Goal: Task Accomplishment & Management: Manage account settings

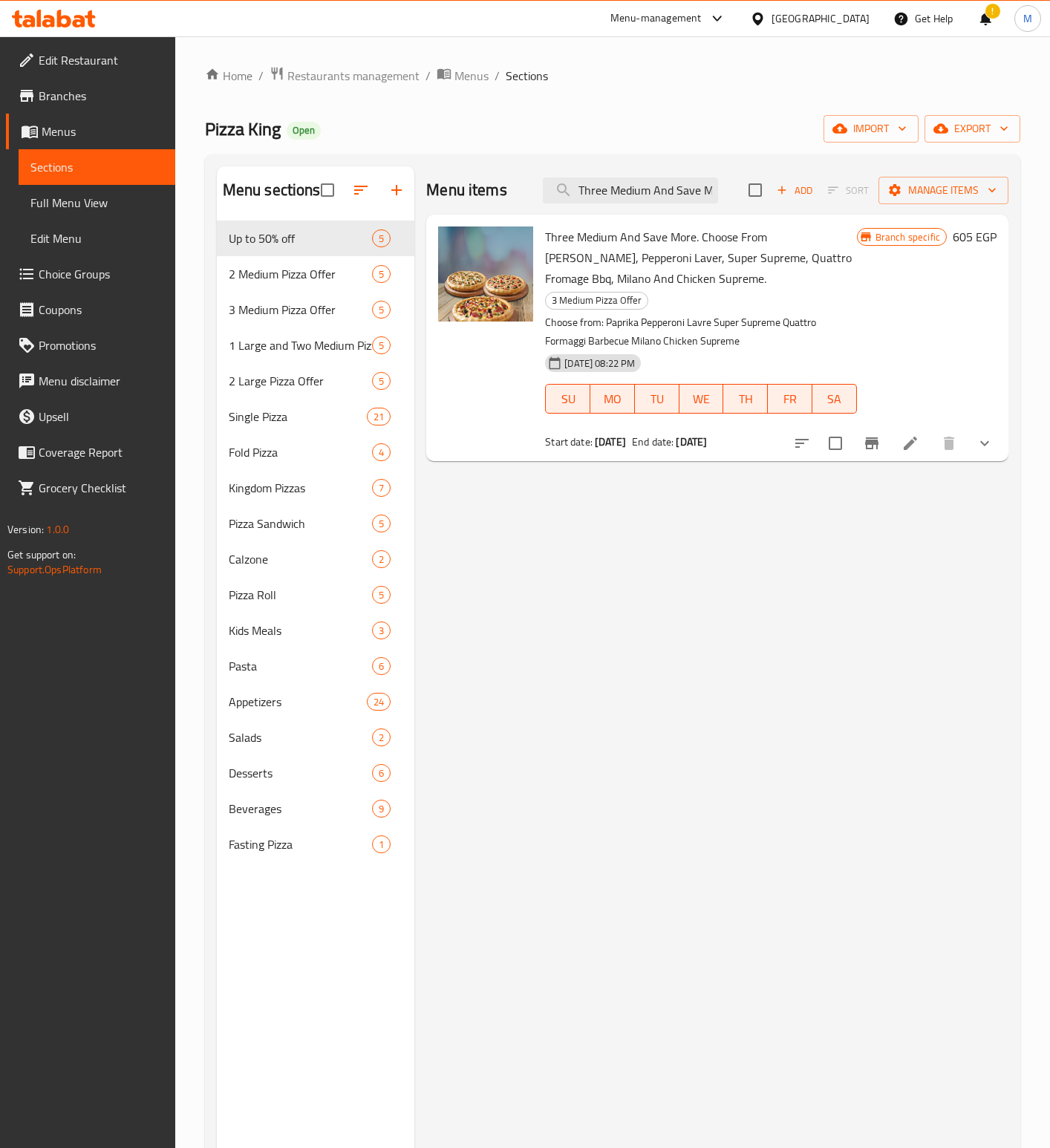
click at [643, 198] on input "Three Medium And Save More. Choose From [PERSON_NAME], Pepperoni Laver, Super S…" at bounding box center [630, 191] width 175 height 26
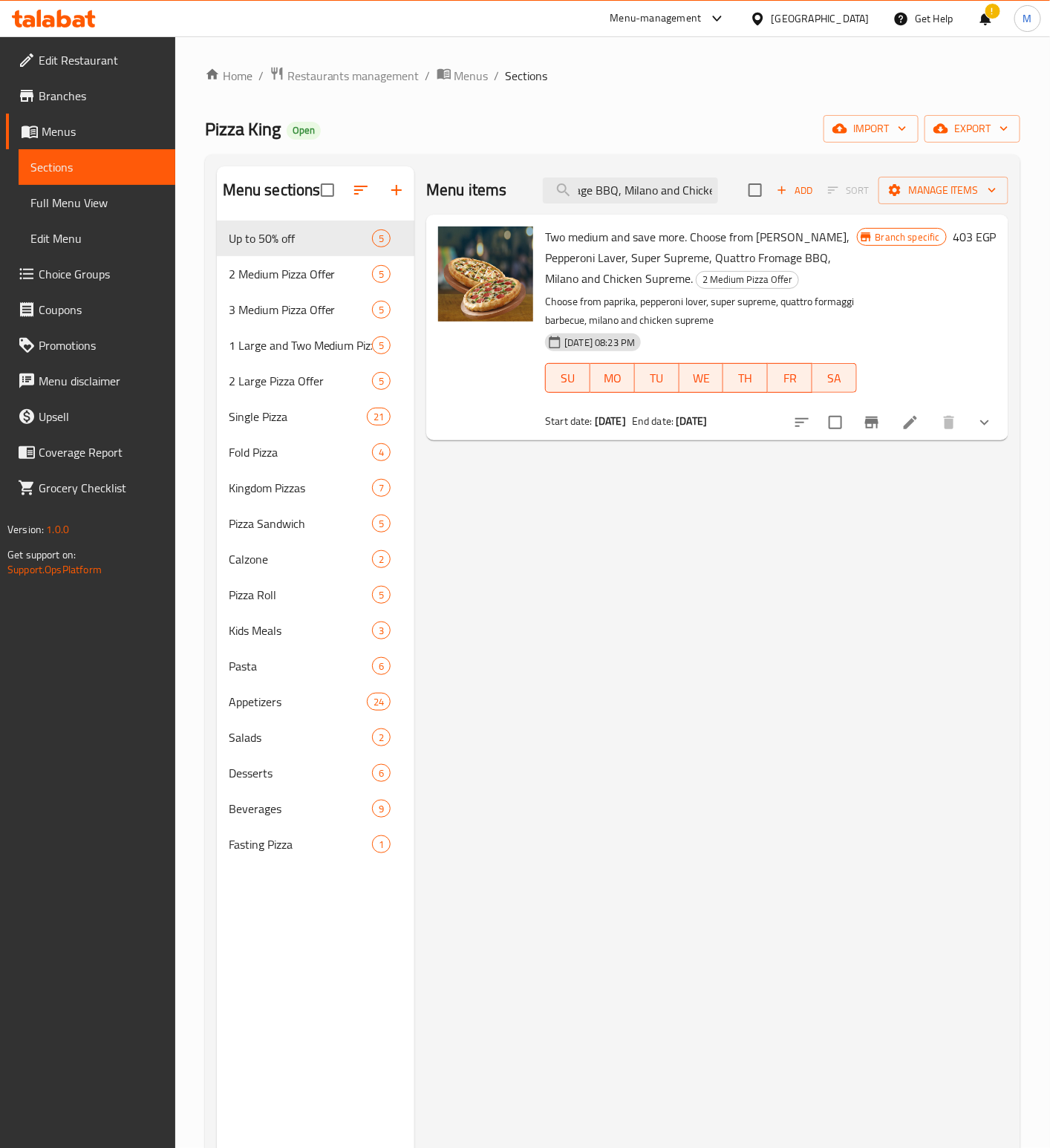
type input "Two medium and save more. Choose from [PERSON_NAME], Pepperoni Laver, Super Sup…"
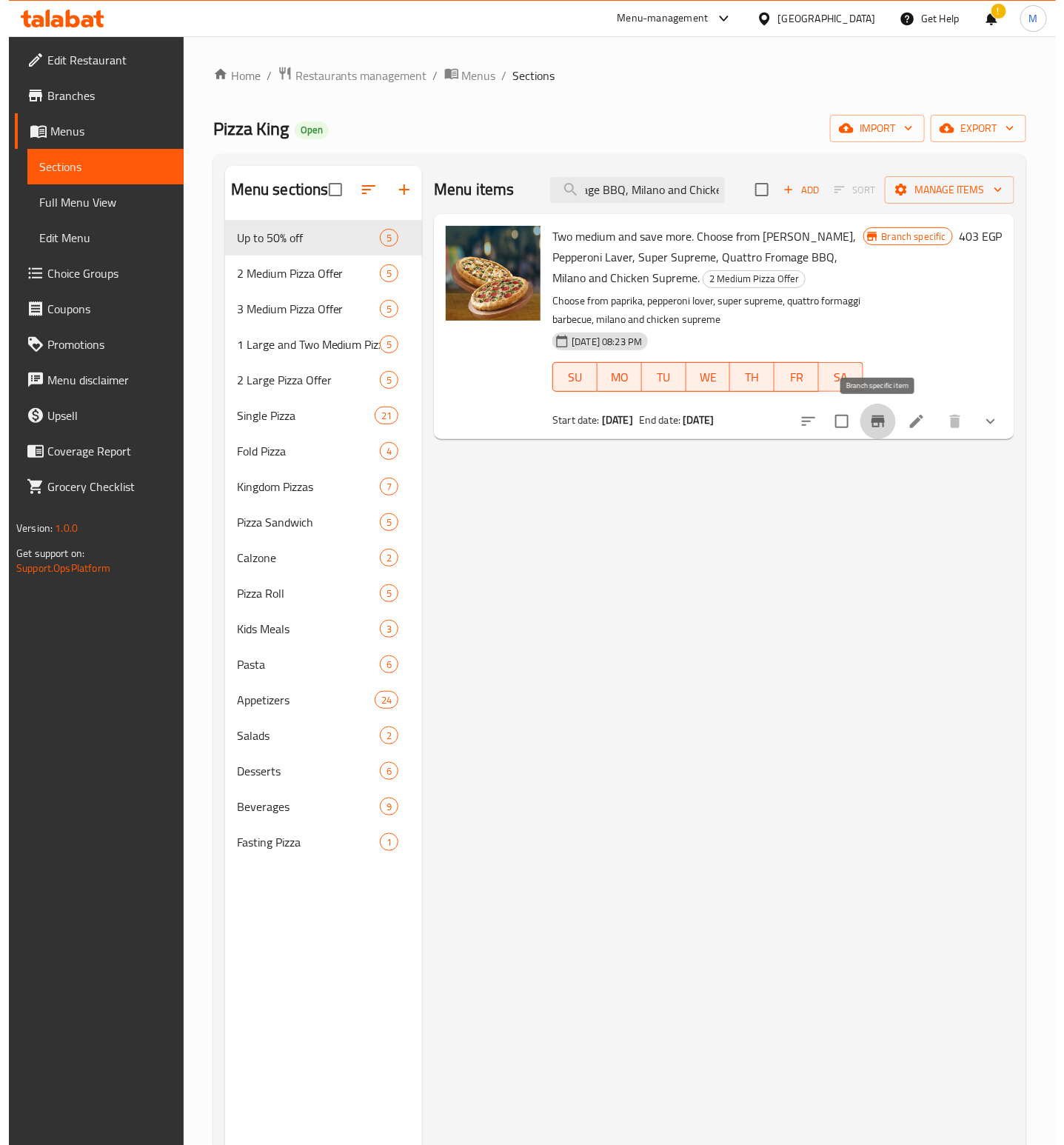
scroll to position [0, 0]
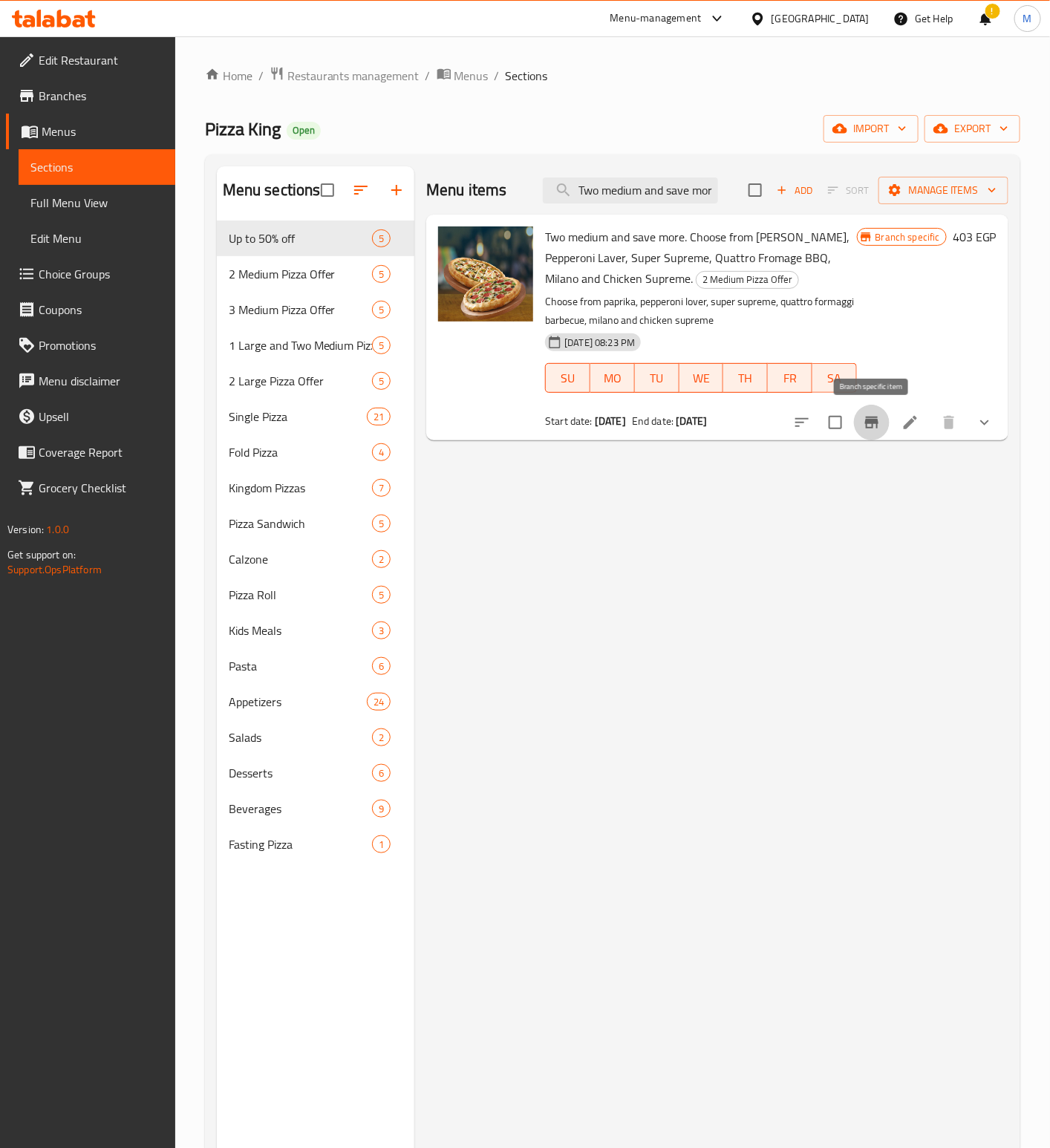
click at [870, 419] on icon "Branch-specific-item" at bounding box center [871, 422] width 14 height 12
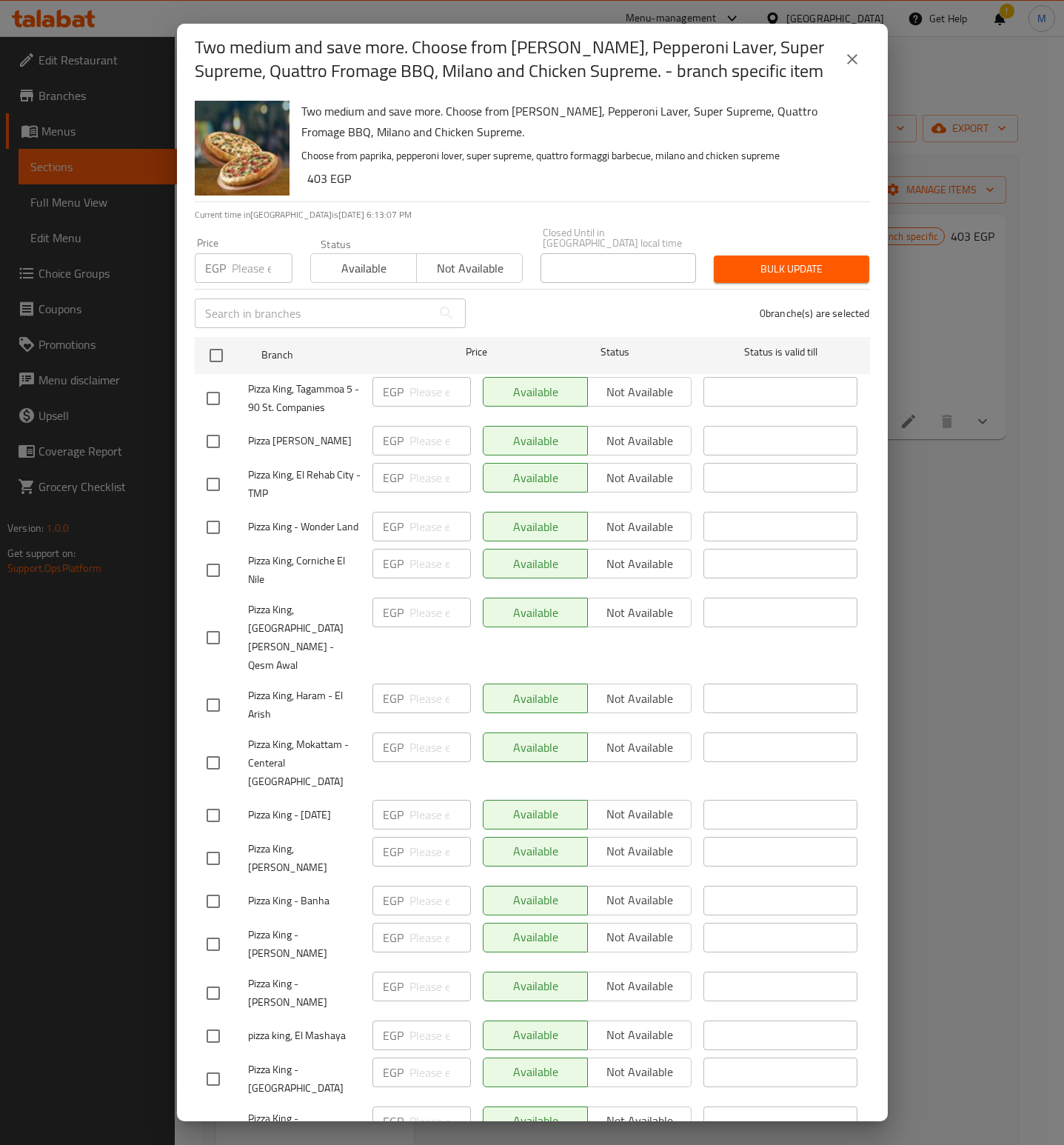
click at [241, 267] on input "number" at bounding box center [262, 268] width 61 height 30
paste input "665"
type input "665"
drag, startPoint x: 432, startPoint y: 187, endPoint x: 349, endPoint y: 394, distance: 223.0
click at [434, 186] on h6 "403 EGP" at bounding box center [583, 178] width 551 height 21
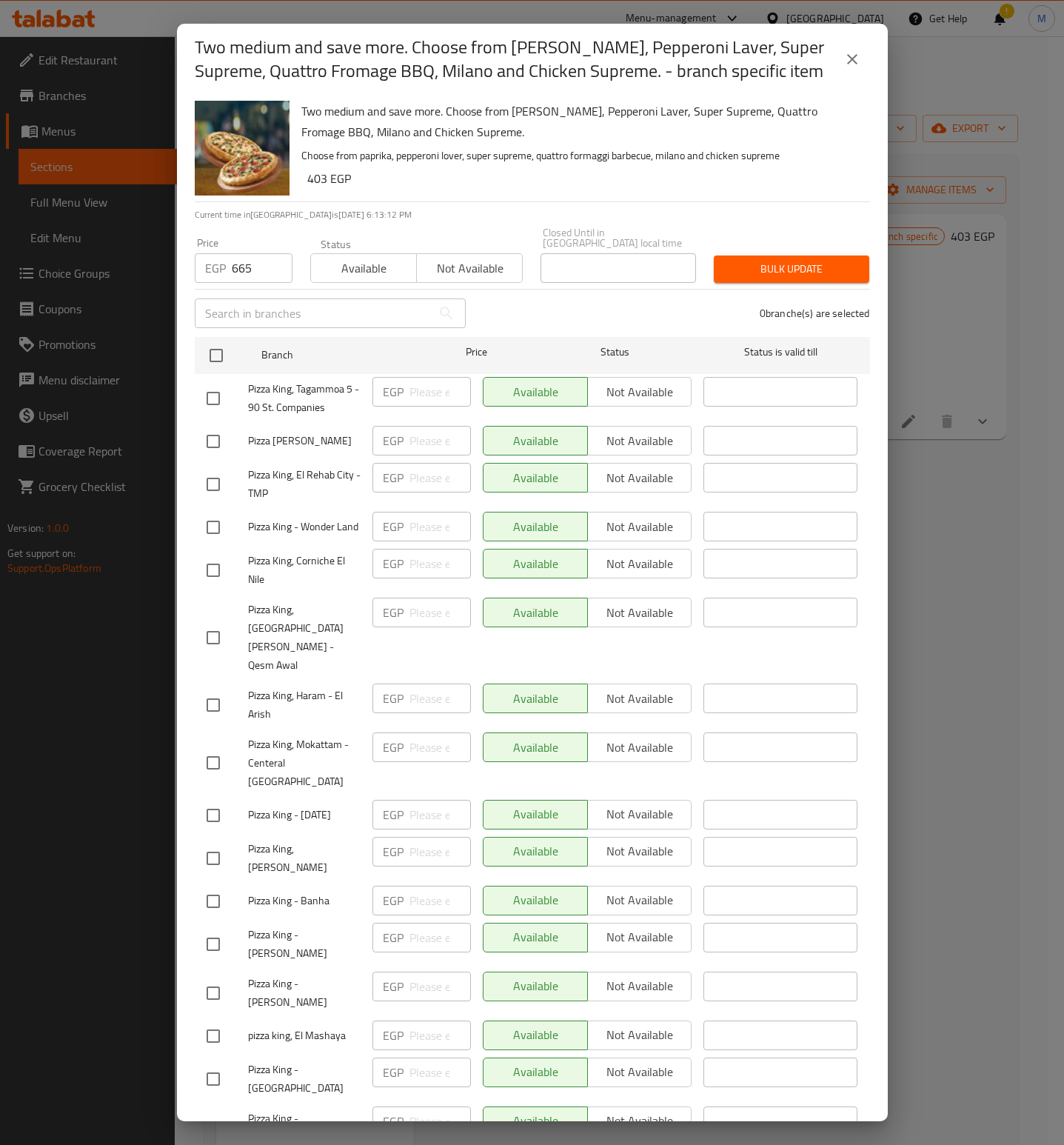
click at [620, 191] on div "Two medium and save more. Choose from [PERSON_NAME], Pepperoni Laver, Super Sup…" at bounding box center [580, 147] width 569 height 106
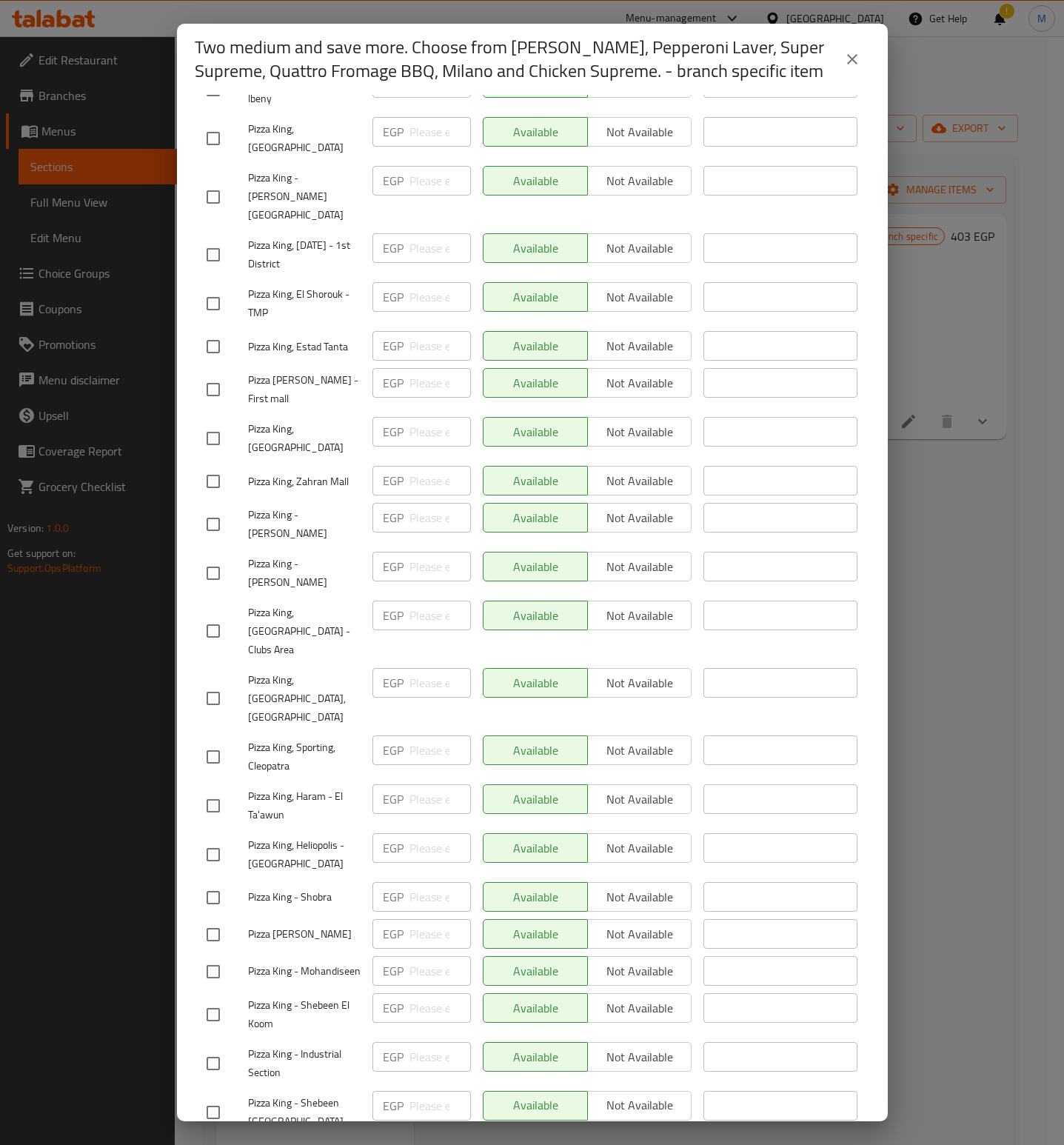
drag, startPoint x: 212, startPoint y: 1067, endPoint x: 503, endPoint y: 785, distance: 405.2
click at [214, 1140] on input "checkbox" at bounding box center [213, 1156] width 31 height 31
checkbox input "true"
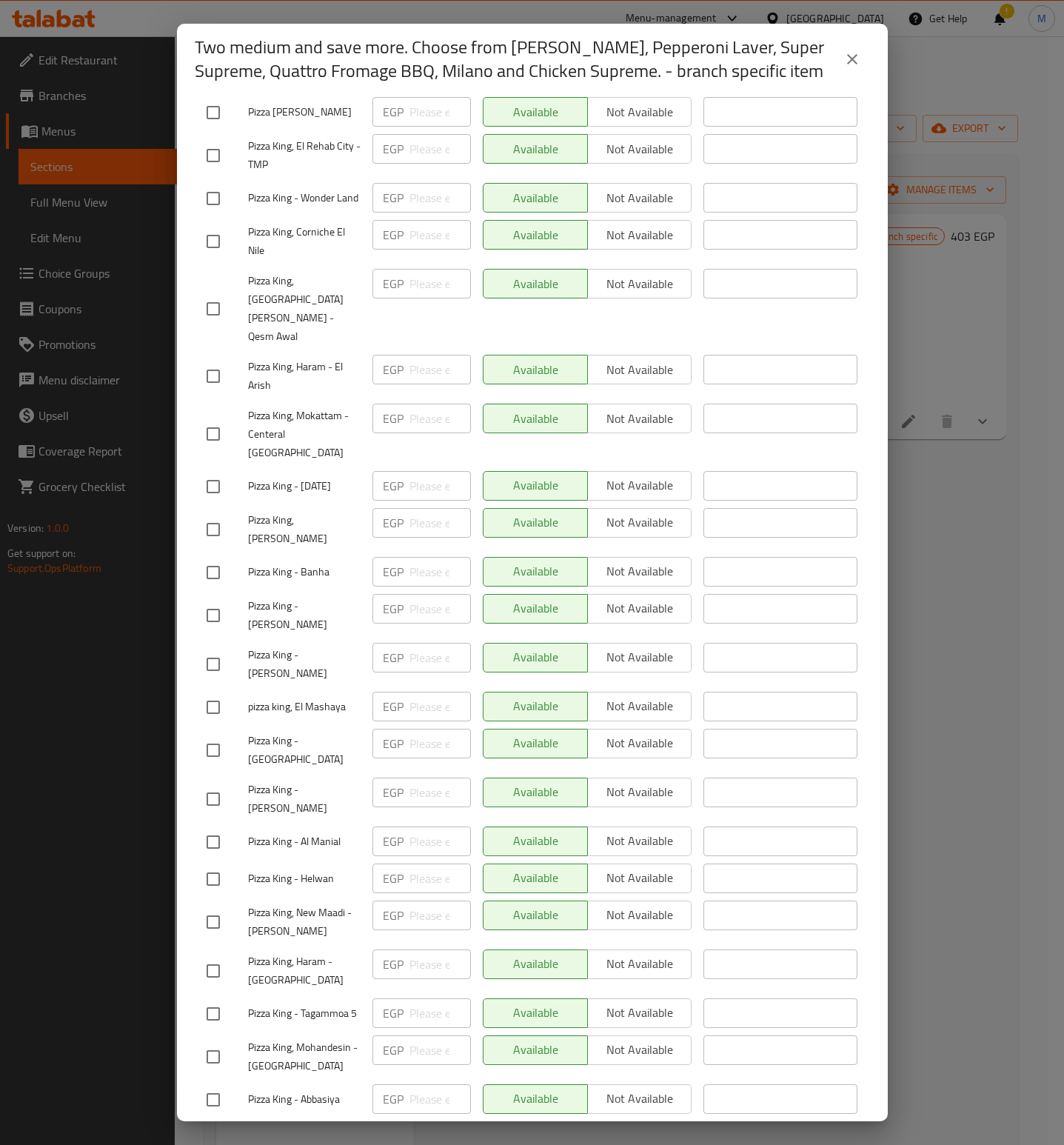
scroll to position [0, 0]
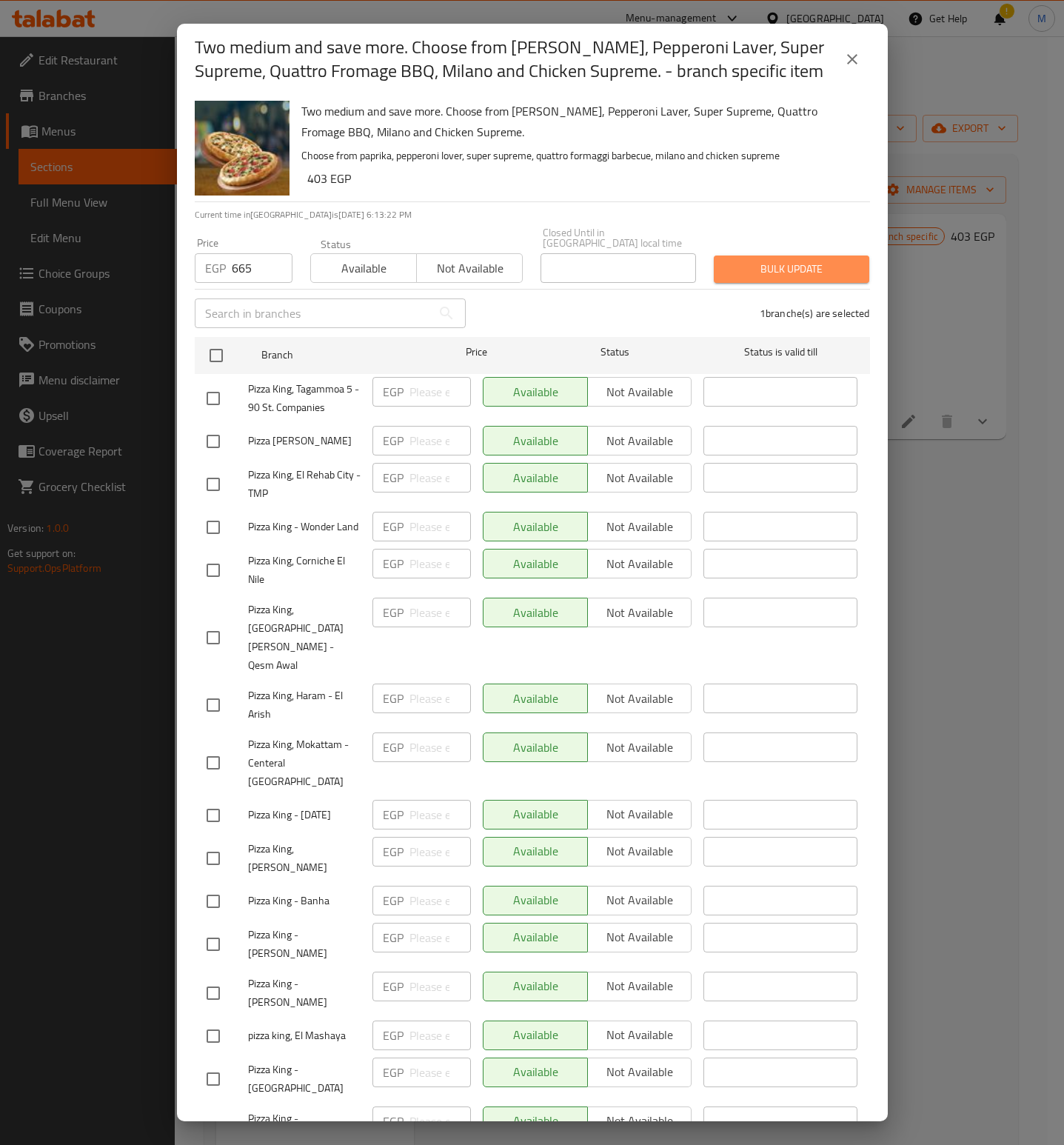
click at [803, 261] on span "Bulk update" at bounding box center [791, 269] width 132 height 18
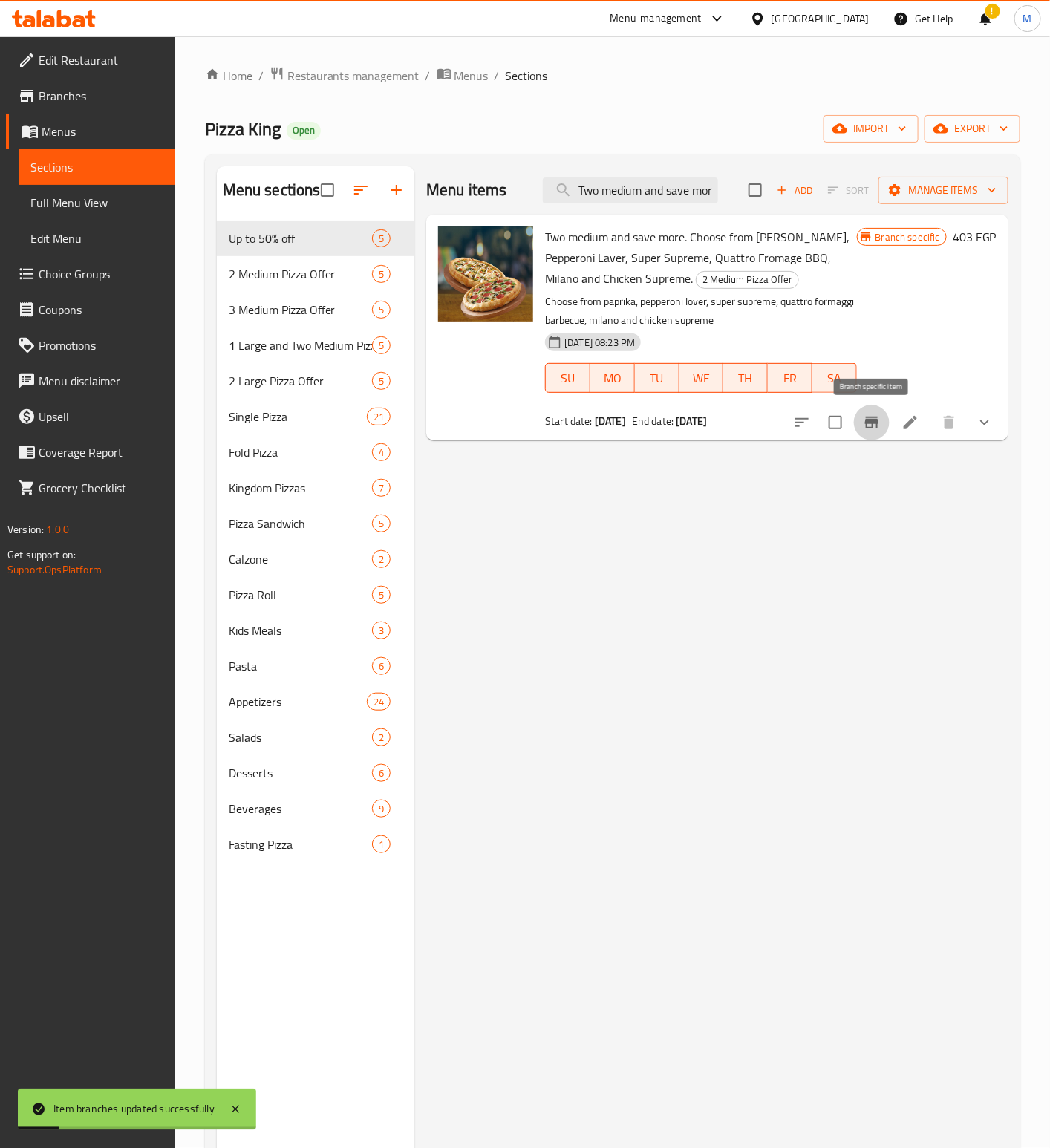
click at [875, 424] on icon "Branch-specific-item" at bounding box center [871, 422] width 14 height 12
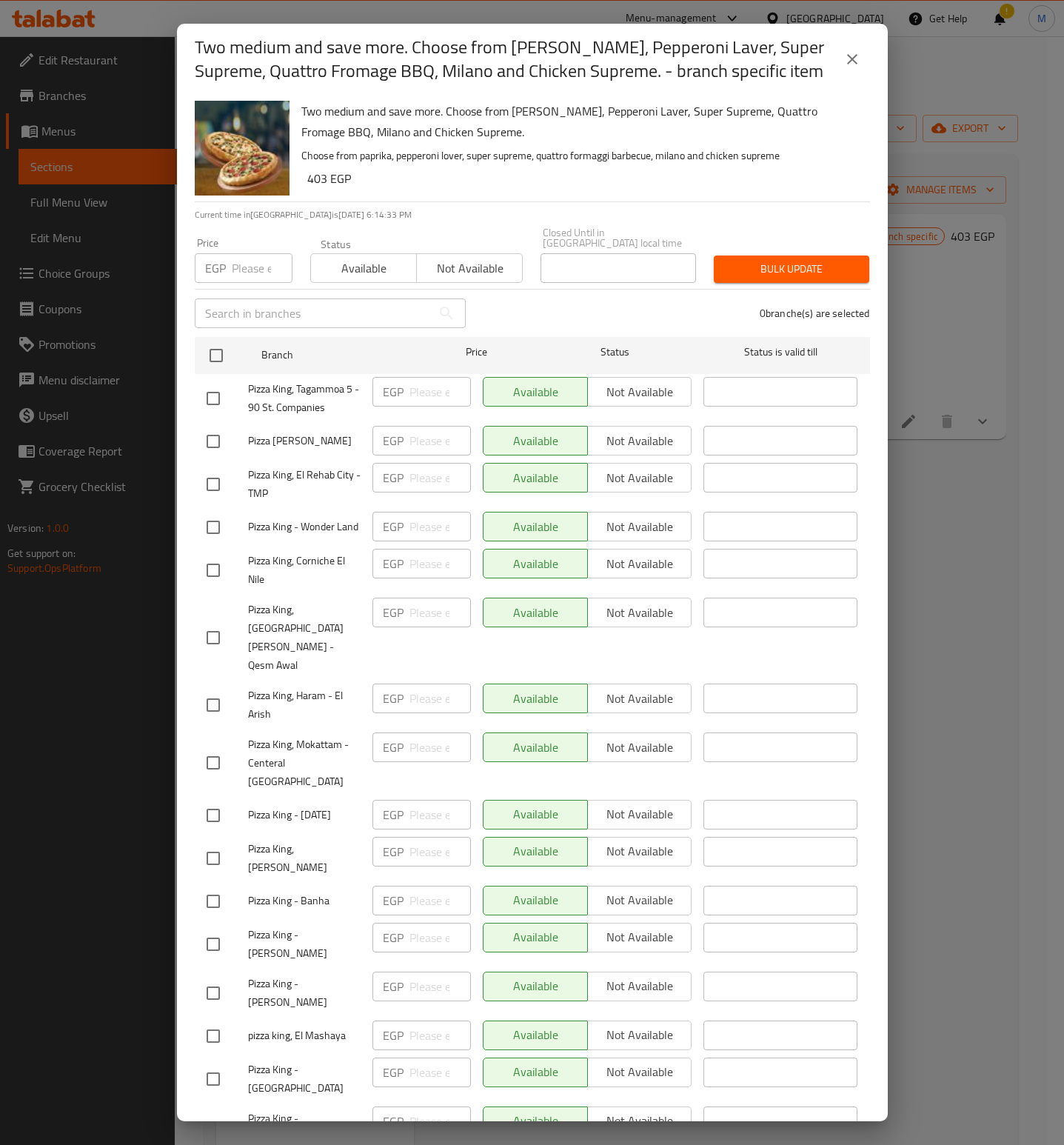
click at [243, 261] on input "number" at bounding box center [262, 268] width 61 height 30
paste input "665"
type input "665"
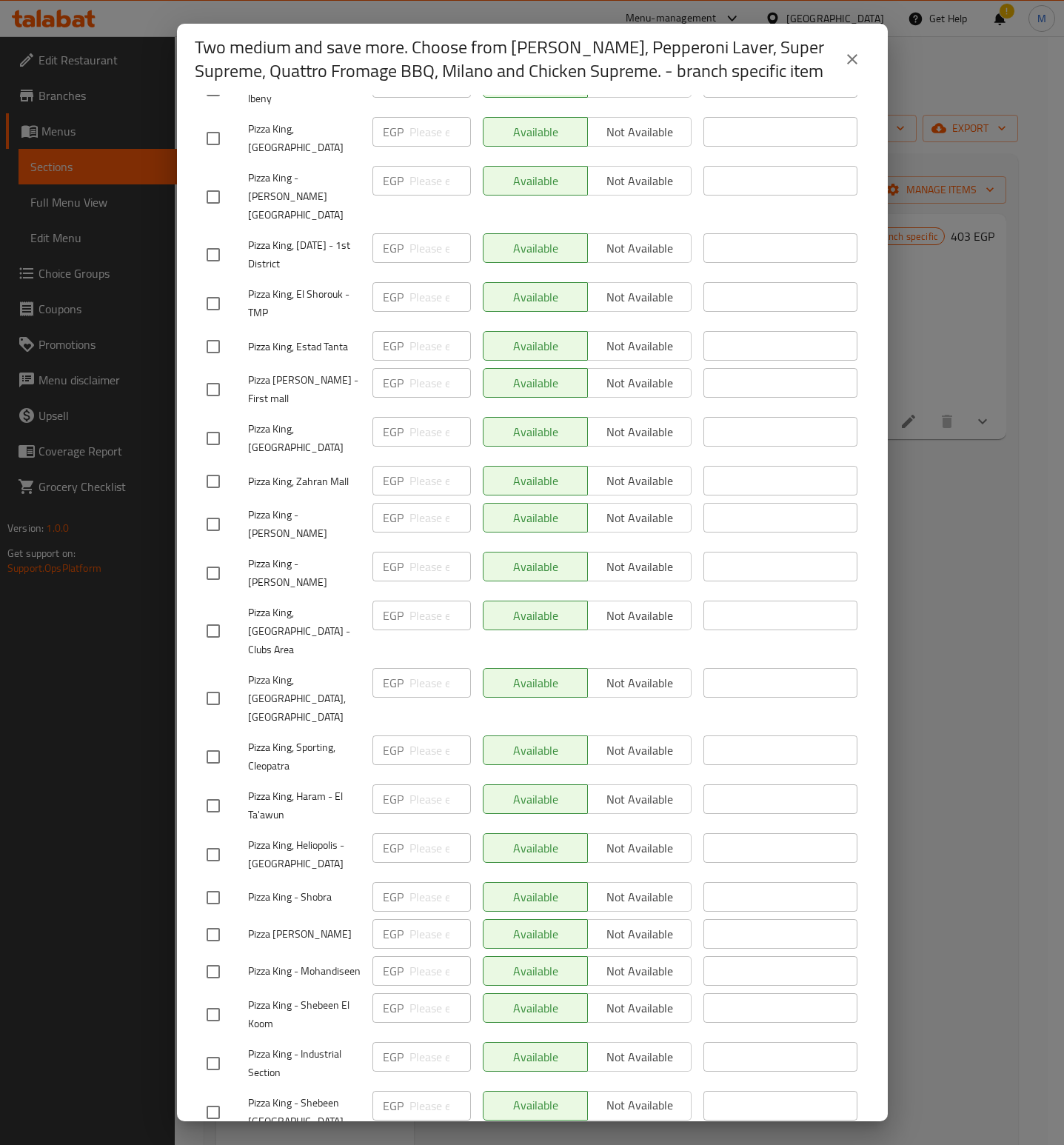
click at [214, 1140] on input "checkbox" at bounding box center [213, 1156] width 31 height 31
checkbox input "true"
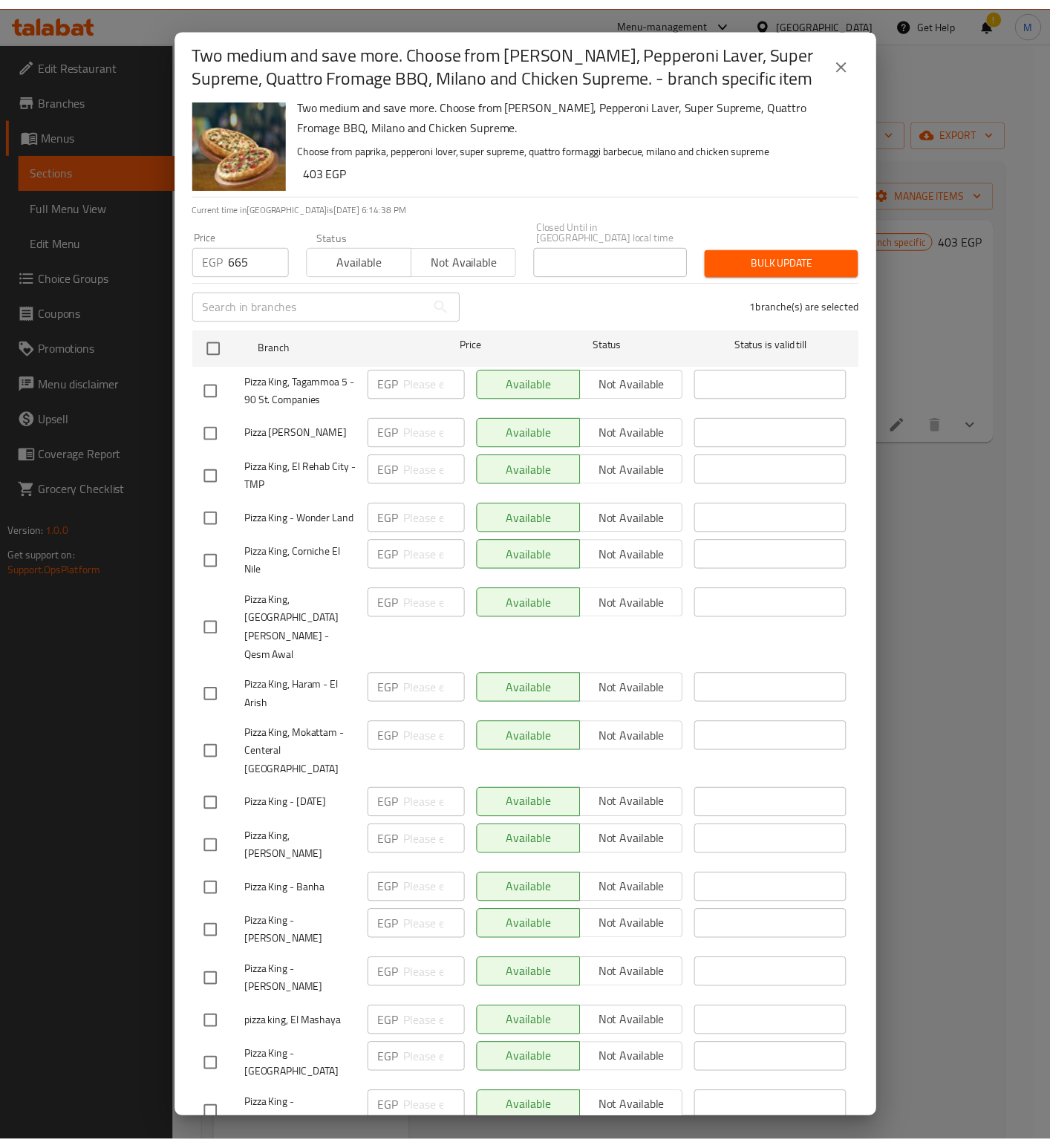
scroll to position [0, 0]
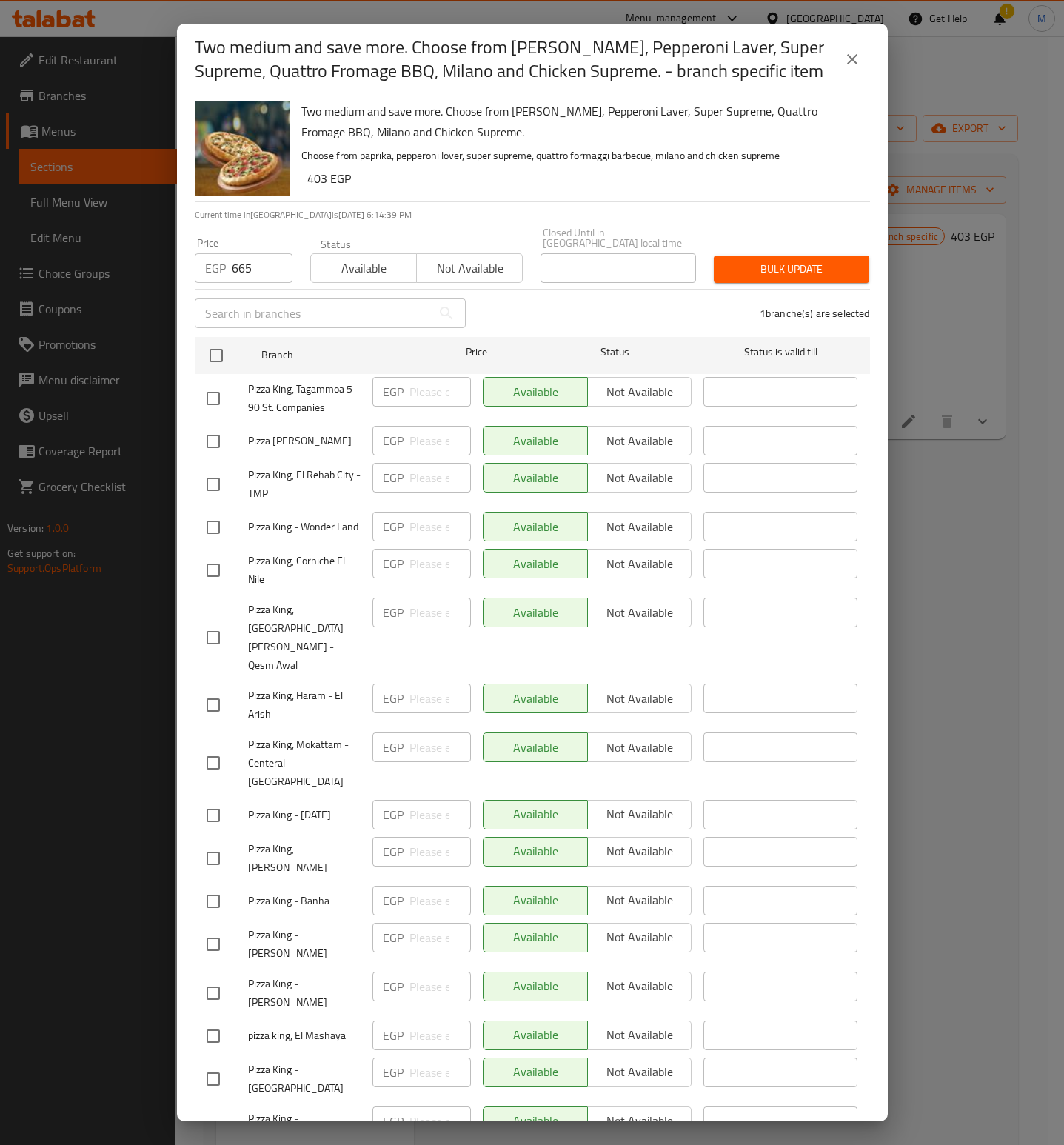
click at [773, 266] on span "Bulk update" at bounding box center [791, 269] width 132 height 18
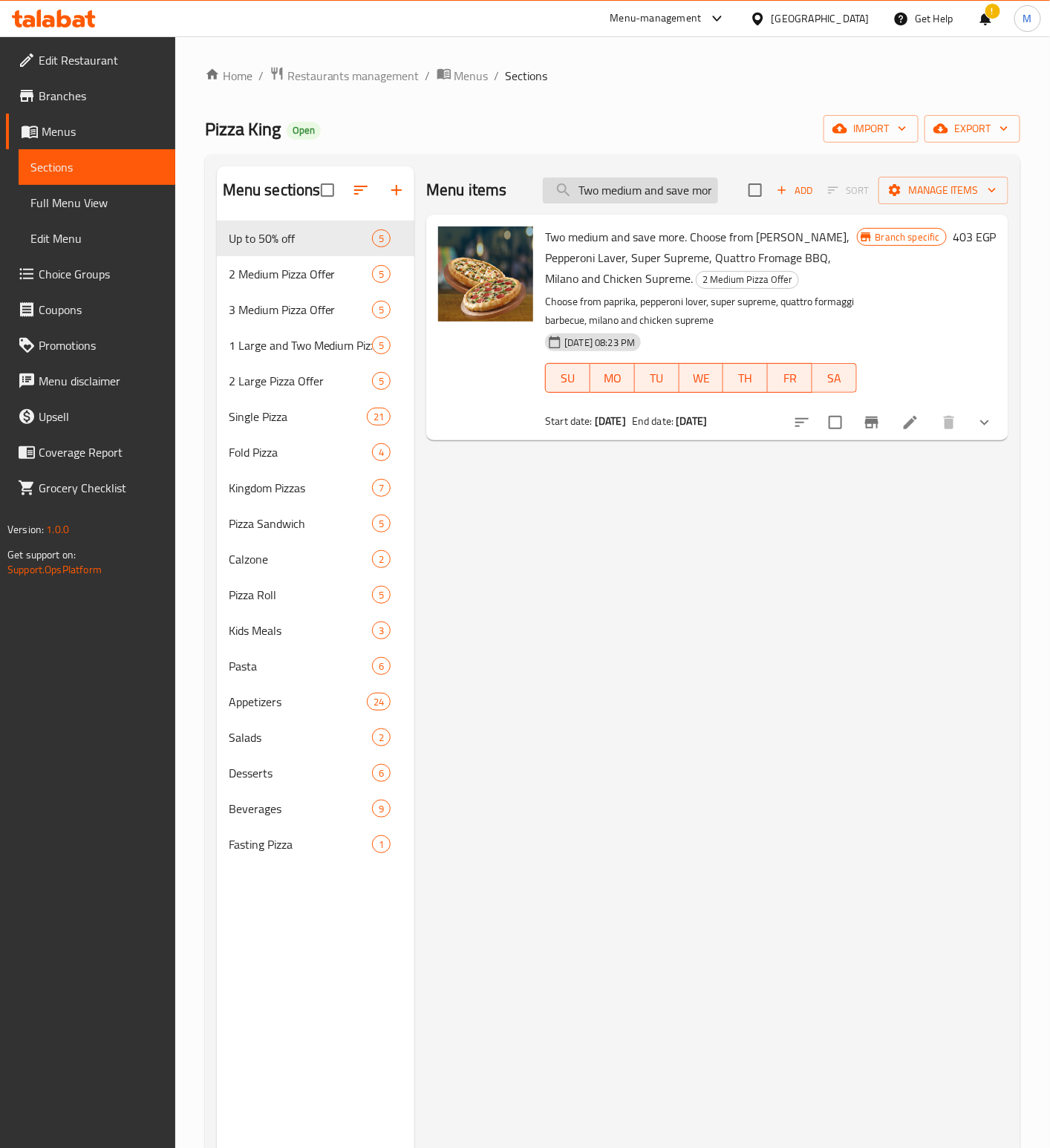
click at [614, 186] on input "Two medium and save more. Choose from [PERSON_NAME], Pepperoni Laver, Super Sup…" at bounding box center [630, 191] width 175 height 26
click at [615, 187] on input "Two medium and save more. Choose from [PERSON_NAME], Pepperoni Laver, Super Sup…" at bounding box center [630, 191] width 175 height 26
paste input "One Large And Two Medium , And Save More. Choose From Smoky Zinger, Tuna, Weste…"
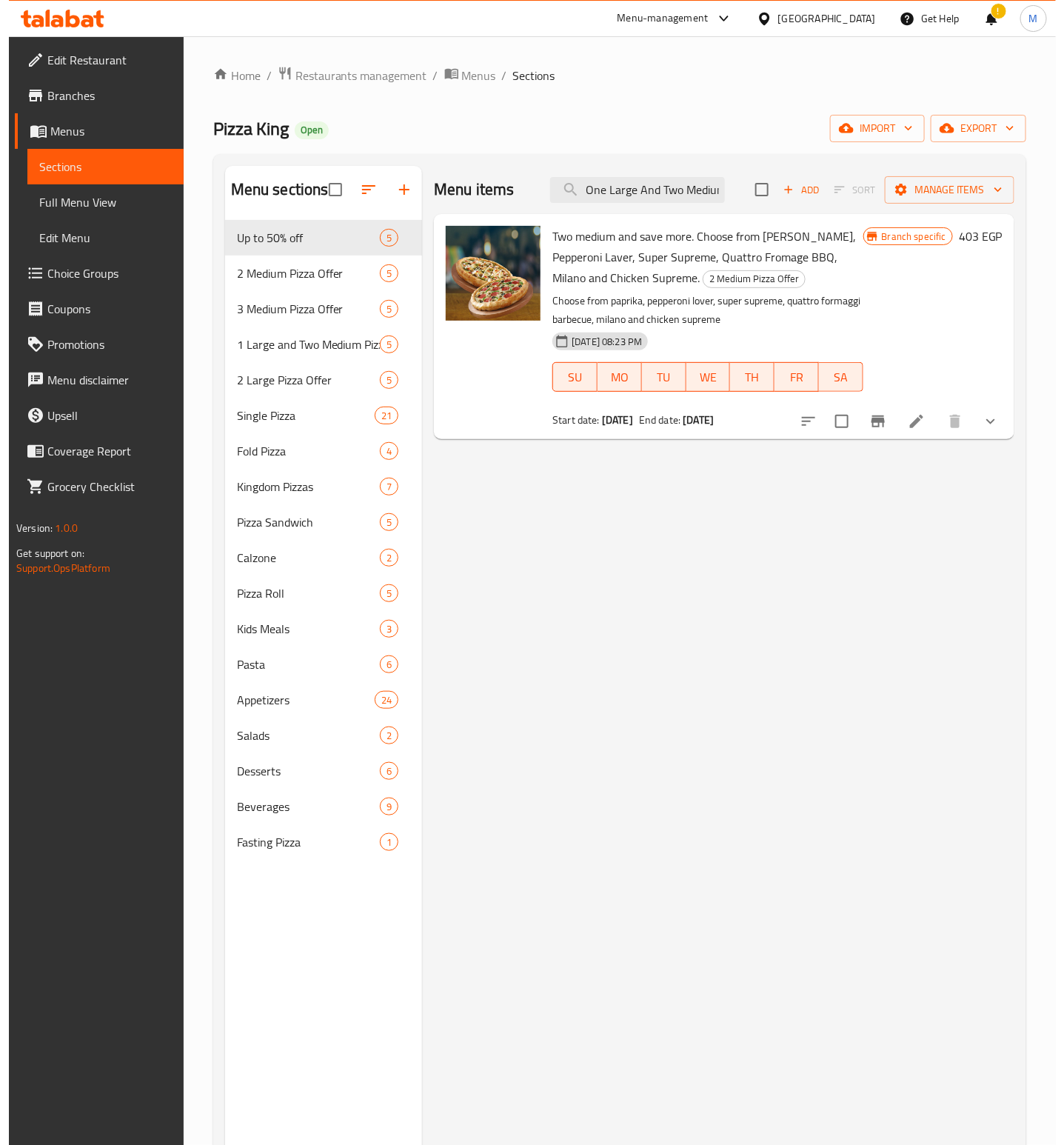
scroll to position [0, 483]
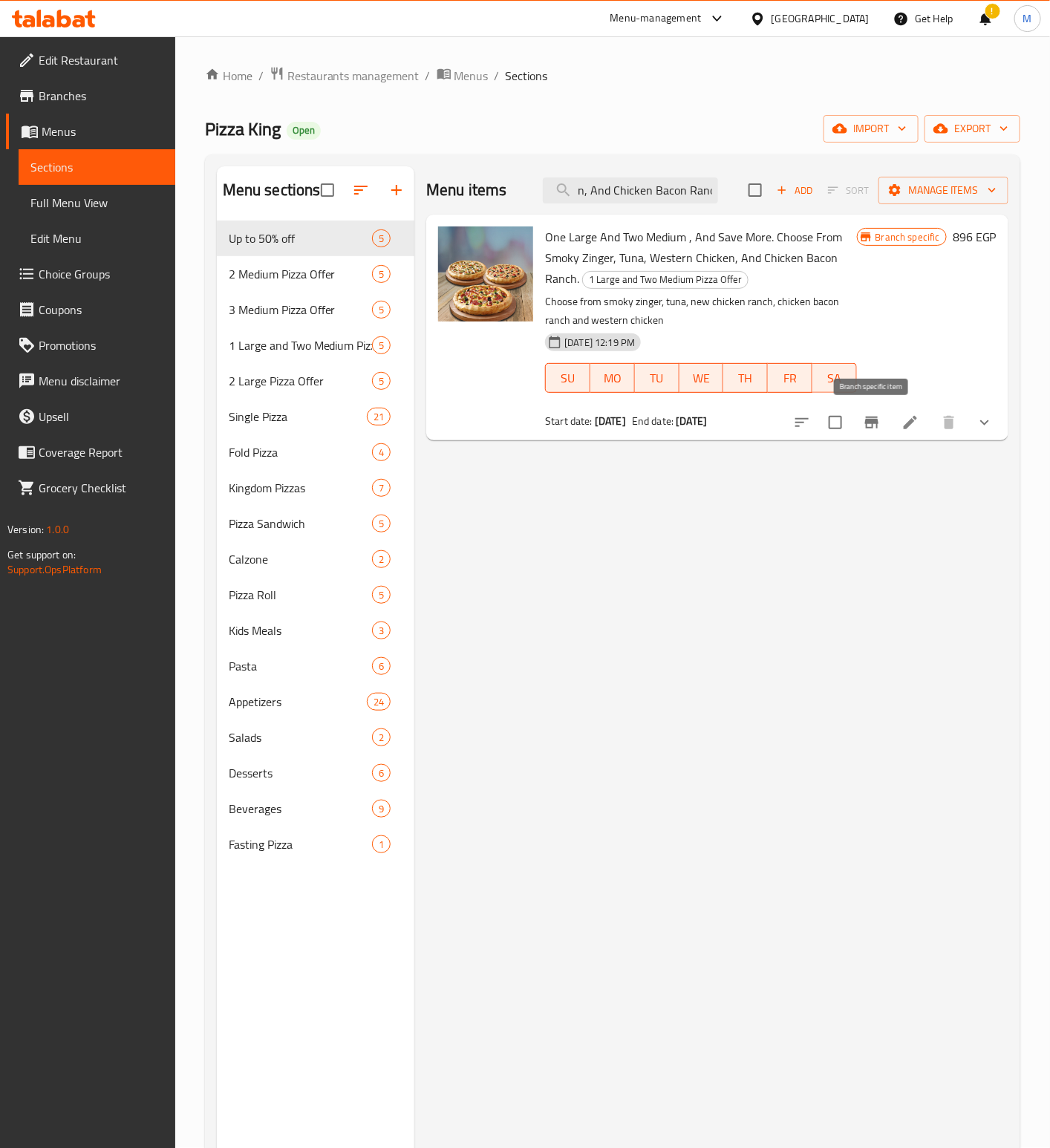
type input "One Large And Two Medium , And Save More. Choose From Smoky Zinger, Tuna, Weste…"
click at [870, 421] on icon "Branch-specific-item" at bounding box center [871, 422] width 14 height 12
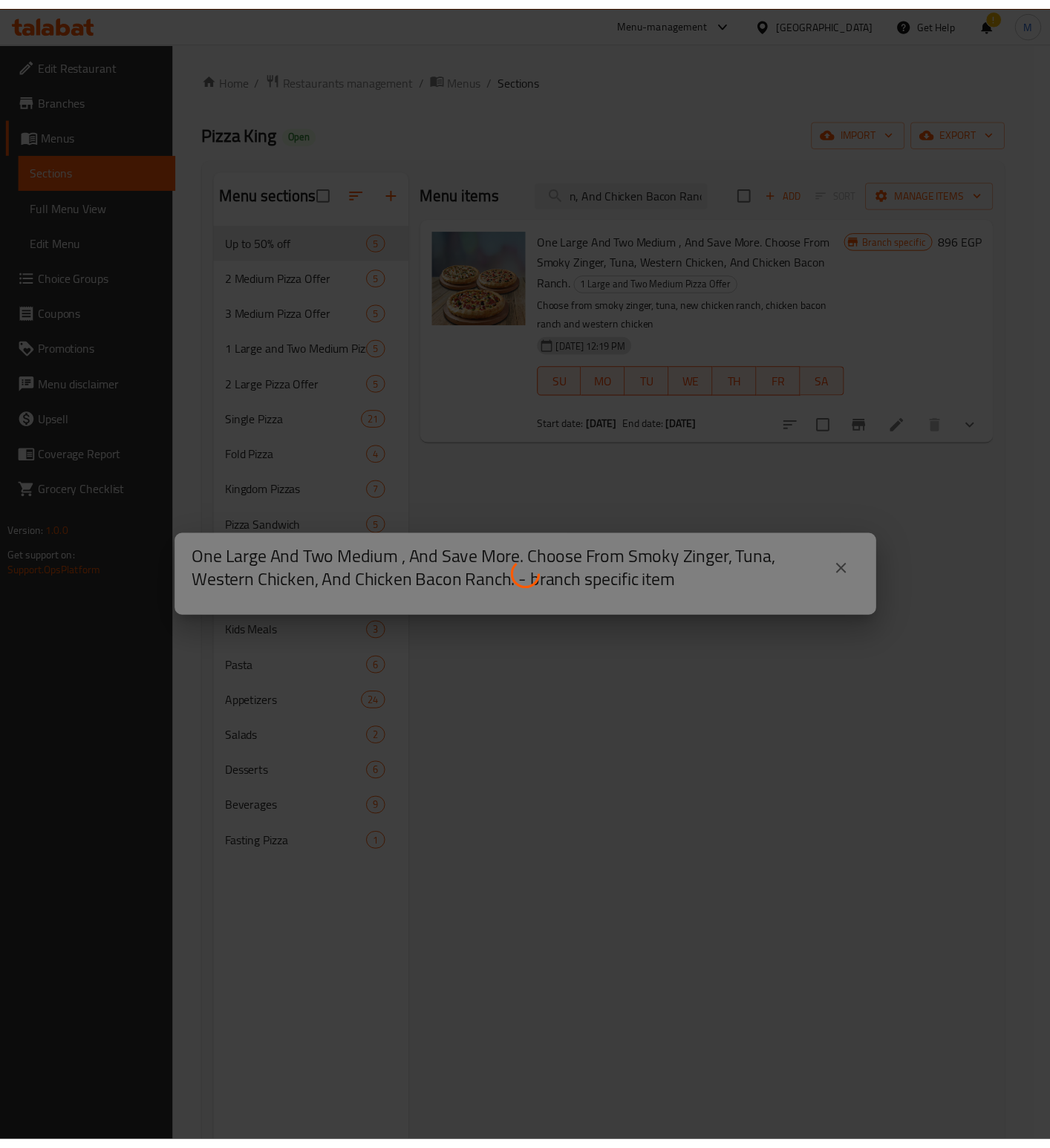
scroll to position [0, 0]
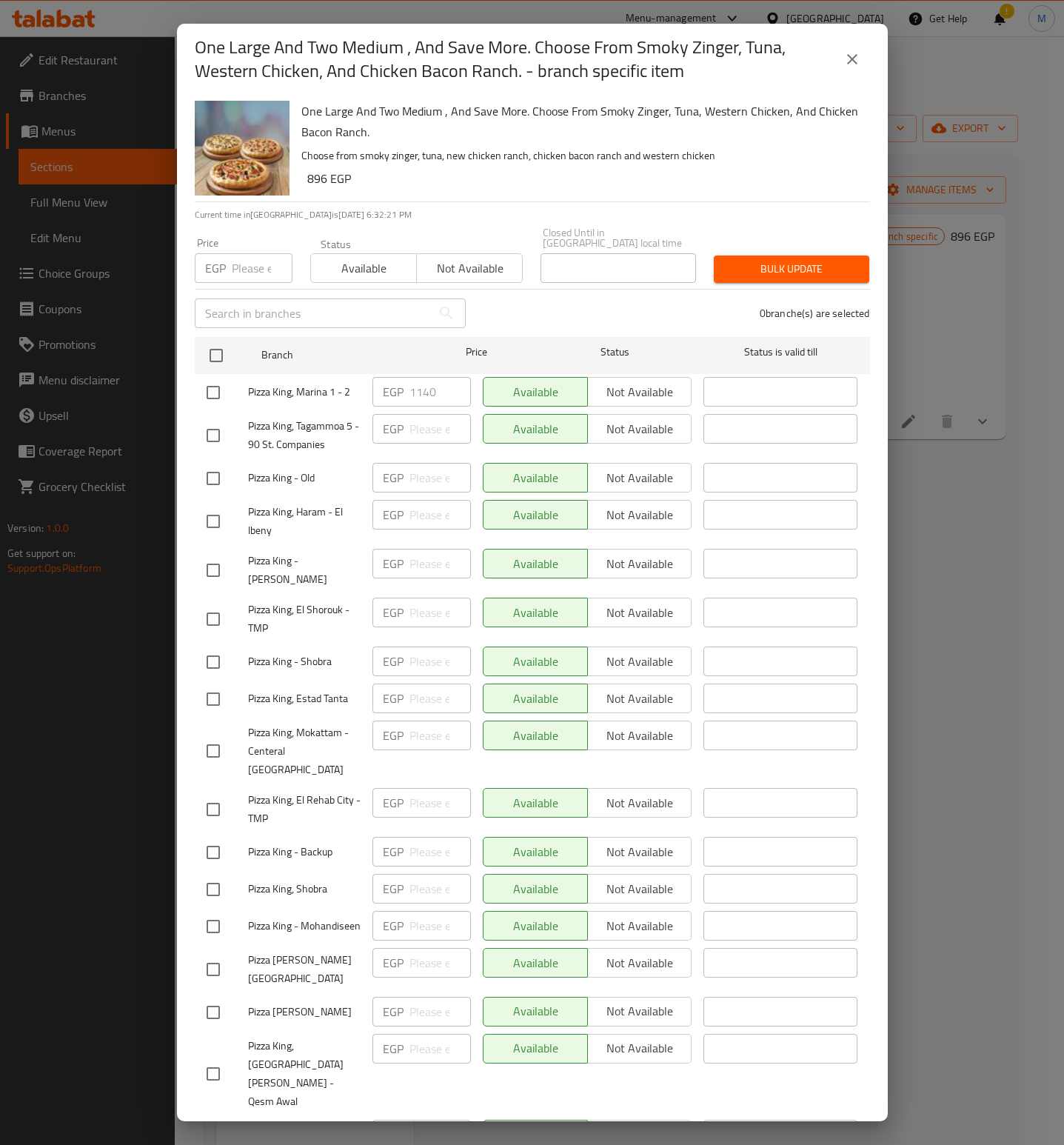
click at [469, 182] on h6 "896 EGP" at bounding box center [583, 178] width 551 height 21
click at [214, 377] on input "checkbox" at bounding box center [213, 393] width 31 height 31
checkbox input "true"
drag, startPoint x: 260, startPoint y: 258, endPoint x: 389, endPoint y: 229, distance: 132.2
click at [258, 258] on input "number" at bounding box center [262, 268] width 61 height 30
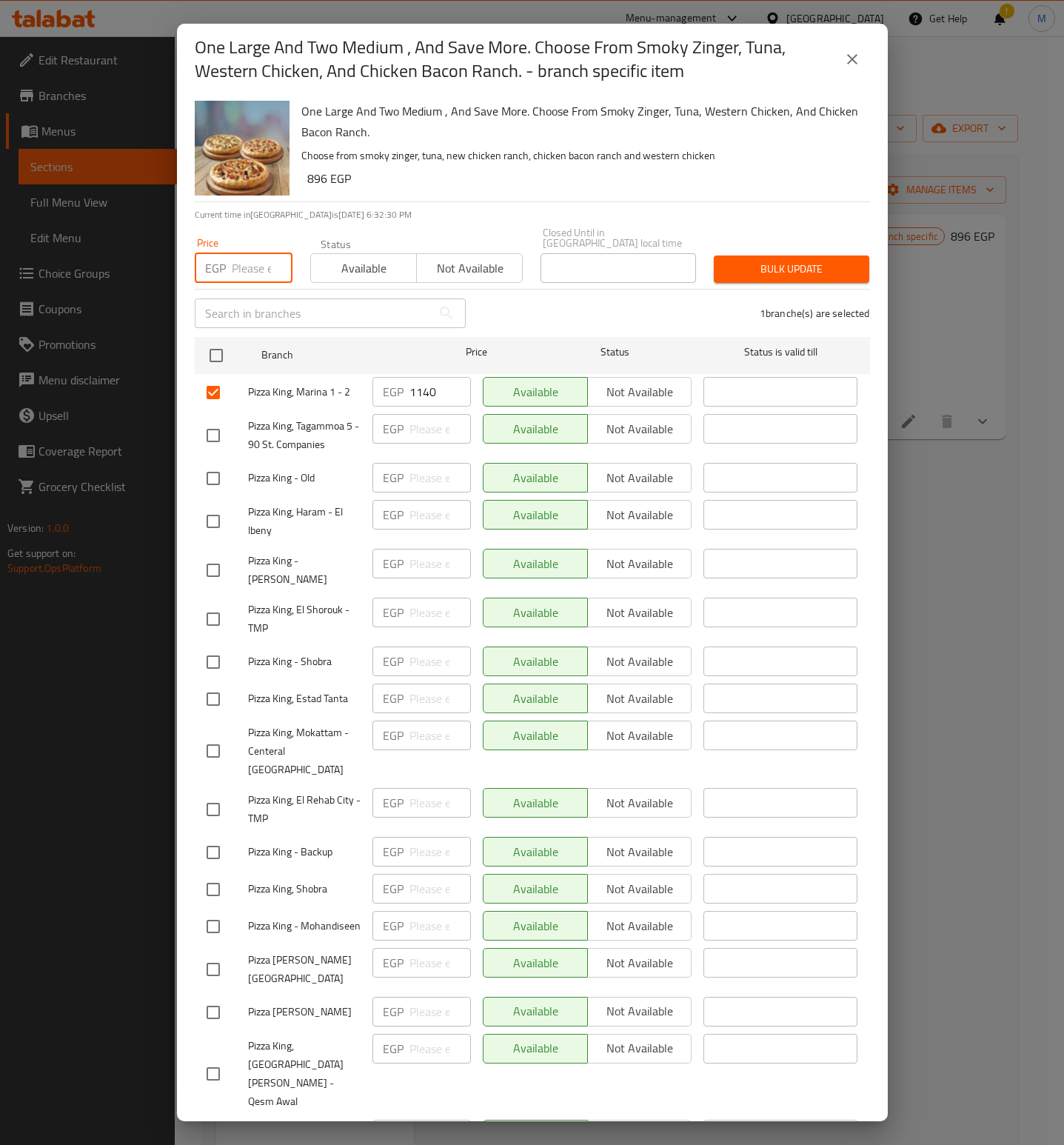
paste input "1210"
type input "1210"
click at [471, 160] on p "Choose from smoky zinger, tuna, new chicken ranch, chicken bacon ranch and west…" at bounding box center [580, 156] width 557 height 18
click at [774, 266] on span "Bulk update" at bounding box center [791, 269] width 132 height 18
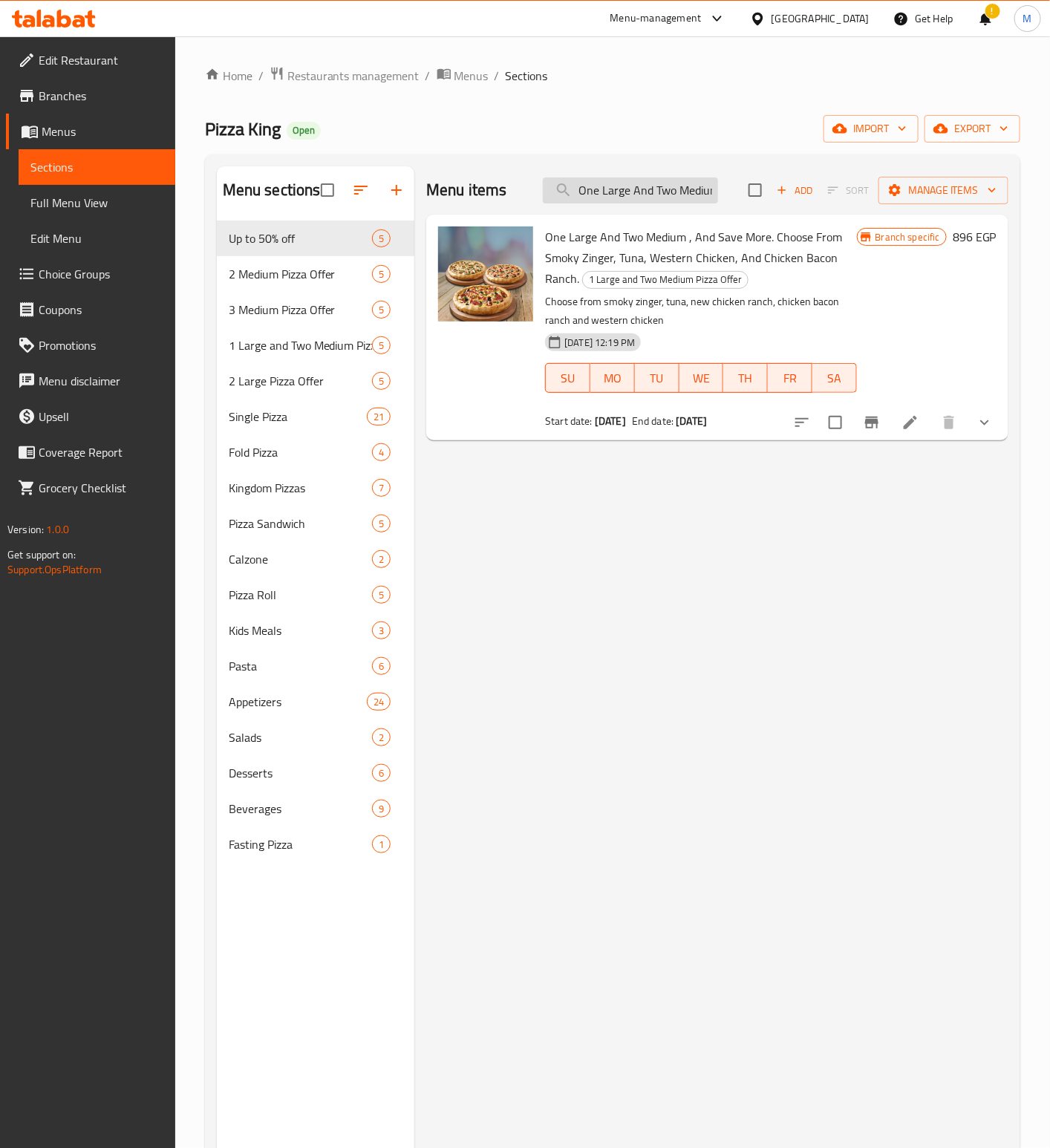
click at [600, 191] on input "One Large And Two Medium , And Save More. Choose From Smoky Zinger, Tuna, Weste…" at bounding box center [630, 191] width 175 height 26
paste input "Fourth Offer Buy 2 Large And Save More"
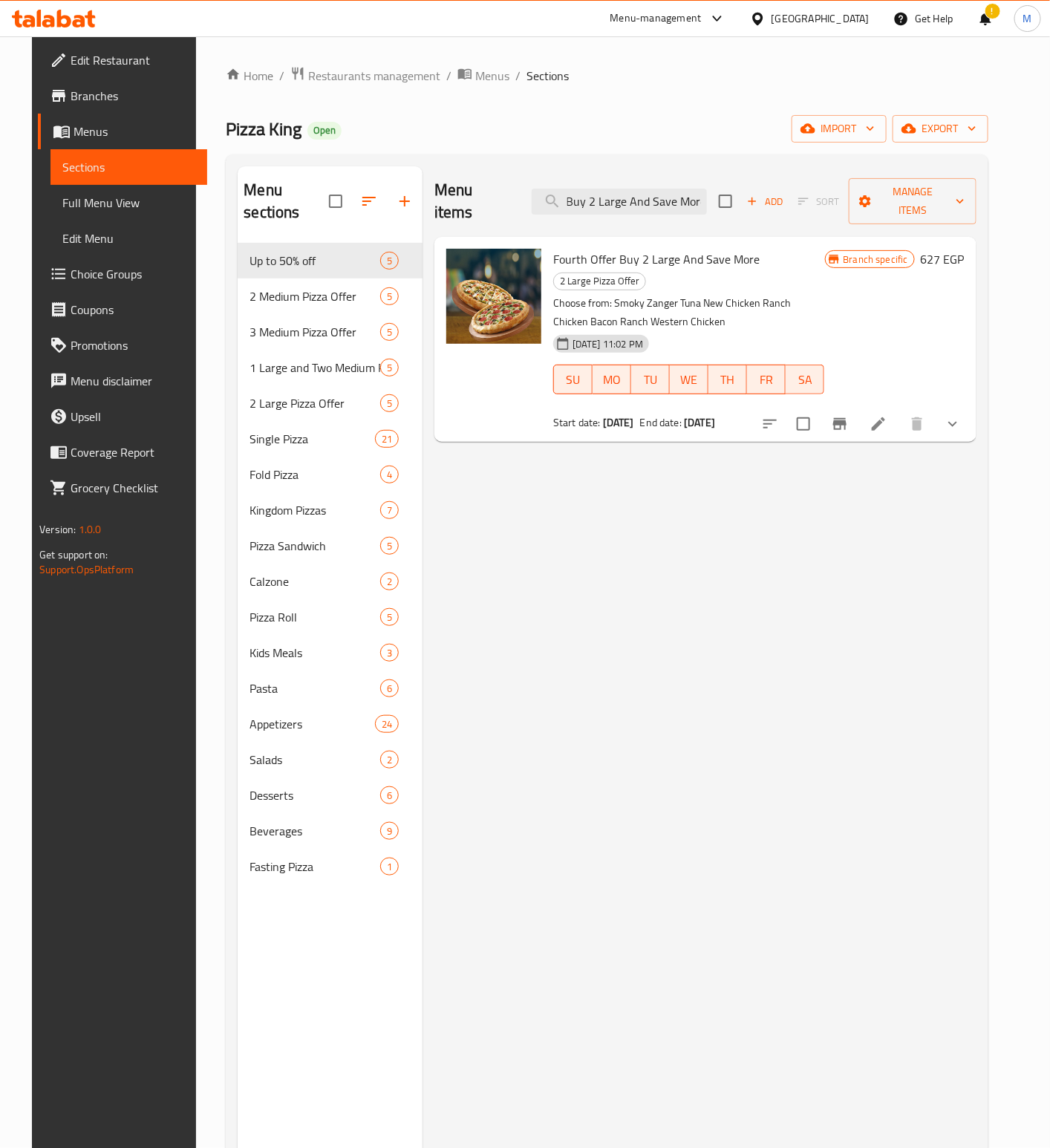
type input "Fourth Offer Buy 2 Large And Save More"
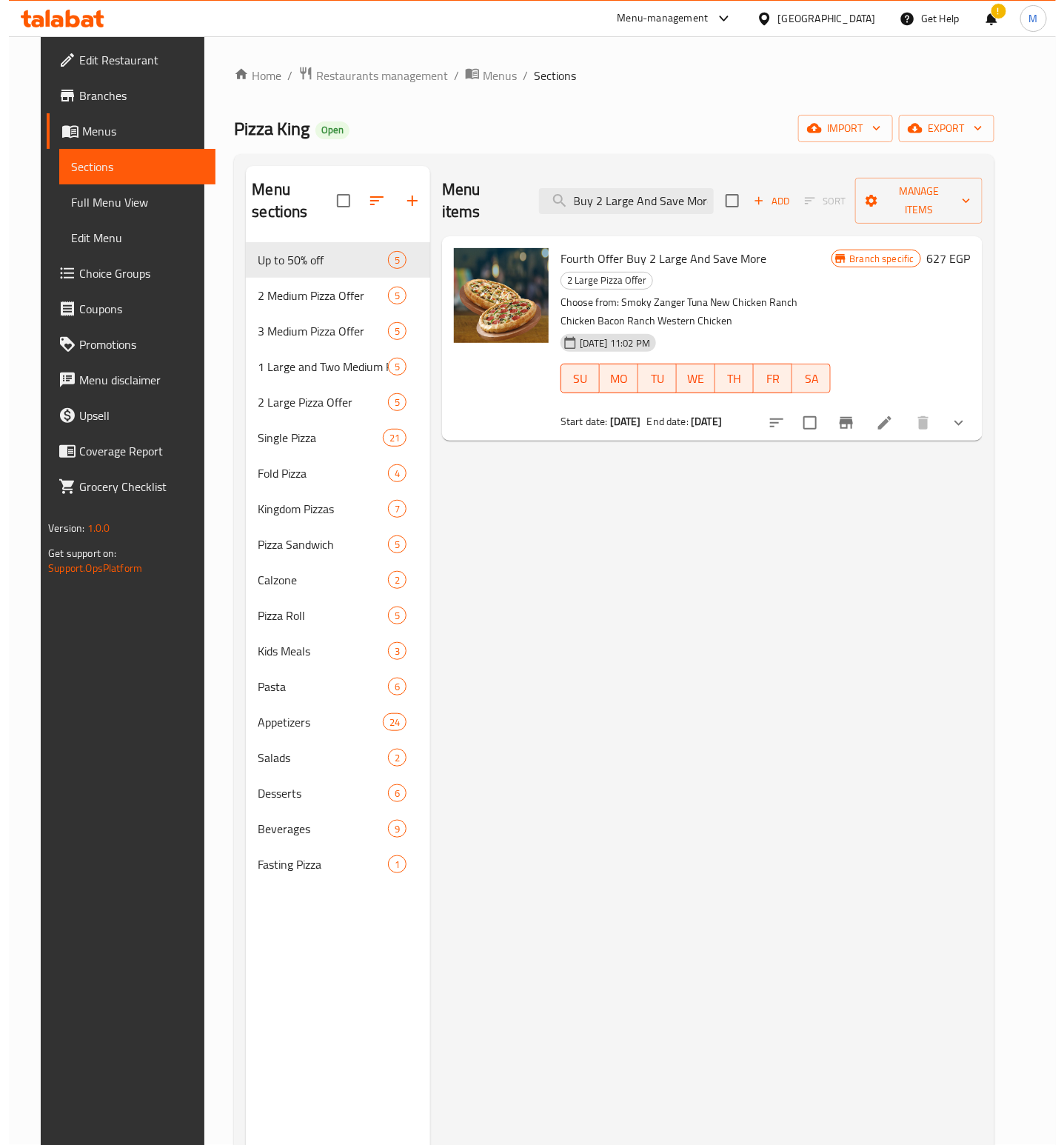
scroll to position [0, 0]
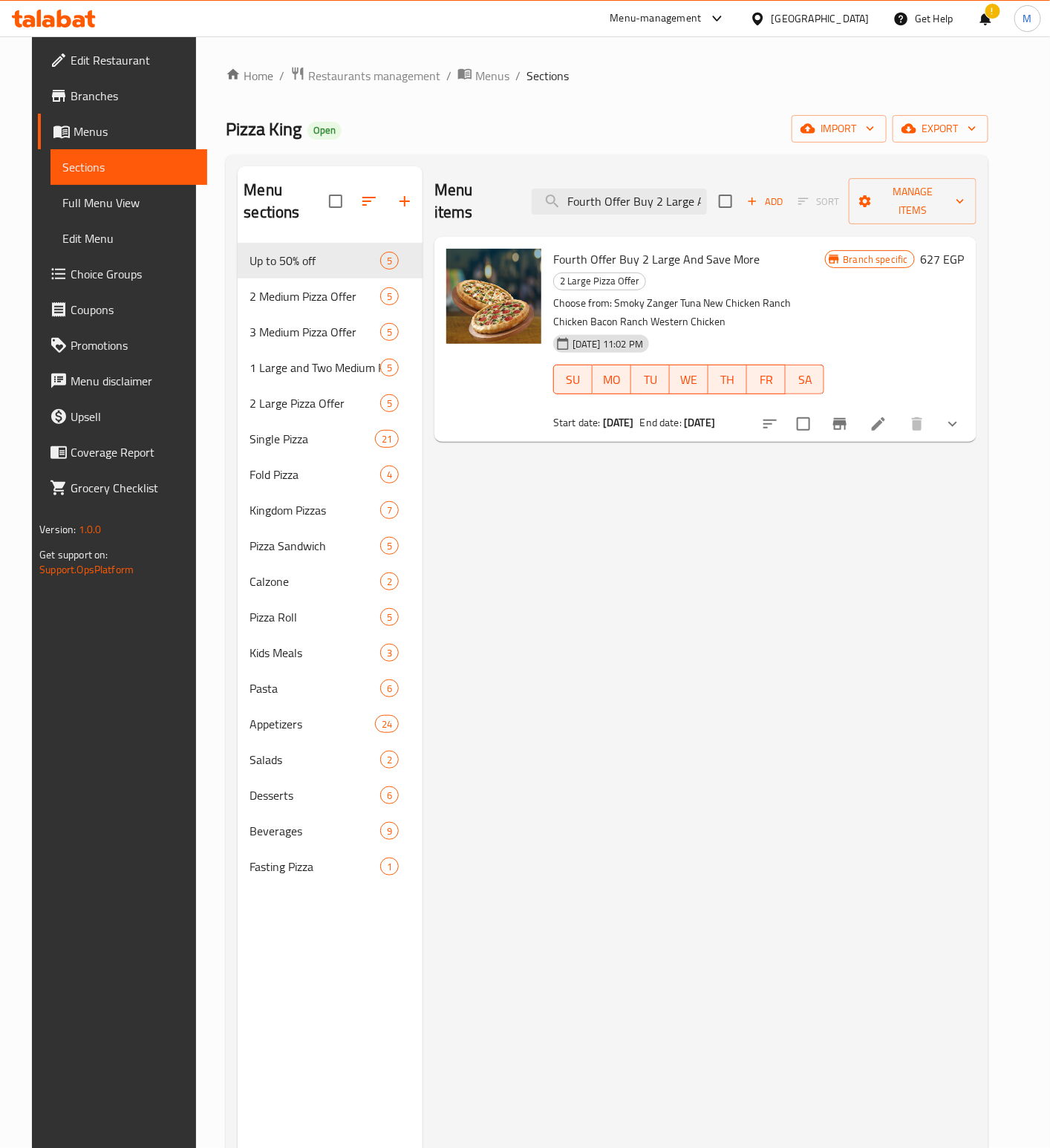
click at [849, 415] on icon "Branch-specific-item" at bounding box center [839, 424] width 18 height 18
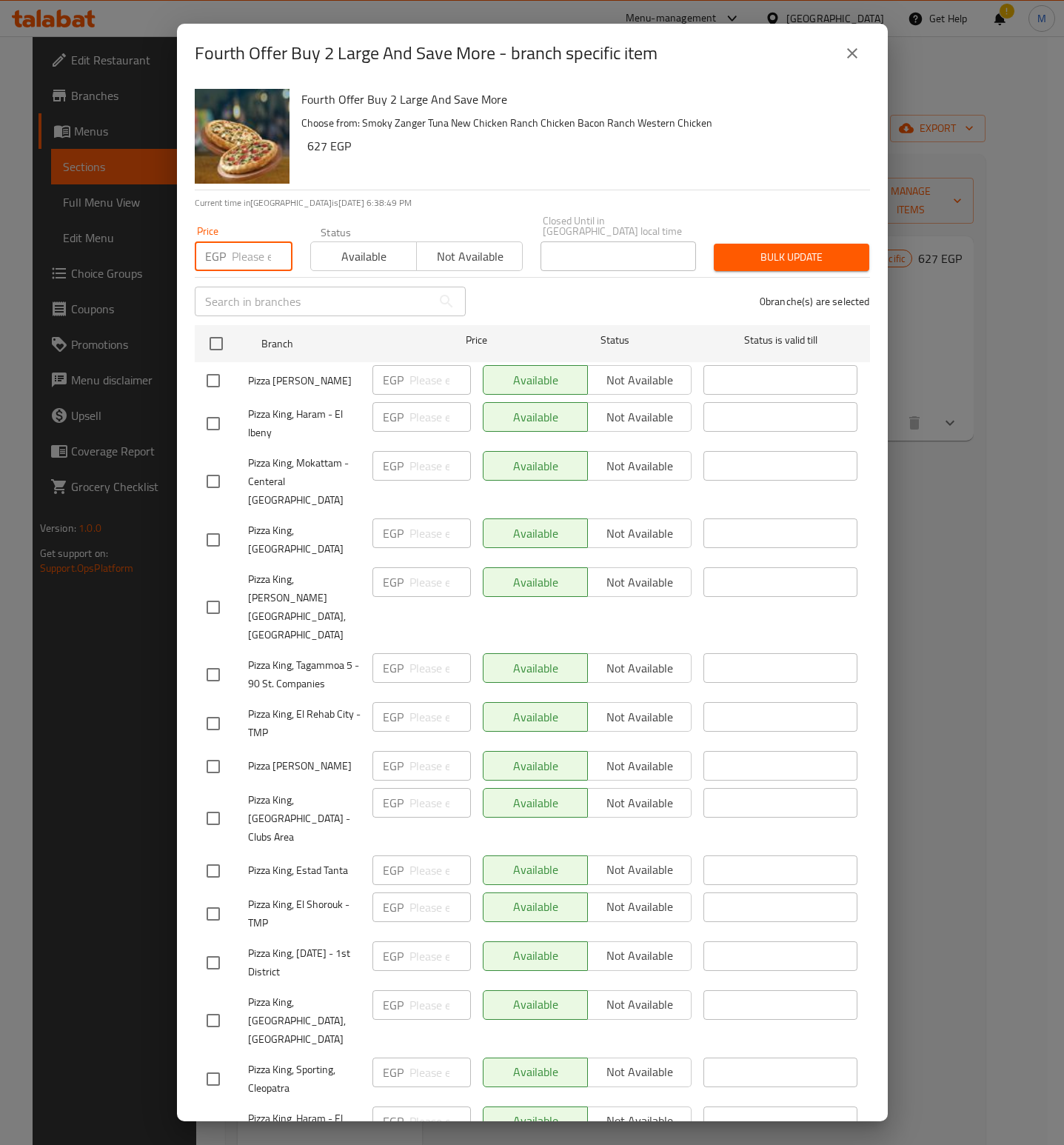
click at [245, 245] on input "number" at bounding box center [262, 256] width 61 height 30
paste input "1008"
type input "1008"
click at [486, 160] on div "Fourth Offer Buy 2 Large And Save More Choose from: Smoky [PERSON_NAME] Tuna Ne…" at bounding box center [580, 136] width 569 height 106
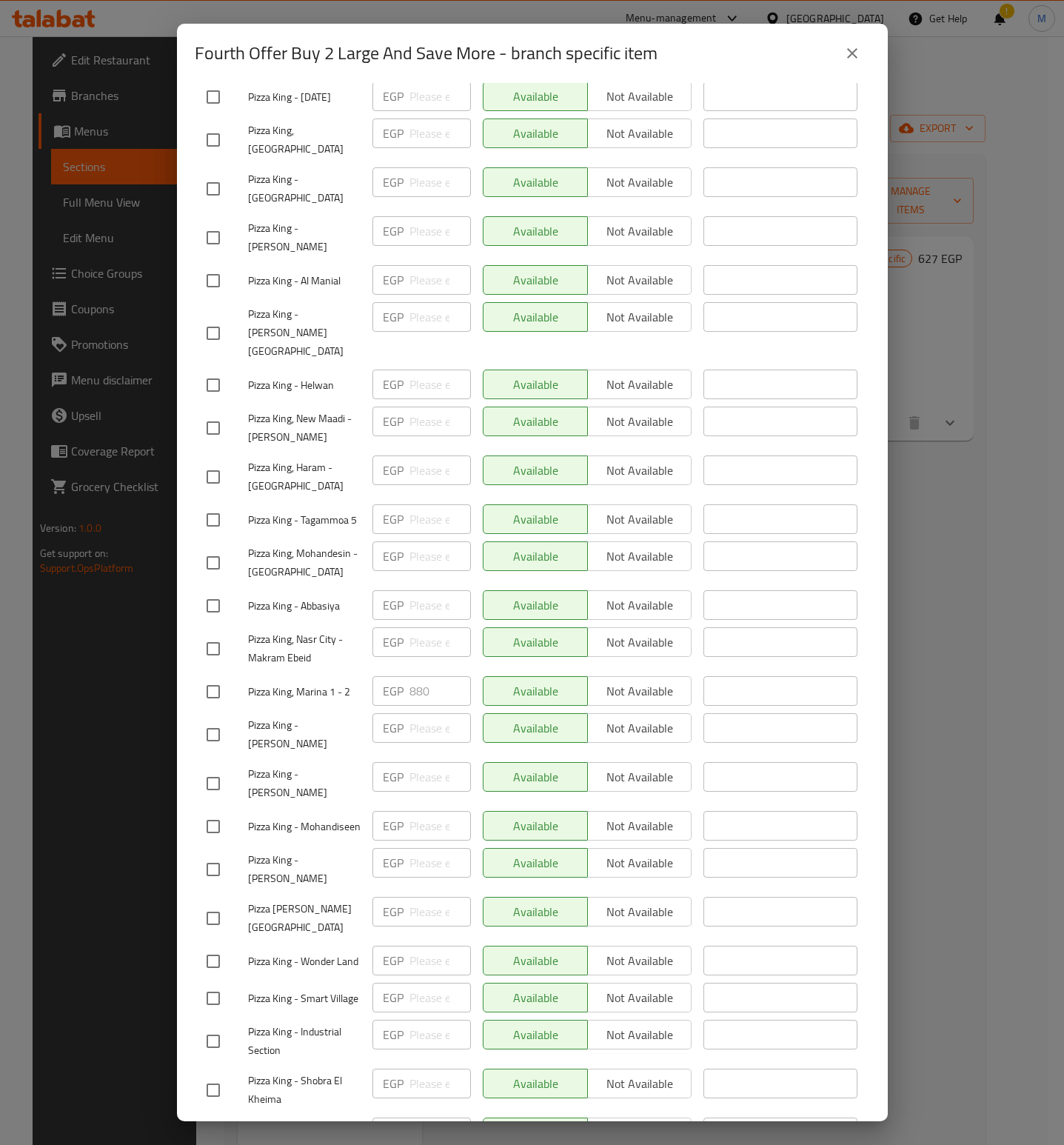
click at [222, 677] on input "checkbox" at bounding box center [213, 692] width 31 height 31
checkbox input "true"
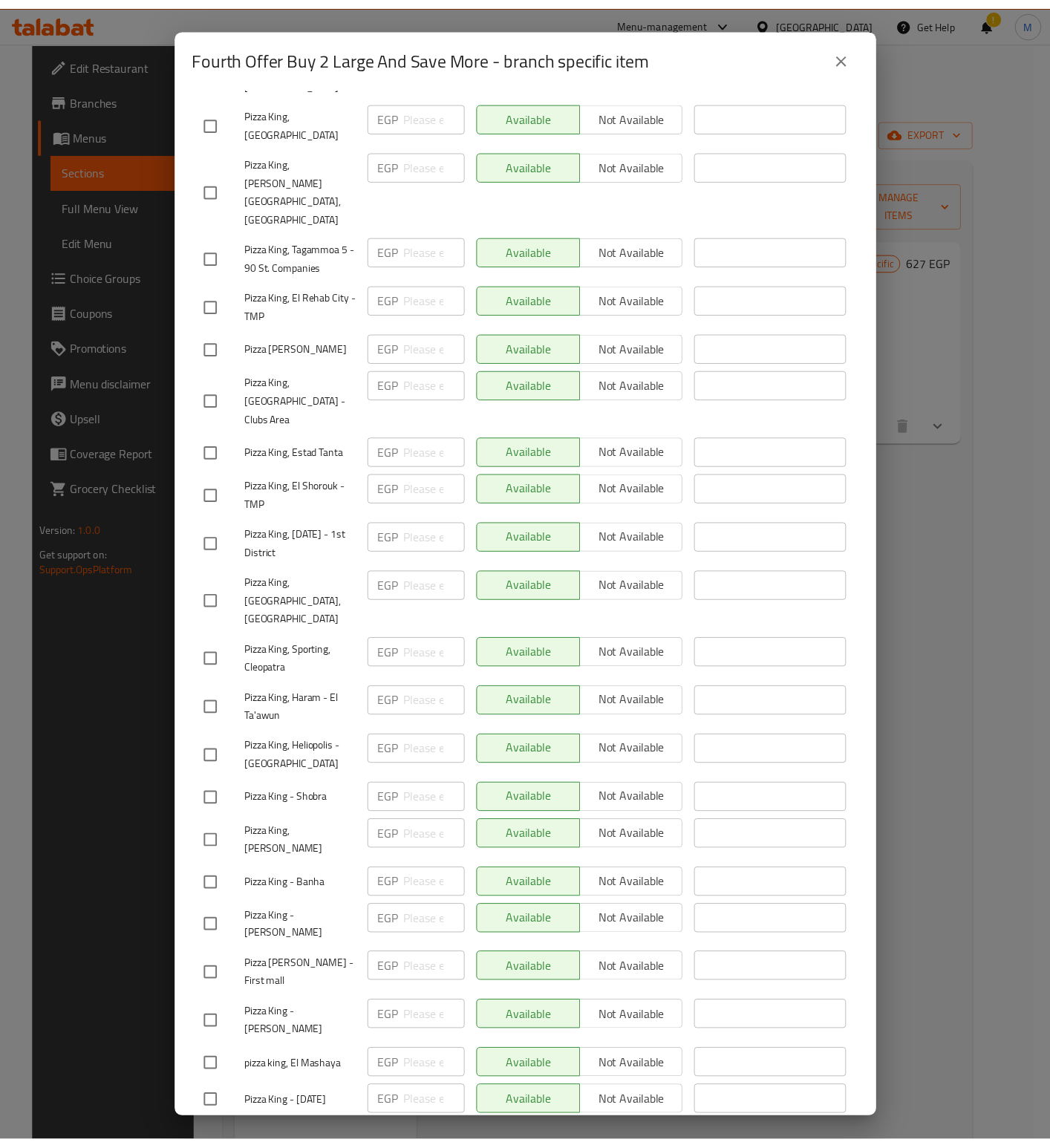
scroll to position [0, 0]
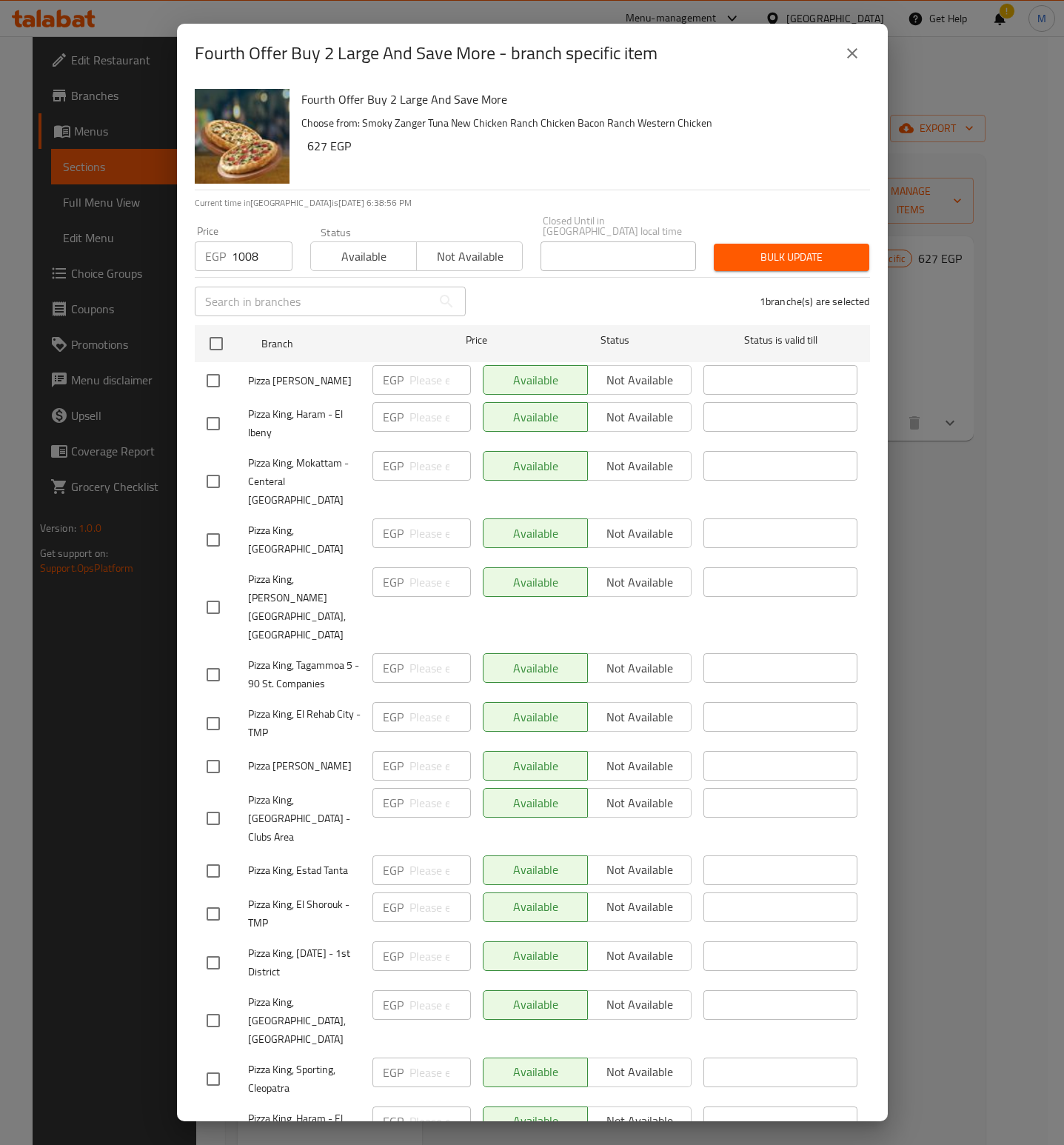
click at [827, 235] on div "Bulk update" at bounding box center [791, 257] width 174 height 45
click at [829, 248] on span "Bulk update" at bounding box center [791, 257] width 132 height 18
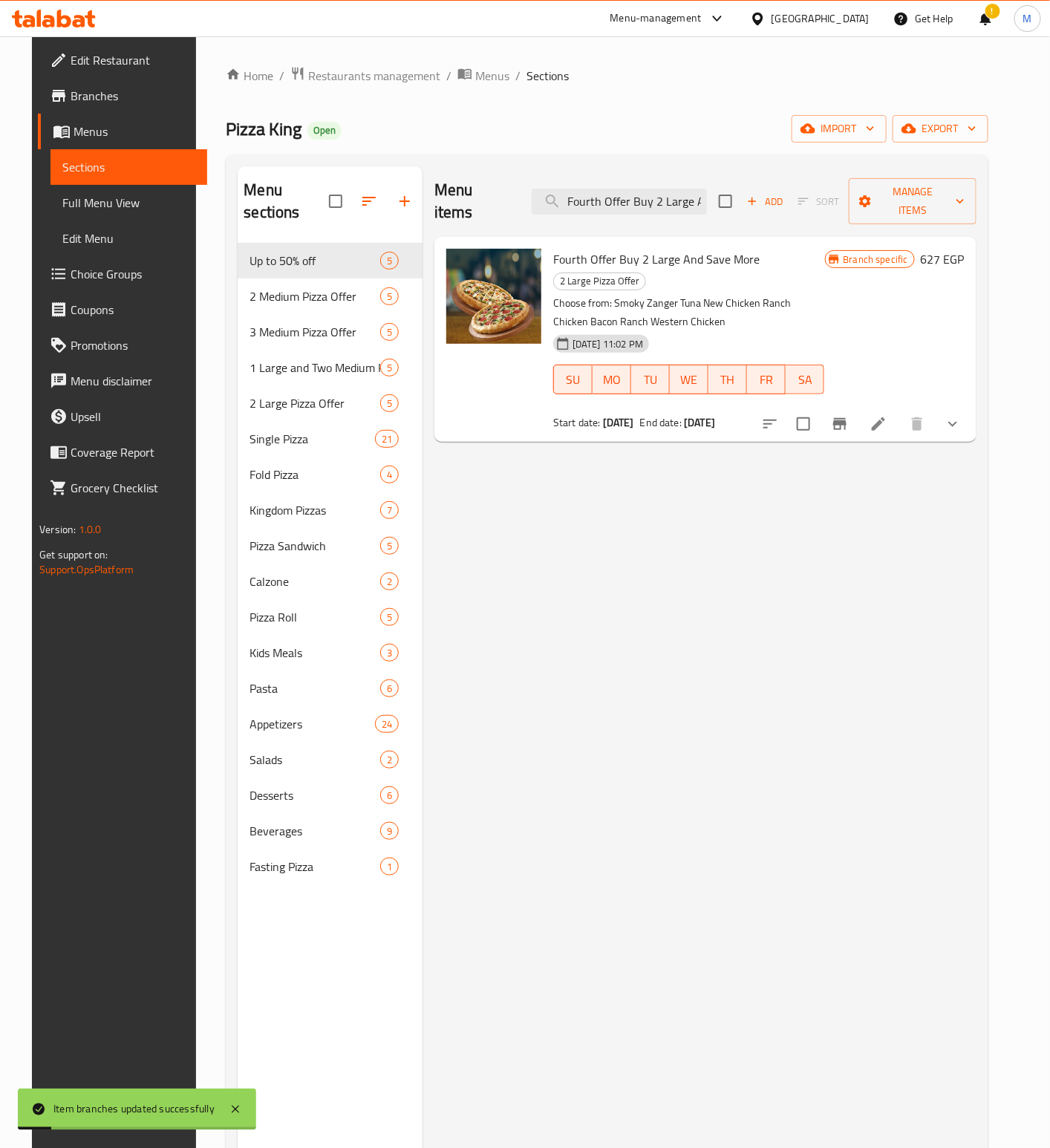
click at [726, 785] on div "Menu items Fourth Offer Buy 2 Large And Save More Add Sort Manage items Fourth …" at bounding box center [699, 739] width 554 height 1148
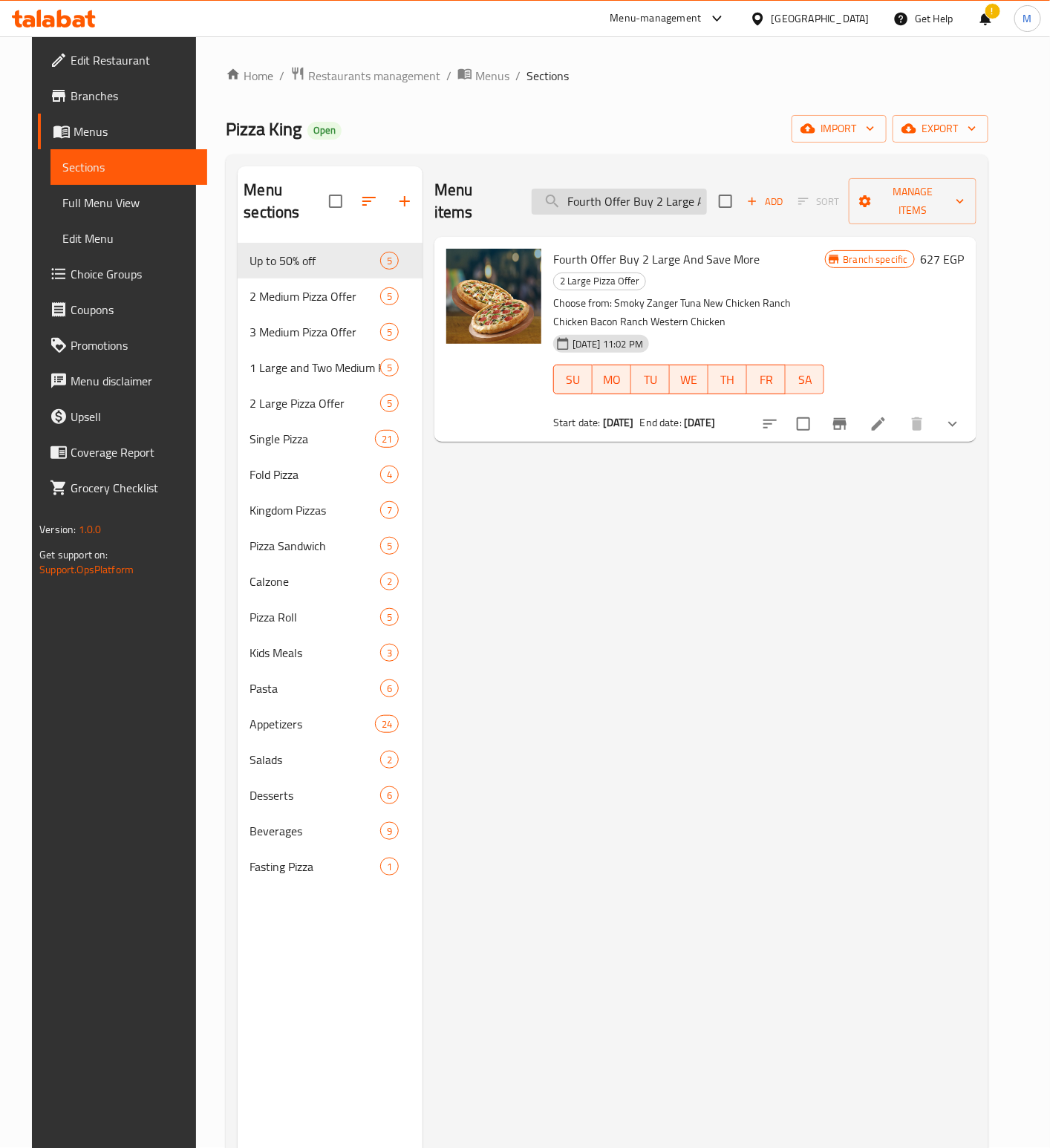
click at [631, 191] on input "Fourth Offer Buy 2 Large And Save More" at bounding box center [619, 202] width 175 height 26
paste input "Three medium and save more. Choose from smoky zinger, tuna, western chicken, an…"
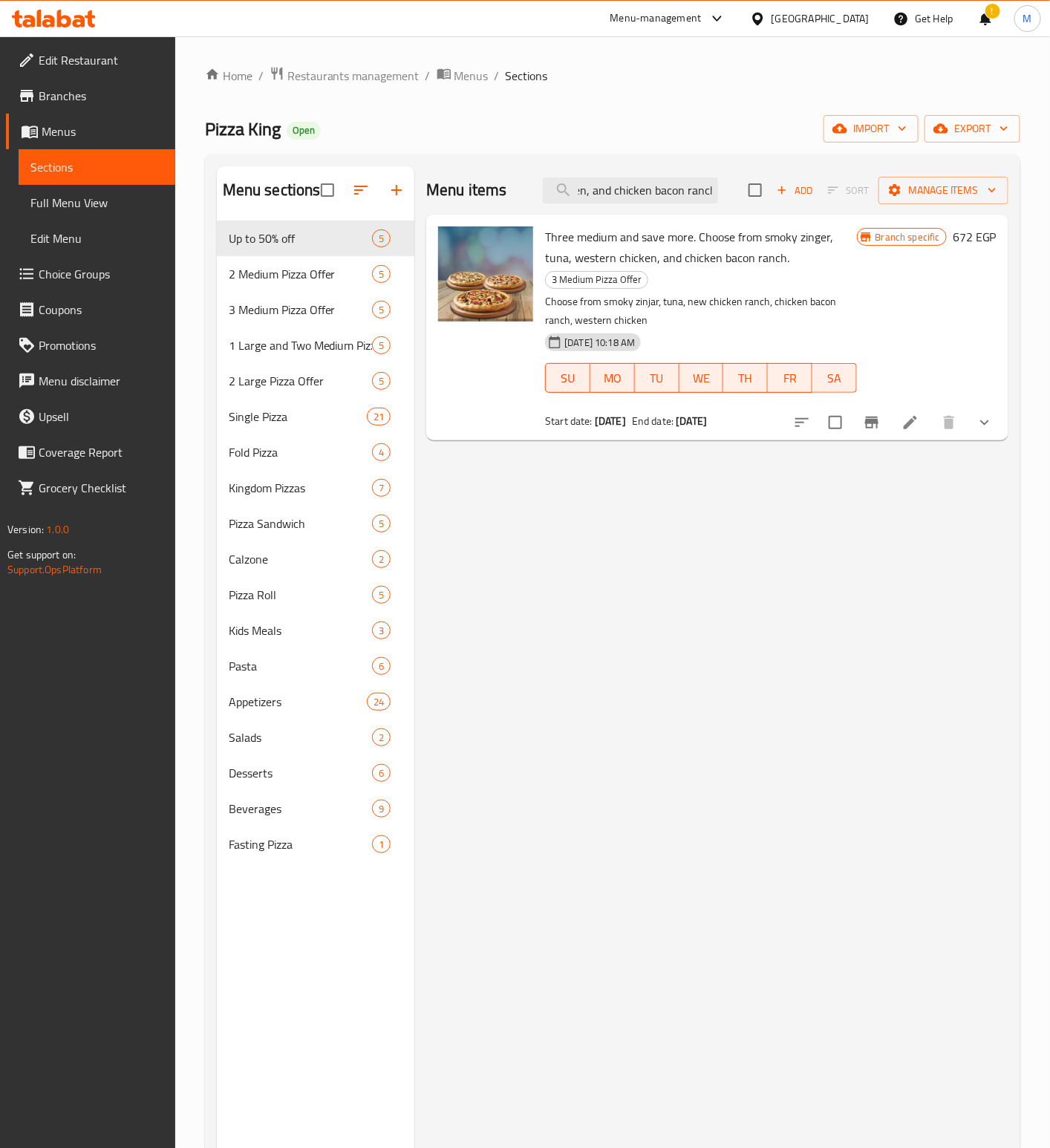
type input "Three medium and save more. Choose from smoky zinger, tuna, western chicken, an…"
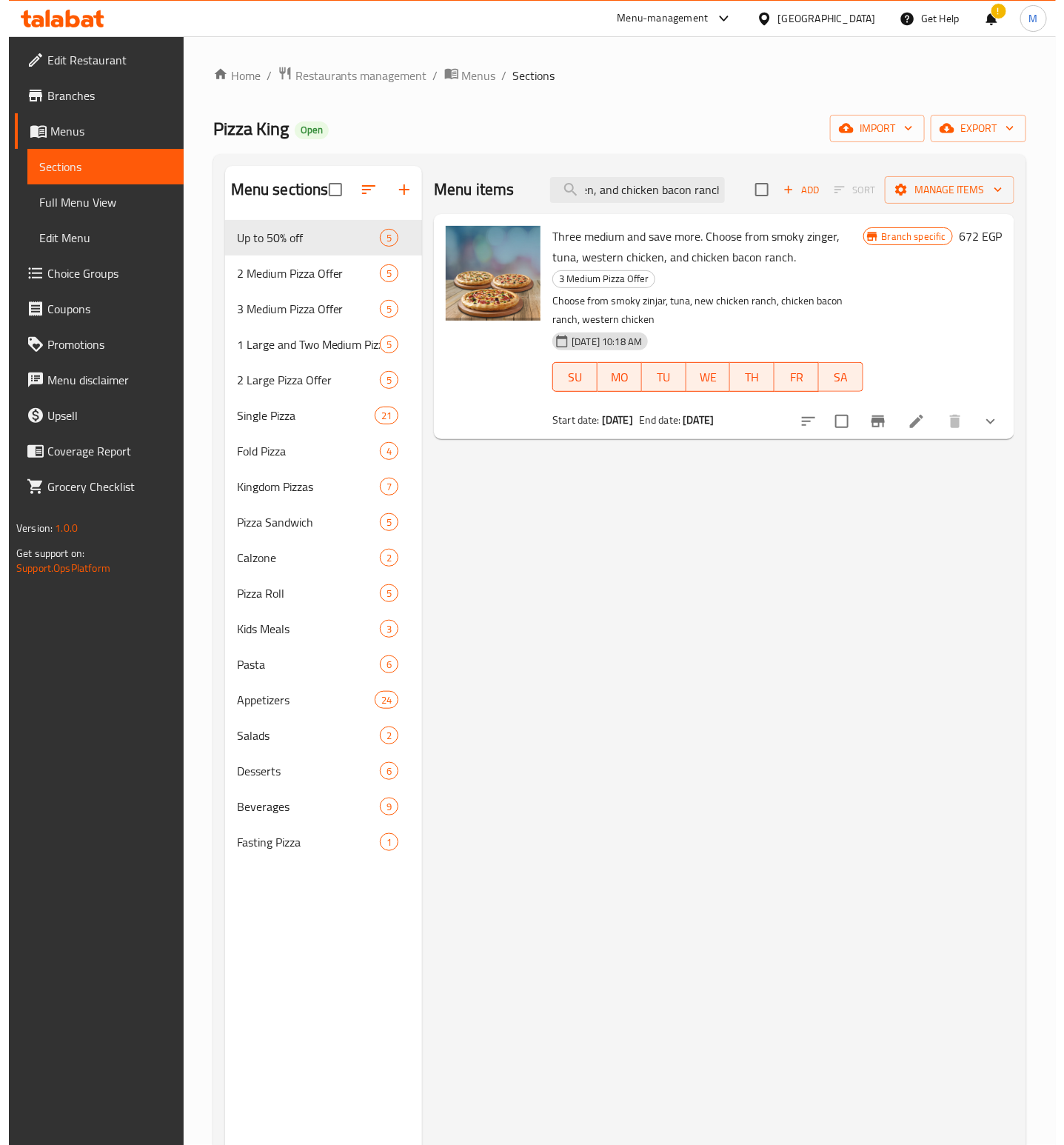
scroll to position [0, 0]
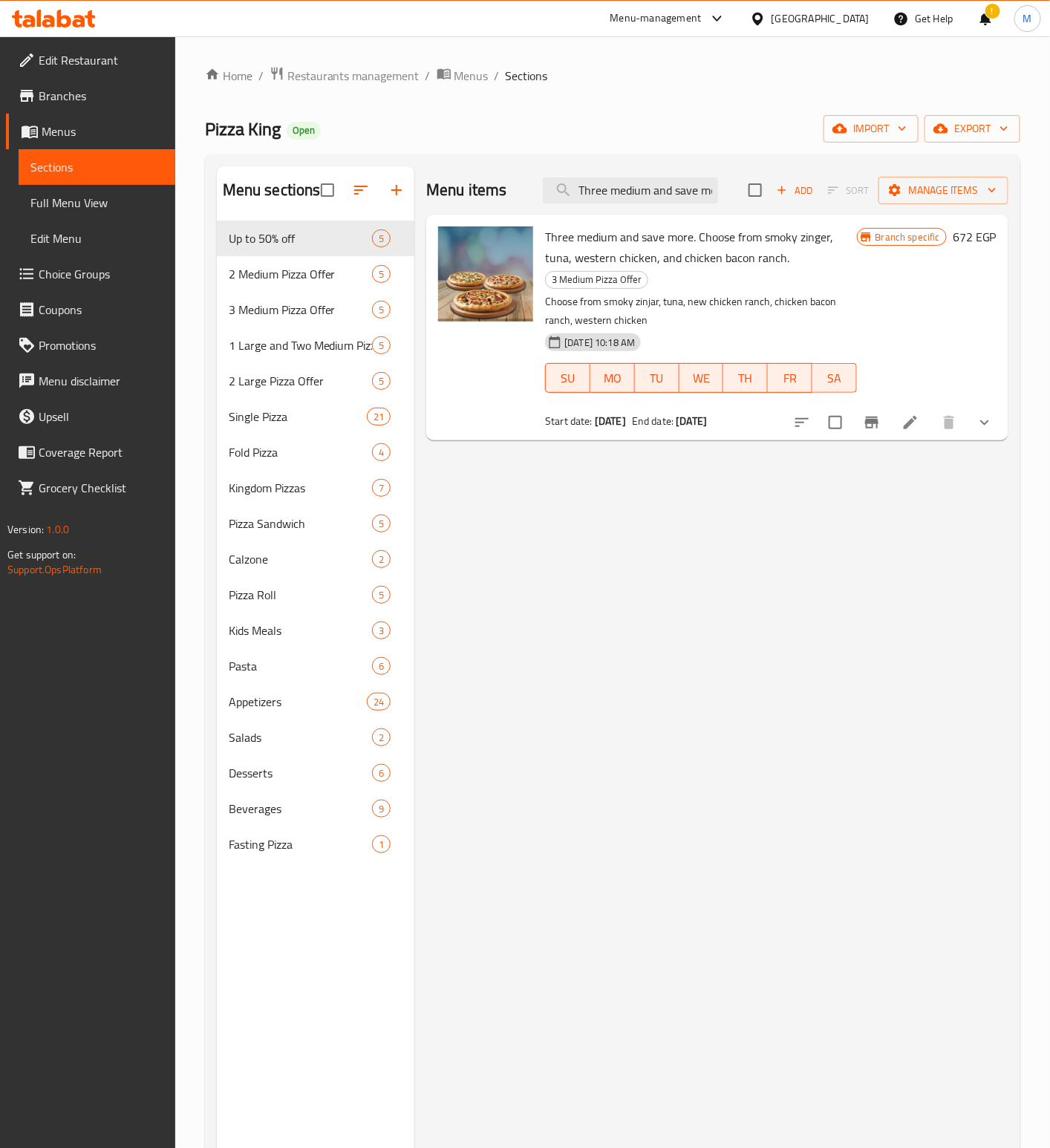
click at [873, 435] on button "Branch-specific-item" at bounding box center [871, 422] width 36 height 36
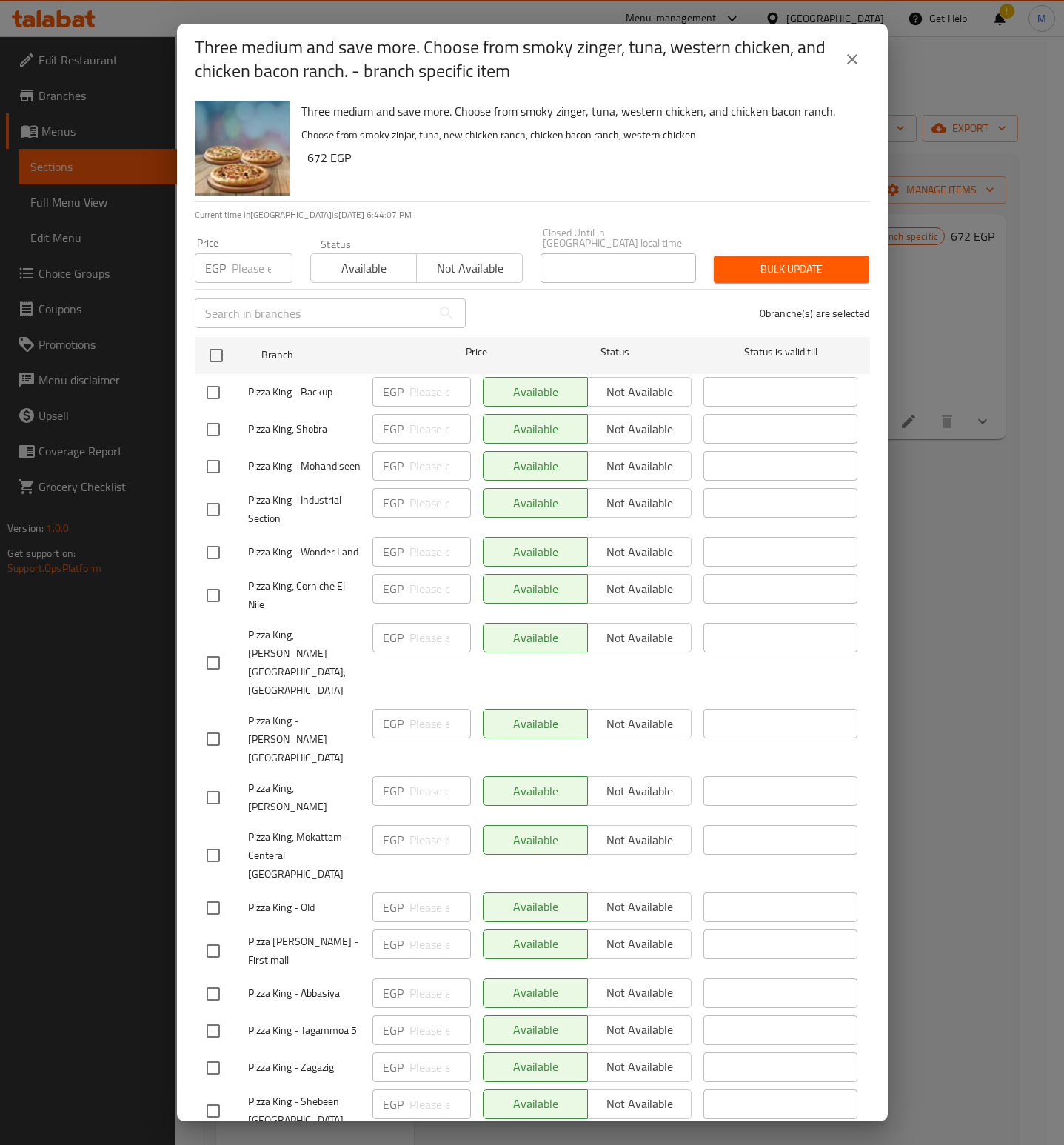
click at [262, 256] on input "number" at bounding box center [262, 268] width 61 height 30
paste input "978"
type input "978"
click at [453, 156] on h6 "672 EGP" at bounding box center [583, 157] width 551 height 21
click at [629, 169] on div "Three medium and save more. Choose from smoky zinger, tuna, western chicken, an…" at bounding box center [580, 147] width 569 height 106
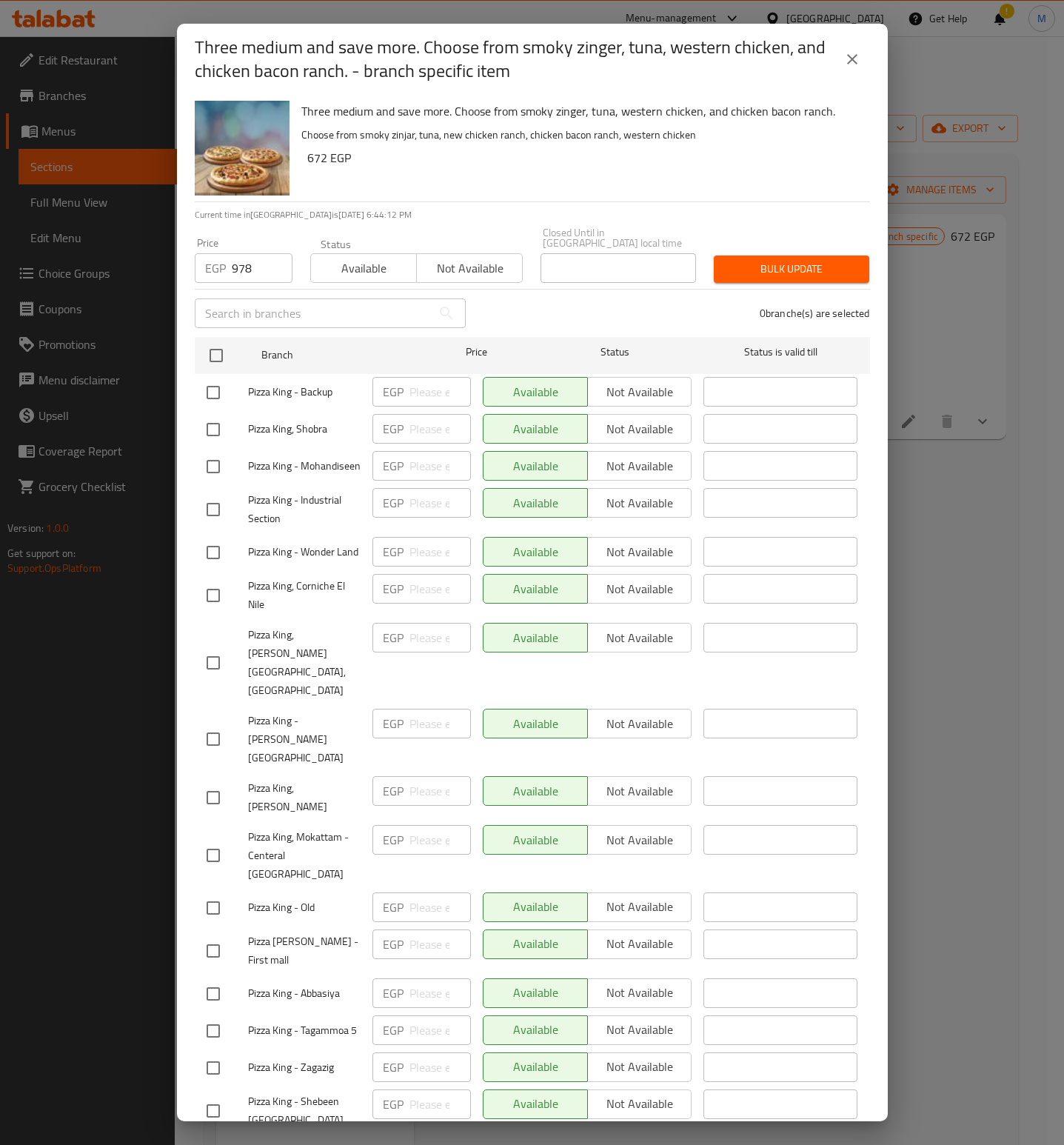
scroll to position [1996, 0]
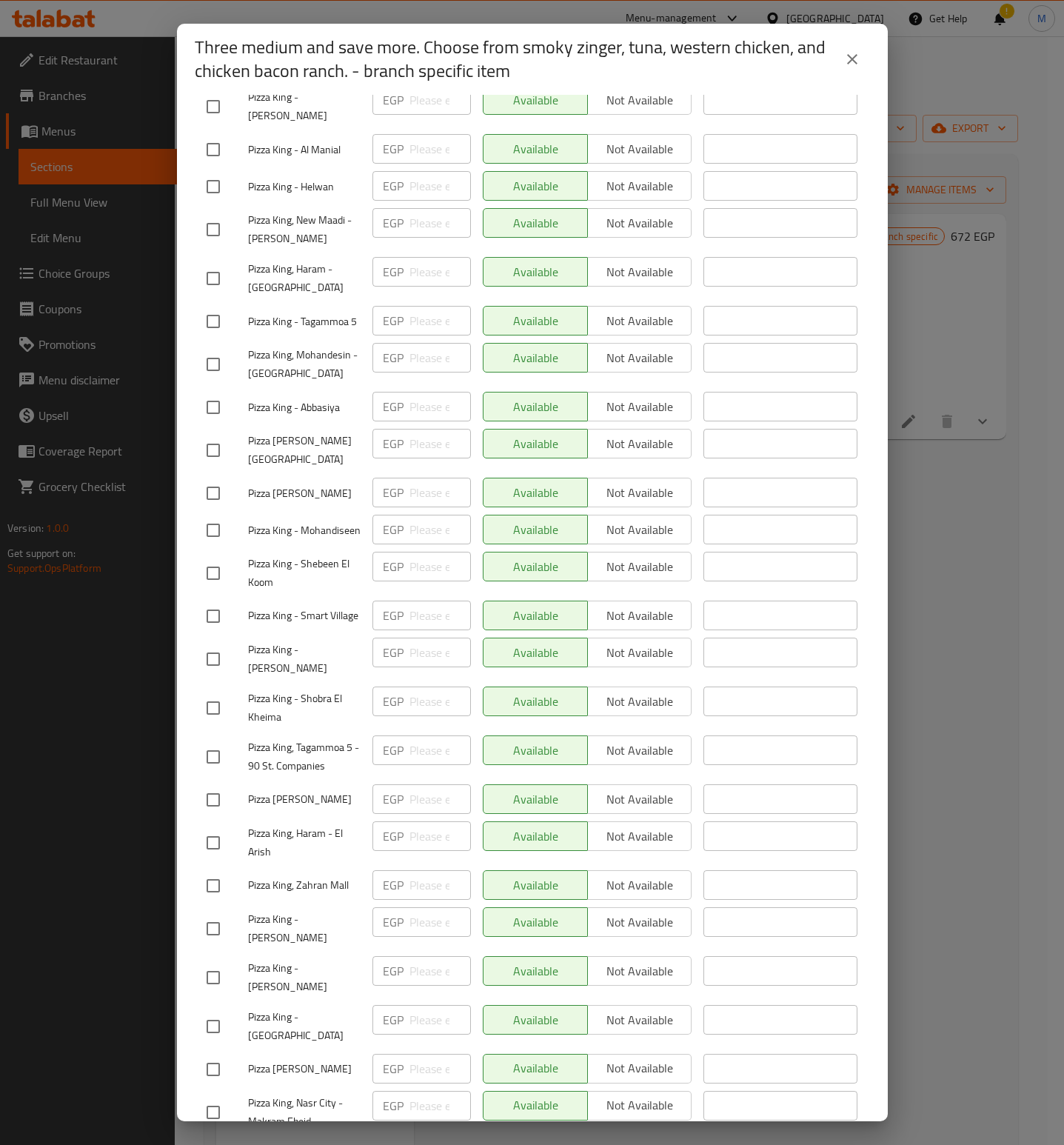
drag, startPoint x: 210, startPoint y: 1067, endPoint x: 623, endPoint y: 728, distance: 534.3
click at [211, 1140] on input "checkbox" at bounding box center [213, 1156] width 31 height 31
checkbox input "true"
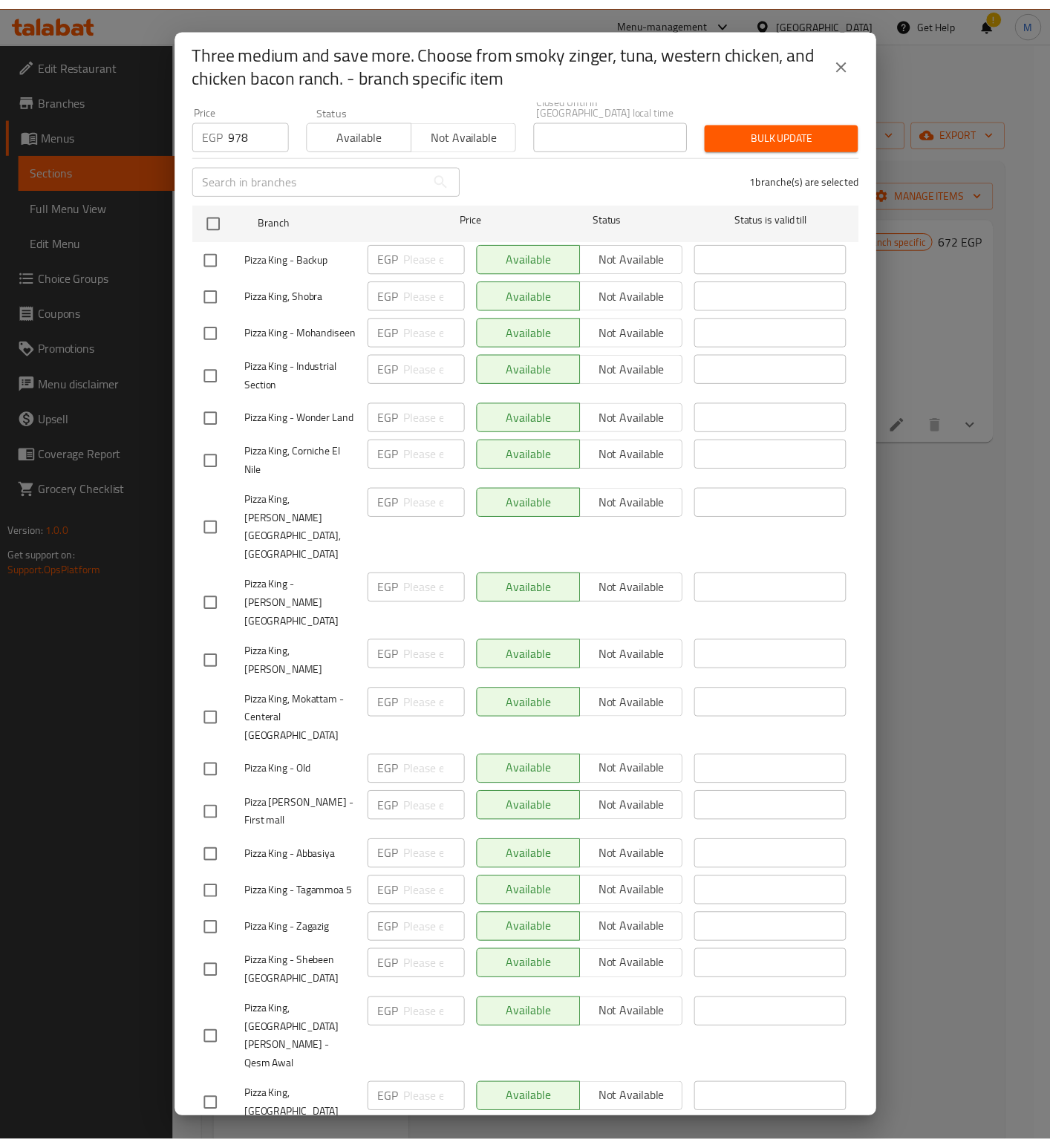
scroll to position [0, 0]
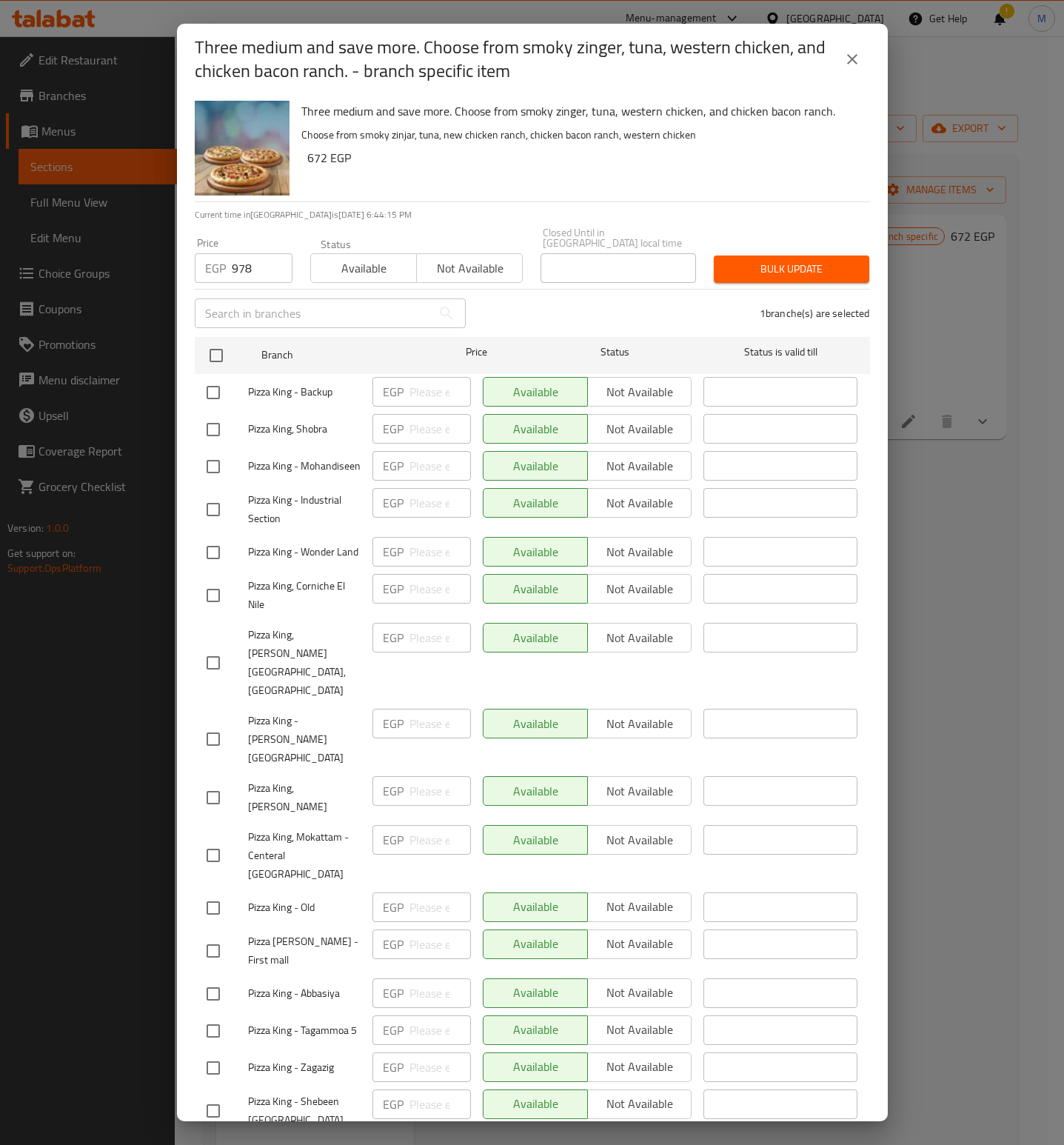
click at [774, 260] on span "Bulk update" at bounding box center [791, 269] width 132 height 18
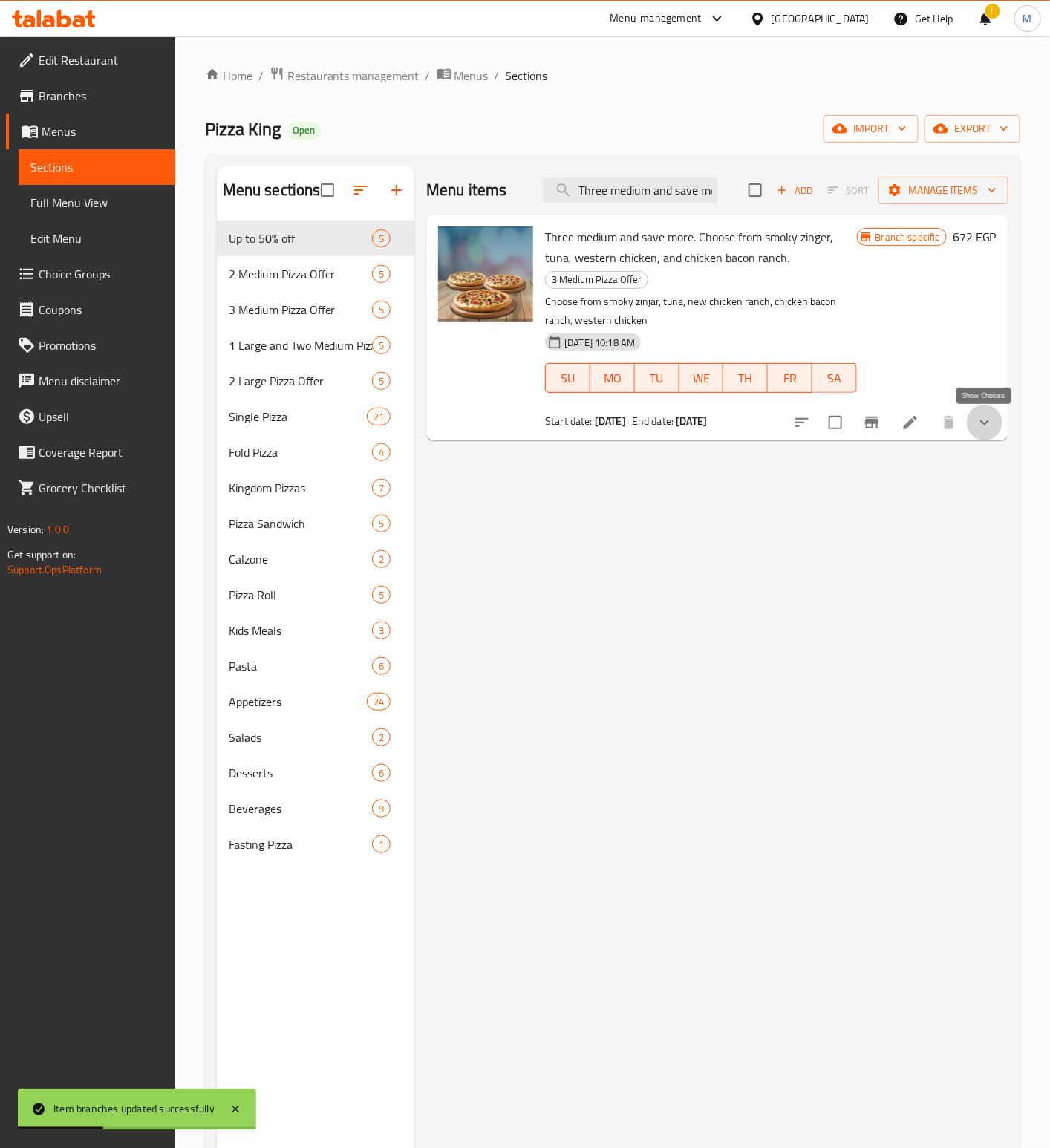
click at [992, 431] on icon "show more" at bounding box center [984, 423] width 18 height 18
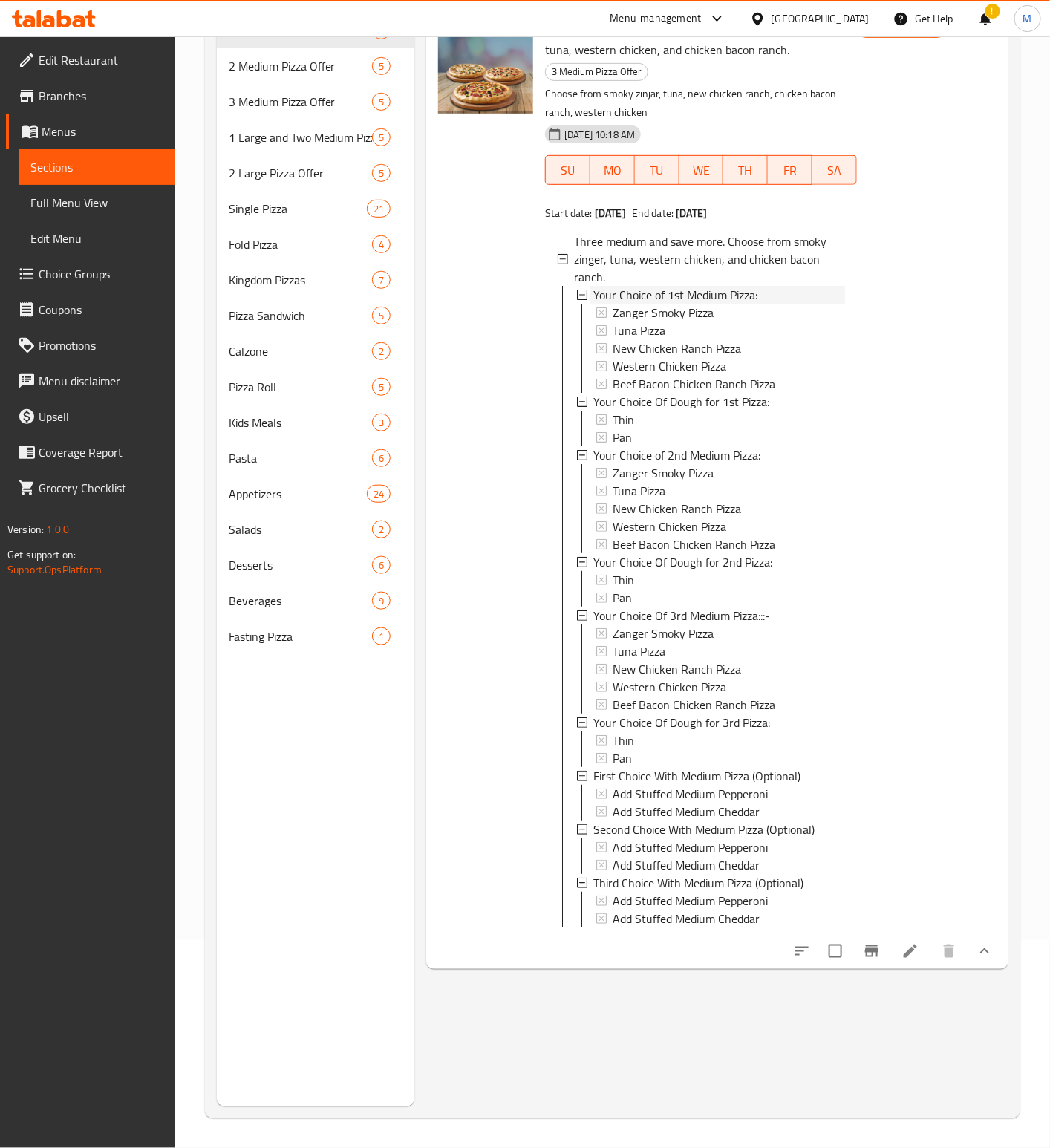
drag, startPoint x: 775, startPoint y: 286, endPoint x: 910, endPoint y: 301, distance: 135.8
click at [783, 290] on div "Your Choice of 1st Medium Pizza:" at bounding box center [718, 295] width 251 height 18
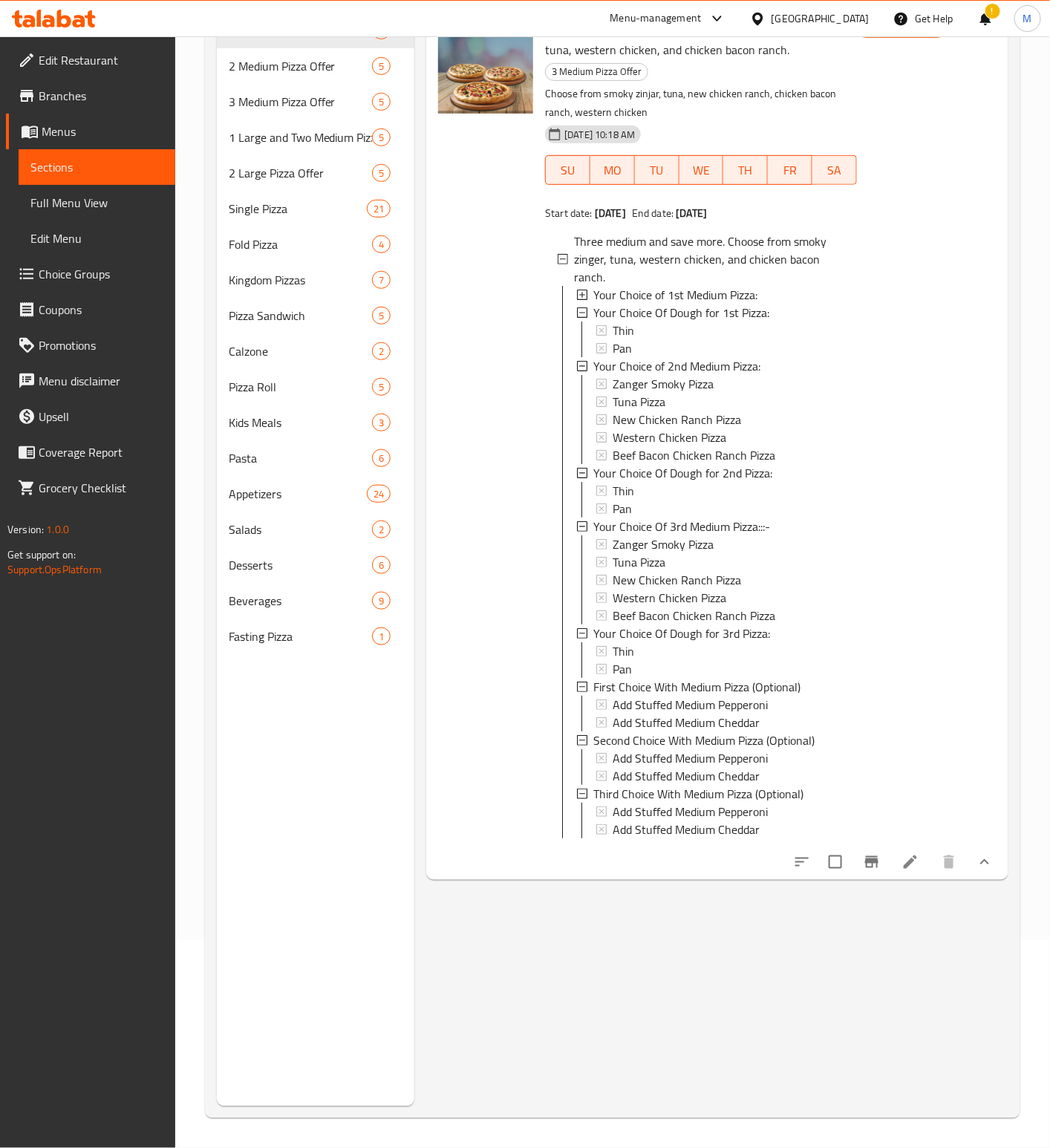
click at [960, 299] on div "Branch specific 672 EGP" at bounding box center [926, 443] width 139 height 850
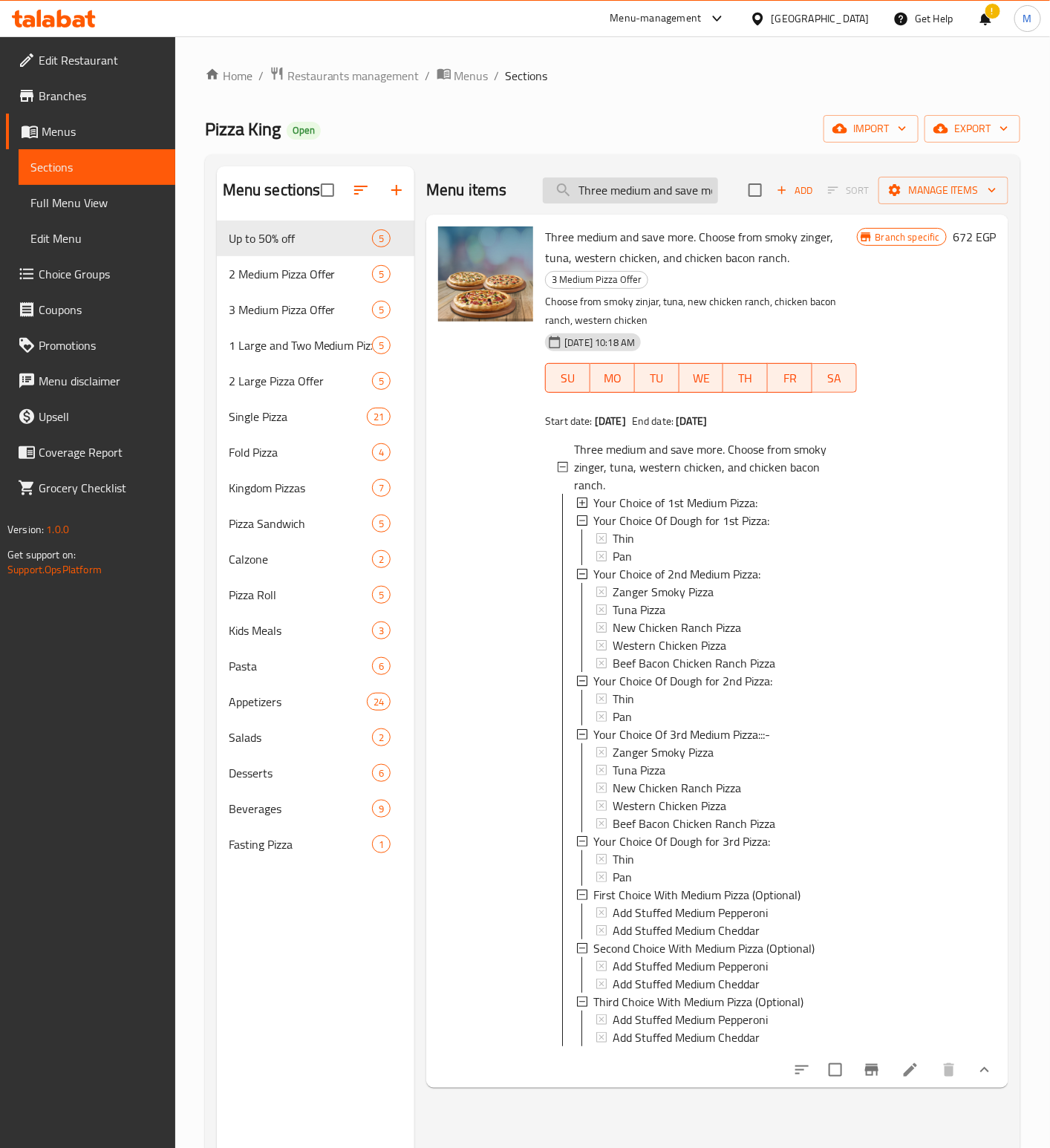
click at [663, 191] on input "Three medium and save more. Choose from smoky zinger, tuna, western chicken, an…" at bounding box center [630, 191] width 175 height 26
paste input "wo Medium Pizzas And Save More. Choose From [PERSON_NAME], Tuna, New Chicken Ra…"
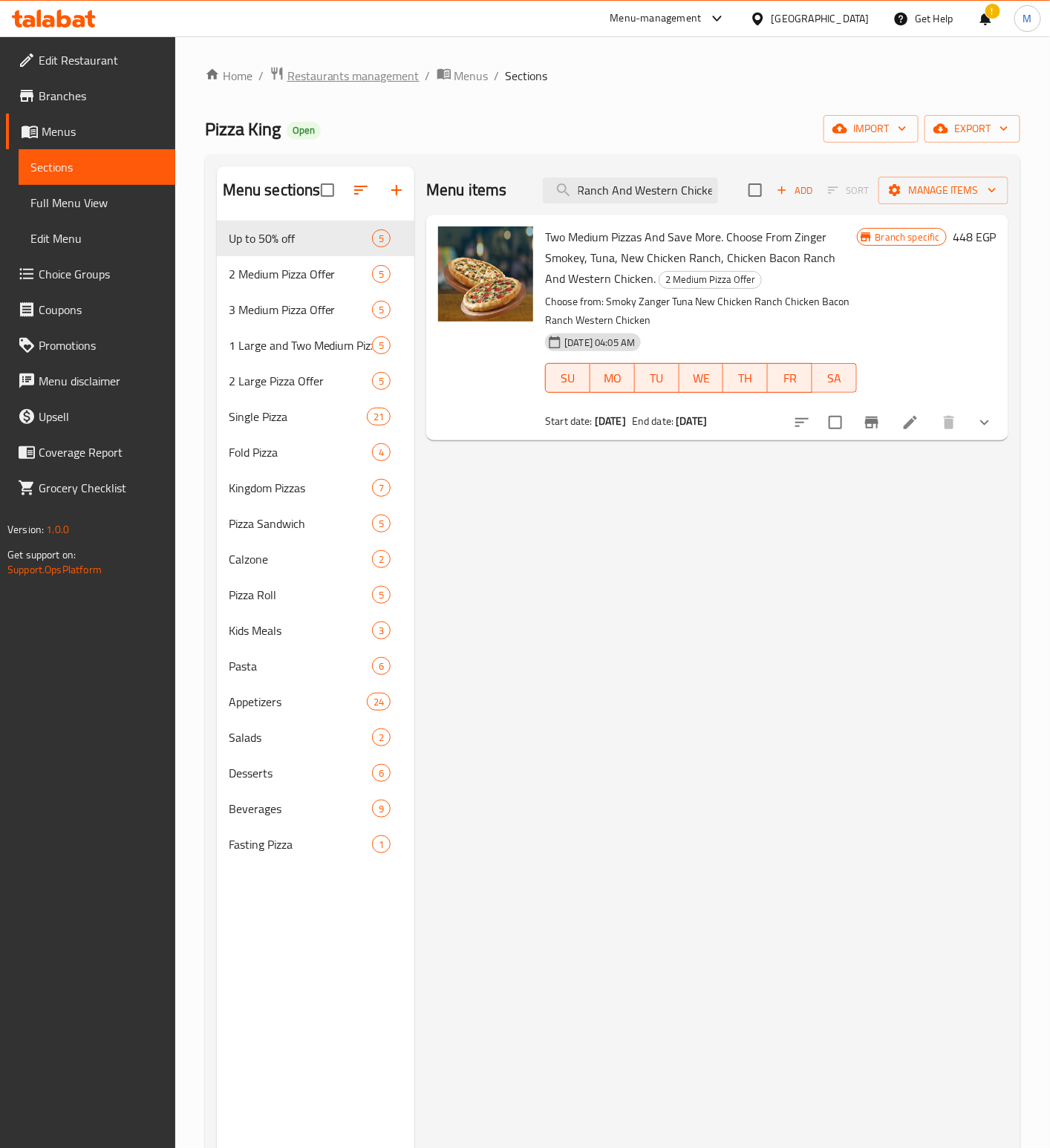
type input "Two Medium Pizzas And Save More. Choose From Zinger Smokey, Tuna, New Chicken R…"
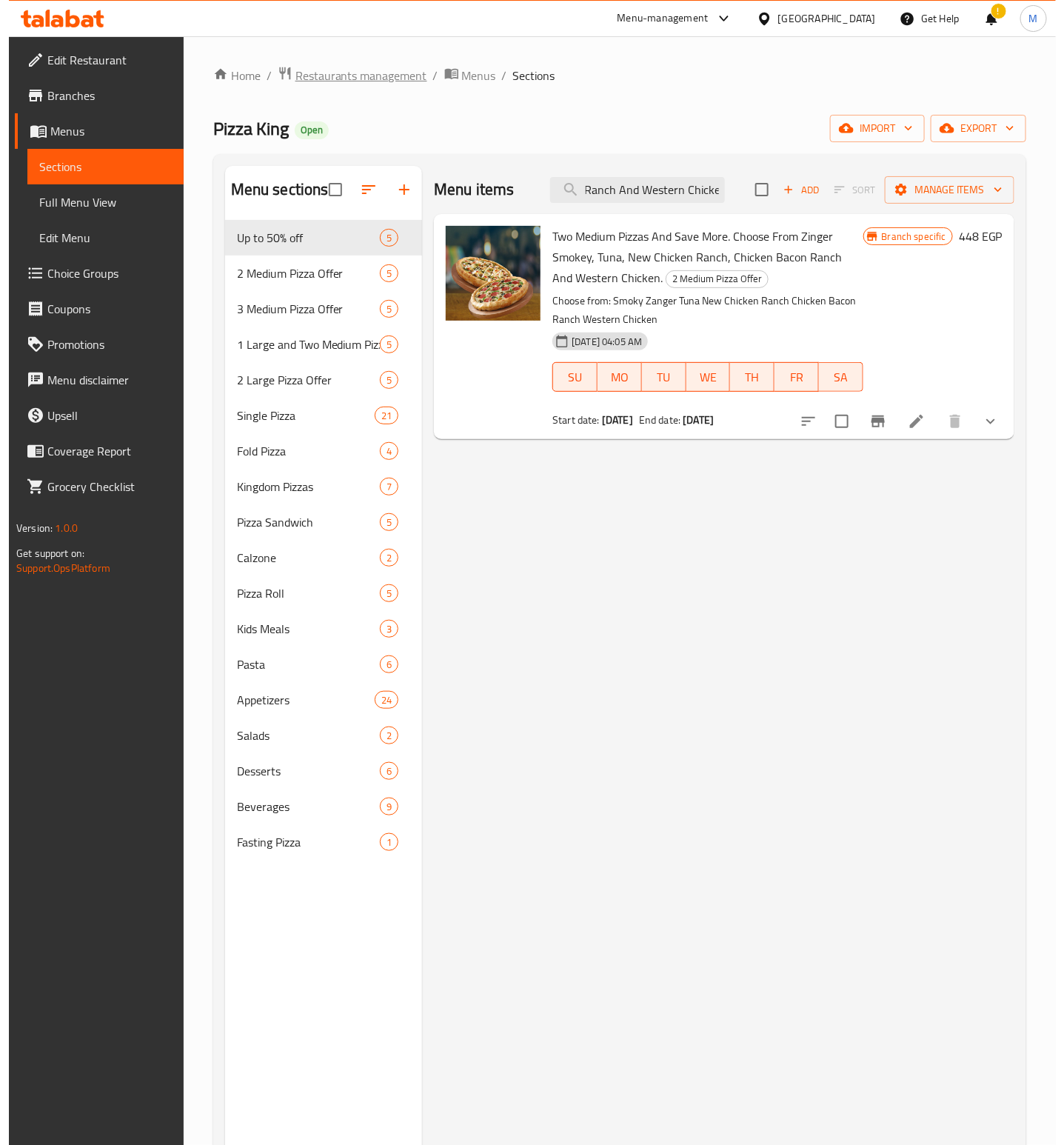
scroll to position [0, 0]
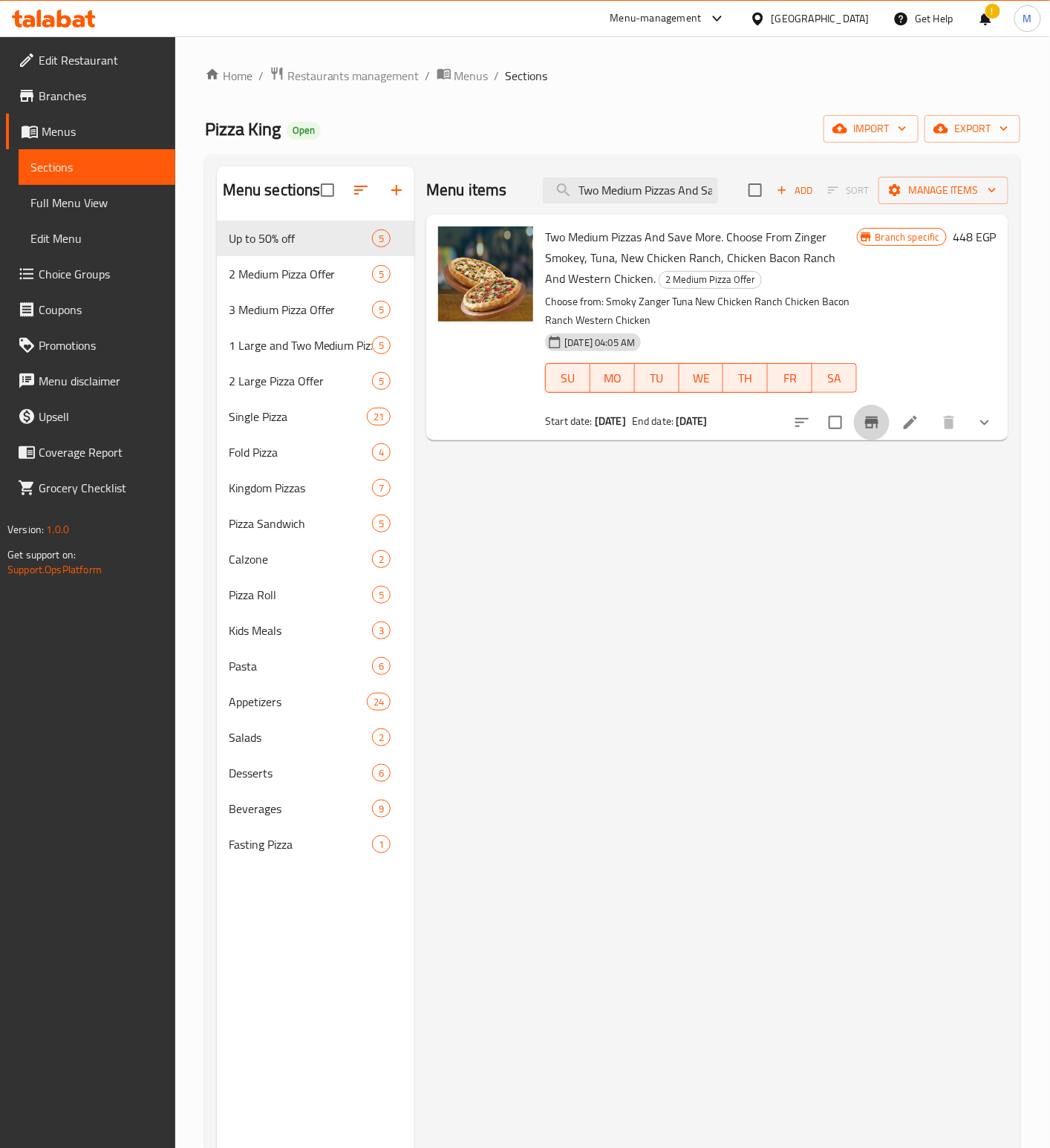
click at [862, 430] on icon "Branch-specific-item" at bounding box center [871, 423] width 18 height 18
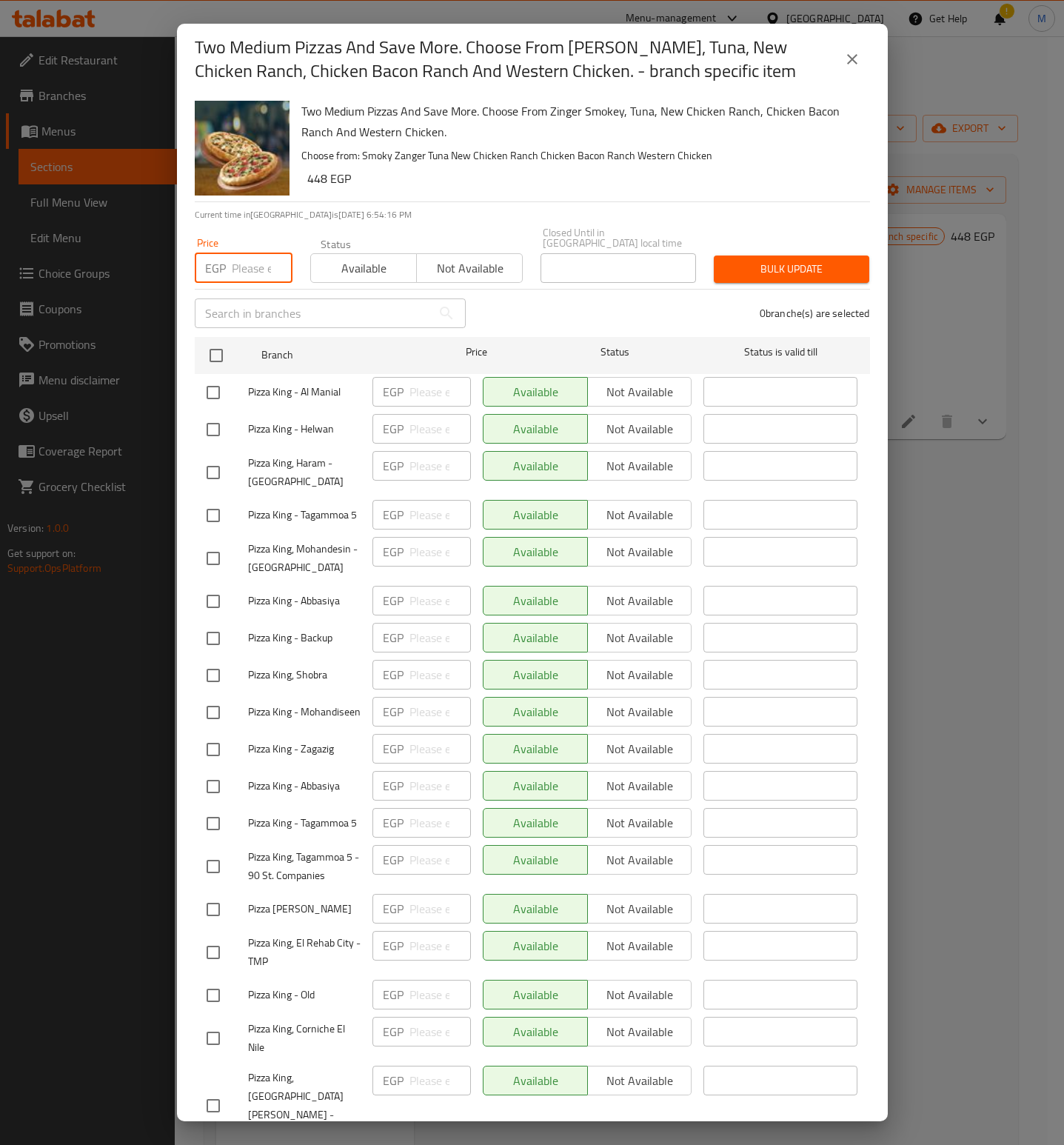
click at [245, 269] on input "number" at bounding box center [262, 268] width 61 height 30
paste input "746"
type input "746"
click at [505, 177] on h6 "448 EGP" at bounding box center [583, 178] width 551 height 21
click at [569, 141] on div "Two Medium Pizzas And Save More. Choose From [PERSON_NAME], Tuna, New Chicken R…" at bounding box center [580, 147] width 569 height 106
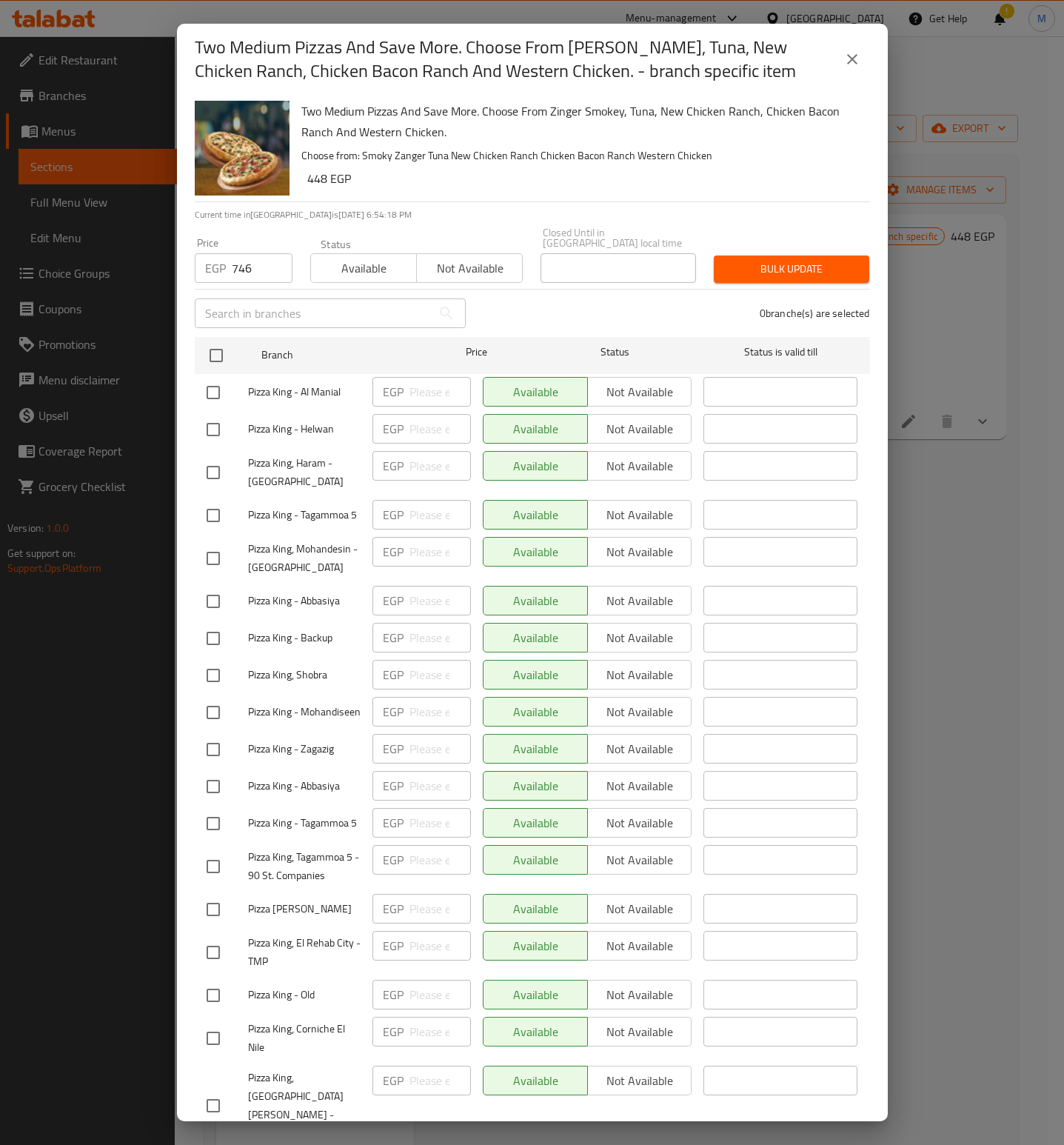
scroll to position [1996, 0]
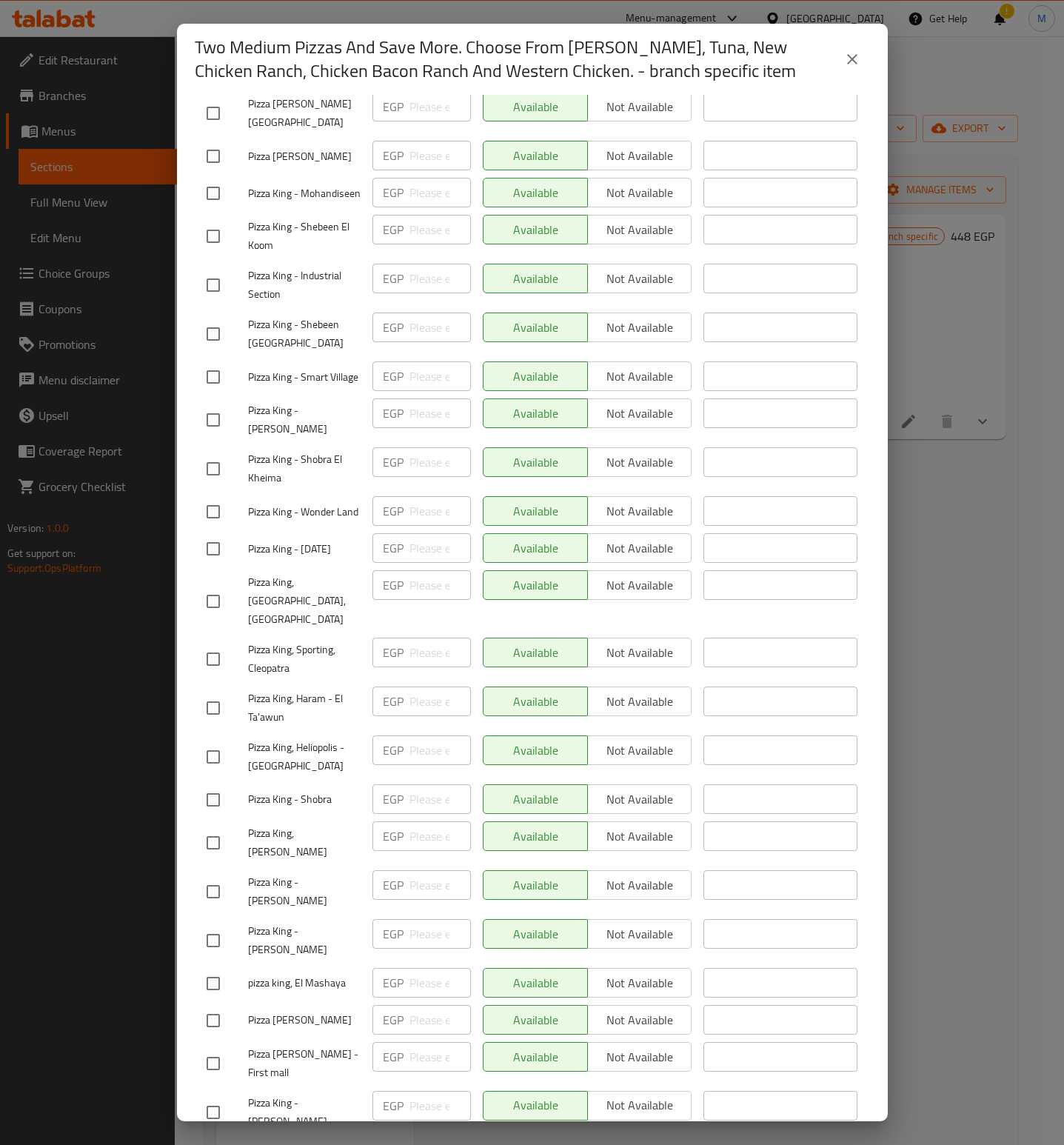
click at [216, 1140] on input "checkbox" at bounding box center [213, 1156] width 31 height 31
checkbox input "true"
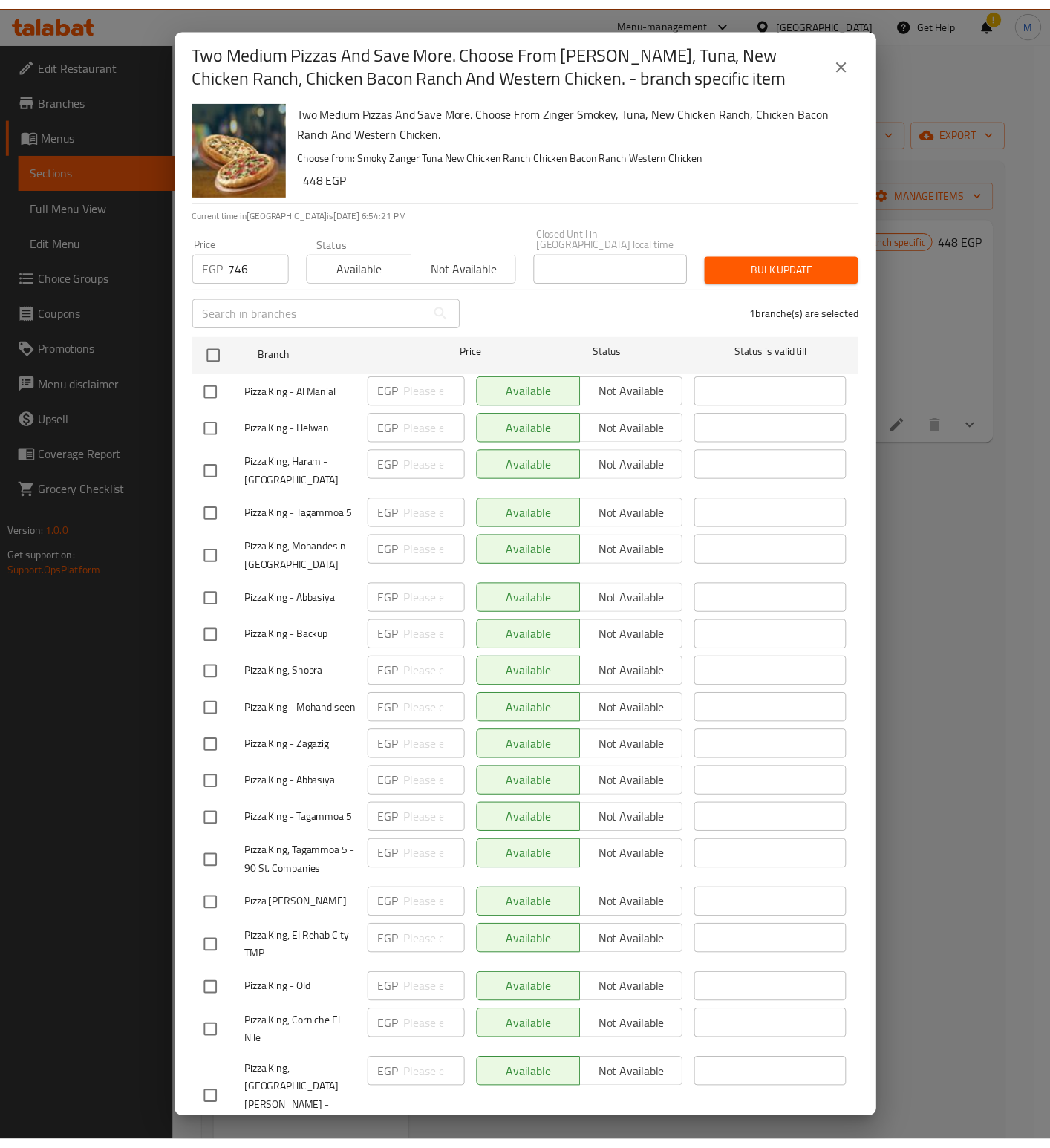
scroll to position [0, 0]
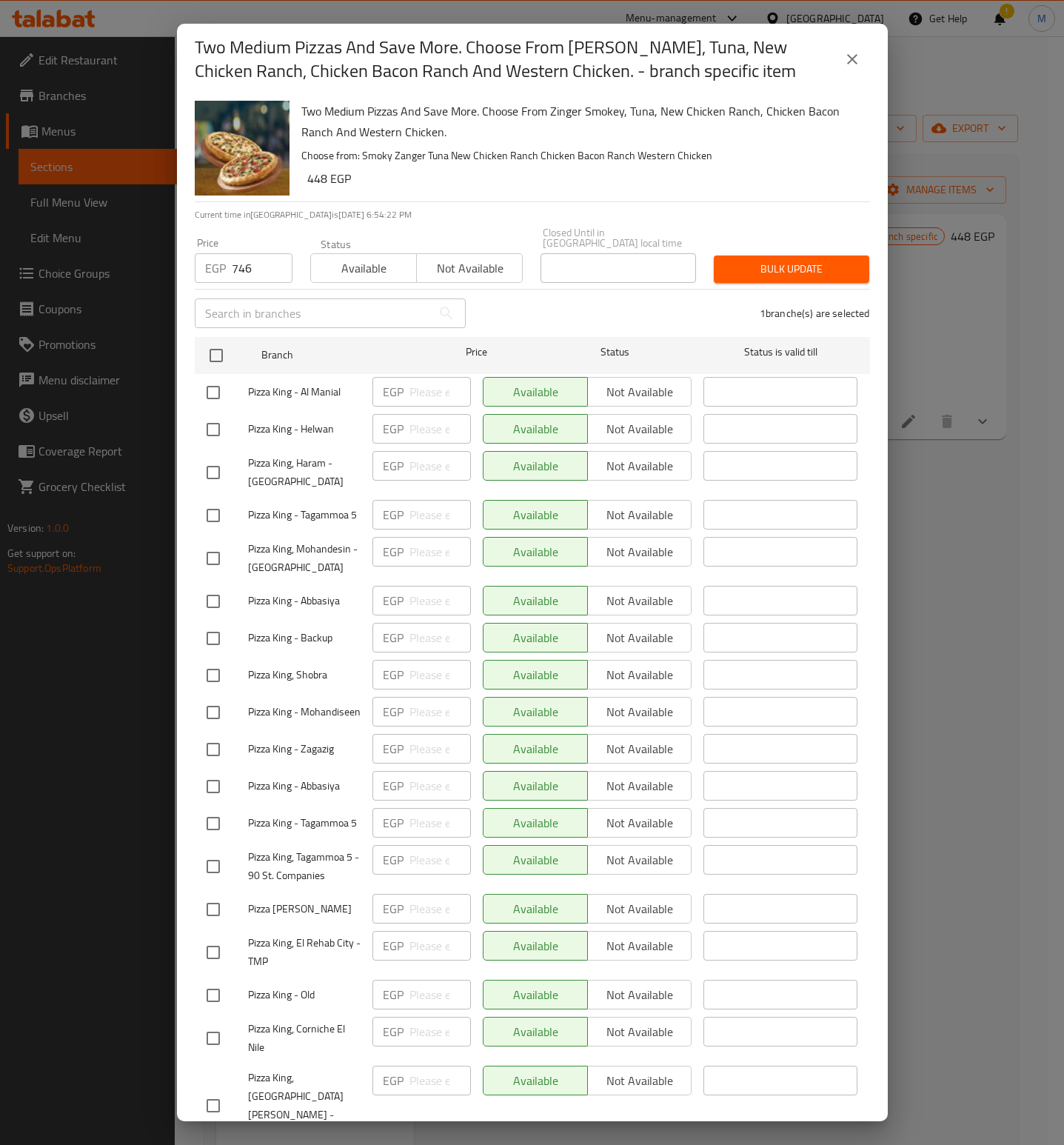
click at [783, 266] on span "Bulk update" at bounding box center [791, 269] width 132 height 18
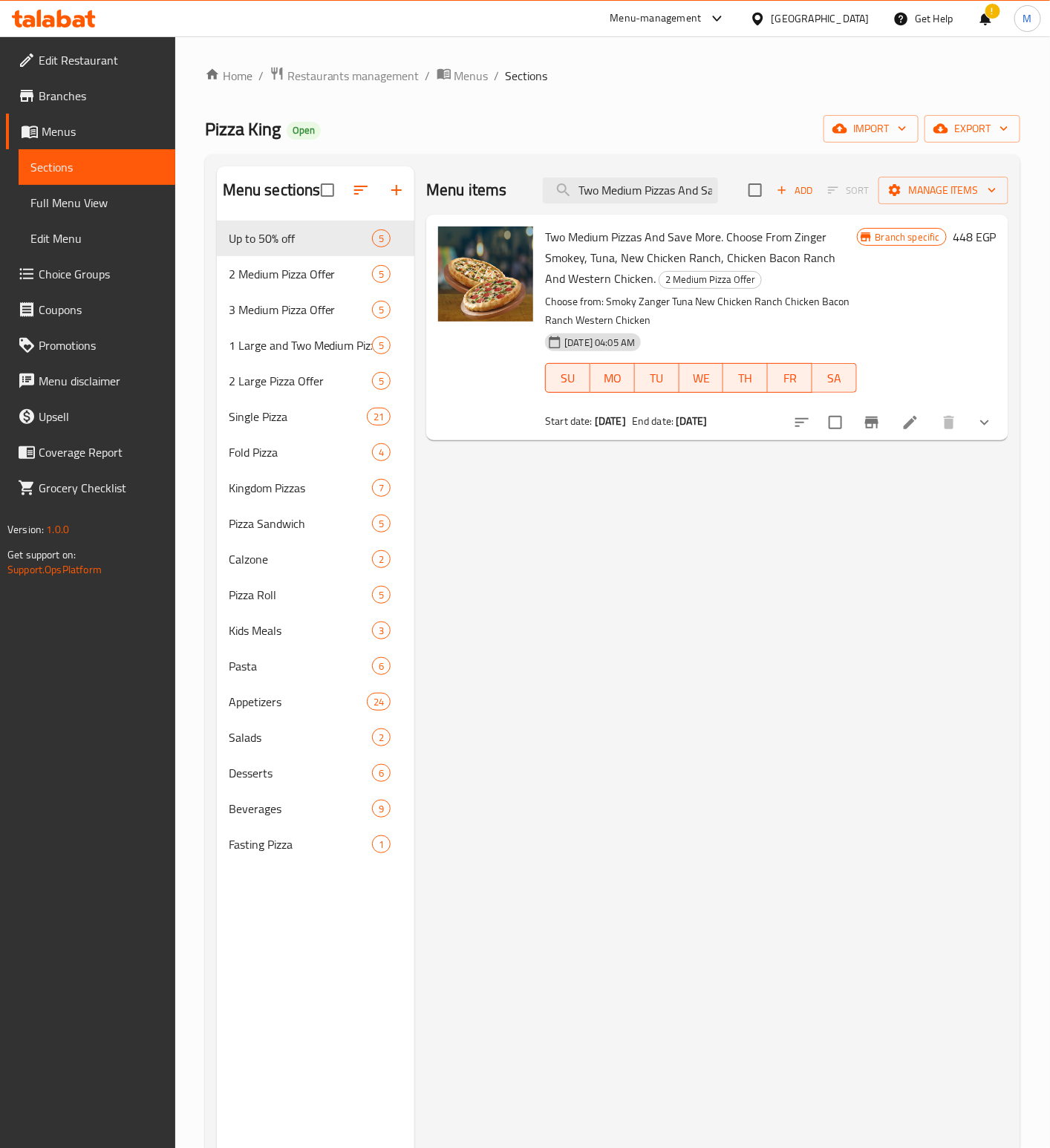
click at [648, 203] on input "Two Medium Pizzas And Save More. Choose From Zinger Smokey, Tuna, New Chicken R…" at bounding box center [630, 191] width 175 height 26
click at [651, 205] on div "Menu items Two Medium Pizzas And Save More. Choose From [PERSON_NAME], Tuna, Ne…" at bounding box center [717, 190] width 582 height 48
drag, startPoint x: 651, startPoint y: 205, endPoint x: 654, endPoint y: 197, distance: 8.5
click at [654, 197] on div "Menu items Two Medium Pizzas And Save More. Choose From [PERSON_NAME], Tuna, Ne…" at bounding box center [717, 190] width 582 height 48
click at [654, 196] on input "Two Medium Pizzas And Save More. Choose From Zinger Smokey, Tuna, New Chicken R…" at bounding box center [630, 191] width 175 height 26
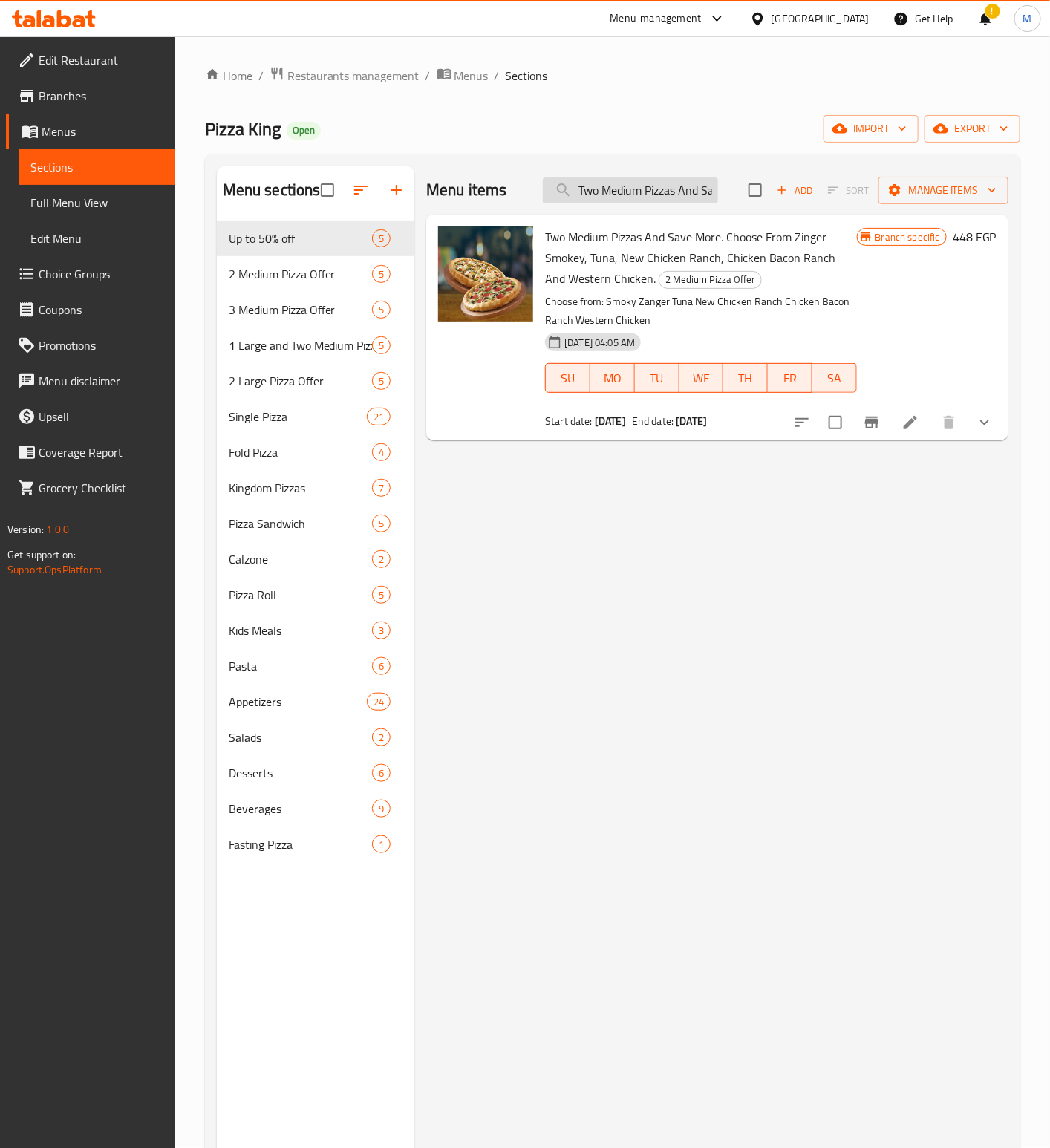
click at [654, 196] on input "Two Medium Pizzas And Save More. Choose From Zinger Smokey, Tuna, New Chicken R…" at bounding box center [630, 191] width 175 height 26
paste input "1 Large And 2 Medium And Save More. Choose From Crispy Shrimp Pizza, Shrimp, Se…"
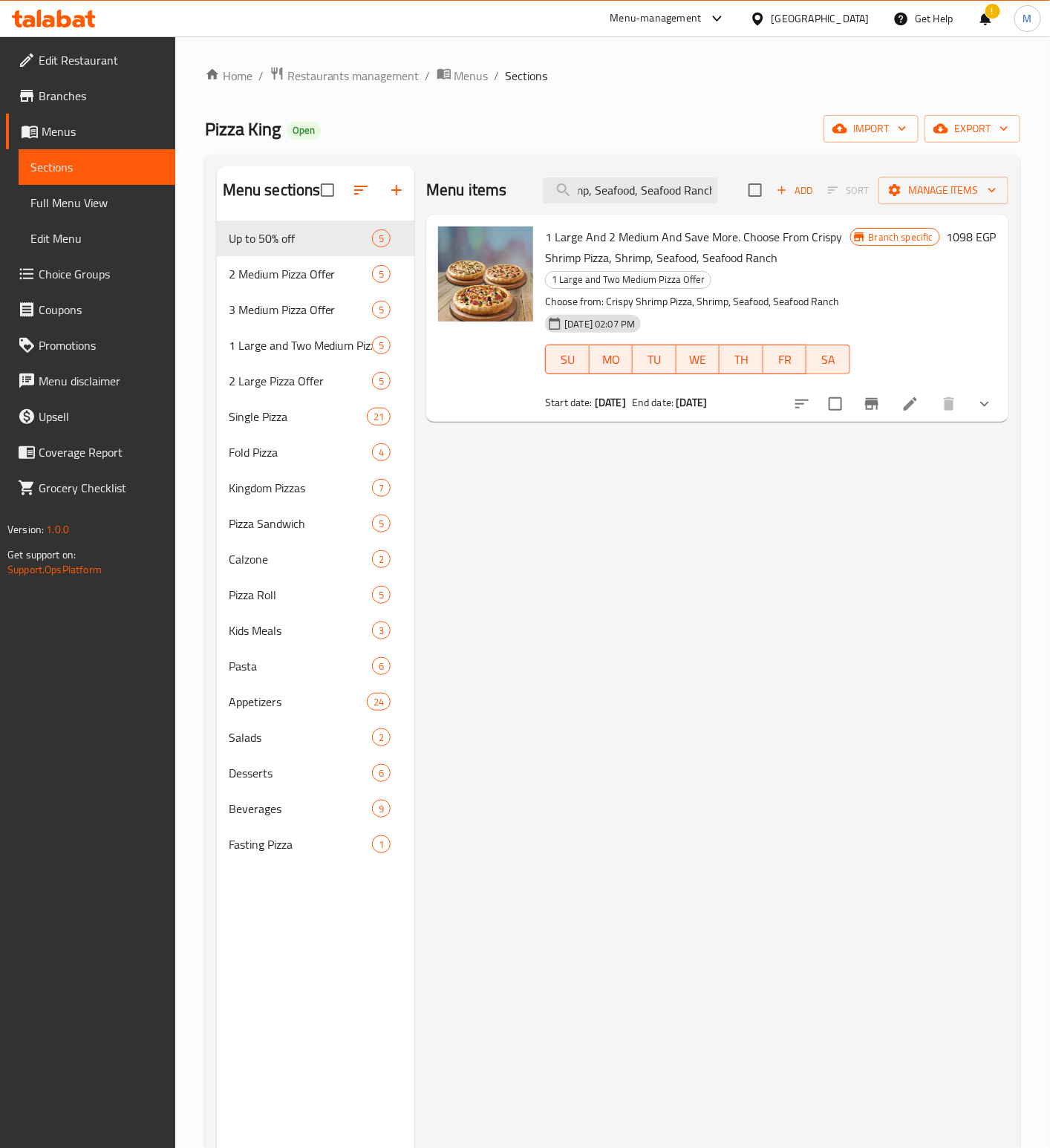
type input "1 Large And 2 Medium And Save More. Choose From Crispy Shrimp Pizza, Shrimp, Se…"
click at [869, 406] on icon "Branch-specific-item" at bounding box center [871, 404] width 14 height 12
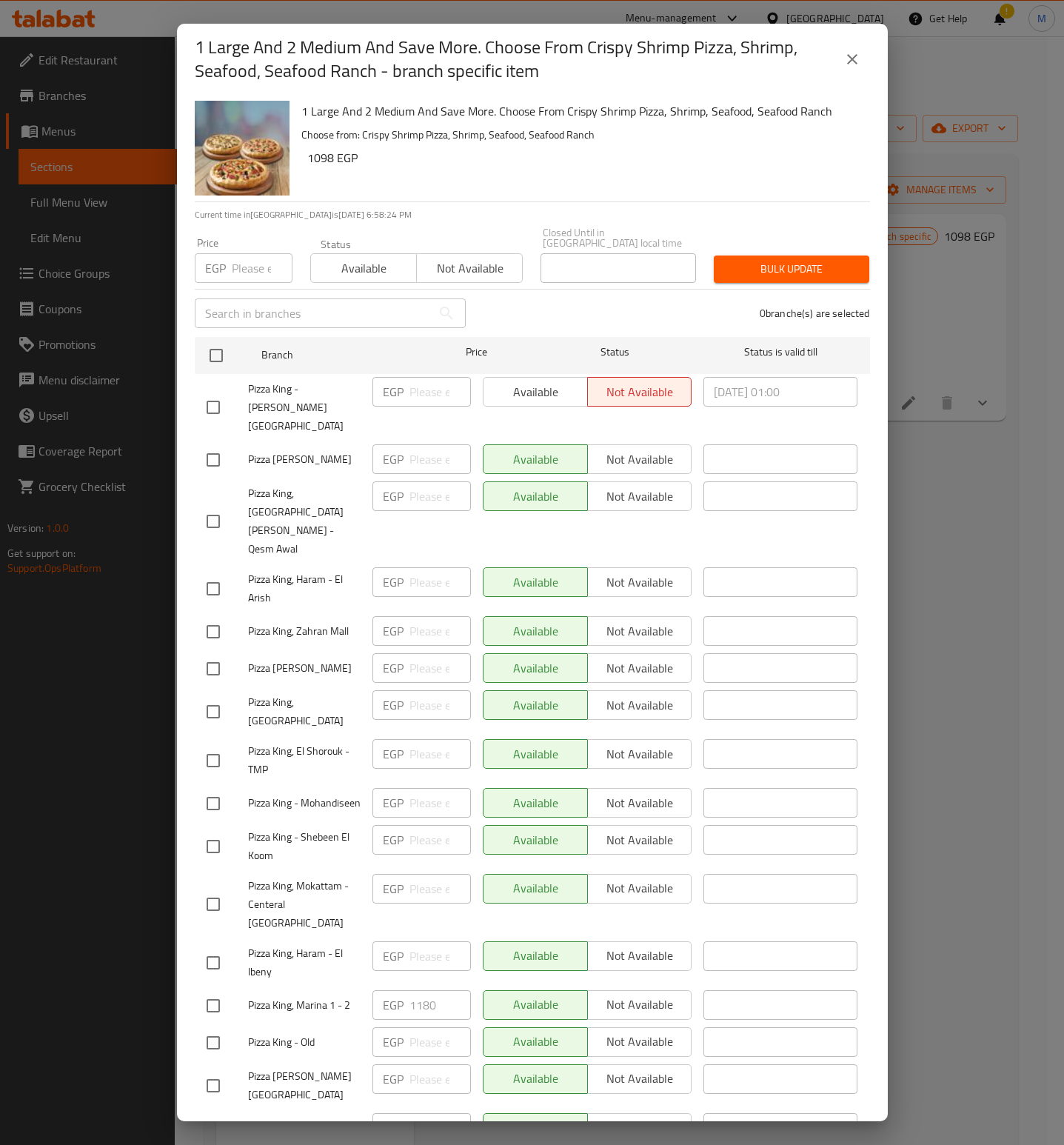
click at [252, 260] on input "number" at bounding box center [262, 268] width 61 height 30
paste input "1431"
type input "1431"
click at [547, 171] on div "1 Large And 2 Medium And Save More. Choose From Crispy Shrimp Pizza, Shrimp, Se…" at bounding box center [580, 147] width 569 height 106
click at [656, 177] on div "1 Large And 2 Medium And Save More. Choose From Crispy Shrimp Pizza, Shrimp, Se…" at bounding box center [580, 147] width 569 height 106
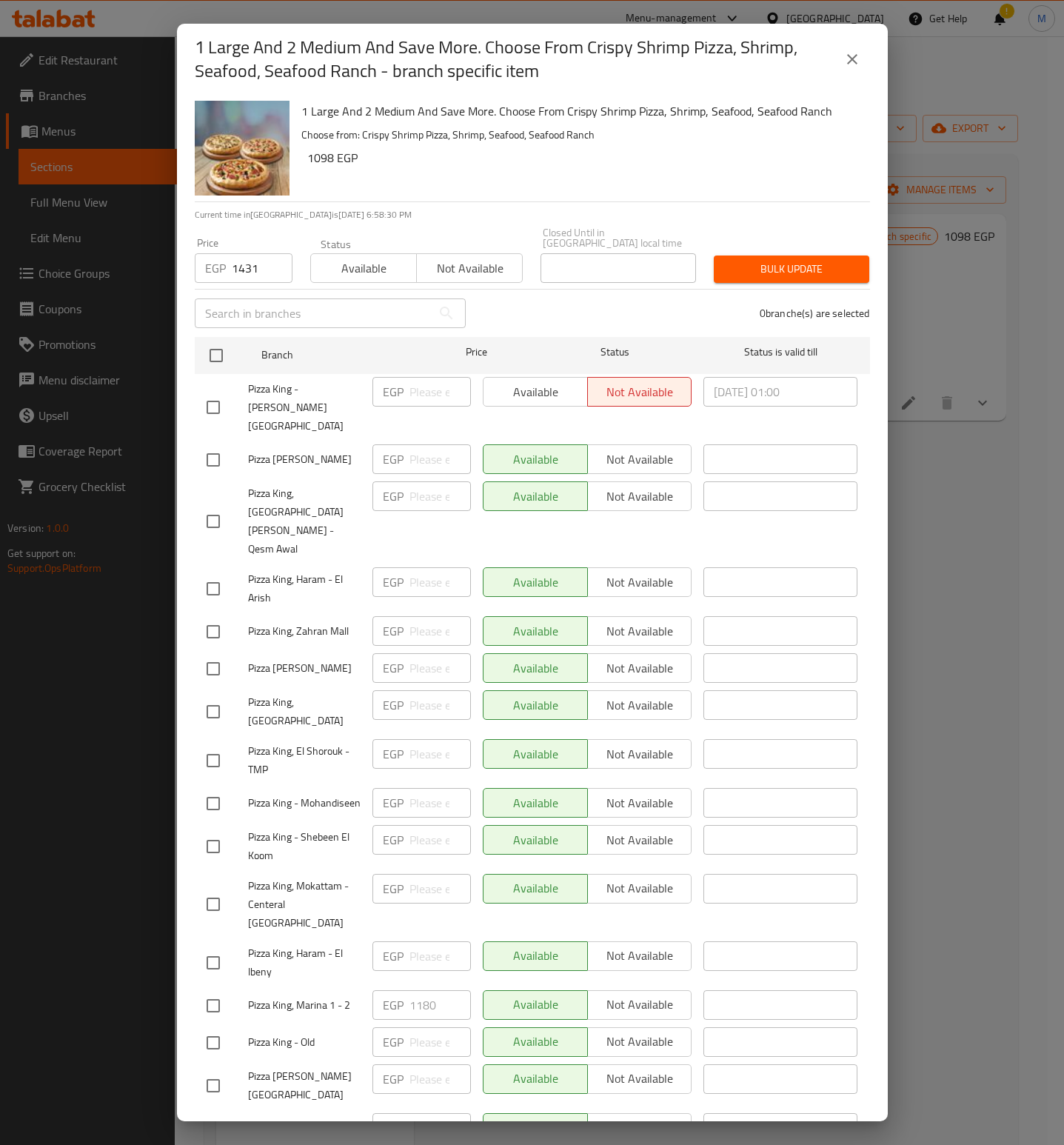
click at [211, 990] on input "checkbox" at bounding box center [213, 1006] width 31 height 31
checkbox input "true"
click at [791, 260] on span "Bulk update" at bounding box center [791, 269] width 132 height 18
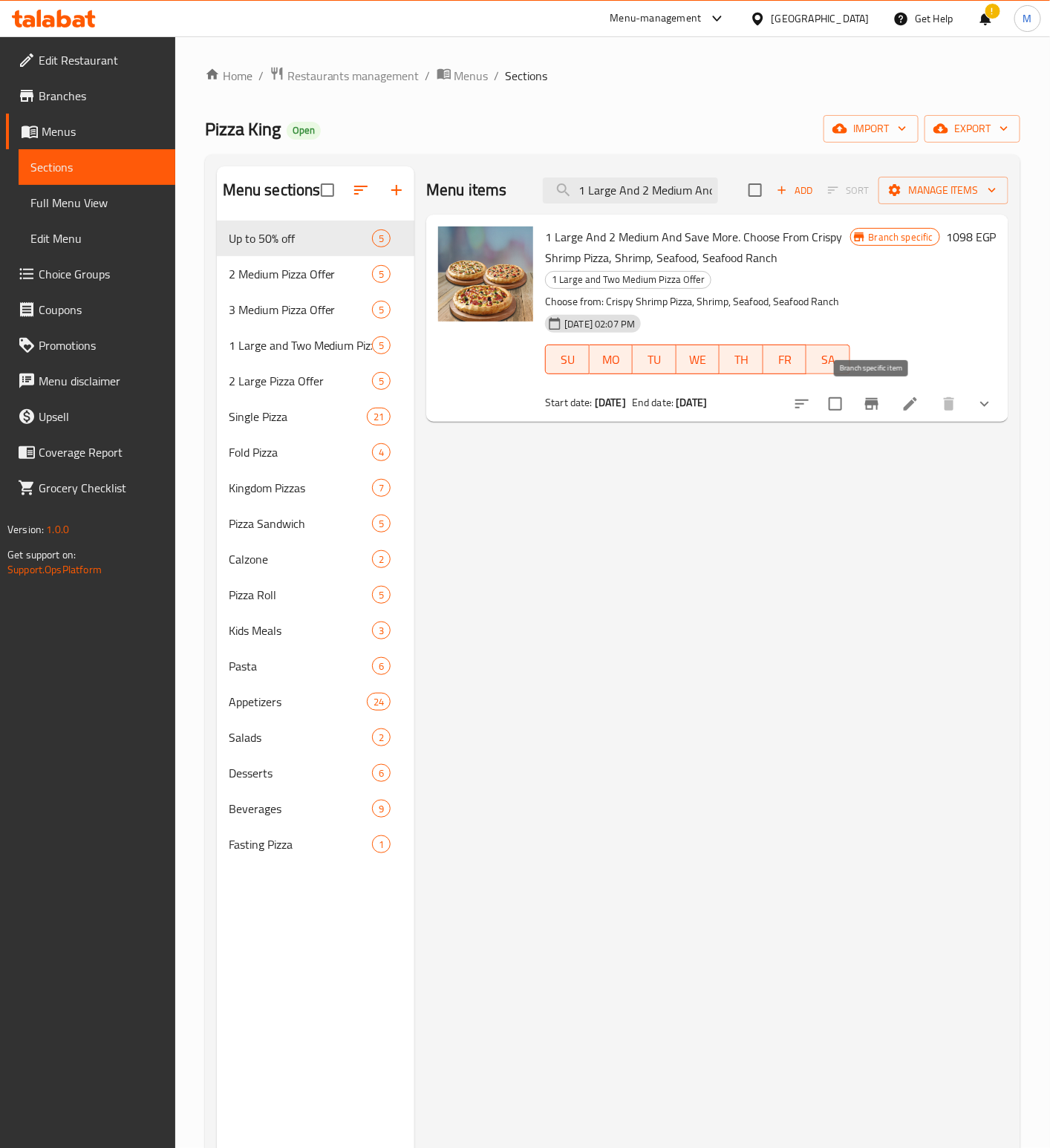
click at [867, 398] on icon "Branch-specific-item" at bounding box center [871, 404] width 18 height 18
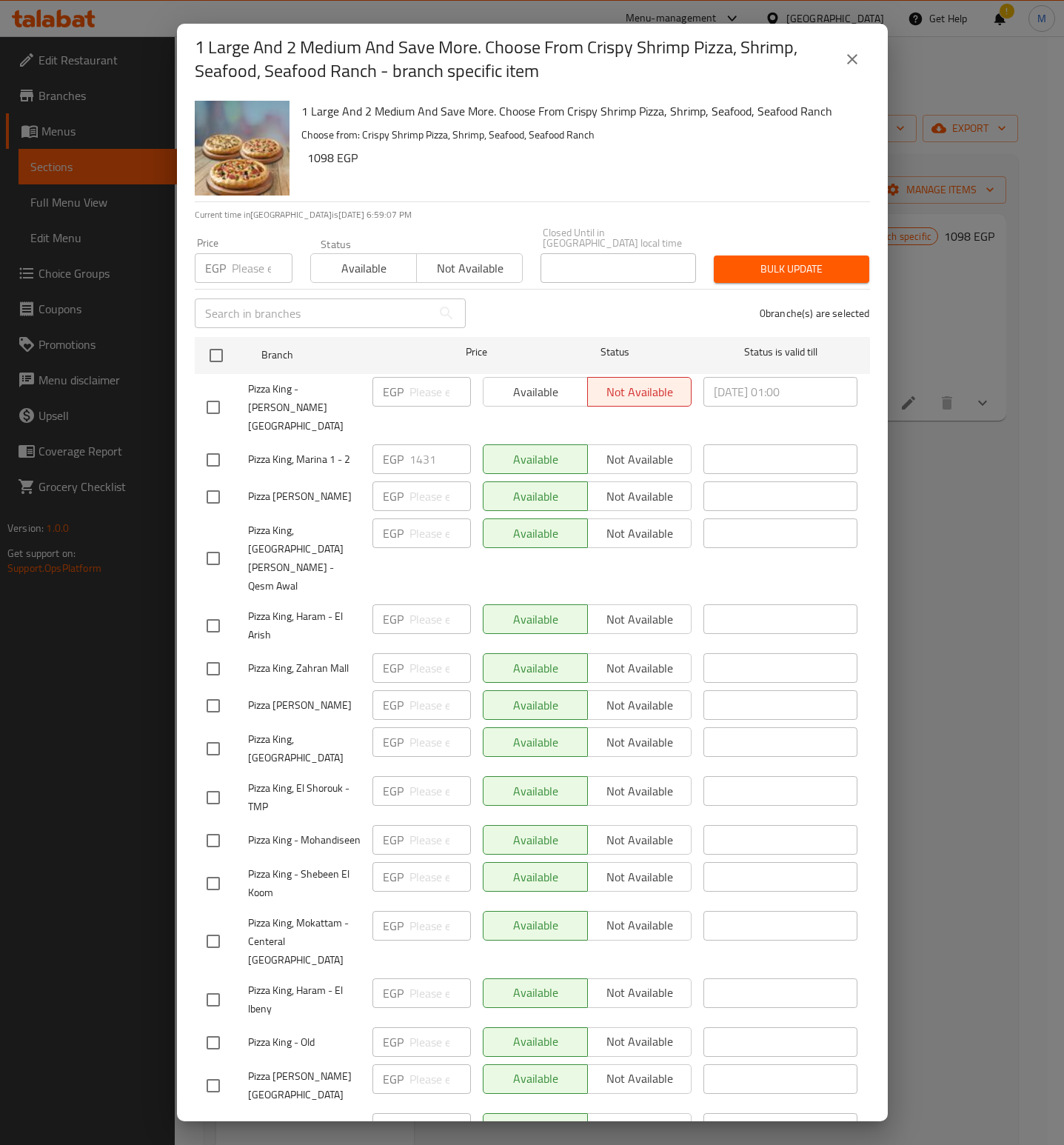
click at [591, 172] on div "1 Large And 2 Medium And Save More. Choose From Crispy Shrimp Pizza, Shrimp, Se…" at bounding box center [580, 147] width 569 height 106
click at [556, 174] on div "1 Large And 2 Medium And Save More. Choose From Crispy Shrimp Pizza, Shrimp, Se…" at bounding box center [580, 147] width 569 height 106
click at [857, 55] on icon "close" at bounding box center [852, 58] width 10 height 10
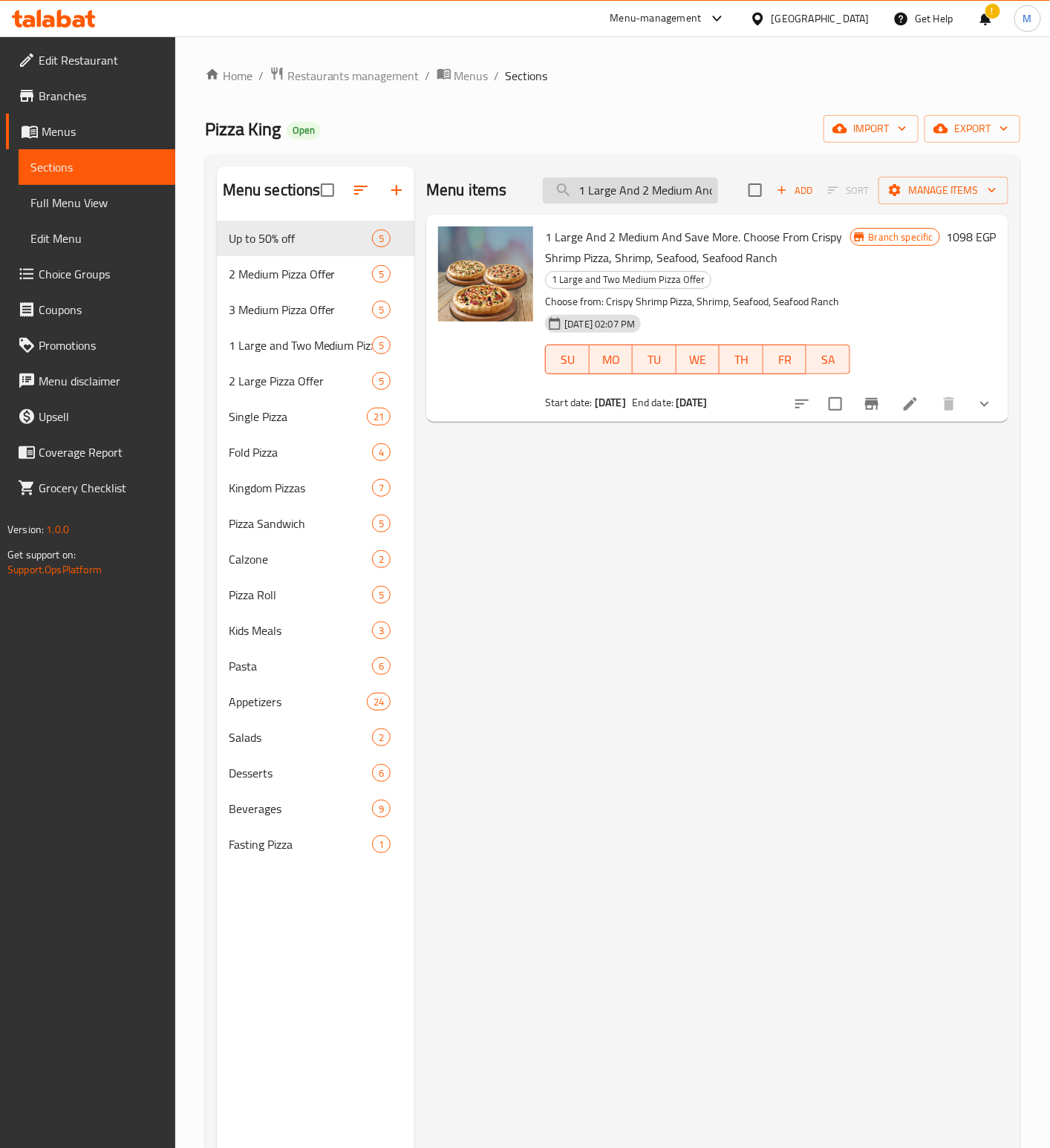
click at [651, 191] on input "1 Large And 2 Medium And Save More. Choose From Crispy Shrimp Pizza, Shrimp, Se…" at bounding box center [630, 191] width 175 height 26
paste input "Two large pizzas and save more. Choose from Crispy Shrimp Pizza, Shrimp, Seafoo…"
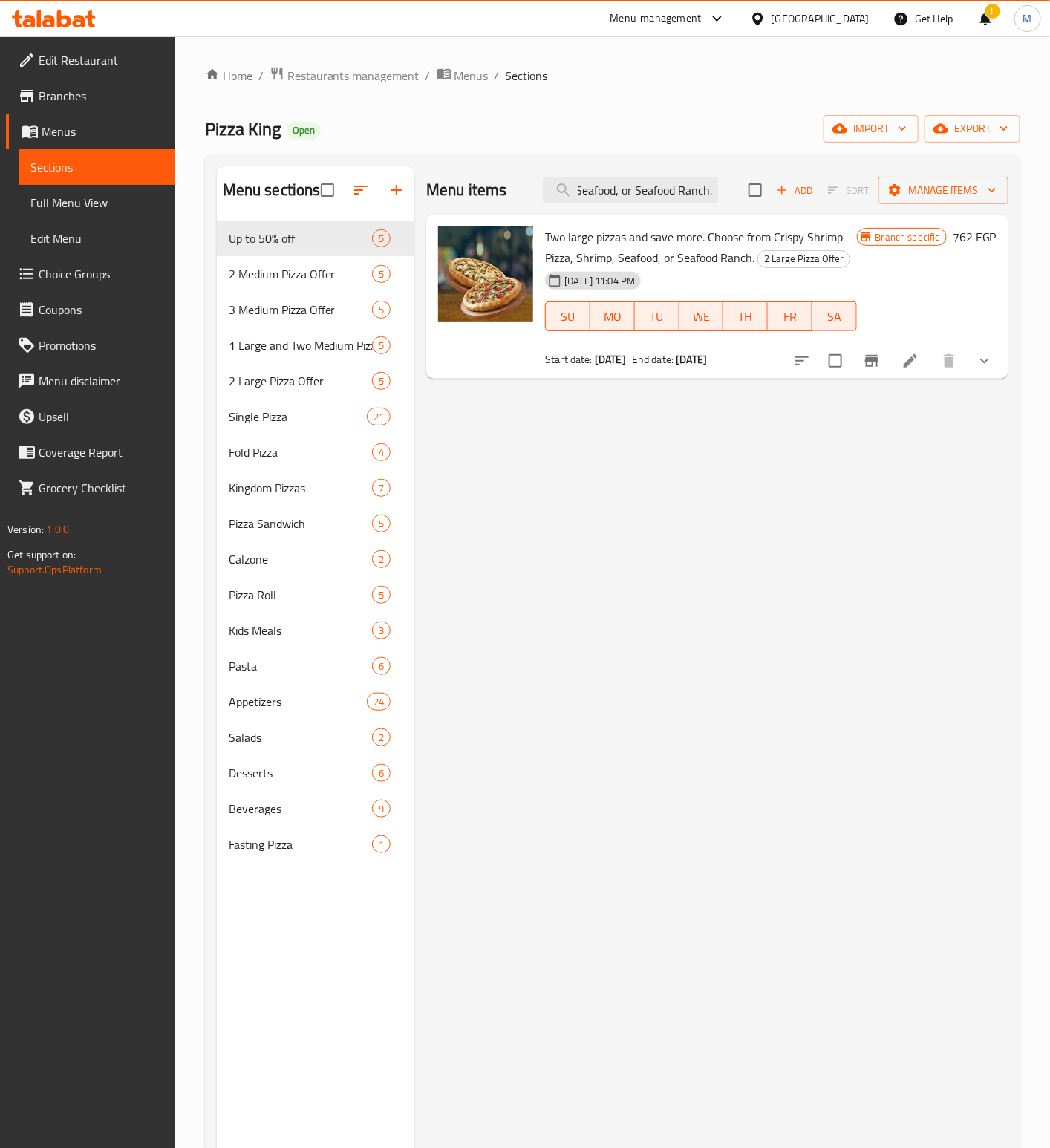
type input "Two large pizzas and save more. Choose from Crispy Shrimp Pizza, Shrimp, Seafoo…"
click at [869, 343] on div at bounding box center [892, 360] width 218 height 36
click at [876, 367] on icon "Branch-specific-item" at bounding box center [871, 361] width 18 height 18
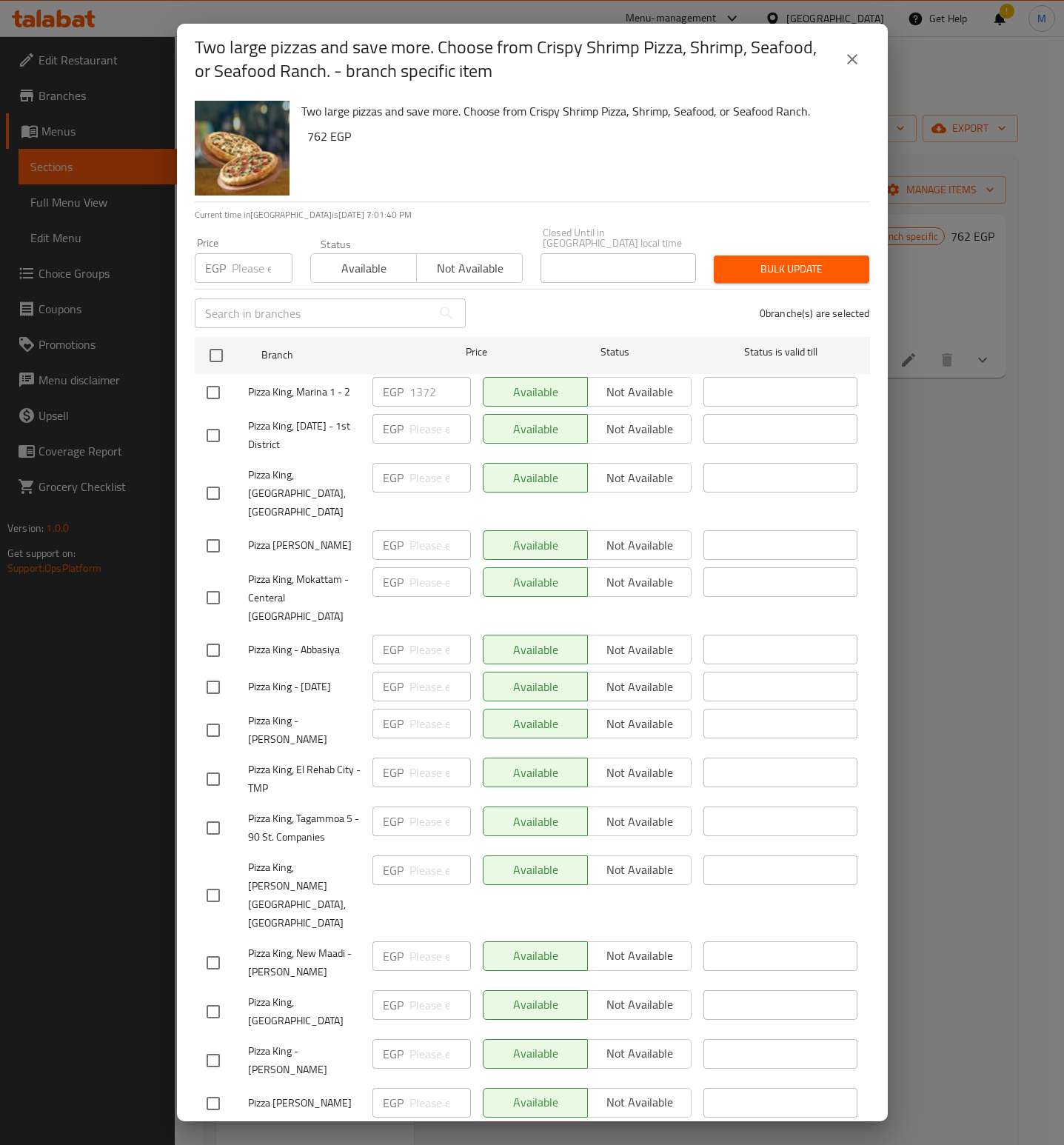
click at [506, 129] on h6 "762 EGP" at bounding box center [583, 136] width 551 height 21
click at [214, 377] on input "checkbox" at bounding box center [213, 393] width 31 height 31
checkbox input "true"
click at [246, 258] on input "number" at bounding box center [262, 268] width 61 height 30
paste input "1331"
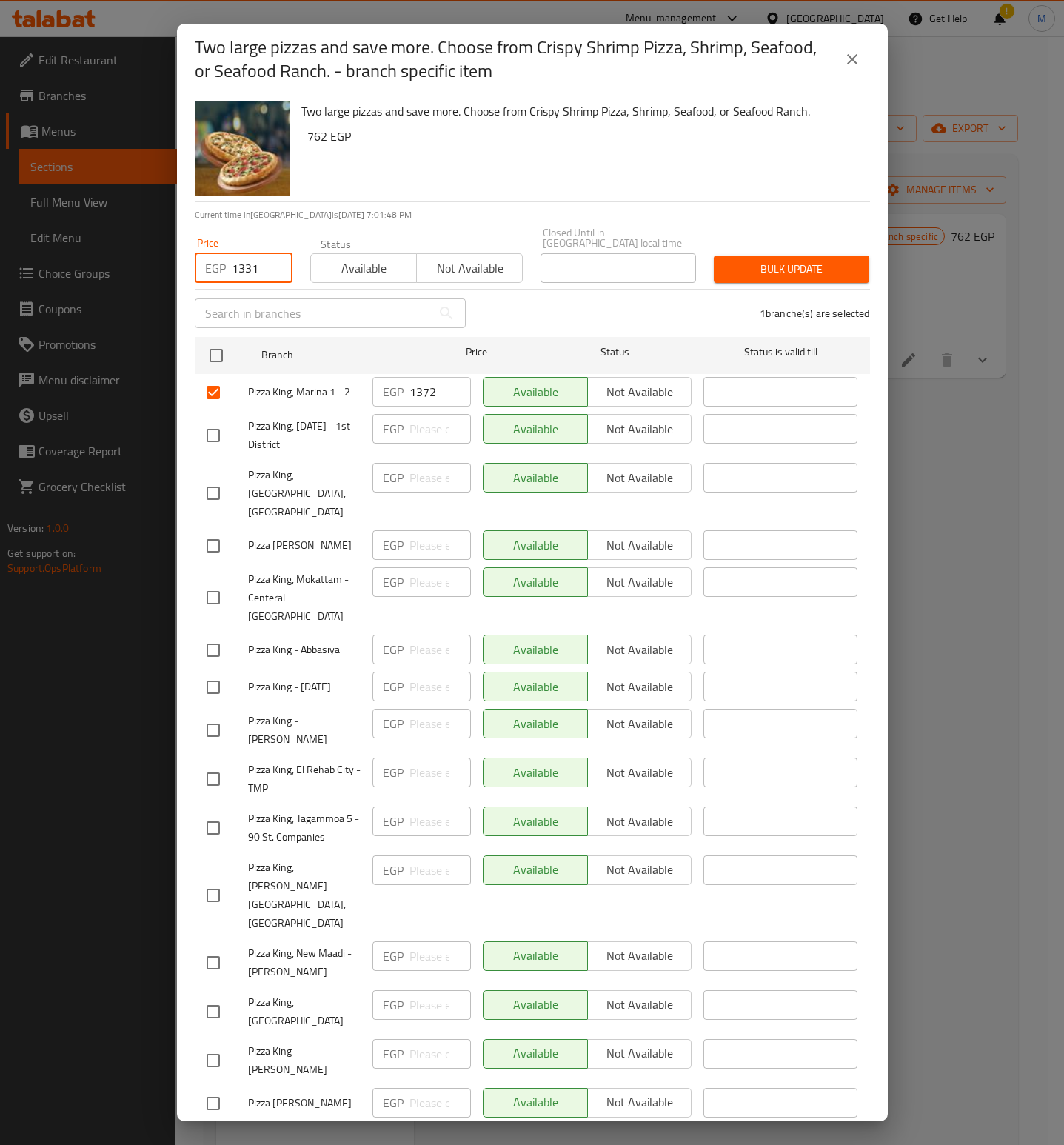
type input "1331"
click at [486, 166] on div "Two large pizzas and save more. Choose from Crispy Shrimp Pizza, Shrimp, Seafoo…" at bounding box center [580, 147] width 569 height 106
click at [792, 260] on span "Bulk update" at bounding box center [791, 269] width 132 height 18
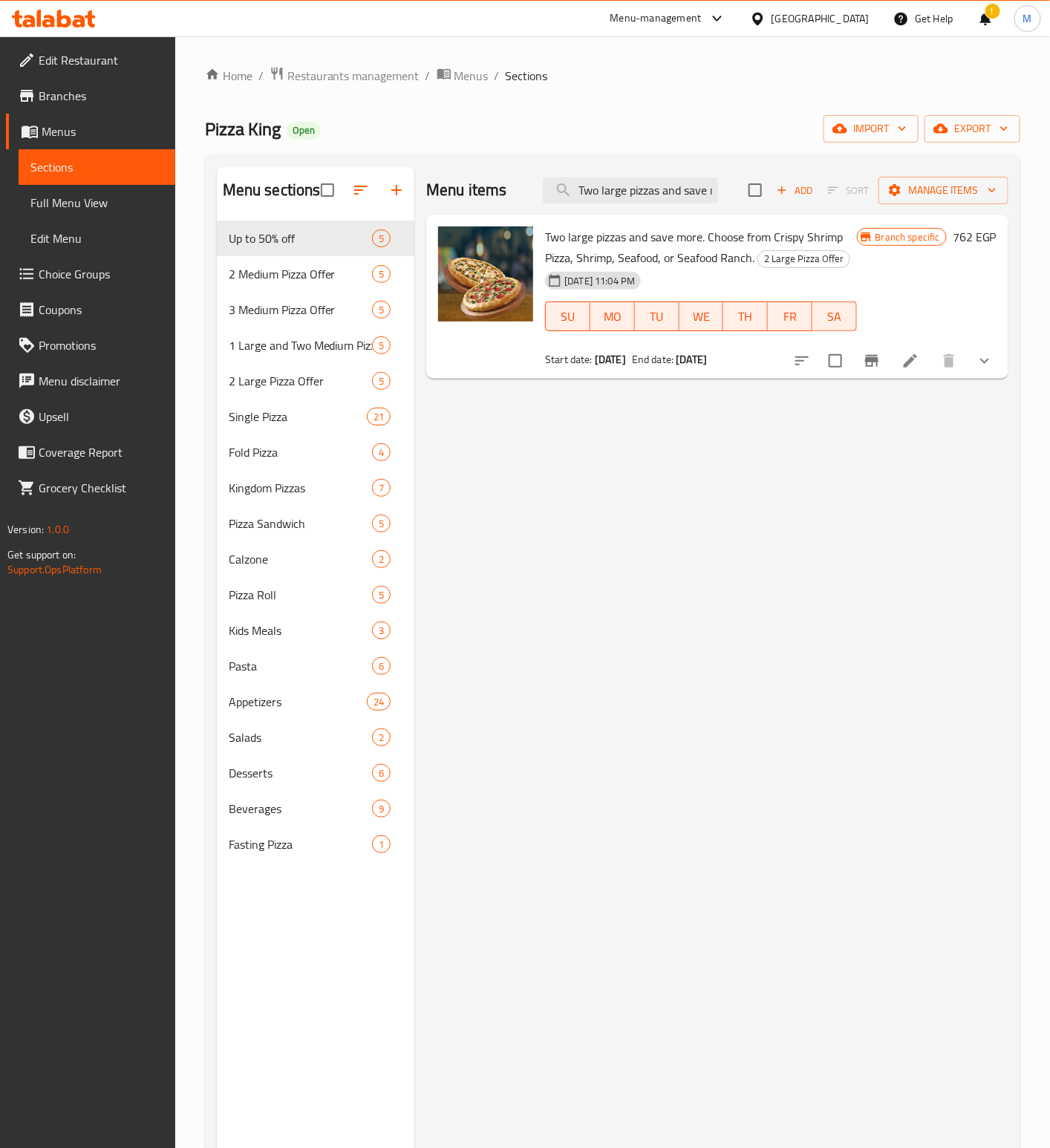
click at [651, 174] on div "Menu items Two large pizzas and save more. Choose from Crispy Shrimp Pizza, Shr…" at bounding box center [717, 190] width 582 height 48
click at [662, 187] on input "Two large pizzas and save more. Choose from Crispy Shrimp Pizza, Shrimp, Seafoo…" at bounding box center [630, 191] width 175 height 26
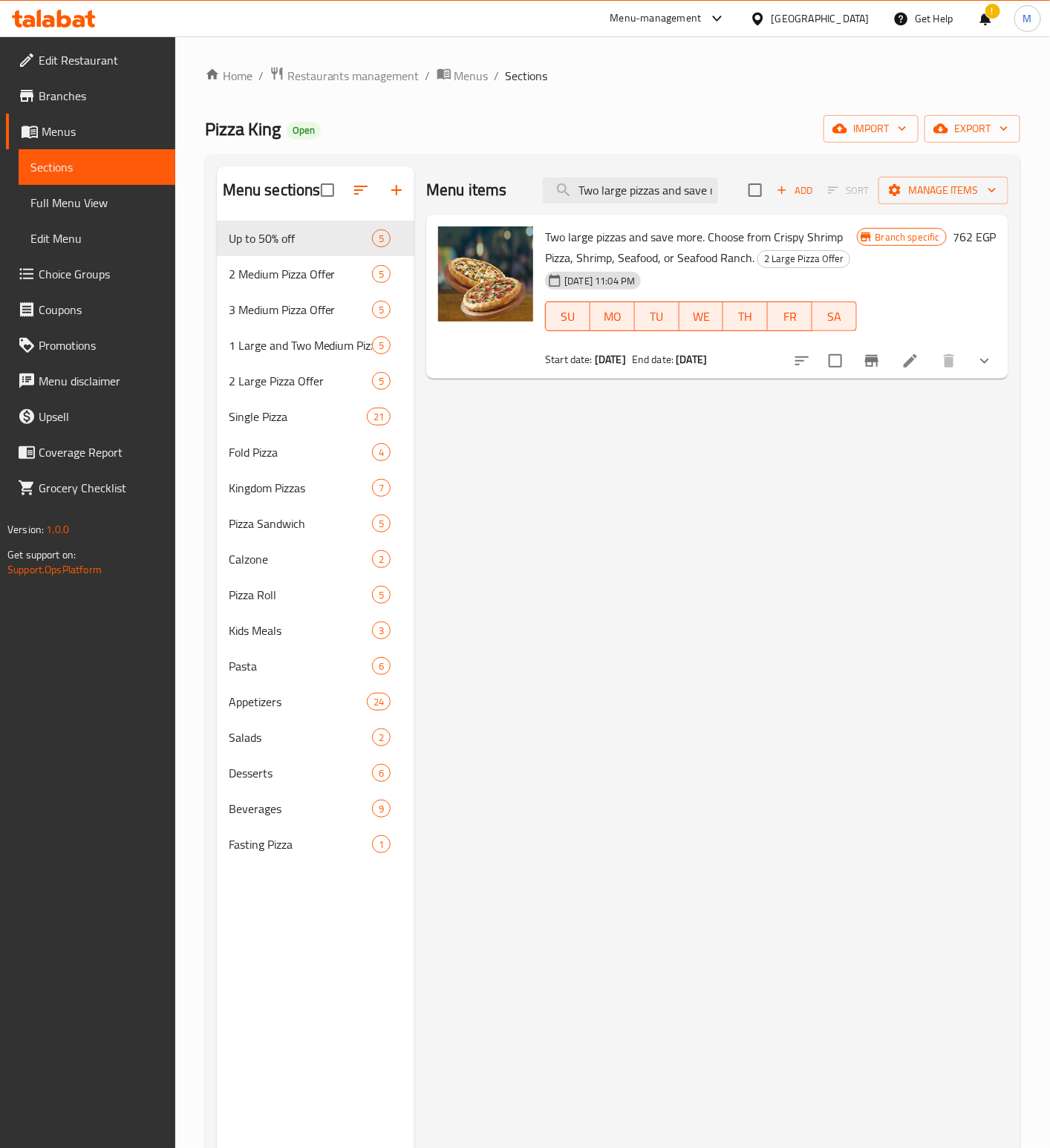
paste input "medium"
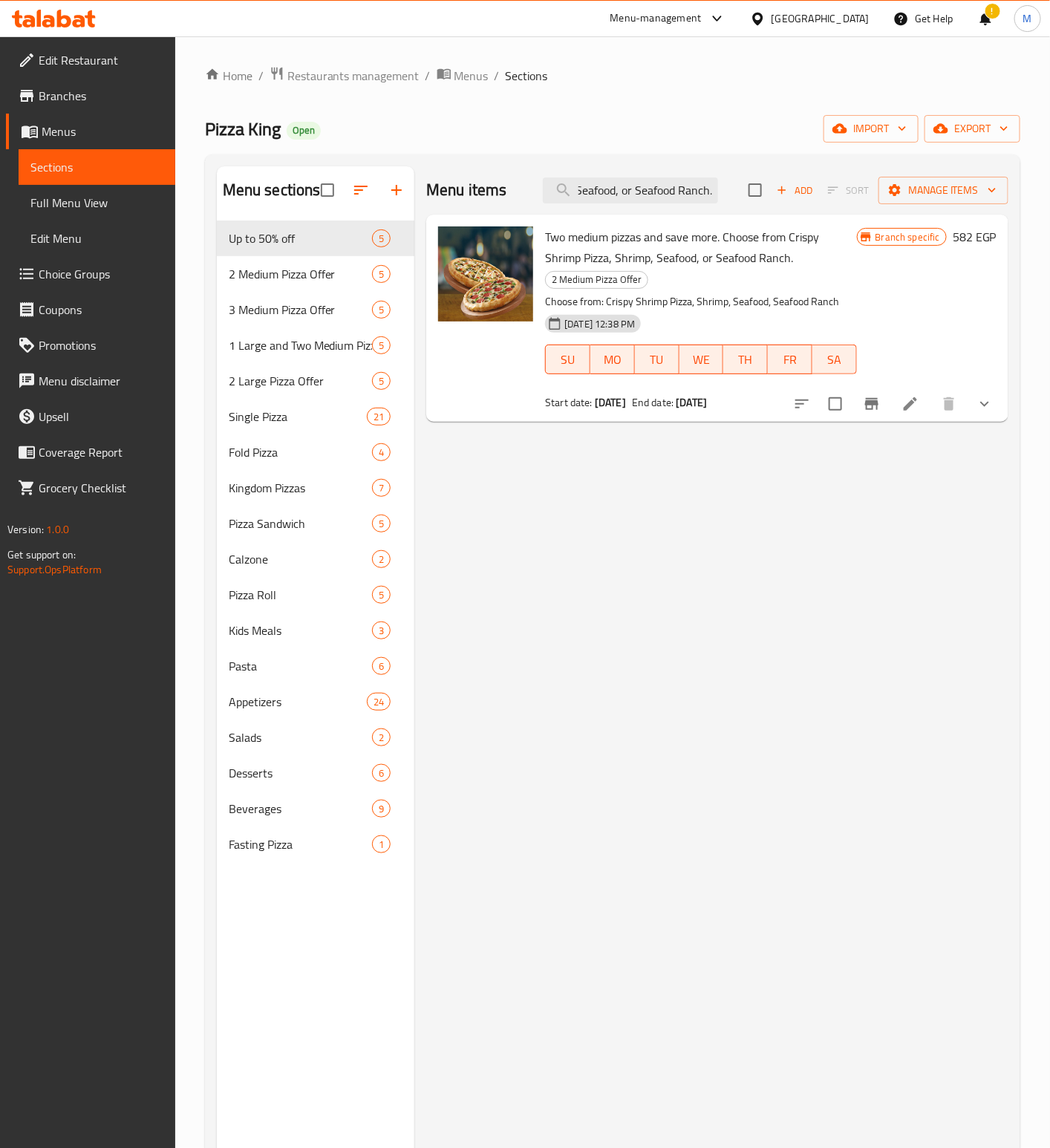
type input "Two medium pizzas and save more. Choose from Crispy Shrimp Pizza, Shrimp, Seafo…"
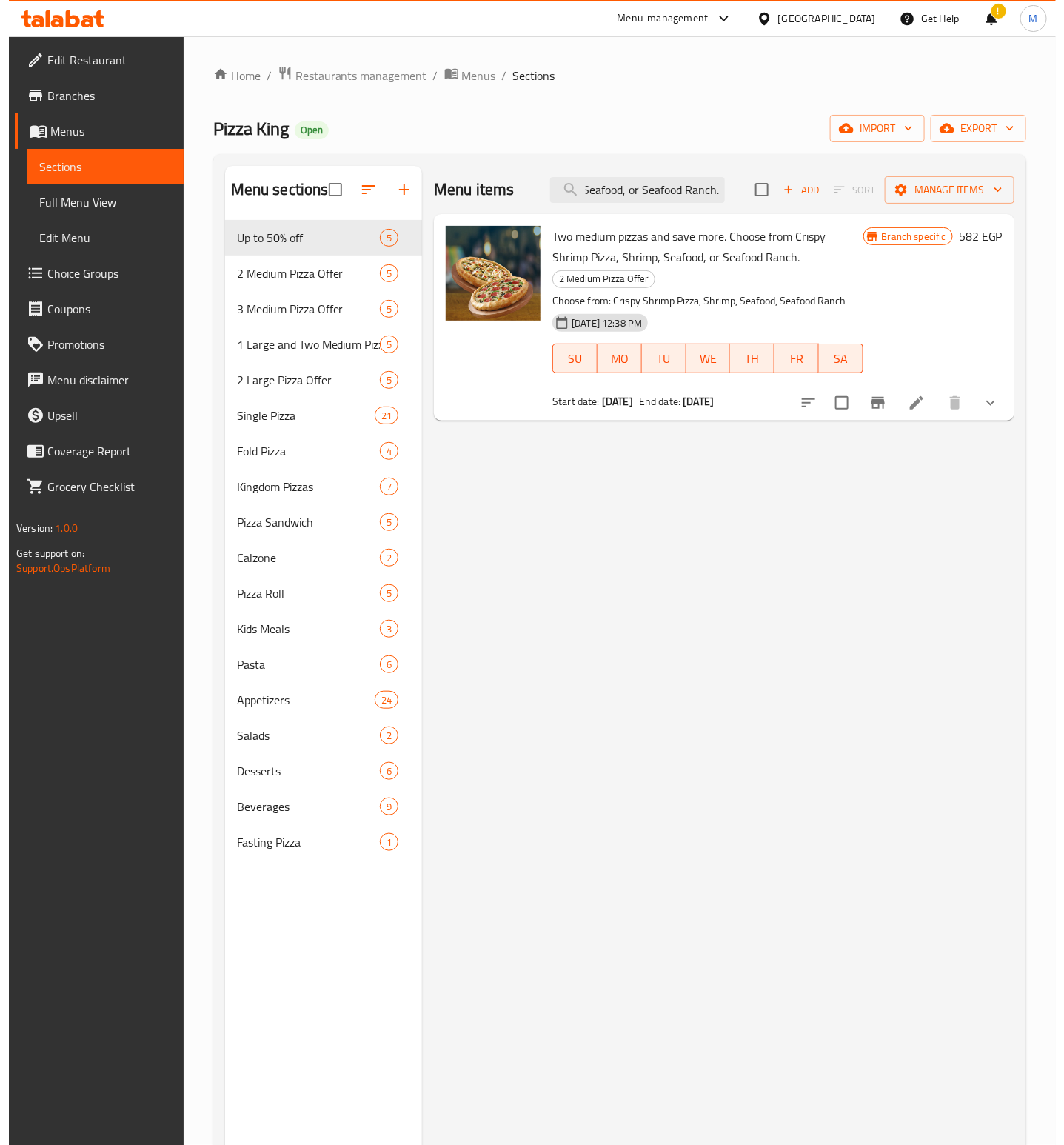
scroll to position [0, 0]
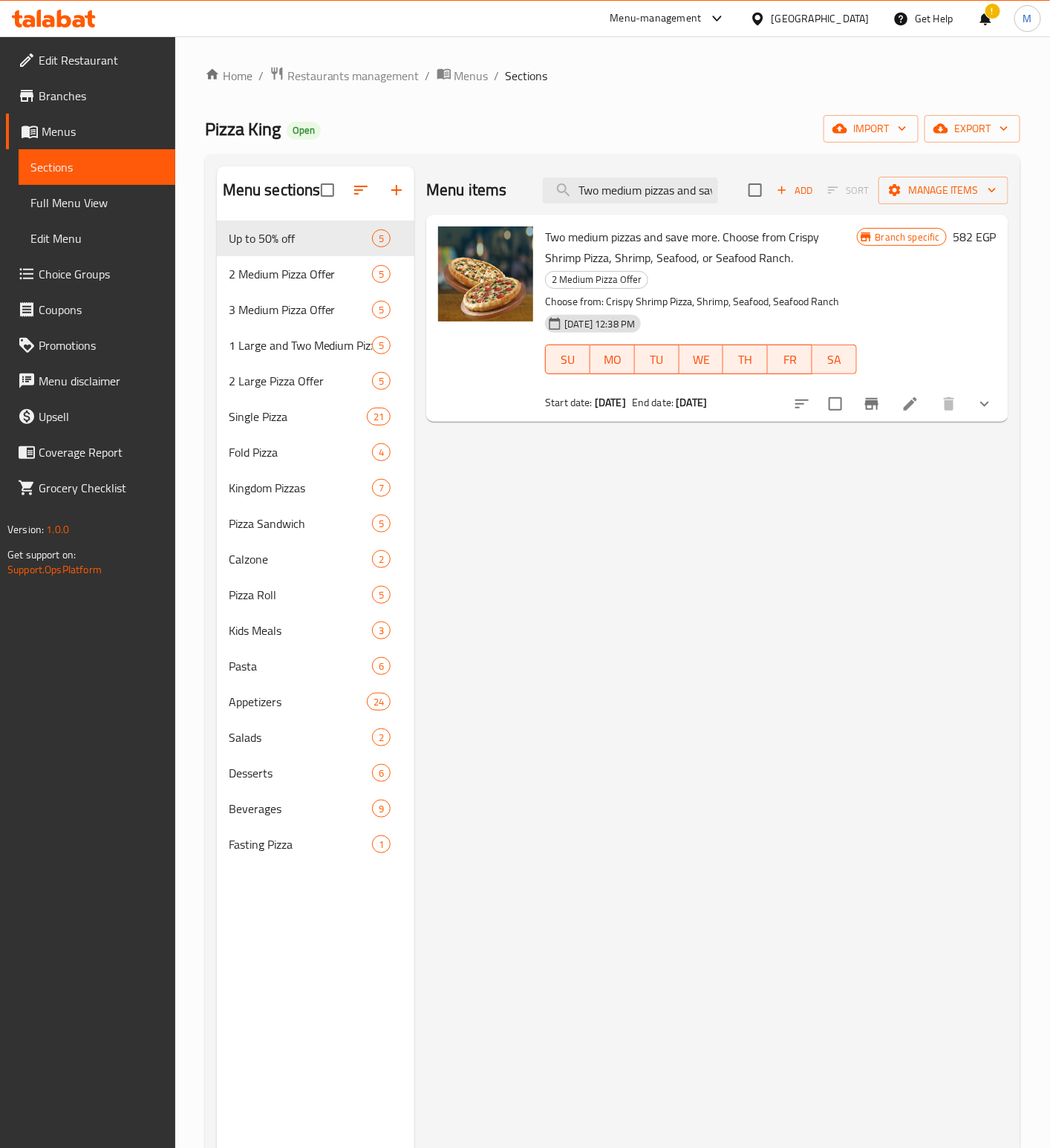
click at [871, 402] on icon "Branch-specific-item" at bounding box center [871, 404] width 14 height 12
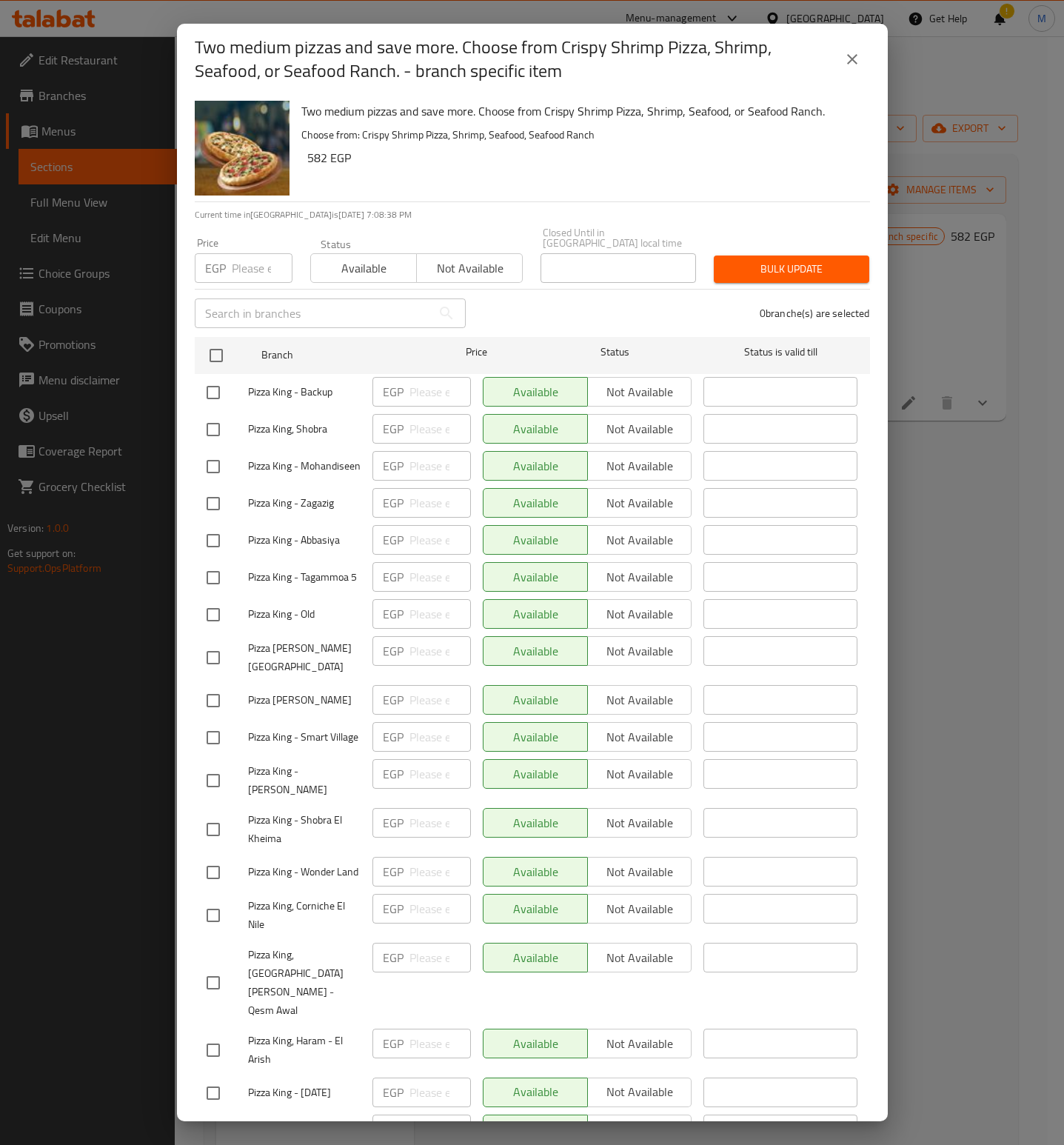
click at [748, 120] on h6 "Two medium pizzas and save more. Choose from Crispy Shrimp Pizza, Shrimp, Seafo…" at bounding box center [580, 111] width 557 height 21
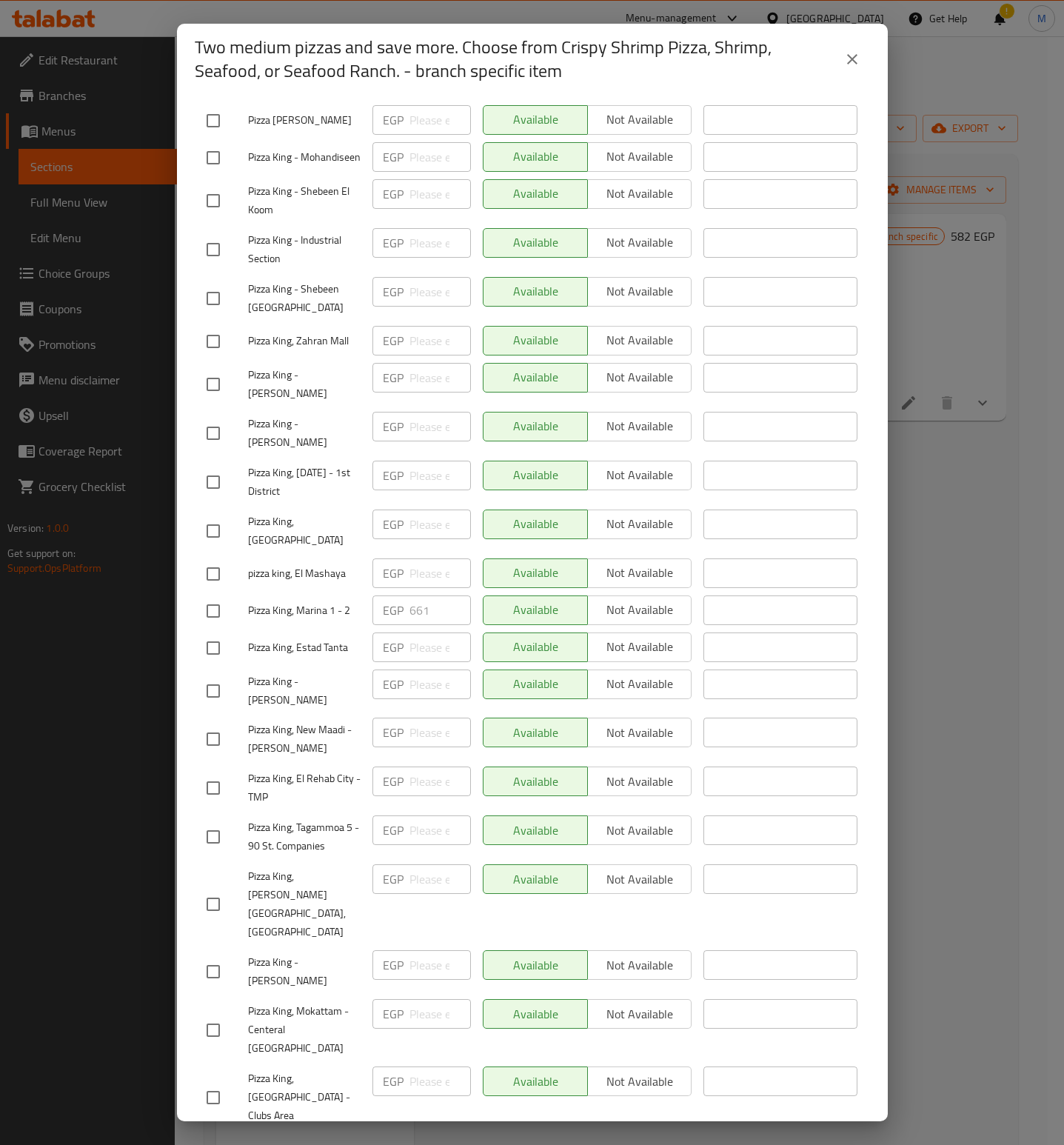
click at [218, 609] on input "checkbox" at bounding box center [213, 611] width 31 height 31
checkbox input "true"
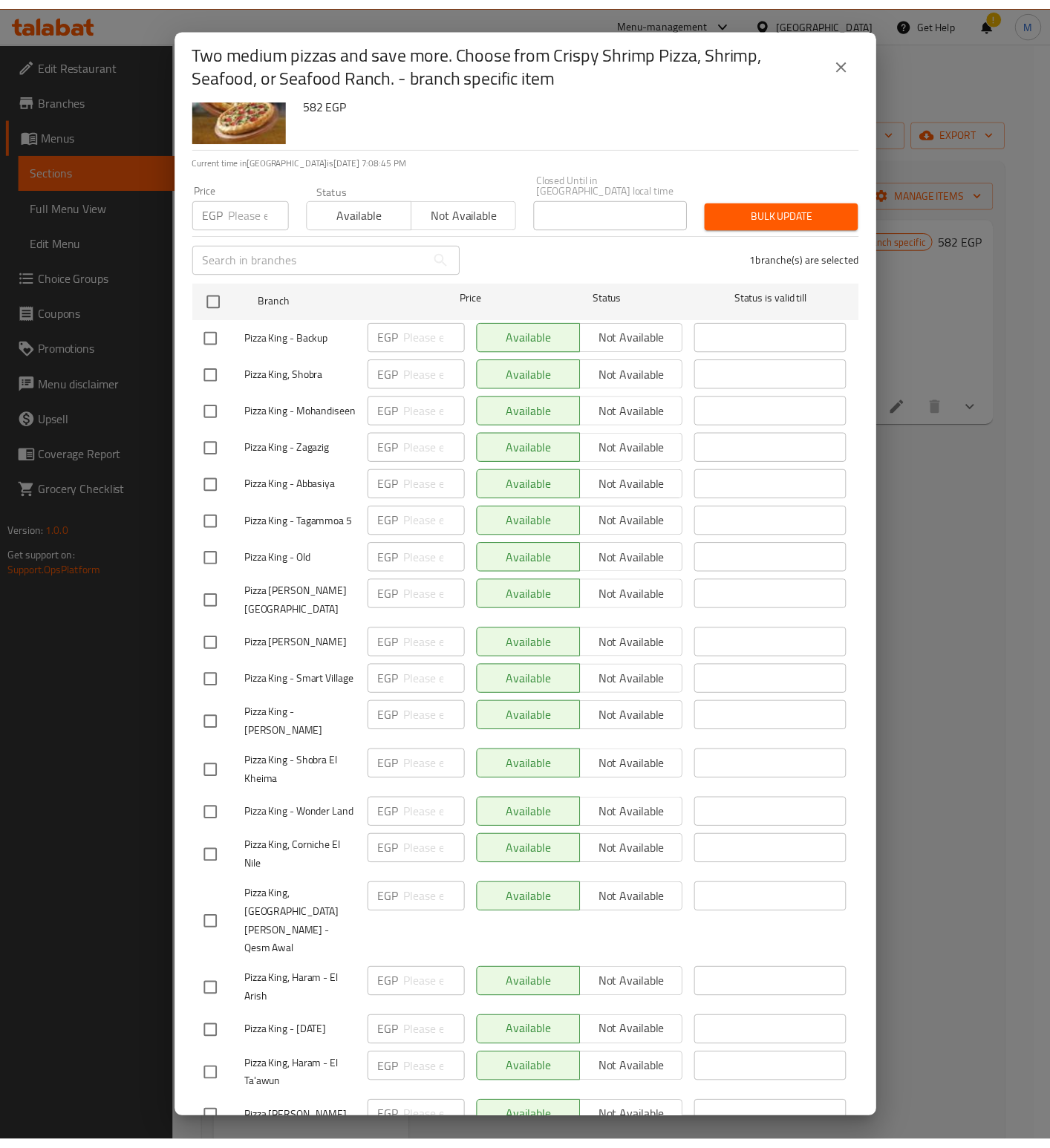
scroll to position [0, 0]
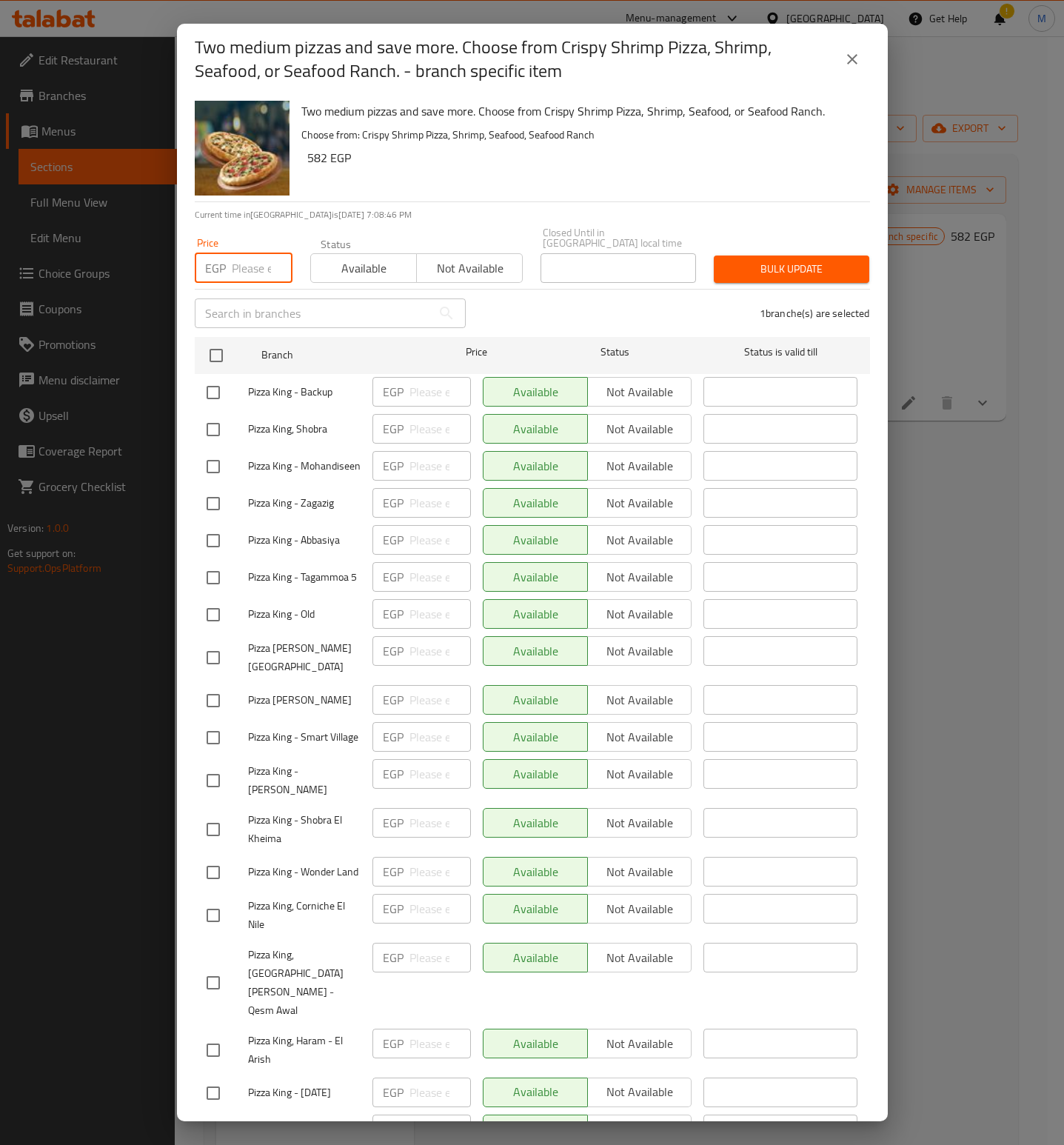
click at [252, 266] on input "number" at bounding box center [262, 268] width 61 height 30
paste input "1008"
type input "1008"
drag, startPoint x: 449, startPoint y: 160, endPoint x: 465, endPoint y: 166, distance: 17.1
click at [452, 158] on h6 "582 EGP" at bounding box center [583, 157] width 551 height 21
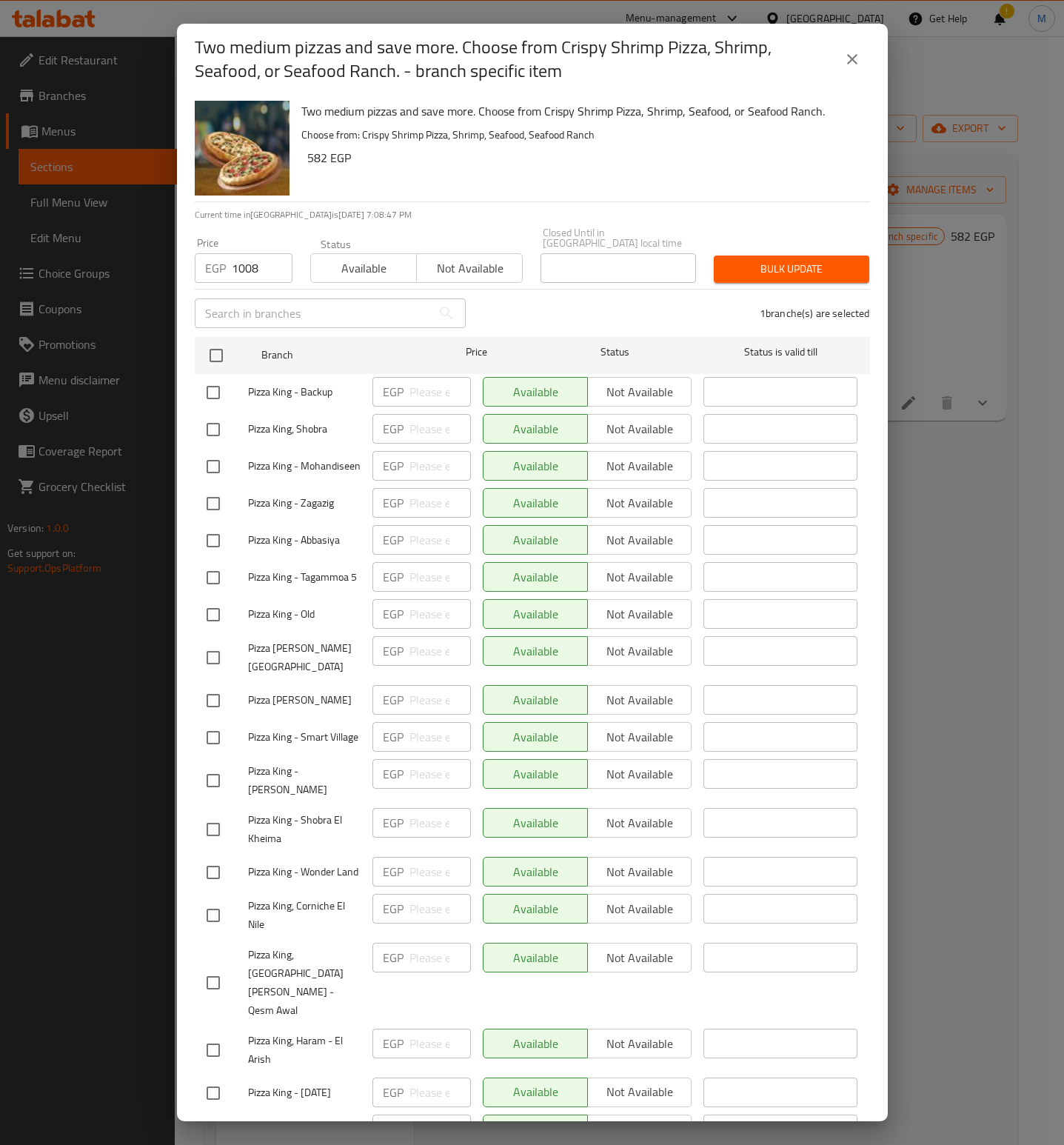
click at [768, 267] on span "Bulk update" at bounding box center [791, 269] width 132 height 18
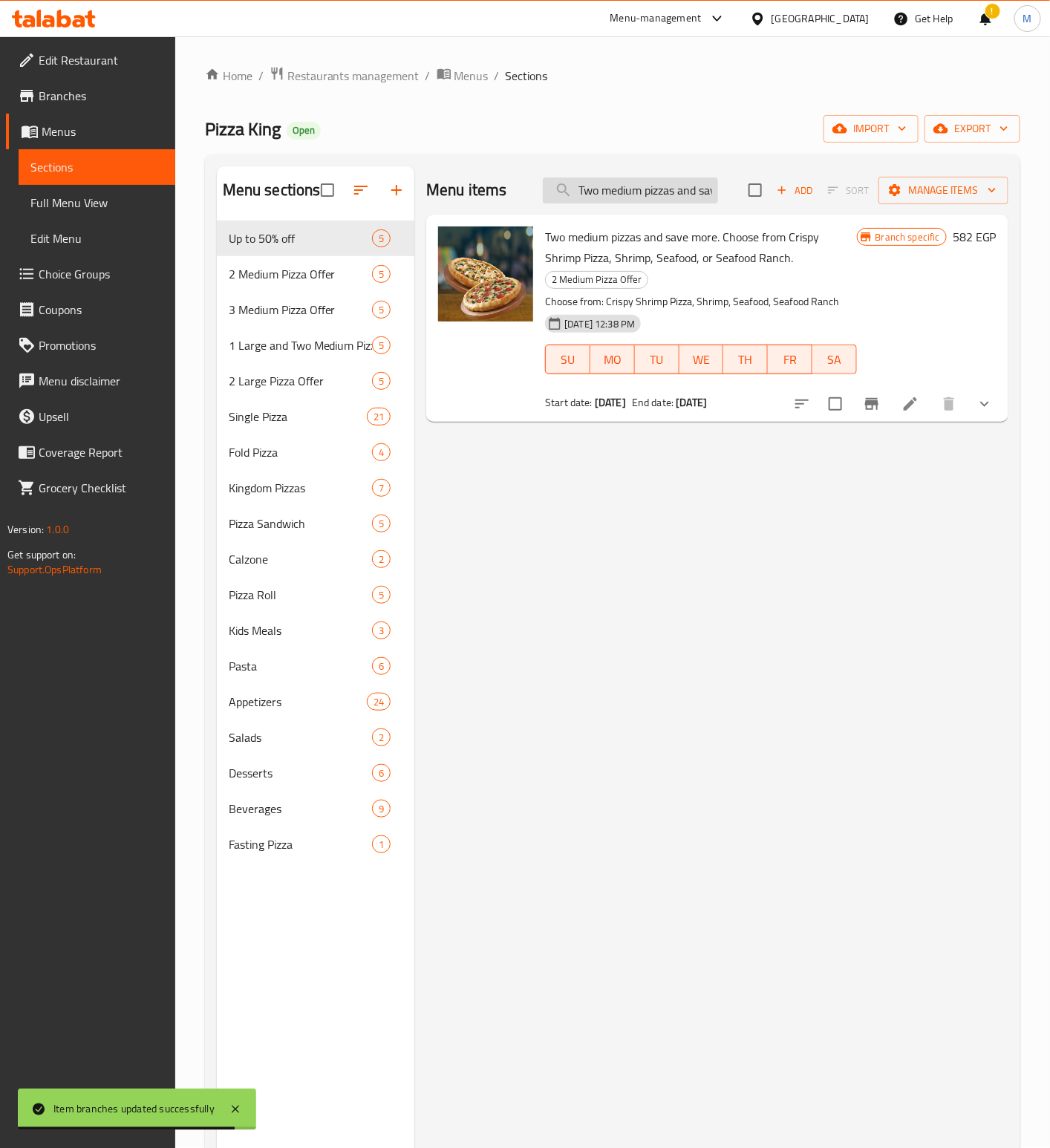
click at [631, 179] on input "Two medium pizzas and save more. Choose from Crispy Shrimp Pizza, Shrimp, Seafo…" at bounding box center [630, 191] width 175 height 26
paste input "hree medium and save more. Choose from Crispy Shrimp Pizza, Shrimp, Seafood,"
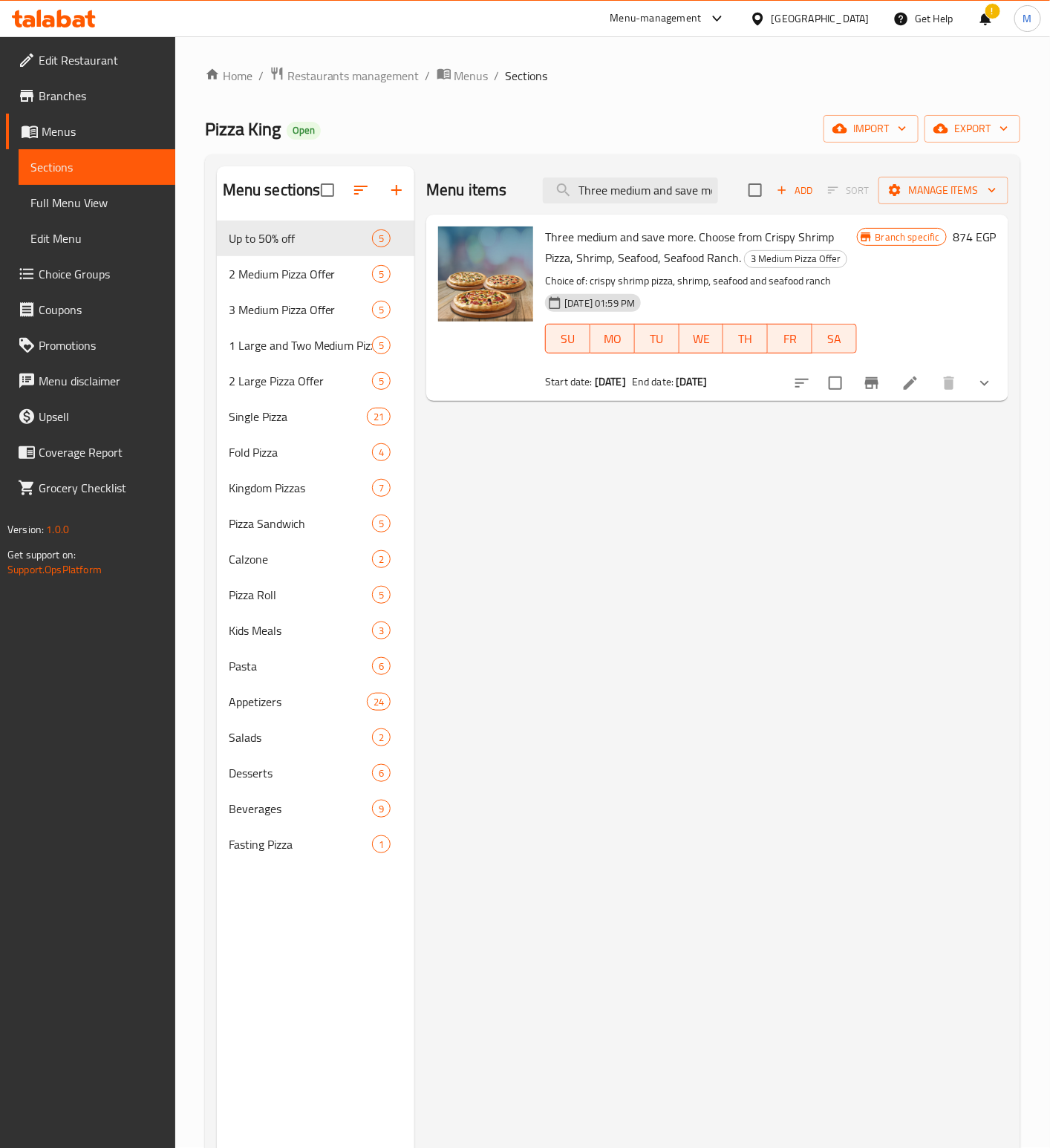
click at [686, 242] on span "Three medium and save more. Choose from Crispy Shrimp Pizza, Shrimp, Seafood, S…" at bounding box center [689, 247] width 289 height 43
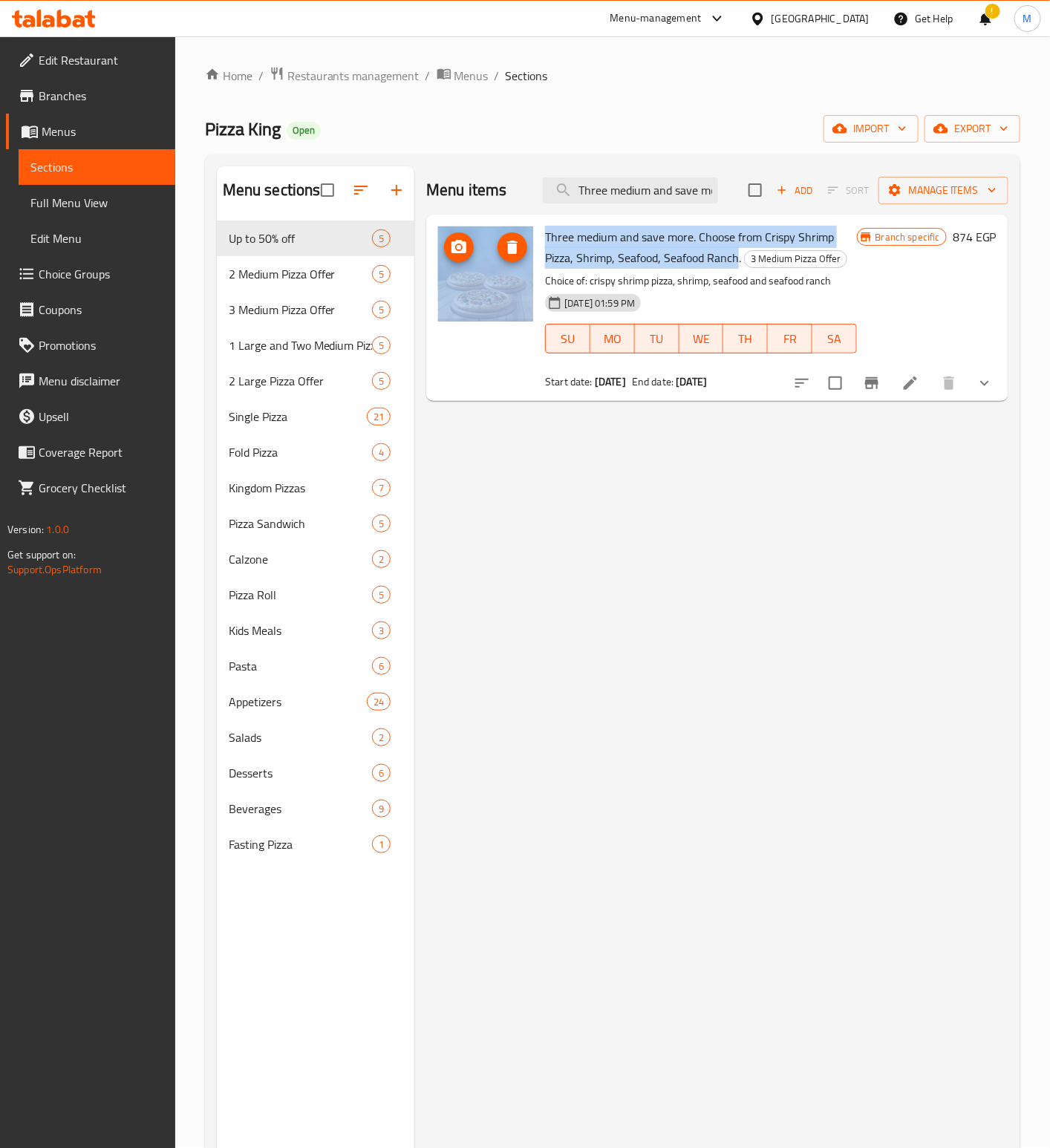
drag, startPoint x: 736, startPoint y: 257, endPoint x: 522, endPoint y: 232, distance: 215.5
click at [522, 232] on div "Three medium and save more. Choose from Crispy Shrimp Pizza, Shrimp, Seafood, S…" at bounding box center [717, 307] width 571 height 174
copy div "Three medium and save more. Choose from Crispy Shrimp Pizza, Shrimp, Seafood, S…"
click at [705, 254] on span "Three medium and save more. Choose from Crispy Shrimp Pizza, Shrimp, Seafood, S…" at bounding box center [689, 247] width 289 height 43
drag, startPoint x: 739, startPoint y: 259, endPoint x: 541, endPoint y: 241, distance: 198.8
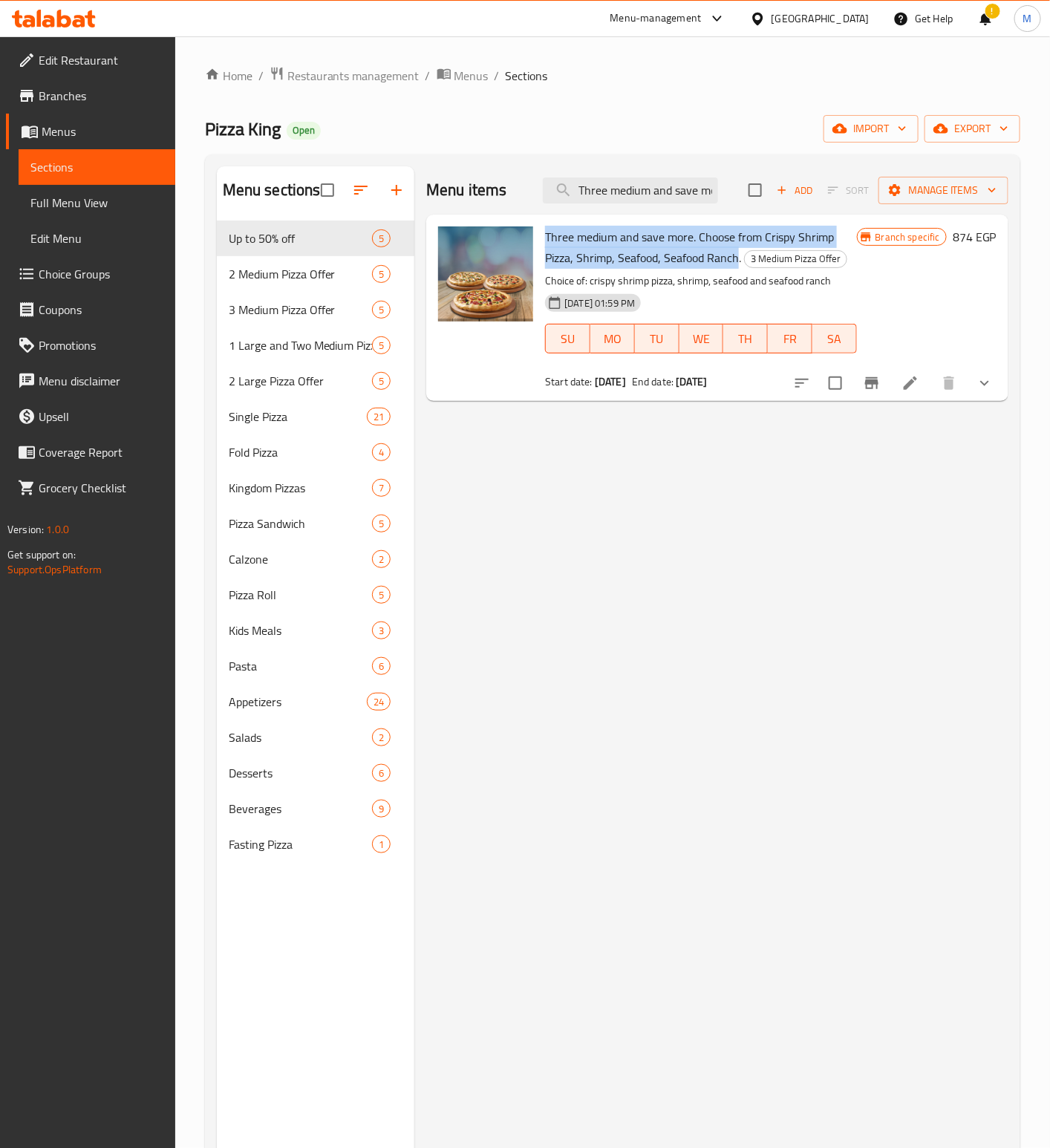
click at [541, 241] on div "Three medium and save more. Choose from Crispy Shrimp Pizza, Shrimp, Seafood, S…" at bounding box center [700, 307] width 323 height 174
copy span "Three medium and save more. Choose from Crispy Shrimp Pizza, Shrimp, Seafood, S…"
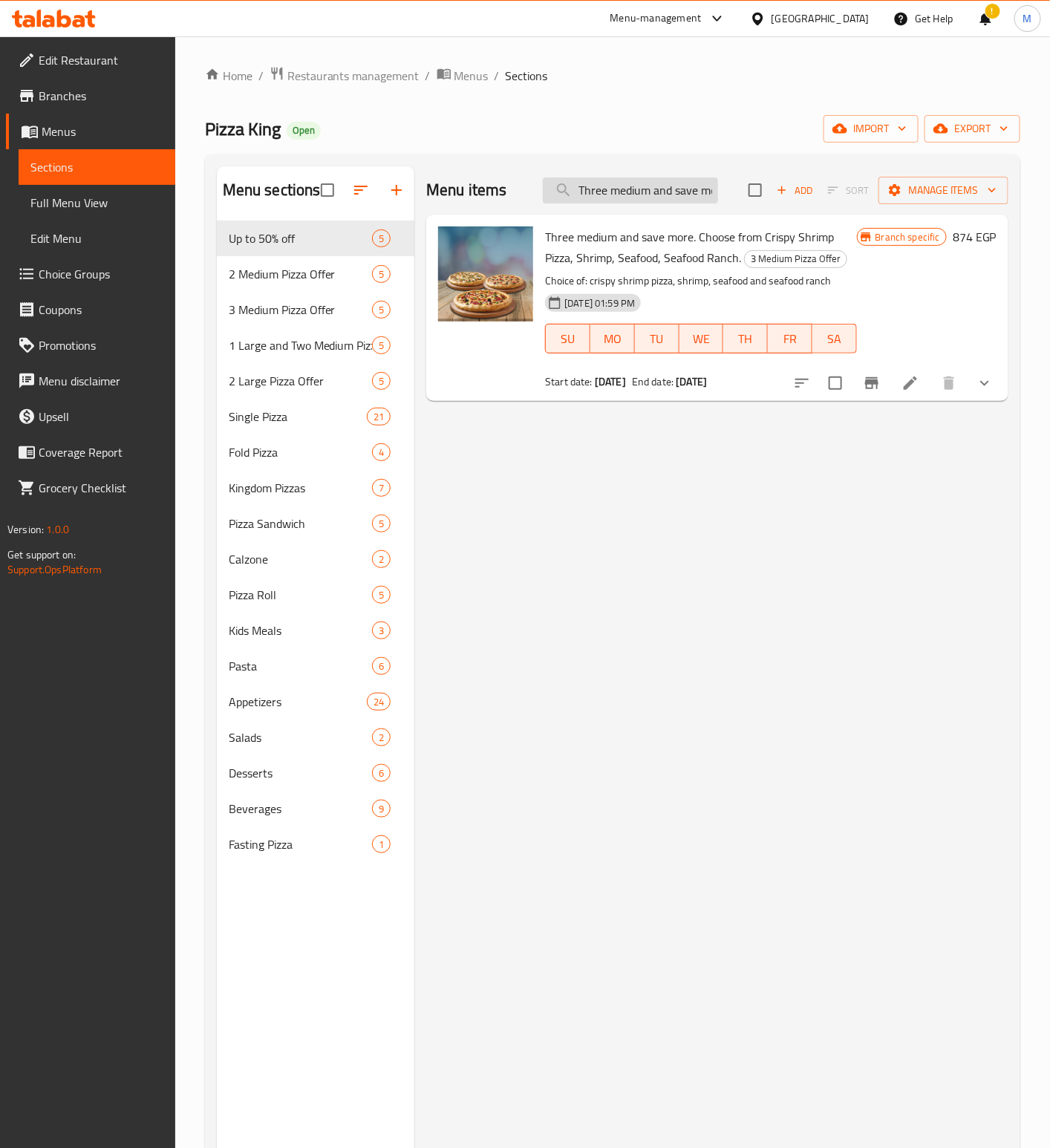
click at [677, 194] on input "Three medium and save more. Choose from Crispy Shrimp Pizza, Shrimp, Seafood, S…" at bounding box center [630, 191] width 175 height 26
paste input "Three medium and save more. Choose from Crispy Shrimp Pizza, Shrimp, Seafood, S…"
click at [666, 191] on input "Three medium and sThree medium and save more. Choose from Crispy Shrimp Pizza, …" at bounding box center [630, 191] width 175 height 26
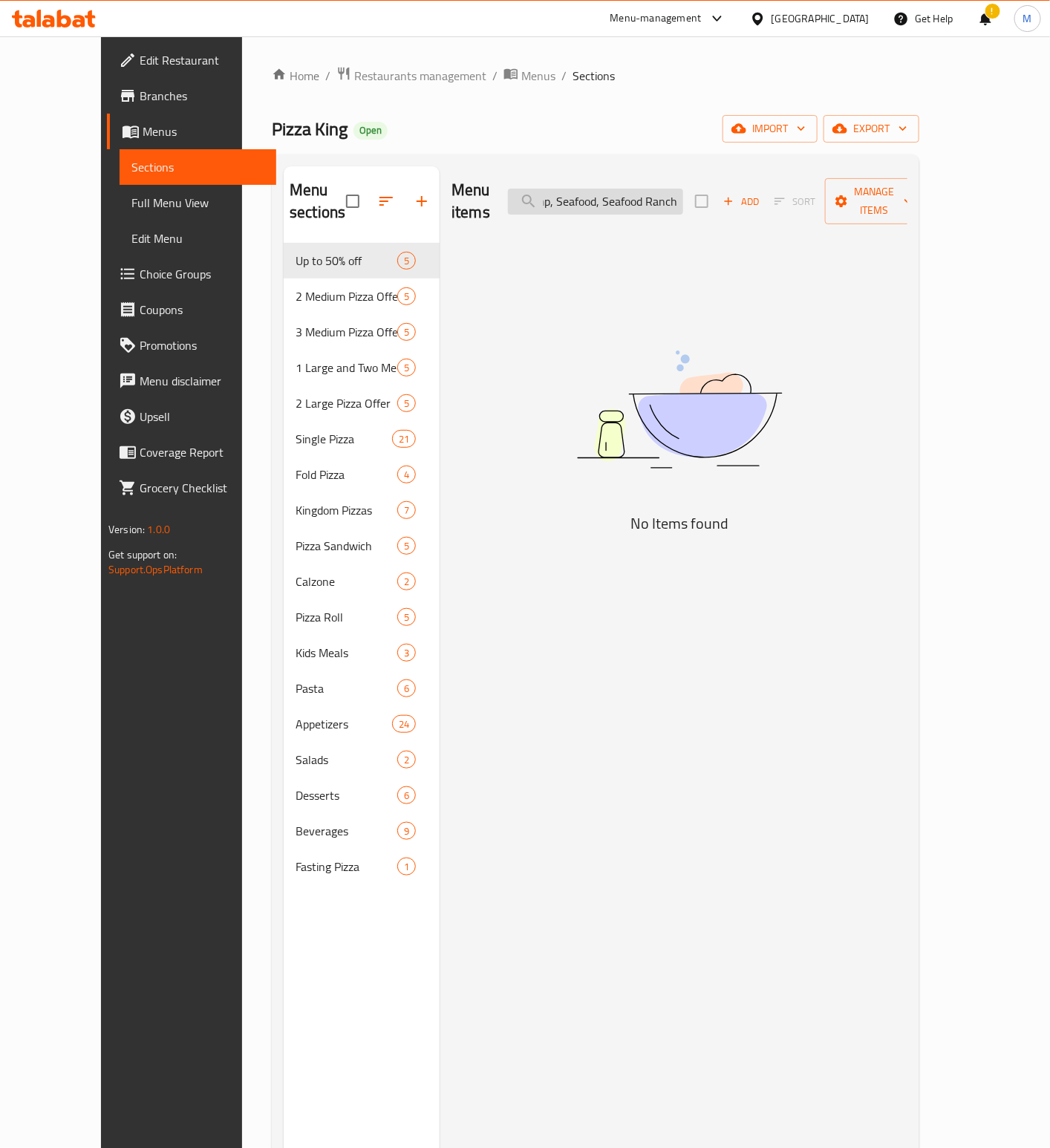
click at [666, 191] on input "Three medium and sThree medium and save more. Choose from Crispy Shrimp Pizza, …" at bounding box center [595, 202] width 175 height 26
paste input "ave more. Choose from Crispy Shrimp Pizza, Shrimp, Seafood, Seafood Ranch"
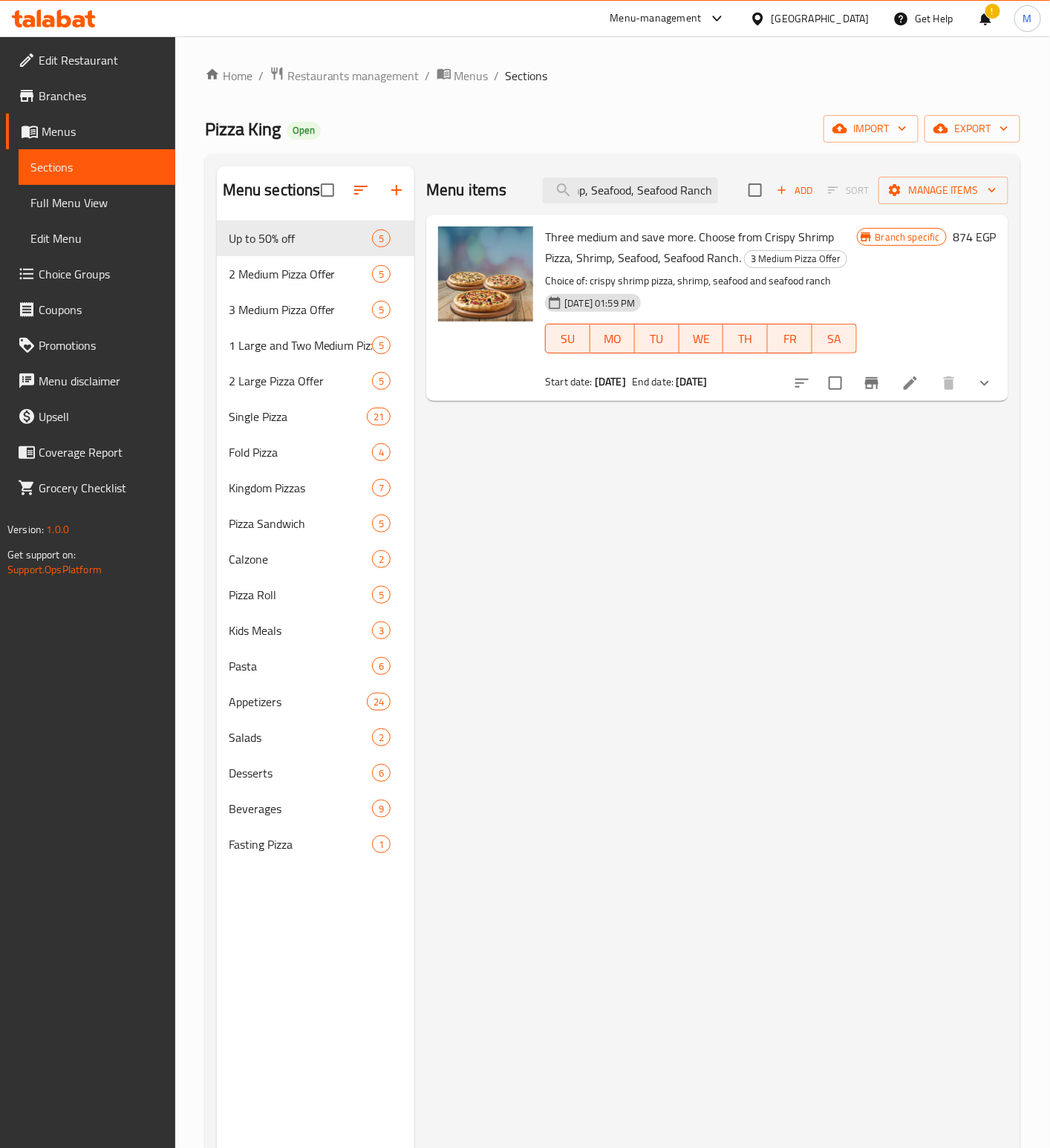
type input "Three medium and save more. Choose from Crispy Shrimp Pizza, Shrimp, Seafood, S…"
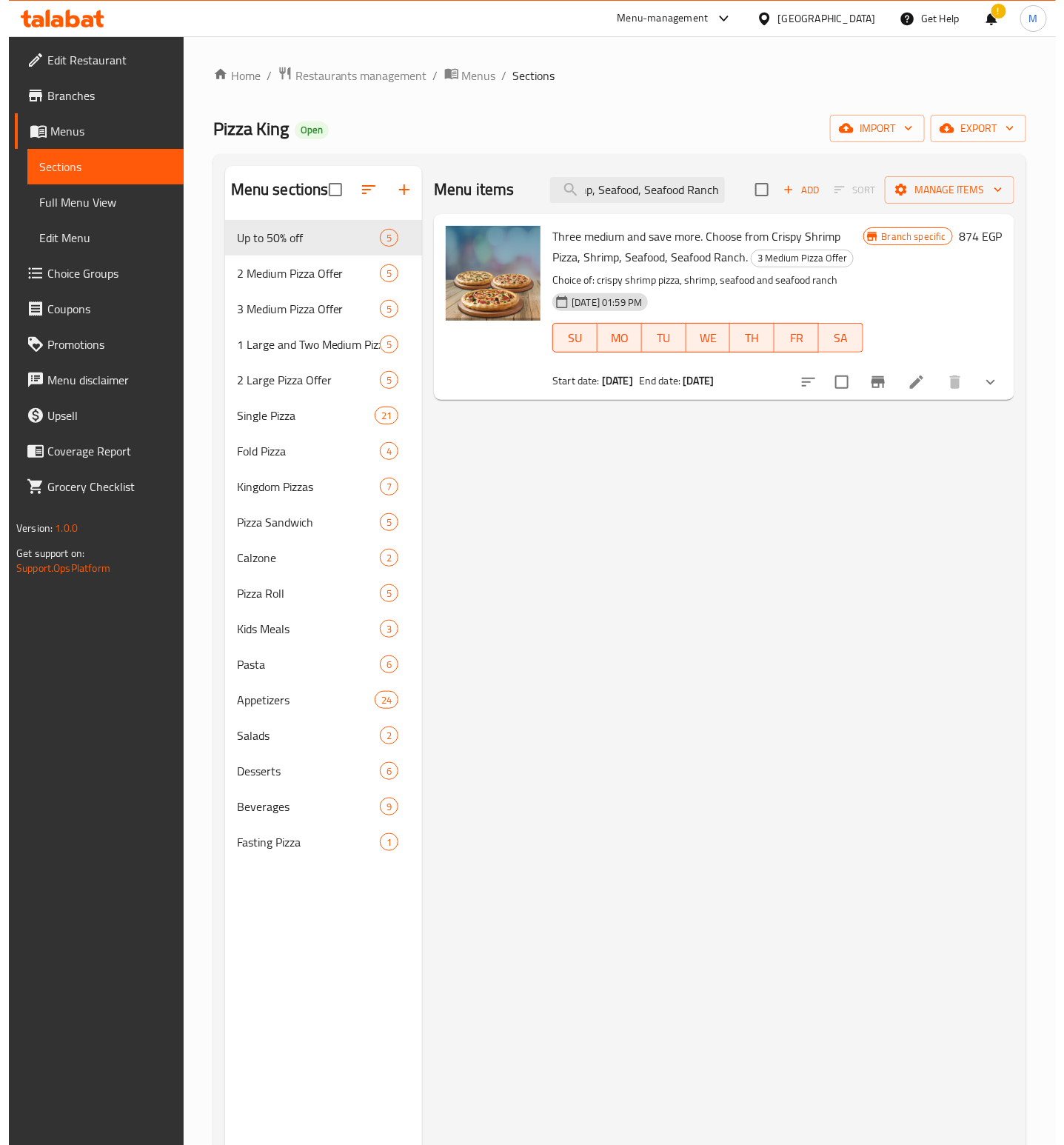
scroll to position [0, 0]
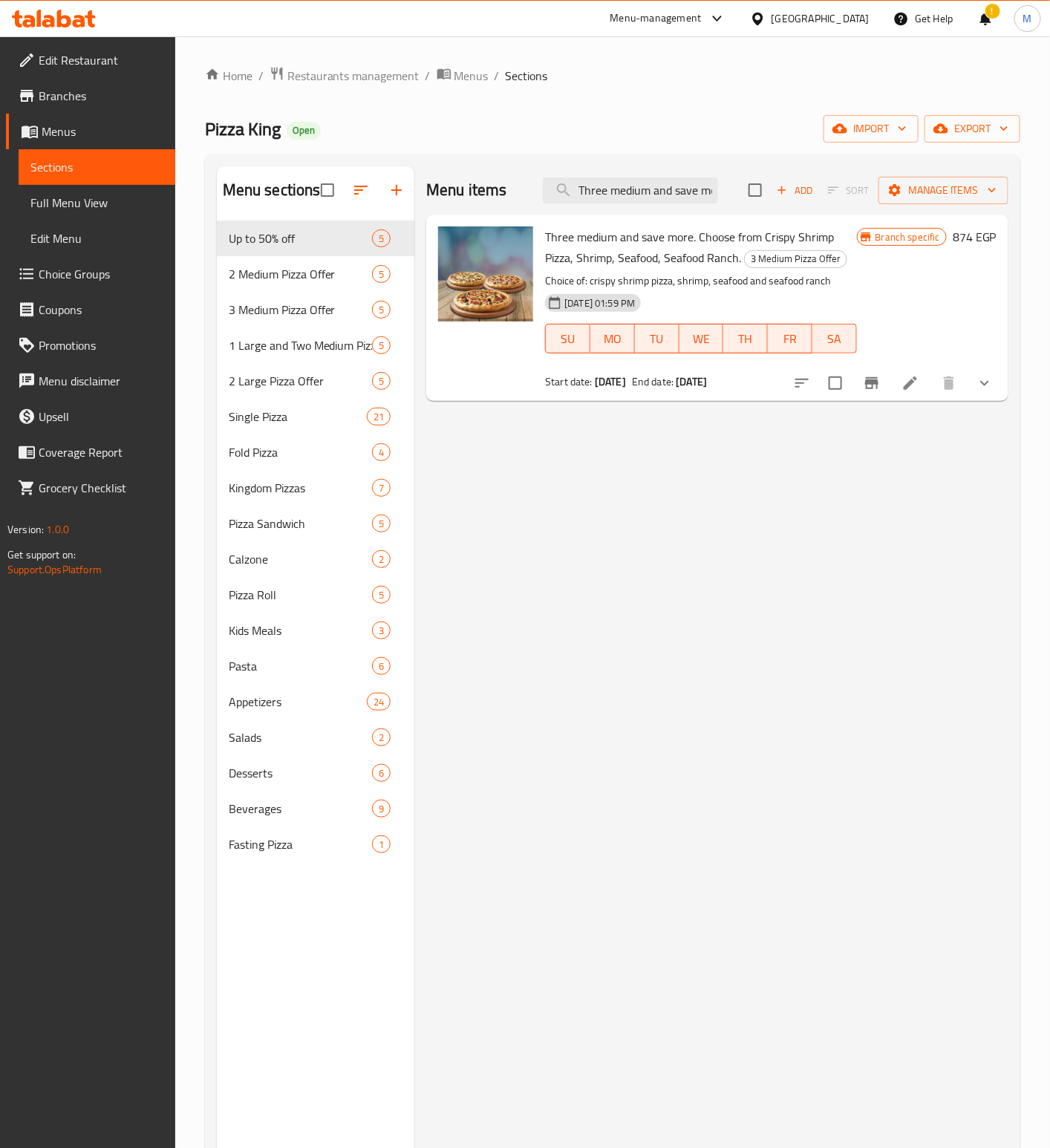
click at [882, 381] on button "Branch-specific-item" at bounding box center [871, 383] width 36 height 36
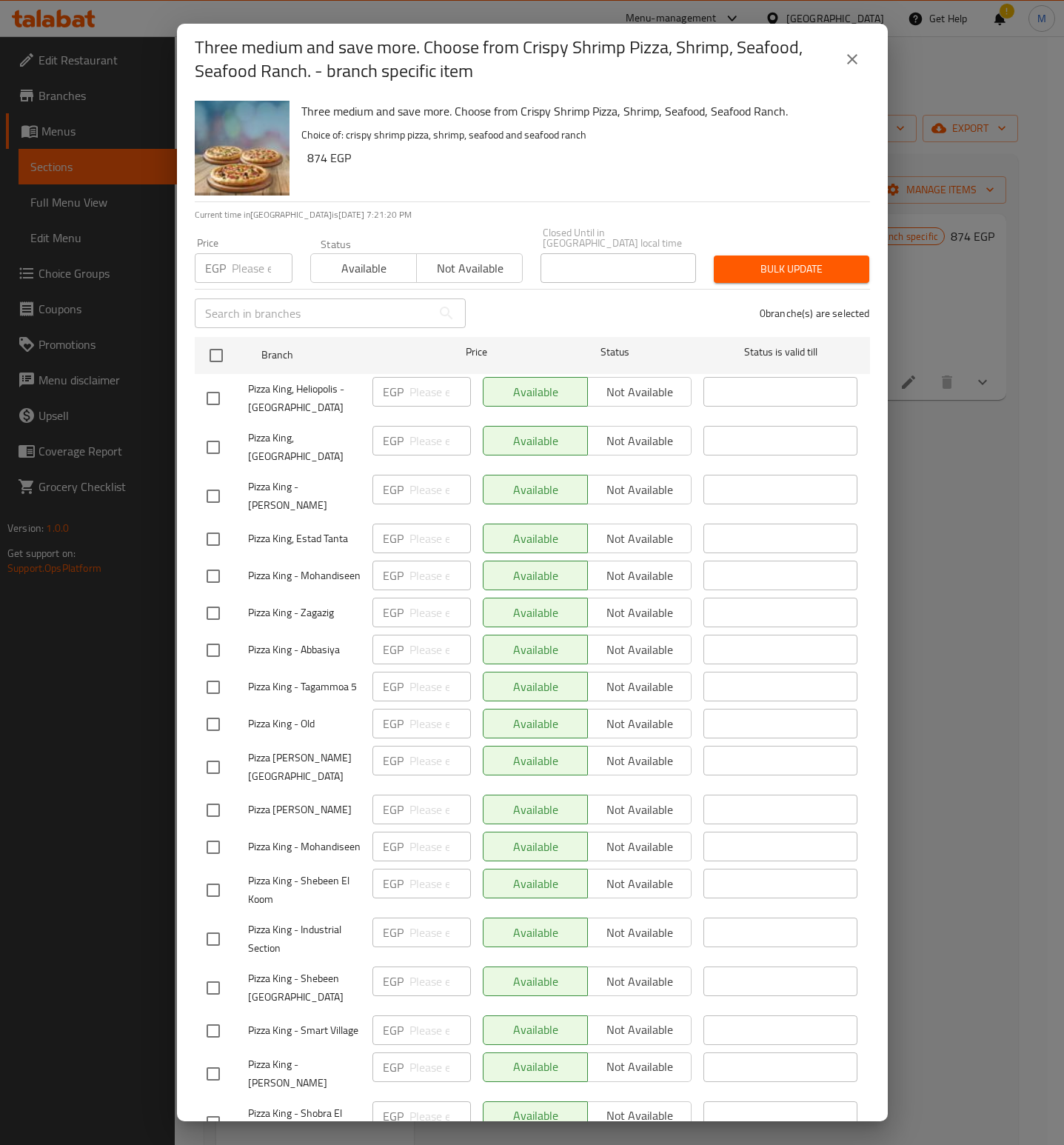
click at [577, 172] on div "Three medium and save more. Choose from Crispy Shrimp Pizza, Shrimp, Seafood, S…" at bounding box center [580, 147] width 569 height 106
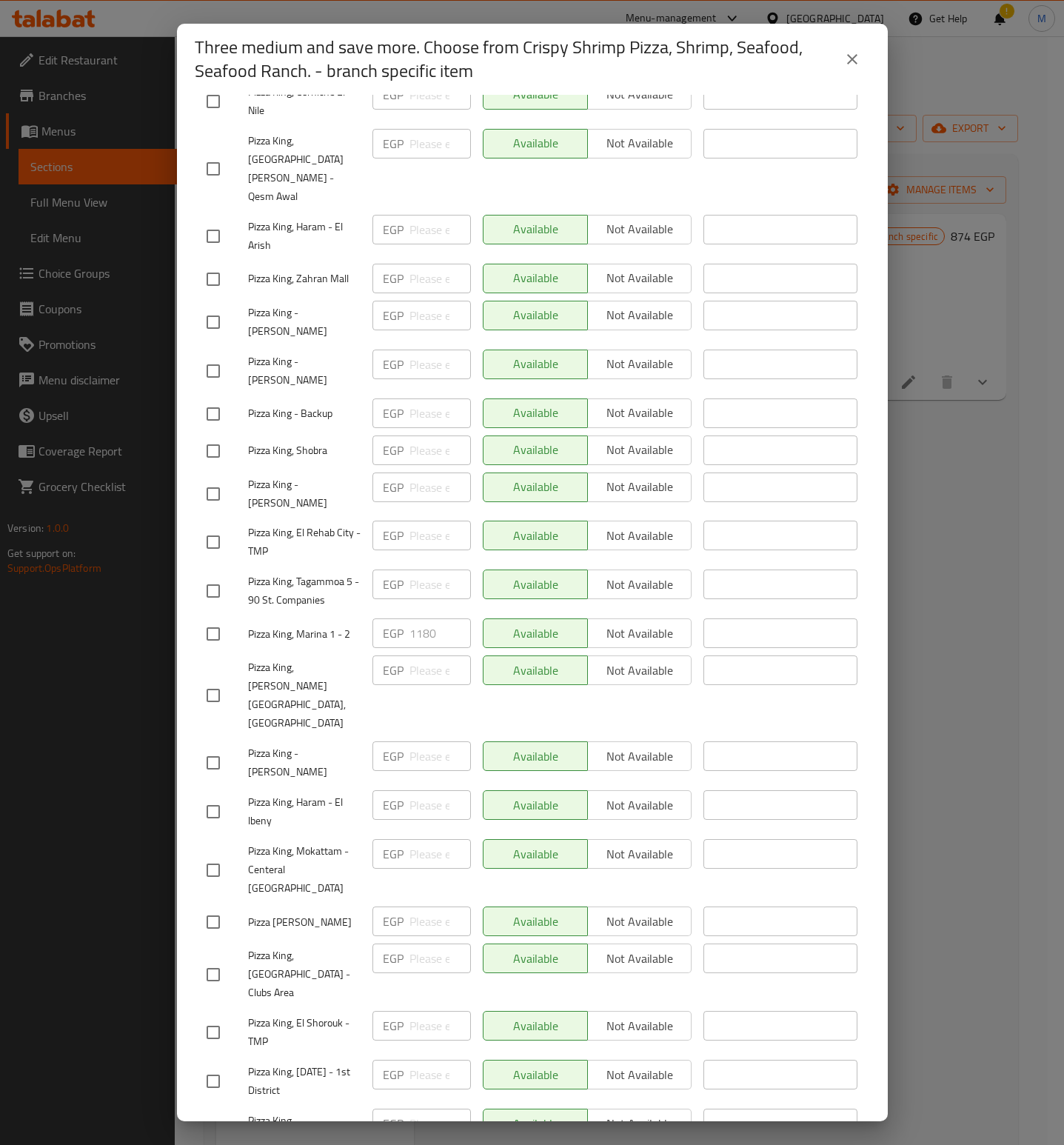
click at [221, 618] on input "checkbox" at bounding box center [213, 634] width 31 height 31
checkbox input "true"
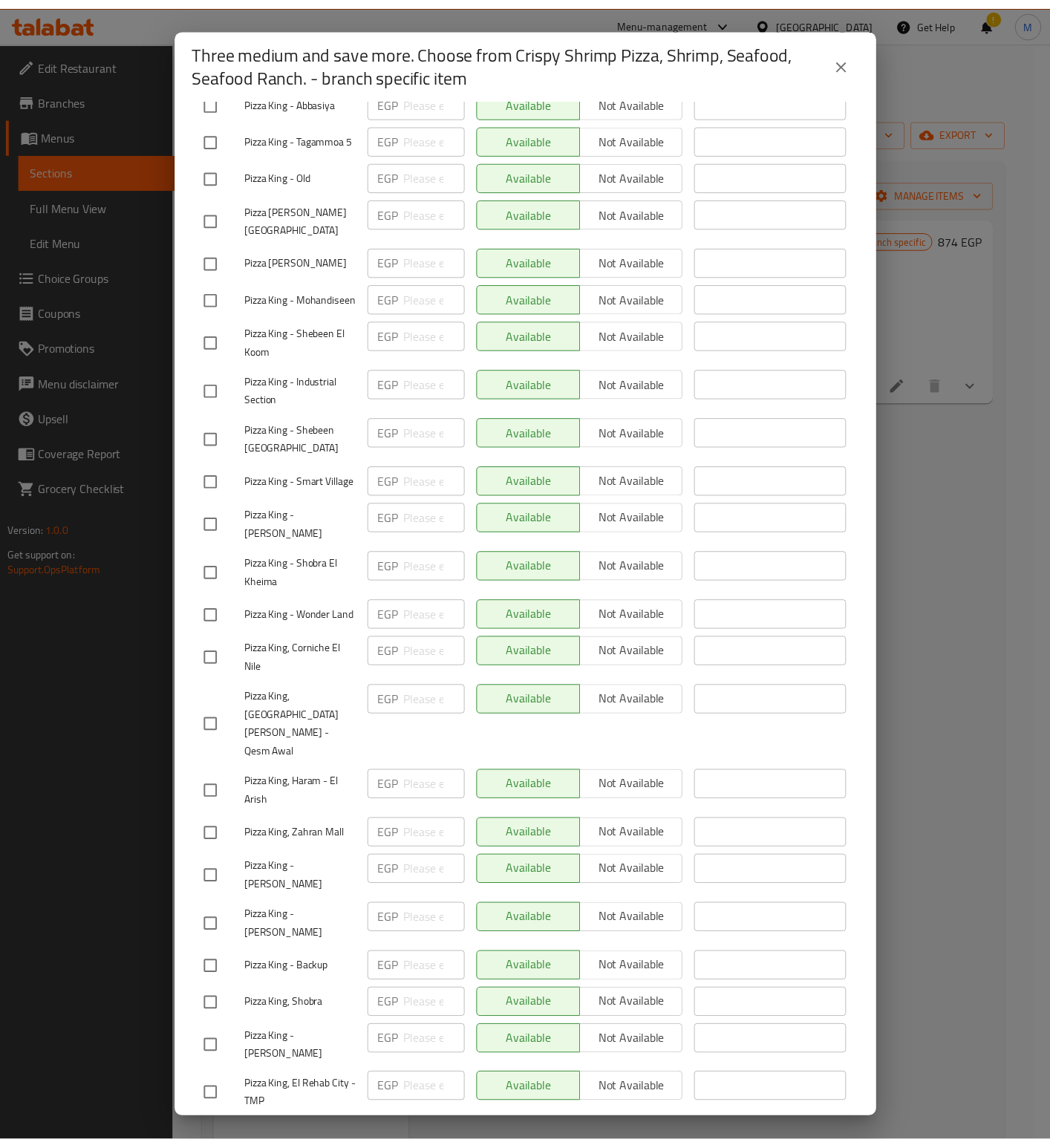
scroll to position [0, 0]
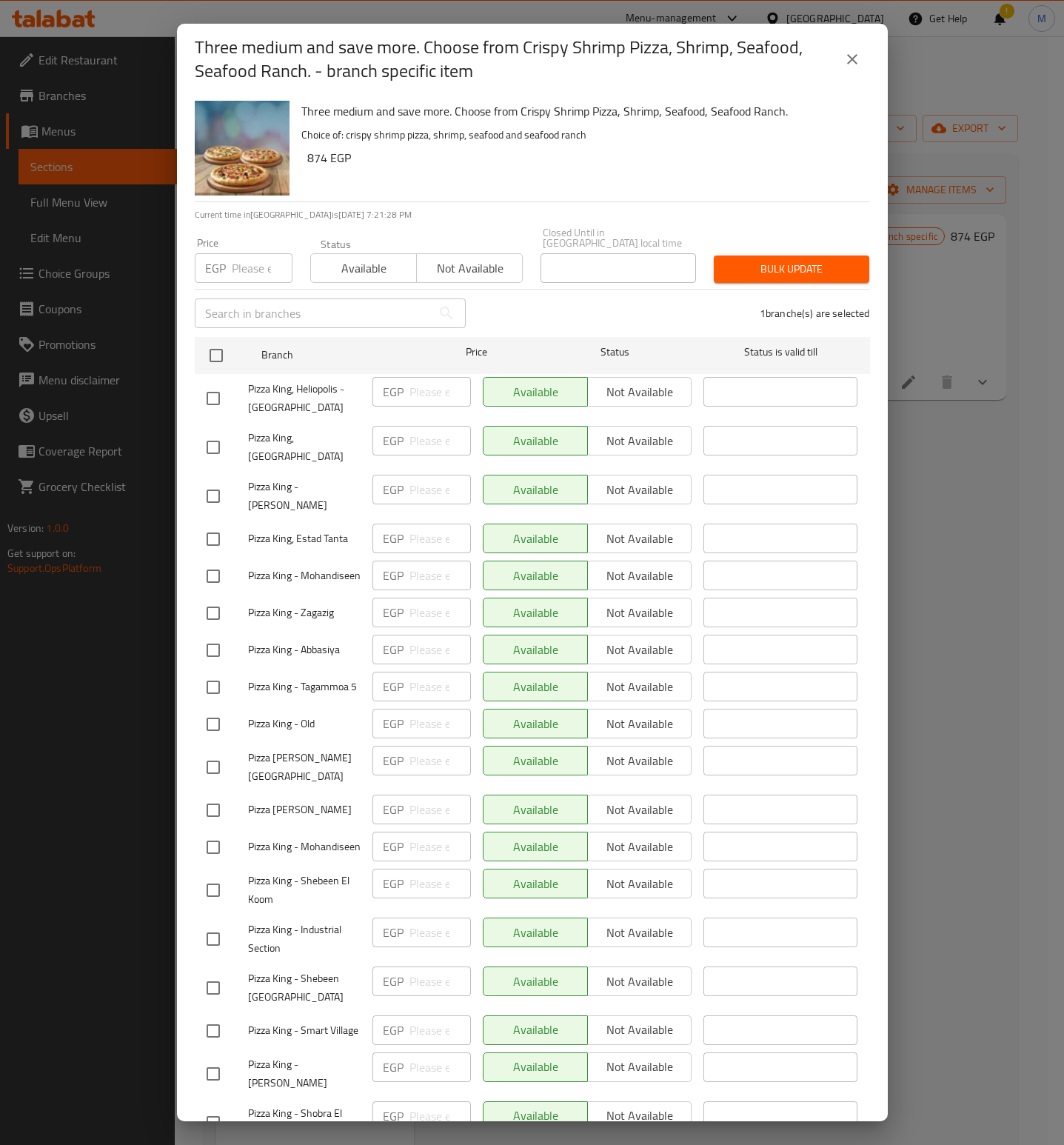
click at [256, 260] on input "number" at bounding box center [262, 268] width 61 height 30
paste input "1280"
type input "1280"
click at [449, 172] on div "Three medium and save more. Choose from Crispy Shrimp Pizza, Shrimp, Seafood, S…" at bounding box center [580, 147] width 569 height 106
click at [765, 261] on span "Bulk update" at bounding box center [791, 269] width 132 height 18
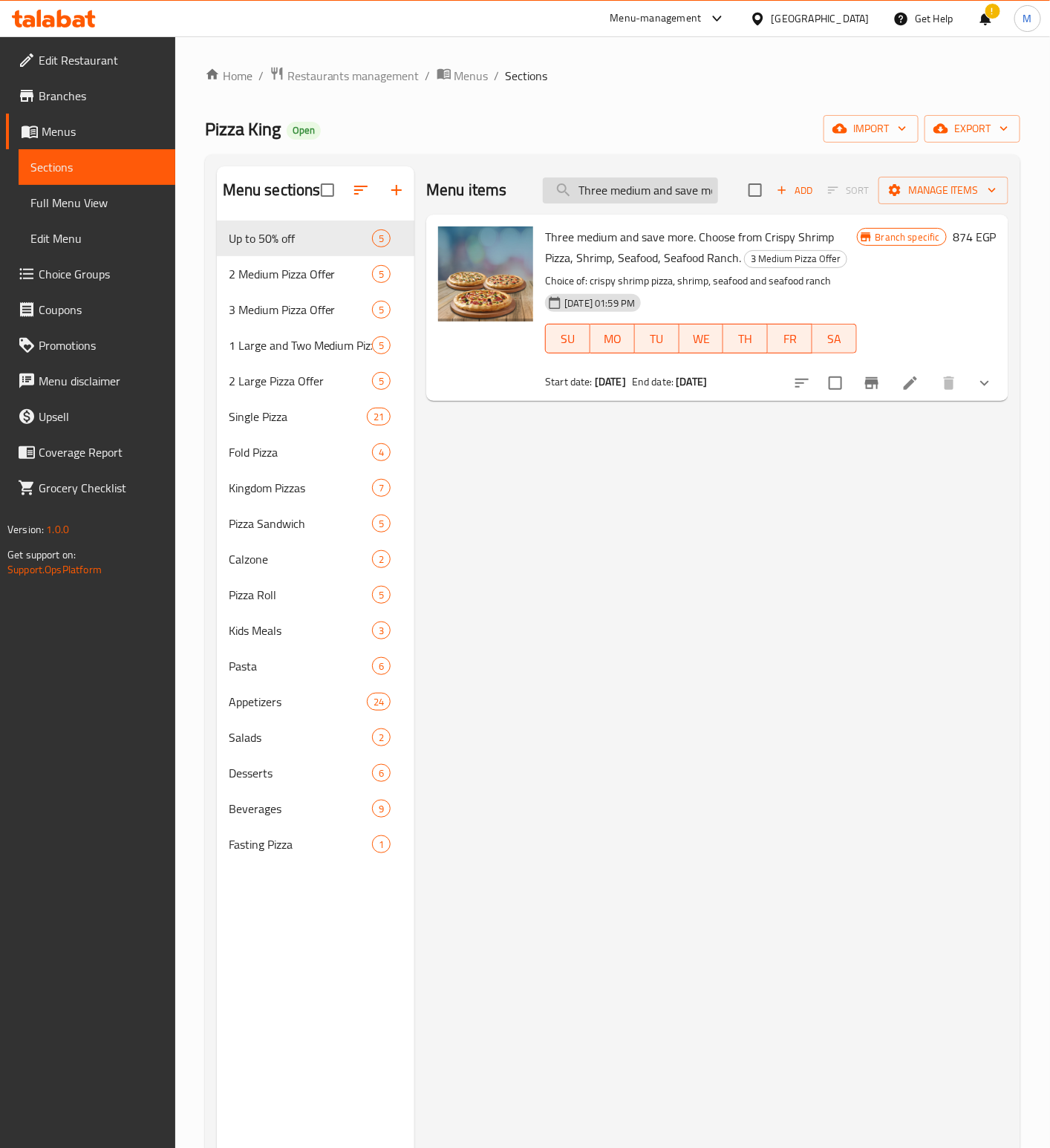
click at [592, 188] on input "Three medium and save more. Choose from Crispy Shrimp Pizza, Shrimp, Seafood, S…" at bounding box center [630, 191] width 175 height 26
paste input "Large Pizza And Medium Pizza Offer"
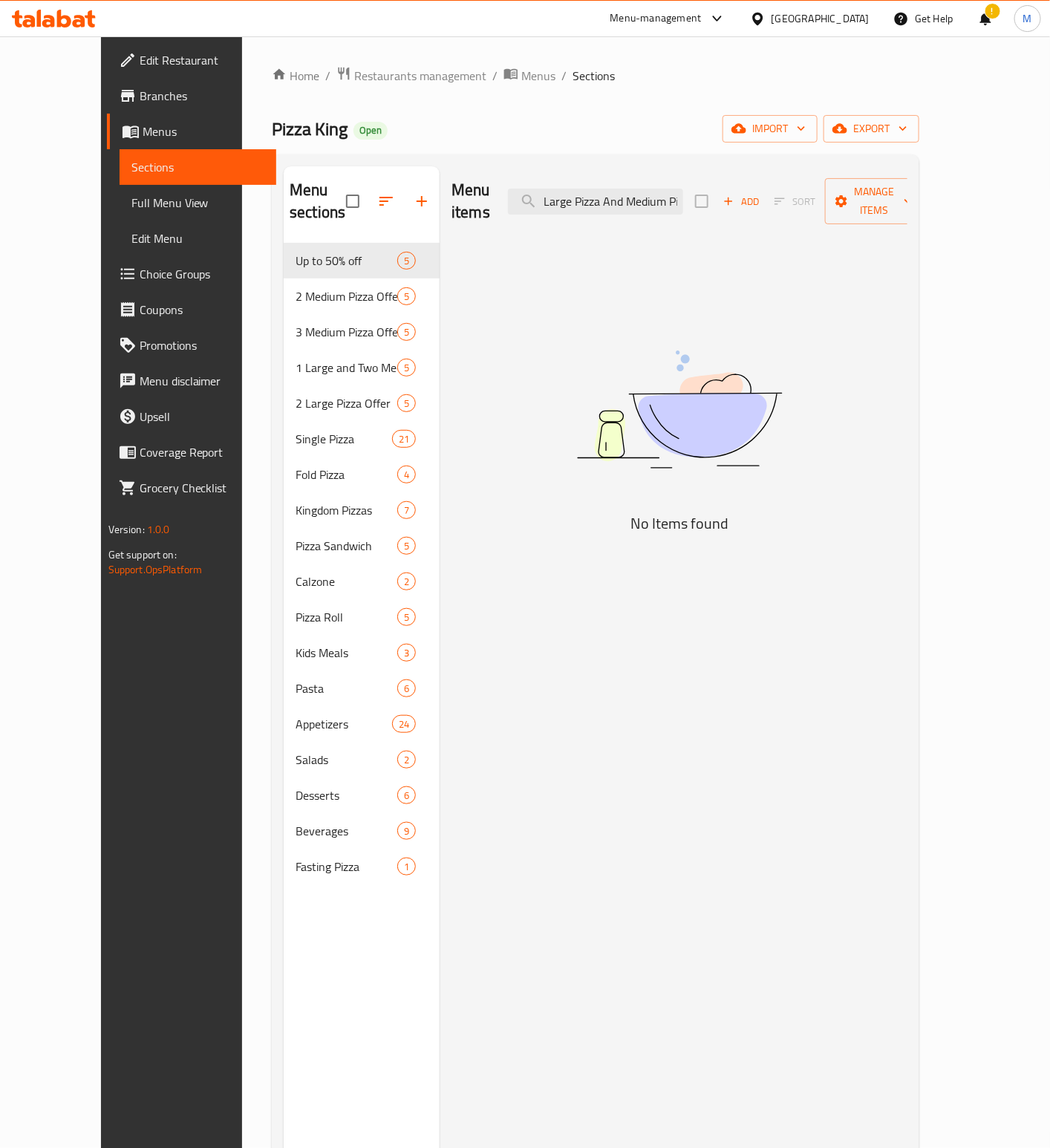
drag, startPoint x: 611, startPoint y: 192, endPoint x: 437, endPoint y: 201, distance: 174.2
click at [451, 201] on div "Menu items Large Pizza And Medium Pizza Offer Add Sort Manage items" at bounding box center [679, 201] width 456 height 70
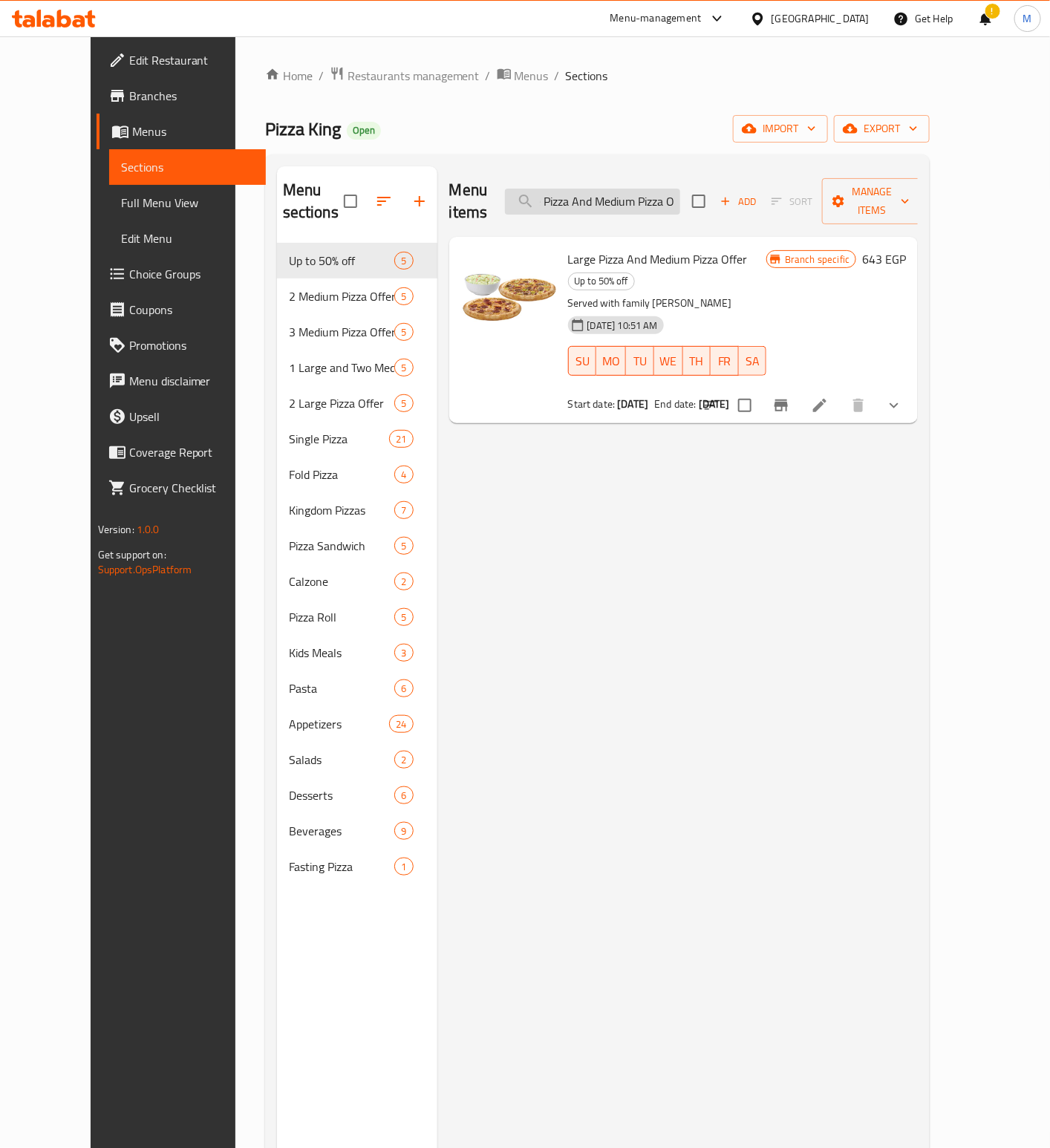
click at [598, 201] on input "Large Pizza And Medium Pizza O" at bounding box center [592, 202] width 175 height 26
click at [790, 397] on icon "Branch-specific-item" at bounding box center [781, 406] width 18 height 18
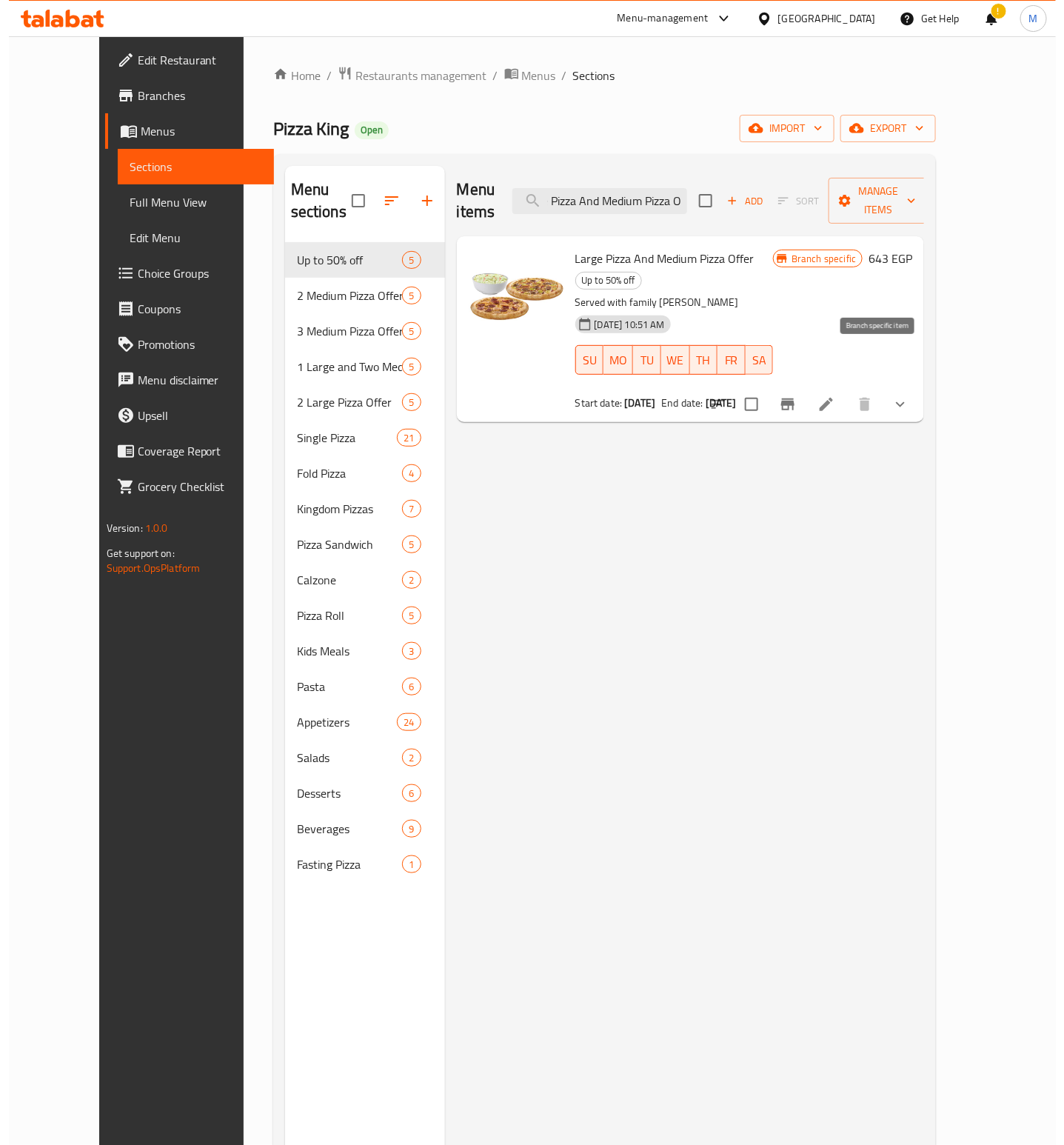
scroll to position [0, 0]
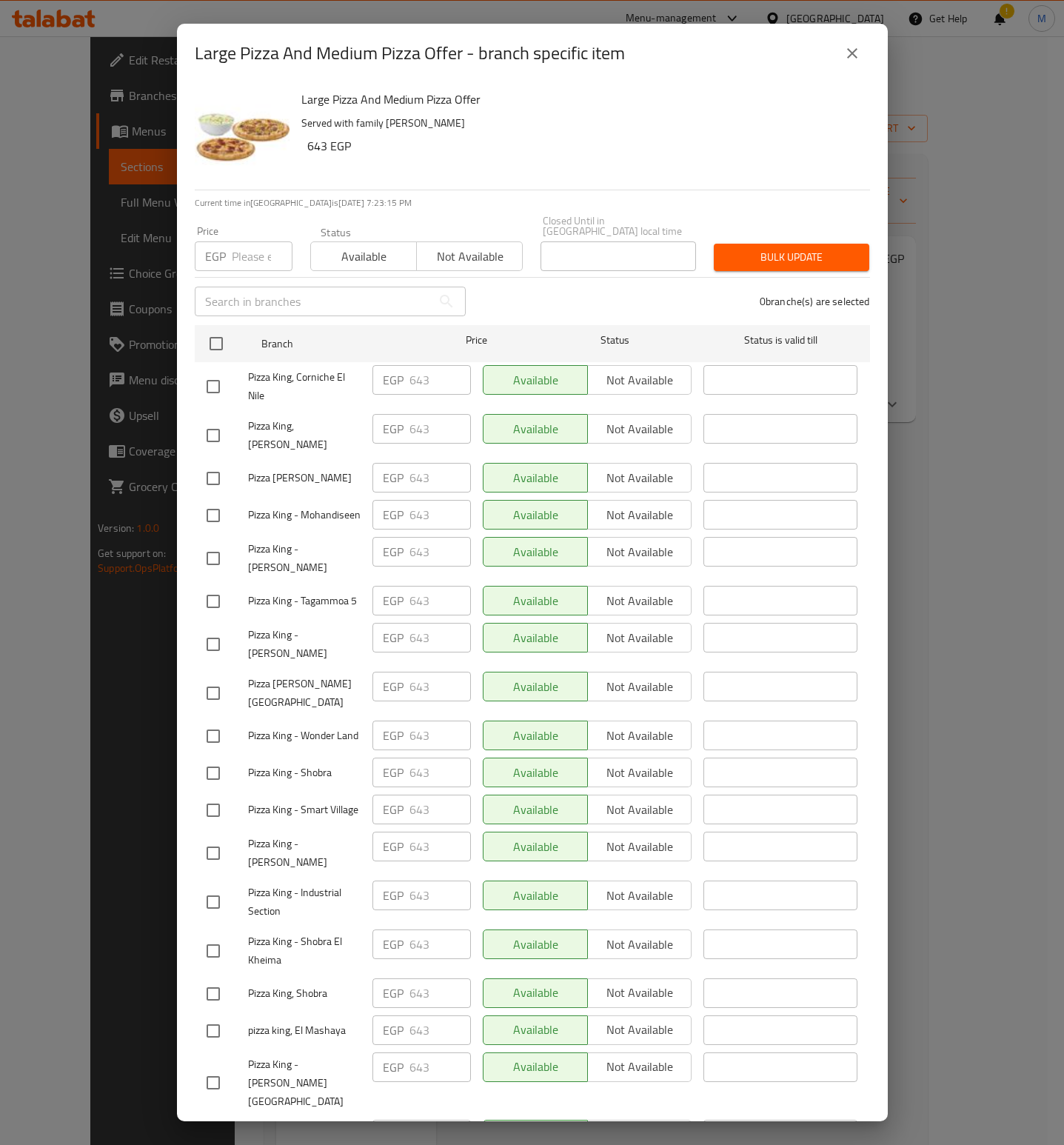
click at [867, 51] on button "close" at bounding box center [852, 53] width 35 height 35
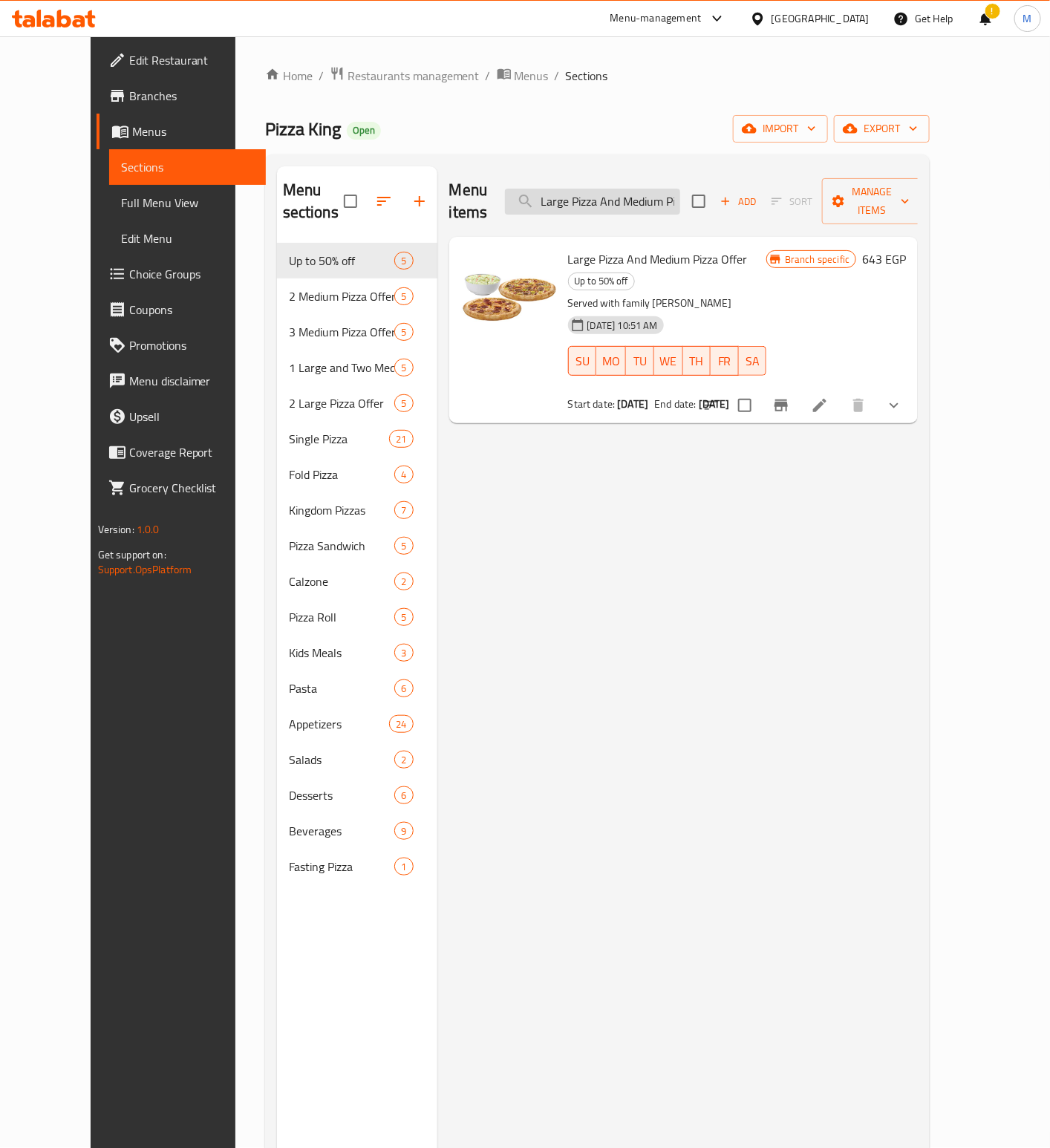
click at [671, 192] on input "Large Pizza And Medium Pizza O" at bounding box center [592, 202] width 175 height 26
paste input "Hero Offer"
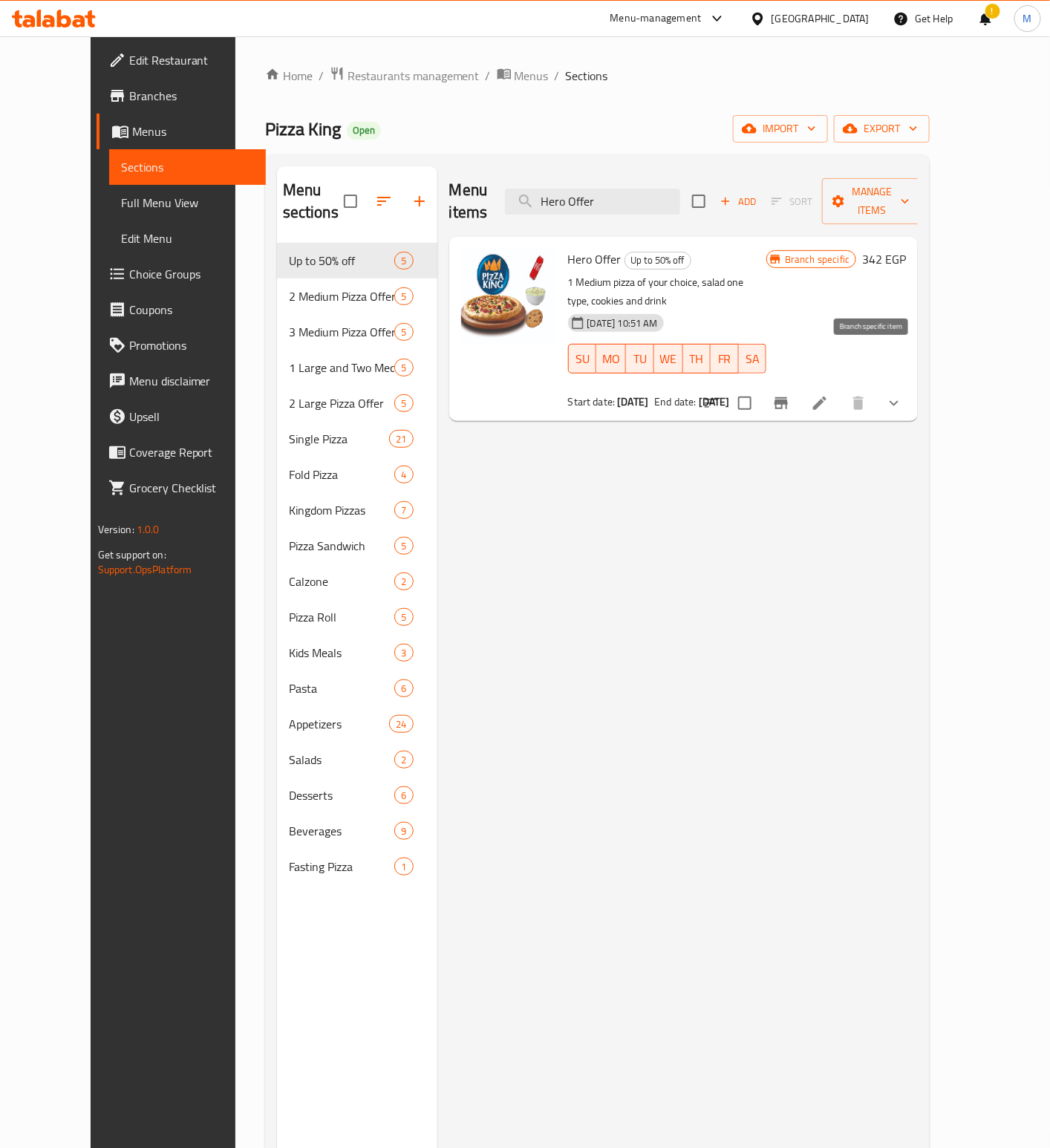
type input "Hero Offer"
click at [790, 395] on icon "Branch-specific-item" at bounding box center [781, 404] width 18 height 18
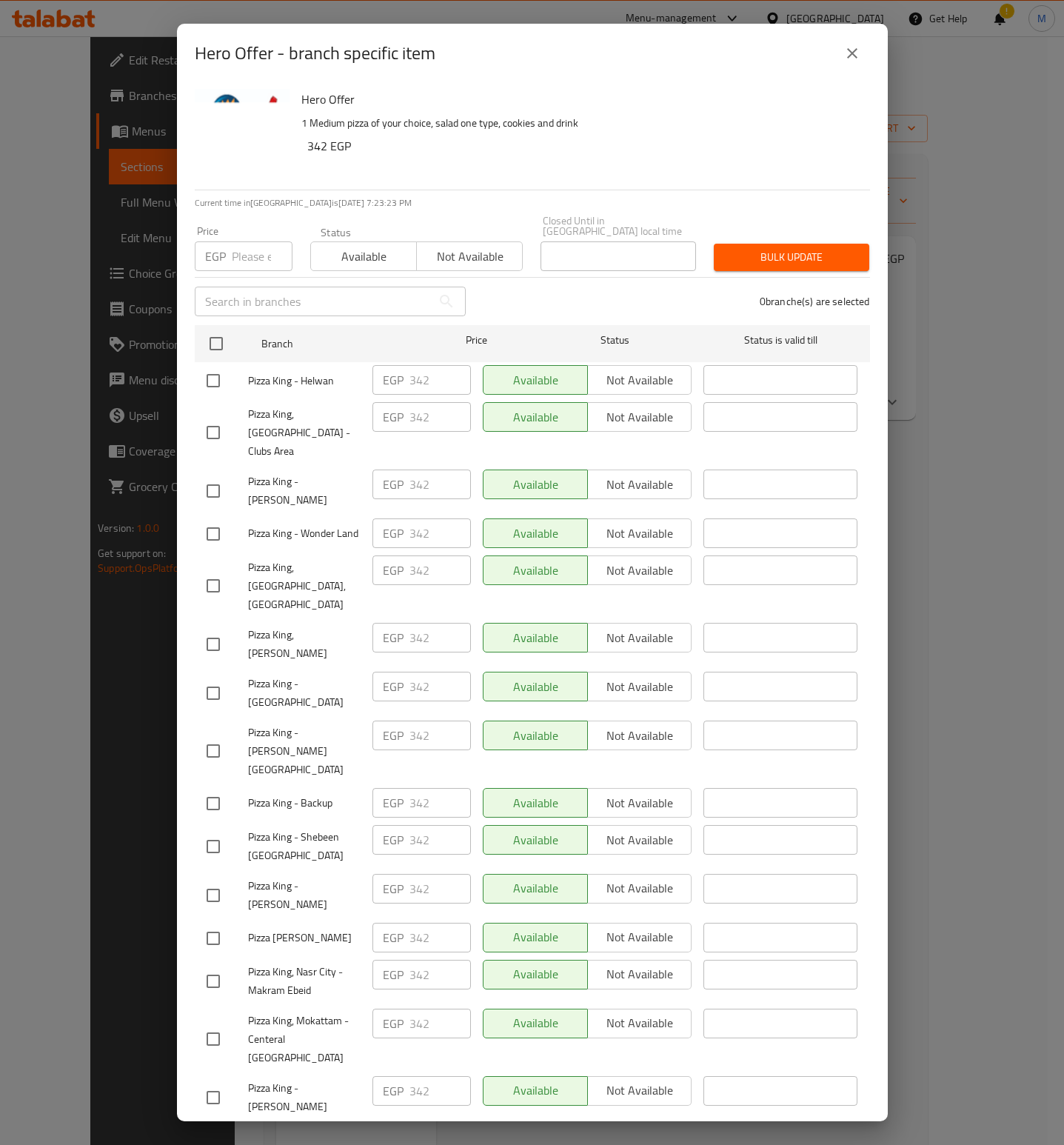
scroll to position [1984, 0]
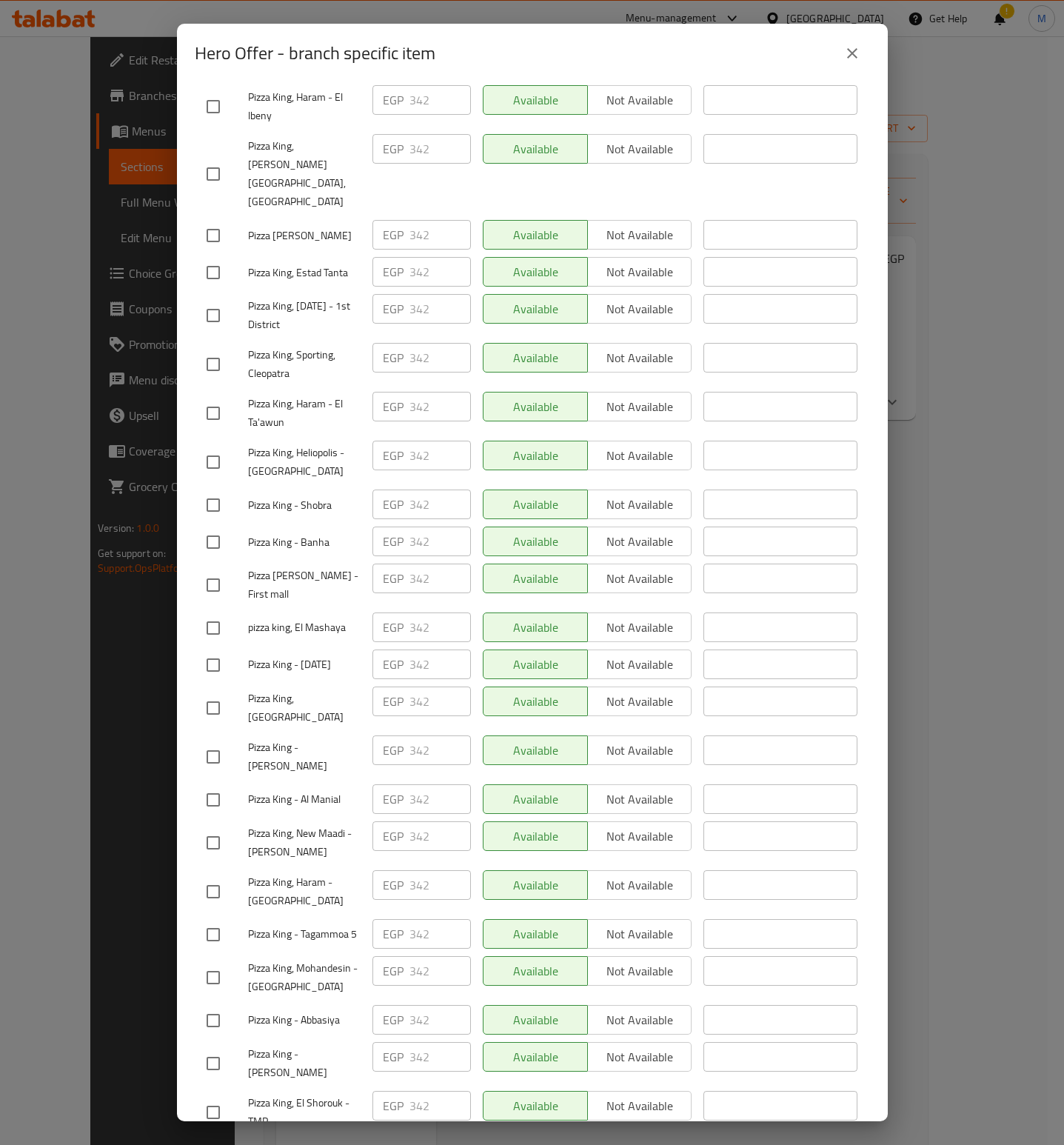
click at [216, 1140] on input "checkbox" at bounding box center [213, 1156] width 31 height 31
checkbox input "true"
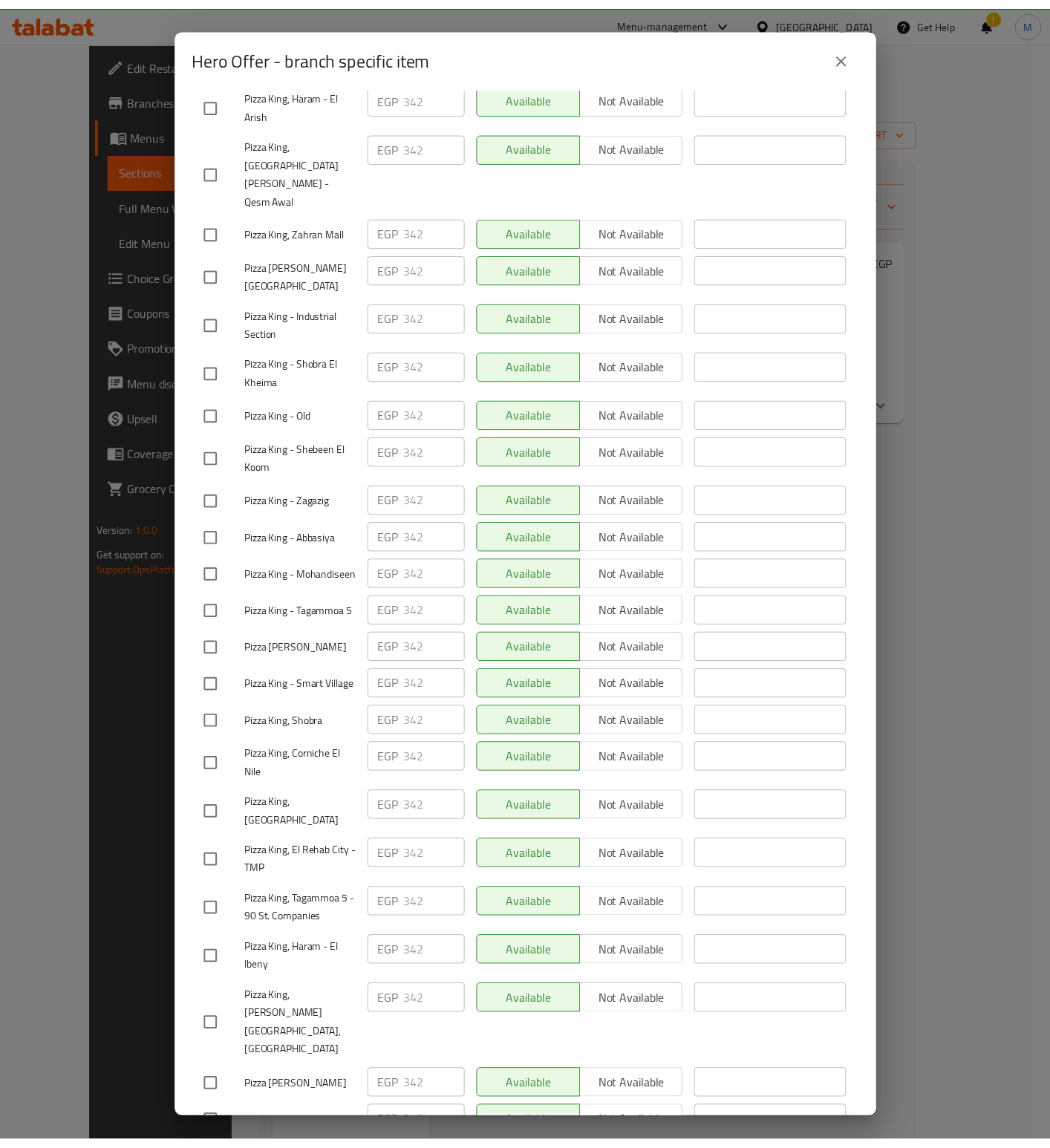
scroll to position [987, 0]
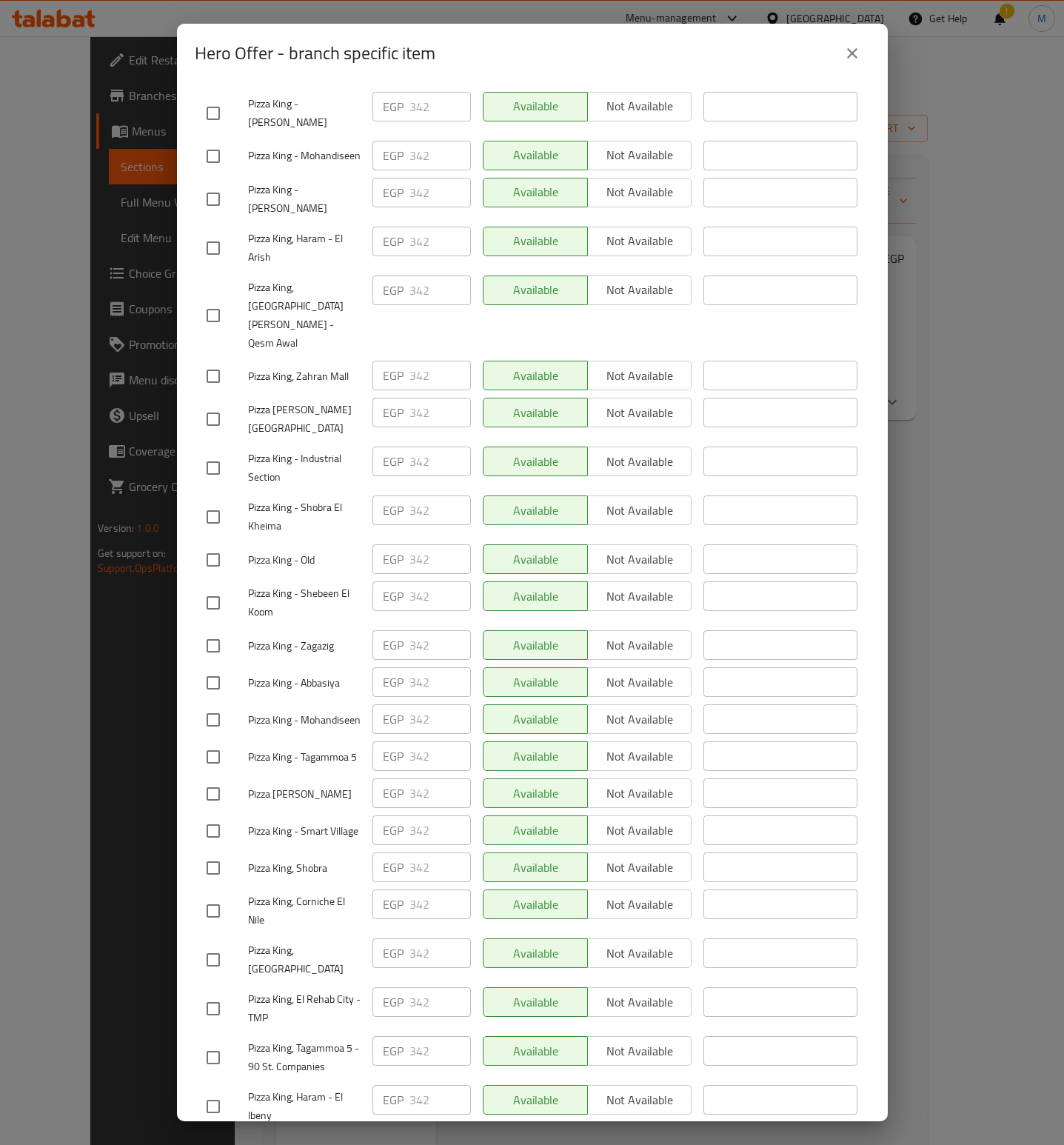
click at [858, 46] on icon "close" at bounding box center [853, 54] width 18 height 18
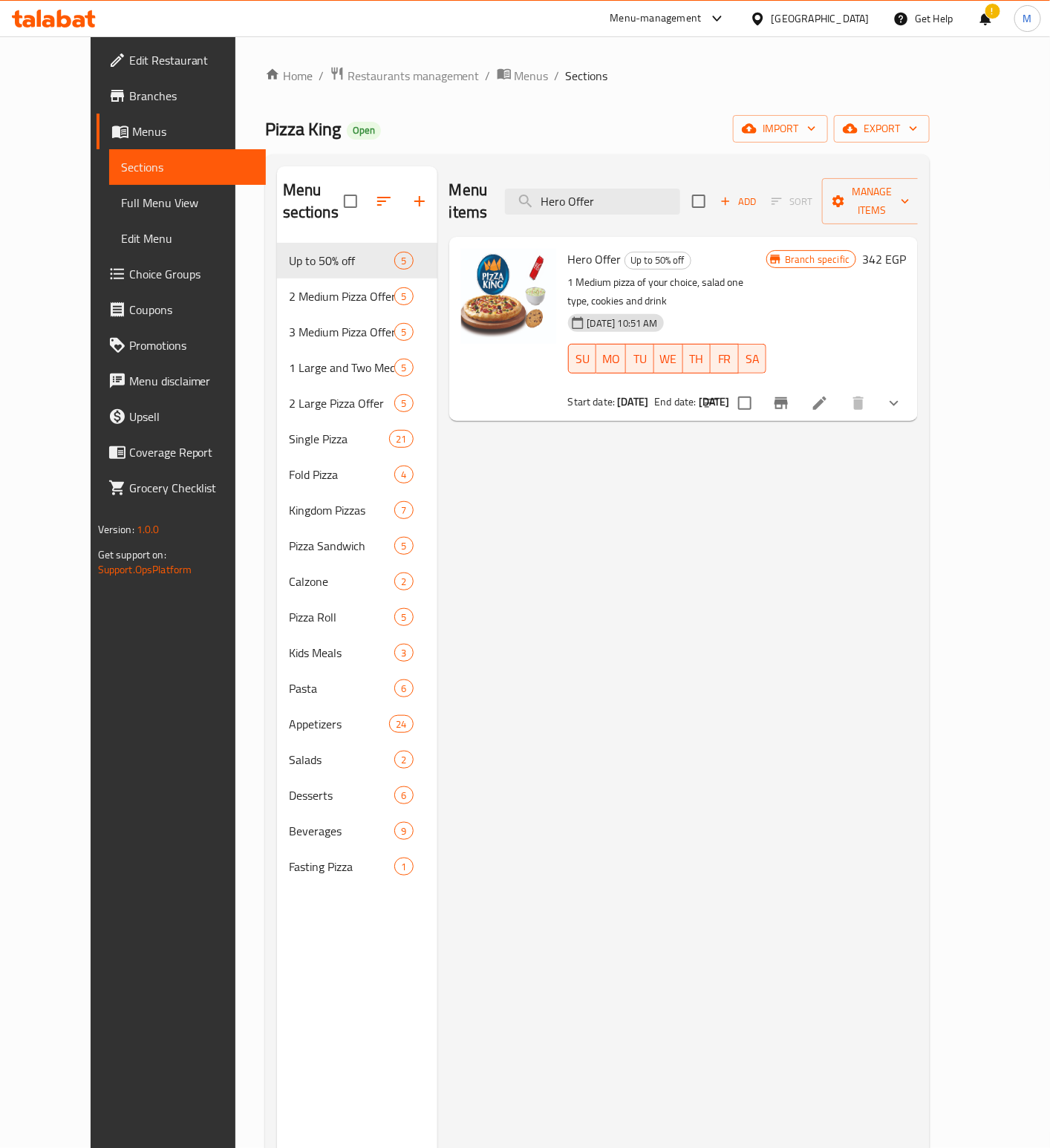
click at [642, 205] on div "Menu items Hero Offer Add Sort Manage items" at bounding box center [684, 201] width 469 height 70
click at [634, 192] on input "Hero Offer" at bounding box center [592, 202] width 175 height 26
paste input "Large Pizza And Medium Pizza Offer"
click at [642, 191] on input "Hero OfferLarge Pizza And Medium Pizza Offer" at bounding box center [592, 202] width 175 height 26
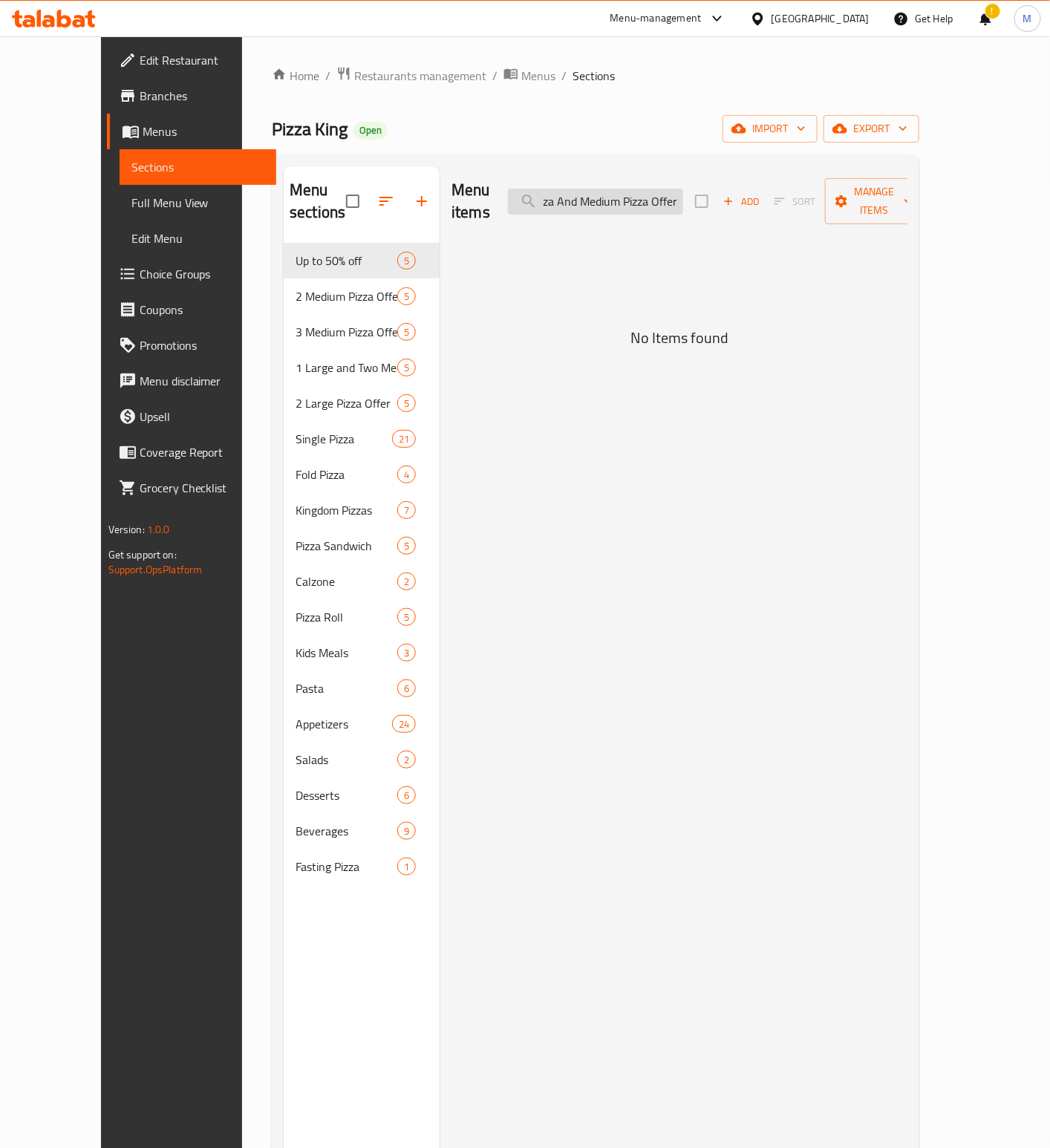
click at [642, 191] on input "Hero OfferLarge Pizza And Medium Pizza Offer" at bounding box center [595, 202] width 175 height 26
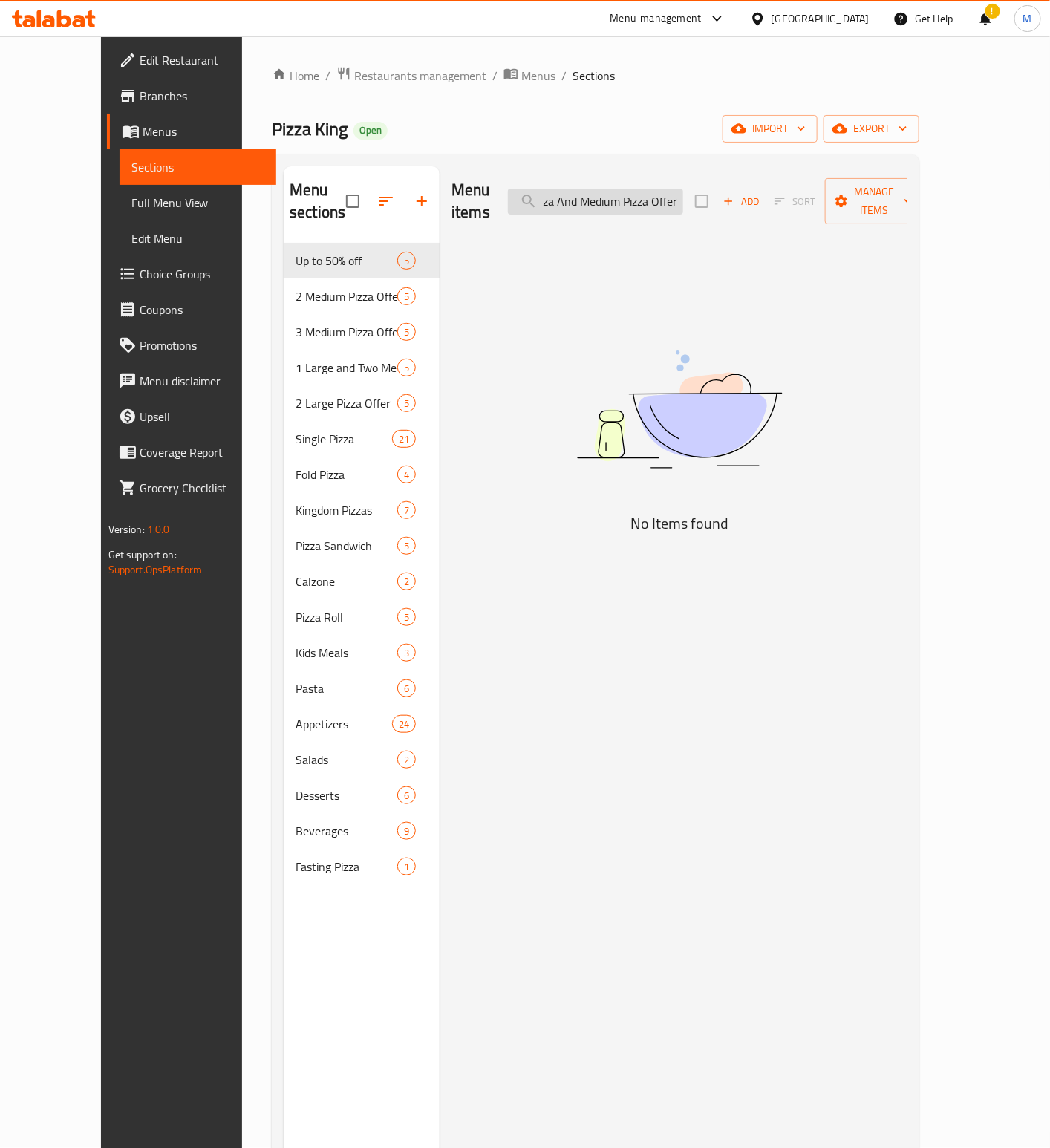
click at [642, 191] on input "Hero OfferLarge Pizza And Medium Pizza Offer" at bounding box center [595, 202] width 175 height 26
paste input "search"
click at [575, 189] on input "Large Pizza And Medium Pizza Offer" at bounding box center [595, 202] width 175 height 26
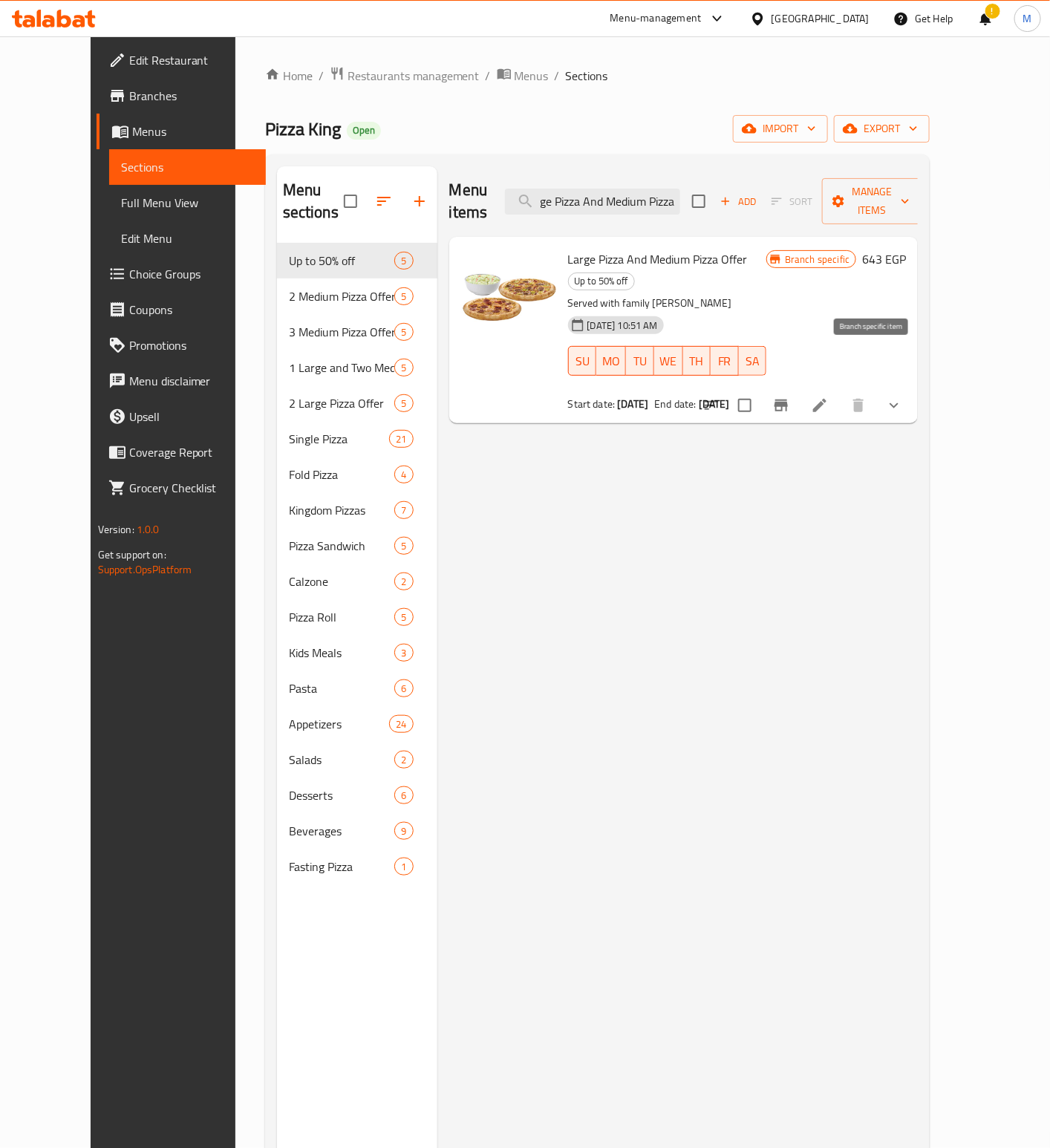
type input "Large Pizza And Medium Pizza"
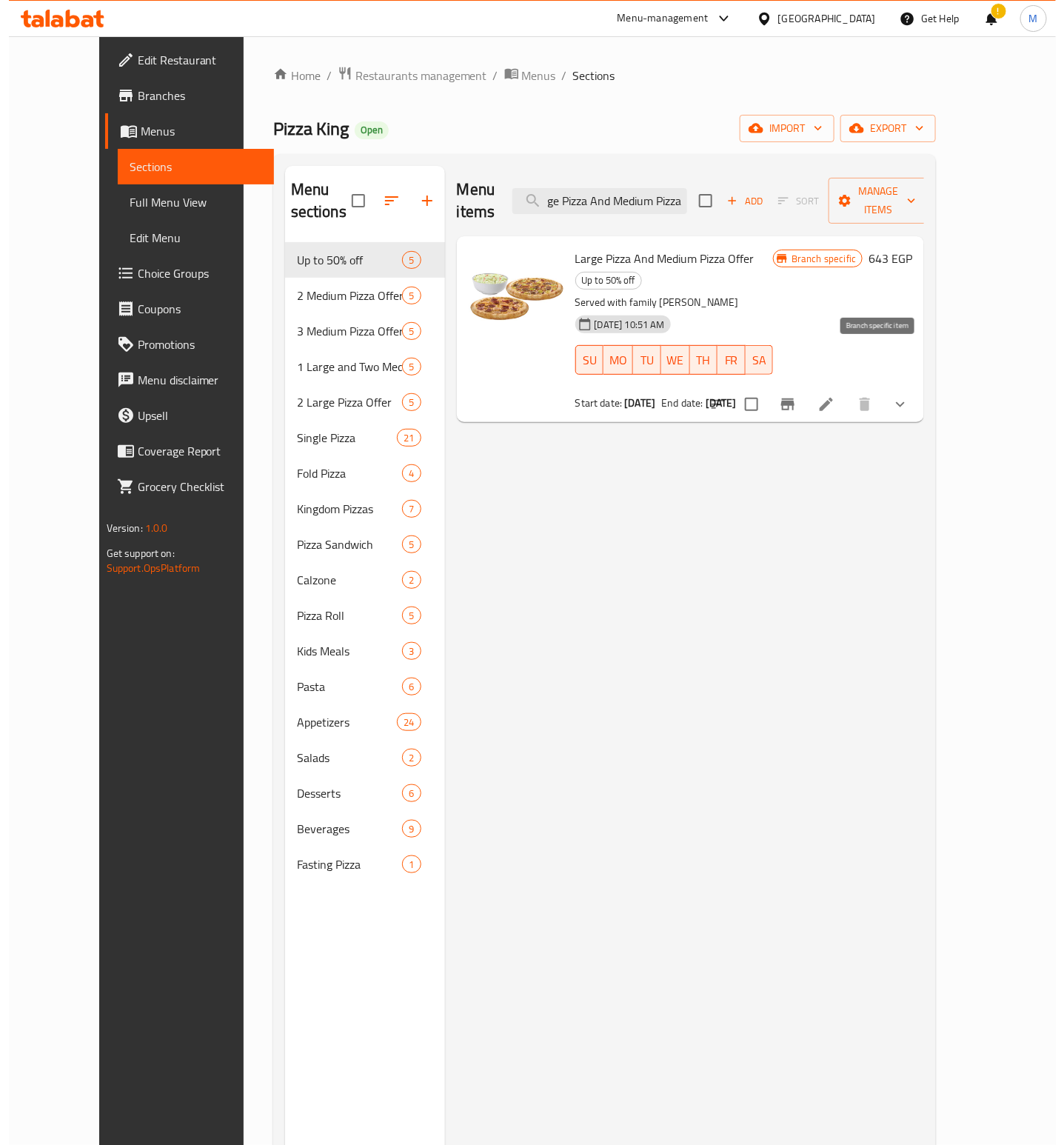
scroll to position [0, 0]
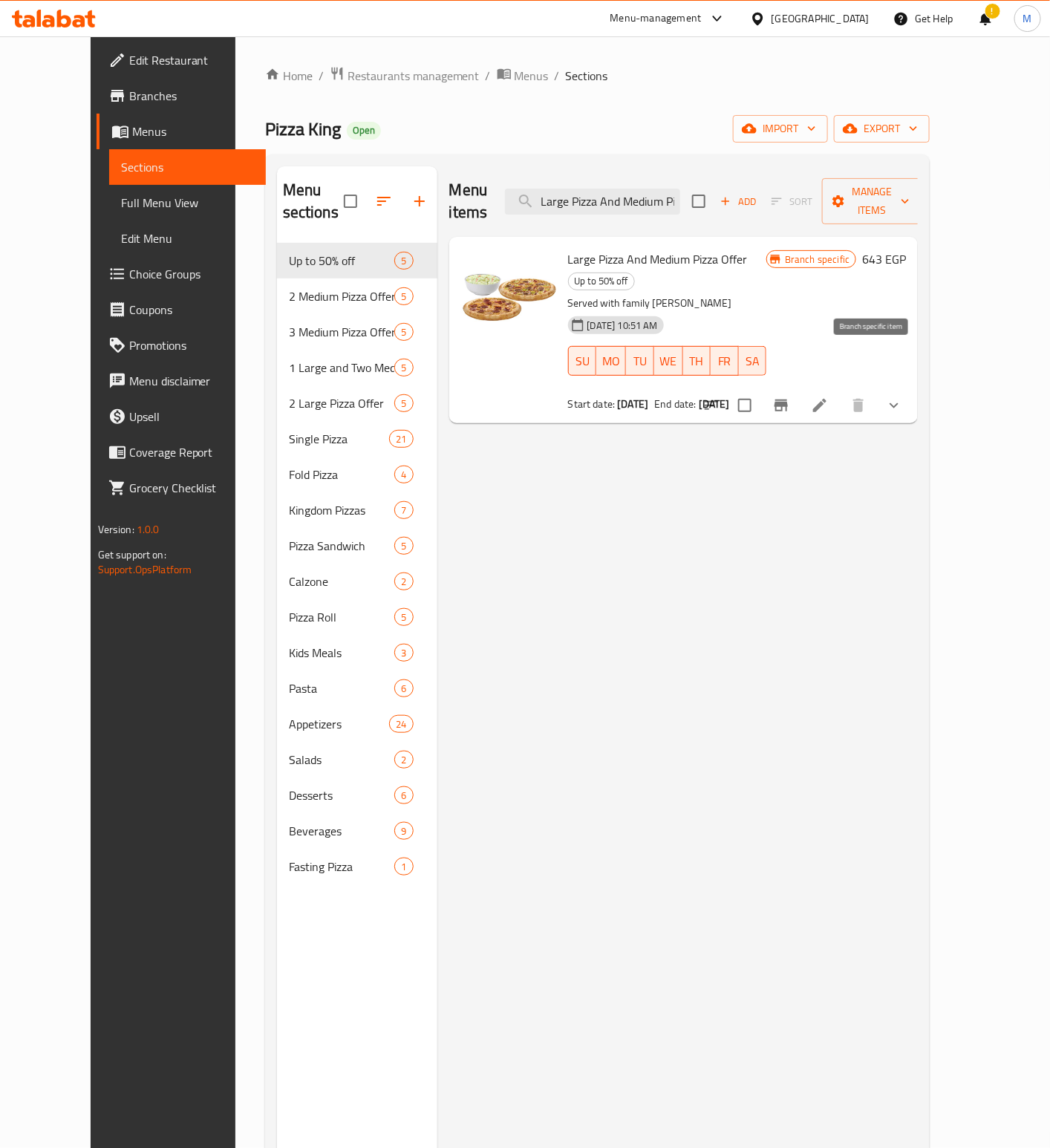
click at [788, 399] on icon "Branch-specific-item" at bounding box center [781, 405] width 14 height 12
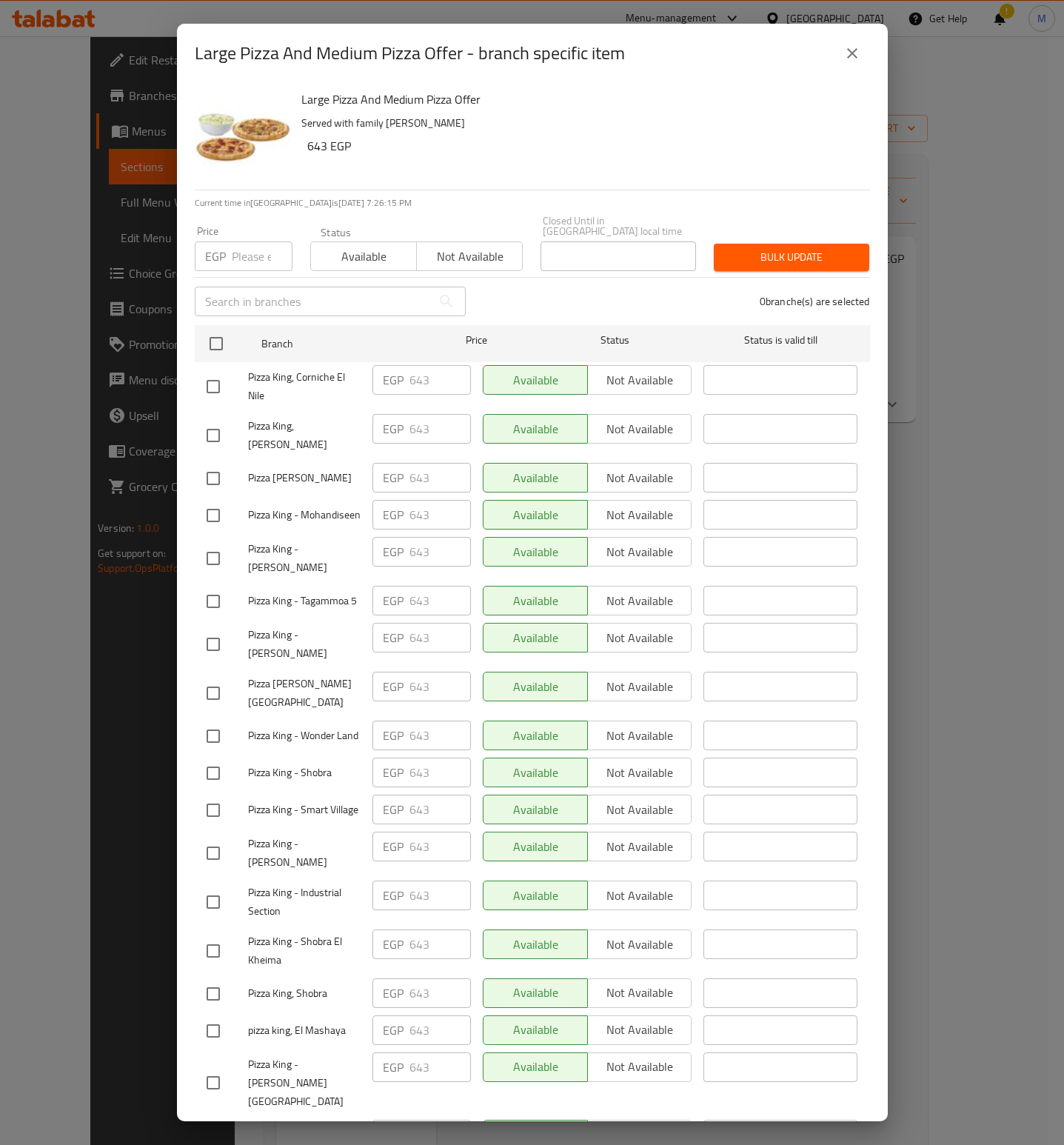
drag, startPoint x: 247, startPoint y: 246, endPoint x: 382, endPoint y: 201, distance: 142.3
click at [249, 245] on input "number" at bounding box center [262, 256] width 61 height 30
paste input "600"
type input "600"
click at [529, 154] on h6 "643 EGP" at bounding box center [583, 146] width 551 height 21
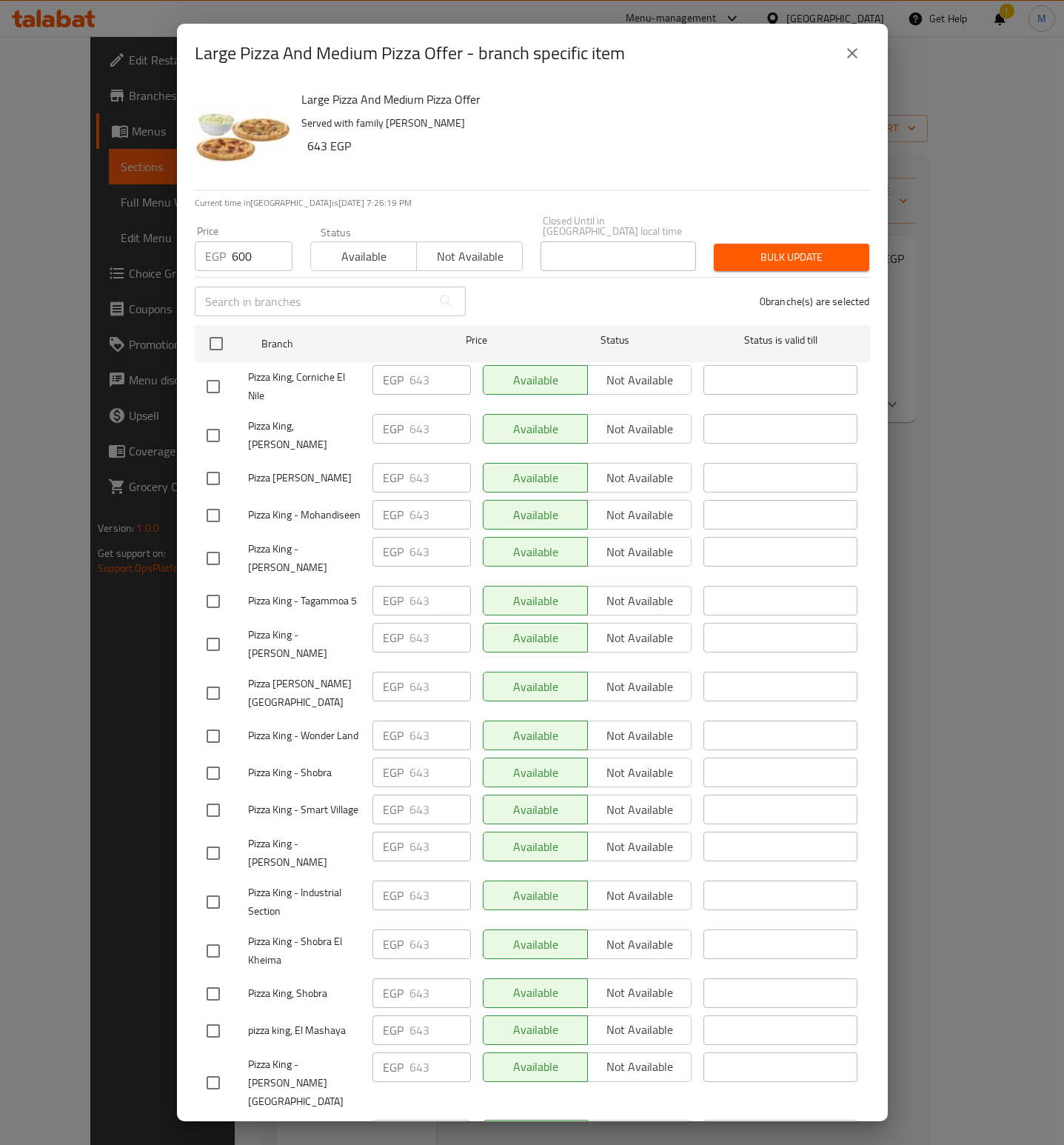
click at [623, 156] on h6 "643 EGP" at bounding box center [583, 146] width 551 height 21
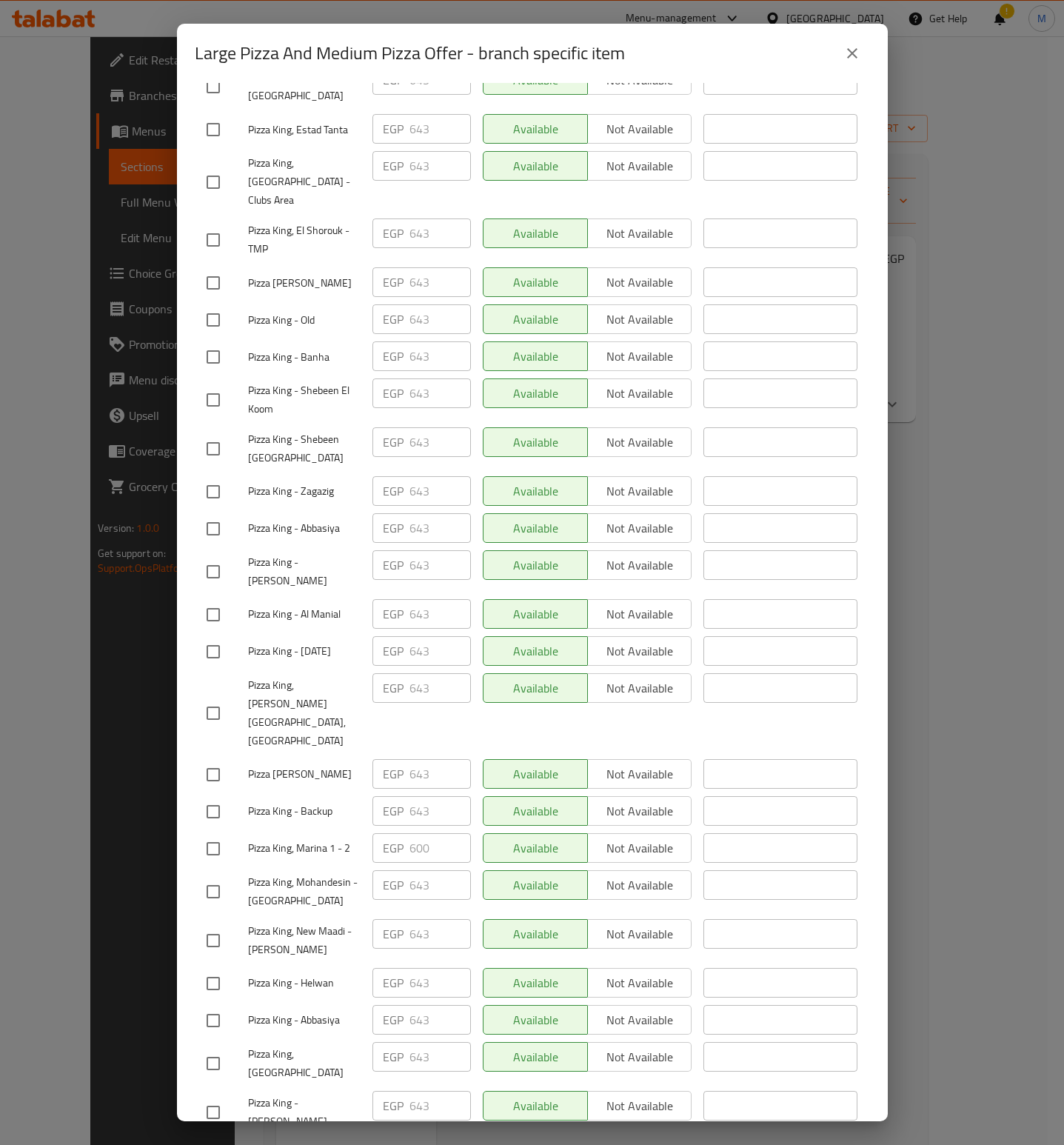
click at [218, 833] on input "checkbox" at bounding box center [213, 849] width 31 height 31
checkbox input "true"
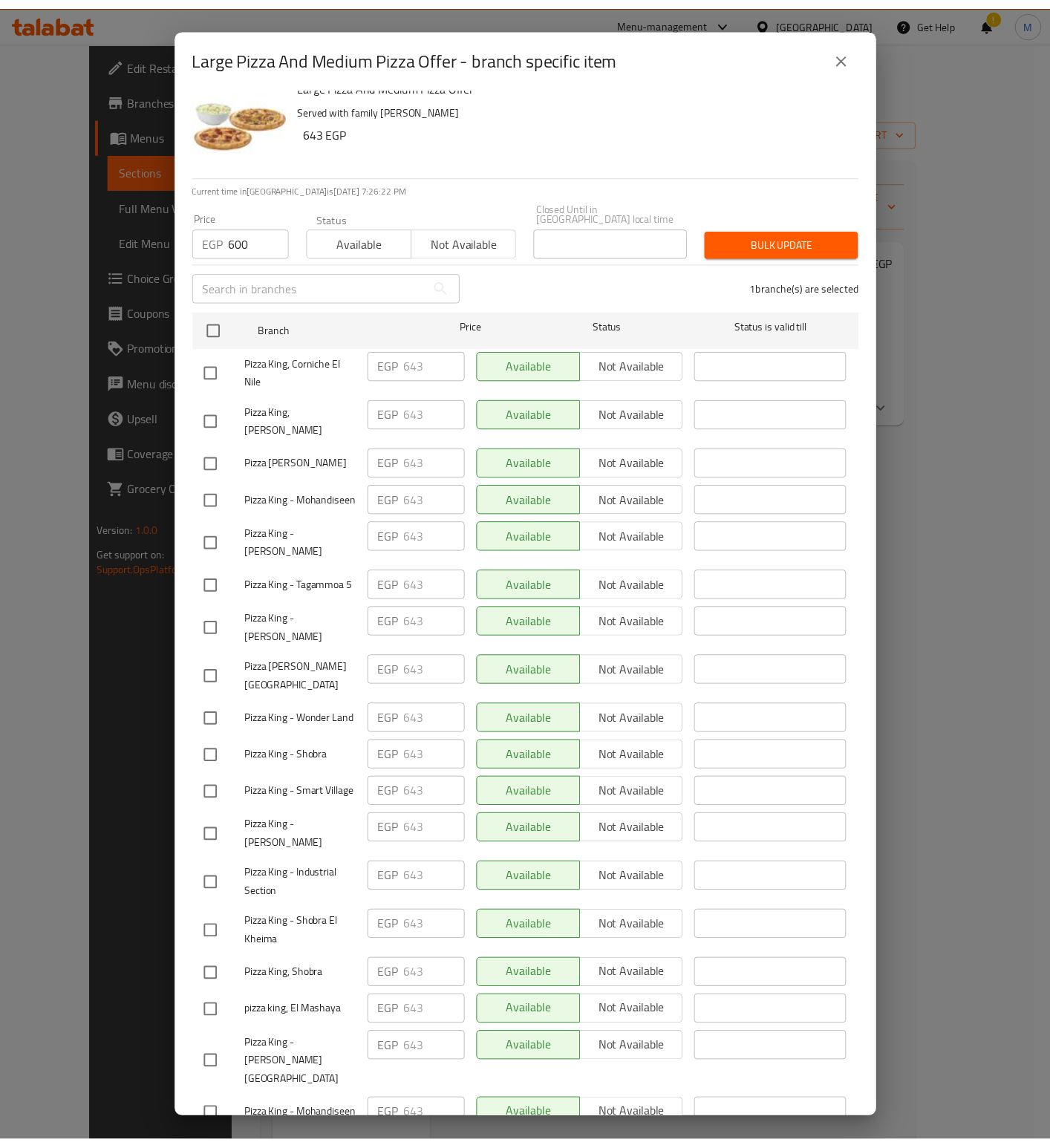
scroll to position [0, 0]
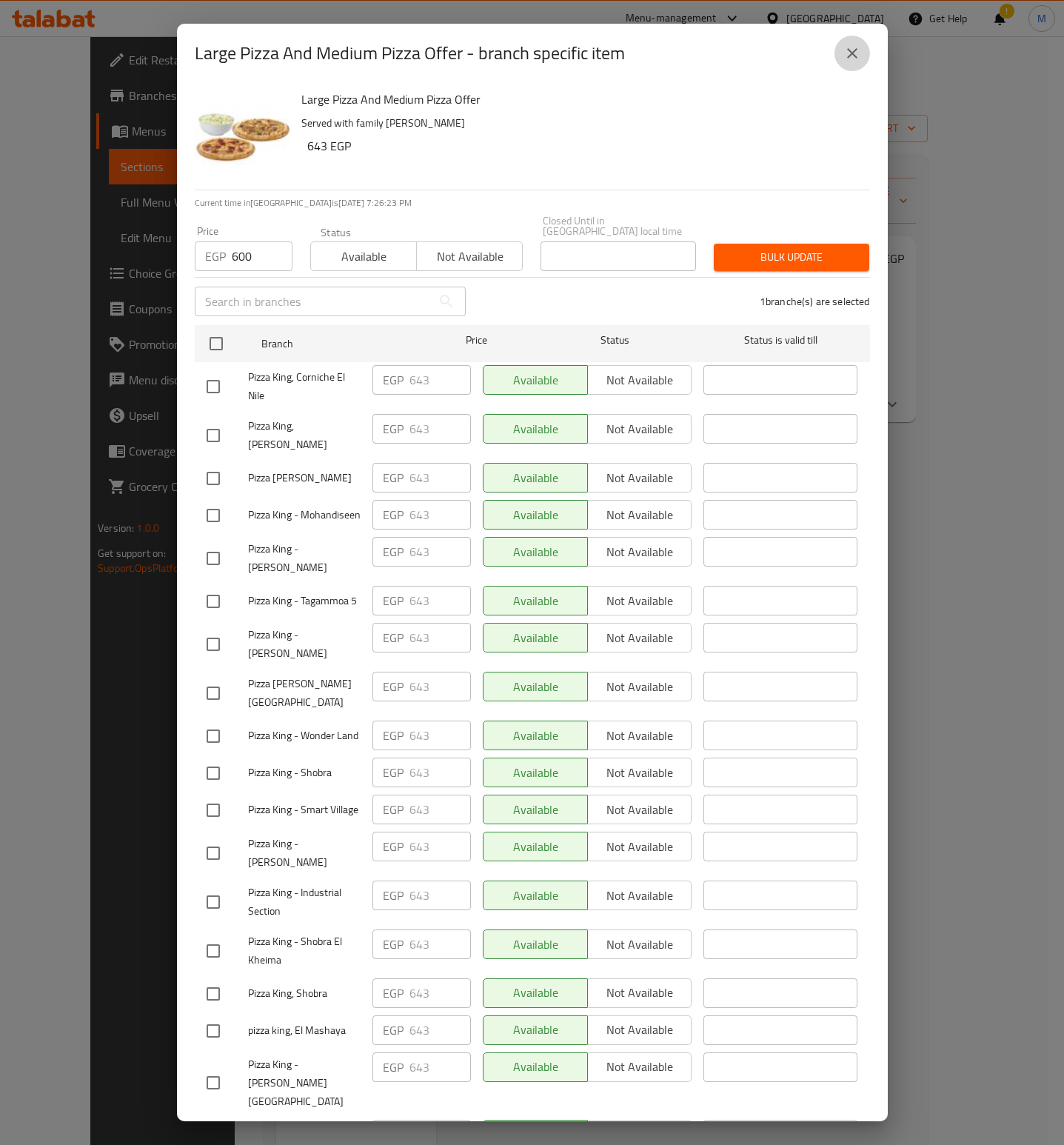
click at [857, 55] on icon "close" at bounding box center [853, 54] width 18 height 18
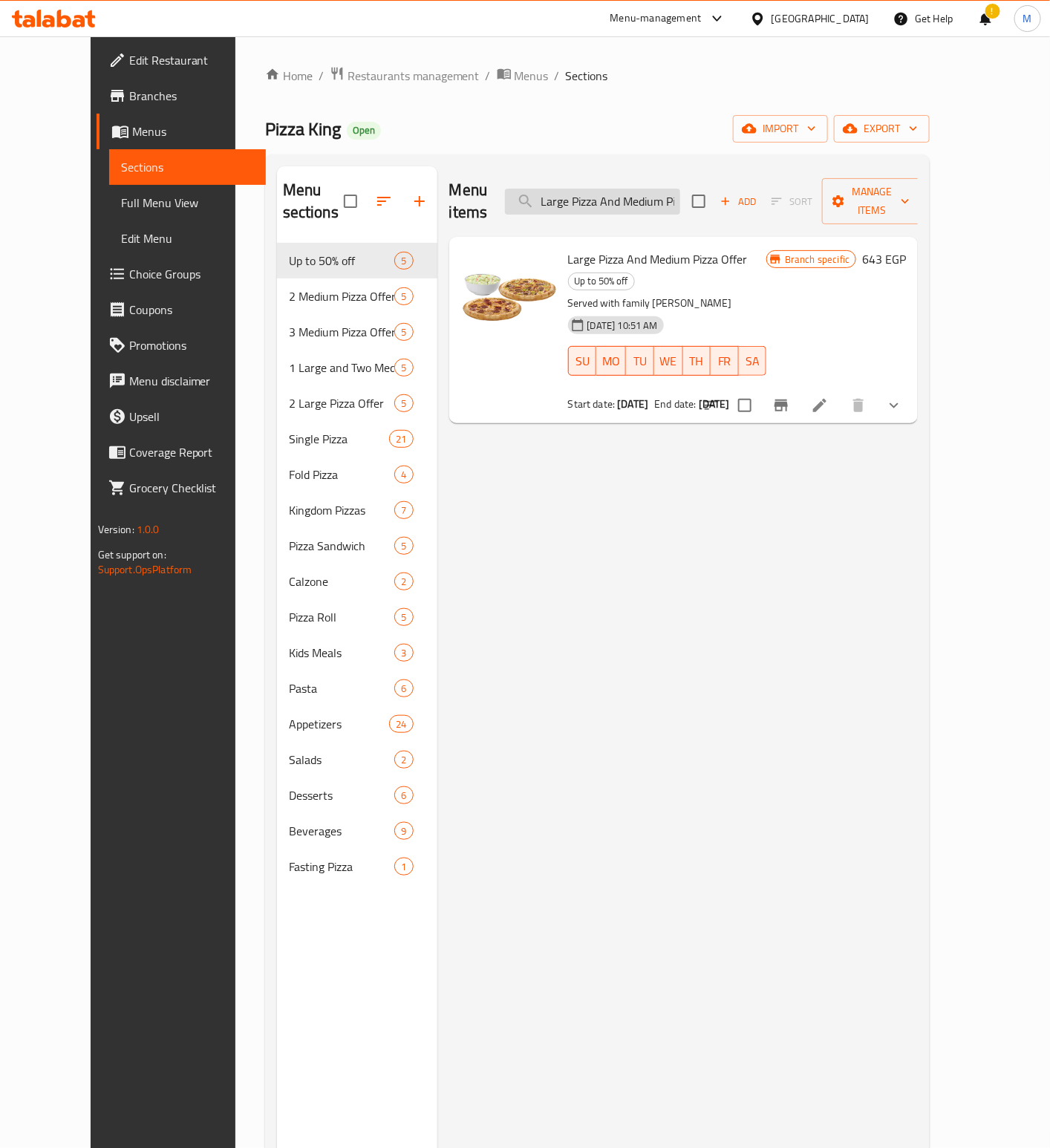
click at [594, 196] on input "Large Pizza And Medium Pizza" at bounding box center [592, 202] width 175 height 26
paste input "Pizza King Special Offer"
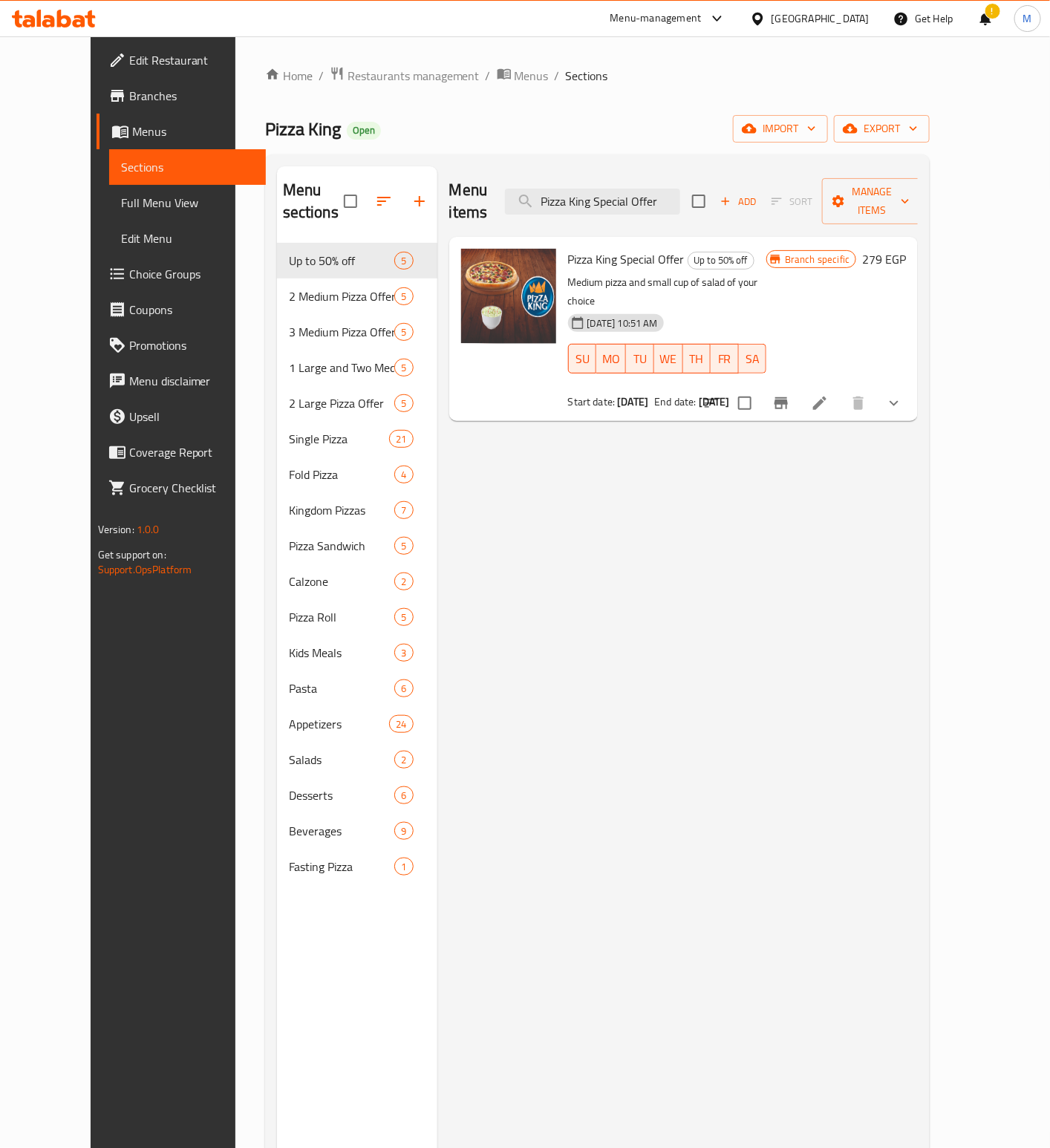
type input "Pizza King Special Offer"
click at [798, 386] on button "Branch-specific-item" at bounding box center [780, 403] width 36 height 36
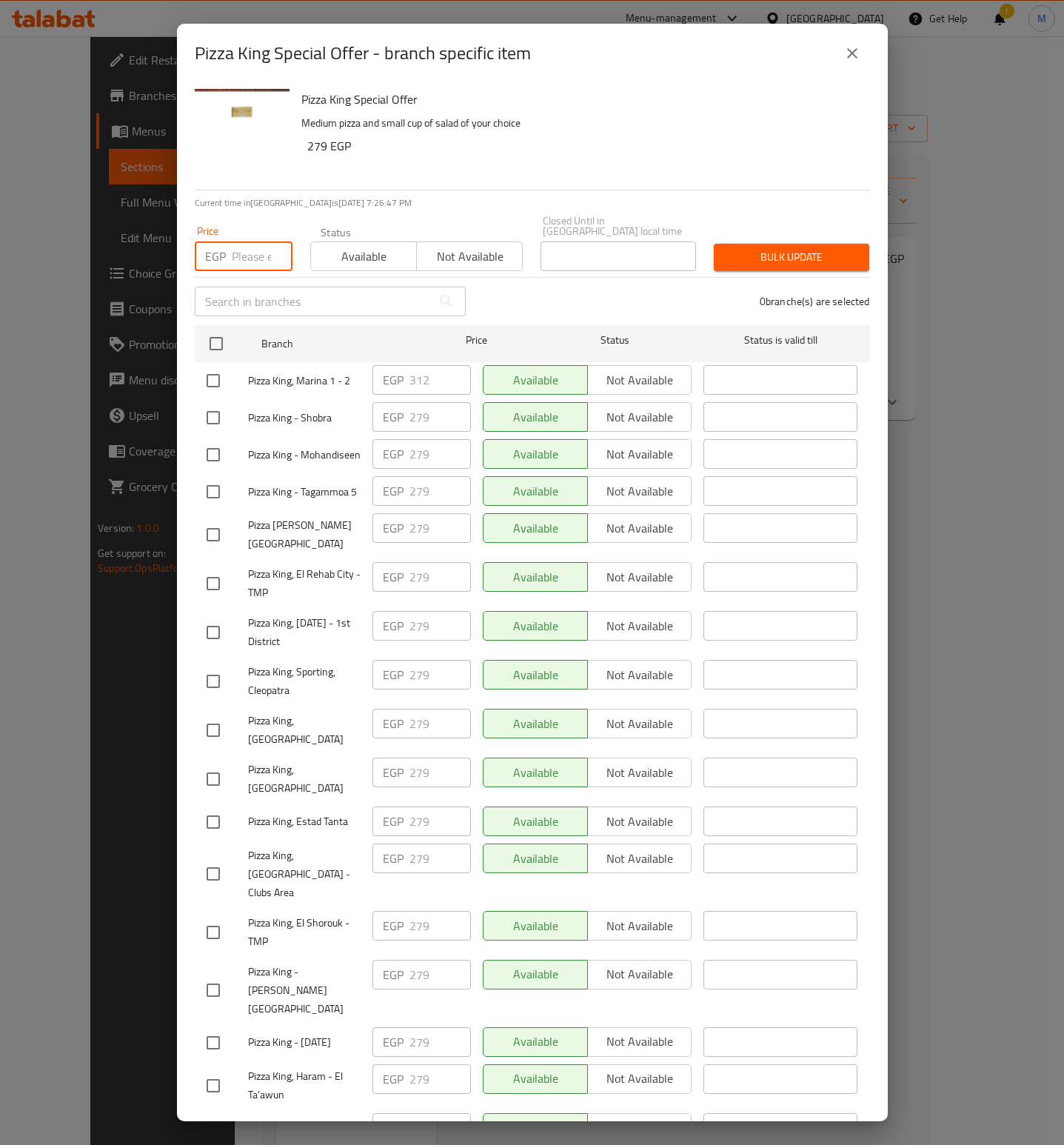
click at [238, 247] on input "number" at bounding box center [262, 256] width 61 height 30
paste input "312"
type input "312"
click at [502, 156] on h6 "279 EGP" at bounding box center [583, 146] width 551 height 21
click at [652, 125] on p "Medium pizza and small cup of salad of your choice" at bounding box center [580, 123] width 557 height 18
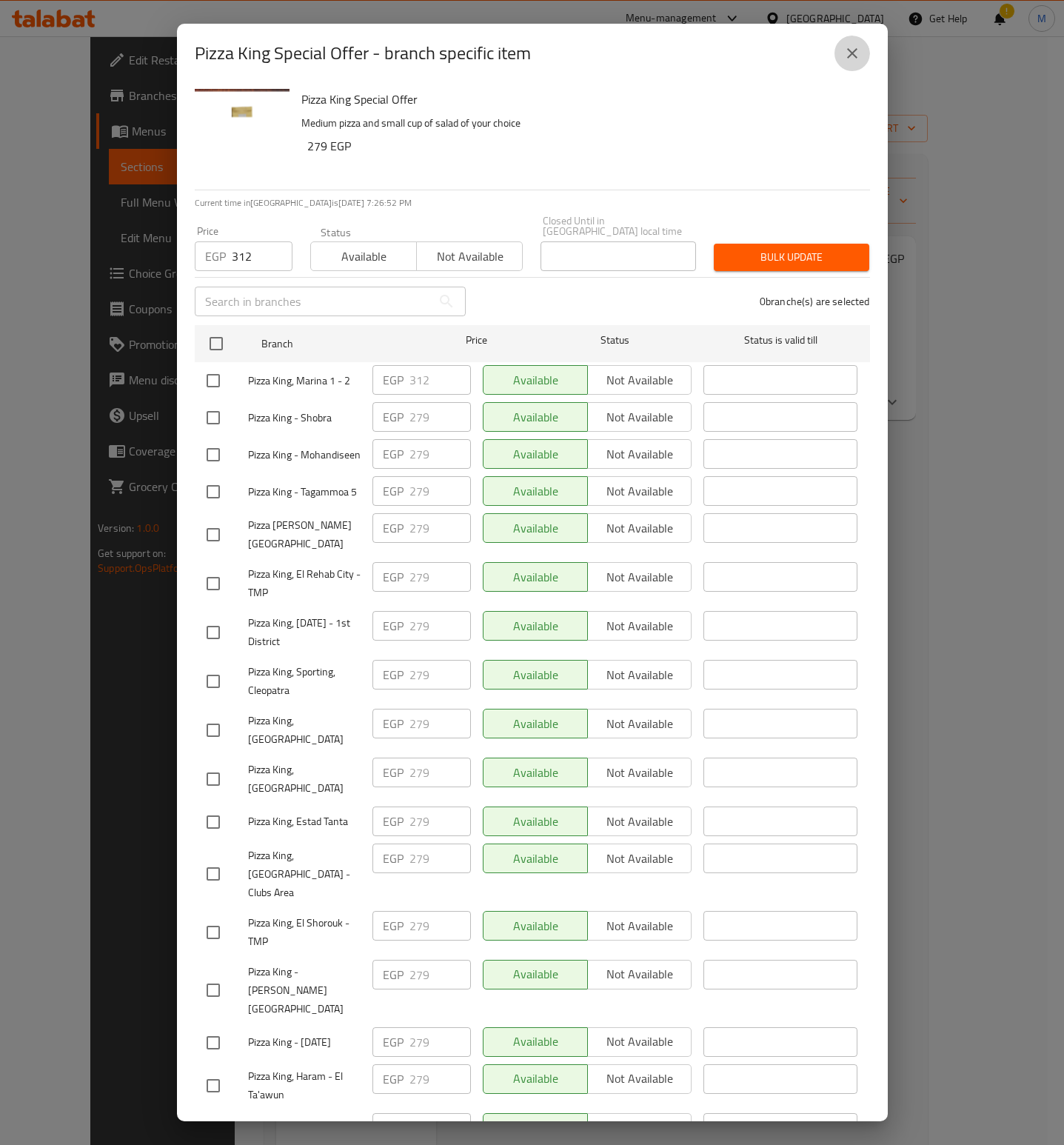
click at [853, 50] on icon "close" at bounding box center [853, 54] width 18 height 18
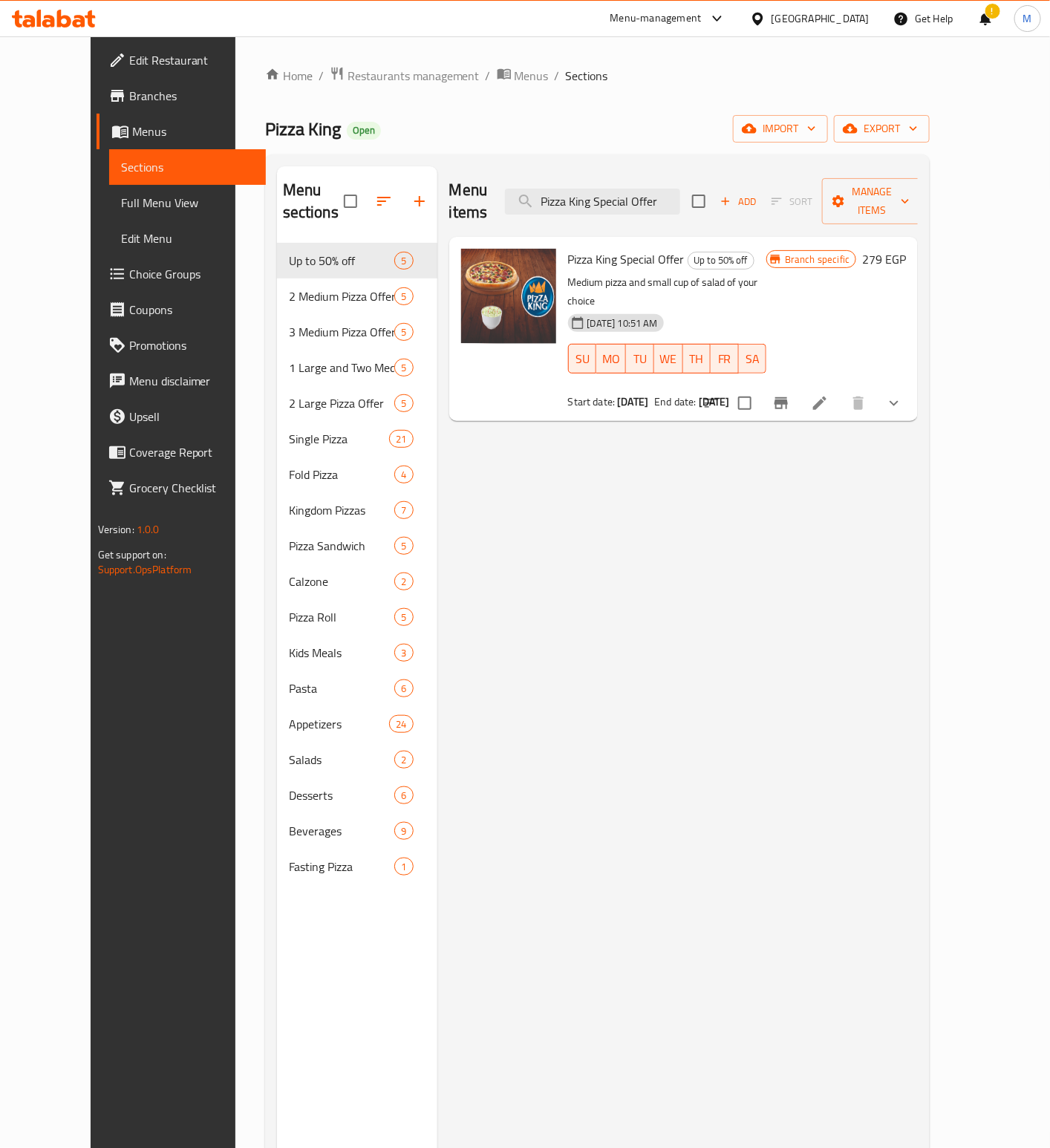
click at [702, 562] on div "Menu items Pizza King Special Offer Add Sort Manage items Pizza King Special Of…" at bounding box center [678, 739] width 481 height 1148
click at [614, 198] on input "Pizza King Special Offer" at bounding box center [592, 202] width 175 height 26
paste input "Meal With Beverage Offer"
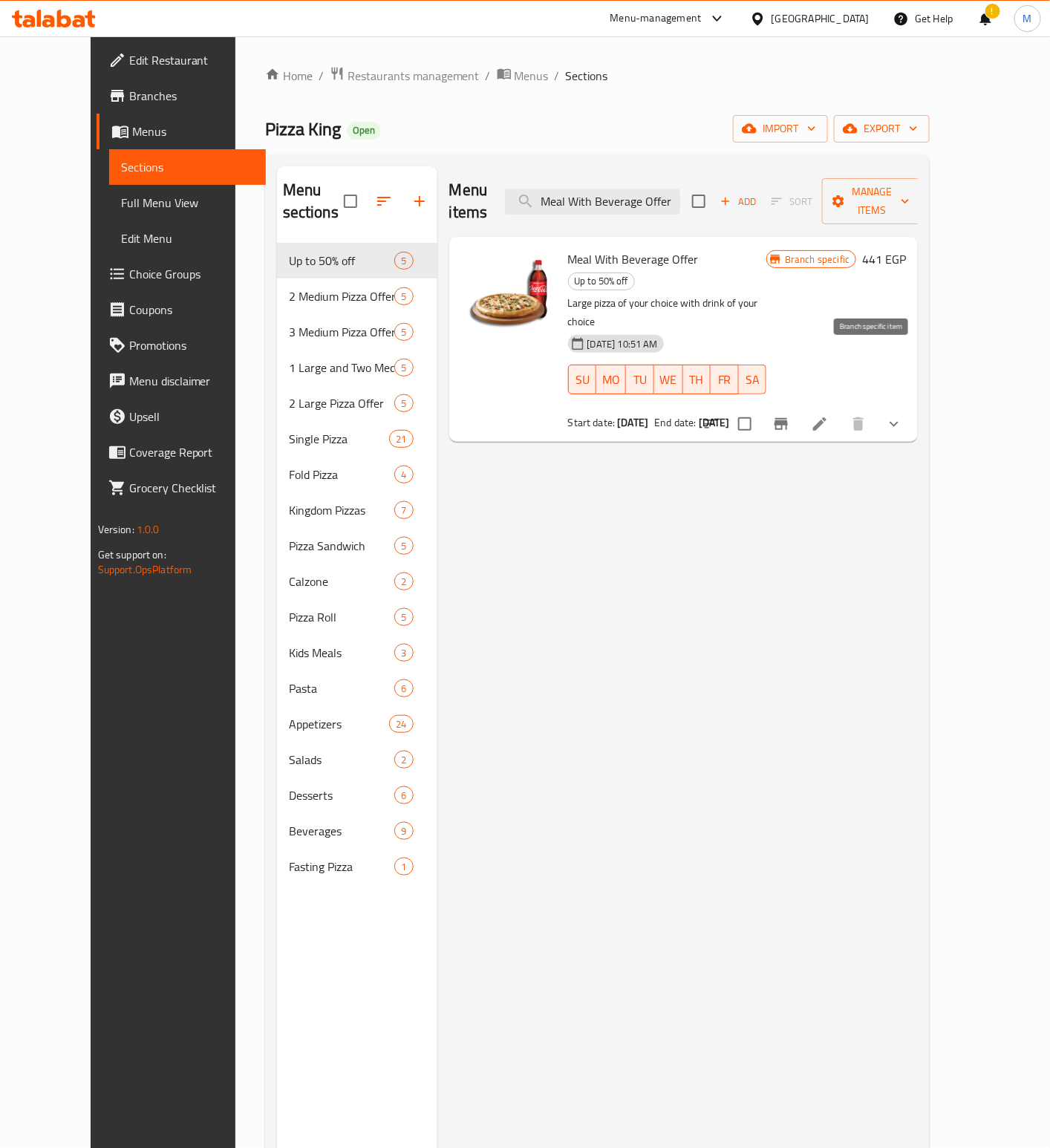
type input "Meal With Beverage Offer"
click at [790, 415] on icon "Branch-specific-item" at bounding box center [781, 424] width 18 height 18
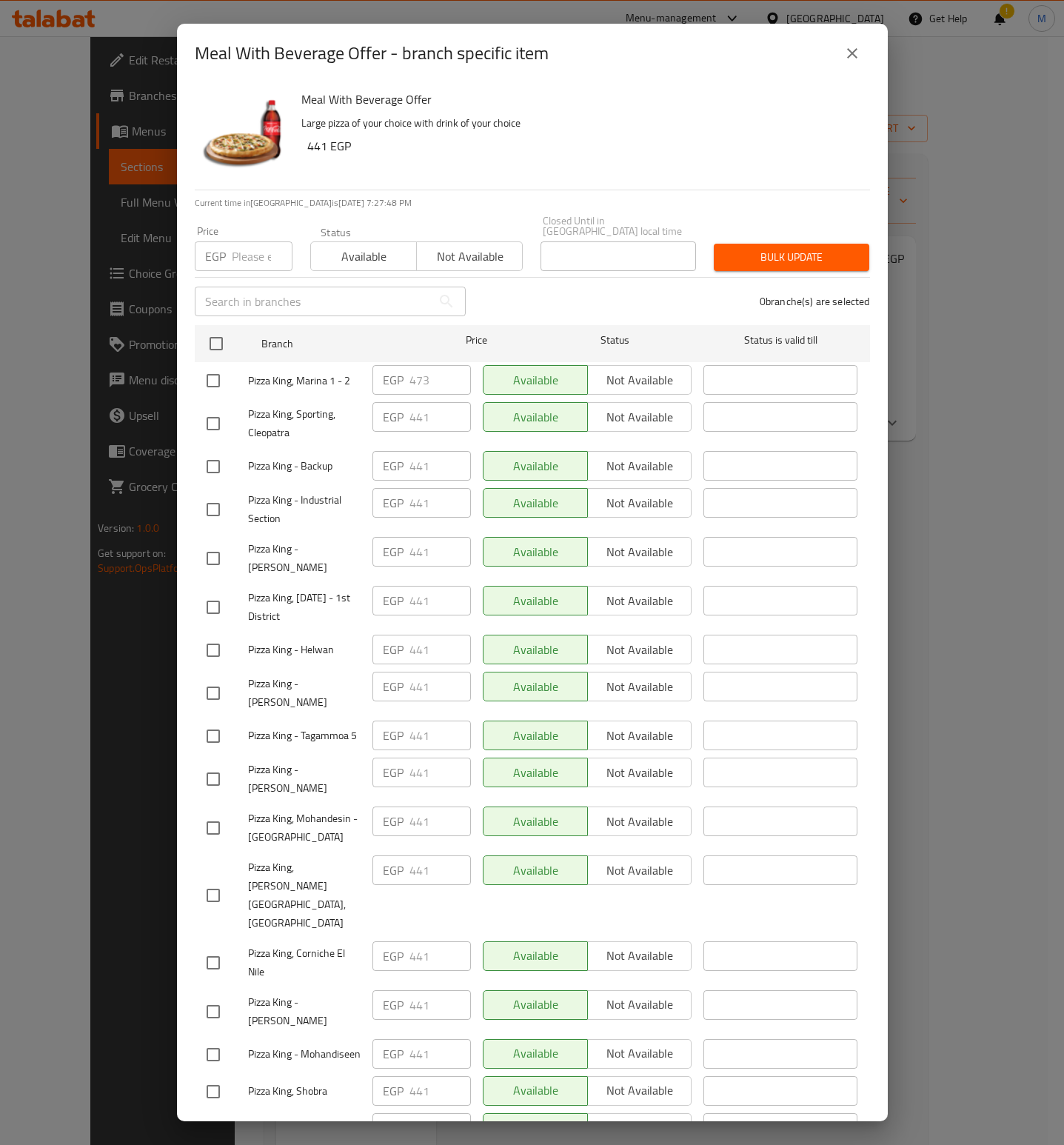
click at [257, 251] on input "number" at bounding box center [262, 256] width 61 height 30
paste input "494"
type input "494"
click at [498, 172] on div "Meal With Beverage Offer Large pizza of your choice with drink of your choice 4…" at bounding box center [580, 136] width 569 height 106
click at [649, 100] on h6 "Meal With Beverage Offer" at bounding box center [580, 99] width 557 height 21
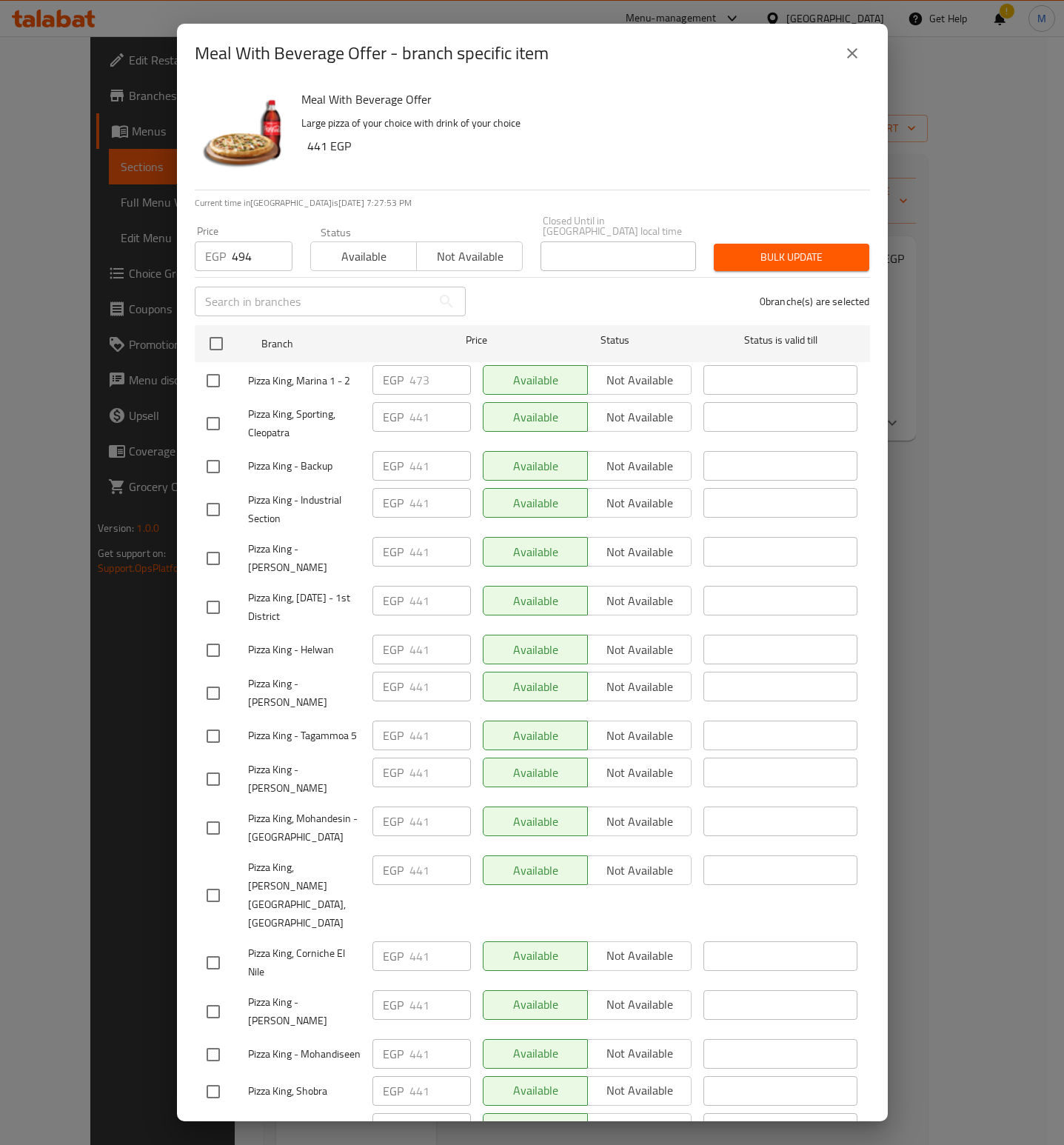
click at [209, 367] on input "checkbox" at bounding box center [213, 381] width 31 height 31
checkbox input "true"
click at [776, 248] on span "Bulk update" at bounding box center [791, 257] width 132 height 18
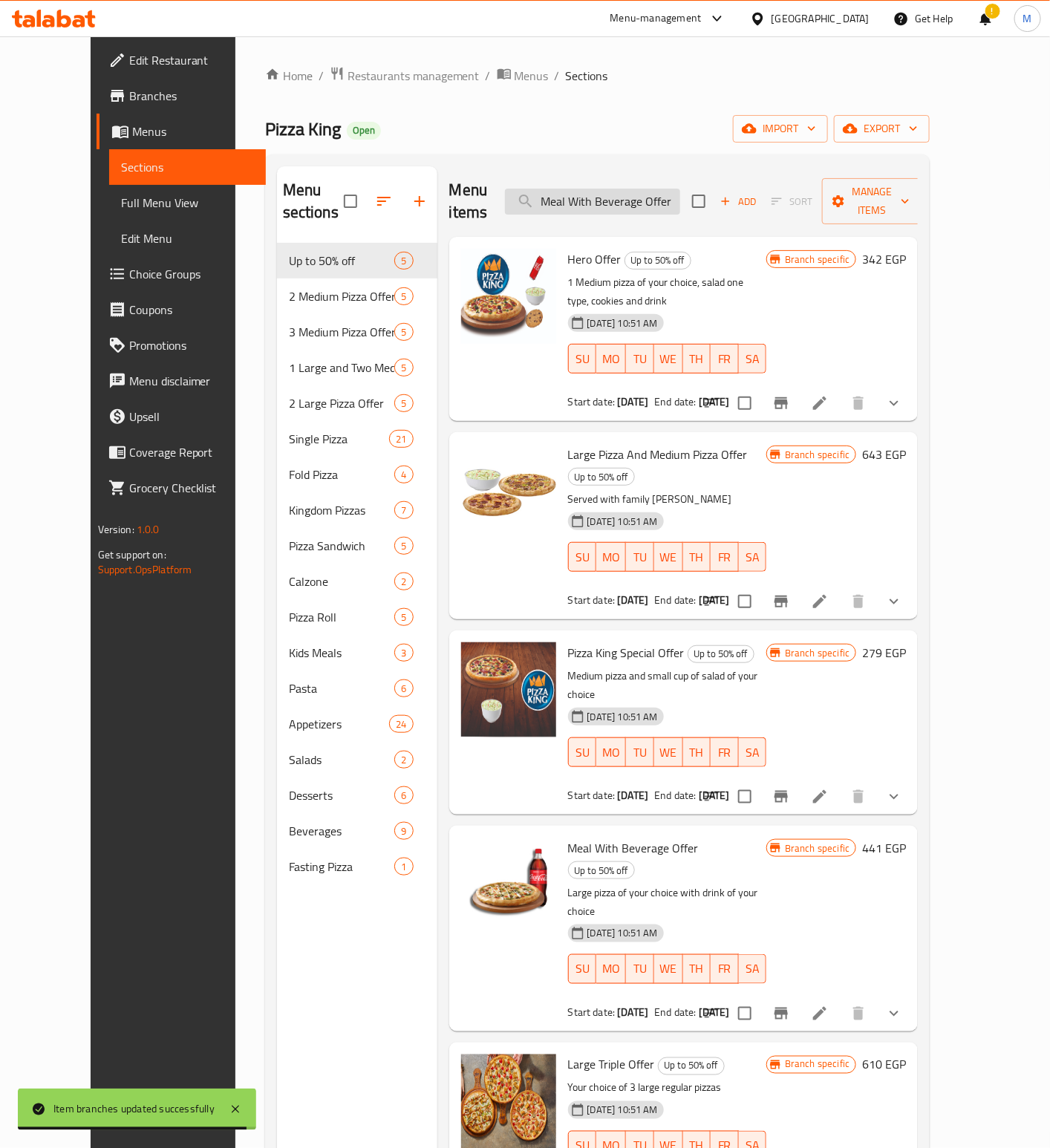
click at [642, 191] on input "Meal With Beverage Offer" at bounding box center [592, 202] width 175 height 26
paste input "Large Triple Offer"
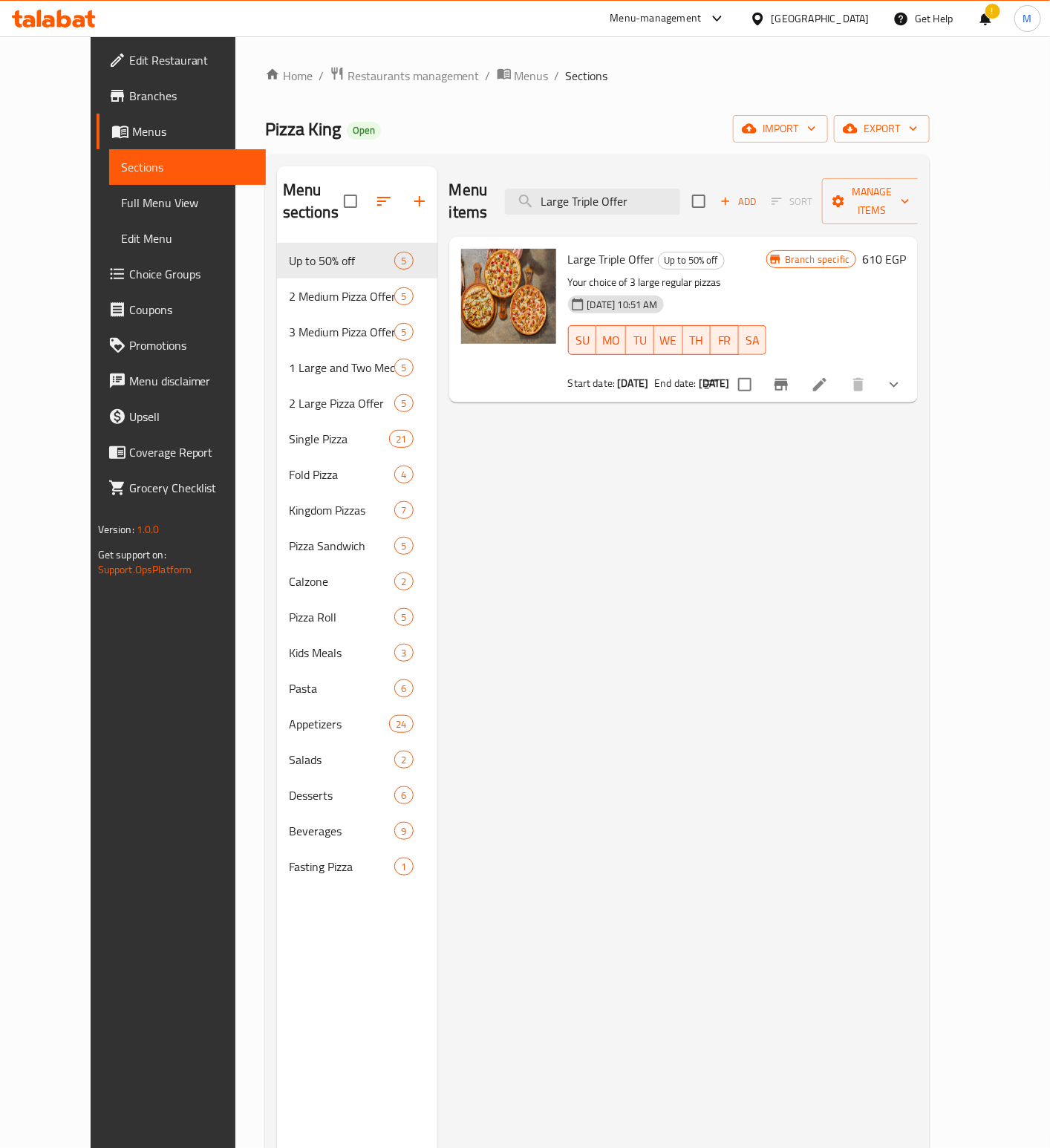
type input "Large Triple Offer"
click at [790, 376] on icon "Branch-specific-item" at bounding box center [781, 385] width 18 height 18
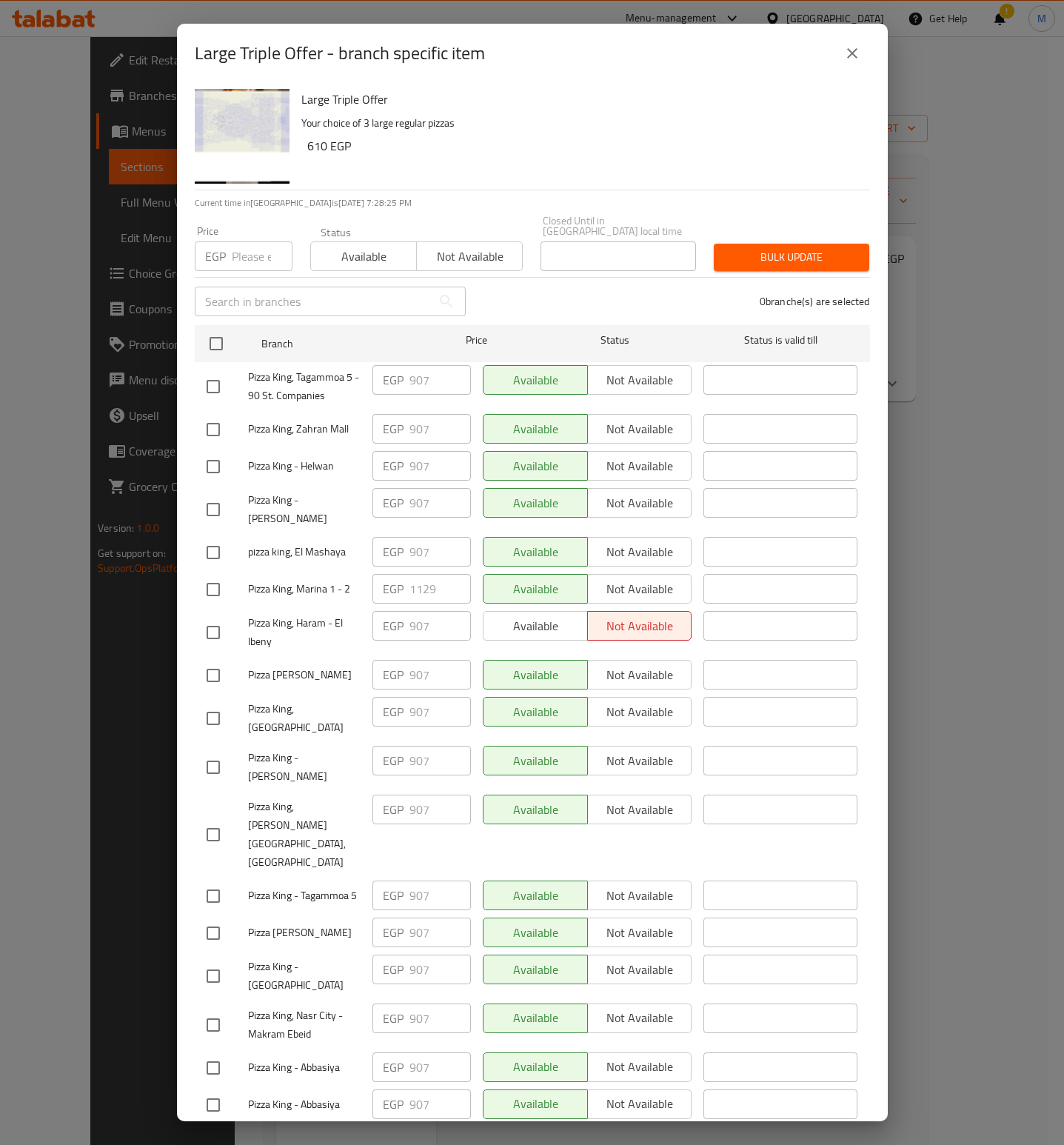
click at [238, 243] on input "number" at bounding box center [262, 256] width 61 height 30
paste input "1129"
type input "1129"
click at [507, 156] on div "Large Triple Offer Your choice of 3 large regular pizzas 610 EGP" at bounding box center [580, 136] width 569 height 106
drag, startPoint x: 660, startPoint y: 138, endPoint x: 645, endPoint y: 145, distance: 16.6
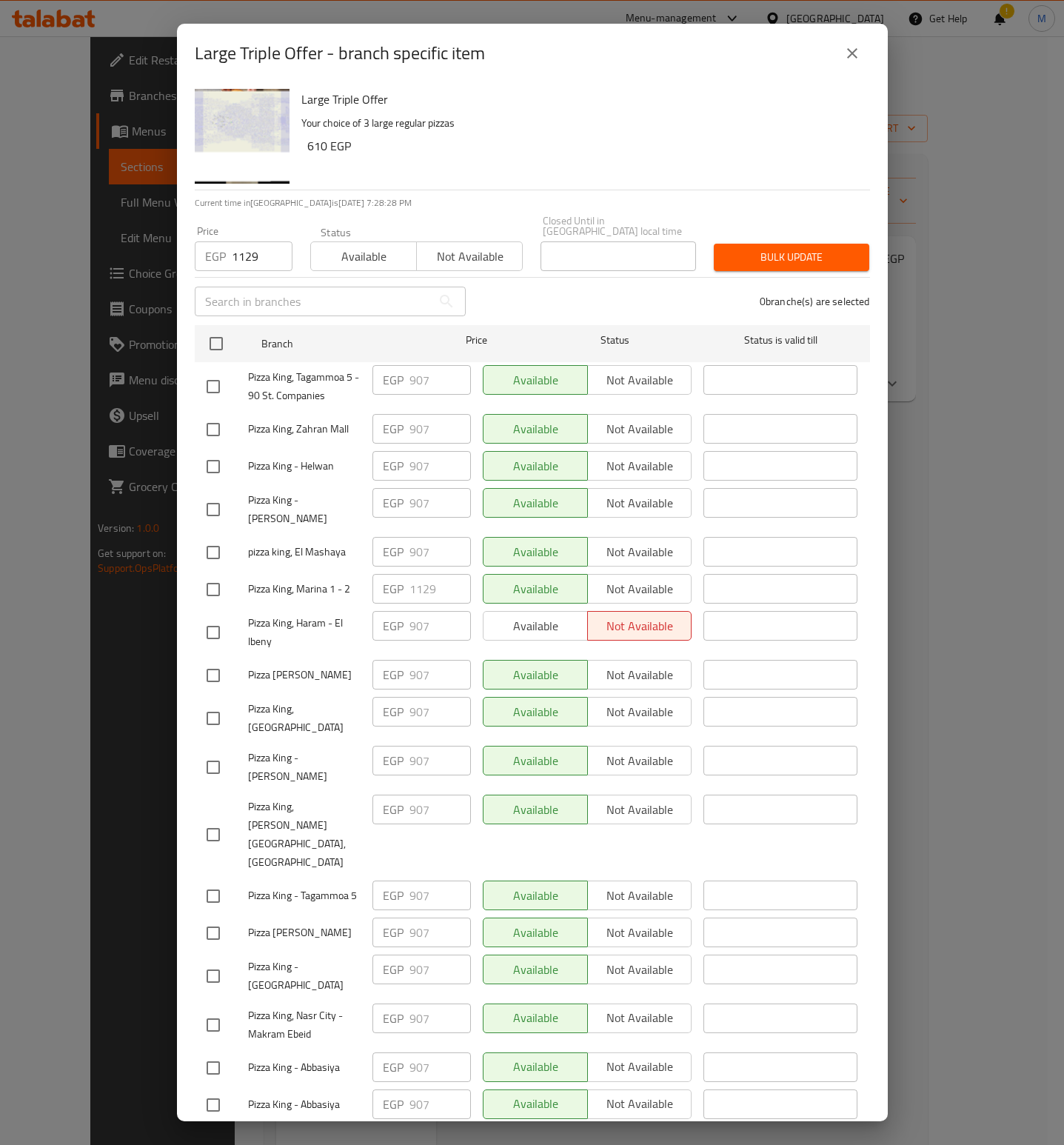
click at [657, 138] on h6 "610 EGP" at bounding box center [583, 146] width 551 height 21
click at [216, 580] on input "checkbox" at bounding box center [213, 589] width 31 height 31
checkbox input "true"
click at [836, 51] on button "close" at bounding box center [852, 53] width 35 height 35
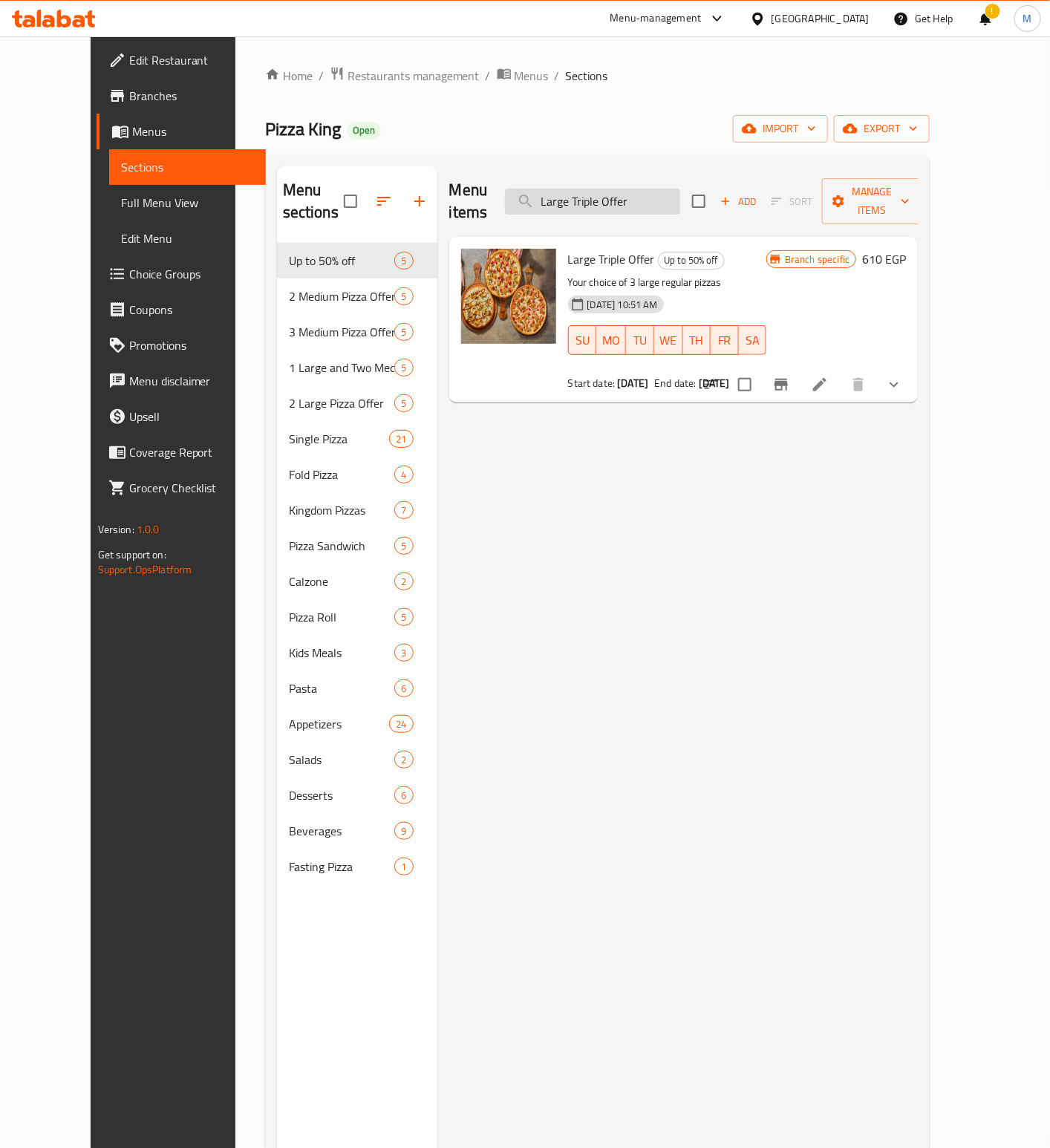
click at [657, 191] on input "Large Triple Offer" at bounding box center [592, 202] width 175 height 26
paste input "Two Medium And Save. Choose From Vegetables And Margaritas."
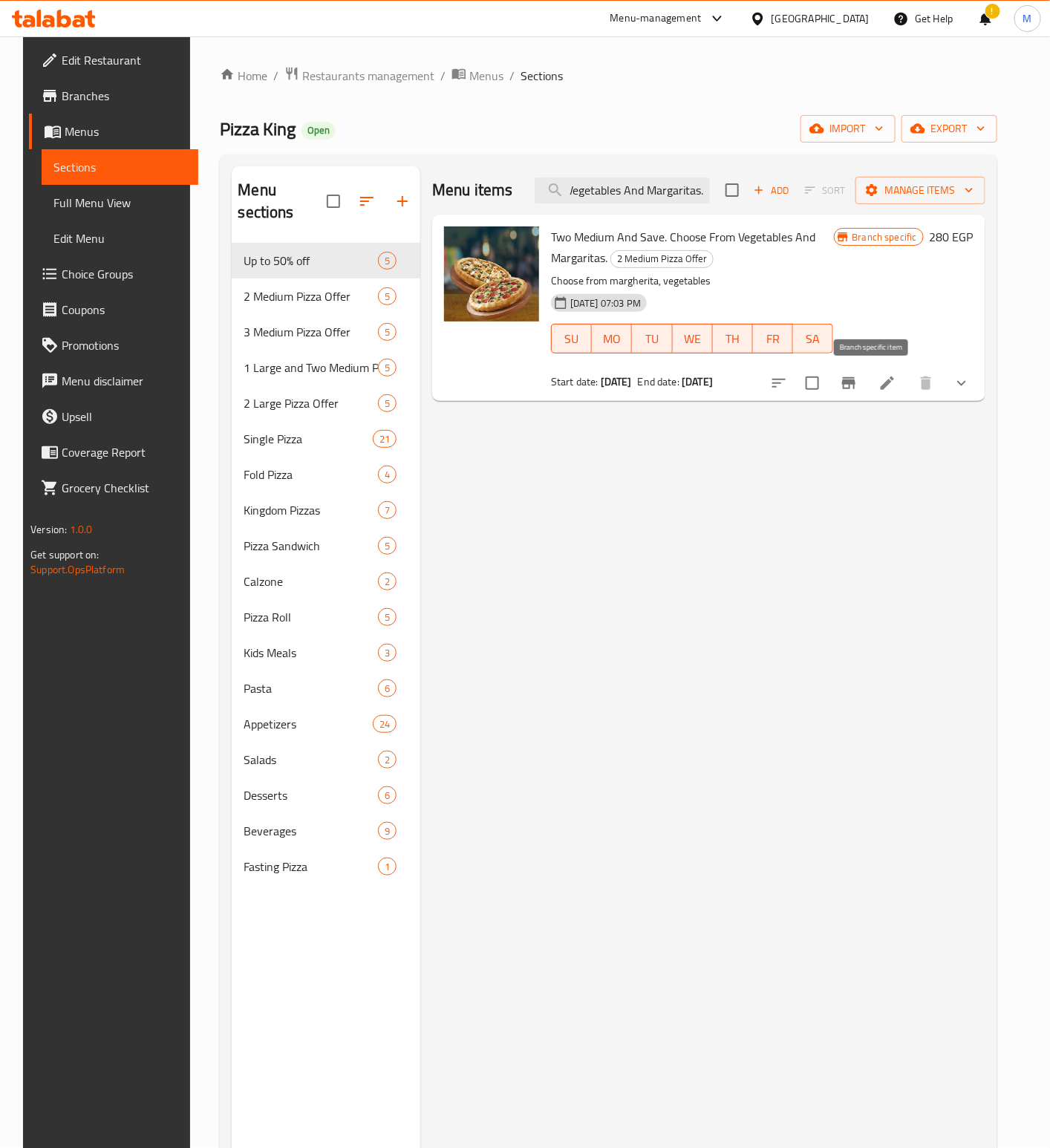
type input "Two Medium And Save. Choose From Vegetables And Margaritas."
click at [855, 381] on icon "Branch-specific-item" at bounding box center [849, 383] width 14 height 12
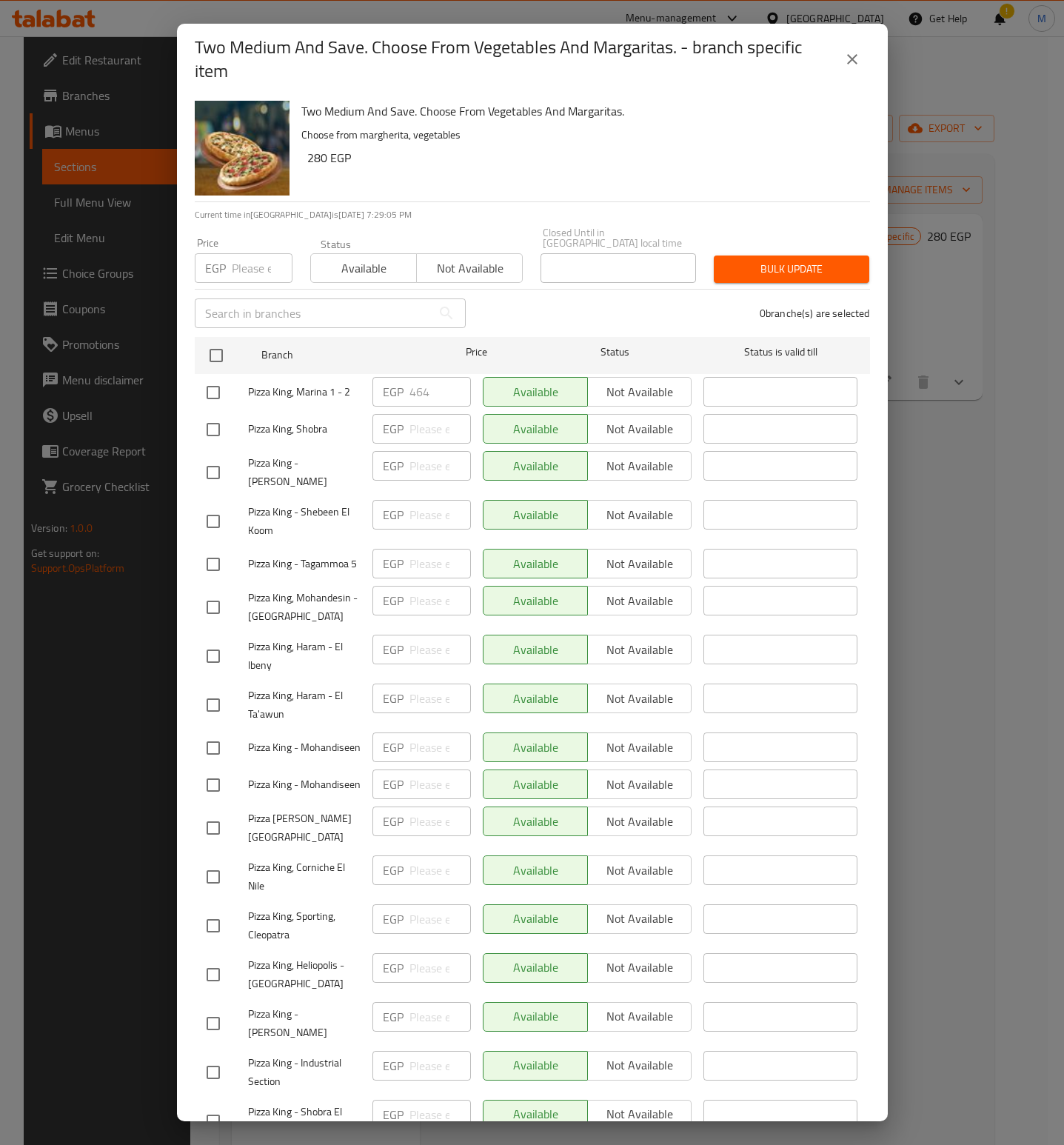
click at [254, 254] on input "number" at bounding box center [262, 268] width 61 height 30
paste input "464"
type input "464"
click at [447, 191] on div "Two Medium And Save. Choose From Vegetables And Margaritas. Choose from margher…" at bounding box center [580, 147] width 569 height 106
click at [513, 161] on h6 "280 EGP" at bounding box center [583, 157] width 551 height 21
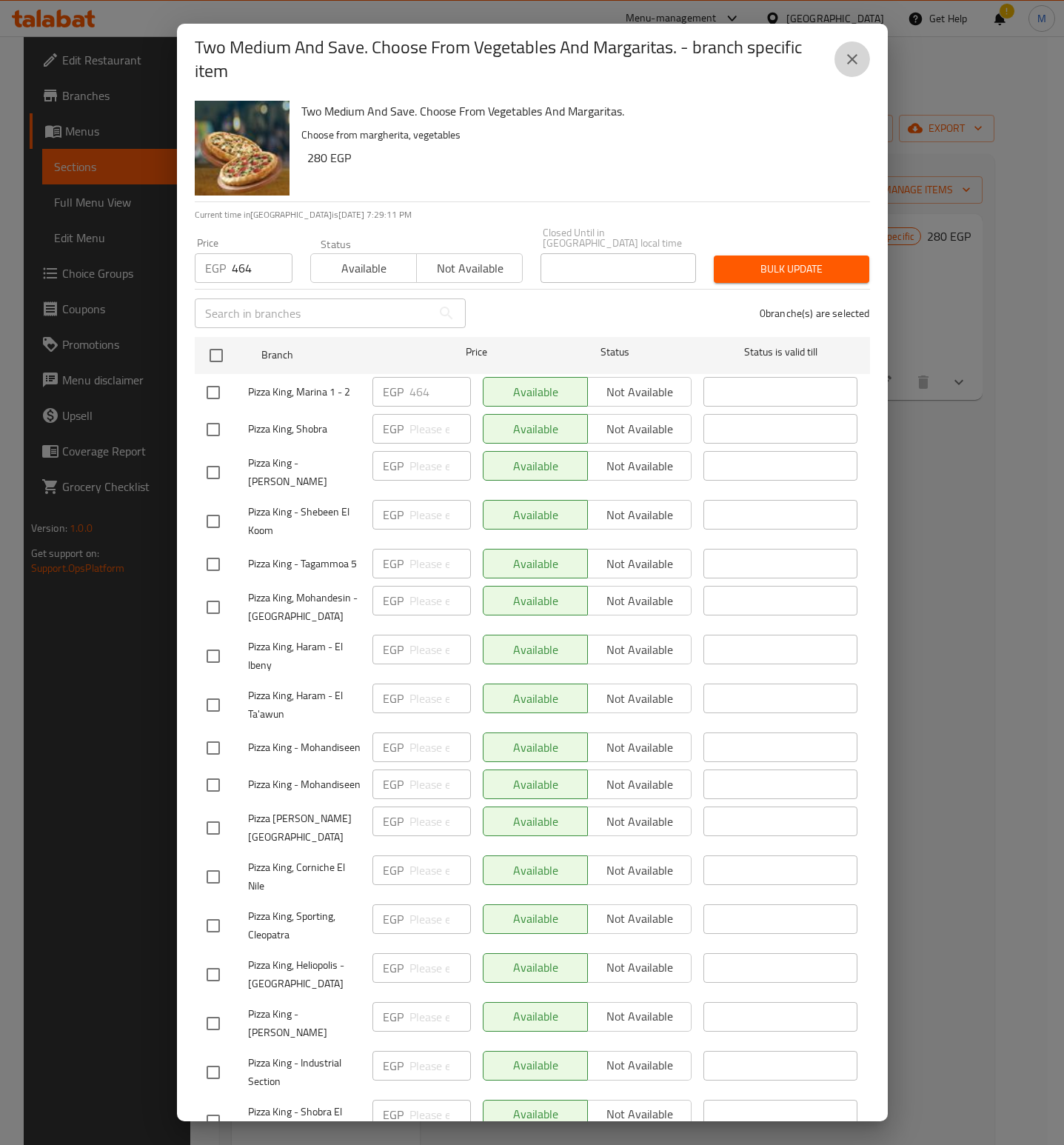
click at [868, 58] on button "close" at bounding box center [852, 59] width 35 height 35
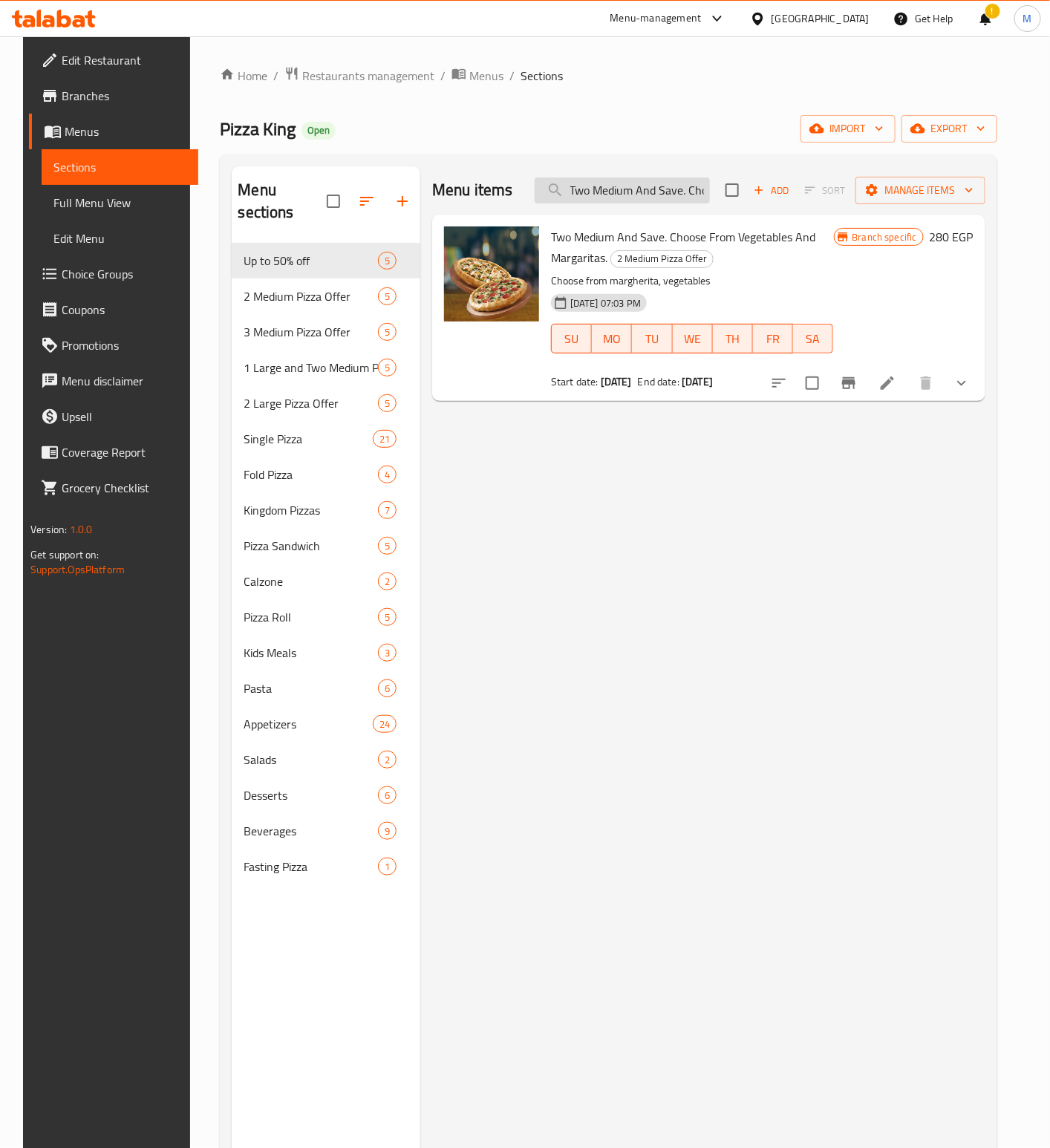
click at [643, 187] on input "Two Medium And Save. Choose From Vegetables And Margaritas." at bounding box center [622, 191] width 175 height 26
paste input "Large Pizzas and save more choose from vegetables and Margherita"
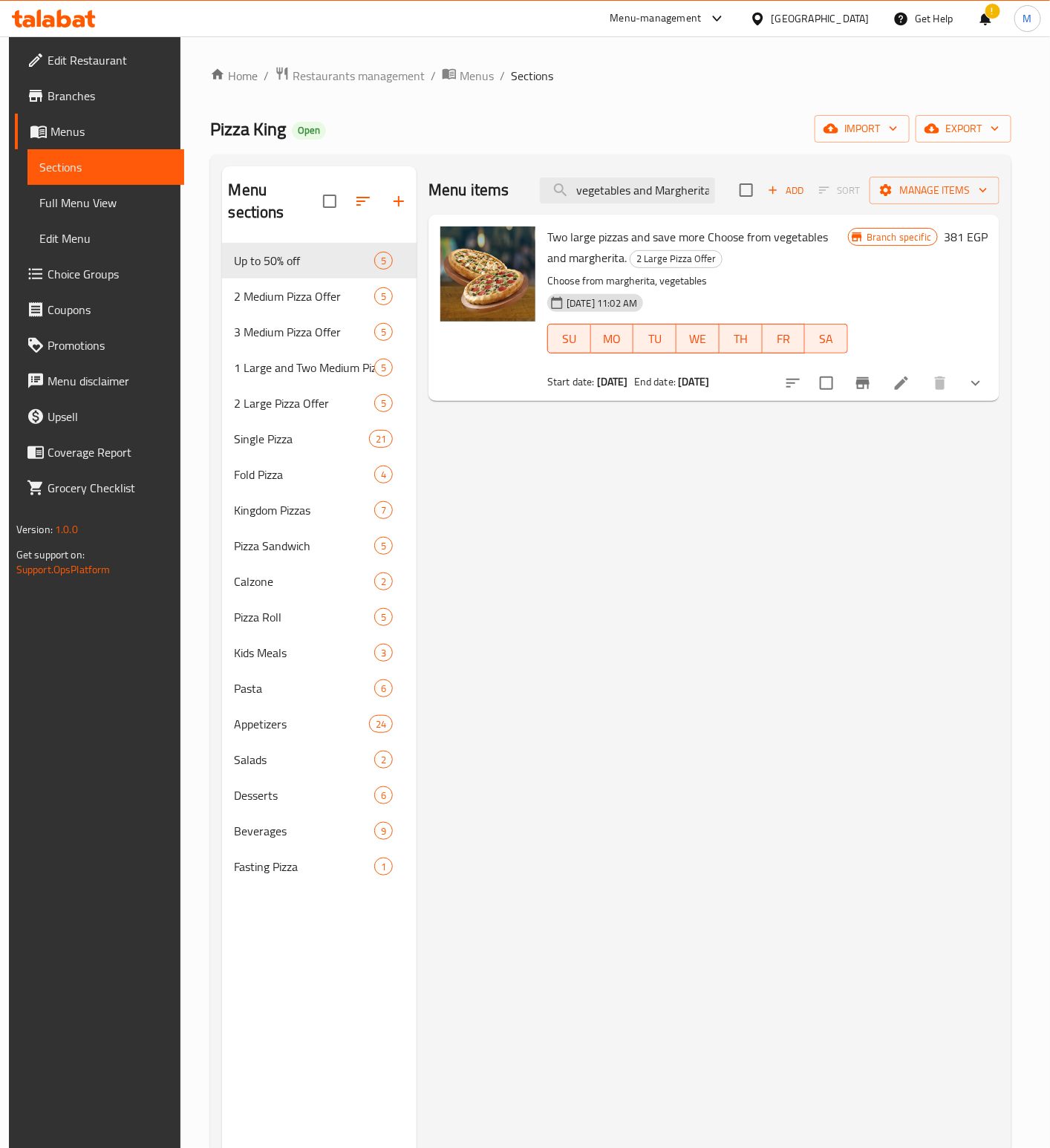
type input "Two Large Pizzas and save more choose from vegetables and Margherita"
click at [880, 395] on button "Branch-specific-item" at bounding box center [862, 383] width 36 height 36
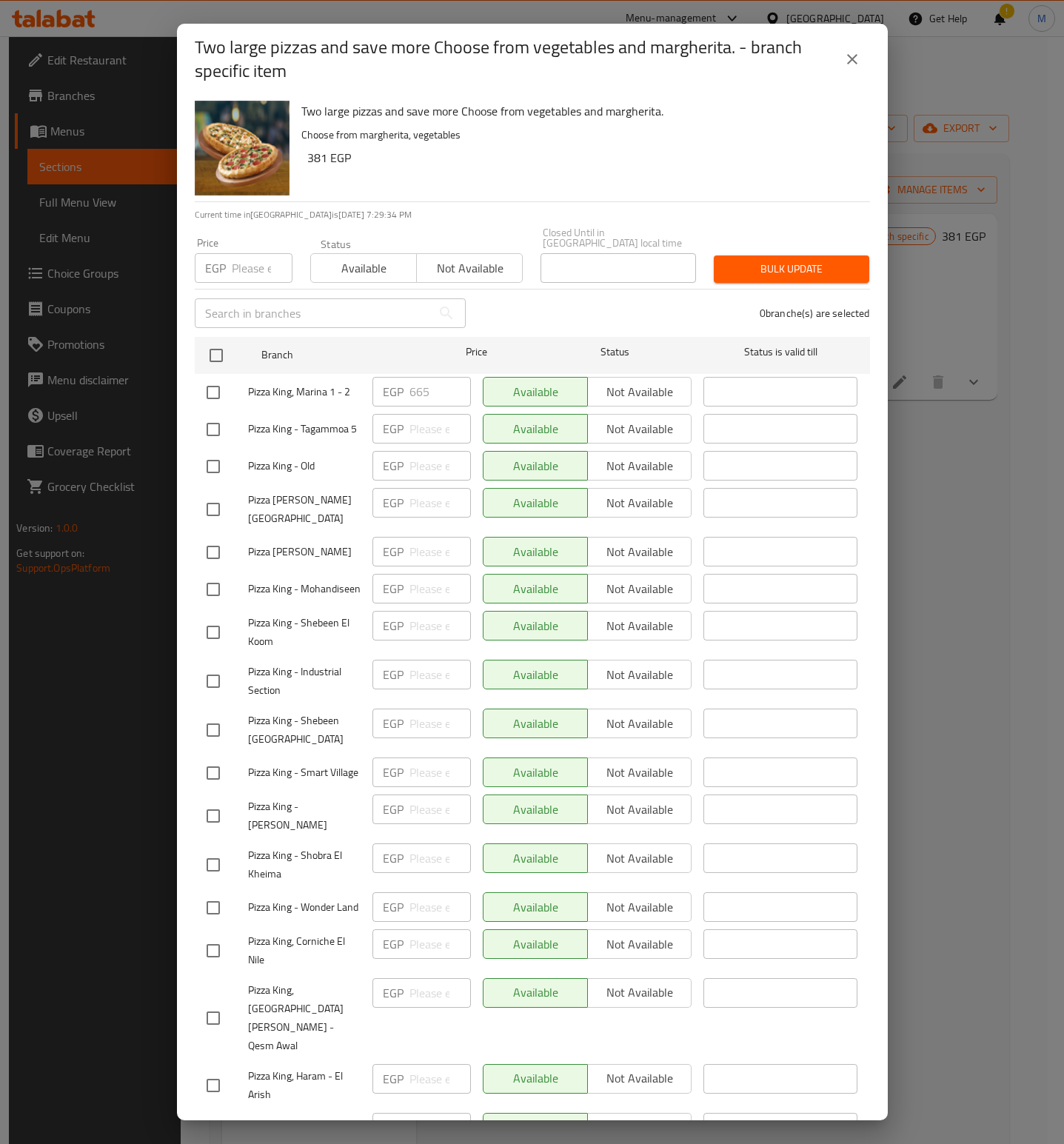
click at [252, 254] on input "number" at bounding box center [262, 268] width 61 height 30
paste input "665"
type input "665"
click at [511, 166] on h6 "381 EGP" at bounding box center [583, 157] width 551 height 21
drag, startPoint x: 691, startPoint y: 176, endPoint x: 653, endPoint y: 171, distance: 38.3
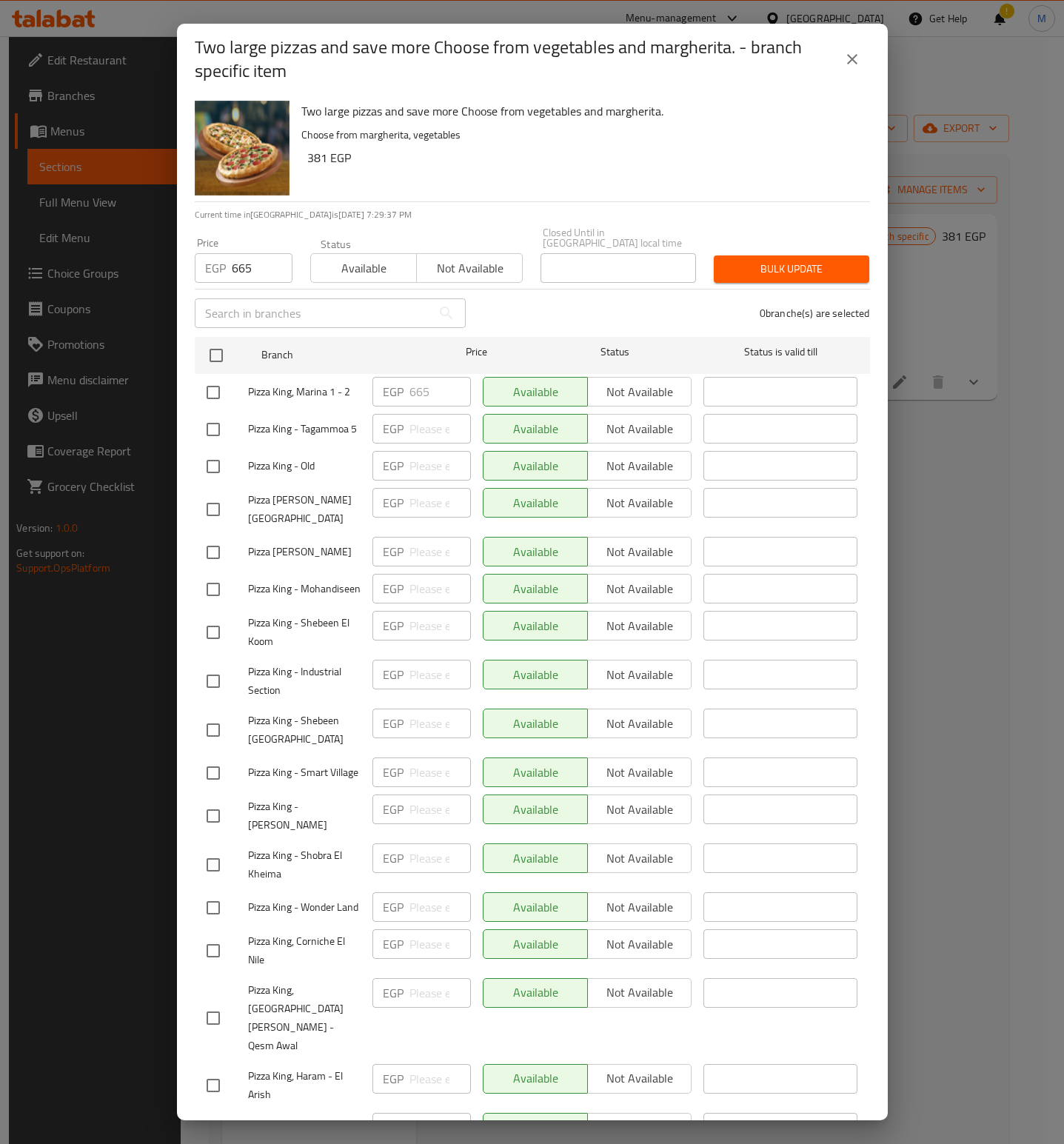
click at [678, 174] on div "Two large pizzas and save more Choose from vegetables and margherita. Choose fr…" at bounding box center [580, 147] width 569 height 106
click at [207, 377] on input "checkbox" at bounding box center [213, 393] width 31 height 31
checkbox input "true"
click at [835, 63] on button "close" at bounding box center [852, 59] width 35 height 35
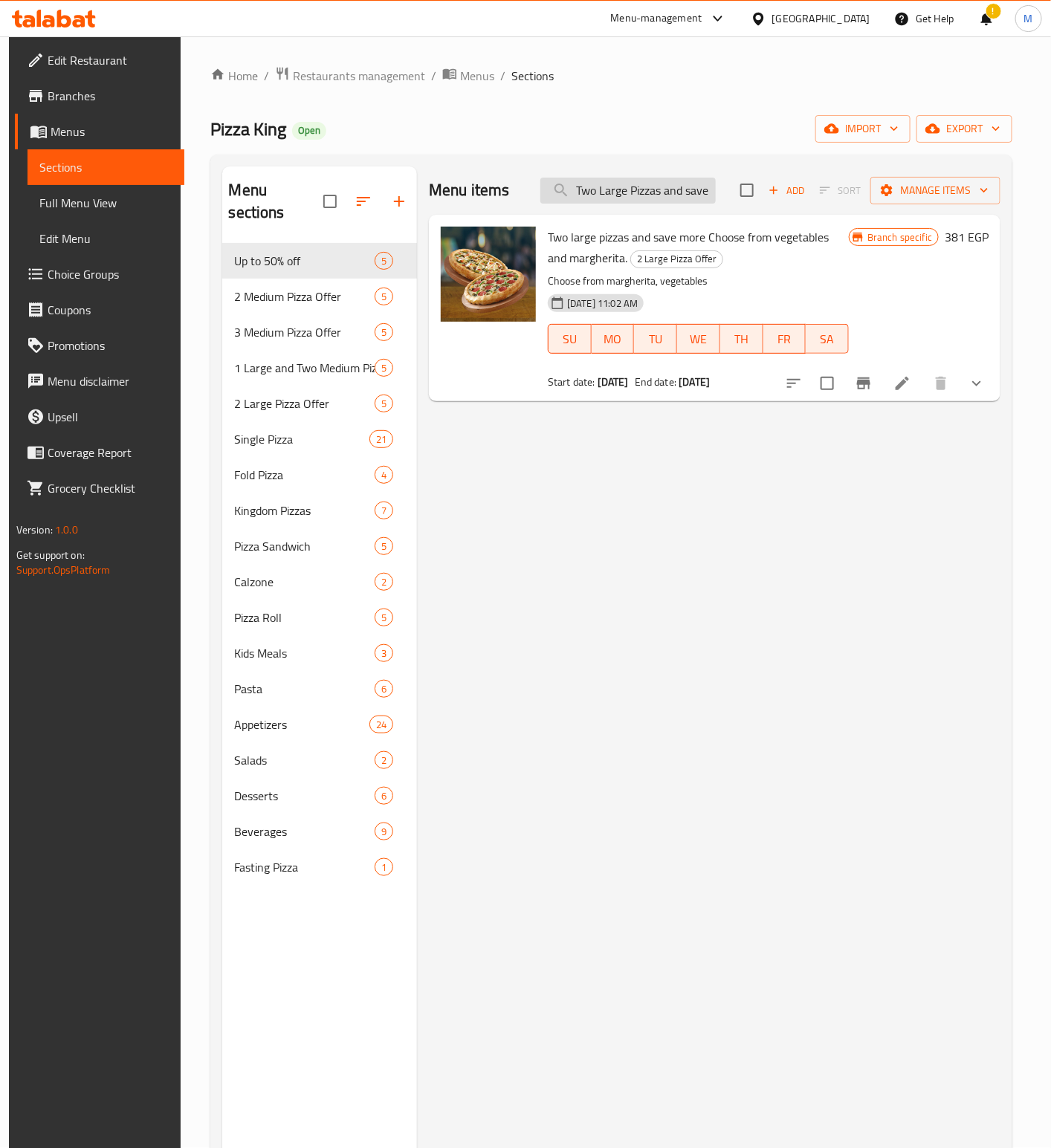
click at [669, 182] on input "Two Large Pizzas and save more choose from vegetables and Margherita" at bounding box center [628, 191] width 175 height 26
paste input "1Large Pizza, 2 Medium Pizzas, Save More, Choose From Vegetables A"
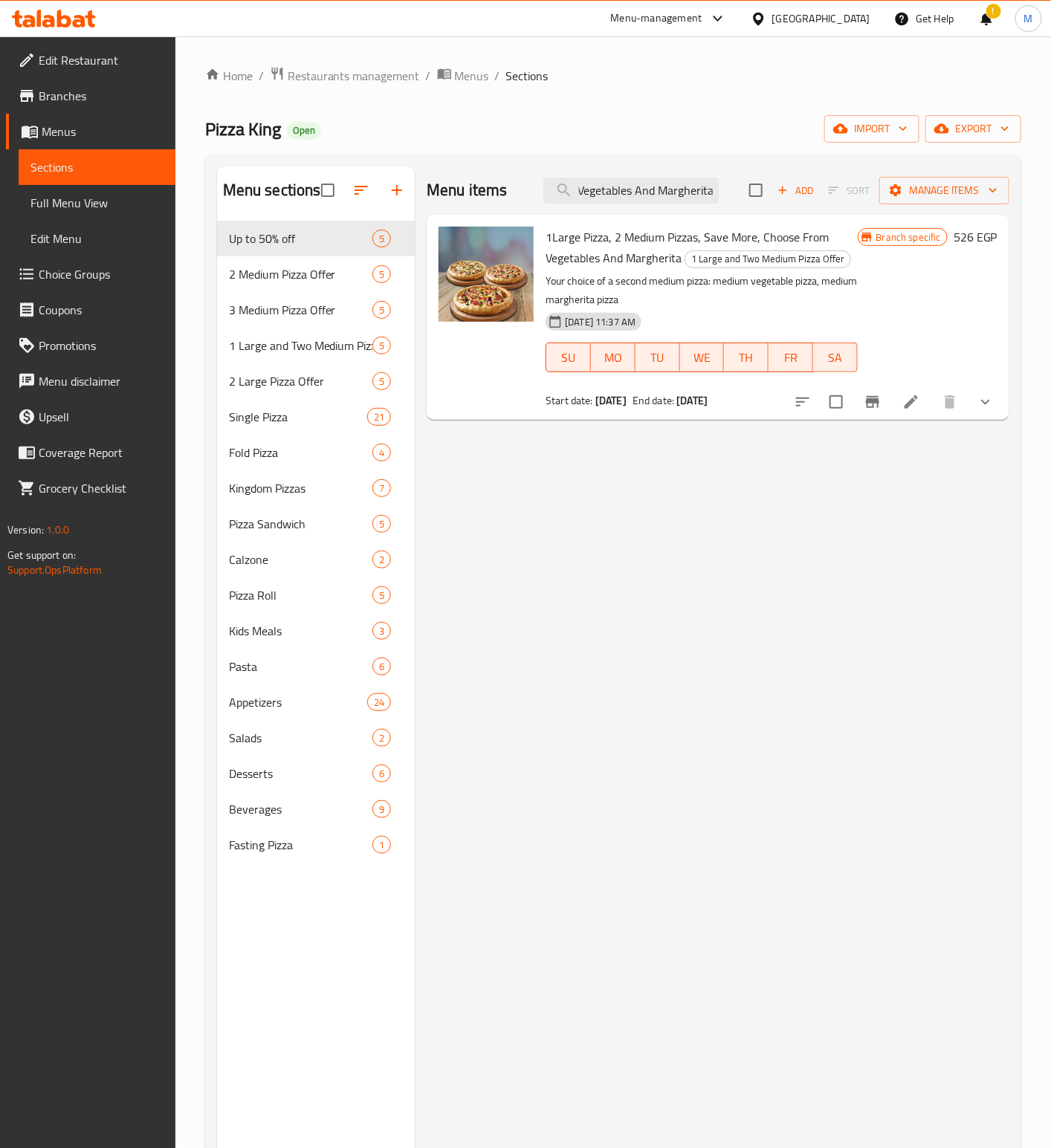
type input "1Large Pizza, 2 Medium Pizzas, Save More, Choose From Vegetables And Margherita"
click at [869, 403] on icon "Branch-specific-item" at bounding box center [872, 402] width 14 height 12
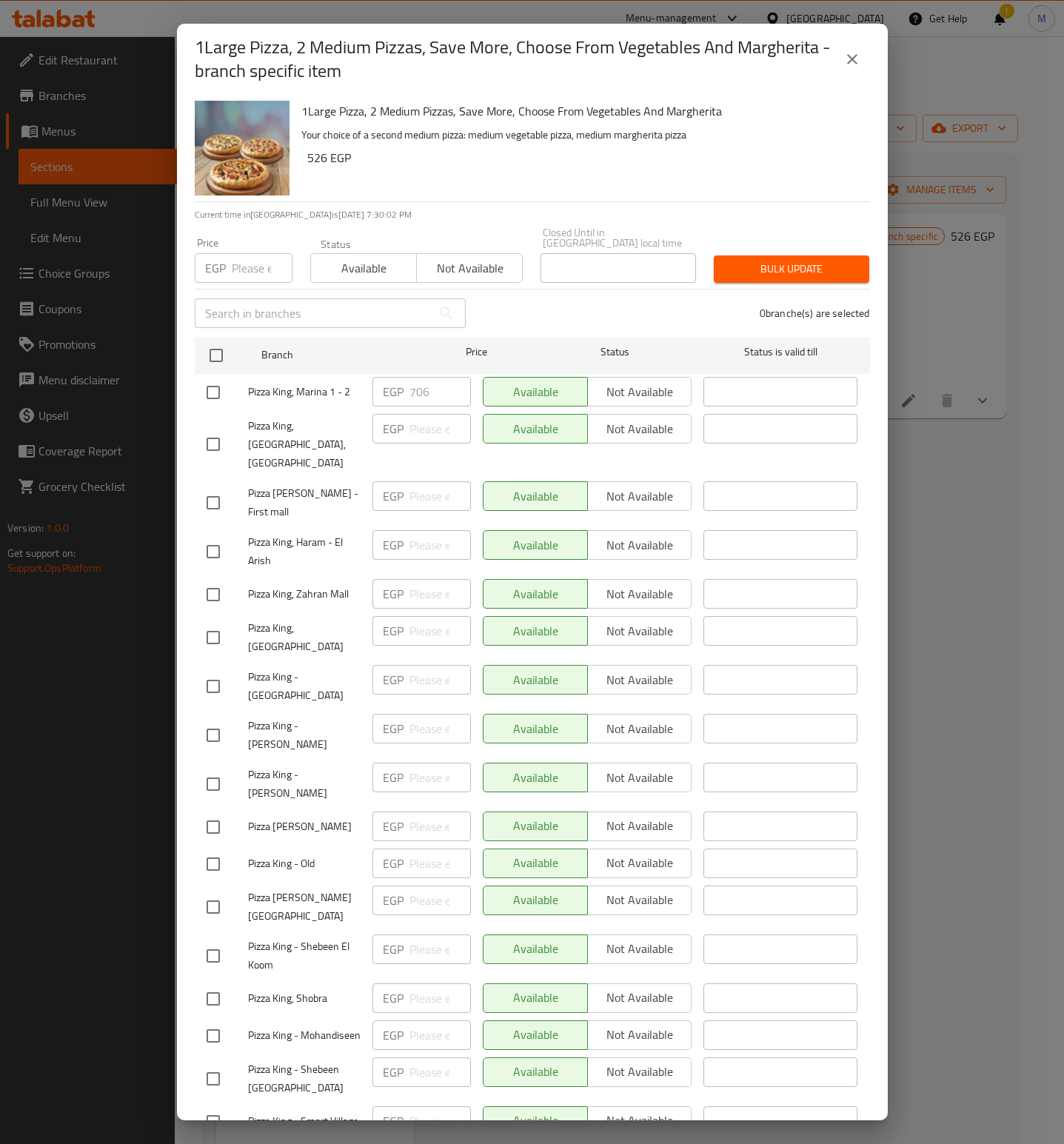
click at [256, 261] on input "number" at bounding box center [262, 268] width 61 height 30
paste input "706"
type input "706"
click at [498, 181] on div "1Large Pizza, 2 Medium Pizzas, Save More, Choose From Vegetables And Margherita…" at bounding box center [580, 147] width 569 height 106
click at [565, 147] on h6 "526 EGP" at bounding box center [583, 157] width 551 height 21
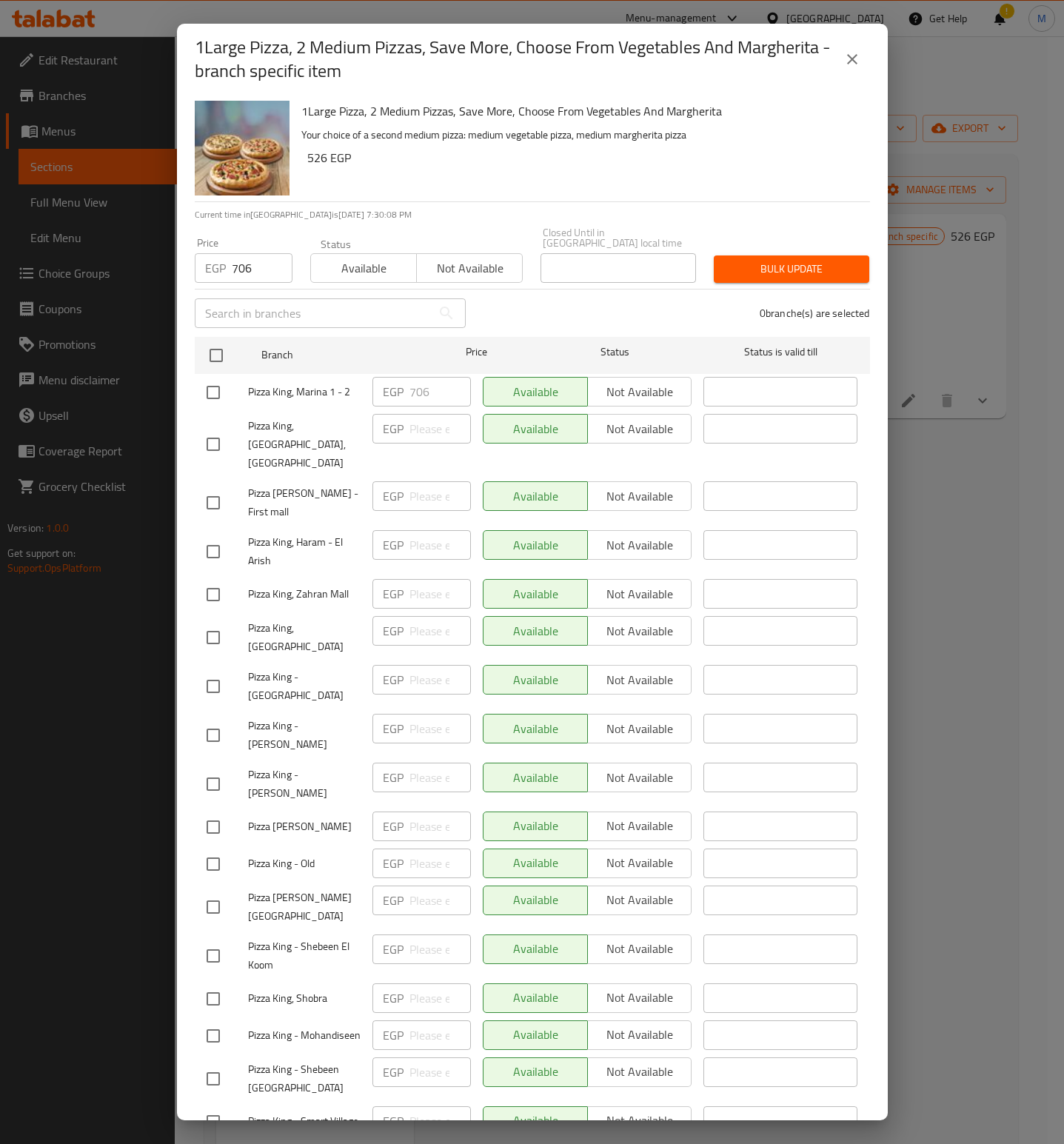
click at [851, 58] on icon "close" at bounding box center [852, 58] width 10 height 10
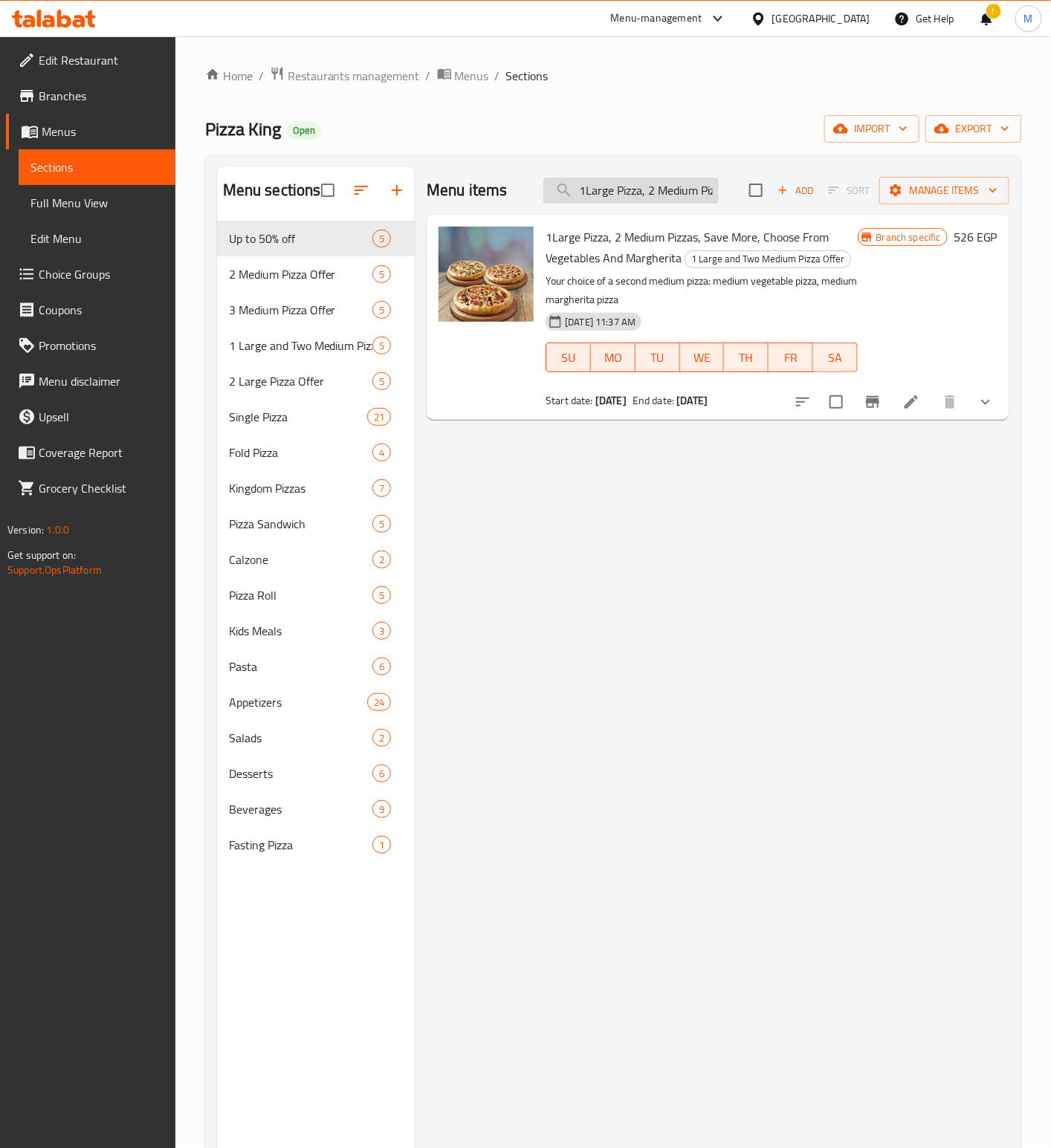
click at [635, 193] on input "1Large Pizza, 2 Medium Pizzas, Save More, Choose From Vegetables And Margherita" at bounding box center [630, 191] width 175 height 26
paste input "Three Medium And Save More. Choose From Margarita And Vegetables."
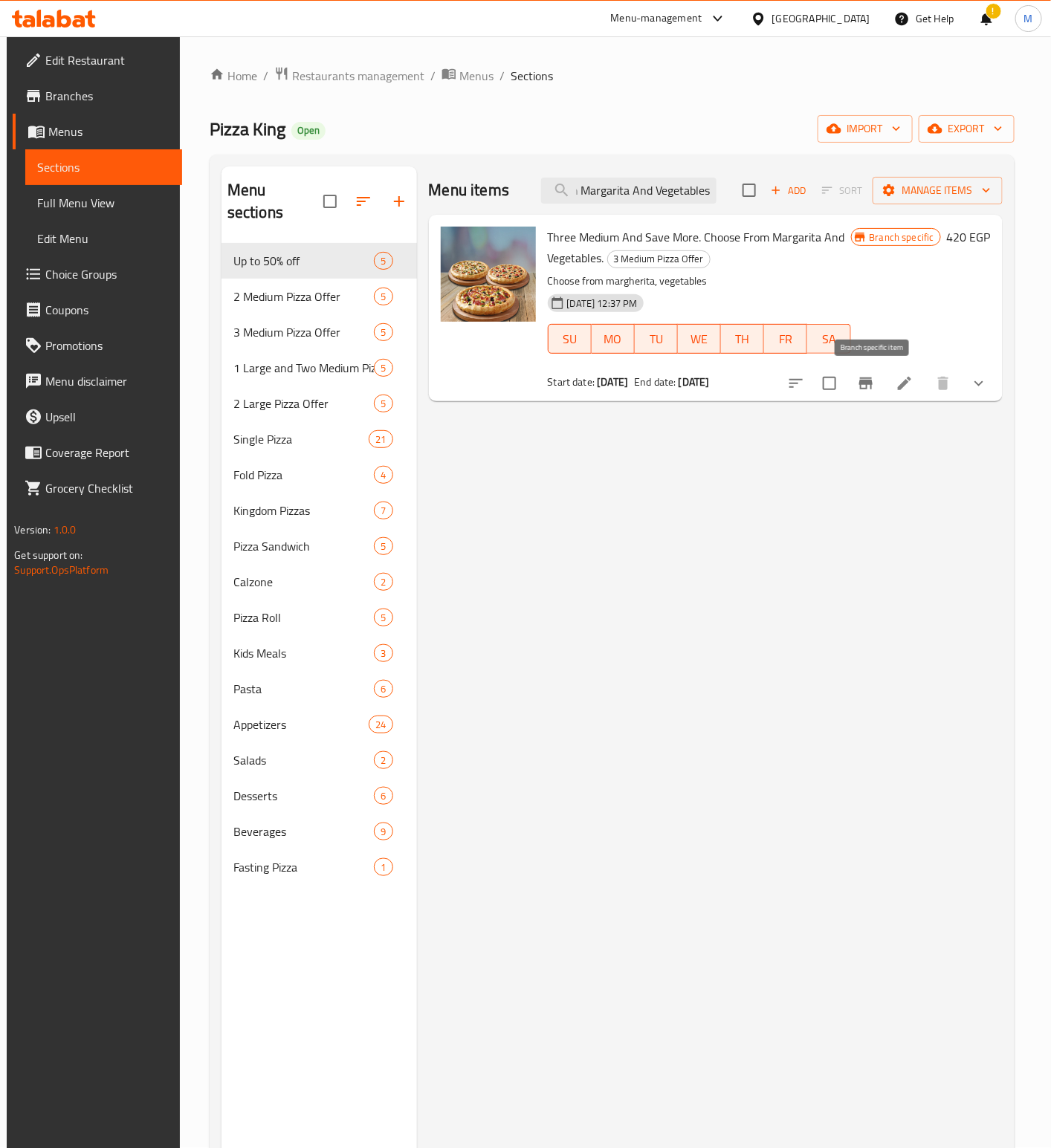
type input "Three Medium And Save More. Choose From Margarita And Vegetables."
click at [865, 391] on icon "Branch-specific-item" at bounding box center [866, 384] width 18 height 18
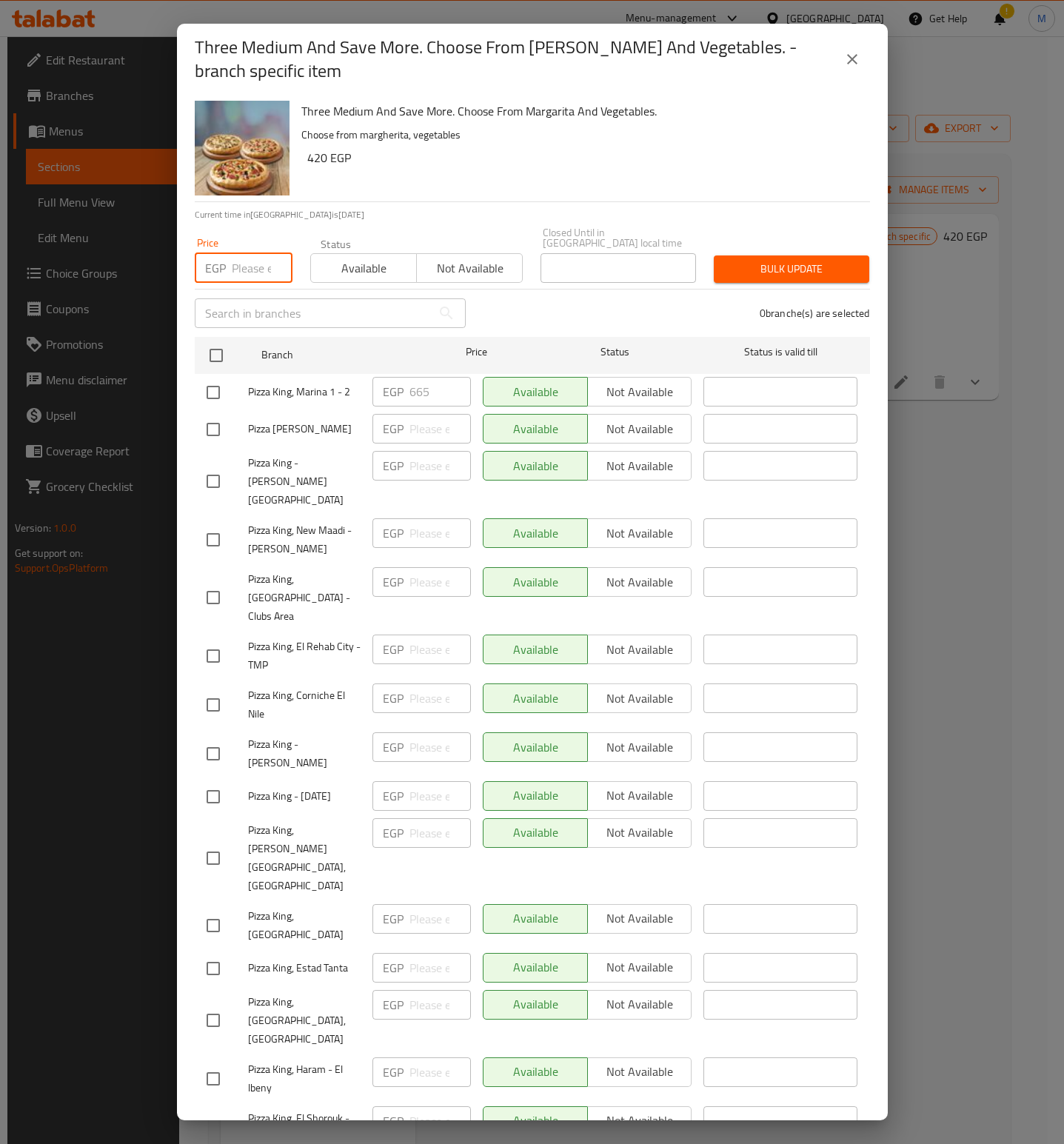
click at [247, 254] on input "number" at bounding box center [262, 268] width 61 height 30
paste input "665"
type input "665"
click at [540, 134] on p "Choose from margherita, vegetables" at bounding box center [580, 135] width 557 height 18
click at [617, 178] on div "Three Medium And Save More. Choose From [PERSON_NAME] And Vegetables. Choose fr…" at bounding box center [580, 147] width 569 height 106
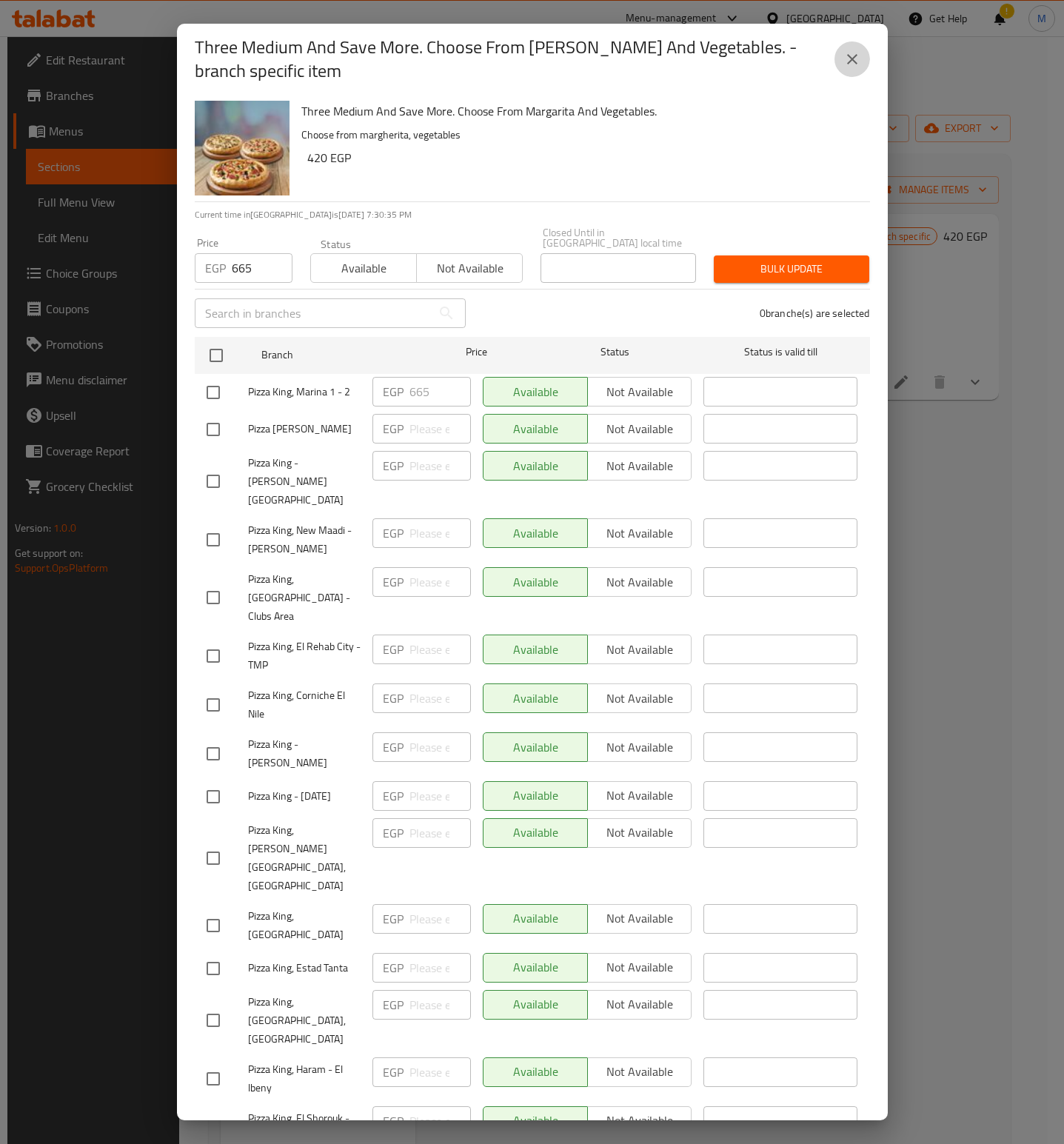
click at [856, 65] on icon "close" at bounding box center [853, 59] width 18 height 18
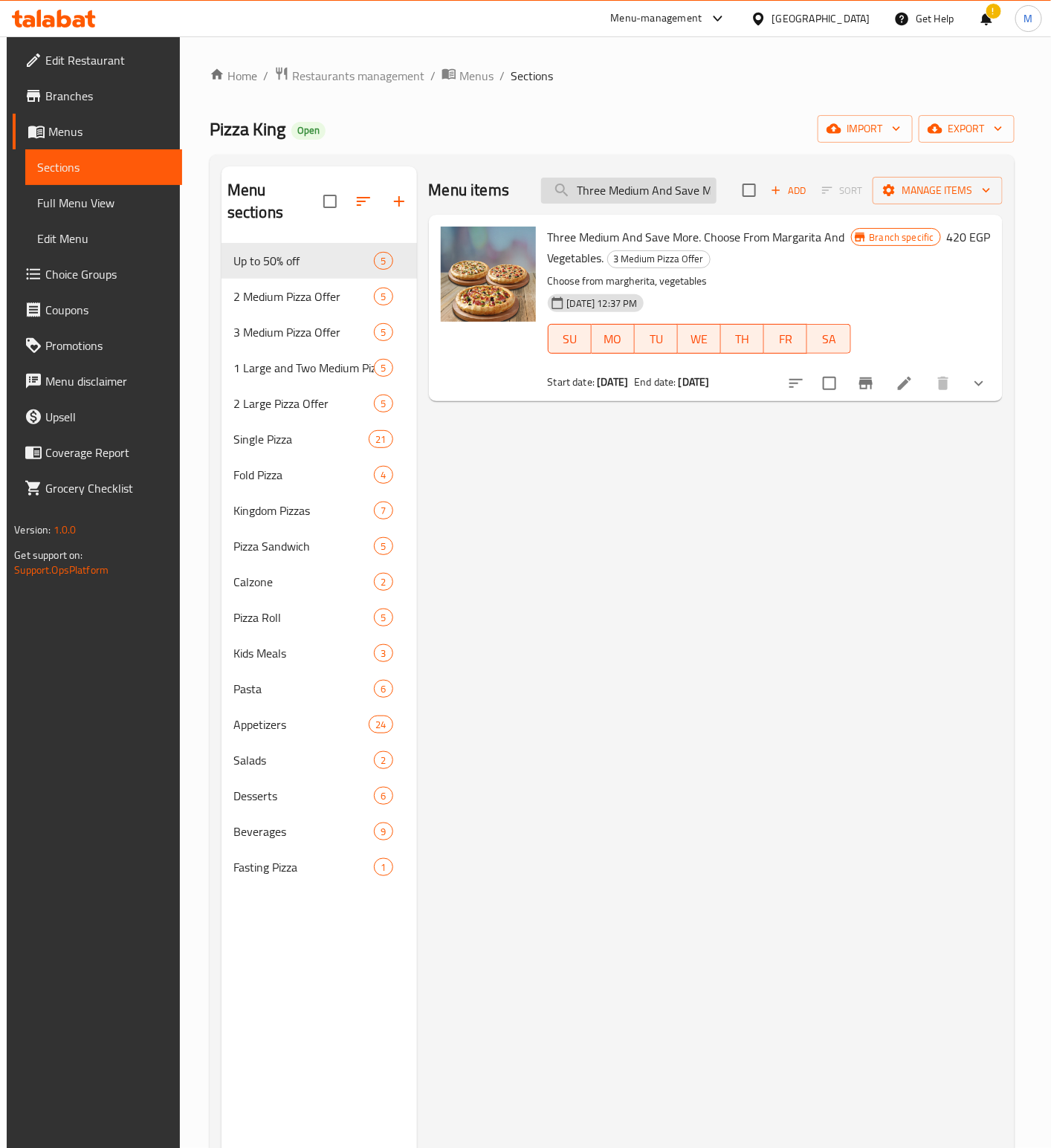
click at [638, 188] on input "Three Medium And Save More. Choose From Margarita And Vegetables." at bounding box center [629, 191] width 175 height 26
paste input "One Large And Two Medium Ones And Save More. Choose From Cheese Lover, Mexican …"
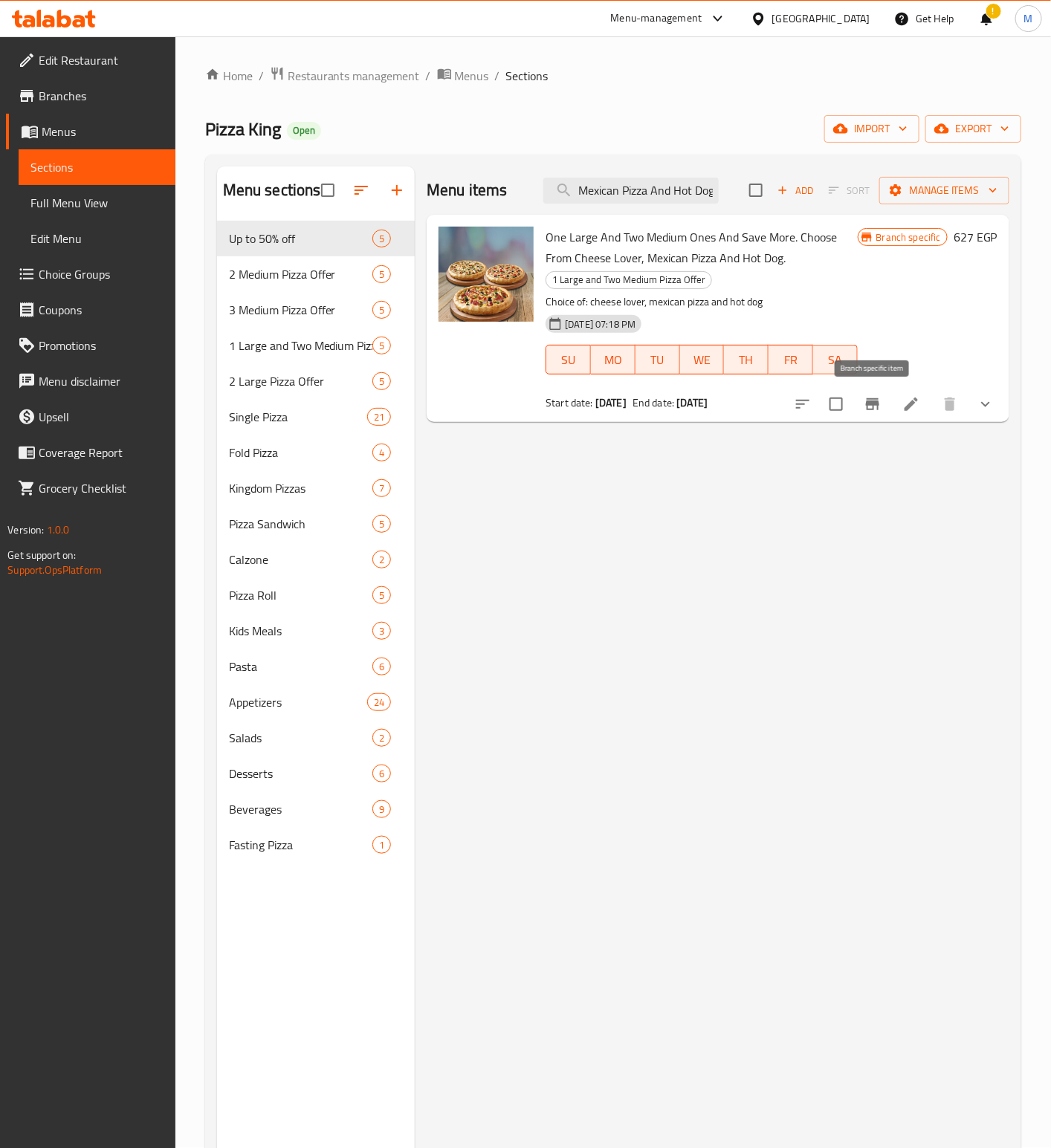
click at [879, 404] on button "Branch-specific-item" at bounding box center [872, 404] width 36 height 36
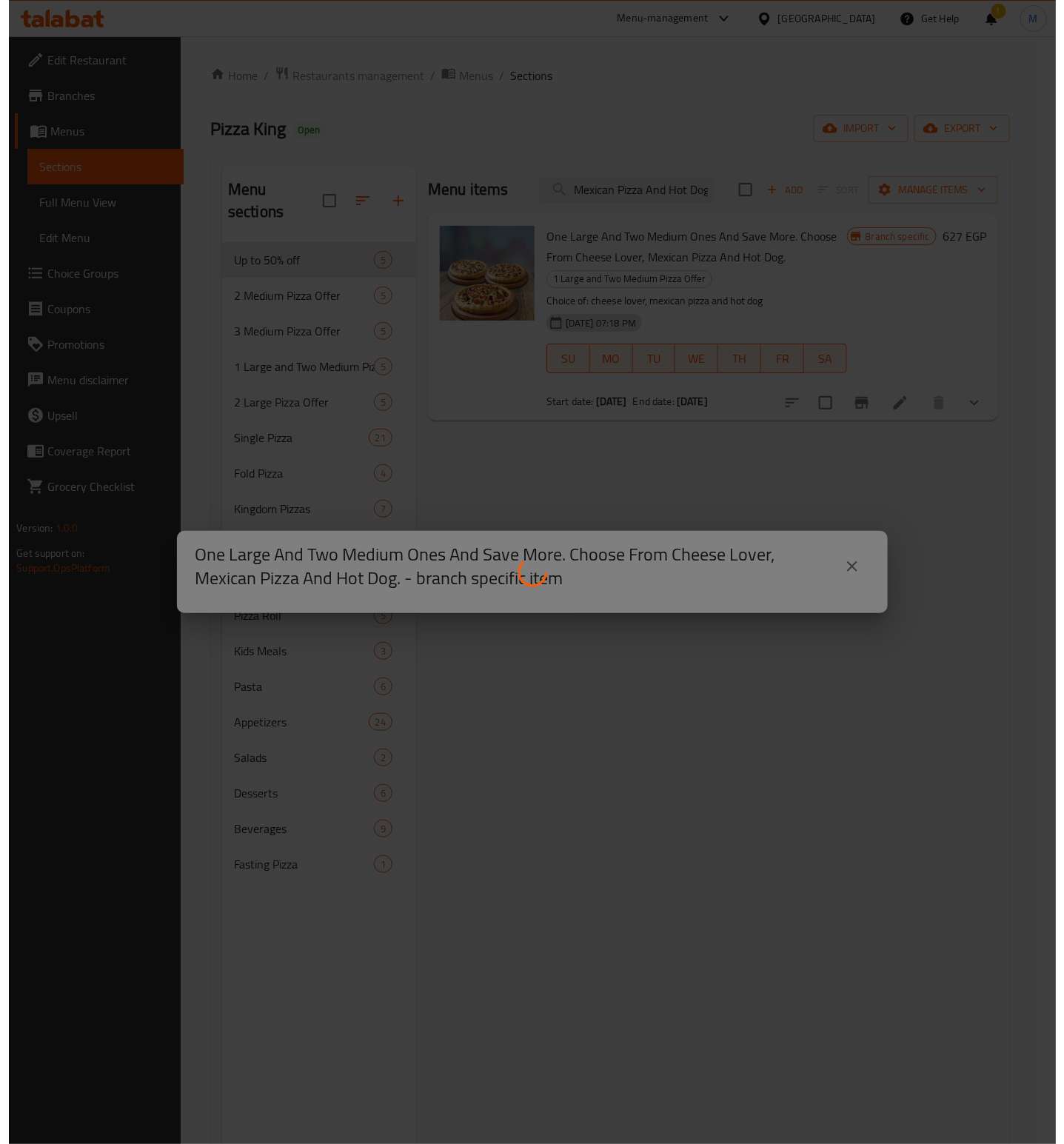
scroll to position [0, 0]
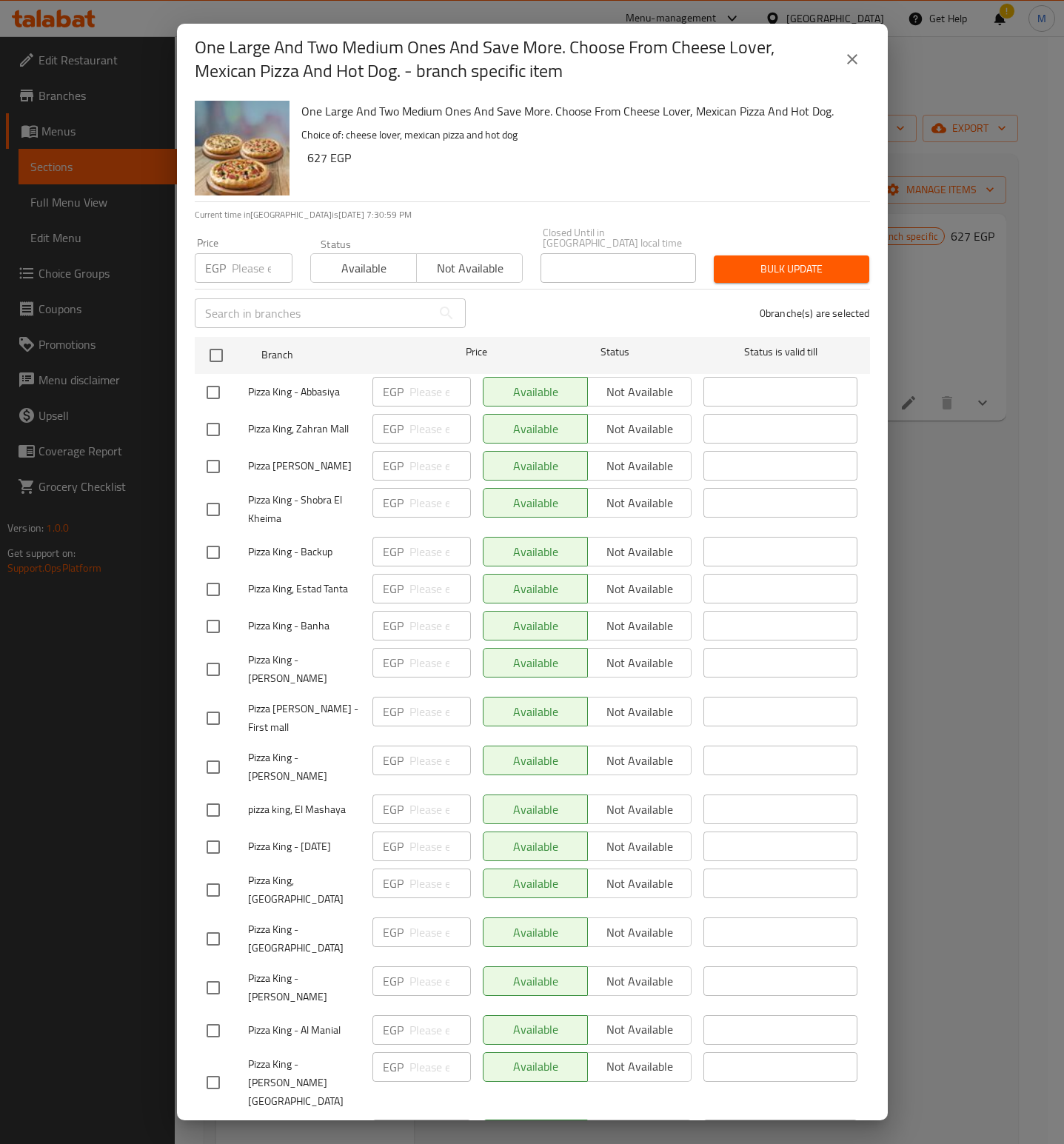
click at [517, 294] on div "0 branche(s) are selected" at bounding box center [677, 313] width 405 height 54
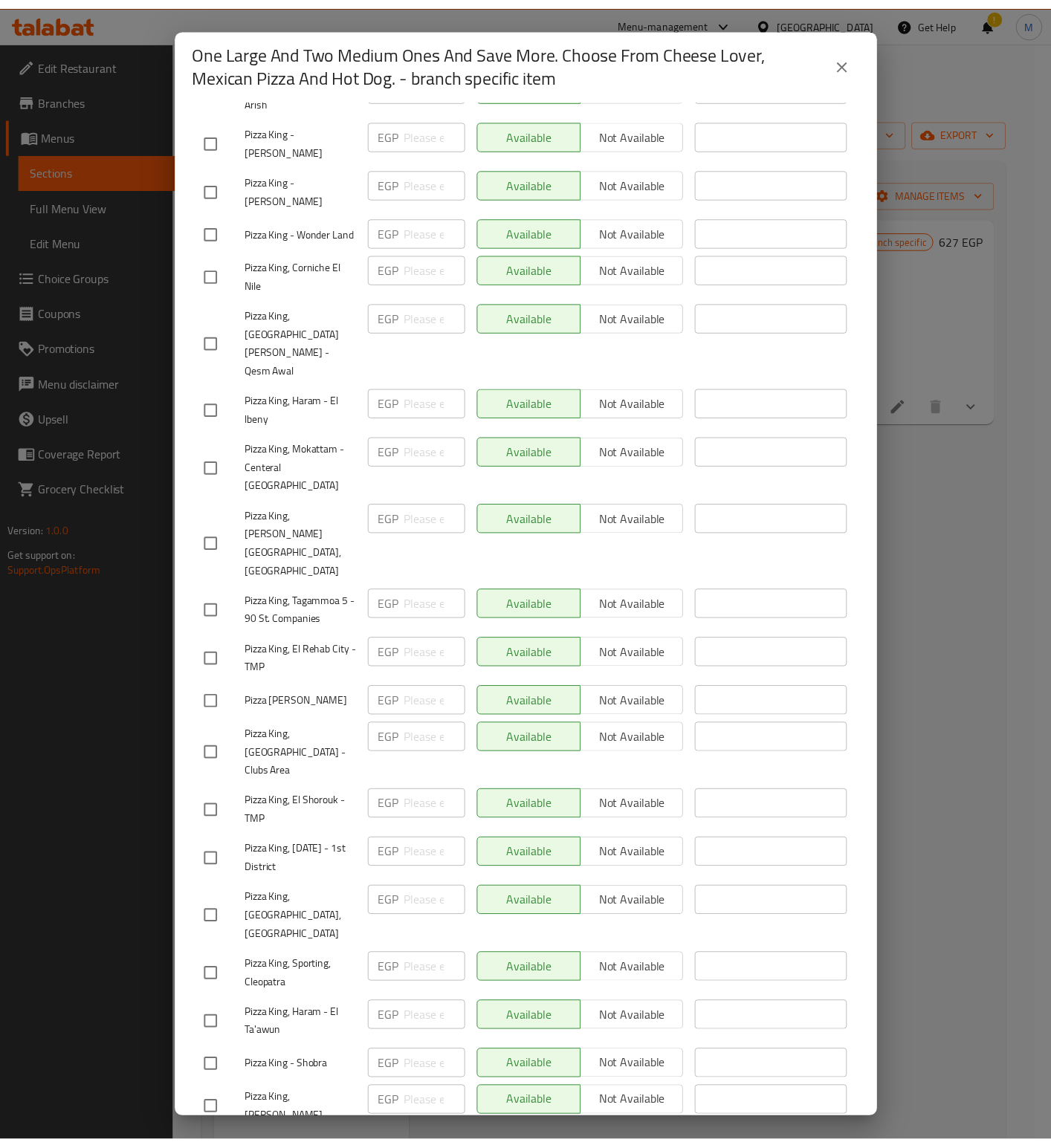
scroll to position [1670, 0]
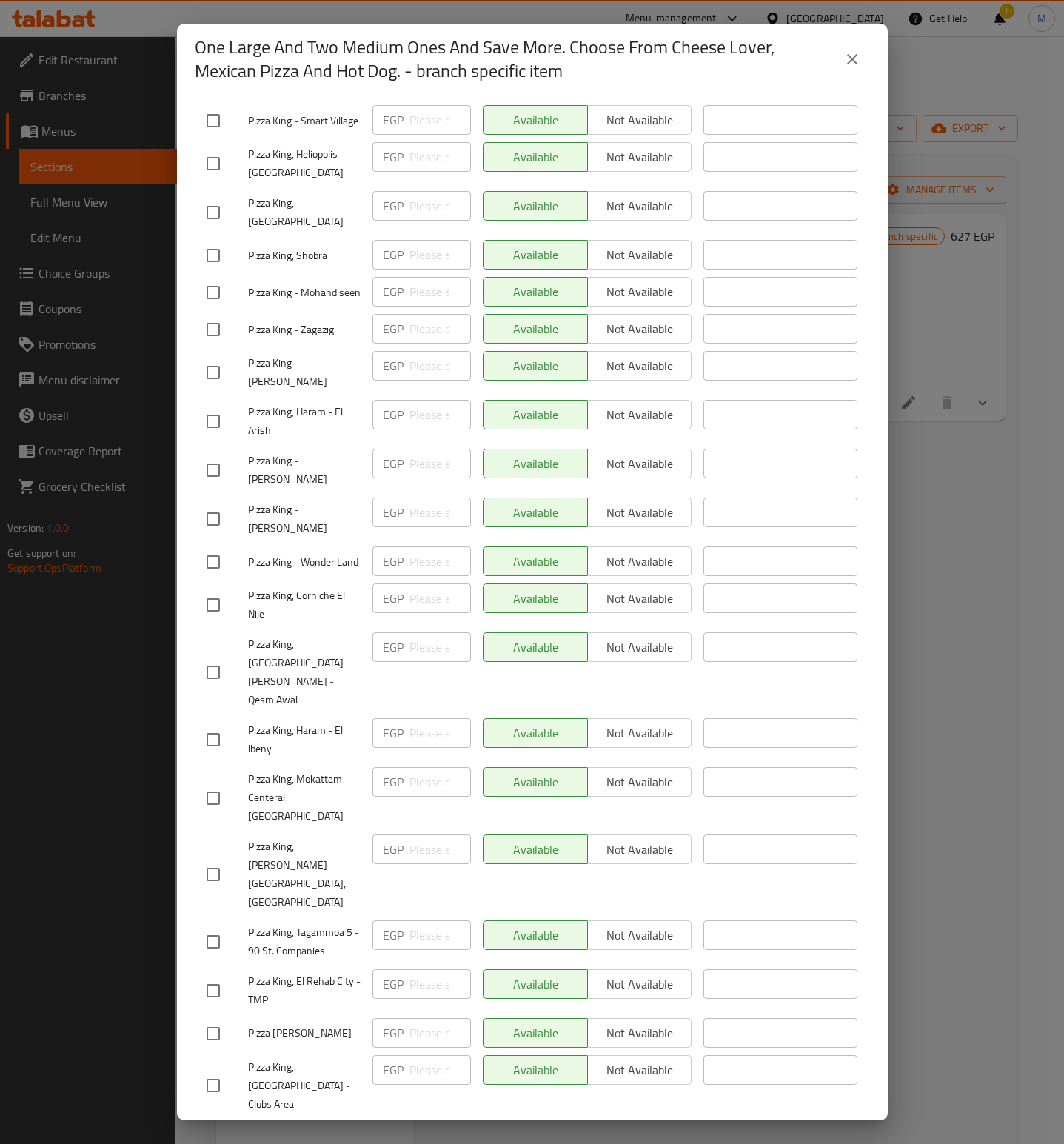
click at [858, 58] on icon "close" at bounding box center [853, 59] width 18 height 18
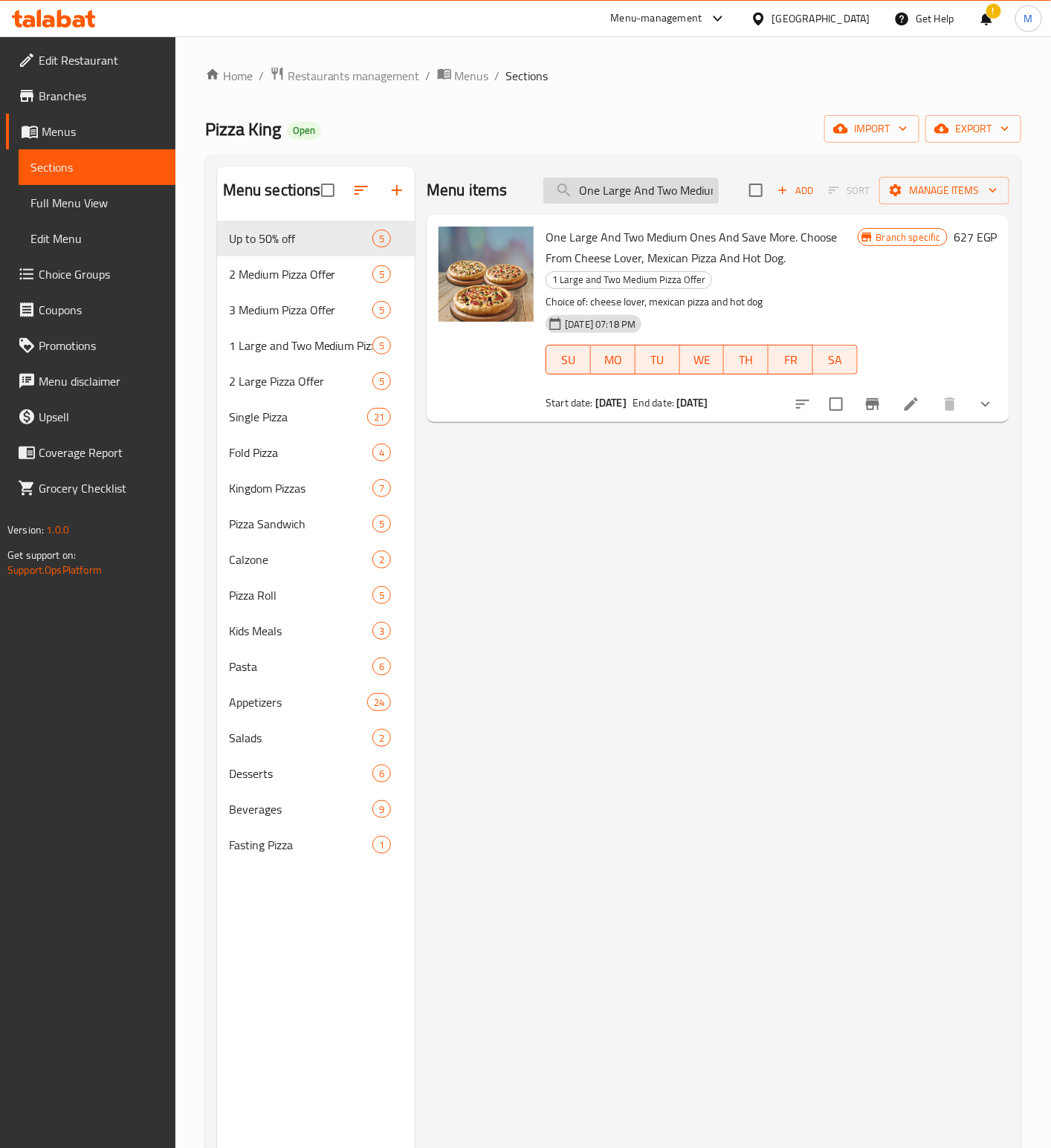
click at [674, 197] on input "One Large And Two Medium Ones And Save More. Choose From Cheese Lover, Mexican …" at bounding box center [630, 191] width 175 height 26
paste input "Two Large Pizza"
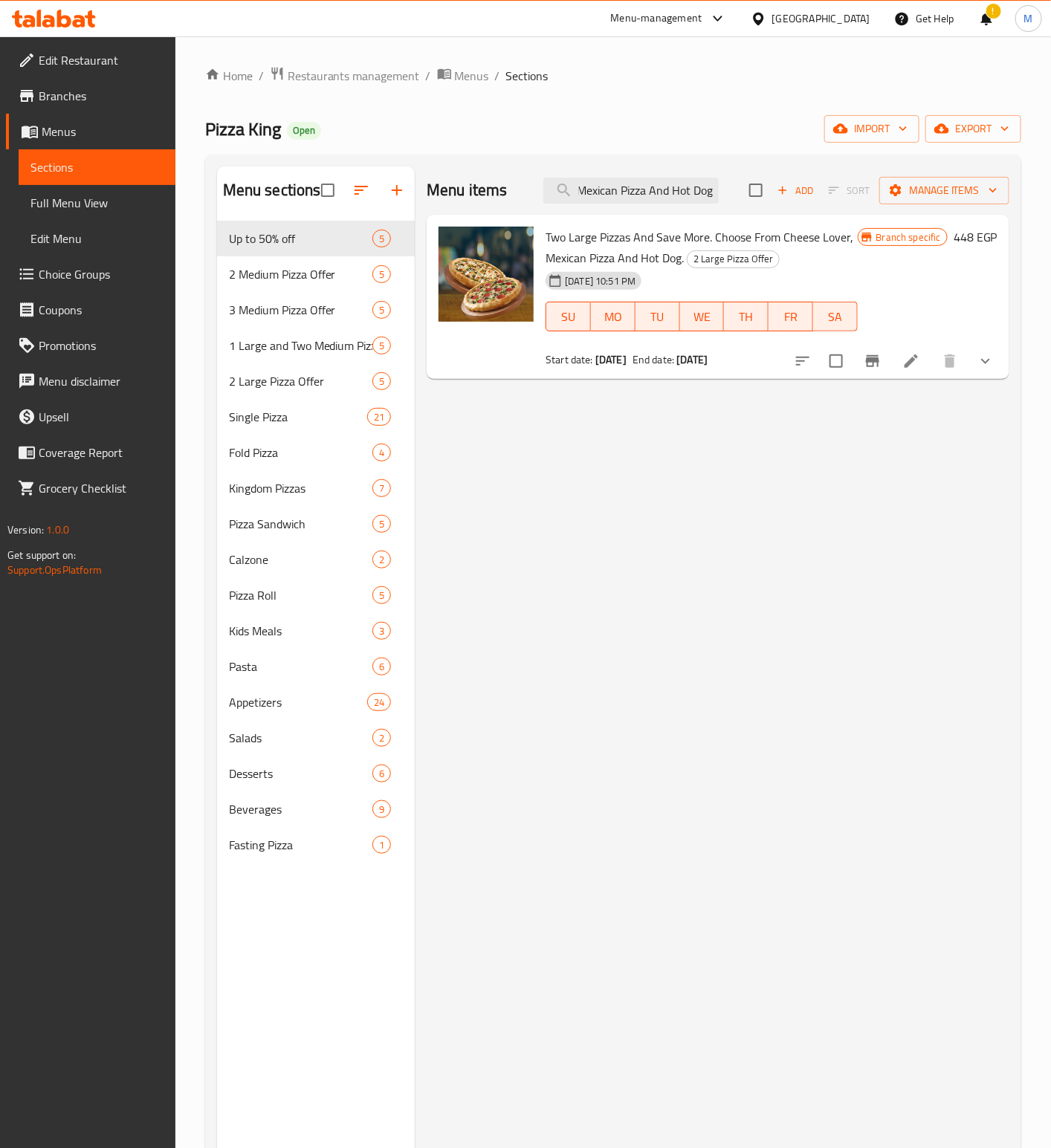
scroll to position [0, 0]
click at [879, 375] on button "Branch-specific-item" at bounding box center [872, 360] width 36 height 36
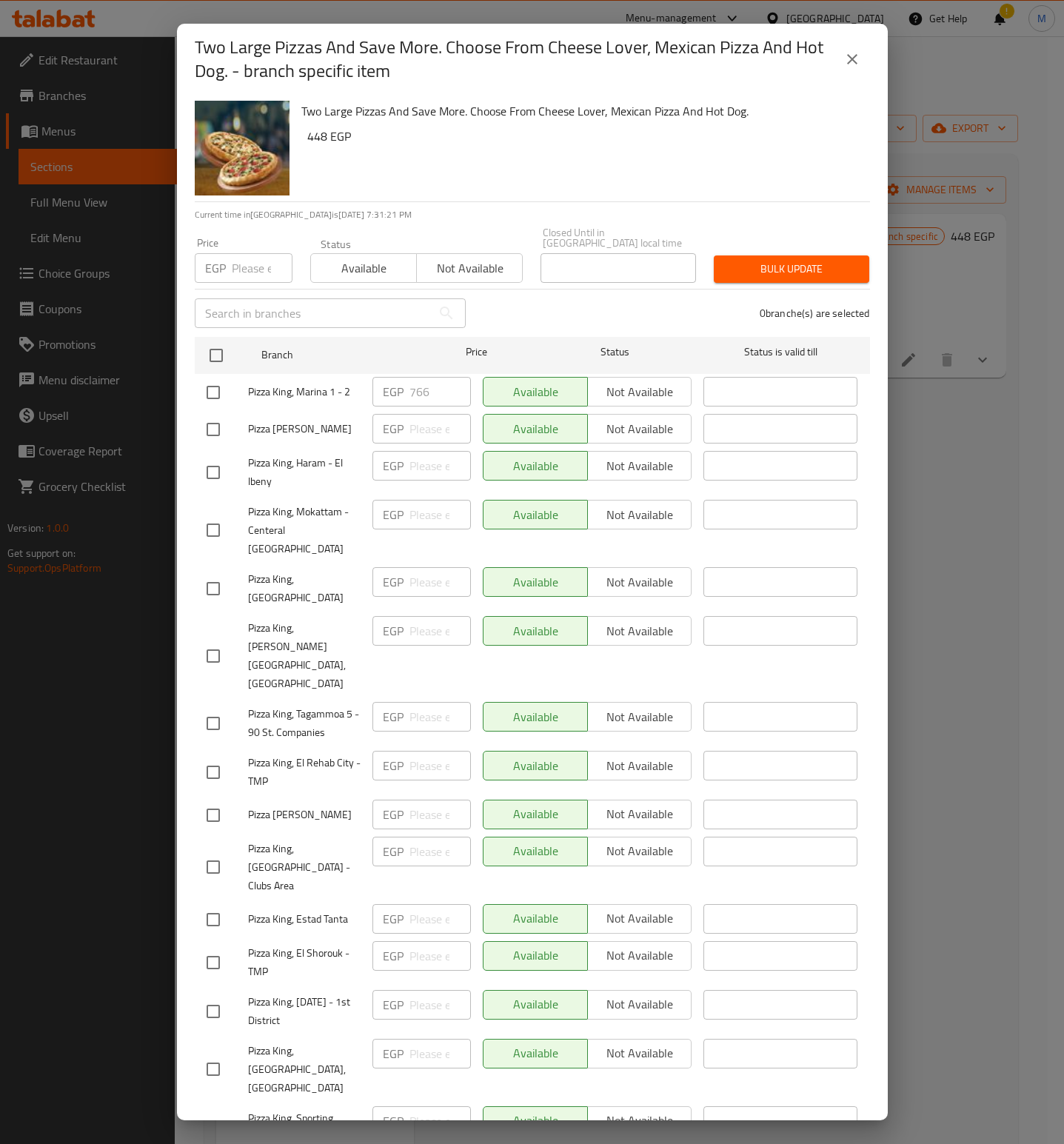
click at [587, 307] on div "0 branche(s) are selected" at bounding box center [677, 313] width 405 height 54
click at [848, 54] on icon "close" at bounding box center [853, 59] width 18 height 18
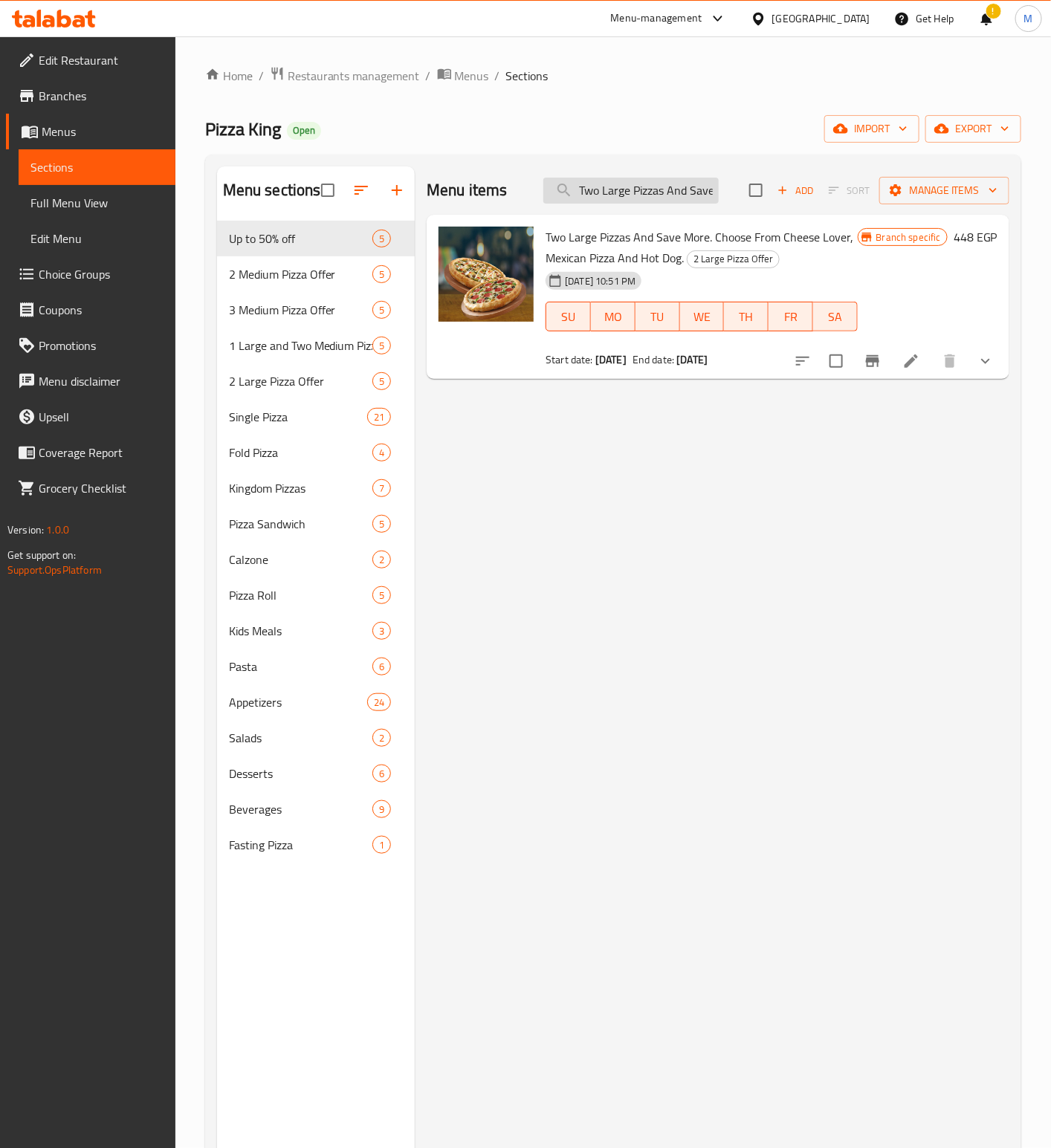
click at [665, 190] on input "Two Large Pizzas And Save More. Choose From Cheese Lover, Mexican Pizza And Hot…" at bounding box center [630, 191] width 175 height 26
paste input "Medium"
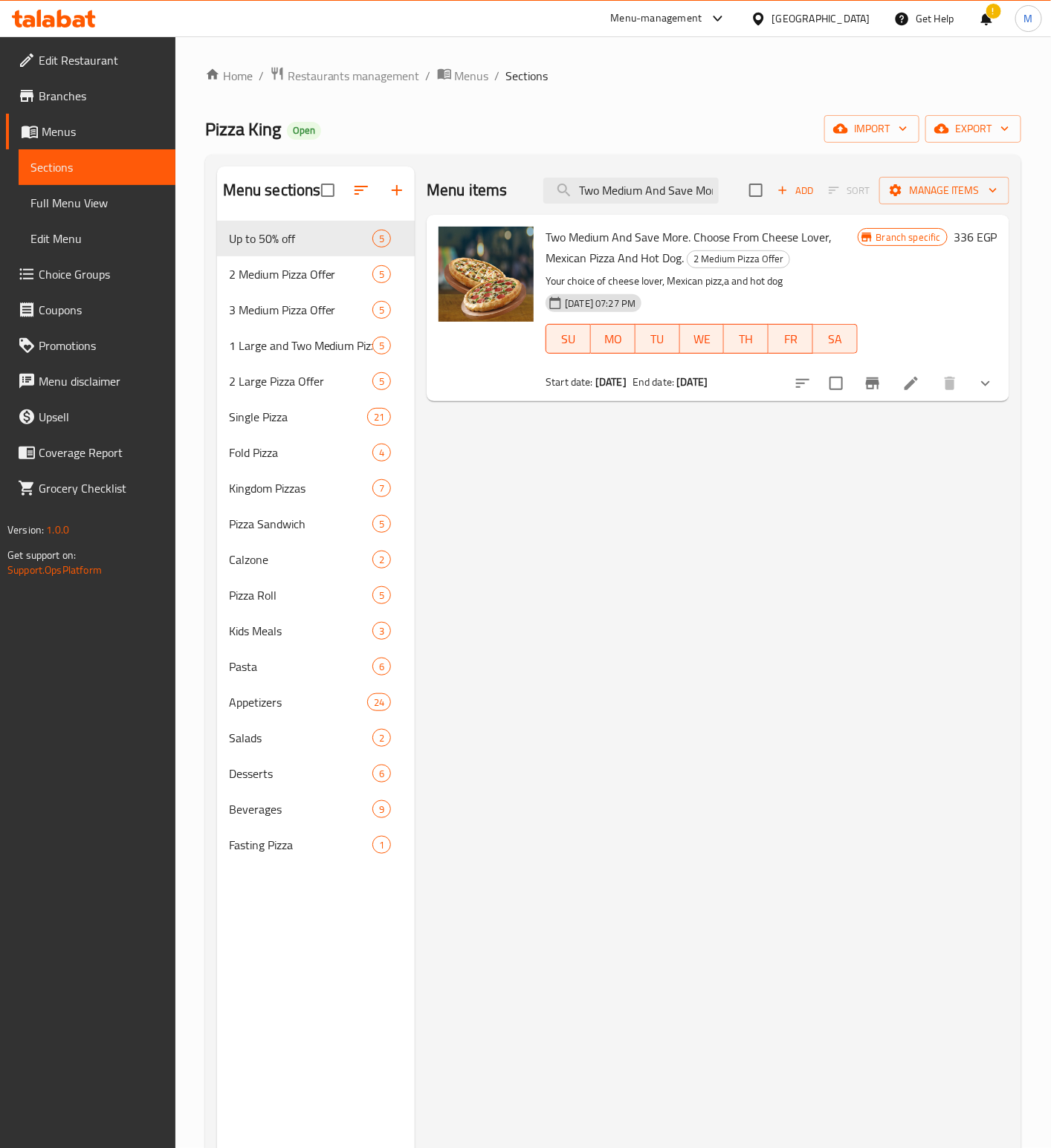
click at [881, 384] on icon "Branch-specific-item" at bounding box center [872, 384] width 18 height 18
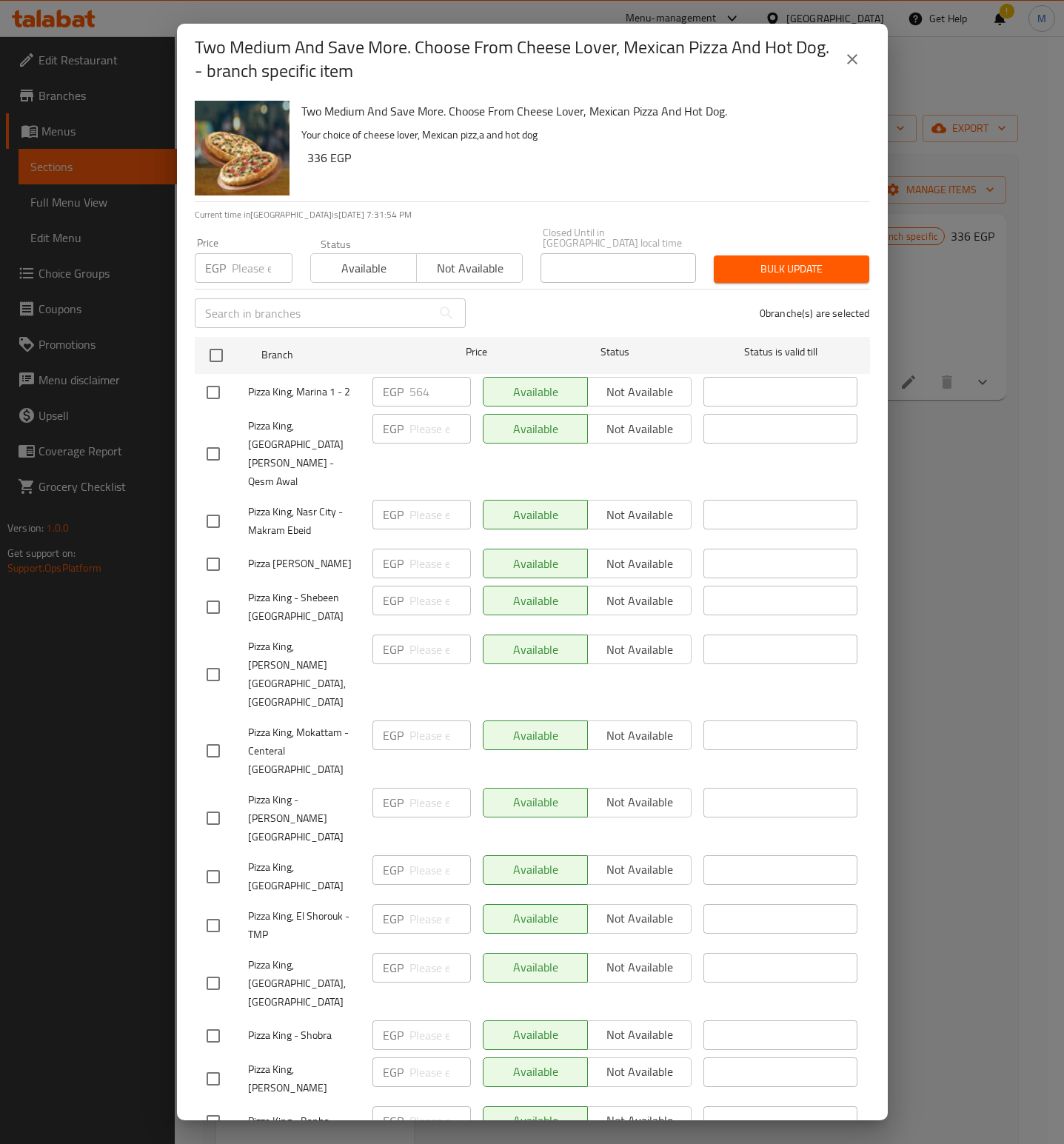
click at [642, 146] on div "Two Medium And Save More. Choose From Cheese Lover, Mexican Pizza And Hot Dog. …" at bounding box center [580, 147] width 569 height 106
click at [857, 65] on icon "close" at bounding box center [853, 59] width 18 height 18
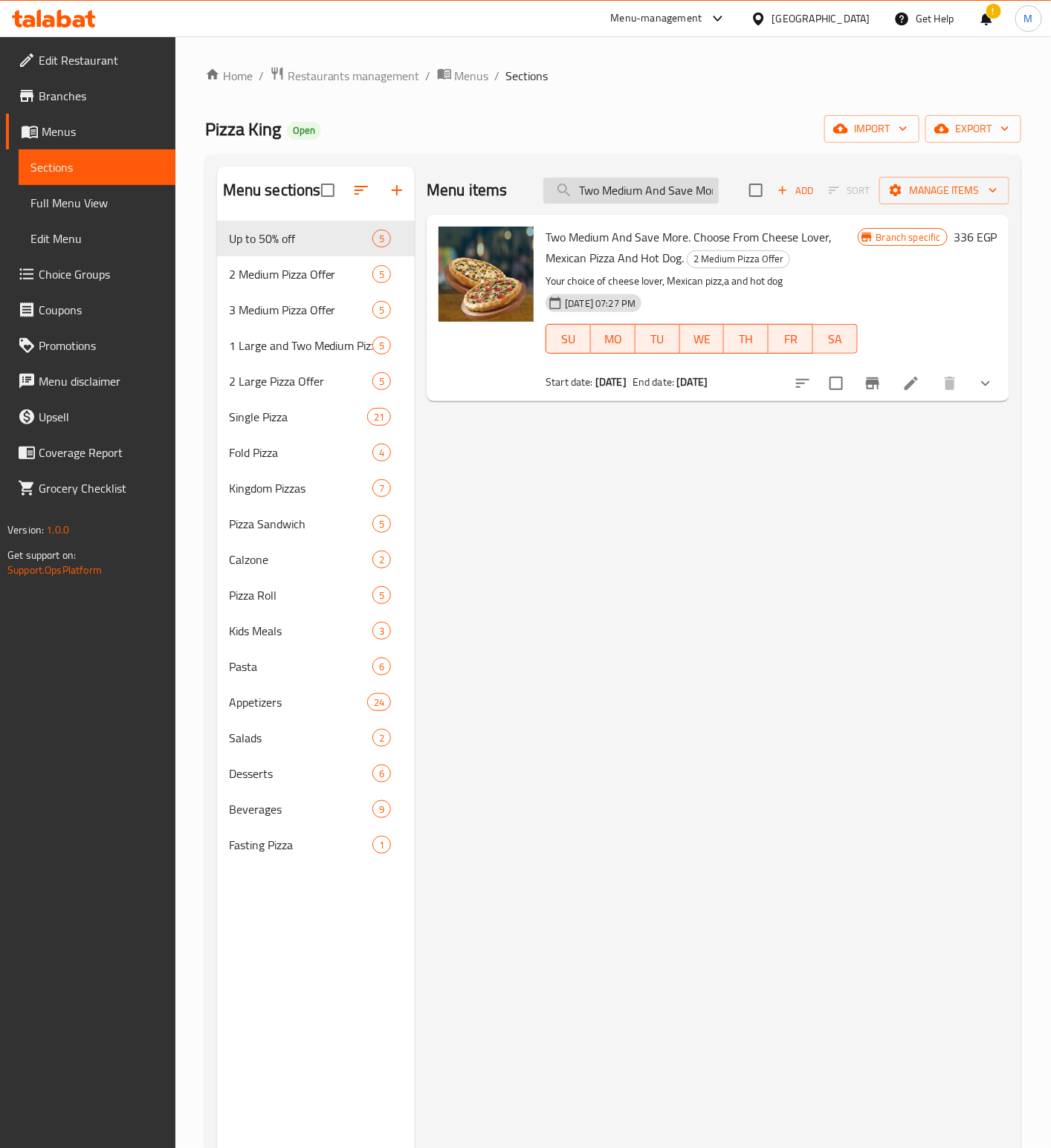
click at [616, 196] on input "Two Medium And Save More. Choose From Cheese Lover, Mexican Pizza And Hot Dog." at bounding box center [630, 191] width 175 height 26
paste input "hree Medium And Save More. Cheese Lover, Mexican Pizza and Hot Dog"
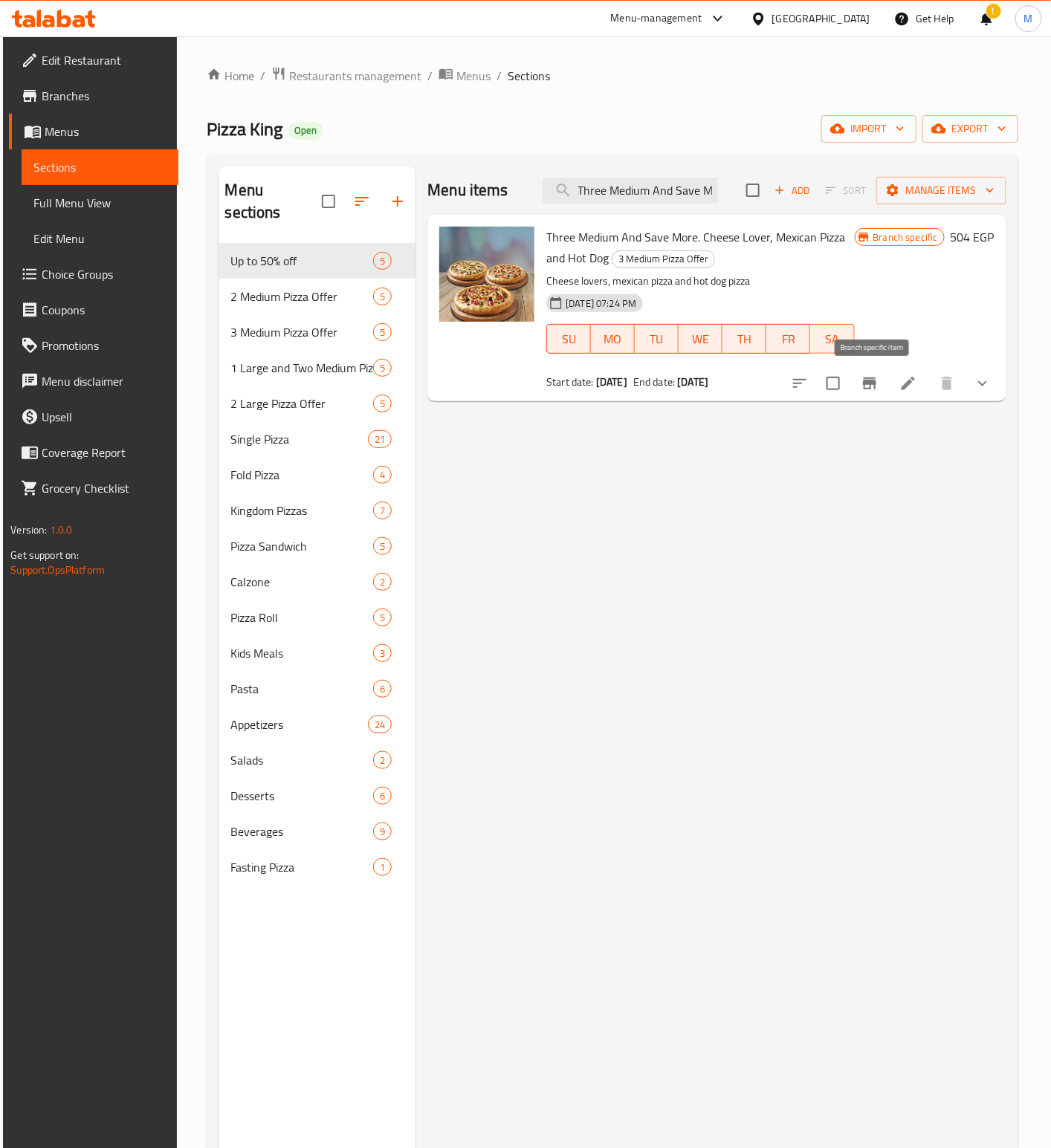
click at [863, 395] on button "Branch-specific-item" at bounding box center [869, 383] width 36 height 36
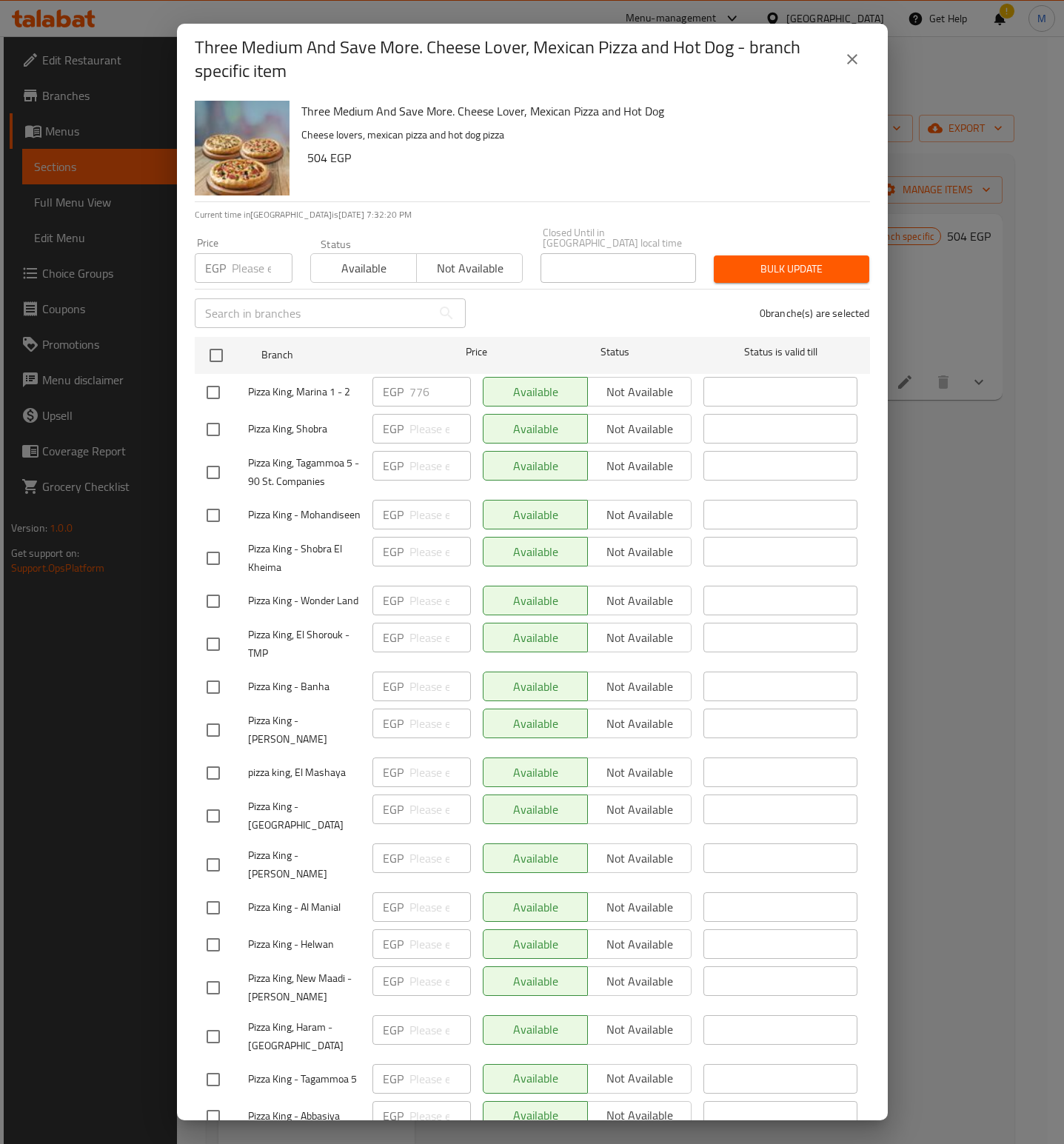
click at [589, 286] on div "0 branche(s) are selected" at bounding box center [677, 313] width 405 height 54
click at [845, 54] on icon "close" at bounding box center [853, 59] width 18 height 18
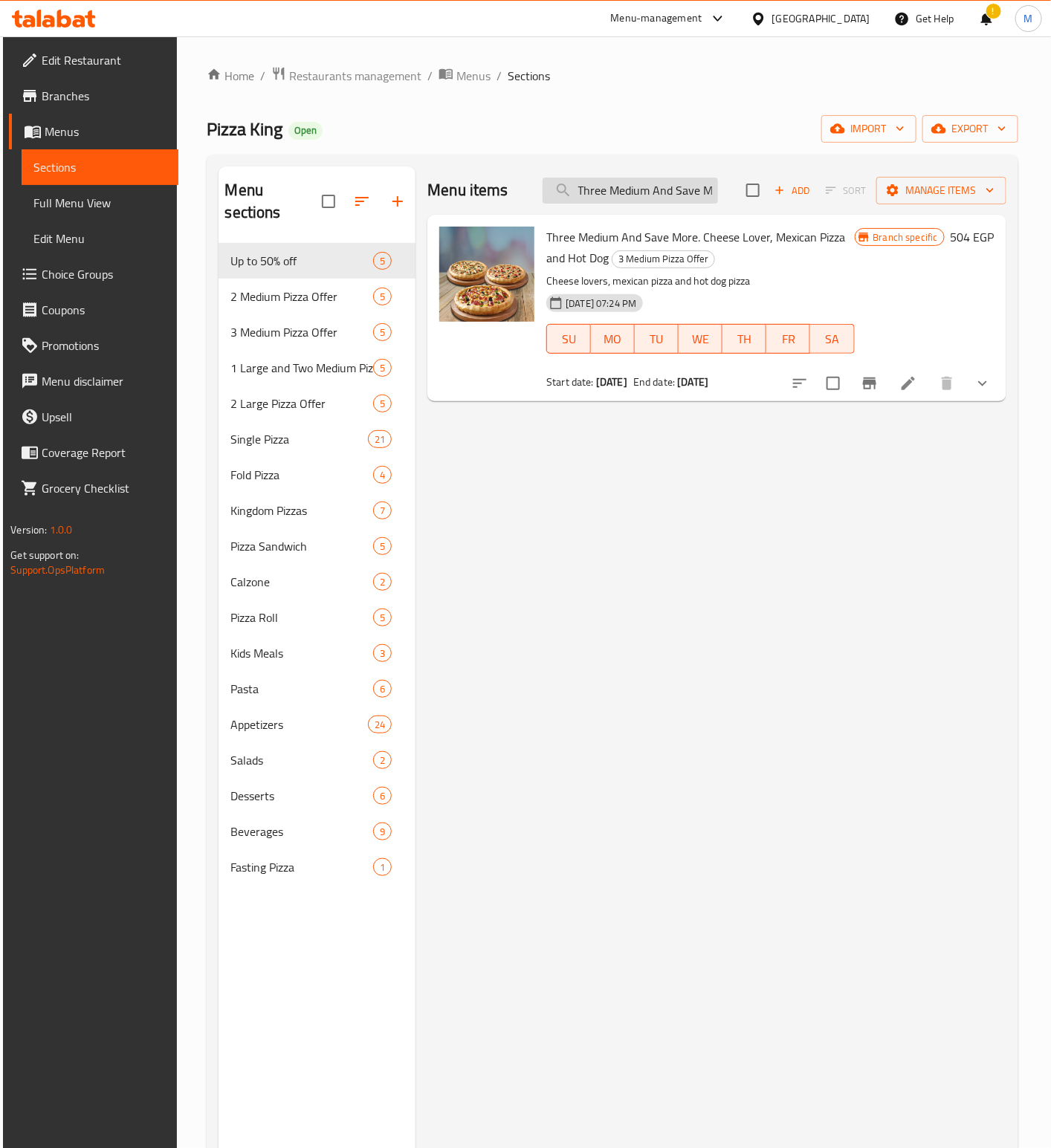
click at [653, 188] on input "Three Medium And Save More. Cheese Lover, Mexican Pizza and Hot Dog" at bounding box center [630, 191] width 175 height 26
paste input "1 Large And 2 Medium And Save More. Choose From [PERSON_NAME], Pepperoni Laver,…"
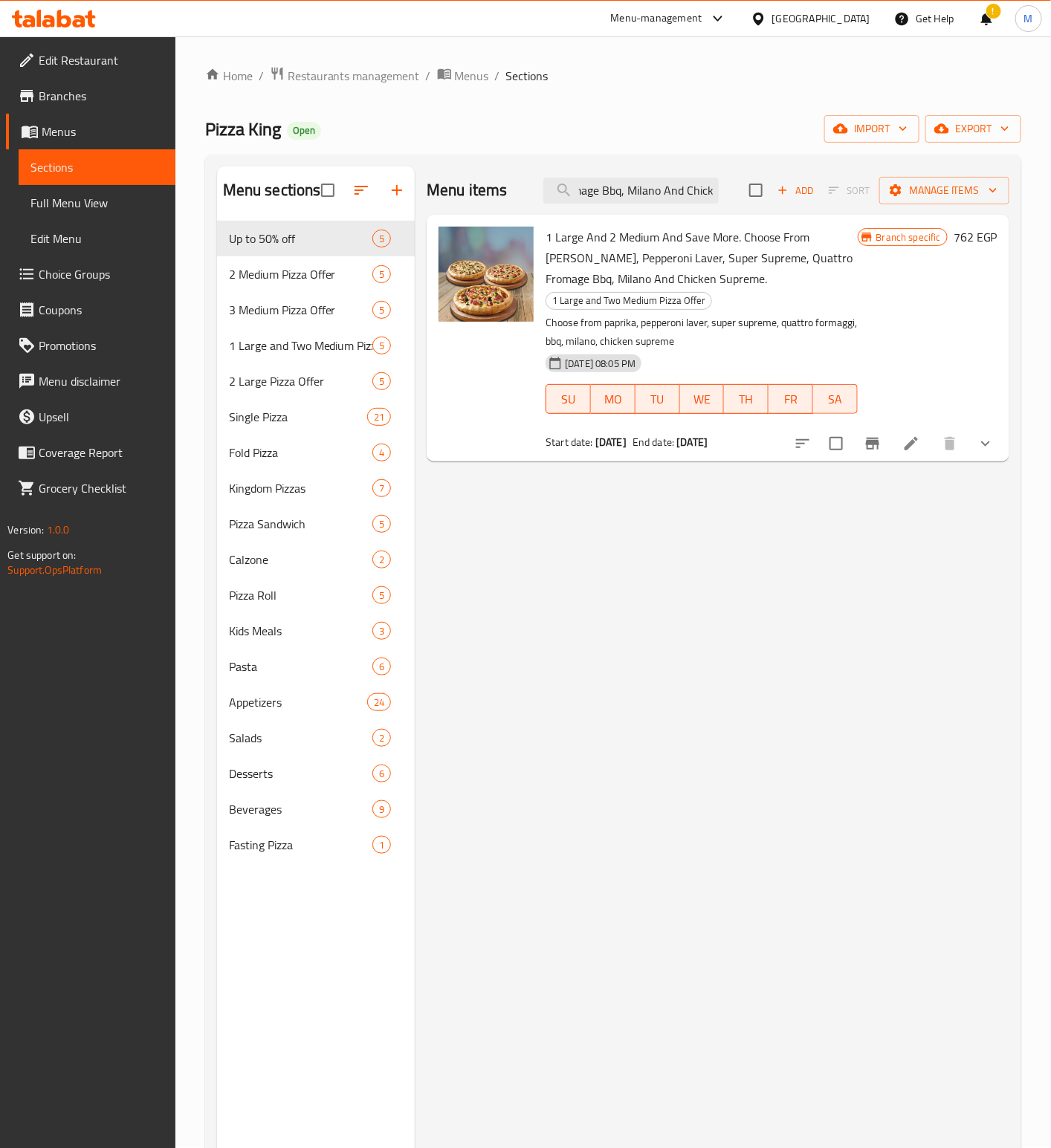
type input "1 Large And 2 Medium And Save More. Choose From [PERSON_NAME], Pepperoni Laver,…"
click at [876, 434] on icon "Branch-specific-item" at bounding box center [872, 444] width 18 height 18
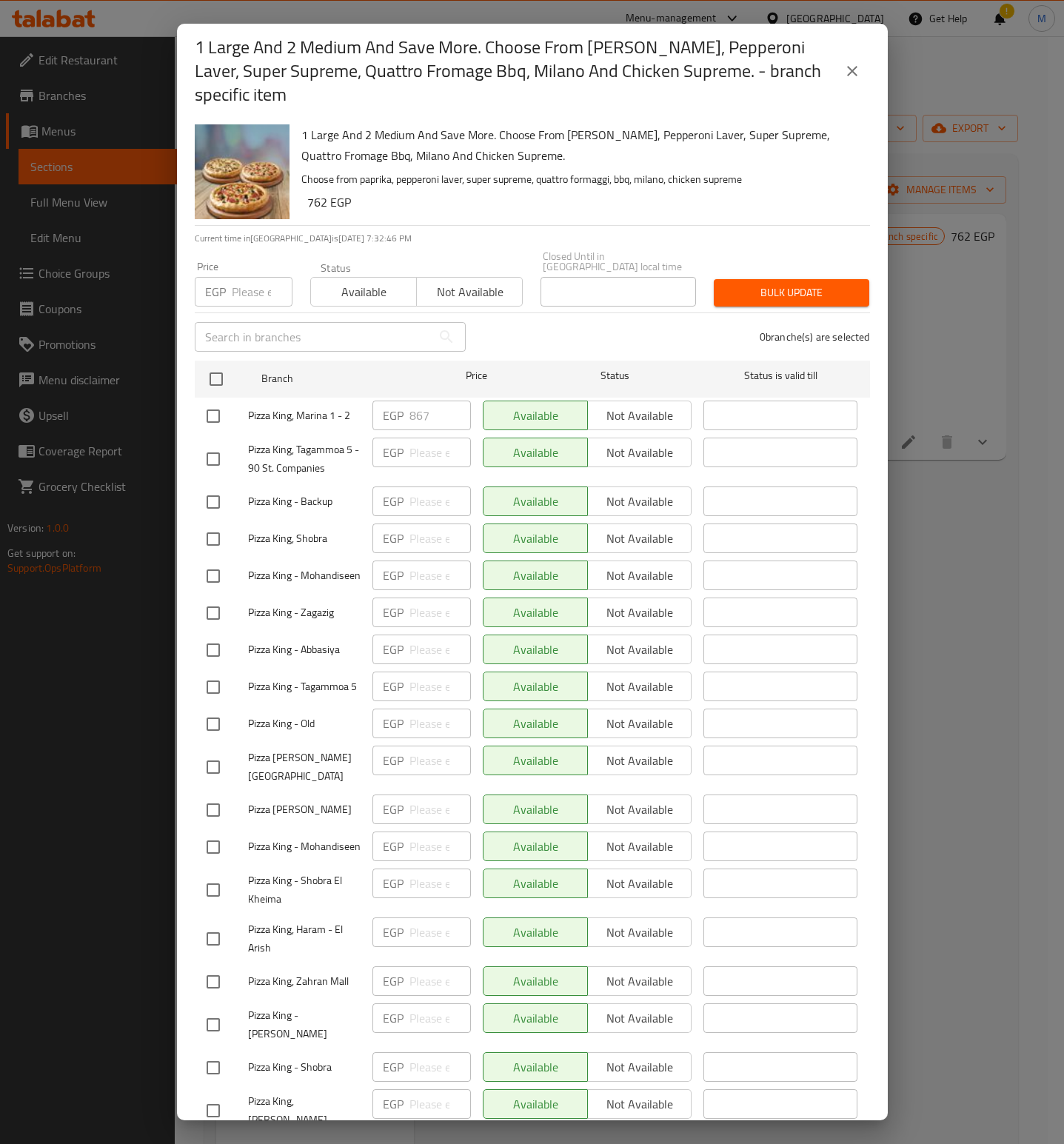
click at [607, 310] on div "0 branche(s) are selected" at bounding box center [677, 336] width 405 height 54
click at [657, 192] on h6 "762 EGP" at bounding box center [583, 202] width 551 height 21
click at [243, 277] on input "number" at bounding box center [262, 292] width 61 height 30
paste input "1008"
type input "1008"
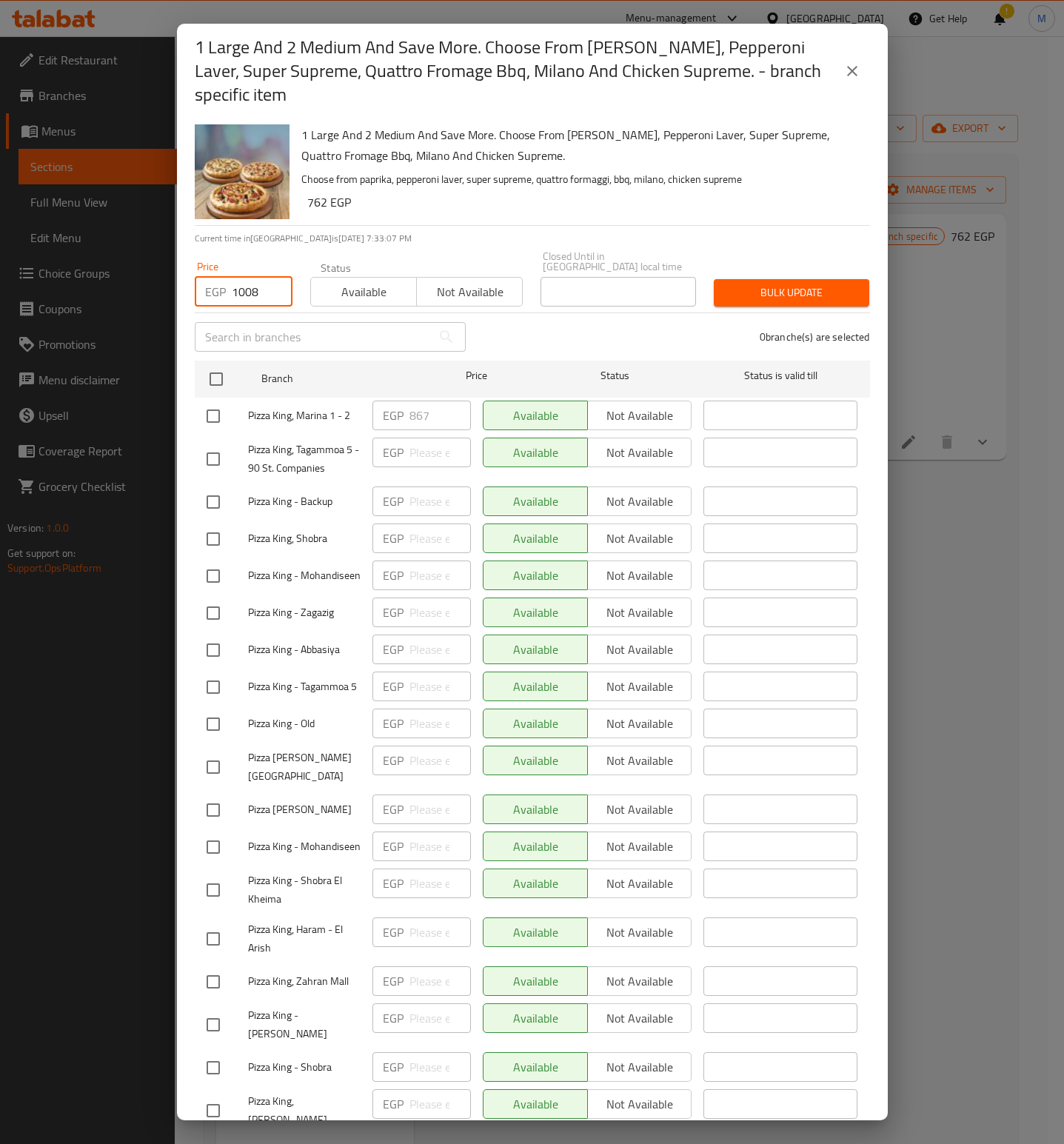
click at [552, 166] on div "1 Large And 2 Medium And Save More. Choose From [PERSON_NAME], Pepperoni Laver,…" at bounding box center [580, 171] width 569 height 106
click at [597, 196] on div "1 Large And 2 Medium And Save More. Choose From [PERSON_NAME], Pepperoni Laver,…" at bounding box center [580, 171] width 569 height 106
click at [211, 401] on input "checkbox" at bounding box center [213, 416] width 31 height 31
checkbox input "true"
click at [794, 284] on span "Bulk update" at bounding box center [791, 293] width 132 height 18
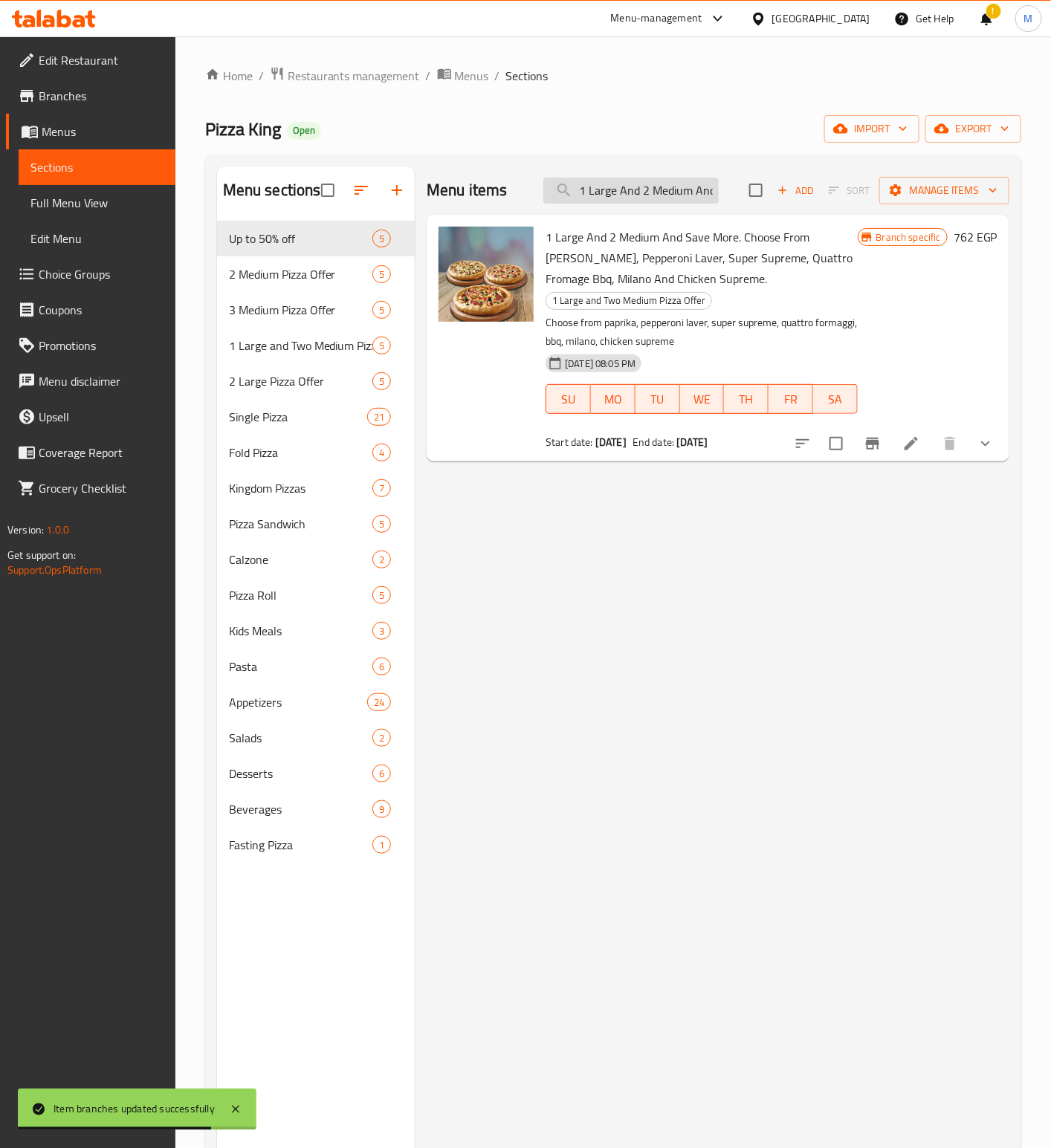
click at [661, 191] on input "1 Large And 2 Medium And Save More. Choose From [PERSON_NAME], Pepperoni Laver,…" at bounding box center [630, 191] width 175 height 26
paste input "Three Medium And Save More. Choose From Paprika, Pepperoni Laver, Super Supreme…"
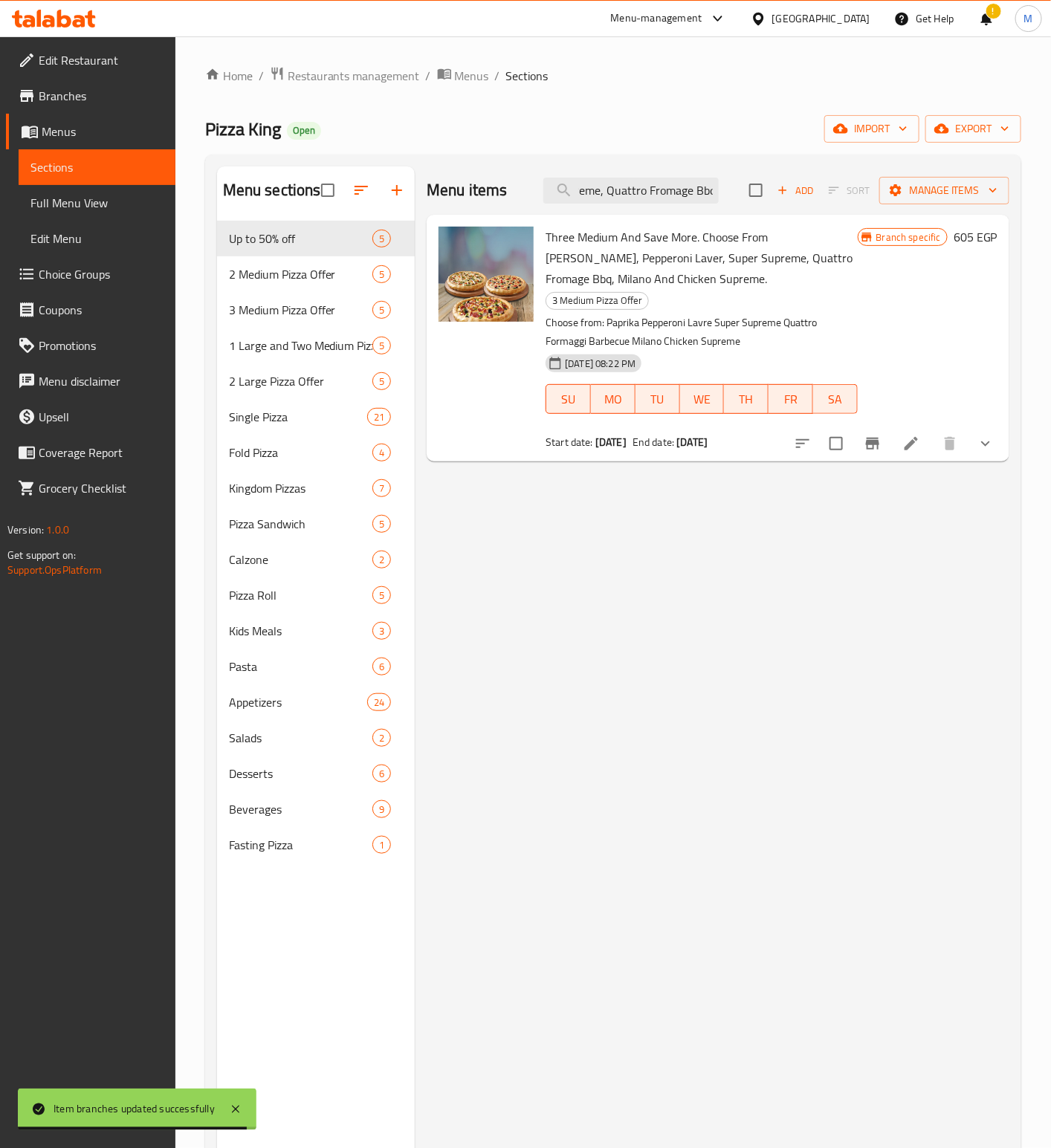
type input "Three Medium And Save More. Choose From Paprika, Pepperoni Laver, Super Supreme…"
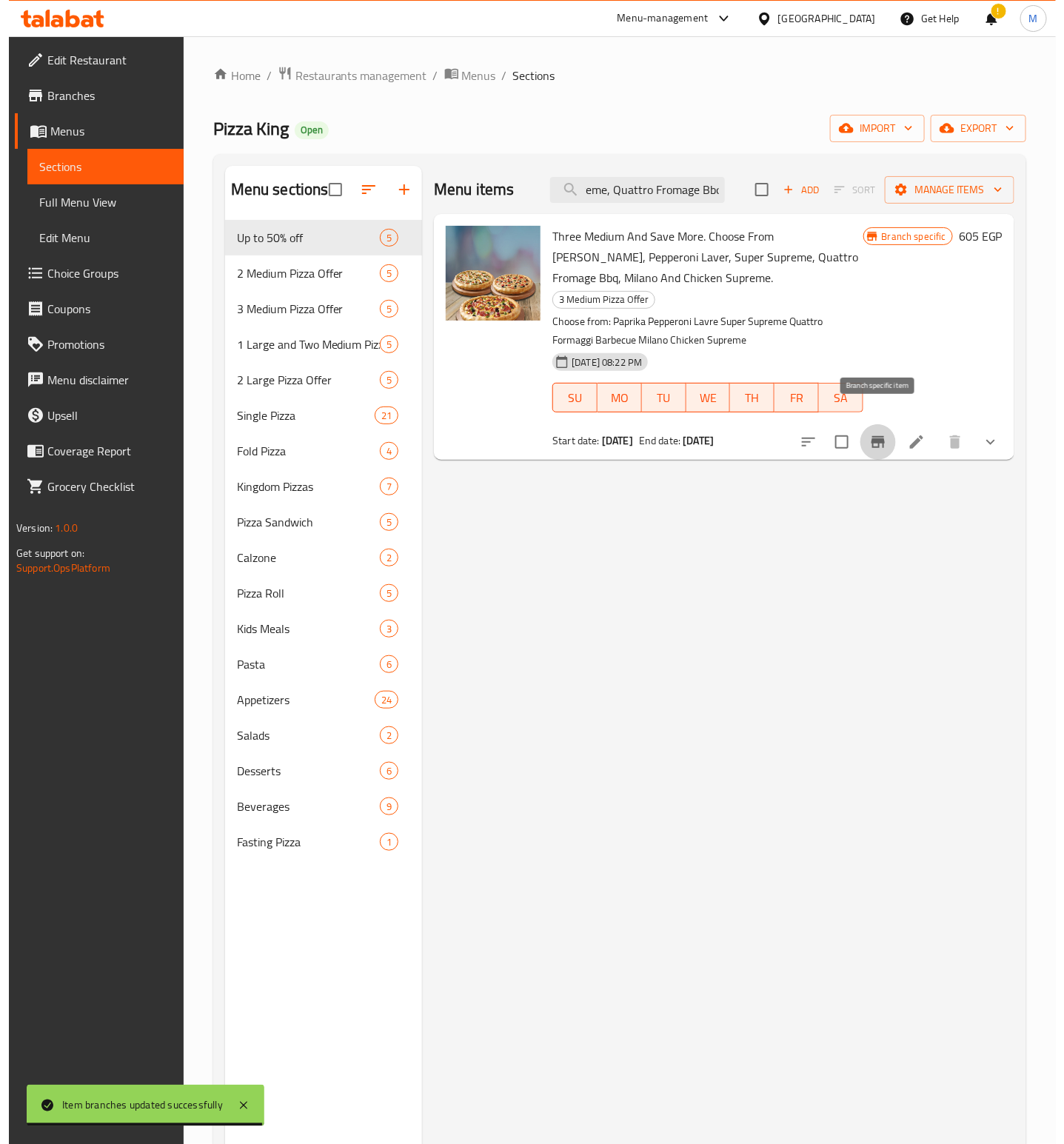
scroll to position [0, 0]
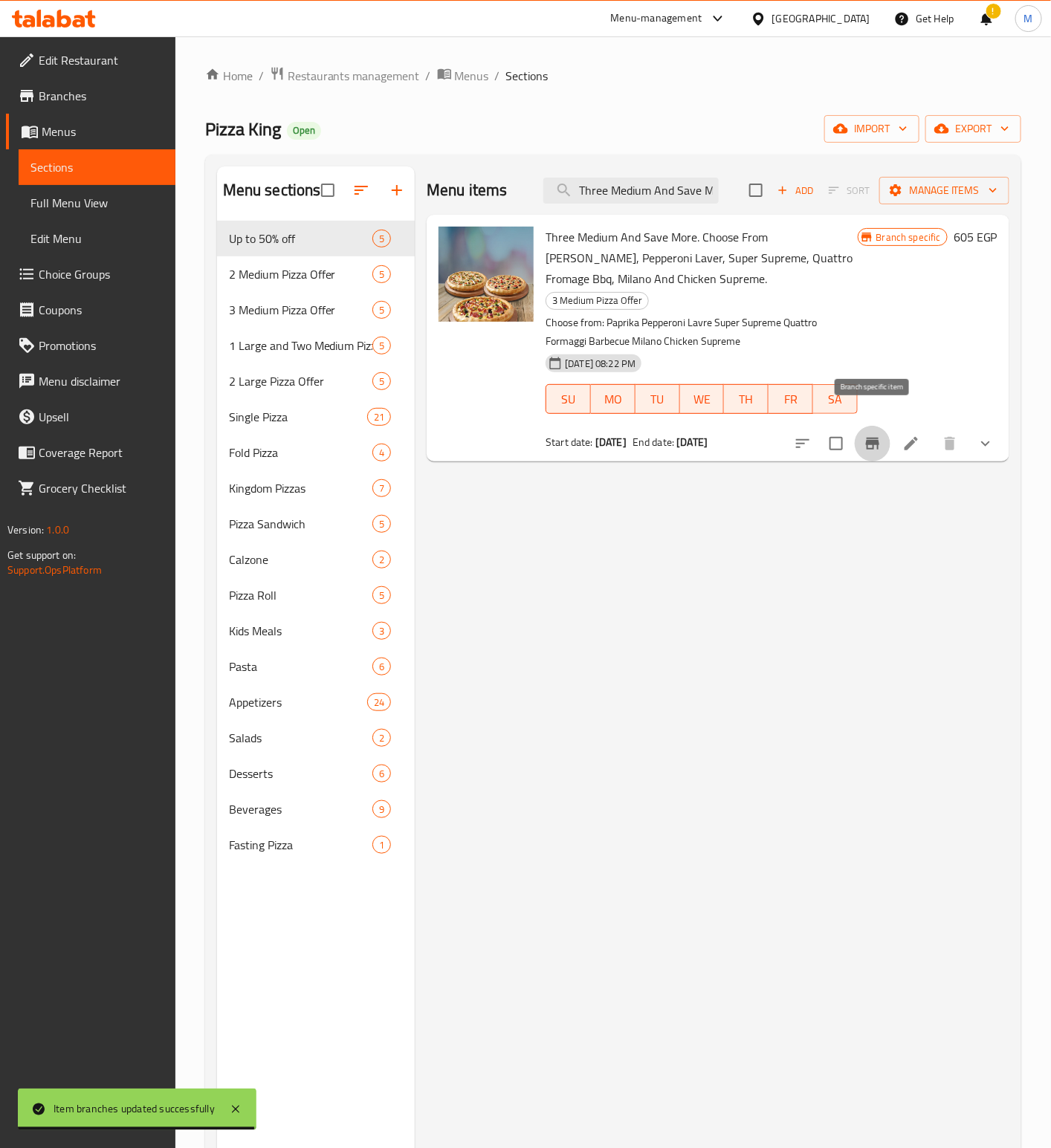
click at [872, 433] on button "Branch-specific-item" at bounding box center [872, 444] width 36 height 36
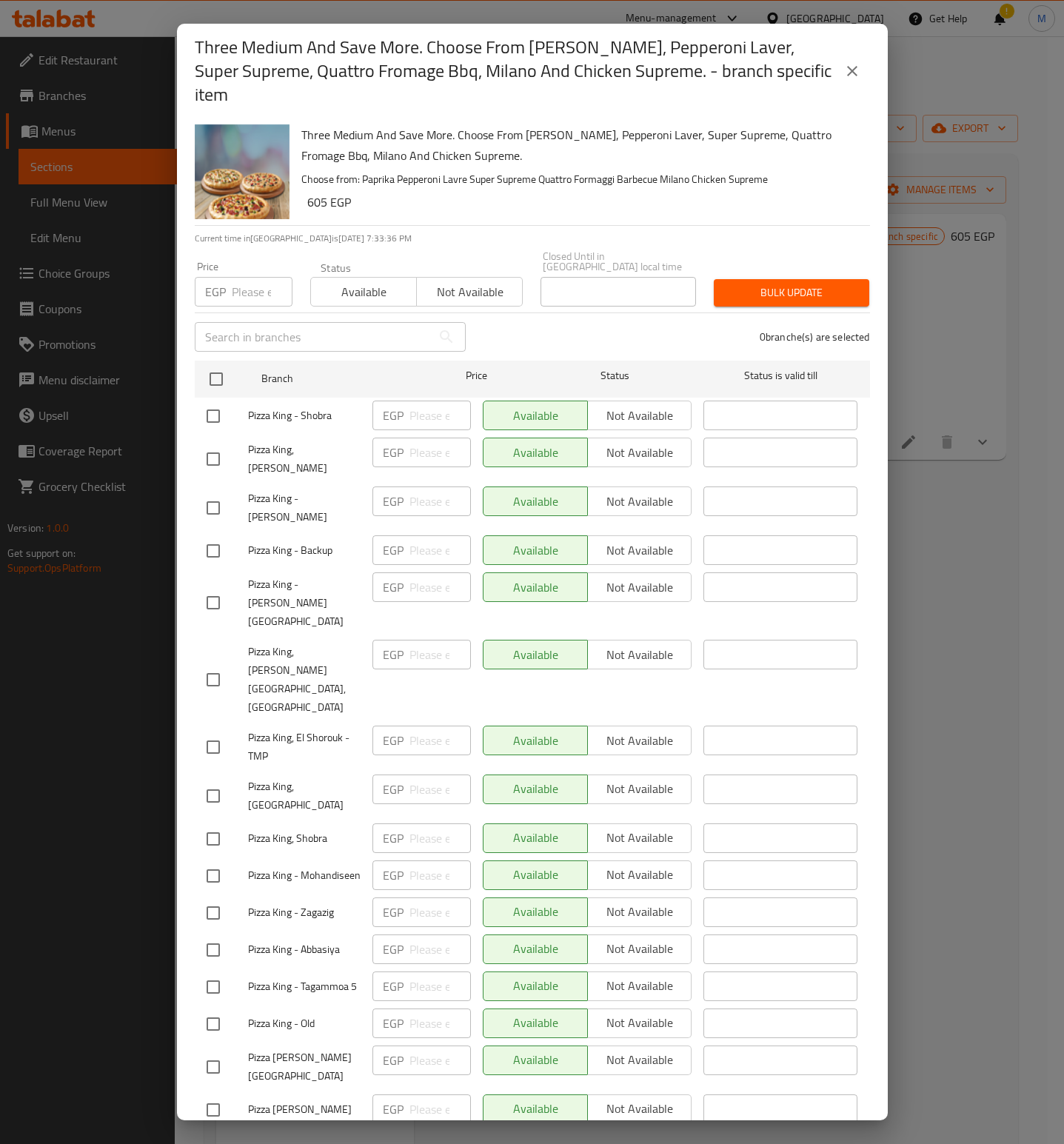
click at [247, 277] on input "number" at bounding box center [262, 292] width 61 height 30
paste input "857"
type input "857"
click at [453, 192] on h6 "605 EGP" at bounding box center [583, 202] width 551 height 21
click at [467, 192] on h6 "605 EGP" at bounding box center [583, 202] width 551 height 21
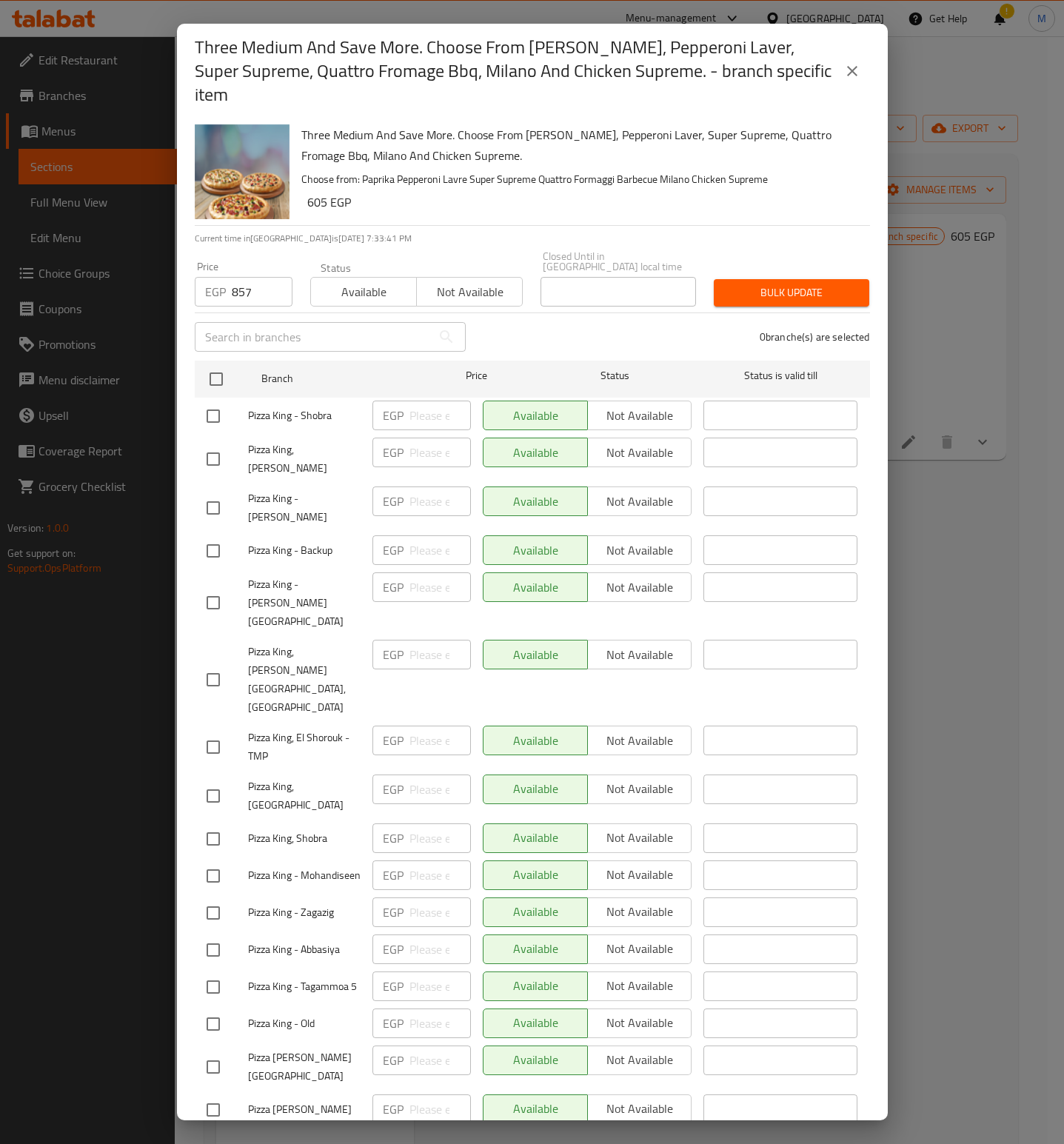
scroll to position [1998, 0]
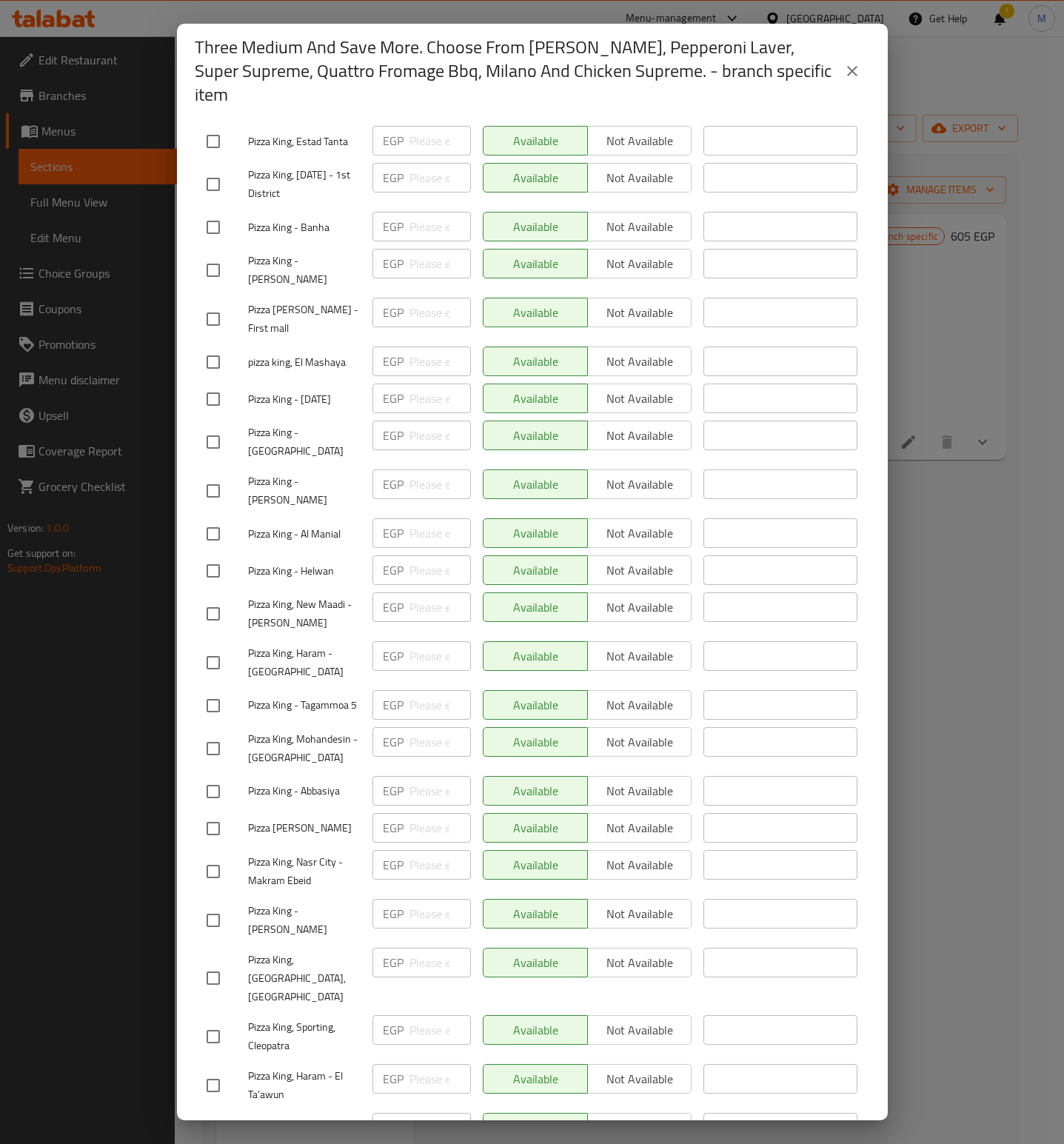
checkbox input "true"
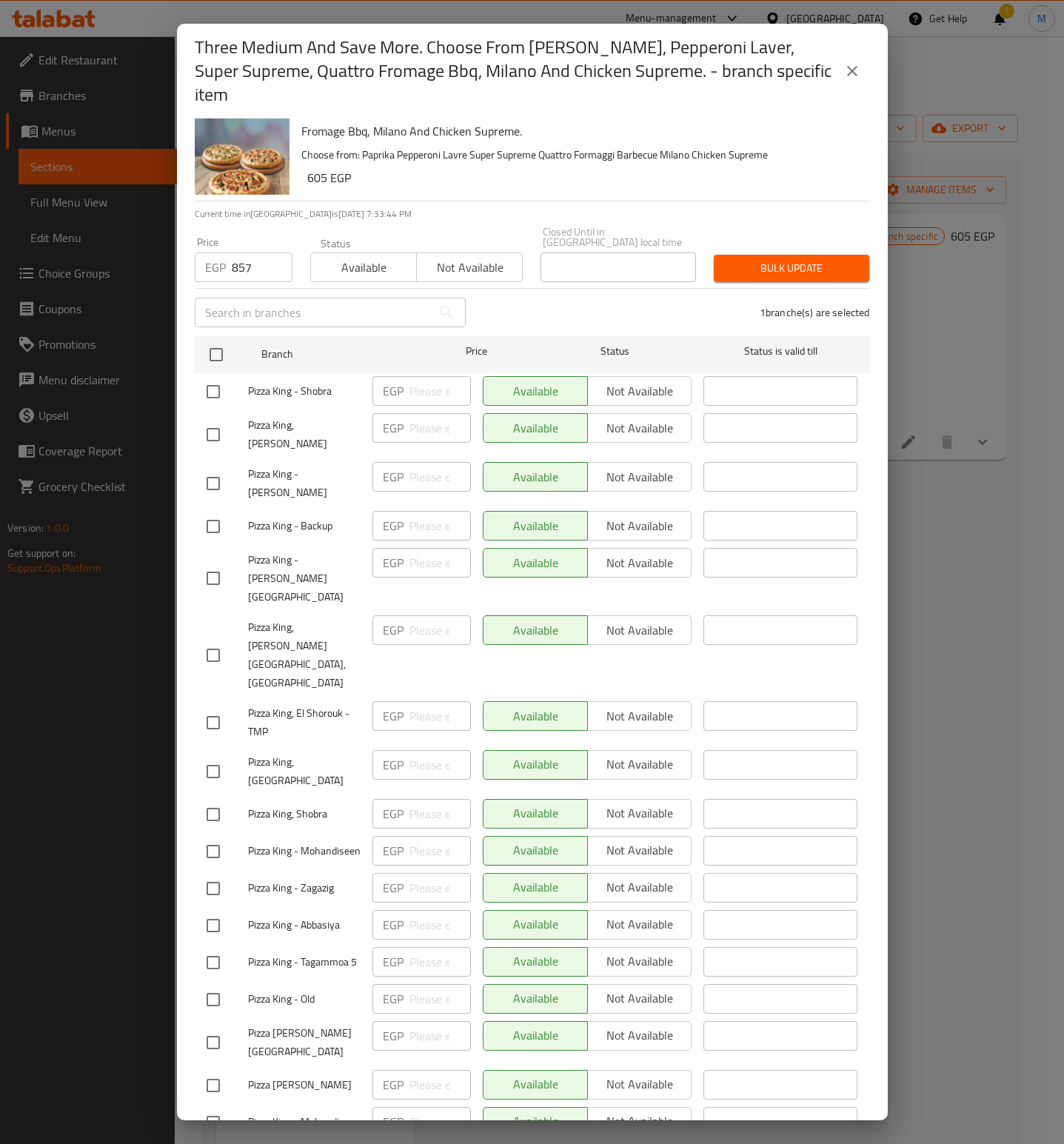
scroll to position [0, 0]
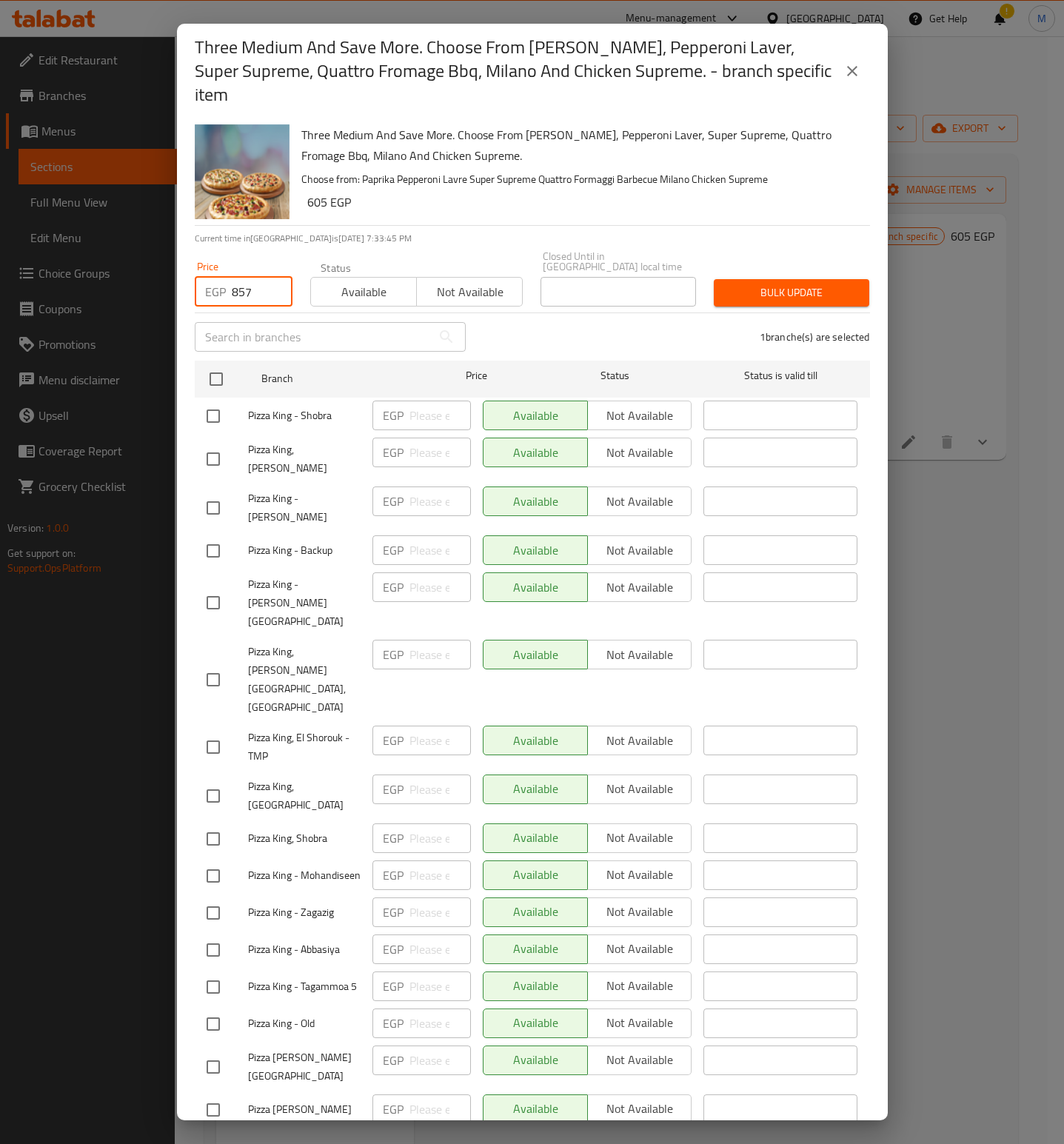
click at [251, 277] on input "857" at bounding box center [262, 292] width 61 height 30
click at [561, 192] on h6 "605 EGP" at bounding box center [583, 202] width 551 height 21
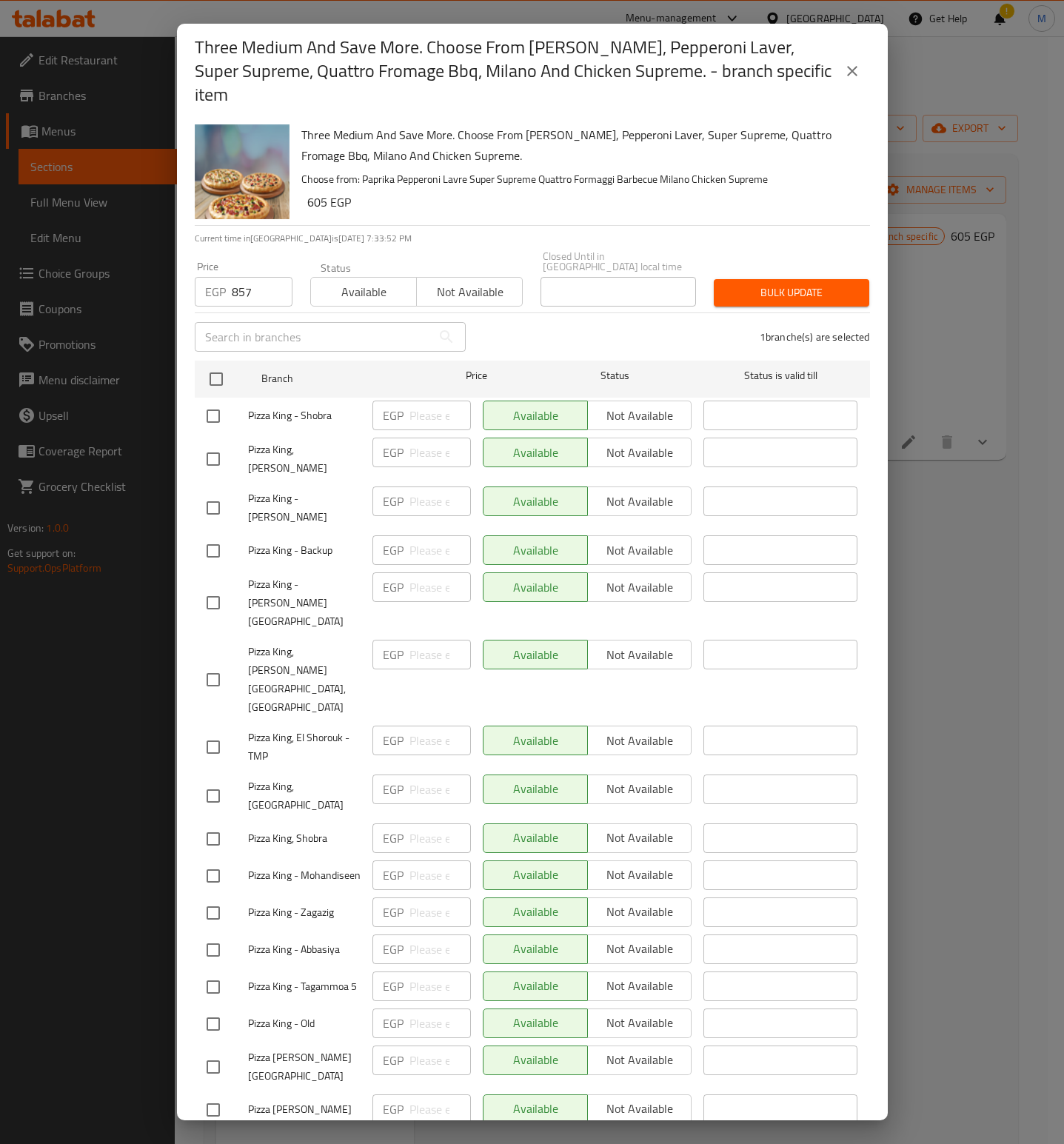
click at [776, 284] on span "Bulk update" at bounding box center [791, 293] width 132 height 18
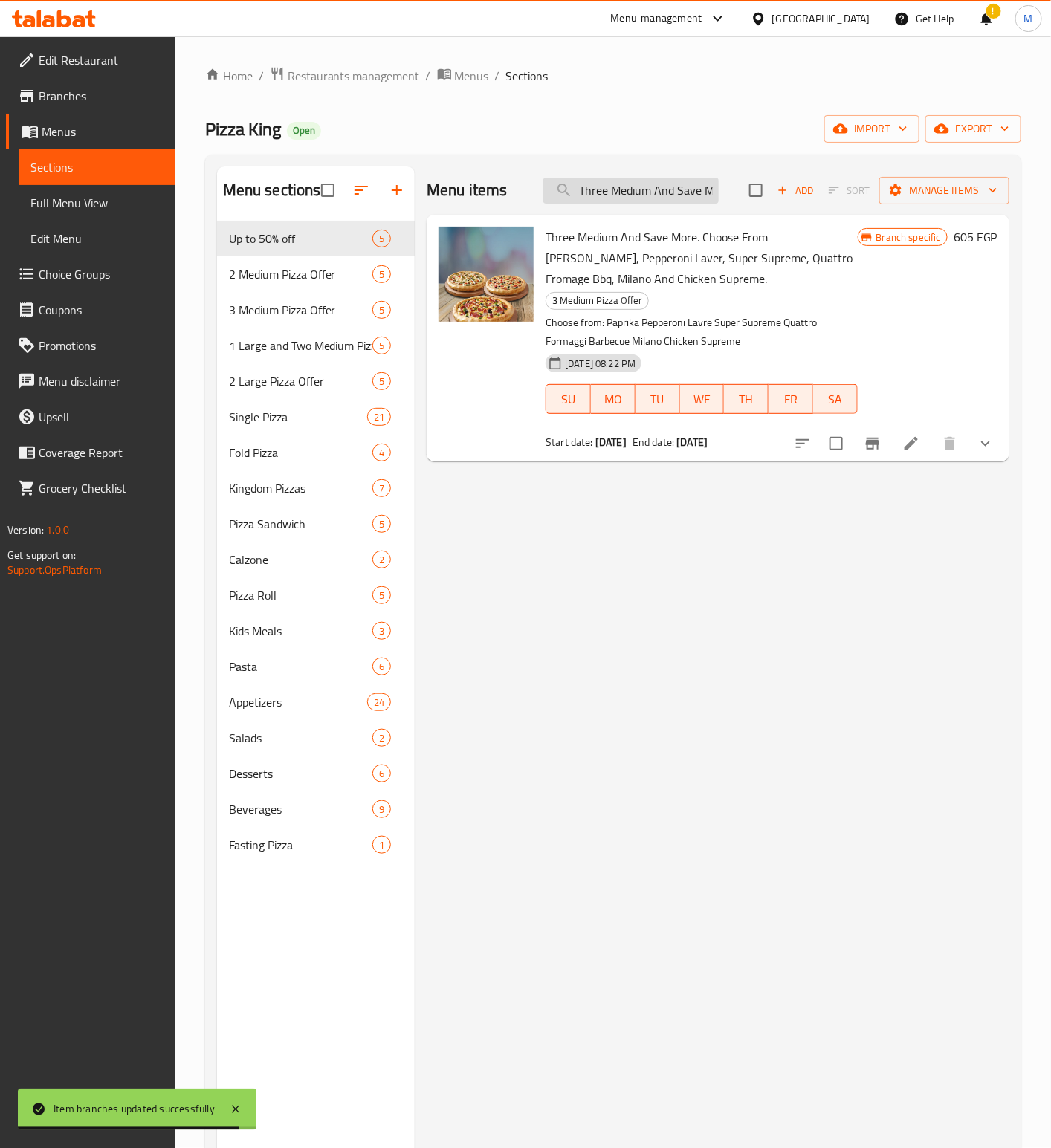
click at [678, 183] on input "Three Medium And Save More. Choose From Paprika, Pepperoni Laver, Super Supreme…" at bounding box center [630, 191] width 175 height 26
click at [676, 183] on input "Three Medium And Save More. Choose From Paprika, Pepperoni Laver, Super Supreme…" at bounding box center [630, 191] width 175 height 26
paste input "wo medium and save more. Choose from [PERSON_NAME], Pepperoni Laver, Super Supr…"
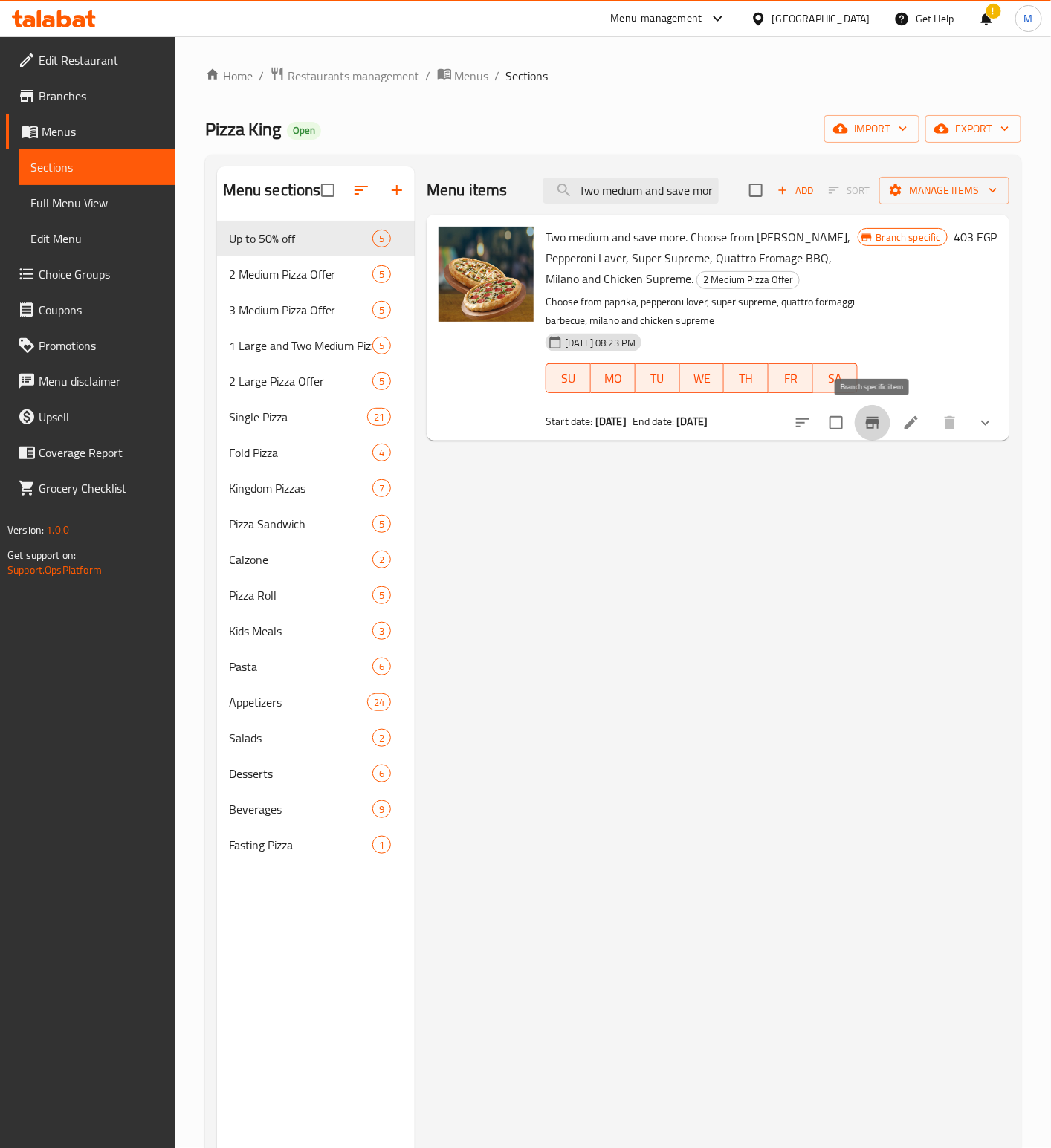
click at [881, 431] on icon "Branch-specific-item" at bounding box center [872, 423] width 18 height 18
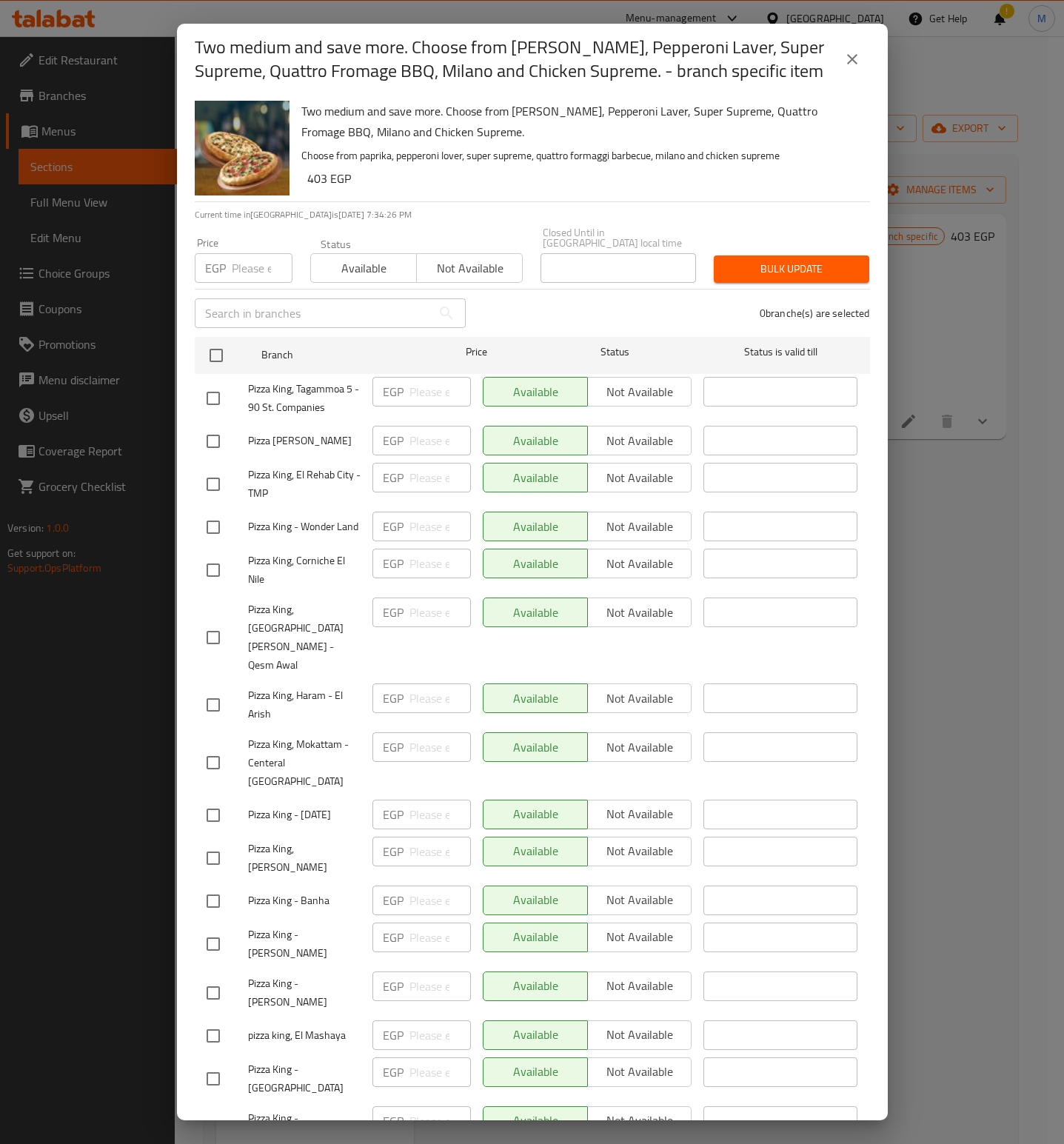
click at [596, 301] on div "0 branche(s) are selected" at bounding box center [677, 313] width 405 height 54
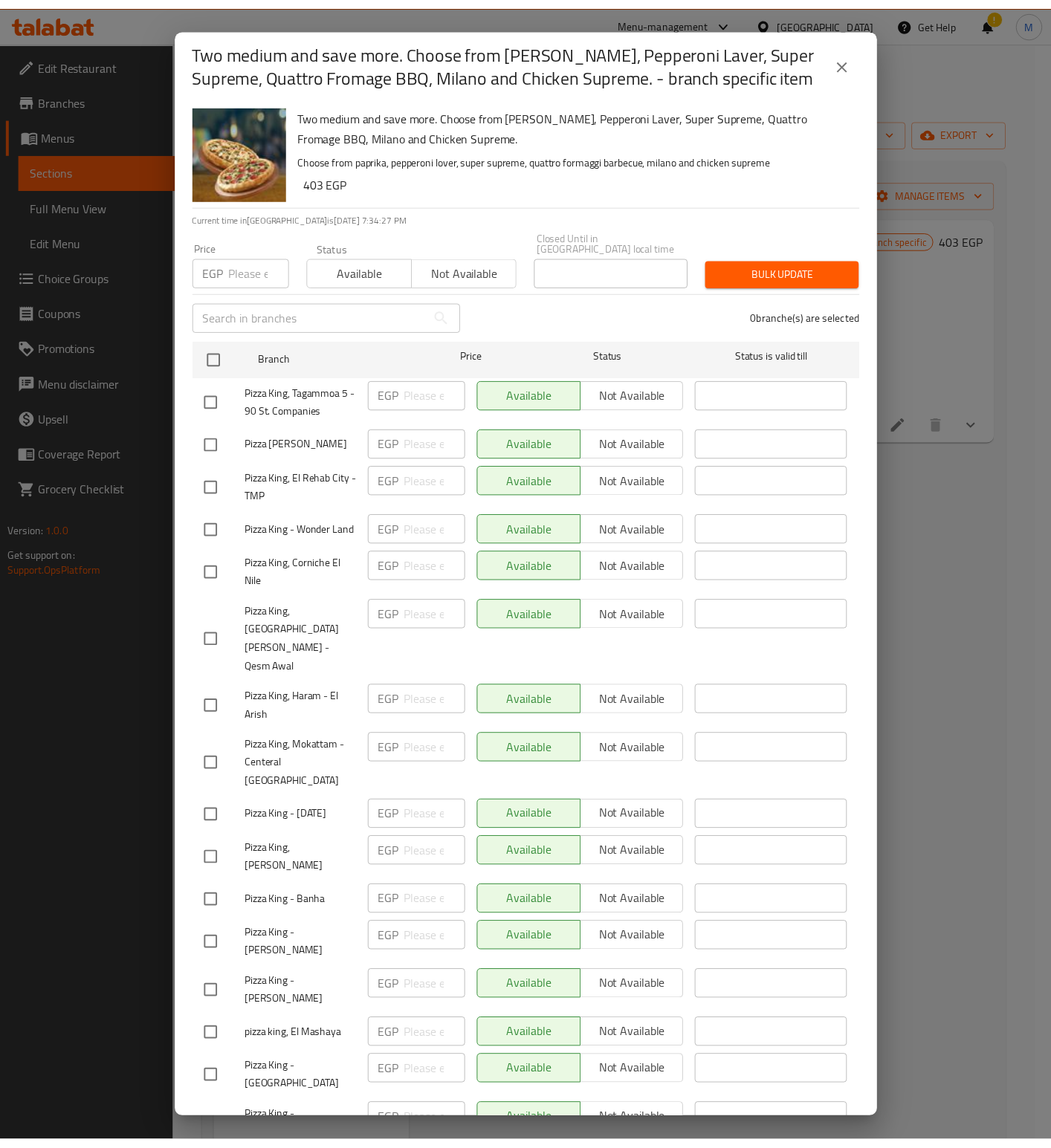
scroll to position [2005, 0]
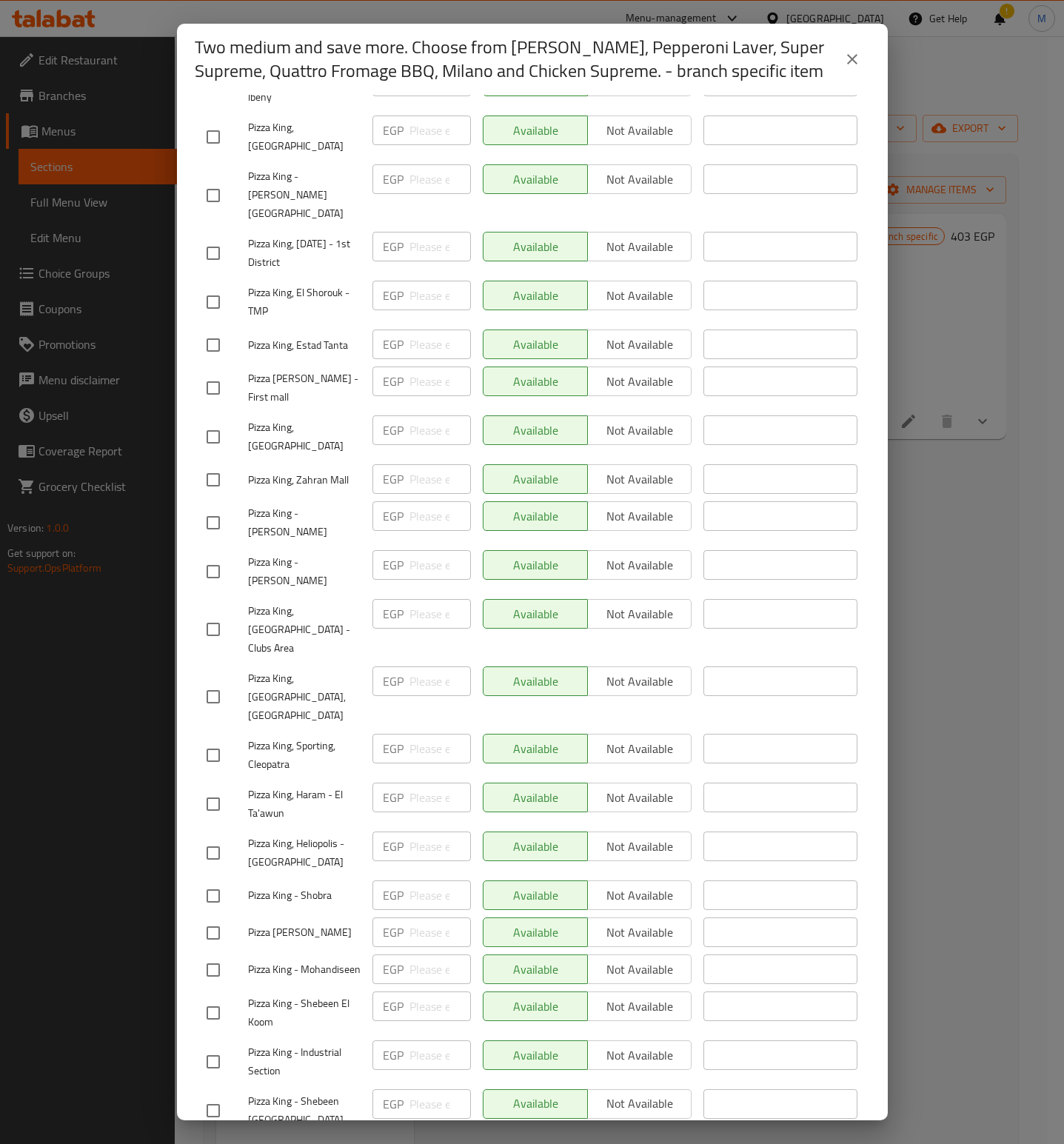
drag, startPoint x: 863, startPoint y: 54, endPoint x: 469, endPoint y: 314, distance: 472.1
click at [863, 54] on button "close" at bounding box center [852, 59] width 35 height 35
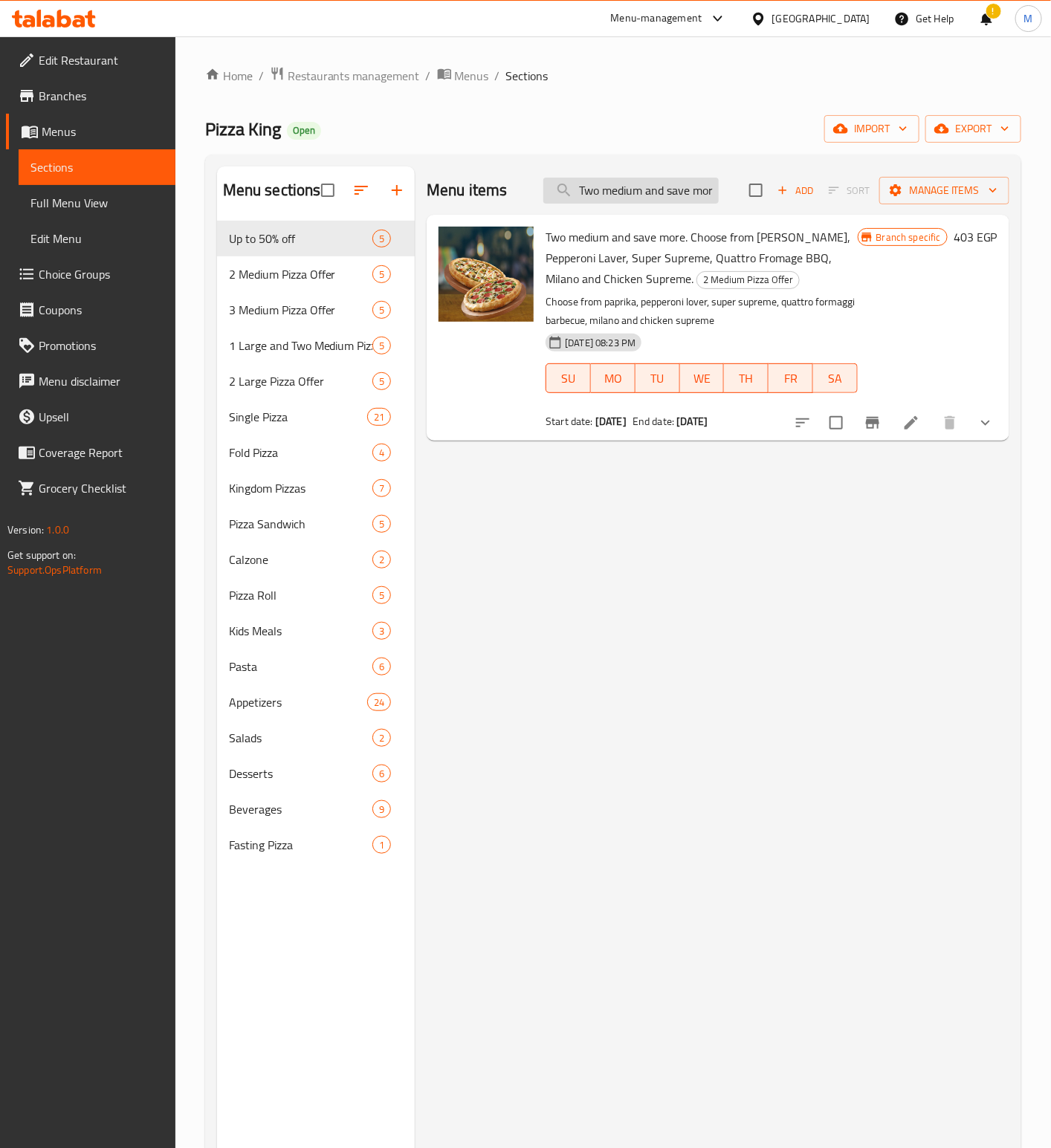
click at [643, 198] on input "Two medium and save more. Choose from [PERSON_NAME], Pepperoni Laver, Super Sup…" at bounding box center [630, 191] width 175 height 26
paste input "One Large And Two Medium , And Save More. Choose From Smoky Zinger, Tuna, Weste…"
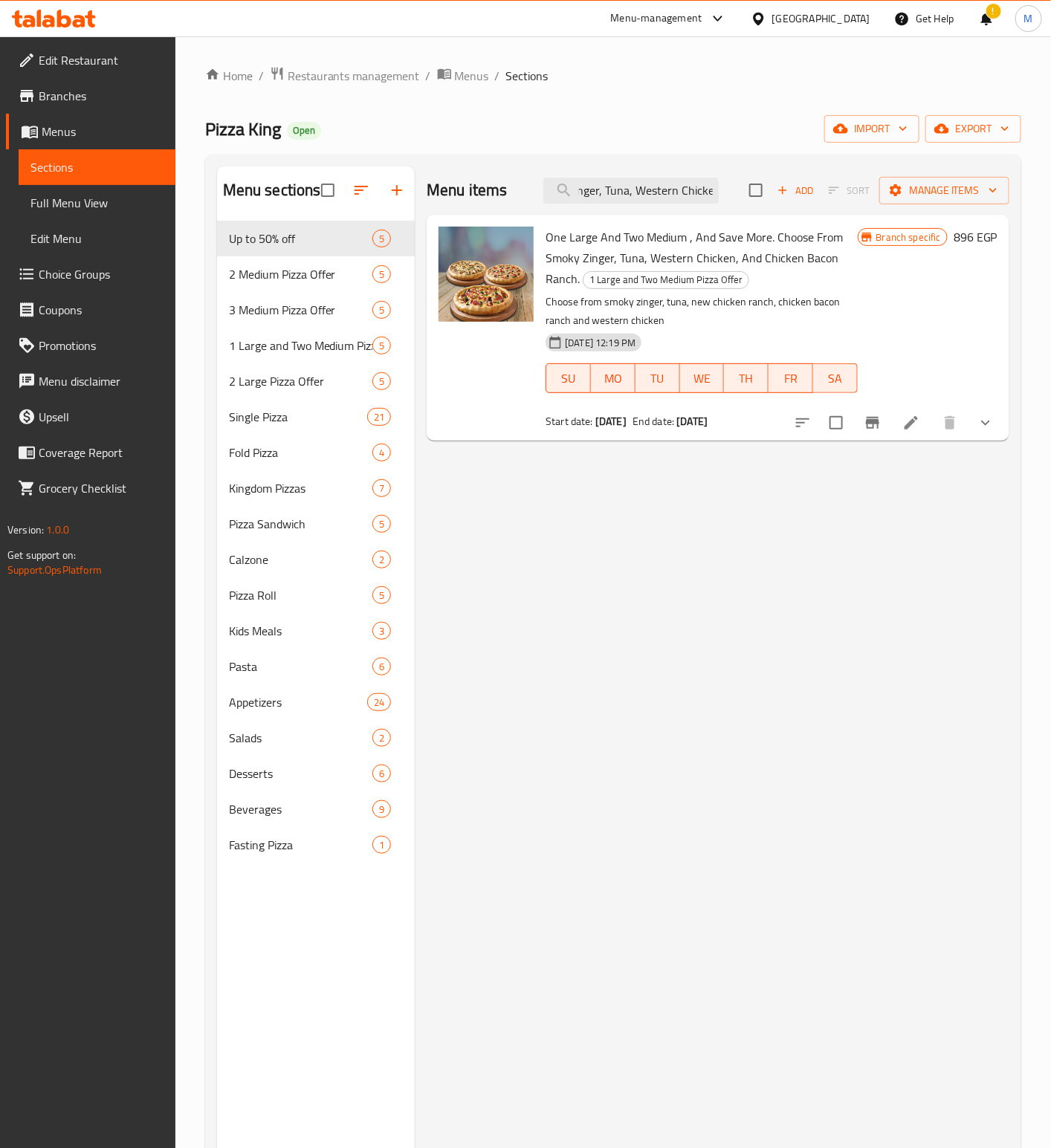
scroll to position [0, 0]
click at [881, 419] on icon "Branch-specific-item" at bounding box center [872, 423] width 18 height 18
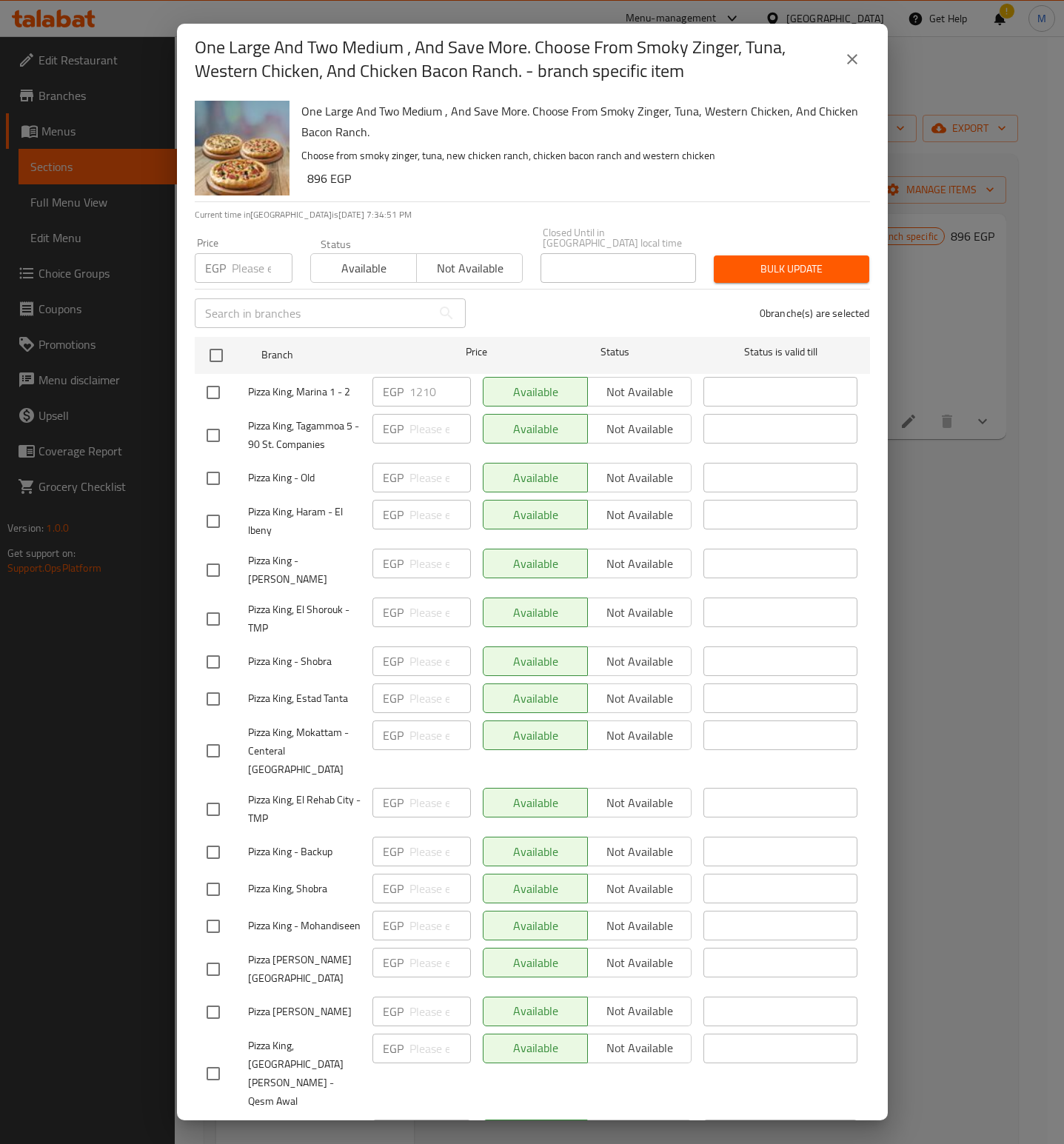
click at [581, 201] on div "One Large And Two Medium , And Save More. Choose From Smoky Zinger, Tuna, Weste…" at bounding box center [580, 147] width 569 height 106
click at [844, 66] on icon "close" at bounding box center [853, 59] width 18 height 18
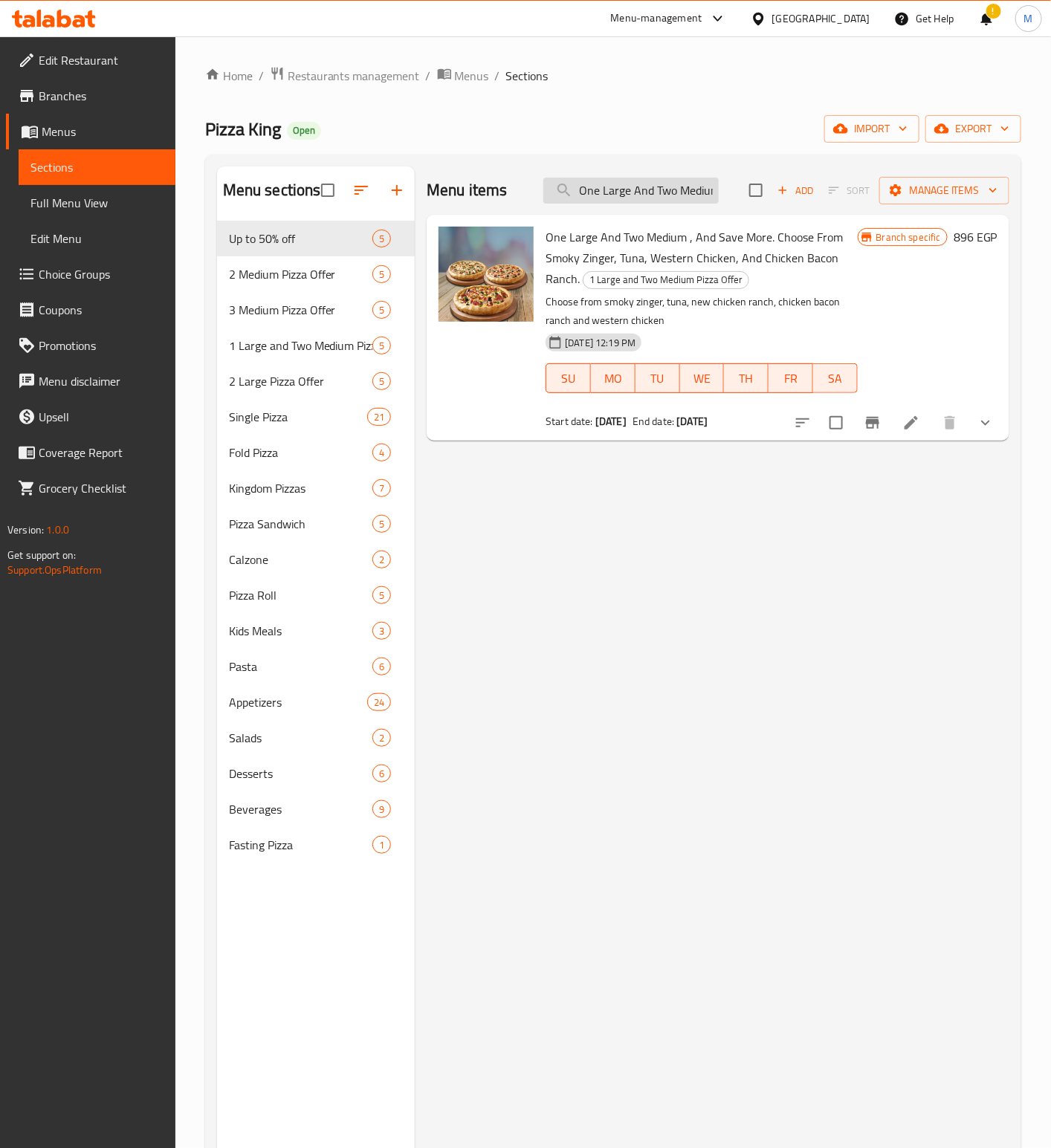
click at [650, 194] on input "One Large And Two Medium , And Save More. Choose From Smoky Zinger, Tuna, Weste…" at bounding box center [630, 191] width 175 height 26
paste input "Fourth Offer Buy 2 Large And Save More"
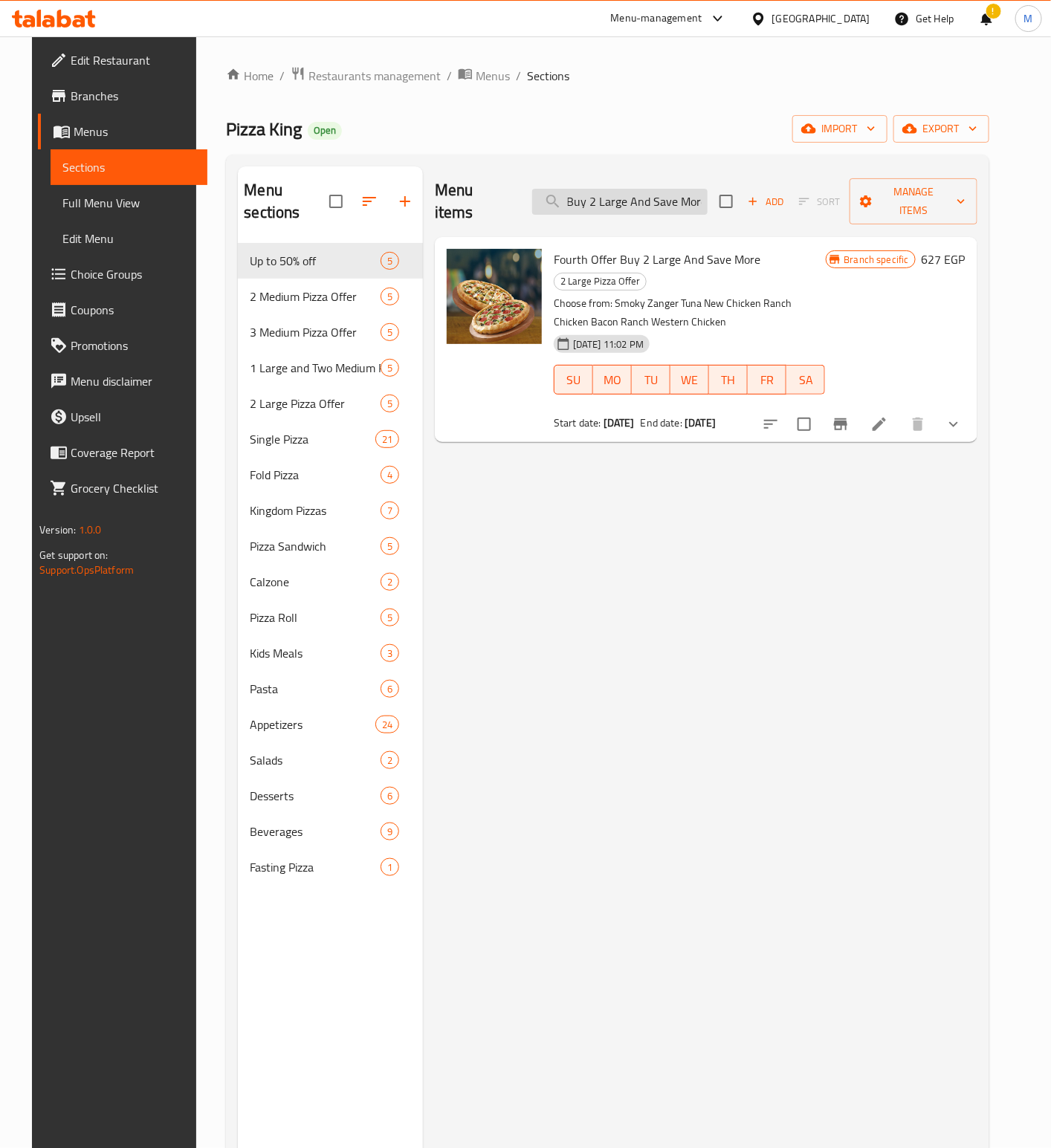
click at [680, 194] on input "Fourth Offer Buy 2 Large And Save More" at bounding box center [619, 202] width 175 height 26
paste input "search"
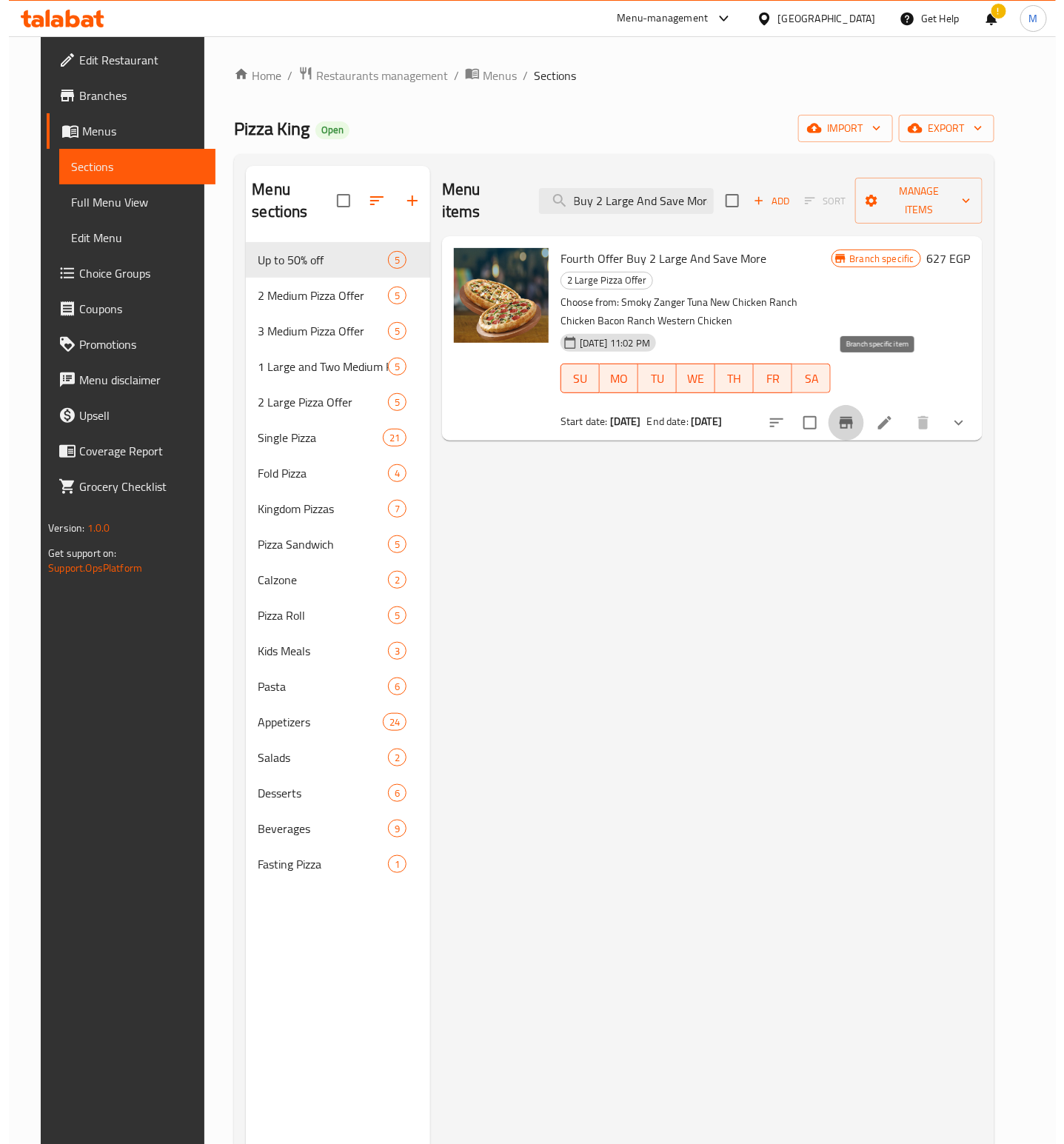
scroll to position [0, 0]
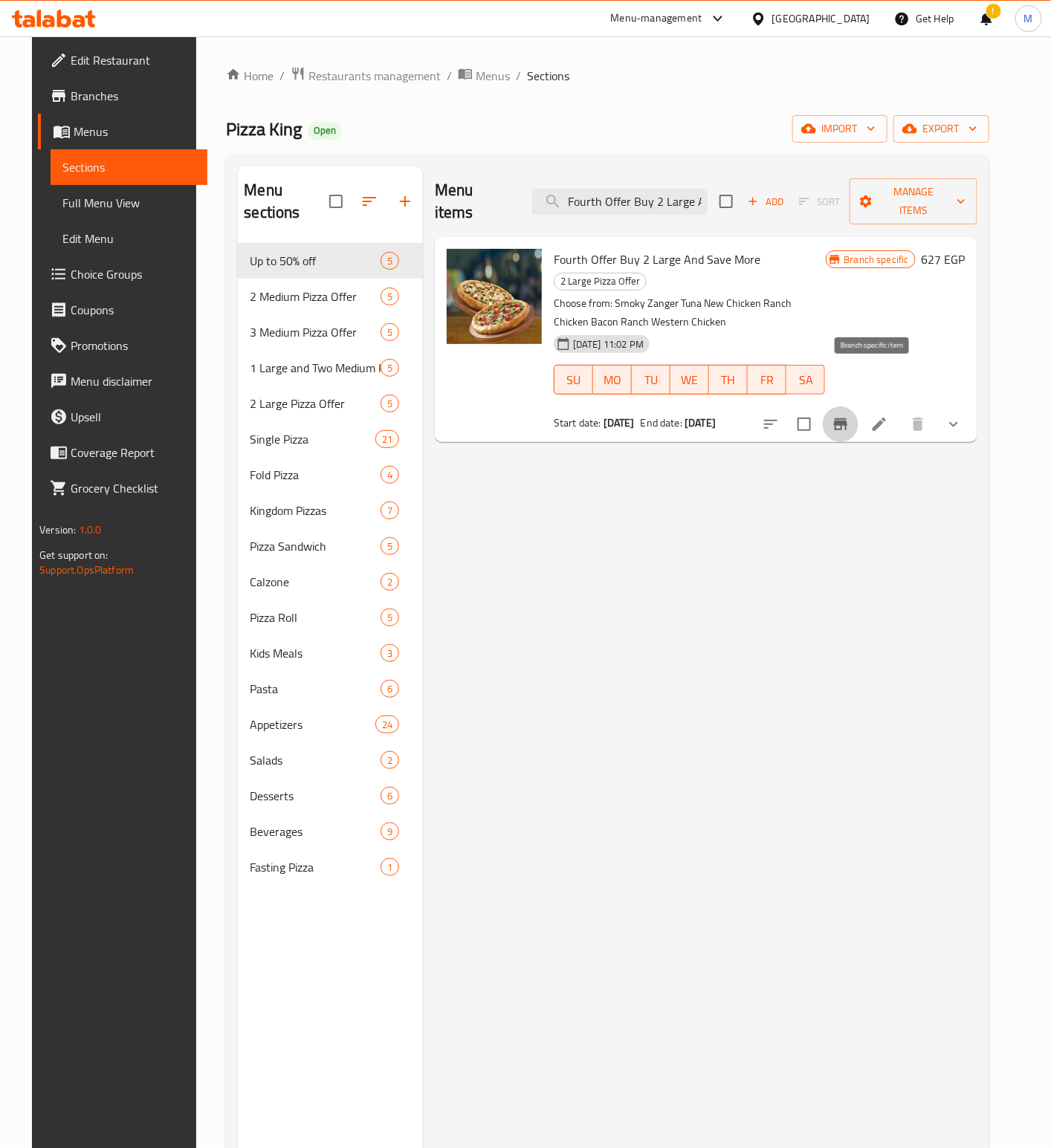
click at [848, 419] on icon "Branch-specific-item" at bounding box center [840, 424] width 14 height 12
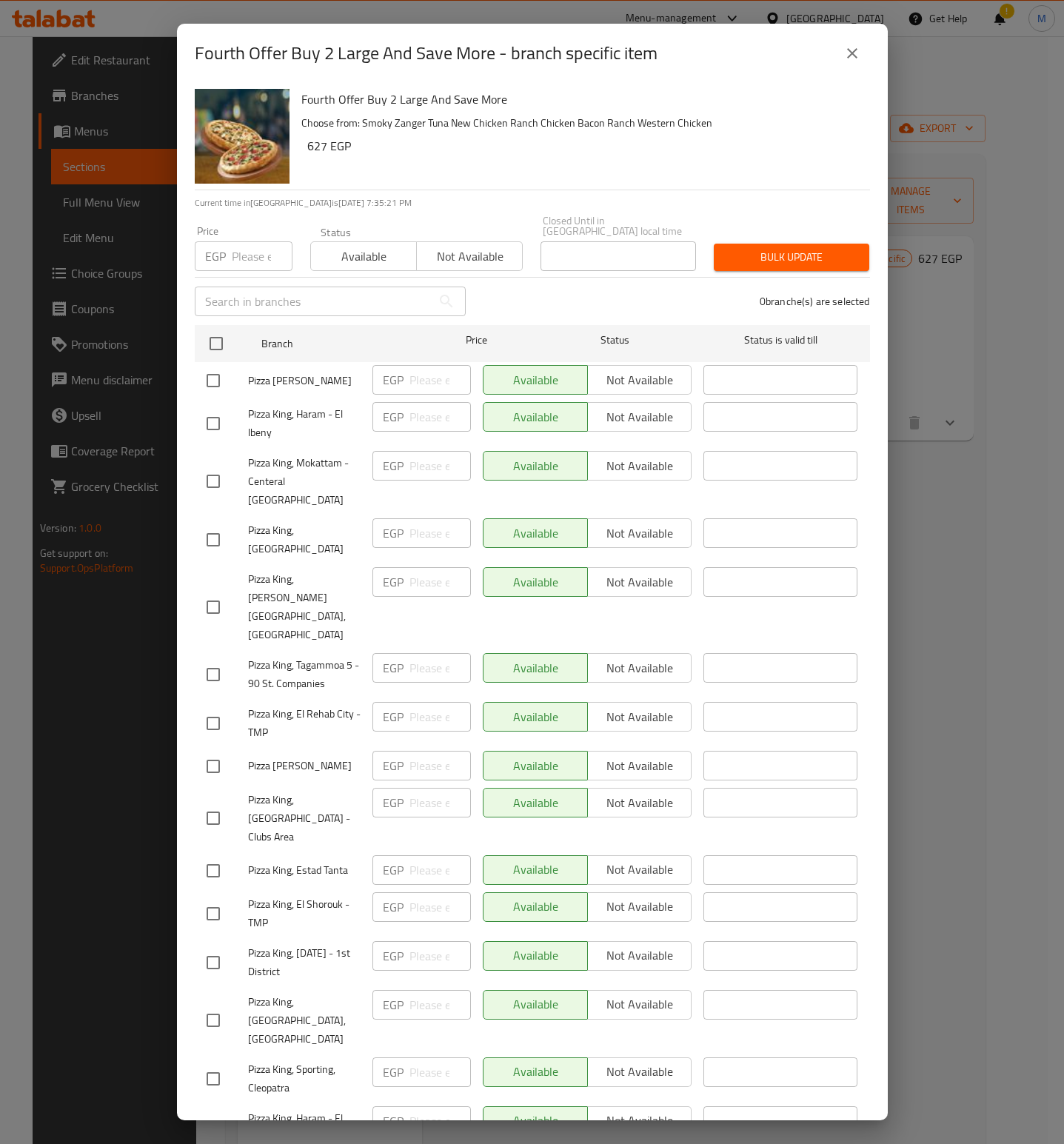
click at [469, 165] on div "Fourth Offer Buy 2 Large And Save More Choose from: Smoky [PERSON_NAME] Tuna Ne…" at bounding box center [580, 135] width 569 height 106
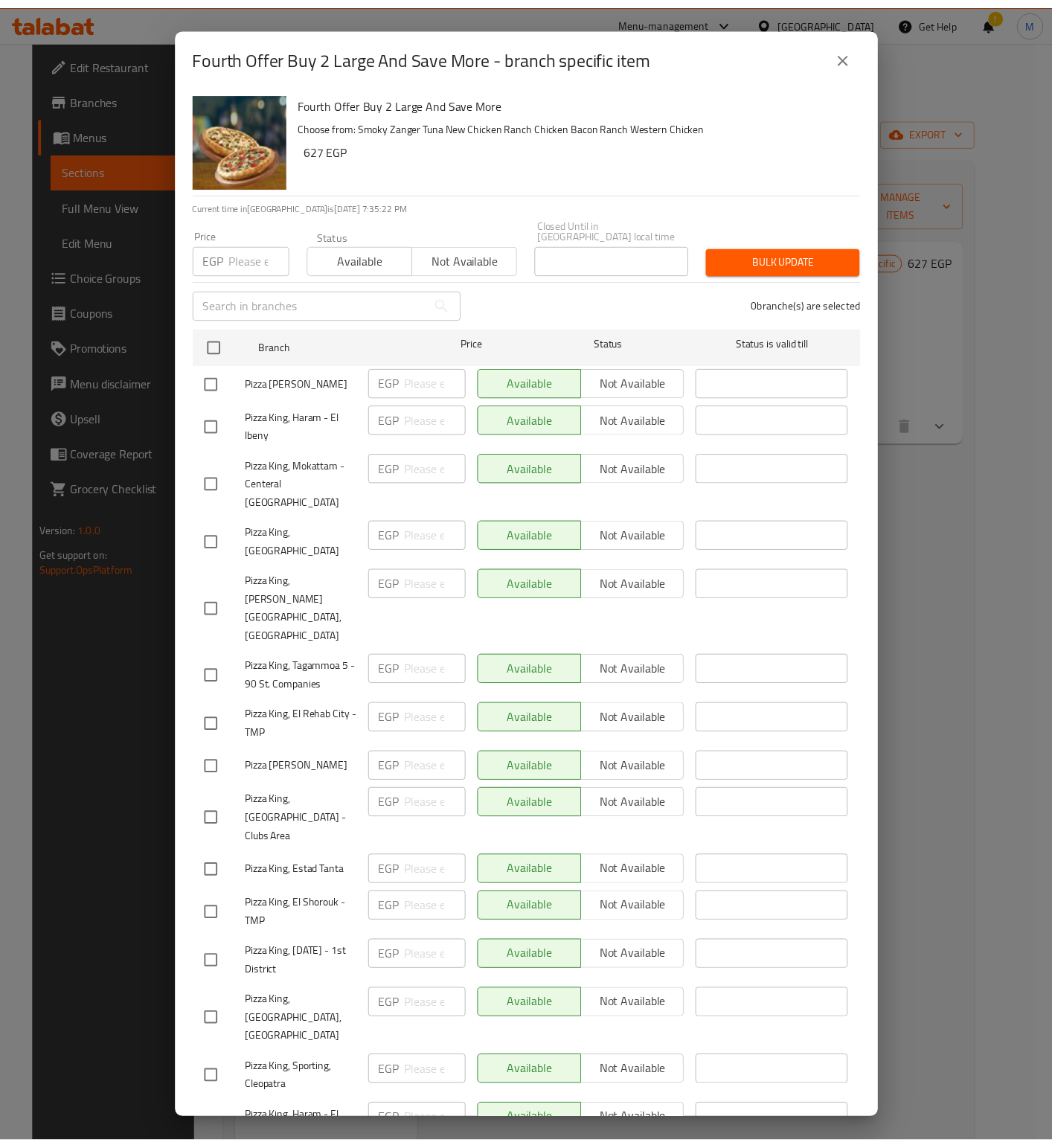
scroll to position [1436, 0]
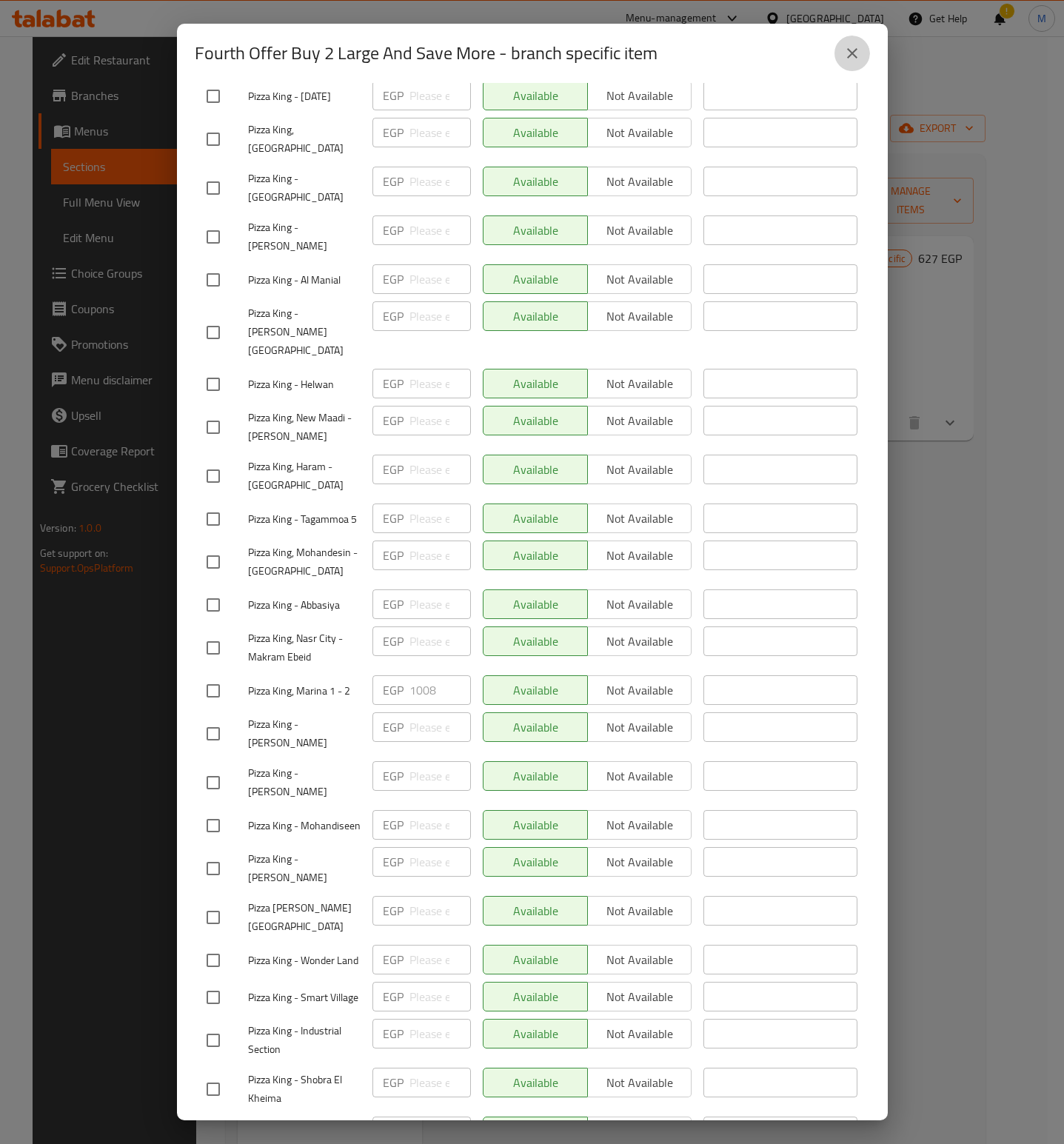
click at [858, 50] on icon "close" at bounding box center [853, 54] width 18 height 18
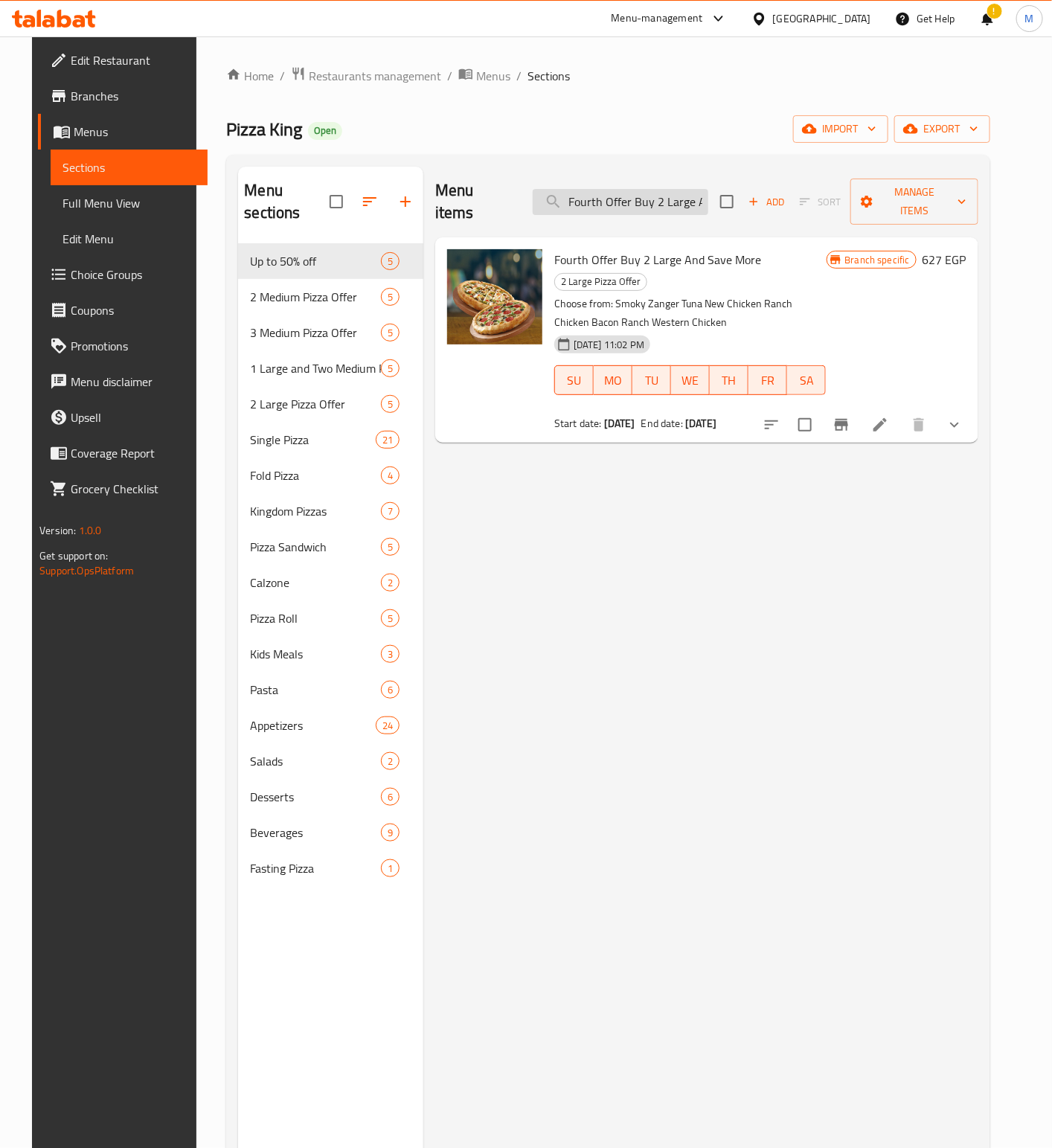
click at [664, 189] on input "Fourth Offer Buy 2 Large And Save More" at bounding box center [620, 202] width 175 height 26
paste input "Three medium and save more. Choose from smoky zinger, tuna, western chicken, an…"
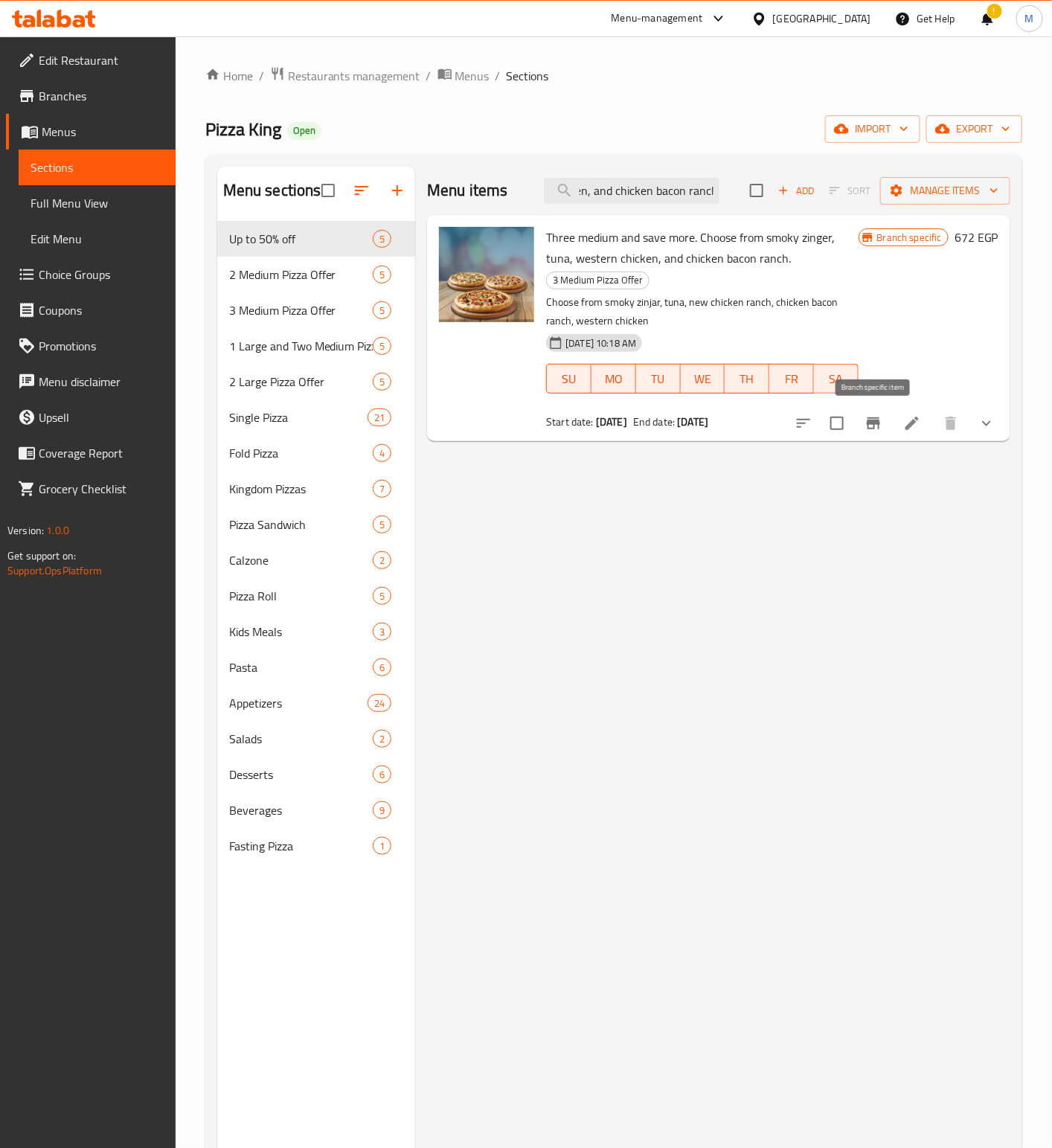
click at [867, 428] on icon "Branch-specific-item" at bounding box center [873, 424] width 18 height 18
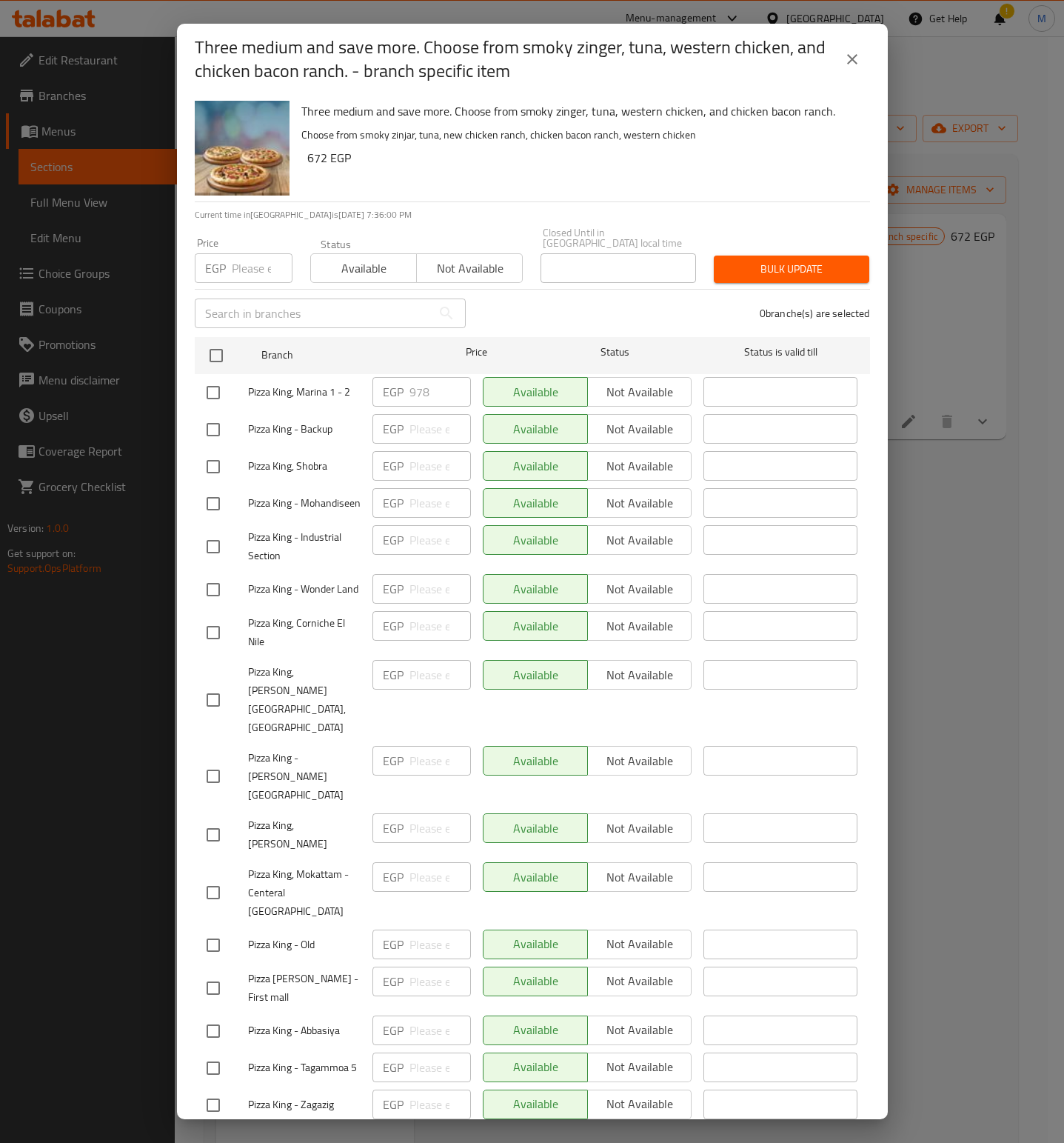
click at [627, 185] on div "Three medium and save more. Choose from smoky zinger, tuna, western chicken, an…" at bounding box center [580, 147] width 569 height 106
drag, startPoint x: 852, startPoint y: 61, endPoint x: 25, endPoint y: 521, distance: 946.3
click at [851, 63] on icon "close" at bounding box center [853, 59] width 18 height 18
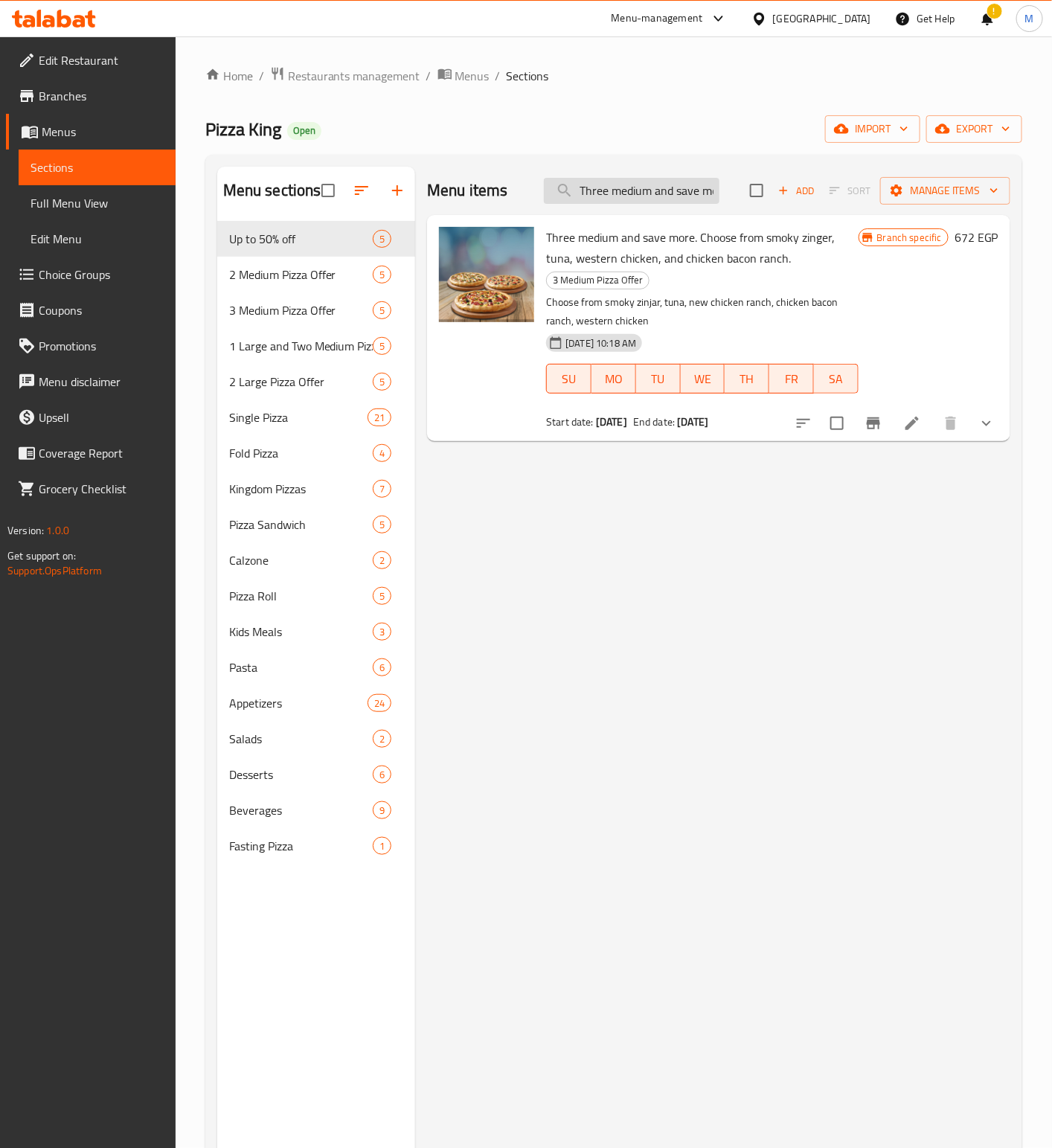
click at [635, 196] on input "Three medium and save more. Choose from smoky zinger, tuna, western chicken, an…" at bounding box center [631, 191] width 175 height 26
paste input "wo Medium Pizzas And Save More. Choose From [PERSON_NAME], Tuna, New Chicken Ra…"
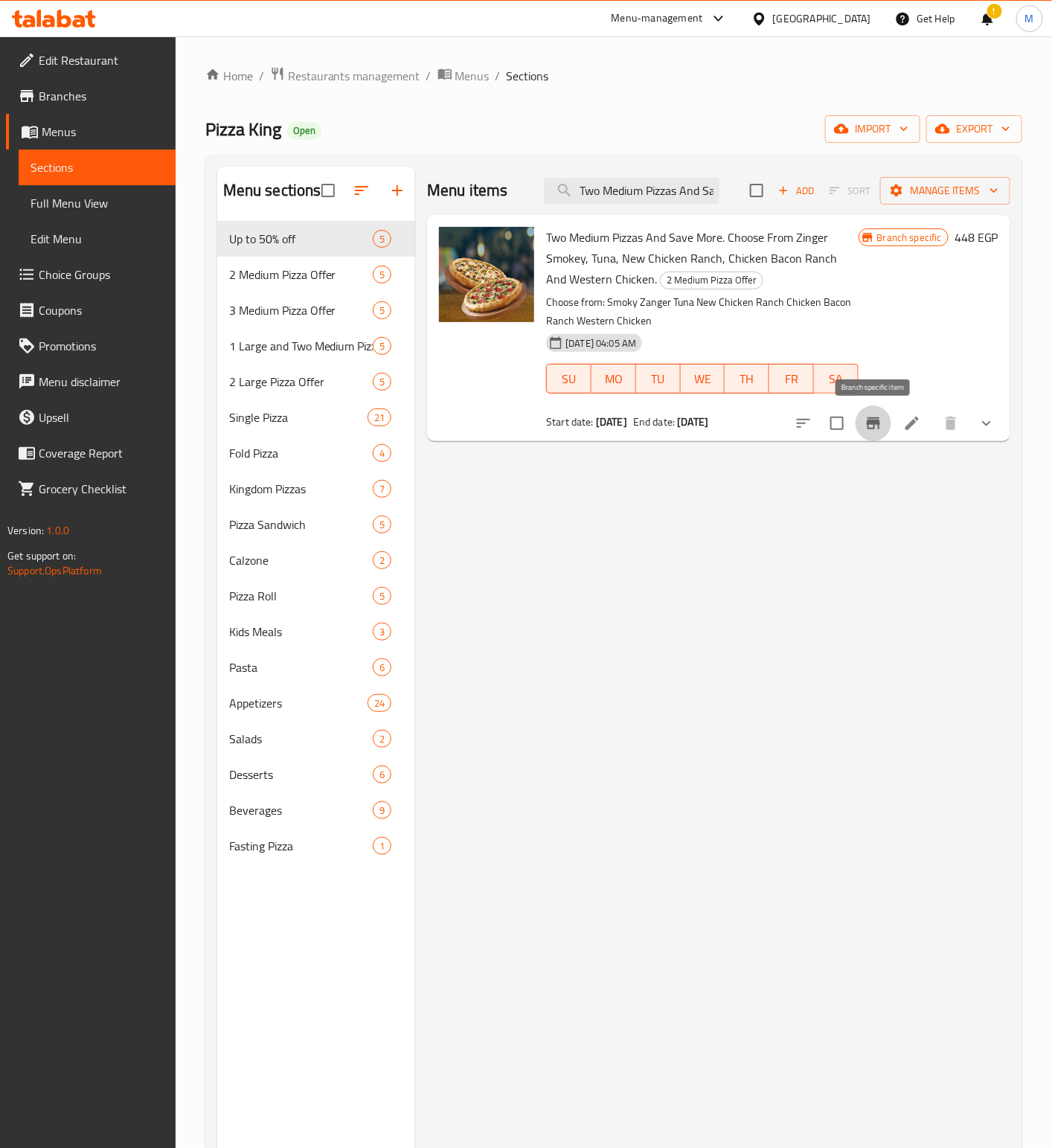
click at [884, 425] on button "Branch-specific-item" at bounding box center [873, 423] width 36 height 36
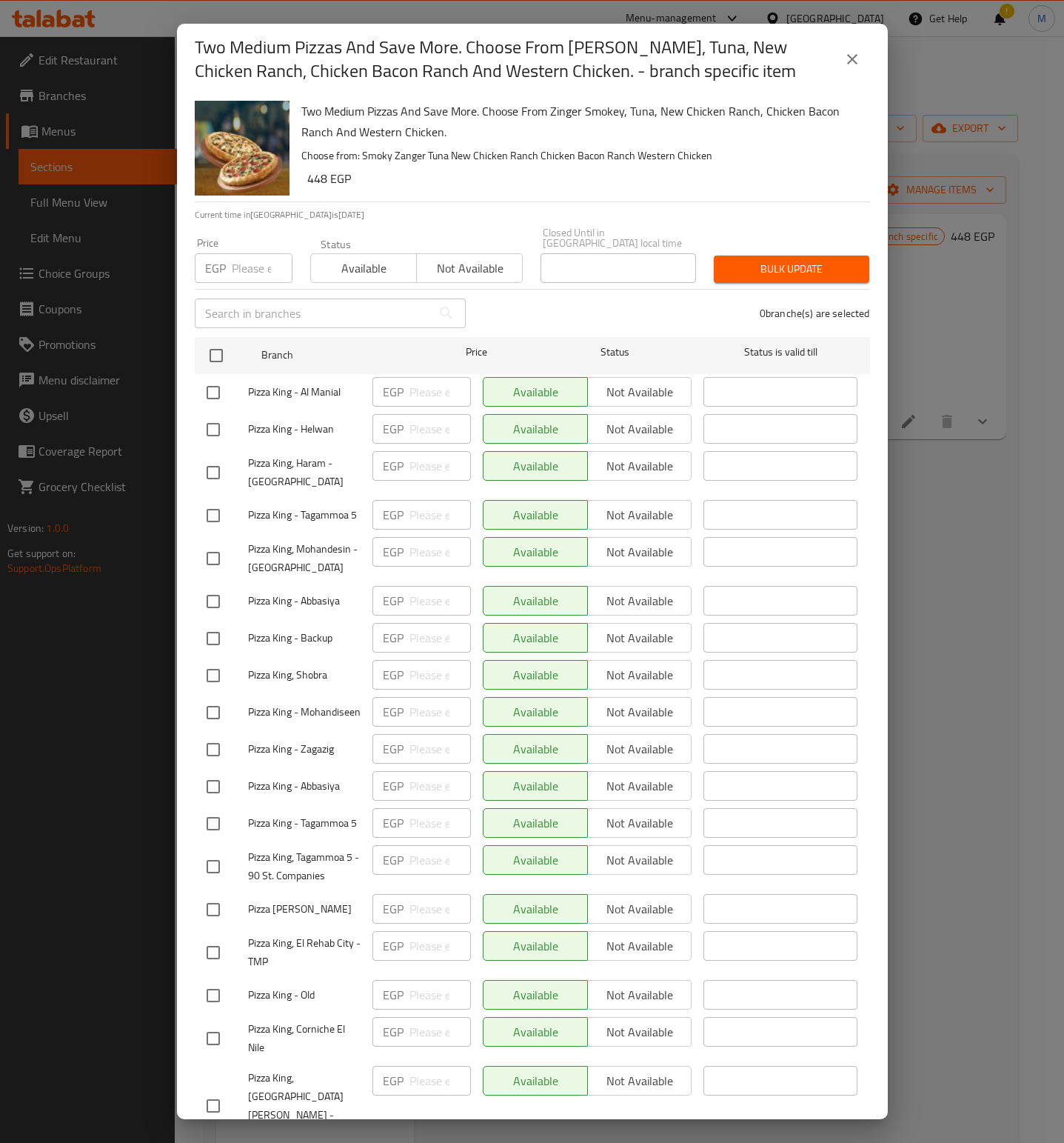
click at [558, 292] on div "0 branche(s) are selected" at bounding box center [677, 313] width 405 height 54
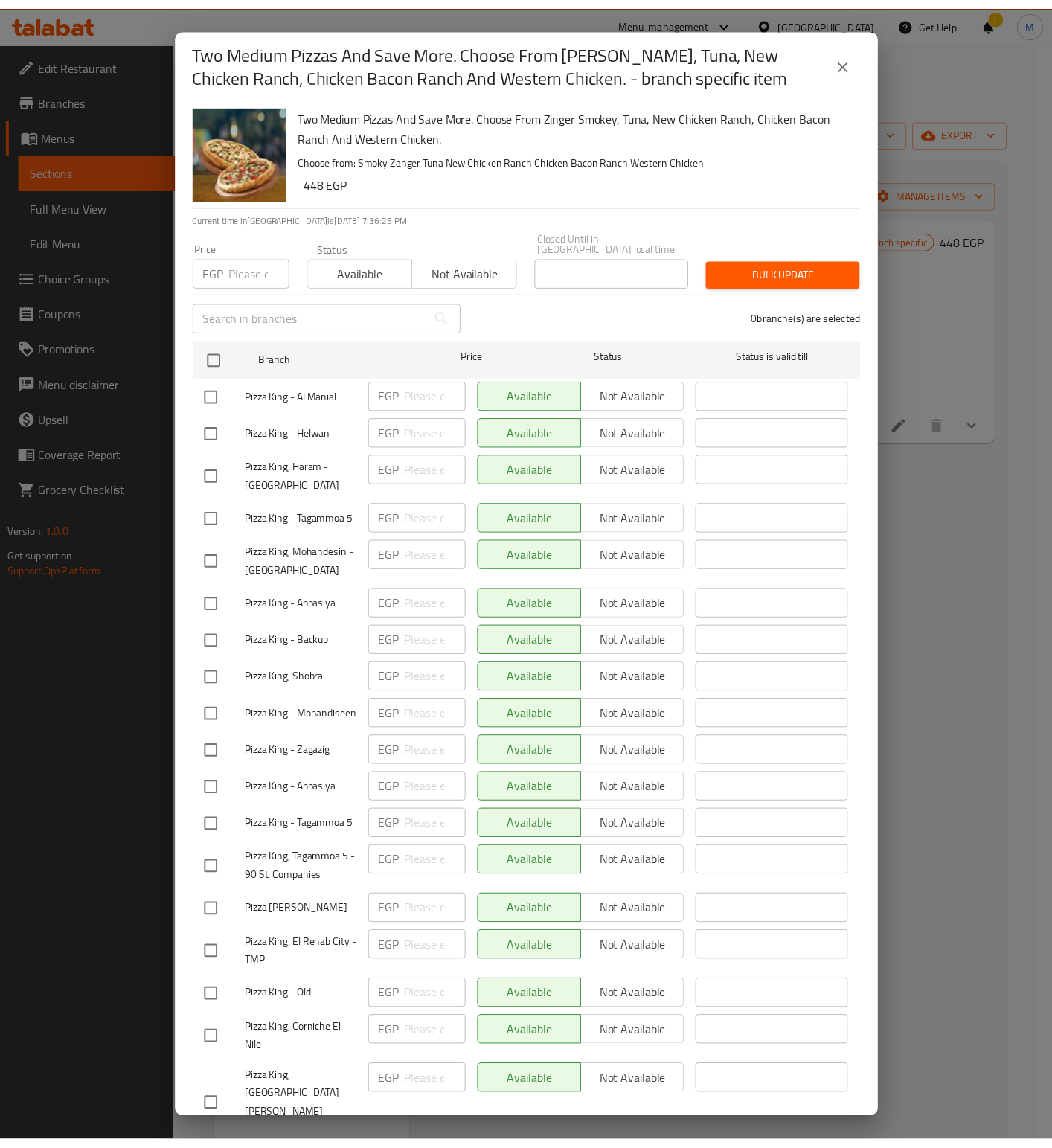
scroll to position [2007, 0]
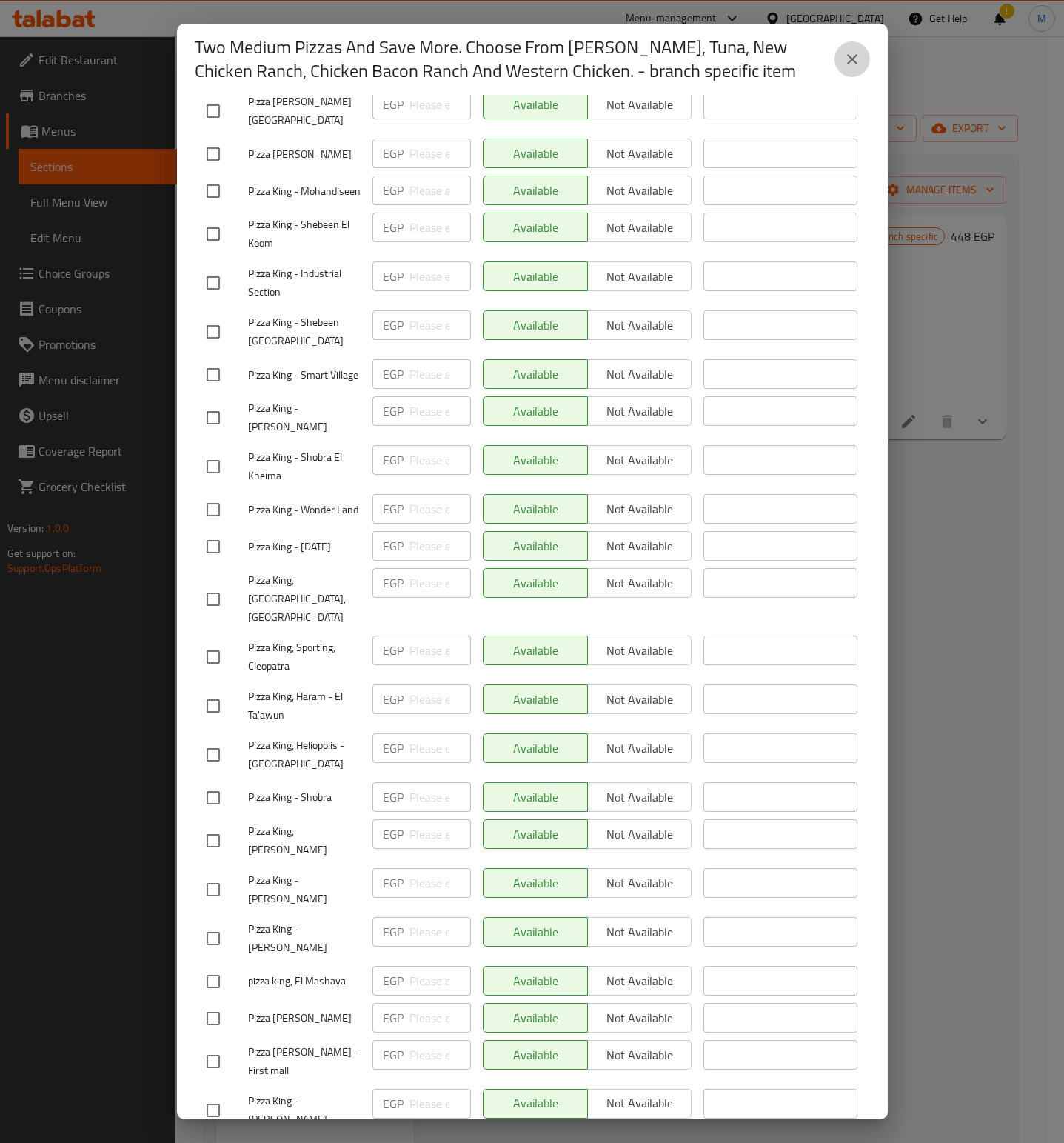
click at [860, 60] on icon "close" at bounding box center [853, 59] width 18 height 18
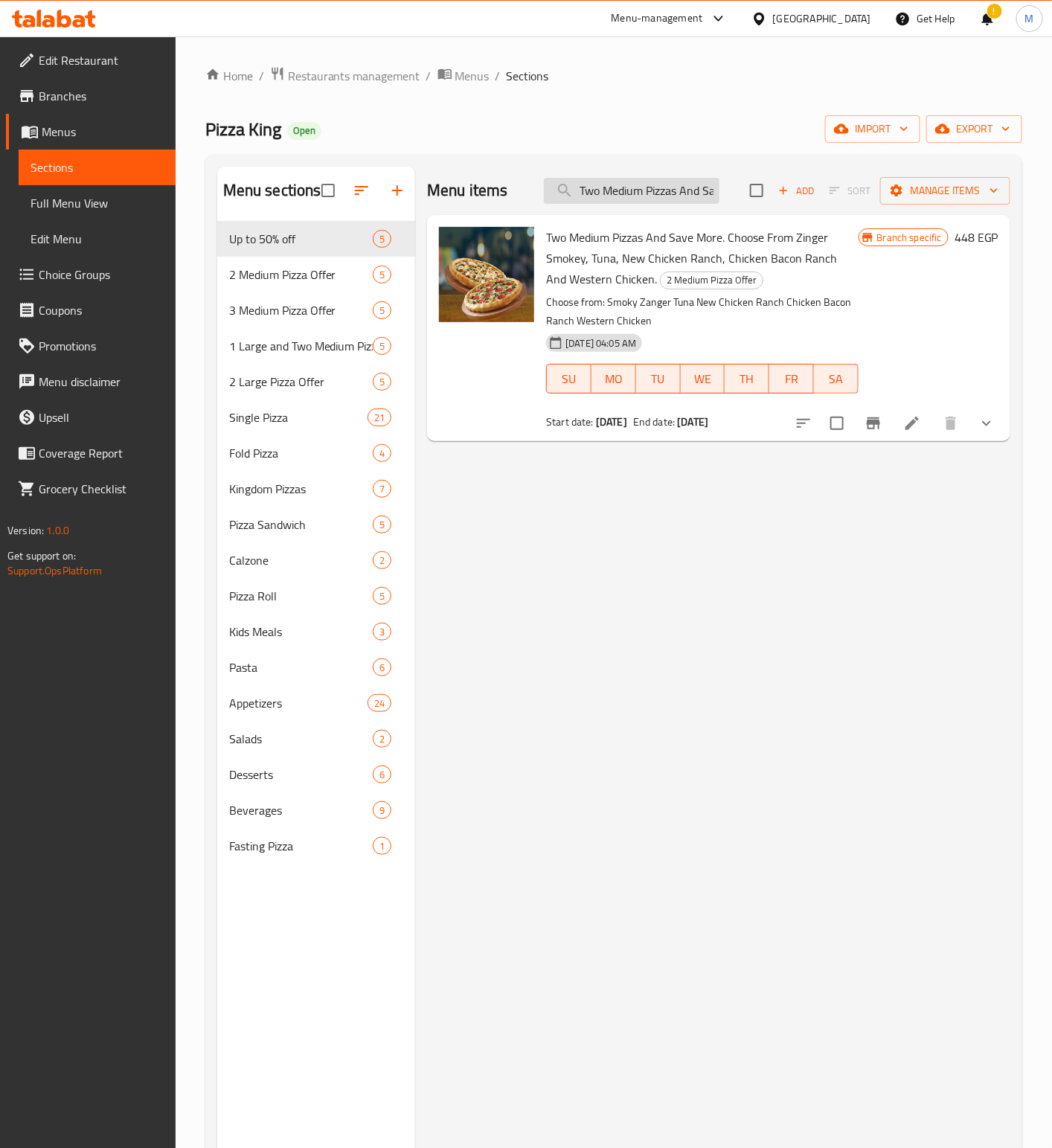
click at [652, 178] on input "Two Medium Pizzas And Save More. Choose From Zinger Smokey, Tuna, New Chicken R…" at bounding box center [631, 191] width 175 height 26
paste input "Click to collapse post [PERSON_NAME] [PERSON_NAME] [PERSON_NAME] 15m ago To: In…"
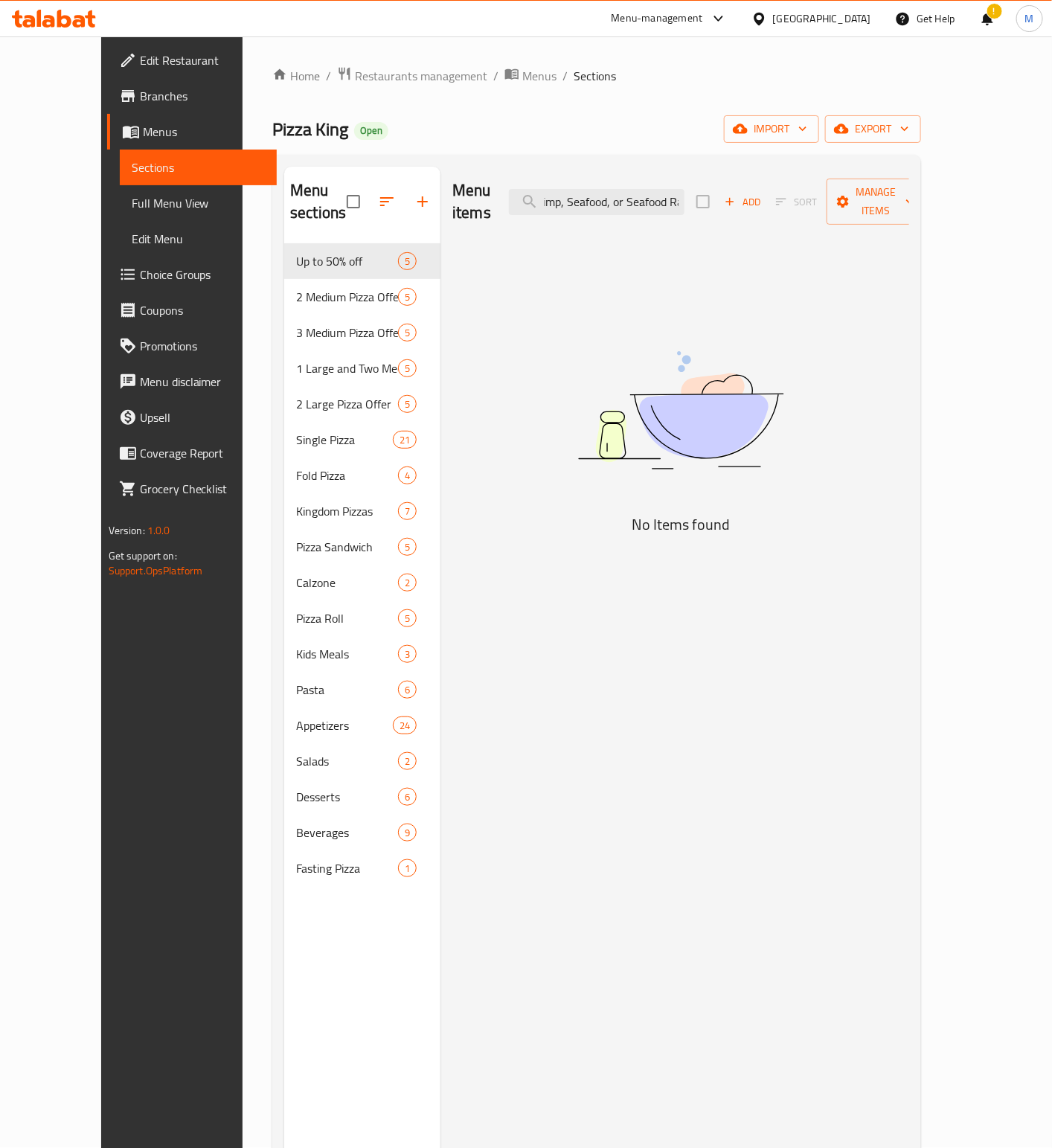
type input "Click to collapse post [PERSON_NAME] [PERSON_NAME] [PERSON_NAME] 15m ago To: In…"
drag, startPoint x: 623, startPoint y: 199, endPoint x: 435, endPoint y: 173, distance: 189.8
click at [452, 173] on div "Menu items Click to collapse post [PERSON_NAME] [PERSON_NAME] [PERSON_NAME] 15m…" at bounding box center [680, 201] width 457 height 70
click at [612, 196] on input "Click to collapse post [PERSON_NAME] [PERSON_NAME] [PERSON_NAME] 15m ago To: In…" at bounding box center [596, 202] width 175 height 26
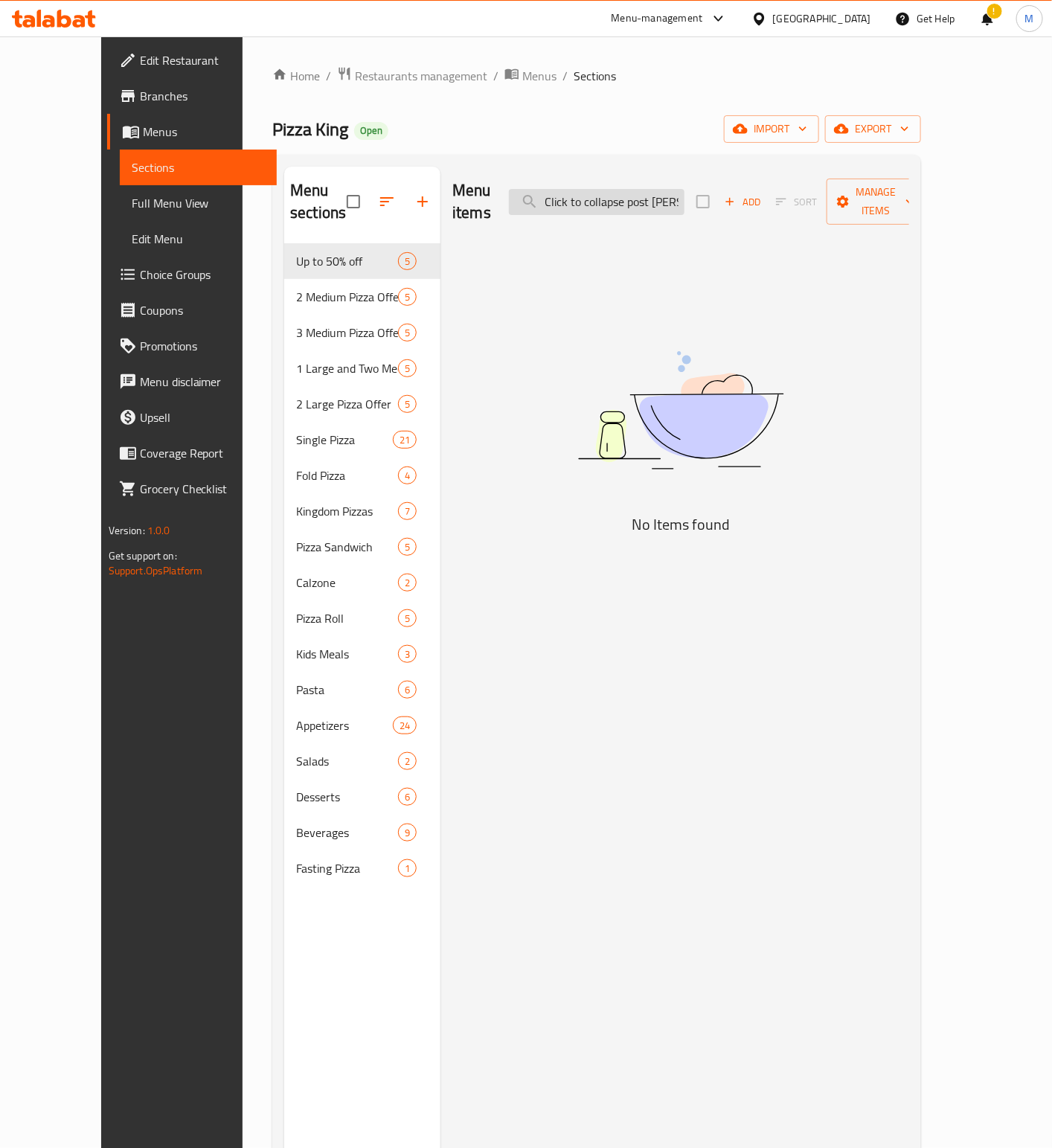
click at [612, 196] on input "Click to collapse post [PERSON_NAME] [PERSON_NAME] [PERSON_NAME] 15m ago To: In…" at bounding box center [596, 202] width 175 height 26
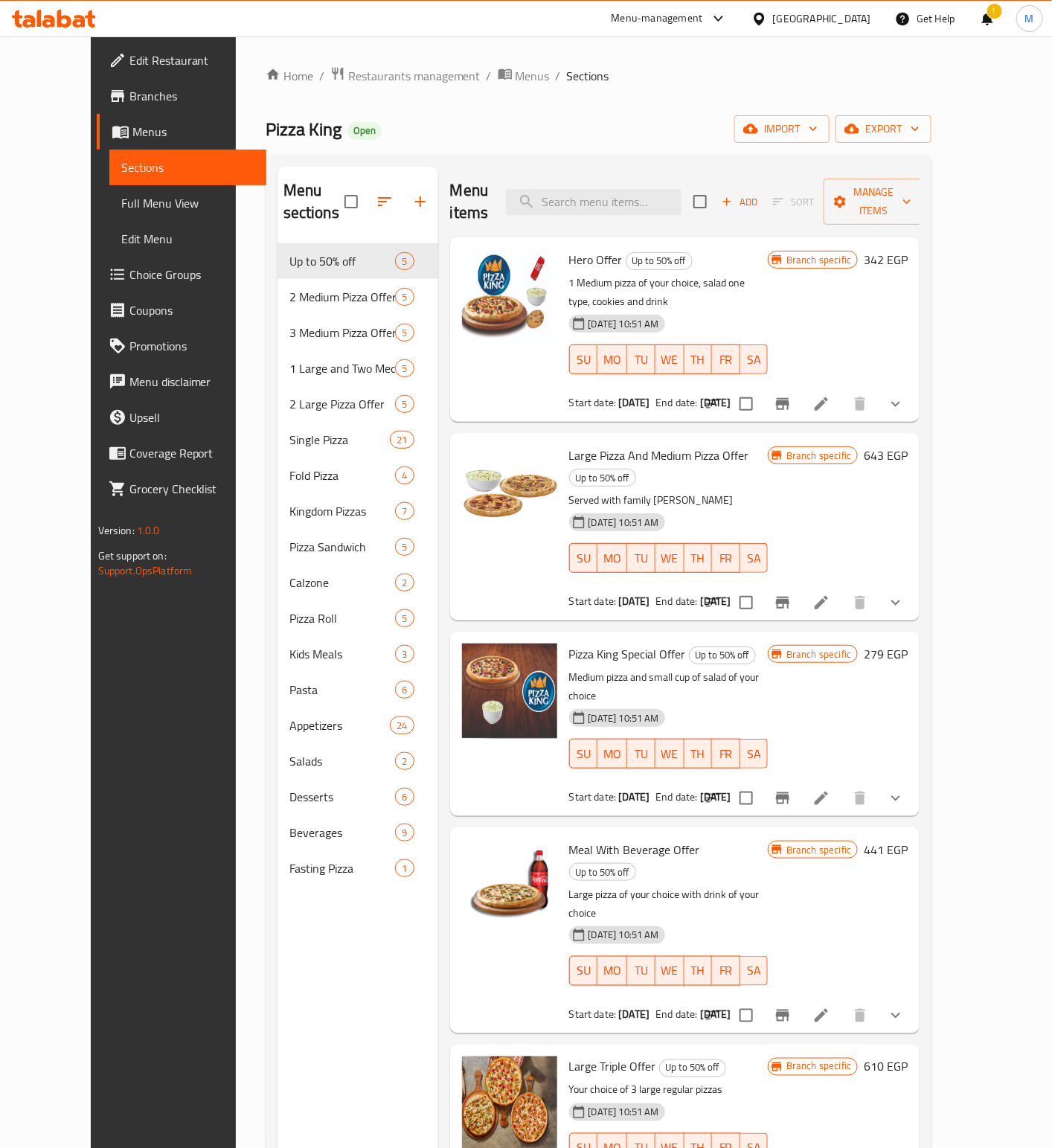
click at [654, 212] on div "Menu items Add Sort Manage items" at bounding box center [685, 201] width 470 height 70
click at [636, 204] on input "search" at bounding box center [594, 202] width 175 height 26
paste input "Two large pizzas and save more. Choose from Crispy Shrimp Pizza, Shrimp, Seafoo…"
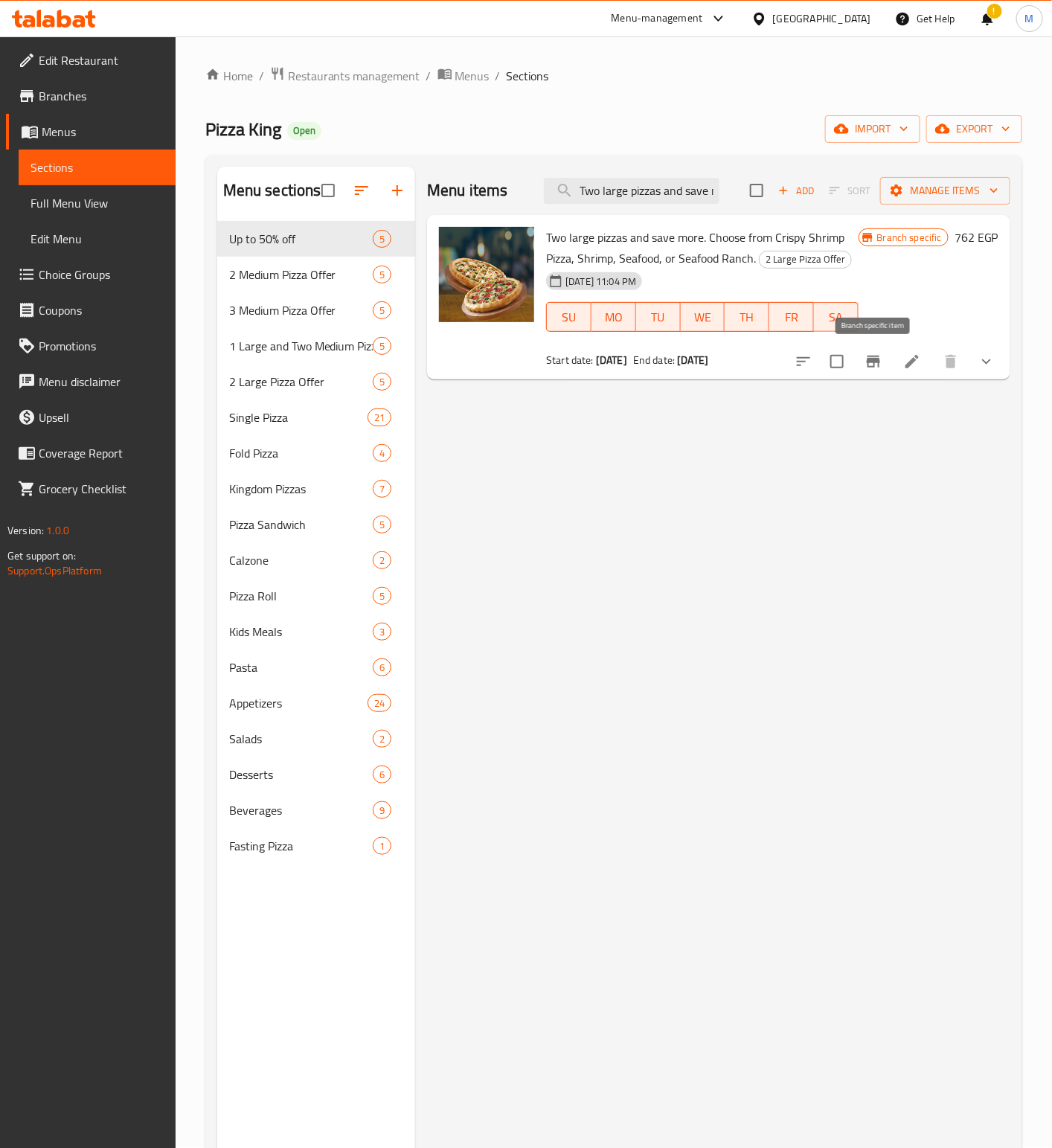
click at [872, 353] on icon "Branch-specific-item" at bounding box center [873, 362] width 18 height 18
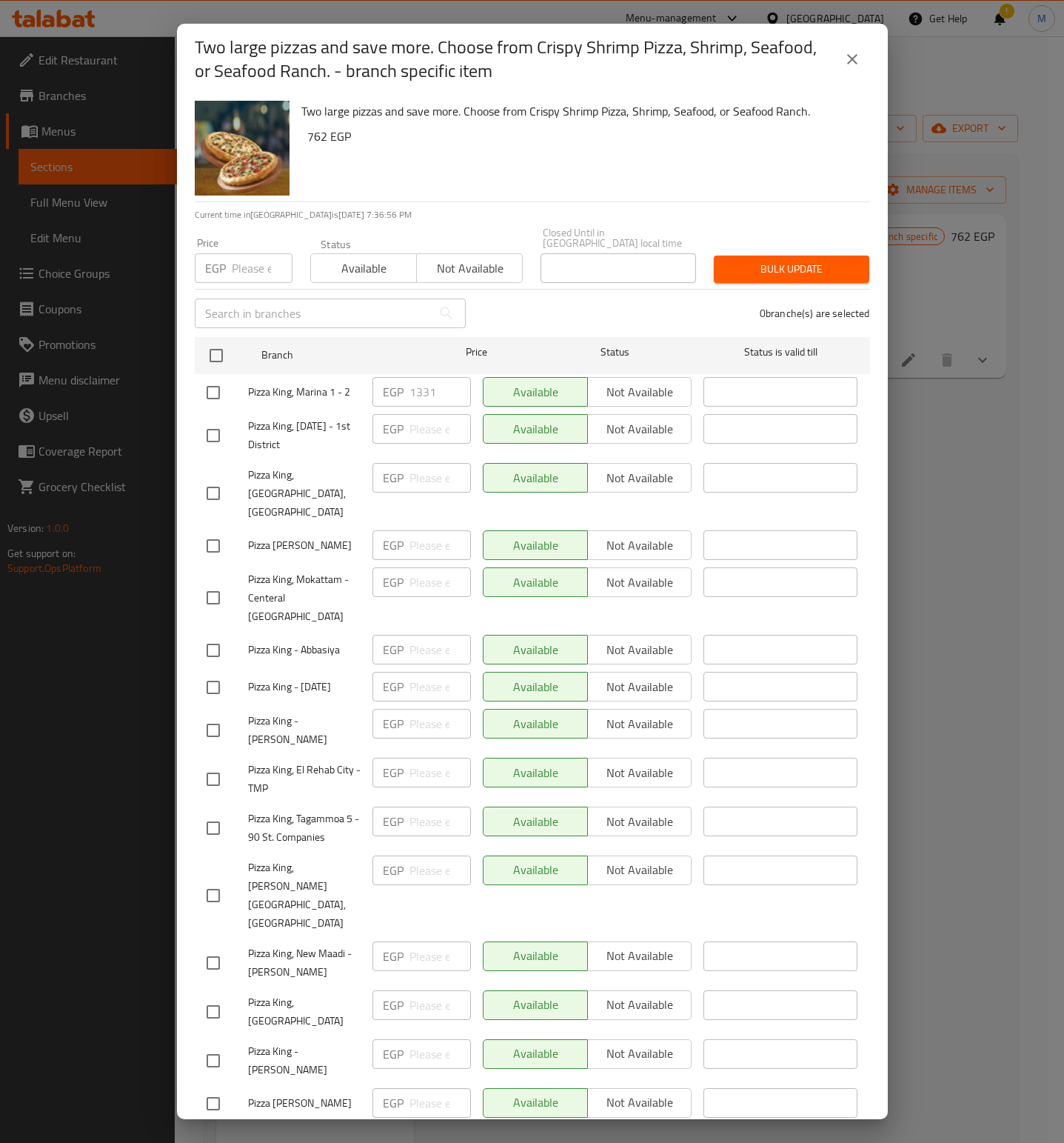
click at [597, 143] on h6 "762 EGP" at bounding box center [583, 135] width 551 height 21
click at [845, 58] on icon "close" at bounding box center [853, 59] width 18 height 18
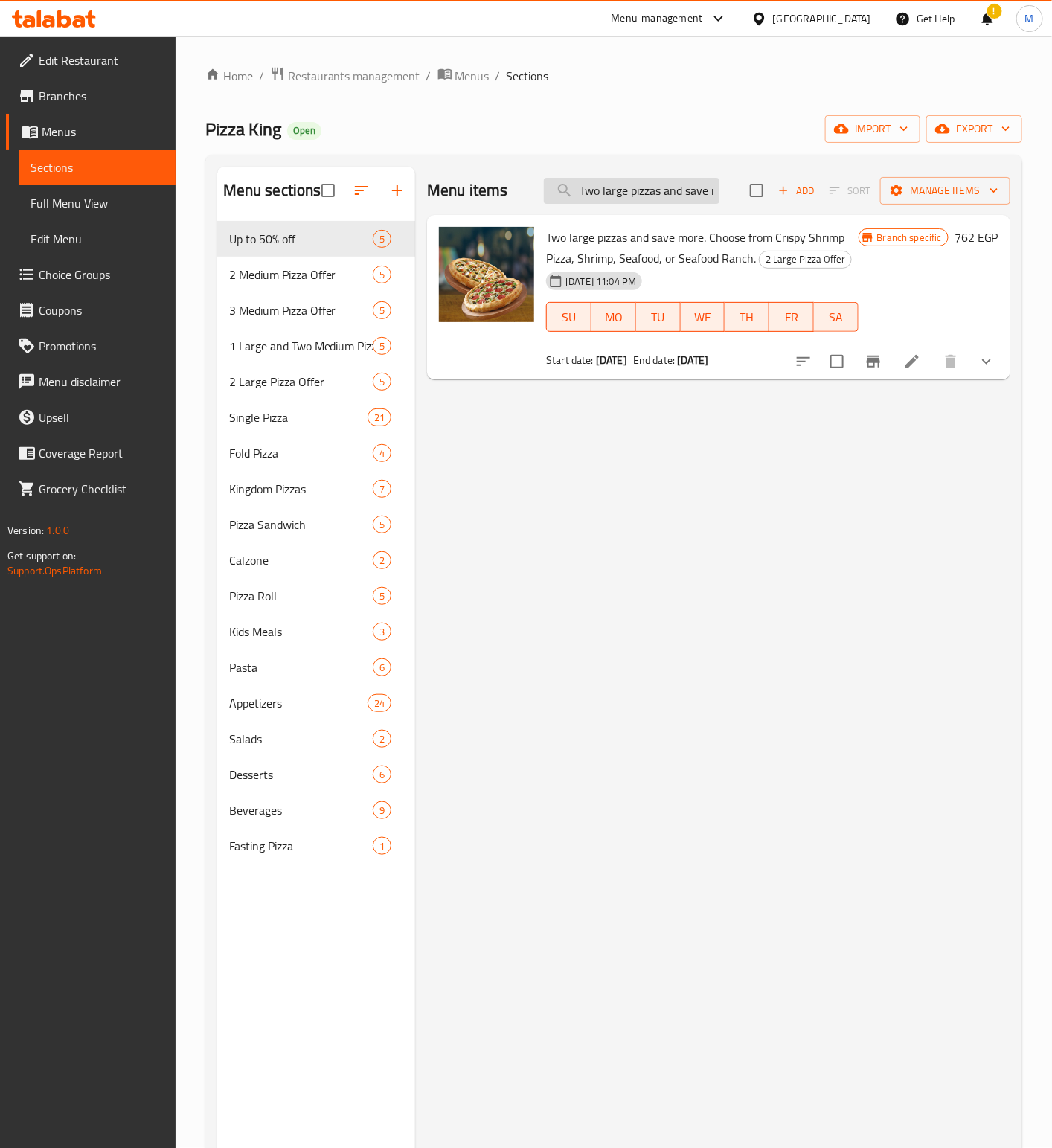
click at [639, 197] on input "Two large pizzas and save more. Choose from Crispy Shrimp Pizza, Shrimp, Seafoo…" at bounding box center [631, 191] width 175 height 26
paste input "medium"
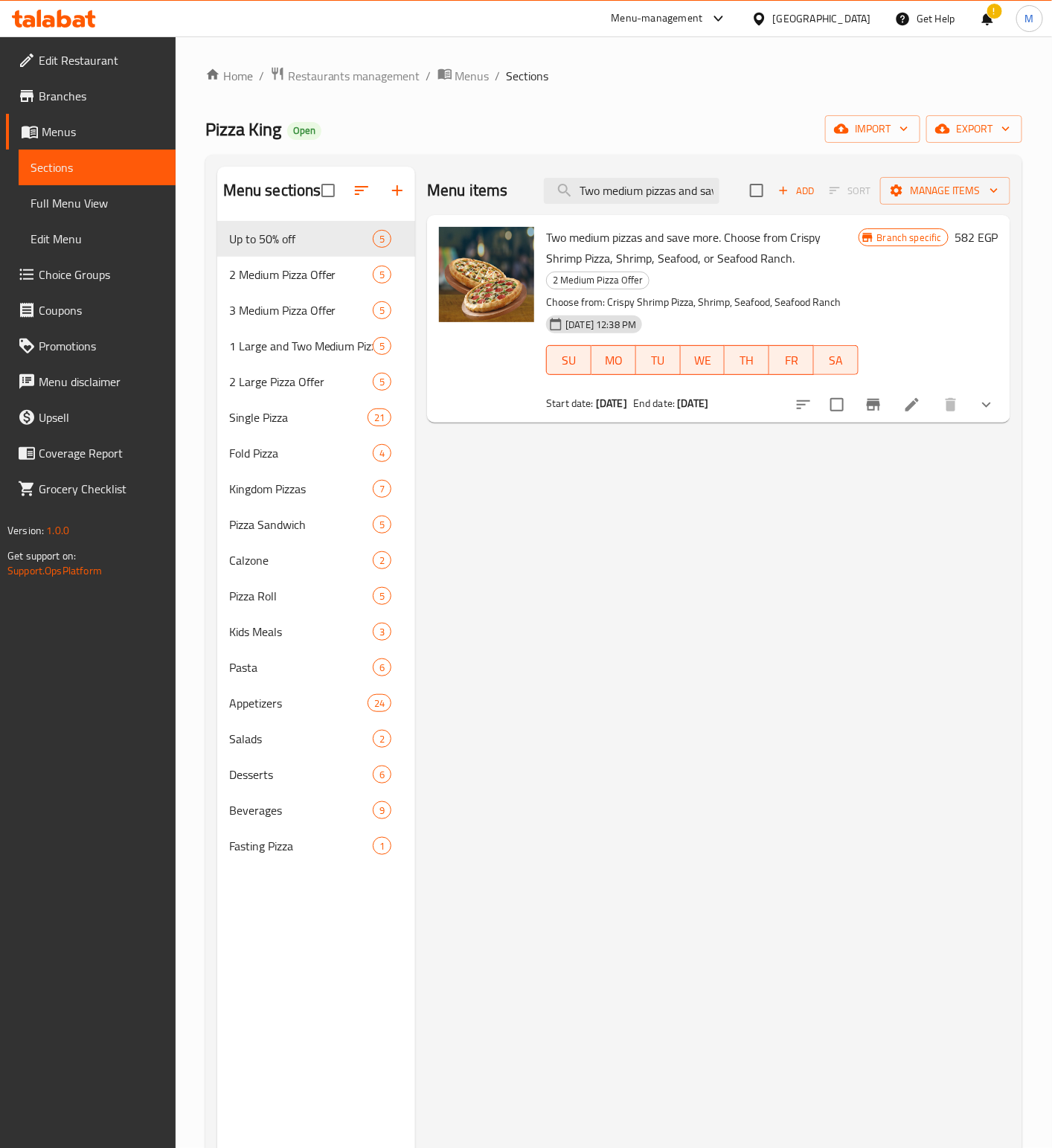
click at [660, 211] on div "Menu items Two medium pizzas and save more. Choose from Crispy Shrimp Pizza, Sh…" at bounding box center [719, 190] width 584 height 48
click at [654, 198] on input "Two medium pizzas and save more. Choose from Crispy Shrimp Pizza, Shrimp, Seafo…" at bounding box center [631, 191] width 175 height 26
paste input "1008"
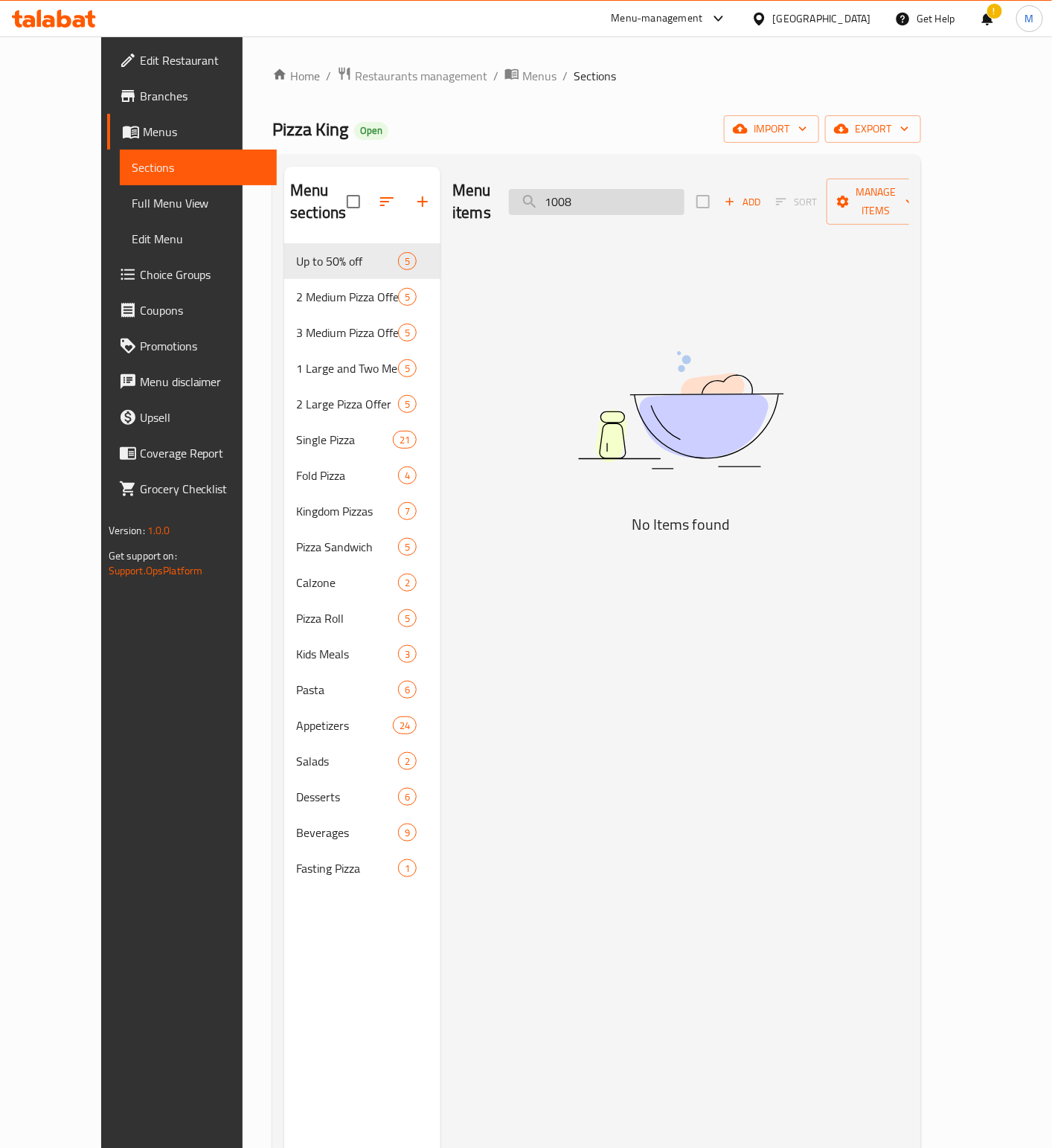
click at [652, 190] on input "1008" at bounding box center [596, 202] width 175 height 26
paste input "Two medium pizzas and save more. Choose from Crispy Shrimp Pizza, Shrimp, Seafo…"
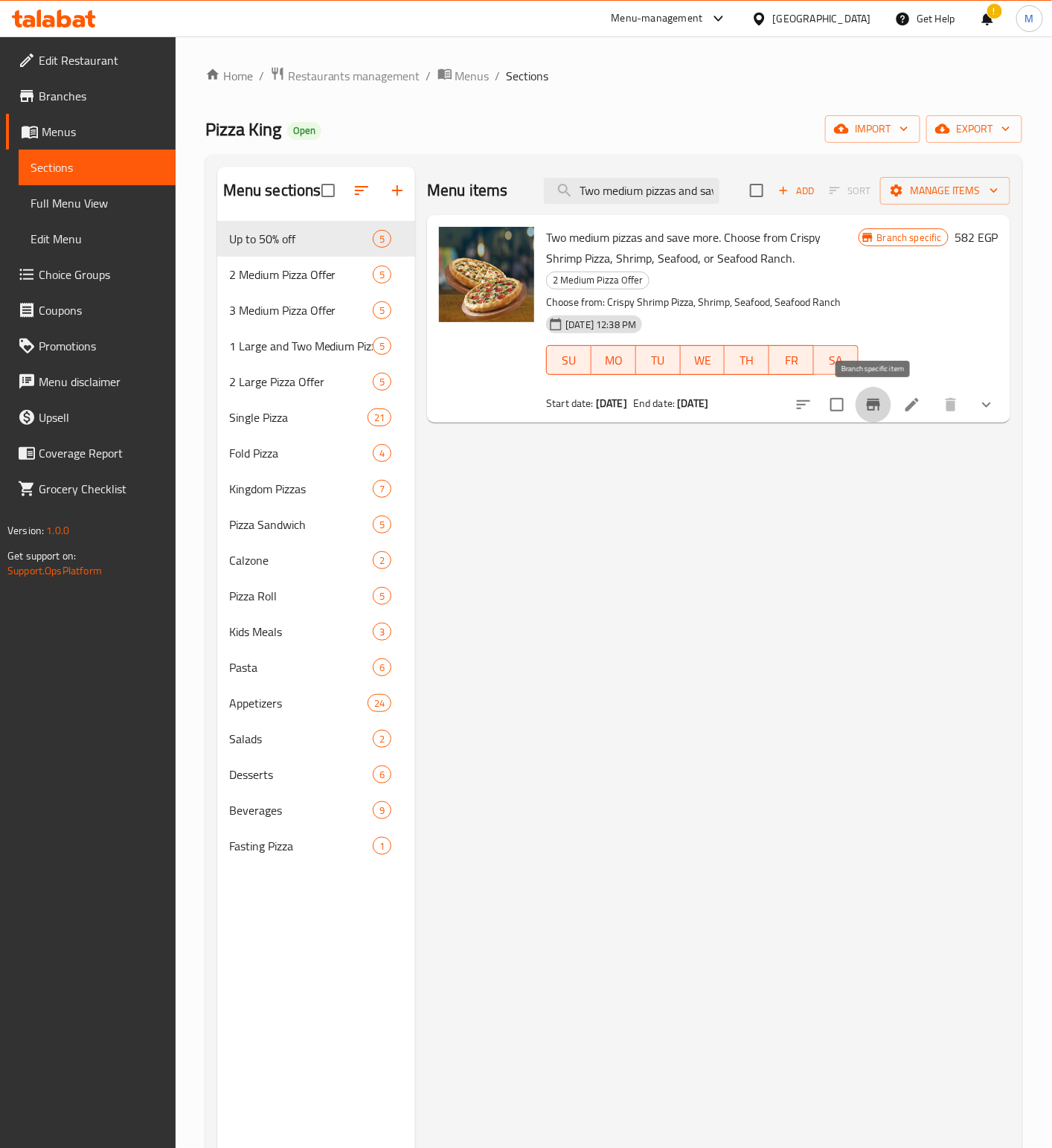
click at [879, 416] on button "Branch-specific-item" at bounding box center [873, 405] width 36 height 36
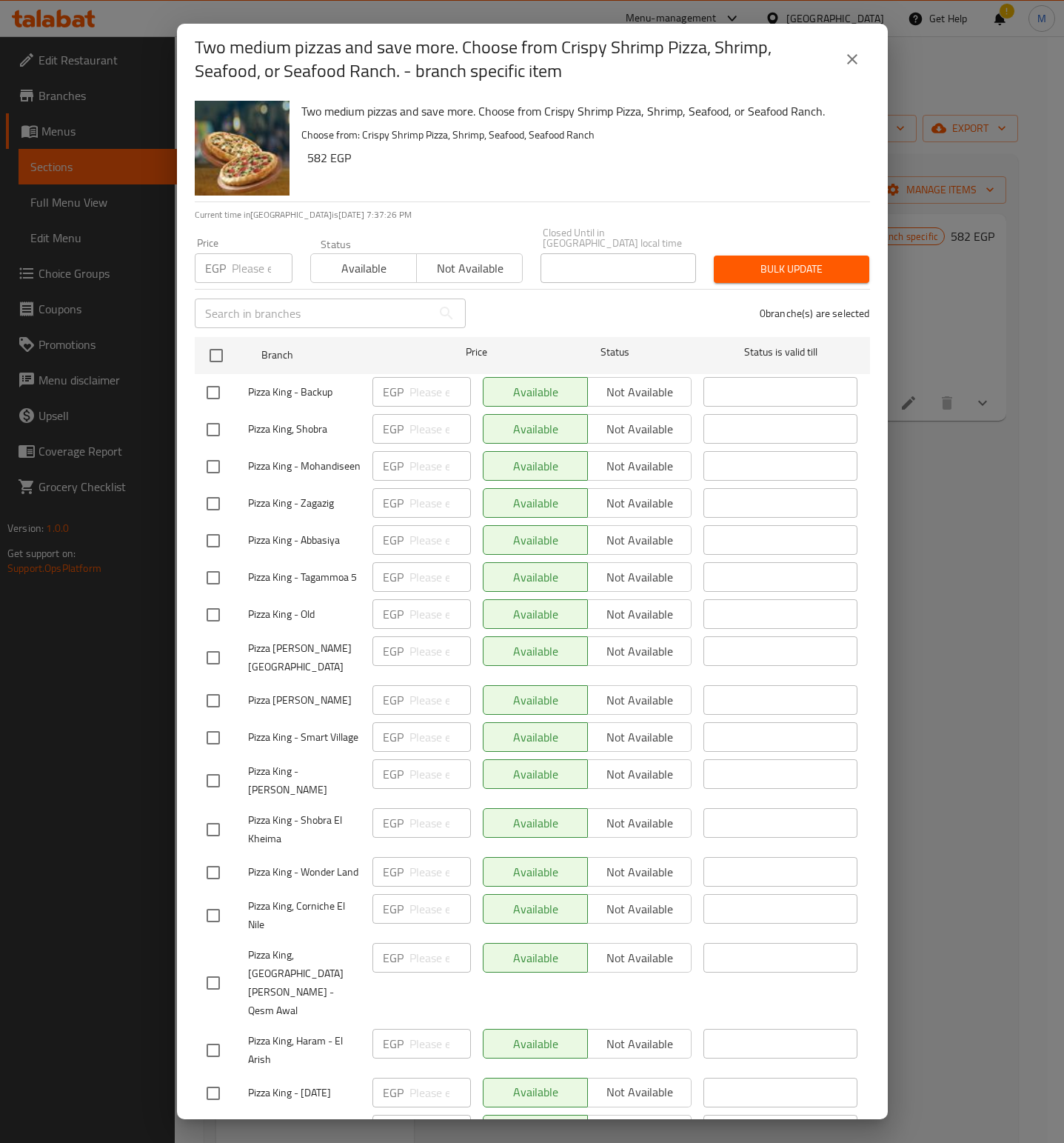
click at [582, 152] on h6 "582 EGP" at bounding box center [583, 157] width 551 height 21
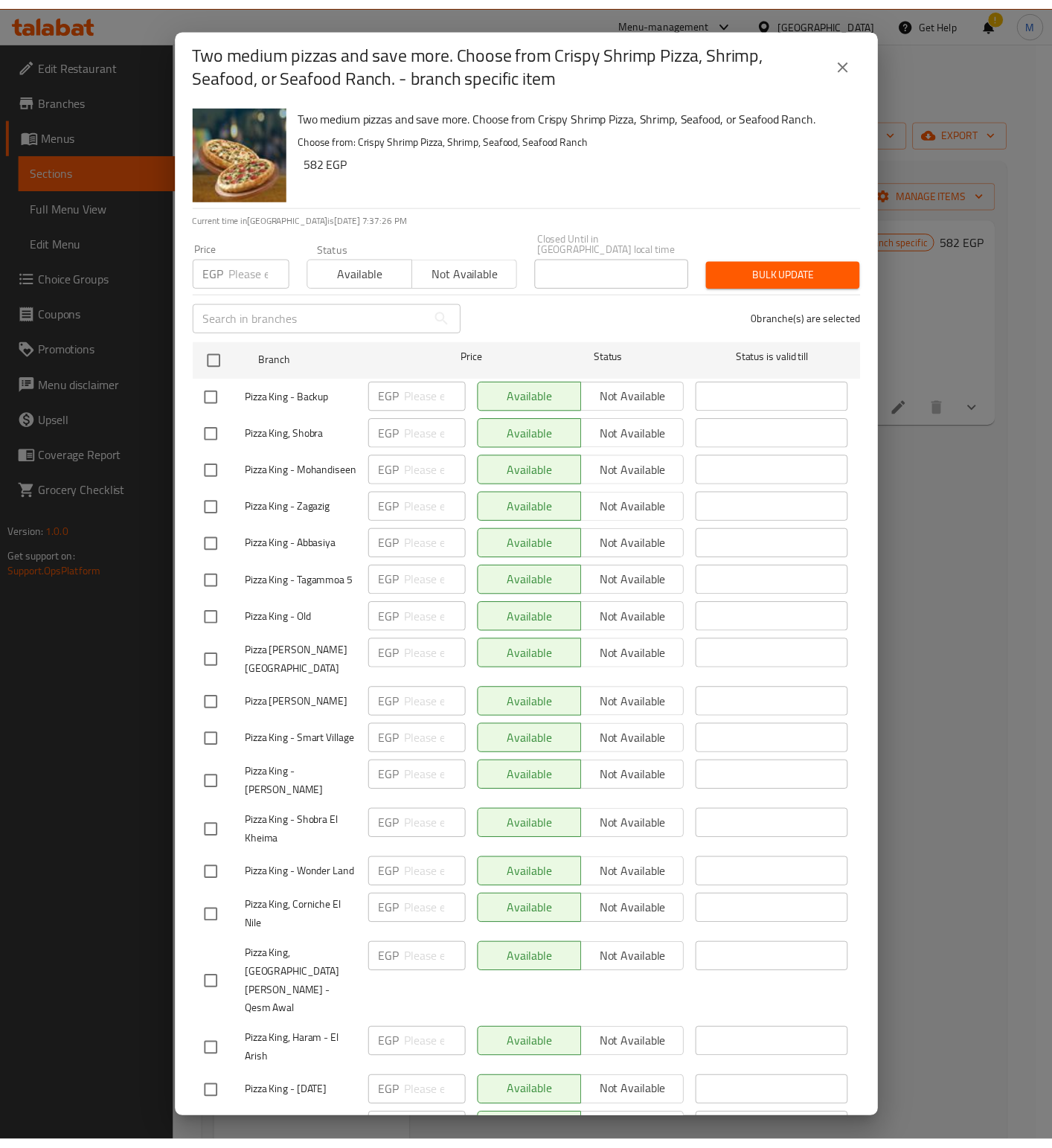
scroll to position [1063, 0]
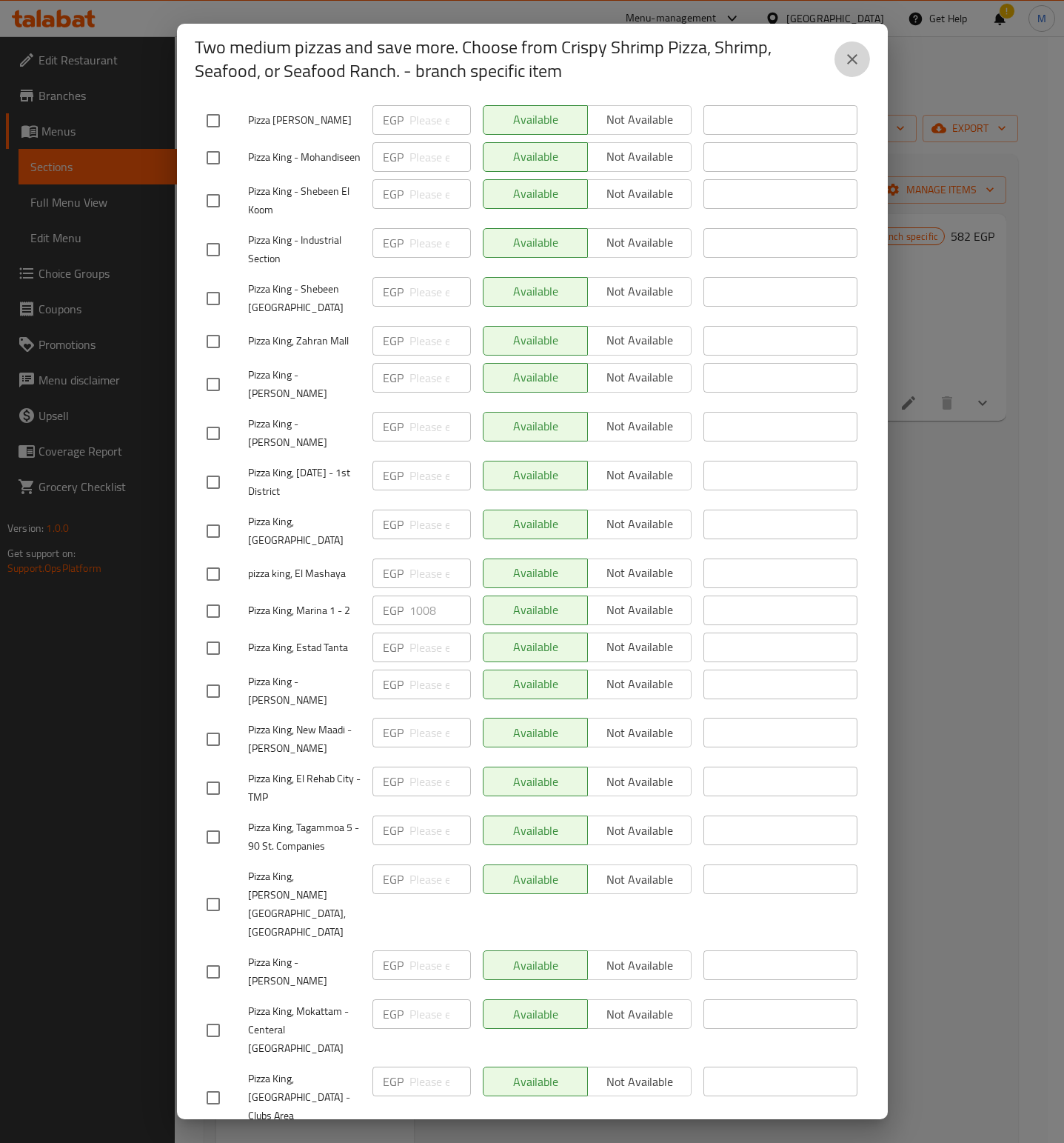
click at [853, 54] on icon "close" at bounding box center [853, 59] width 18 height 18
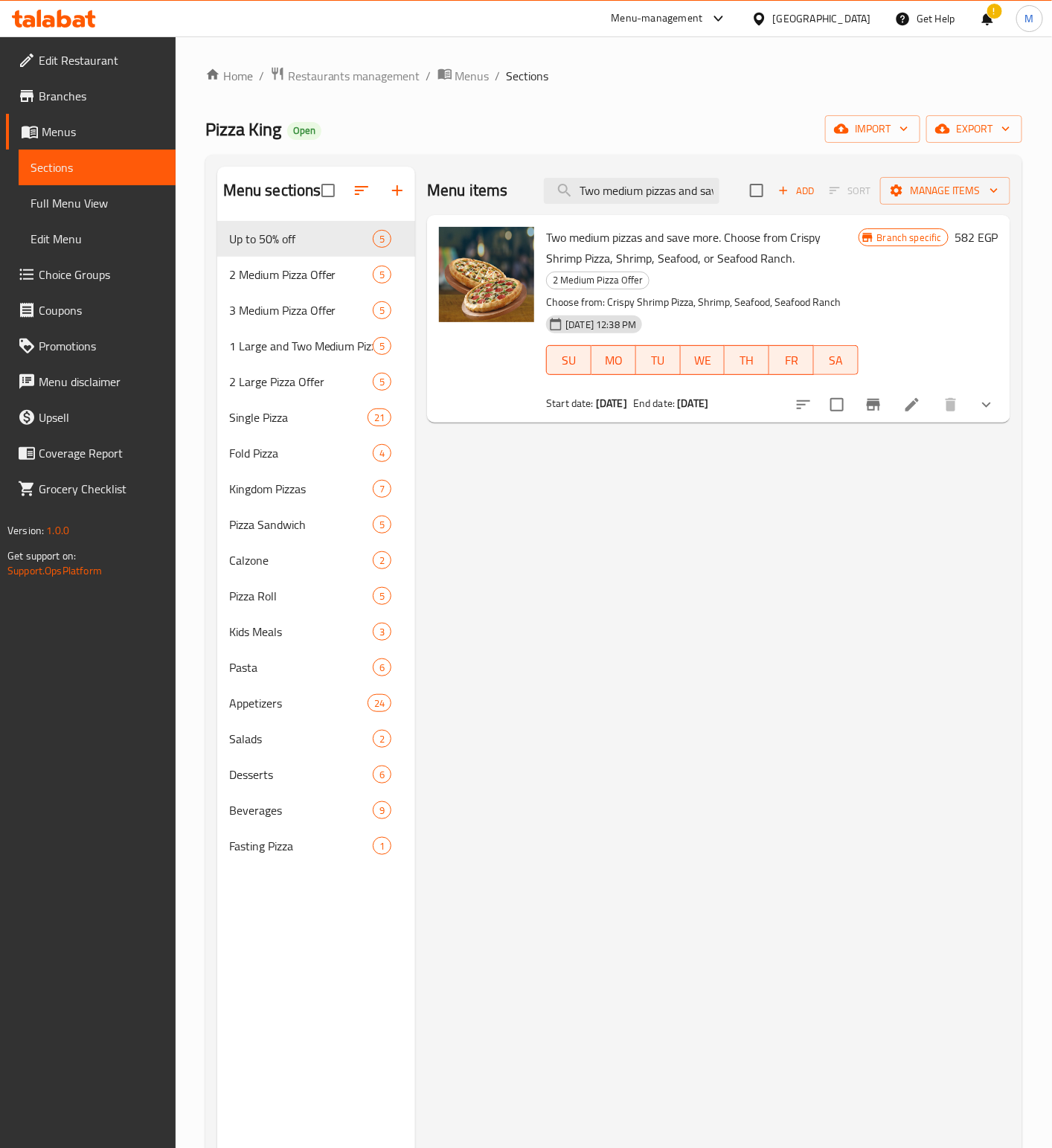
click at [624, 205] on div "Menu items Two medium pizzas and save more. Choose from Crispy Shrimp Pizza, Sh…" at bounding box center [719, 190] width 584 height 48
click at [624, 197] on input "Two medium pizzas and save more. Choose from Crispy Shrimp Pizza, Shrimp, Seafo…" at bounding box center [631, 191] width 175 height 26
paste input "hree medium and save more. Choose from Crispy Shrimp Pizza, Shrimp, Seafood, Se…"
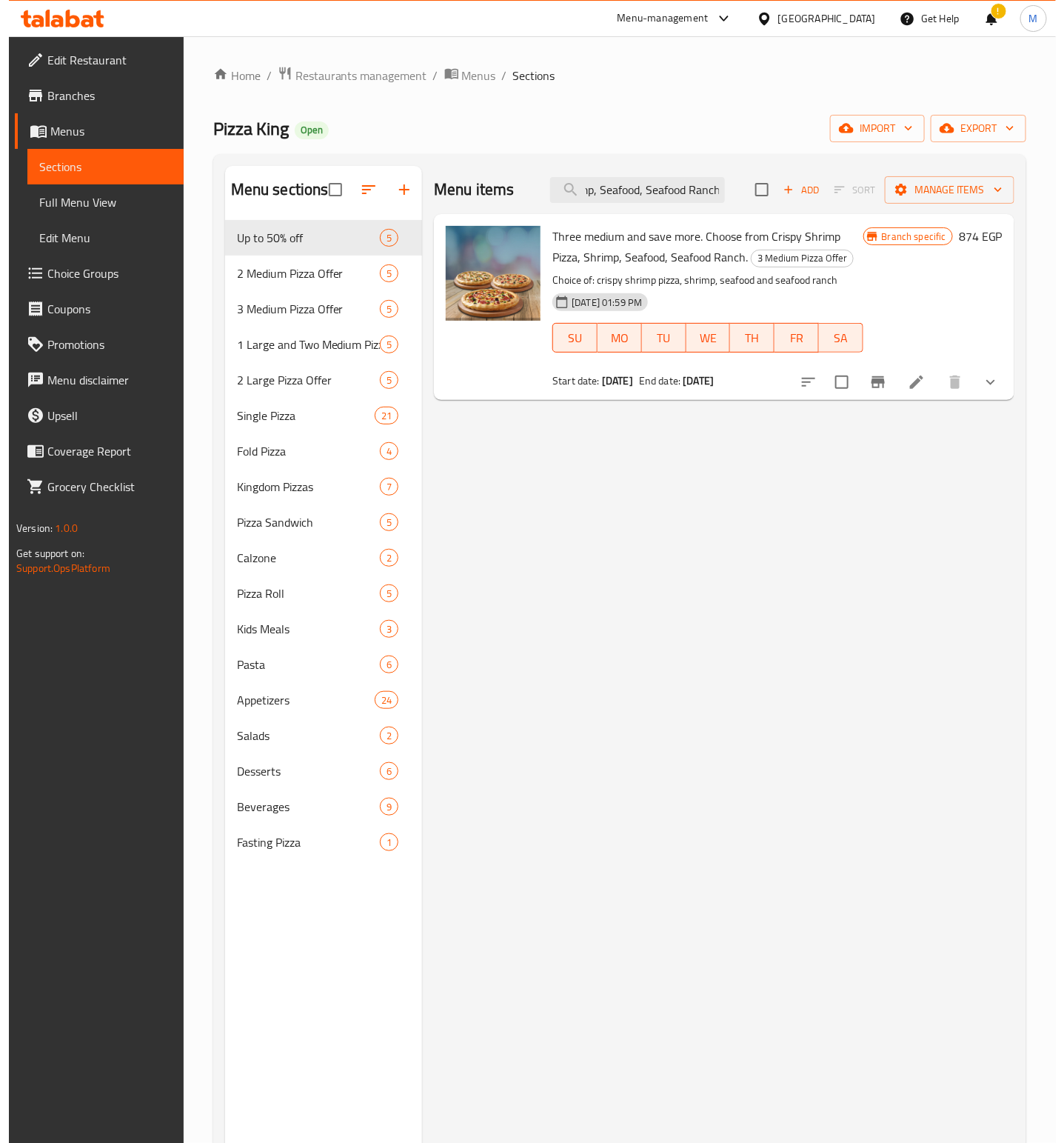
scroll to position [0, 0]
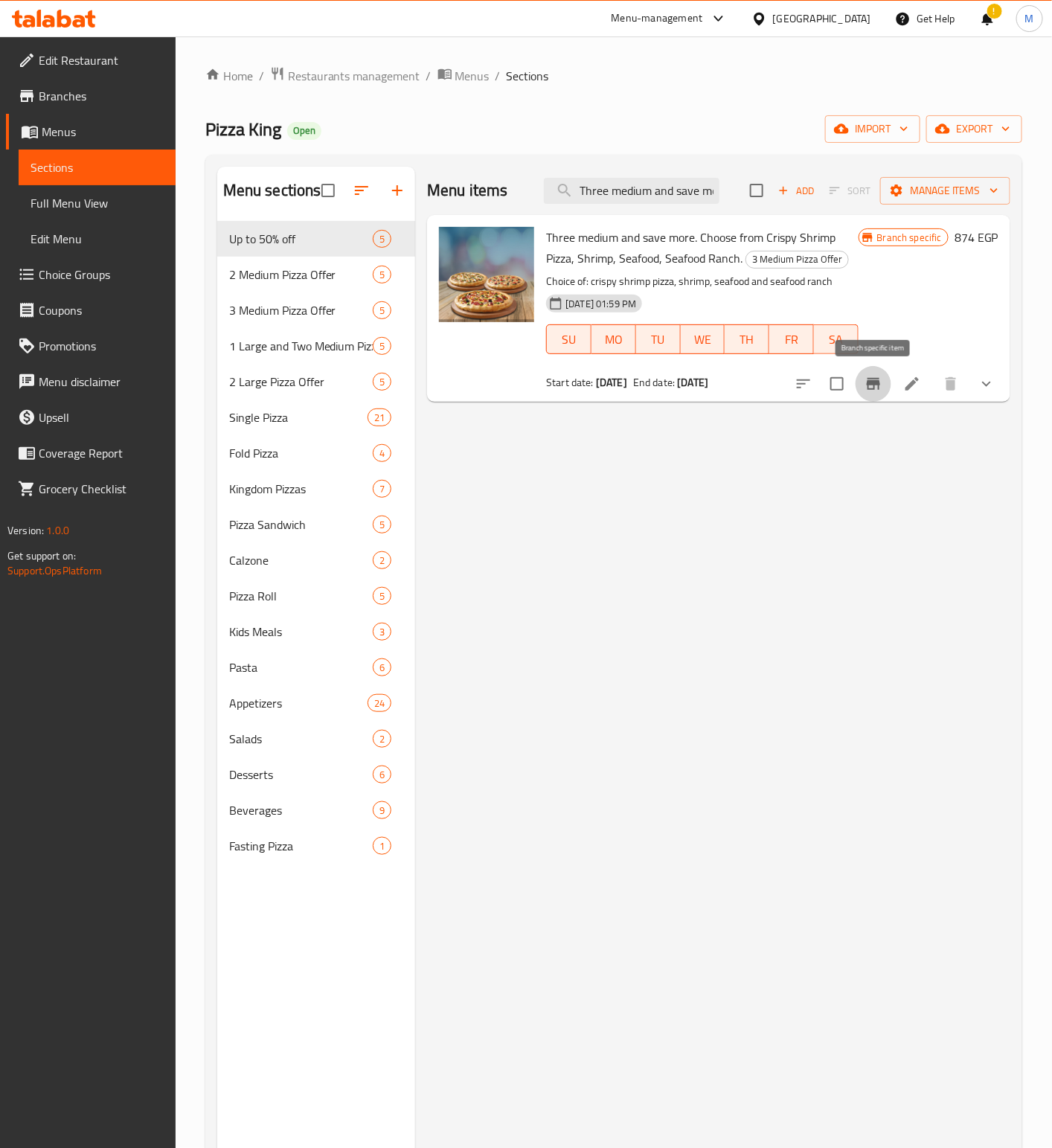
click at [877, 386] on icon "Branch-specific-item" at bounding box center [873, 384] width 14 height 12
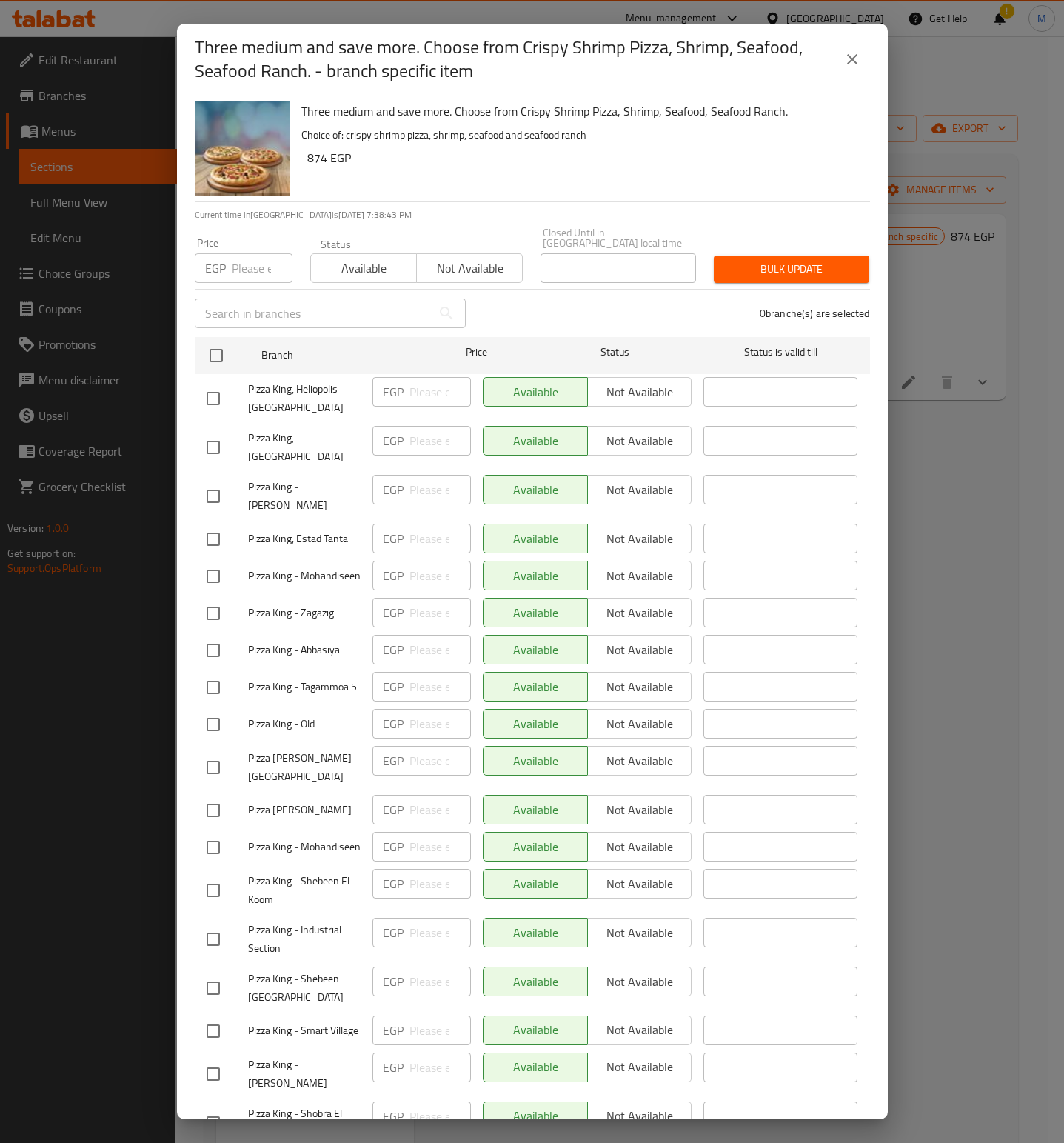
click at [485, 918] on div "Available Not available" at bounding box center [587, 932] width 210 height 30
click at [557, 309] on div "0 branche(s) are selected" at bounding box center [677, 313] width 405 height 54
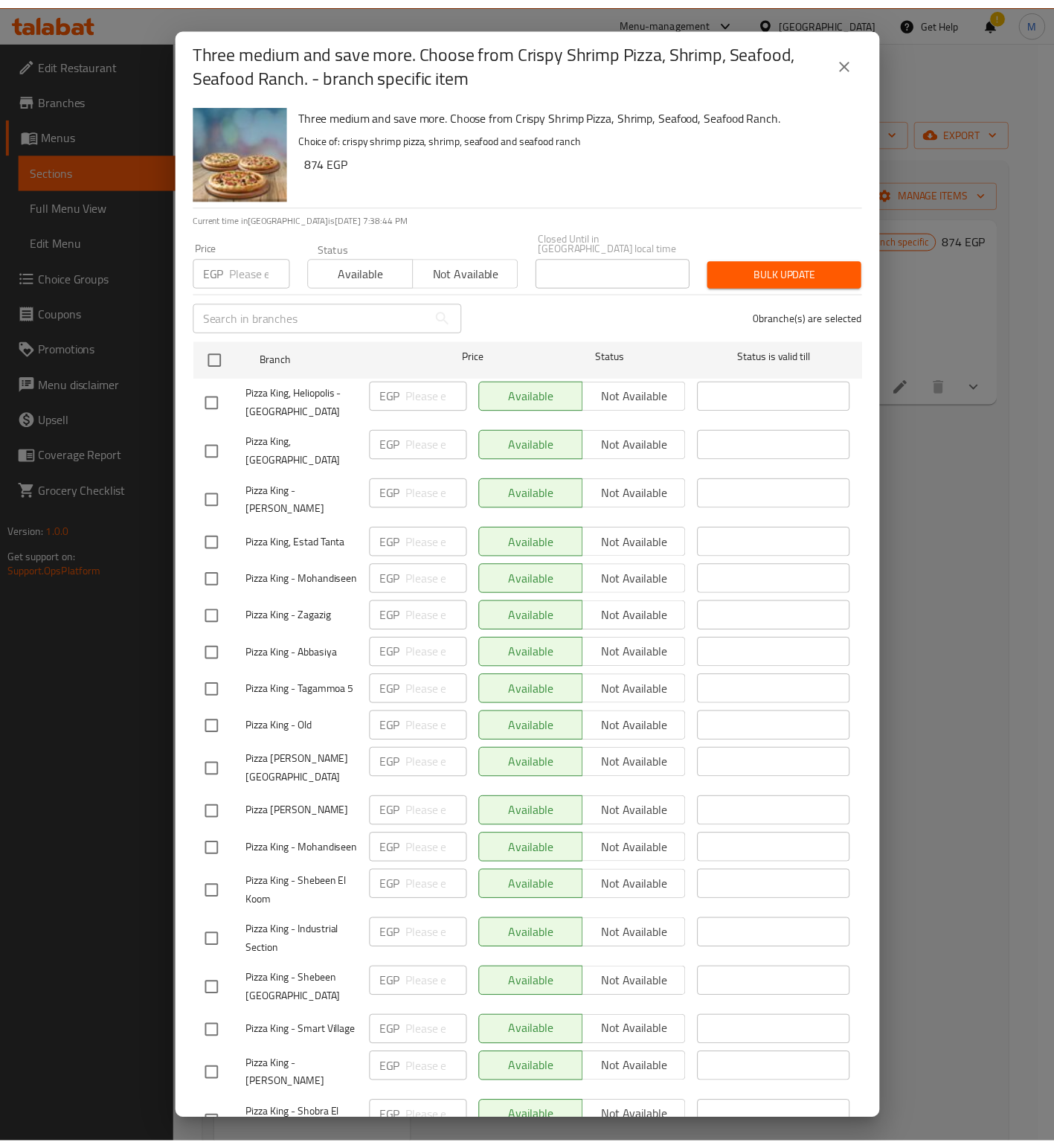
scroll to position [1112, 0]
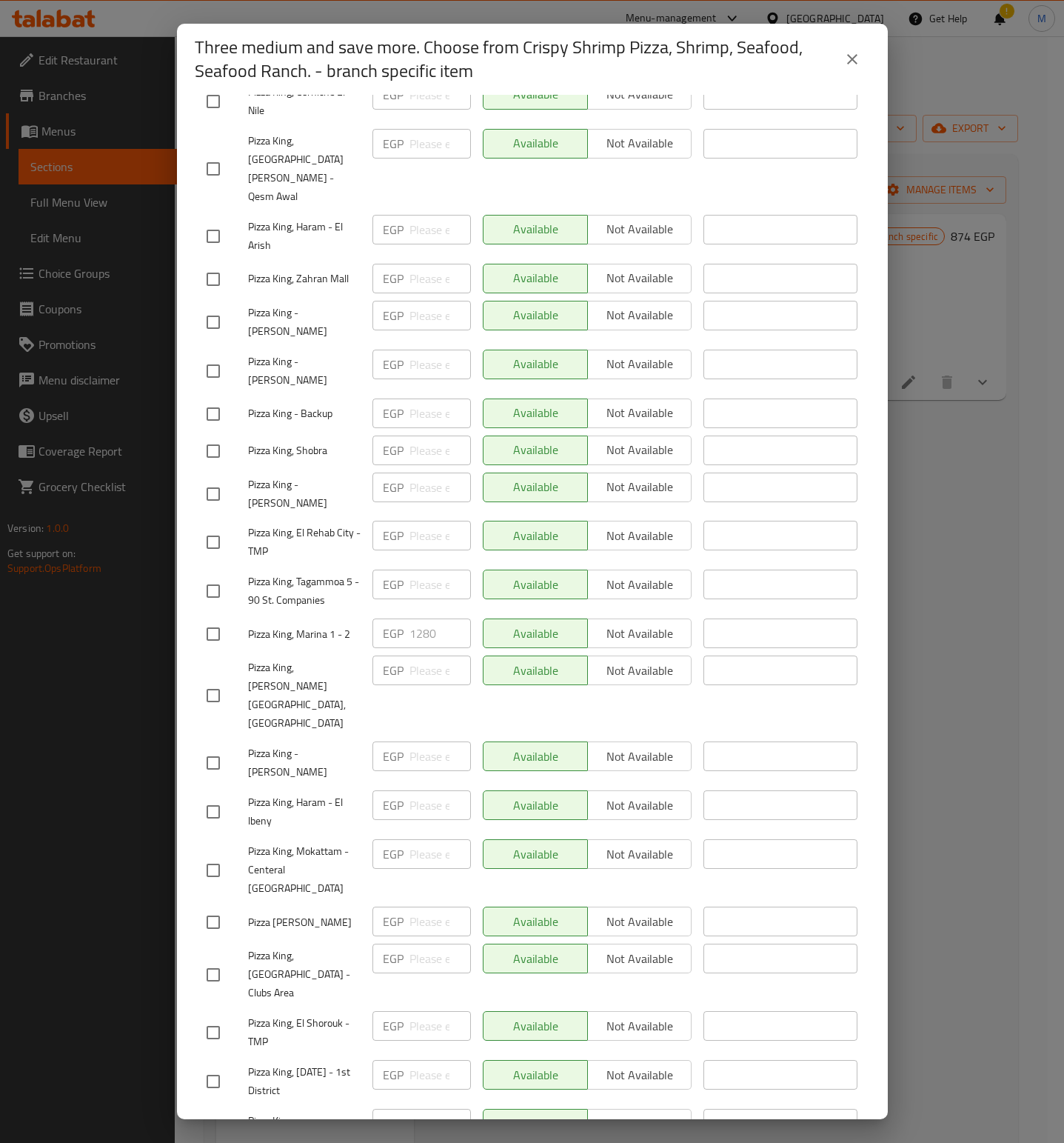
click at [862, 56] on button "close" at bounding box center [852, 59] width 35 height 35
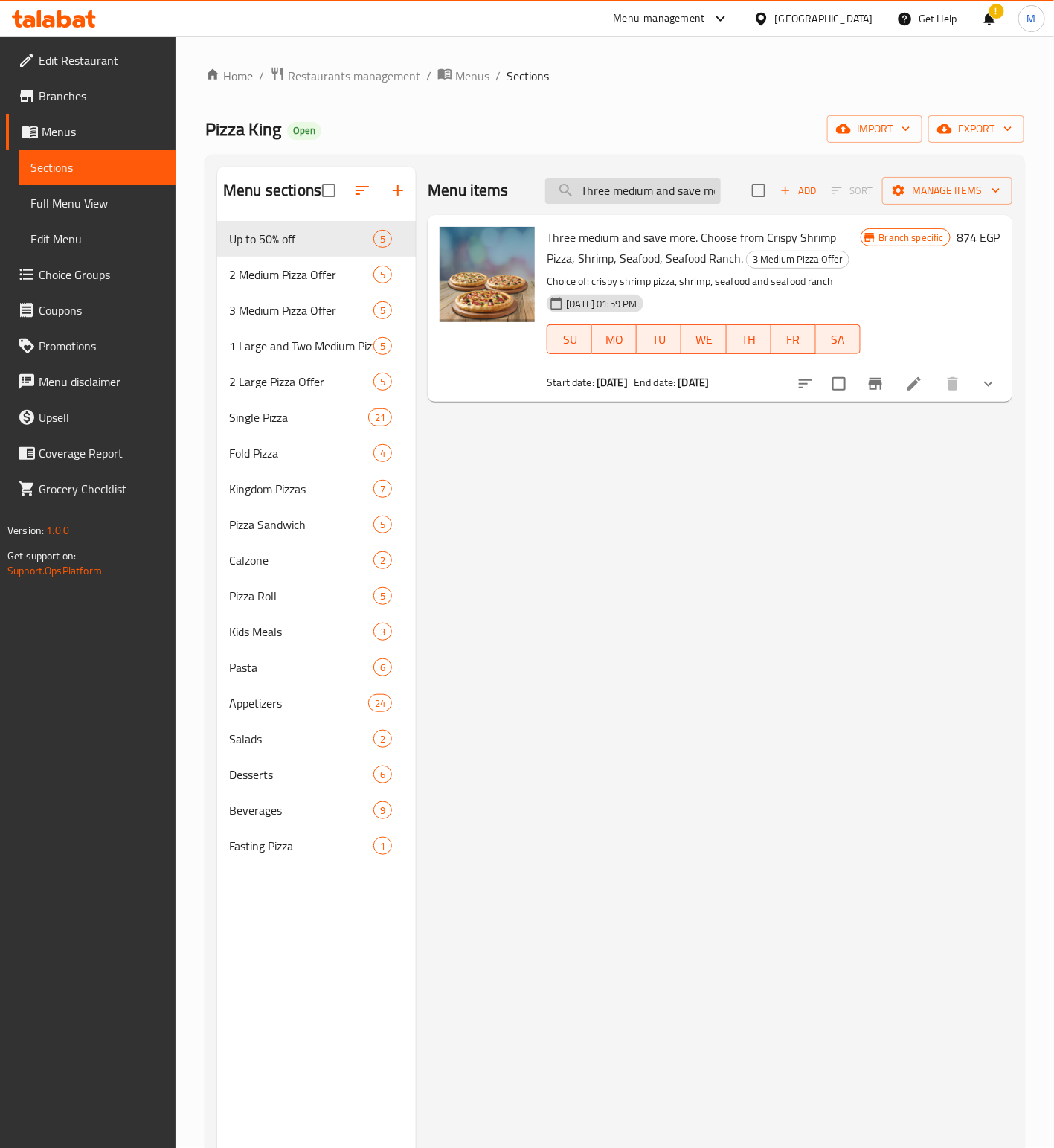
click at [677, 196] on input "Three medium and save more. Choose from Crispy Shrimp Pizza, Shrimp, Seafood, S…" at bounding box center [633, 191] width 175 height 26
paste input "Hero Offer"
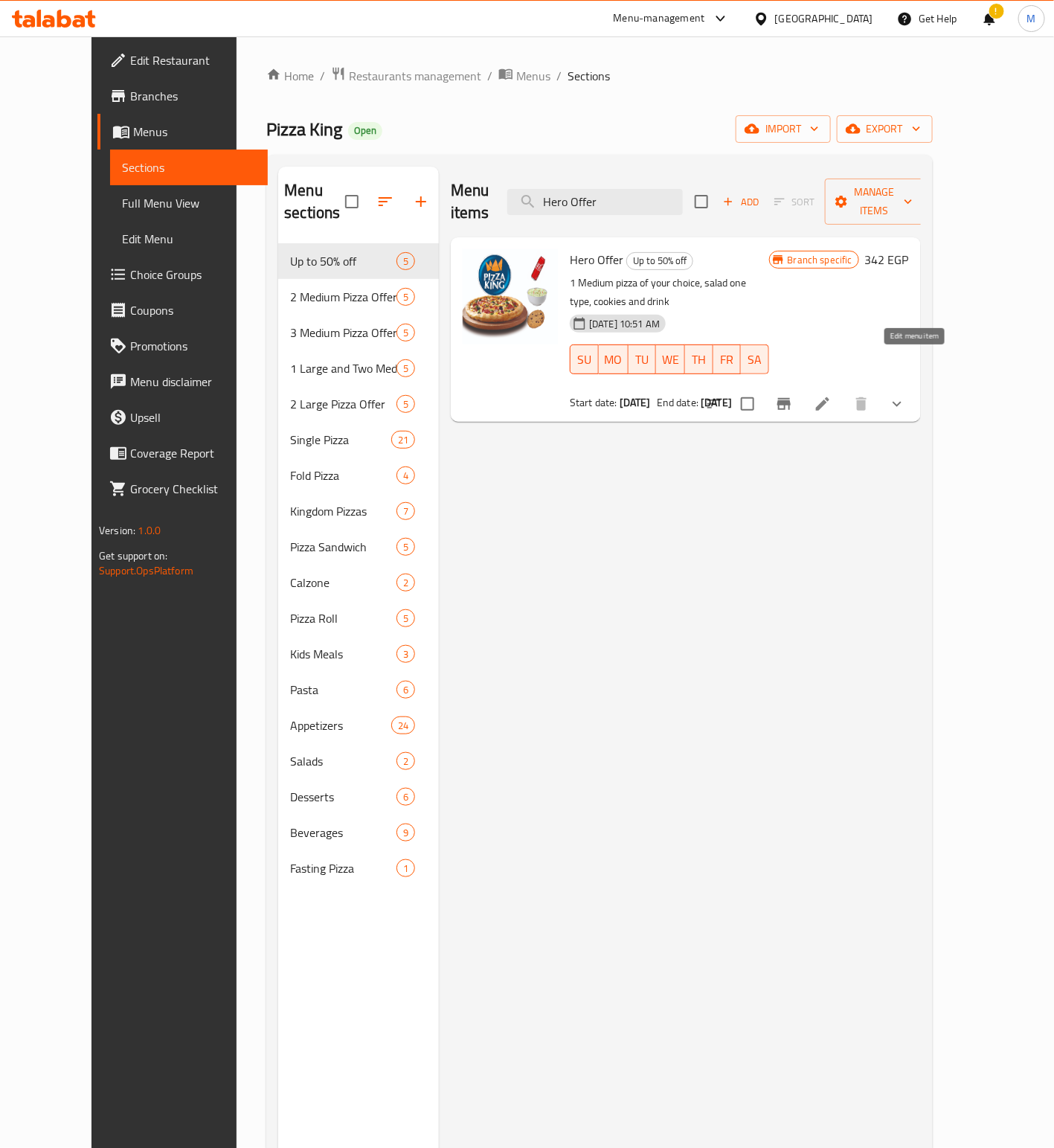
type input "Hero Offer"
click at [832, 395] on icon at bounding box center [823, 405] width 18 height 18
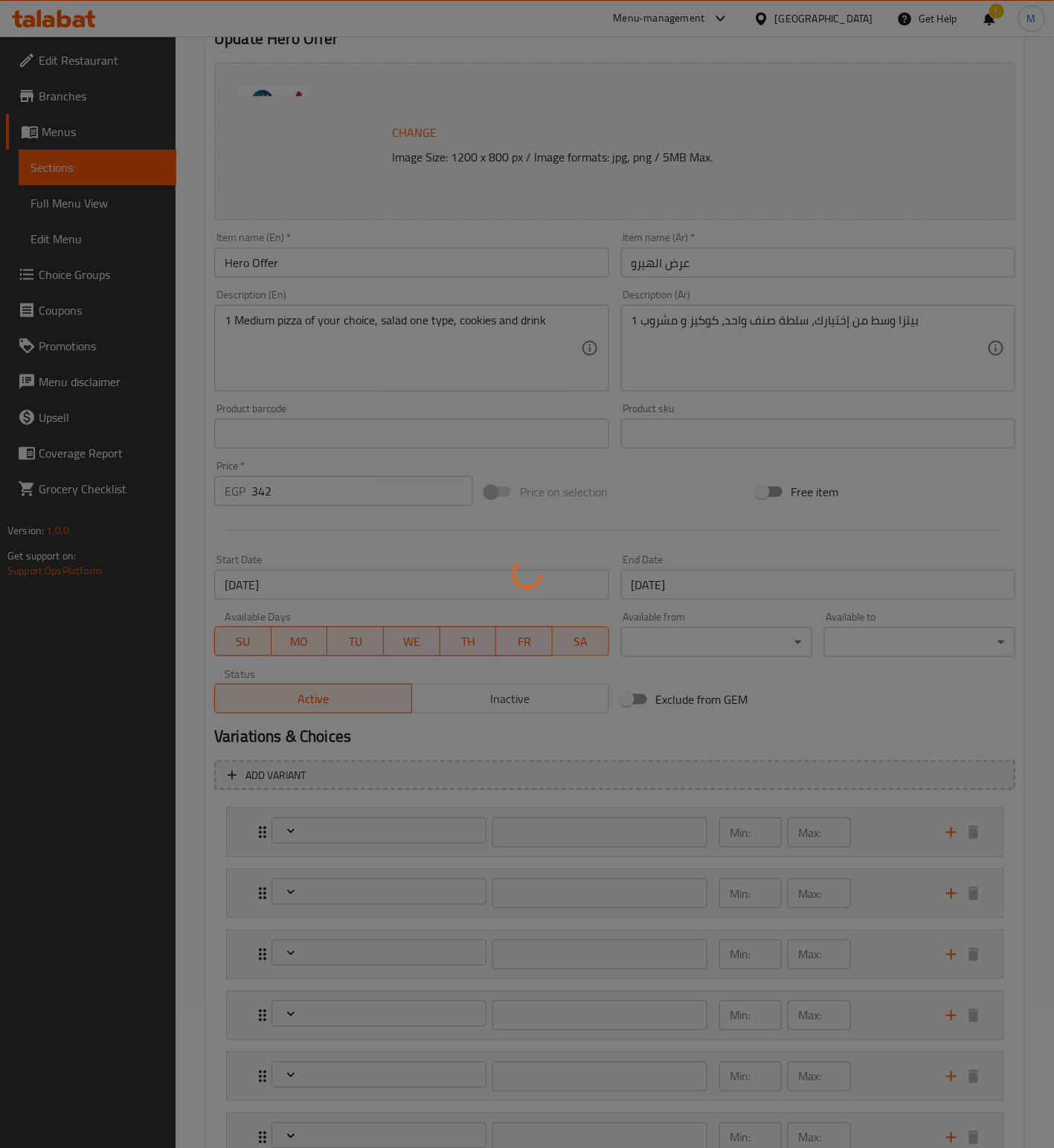
scroll to position [108, 0]
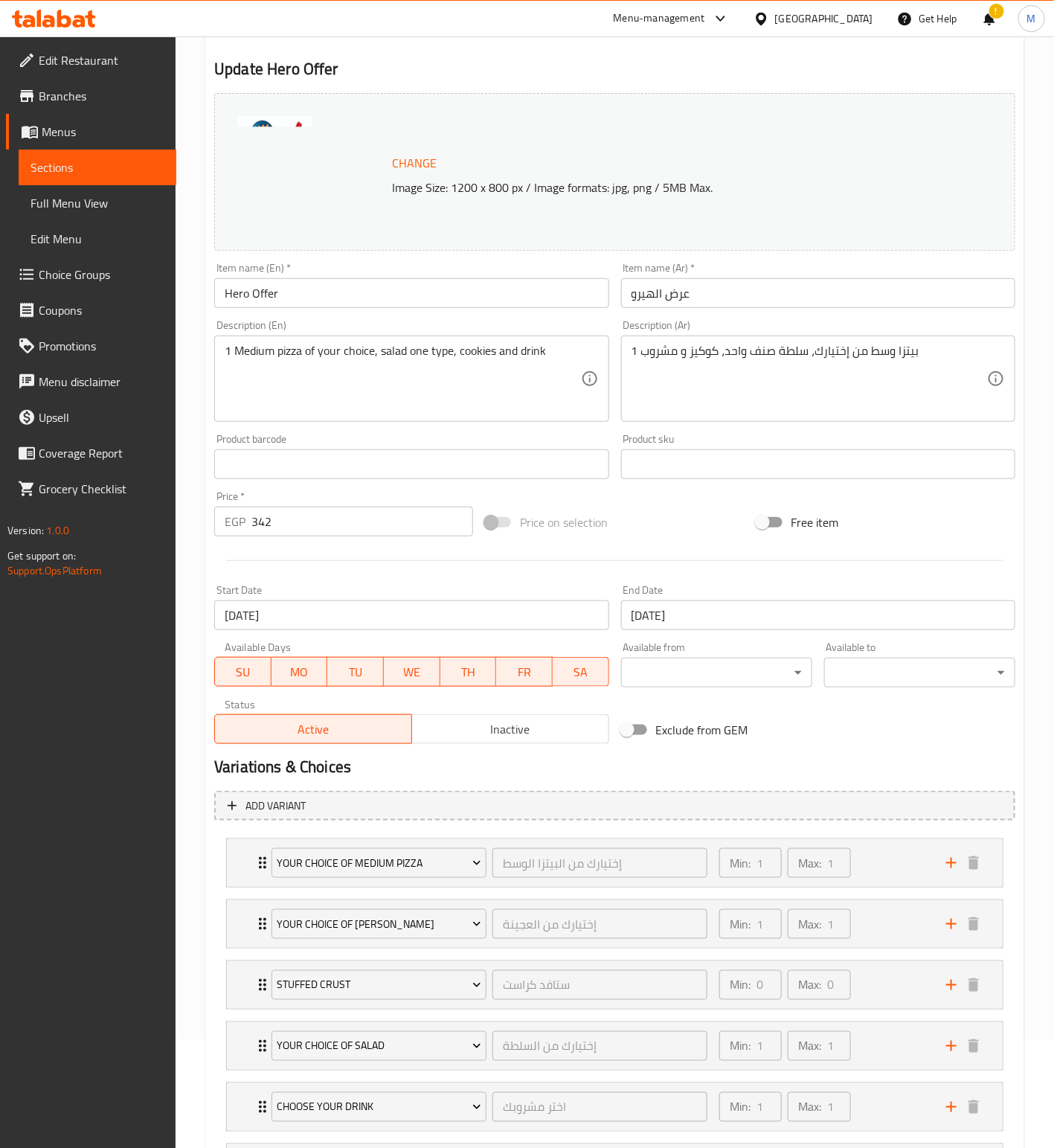
type input "إختيارك من البيتزا الوسط"
type input "1"
type input "إختيارك من العجينة"
type input "1"
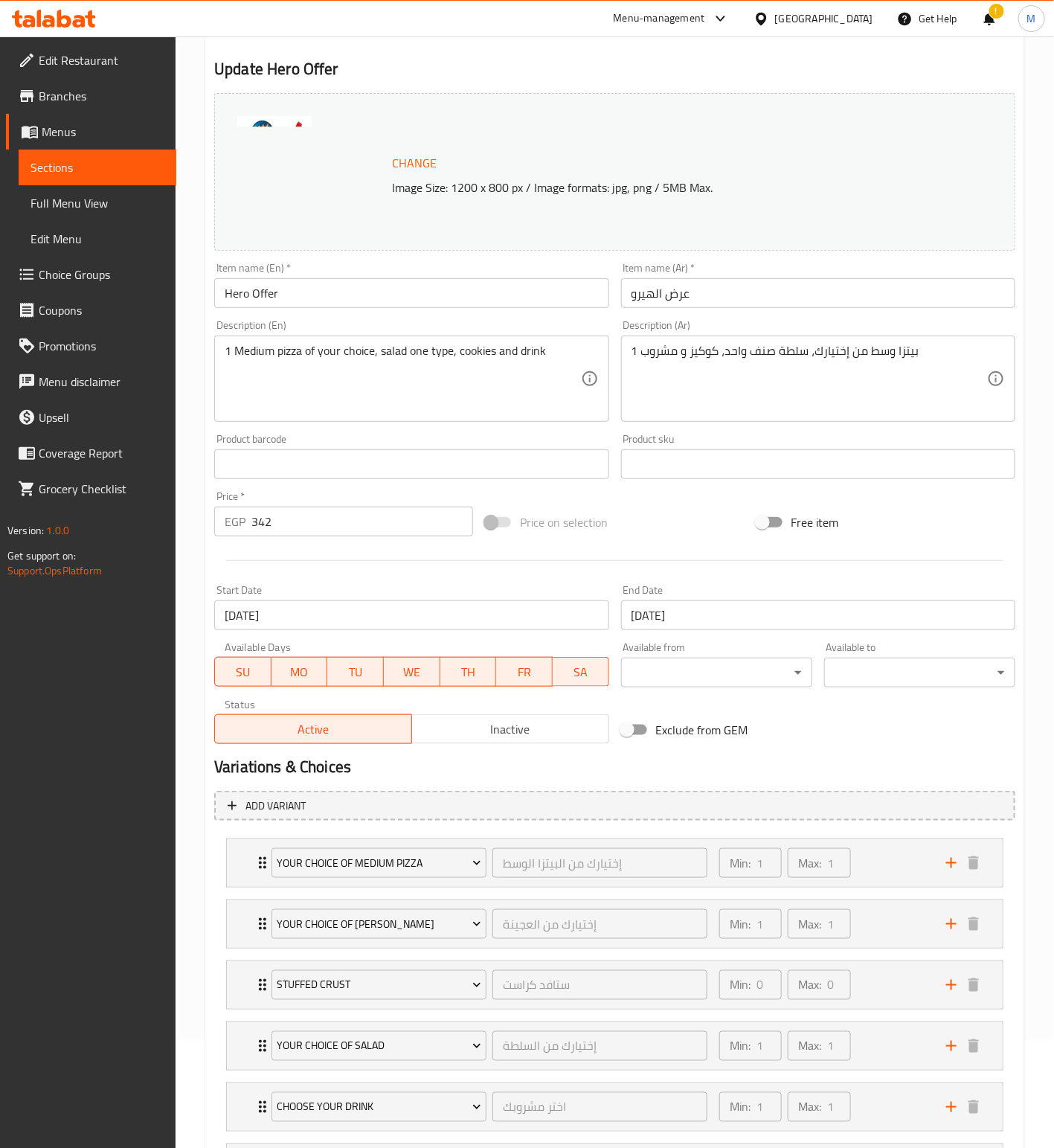
type input "1"
type input "ستافد كراست"
type input "0"
type input "إختيارك من السلطة"
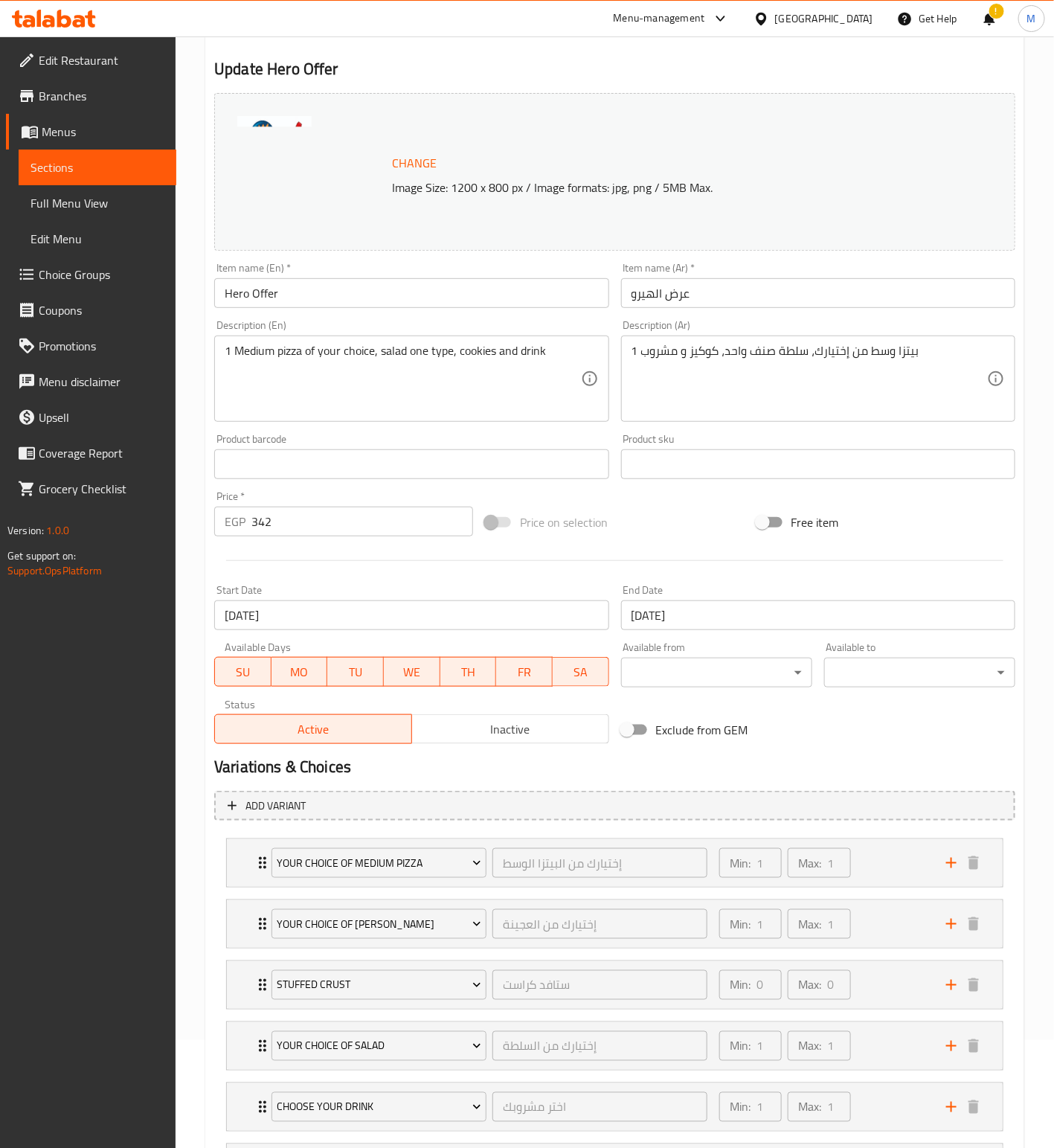
type input "1"
type input "اختر مشروبك"
type input "1"
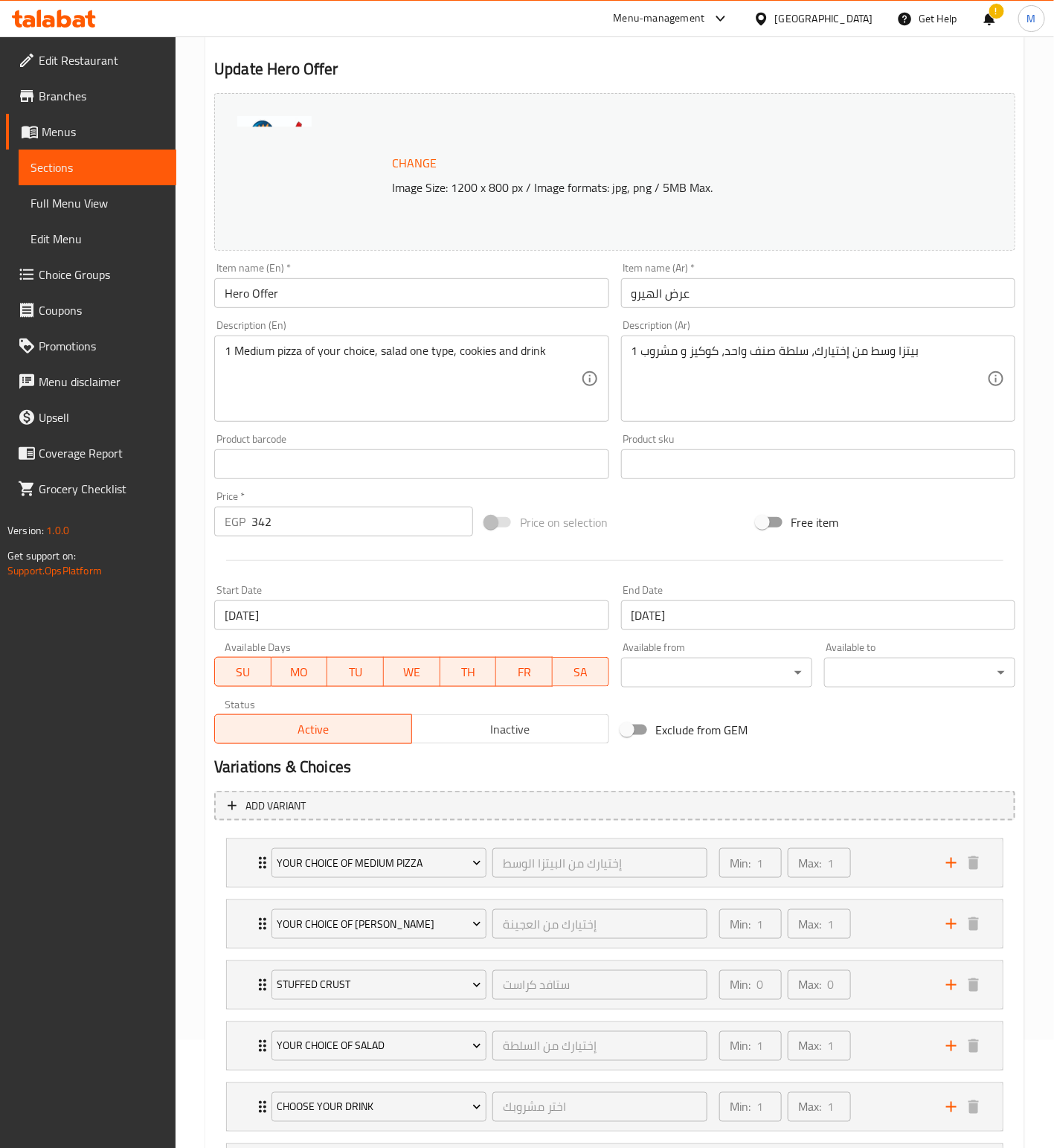
type input "إختيارك من المشروب الغازي"
type input "1"
type input "كوكيز"
type input "1"
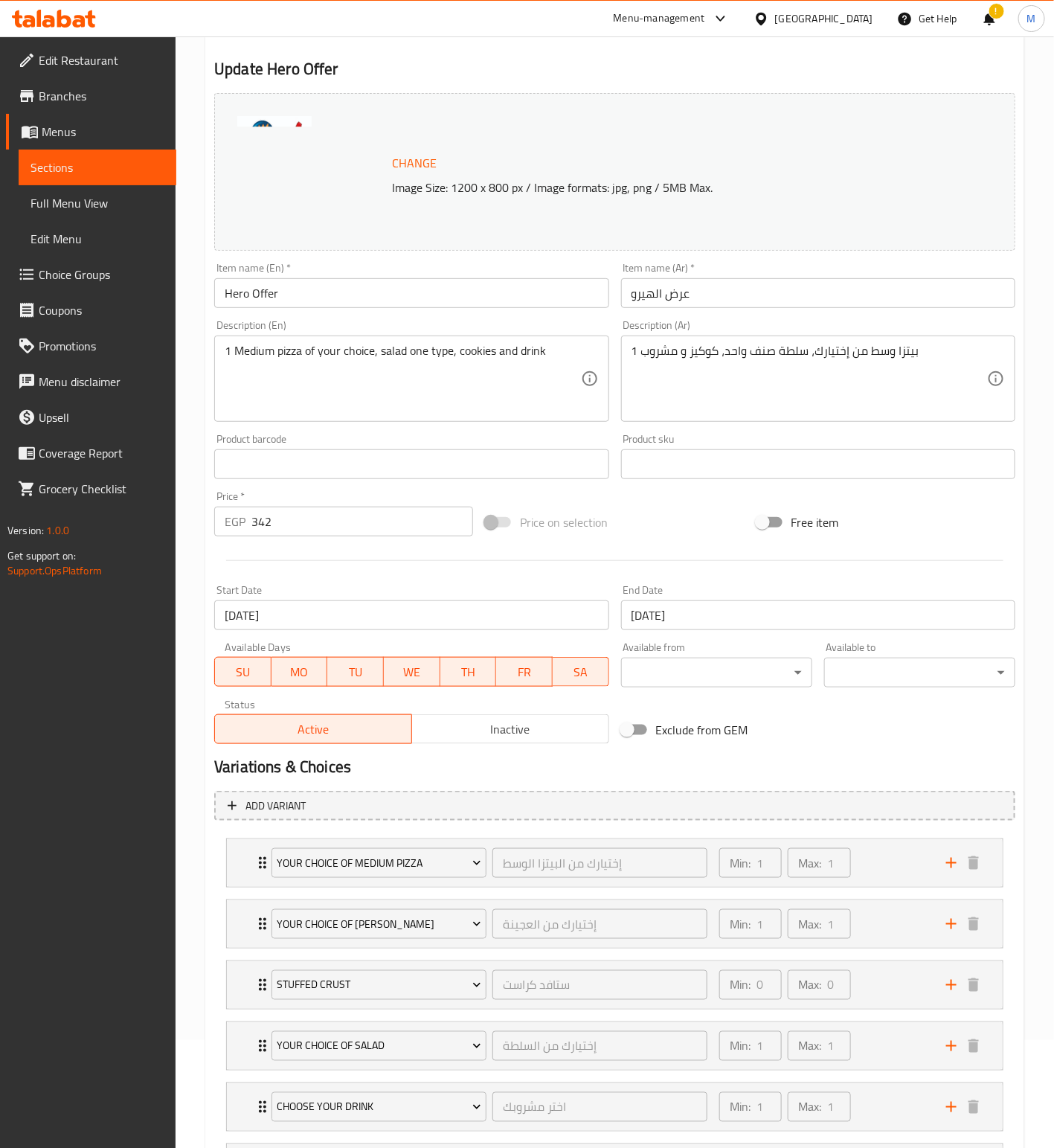
type input "1"
type input "إختيارك من المذاق"
type input "1"
type input "الإضافات"
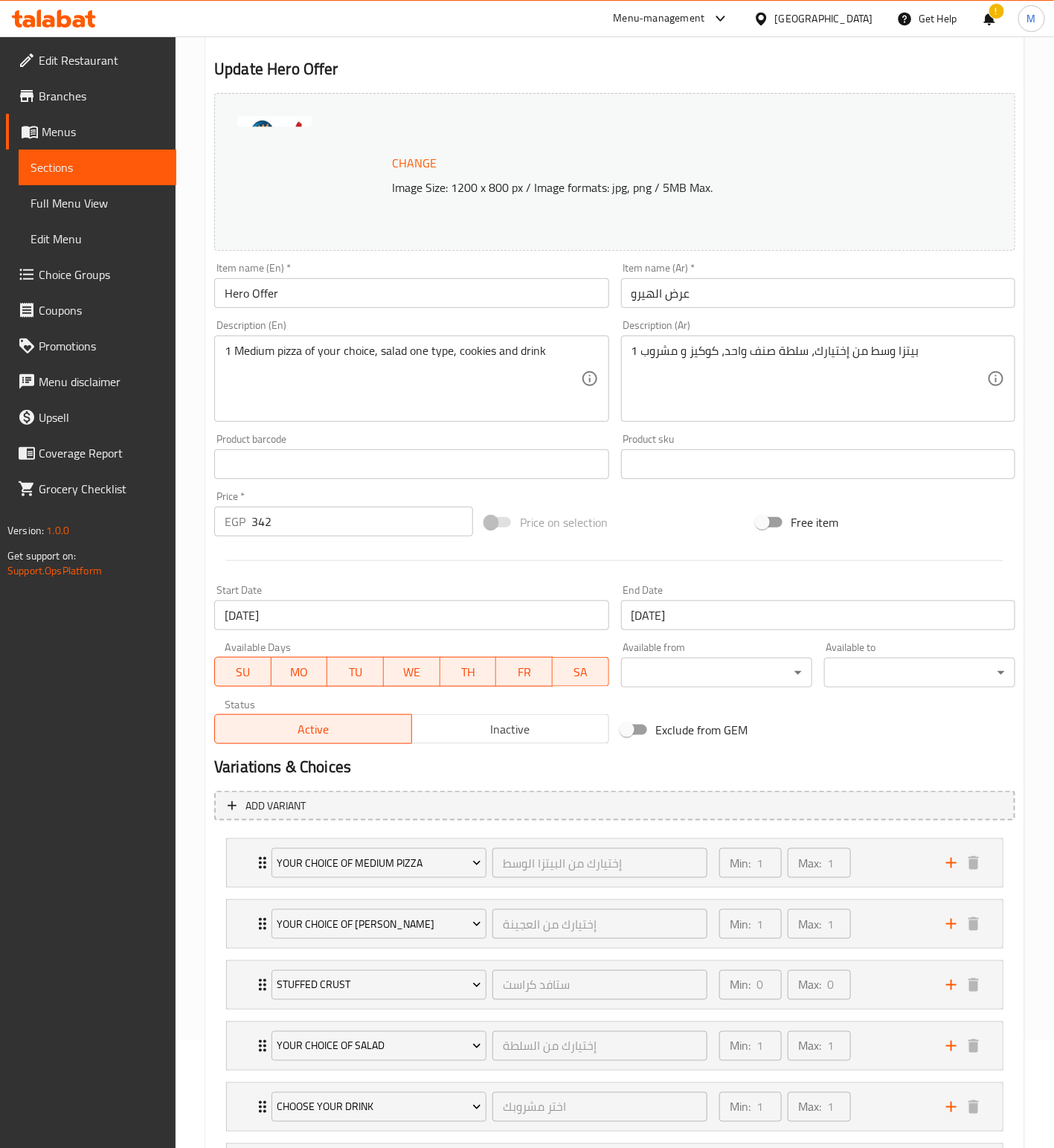
type input "0"
type input "23"
click at [323, 612] on input "[DATE]" at bounding box center [412, 615] width 395 height 30
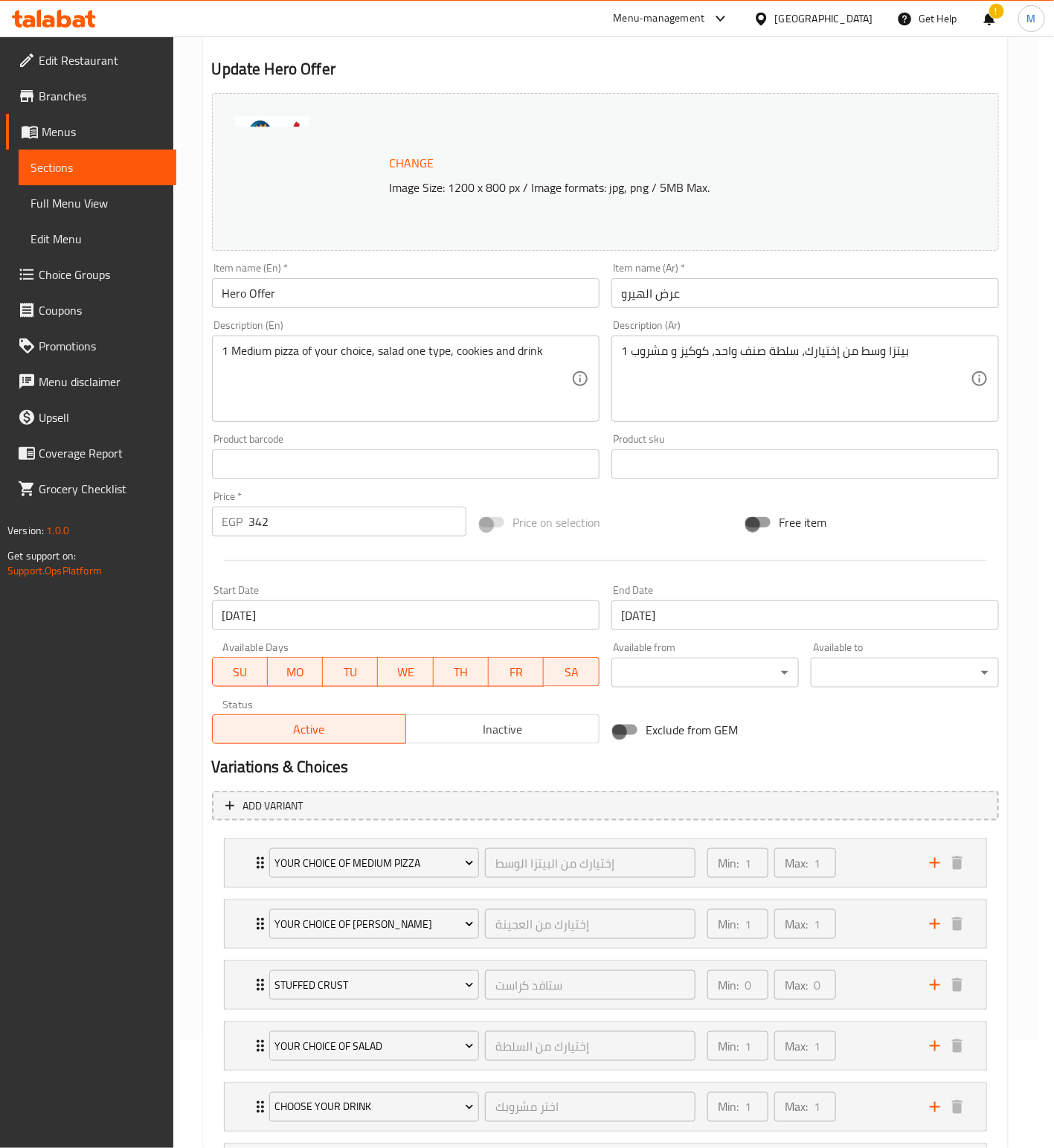
click at [323, 612] on div "2025 Fri, [DATE] [DATE] Mo Tu We Th Fr Sa 29 30 1 2 3 4 5 6 7 8 9 10 11 12 13 1…" at bounding box center [527, 574] width 1054 height 1148
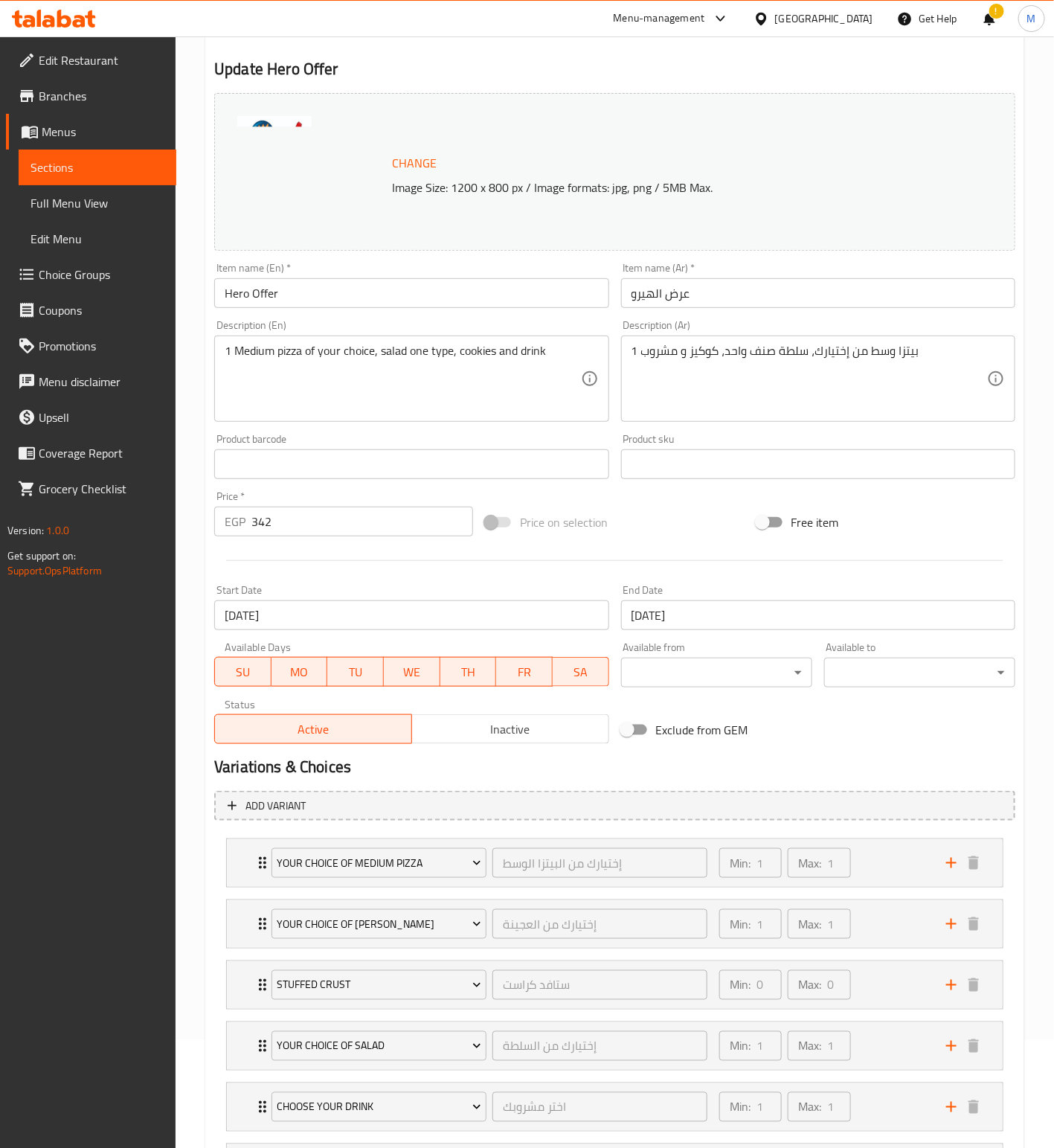
click at [311, 614] on input "[DATE]" at bounding box center [412, 615] width 395 height 30
click at [282, 615] on input "[DATE]" at bounding box center [412, 615] width 395 height 30
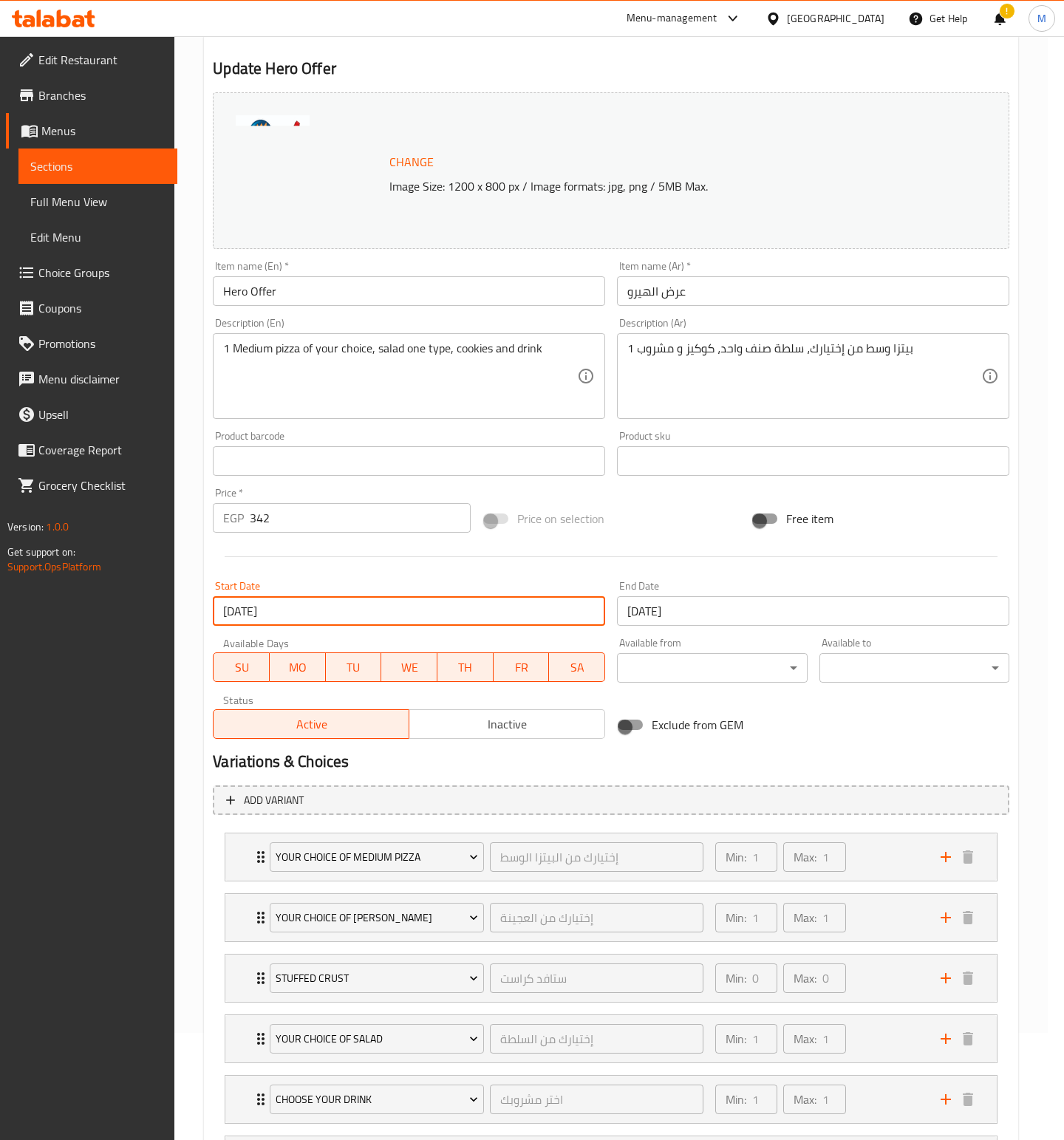
click at [280, 610] on div "2025 Fri, [DATE] [DATE] Mo Tu We Th Fr Sa 29 30 1 2 3 4 5 6 7 8 9 10 11 12 13 1…" at bounding box center [532, 570] width 1064 height 1140
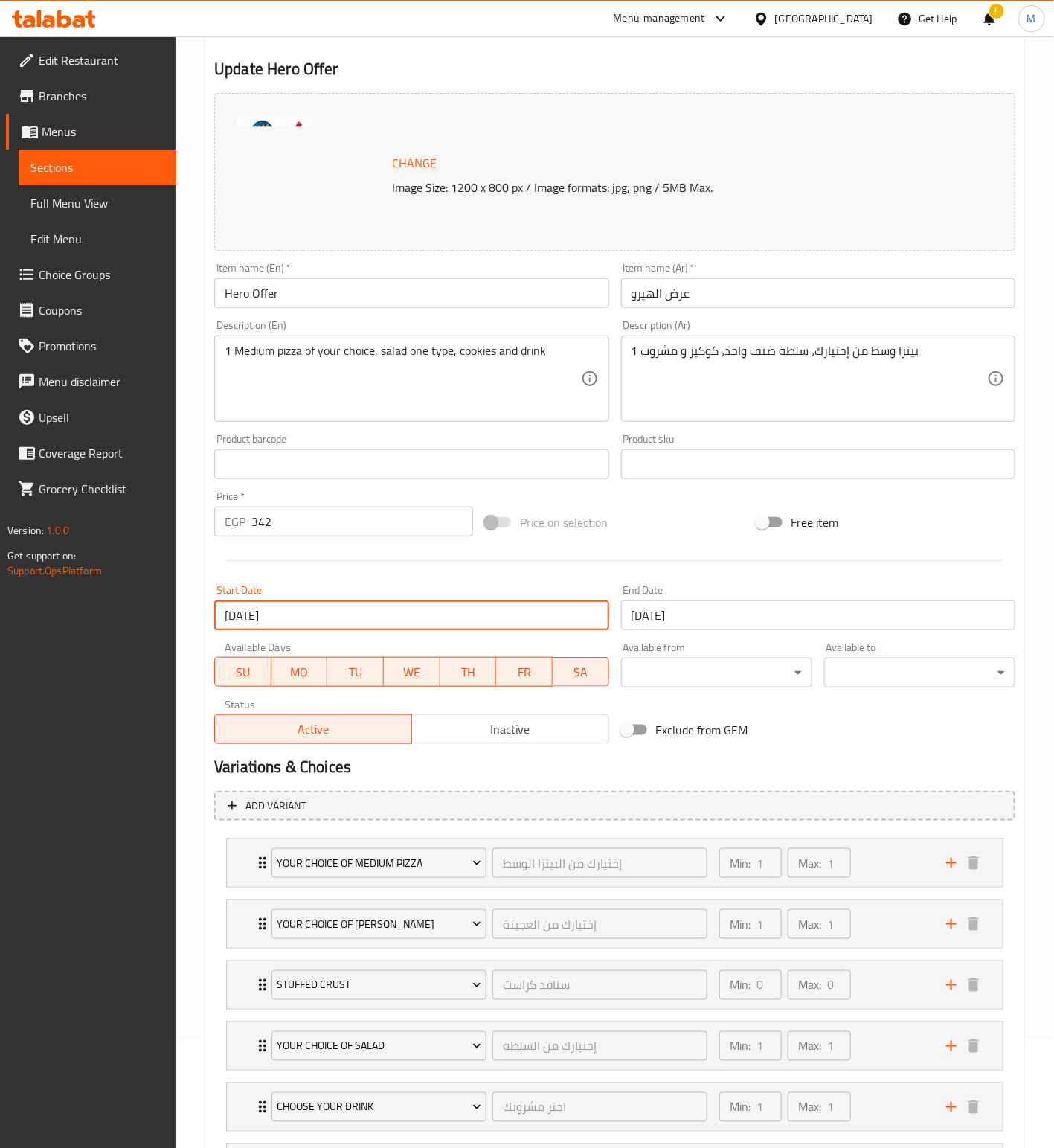
click at [371, 618] on input "[DATE]" at bounding box center [412, 615] width 395 height 30
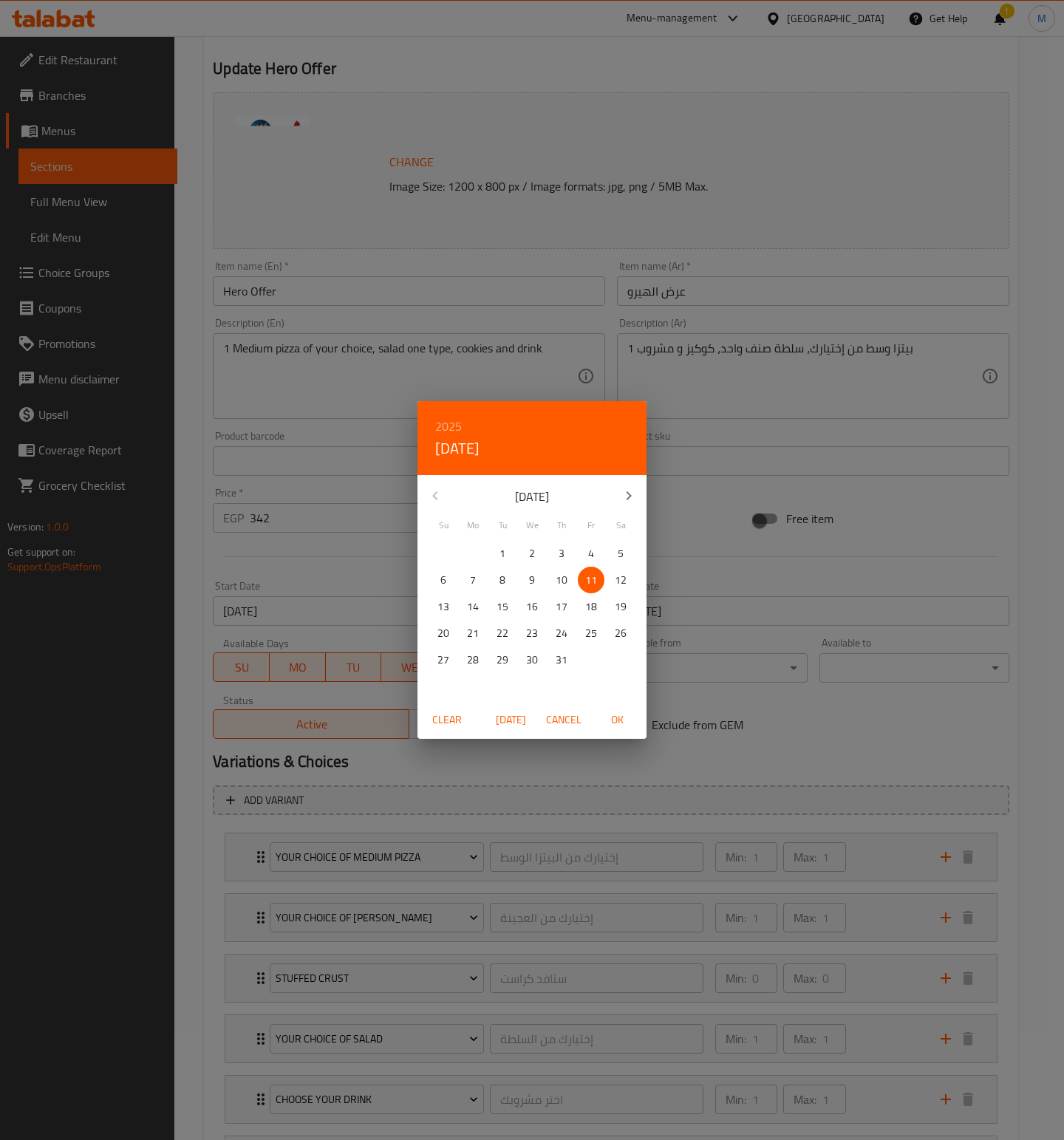
click at [626, 497] on icon "button" at bounding box center [629, 496] width 18 height 18
click at [532, 609] on p "13" at bounding box center [532, 607] width 12 height 18
click at [615, 721] on span "OK" at bounding box center [617, 720] width 35 height 18
type input "[DATE]"
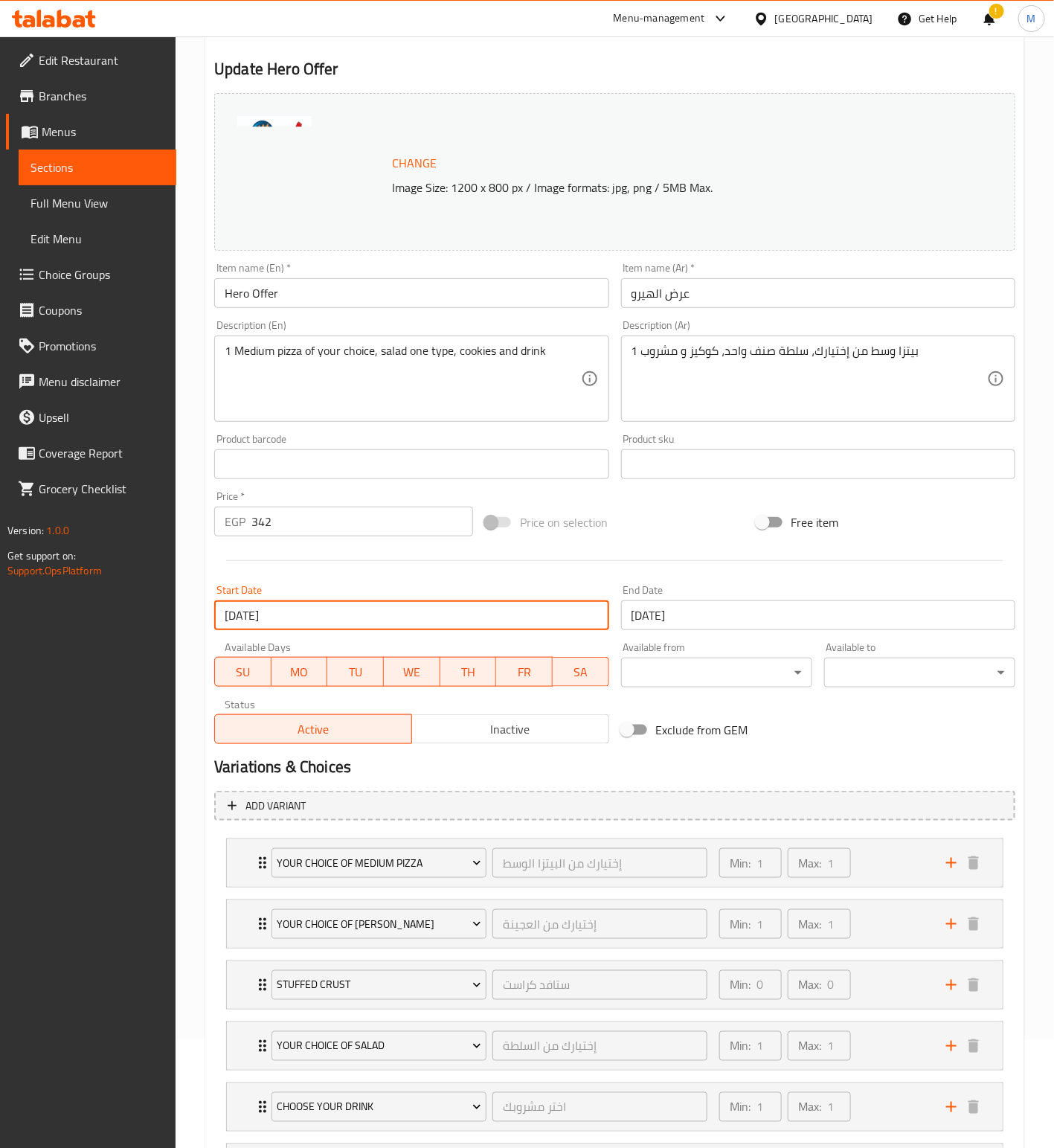
click at [754, 616] on input "[DATE]" at bounding box center [818, 615] width 395 height 30
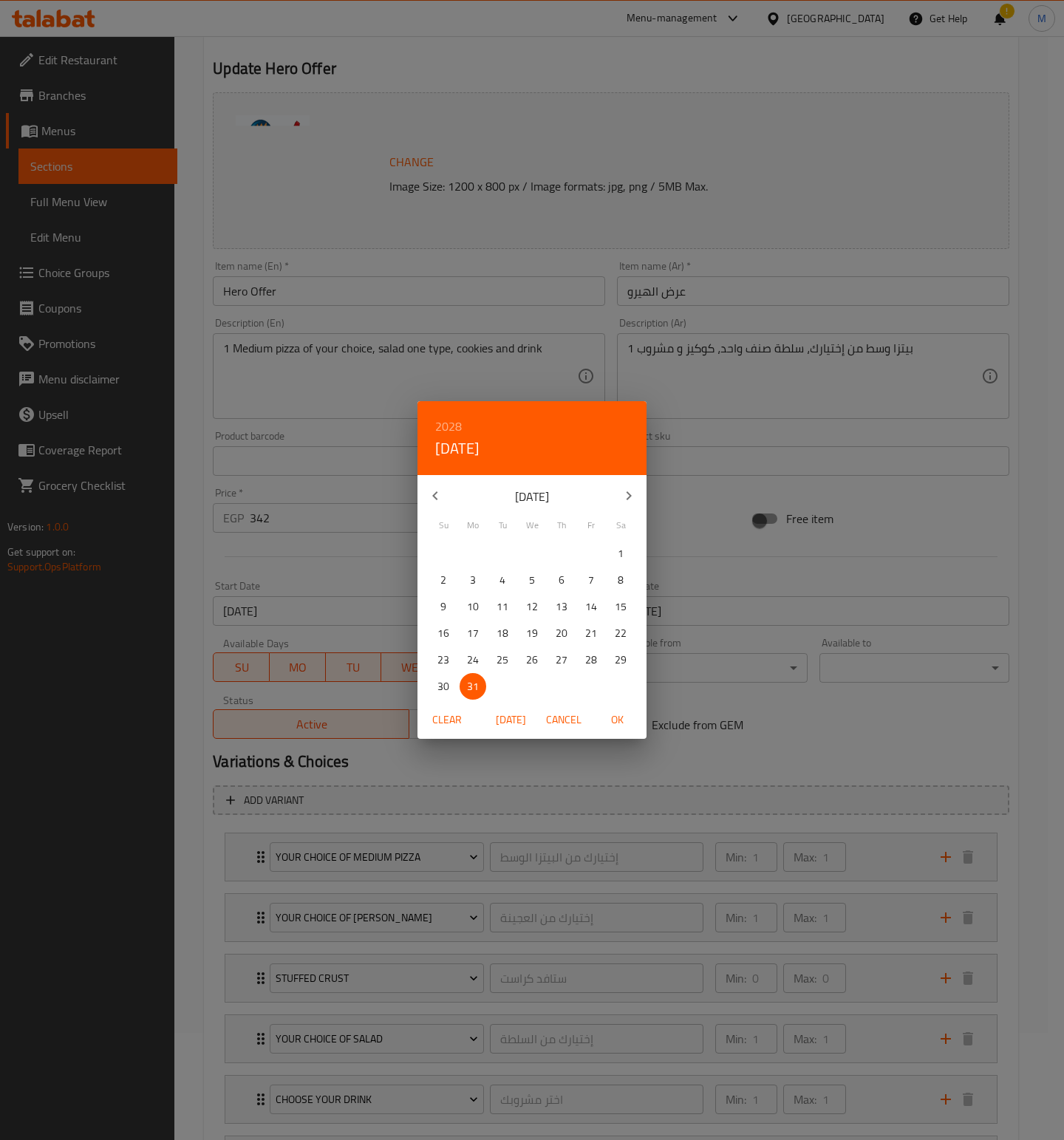
click at [459, 424] on h6 "2028" at bounding box center [448, 426] width 26 height 21
click at [522, 526] on div "2026" at bounding box center [532, 521] width 229 height 30
click at [505, 663] on p "28" at bounding box center [502, 660] width 12 height 18
click at [628, 500] on icon "button" at bounding box center [629, 496] width 18 height 18
click at [596, 666] on p "28" at bounding box center [591, 660] width 12 height 18
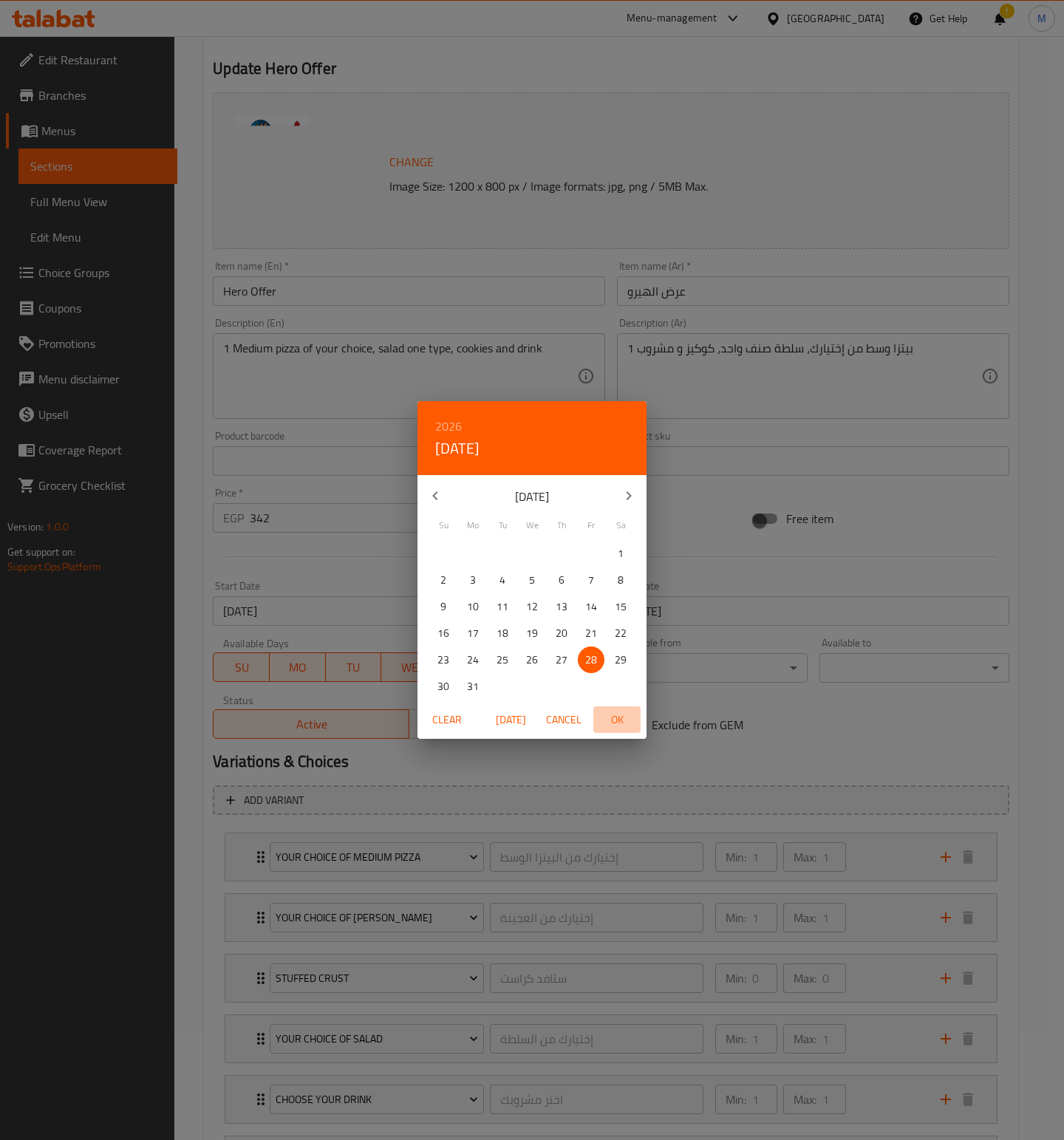
click at [625, 719] on span "OK" at bounding box center [617, 720] width 35 height 18
type input "[DATE]"
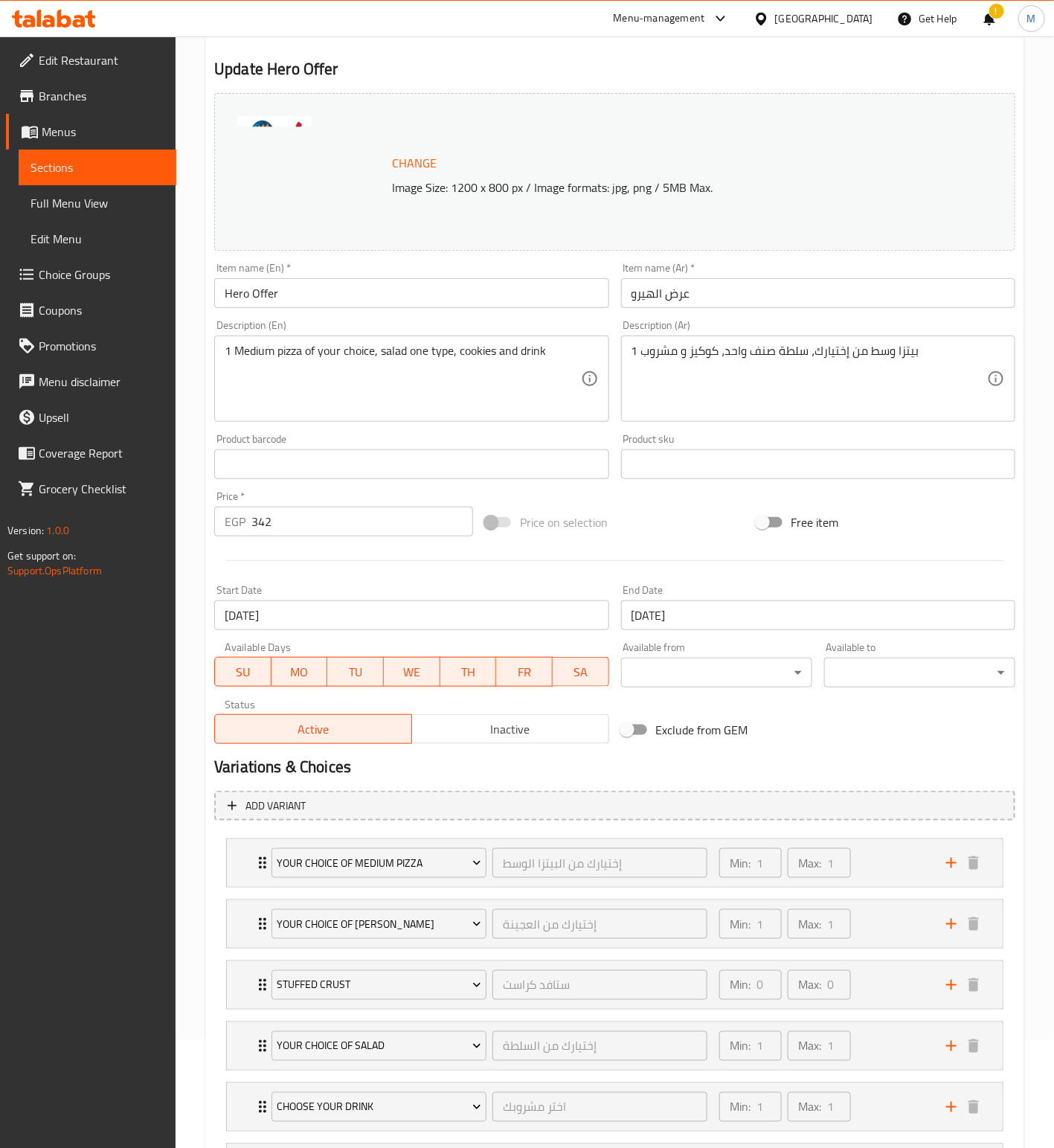
click at [700, 502] on div "Price on selection" at bounding box center [615, 522] width 270 height 40
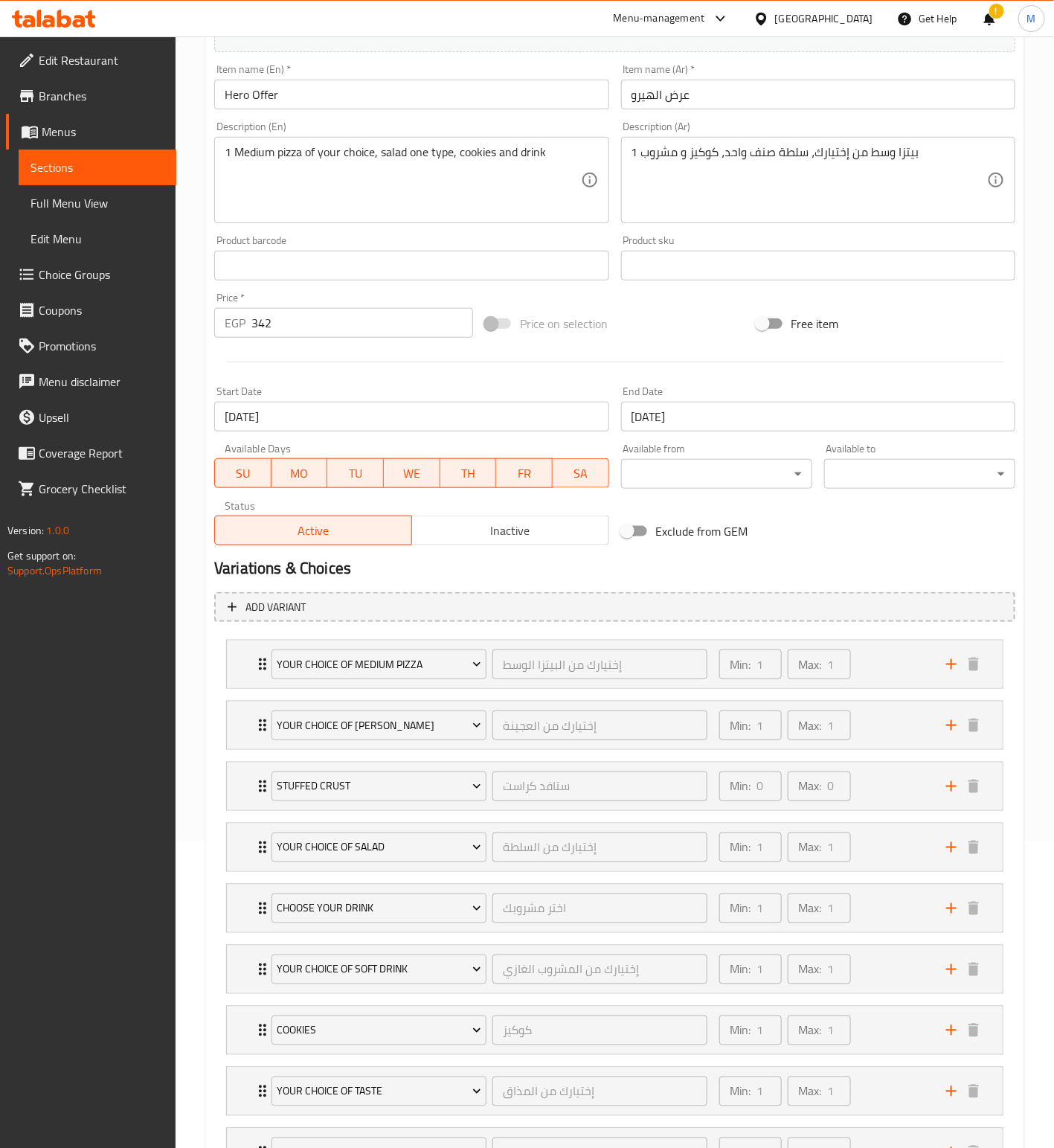
scroll to position [448, 0]
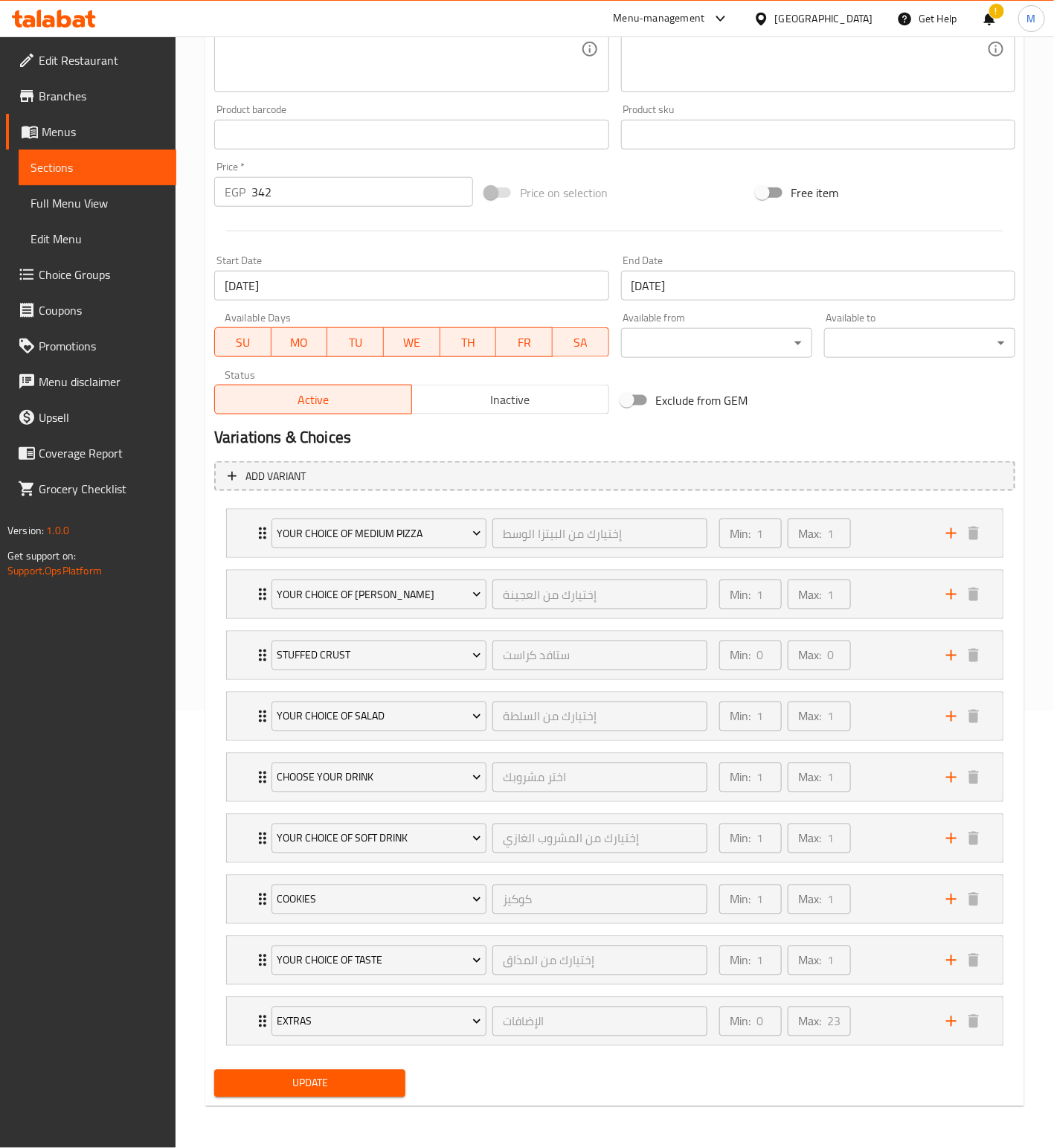
click at [364, 1080] on span "Update" at bounding box center [310, 1083] width 167 height 18
click at [57, 161] on span "Sections" at bounding box center [97, 167] width 134 height 18
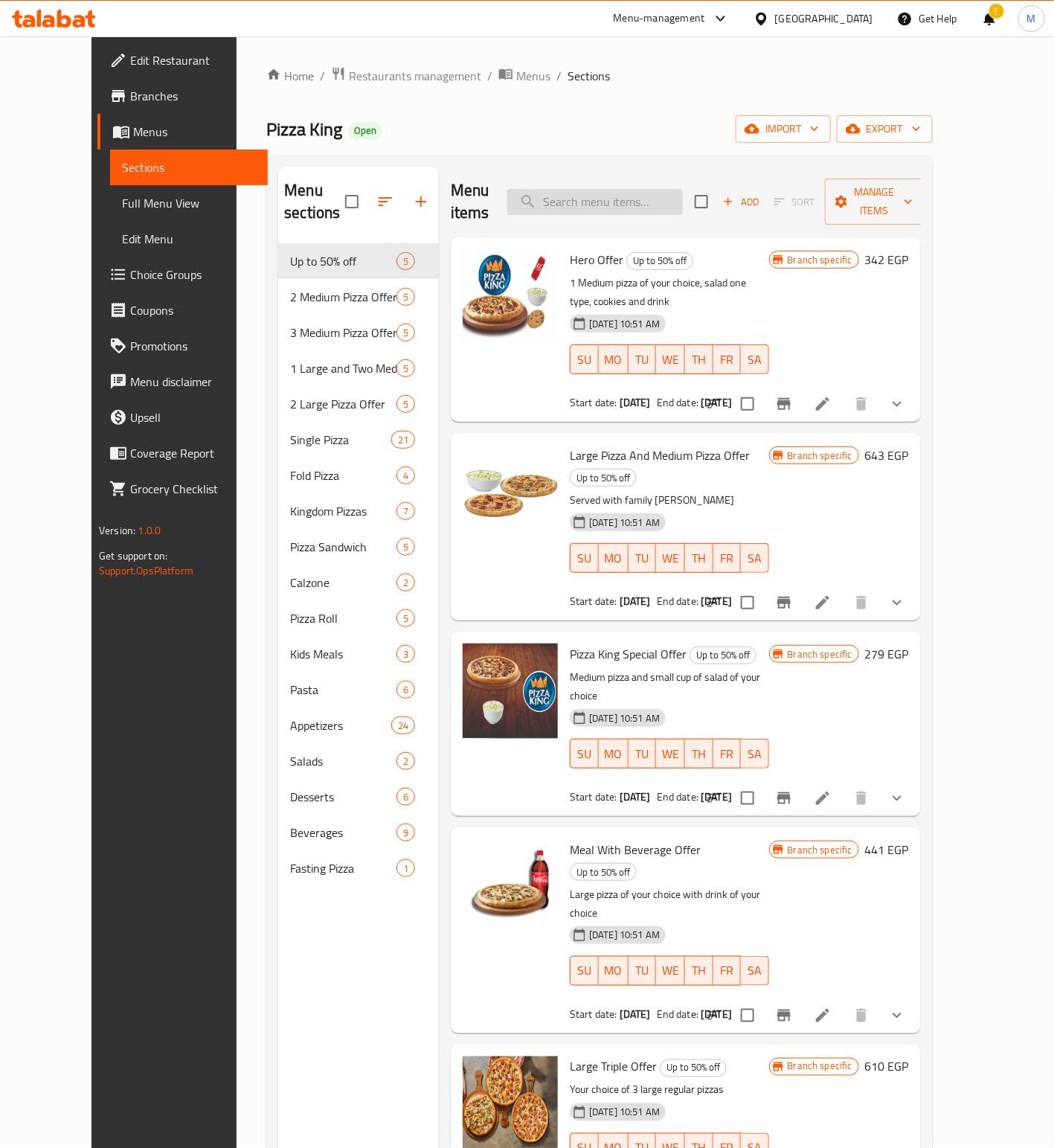
click at [649, 191] on input "search" at bounding box center [596, 202] width 175 height 26
paste input "Large Pizza And Medium Pizza Offer"
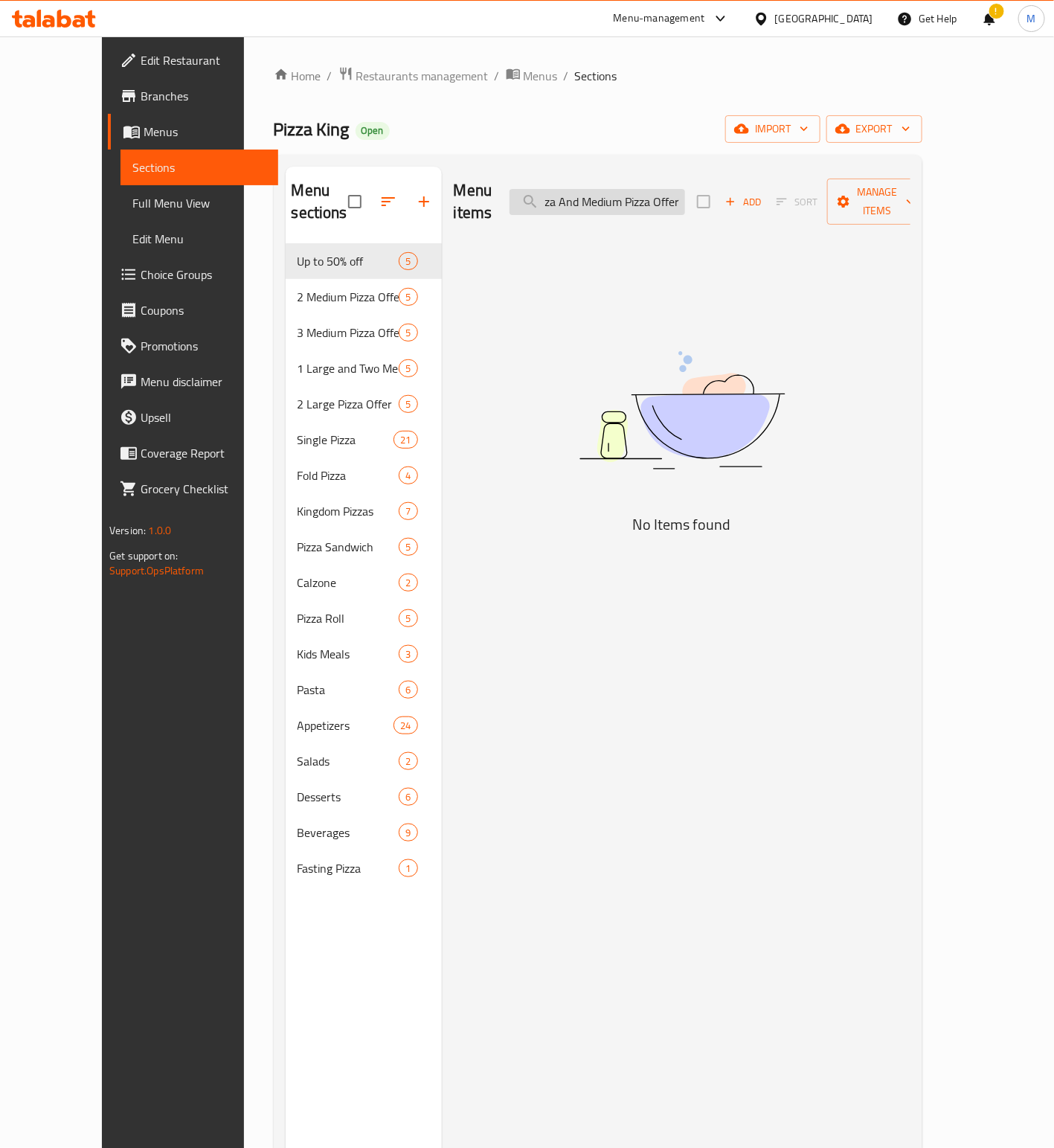
click at [585, 196] on input "Large Pizza And Medium Pizza Offer" at bounding box center [597, 202] width 175 height 26
click at [636, 196] on input "Large Pizza And Medium Pizza Offer" at bounding box center [597, 202] width 175 height 26
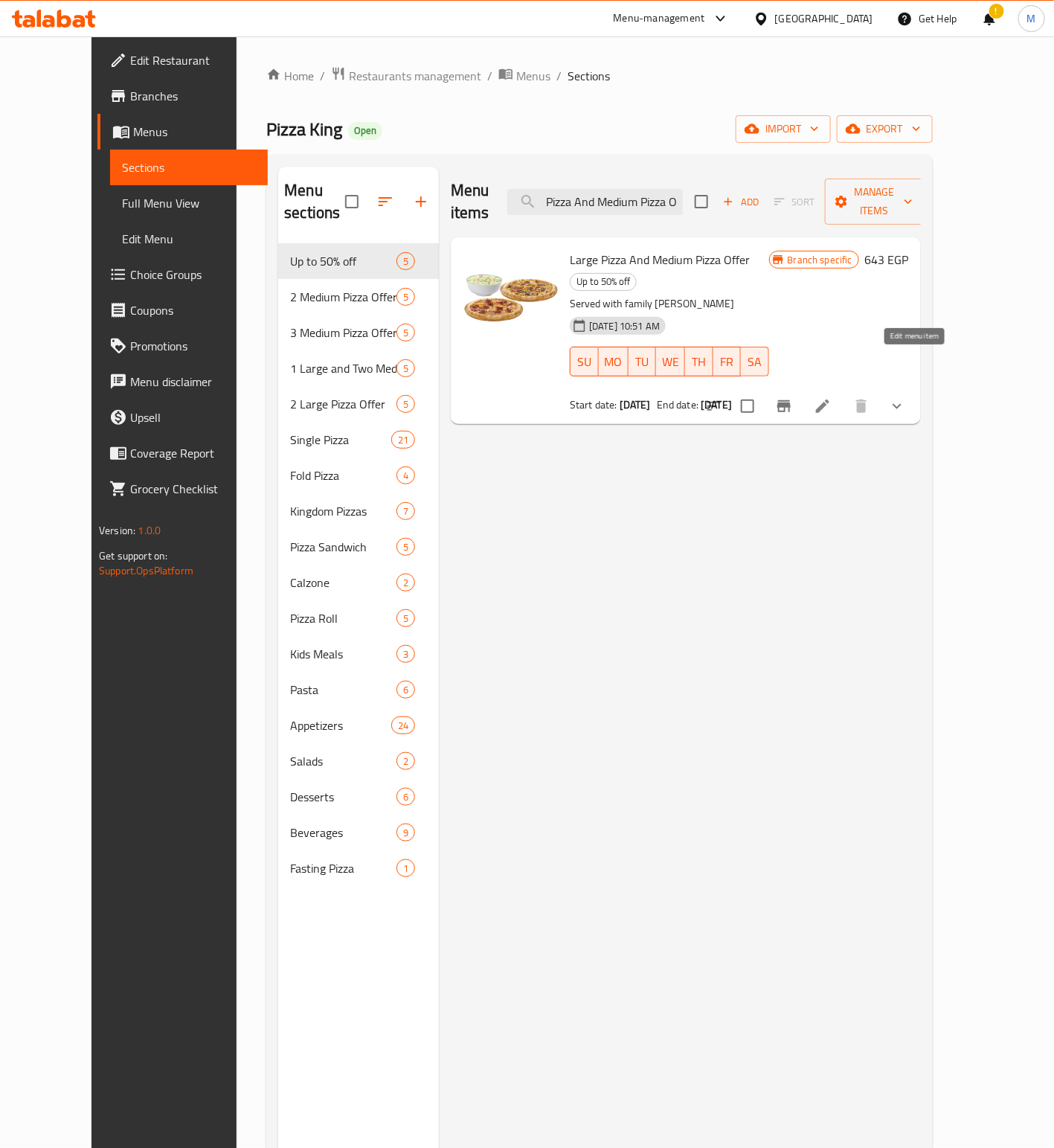
type input "Large Pizza And Medium Pizza O"
click at [832, 397] on icon at bounding box center [823, 406] width 18 height 18
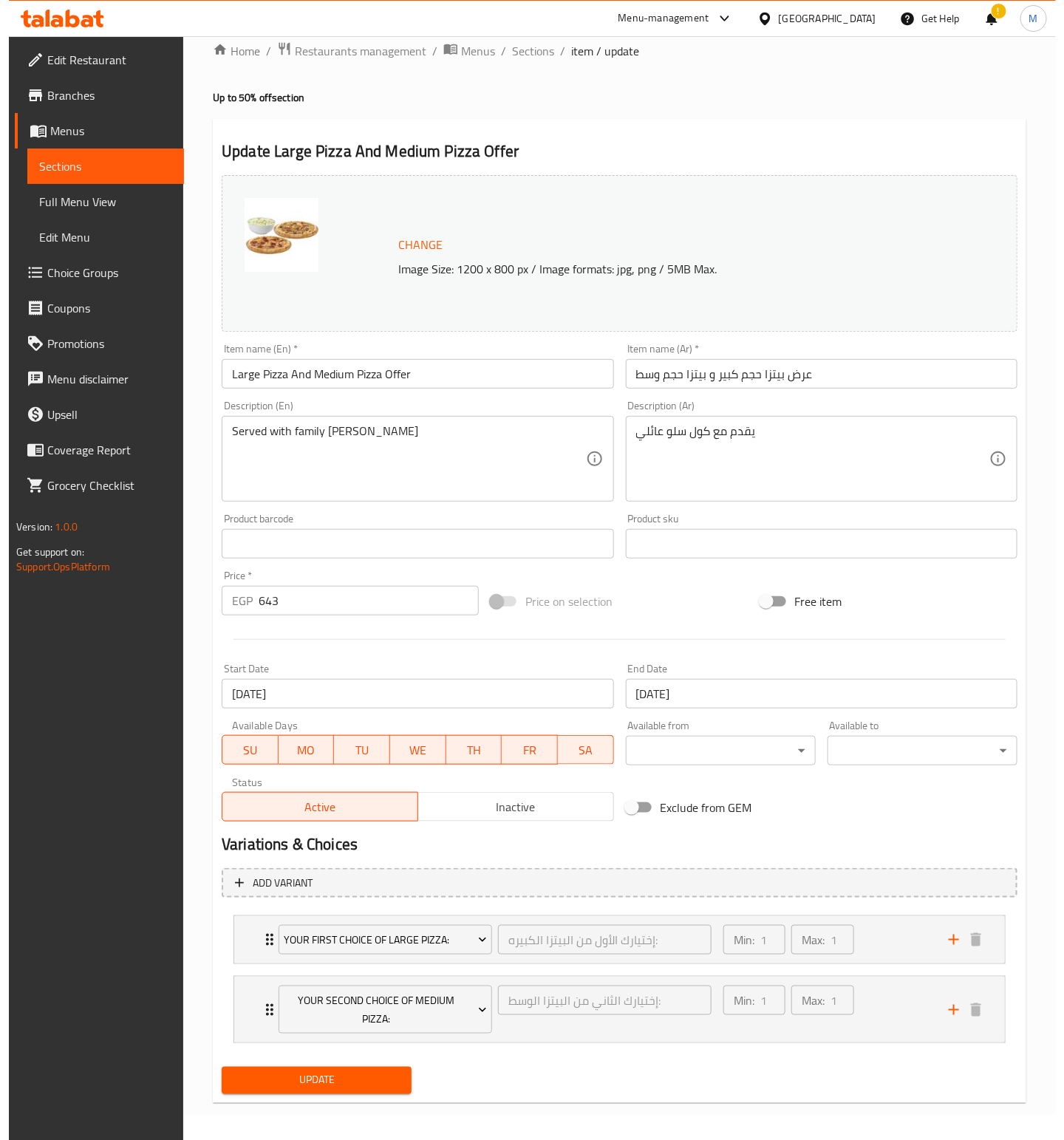
scroll to position [31, 0]
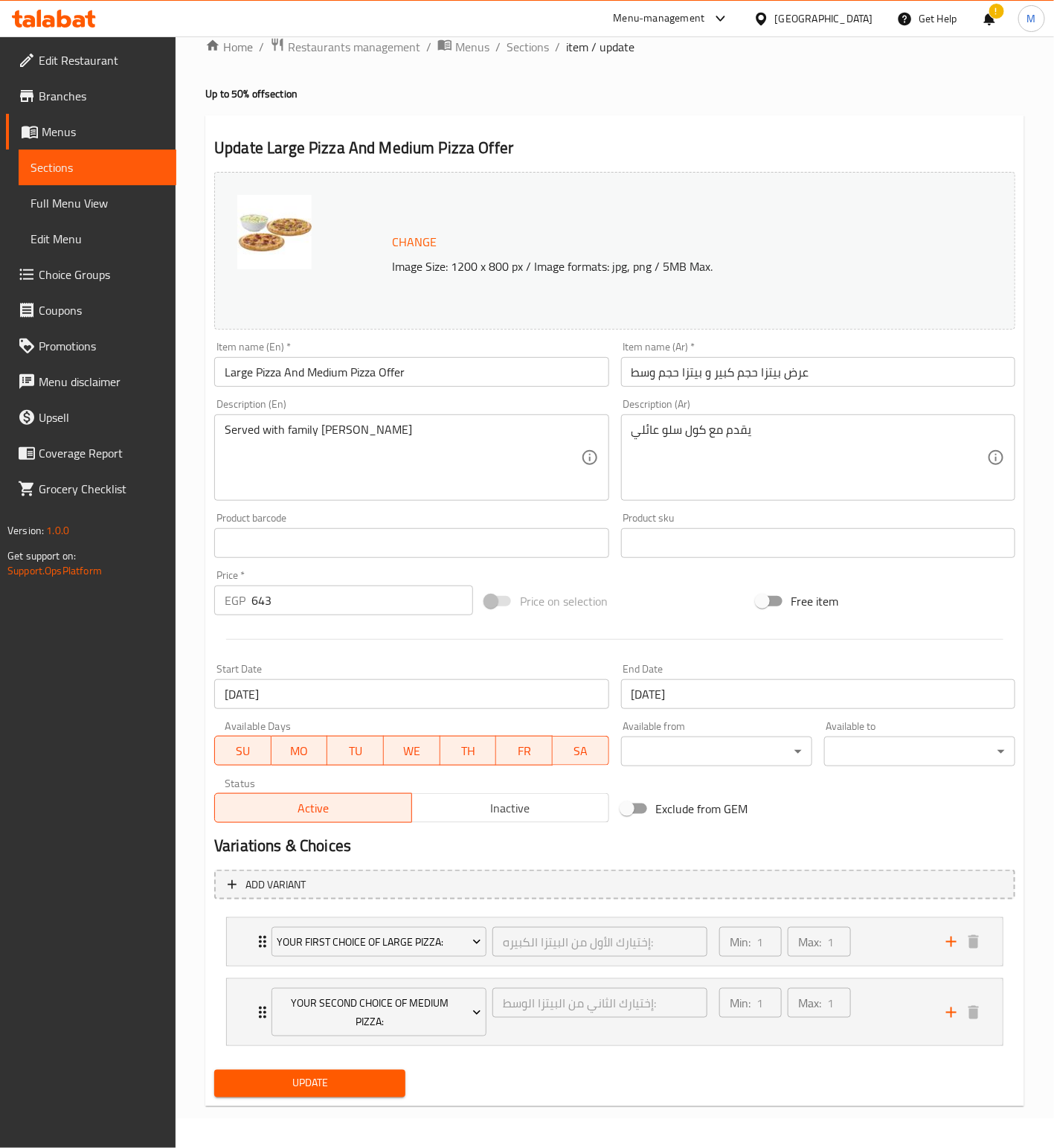
click at [353, 694] on input "[DATE]" at bounding box center [412, 694] width 395 height 30
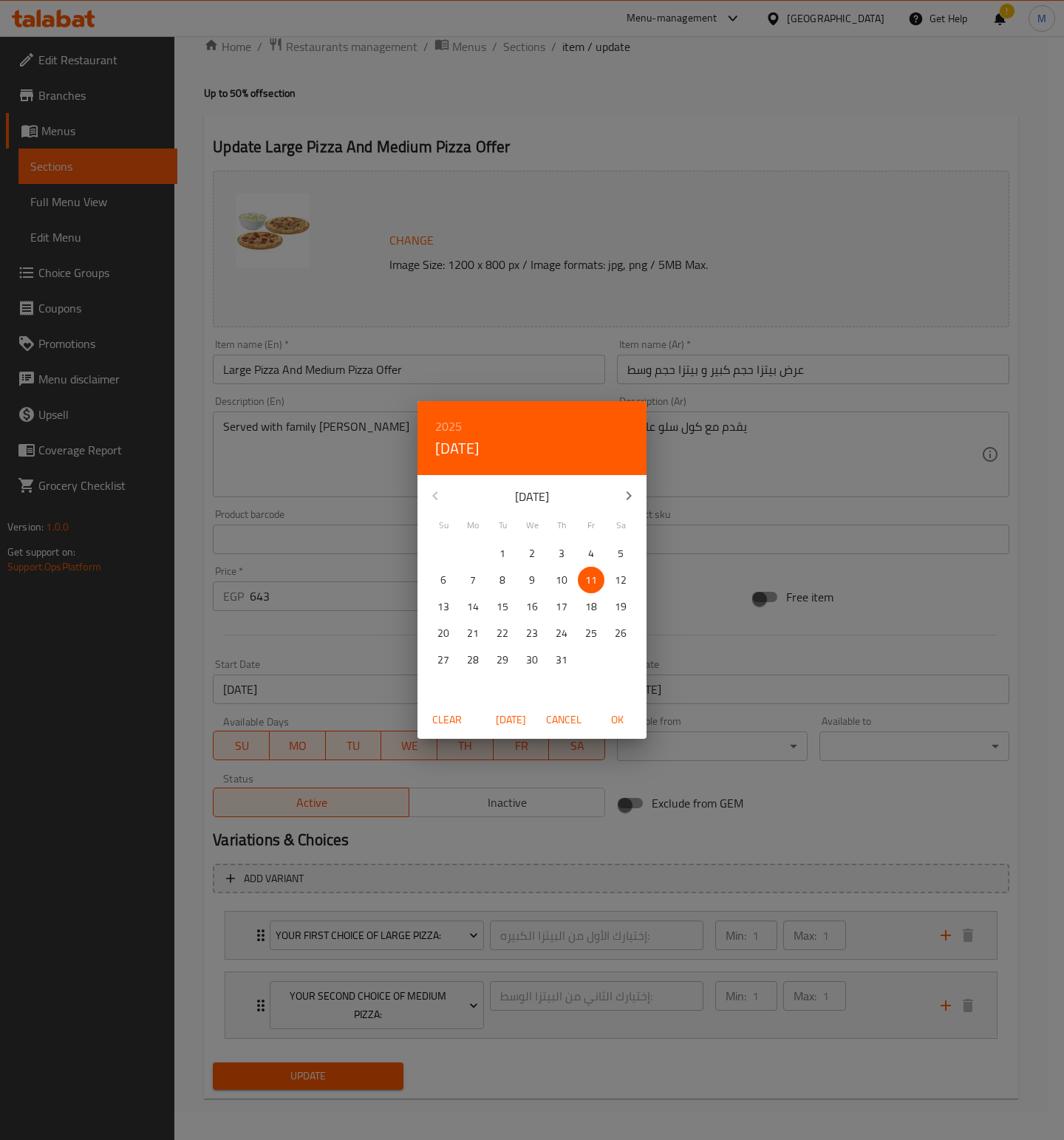
click at [635, 500] on icon "button" at bounding box center [629, 496] width 18 height 18
click at [532, 601] on p "13" at bounding box center [532, 607] width 12 height 18
click at [619, 719] on span "OK" at bounding box center [617, 720] width 35 height 18
type input "[DATE]"
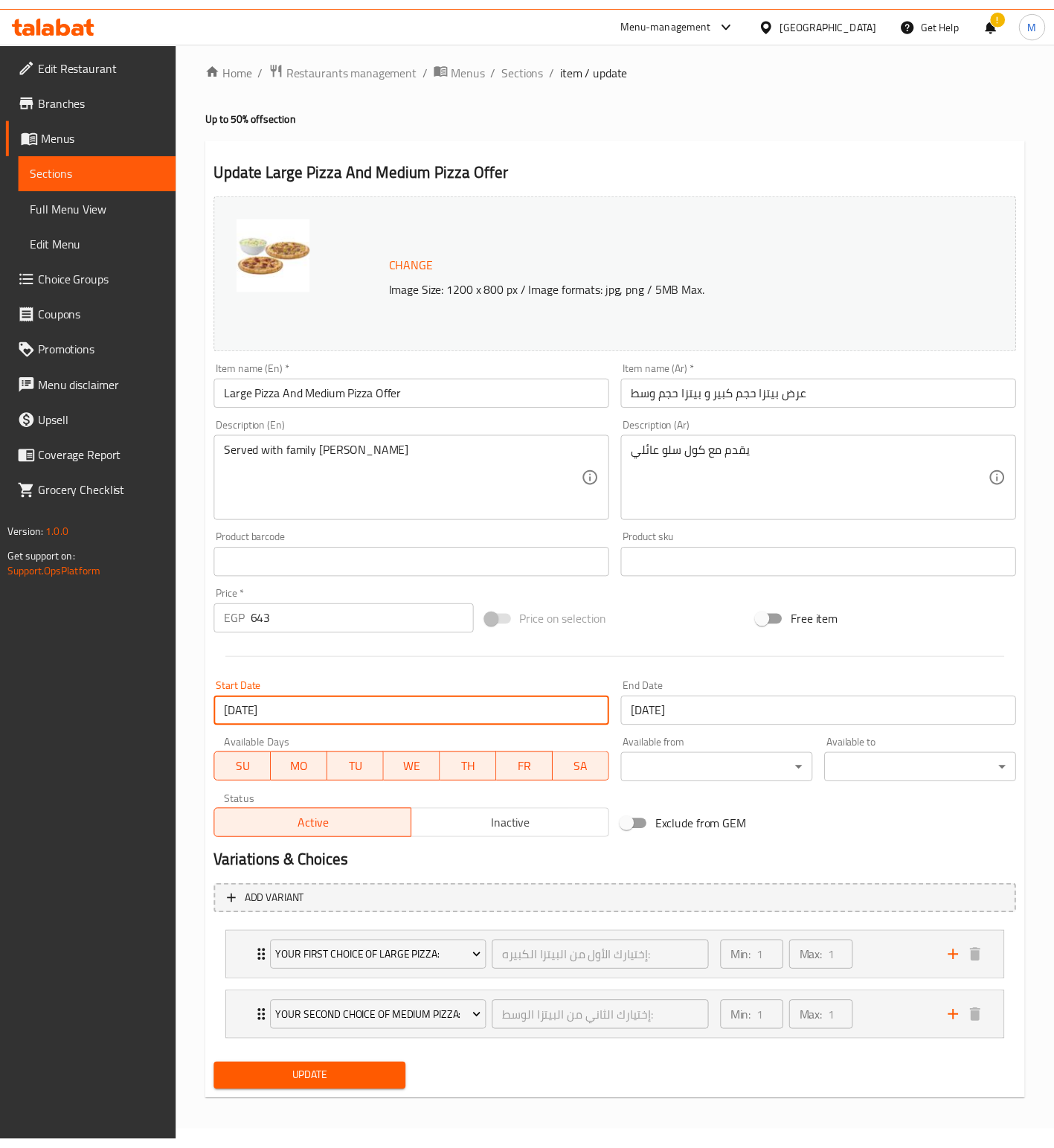
scroll to position [12, 0]
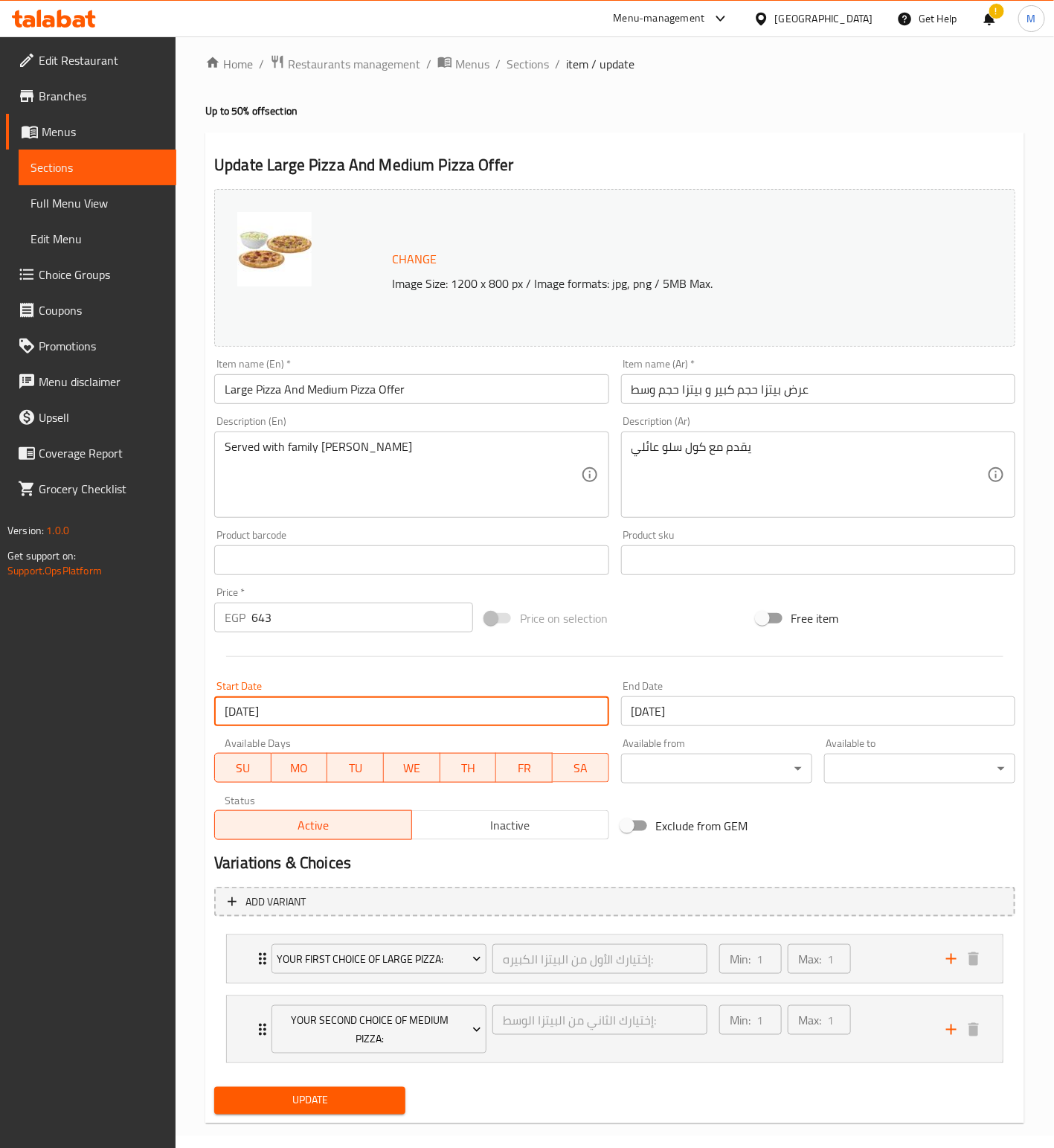
click at [728, 711] on input "[DATE]" at bounding box center [818, 711] width 395 height 30
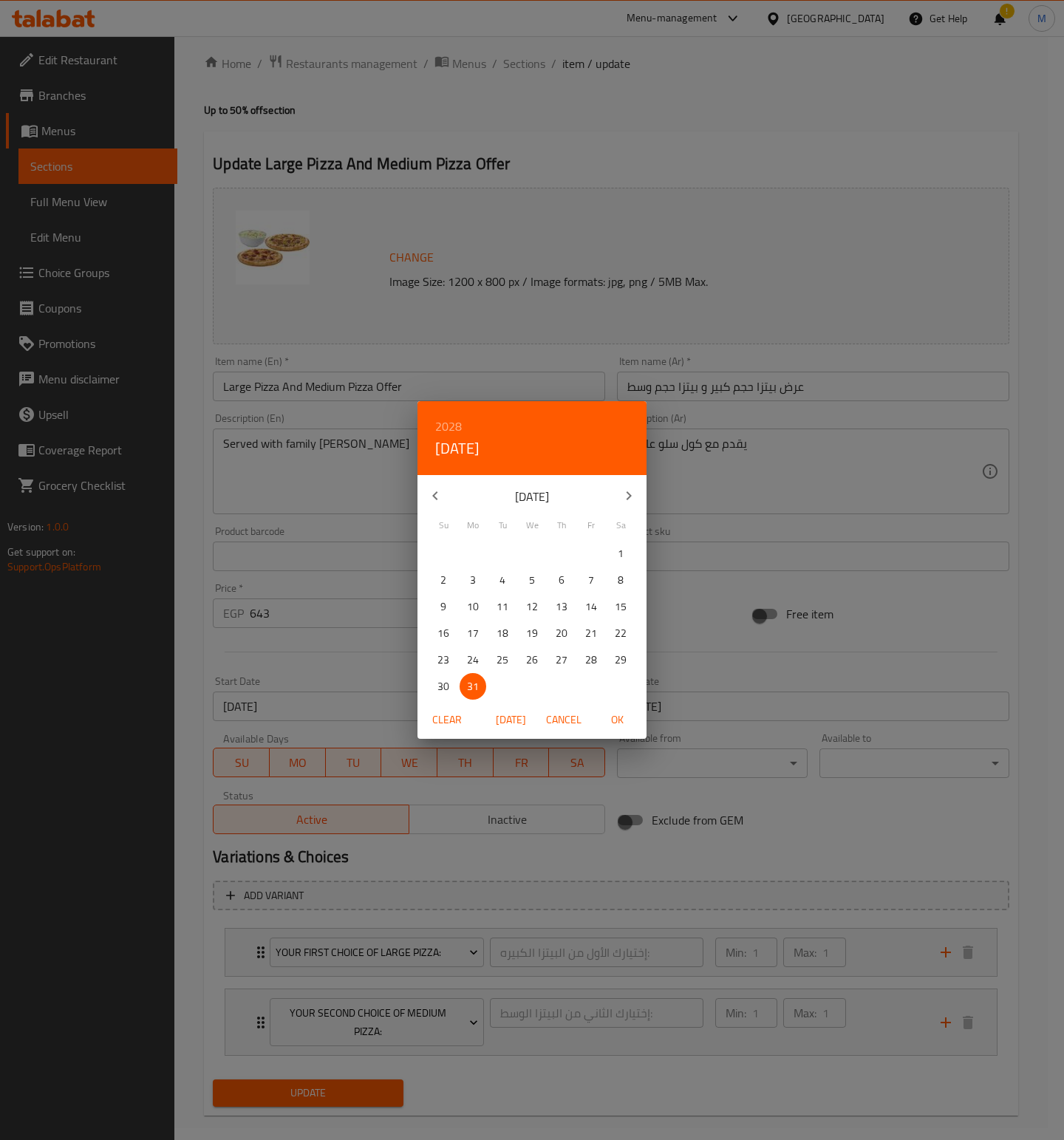
click at [462, 420] on div "2028 [DATE]" at bounding box center [532, 437] width 229 height 73
click at [450, 424] on h6 "2028" at bounding box center [448, 426] width 26 height 21
click at [528, 521] on div "2026" at bounding box center [532, 521] width 229 height 30
click at [632, 492] on icon "button" at bounding box center [629, 496] width 18 height 18
click at [597, 658] on span "28" at bounding box center [591, 660] width 26 height 18
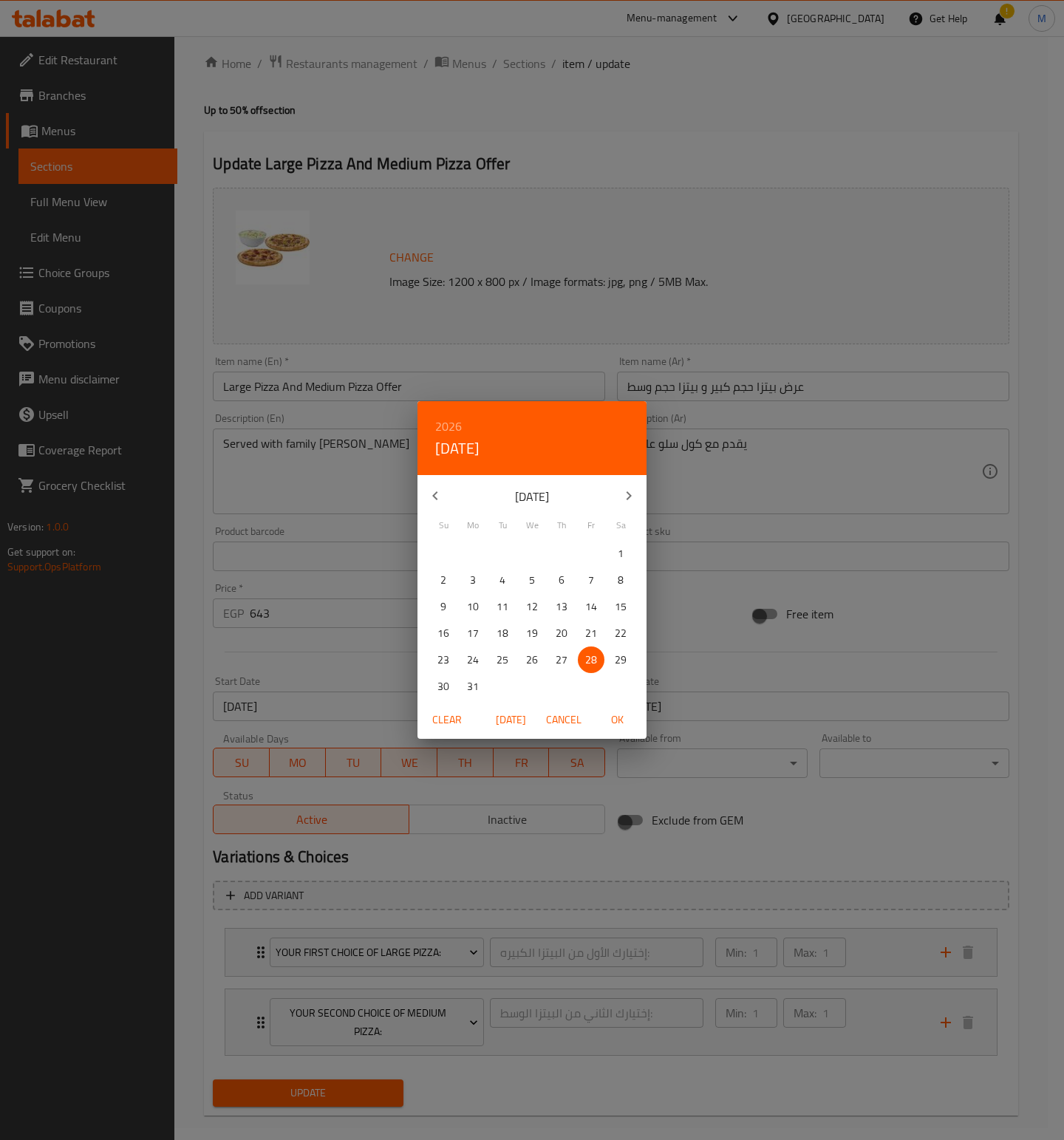
click at [620, 723] on span "OK" at bounding box center [617, 720] width 35 height 18
type input "[DATE]"
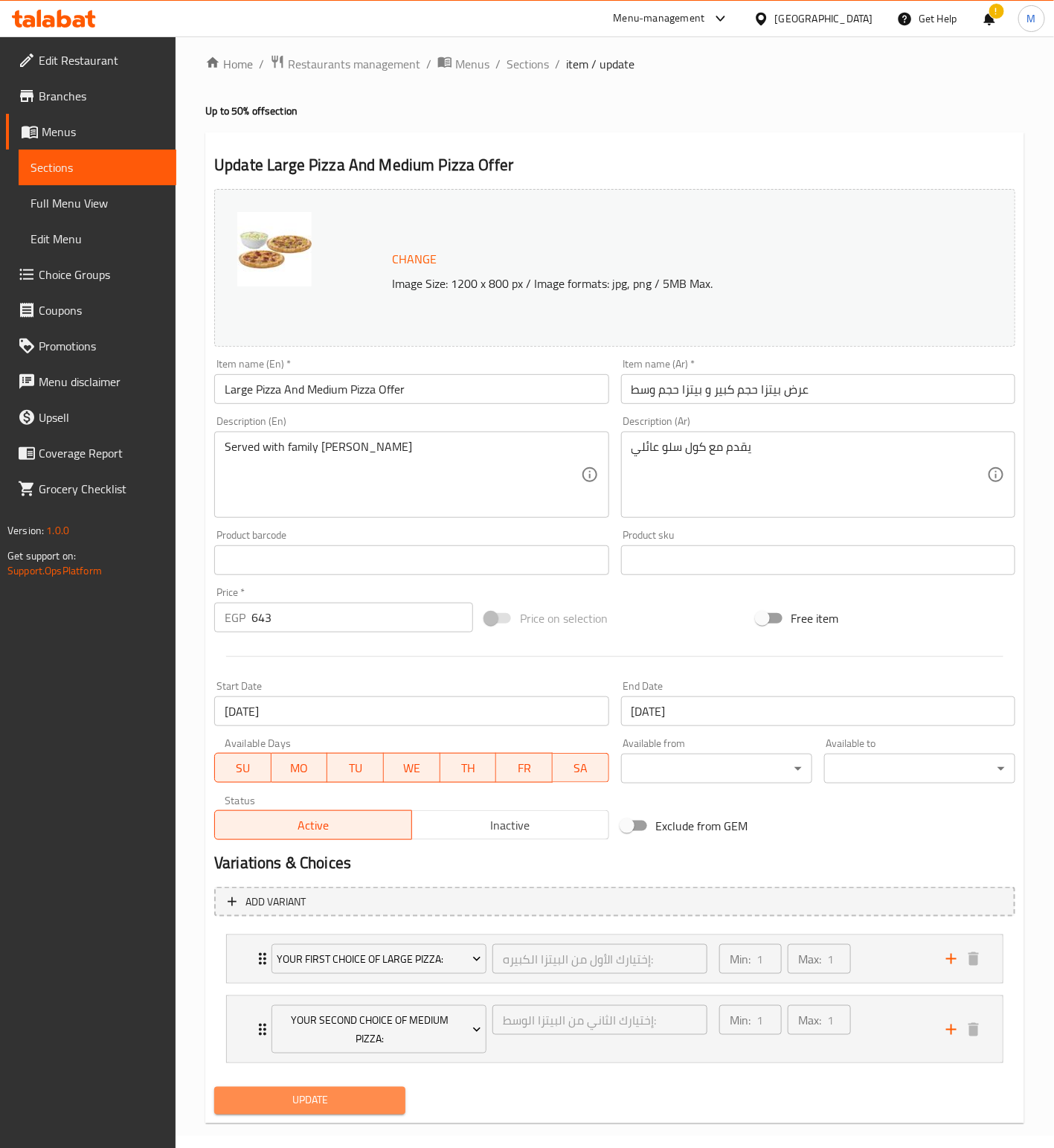
click at [337, 1101] on span "Update" at bounding box center [310, 1101] width 167 height 18
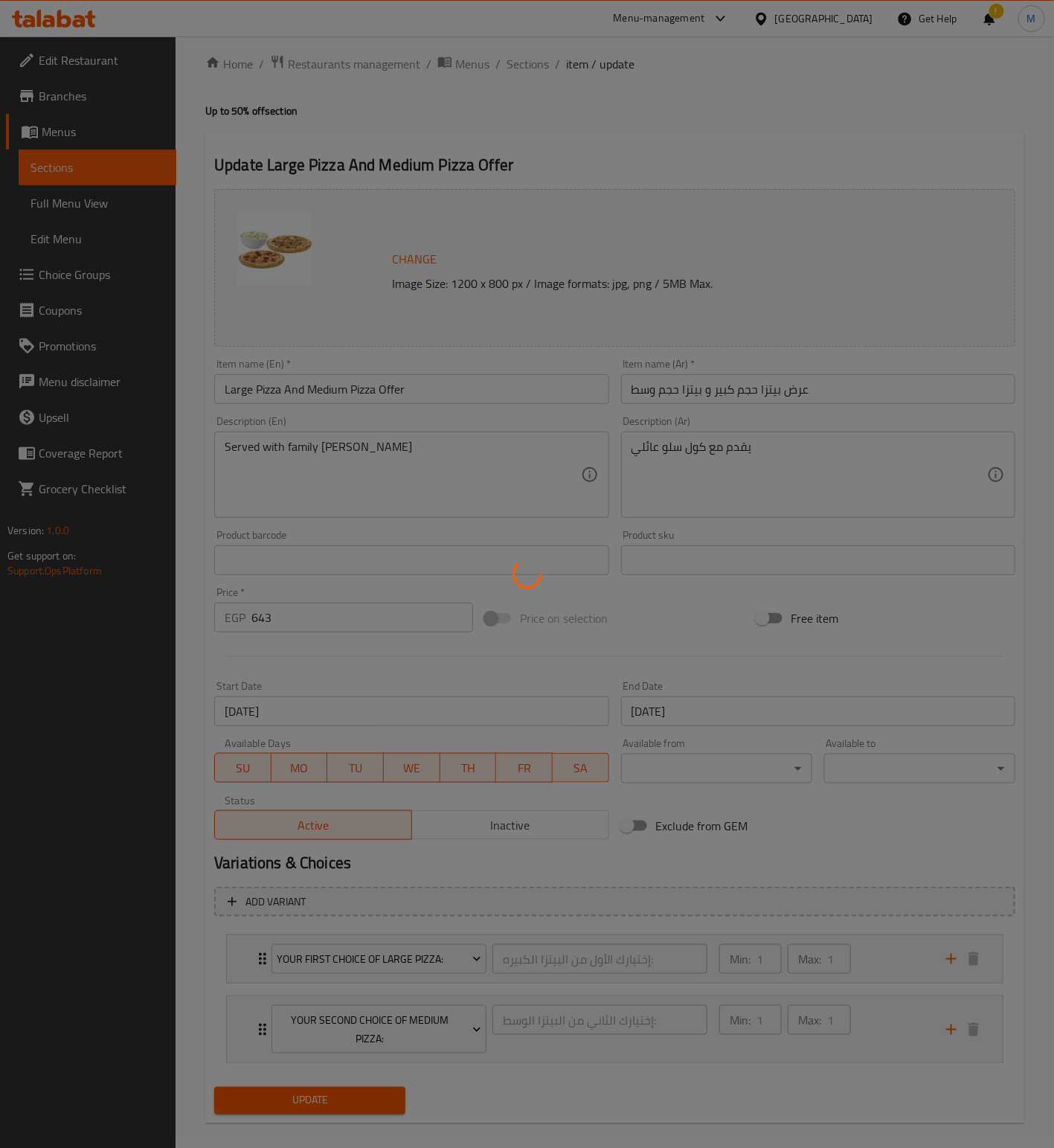
click at [353, 1107] on div at bounding box center [527, 574] width 1054 height 1148
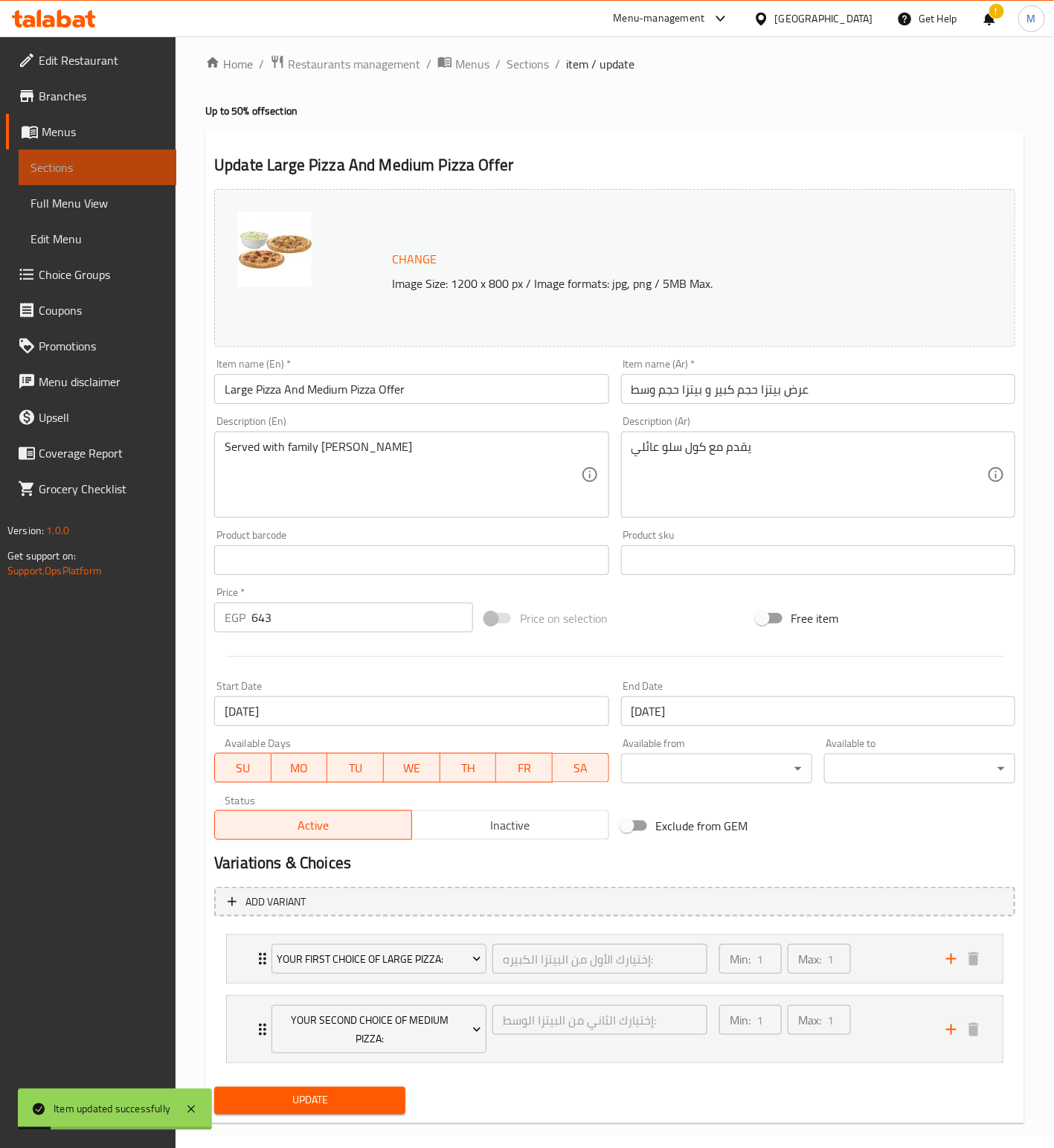
click at [77, 163] on span "Sections" at bounding box center [97, 167] width 134 height 18
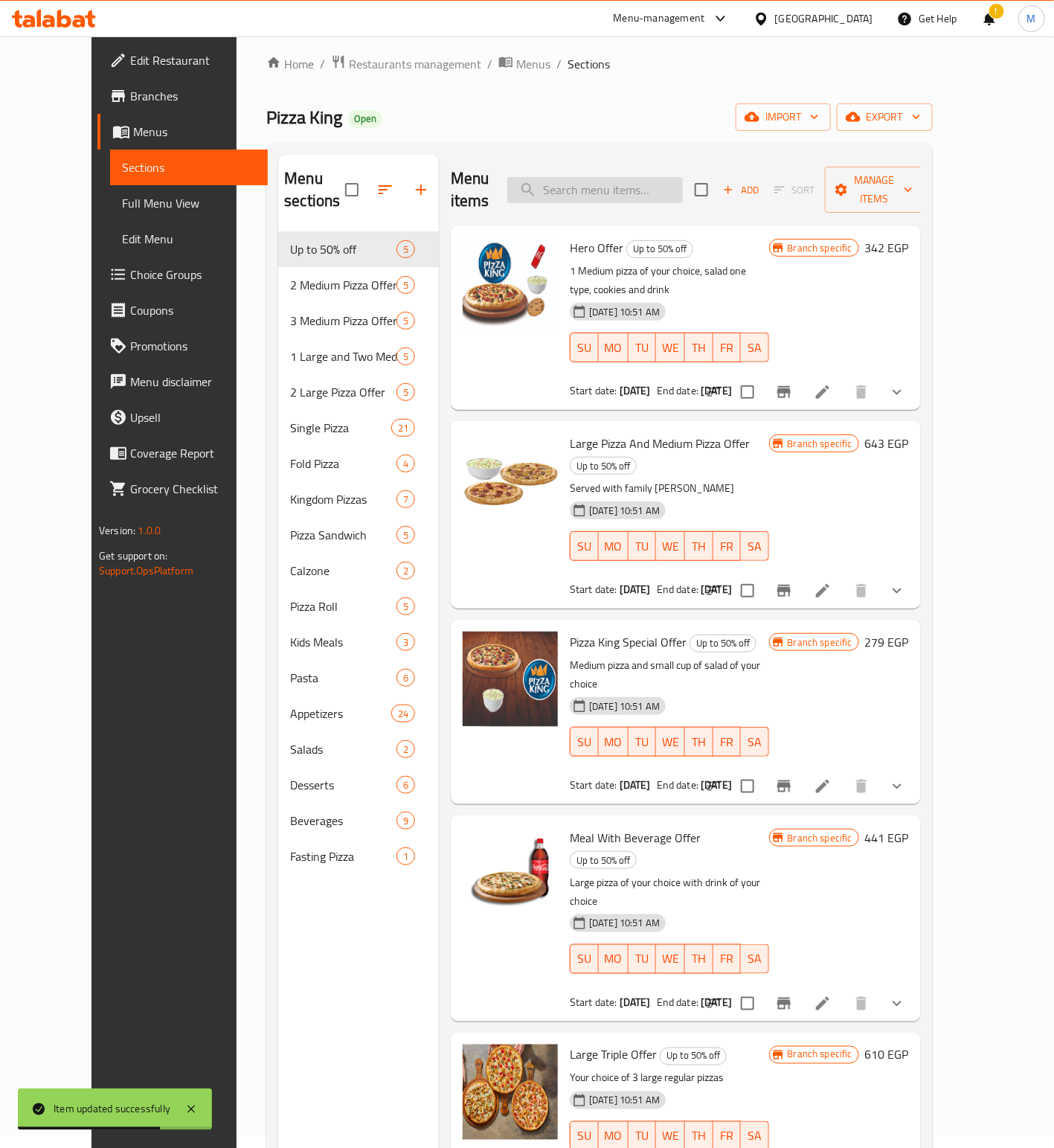
click at [637, 177] on input "search" at bounding box center [596, 190] width 175 height 26
paste input "Pizza King Special Offer"
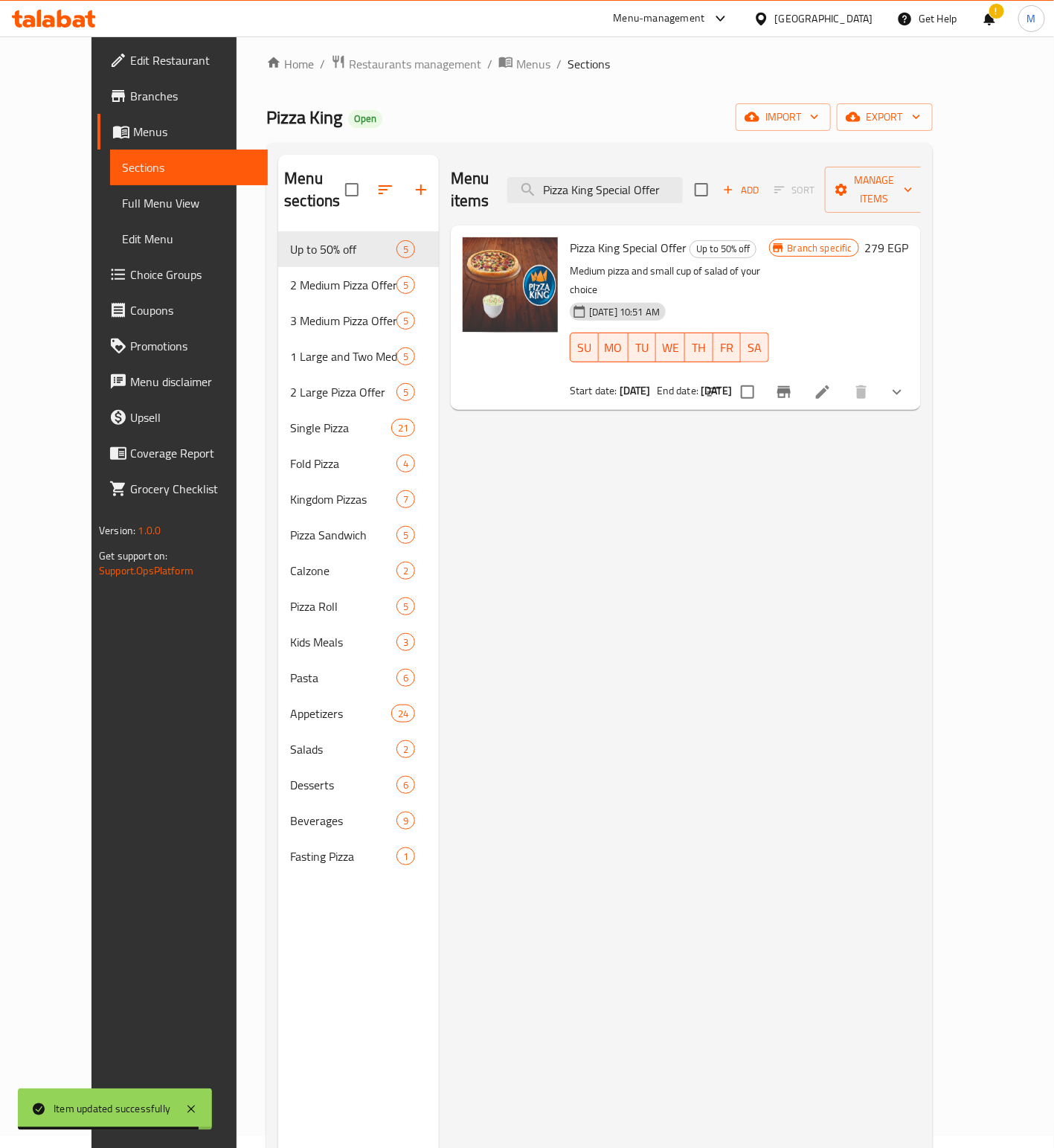
type input "Pizza King Special Offer"
click at [832, 383] on icon at bounding box center [823, 392] width 18 height 18
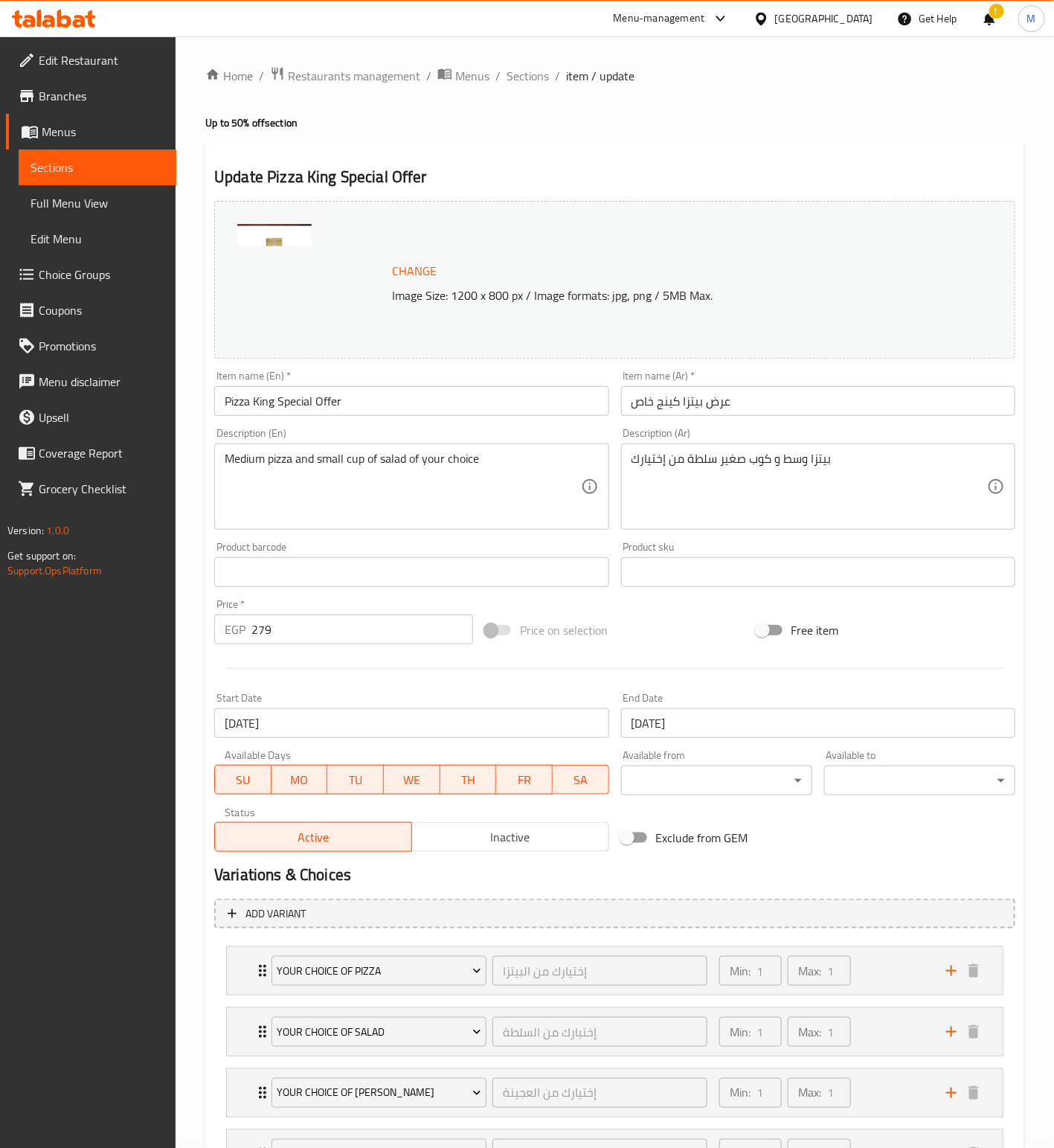
click at [373, 719] on input "[DATE]" at bounding box center [412, 722] width 395 height 30
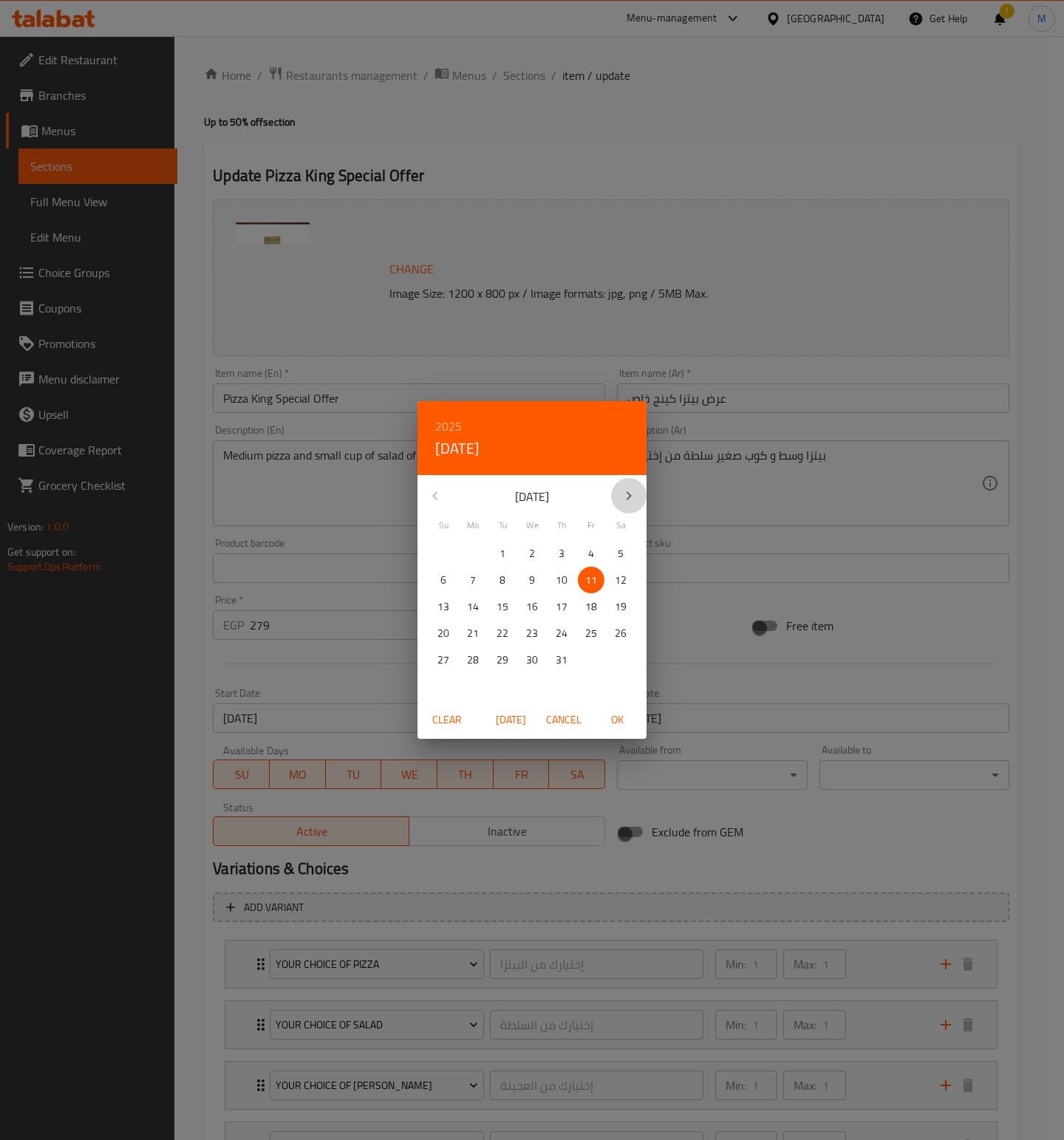
click at [626, 495] on icon "button" at bounding box center [629, 496] width 18 height 18
click at [534, 603] on p "13" at bounding box center [532, 607] width 12 height 18
click at [620, 726] on span "OK" at bounding box center [617, 720] width 35 height 18
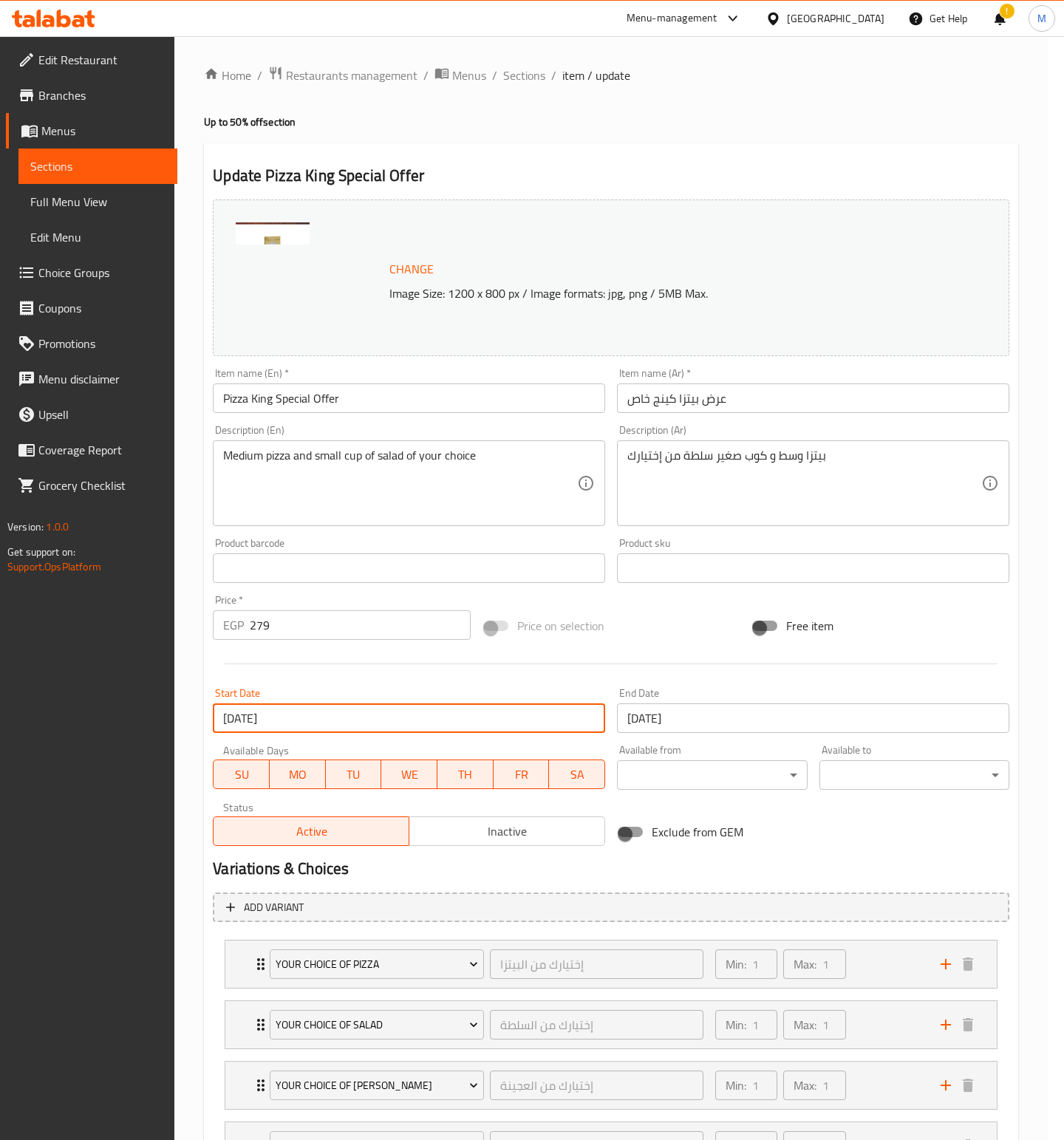
type input "[DATE]"
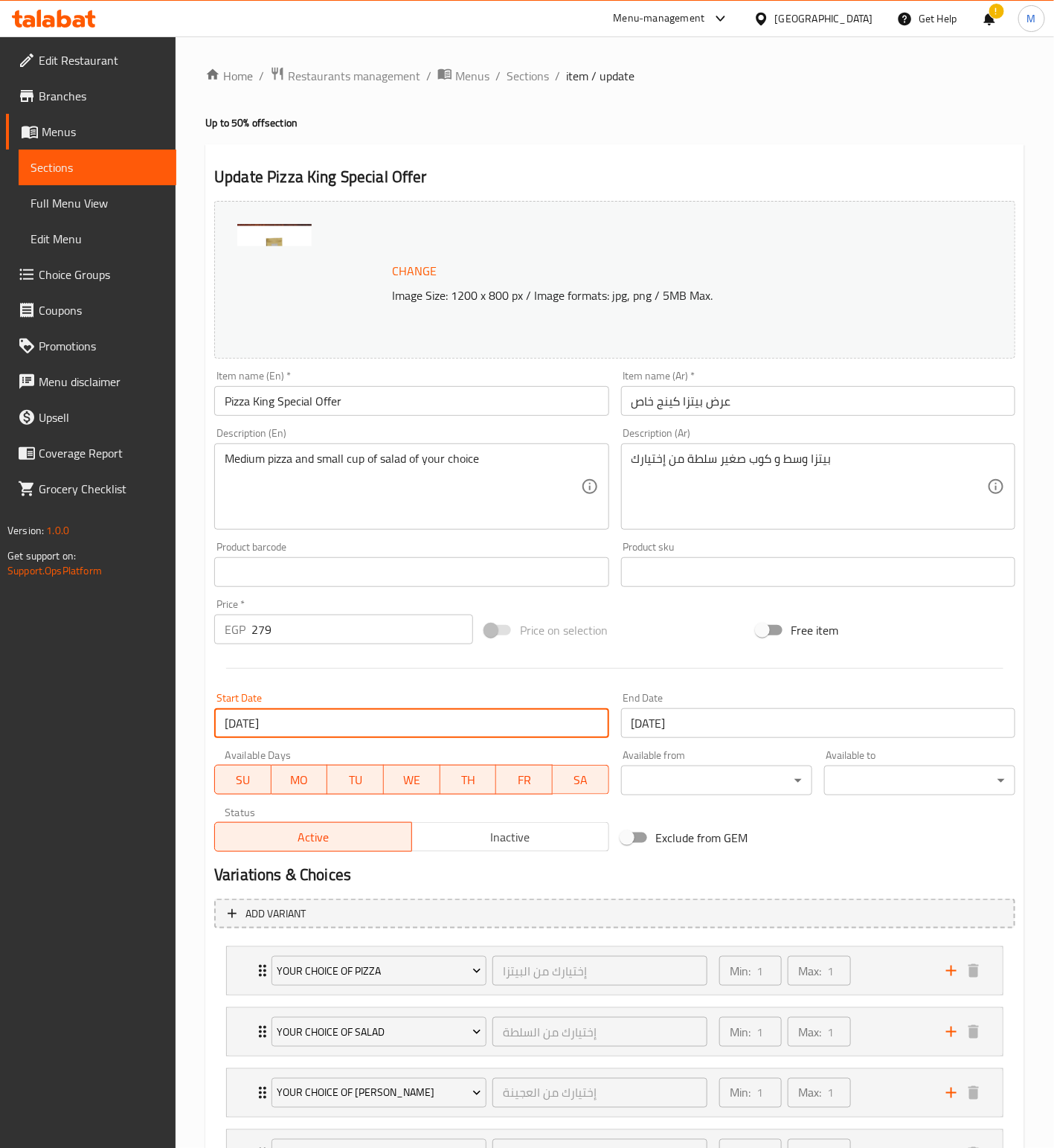
click at [716, 721] on input "[DATE]" at bounding box center [818, 722] width 395 height 30
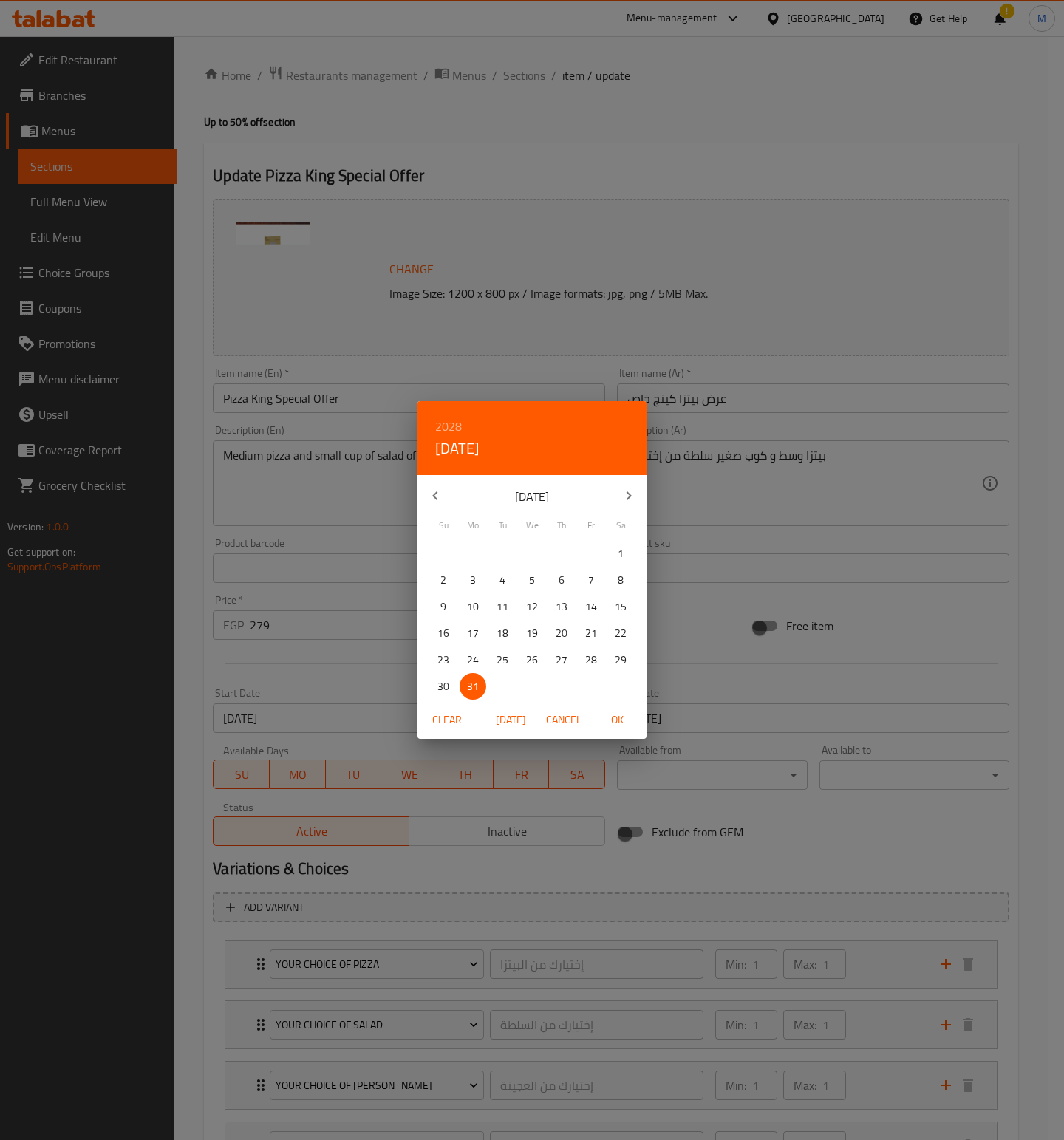
click at [444, 428] on h6 "2028" at bounding box center [448, 426] width 26 height 21
click at [528, 521] on div "2026" at bounding box center [532, 521] width 229 height 30
click at [623, 488] on icon "button" at bounding box center [629, 496] width 18 height 18
click at [597, 656] on span "28" at bounding box center [591, 660] width 26 height 18
click at [626, 726] on span "OK" at bounding box center [617, 720] width 35 height 18
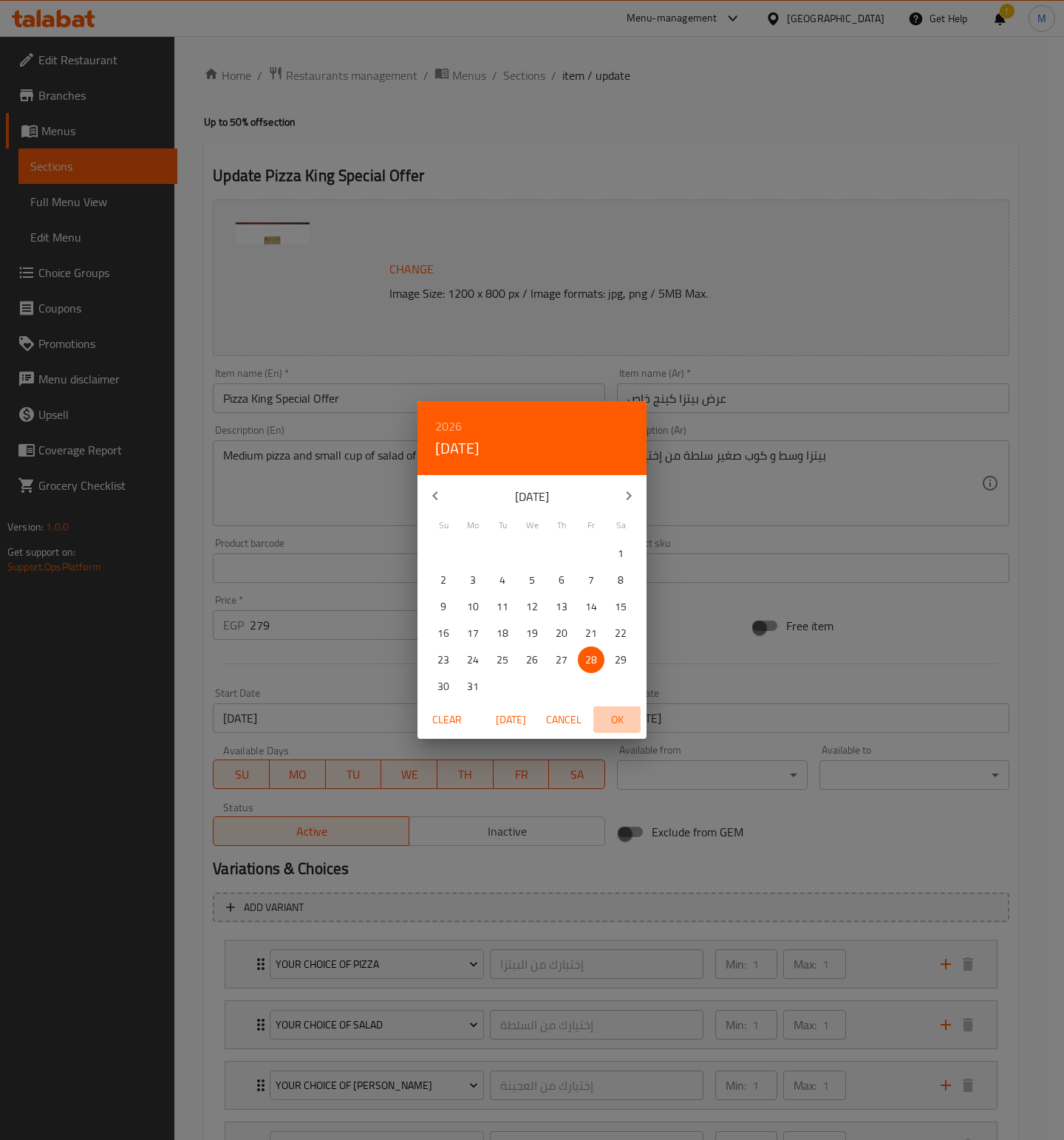
type input "[DATE]"
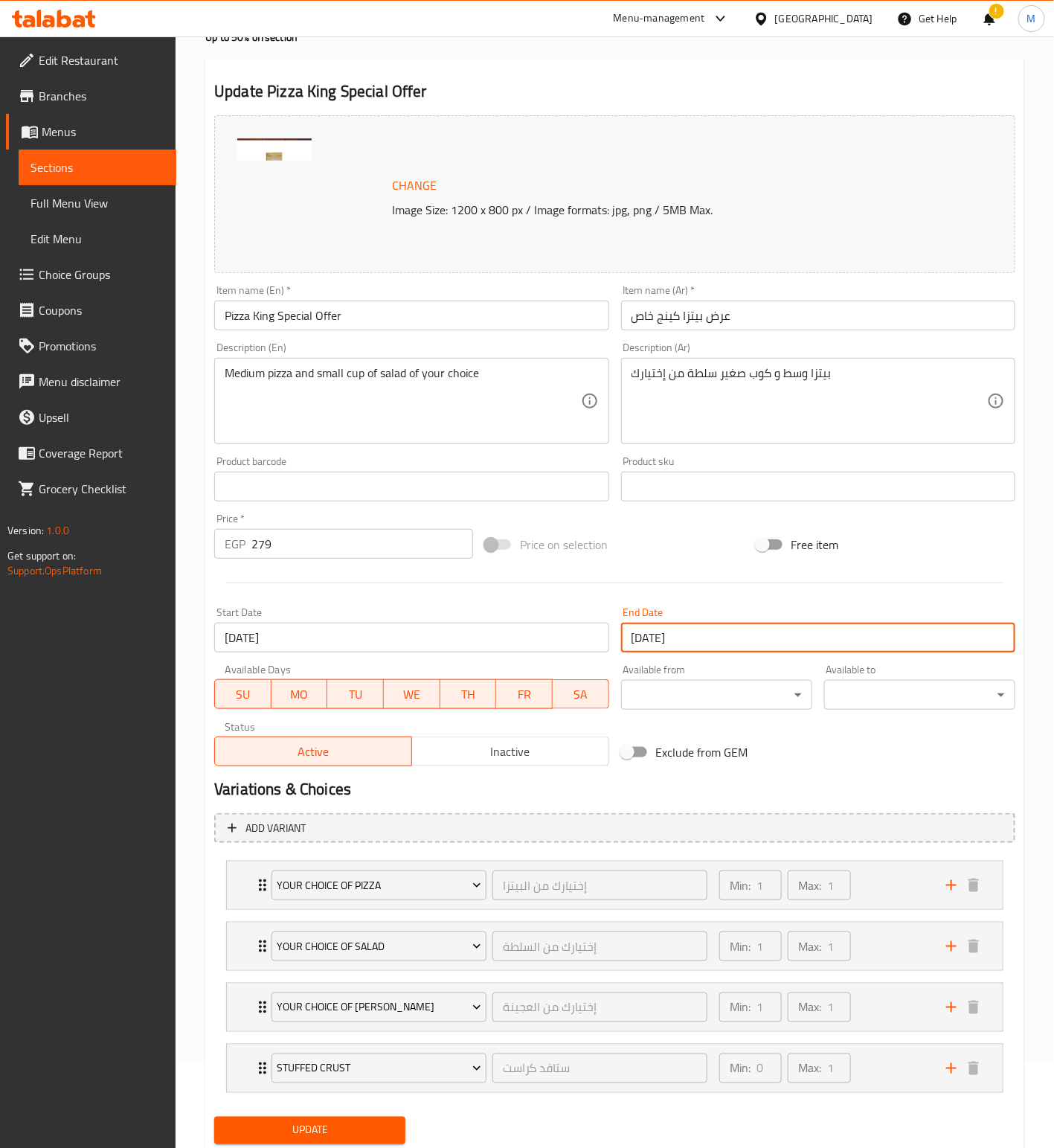
scroll to position [137, 0]
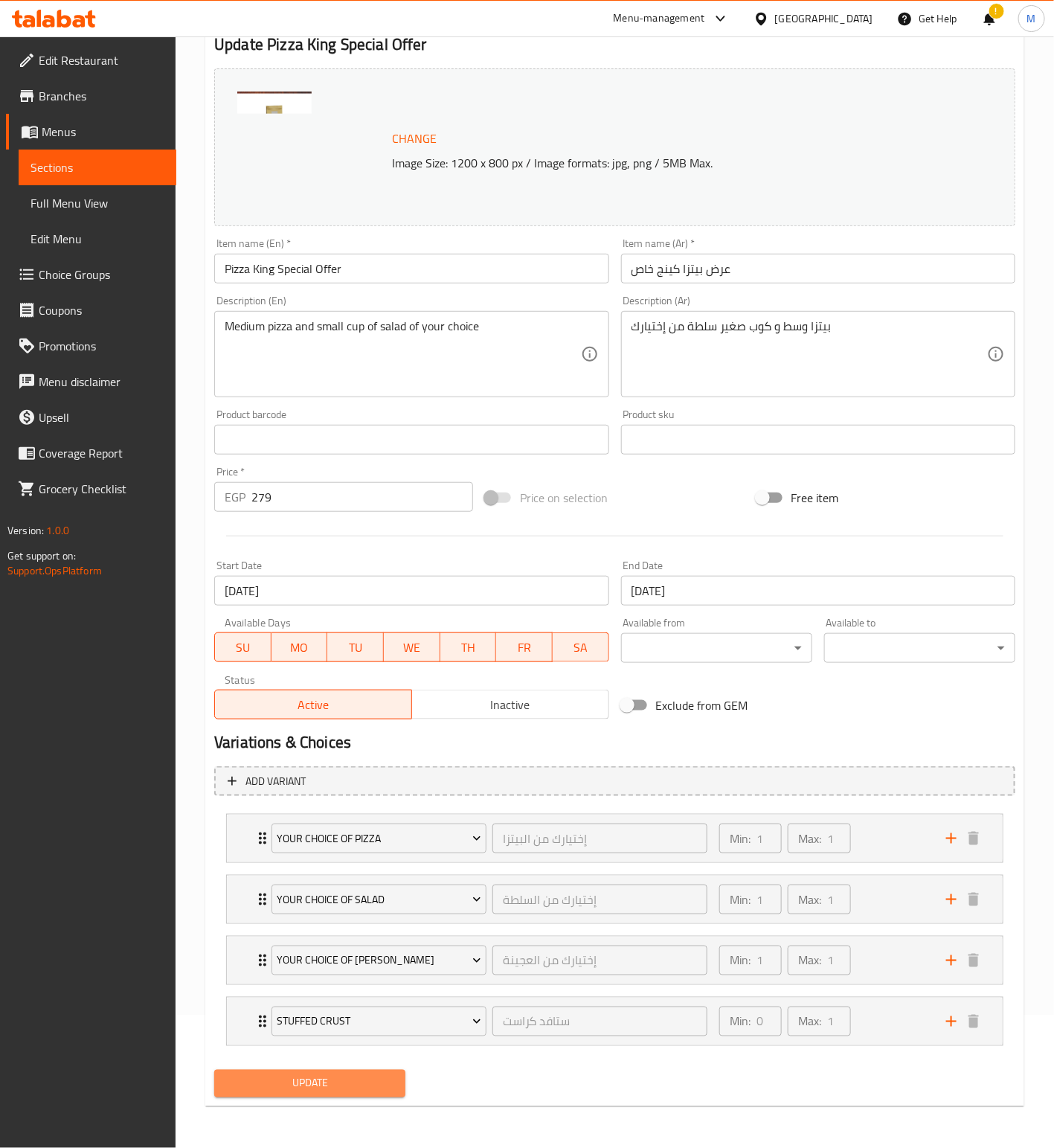
click at [360, 1092] on span "Update" at bounding box center [310, 1083] width 167 height 18
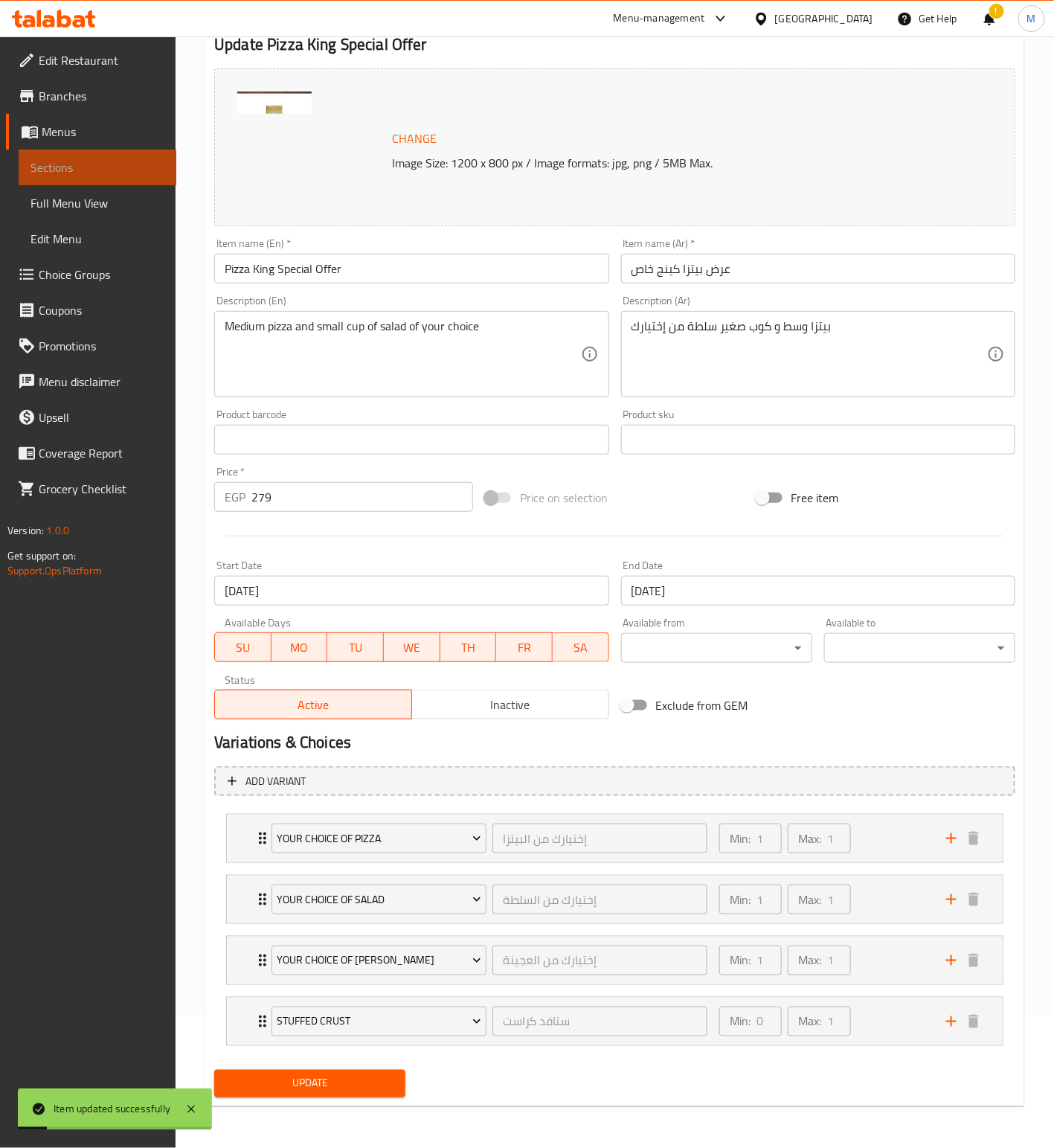
drag, startPoint x: 65, startPoint y: 166, endPoint x: 68, endPoint y: 154, distance: 12.4
click at [65, 166] on span "Sections" at bounding box center [97, 167] width 134 height 18
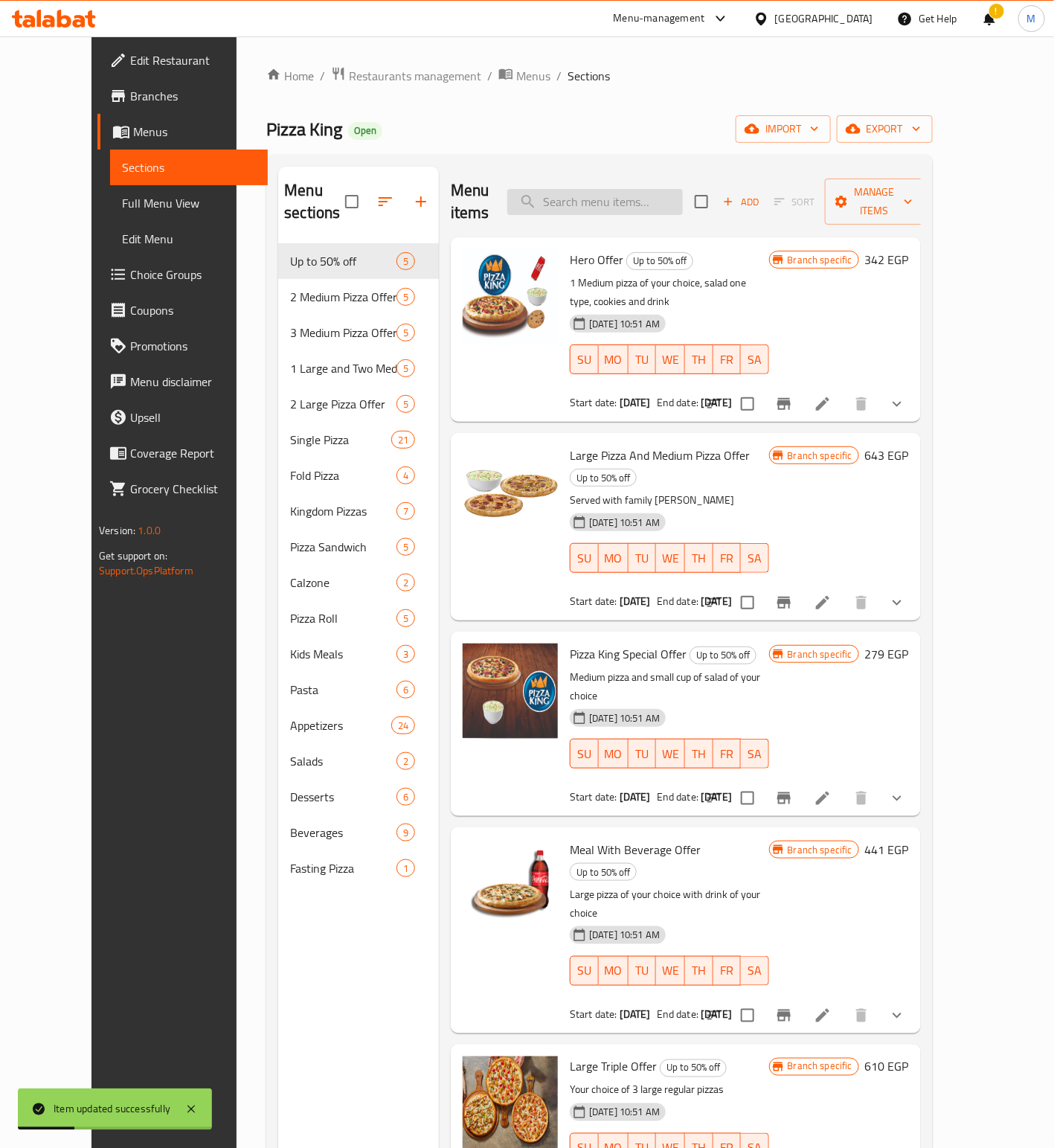
click at [619, 191] on input "search" at bounding box center [596, 202] width 175 height 26
paste input "Meal With Beverage Offer"
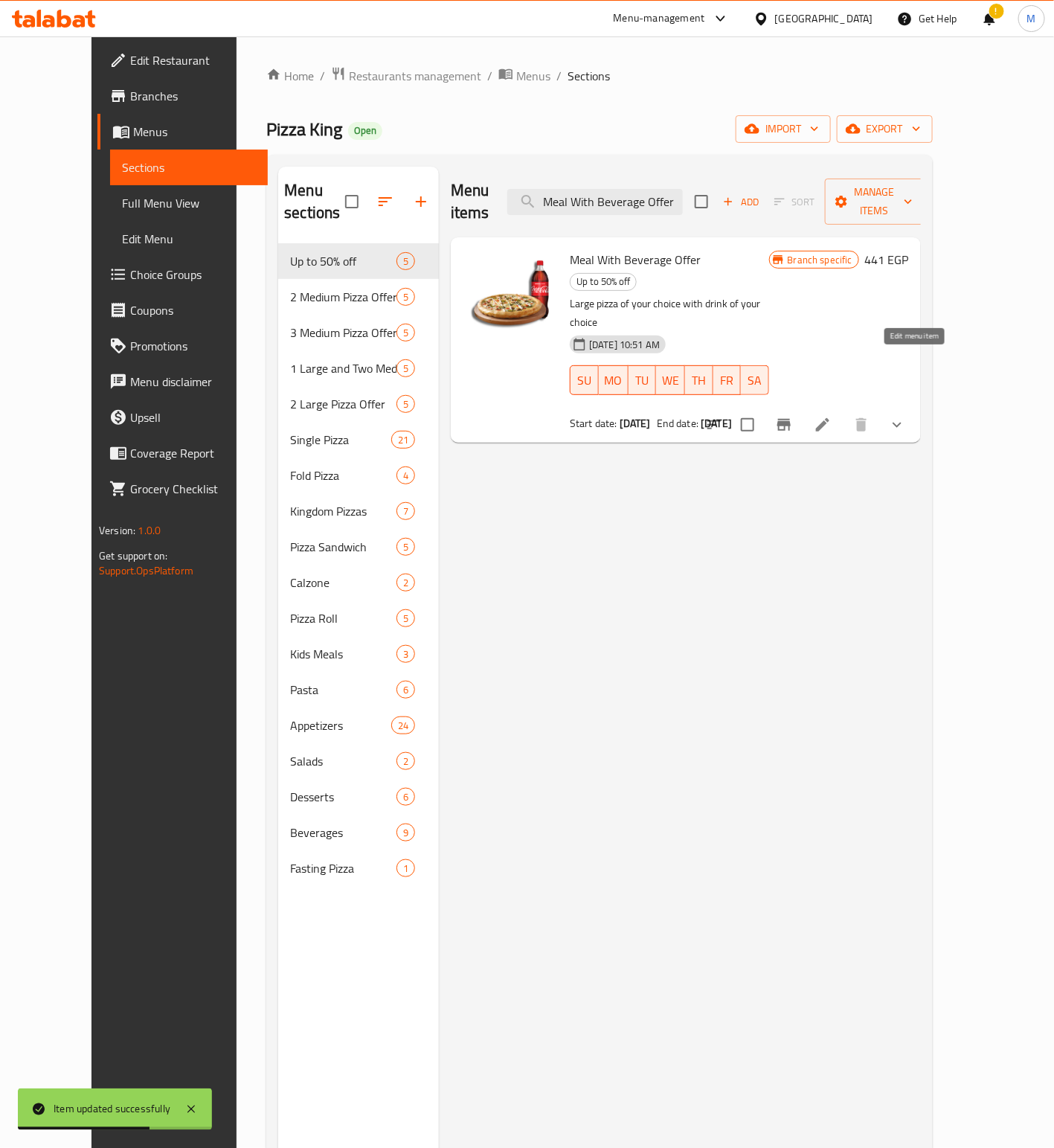
type input "Meal With Beverage Offer"
click at [832, 416] on icon at bounding box center [823, 425] width 18 height 18
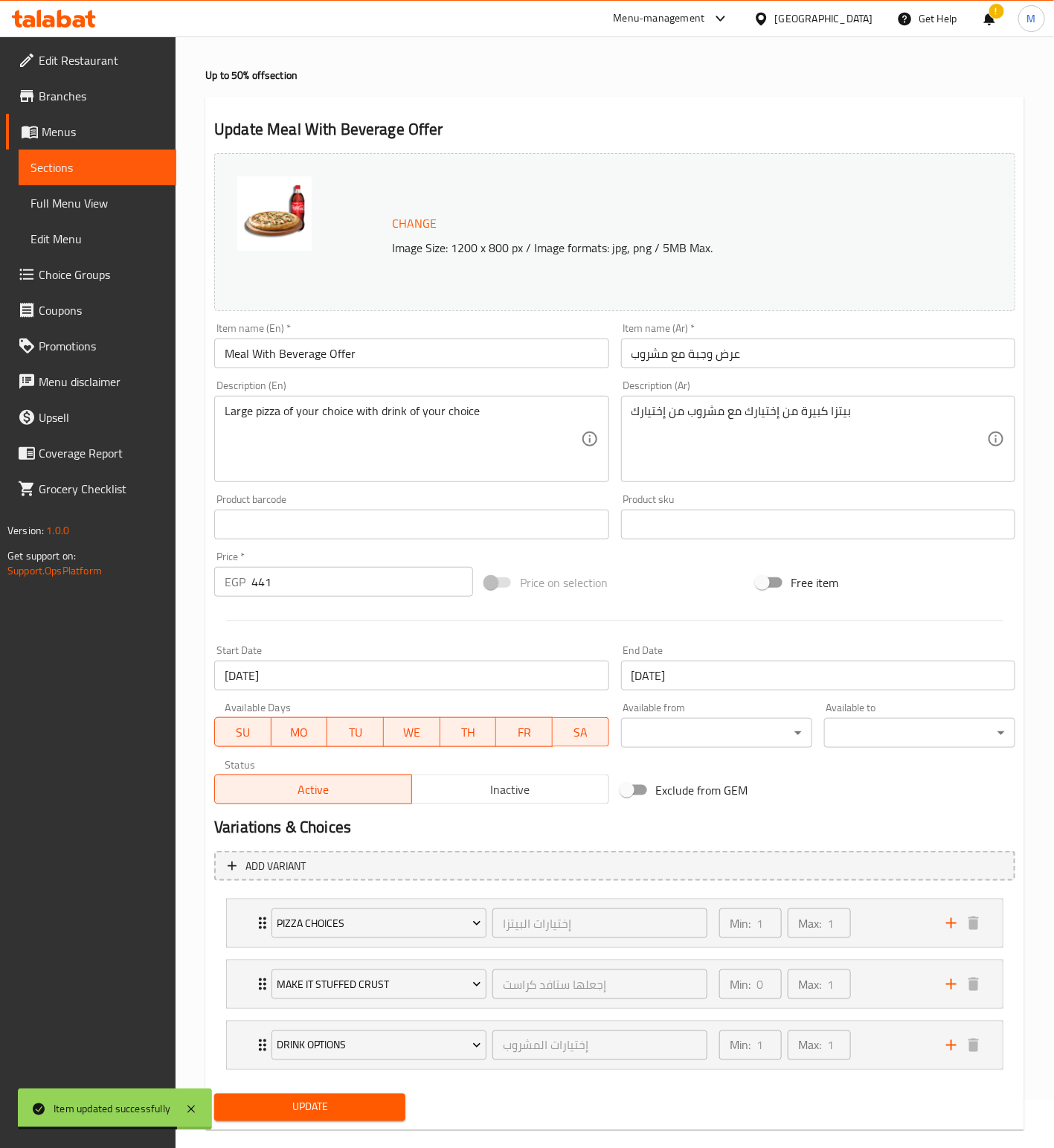
scroll to position [74, 0]
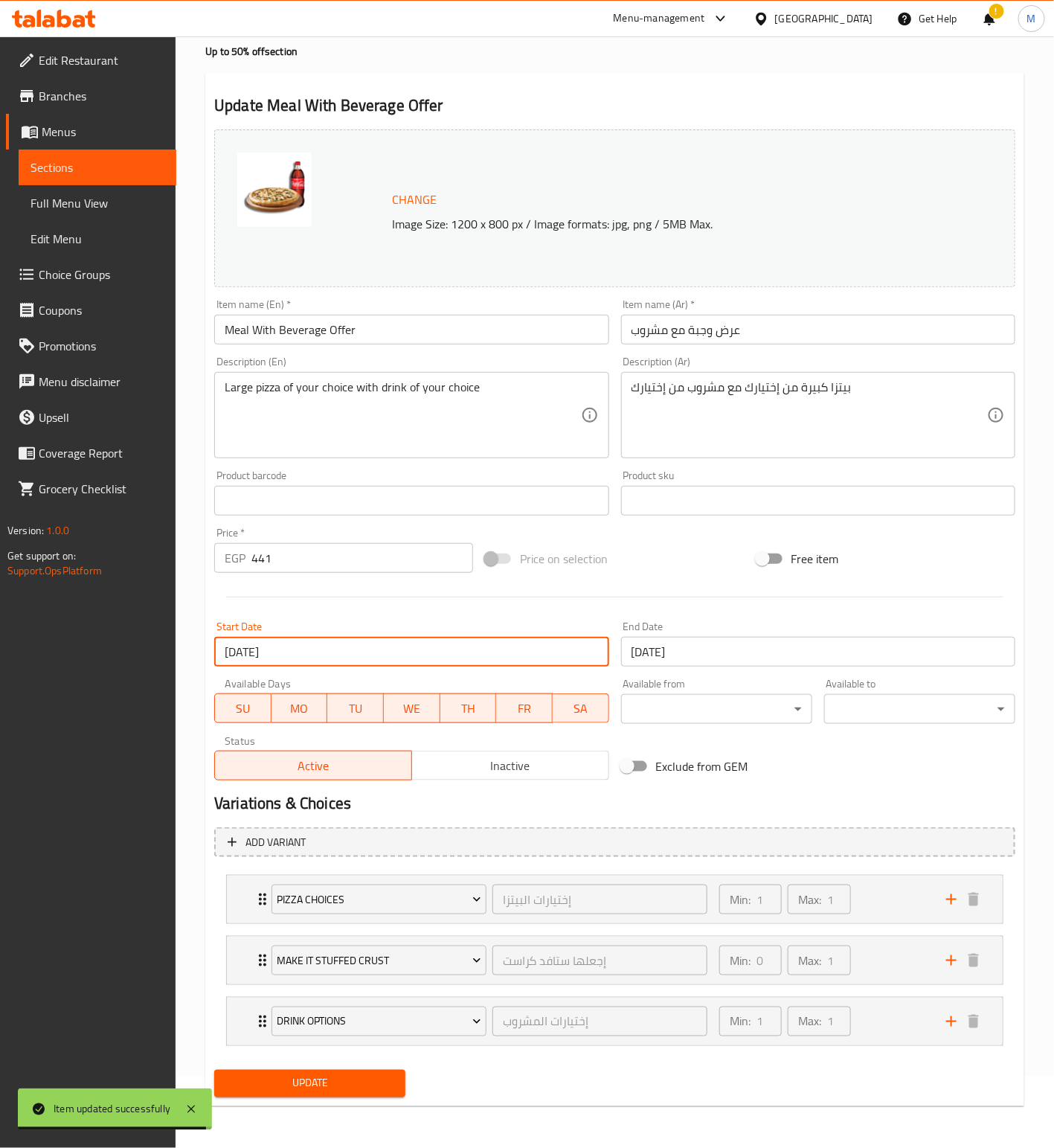
click at [431, 648] on input "[DATE]" at bounding box center [412, 651] width 395 height 30
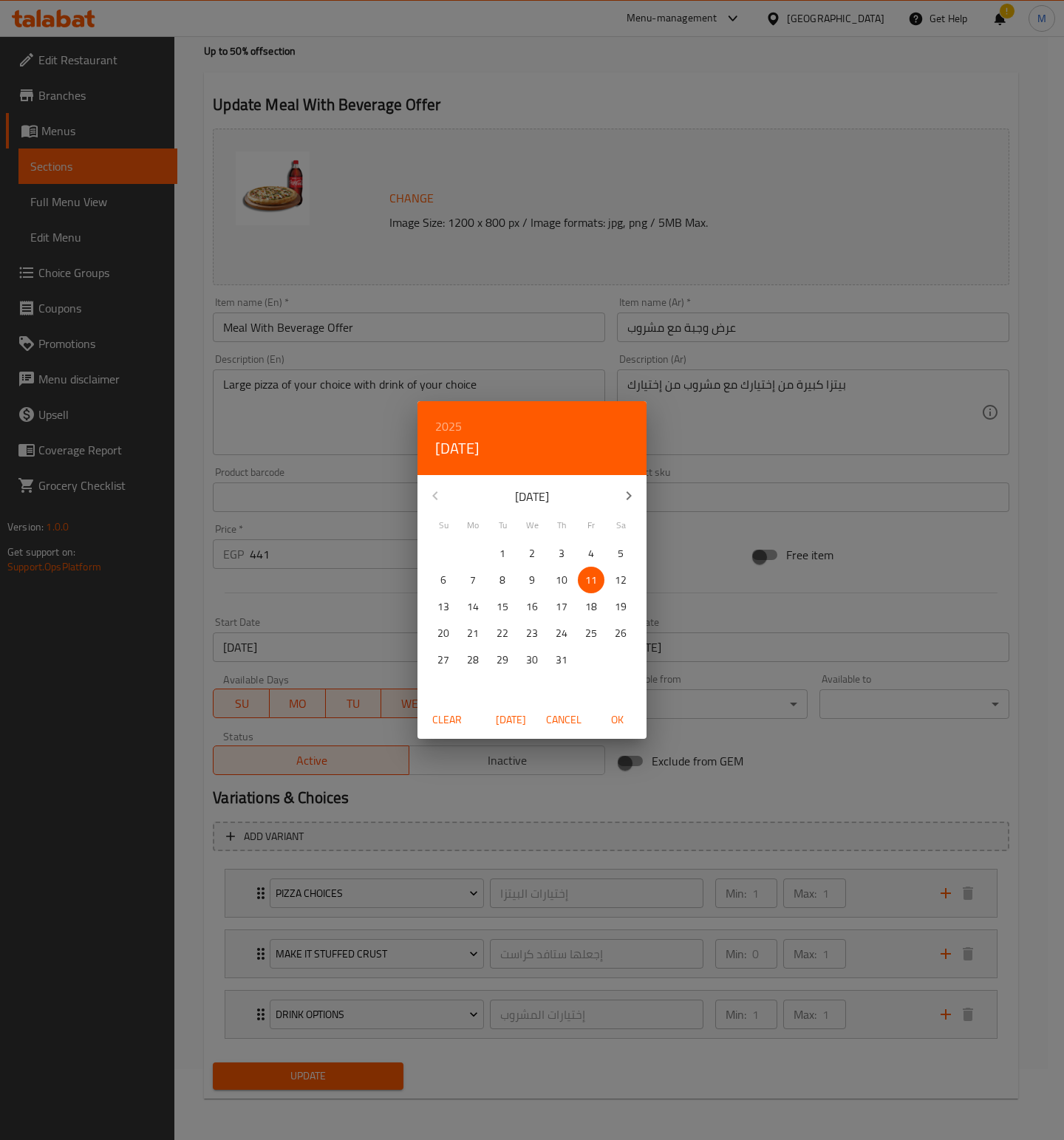
click at [615, 492] on button "button" at bounding box center [629, 495] width 35 height 35
click at [539, 599] on span "13" at bounding box center [532, 607] width 26 height 18
click at [620, 714] on span "OK" at bounding box center [617, 720] width 35 height 18
type input "[DATE]"
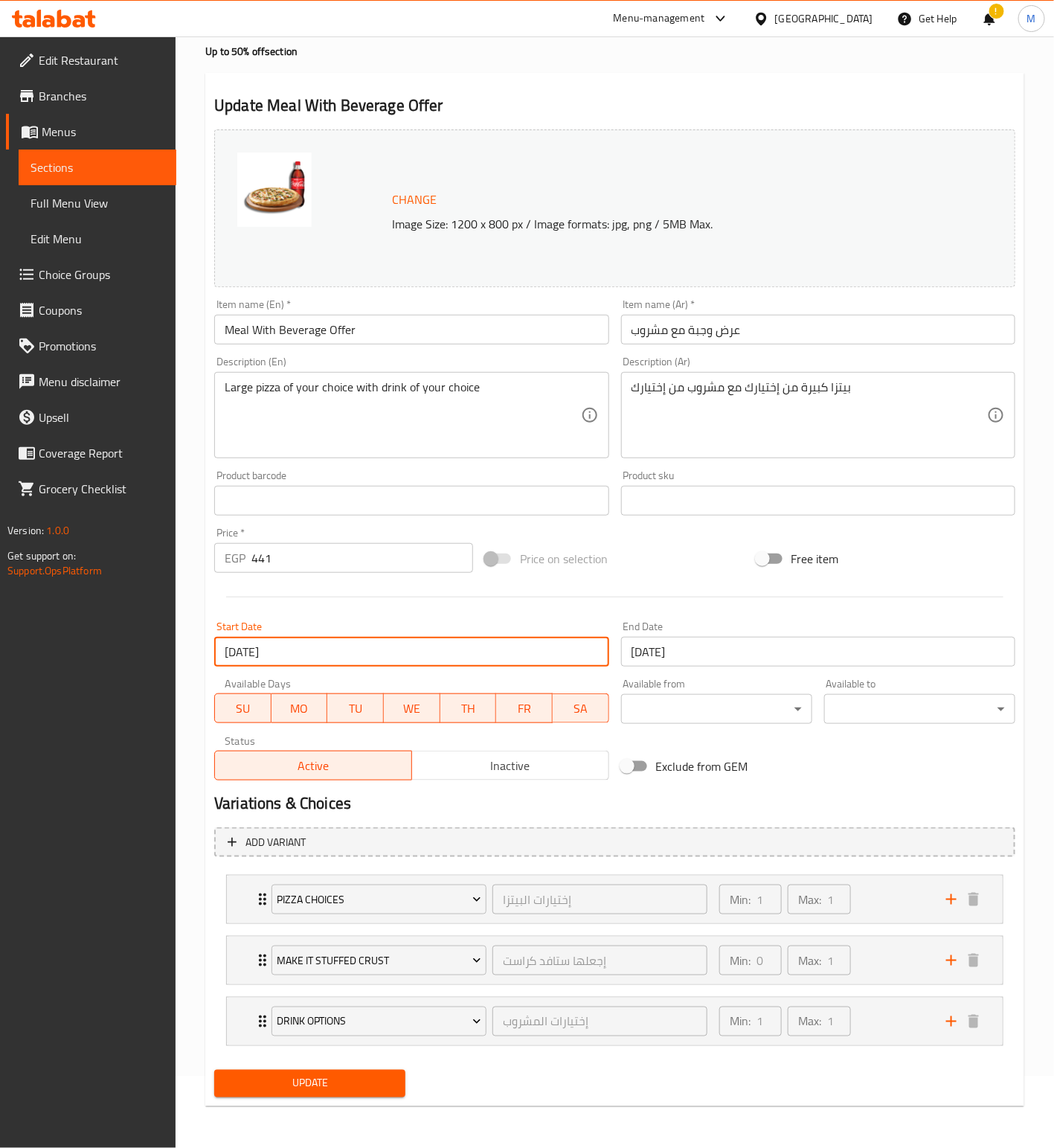
click at [728, 637] on input "[DATE]" at bounding box center [818, 651] width 395 height 30
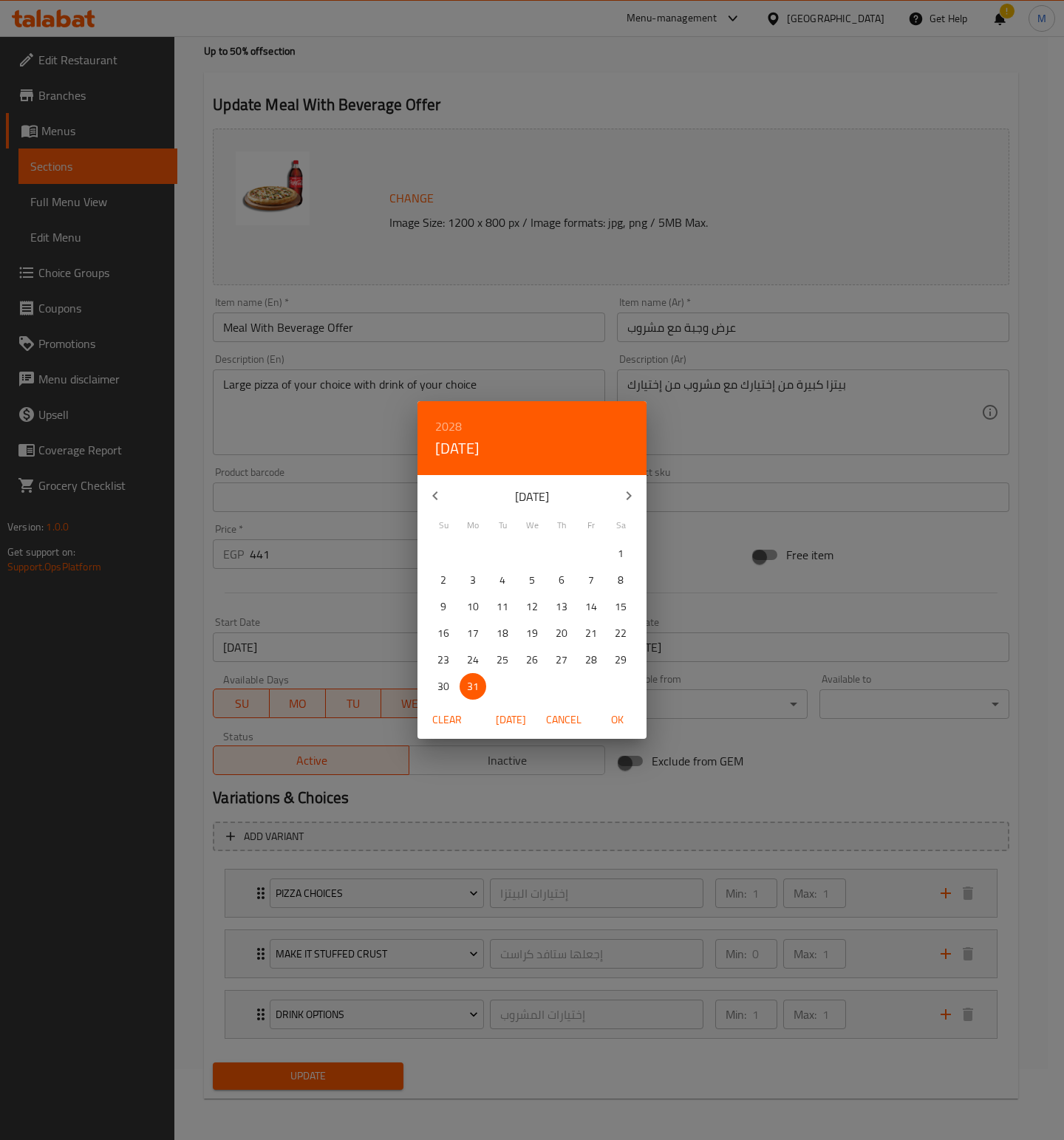
click at [444, 426] on h6 "2028" at bounding box center [448, 426] width 26 height 21
click at [528, 519] on div "2026" at bounding box center [532, 521] width 229 height 30
click at [630, 492] on icon "button" at bounding box center [629, 496] width 18 height 18
click at [591, 659] on p "28" at bounding box center [591, 660] width 12 height 18
click at [628, 716] on span "OK" at bounding box center [617, 720] width 35 height 18
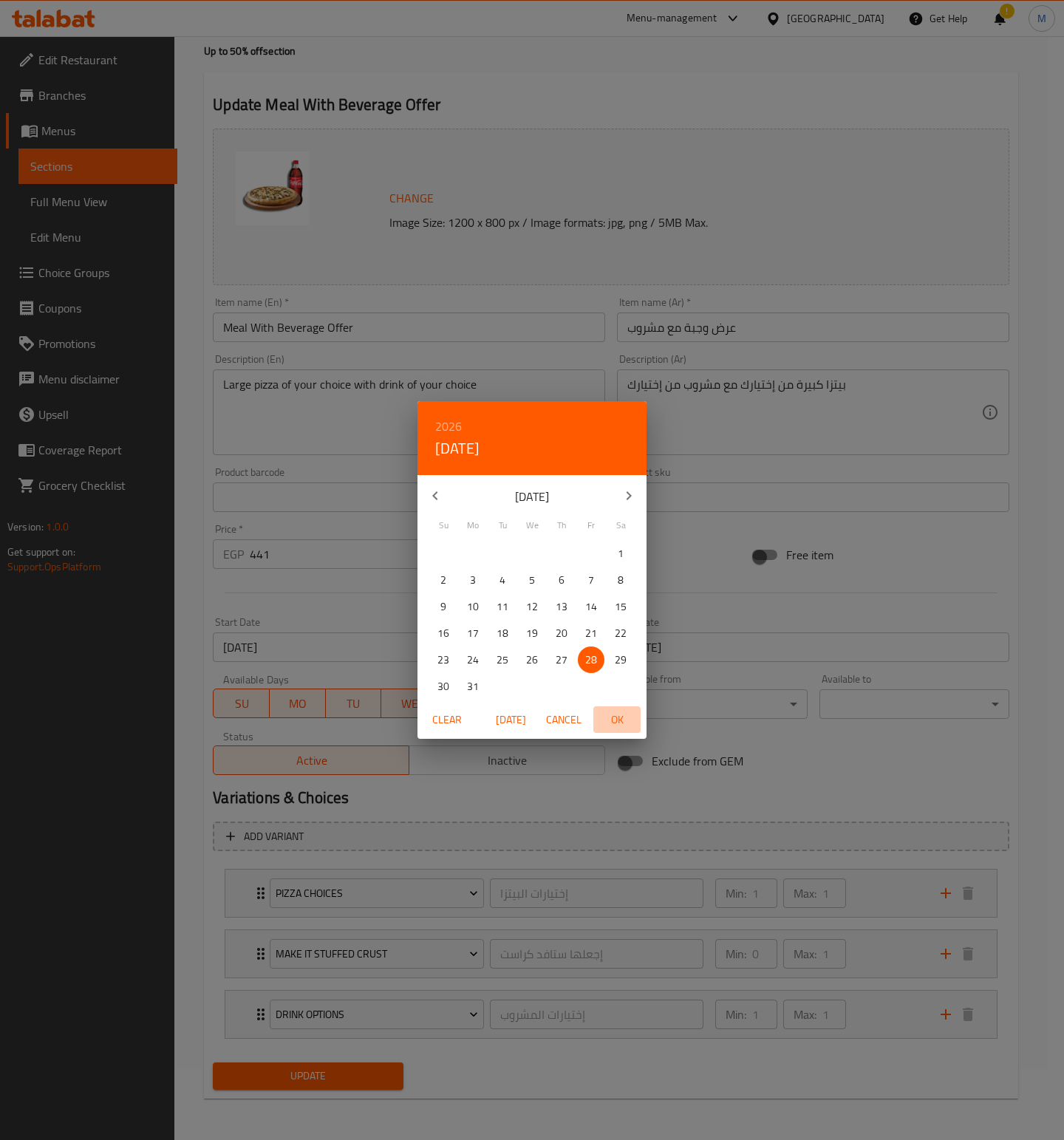
type input "[DATE]"
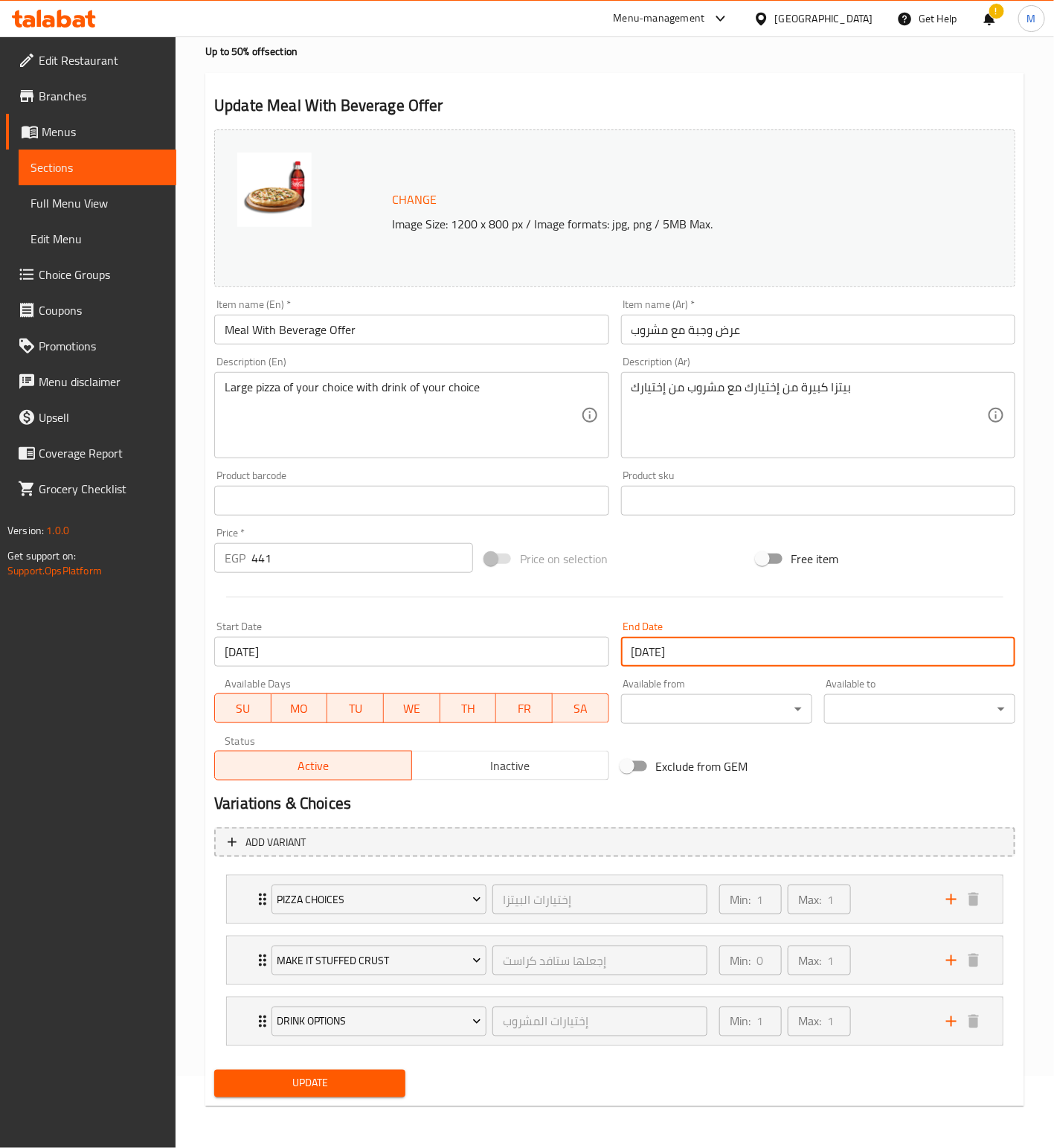
click at [347, 1083] on span "Update" at bounding box center [310, 1083] width 167 height 18
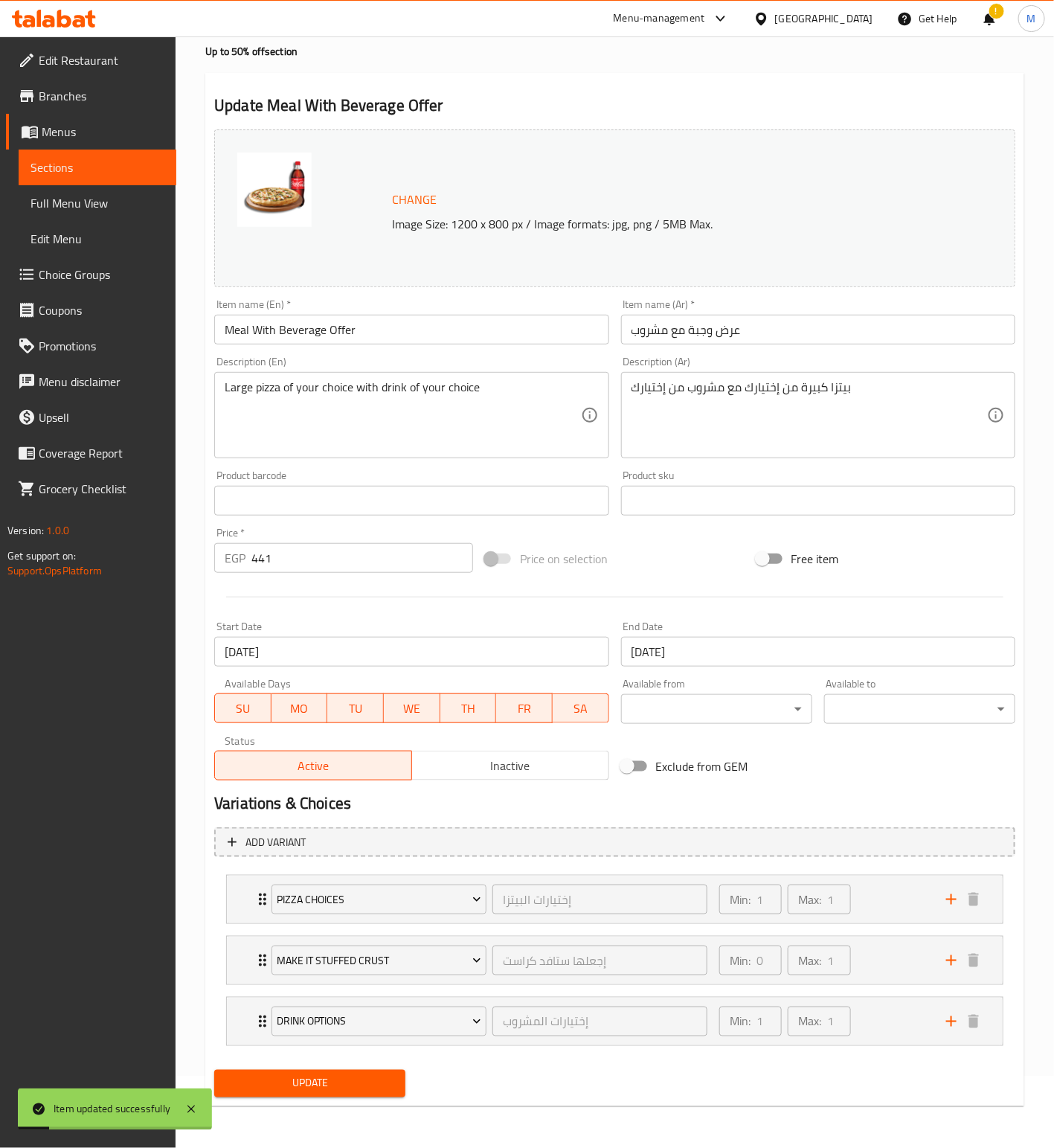
drag, startPoint x: 68, startPoint y: 168, endPoint x: 83, endPoint y: 163, distance: 15.8
click at [68, 168] on span "Sections" at bounding box center [97, 167] width 134 height 18
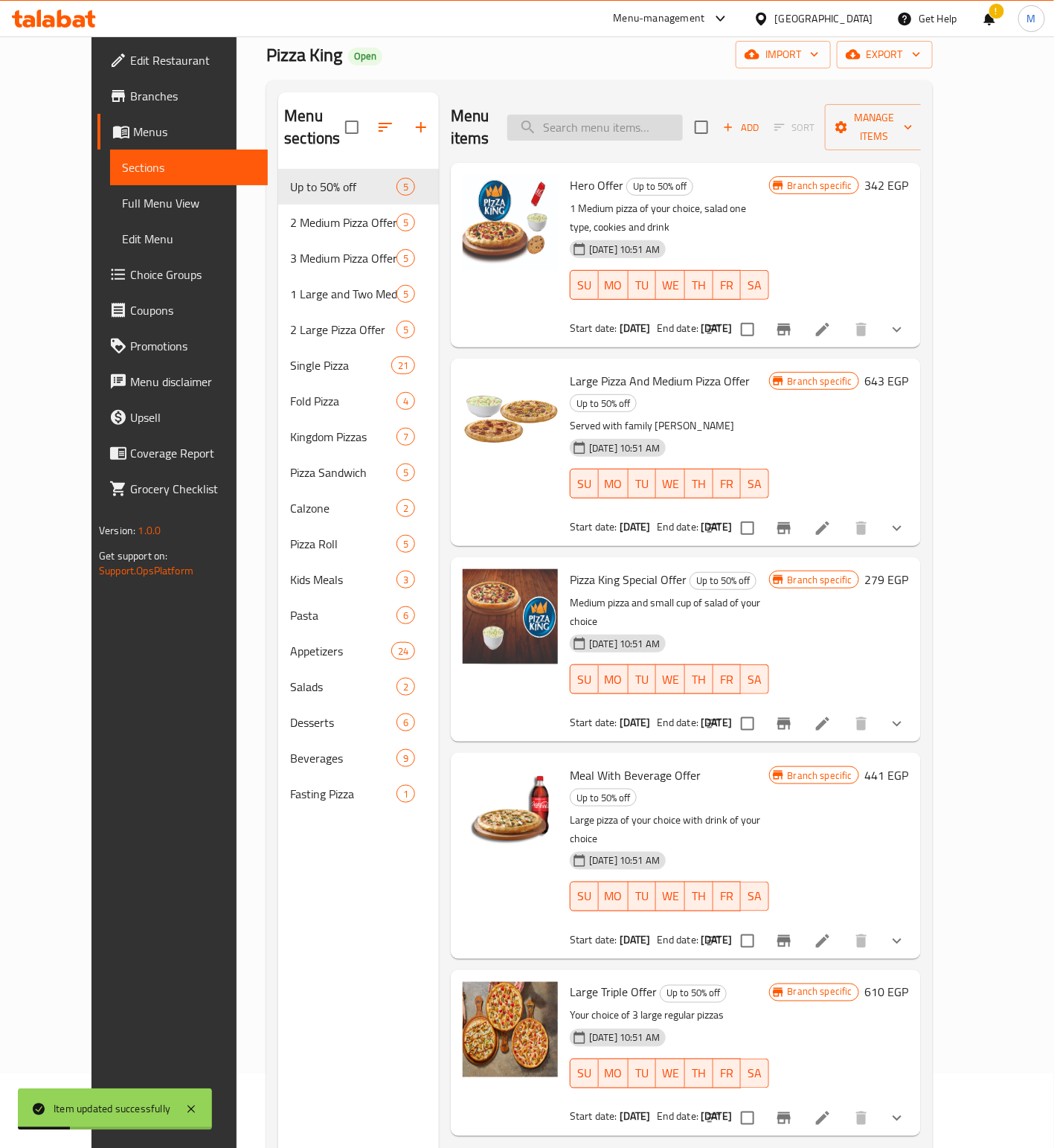
click at [637, 119] on input "search" at bounding box center [596, 127] width 175 height 26
paste input "Large Triple Offer"
type input "Large Triple Offer"
click at [844, 316] on li at bounding box center [823, 329] width 42 height 26
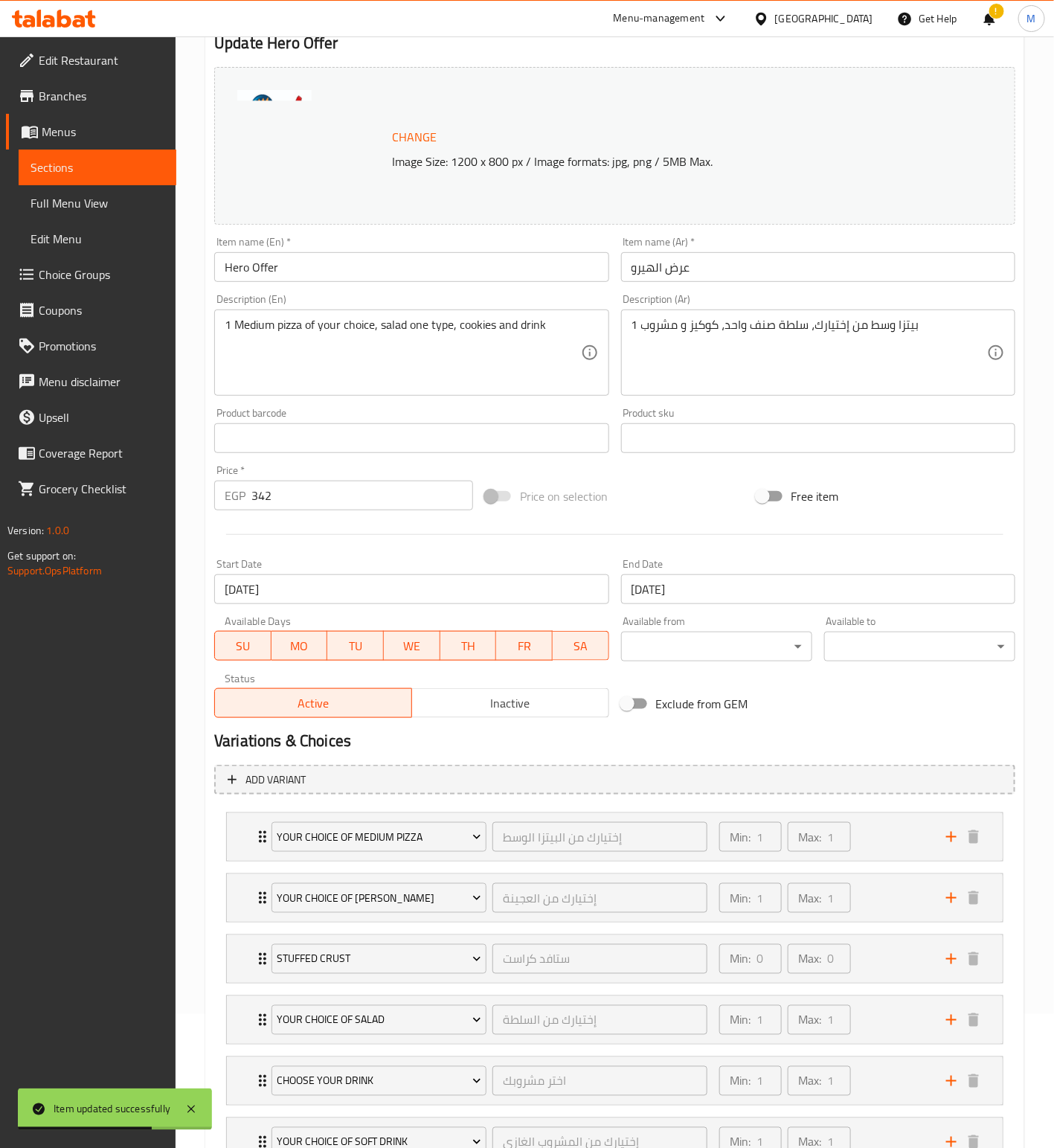
scroll to position [111, 0]
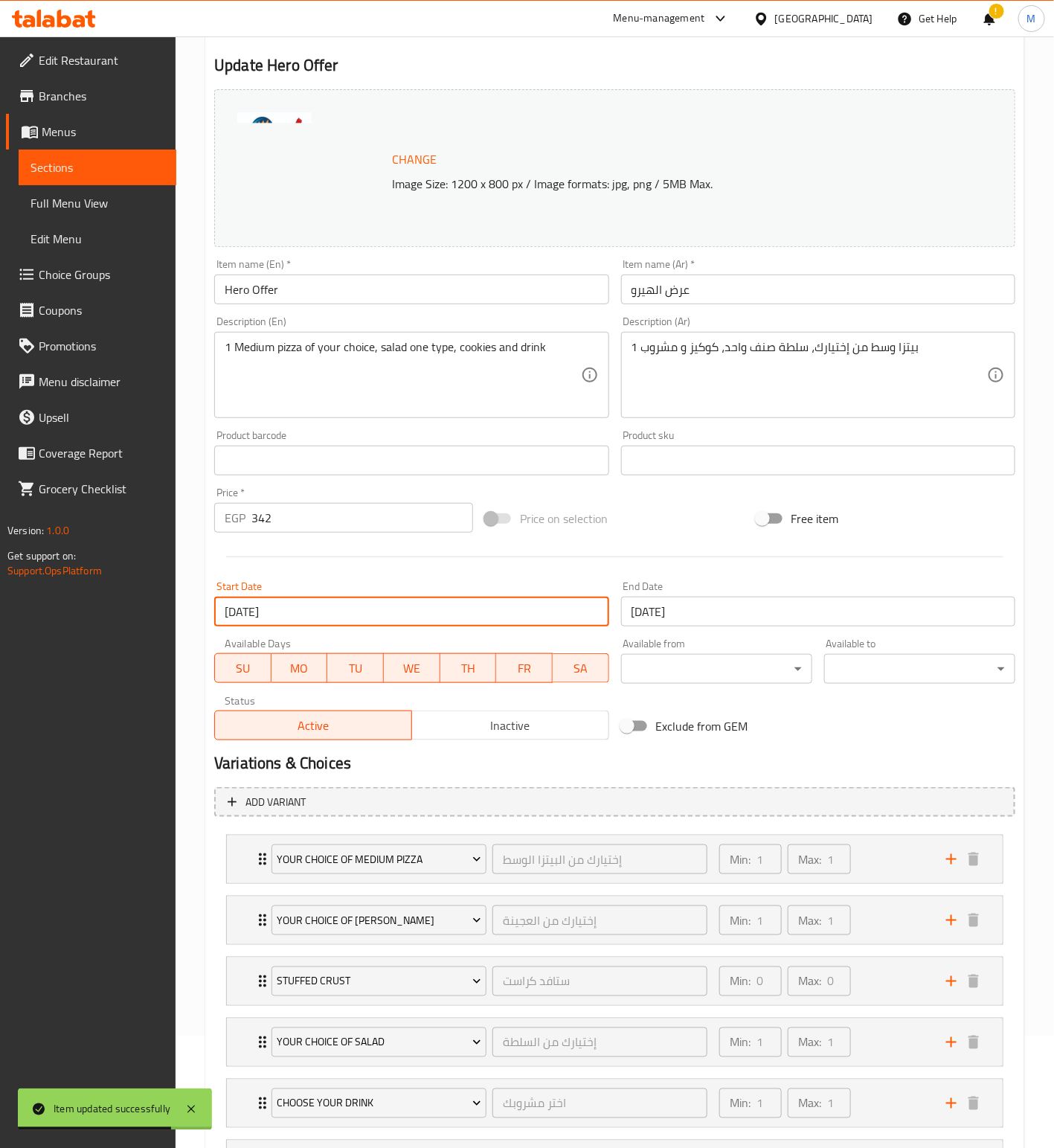
click at [326, 615] on input "[DATE]" at bounding box center [412, 611] width 395 height 30
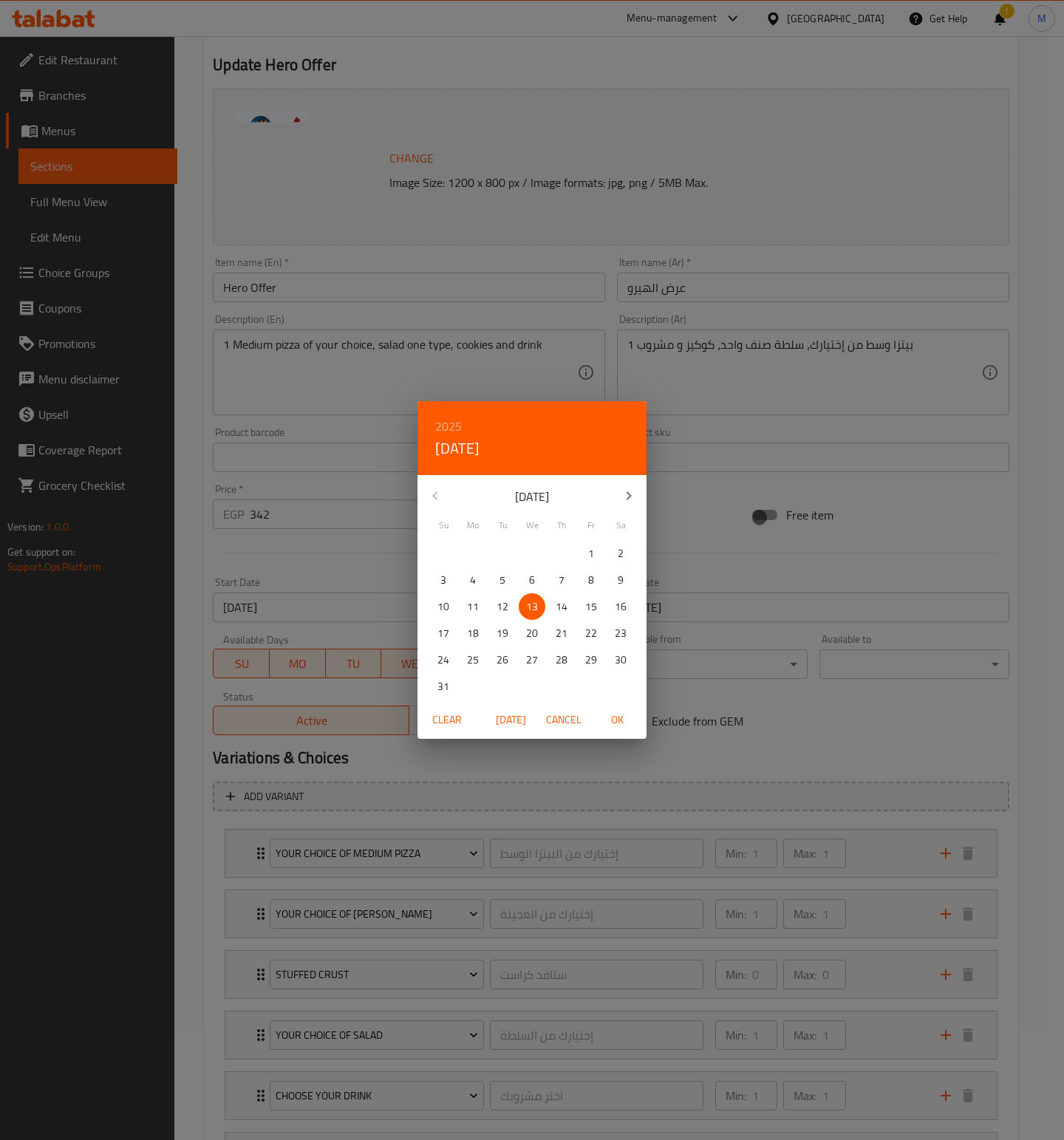
click at [616, 723] on span "OK" at bounding box center [617, 720] width 35 height 18
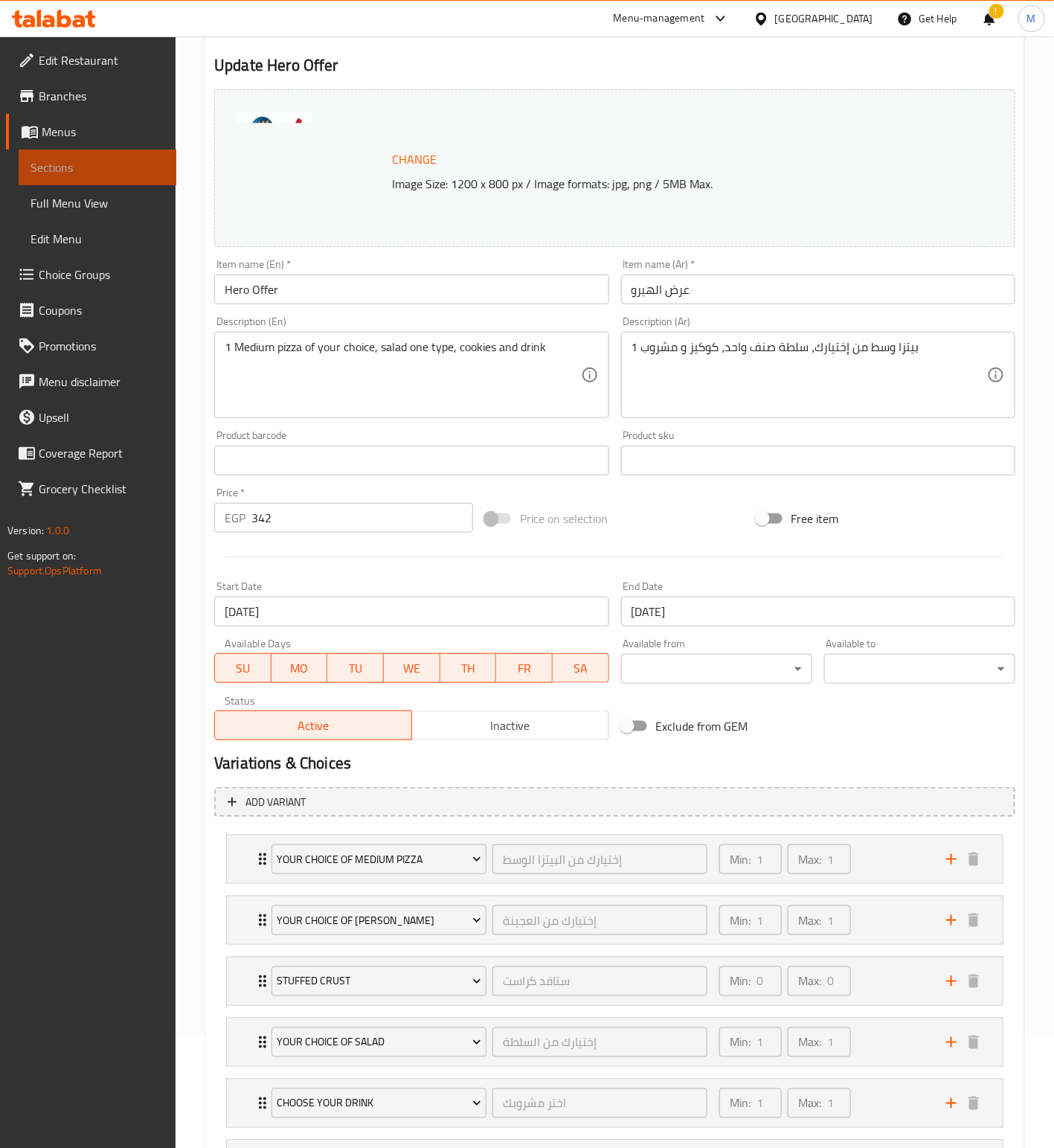
click at [61, 174] on span "Sections" at bounding box center [97, 167] width 134 height 18
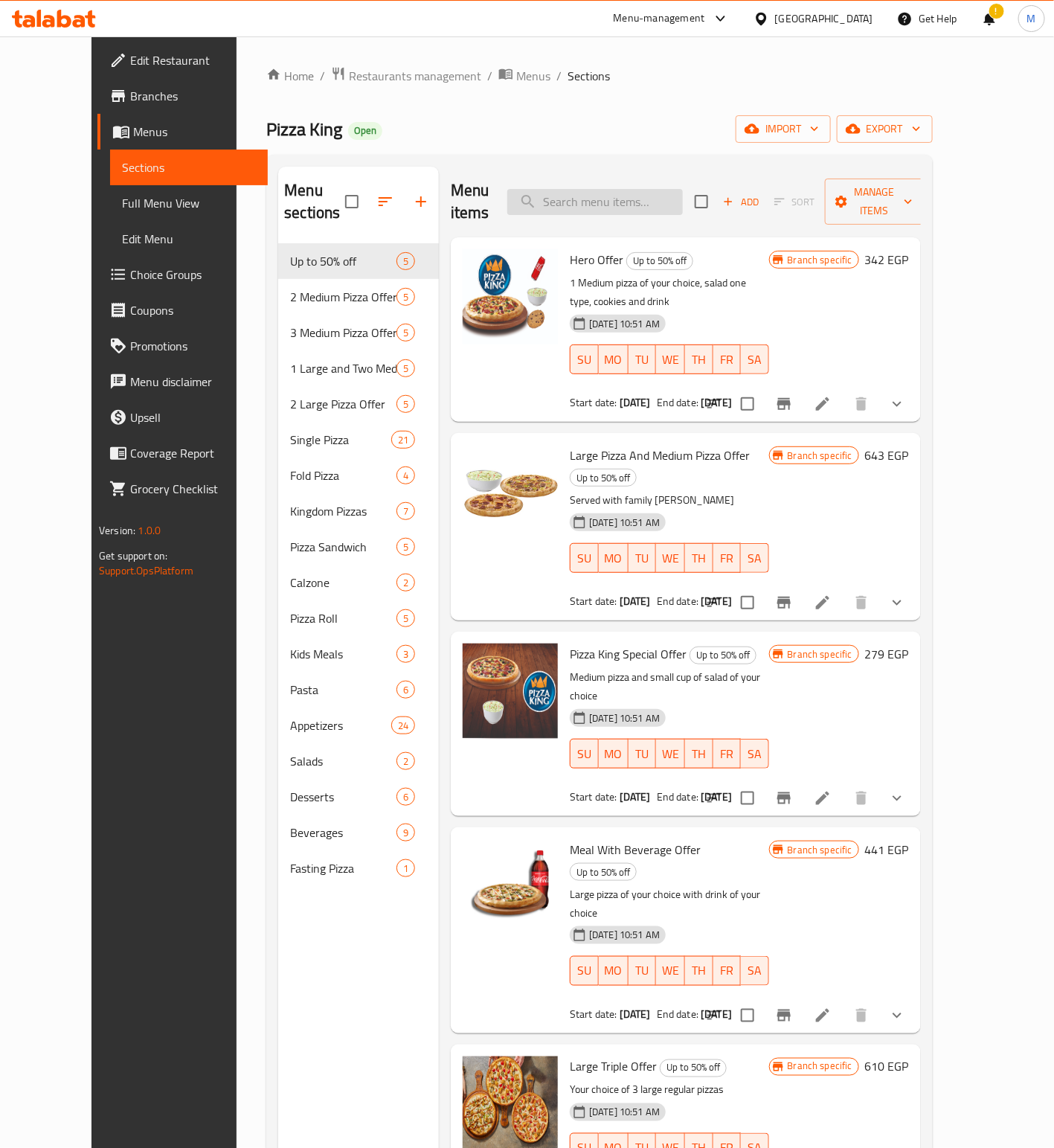
click at [632, 197] on input "search" at bounding box center [596, 202] width 175 height 26
paste input "Large Triple Offer"
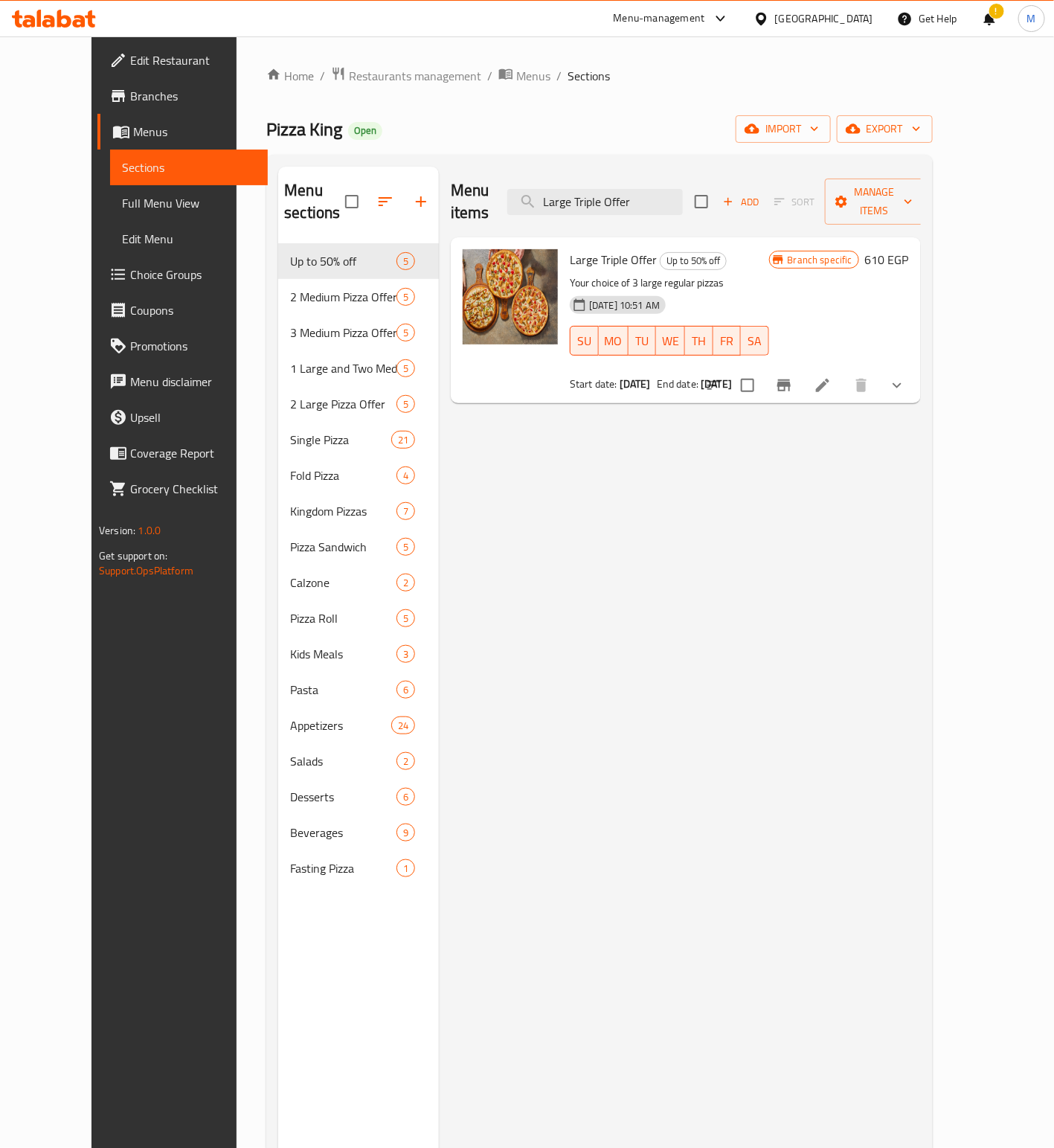
type input "Large Triple Offer"
click at [832, 376] on icon at bounding box center [823, 385] width 18 height 18
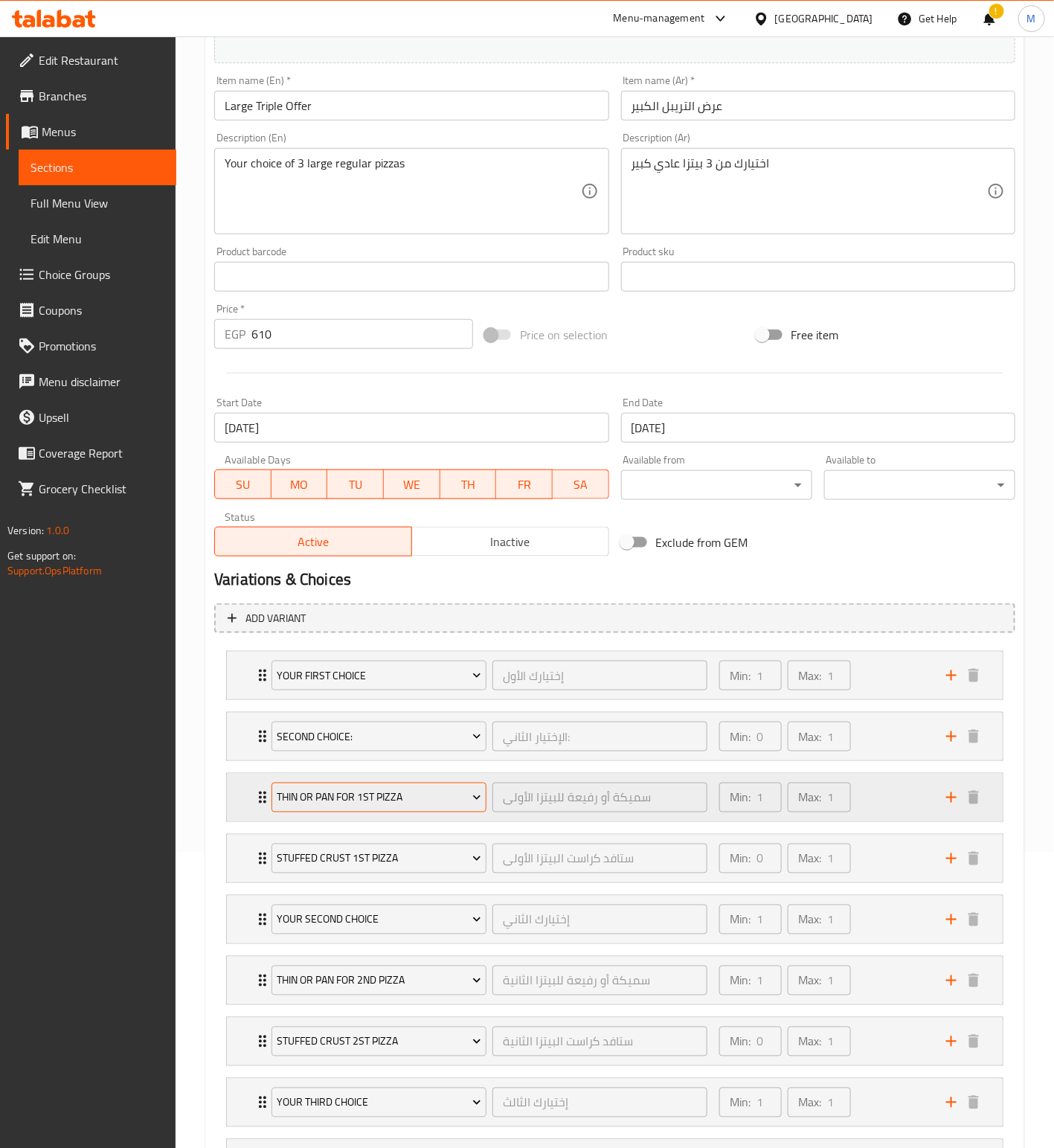
scroll to position [335, 0]
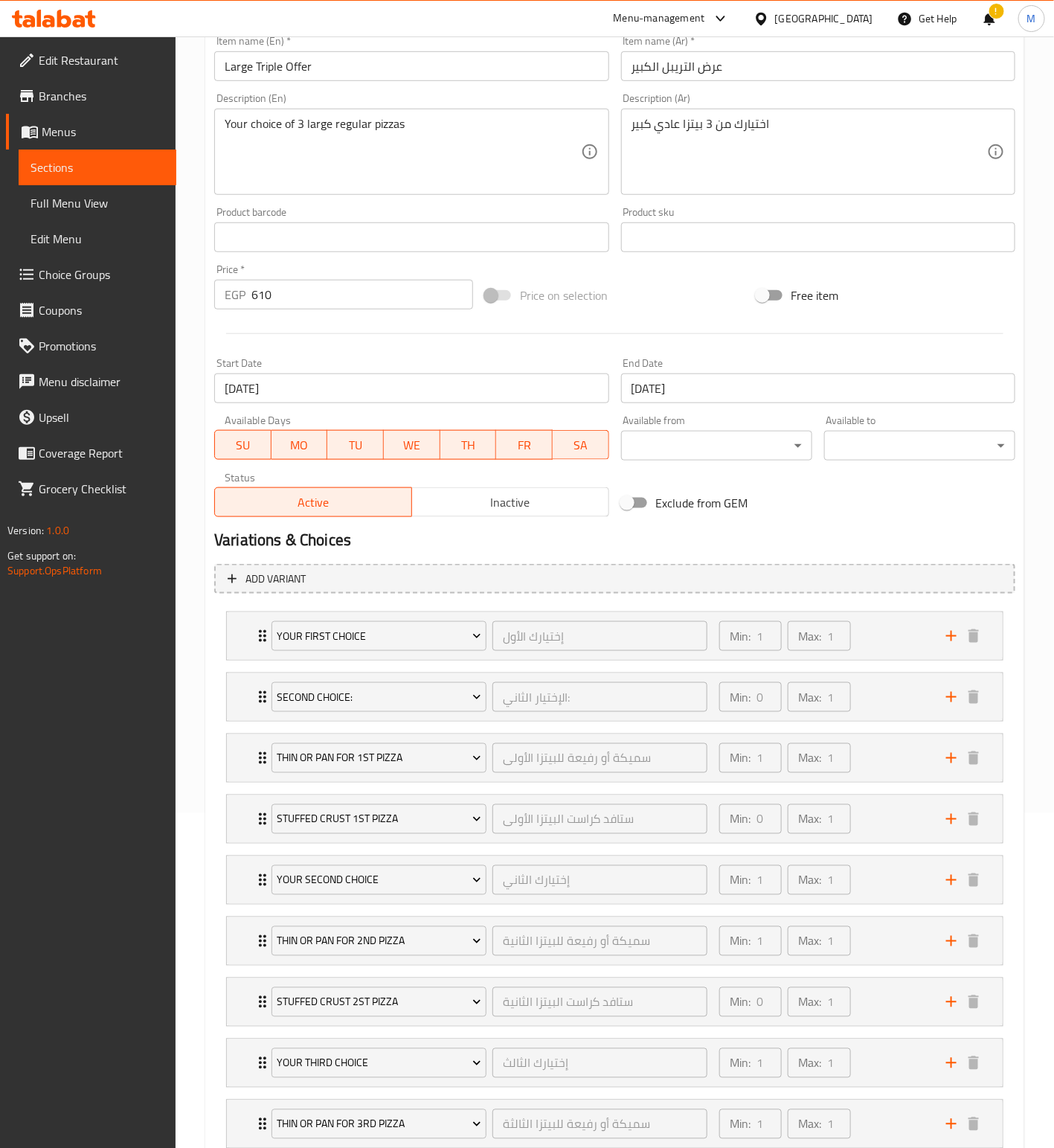
click at [369, 389] on input "[DATE]" at bounding box center [412, 388] width 395 height 30
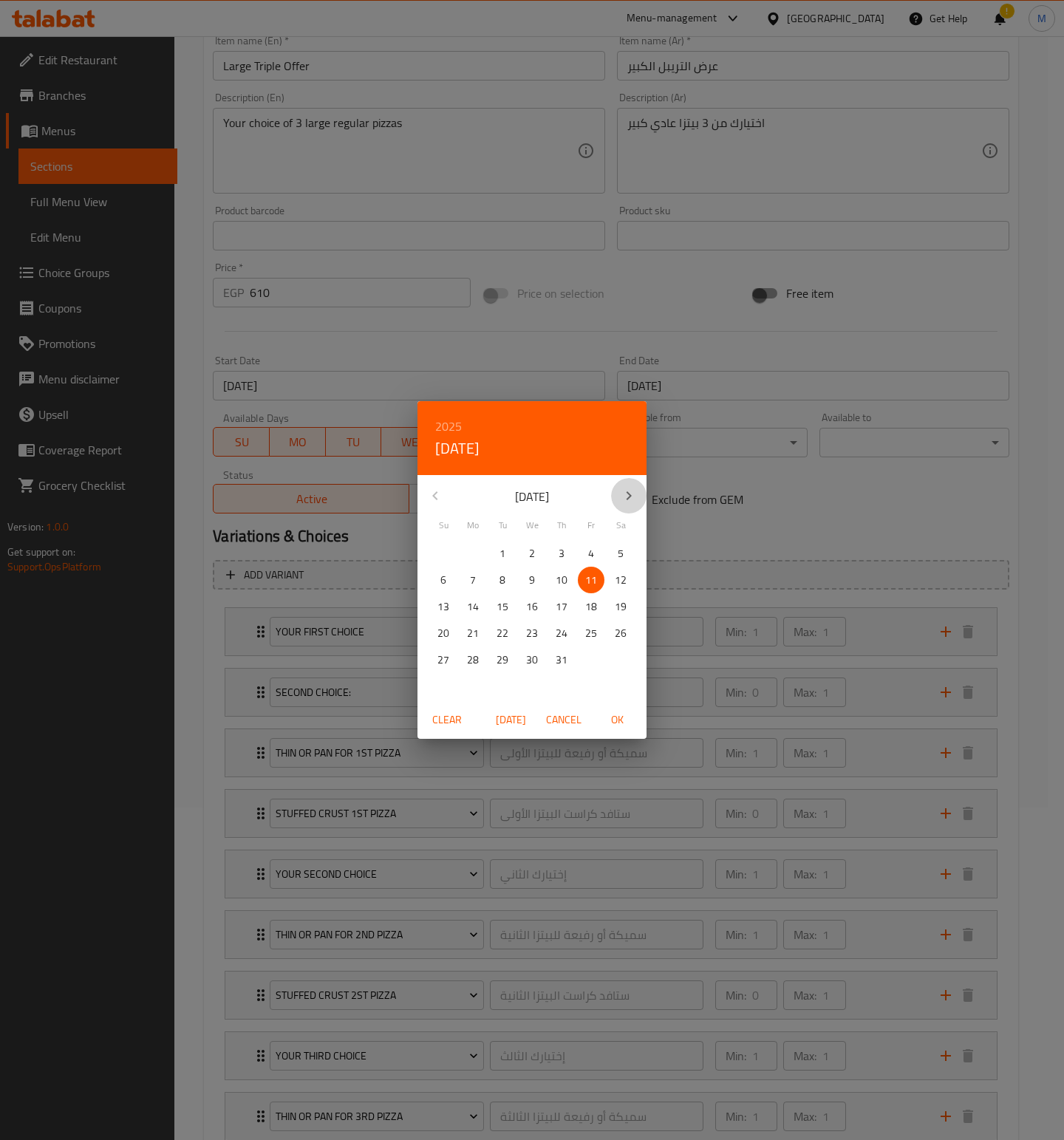
click at [630, 504] on icon "button" at bounding box center [629, 496] width 18 height 18
click at [628, 501] on icon "button" at bounding box center [629, 496] width 18 height 18
click at [436, 494] on div "[DATE]" at bounding box center [532, 495] width 229 height 35
click at [435, 500] on div "[DATE]" at bounding box center [532, 495] width 229 height 35
click at [436, 494] on div "[DATE]" at bounding box center [532, 495] width 229 height 35
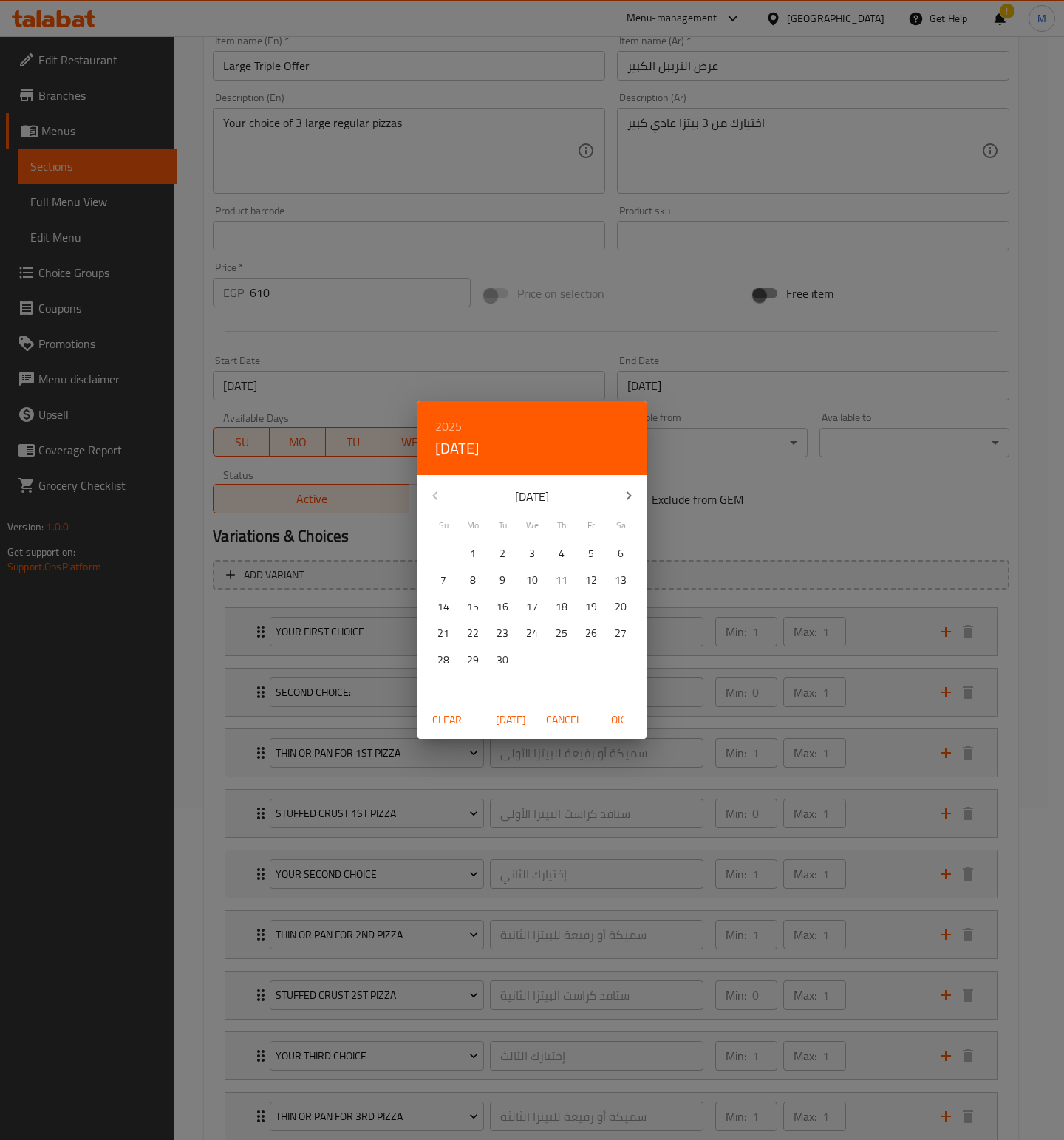
click at [628, 502] on icon "button" at bounding box center [629, 496] width 18 height 18
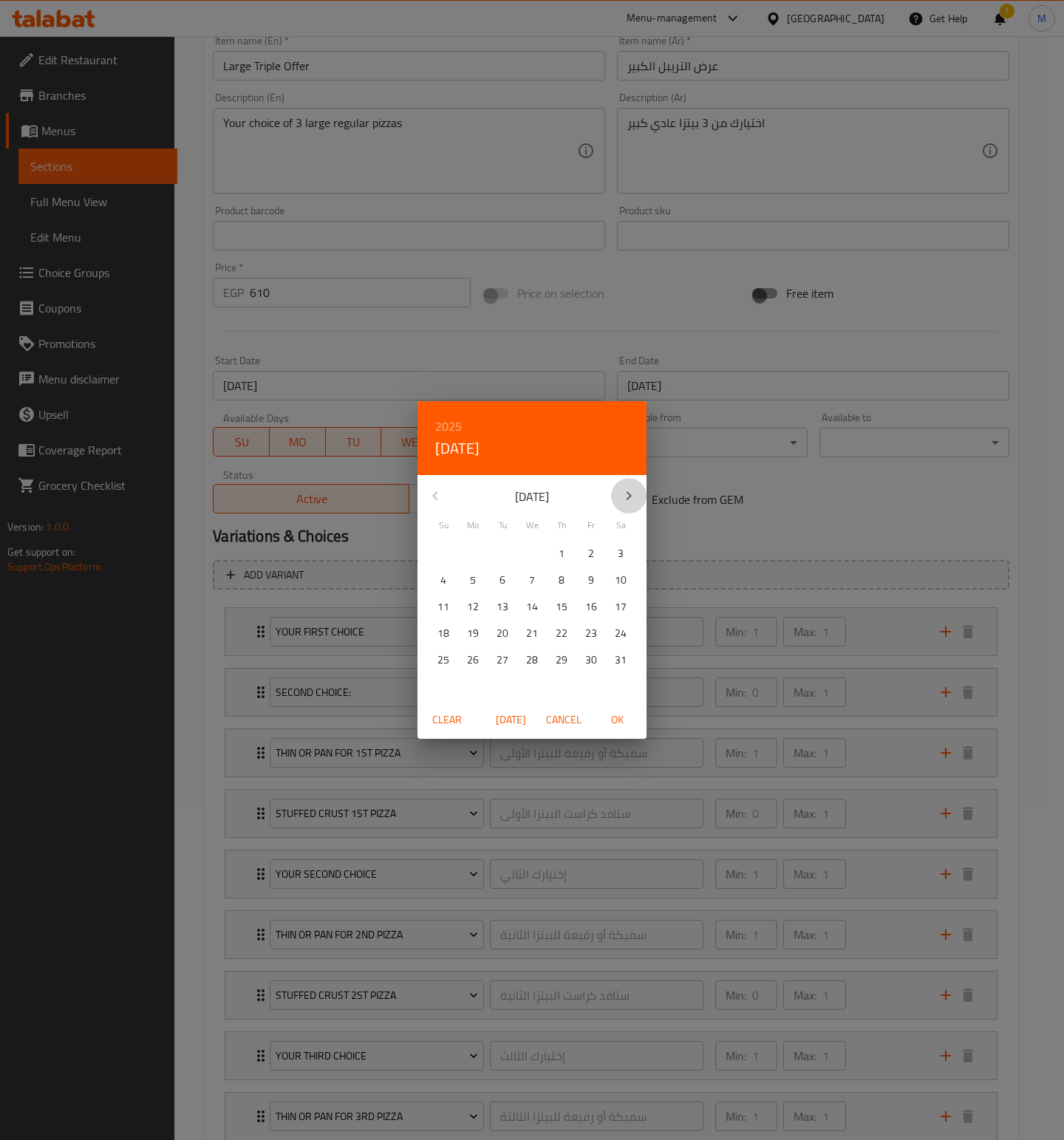
click at [628, 502] on icon "button" at bounding box center [629, 496] width 18 height 18
click at [437, 494] on div "[DATE]" at bounding box center [532, 495] width 229 height 35
drag, startPoint x: 437, startPoint y: 494, endPoint x: 532, endPoint y: 776, distance: 297.6
click at [437, 497] on div "[DATE]" at bounding box center [532, 495] width 229 height 35
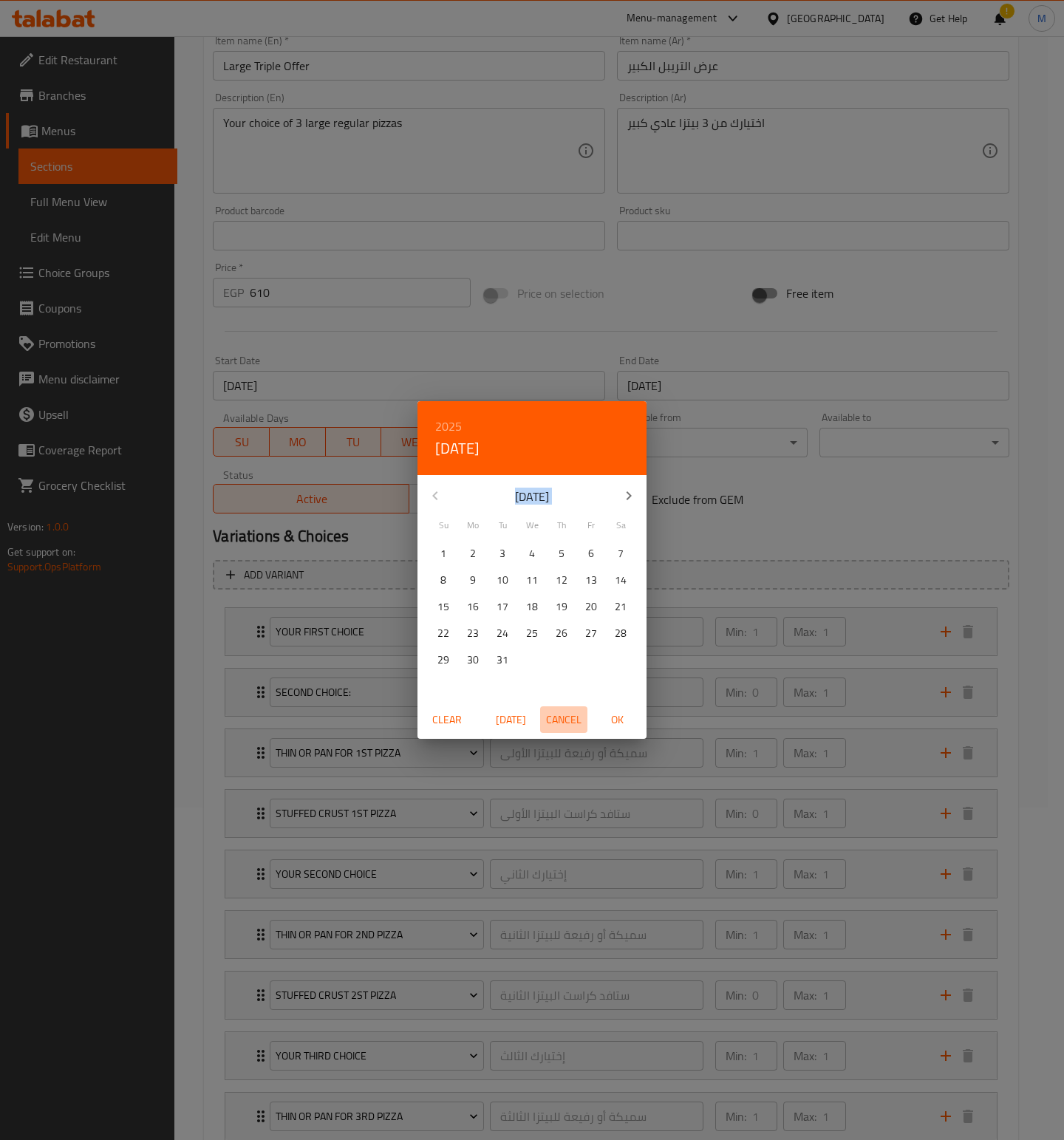
click at [561, 716] on span "Cancel" at bounding box center [563, 720] width 35 height 18
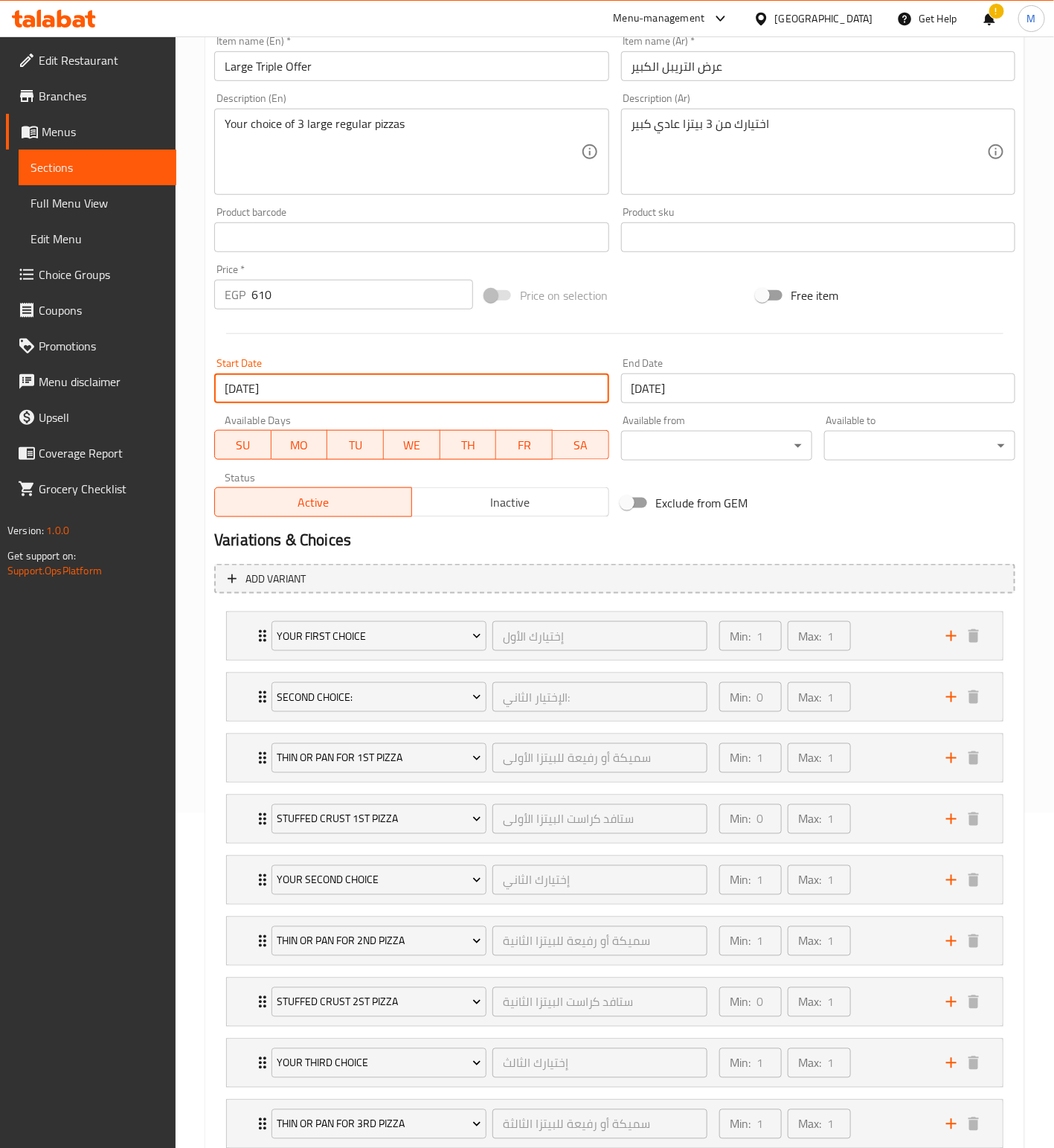
click at [343, 399] on input "[DATE]" at bounding box center [412, 388] width 395 height 30
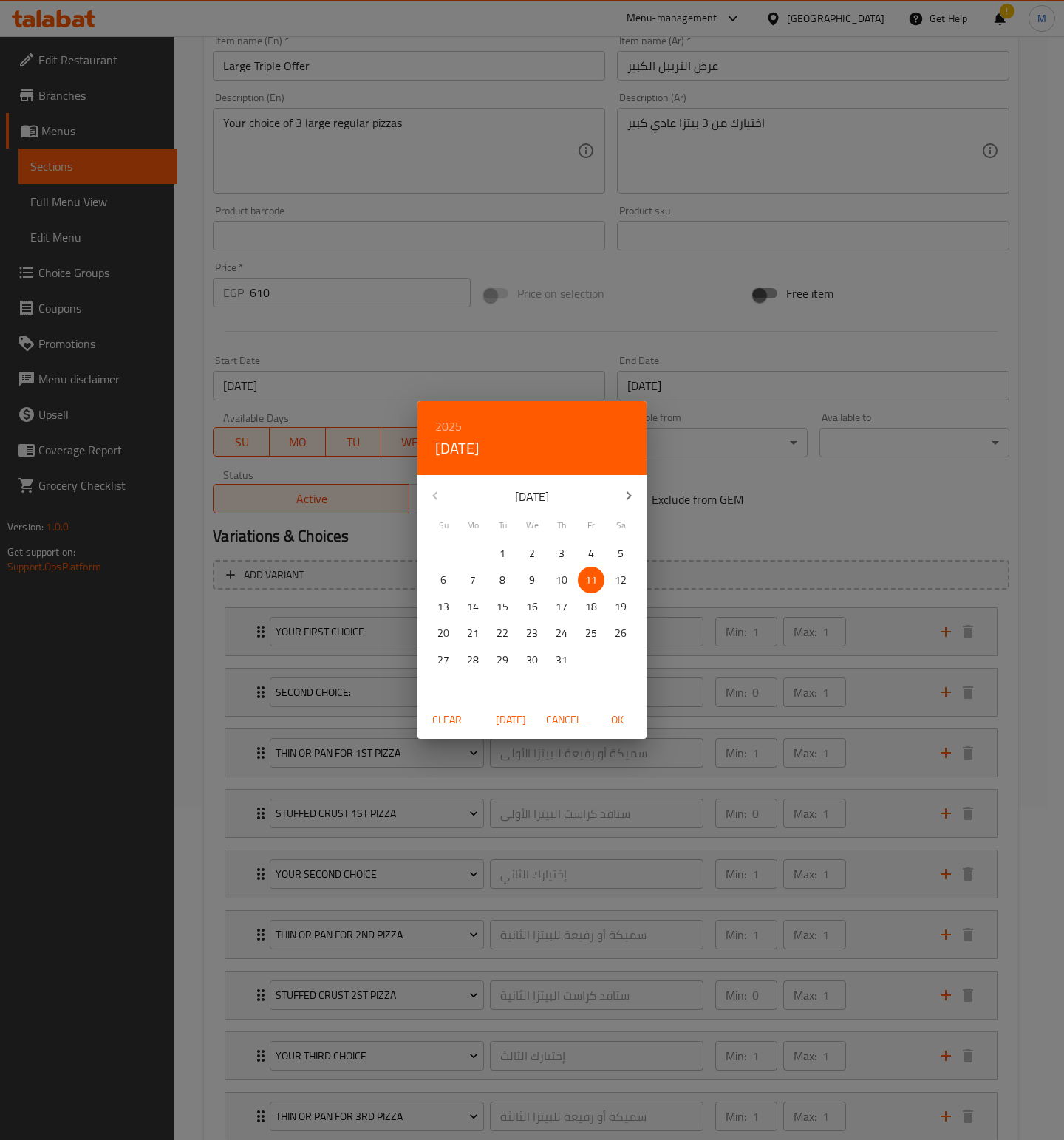
click at [623, 500] on icon "button" at bounding box center [629, 496] width 18 height 18
click at [535, 608] on p "13" at bounding box center [532, 607] width 12 height 18
click at [616, 719] on span "OK" at bounding box center [617, 720] width 35 height 18
type input "[DATE]"
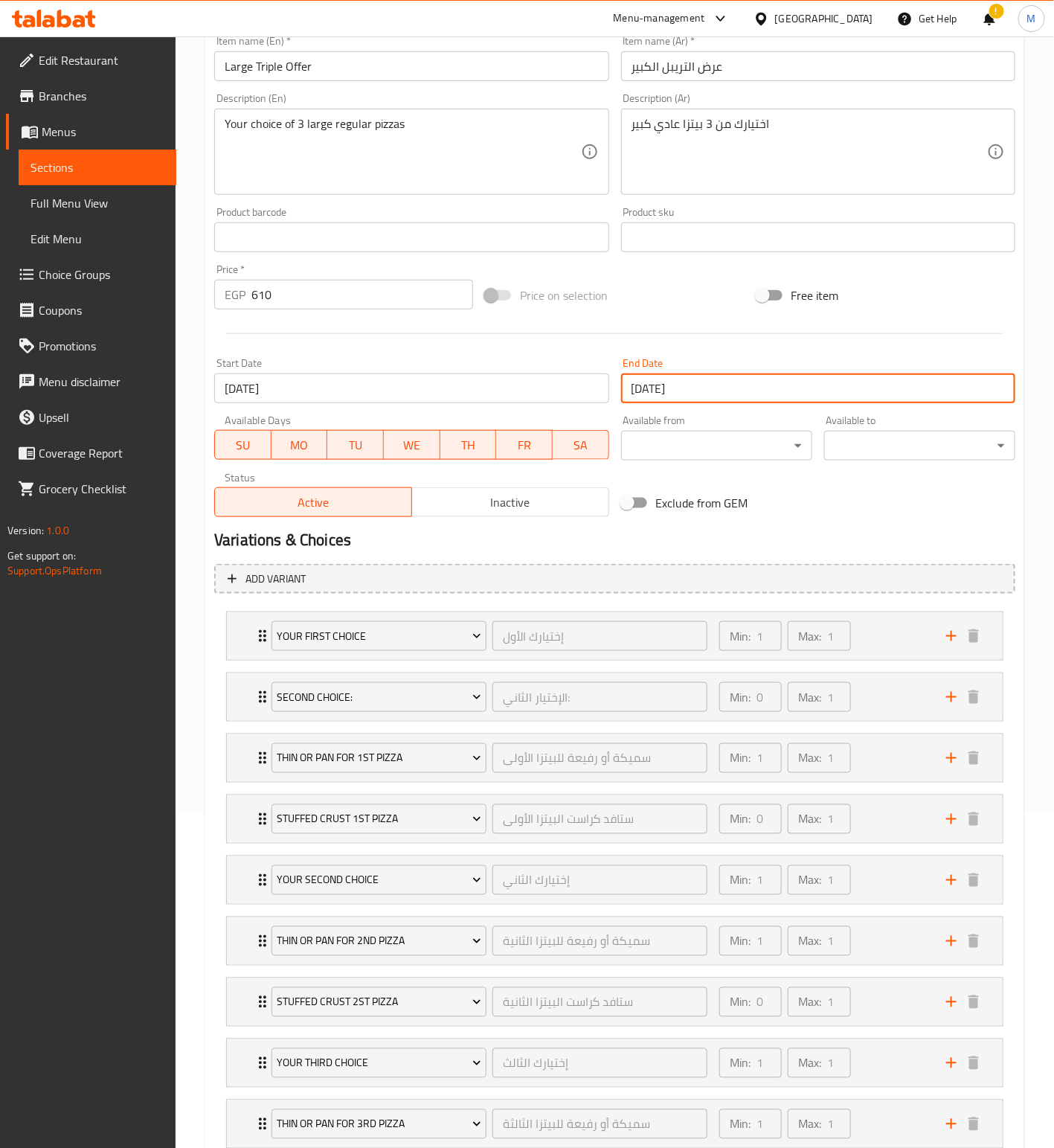
click at [708, 391] on input "[DATE]" at bounding box center [818, 388] width 395 height 30
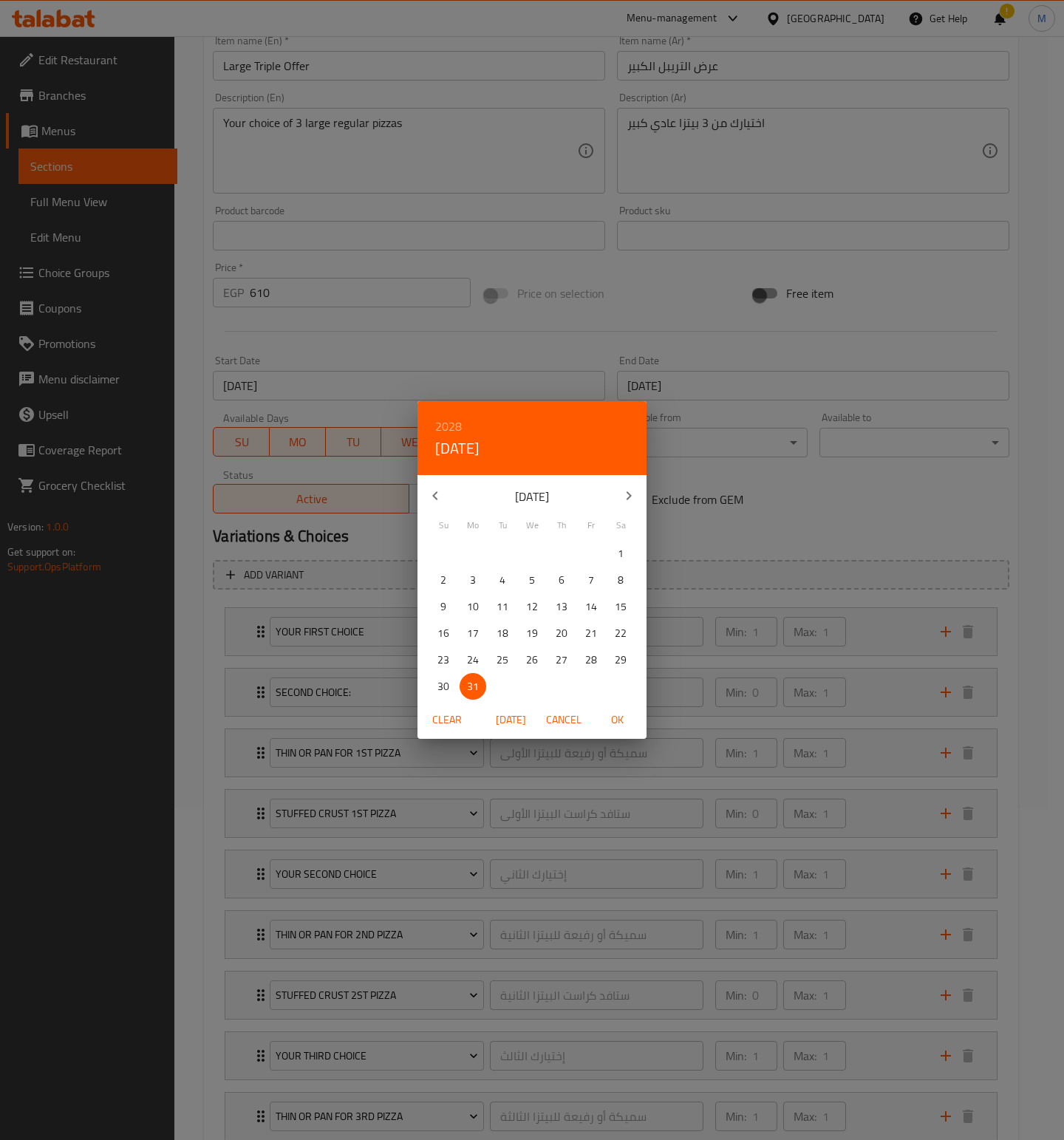
click at [448, 421] on h6 "2028" at bounding box center [448, 426] width 26 height 21
click at [536, 520] on div "2026" at bounding box center [532, 521] width 229 height 30
click at [440, 502] on icon "button" at bounding box center [435, 496] width 18 height 18
click at [625, 497] on icon "button" at bounding box center [629, 496] width 18 height 18
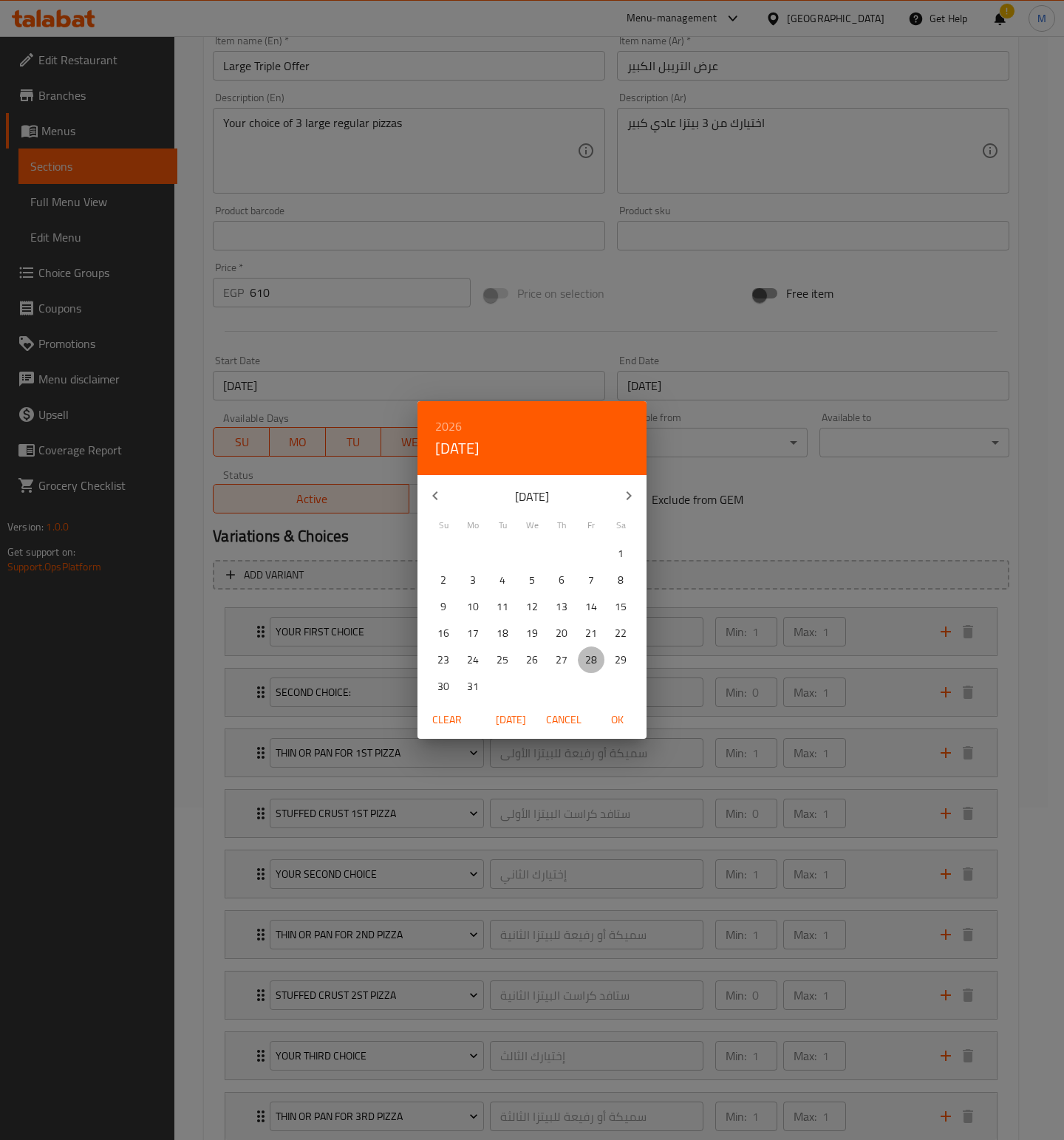
drag, startPoint x: 597, startPoint y: 657, endPoint x: 592, endPoint y: 695, distance: 38.3
click at [594, 657] on span "28" at bounding box center [591, 660] width 26 height 18
click at [612, 715] on span "OK" at bounding box center [617, 720] width 35 height 18
type input "[DATE]"
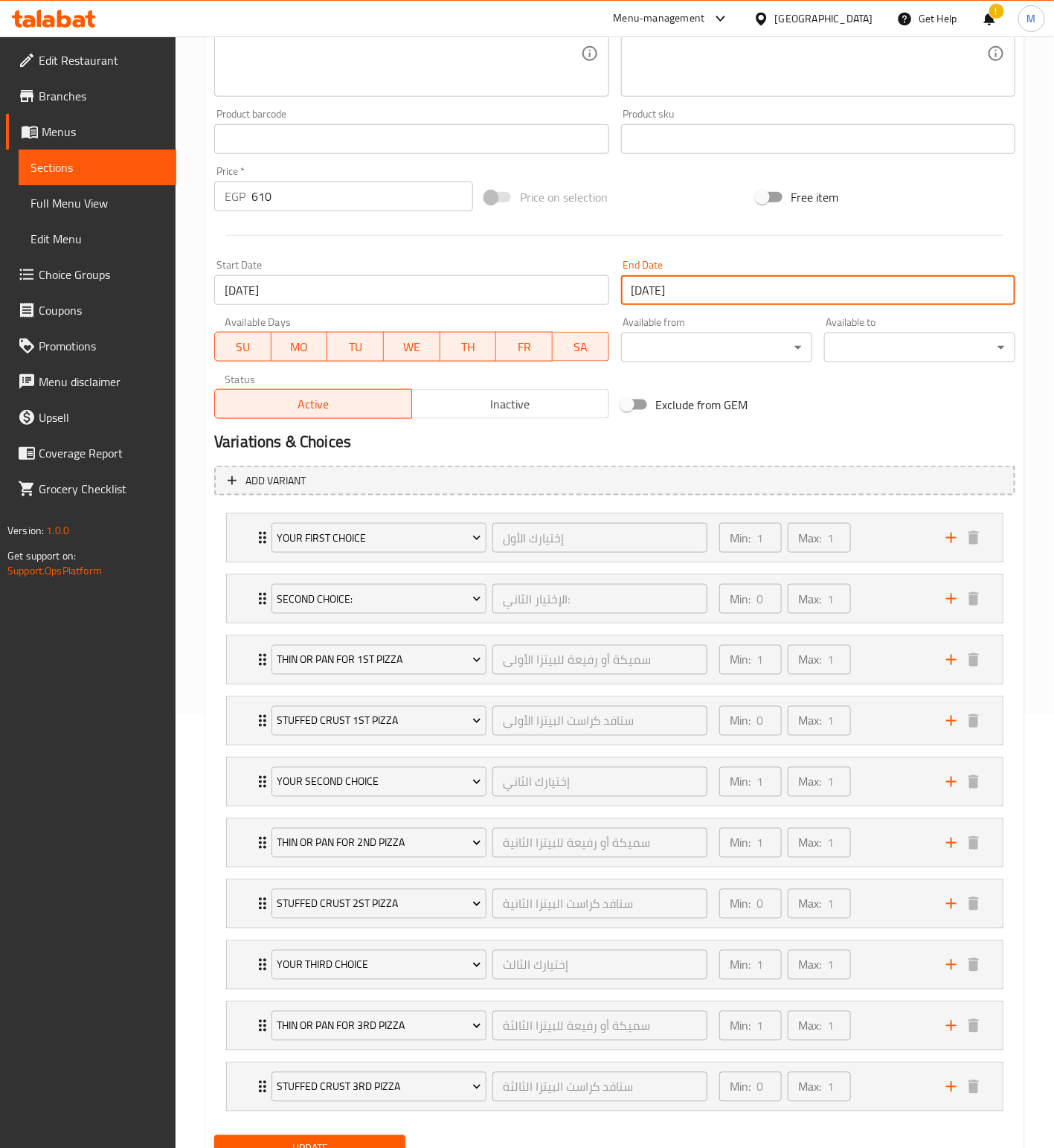
scroll to position [511, 0]
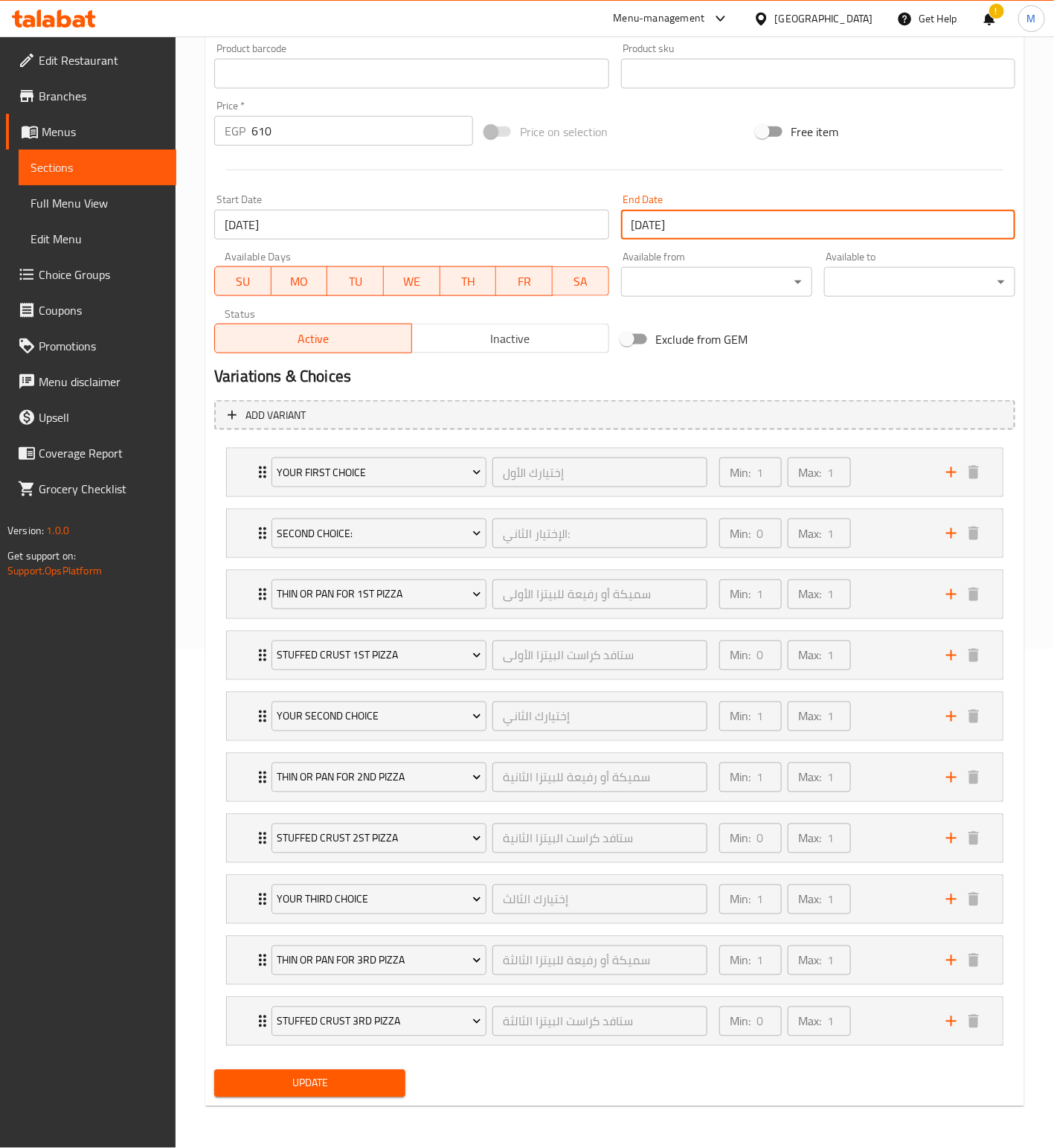
click at [317, 1082] on span "Update" at bounding box center [310, 1083] width 167 height 18
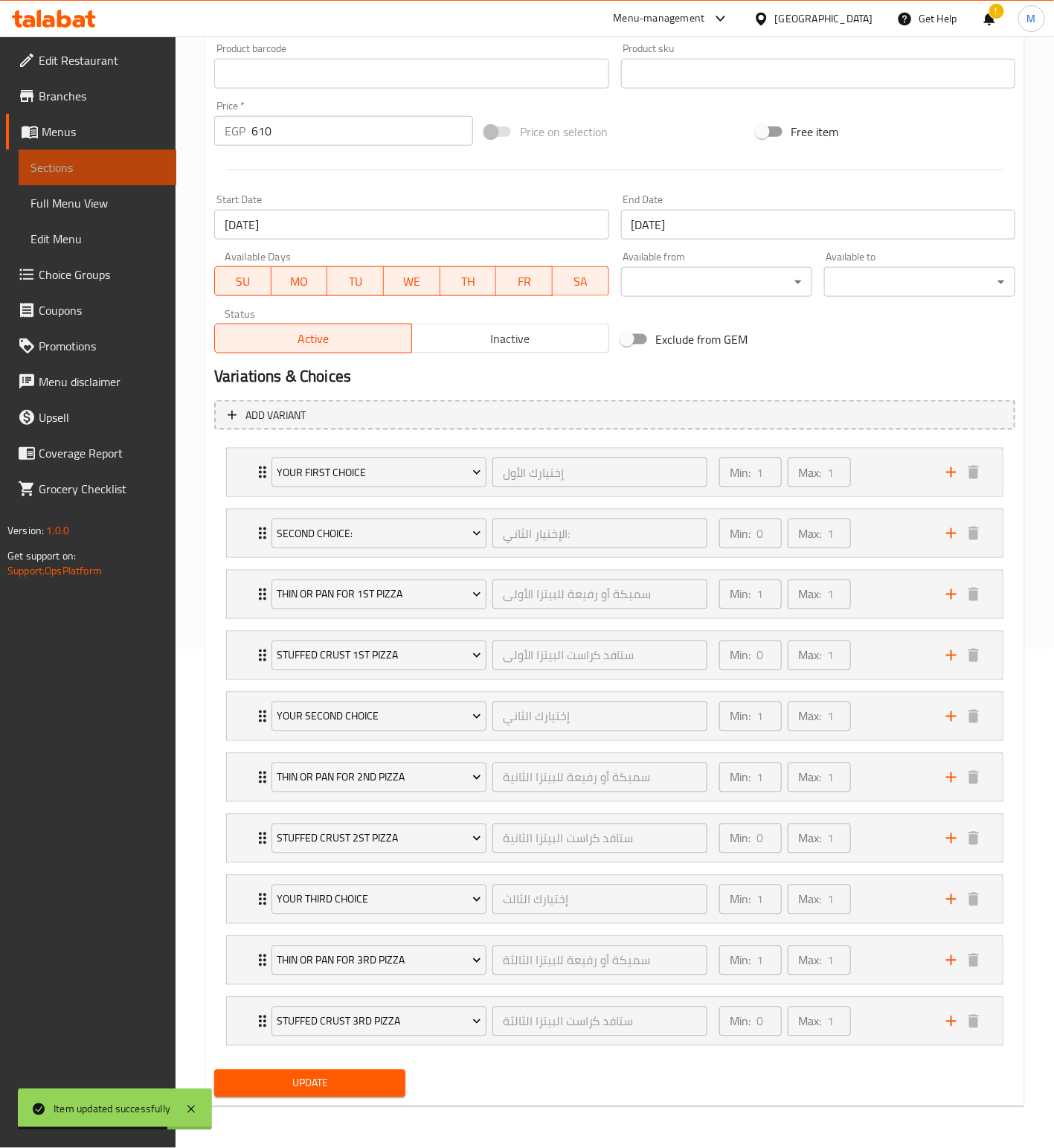
click at [91, 163] on span "Sections" at bounding box center [97, 167] width 134 height 18
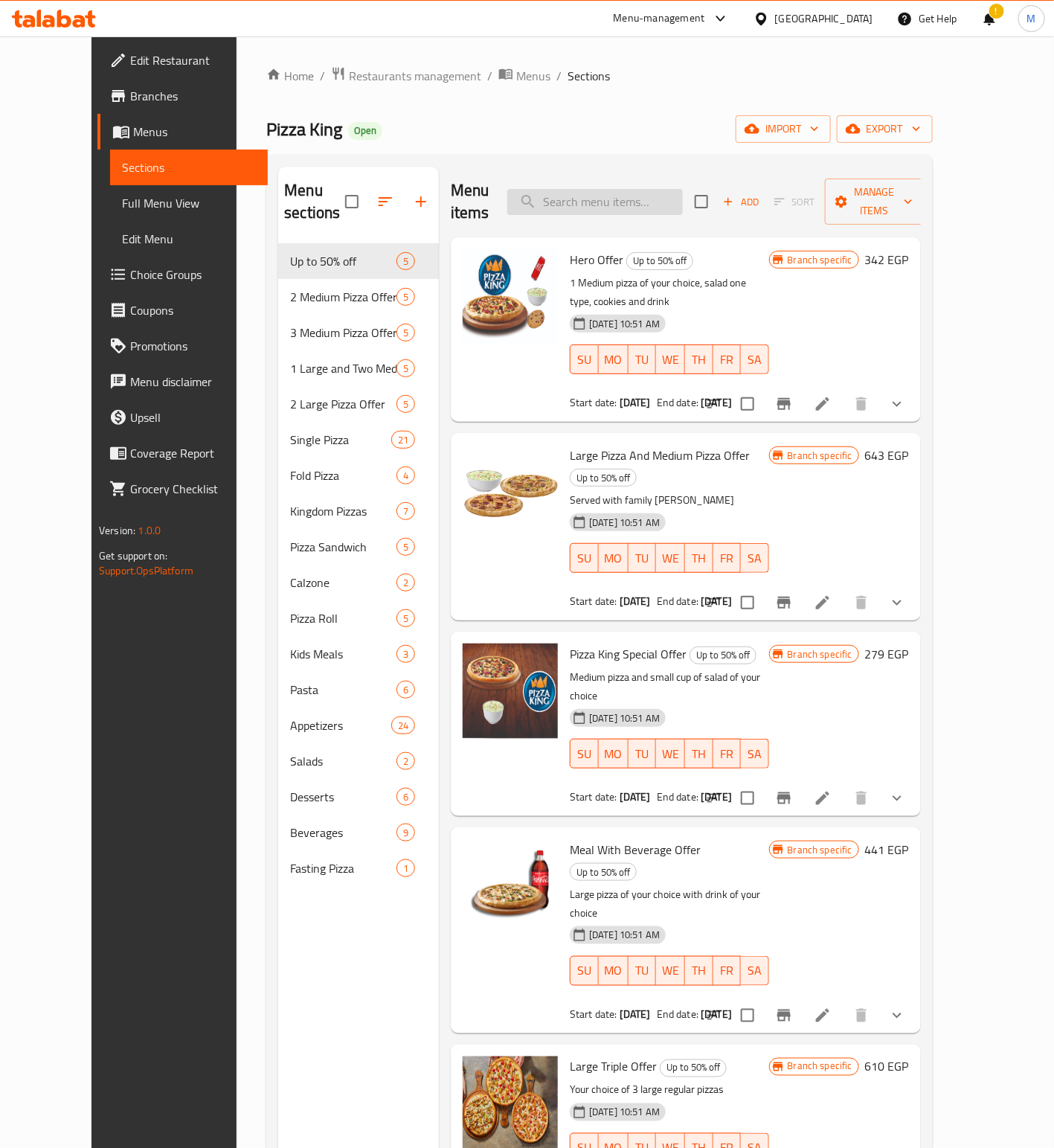
click at [652, 189] on input "search" at bounding box center [596, 202] width 175 height 26
paste input "Large Triple Offer"
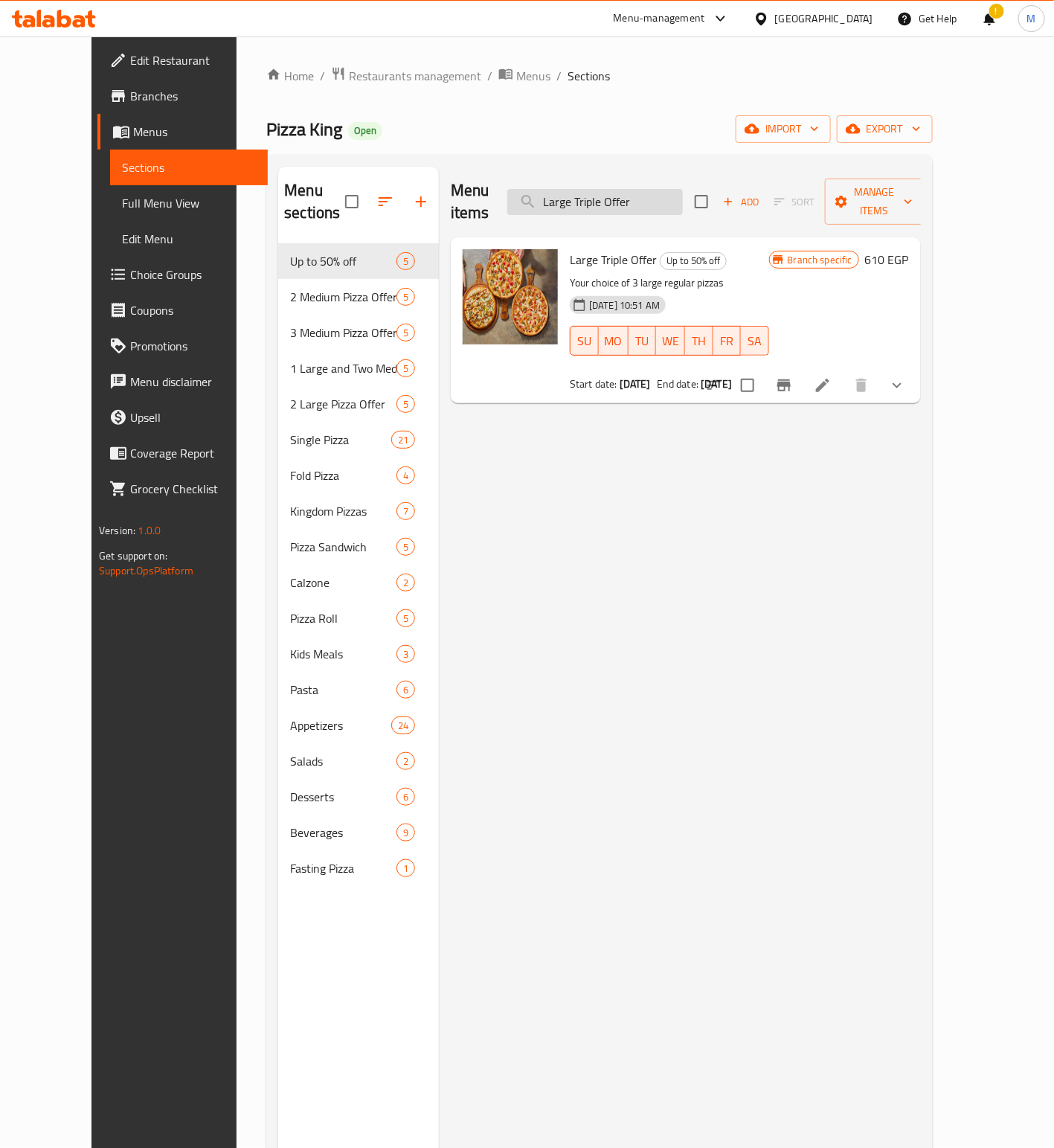
click at [639, 198] on input "Large Triple Offer" at bounding box center [596, 202] width 175 height 26
paste input "Two Medium And Save. Choose From Vegetables And Margaritas."
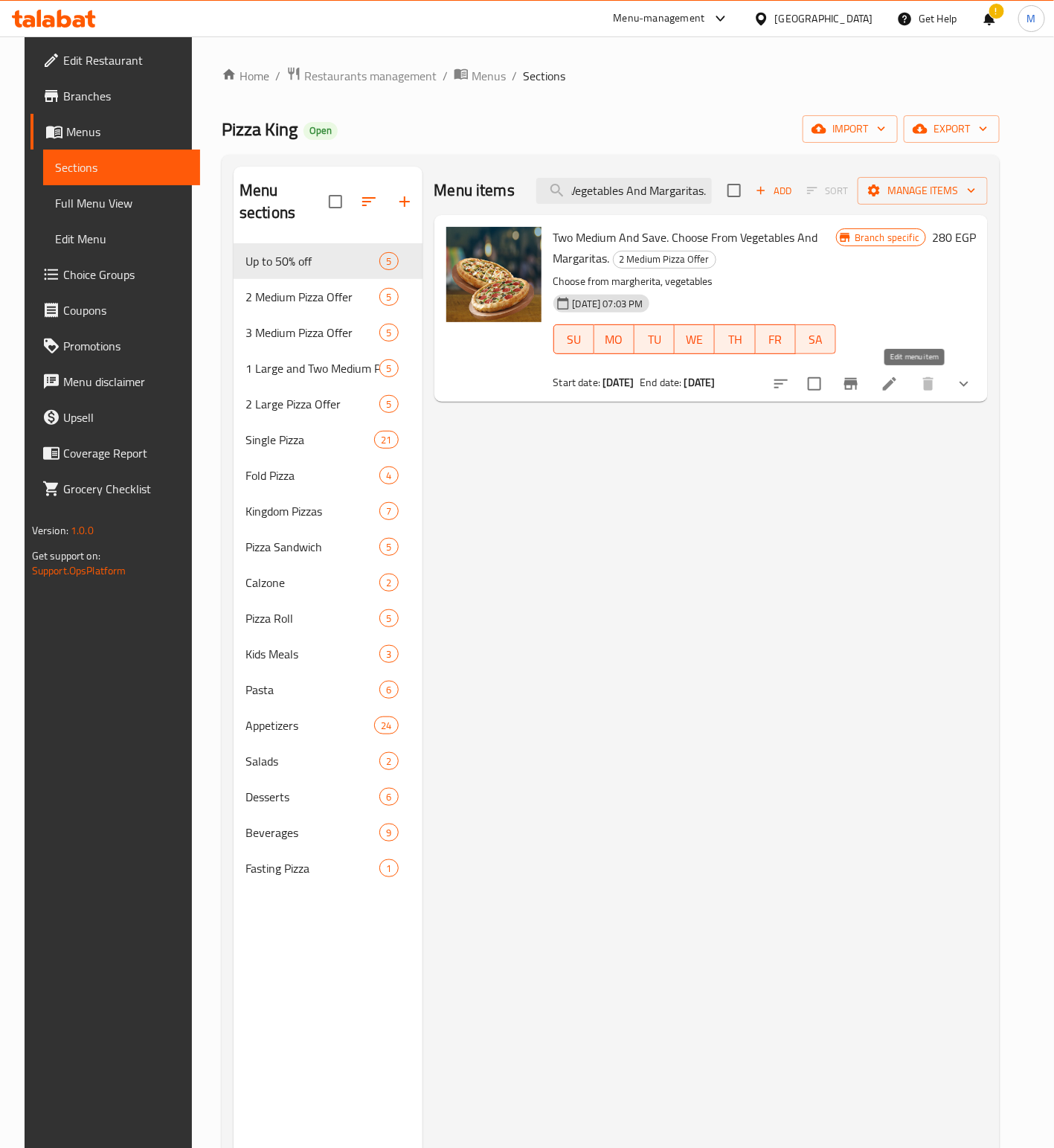
type input "Two Medium And Save. Choose From Vegetables And Margaritas."
click at [899, 388] on icon at bounding box center [890, 384] width 18 height 18
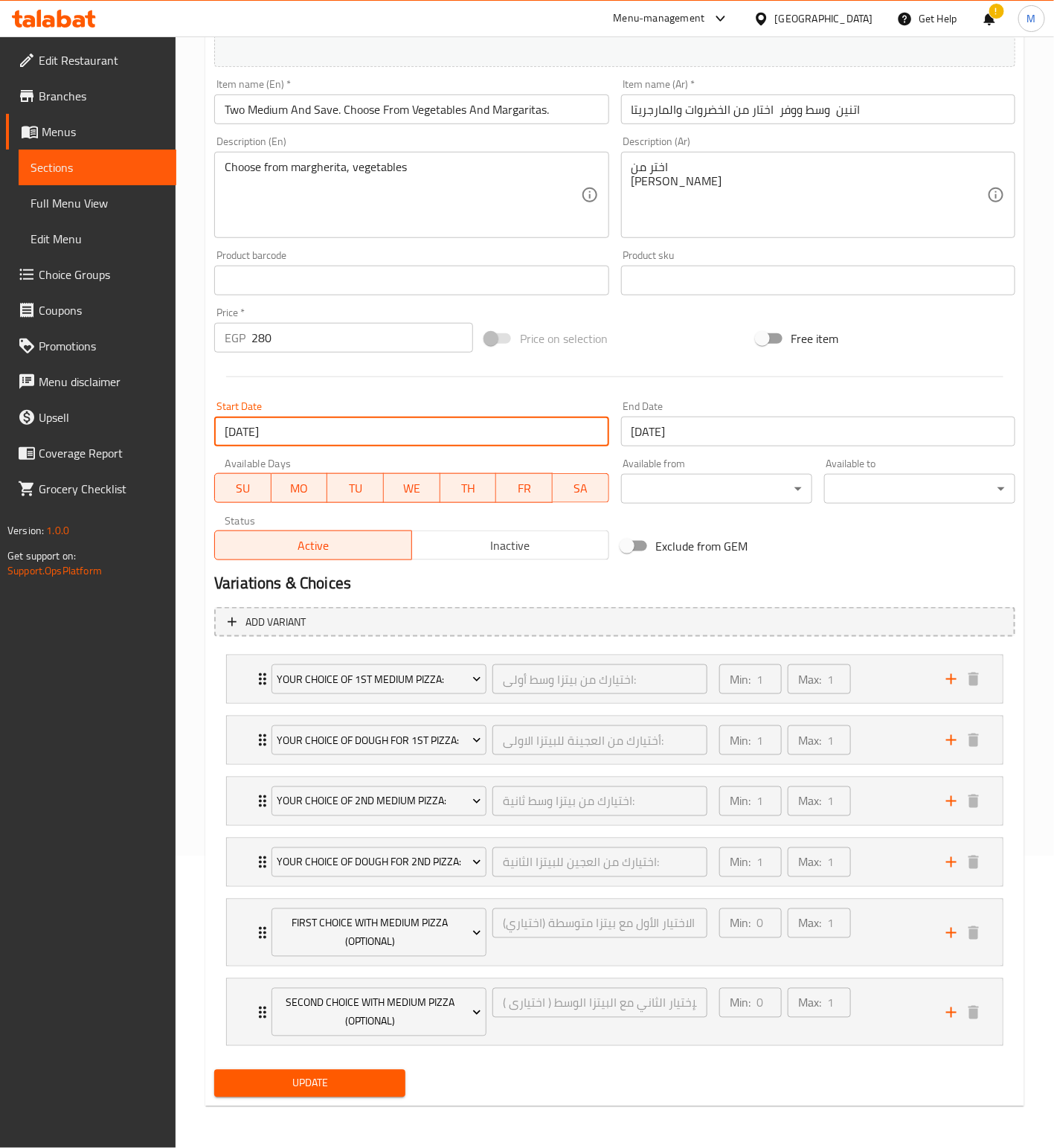
click at [342, 416] on input "[DATE]" at bounding box center [412, 431] width 395 height 30
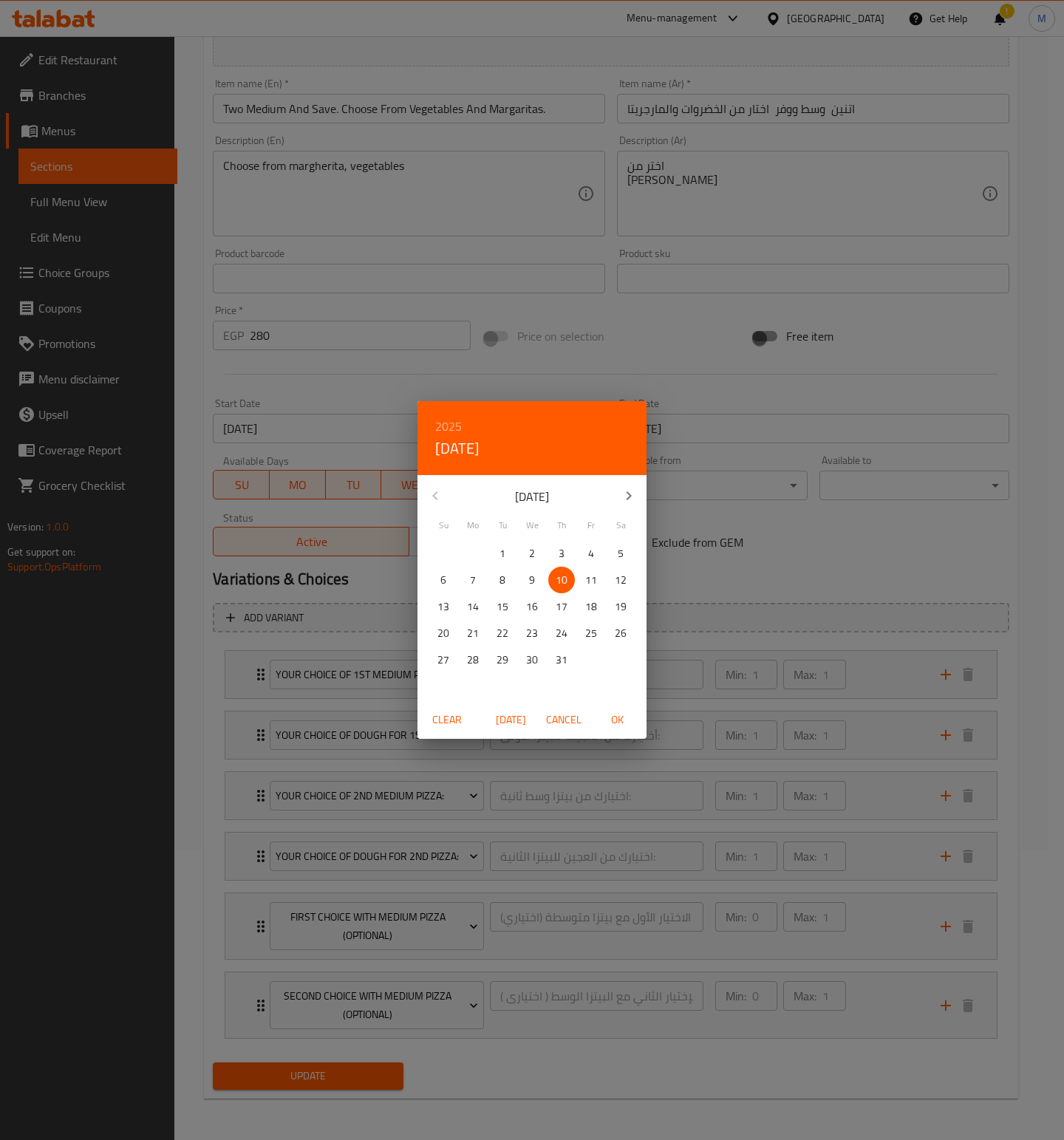
click at [626, 501] on icon "button" at bounding box center [629, 496] width 18 height 18
click at [535, 599] on p "13" at bounding box center [532, 607] width 12 height 18
click at [614, 705] on div "Clear [DATE] Cancel OK" at bounding box center [532, 719] width 229 height 39
click at [621, 714] on span "OK" at bounding box center [617, 720] width 35 height 18
type input "[DATE]"
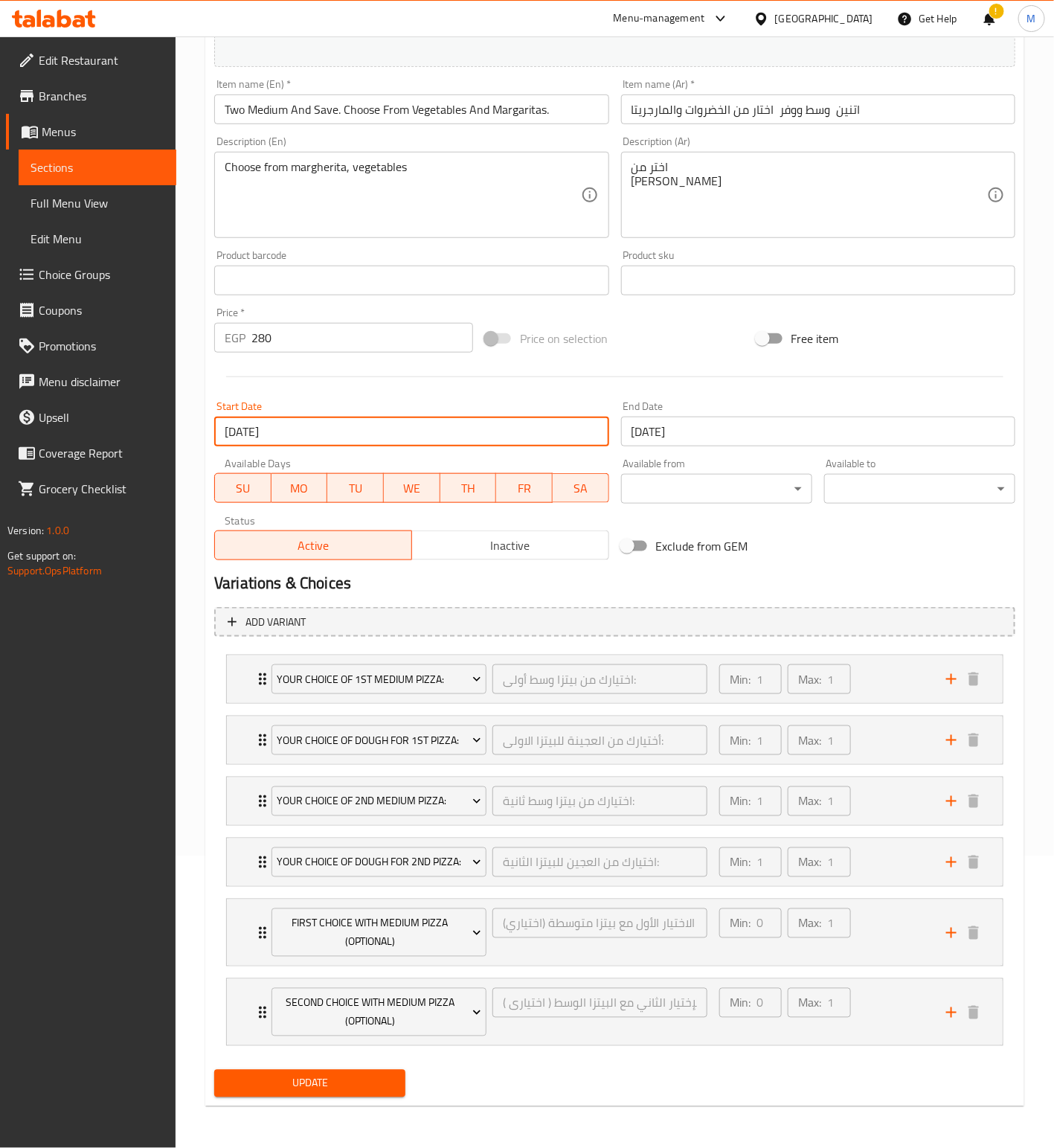
click at [710, 433] on input "[DATE]" at bounding box center [818, 431] width 395 height 30
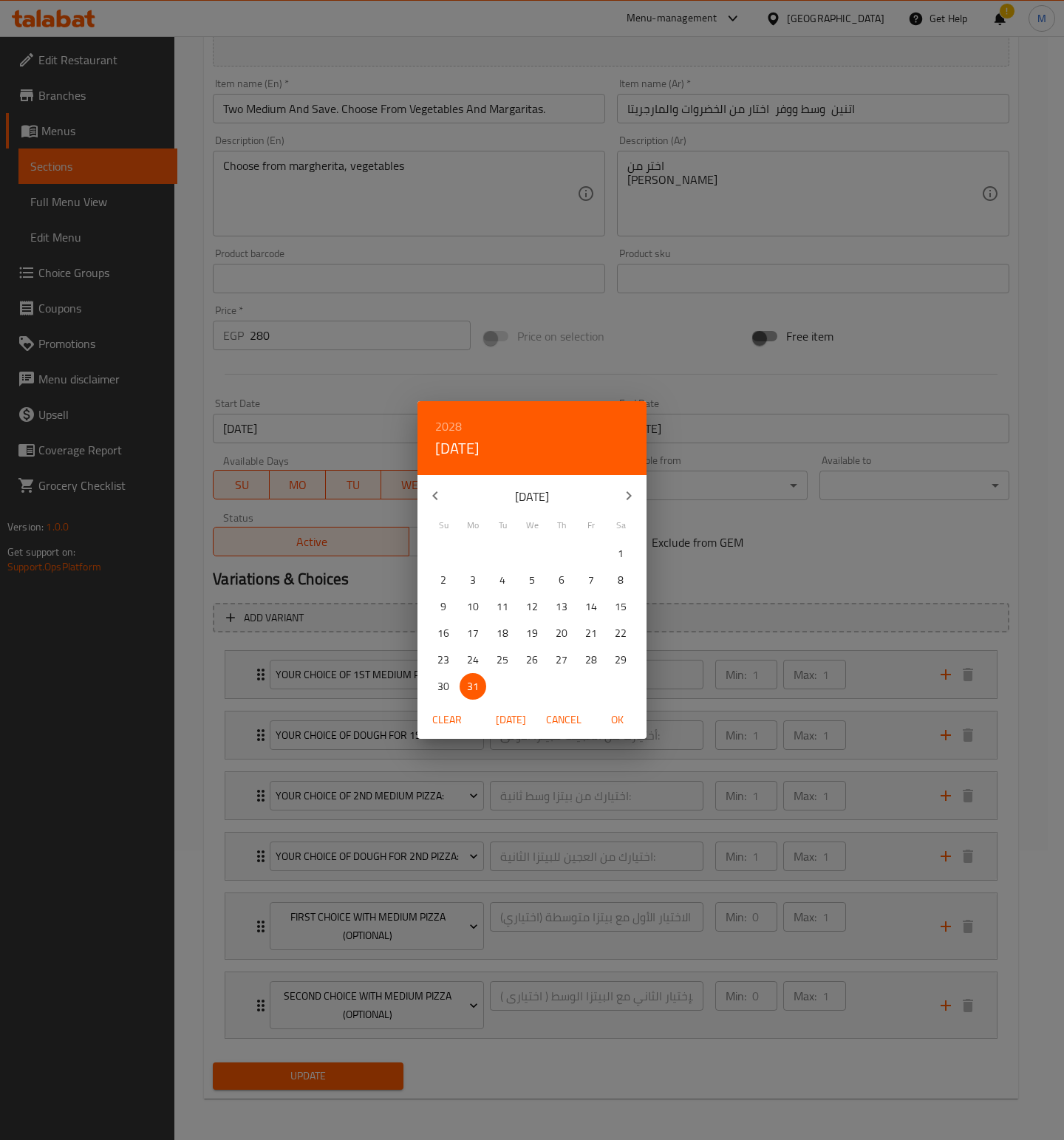
click at [625, 492] on icon "button" at bounding box center [629, 496] width 18 height 18
click at [483, 663] on span "28" at bounding box center [473, 660] width 26 height 18
click at [605, 723] on span "OK" at bounding box center [617, 720] width 35 height 18
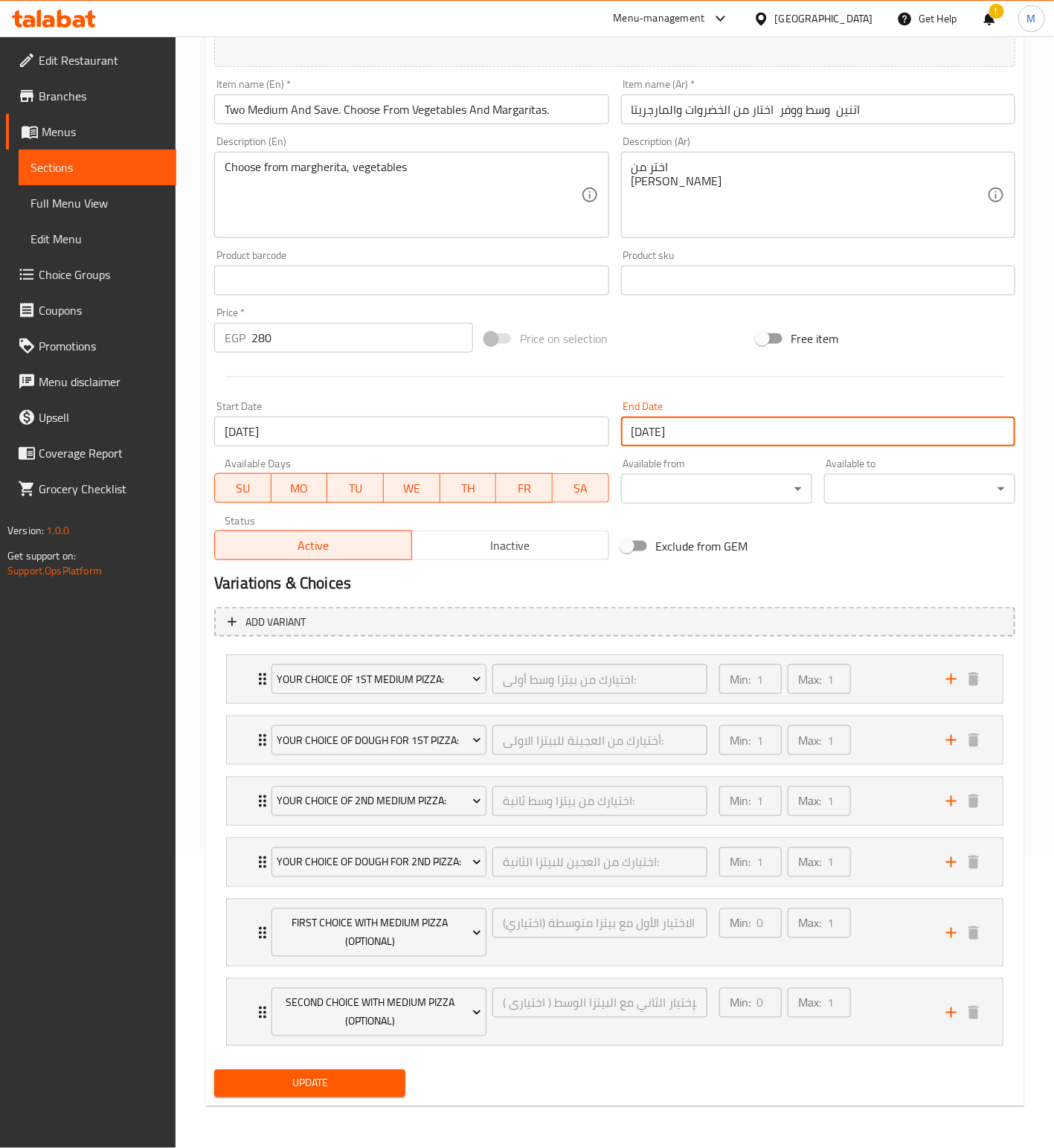
click at [726, 431] on input "[DATE]" at bounding box center [818, 431] width 395 height 30
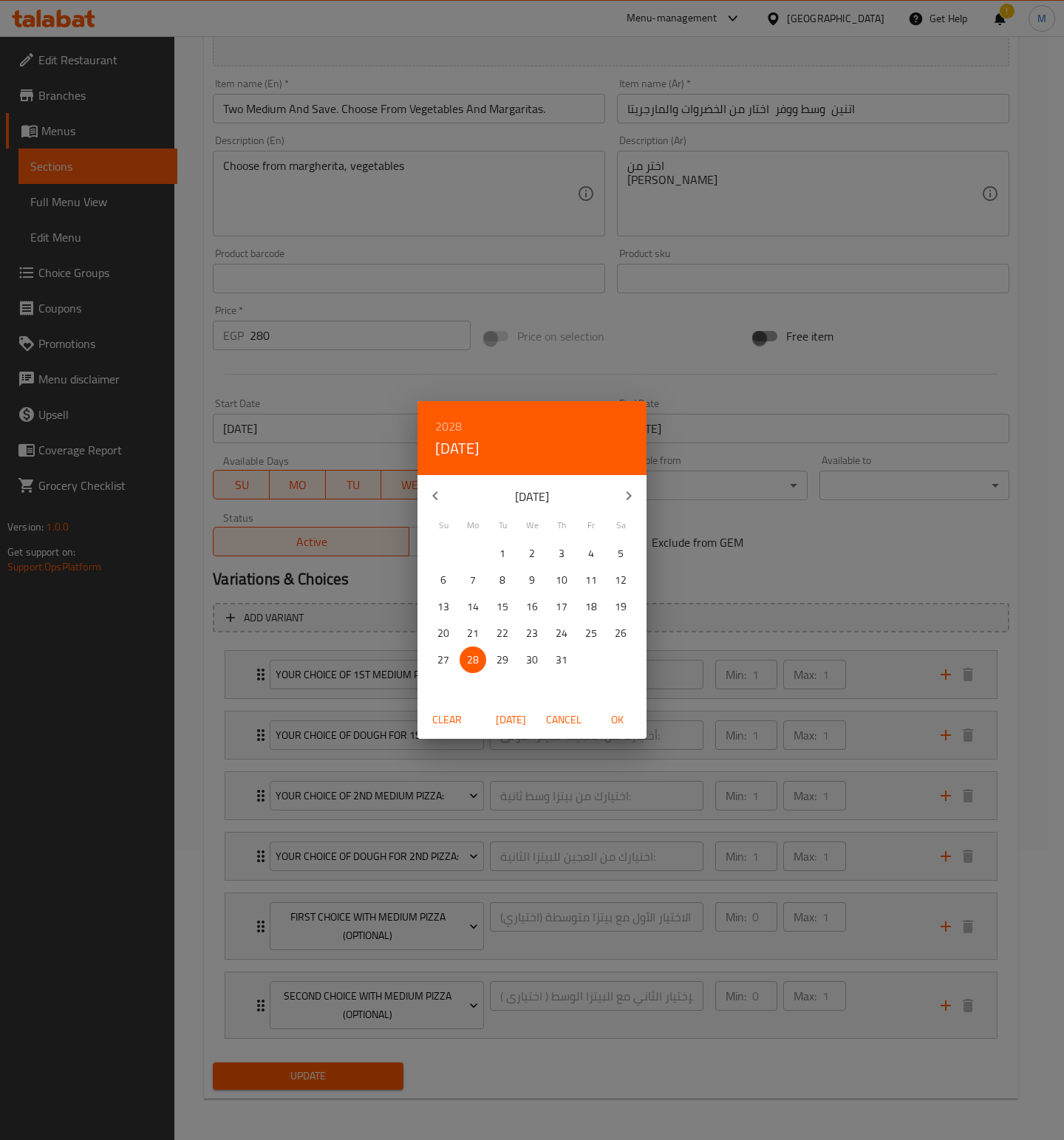
click at [455, 426] on h6 "2028" at bounding box center [448, 426] width 26 height 21
click at [444, 425] on h6 "2028" at bounding box center [448, 426] width 26 height 21
click at [525, 523] on div "2026" at bounding box center [532, 521] width 229 height 30
click at [625, 725] on span "OK" at bounding box center [617, 720] width 35 height 18
type input "[DATE]"
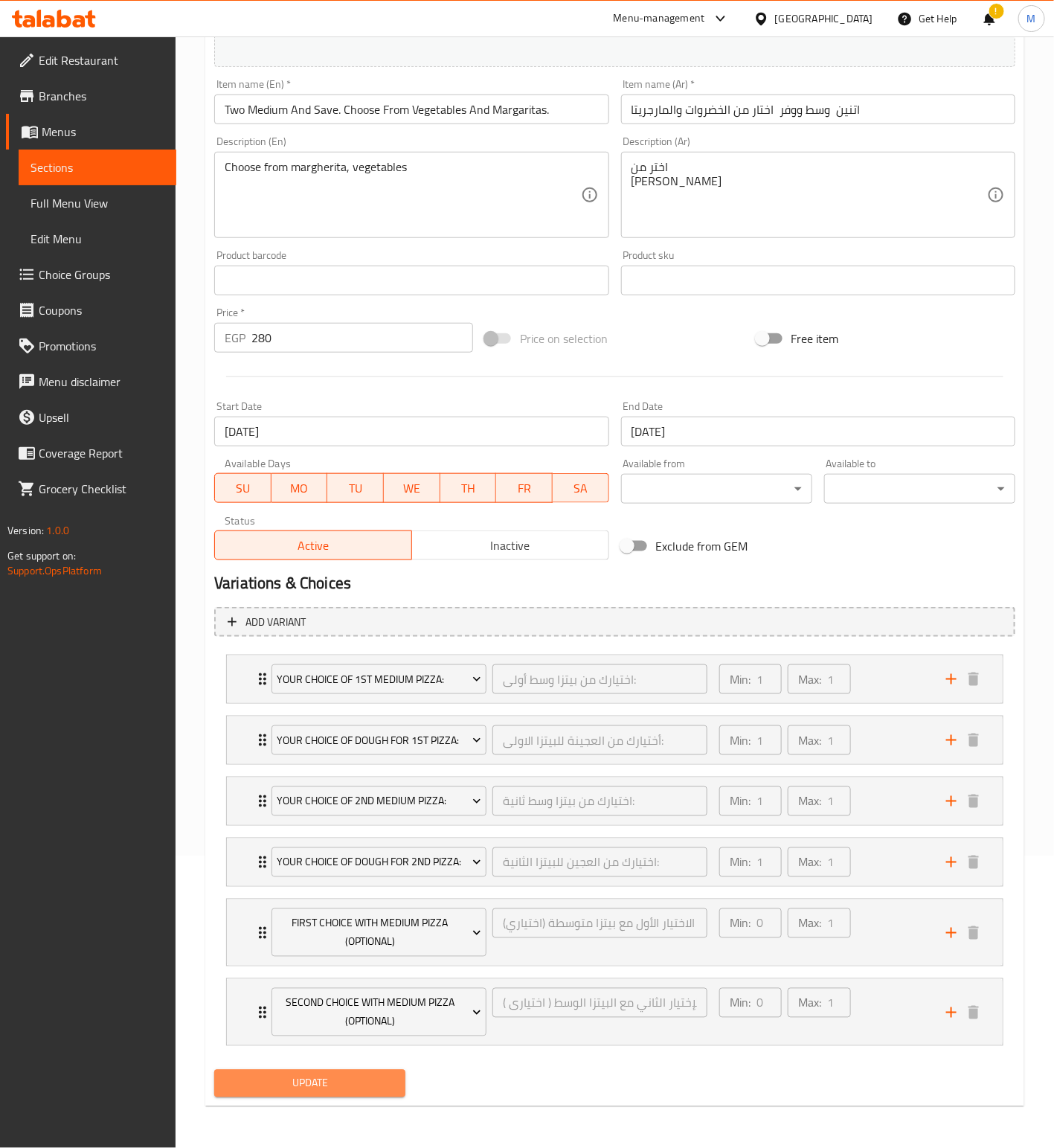
click at [304, 1089] on button "Update" at bounding box center [310, 1083] width 191 height 27
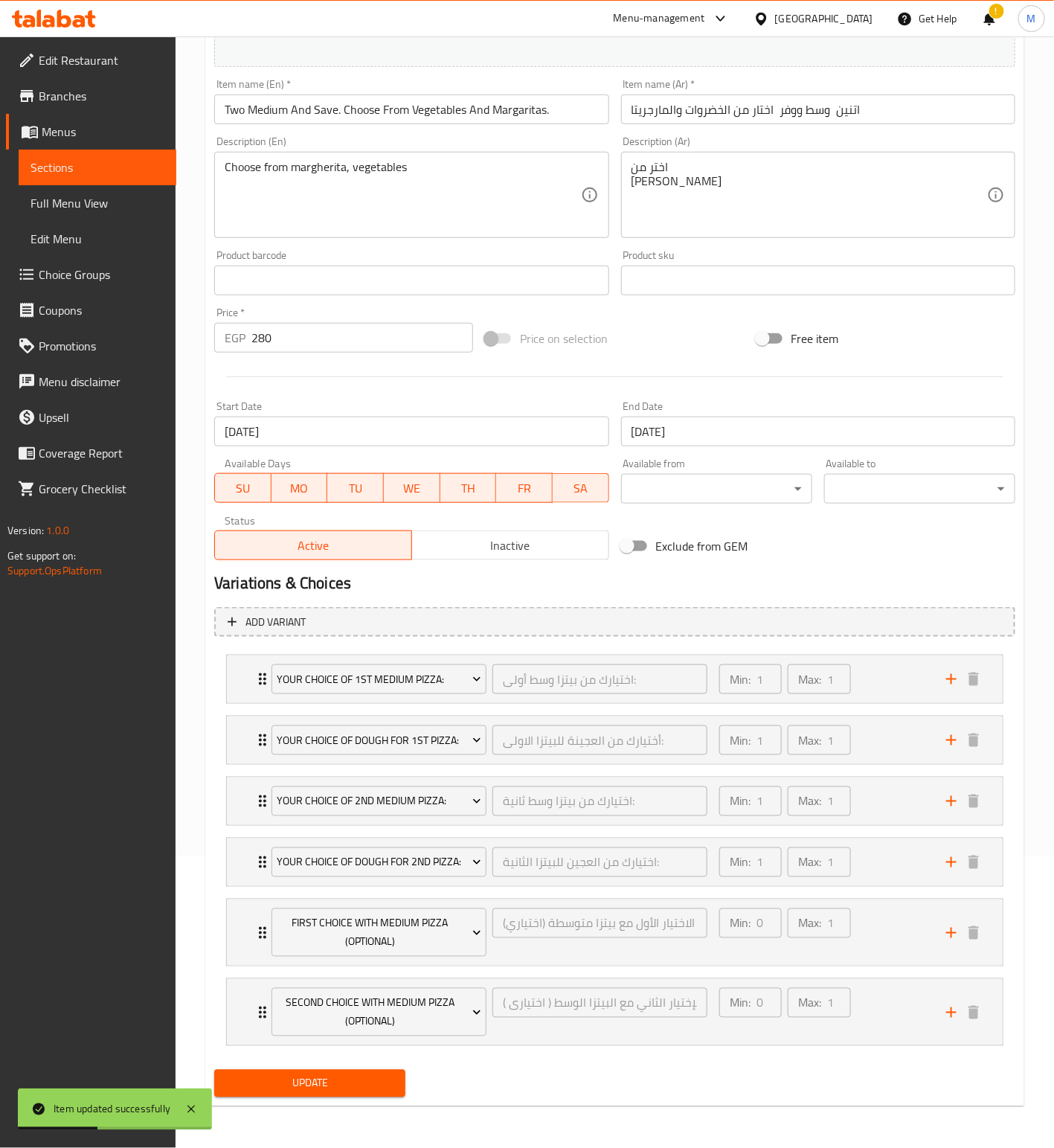
scroll to position [0, 0]
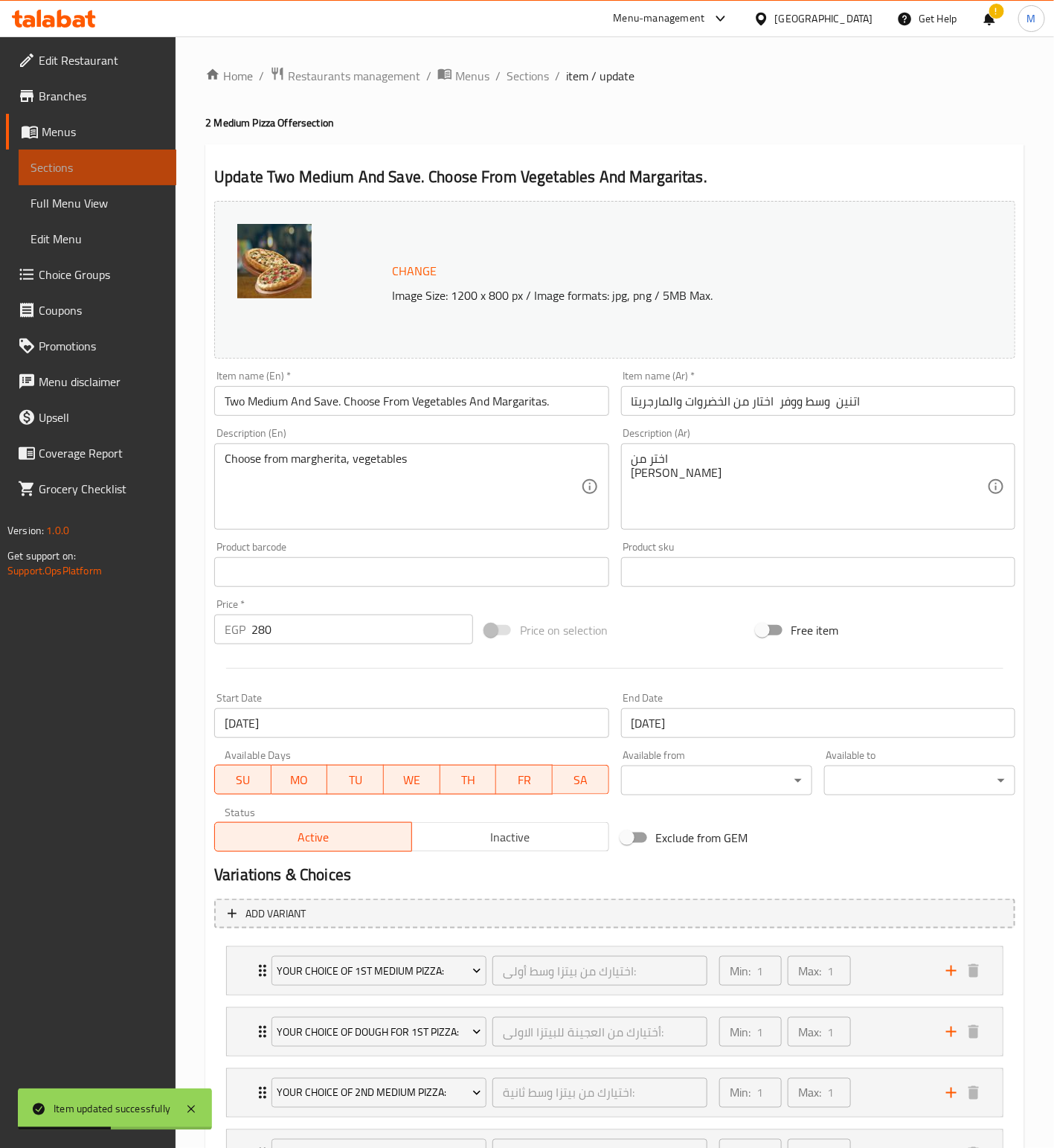
click at [94, 167] on span "Sections" at bounding box center [97, 167] width 134 height 18
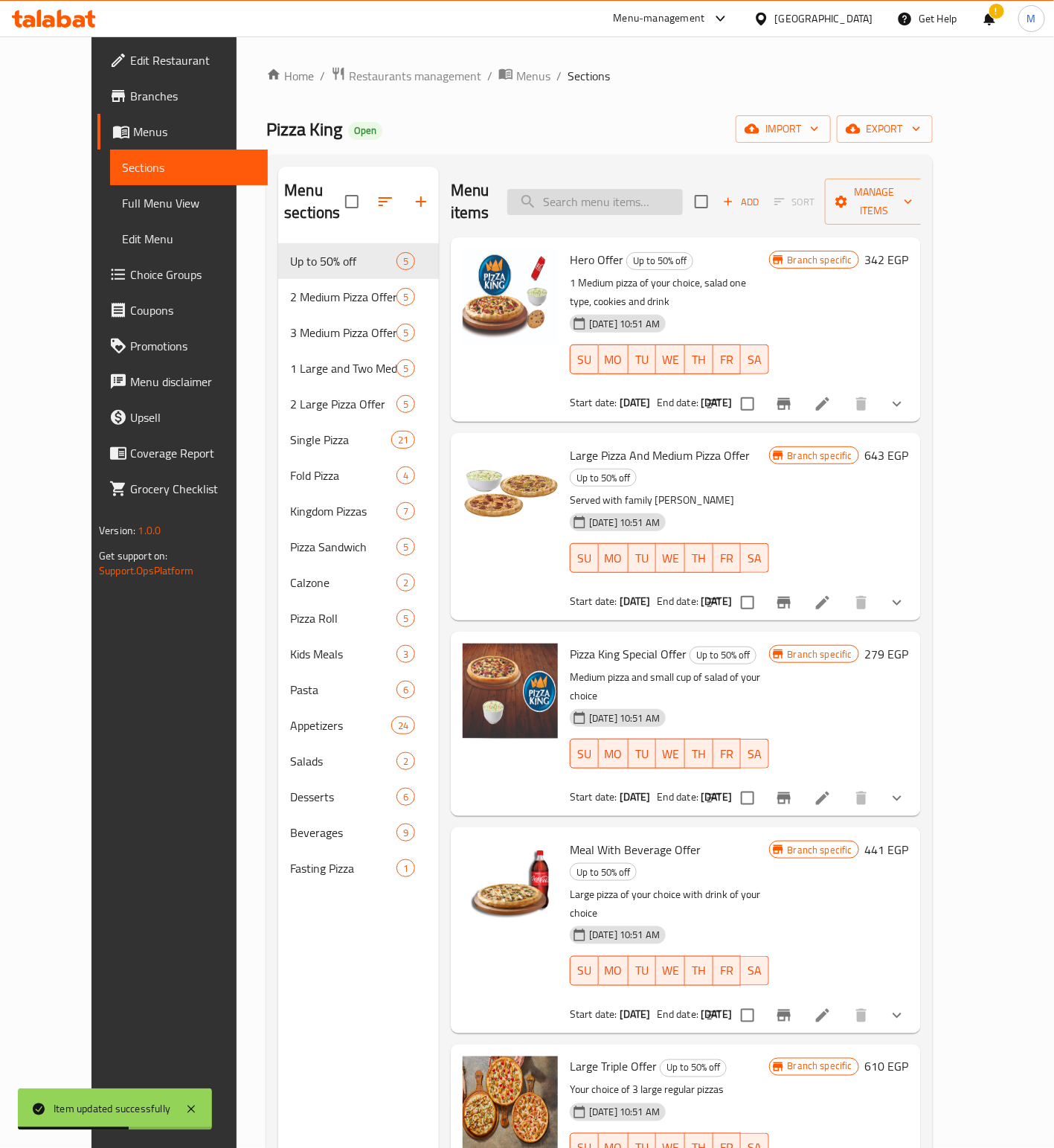
click at [607, 206] on div "Menu items Add Sort Manage items" at bounding box center [686, 201] width 470 height 70
click at [607, 192] on input "search" at bounding box center [596, 202] width 175 height 26
paste input "Two Large Pizzas and save more choose from vegetables and Margherita"
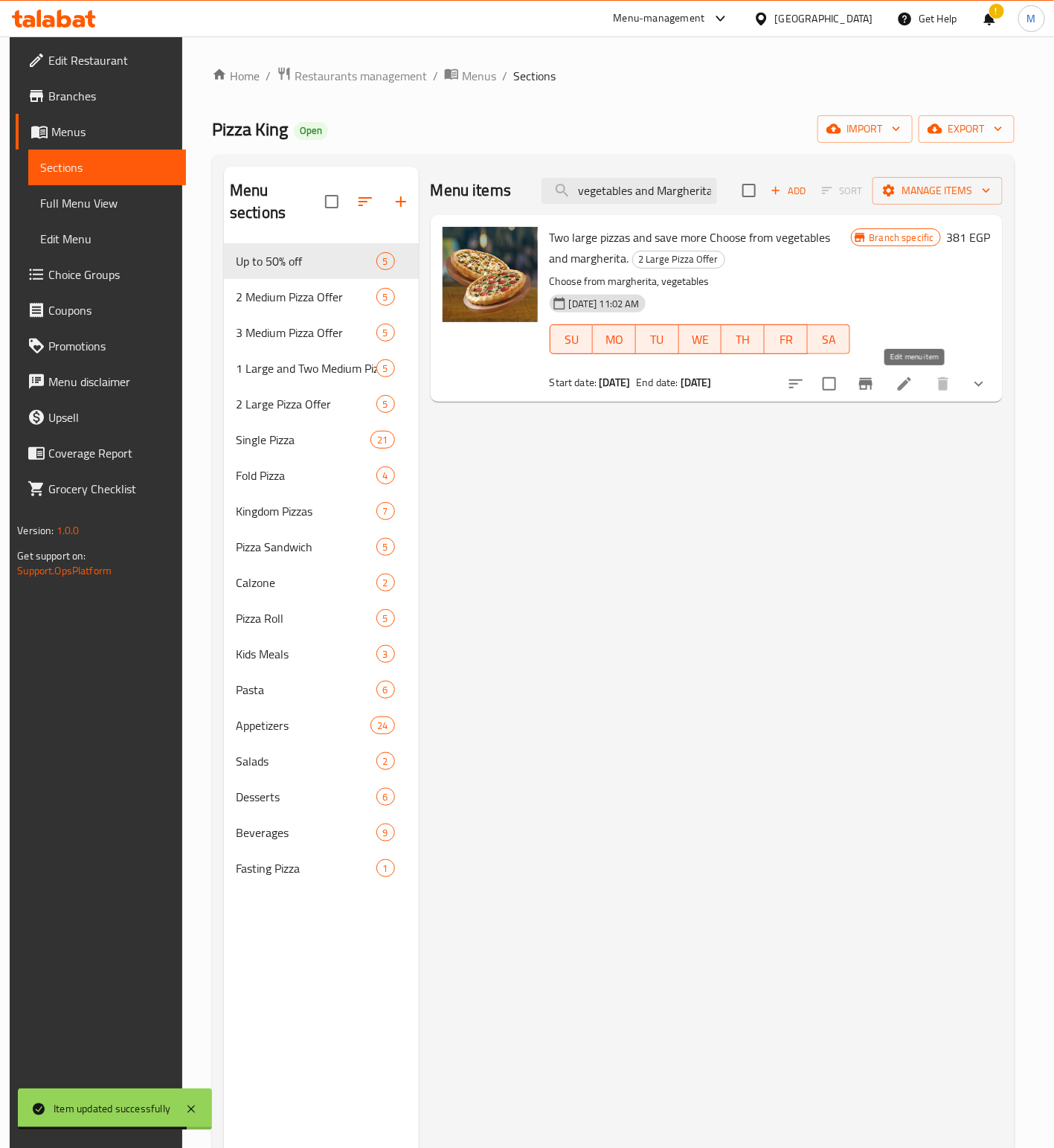
type input "Two Large Pizzas and save more choose from vegetables and Margherita"
click at [911, 387] on icon at bounding box center [904, 384] width 14 height 14
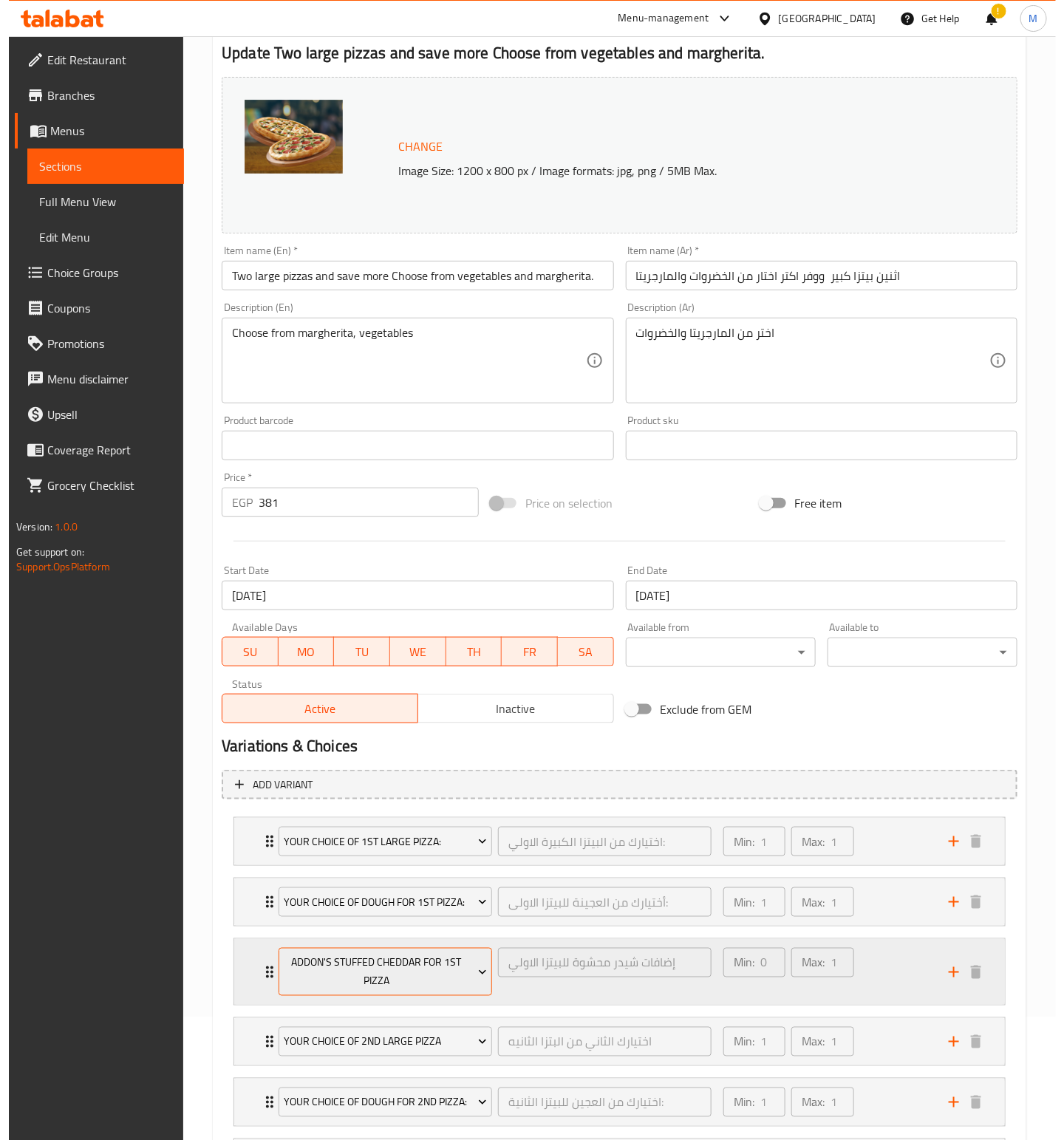
scroll to position [221, 0]
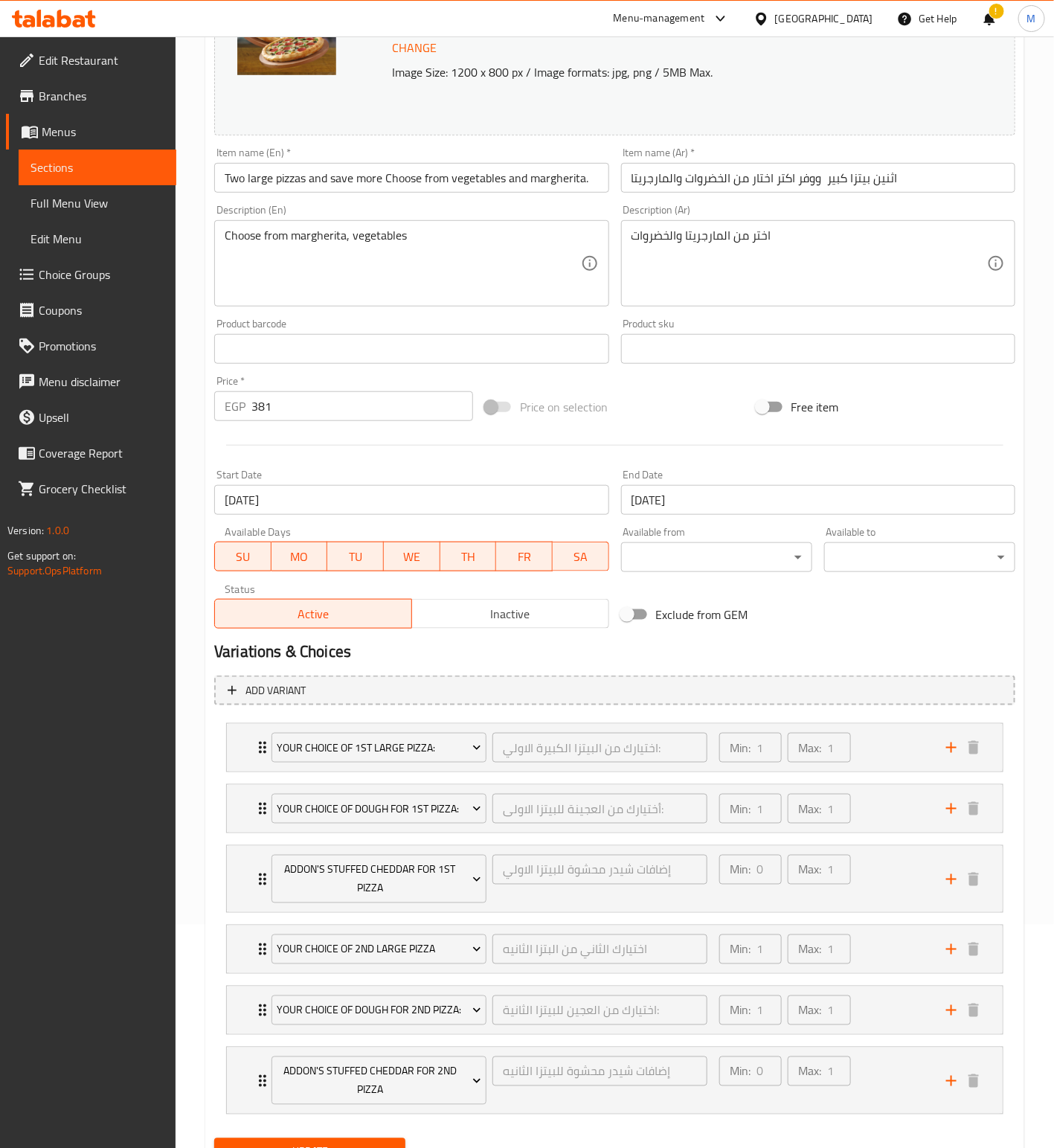
click at [359, 493] on input "[DATE]" at bounding box center [412, 500] width 395 height 30
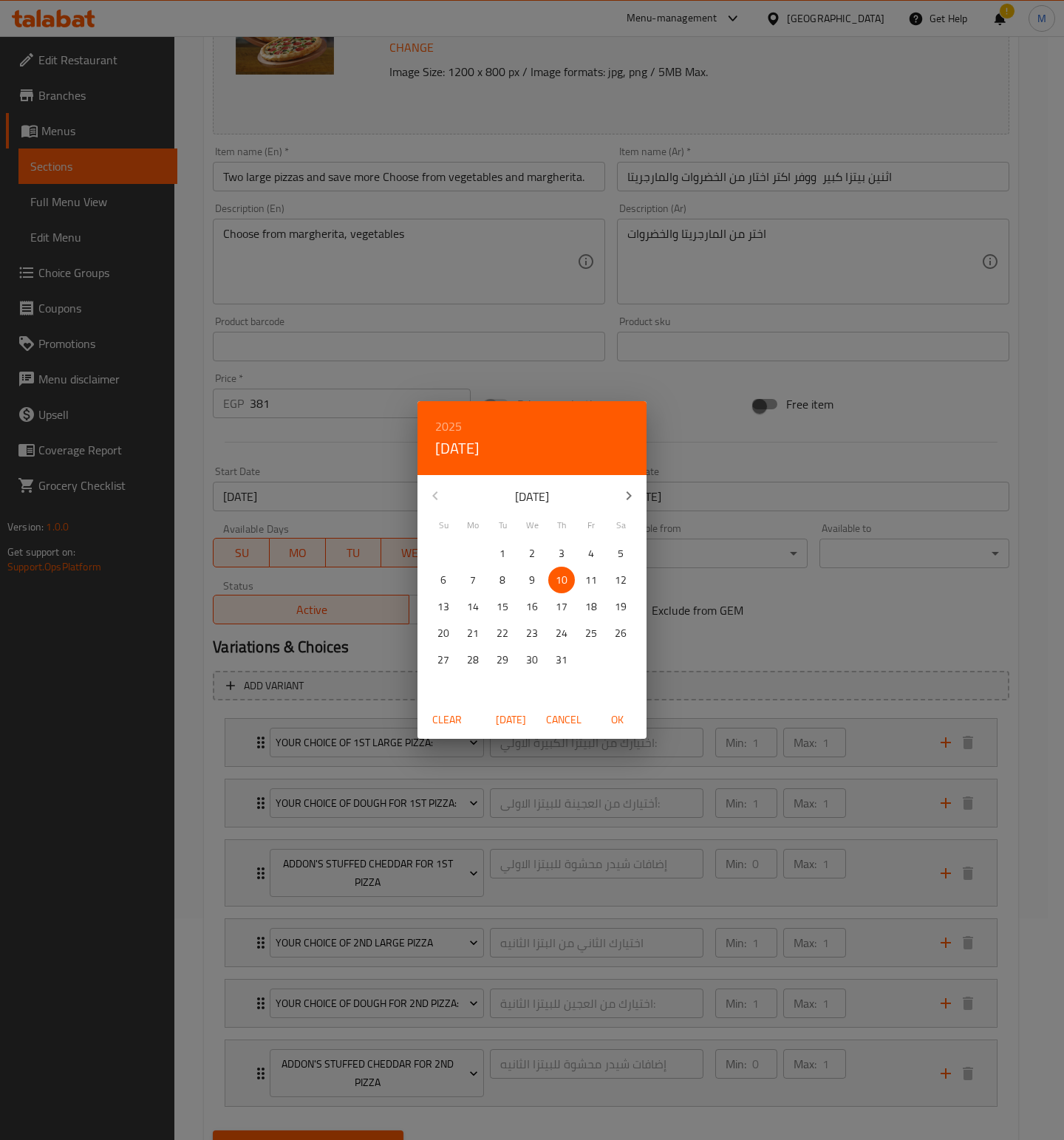
click at [621, 499] on icon "button" at bounding box center [629, 496] width 18 height 18
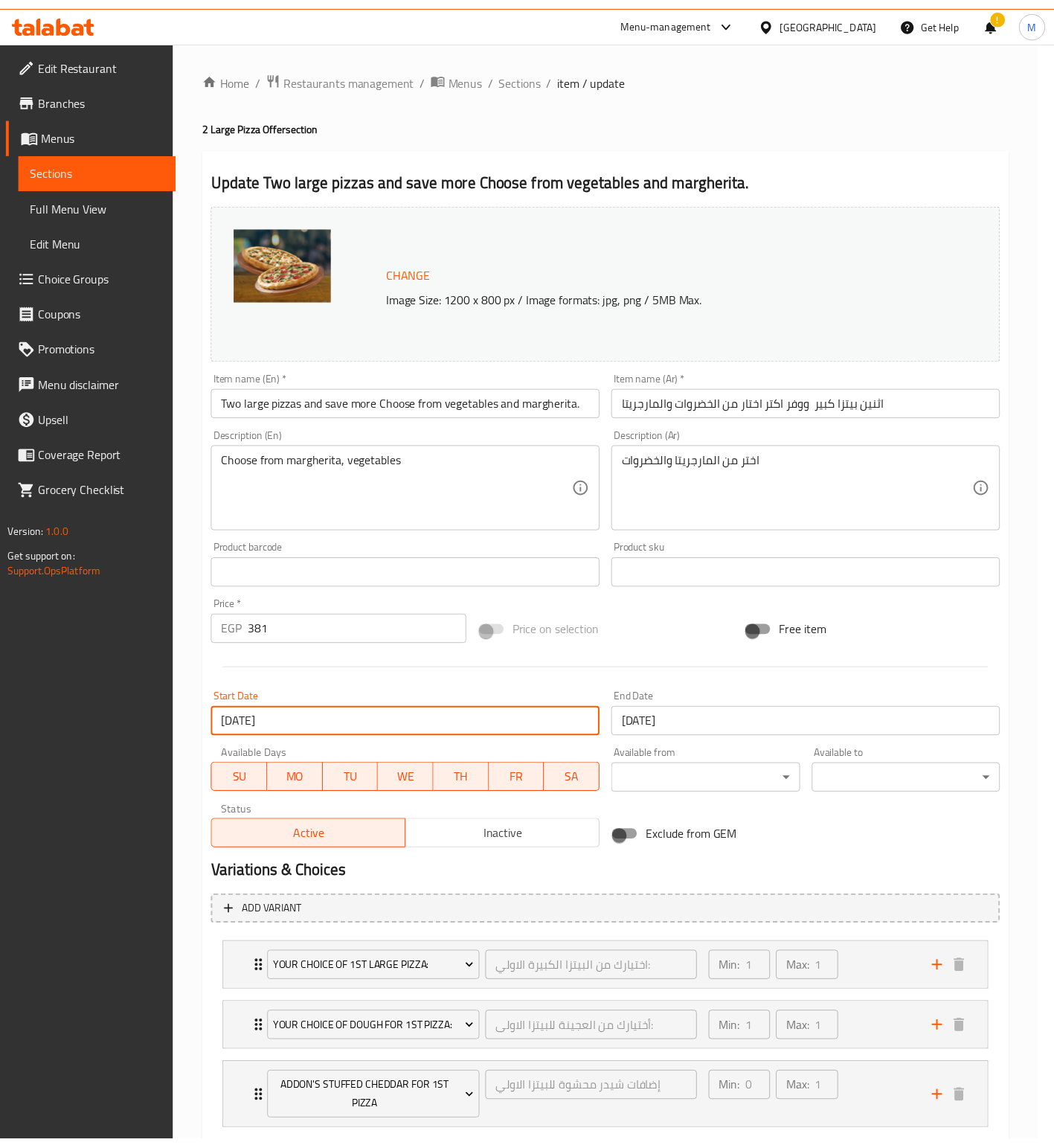
scroll to position [223, 0]
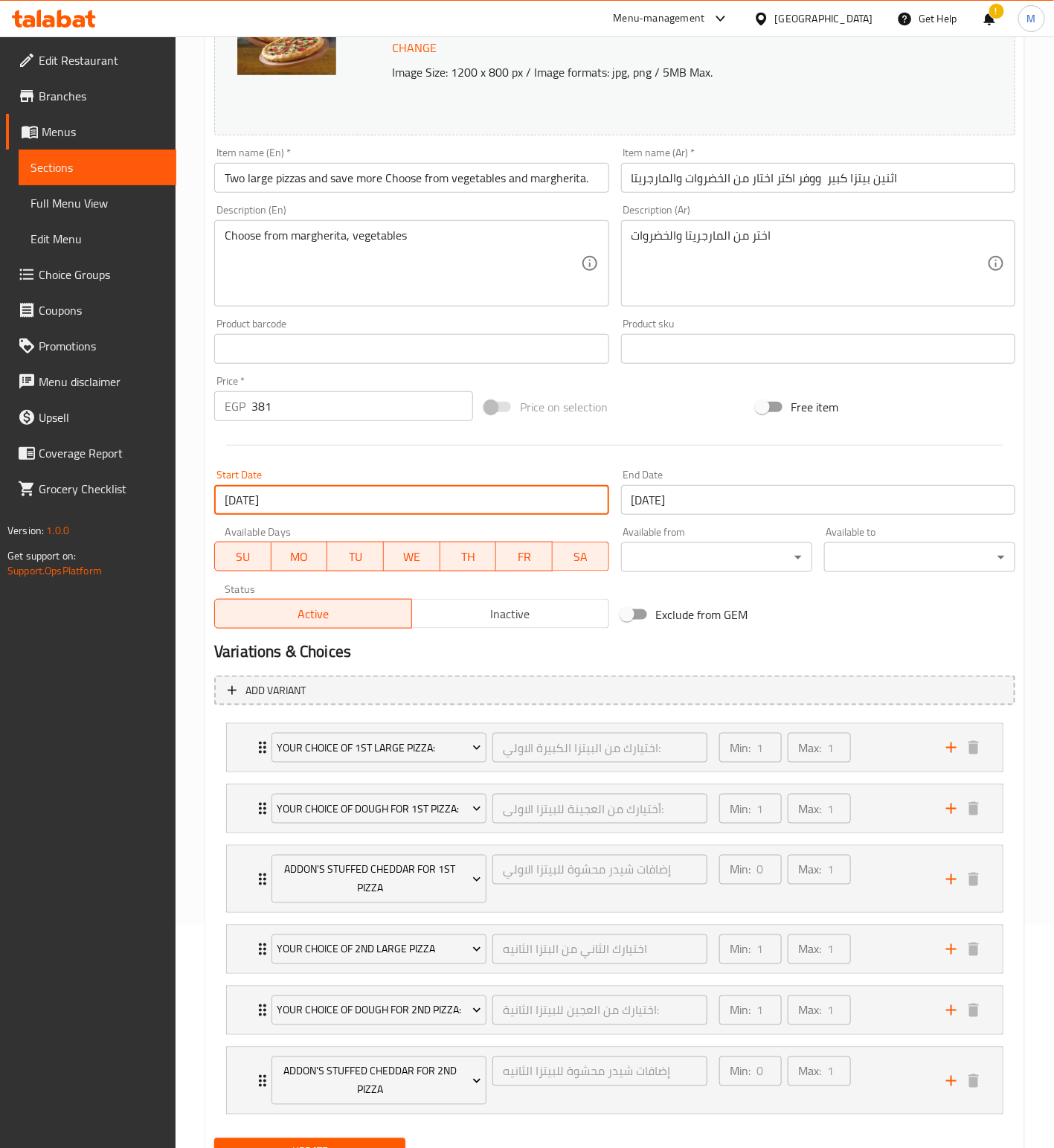
click at [743, 510] on input "[DATE]" at bounding box center [818, 500] width 395 height 30
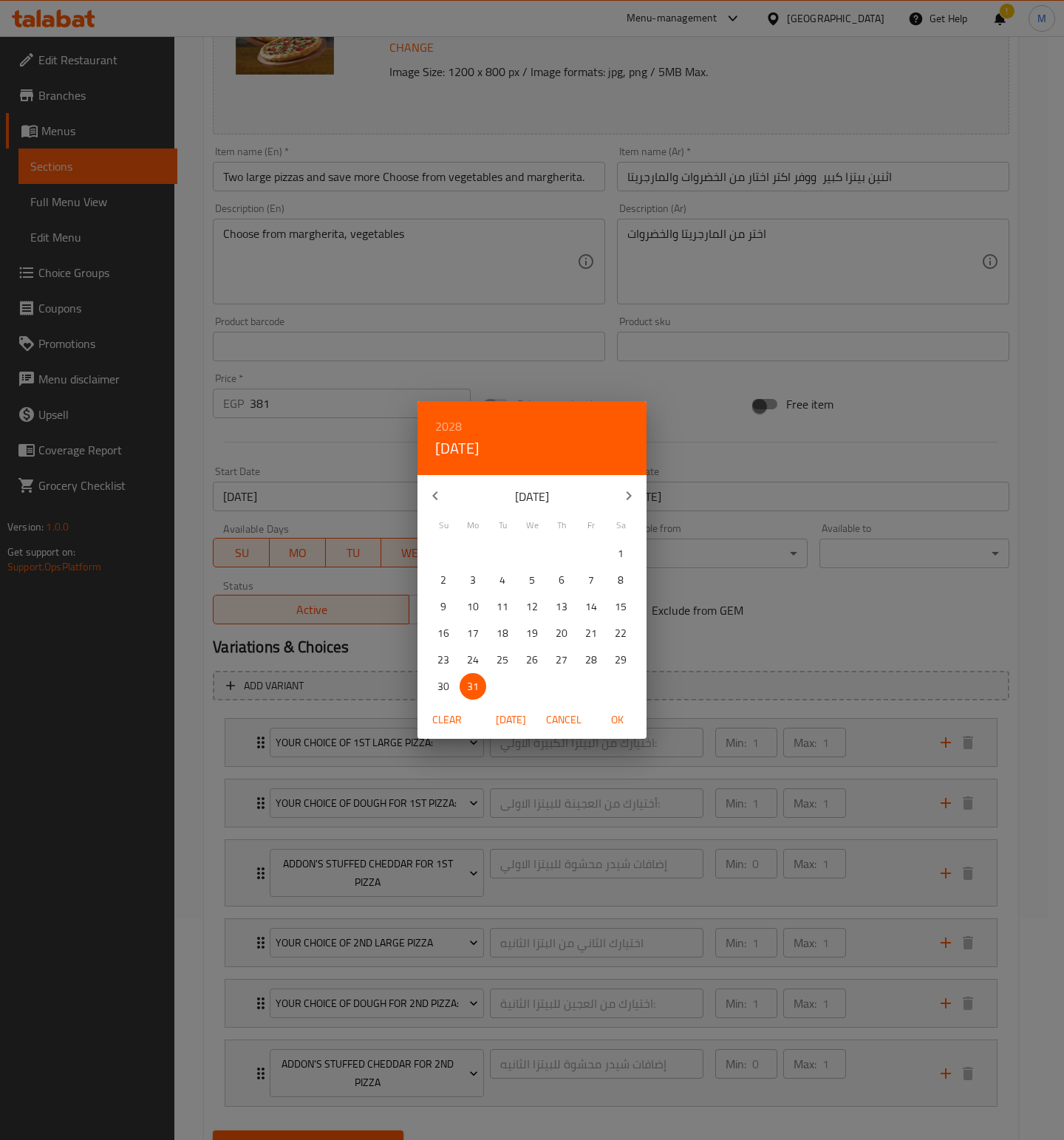
click at [451, 422] on h6 "2028" at bounding box center [448, 426] width 26 height 21
click at [528, 519] on div "2026" at bounding box center [532, 521] width 229 height 30
click at [430, 491] on icon "button" at bounding box center [435, 496] width 18 height 18
click at [626, 504] on icon "button" at bounding box center [629, 496] width 18 height 18
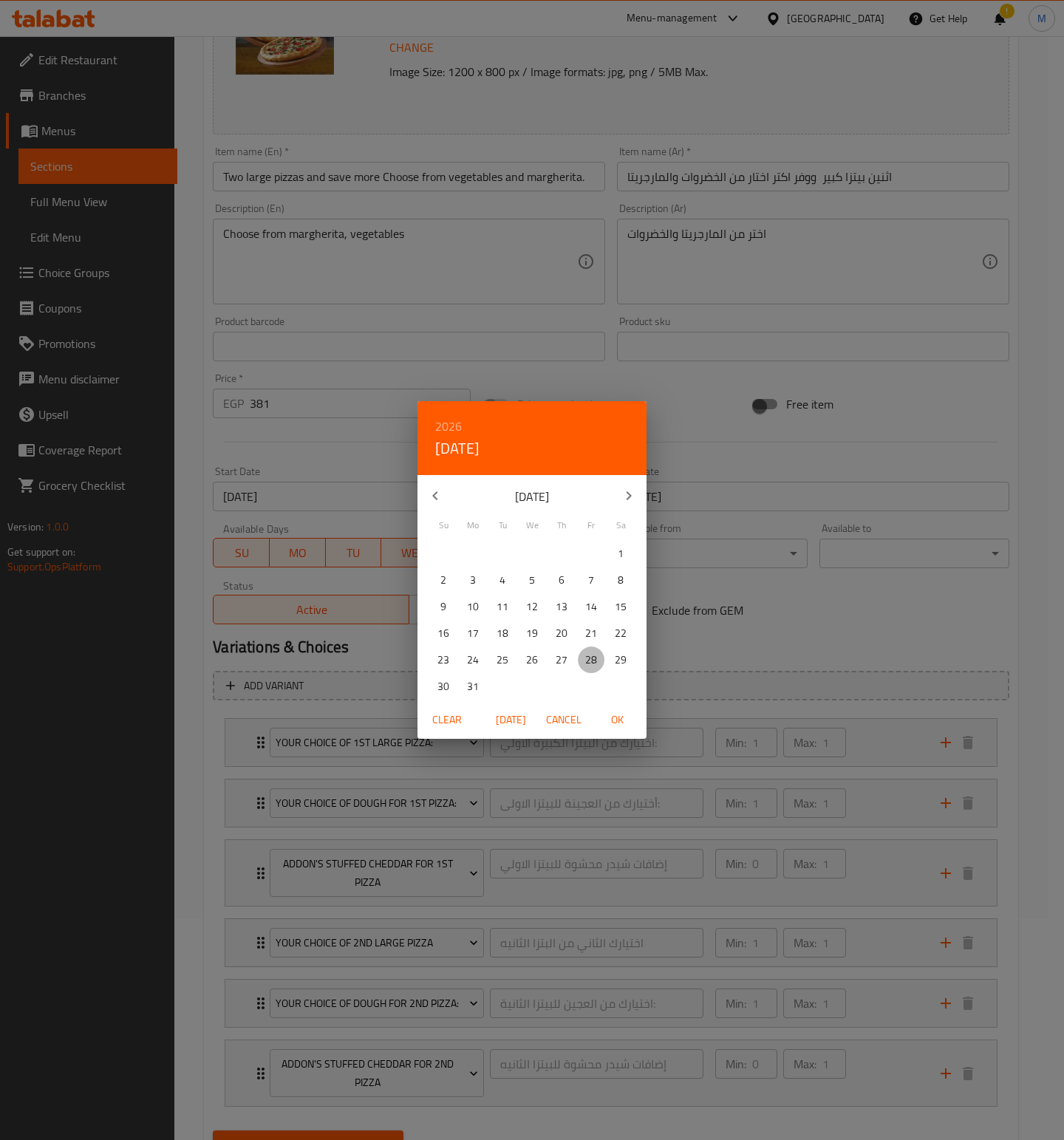
click at [597, 660] on span "28" at bounding box center [591, 660] width 26 height 18
click at [617, 716] on span "OK" at bounding box center [617, 720] width 35 height 18
type input "[DATE]"
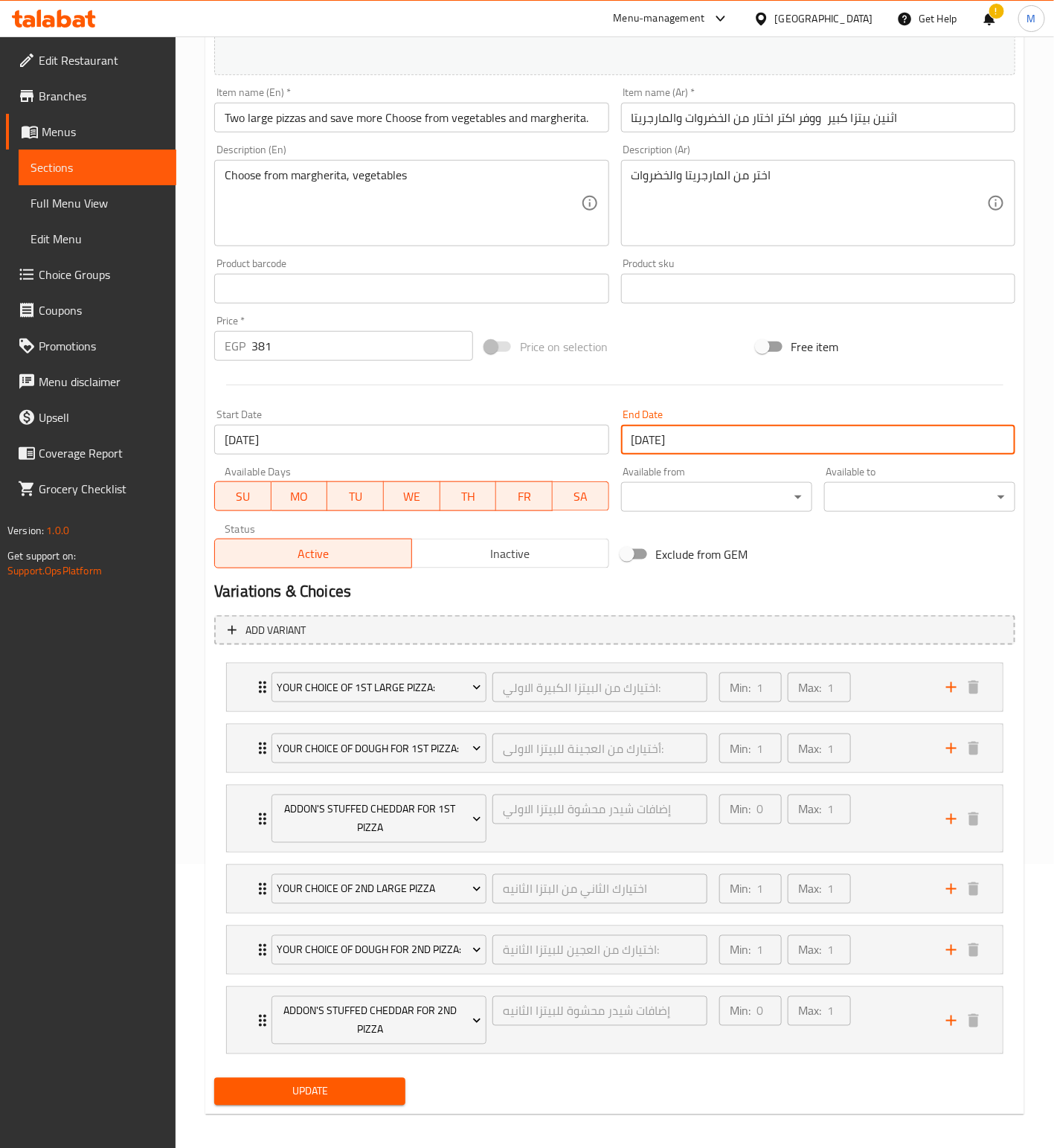
scroll to position [317, 0]
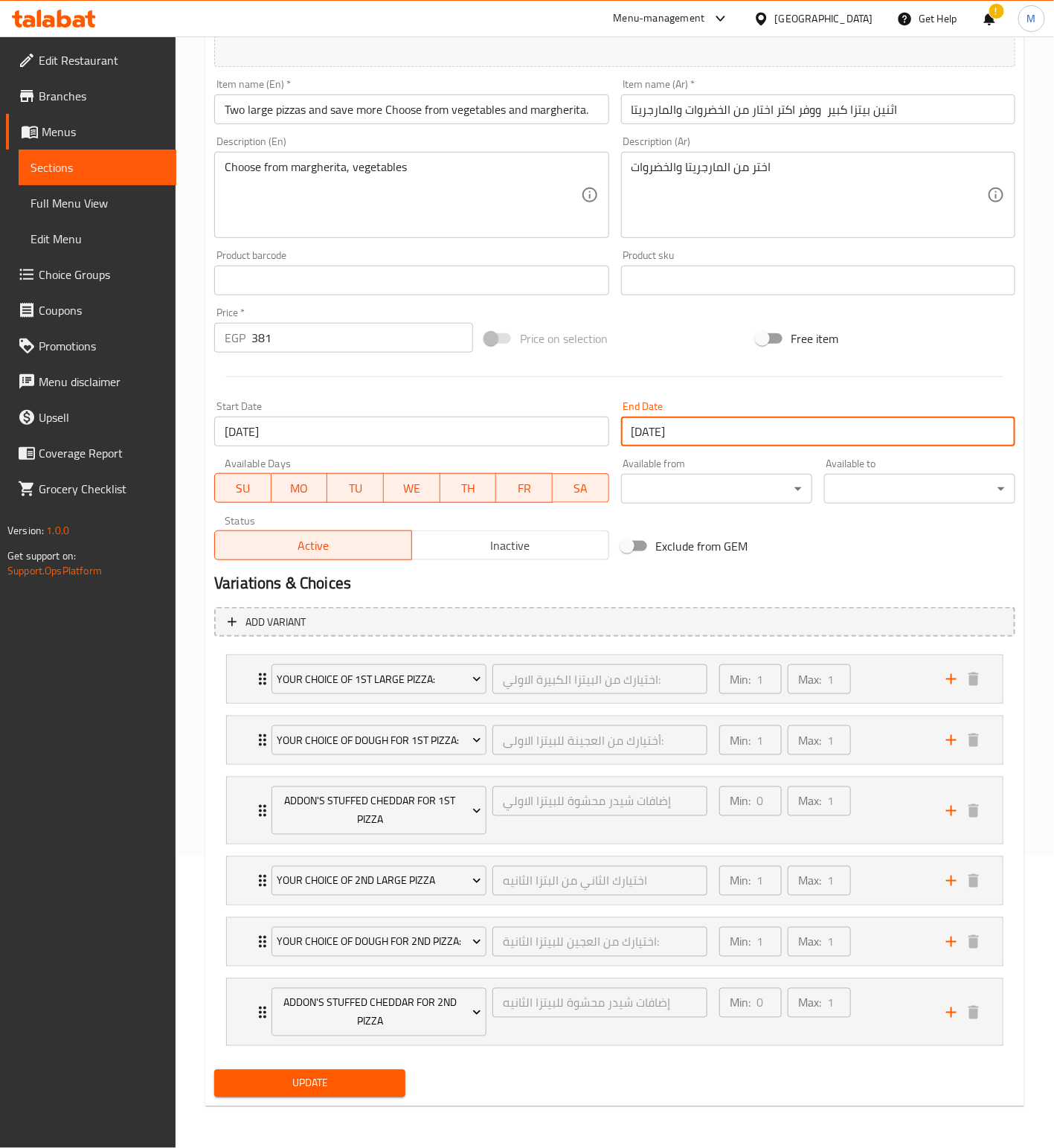
click at [389, 1083] on span "Update" at bounding box center [310, 1083] width 167 height 18
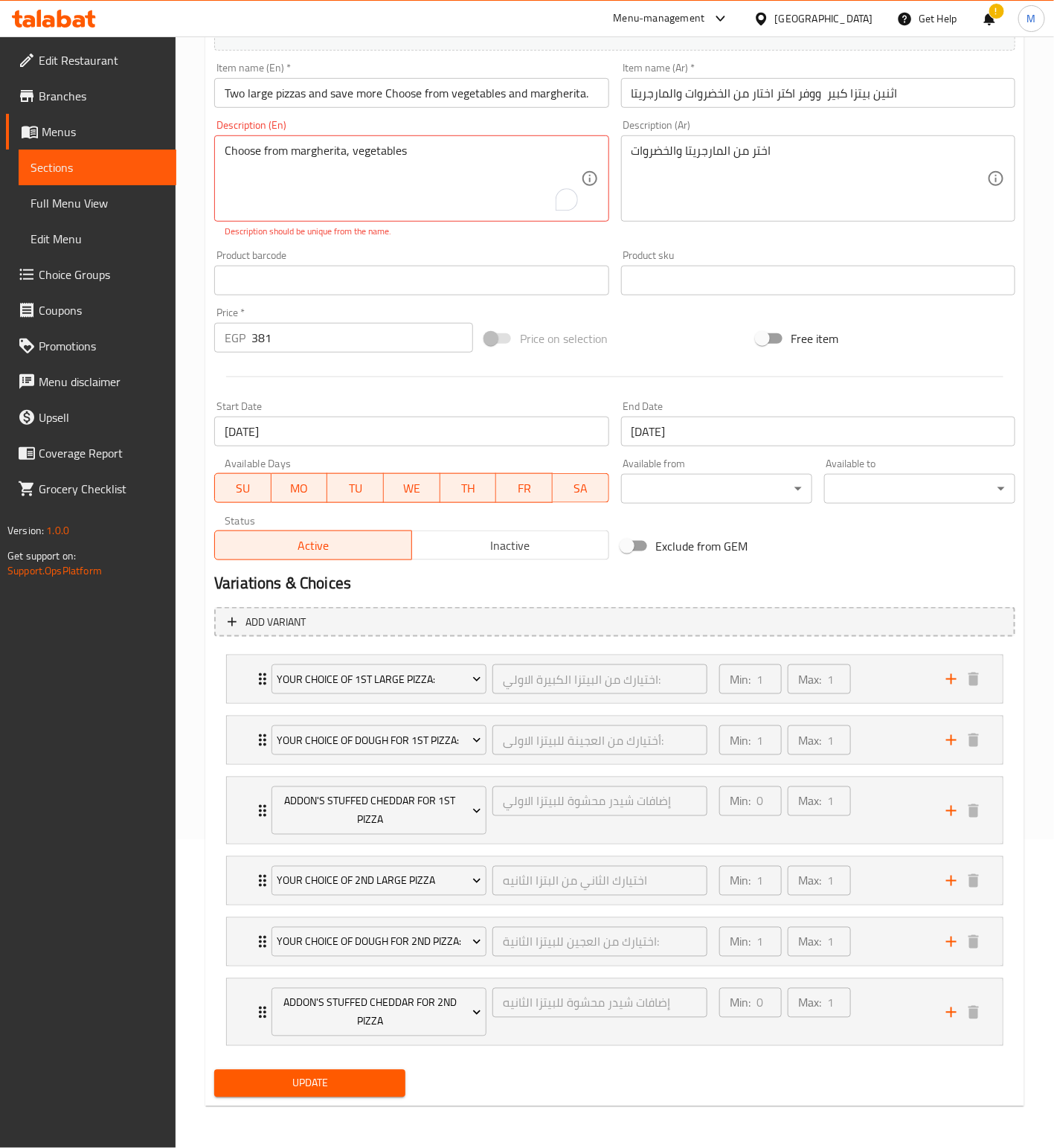
click at [328, 1089] on div "Update" at bounding box center [310, 1083] width 203 height 39
click at [331, 1097] on button "Update" at bounding box center [310, 1083] width 191 height 27
drag, startPoint x: 331, startPoint y: 1110, endPoint x: 239, endPoint y: 619, distance: 499.5
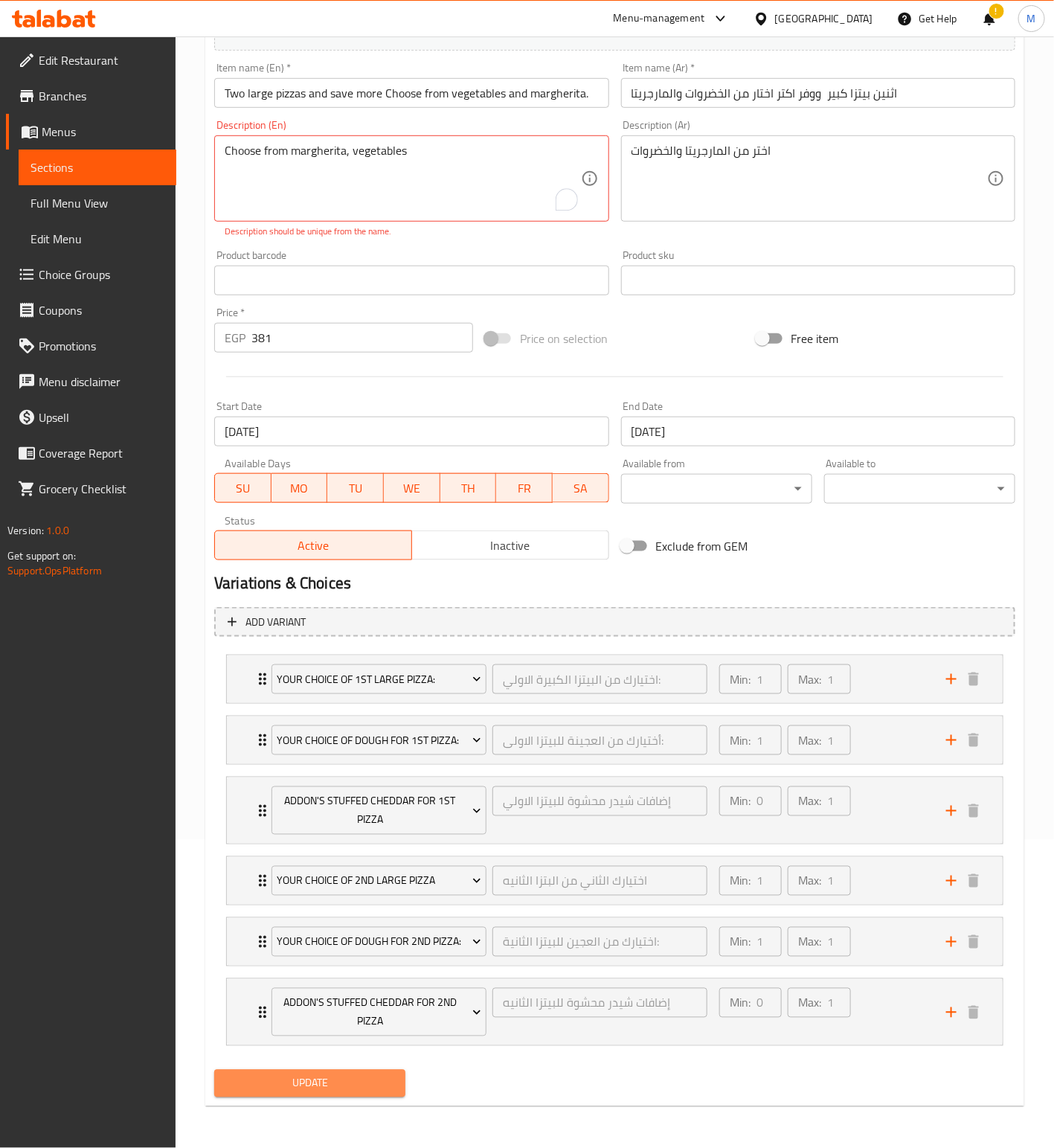
click at [331, 1097] on button "Update" at bounding box center [310, 1083] width 191 height 27
click at [650, 327] on div "Price on selection" at bounding box center [615, 339] width 270 height 40
click at [357, 184] on textarea "Choose from margherita, vegetables" at bounding box center [402, 178] width 355 height 70
drag, startPoint x: 445, startPoint y: 156, endPoint x: 449, endPoint y: 150, distance: 7.2
click at [447, 153] on textarea "Choose from margherita, vegetables" at bounding box center [402, 178] width 355 height 70
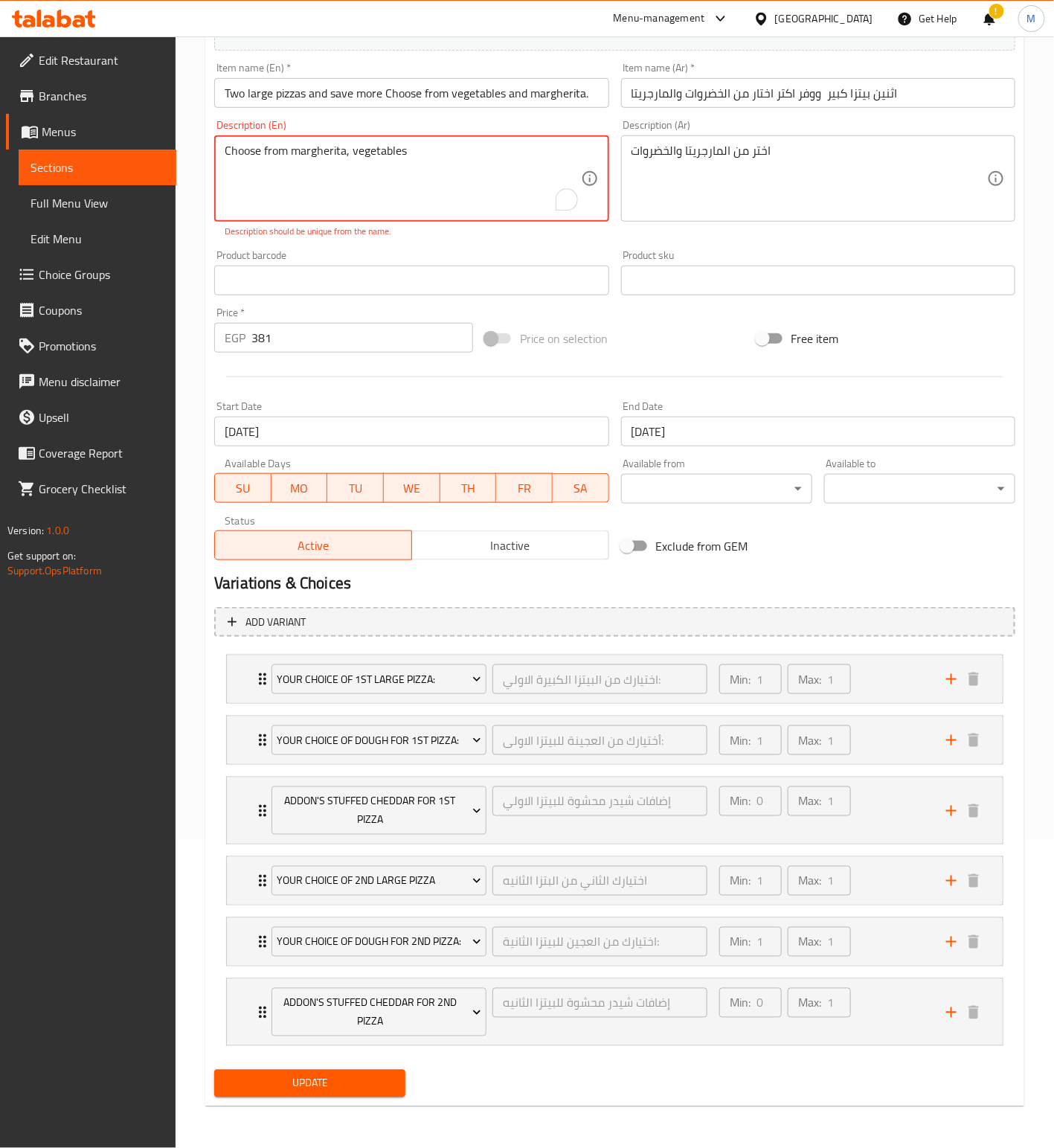
drag, startPoint x: 453, startPoint y: 142, endPoint x: 65, endPoint y: 142, distance: 388.0
click at [65, 142] on div "Edit Restaurant Branches Menus Sections Full Menu View Edit Menu Choice Groups …" at bounding box center [527, 438] width 1054 height 1419
drag, startPoint x: 320, startPoint y: 197, endPoint x: 262, endPoint y: 162, distance: 67.7
click at [319, 197] on textarea "Choose from margherita, vegetables" at bounding box center [402, 178] width 355 height 70
click at [226, 145] on textarea "Choose from margherita, vegetables" at bounding box center [402, 178] width 355 height 70
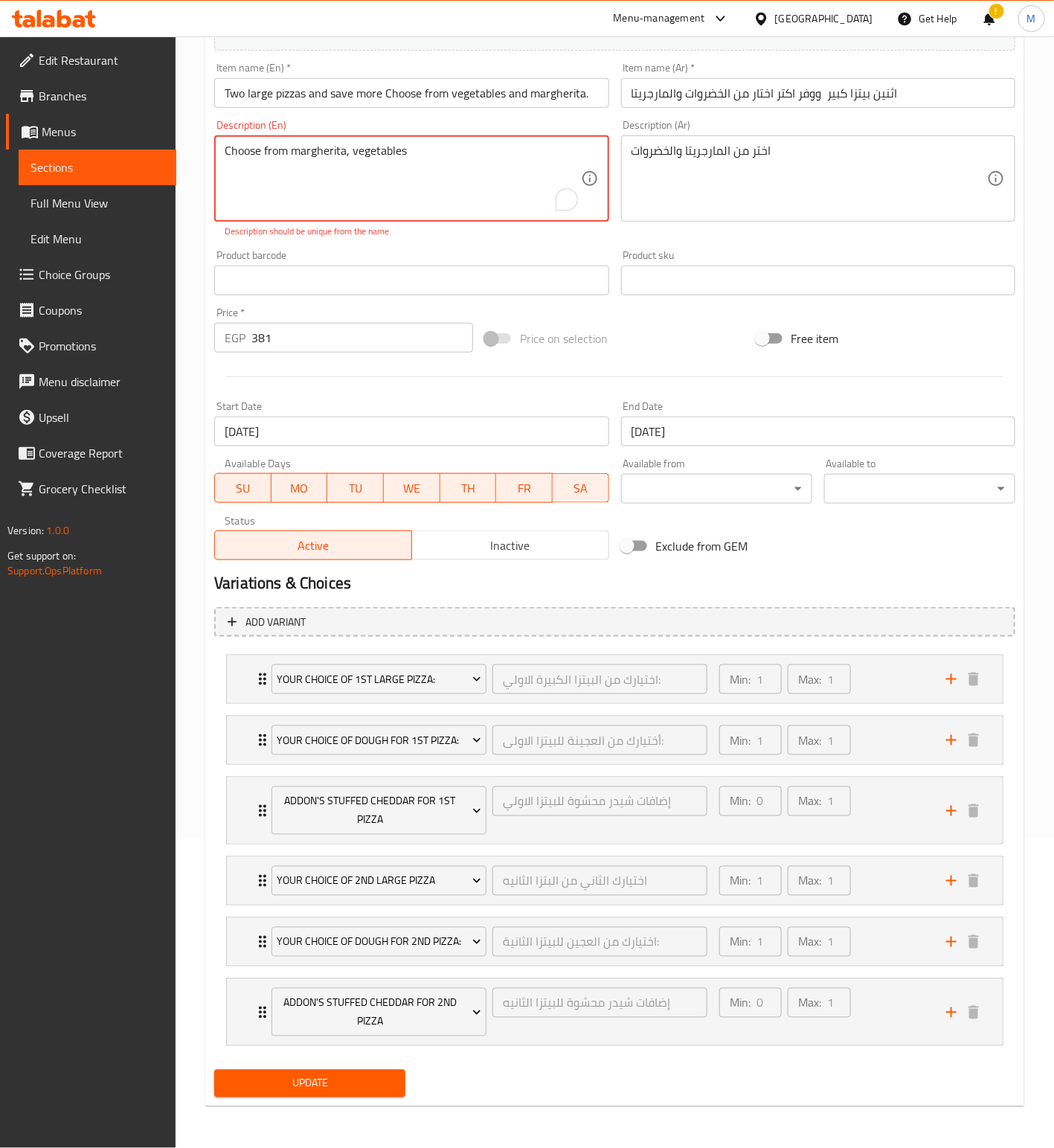
click at [326, 1093] on span "Update" at bounding box center [310, 1083] width 167 height 18
click at [431, 143] on textarea "Choose from margherita, vegetables" at bounding box center [402, 178] width 355 height 70
click at [349, 143] on textarea "Choose from margherita, vegetables" at bounding box center [402, 178] width 355 height 70
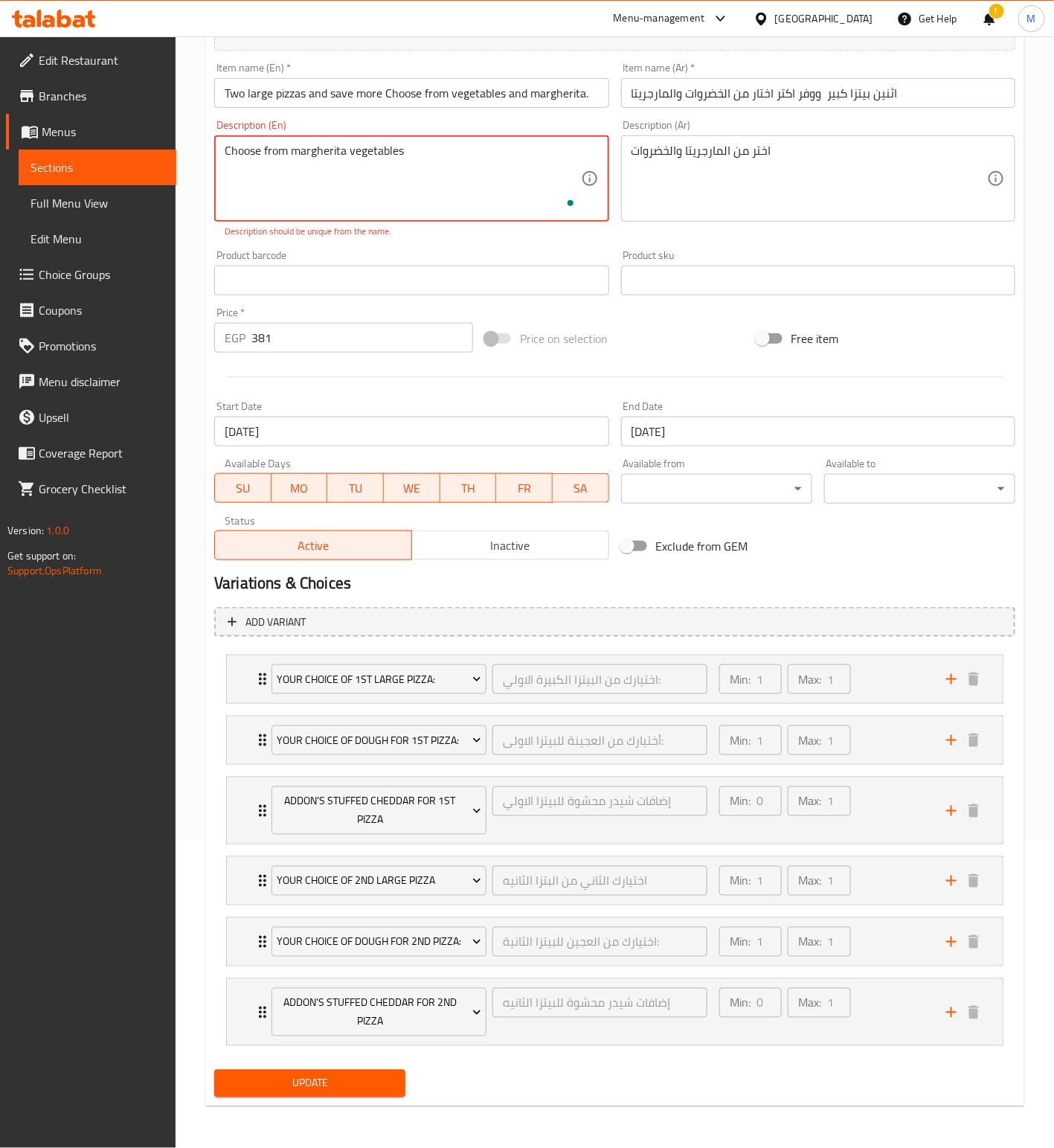
type textarea "Choose from margherita, vegetables"
click at [427, 158] on textarea "Choose from margherita, vegetables" at bounding box center [402, 178] width 355 height 70
click at [407, 143] on textarea "Choose from margherita, vegetables" at bounding box center [402, 178] width 355 height 70
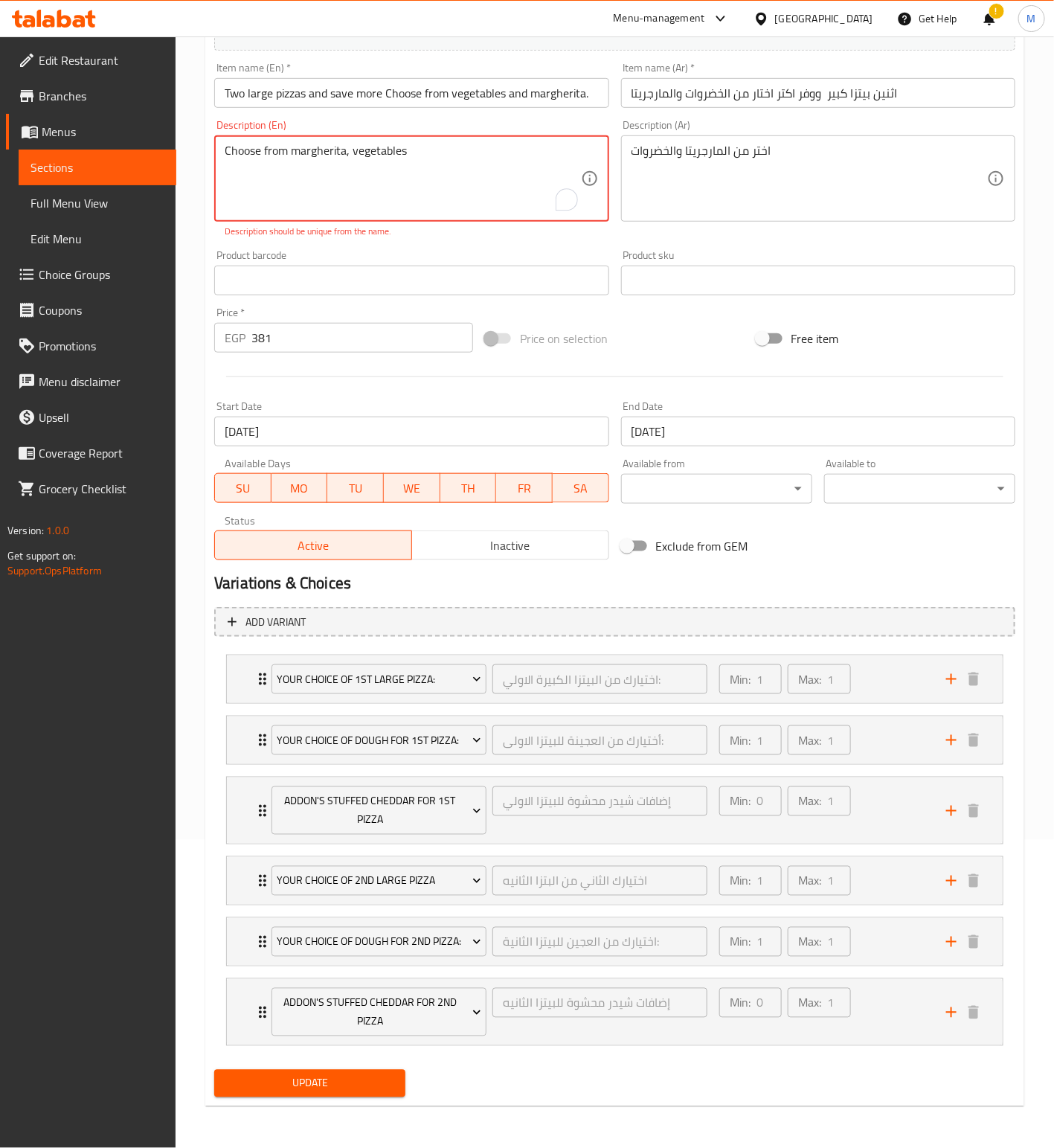
click at [407, 143] on textarea "Choose from margherita, vegetables" at bounding box center [402, 178] width 355 height 70
click at [668, 319] on div "Price on selection" at bounding box center [615, 339] width 270 height 40
paste textarea "Choose from margherita, vegetables"
click at [328, 1064] on div "Add variant Your Choice of 1st Large Pizza: اختيارك من البيتزا الكبيرة الاولي: …" at bounding box center [615, 832] width 813 height 463
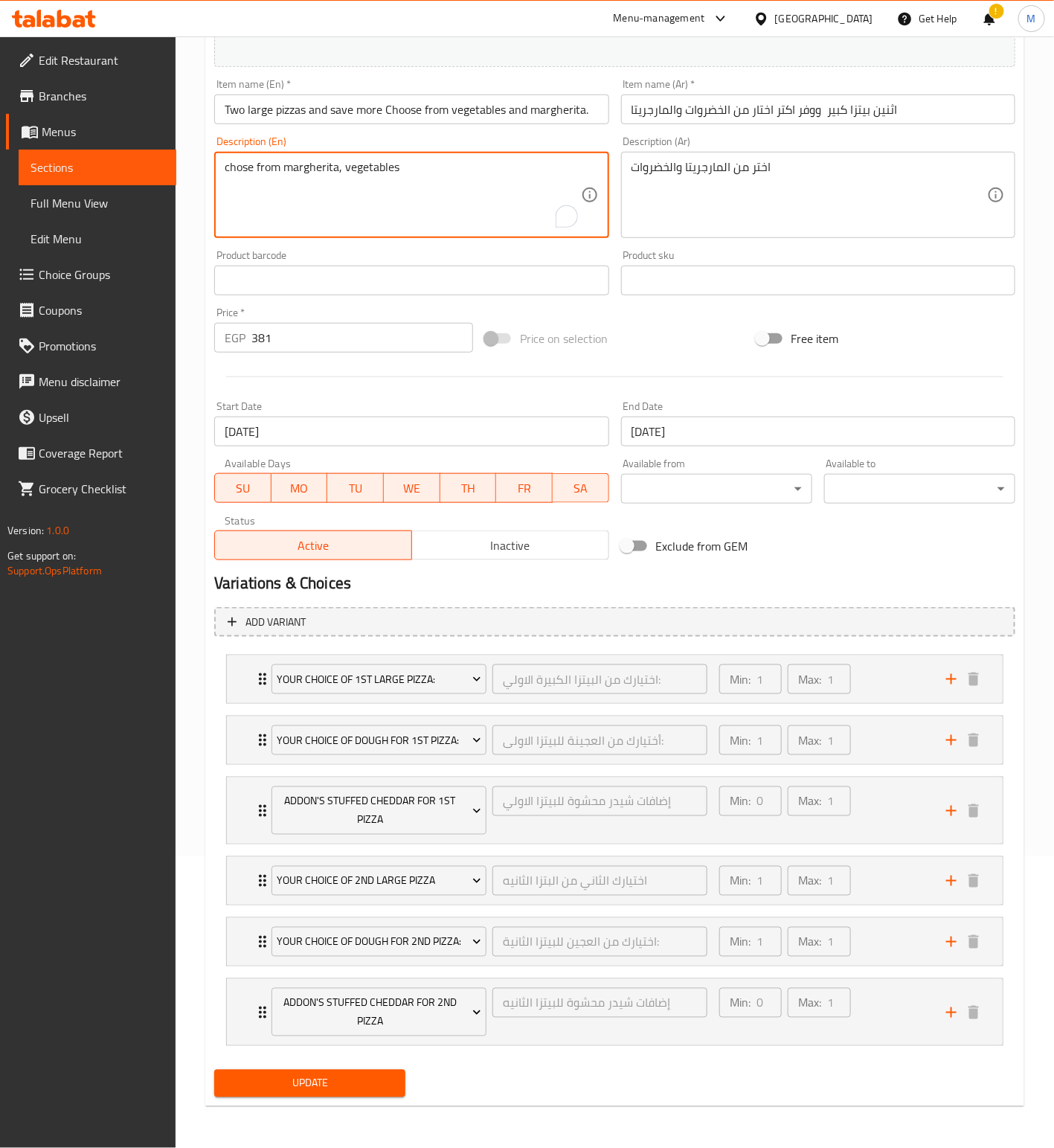
click at [360, 160] on textarea "chose from margherita, vegetables" at bounding box center [402, 195] width 355 height 70
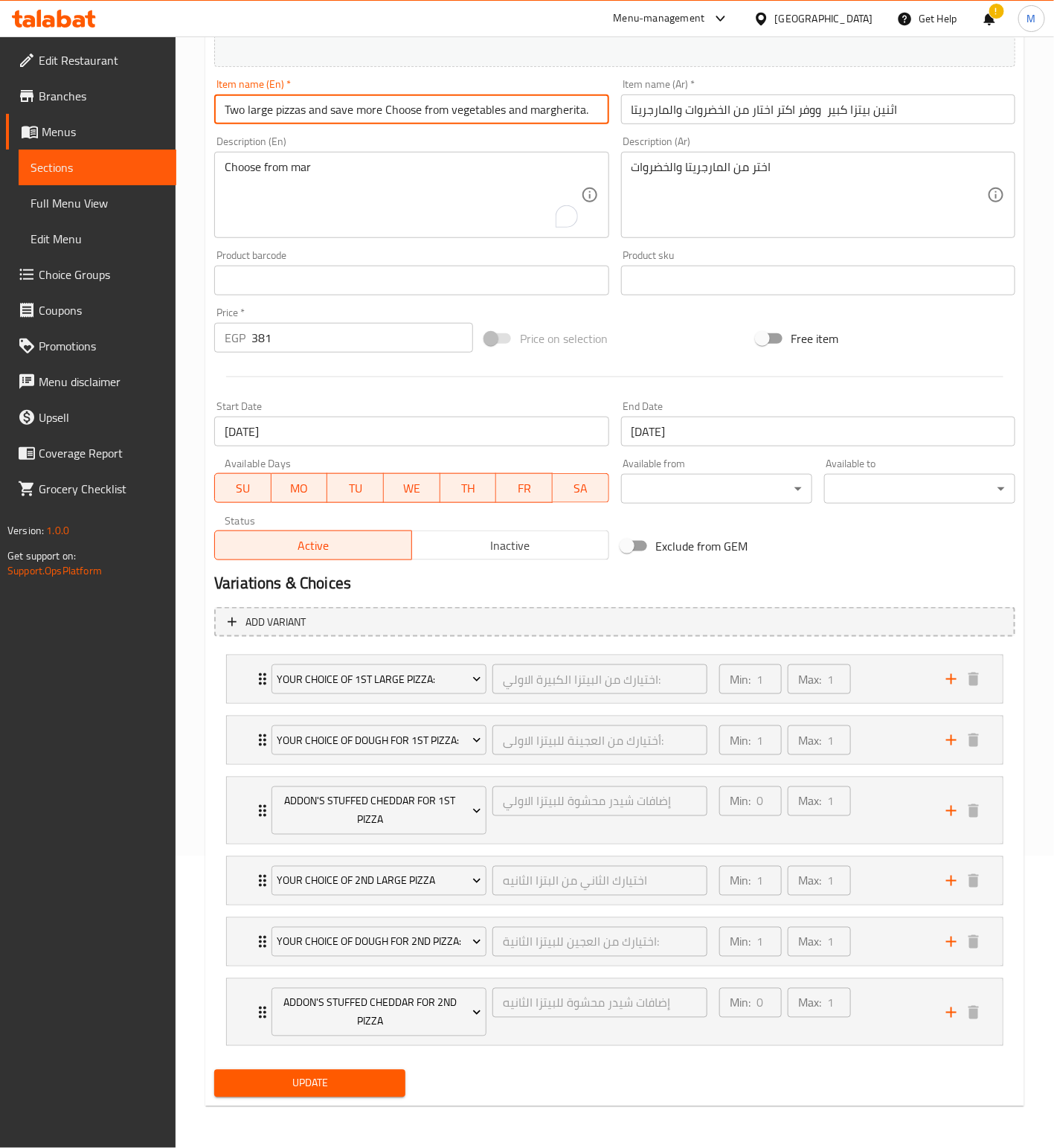
drag, startPoint x: 454, startPoint y: 87, endPoint x: 612, endPoint y: 88, distance: 158.0
click at [612, 88] on div "Item name (En)   * Two large pizzas and save more Choose from vegetables and ma…" at bounding box center [411, 101] width 406 height 58
click at [399, 152] on div "Choose from mar Description (En)" at bounding box center [412, 195] width 395 height 86
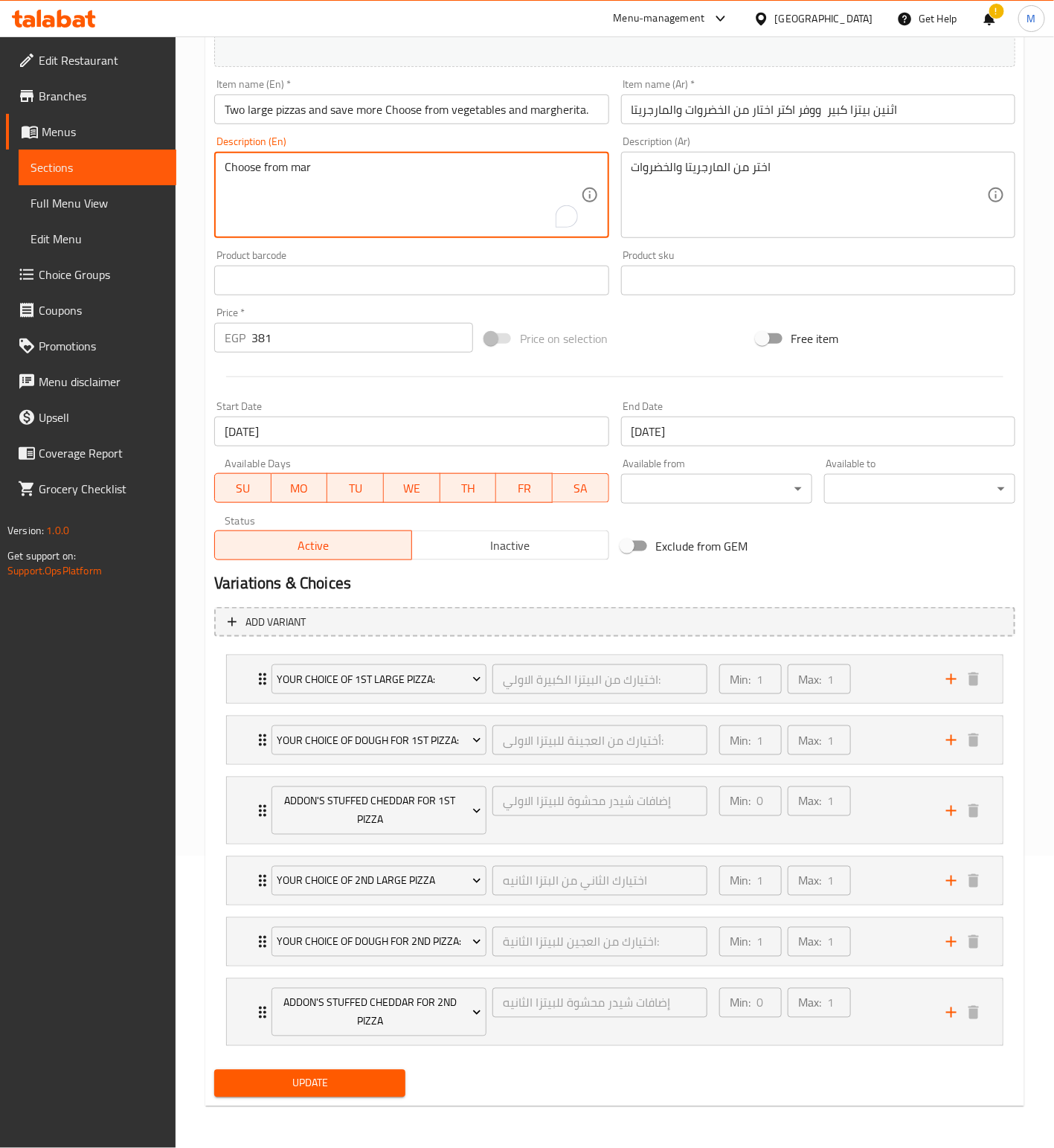
click at [309, 160] on textarea "Choose from mar" at bounding box center [402, 195] width 355 height 70
paste textarea "vegetables and margherita."
type textarea "Choose from vegetables and margherit"
click at [343, 1090] on span "Update" at bounding box center [310, 1083] width 167 height 18
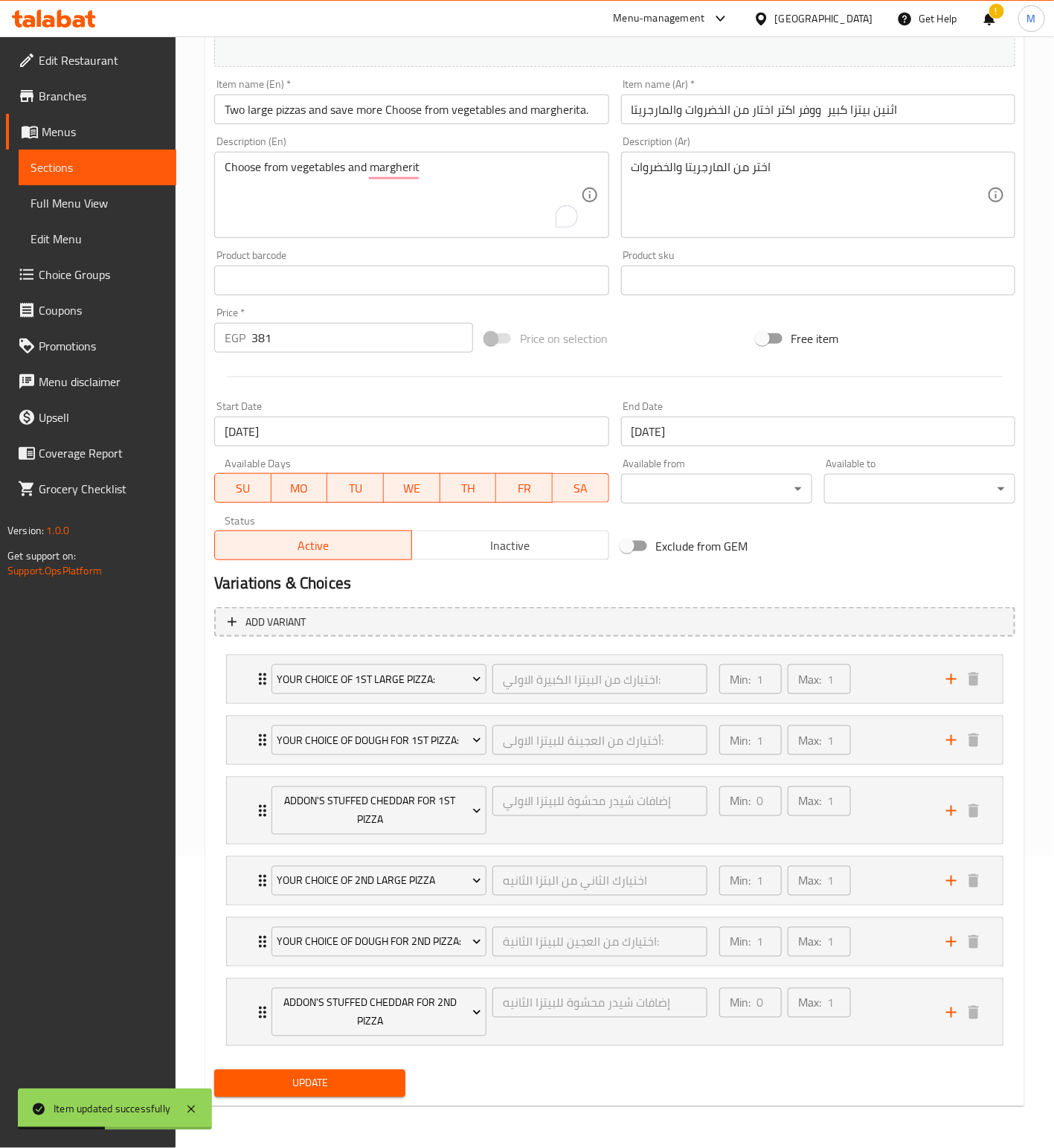
click at [81, 162] on span "Sections" at bounding box center [97, 167] width 134 height 18
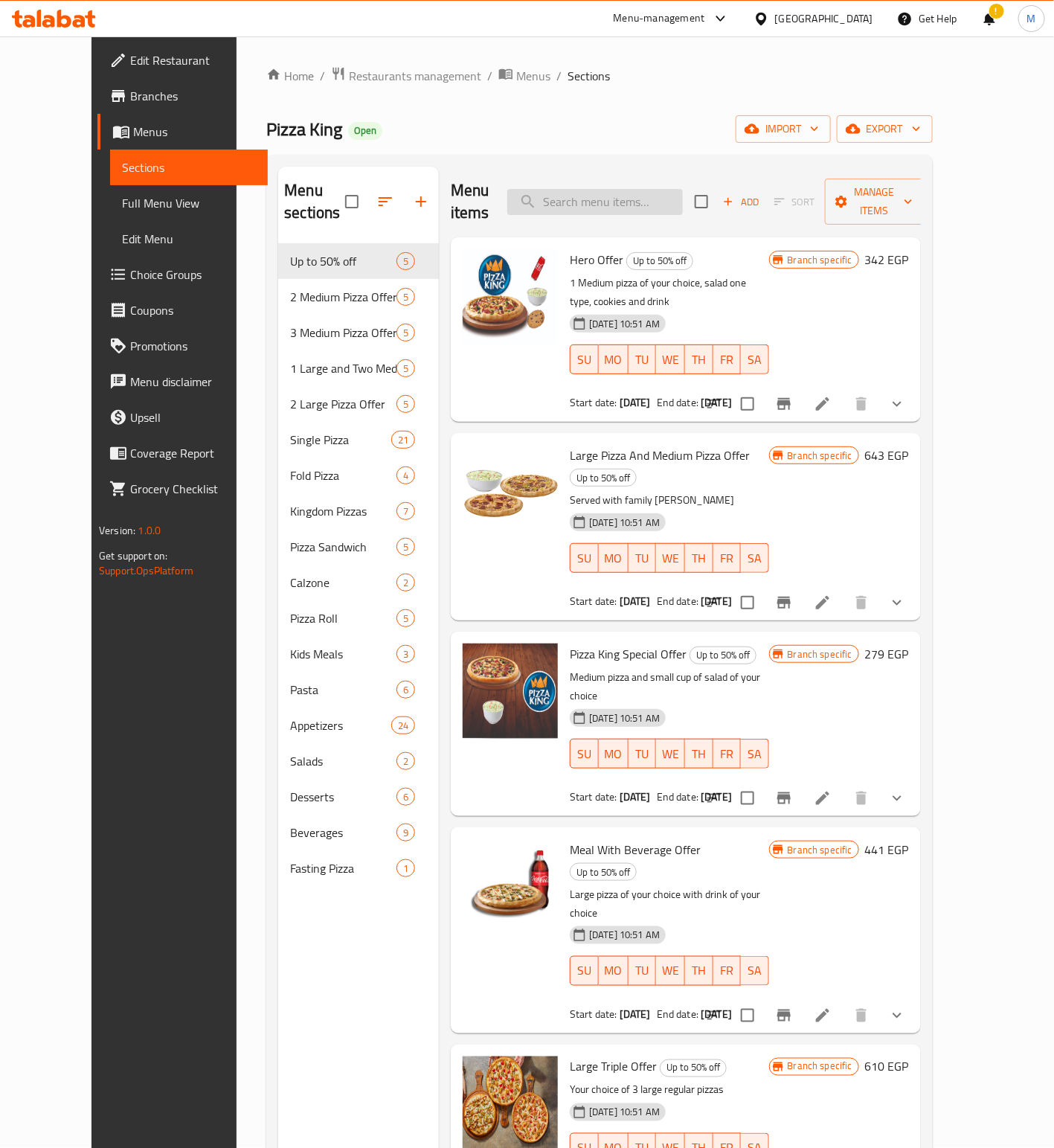
click at [606, 195] on input "search" at bounding box center [596, 202] width 175 height 26
paste input "Three Medium And Save More. Choose From Margarita And Vegetables."
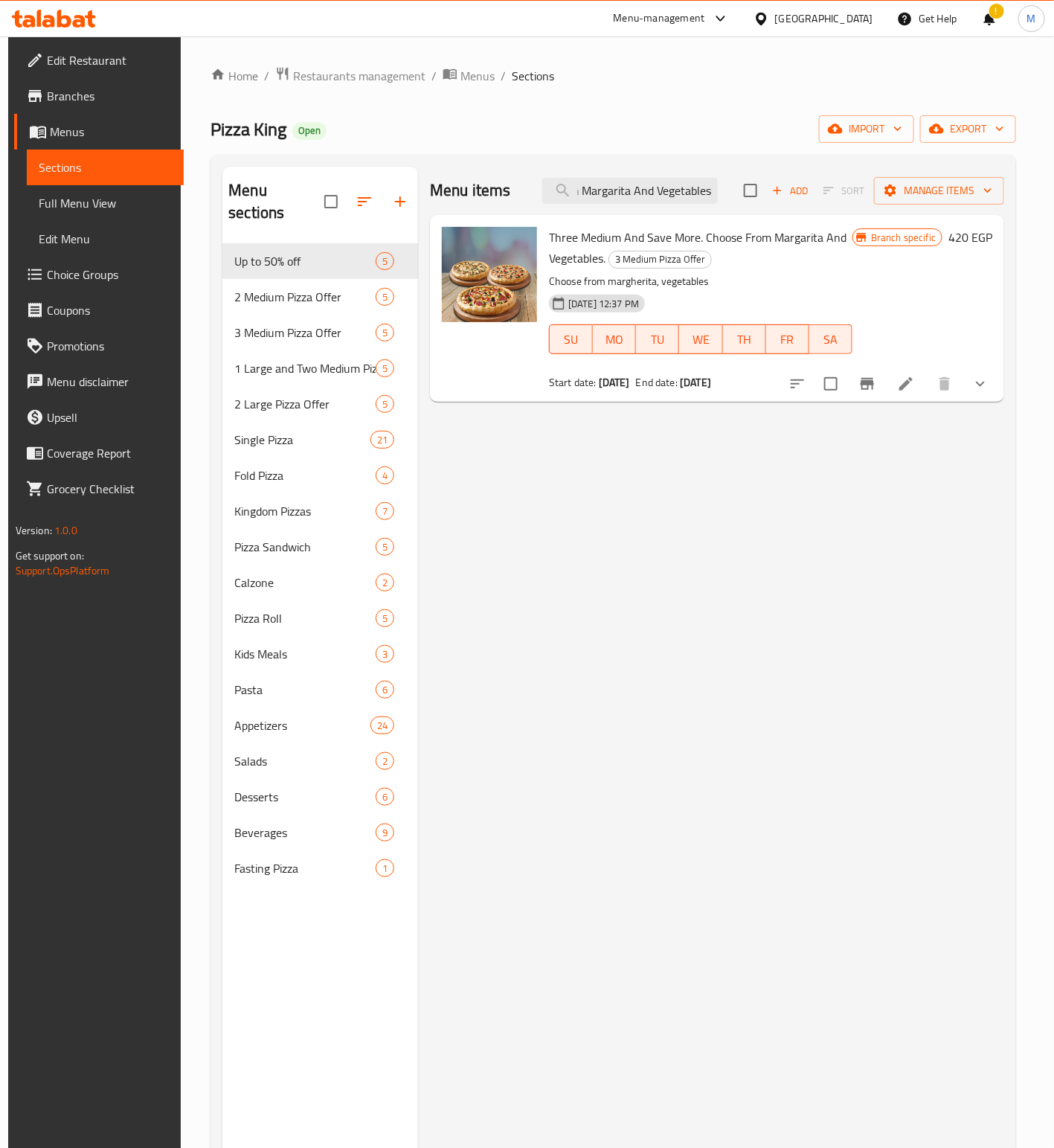
type input "Three Medium And Save More. Choose From Margarita And Vegetables."
click at [911, 382] on icon at bounding box center [906, 384] width 18 height 18
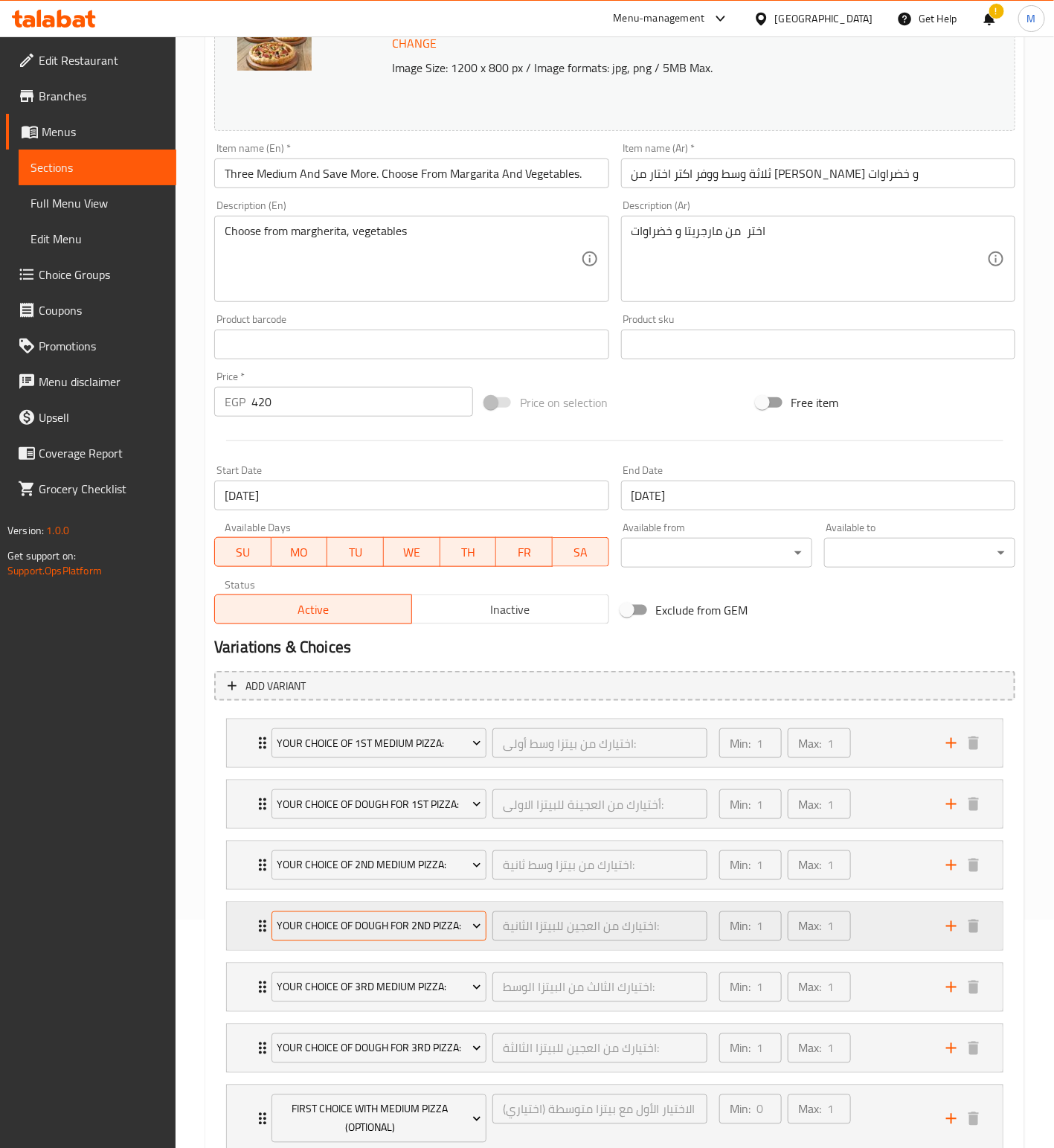
scroll to position [447, 0]
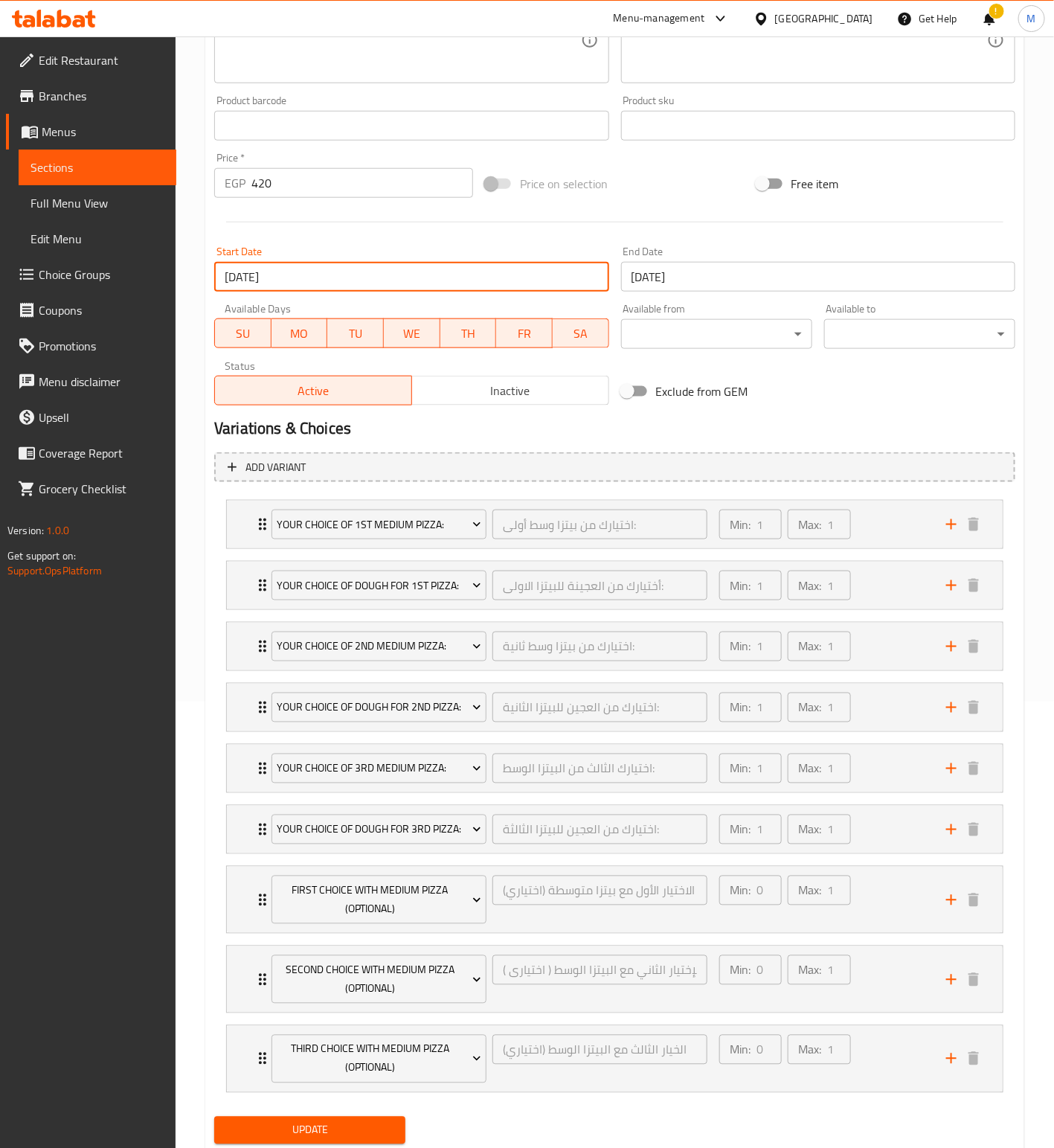
click at [342, 282] on input "[DATE]" at bounding box center [412, 277] width 395 height 30
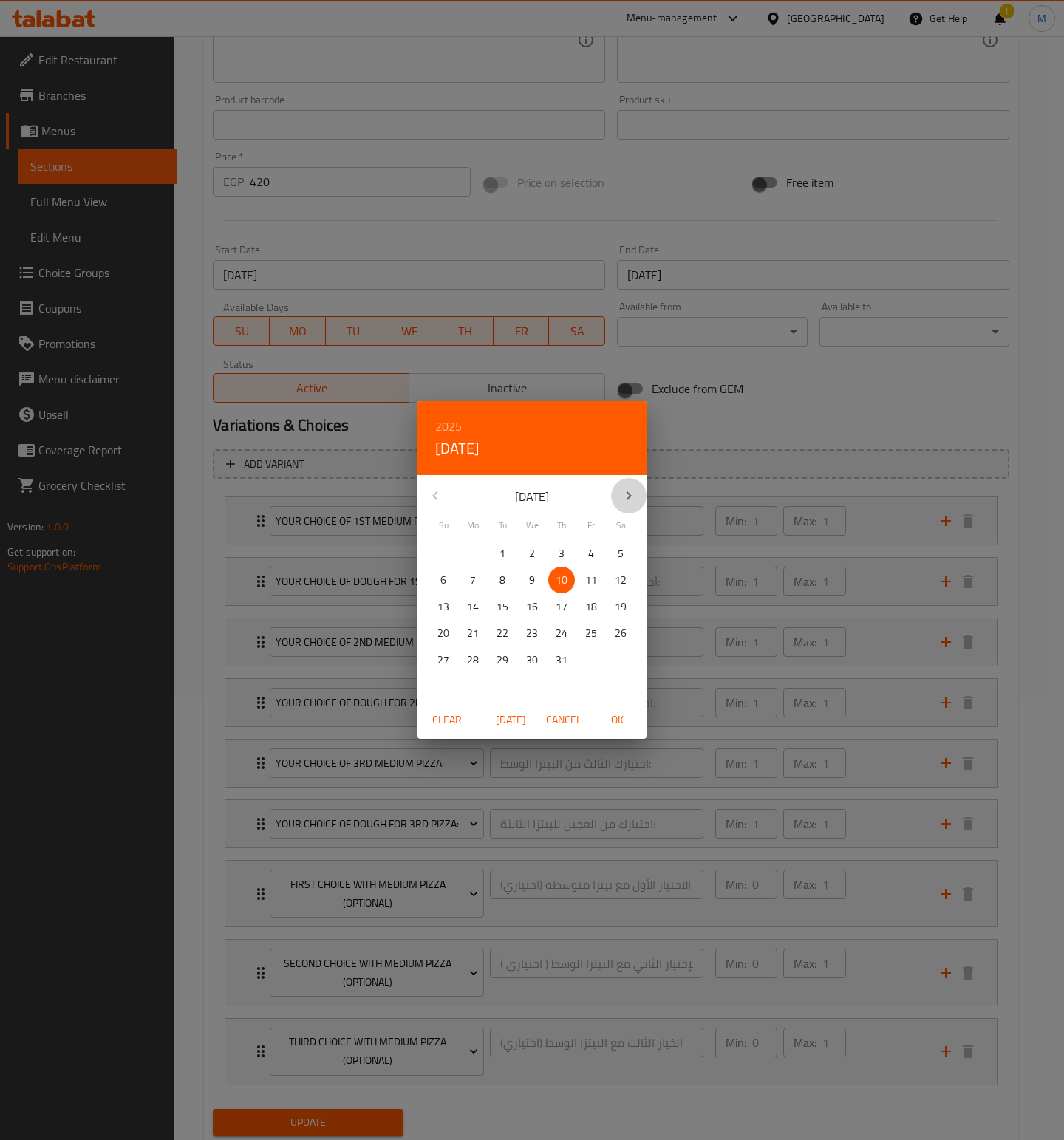
click at [625, 497] on icon "button" at bounding box center [629, 496] width 18 height 18
click at [534, 608] on p "13" at bounding box center [532, 607] width 12 height 18
click at [617, 716] on span "OK" at bounding box center [617, 720] width 35 height 18
type input "[DATE]"
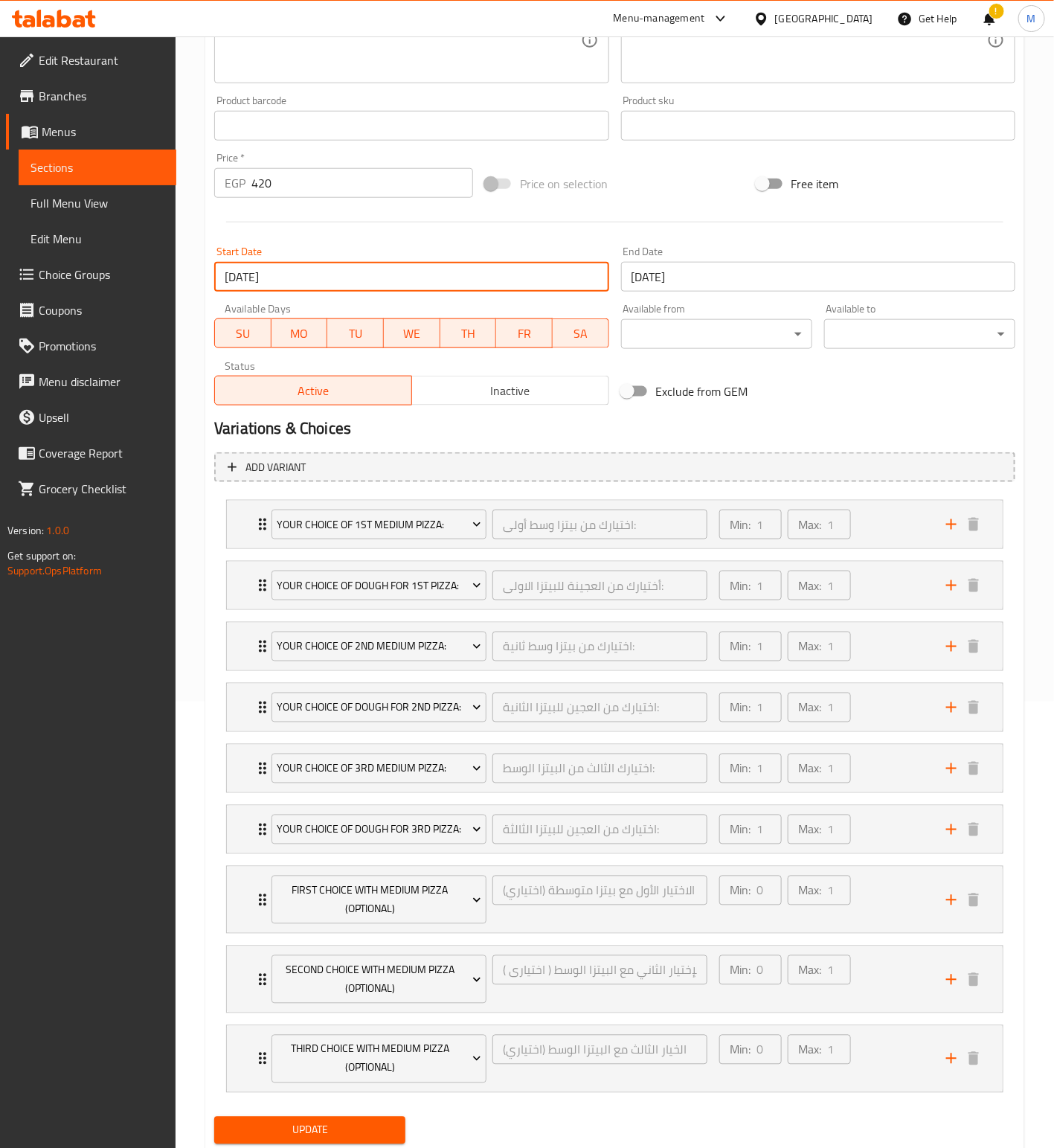
click at [720, 263] on input "[DATE]" at bounding box center [818, 277] width 395 height 30
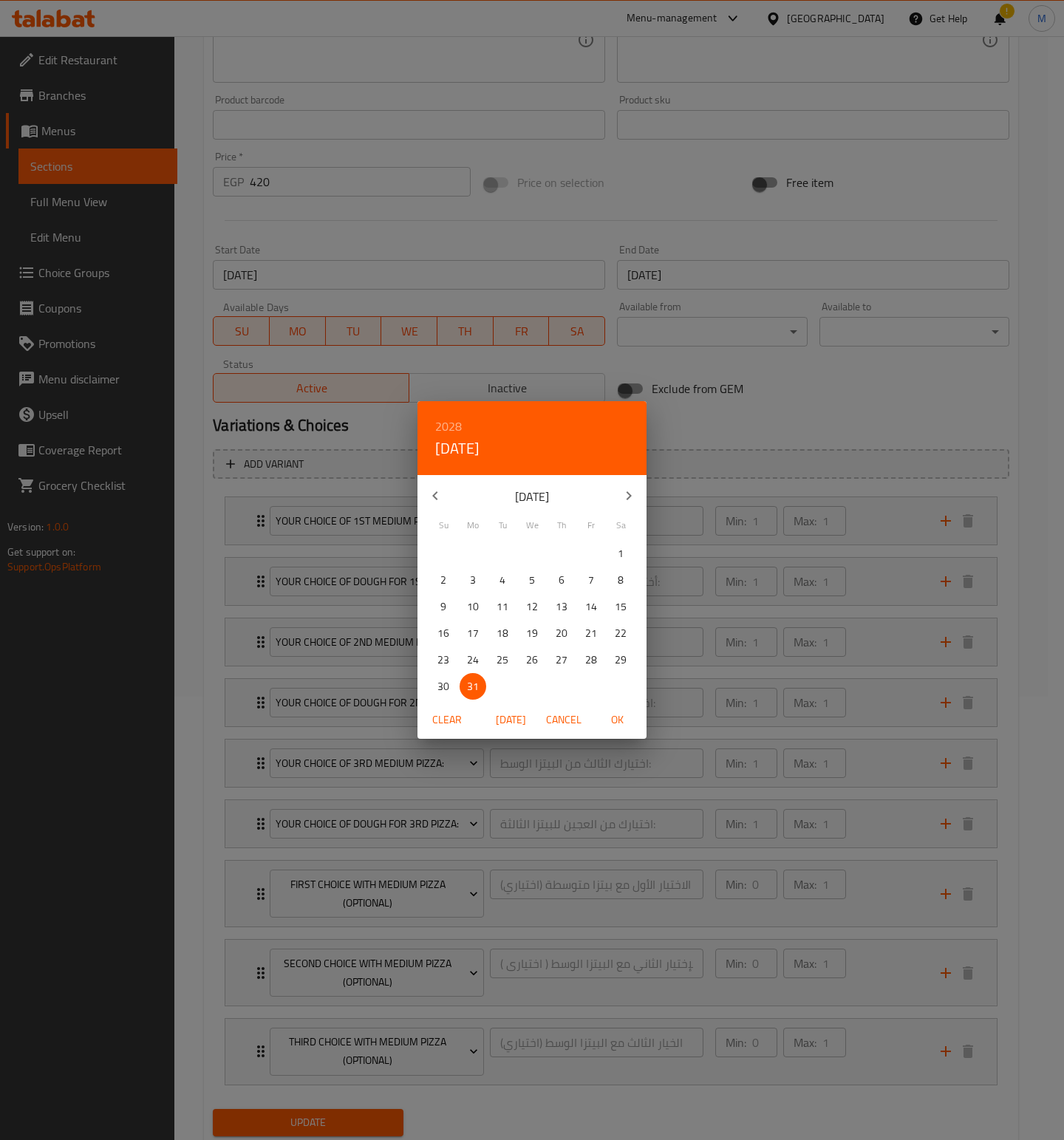
click at [460, 425] on h6 "2028" at bounding box center [448, 426] width 26 height 21
click at [530, 520] on div "2026" at bounding box center [532, 521] width 229 height 30
click at [503, 660] on p "28" at bounding box center [502, 660] width 12 height 18
click at [453, 430] on h6 "2026" at bounding box center [448, 426] width 26 height 21
click at [531, 531] on div "2026" at bounding box center [532, 528] width 229 height 30
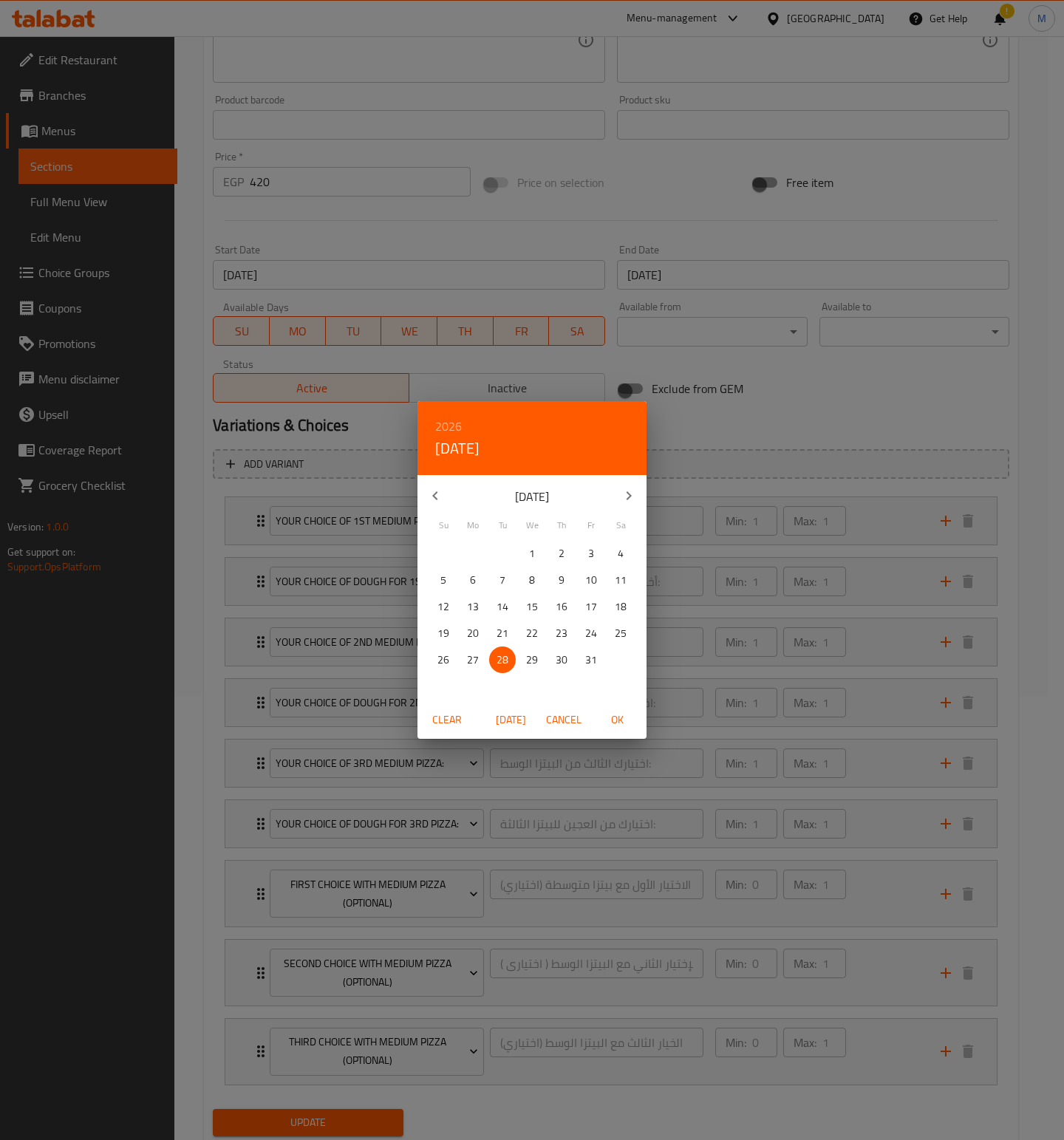
click at [623, 714] on span "OK" at bounding box center [617, 720] width 35 height 18
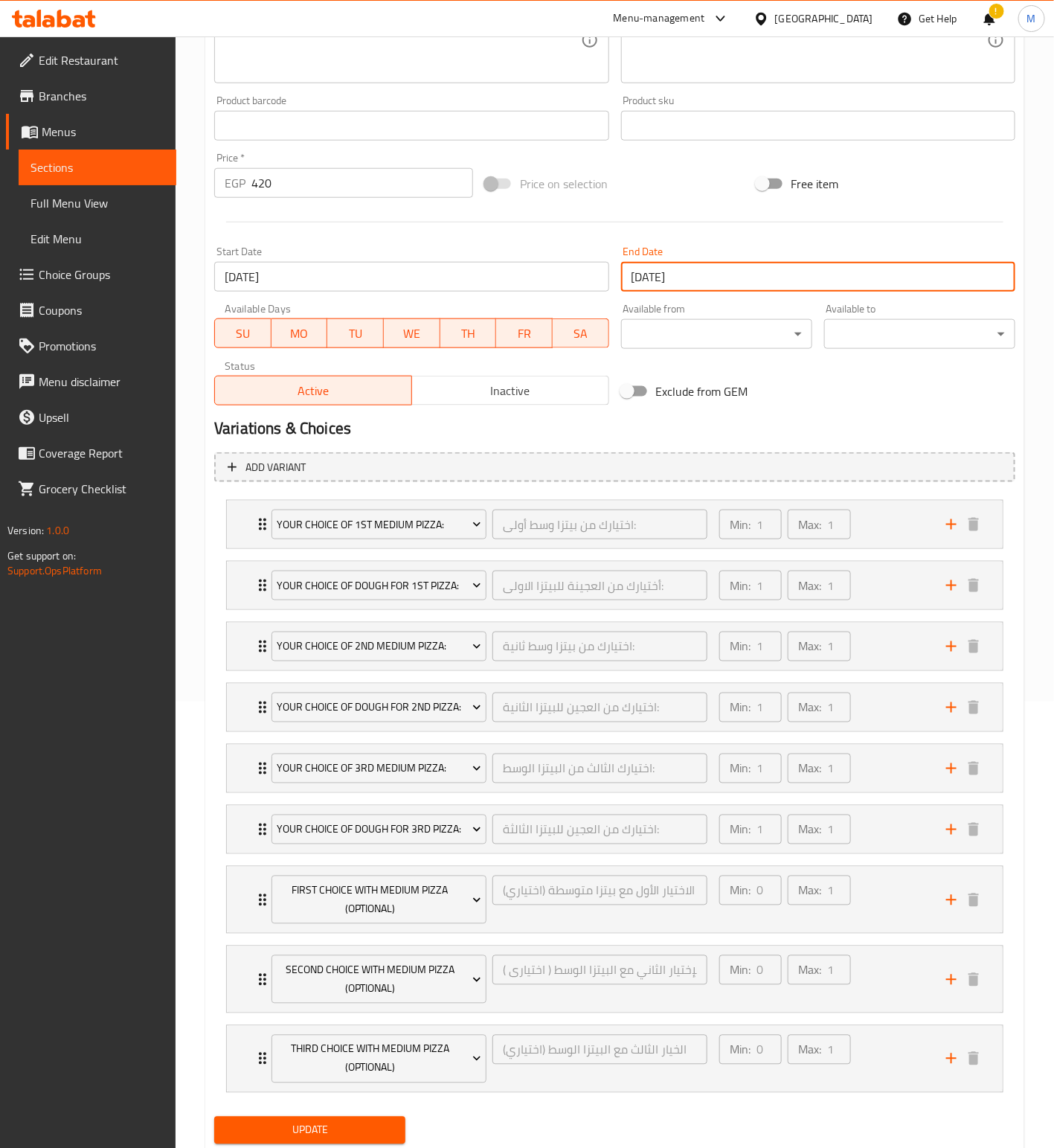
click at [761, 273] on input "28-07-2026" at bounding box center [818, 277] width 395 height 30
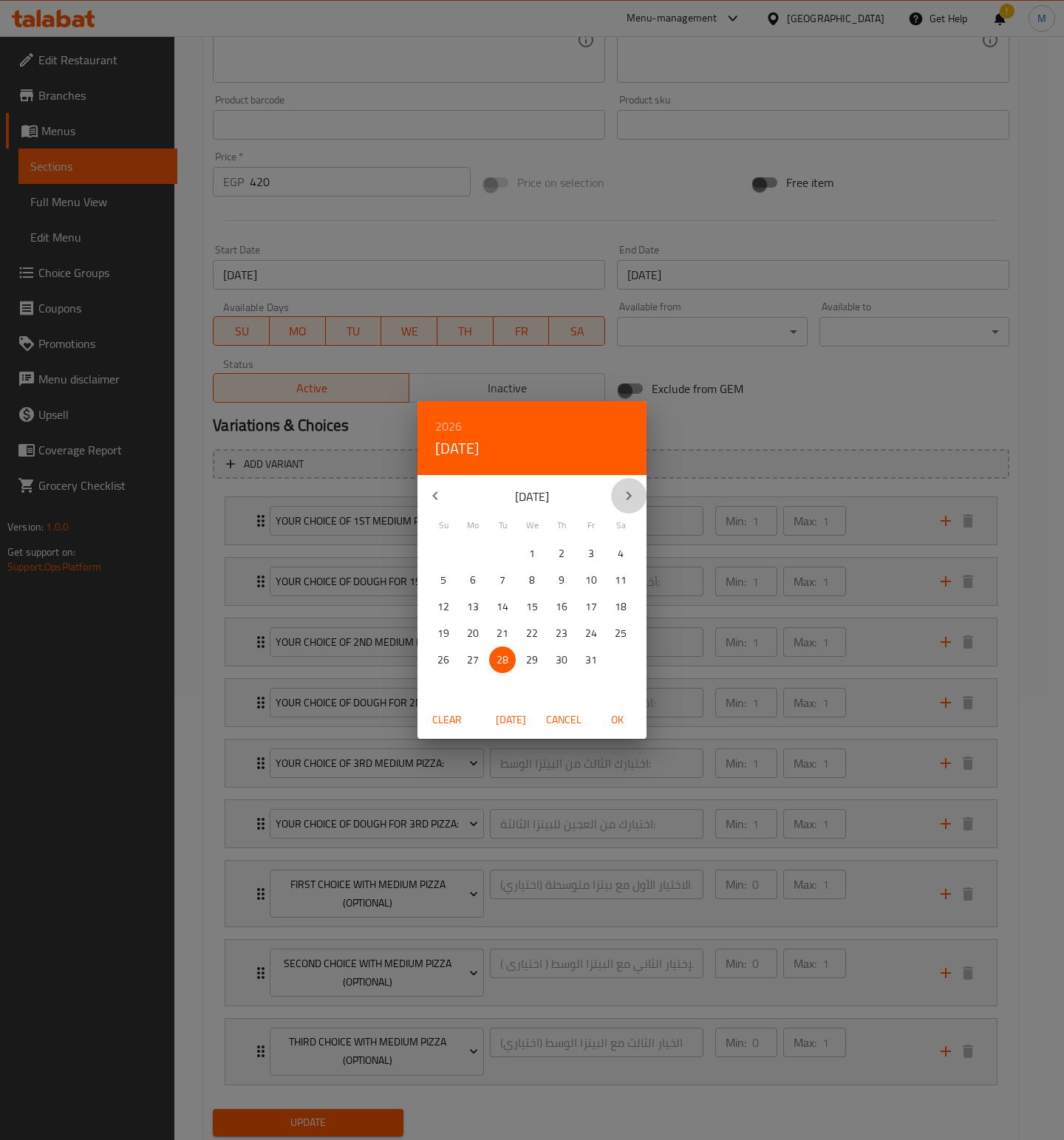
click at [623, 505] on button "button" at bounding box center [629, 495] width 35 height 35
click at [595, 659] on p "28" at bounding box center [591, 660] width 12 height 18
click at [614, 716] on span "OK" at bounding box center [617, 720] width 35 height 18
type input "[DATE]"
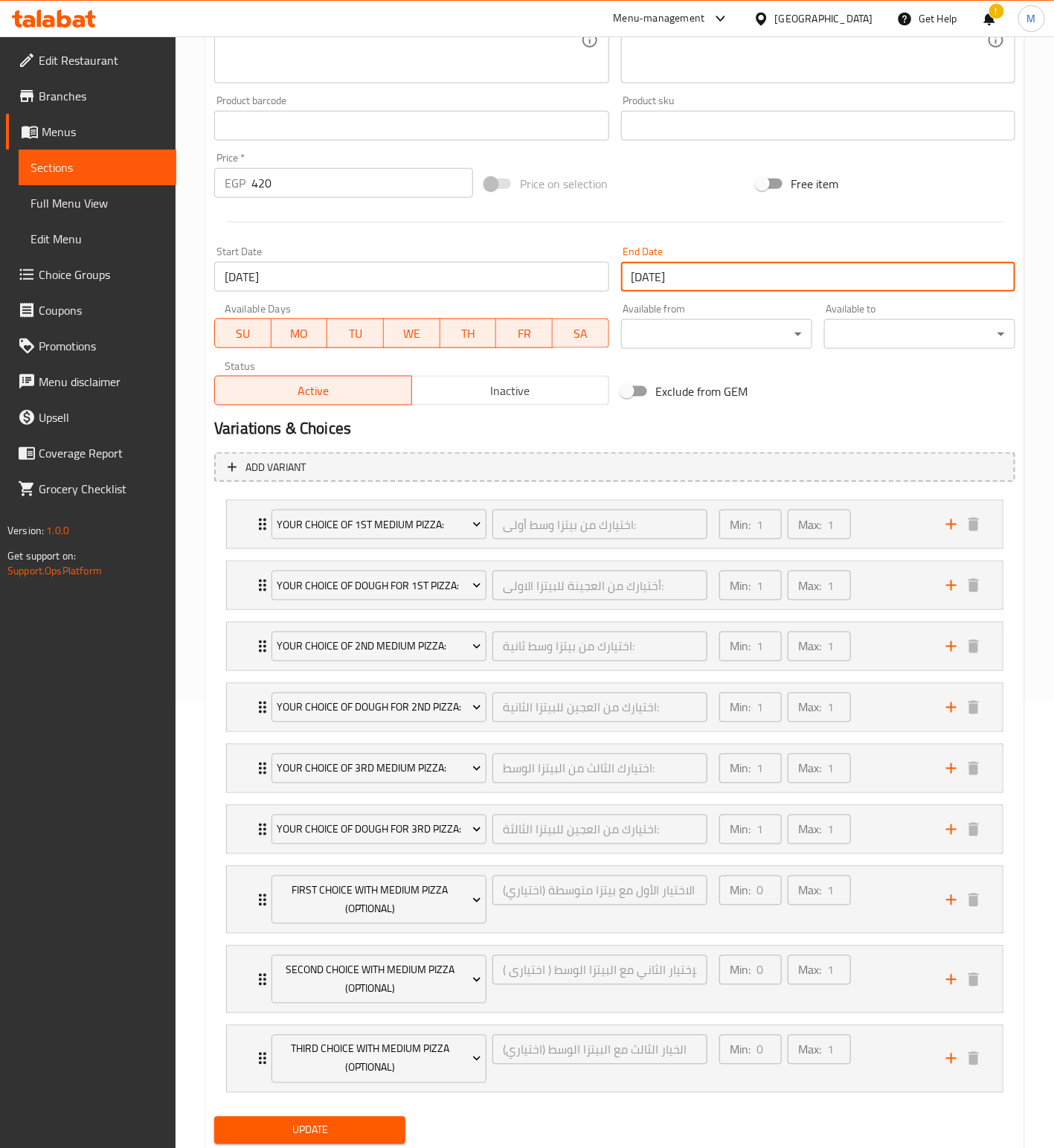
click at [815, 391] on div "Exclude from GEM" at bounding box center [751, 391] width 270 height 40
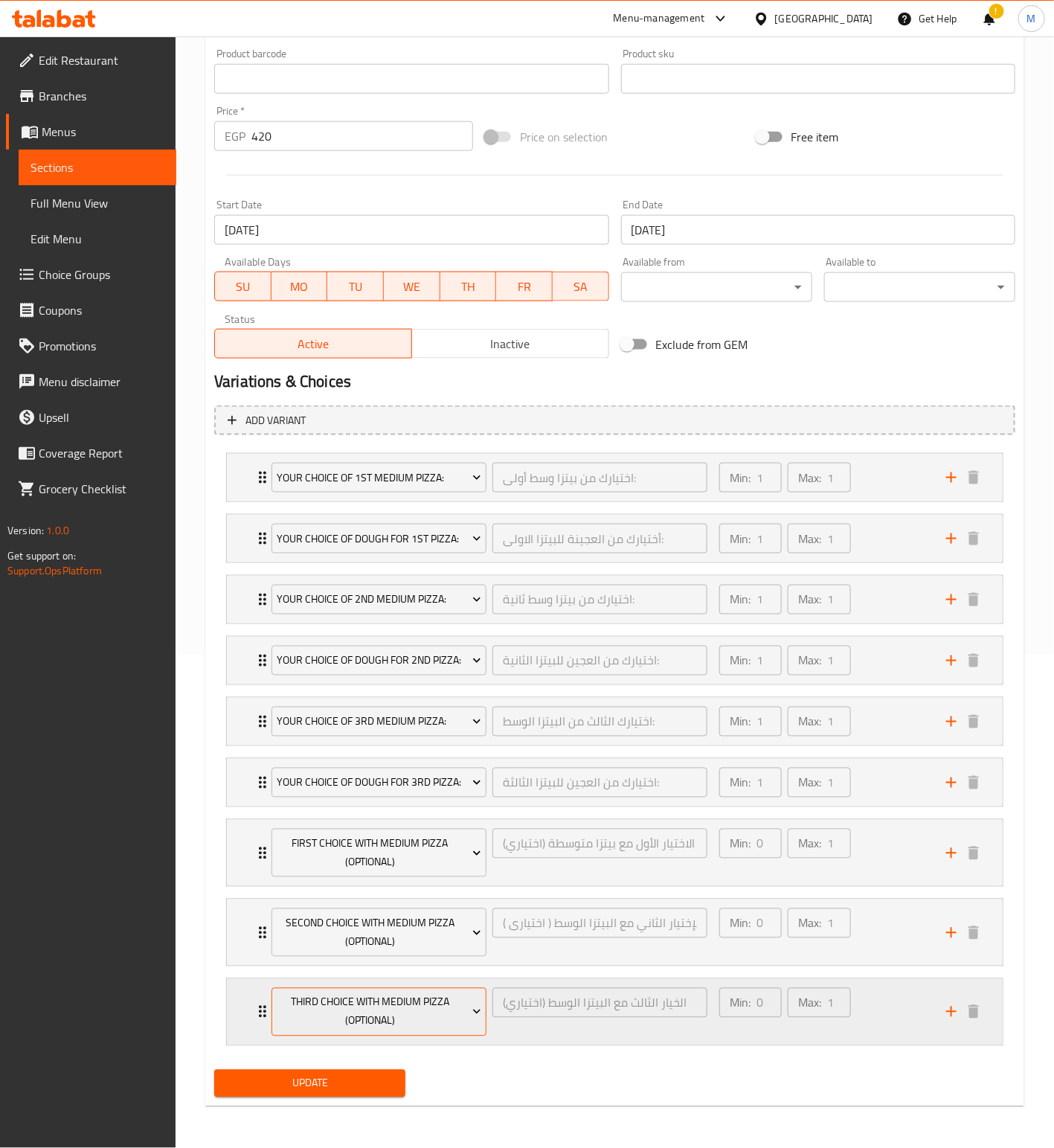
scroll to position [523, 0]
drag, startPoint x: 363, startPoint y: 1076, endPoint x: 14, endPoint y: 746, distance: 480.3
click at [360, 1078] on span "Update" at bounding box center [310, 1083] width 167 height 18
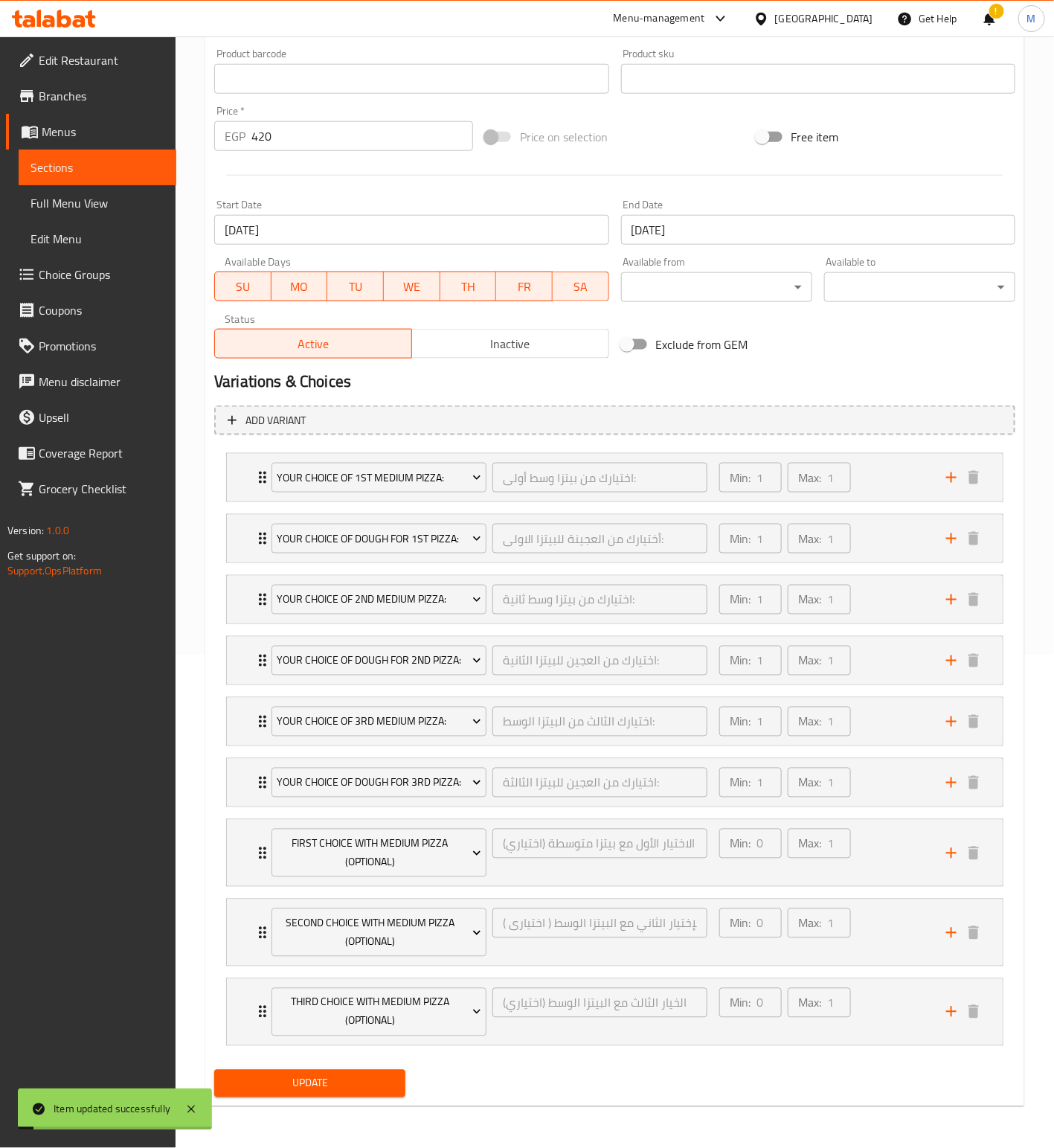
drag, startPoint x: 66, startPoint y: 171, endPoint x: 10, endPoint y: 363, distance: 200.0
click at [66, 171] on span "Sections" at bounding box center [97, 167] width 134 height 18
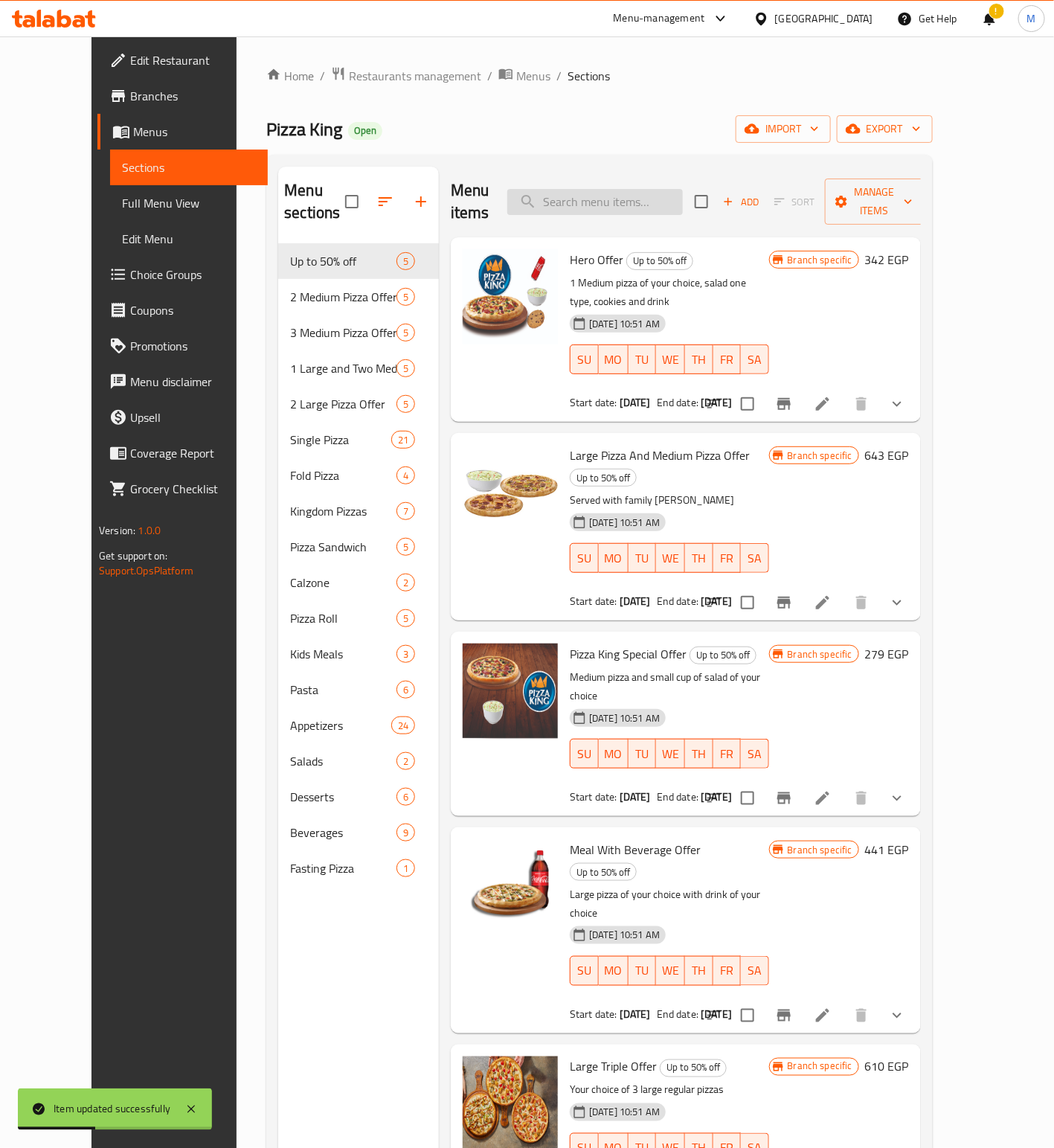
click at [644, 204] on input "search" at bounding box center [596, 202] width 175 height 26
paste input "One Large And Two Medium Ones And Save More. Choose From Cheese Lover, Mexican …"
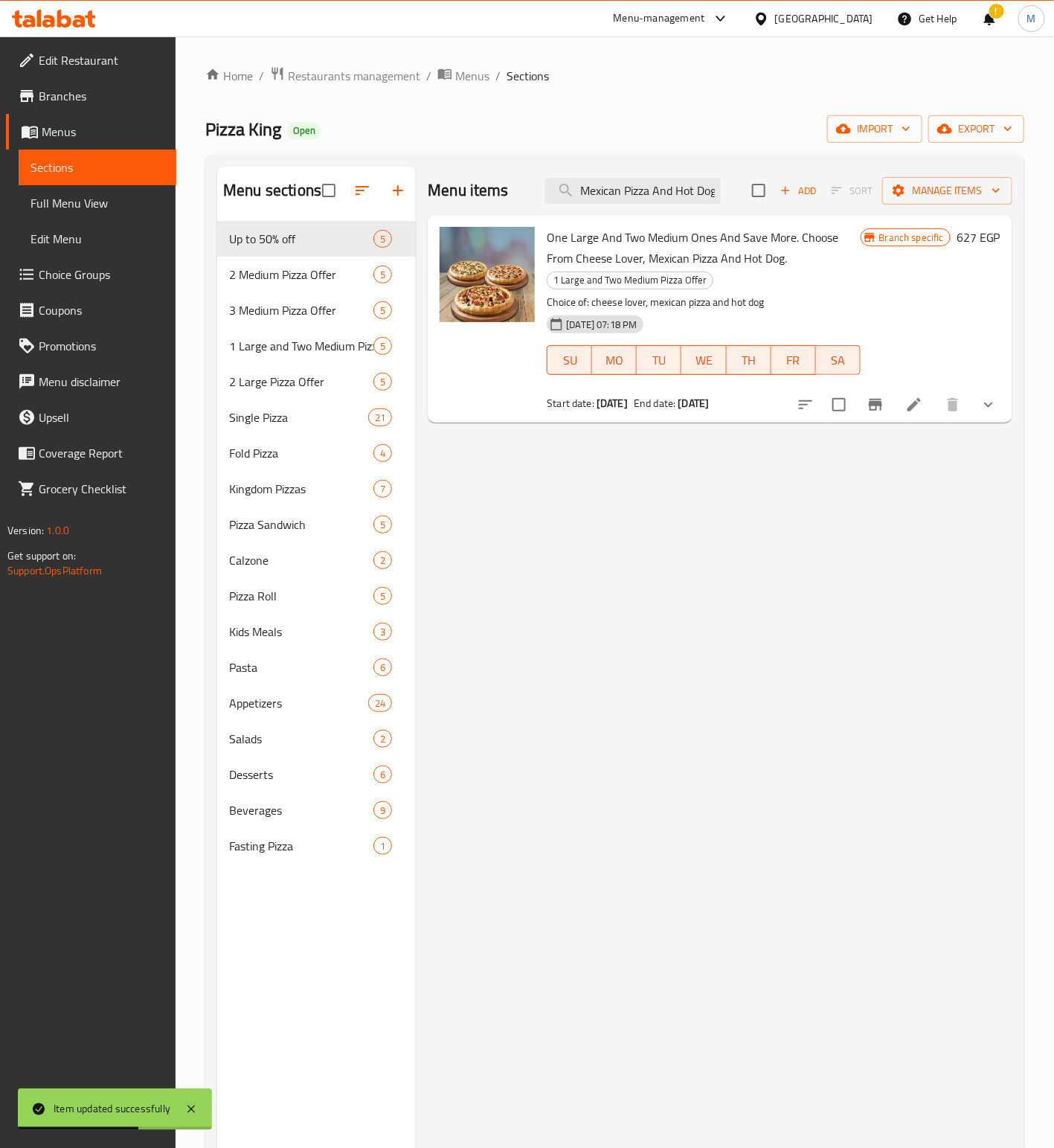
type input "One Large And Two Medium Ones And Save More. Choose From Cheese Lover, Mexican …"
click at [909, 409] on icon at bounding box center [914, 405] width 14 height 14
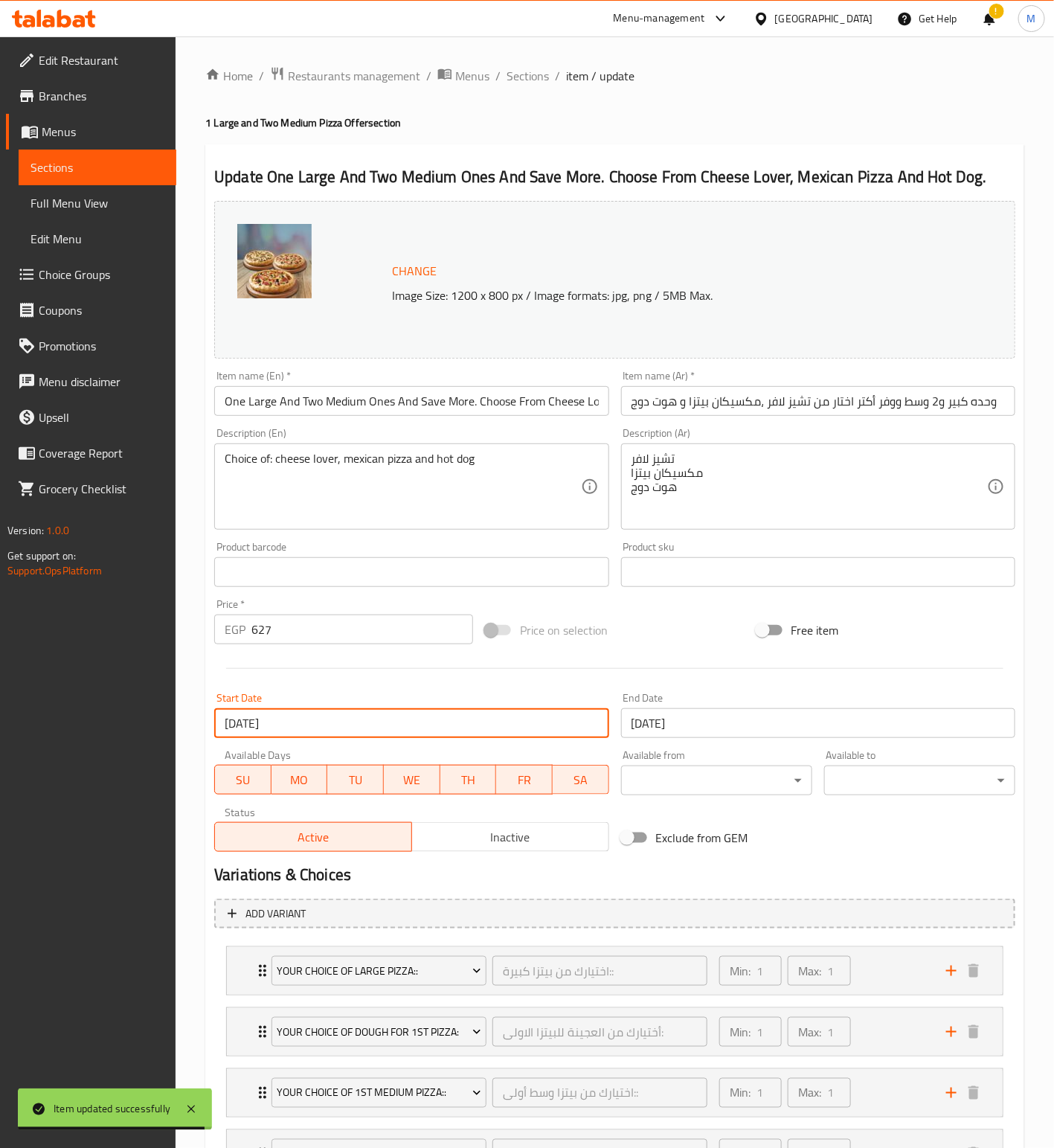
click at [348, 728] on input "[DATE]" at bounding box center [412, 722] width 395 height 30
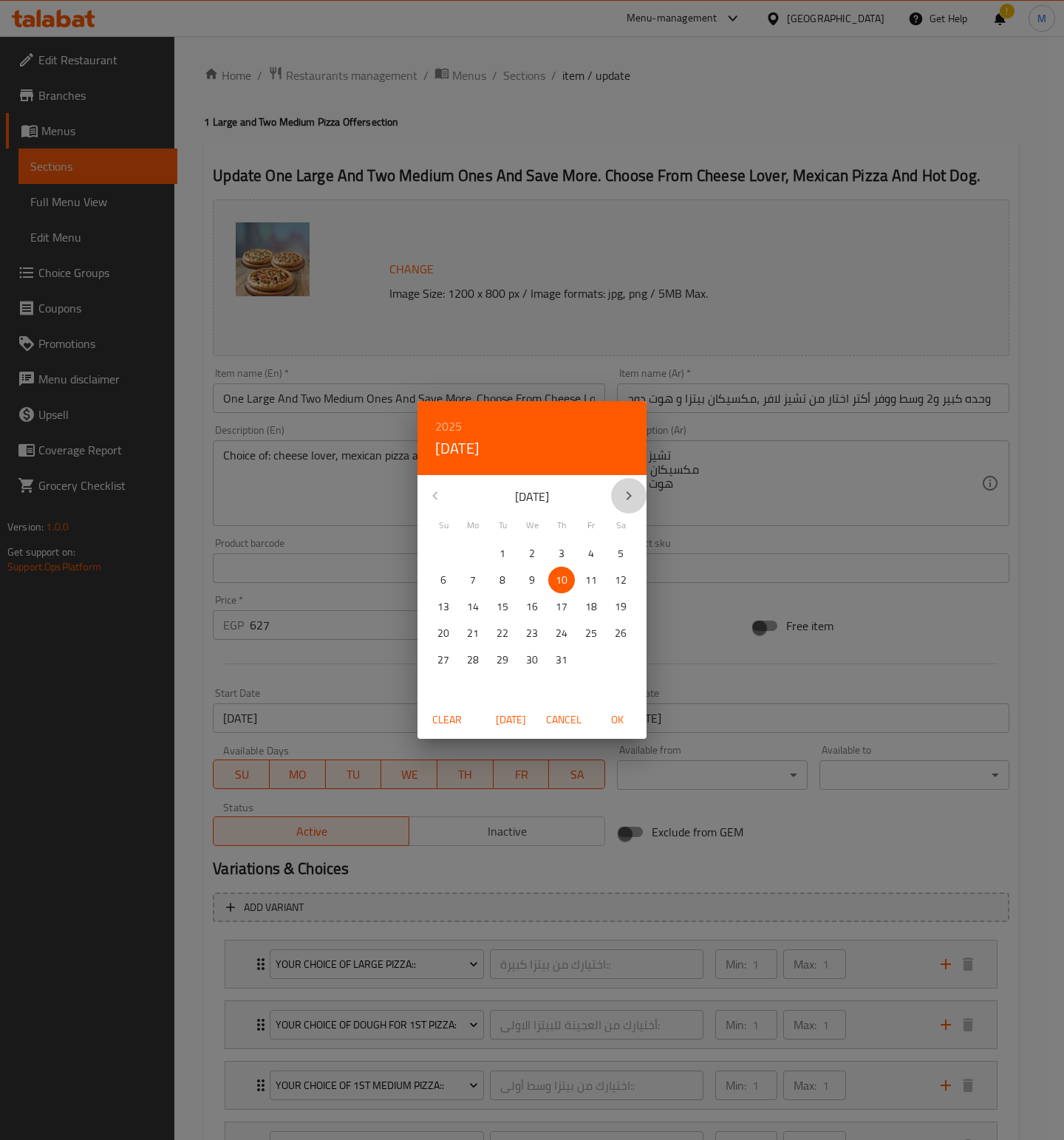
drag, startPoint x: 628, startPoint y: 496, endPoint x: 611, endPoint y: 519, distance: 28.6
click at [628, 495] on icon "button" at bounding box center [629, 496] width 18 height 18
click at [534, 608] on p "13" at bounding box center [532, 607] width 12 height 18
click at [623, 719] on span "OK" at bounding box center [617, 720] width 35 height 18
type input "[DATE]"
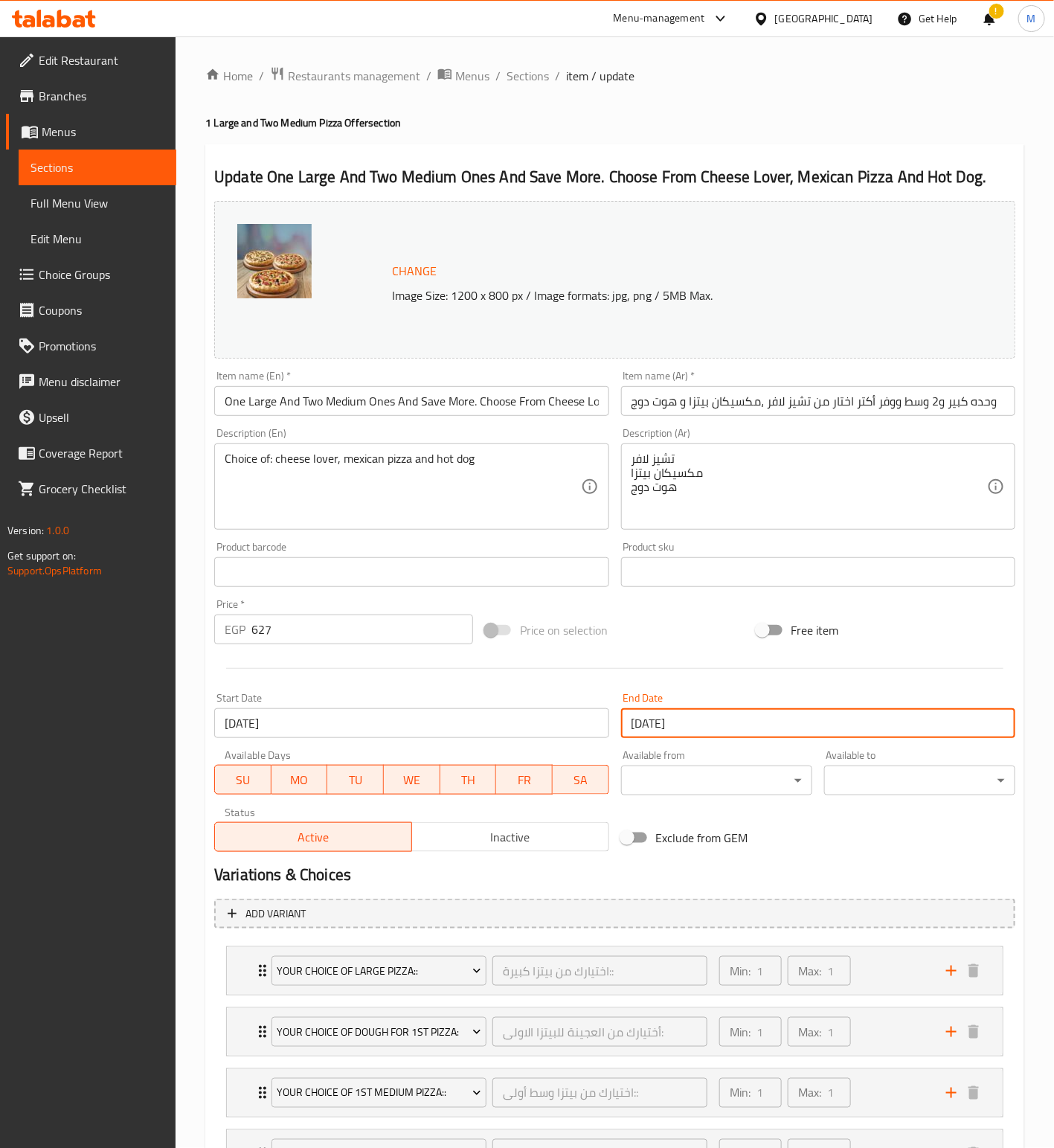
click at [706, 728] on input "[DATE]" at bounding box center [818, 722] width 395 height 30
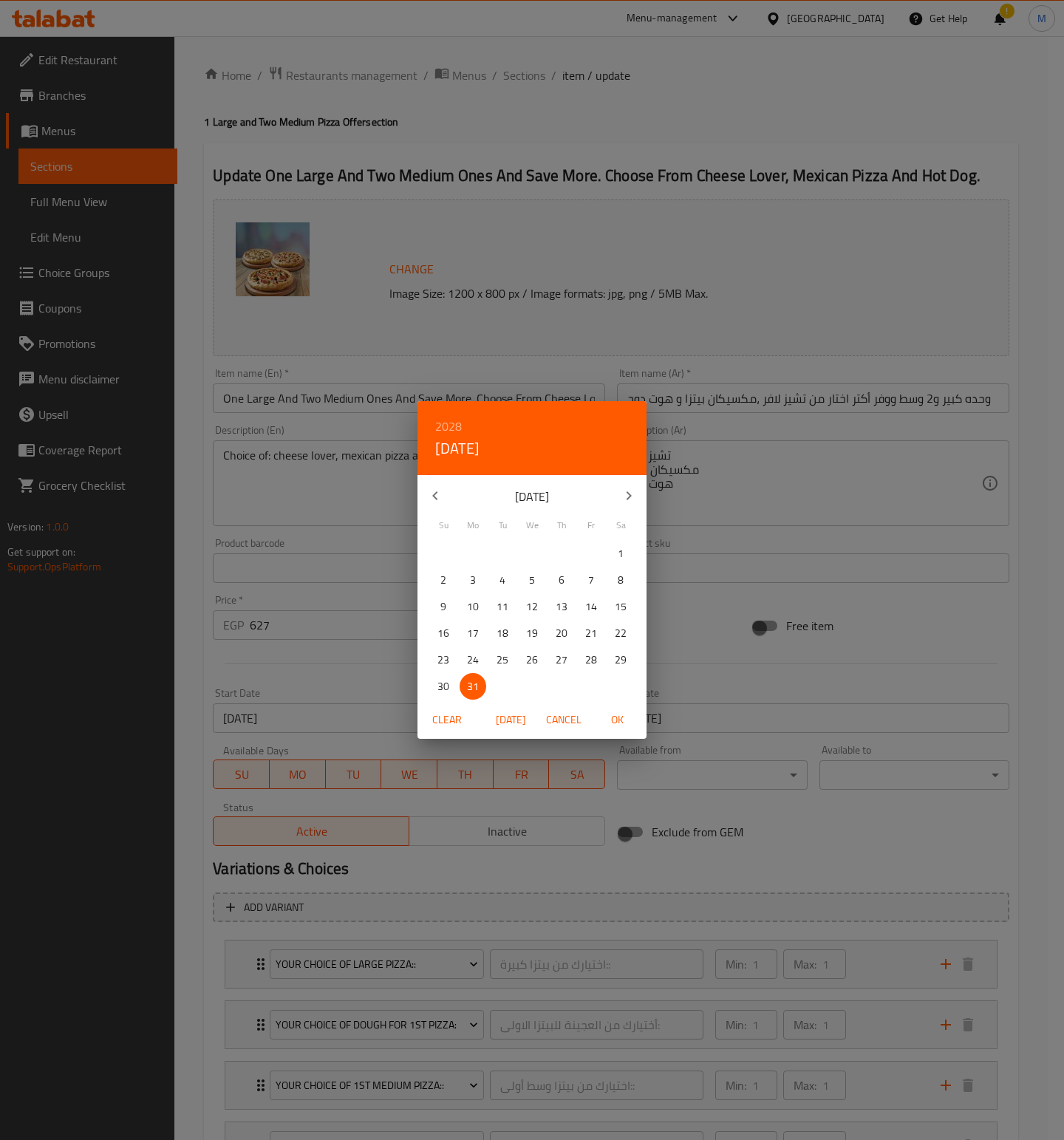
click at [453, 422] on h6 "2028" at bounding box center [448, 426] width 26 height 21
click at [528, 521] on div "2026" at bounding box center [532, 521] width 229 height 30
click at [628, 488] on icon "button" at bounding box center [629, 496] width 18 height 18
click at [594, 657] on p "28" at bounding box center [591, 660] width 12 height 18
click at [628, 720] on span "OK" at bounding box center [617, 720] width 35 height 18
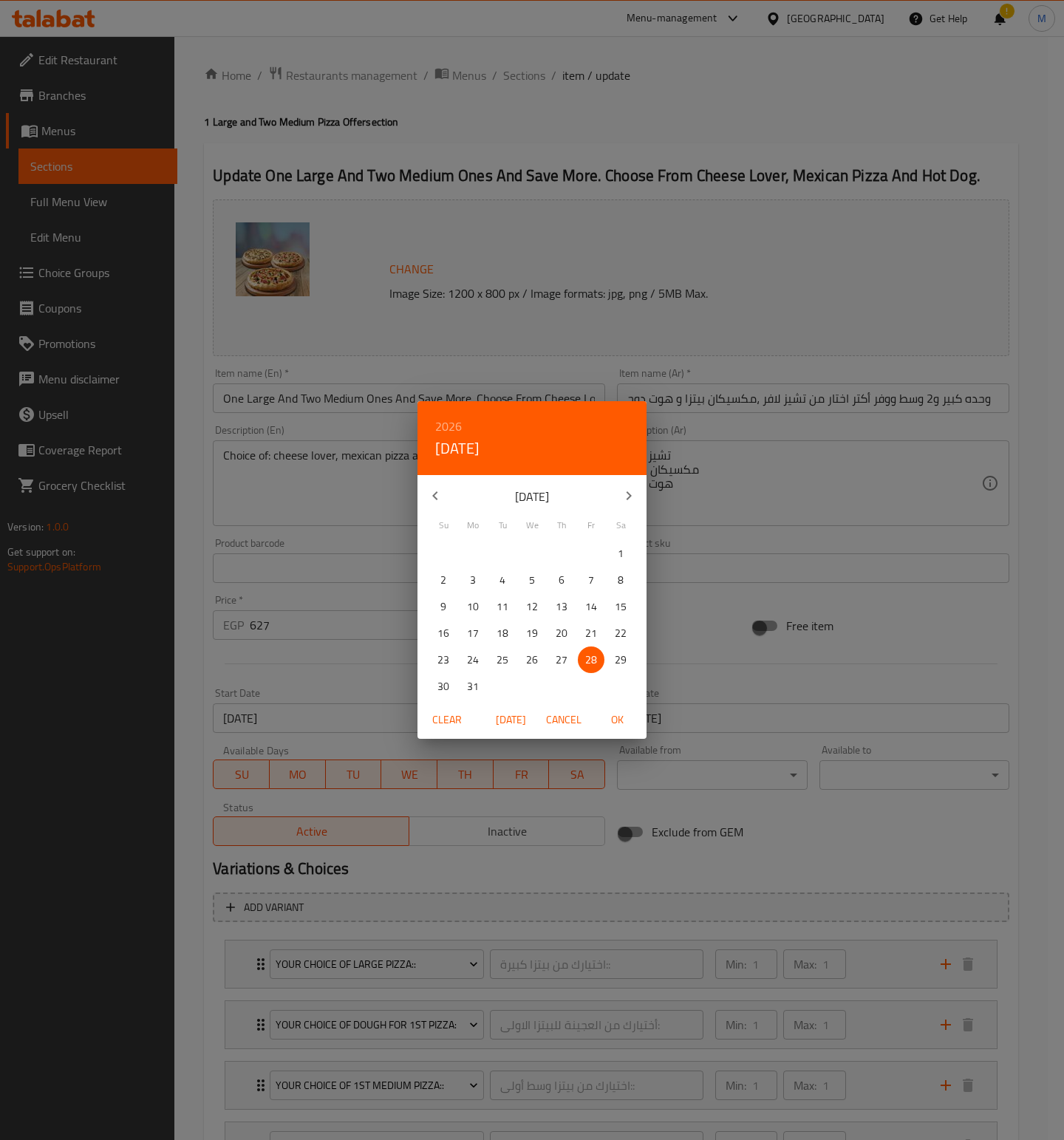
type input "[DATE]"
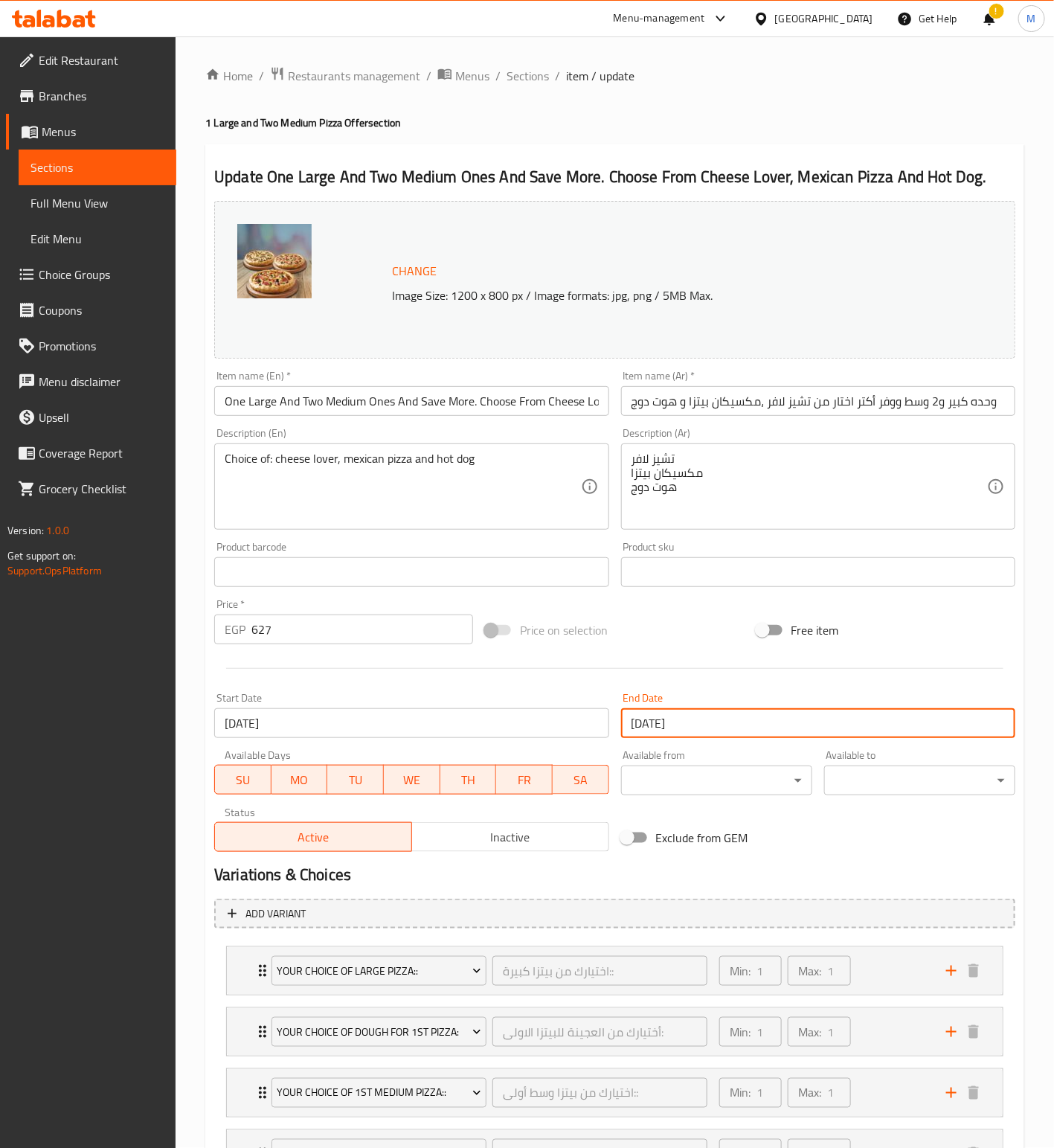
click at [786, 848] on div "Exclude from GEM" at bounding box center [751, 837] width 270 height 40
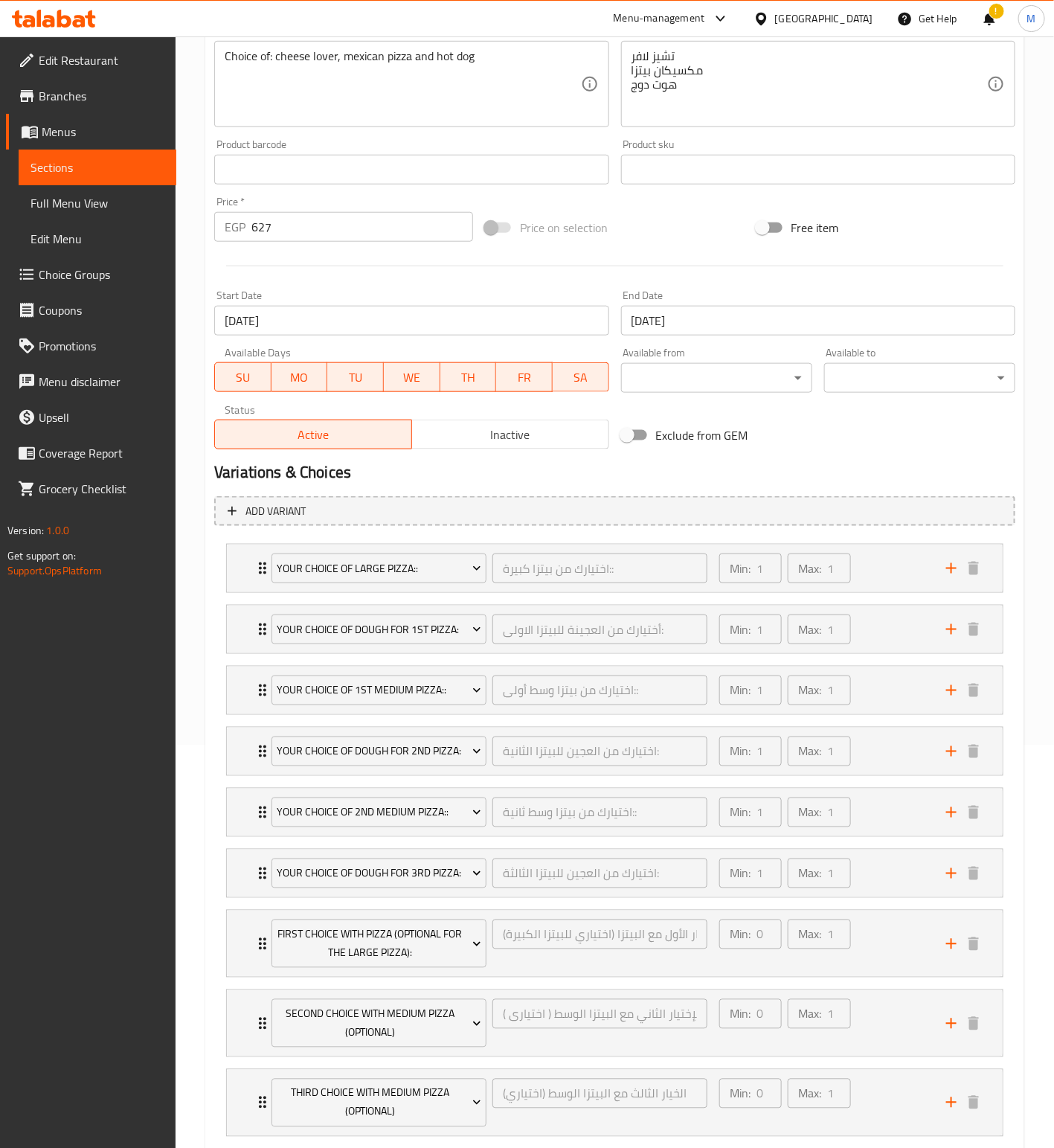
scroll to position [523, 0]
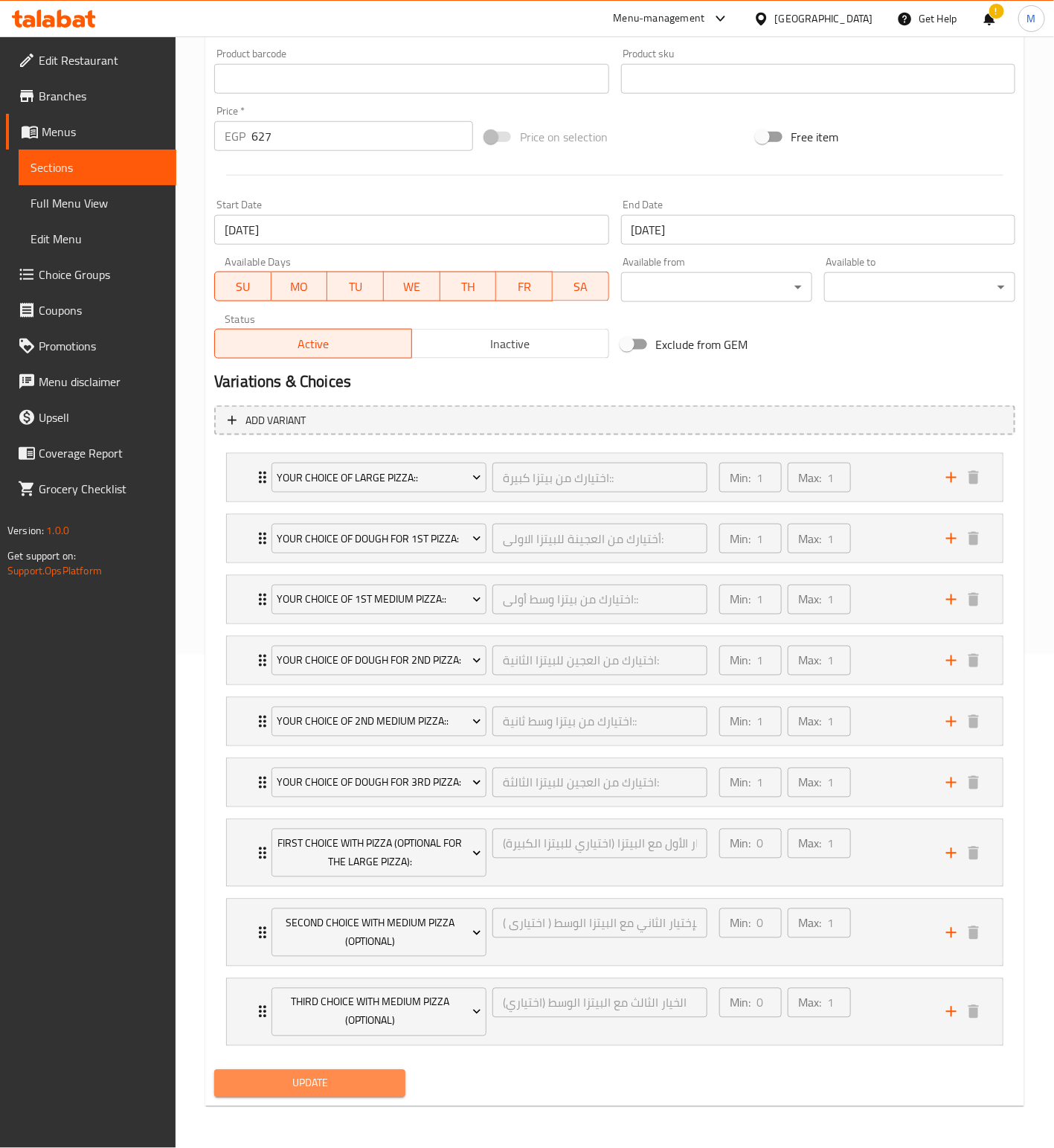
click at [349, 1081] on span "Update" at bounding box center [310, 1083] width 167 height 18
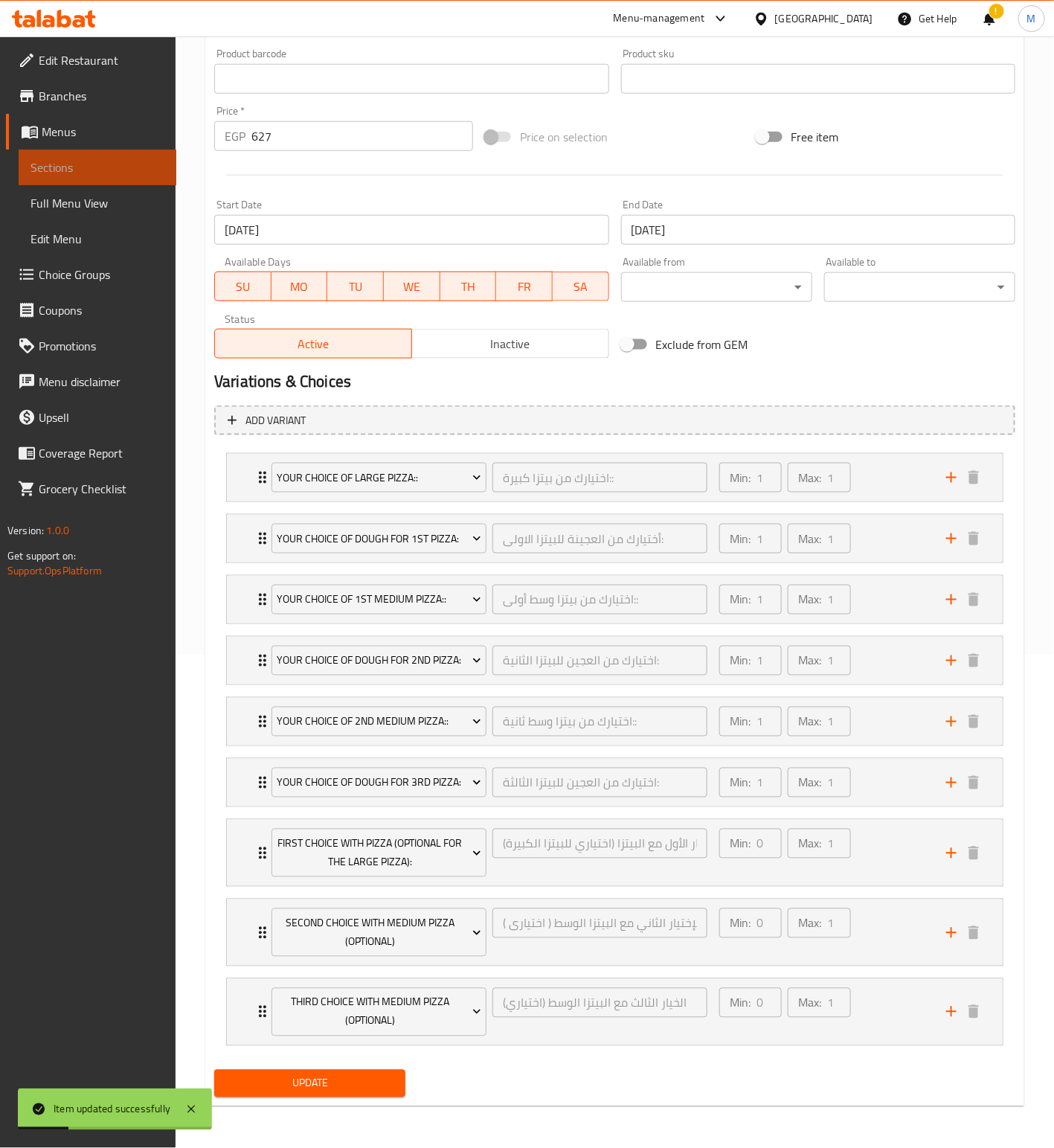
drag, startPoint x: 91, startPoint y: 174, endPoint x: 125, endPoint y: 188, distance: 36.8
click at [91, 174] on span "Sections" at bounding box center [97, 167] width 134 height 18
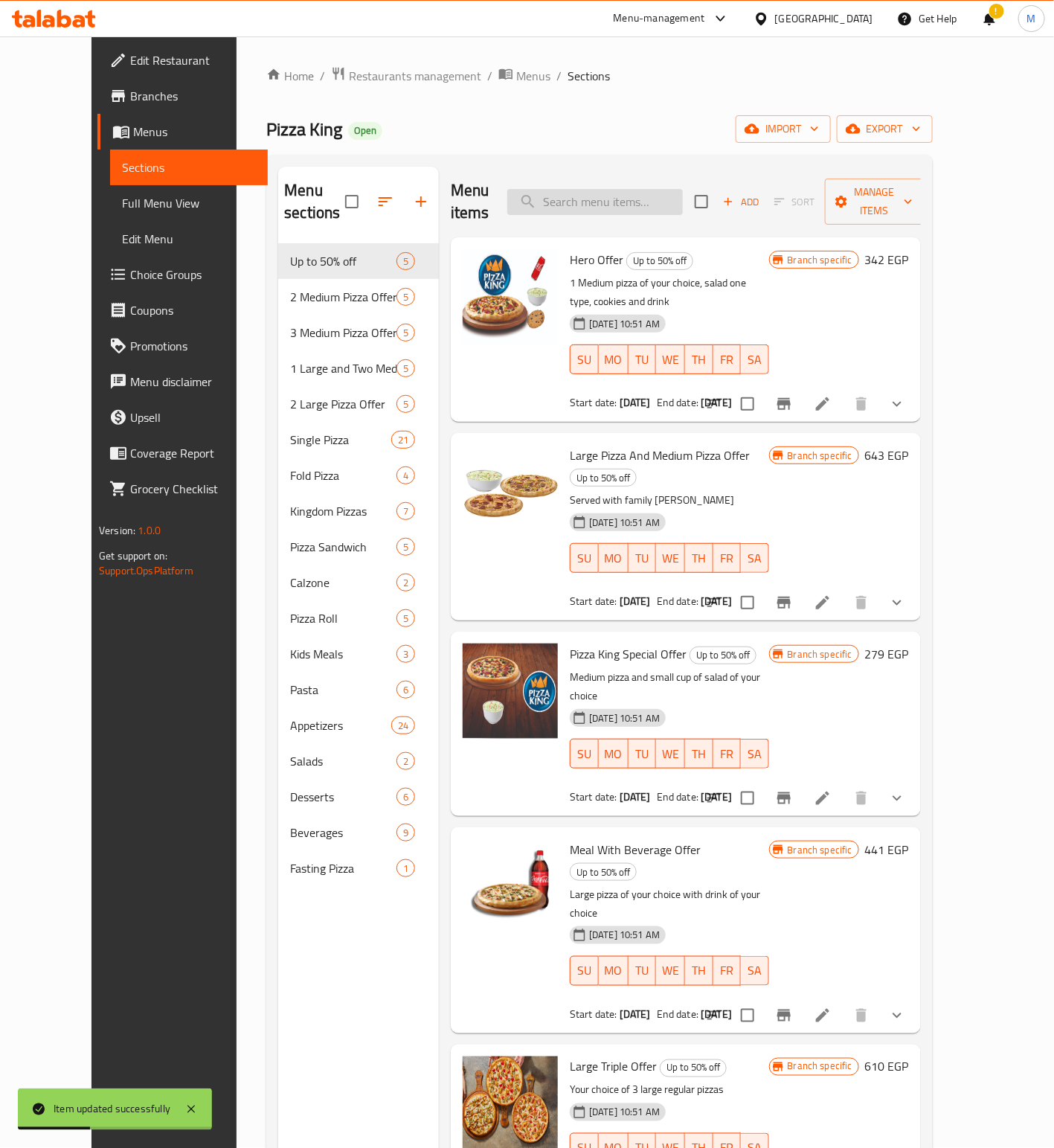
click at [652, 204] on input "search" at bounding box center [596, 202] width 175 height 26
paste input "Two Large Pizzas And Save More. Choose From Cheese Lover, Mexican Pizza And Hot…"
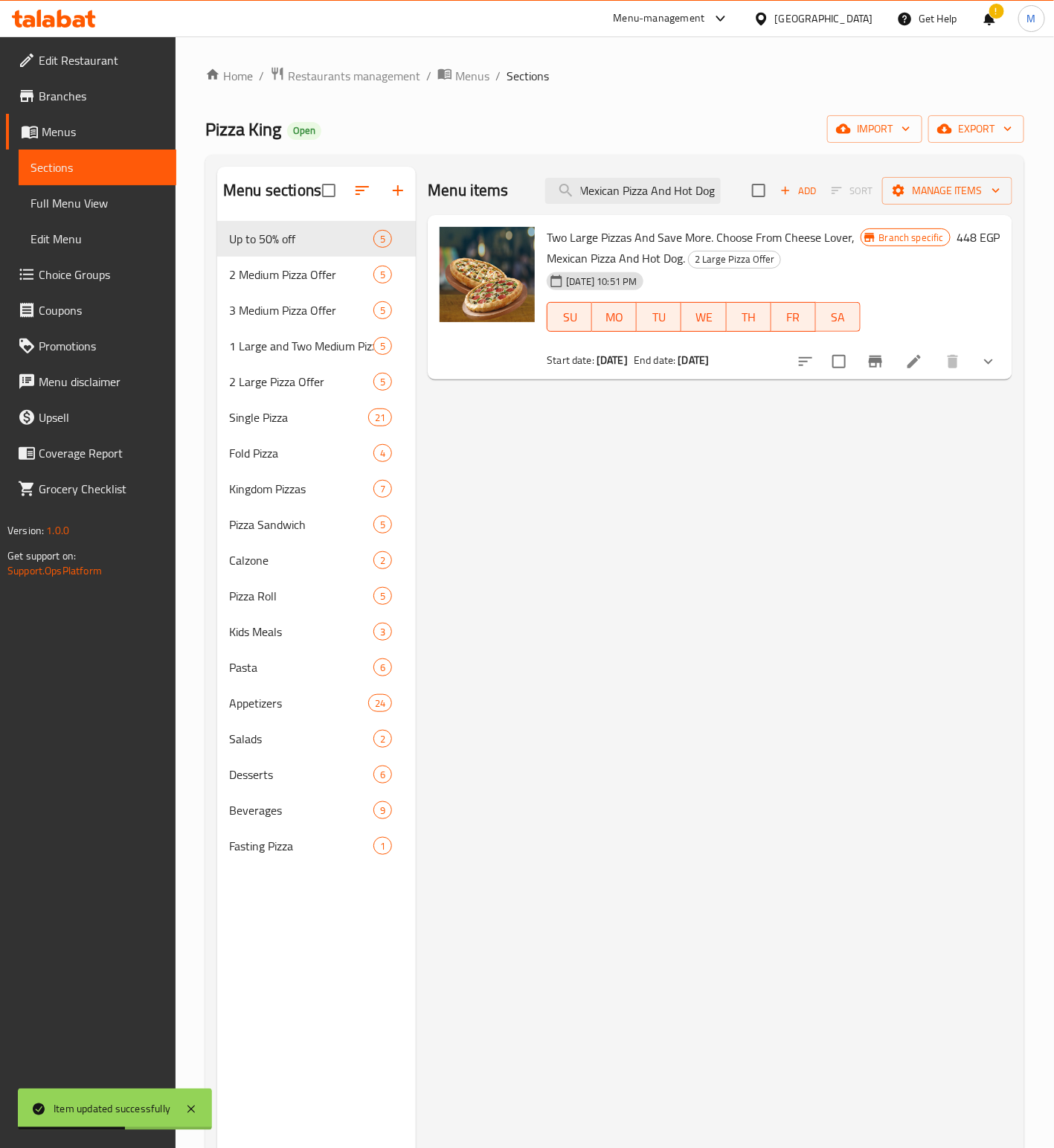
type input "Two Large Pizzas And Save More. Choose From Cheese Lover, Mexican Pizza And Hot…"
click at [904, 360] on li at bounding box center [914, 361] width 42 height 26
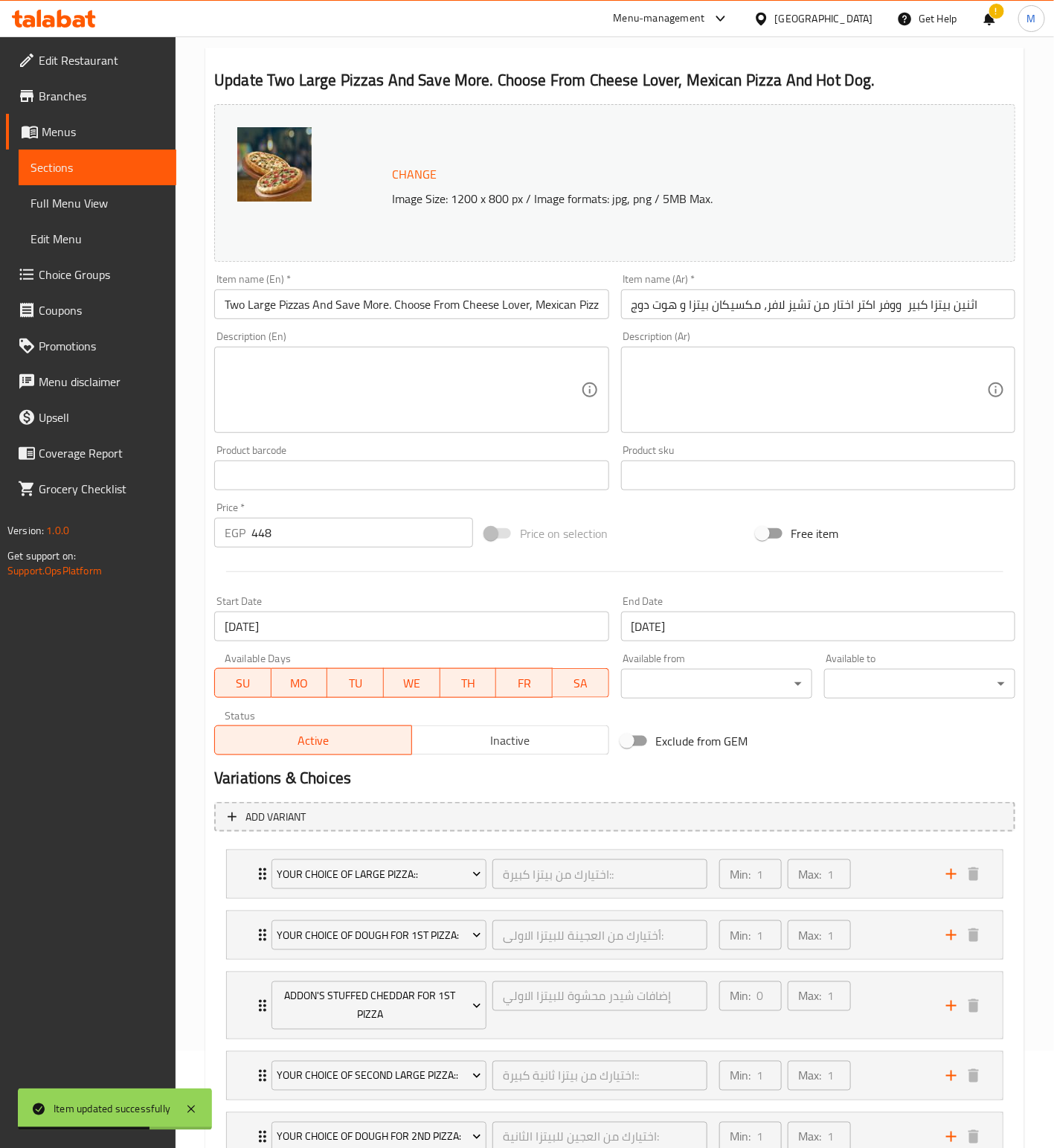
scroll to position [111, 0]
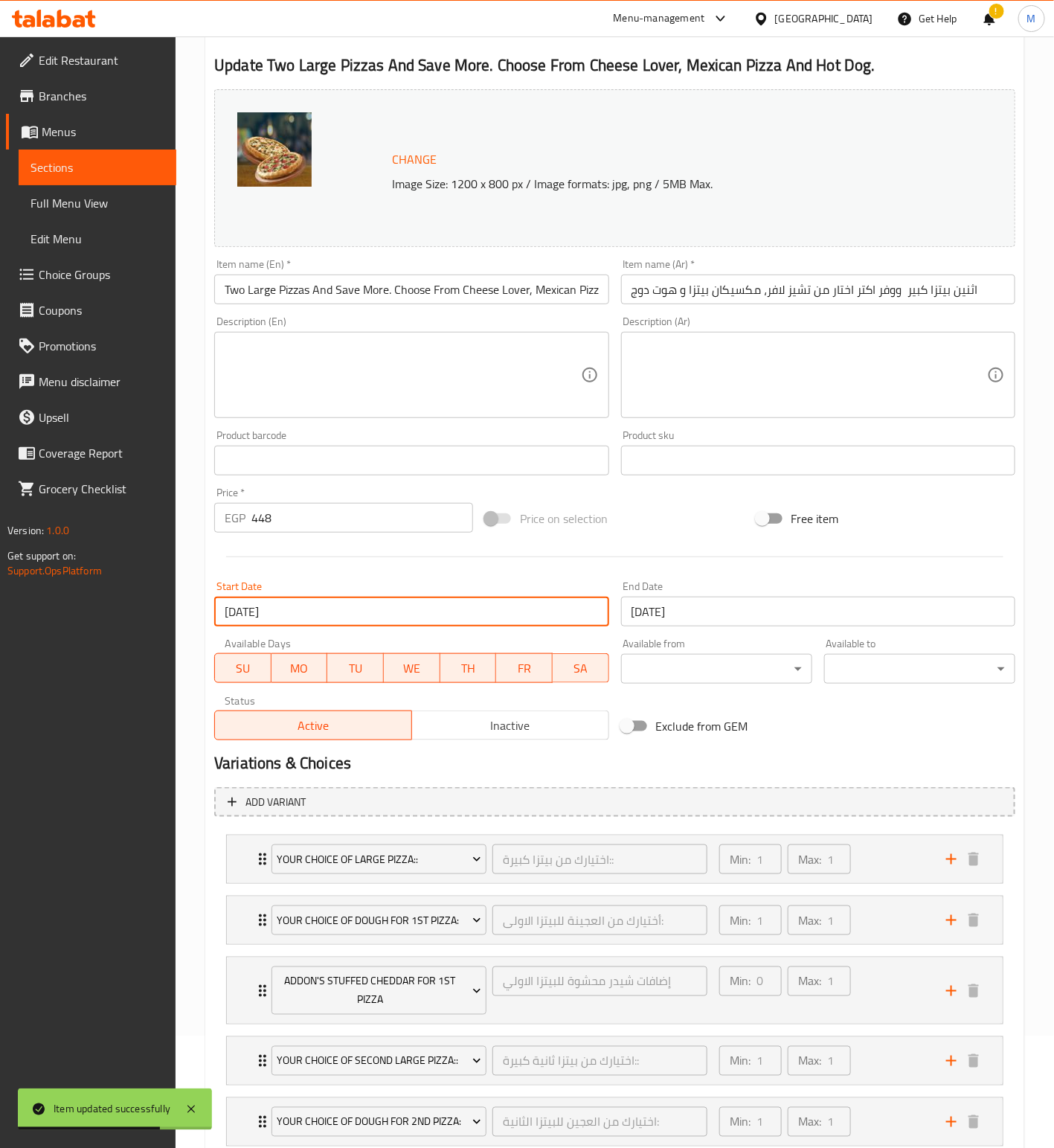
click at [383, 612] on input "[DATE]" at bounding box center [412, 611] width 395 height 30
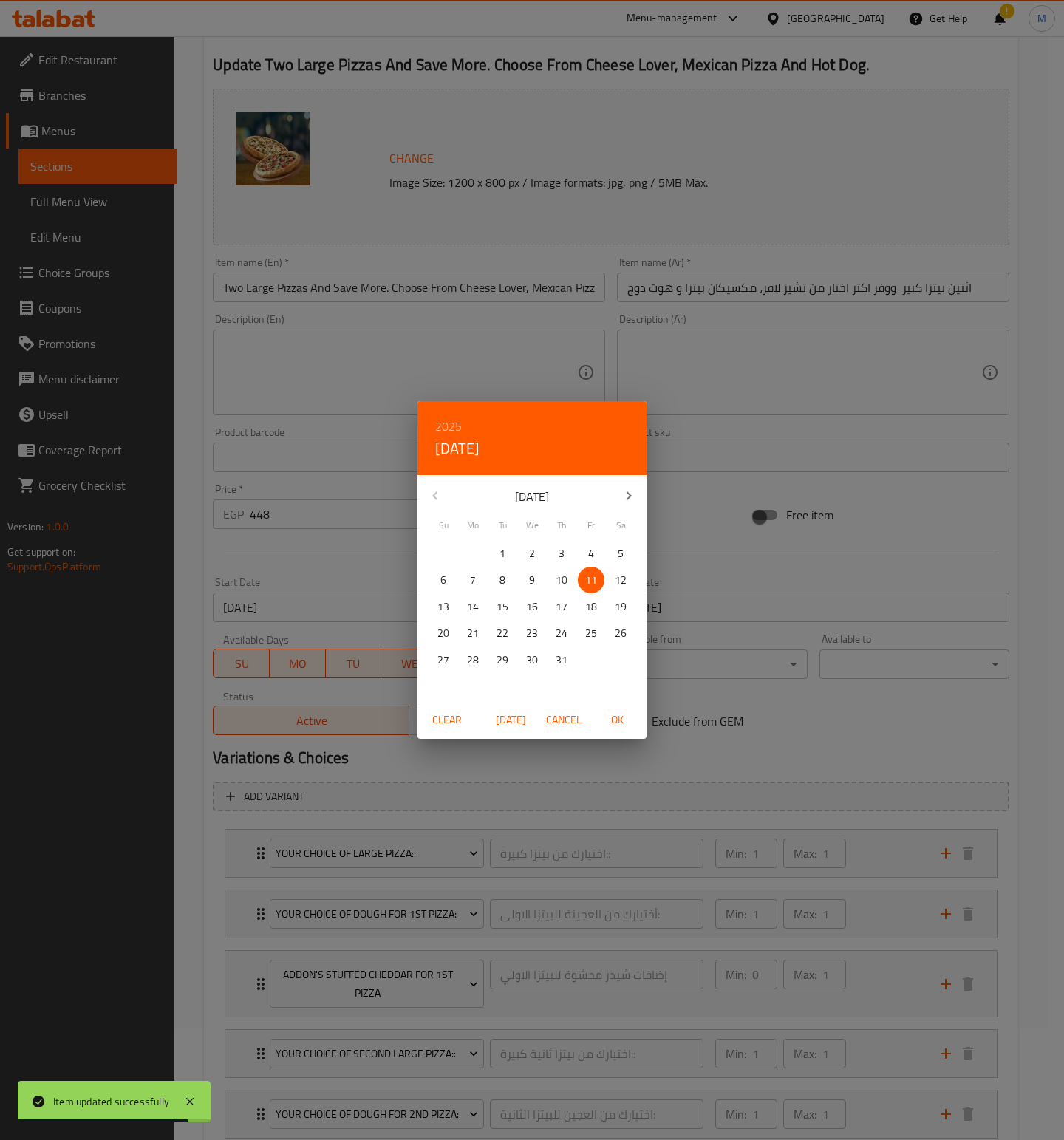
click at [626, 490] on icon "button" at bounding box center [629, 496] width 18 height 18
click at [531, 603] on p "13" at bounding box center [532, 607] width 12 height 18
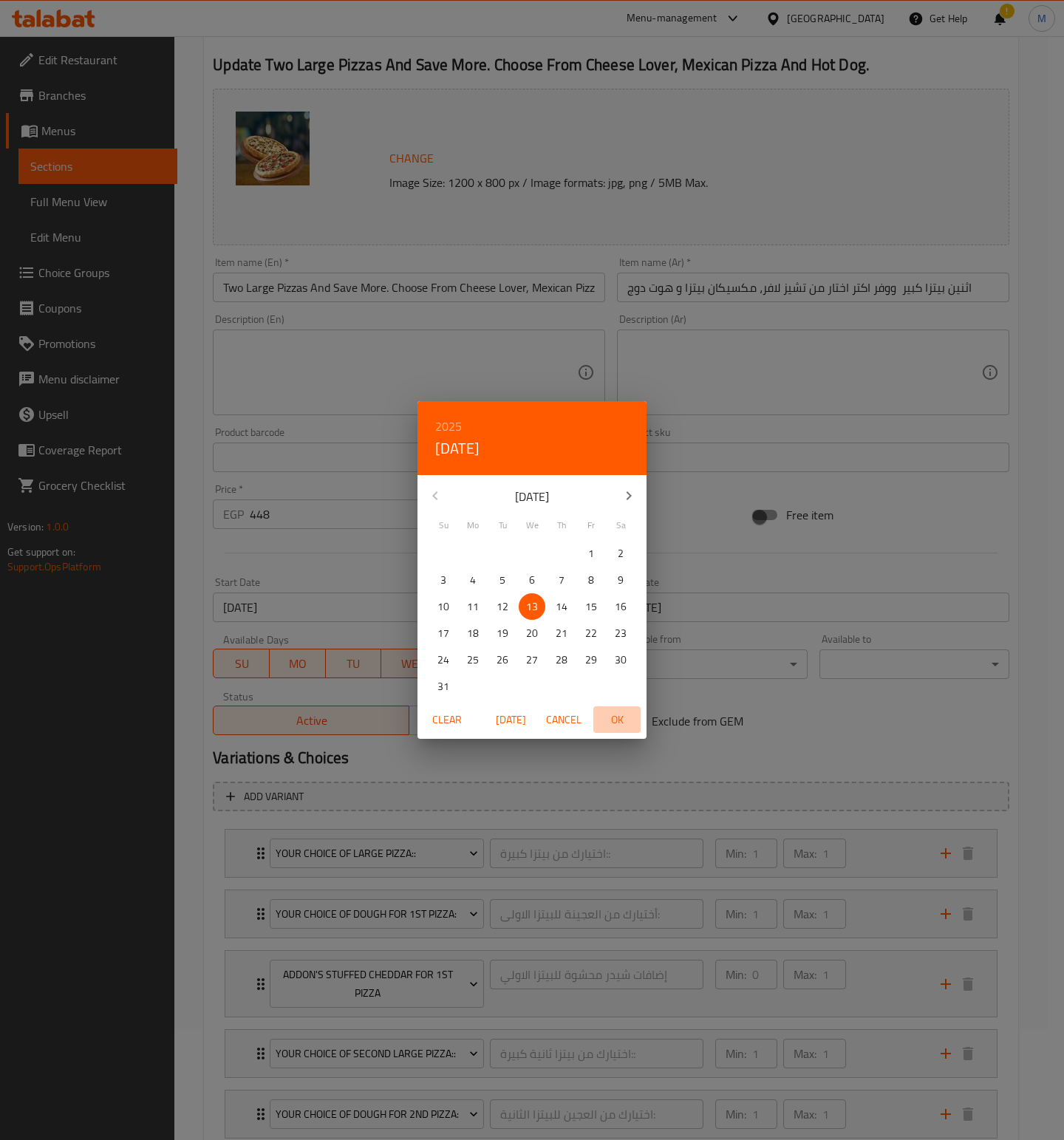
click at [617, 715] on span "OK" at bounding box center [617, 720] width 35 height 18
type input "[DATE]"
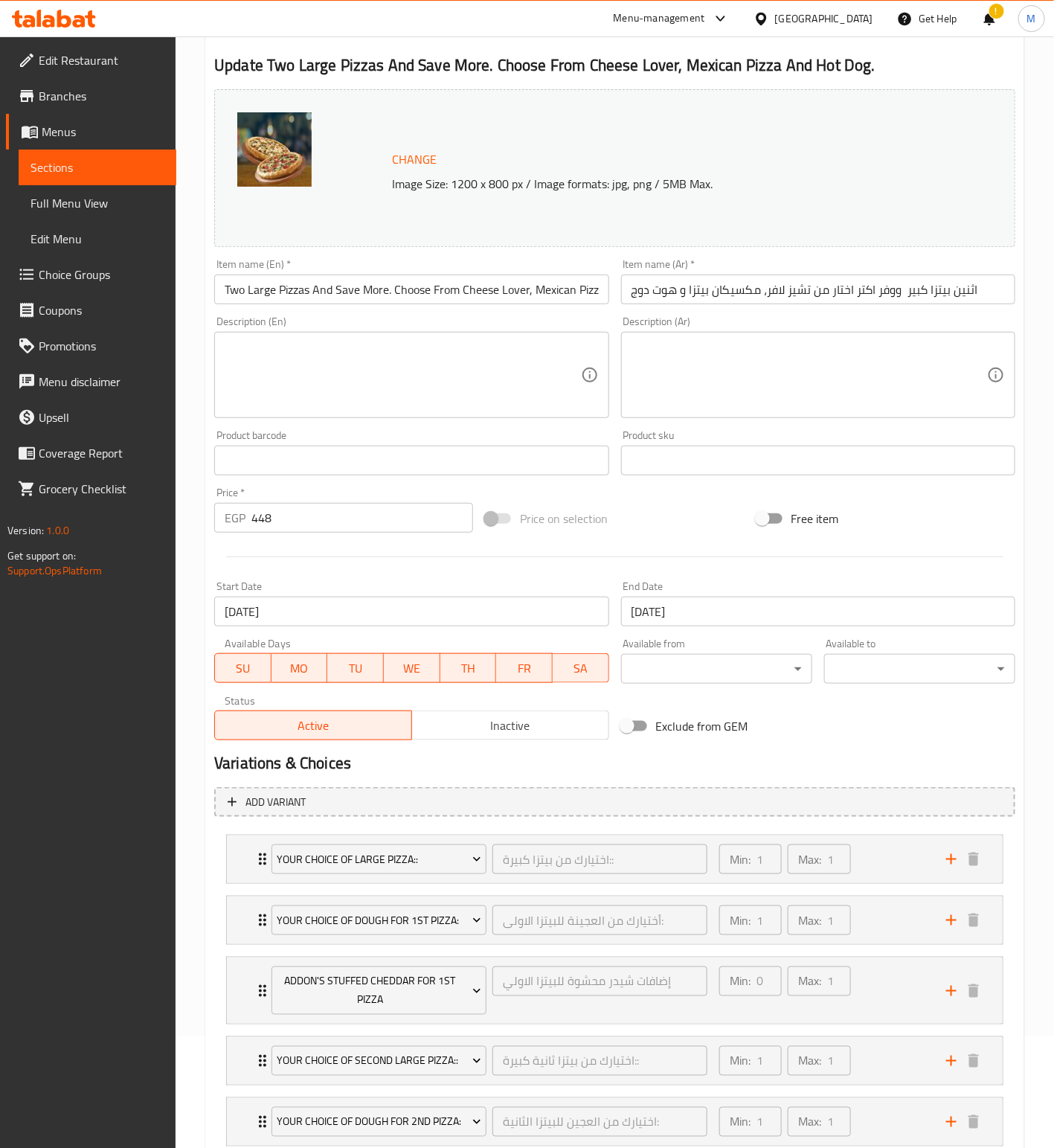
click at [708, 495] on div "Change Image Size: 1200 x 800 px / Image formats: jpg, png / 5MB Max. Item name…" at bounding box center [615, 415] width 813 height 663
click at [688, 616] on input "[DATE]" at bounding box center [818, 611] width 395 height 30
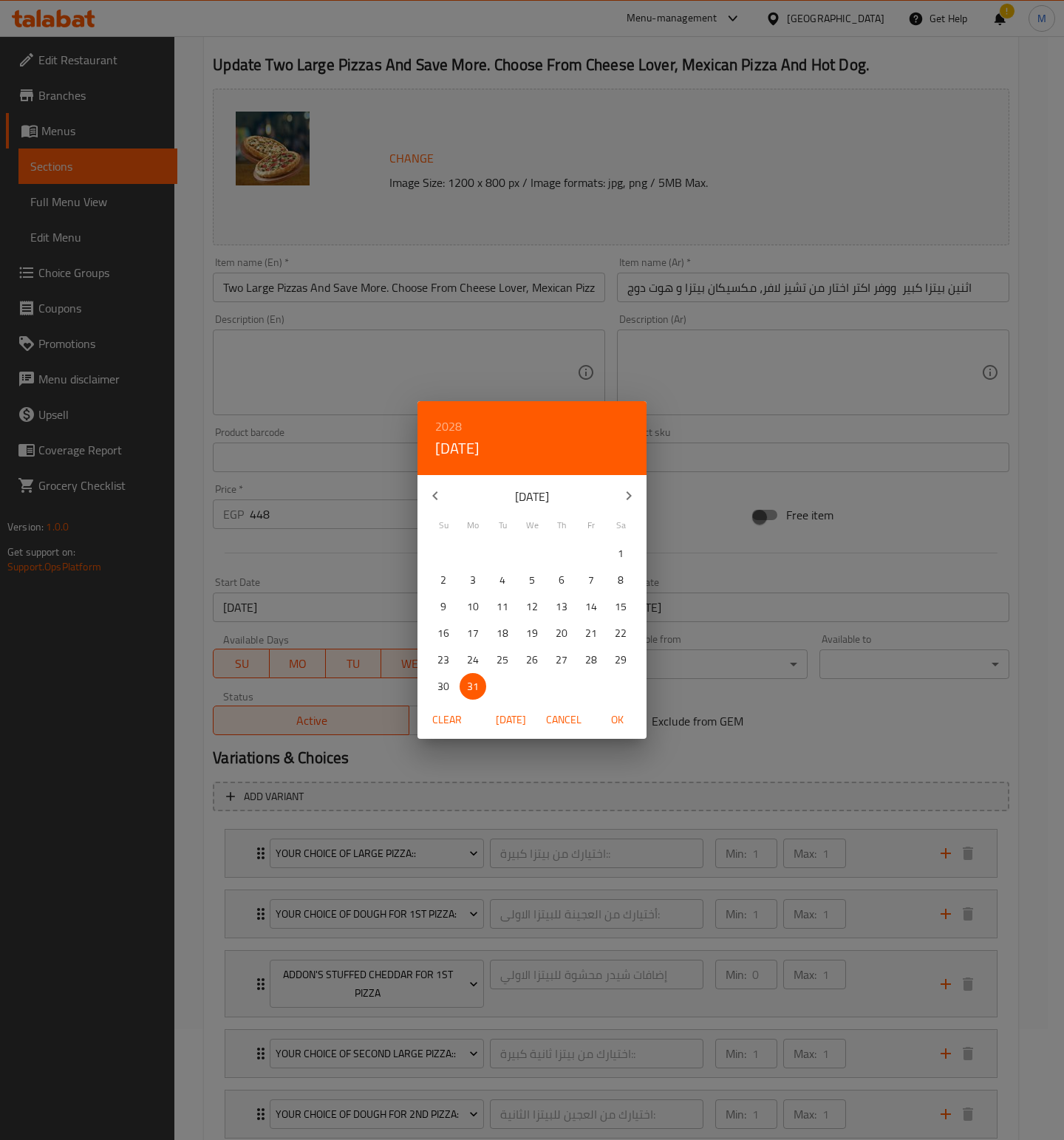
click at [452, 424] on h6 "2028" at bounding box center [448, 426] width 26 height 21
click at [522, 517] on div "2026" at bounding box center [532, 521] width 229 height 30
click at [630, 499] on icon "button" at bounding box center [629, 496] width 18 height 18
click at [592, 659] on p "28" at bounding box center [591, 660] width 12 height 18
click at [617, 729] on button "OK" at bounding box center [617, 720] width 47 height 27
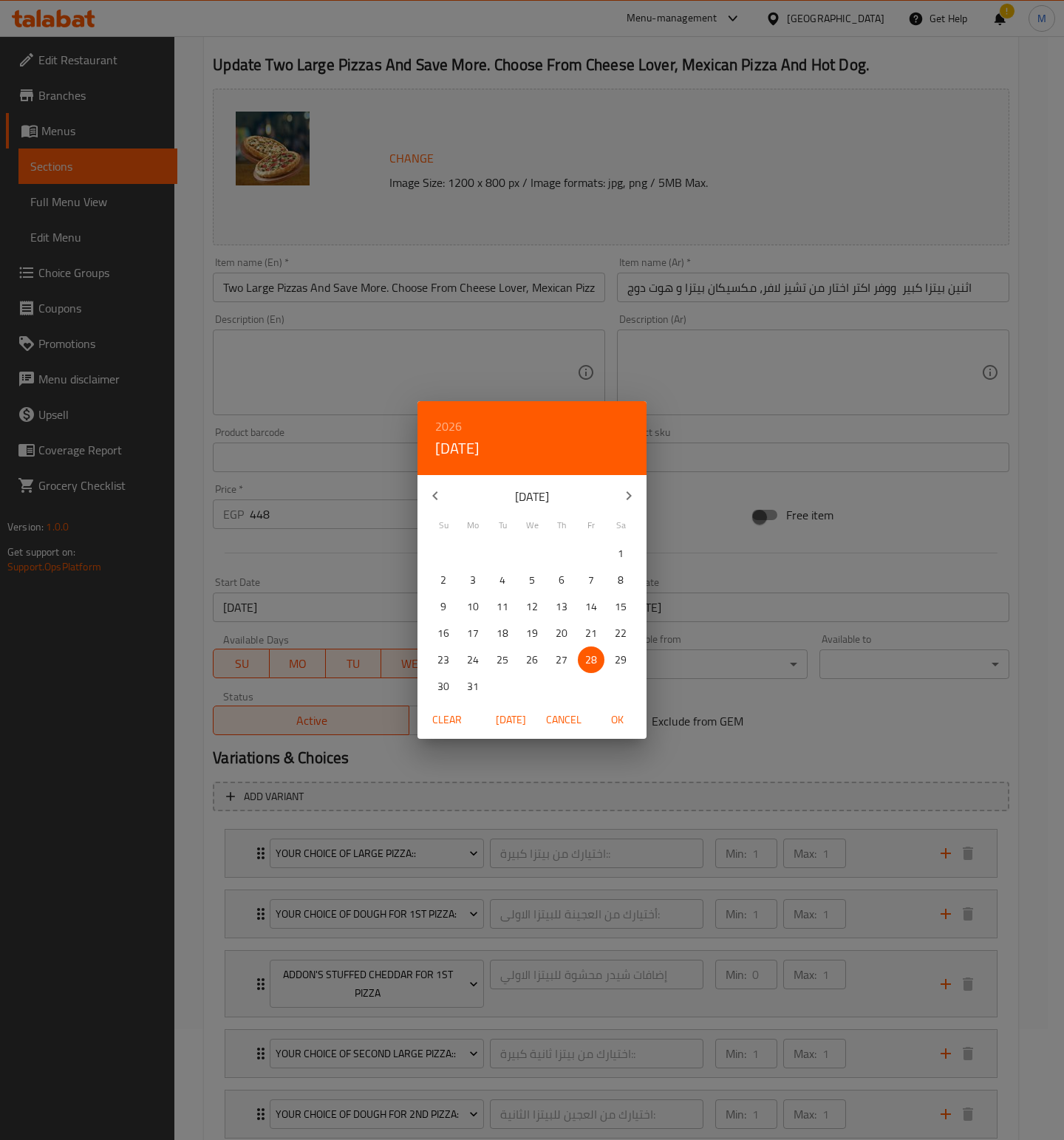
type input "[DATE]"
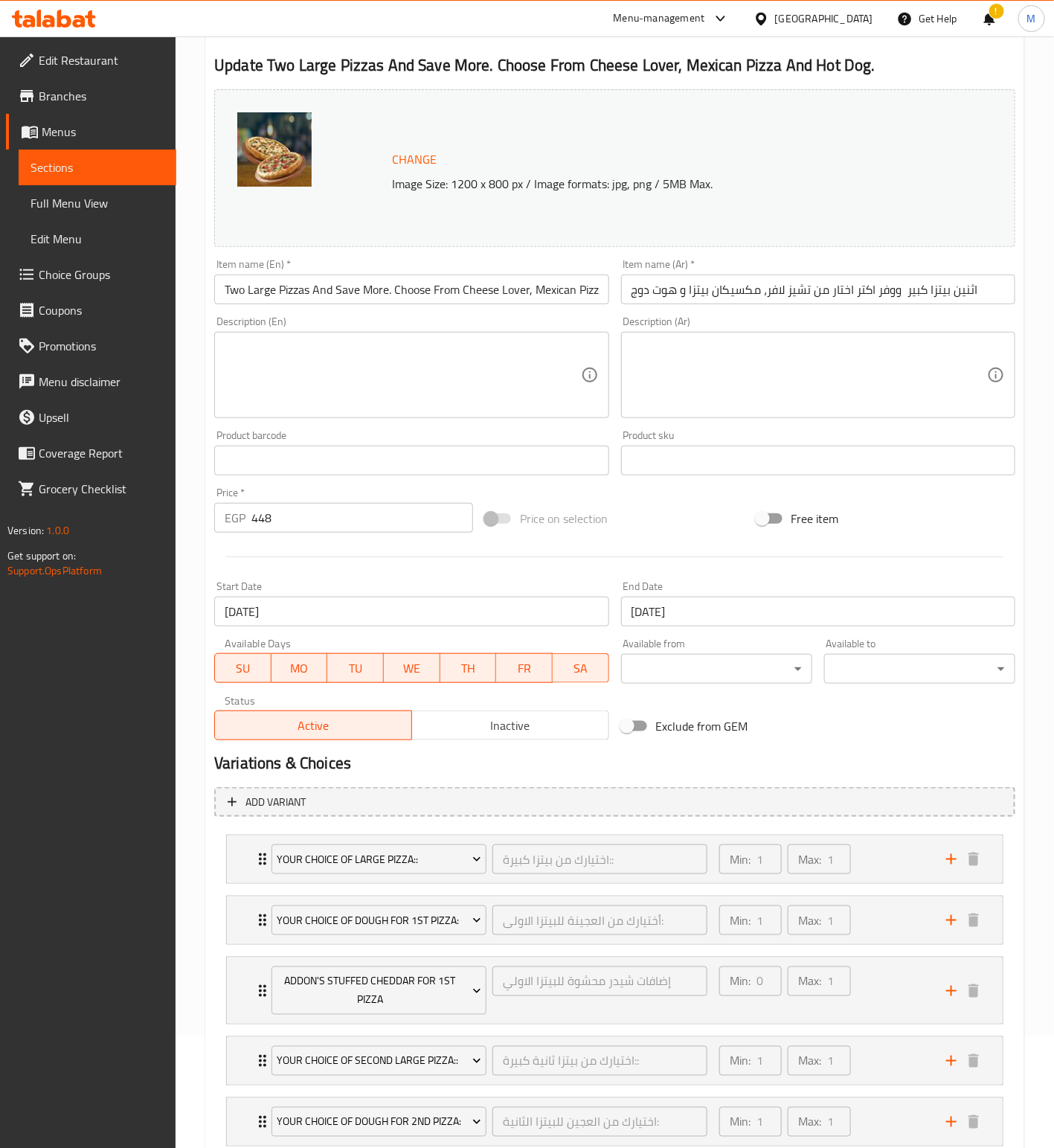
click at [788, 734] on div "Exclude from GEM" at bounding box center [751, 726] width 270 height 40
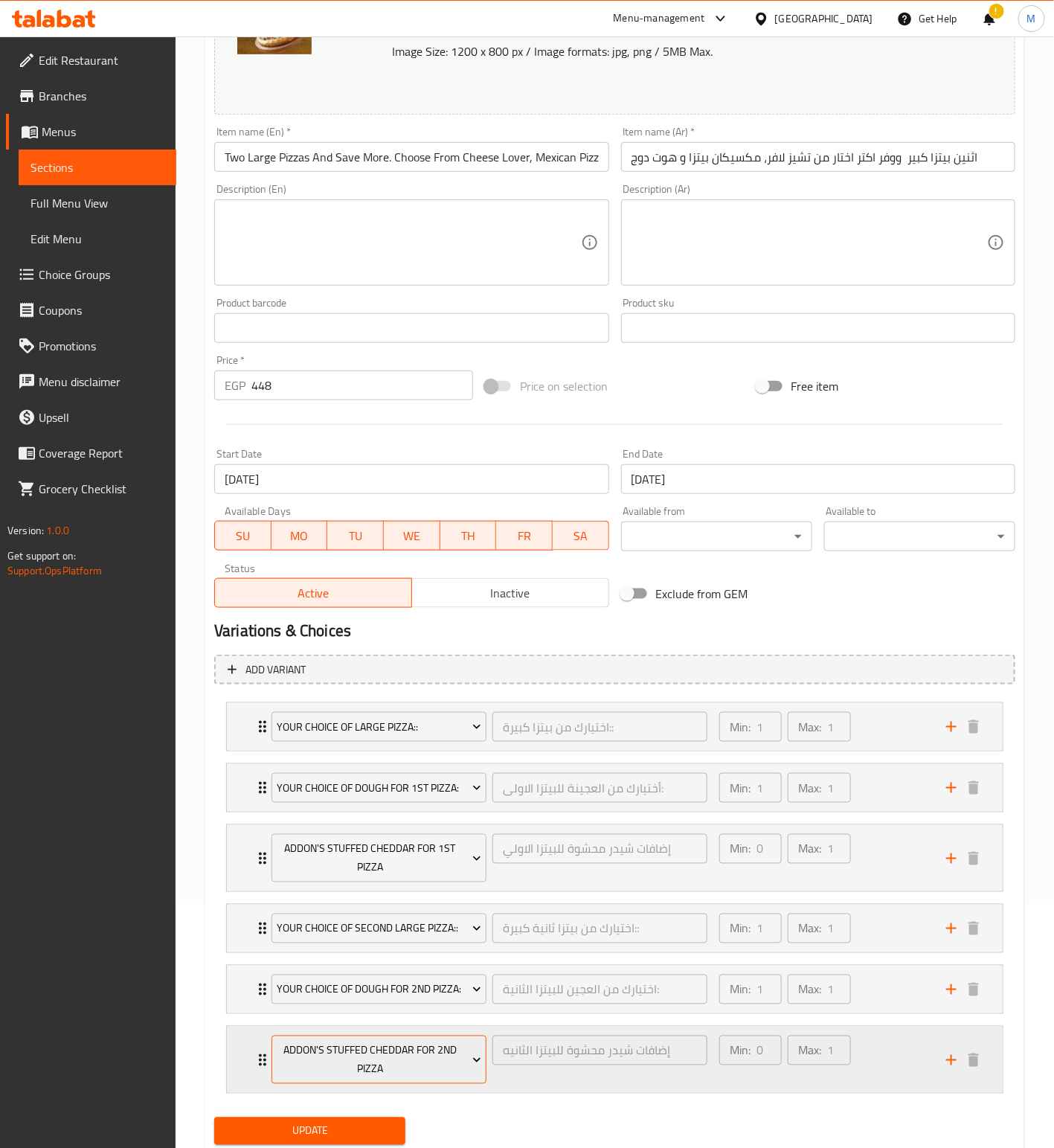
scroll to position [317, 0]
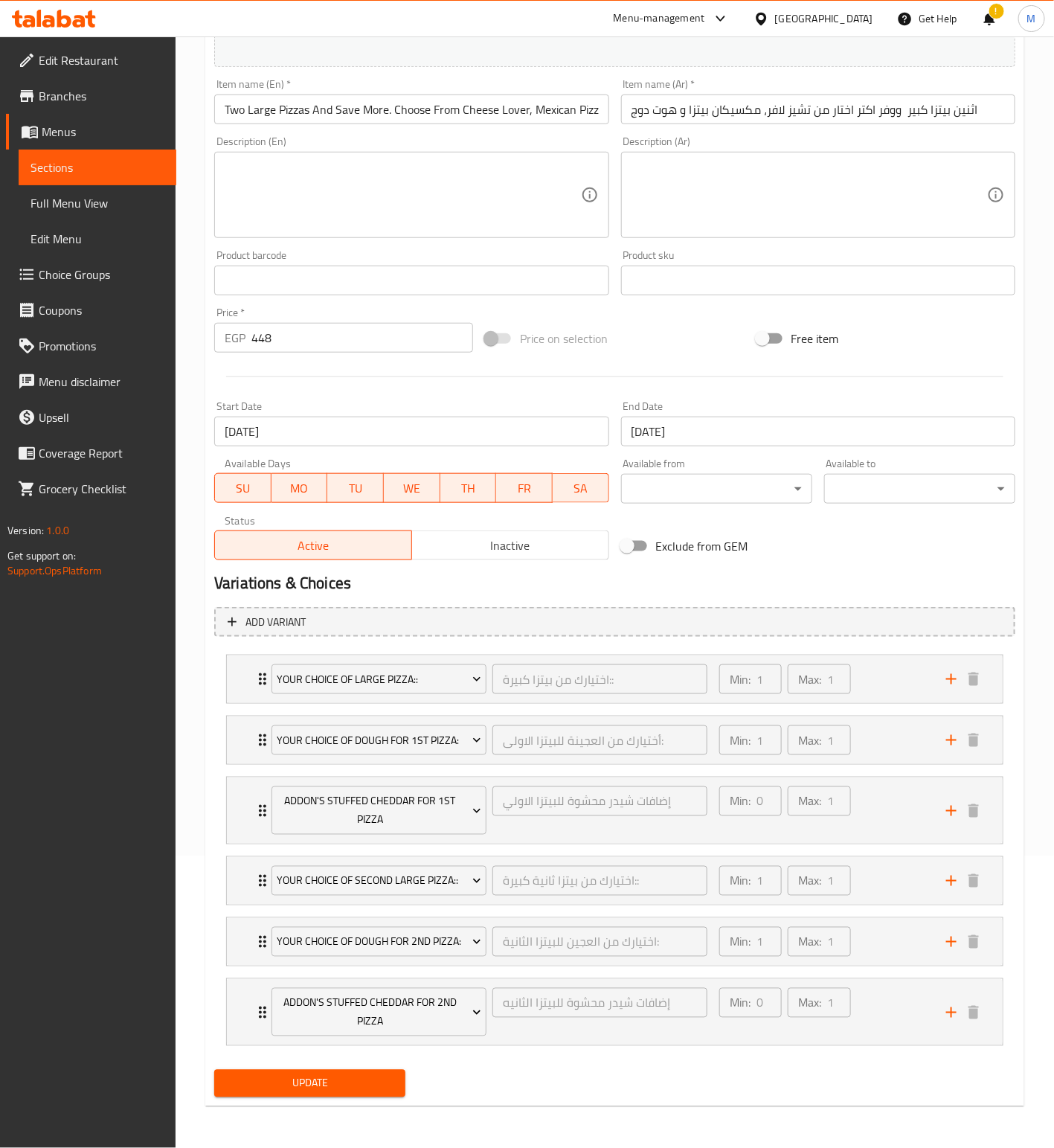
click at [338, 1083] on span "Update" at bounding box center [310, 1083] width 167 height 18
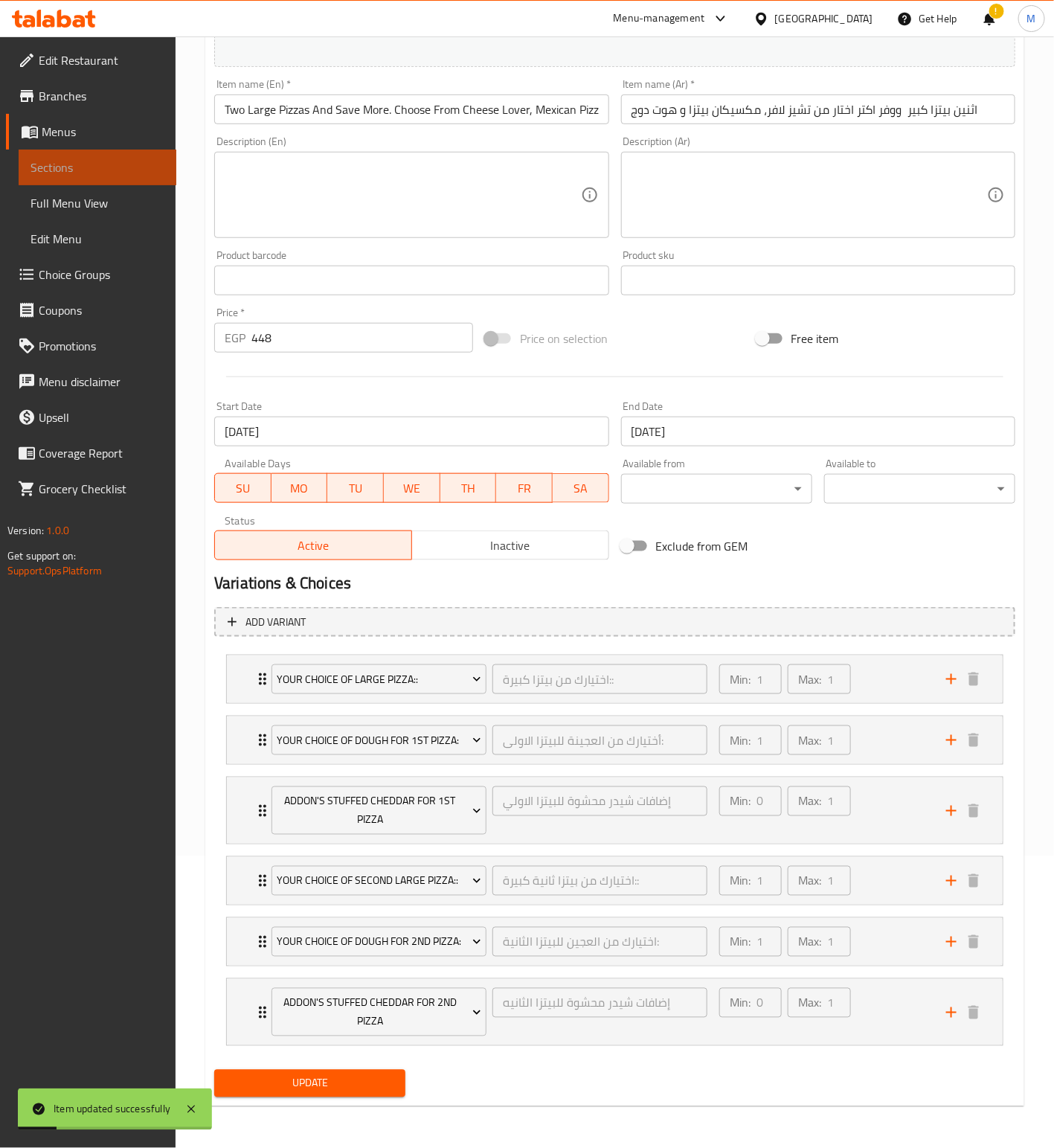
click at [117, 162] on span "Sections" at bounding box center [97, 167] width 134 height 18
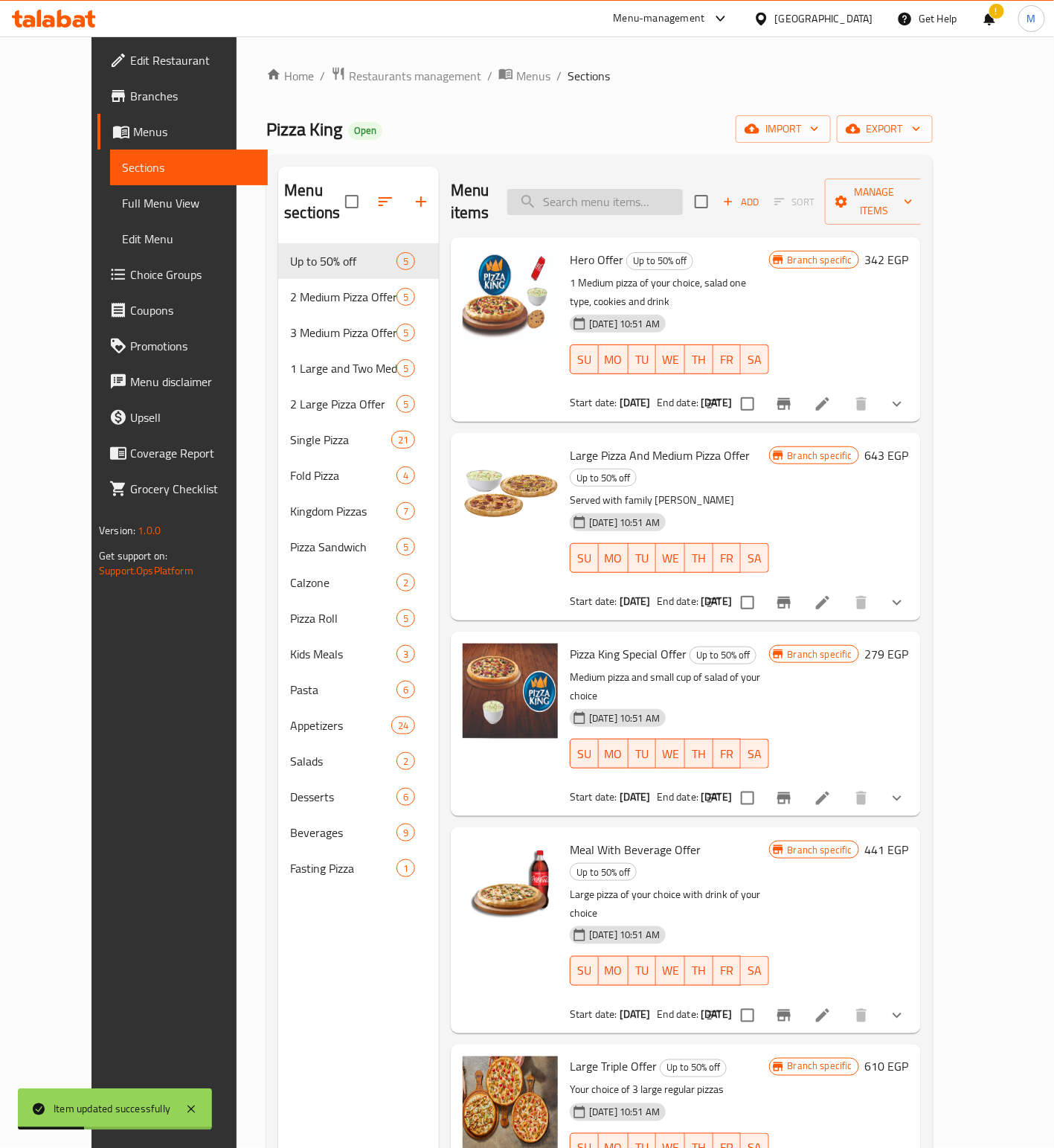
drag, startPoint x: 612, startPoint y: 178, endPoint x: 619, endPoint y: 185, distance: 9.9
click at [612, 189] on input "search" at bounding box center [596, 202] width 175 height 26
paste input "Two Medium And Save More. Choose From Cheese Lover, Mexican Pizza And Hot Dog."
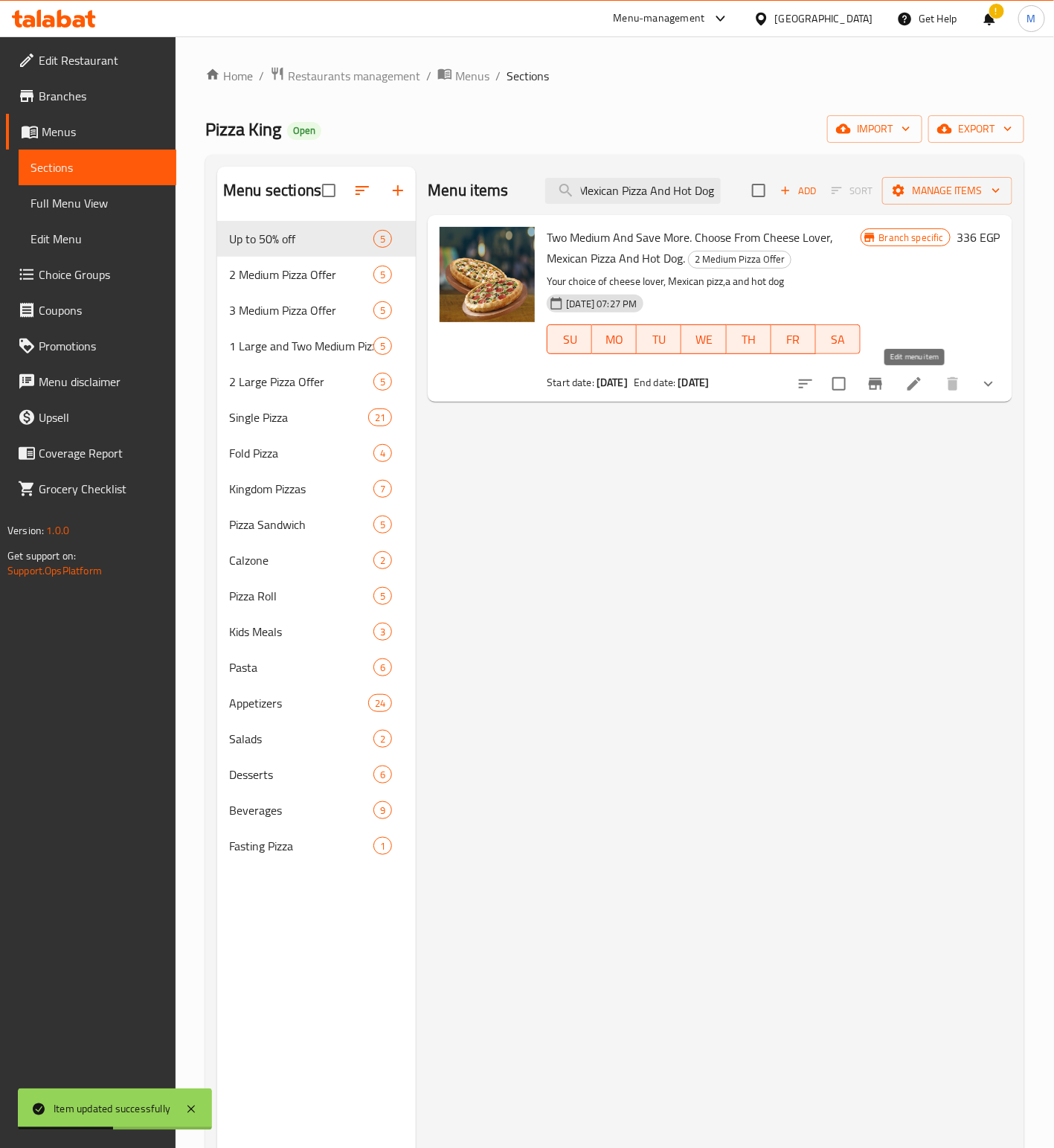
type input "Two Medium And Save More. Choose From Cheese Lover, Mexican Pizza And Hot Dog."
click at [922, 387] on icon at bounding box center [914, 384] width 18 height 18
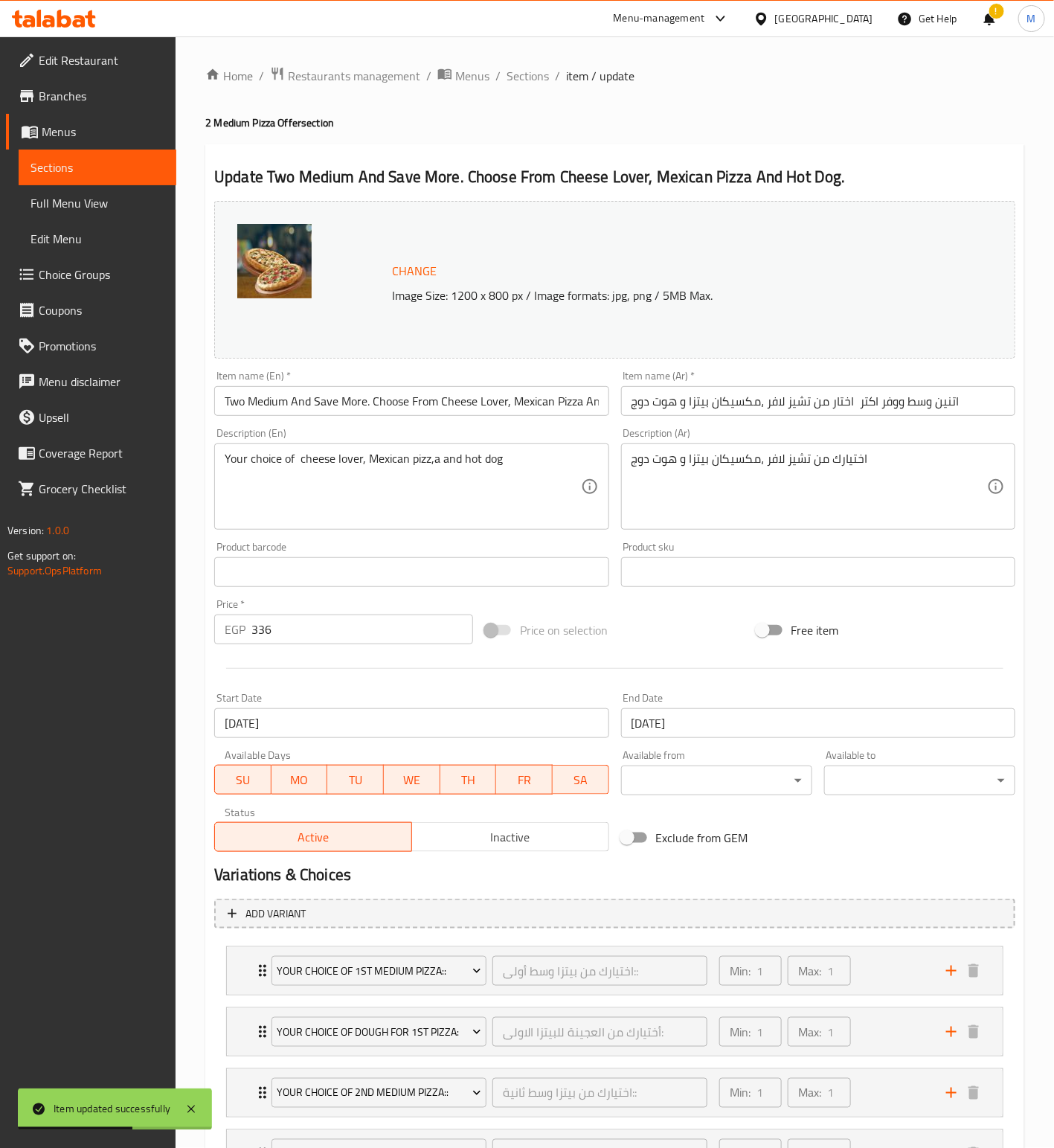
click at [375, 716] on input "[DATE]" at bounding box center [412, 722] width 395 height 30
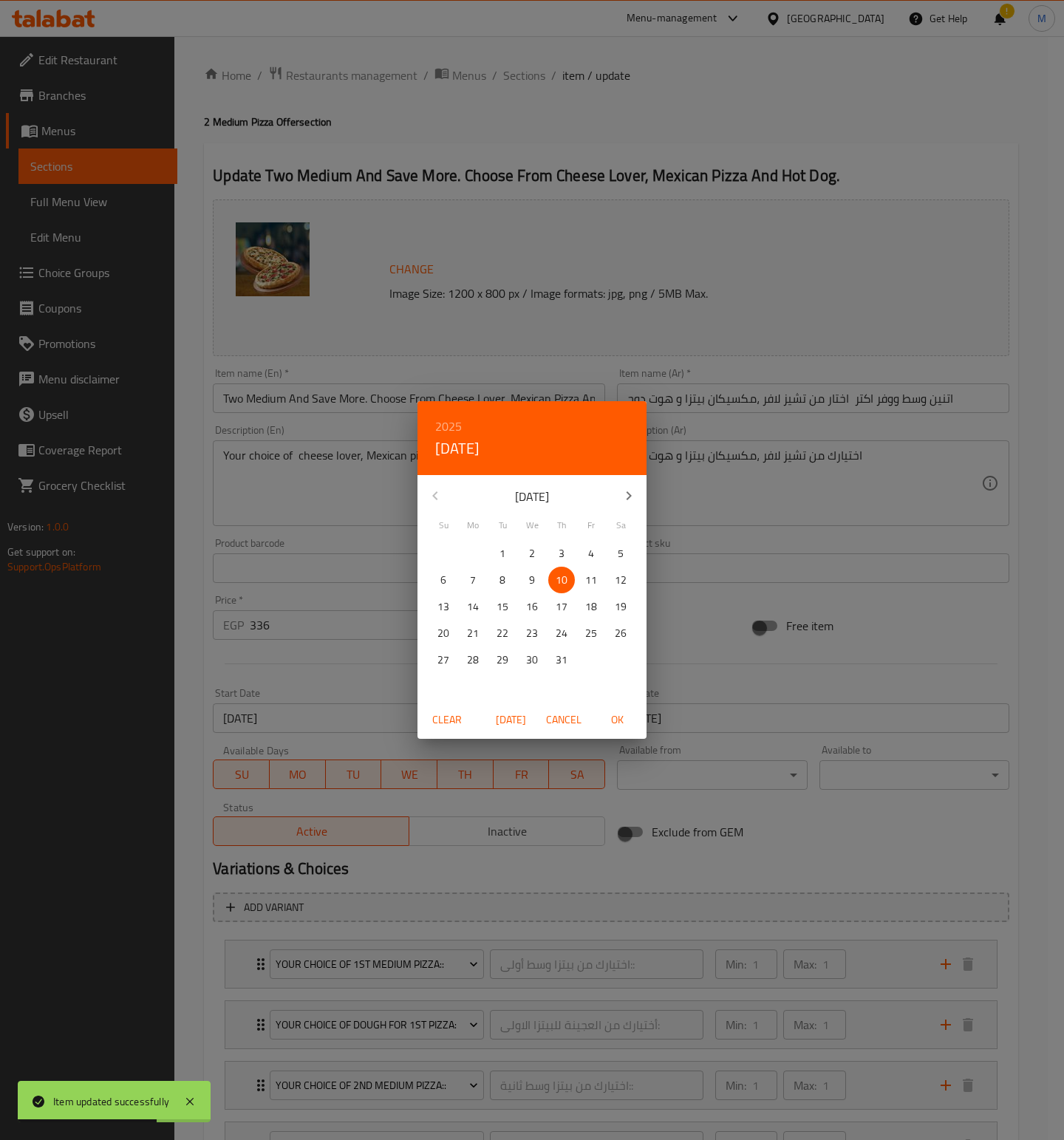
click at [631, 503] on icon "button" at bounding box center [629, 496] width 18 height 18
click at [532, 610] on p "13" at bounding box center [532, 607] width 12 height 18
click at [610, 718] on span "OK" at bounding box center [617, 720] width 35 height 18
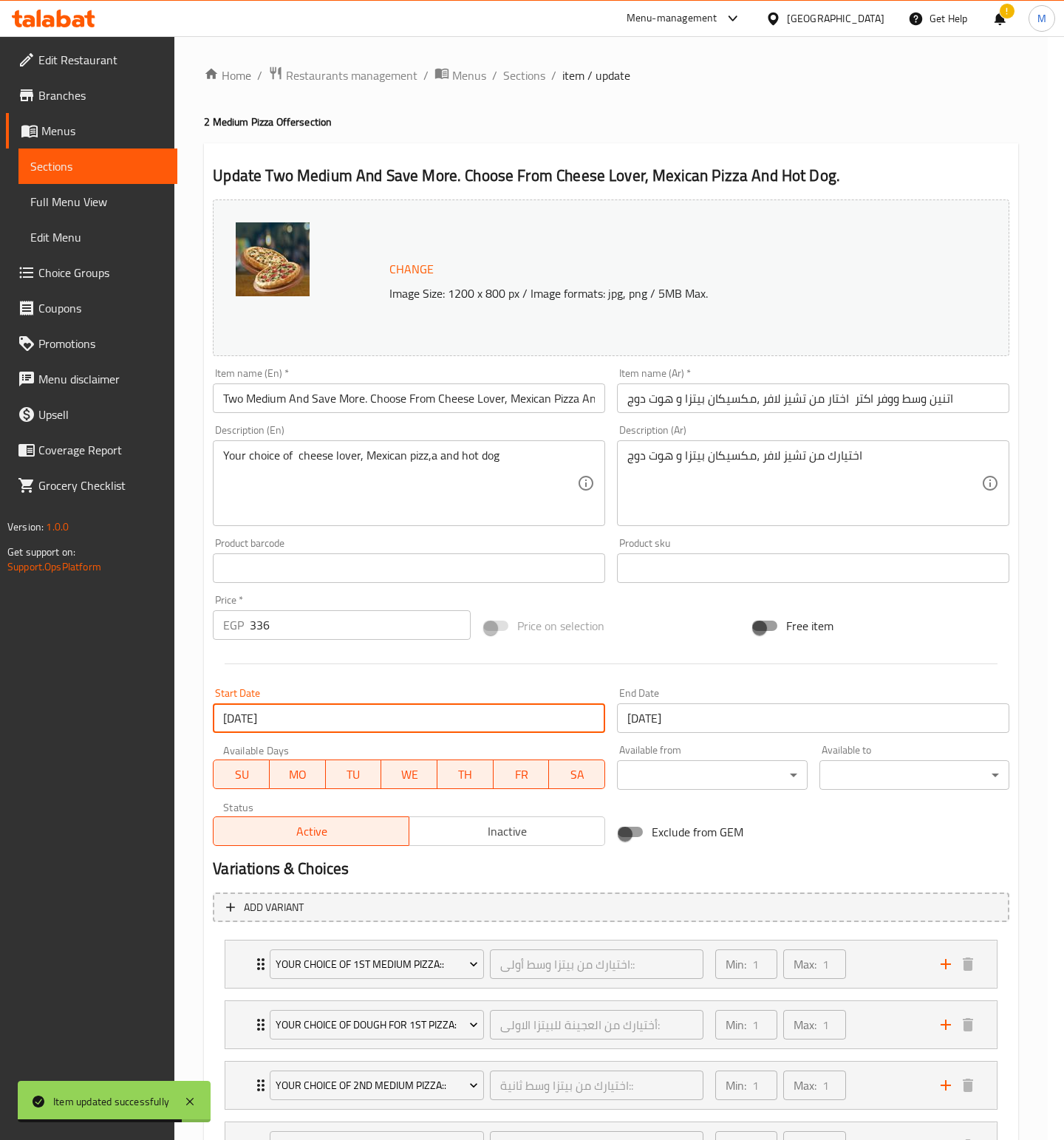
type input "[DATE]"
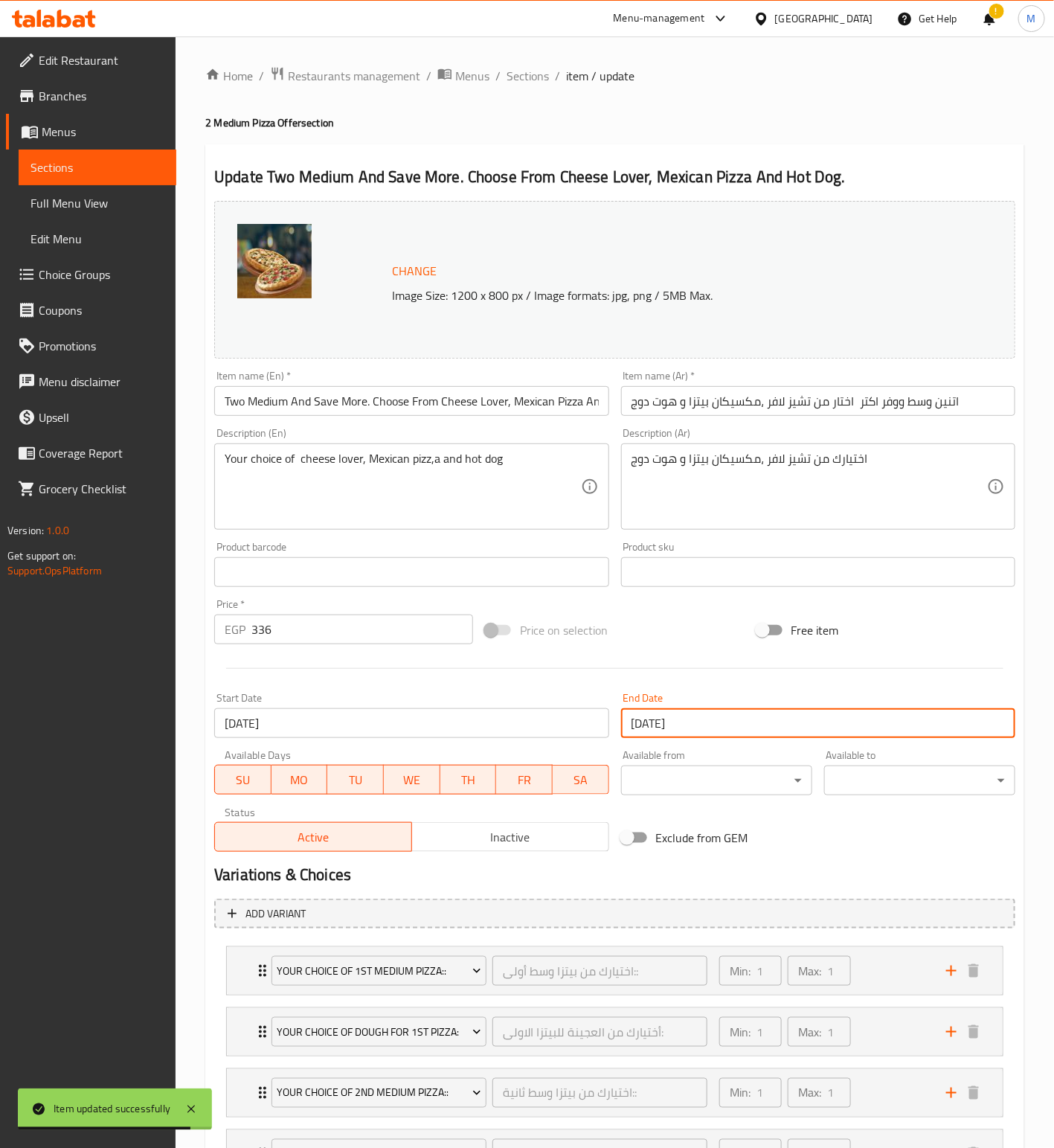
click at [745, 724] on input "[DATE]" at bounding box center [818, 722] width 395 height 30
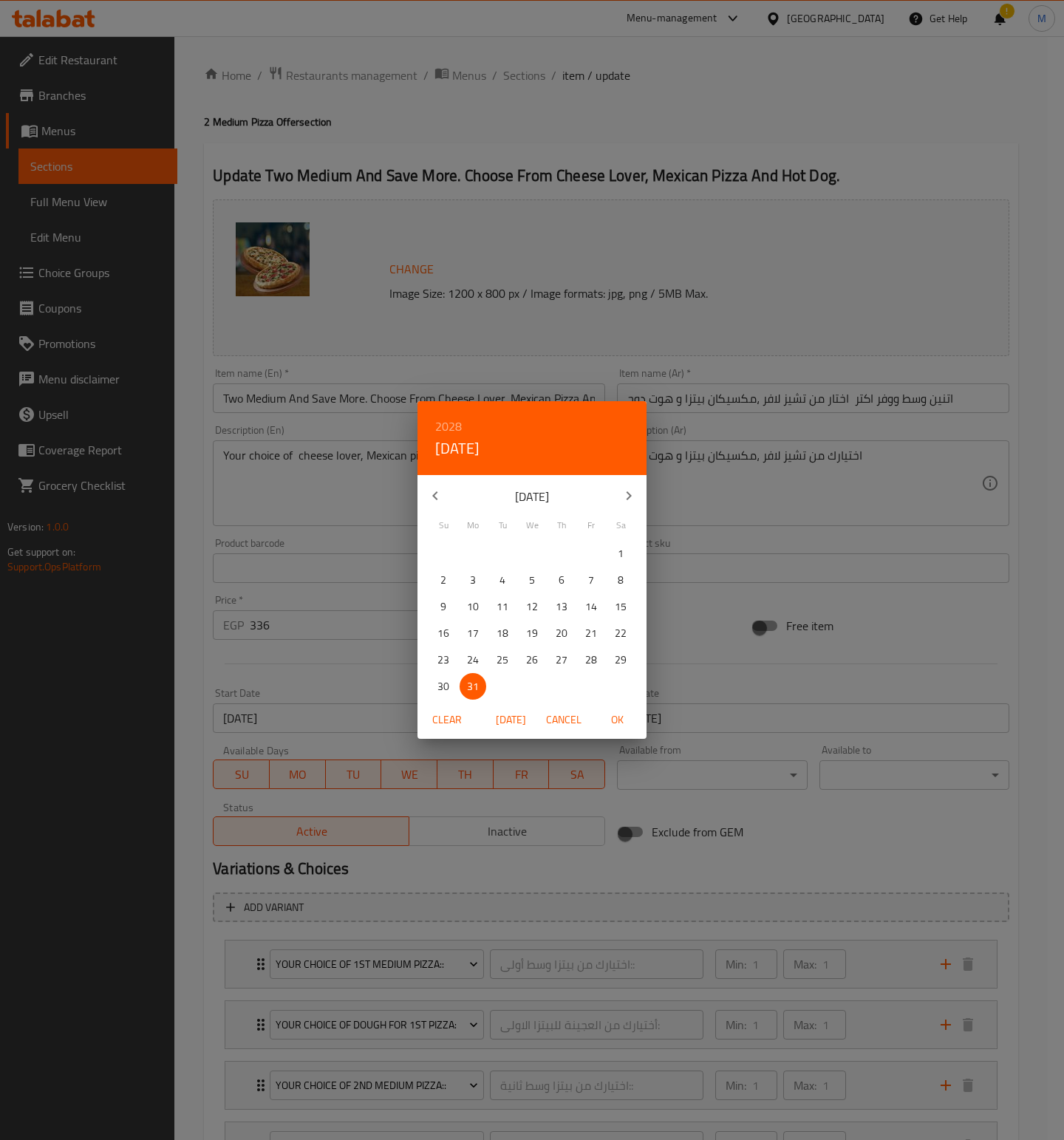
click at [462, 422] on div "2028 [DATE]" at bounding box center [532, 437] width 229 height 73
click at [456, 422] on h6 "2028" at bounding box center [448, 426] width 26 height 21
click at [526, 523] on div "2026" at bounding box center [532, 521] width 229 height 30
click at [623, 500] on icon "button" at bounding box center [629, 496] width 18 height 18
click at [596, 657] on p "28" at bounding box center [591, 660] width 12 height 18
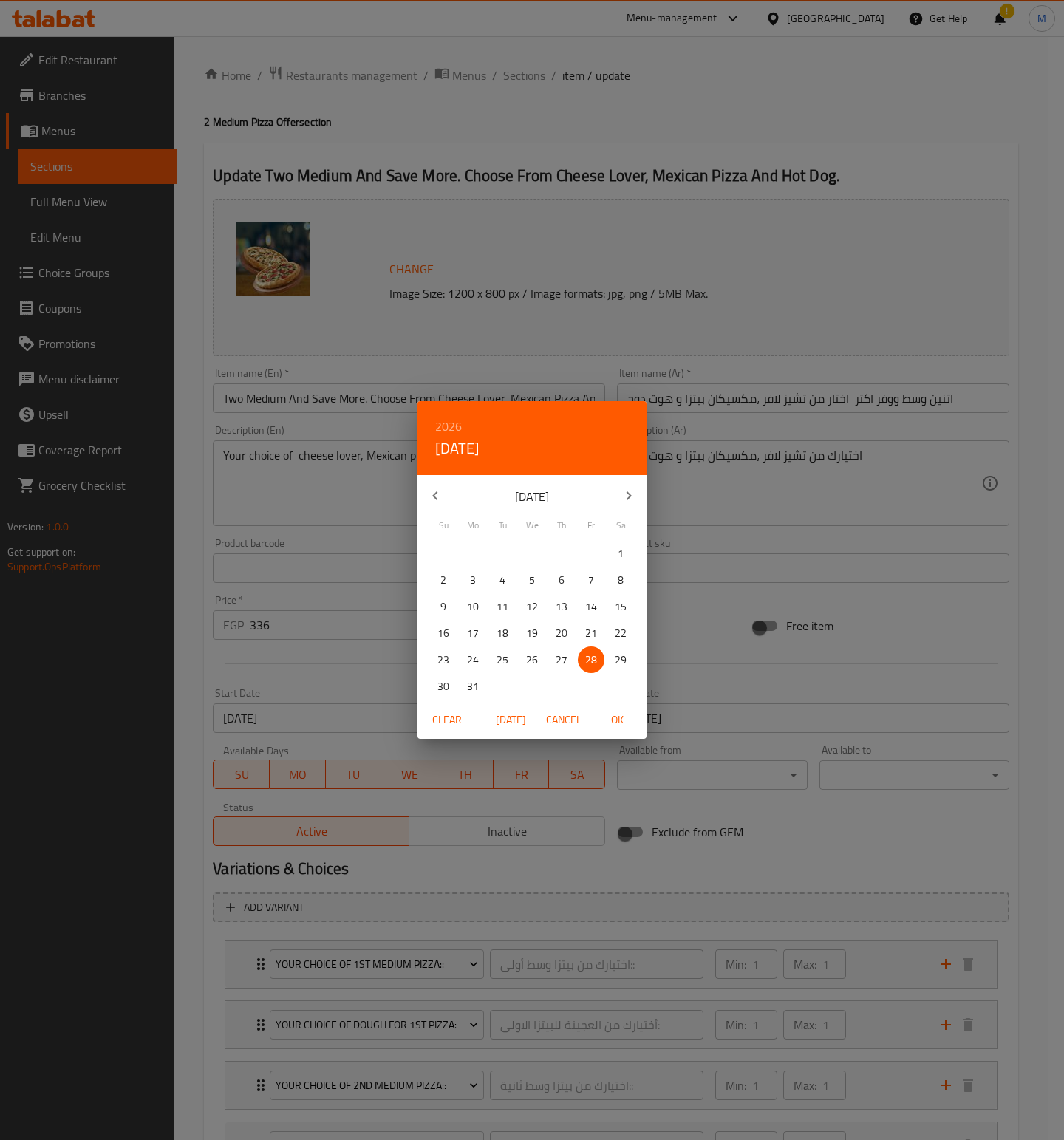
click at [623, 720] on span "OK" at bounding box center [617, 720] width 35 height 18
type input "[DATE]"
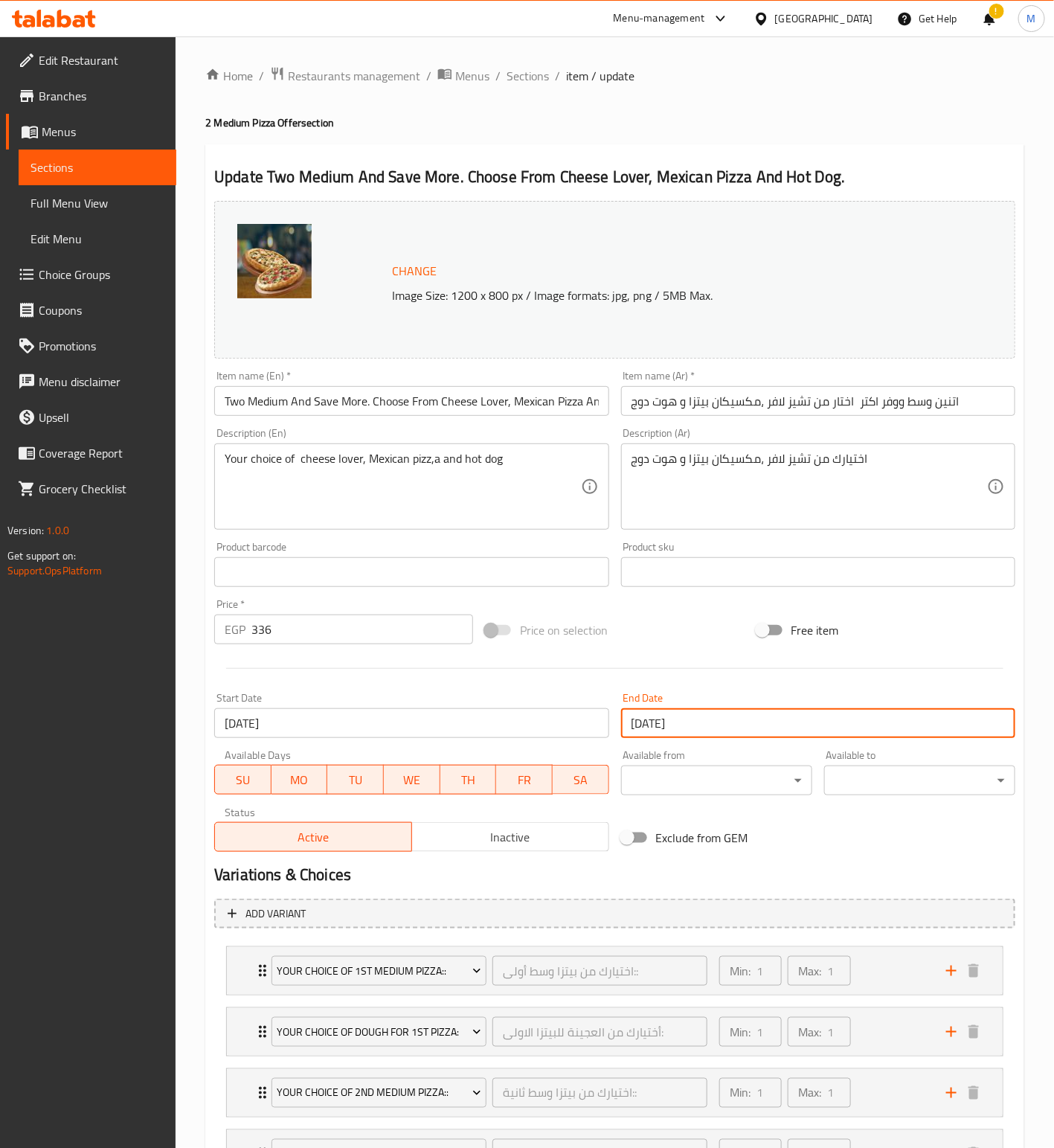
click at [911, 598] on div "Change Image Size: 1200 x 800 px / Image formats: jpg, png / 5MB Max. Item name…" at bounding box center [615, 526] width 813 height 663
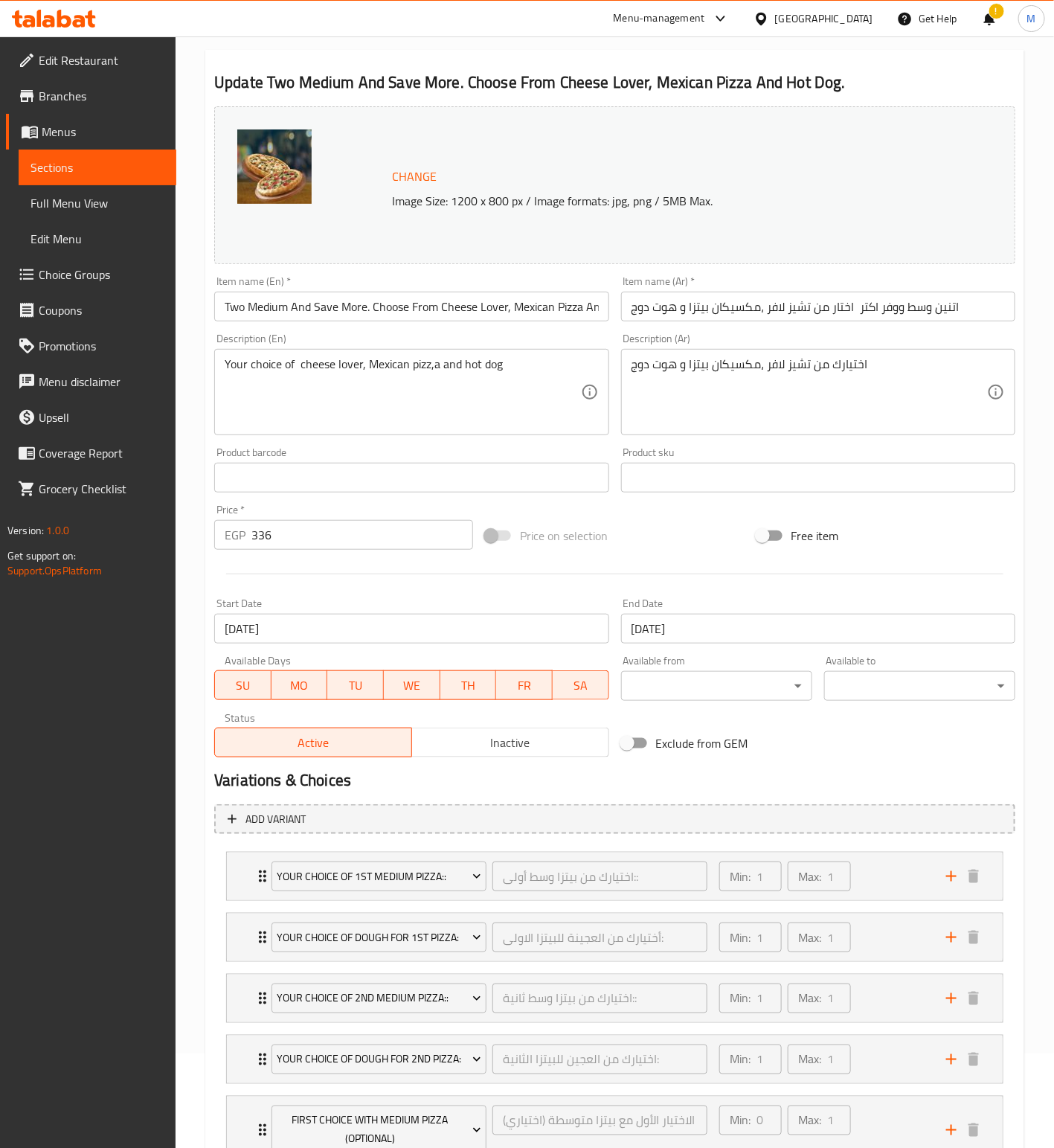
scroll to position [317, 0]
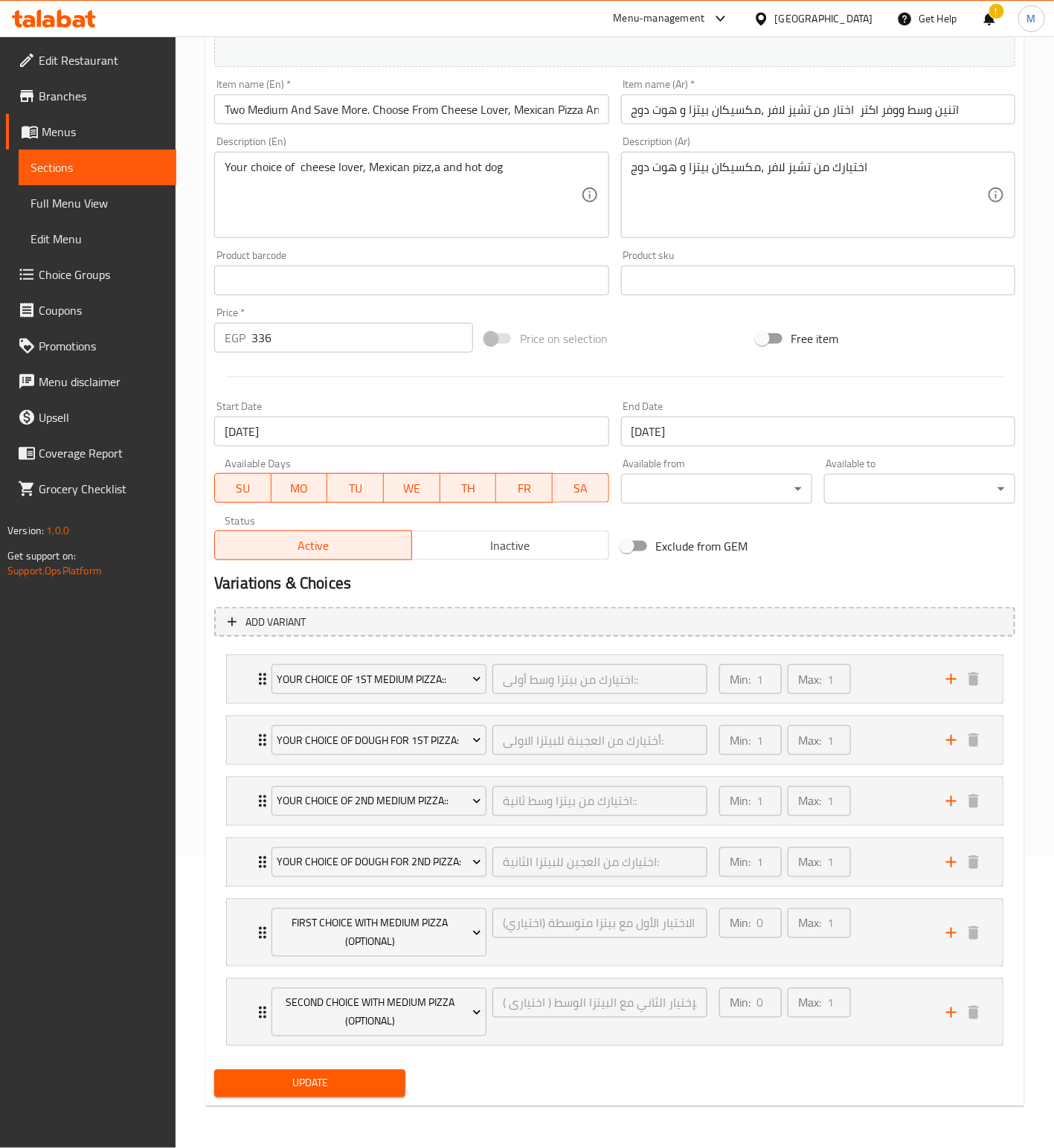
drag, startPoint x: 337, startPoint y: 1085, endPoint x: 344, endPoint y: 1067, distance: 19.3
click at [335, 1085] on span "Update" at bounding box center [310, 1083] width 167 height 18
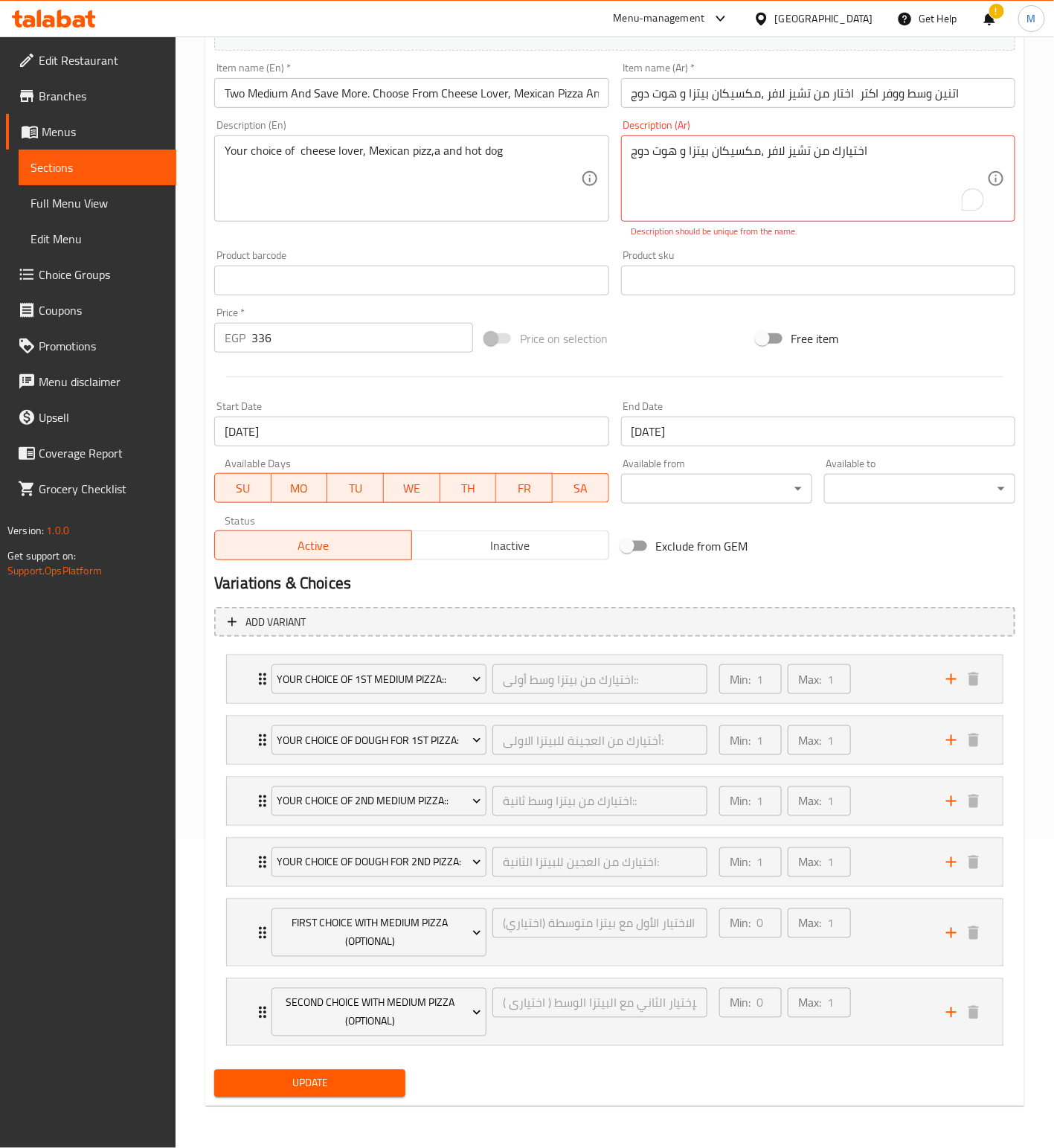
drag, startPoint x: 295, startPoint y: 1097, endPoint x: 301, endPoint y: 1085, distance: 13.4
click at [295, 1093] on span "Update" at bounding box center [310, 1083] width 167 height 18
click at [907, 150] on textarea "اختيارك من تشيز لافر ،مكسيكان بيتزا و هوت دوج" at bounding box center [809, 178] width 355 height 70
click at [886, 145] on textarea "اختيارك من تشيز لافر ،مكسيكان بيتزا و هوت دوج" at bounding box center [809, 178] width 355 height 70
click at [802, 150] on textarea "اختيارك من تشيز لافر ،مكسيكان بيتزا و هوت دوج" at bounding box center [809, 178] width 355 height 70
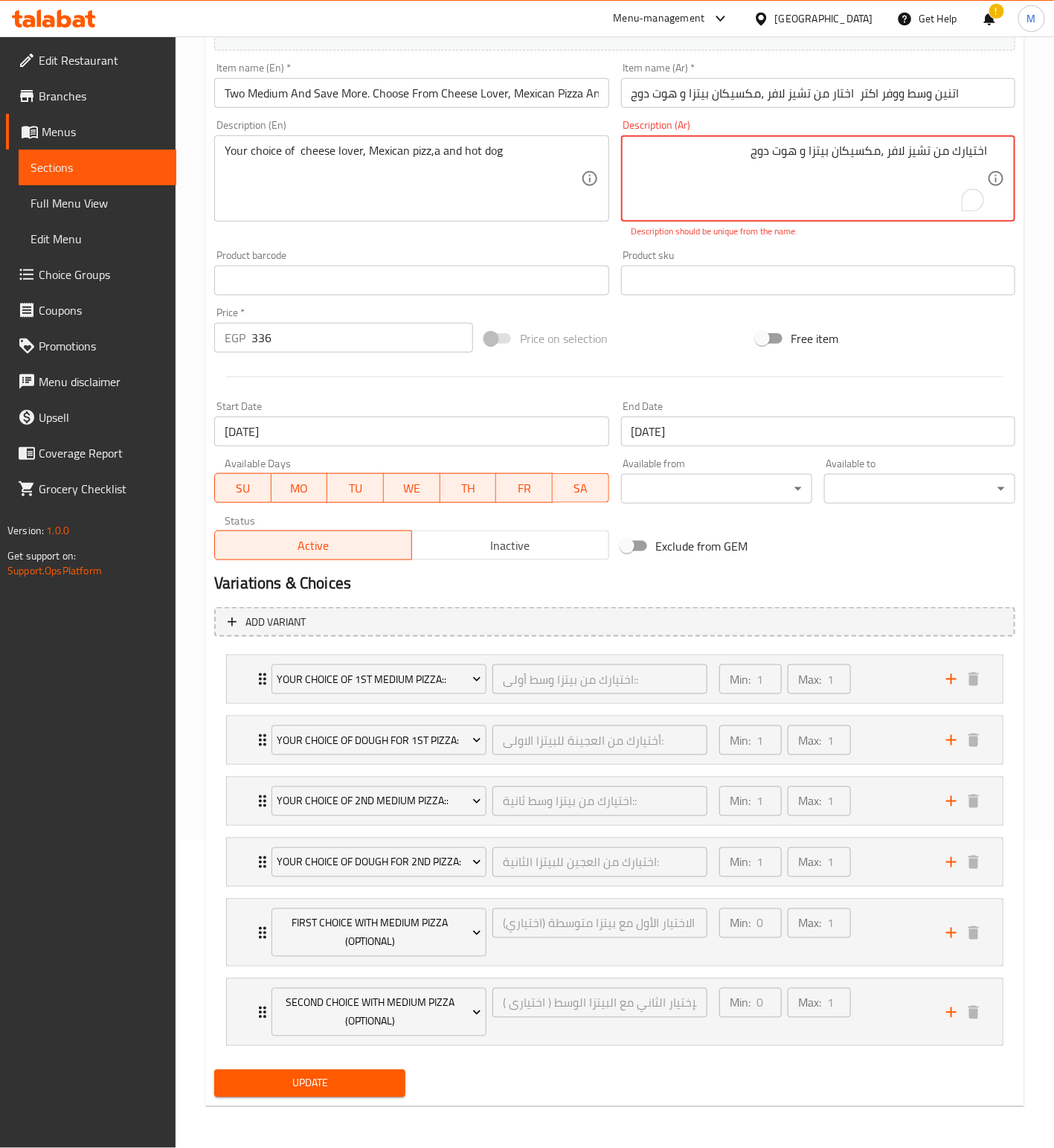
click at [802, 150] on textarea "اختيارك من تشيز لافر ،مكسيكان بيتزا و هوت دوج" at bounding box center [809, 178] width 355 height 70
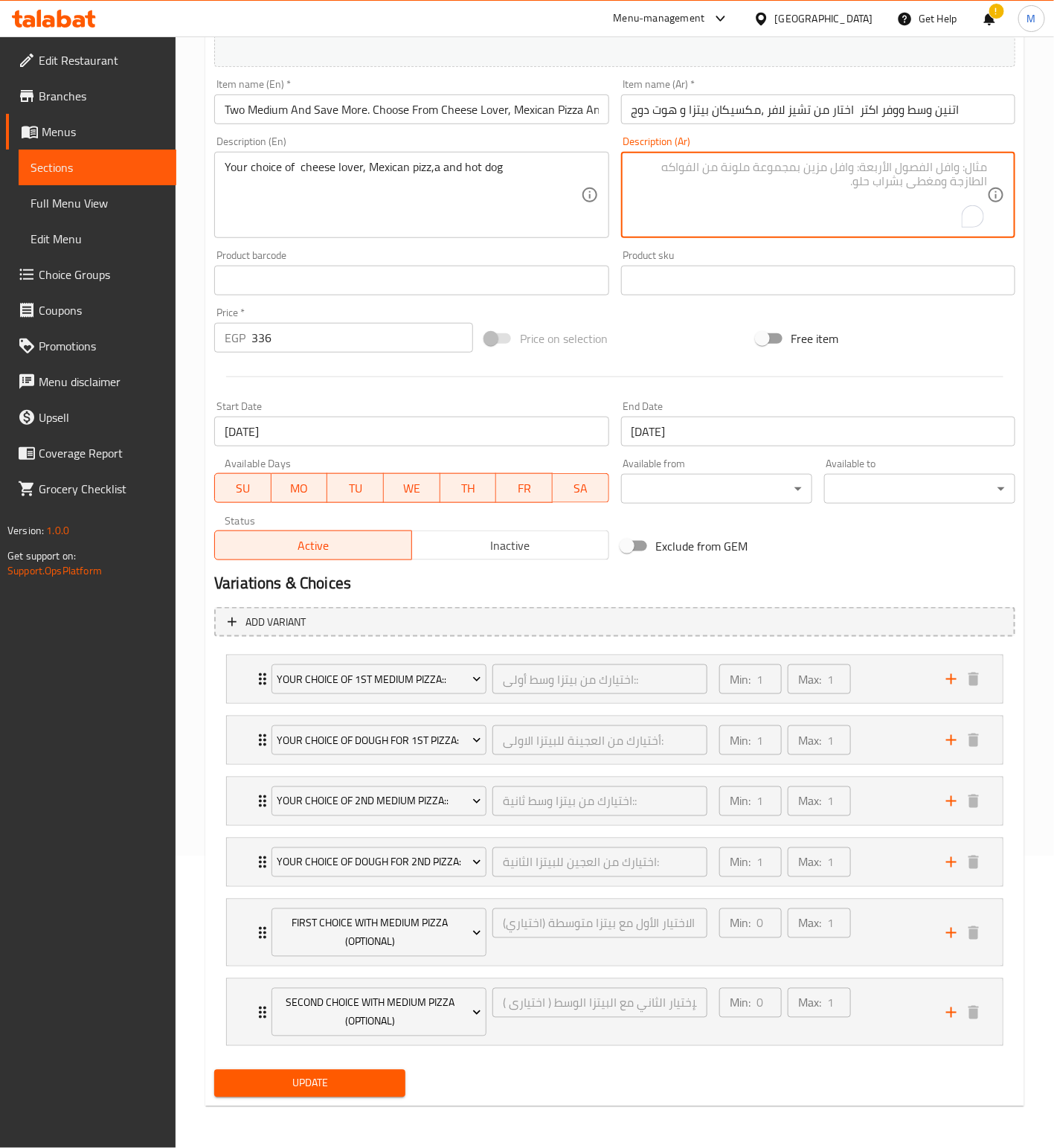
click at [672, 319] on div "Price on selection" at bounding box center [615, 339] width 270 height 40
click at [848, 167] on textarea "To enrich screen reader interactions, please activate Accessibility in Grammarl…" at bounding box center [809, 195] width 355 height 70
paste textarea "اختيارك من تشيز لافر ،مكسيكان بيتزا و هوت دوج"
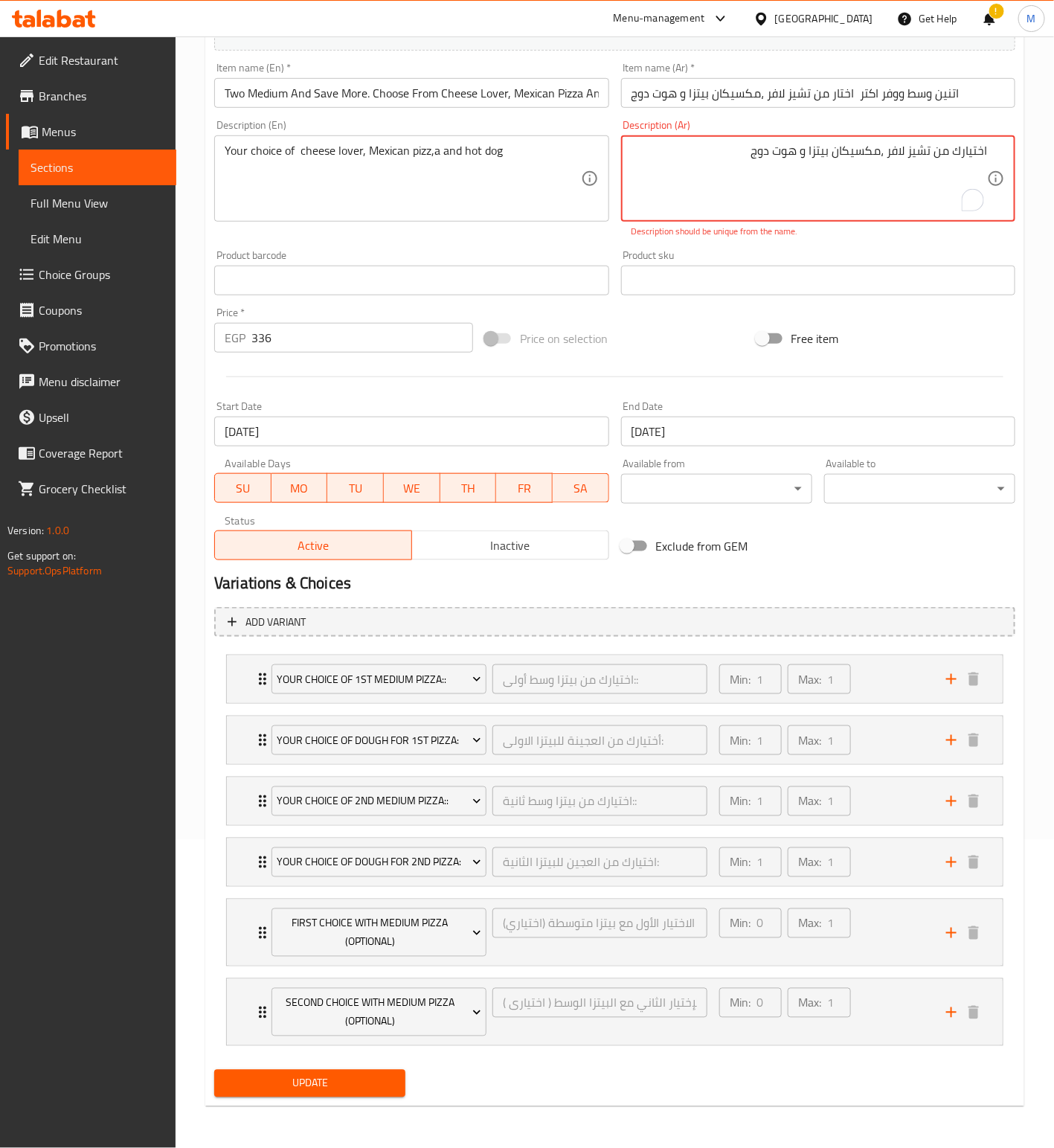
click at [318, 1058] on nav "Your Choice Of 1st Medium Pizza:: اختيارك من بيتزا وسط أولى:: ​ Min: 1 ​ Max: 1…" at bounding box center [615, 850] width 801 height 416
click at [324, 1093] on span "Update" at bounding box center [310, 1083] width 167 height 18
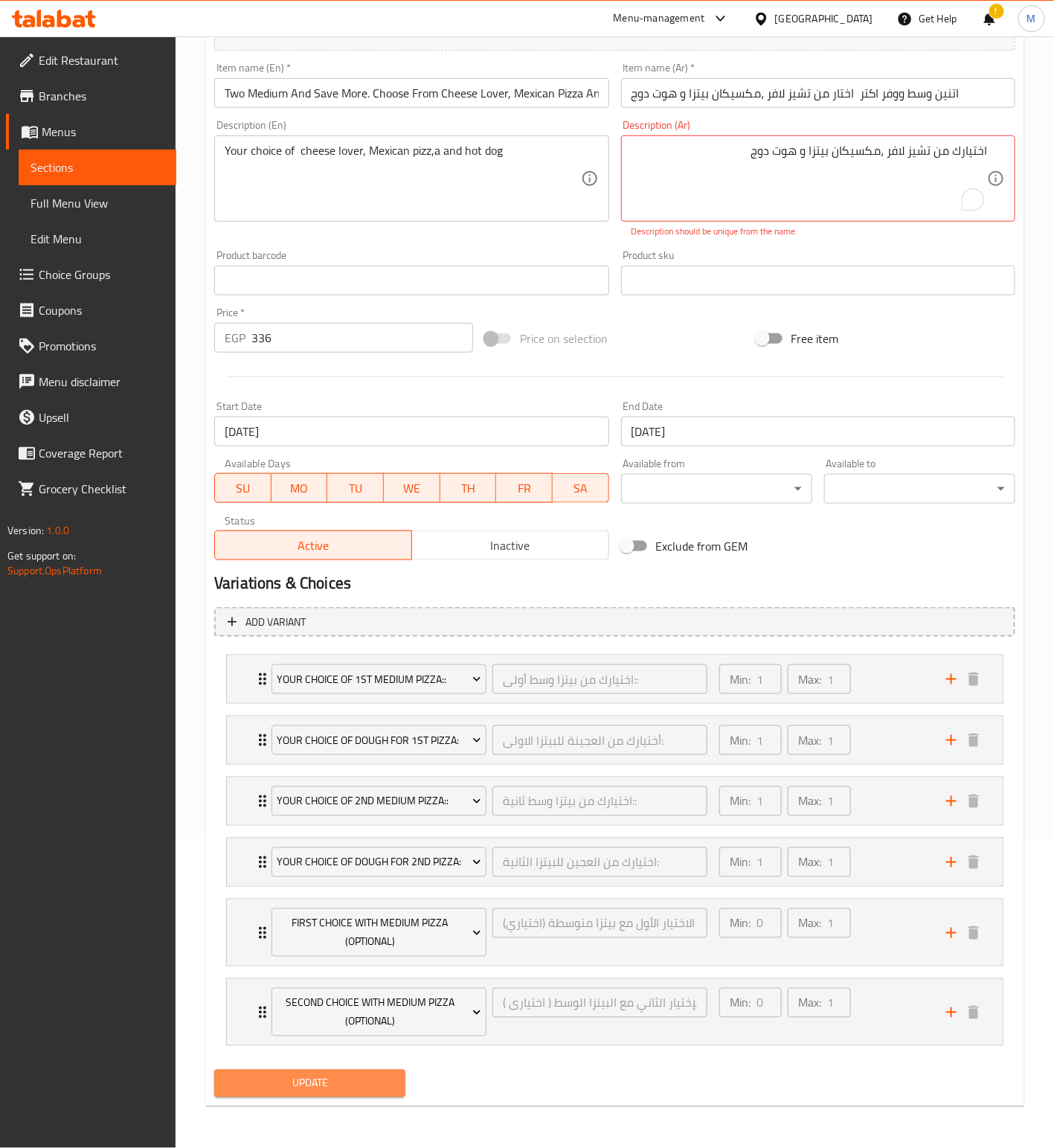
click at [324, 1093] on span "Update" at bounding box center [310, 1083] width 167 height 18
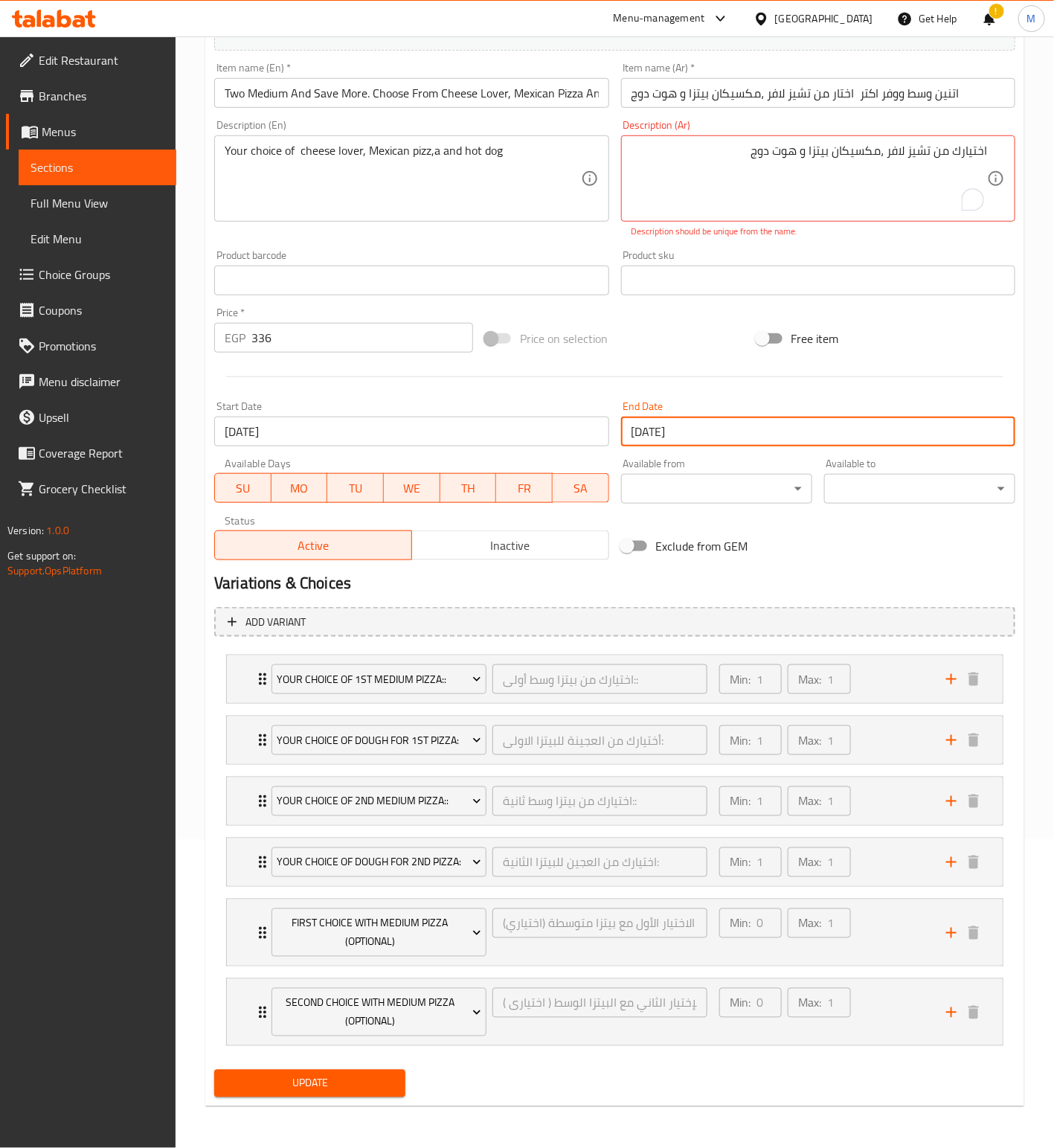
click at [748, 423] on input "[DATE]" at bounding box center [818, 431] width 395 height 30
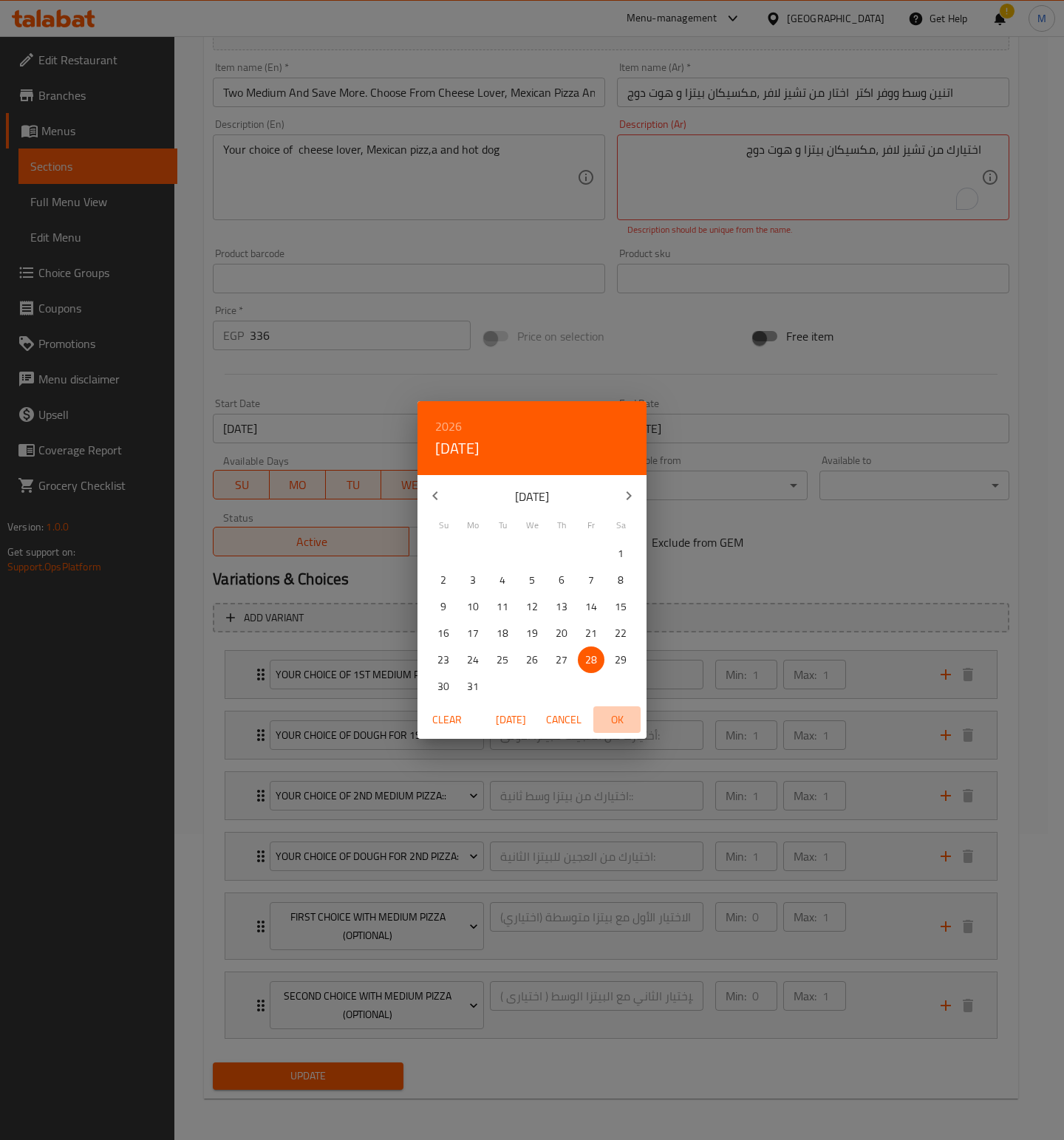
click at [610, 721] on span "OK" at bounding box center [617, 720] width 35 height 18
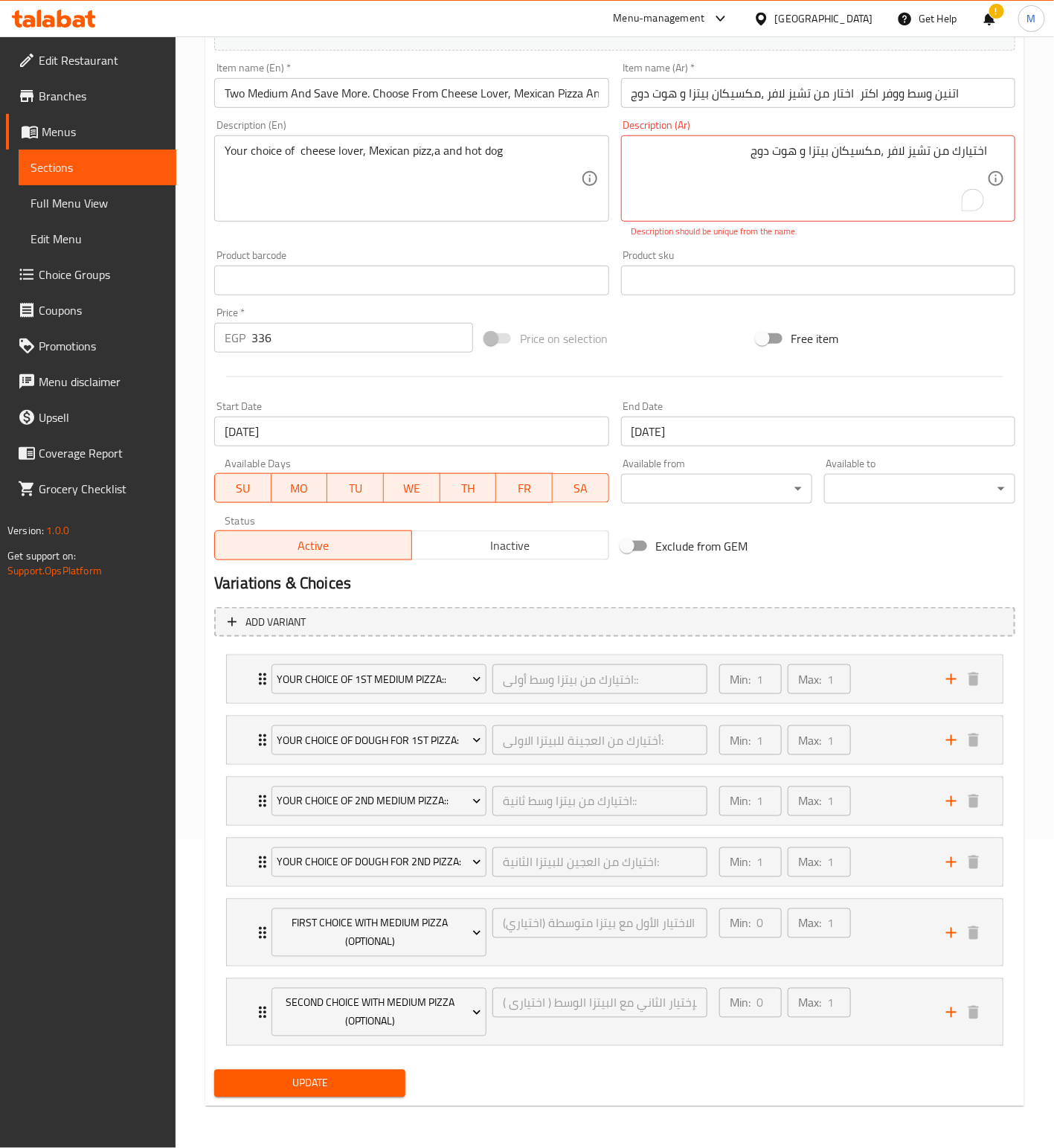
click at [720, 121] on div "Description (Ar) اختيارك من تشيز لافر ،مكسيكان بيتزا و هوت دوج Description (Ar)…" at bounding box center [818, 179] width 395 height 119
click at [796, 143] on textarea "اختيارك من تشيز لافر ،مكسيكان بيتزا و هوت دوج" at bounding box center [809, 178] width 355 height 70
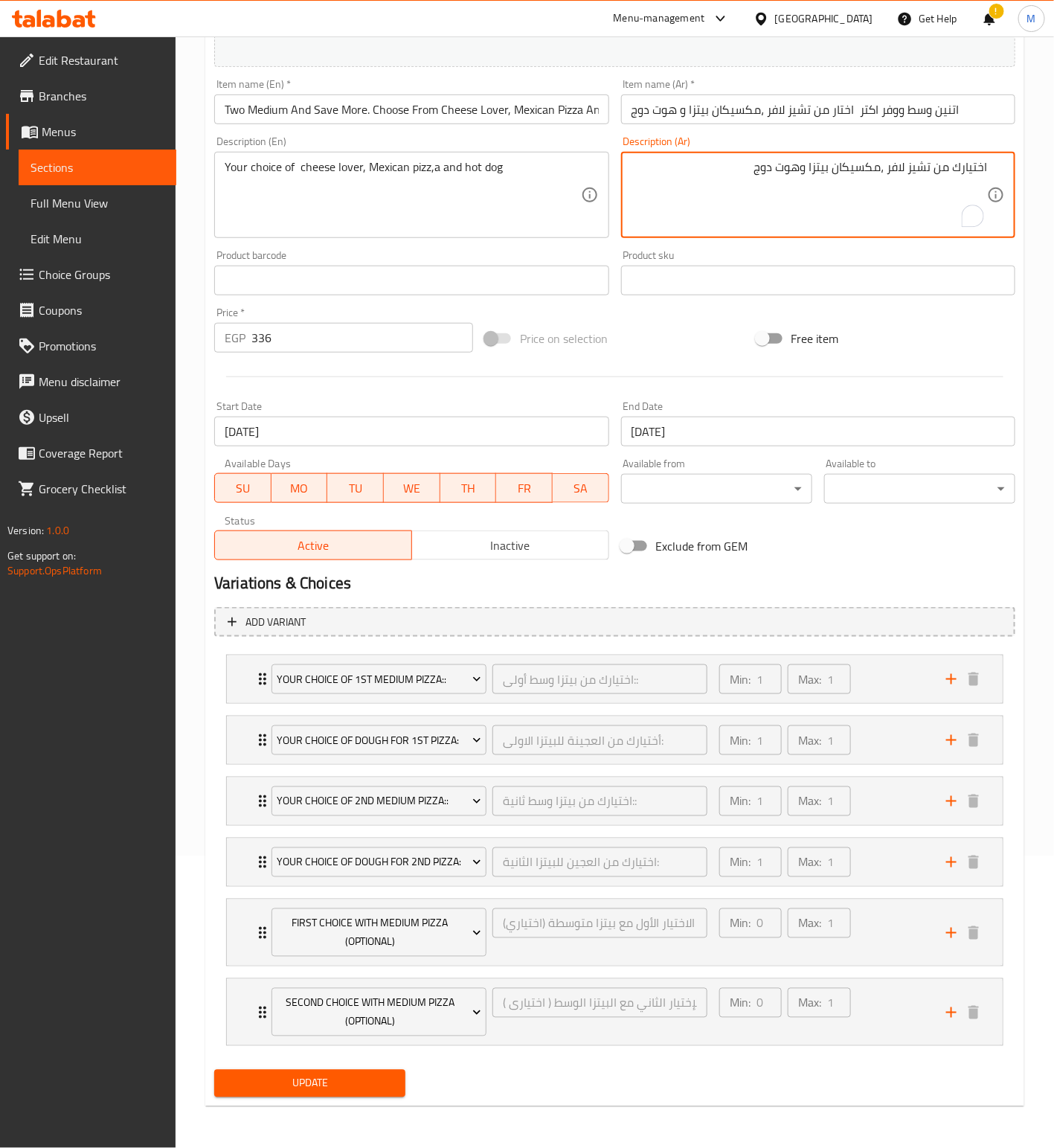
type textarea "اختيارك من تشيز لافر ،مكسيكان بيتزا وهوت دوج"
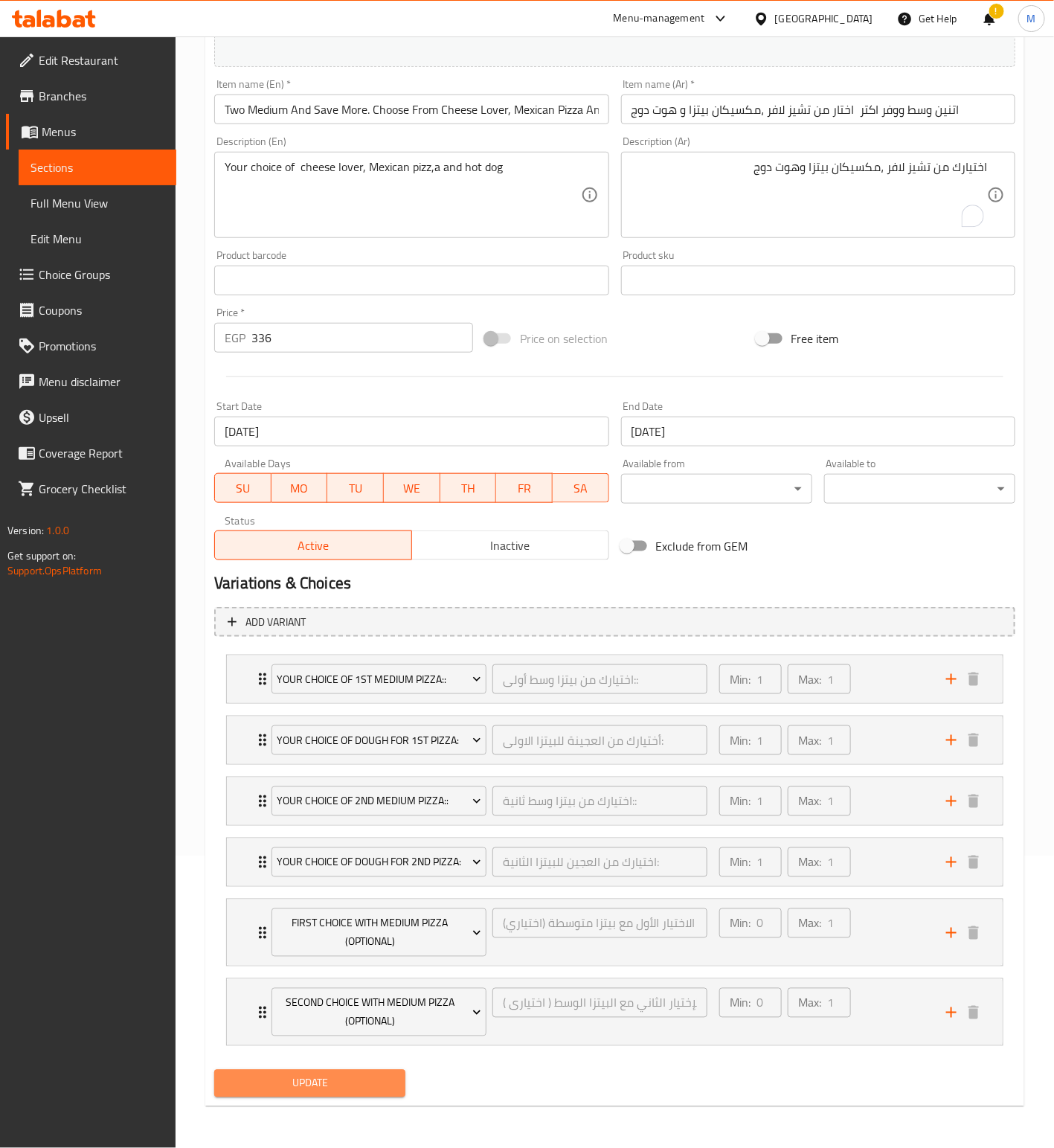
click at [353, 1088] on span "Update" at bounding box center [310, 1083] width 167 height 18
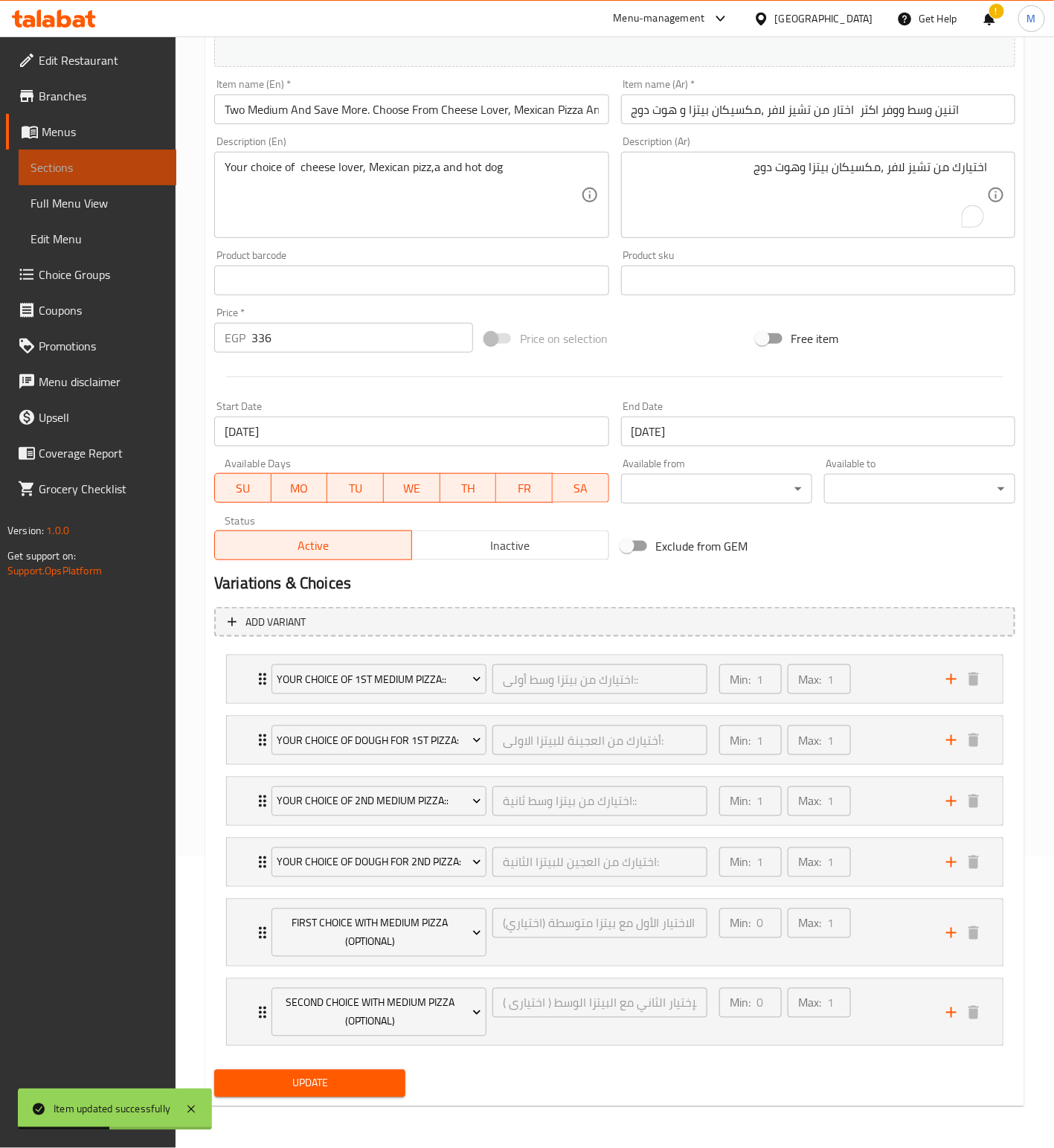
click at [69, 174] on span "Sections" at bounding box center [97, 167] width 134 height 18
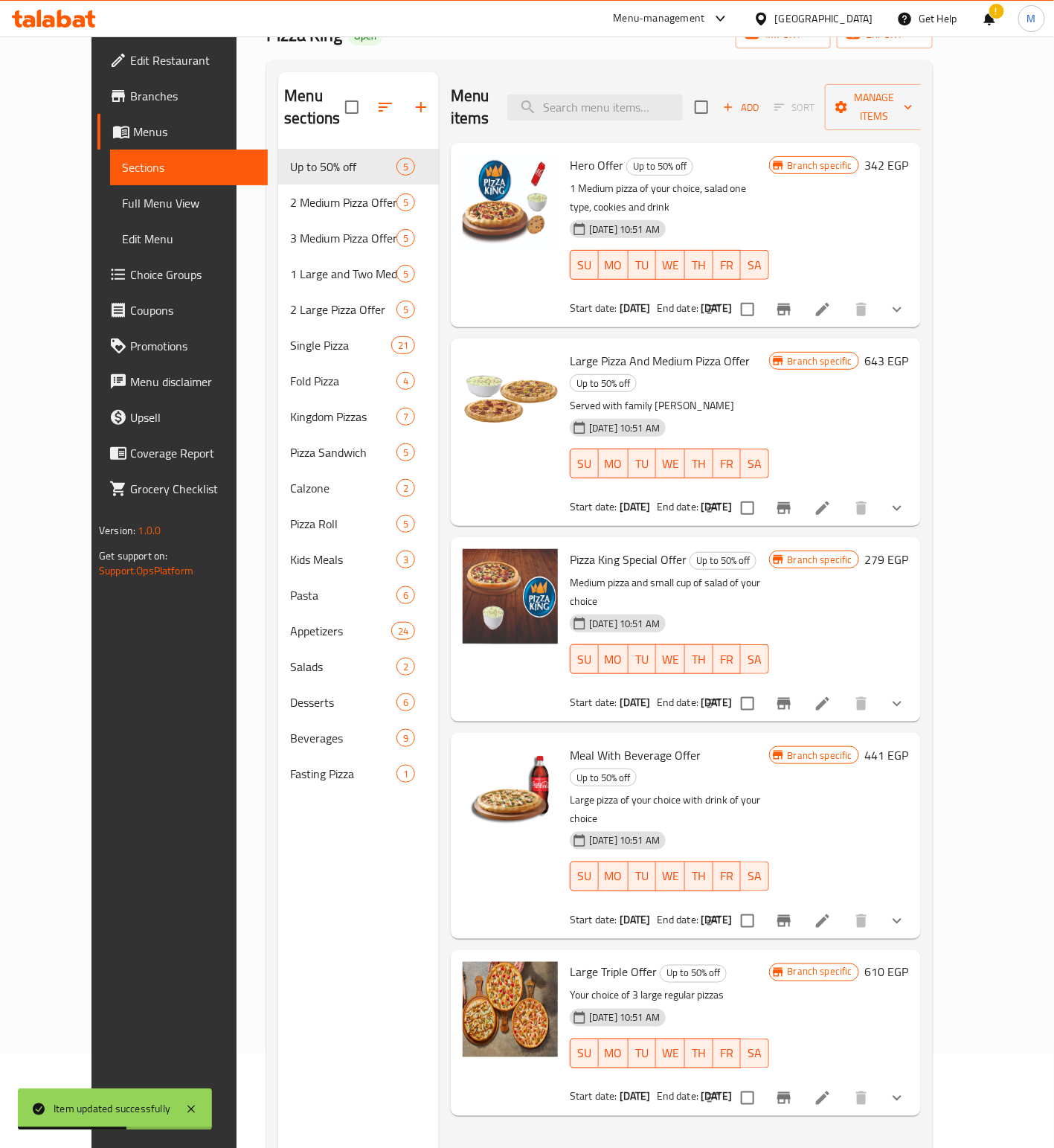
scroll to position [1, 0]
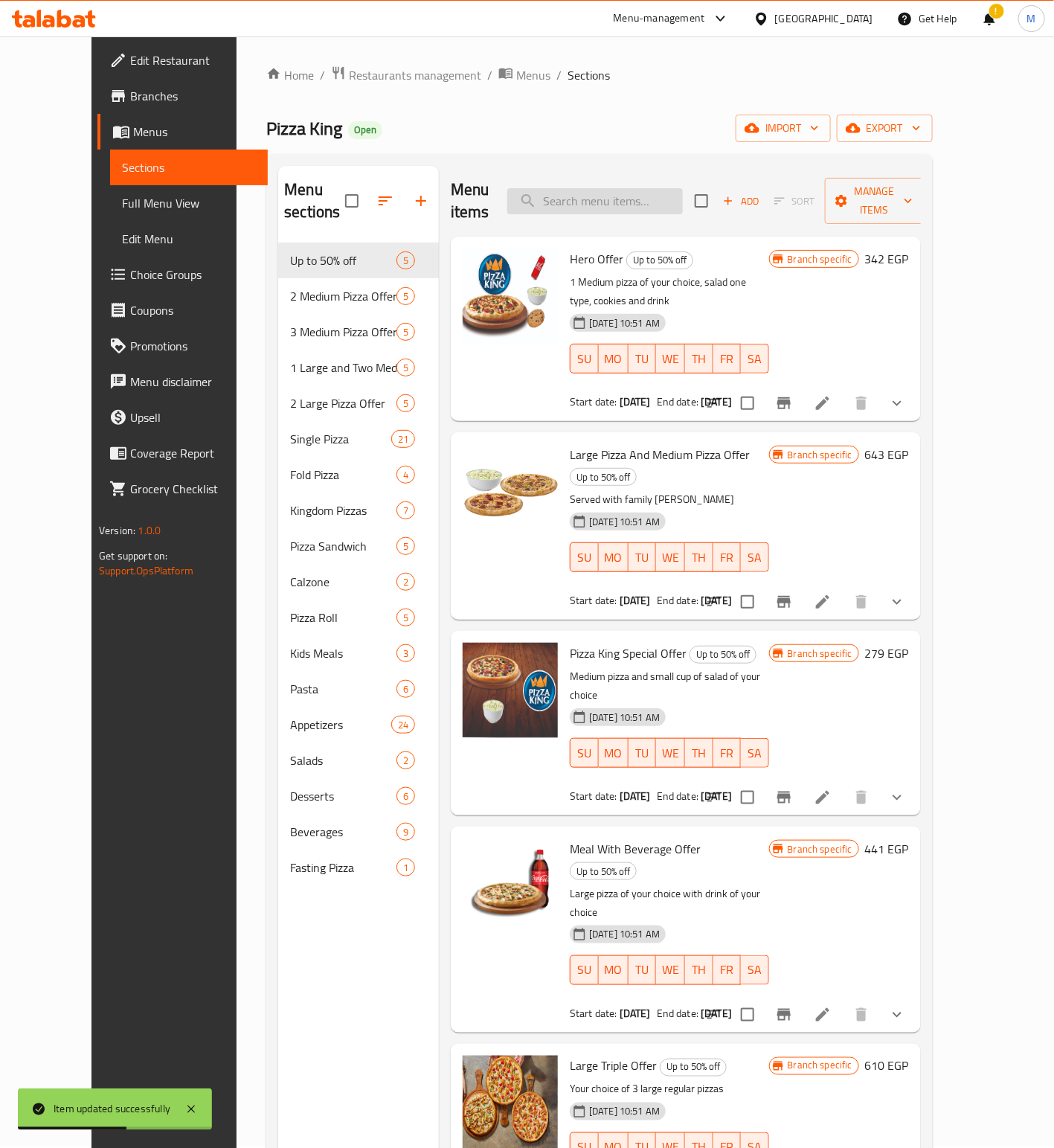
click at [648, 195] on input "search" at bounding box center [596, 201] width 175 height 26
paste input "1 Large And 2 Medium And Save More. Choose From [PERSON_NAME], Pepperoni Laver,…"
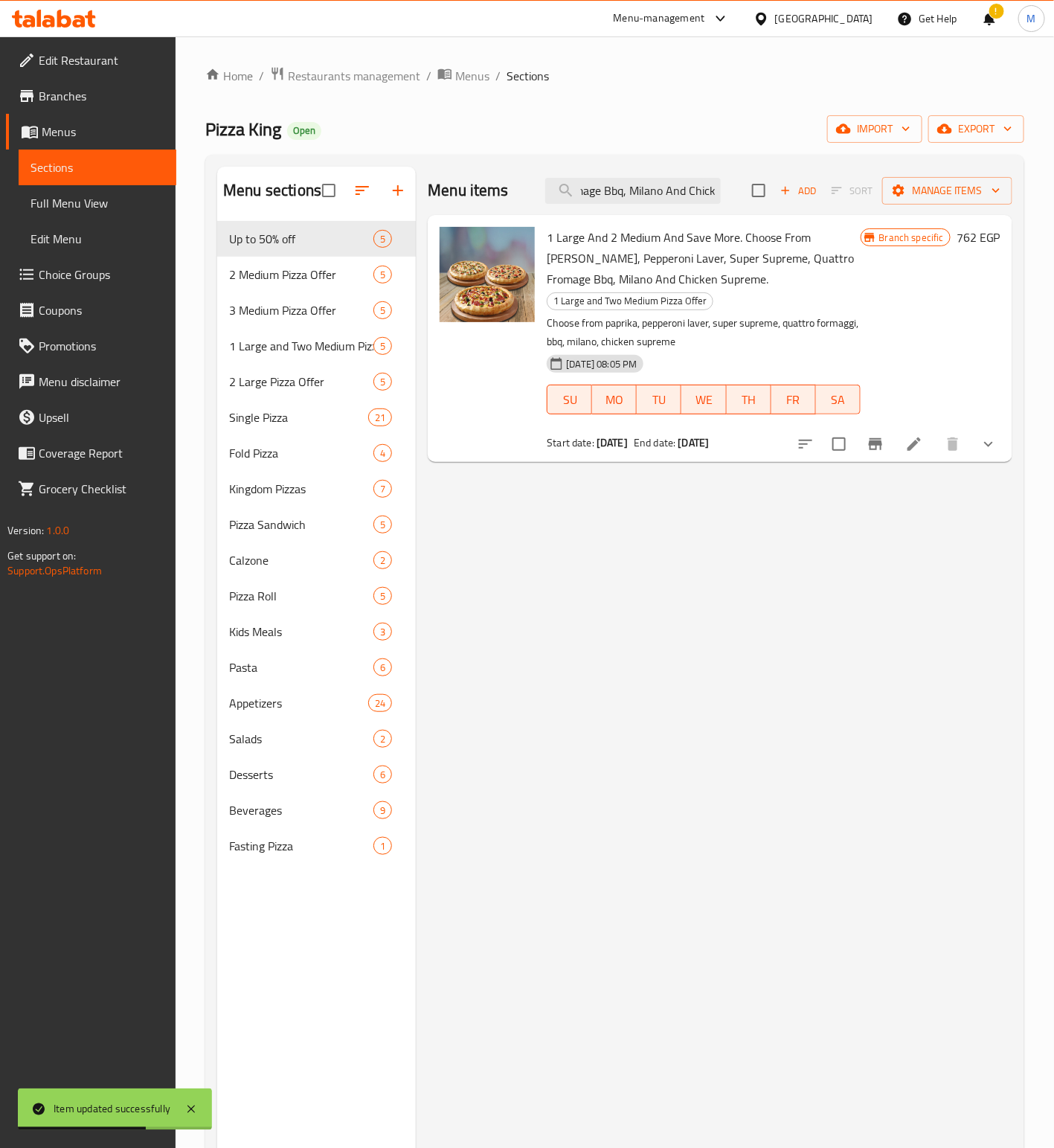
type input "1 Large And 2 Medium And Save More. Choose From [PERSON_NAME], Pepperoni Laver,…"
click at [913, 435] on icon at bounding box center [914, 444] width 18 height 18
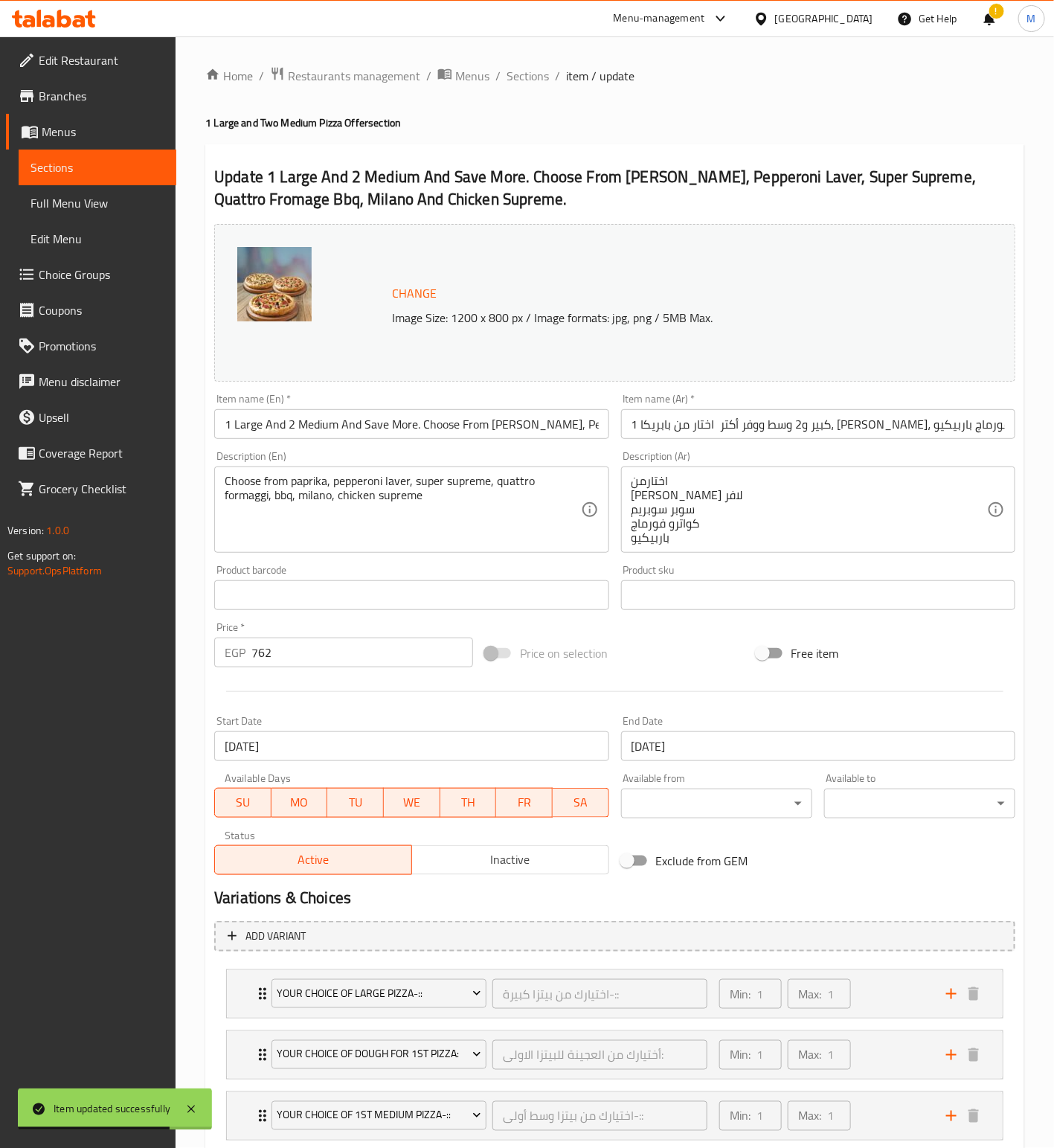
click at [364, 748] on input "[DATE]" at bounding box center [412, 746] width 395 height 30
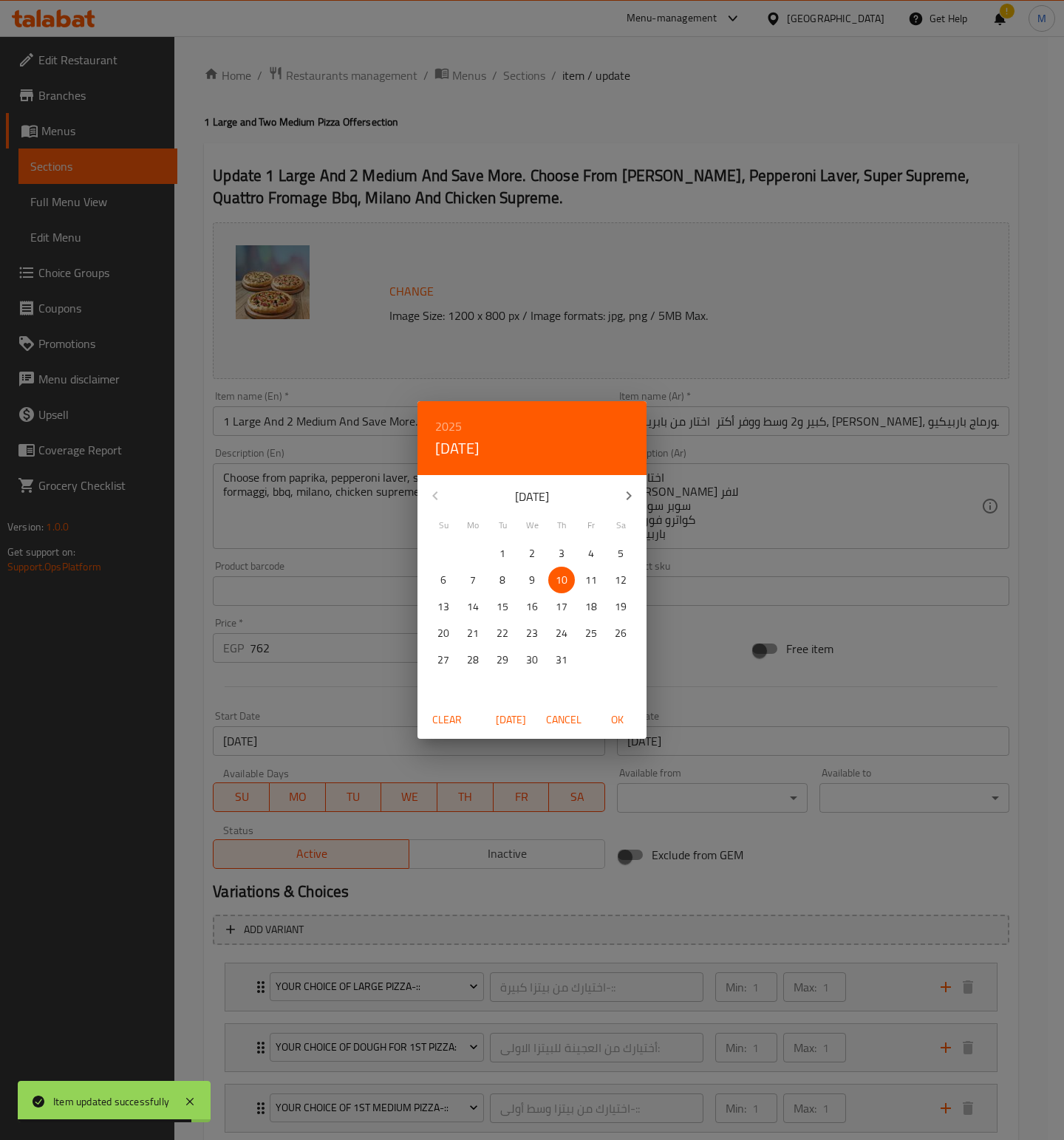
click at [628, 508] on button "button" at bounding box center [629, 495] width 35 height 35
click at [537, 603] on p "13" at bounding box center [532, 607] width 12 height 18
click at [621, 716] on span "OK" at bounding box center [617, 720] width 35 height 18
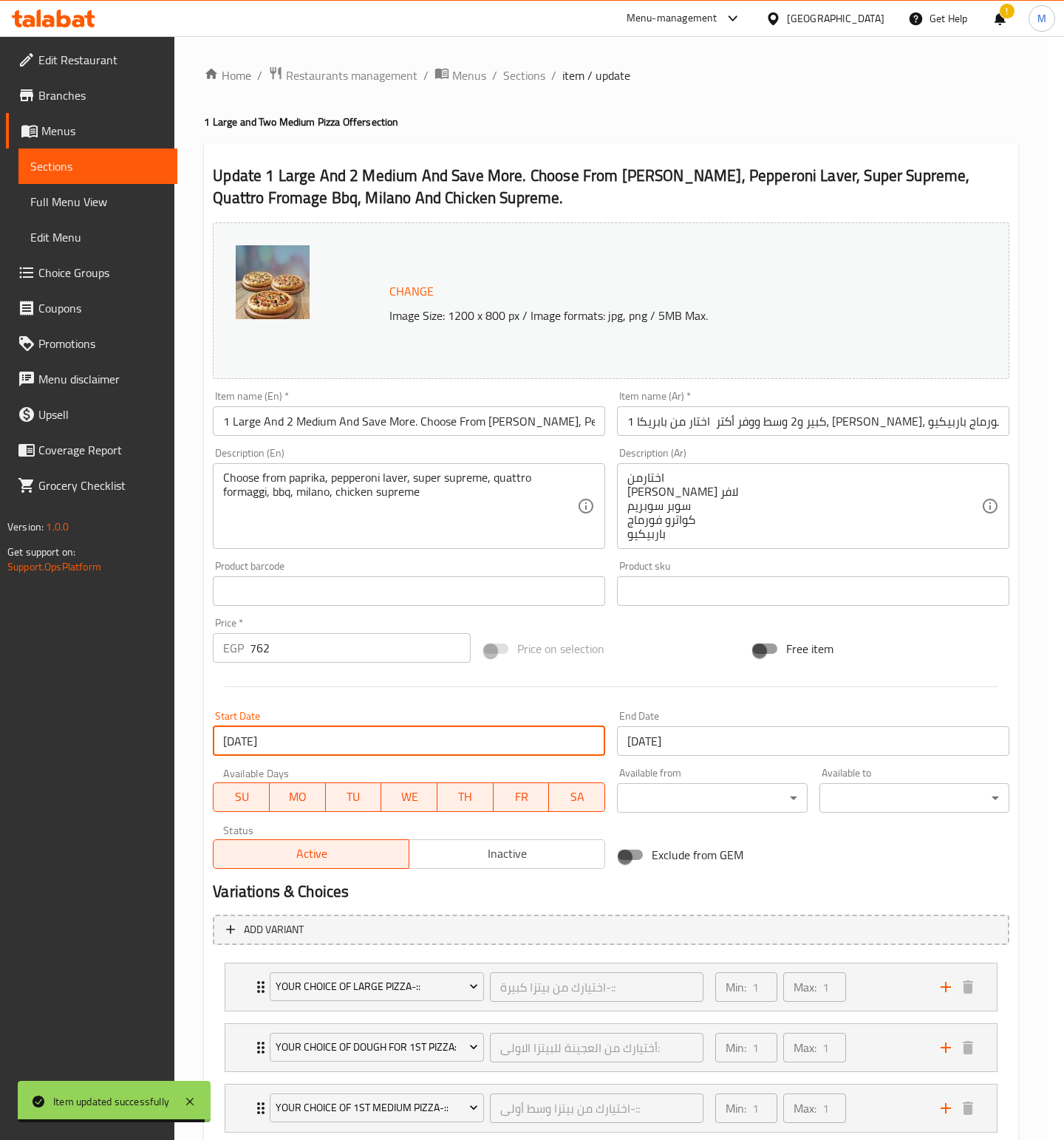
type input "[DATE]"
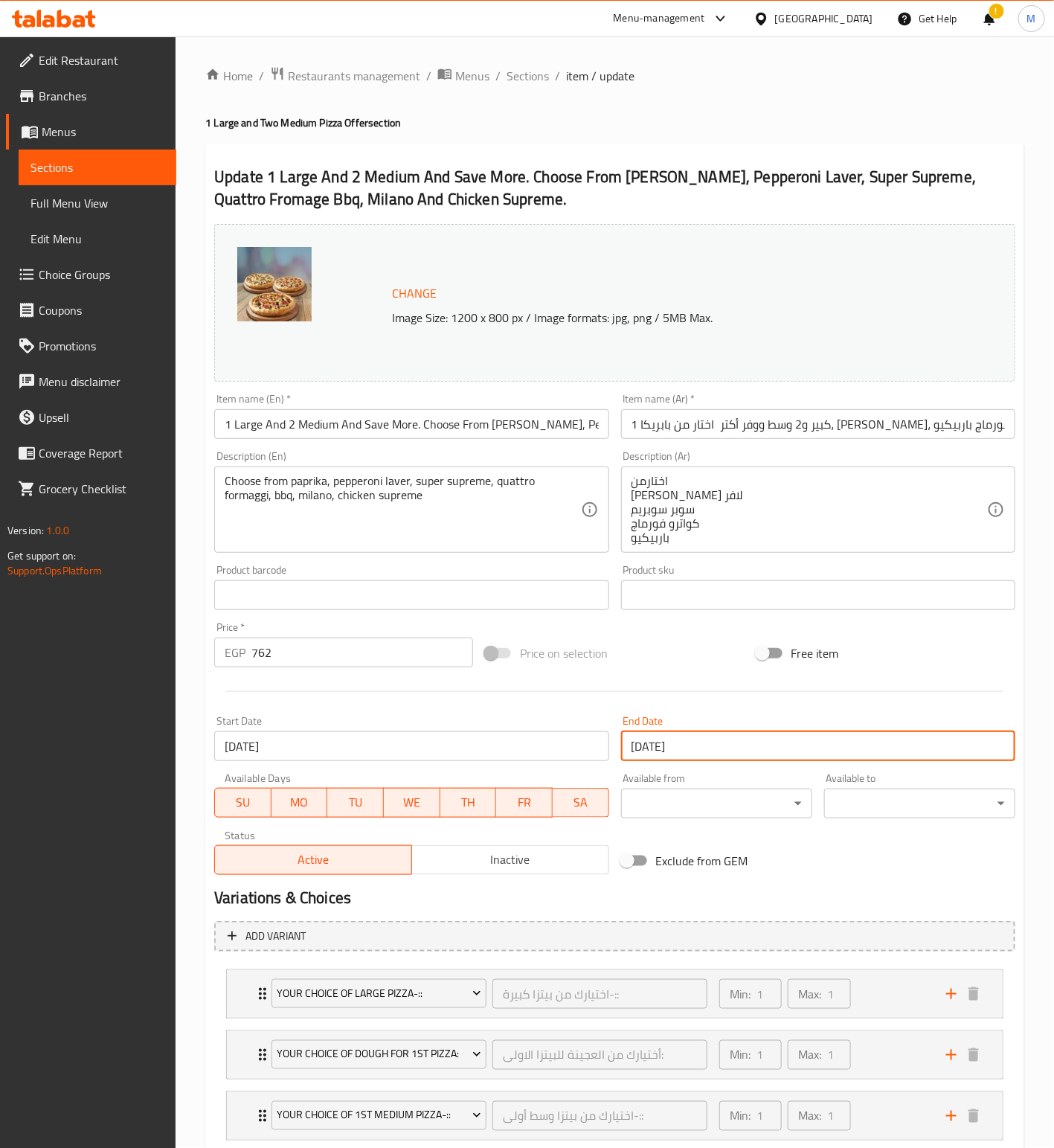
click at [712, 745] on input "[DATE]" at bounding box center [818, 746] width 395 height 30
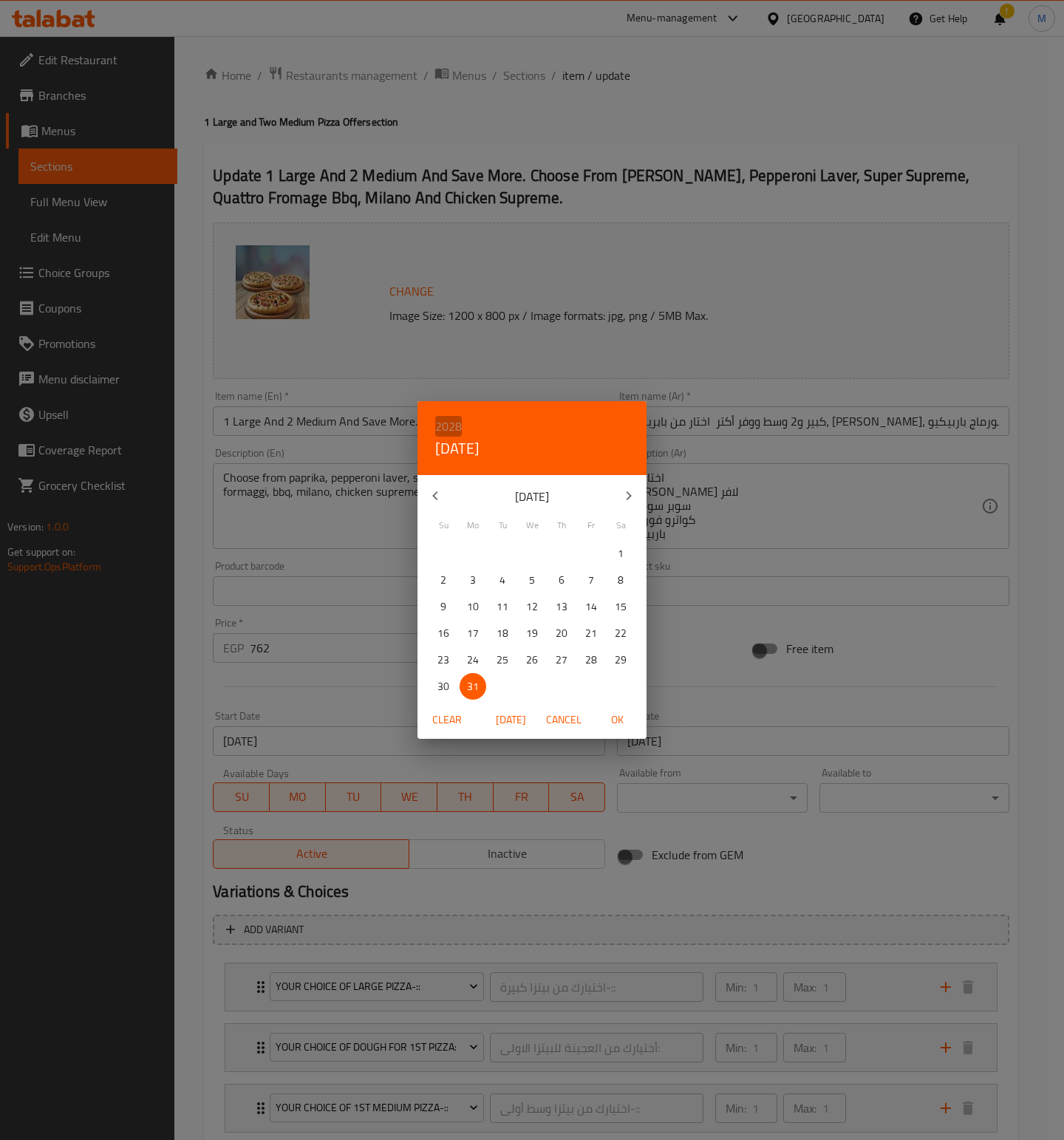
click at [448, 424] on h6 "2028" at bounding box center [448, 426] width 26 height 21
click at [525, 520] on div "2026" at bounding box center [532, 521] width 229 height 30
click at [503, 658] on p "28" at bounding box center [502, 660] width 12 height 18
click at [621, 718] on span "OK" at bounding box center [617, 720] width 35 height 18
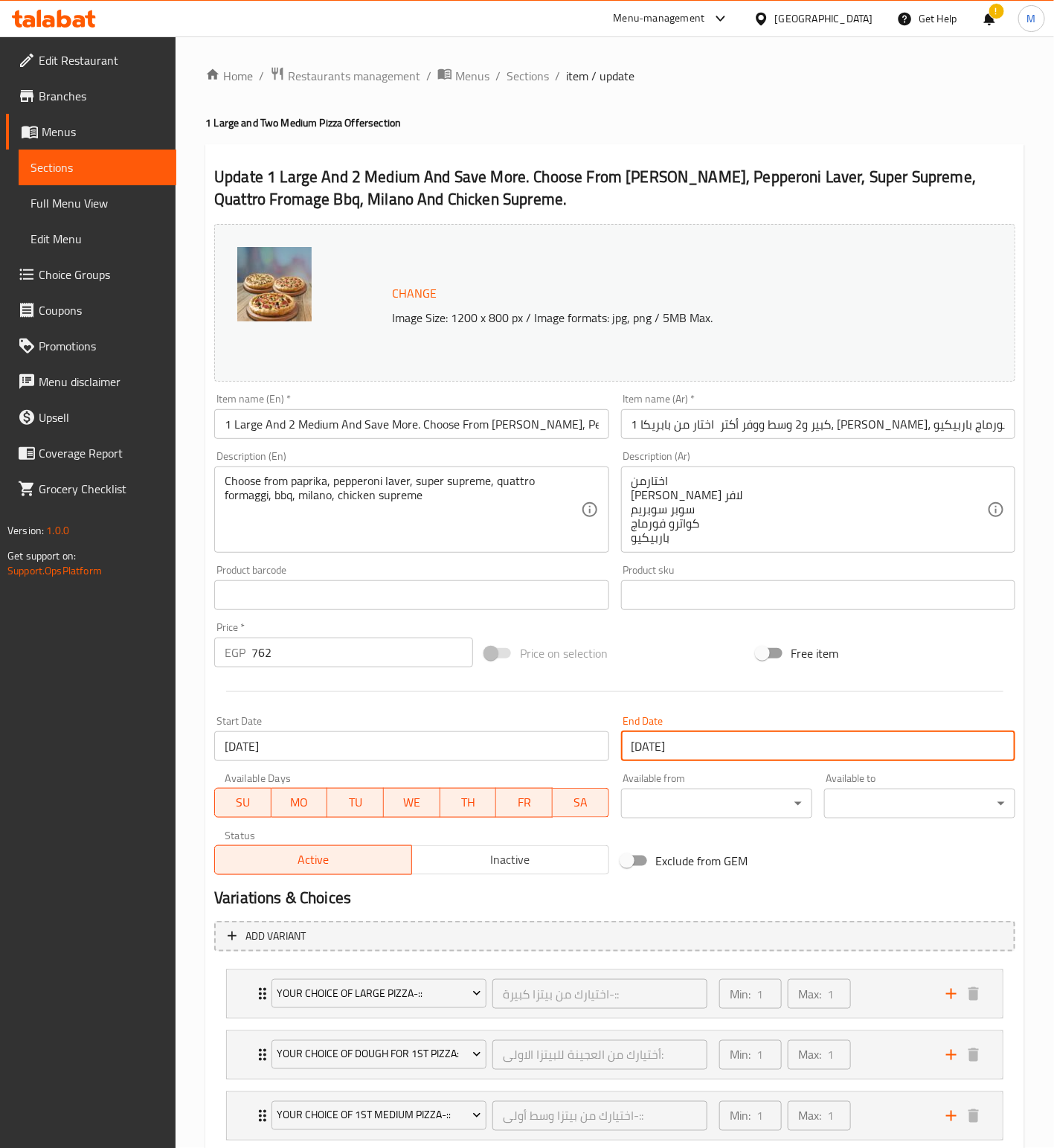
click at [730, 751] on input "28-07-2026" at bounding box center [818, 746] width 395 height 30
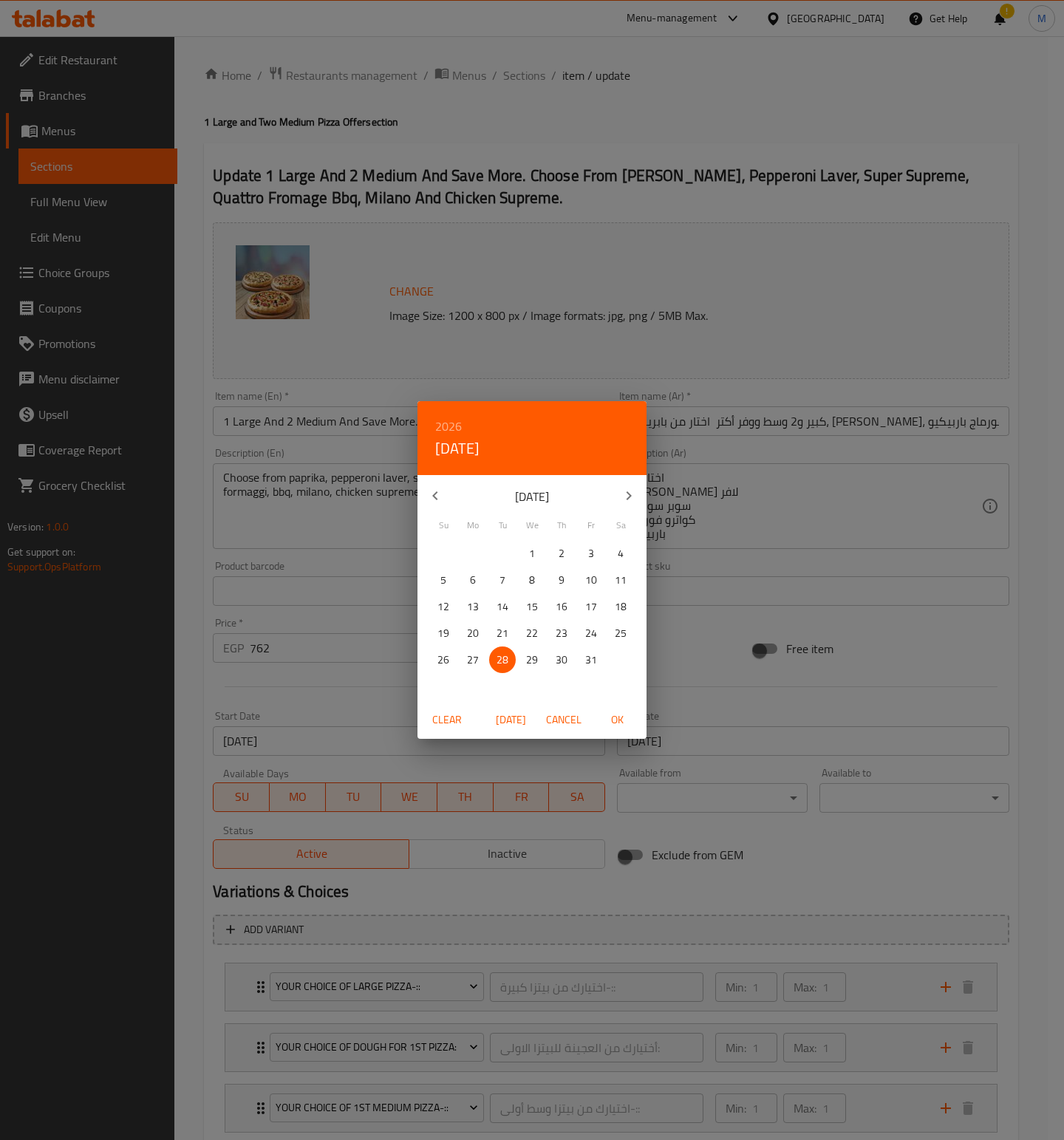
click at [630, 497] on icon "button" at bounding box center [630, 496] width 5 height 9
click at [630, 500] on icon "button" at bounding box center [629, 496] width 18 height 18
click at [444, 496] on icon "button" at bounding box center [435, 496] width 18 height 18
click at [588, 659] on p "28" at bounding box center [591, 660] width 12 height 18
click at [623, 716] on span "OK" at bounding box center [617, 720] width 35 height 18
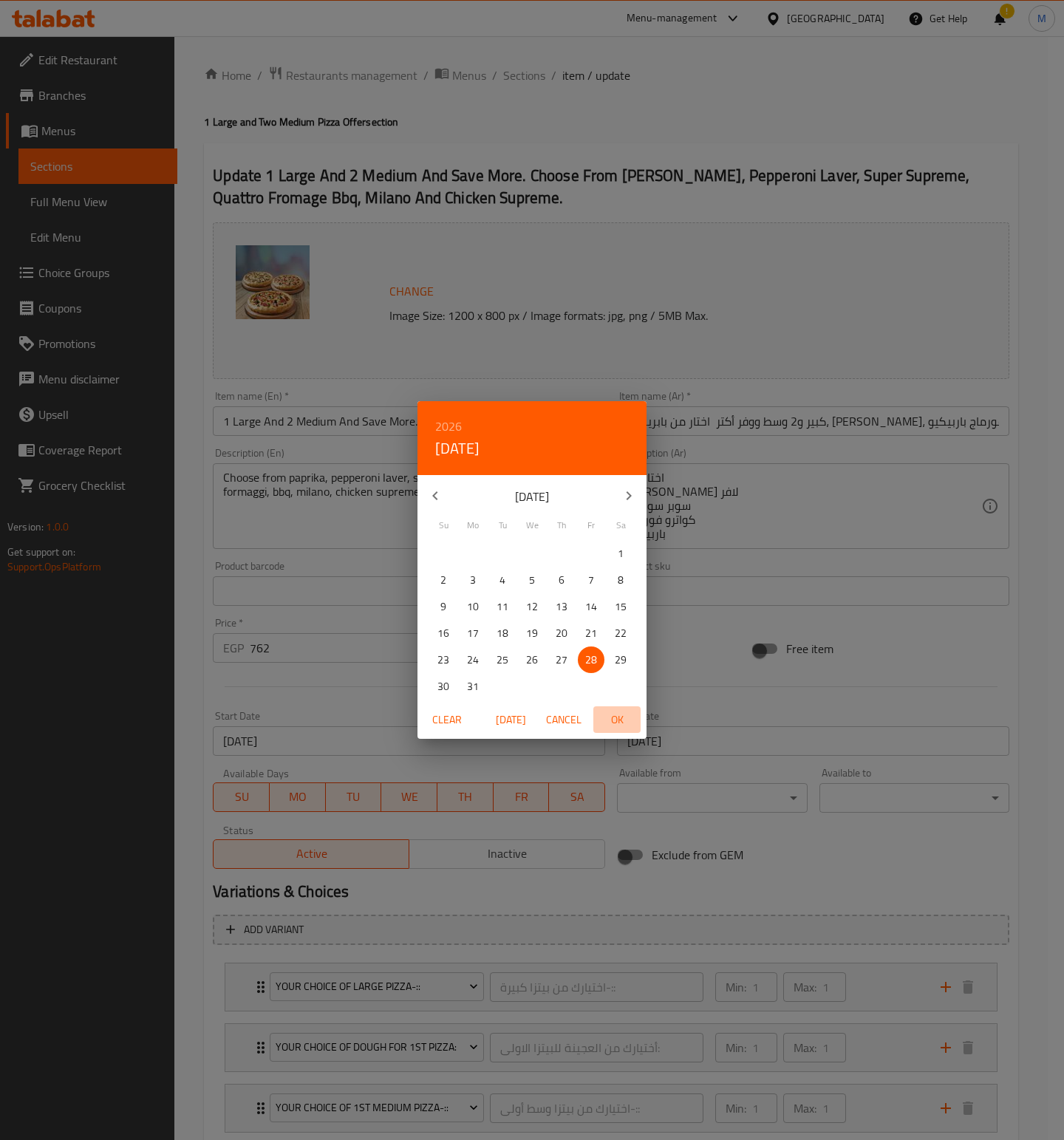
type input "[DATE]"
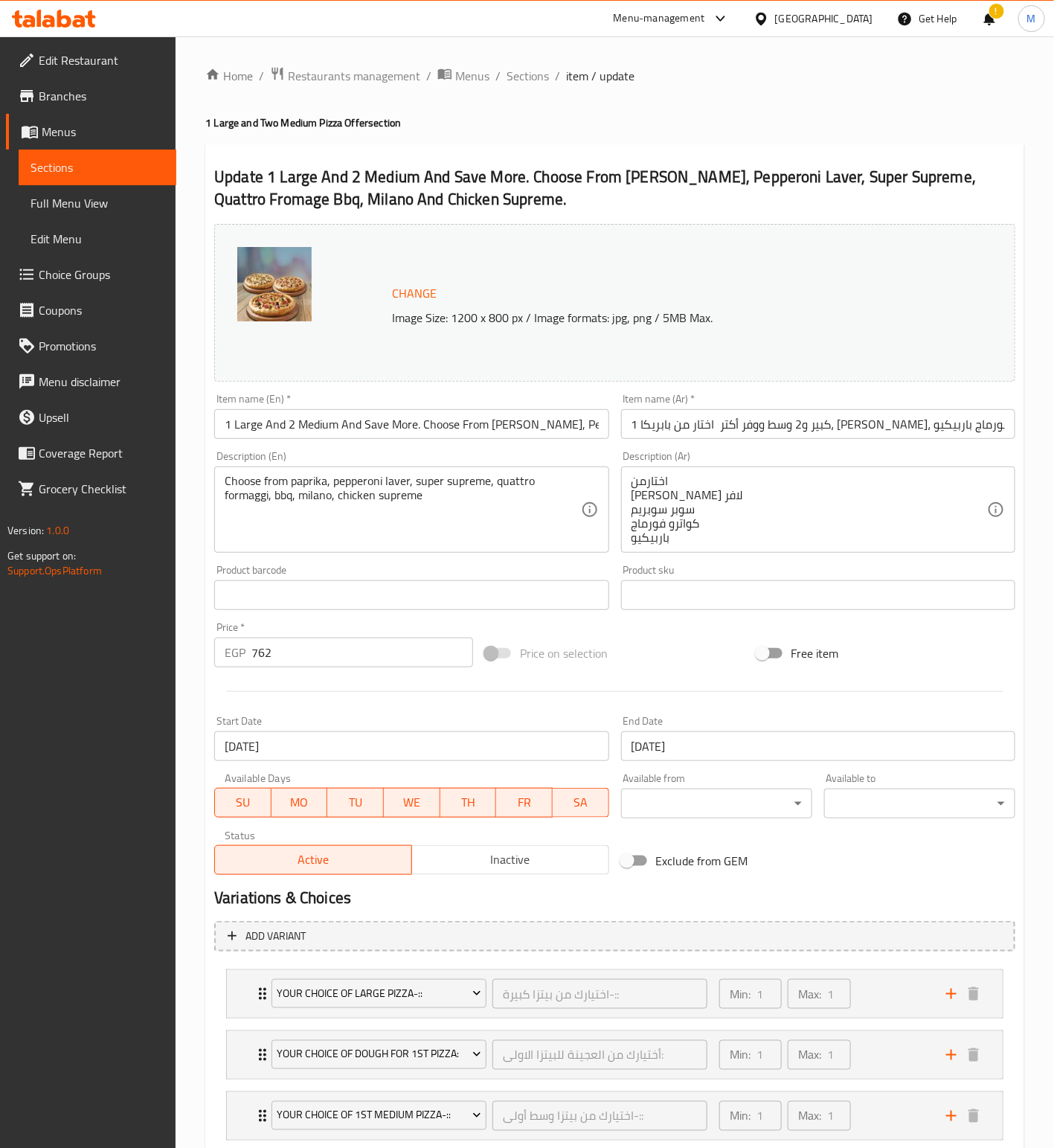
drag, startPoint x: 804, startPoint y: 879, endPoint x: 676, endPoint y: 956, distance: 149.4
click at [804, 879] on div "Exclude from GEM" at bounding box center [751, 860] width 270 height 40
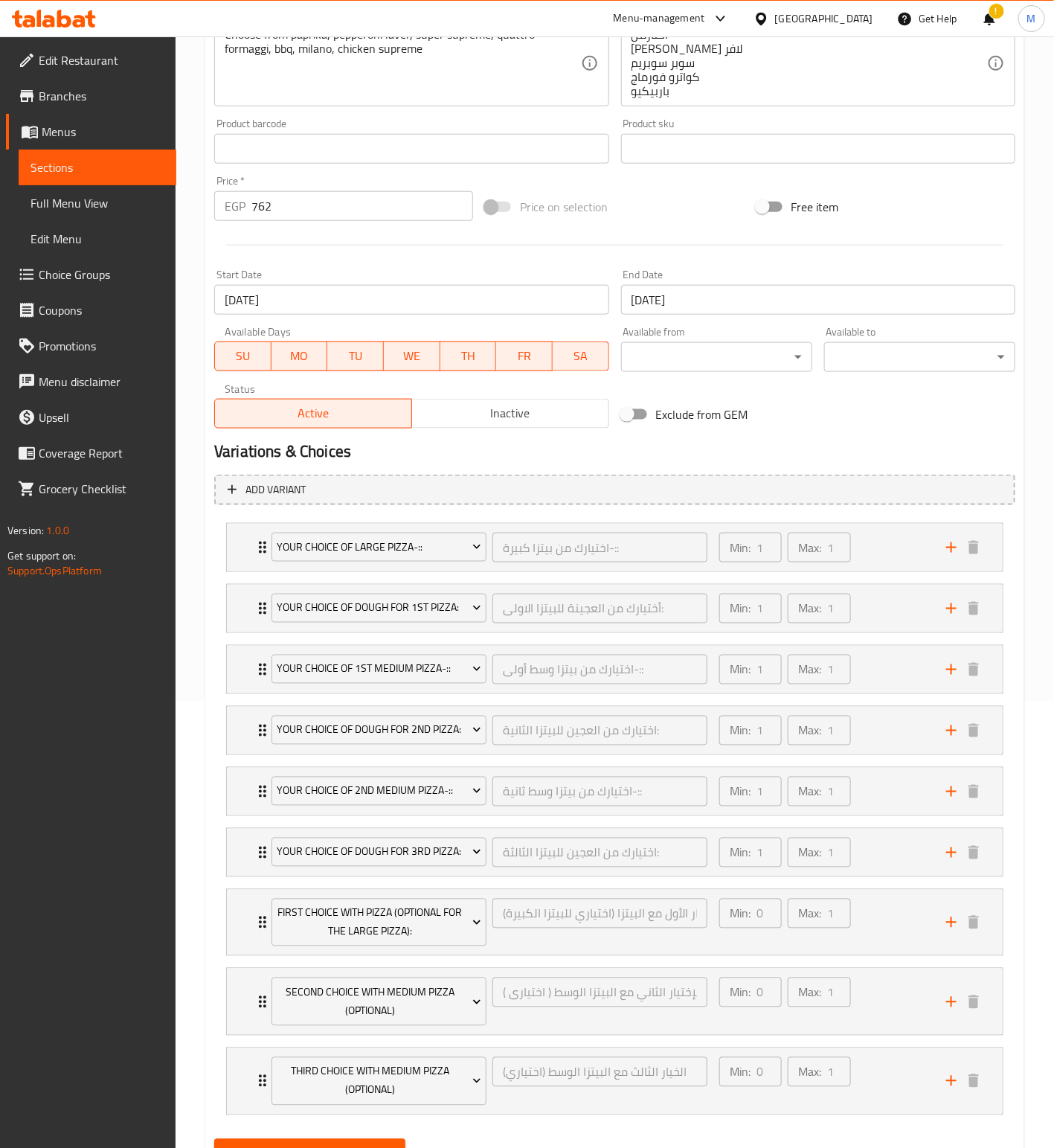
scroll to position [545, 0]
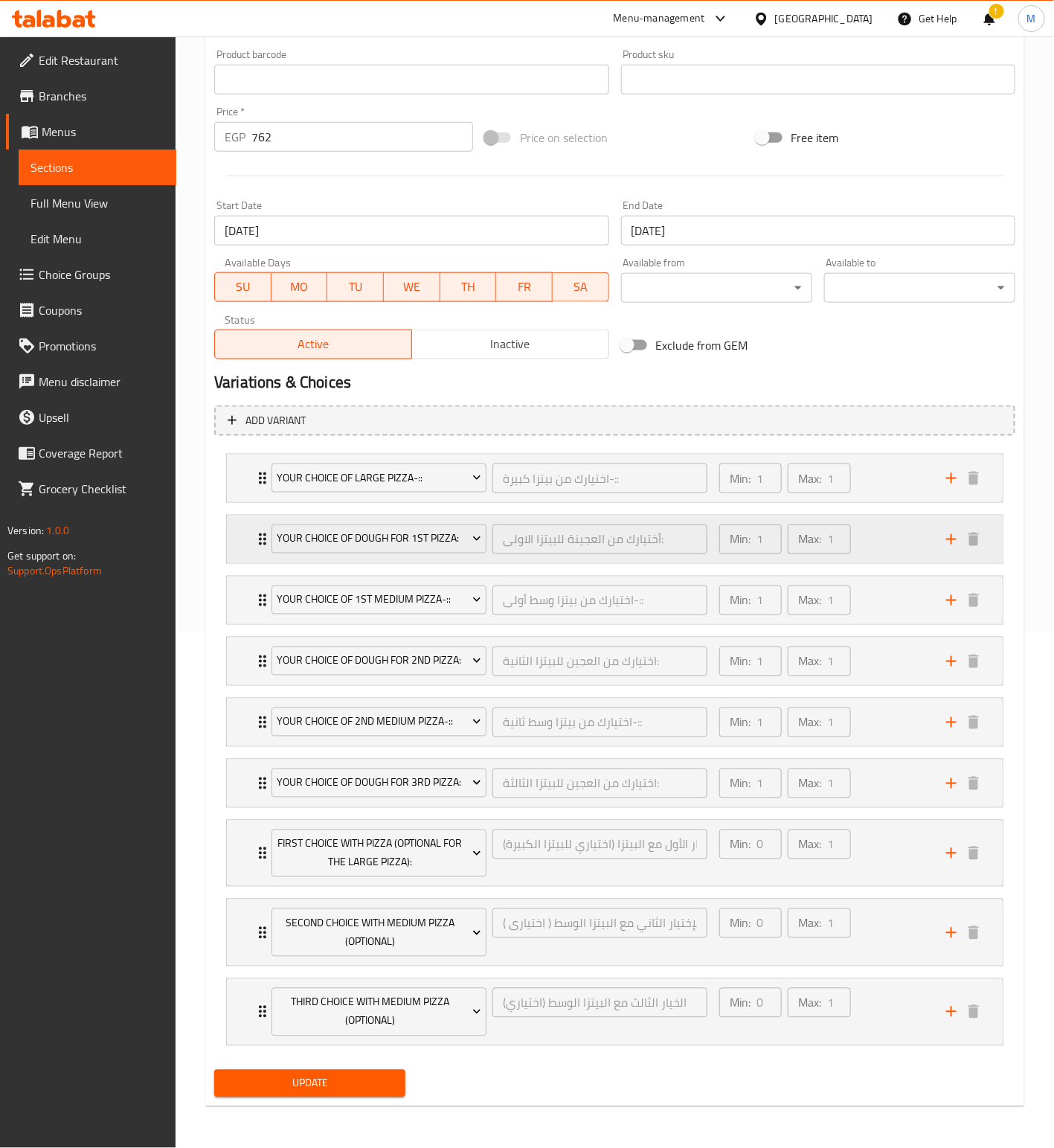
click at [363, 1090] on span "Update" at bounding box center [310, 1083] width 167 height 18
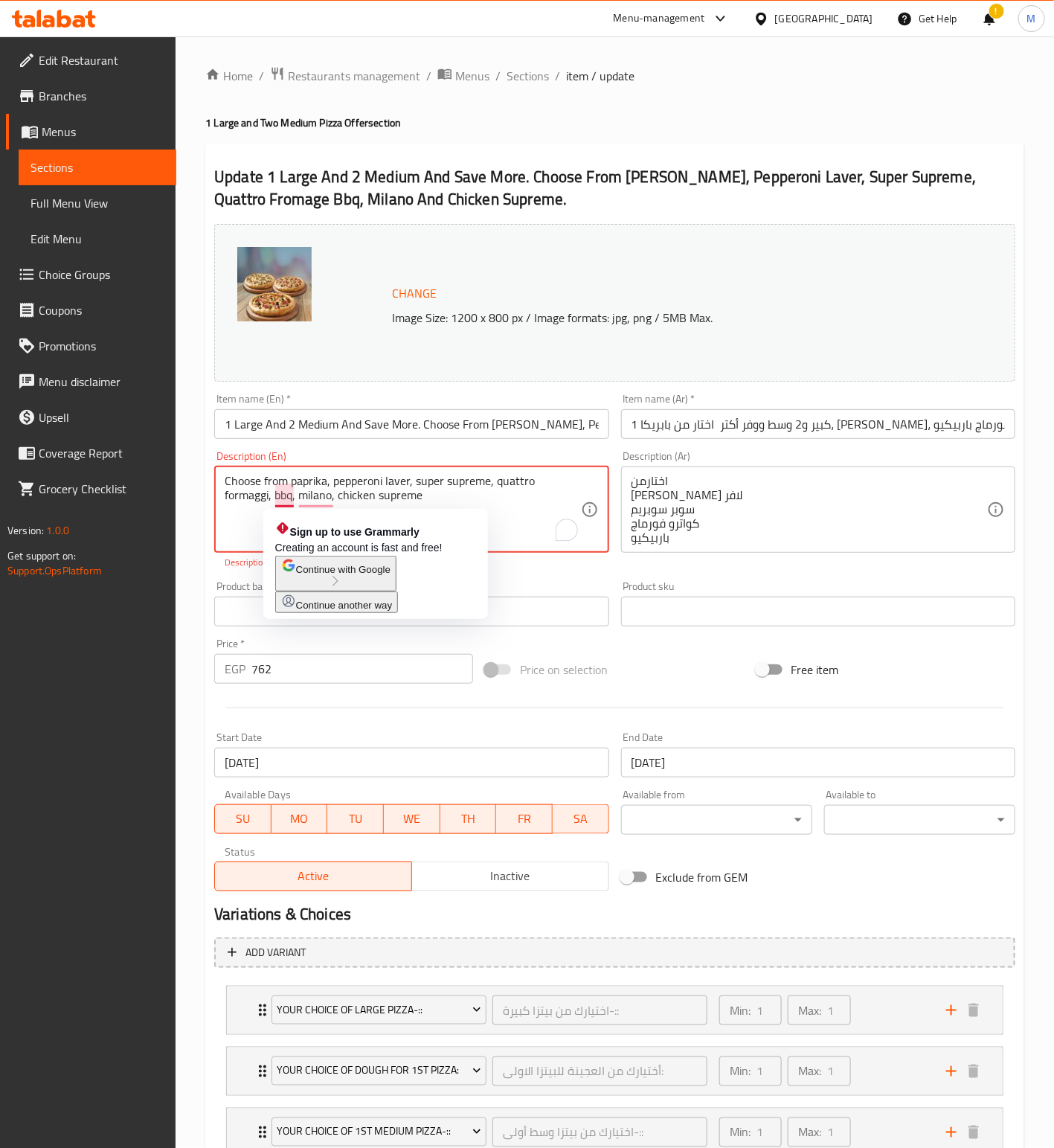
click at [273, 493] on textarea "Choose from paprika, pepperoni laver, super supreme, quattro formaggi, bbq, mil…" at bounding box center [402, 509] width 355 height 70
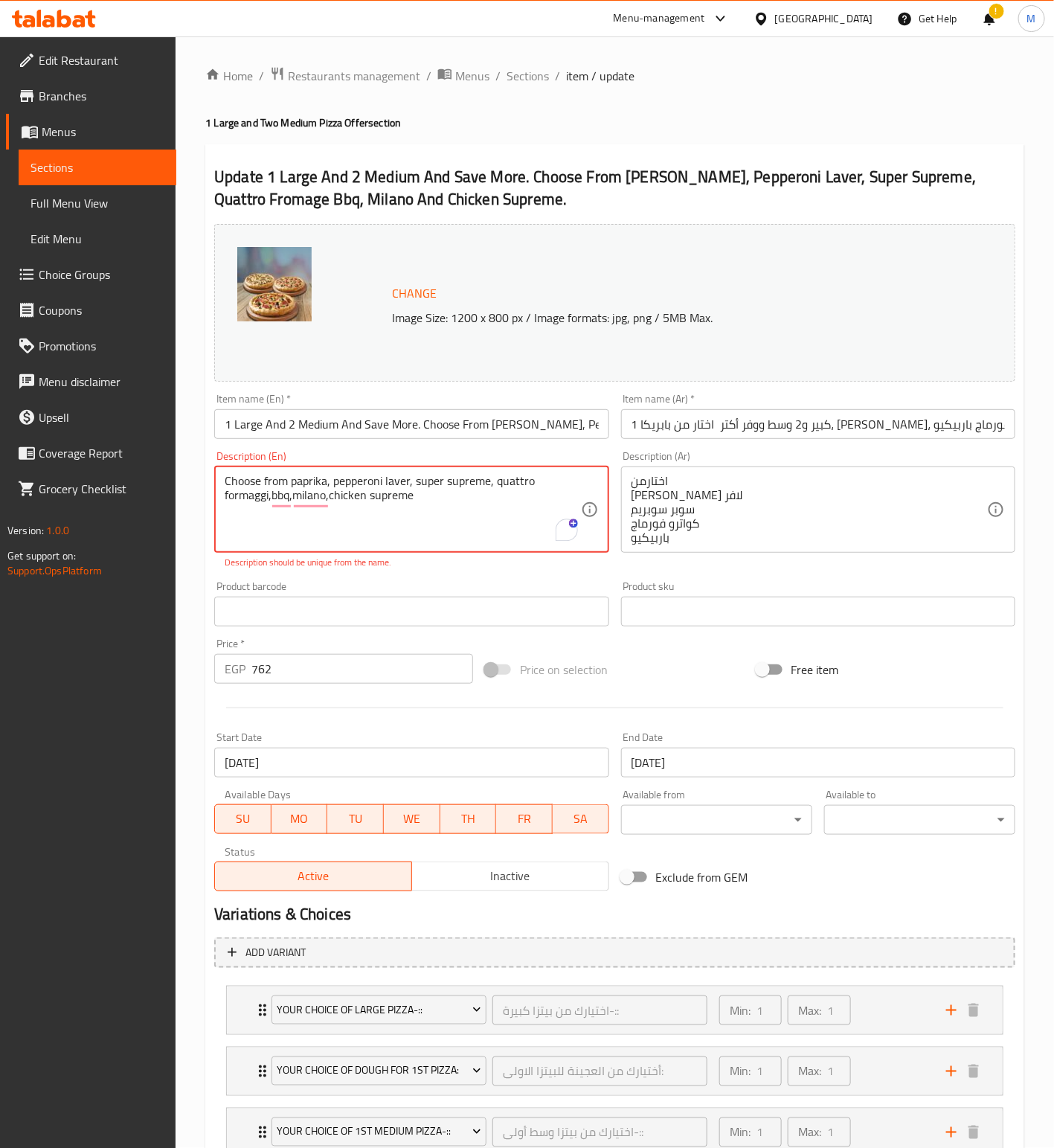
click at [366, 520] on textarea "Choose from paprika, pepperoni laver, super supreme, quattro formaggi,bbq,milan…" at bounding box center [402, 509] width 355 height 70
click at [227, 490] on textarea "Choose from paprika, pepperoni laver, super supreme, quattro formaggi,bbq,milan…" at bounding box center [402, 509] width 355 height 70
click at [268, 498] on textarea "Choose from paprika, pepperoni laver, super supreme, quattro formaggi,bbq,milan…" at bounding box center [402, 509] width 355 height 70
click at [228, 484] on textarea "Choose from paprika, pepperoni laver, super supreme, quattro formaggi, bbq, mil…" at bounding box center [402, 509] width 355 height 70
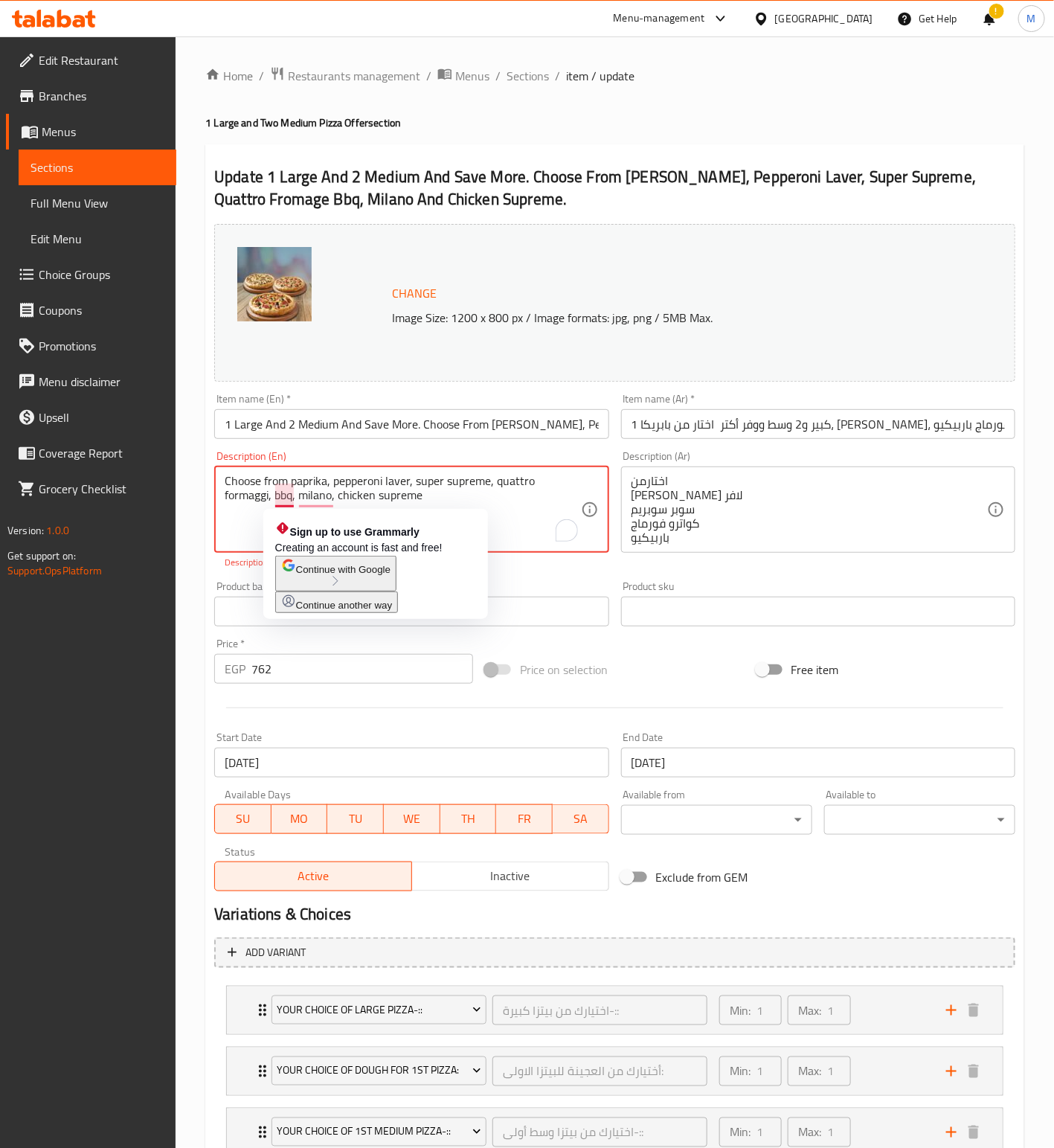
click at [279, 500] on textarea "Choose from paprika, pepperoni laver, super supreme, quattro formaggi, bbq, mil…" at bounding box center [402, 509] width 355 height 70
click at [469, 500] on textarea "Choose from paprika, pepperoni laver, super supreme, quattro formaggi, bbq, mil…" at bounding box center [402, 509] width 355 height 70
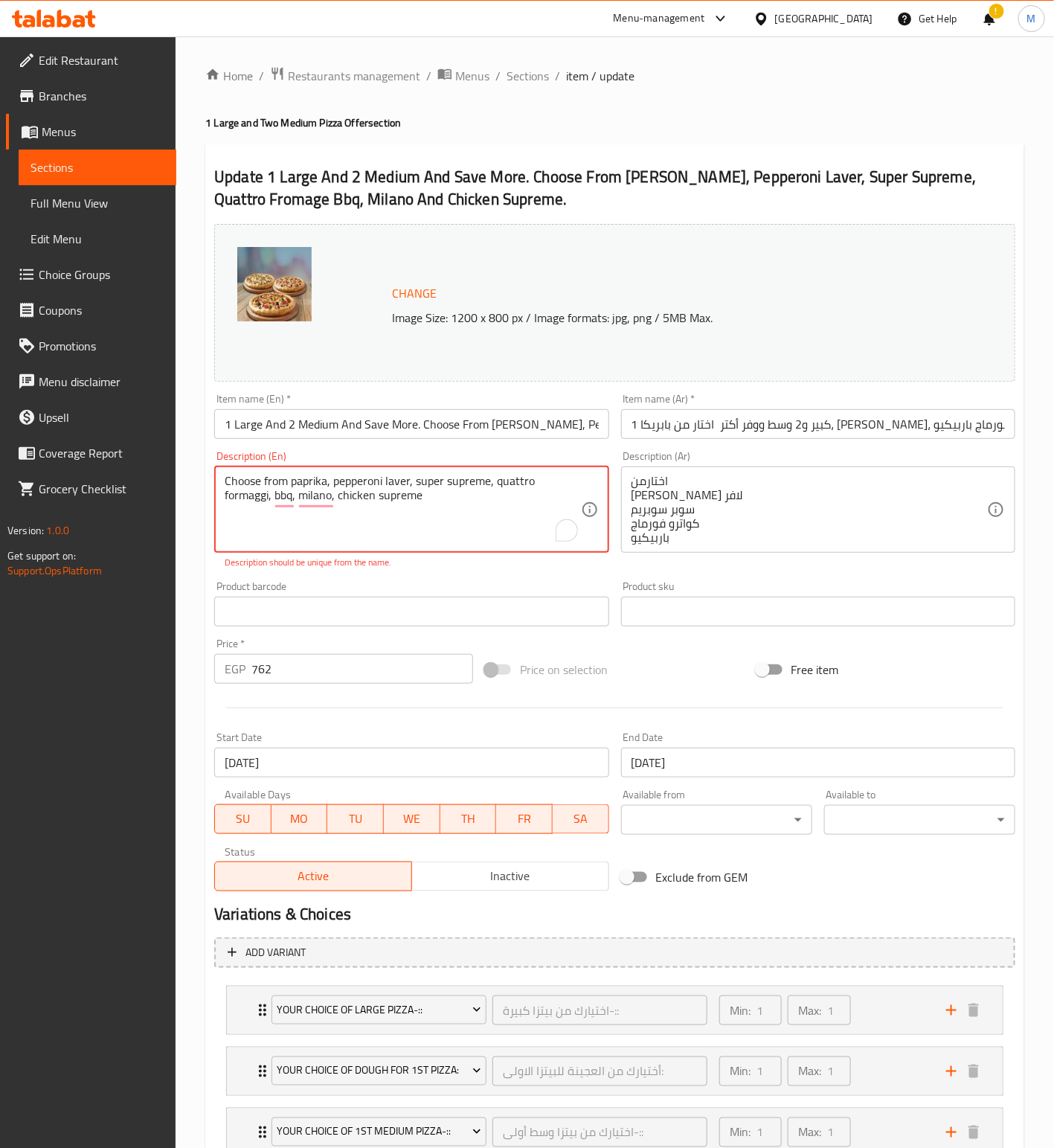
drag, startPoint x: 458, startPoint y: 518, endPoint x: 101, endPoint y: 467, distance: 360.6
click at [101, 467] on div "Edit Restaurant Branches Menus Sections Full Menu View Edit Menu Choice Groups …" at bounding box center [527, 858] width 1054 height 1643
click at [471, 527] on textarea "Choose from paprika, pepperoni laver, super supreme, quattro formaggi, bbq, mil…" at bounding box center [402, 509] width 355 height 70
click at [422, 504] on textarea "Choose from paprika, pepperoni laver, super supreme, quattro formaggi, bbq, mil…" at bounding box center [402, 509] width 355 height 70
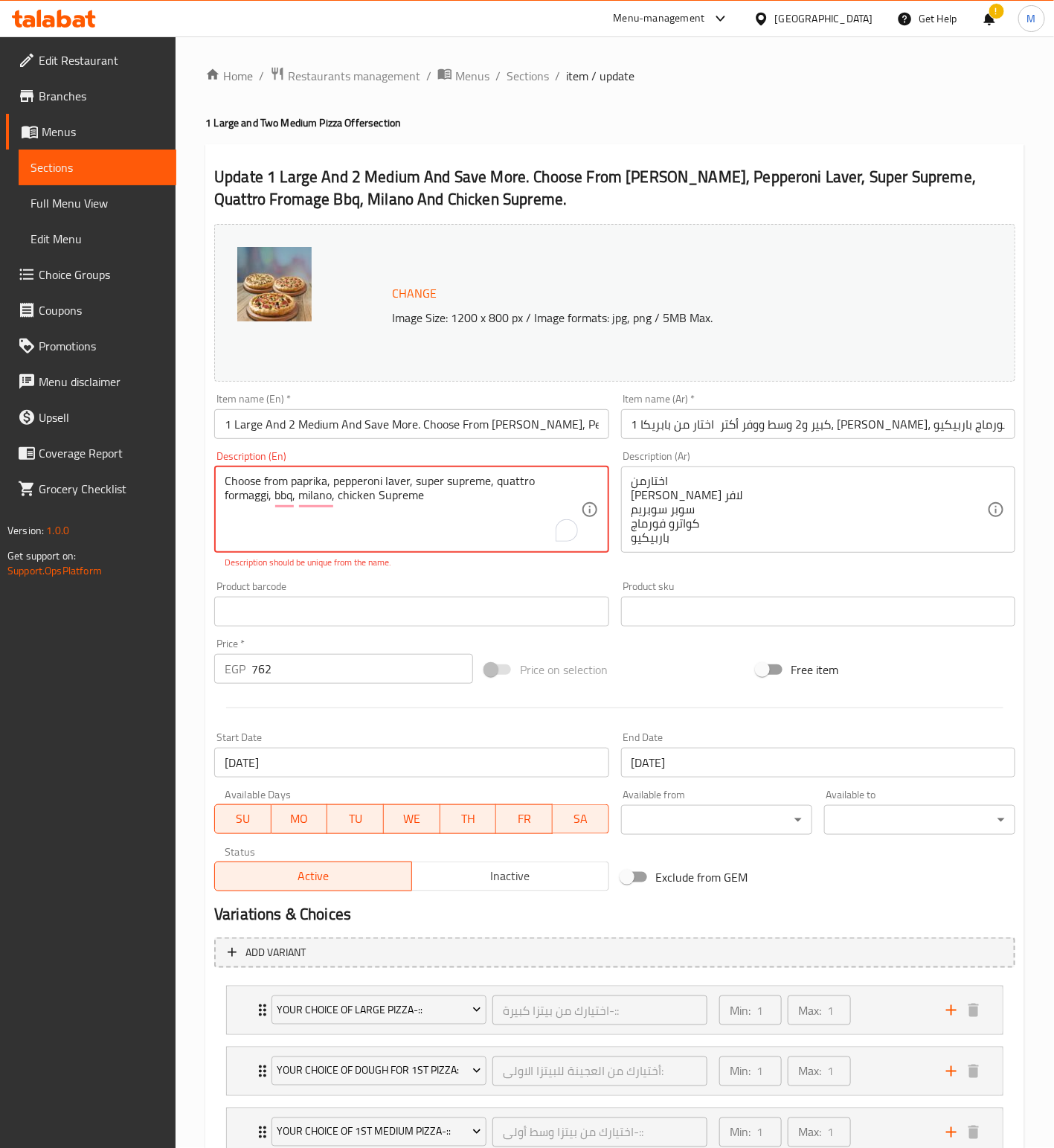
click at [423, 510] on textarea "Choose from paprika, pepperoni laver, super supreme, quattro formaggi, bbq, mil…" at bounding box center [402, 509] width 355 height 70
click at [425, 499] on textarea "Choose from paprika, pepperoni laver, super supreme, quattro formaggi, bbq, mil…" at bounding box center [402, 509] width 355 height 70
click at [427, 505] on textarea "Choose from Paprika, Pepperoni Laver, Super Supreme, Quattro Formaggi, Bbq, Mil…" at bounding box center [402, 509] width 355 height 70
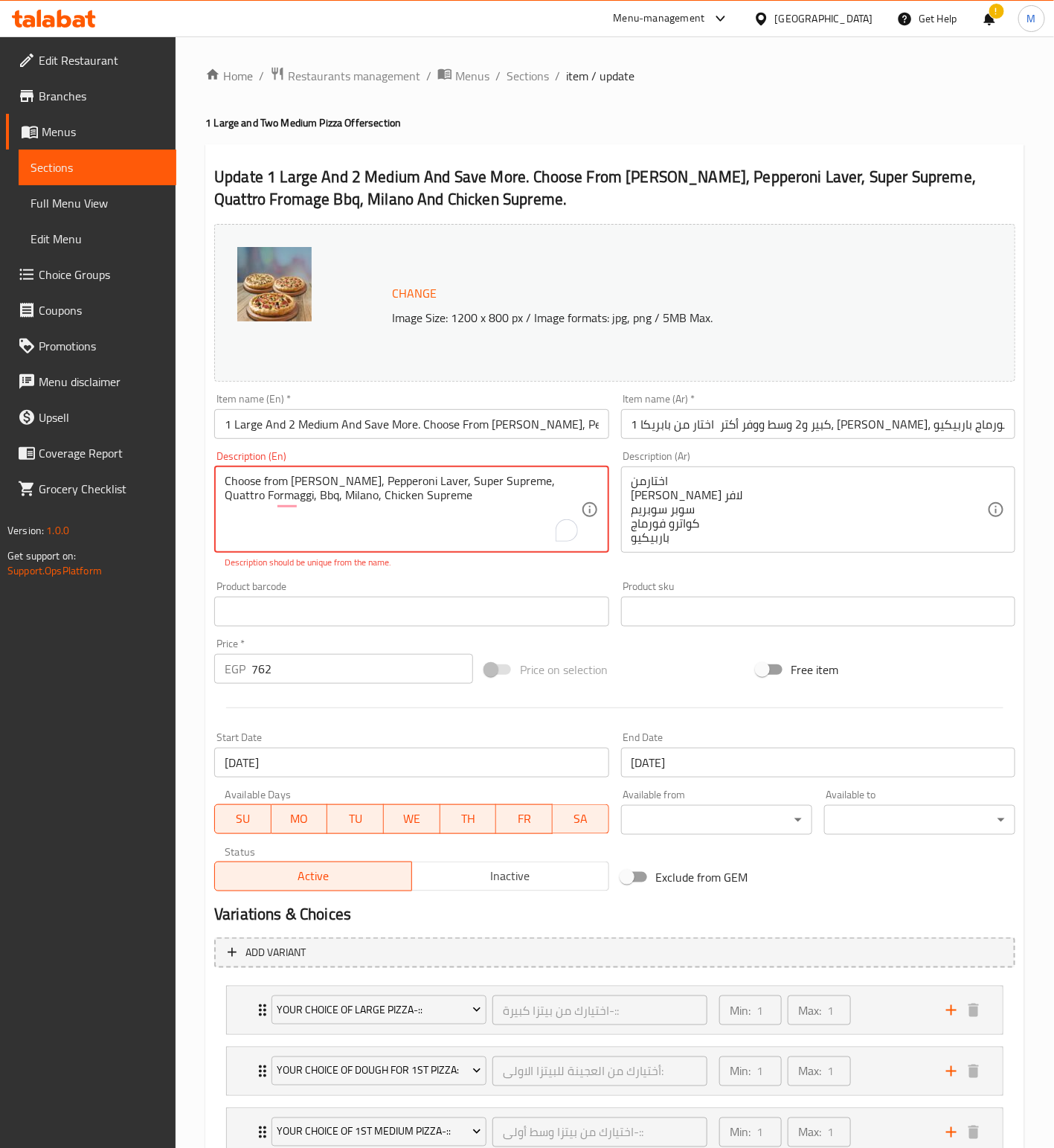
drag, startPoint x: 462, startPoint y: 500, endPoint x: 14, endPoint y: 468, distance: 449.1
click at [14, 468] on div "Edit Restaurant Branches Menus Sections Full Menu View Edit Menu Choice Groups …" at bounding box center [527, 858] width 1054 height 1643
paste textarea "paprika, pepperoni laver, supe supreme, quattro, formaggi, bbq, milano, chicken…"
type textarea "Choose from paprika, pepperoni laver, supe supreme, quattro, formaggi, bbq, mil…"
click at [670, 643] on div "Change Image Size: 1200 x 800 px / Image formats: jpg, png / 5MB Max. Item name…" at bounding box center [615, 558] width 813 height 679
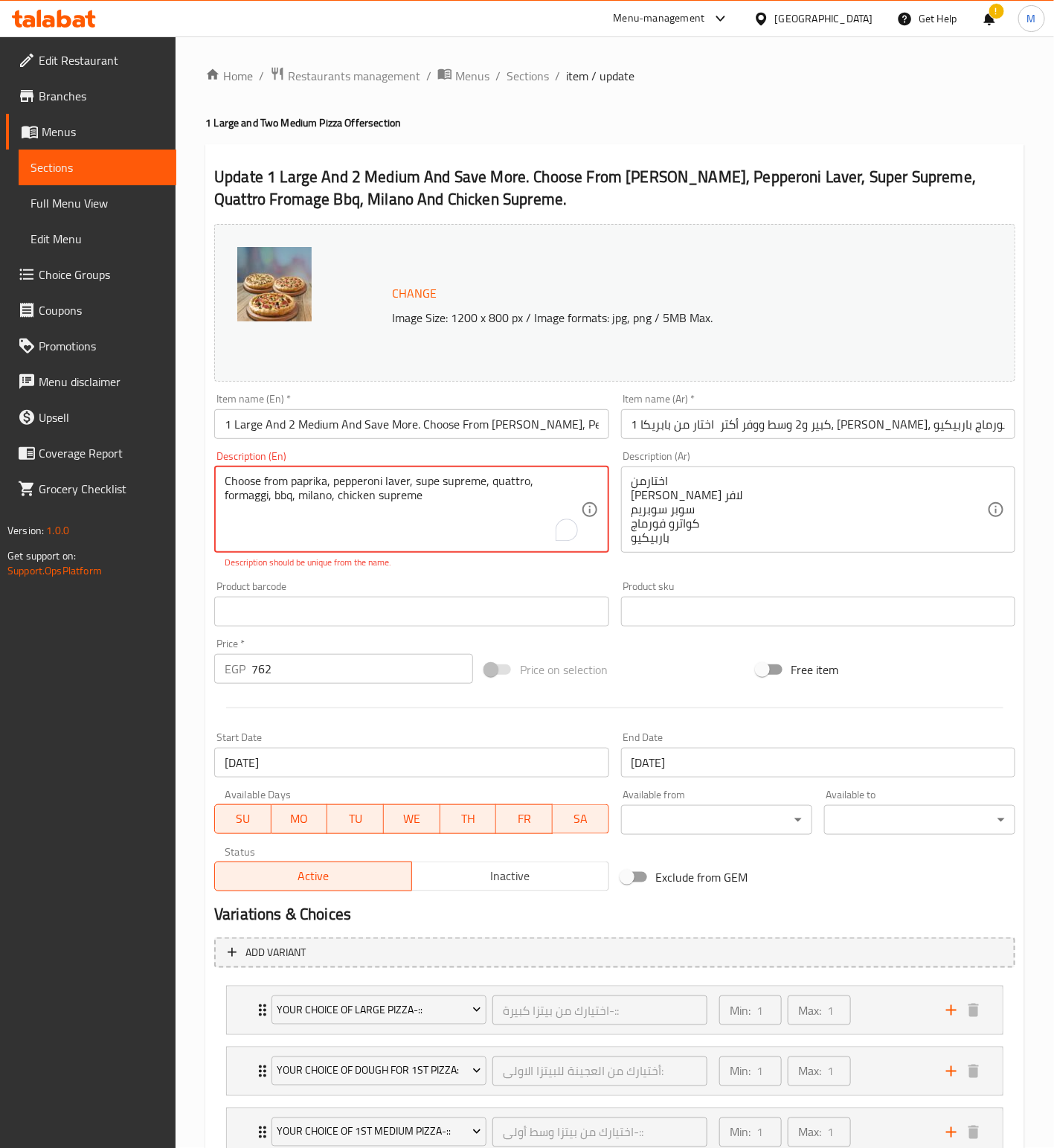
click at [449, 500] on textarea "Choose from paprika, pepperoni laver, supe supreme, quattro, formaggi, bbq, mil…" at bounding box center [402, 509] width 355 height 70
click at [451, 500] on textarea "Choose from paprika, pepperoni laver, supe supreme, quattro, formaggi, bbq, mil…" at bounding box center [402, 509] width 355 height 70
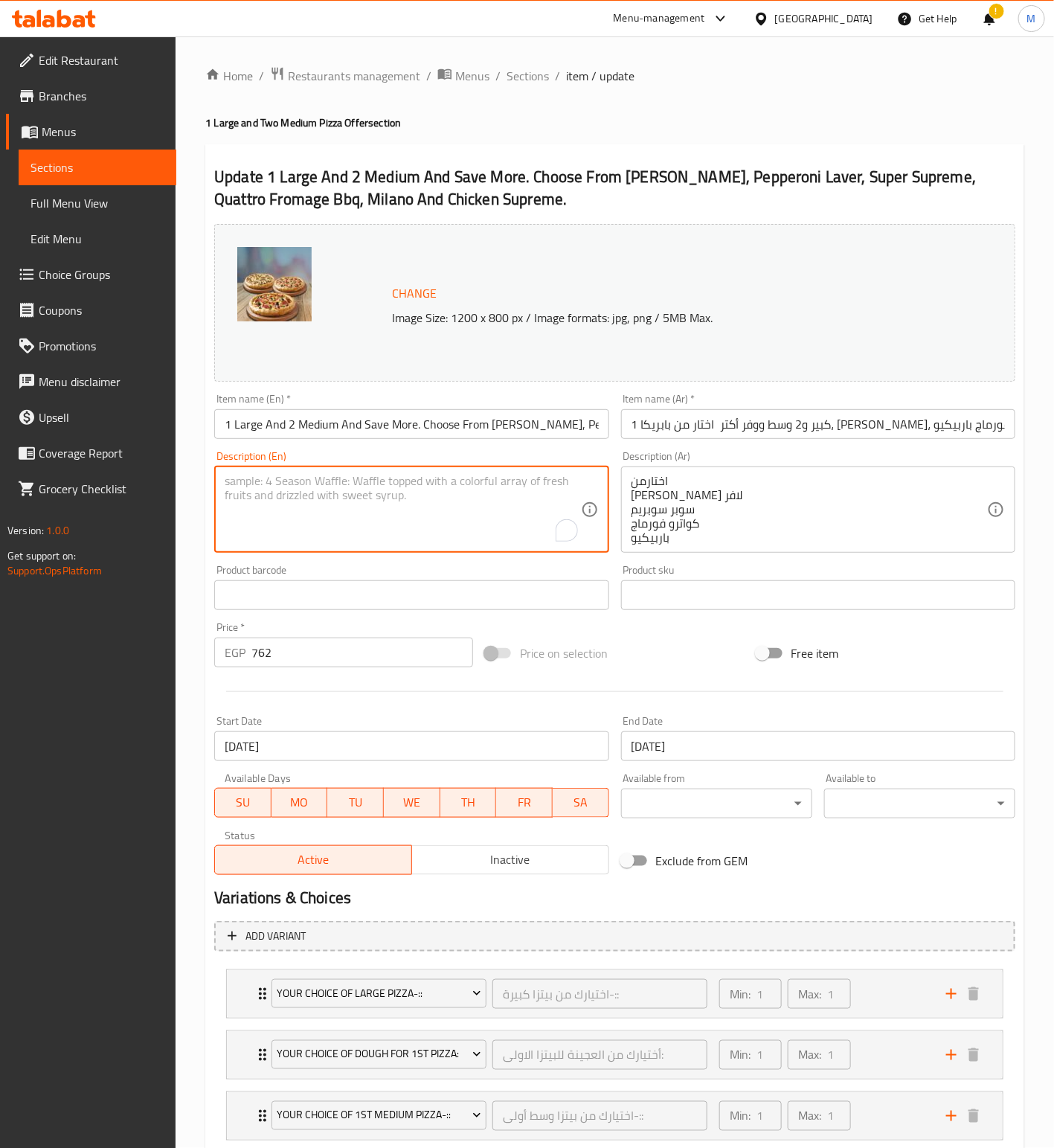
paste textarea "Choose from paprika, pepperoni laver, supe supreme, quattro, formaggi, bbq, mil…"
click at [374, 503] on textarea "Choose from paprika, pepperoni laver, supe supreme, quattro, formaggi, bbq, mil…" at bounding box center [402, 509] width 355 height 70
paste textarea "ken supreme"
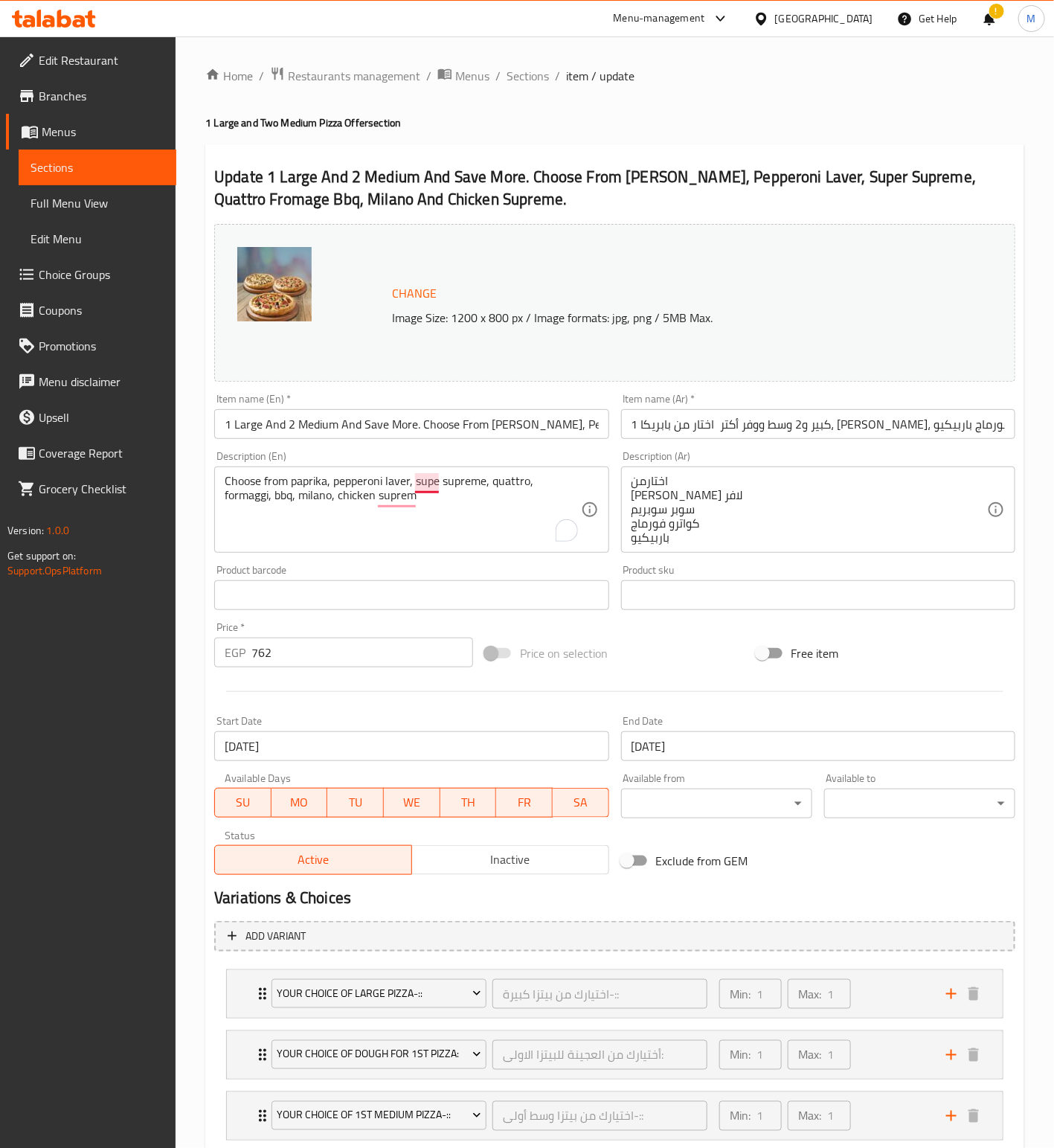
drag, startPoint x: 431, startPoint y: 479, endPoint x: 455, endPoint y: 479, distance: 24.0
click at [437, 479] on textarea "Choose from paprika, pepperoni laver, supe supreme, quattro, formaggi, bbq, mil…" at bounding box center [402, 509] width 355 height 70
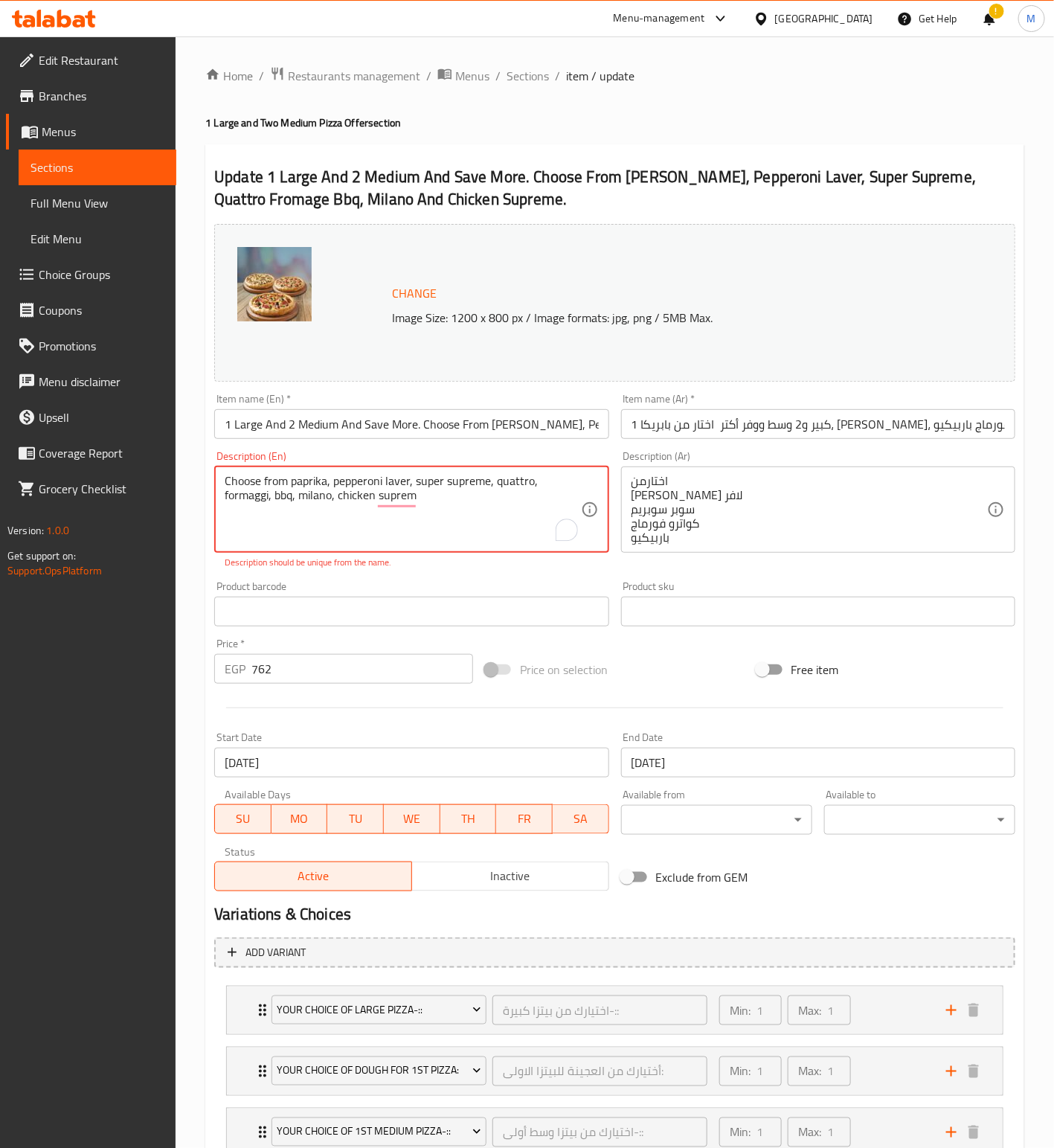
click at [429, 489] on textarea "Choose from paprika, pepperoni laver, super supreme, quattro, formaggi, bbq, mi…" at bounding box center [402, 509] width 355 height 70
click at [431, 505] on textarea "Choose from paprika, pepperoni laver, super supreme, quattro, formaggi, bbq, mi…" at bounding box center [402, 509] width 355 height 70
drag, startPoint x: 488, startPoint y: 485, endPoint x: 580, endPoint y: 474, distance: 92.7
click at [488, 483] on textarea "Choose from paprika, pepperoni laver, super supreme, quattro, formaggi, bbq, mi…" at bounding box center [402, 509] width 355 height 70
click at [448, 503] on textarea "Choose from paprika, pepperoni laver, super supreme , quattro, formaggi, bbq, m…" at bounding box center [402, 509] width 355 height 70
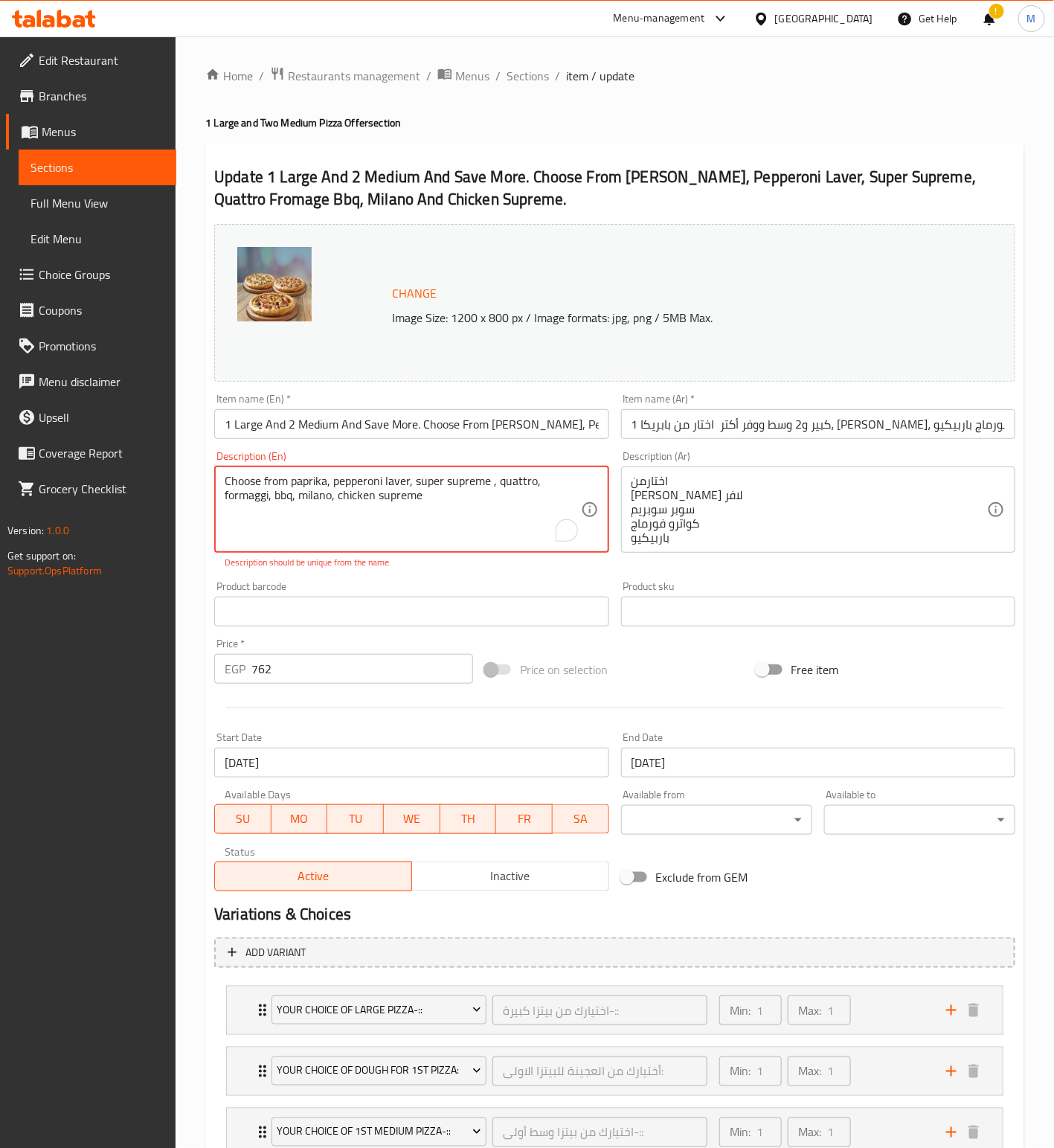
click at [455, 509] on textarea "Choose from paprika, pepperoni laver, super supreme , quattro, formaggi, bbq, m…" at bounding box center [402, 509] width 355 height 70
click at [508, 491] on textarea "Choose from paprika, pepperoni laver, super supreme , quattro, formaggi, bbq, m…" at bounding box center [402, 509] width 355 height 70
drag, startPoint x: 549, startPoint y: 484, endPoint x: 595, endPoint y: 484, distance: 46.0
click at [595, 484] on div "Choose from paprika, pepperoni laver, super supreme , quattro, formaggi, bbq, m…" at bounding box center [412, 510] width 395 height 86
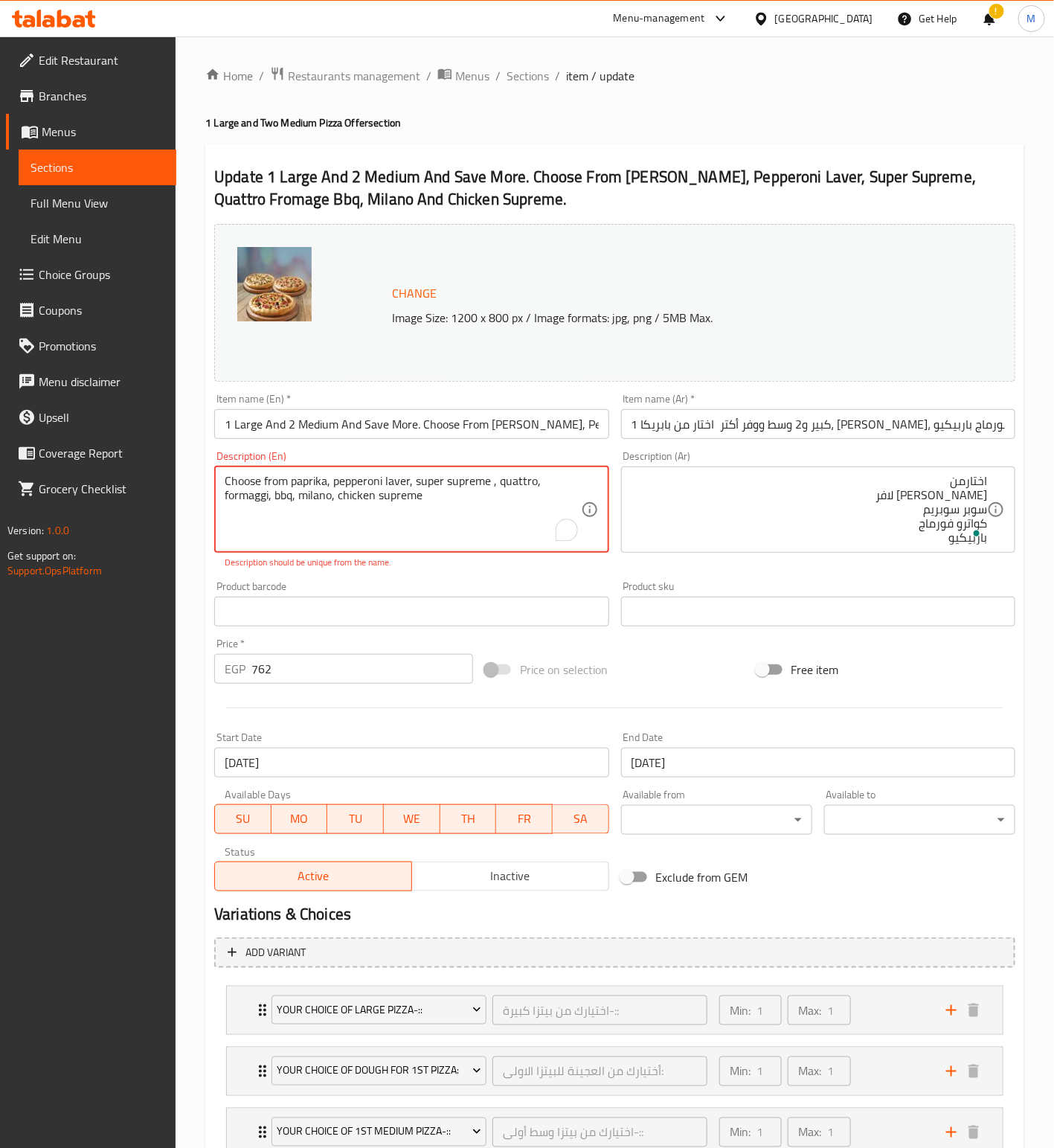
click at [270, 493] on textarea "Choose from paprika, pepperoni laver, super supreme , quattro, formaggi, bbq, m…" at bounding box center [402, 509] width 355 height 70
click at [228, 490] on textarea "Choose from paprika, pepperoni laver, super supreme , quattro, formaggi, bbq, m…" at bounding box center [402, 509] width 355 height 70
click at [427, 532] on textarea "Choose from paprika, pepperoni laver, super supreme , quattro, formaggi, bbq, m…" at bounding box center [402, 509] width 355 height 70
click at [463, 496] on textarea "Choose from paprika, pepperoni laver, super supreme , quattro, formaggi, bbq, m…" at bounding box center [402, 509] width 355 height 70
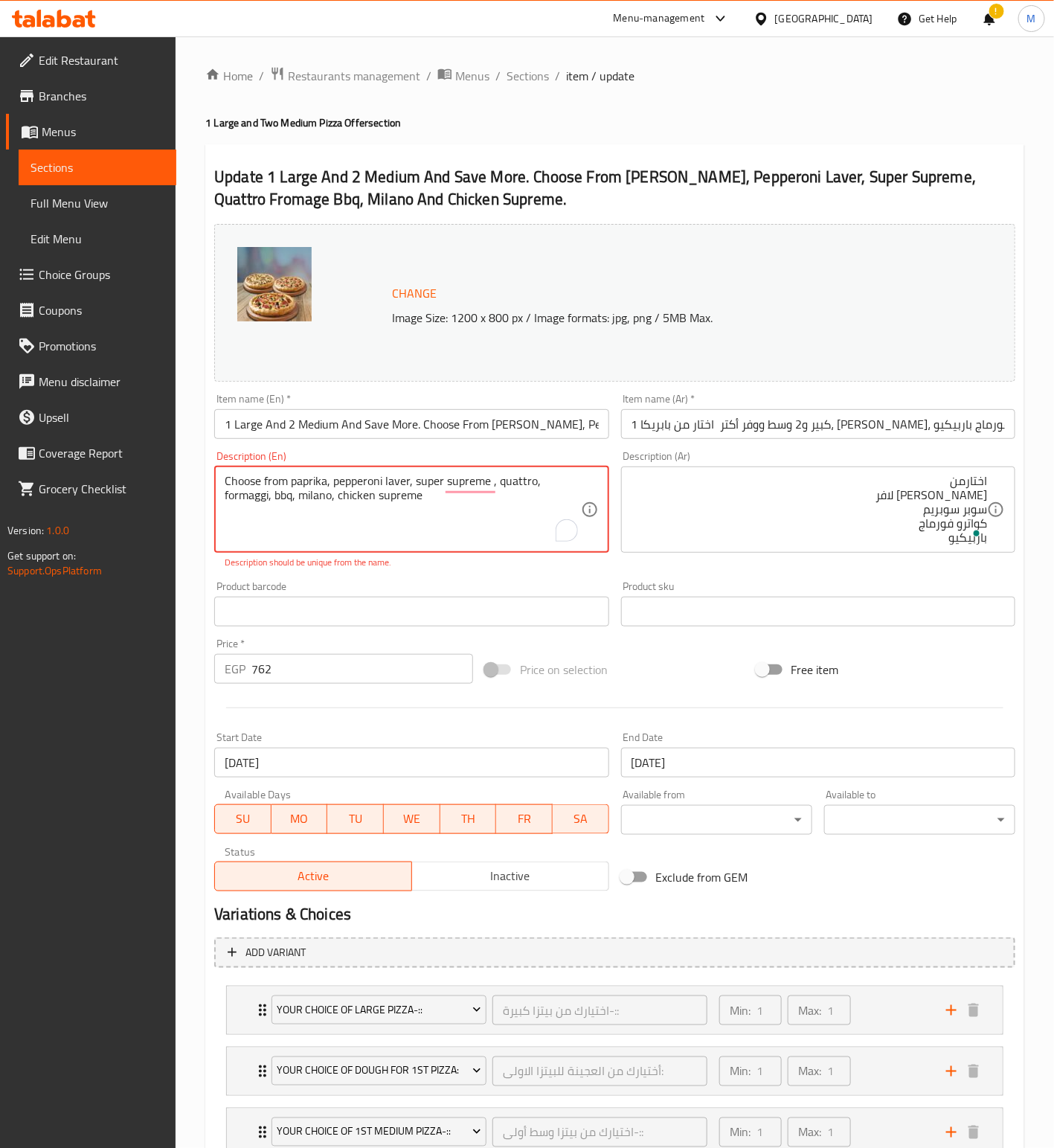
click at [463, 496] on textarea "Choose from paprika, pepperoni laver, super supreme , quattro, formaggi, bbq, m…" at bounding box center [402, 509] width 355 height 70
click at [395, 507] on textarea "Choose from paprika, pepperoni laver , super supreme, quattro , formaggi , bbq …" at bounding box center [402, 509] width 355 height 70
type textarea "Choose from paprika, pepperoni laver , super supreme, quattro"
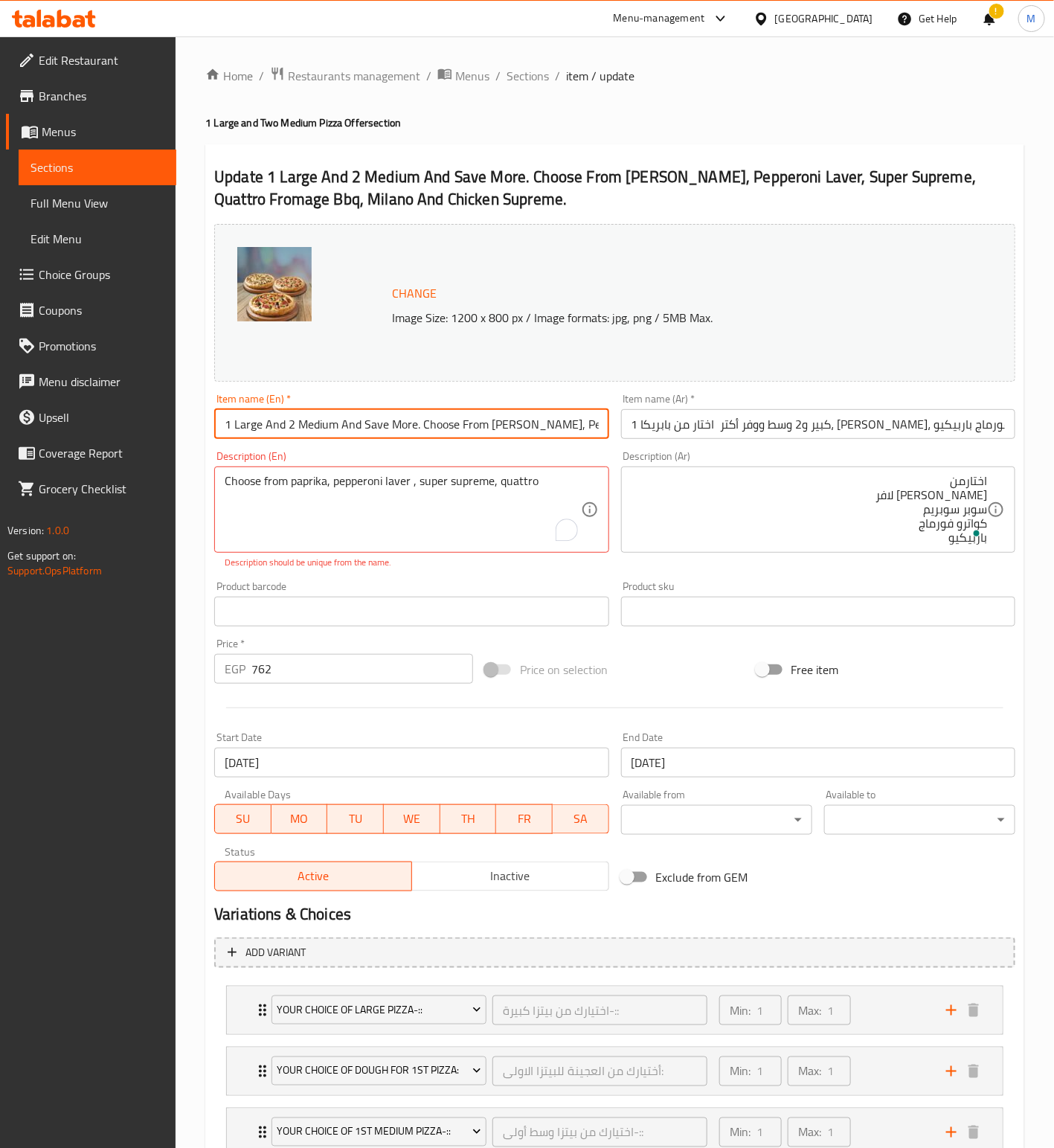
click at [339, 435] on input "1 Large And 2 Medium And Save More. Choose From [PERSON_NAME], Pepperoni Laver,…" at bounding box center [412, 424] width 395 height 30
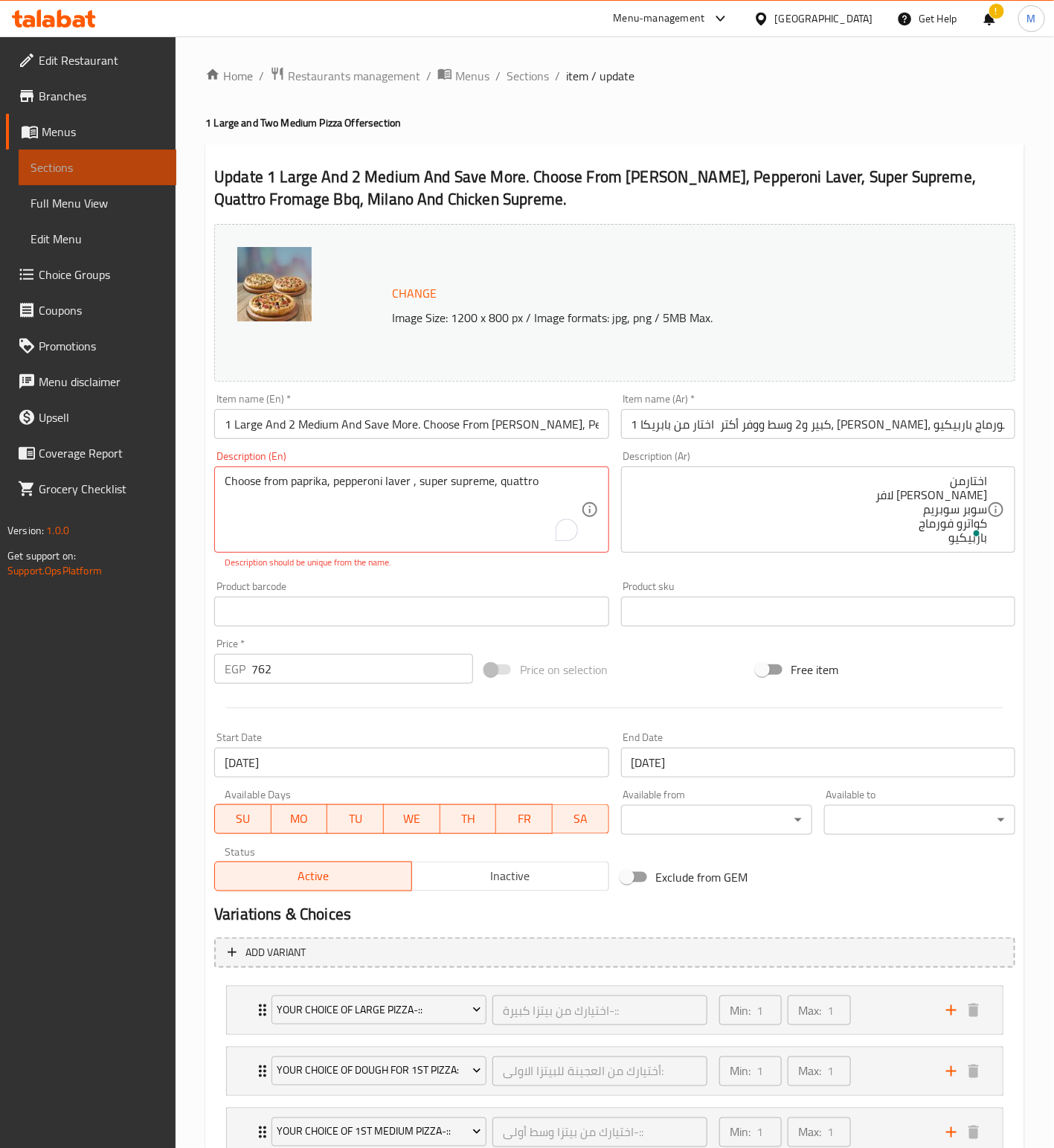
click at [81, 165] on span "Sections" at bounding box center [97, 167] width 134 height 18
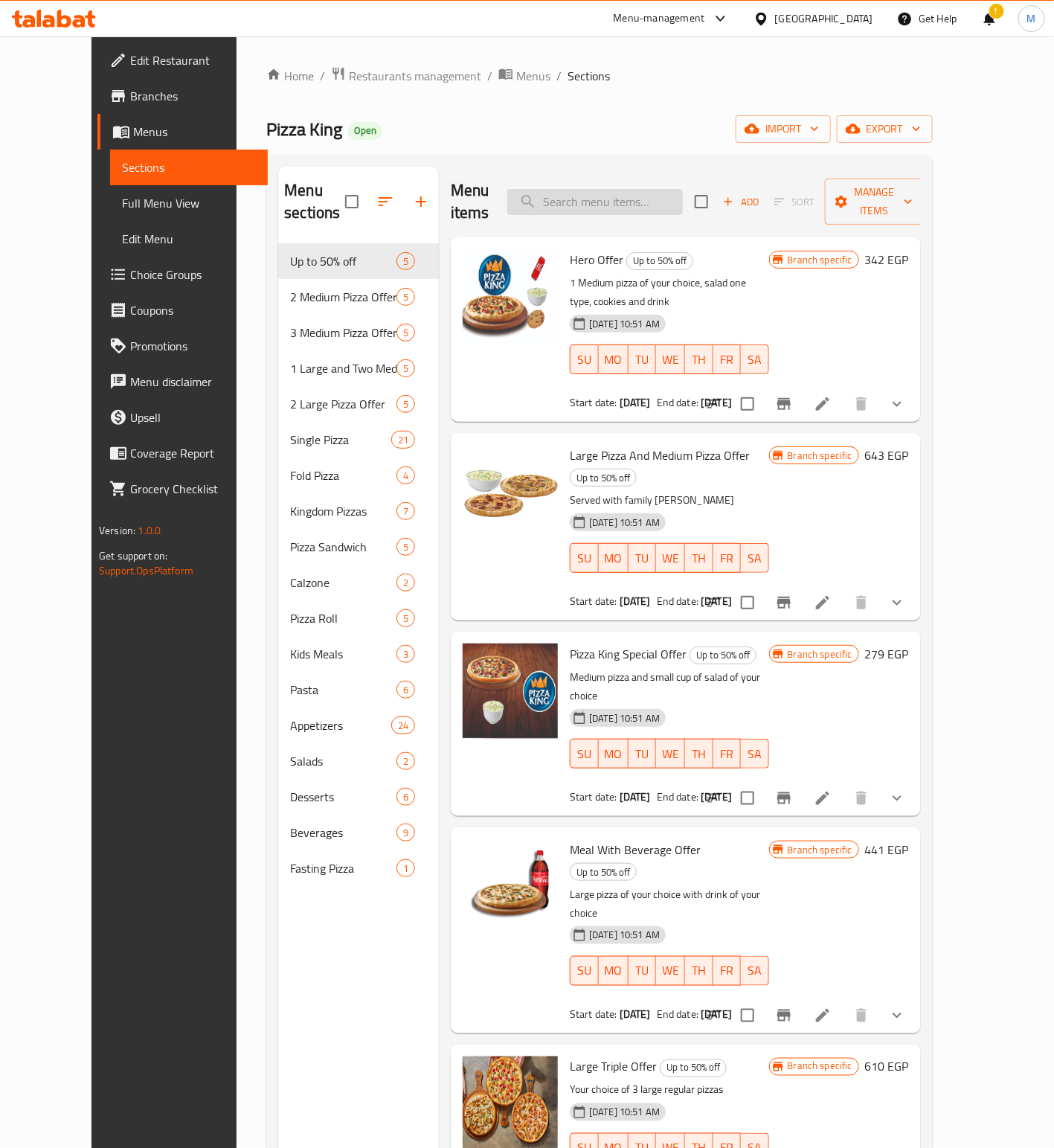
click at [632, 195] on input "search" at bounding box center [596, 202] width 175 height 26
paste input "1 Large And 2 Medium And Save More. Choose From [PERSON_NAME], Pepperoni Laver,…"
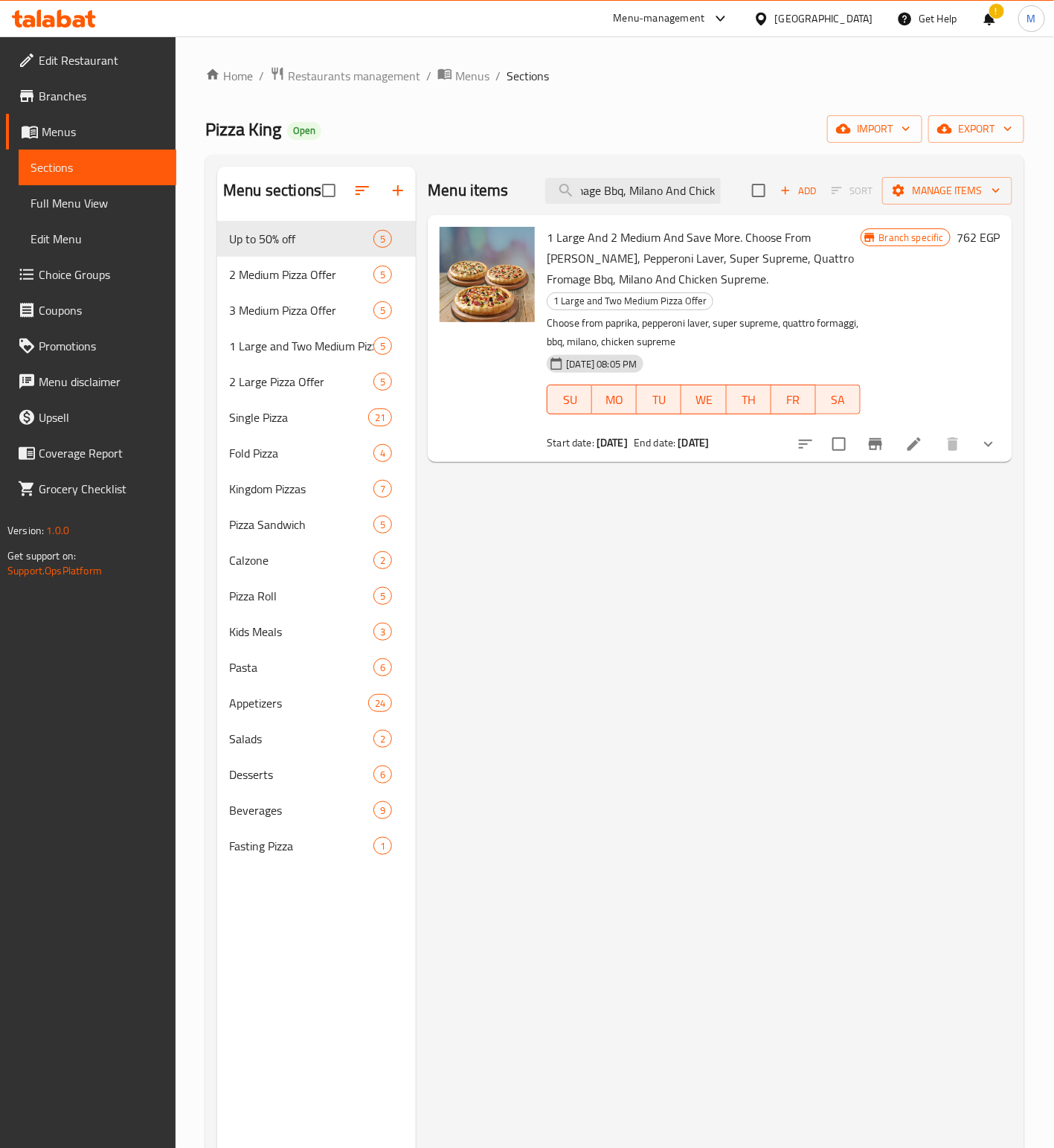
type input "1 Large And 2 Medium And Save More. Choose From [PERSON_NAME], Pepperoni Laver,…"
click at [840, 428] on input "checkbox" at bounding box center [839, 444] width 31 height 31
checkbox input "true"
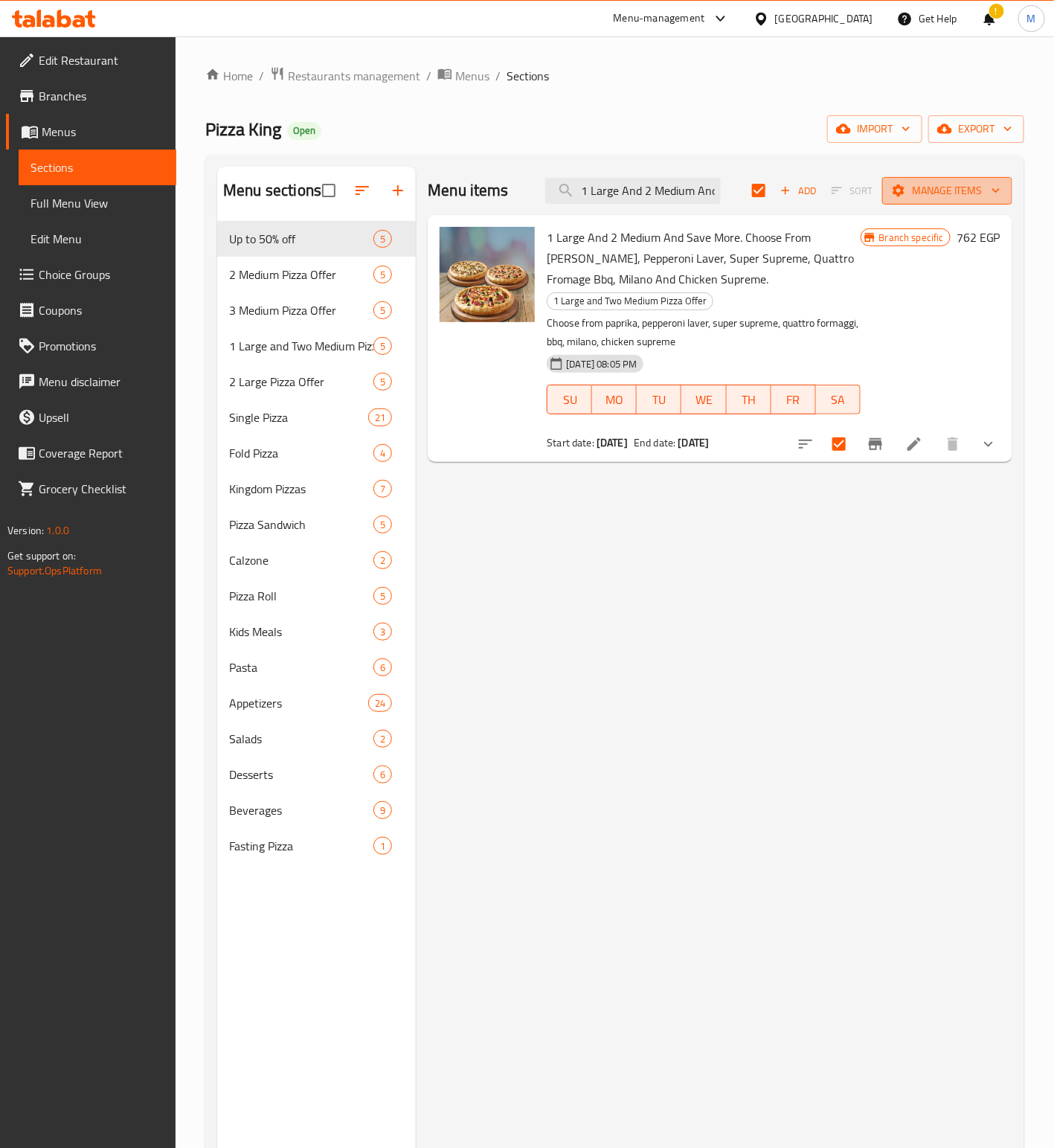
click at [956, 205] on button "Manage items" at bounding box center [947, 191] width 131 height 27
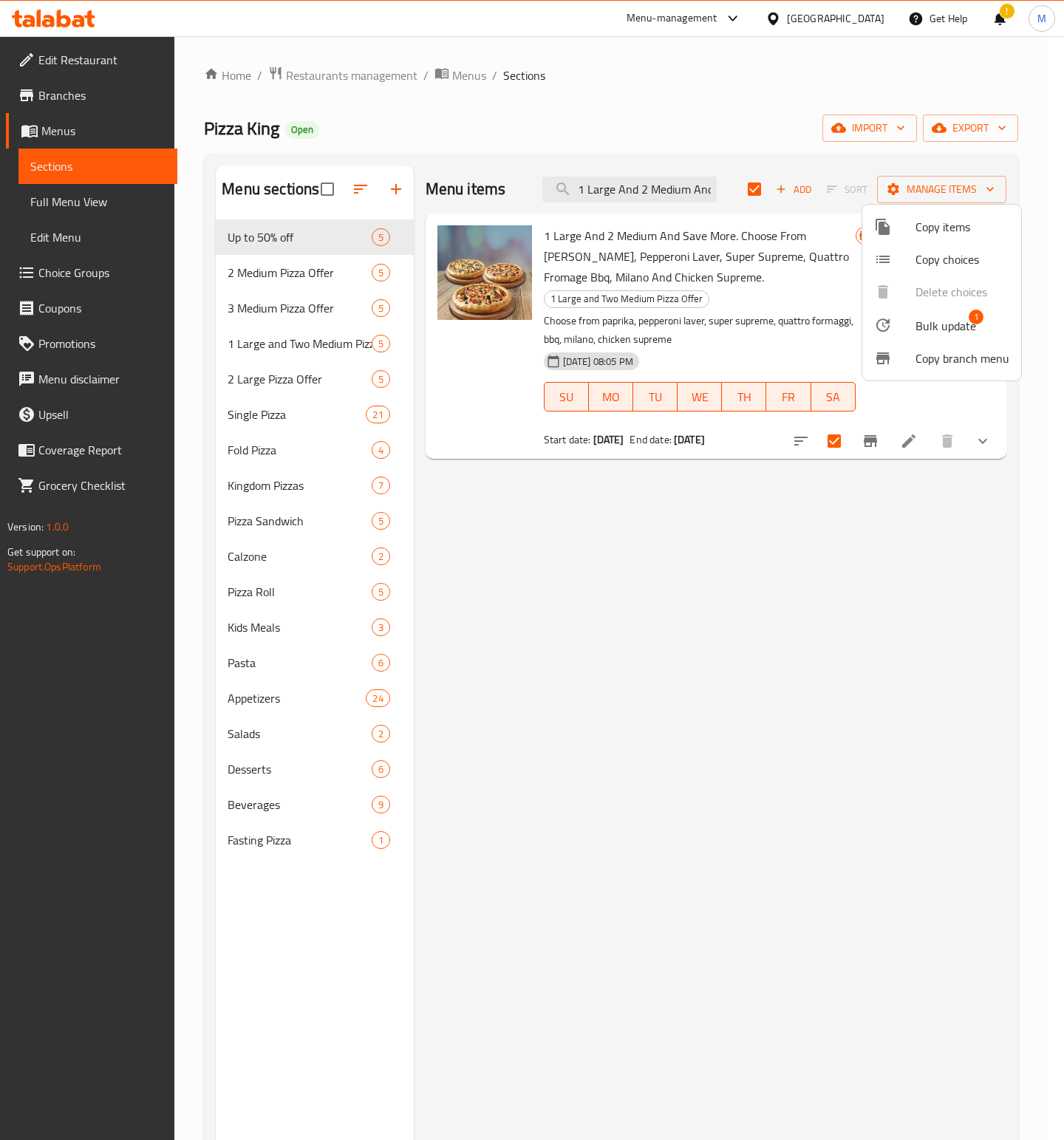
click at [949, 330] on span "Bulk update" at bounding box center [945, 326] width 61 height 18
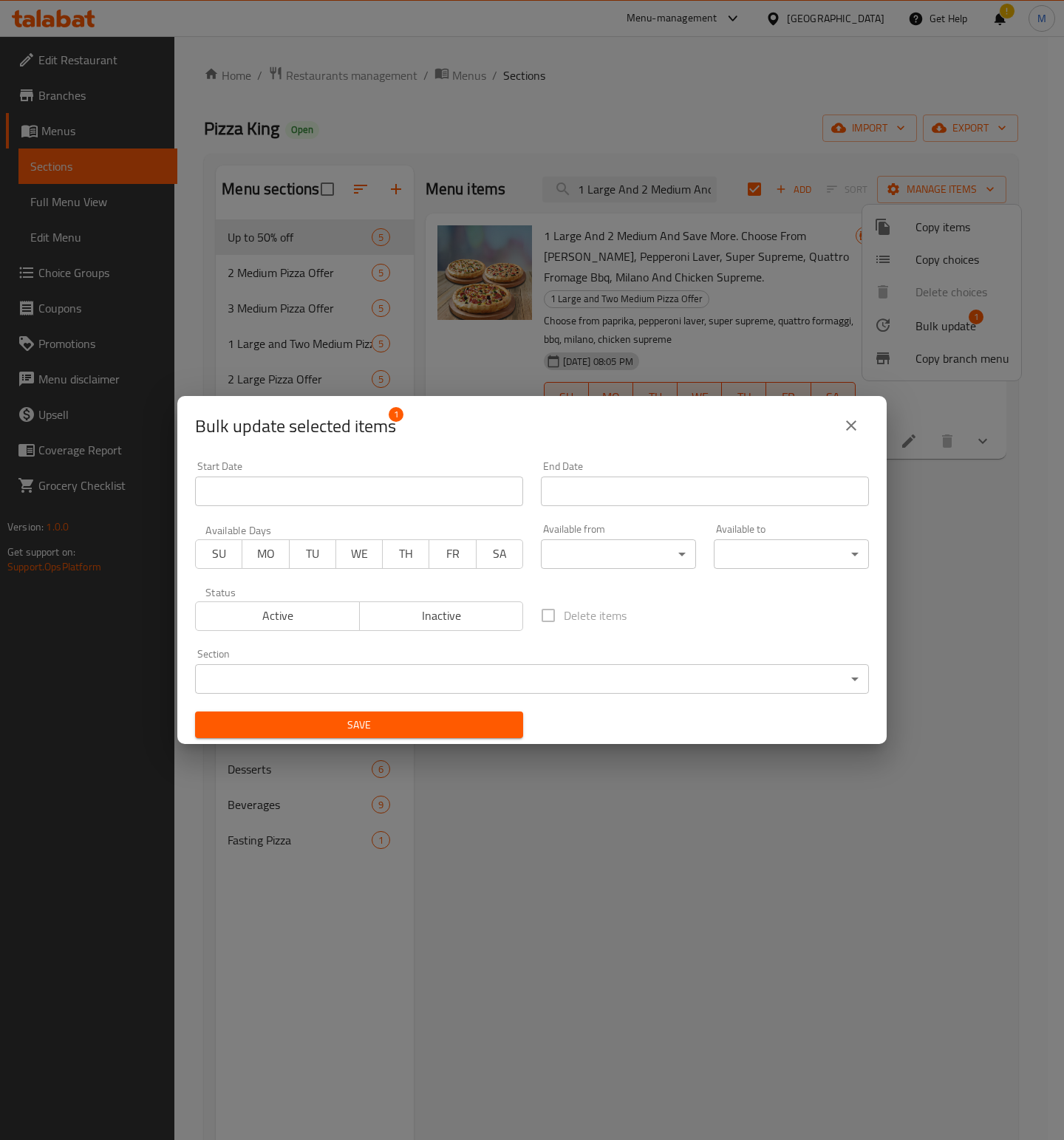
click at [599, 555] on body "​ Menu-management Egypt Get Help ! M Edit Restaurant Branches Menus Sections Fu…" at bounding box center [532, 588] width 1064 height 1104
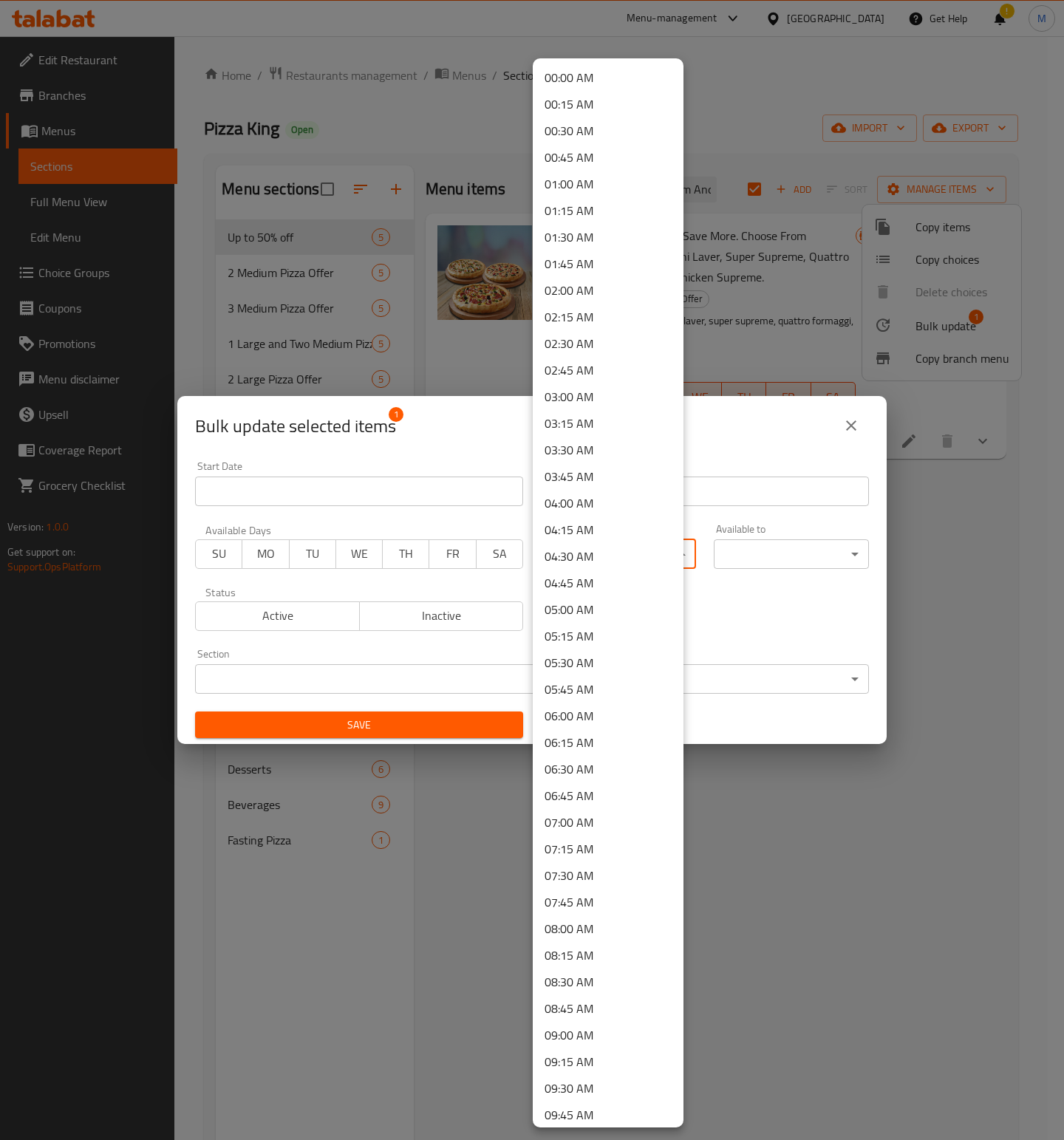
click at [353, 505] on div at bounding box center [532, 570] width 1064 height 1140
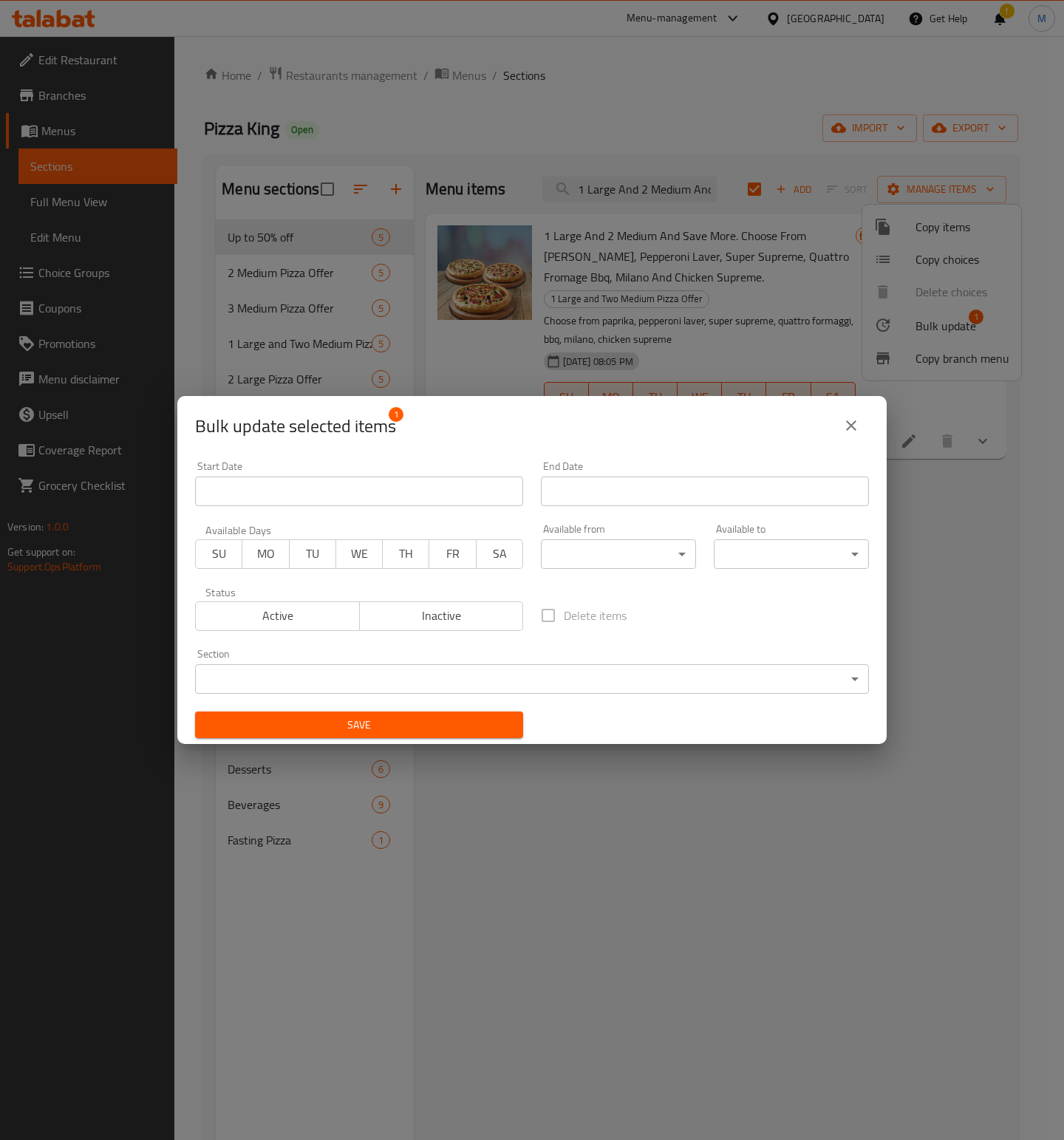
click at [337, 490] on div "00:00 AM 00:15 AM 00:30 AM 00:45 AM 01:00 AM 01:15 AM 01:30 AM 01:45 AM 02:00 A…" at bounding box center [532, 570] width 1064 height 1140
click at [337, 490] on input "Start Date" at bounding box center [359, 491] width 328 height 30
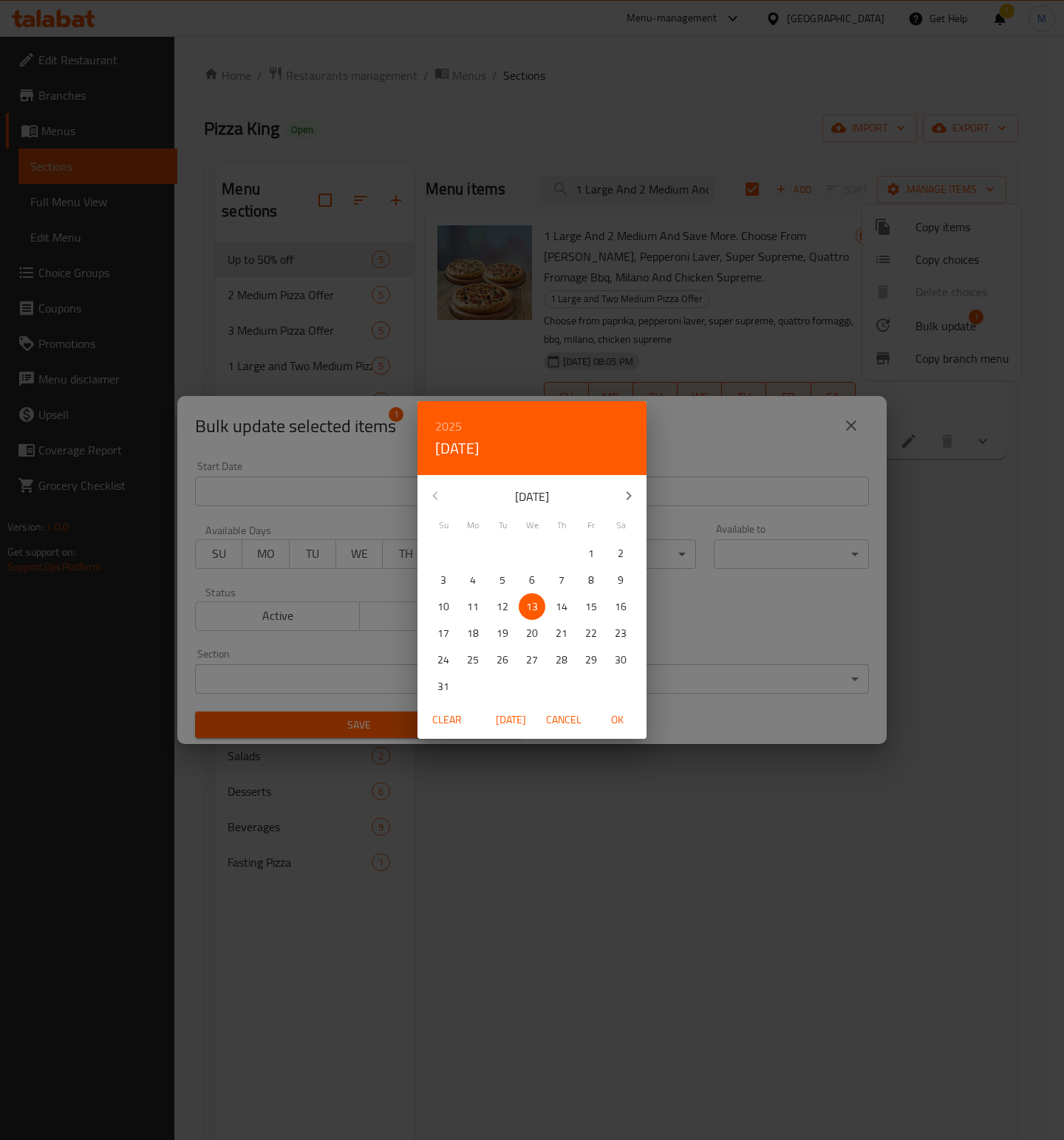
click at [623, 723] on span "OK" at bounding box center [617, 720] width 35 height 18
type input "[DATE]"
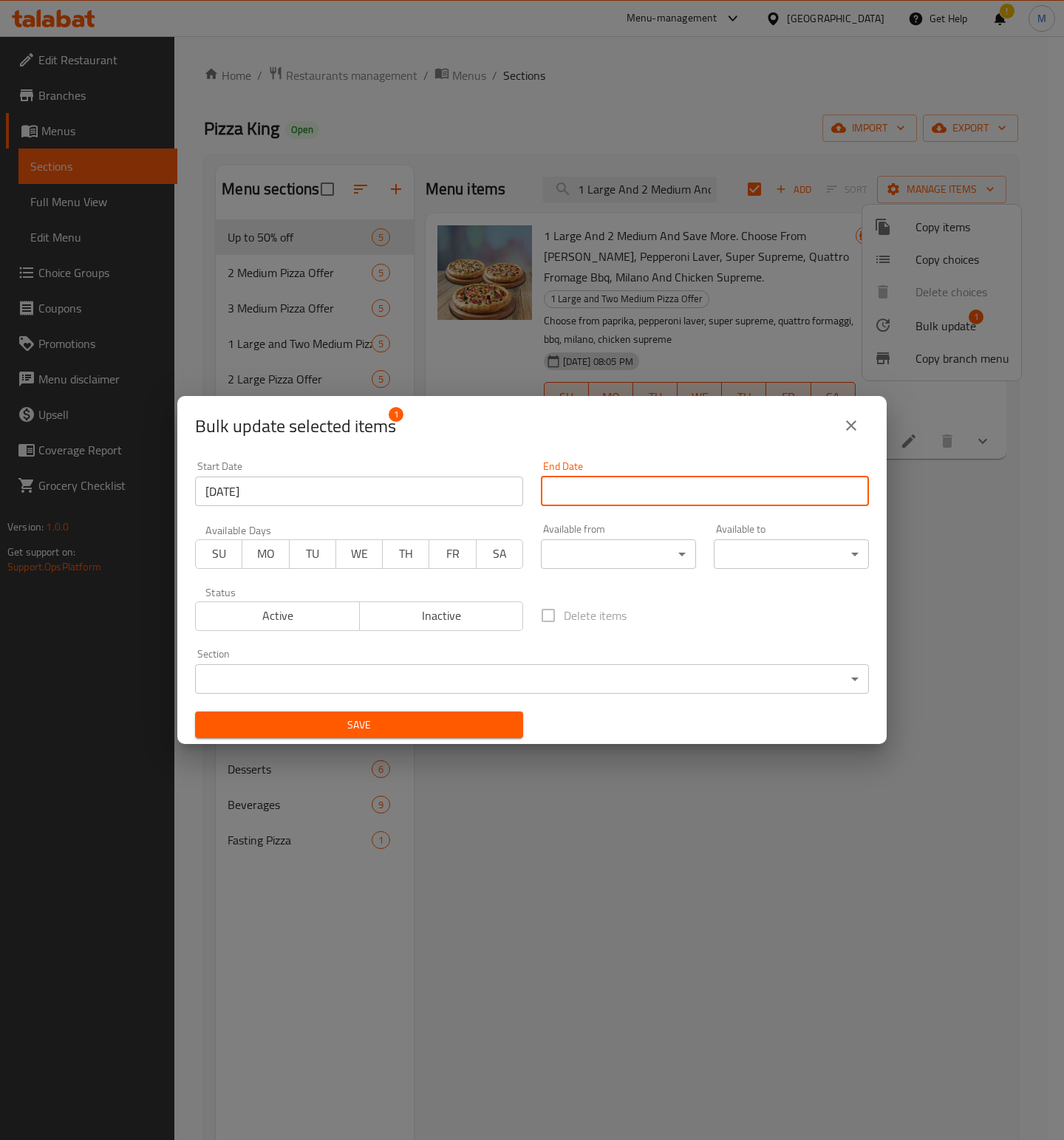
click at [681, 492] on input "Start Date" at bounding box center [705, 491] width 328 height 30
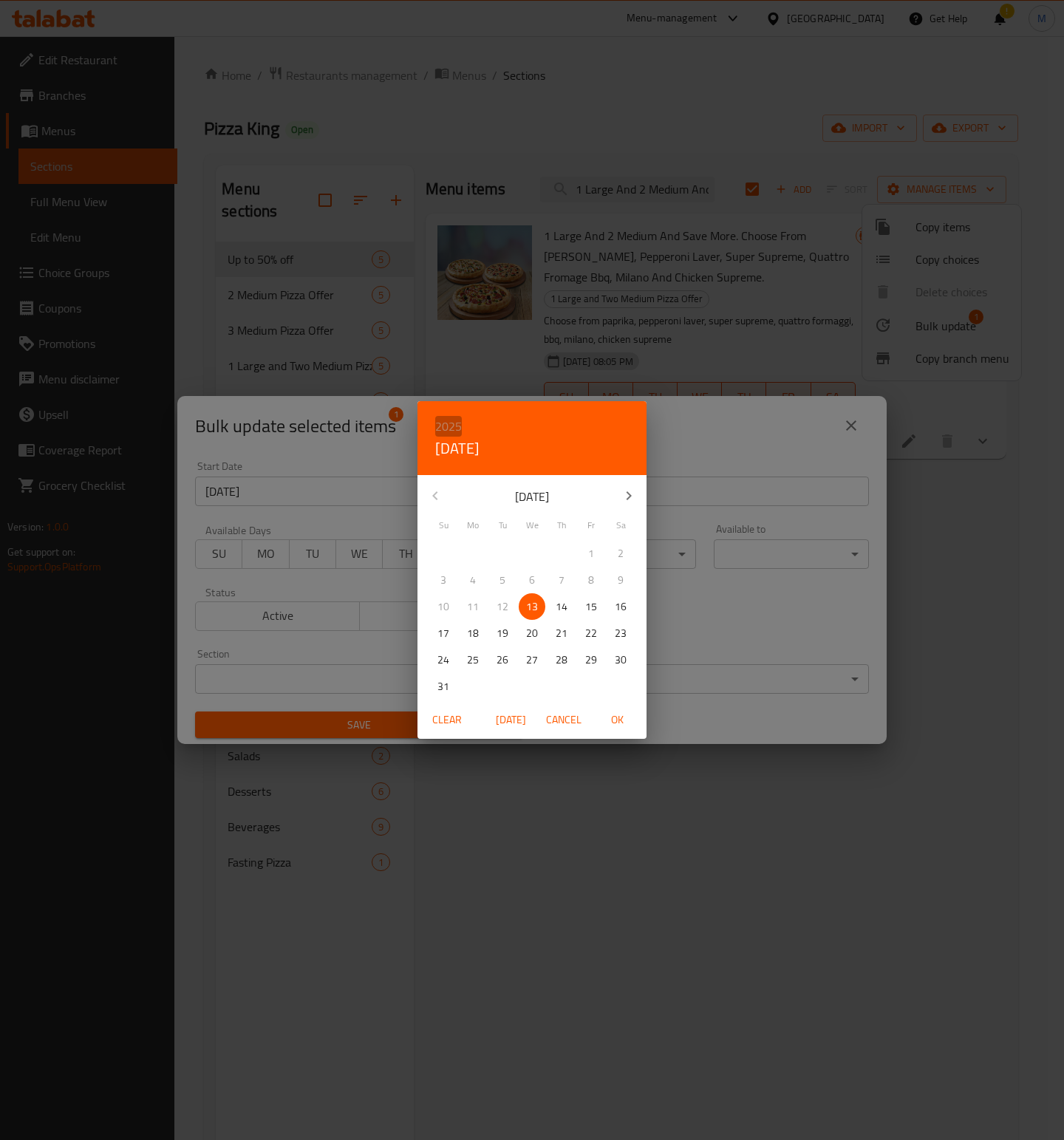
click at [453, 419] on h6 "2025" at bounding box center [448, 426] width 26 height 21
click at [530, 541] on div "2026" at bounding box center [532, 535] width 229 height 30
click at [599, 657] on span "28" at bounding box center [591, 660] width 26 height 18
click at [620, 716] on span "OK" at bounding box center [617, 720] width 35 height 18
type input "[DATE]"
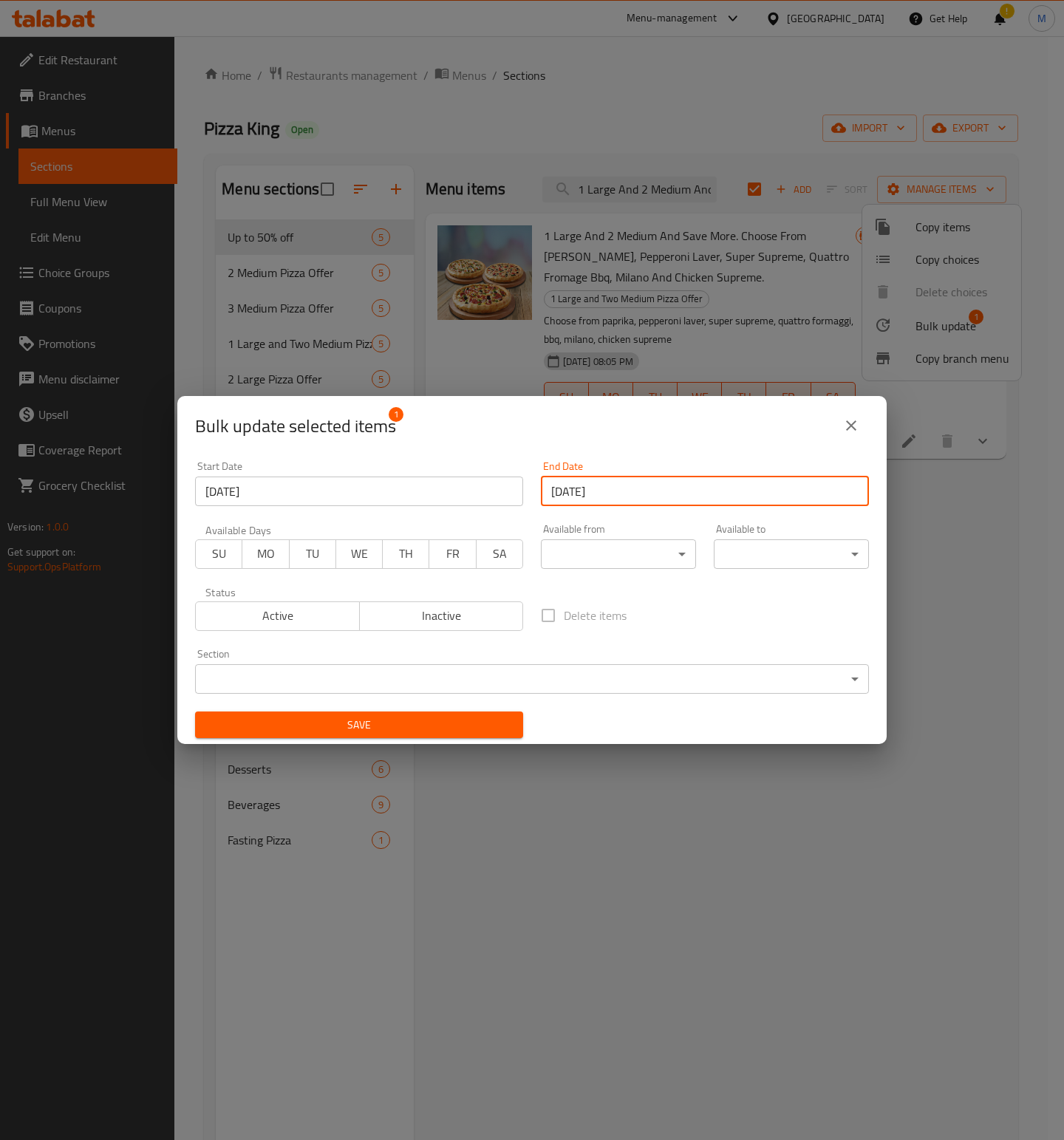
click at [406, 732] on span "Save" at bounding box center [359, 725] width 305 height 18
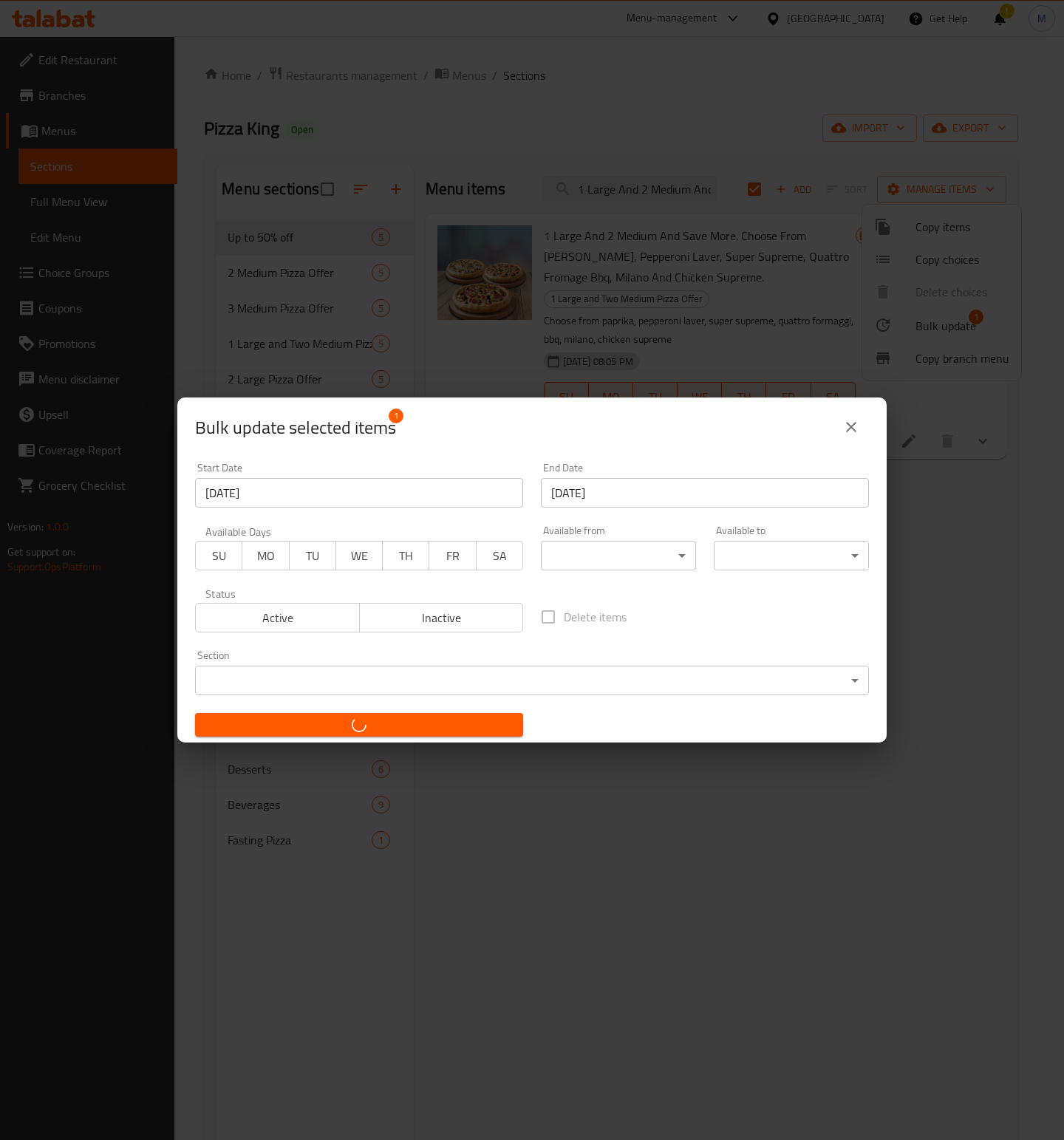
checkbox input "false"
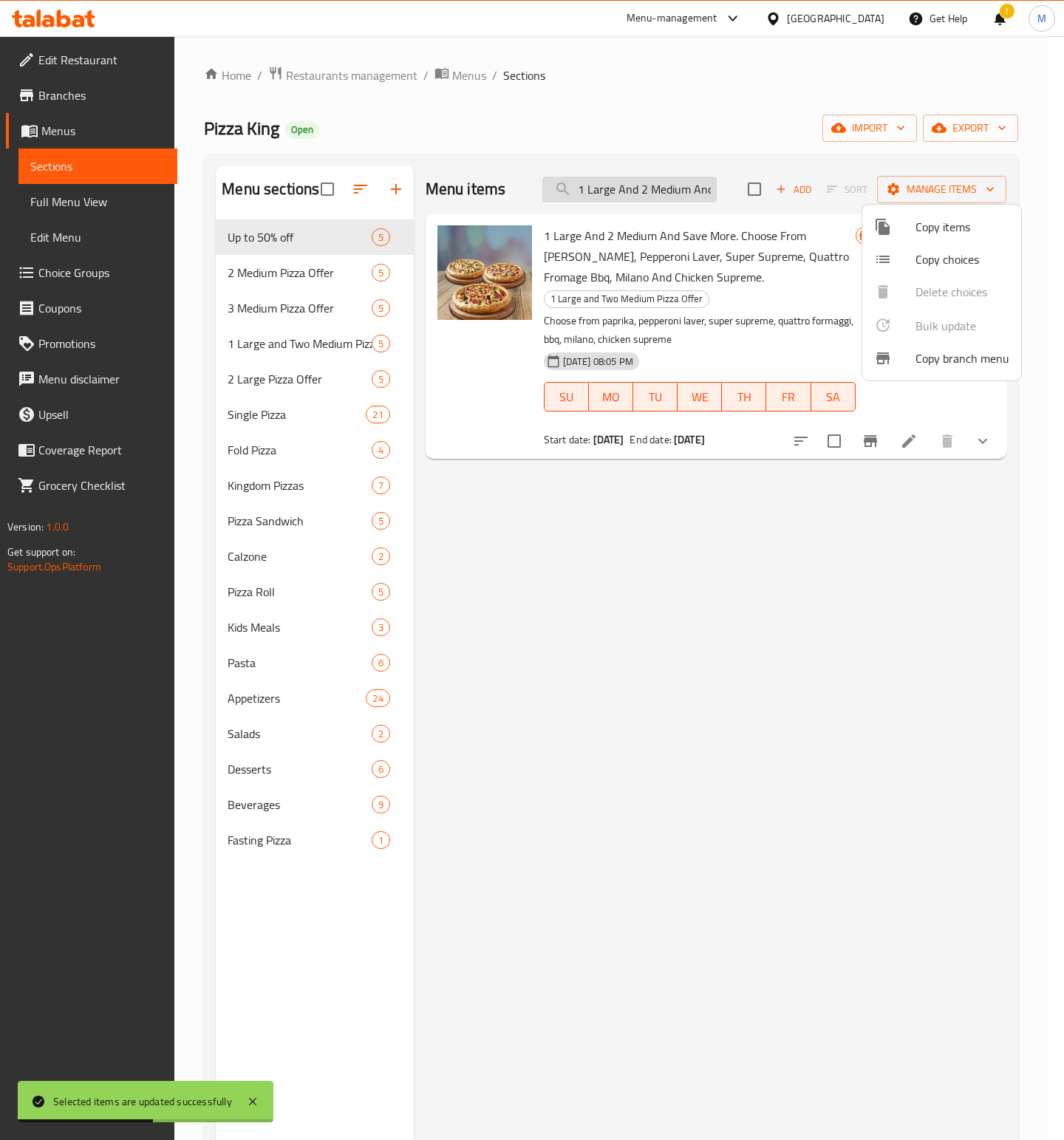
click at [630, 190] on div at bounding box center [532, 570] width 1064 height 1140
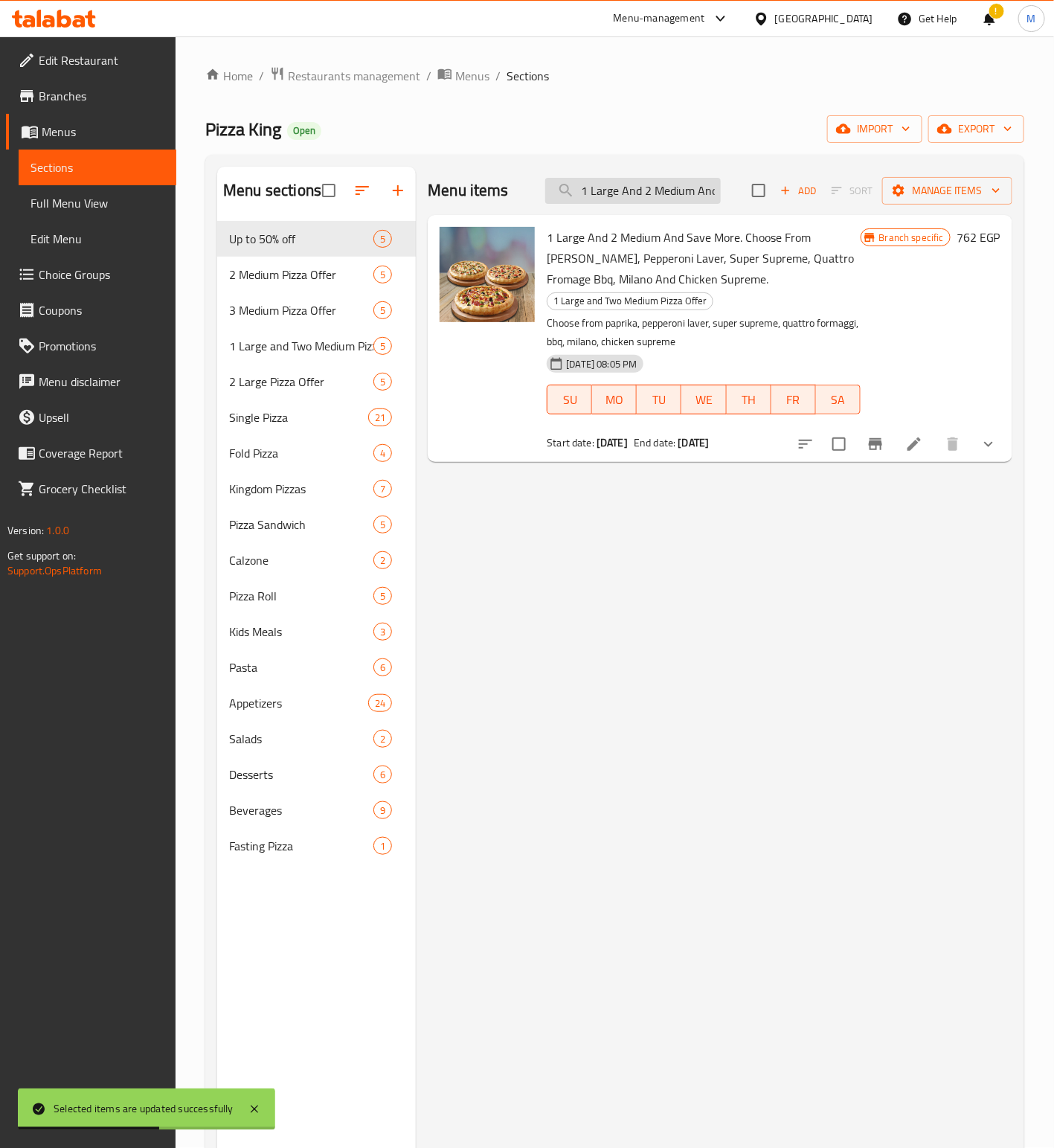
click at [634, 192] on input "1 Large And 2 Medium And Save More. Choose From [PERSON_NAME], Pepperoni Laver,…" at bounding box center [633, 191] width 175 height 26
paste input "Three Medium And Save More. Choose From Paprika, Pepperoni Laver, Super Supreme…"
type input "Three Medium And Save More. Choose From Paprika, Pepperoni Laver, Super Supreme…"
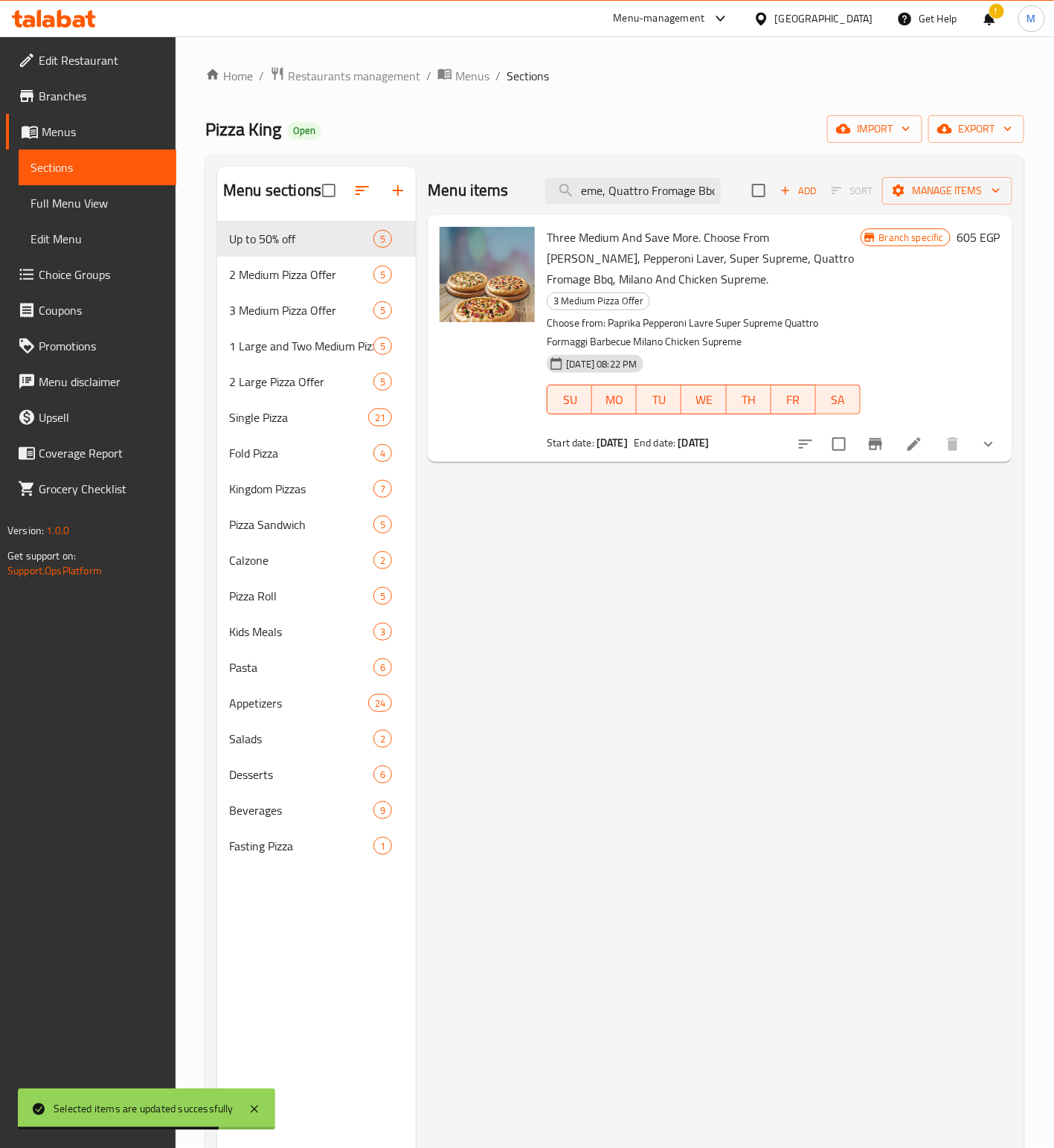
drag, startPoint x: 844, startPoint y: 422, endPoint x: 889, endPoint y: 278, distance: 150.9
click at [844, 428] on input "checkbox" at bounding box center [839, 444] width 31 height 31
checkbox input "true"
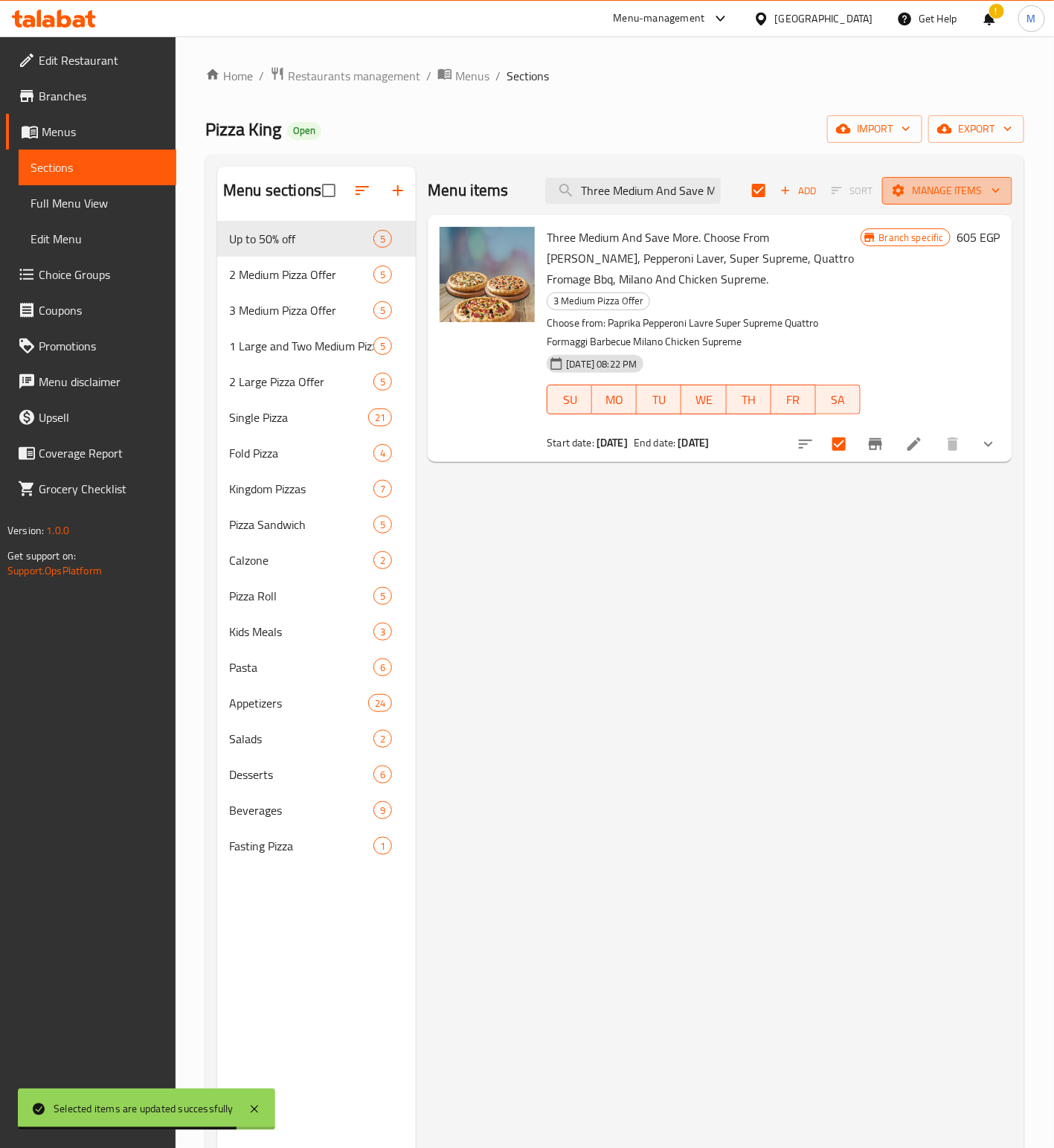
click at [924, 193] on span "Manage items" at bounding box center [947, 191] width 106 height 18
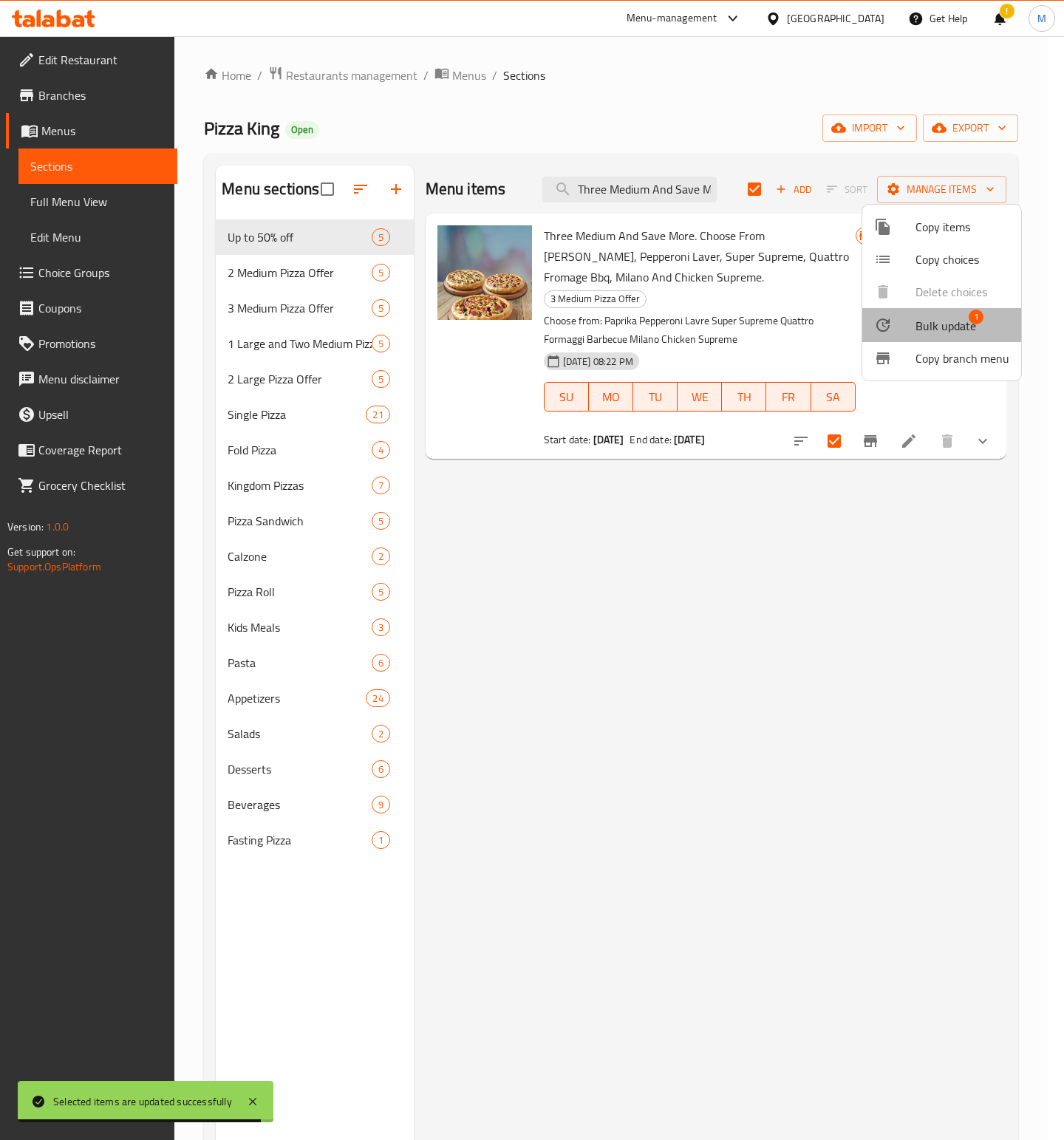
click at [953, 320] on span "Bulk update" at bounding box center [945, 326] width 61 height 18
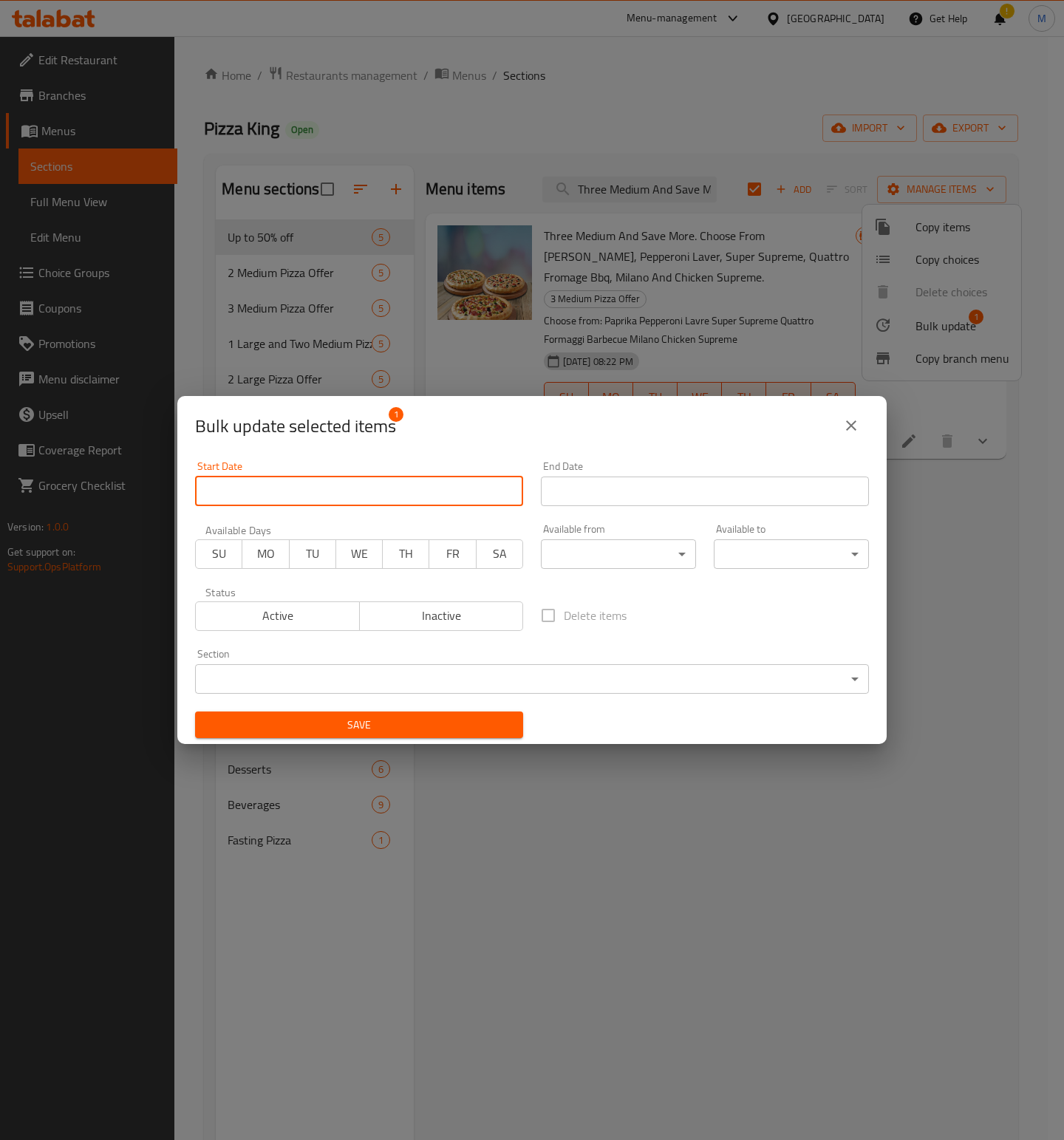
click at [356, 500] on input "Start Date" at bounding box center [359, 491] width 328 height 30
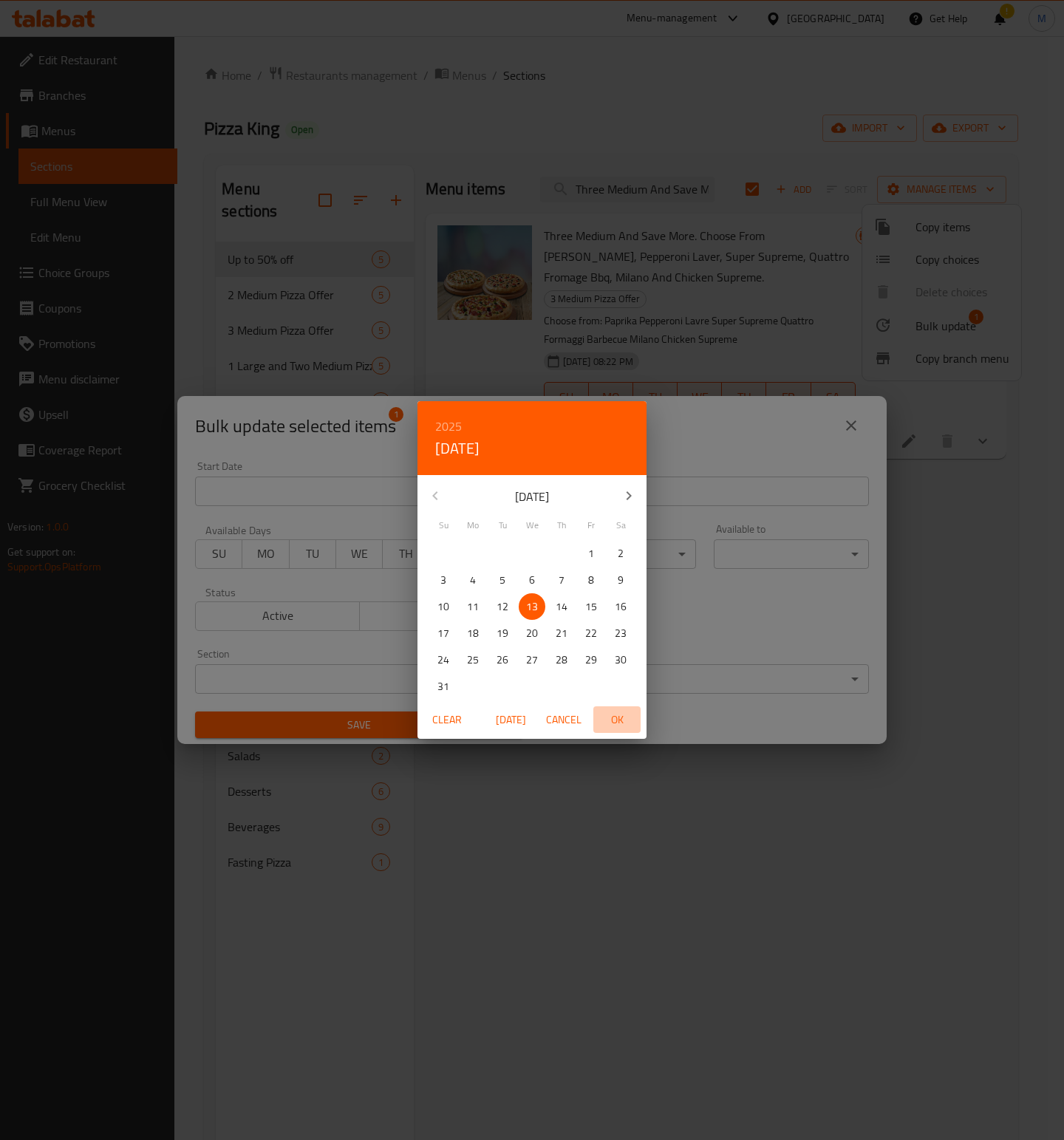
drag, startPoint x: 615, startPoint y: 711, endPoint x: 699, endPoint y: 536, distance: 194.1
click at [616, 711] on span "OK" at bounding box center [617, 720] width 35 height 18
type input "[DATE]"
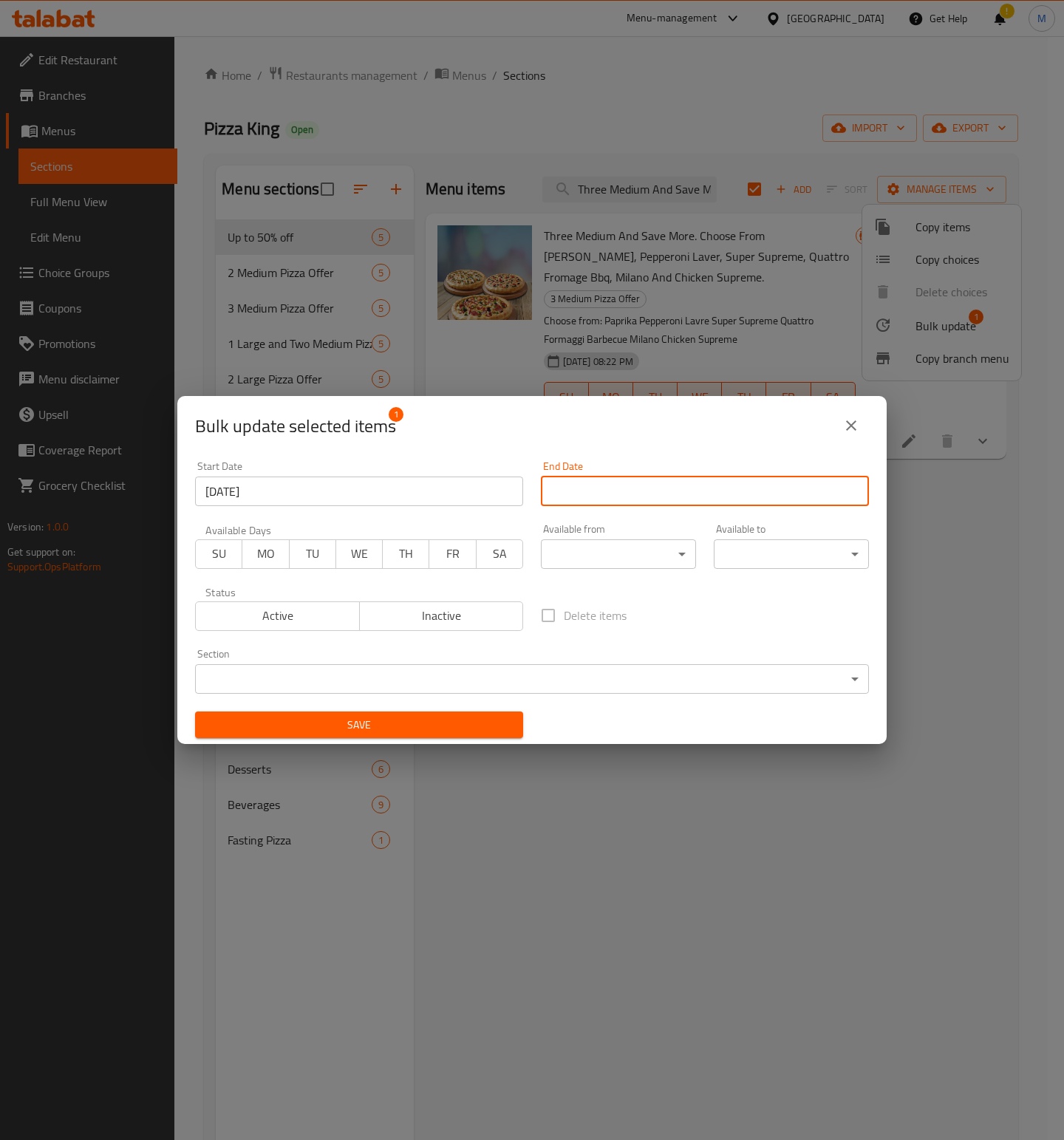
click at [698, 496] on input "Start Date" at bounding box center [705, 491] width 328 height 30
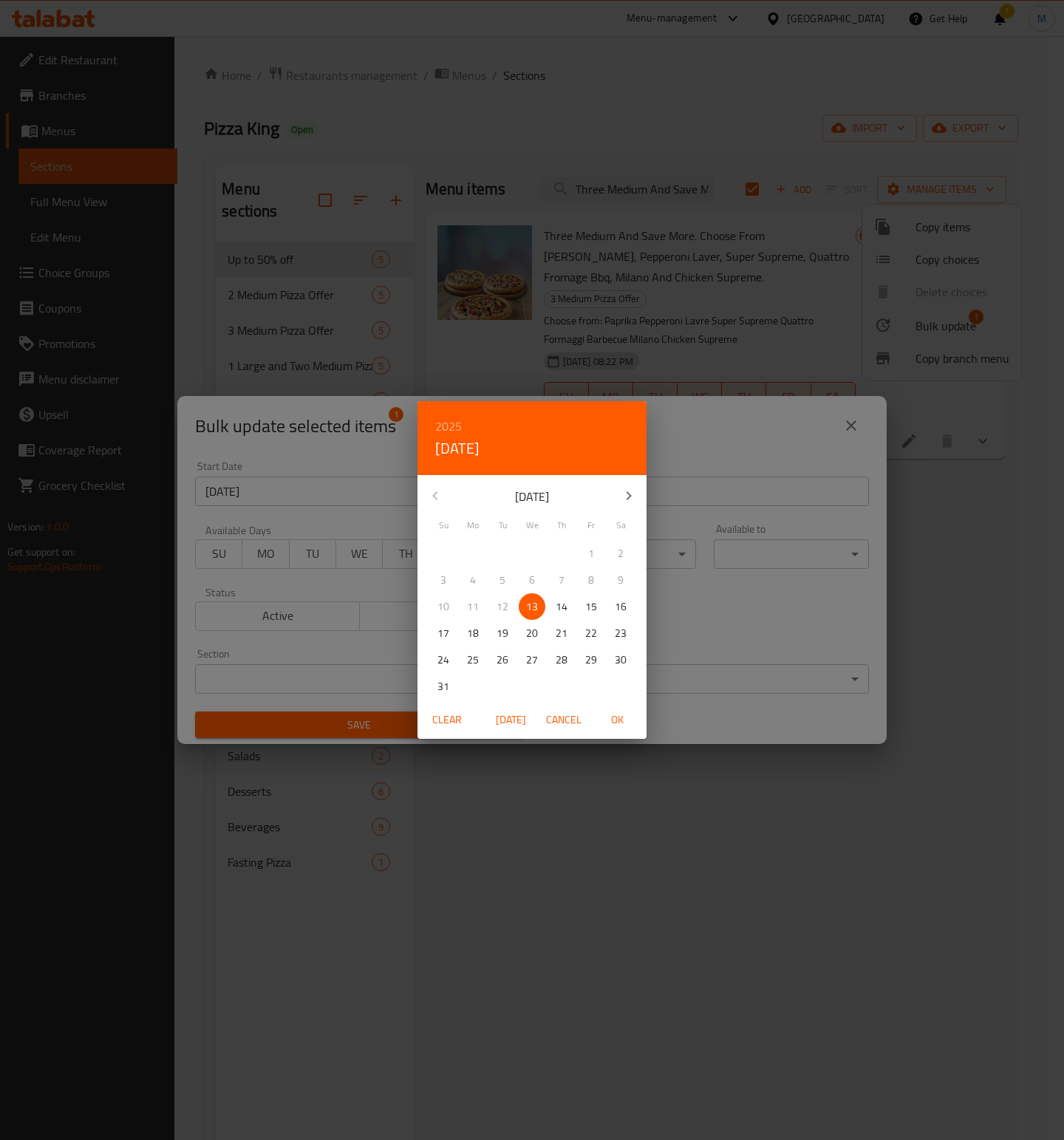
click at [450, 417] on h6 "2025" at bounding box center [448, 426] width 26 height 21
click at [528, 534] on div "2026" at bounding box center [532, 535] width 229 height 30
click at [625, 497] on icon "button" at bounding box center [629, 496] width 18 height 18
click at [431, 495] on icon "button" at bounding box center [435, 496] width 18 height 18
click at [595, 666] on p "28" at bounding box center [591, 660] width 12 height 18
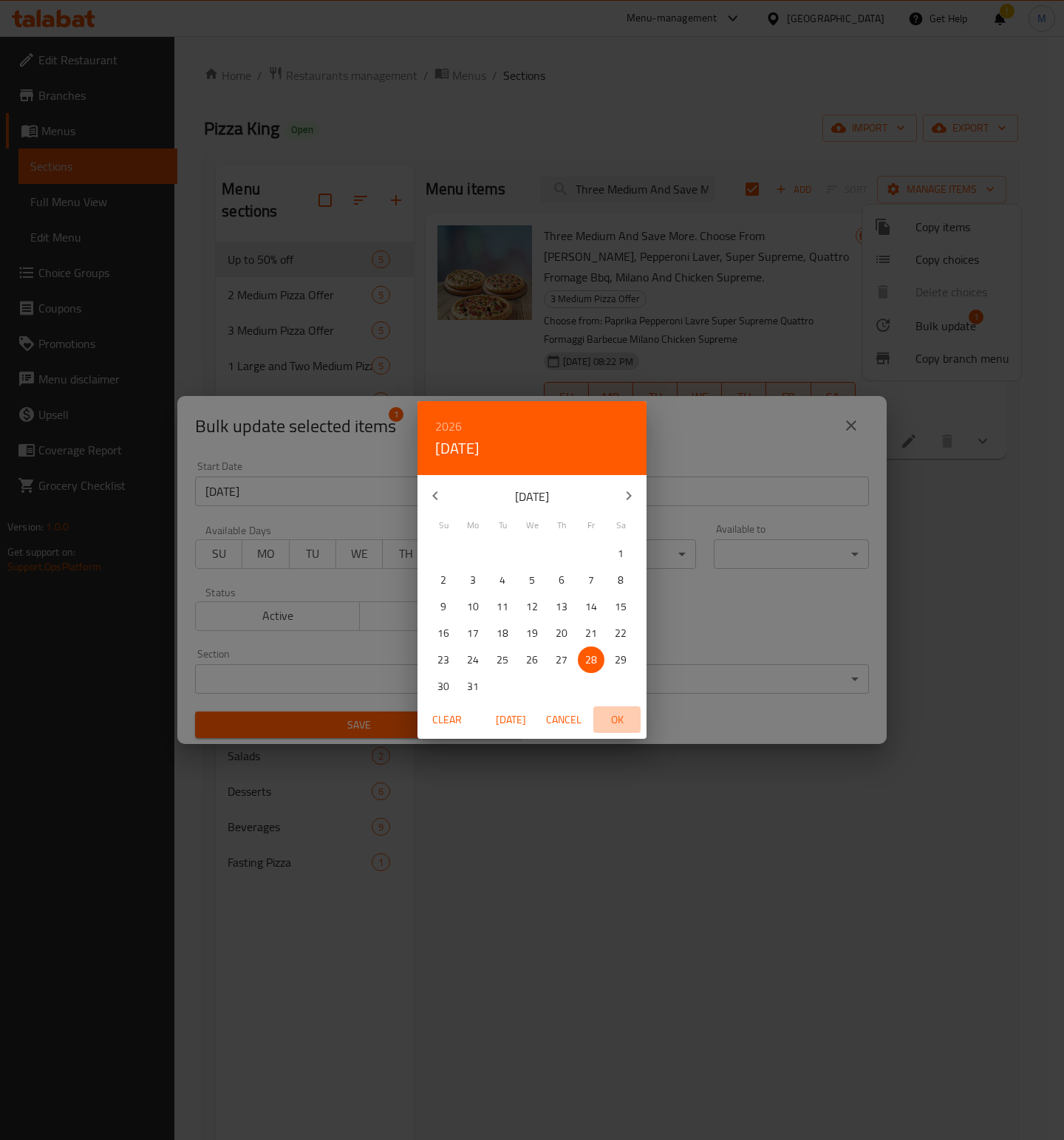
click at [623, 723] on span "OK" at bounding box center [617, 720] width 35 height 18
type input "[DATE]"
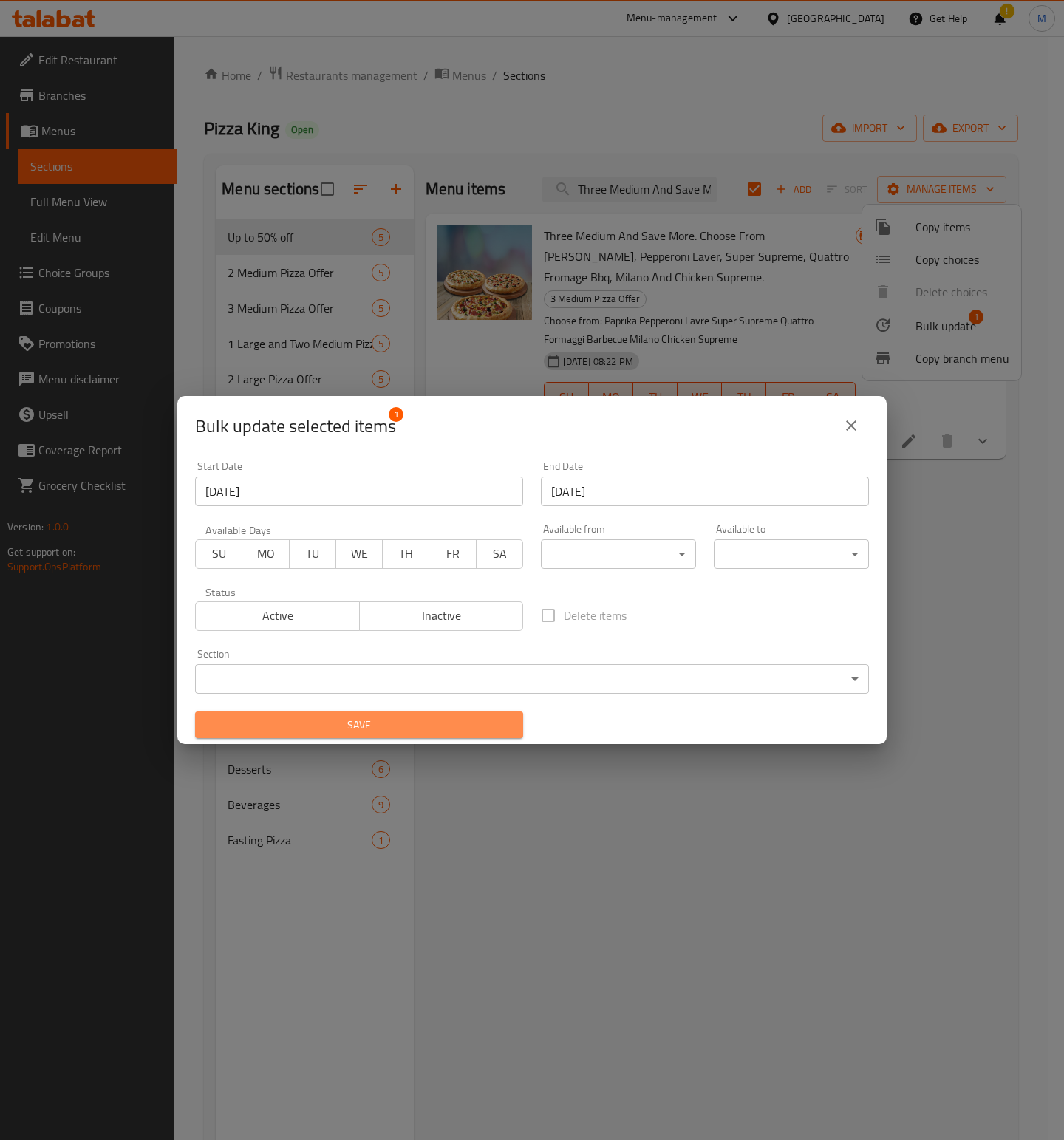
click at [483, 720] on span "Save" at bounding box center [359, 725] width 305 height 18
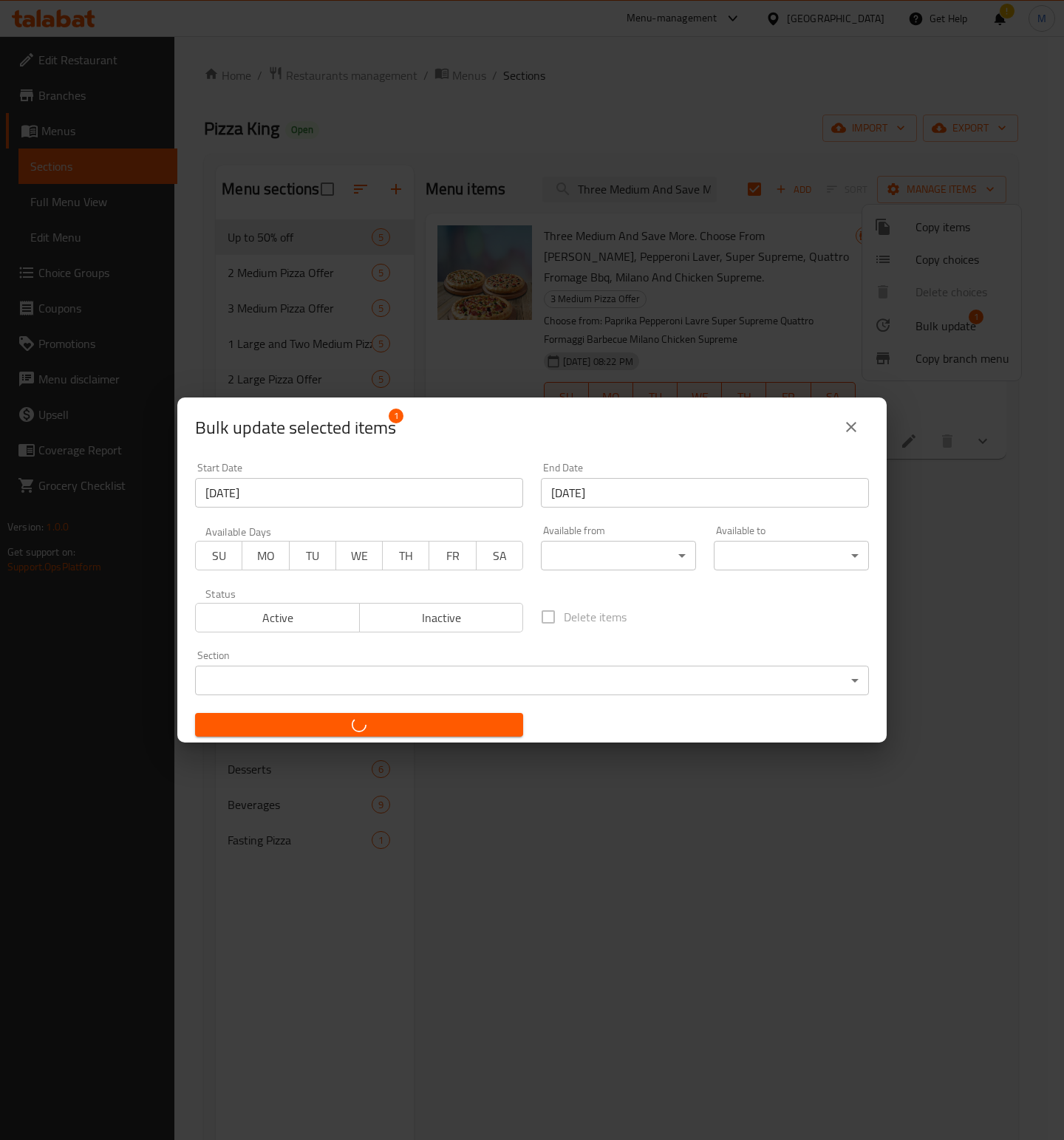
checkbox input "false"
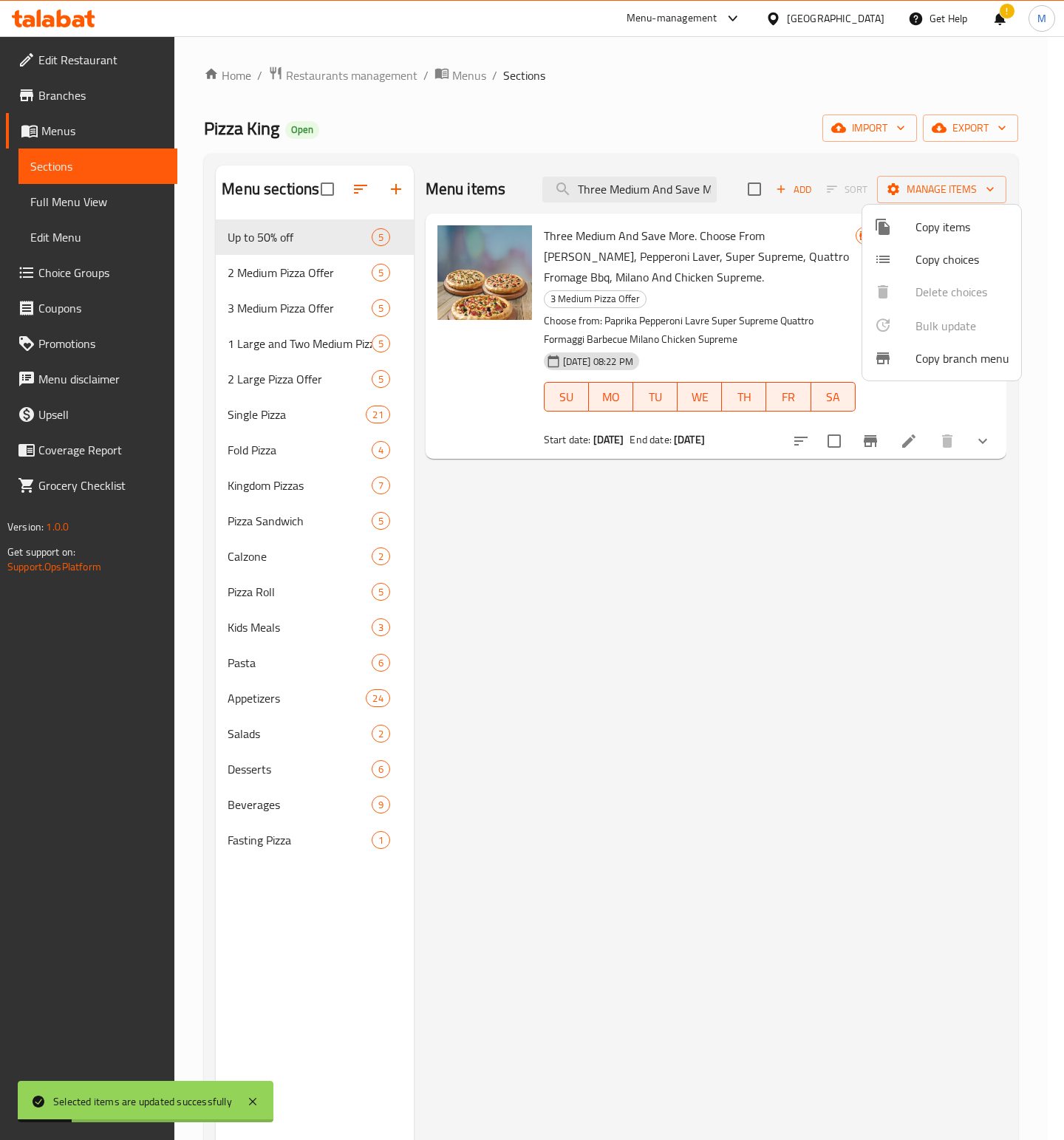
click at [630, 186] on div at bounding box center [532, 570] width 1064 height 1140
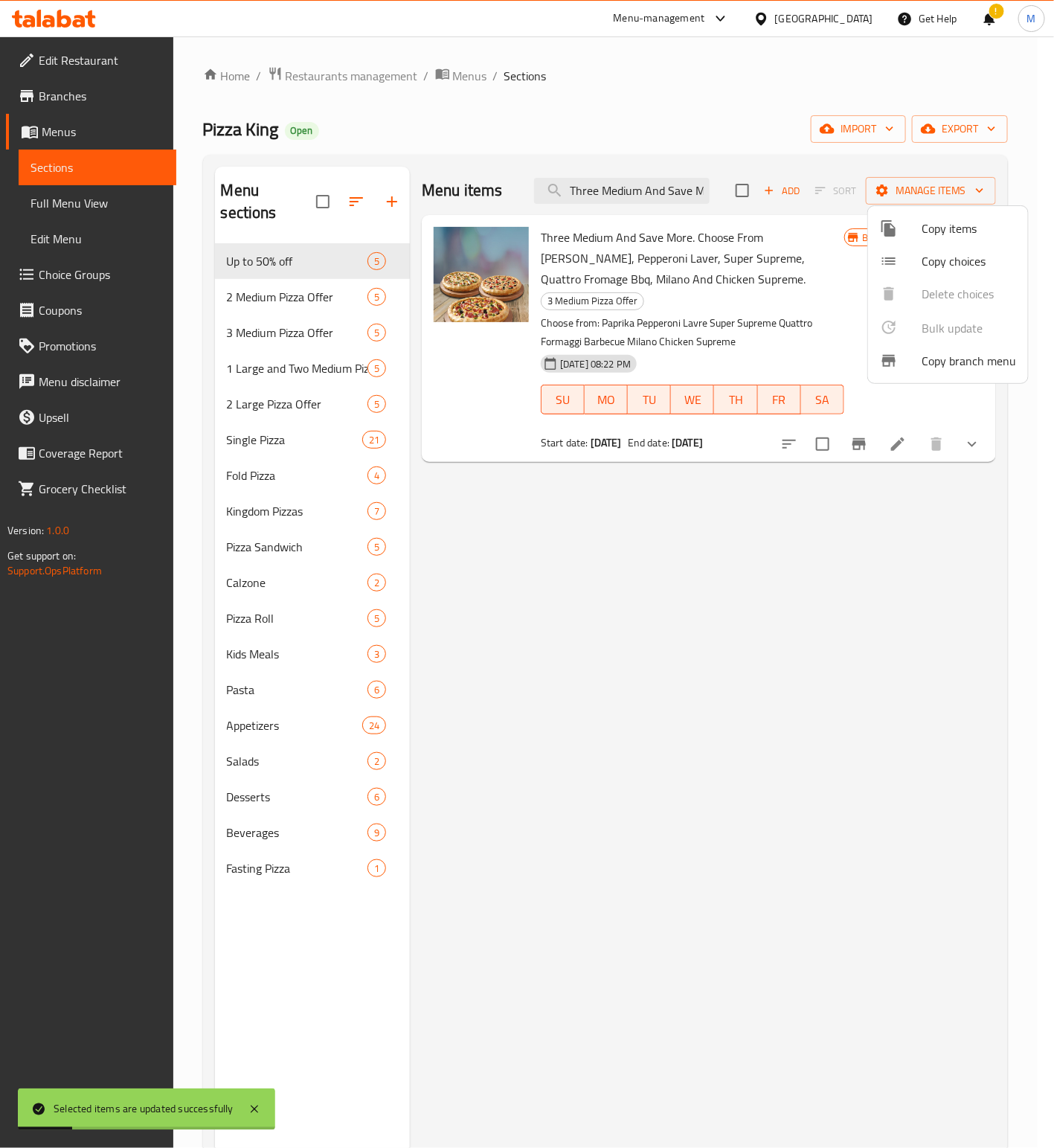
click at [634, 187] on input "Three Medium And Save More. Choose From Paprika, Pepperoni Laver, Super Supreme…" at bounding box center [622, 191] width 175 height 26
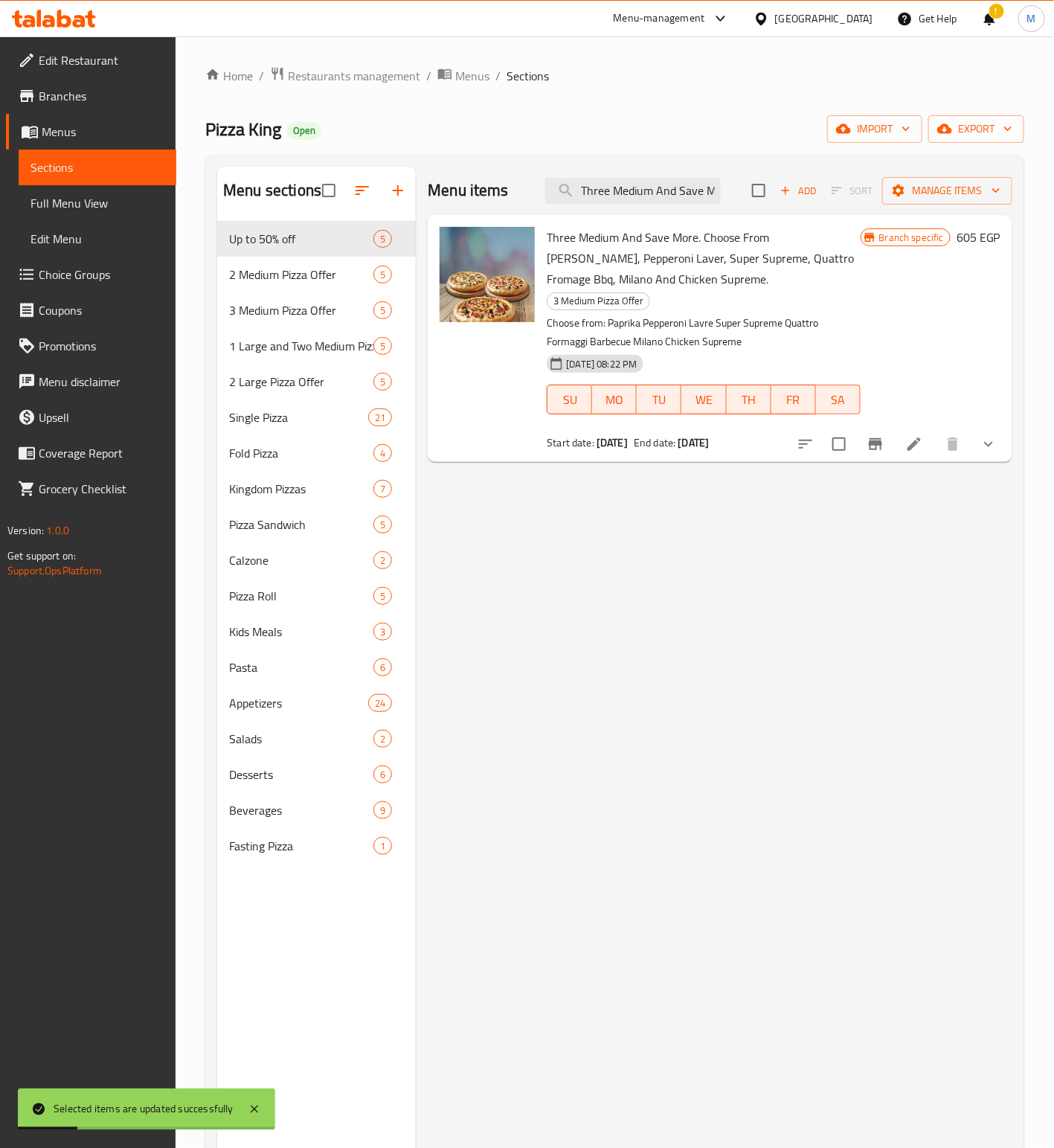
click at [634, 187] on input "Three Medium And Save More. Choose From Paprika, Pepperoni Laver, Super Supreme…" at bounding box center [633, 191] width 175 height 26
paste input "wo medium and save more. Choose from [PERSON_NAME], Pepperoni Laver, Super Supr…"
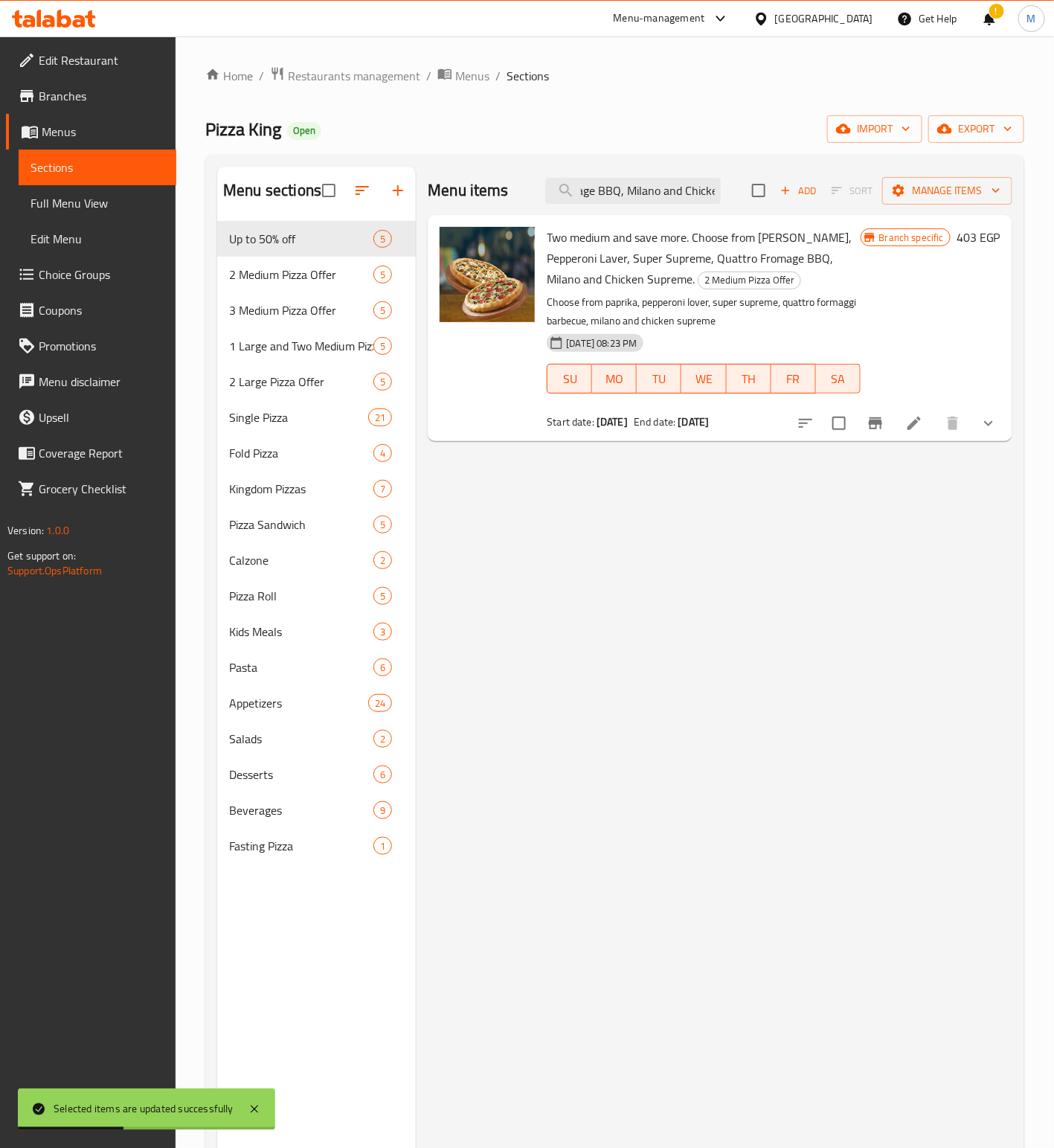
type input "Two medium and save more. Choose from [PERSON_NAME], Pepperoni Laver, Super Sup…"
drag, startPoint x: 832, startPoint y: 420, endPoint x: 864, endPoint y: 355, distance: 72.4
click at [830, 420] on input "checkbox" at bounding box center [839, 423] width 31 height 31
checkbox input "true"
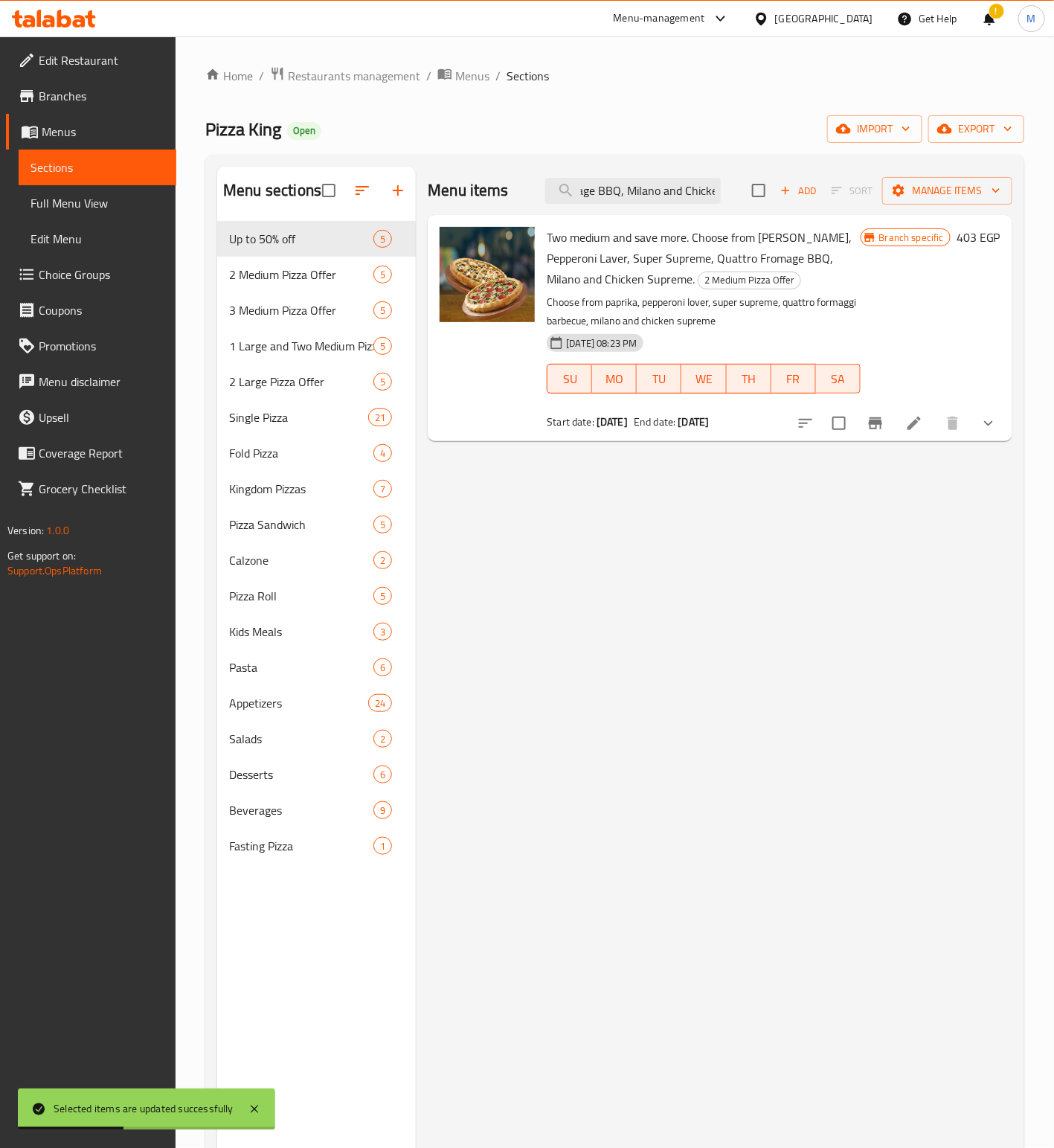
scroll to position [0, 0]
click at [918, 199] on span "Manage items" at bounding box center [947, 191] width 106 height 18
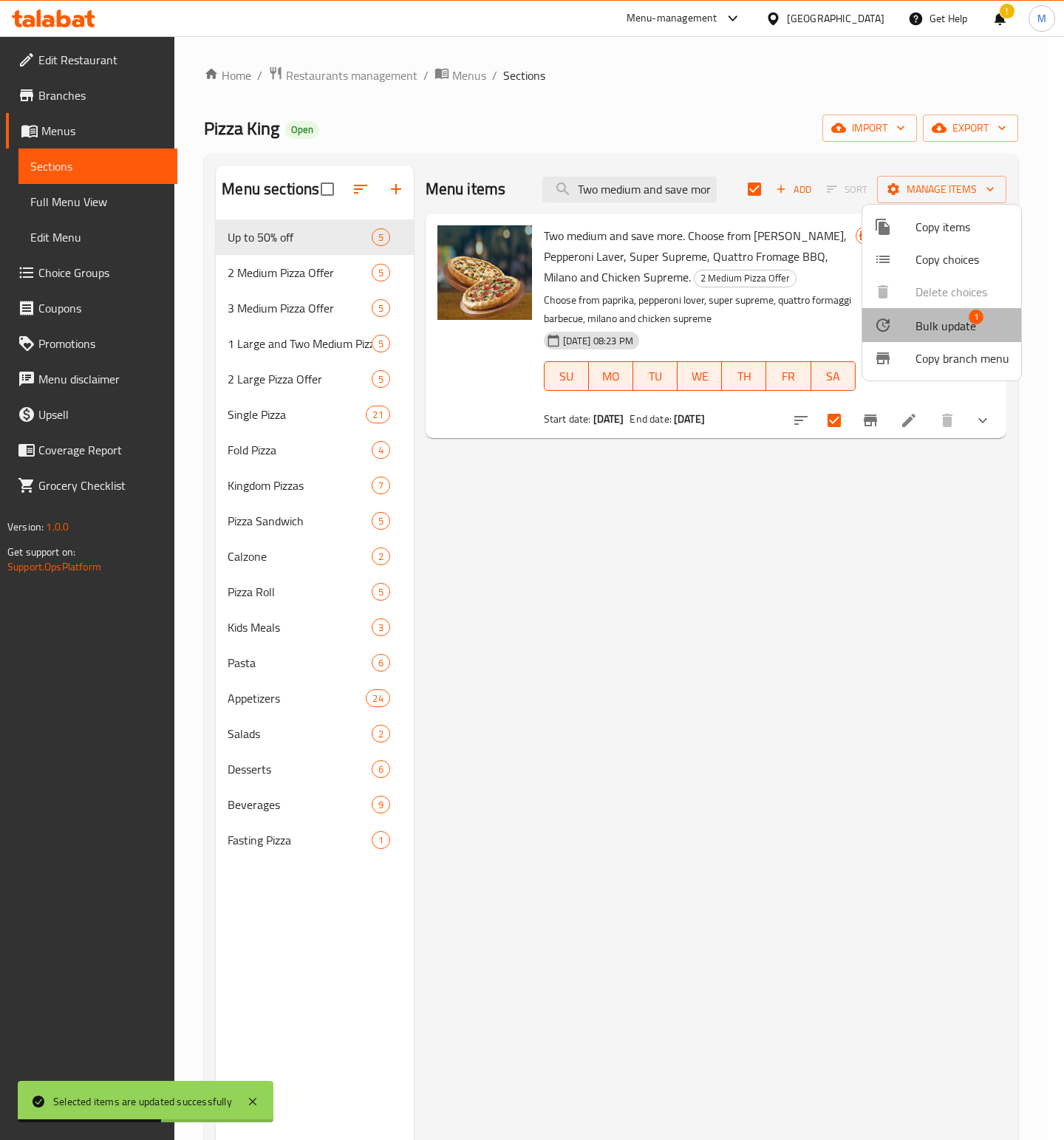
click at [940, 326] on span "Bulk update" at bounding box center [945, 326] width 61 height 18
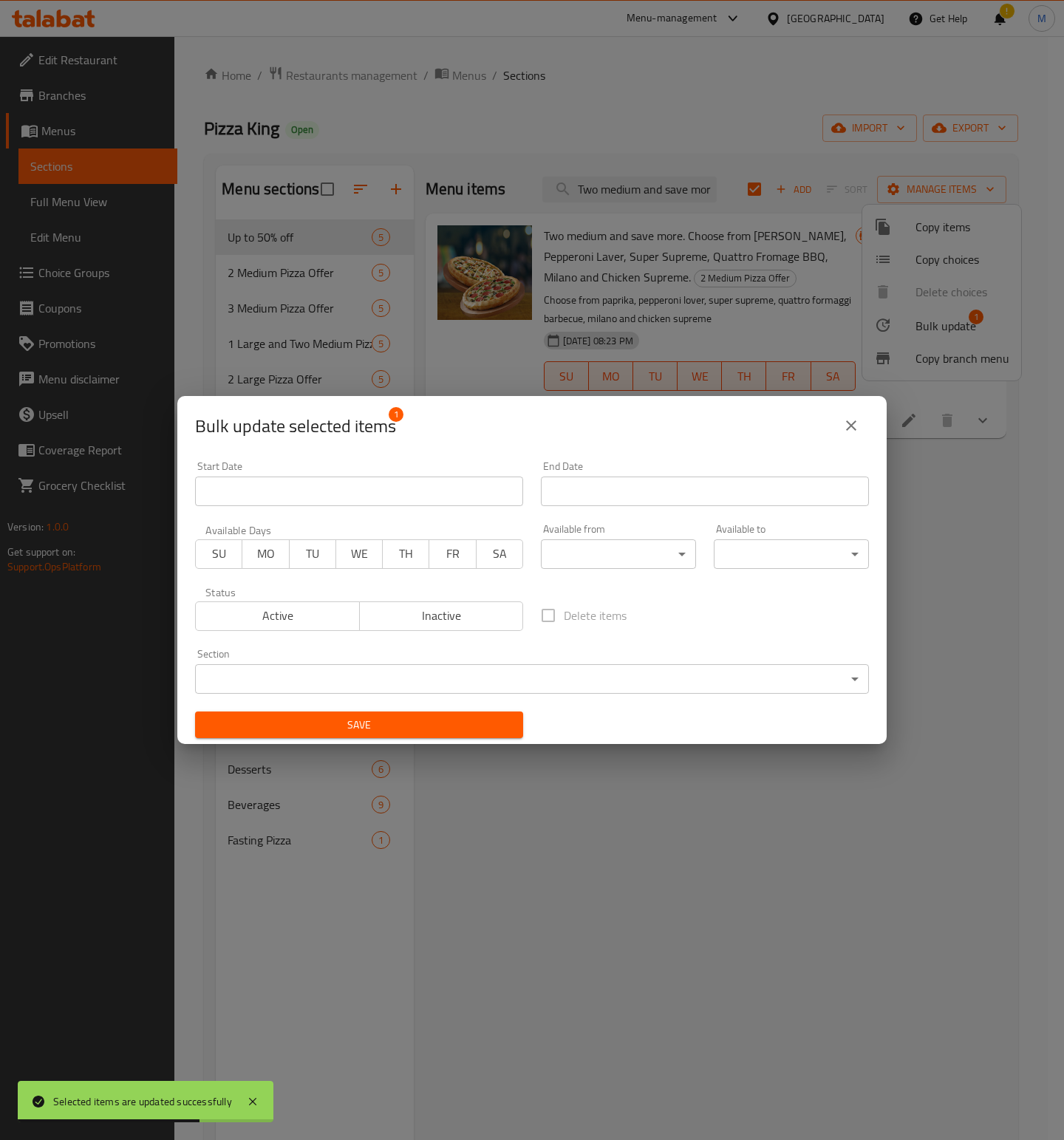
click at [284, 476] on input "Start Date" at bounding box center [359, 491] width 328 height 30
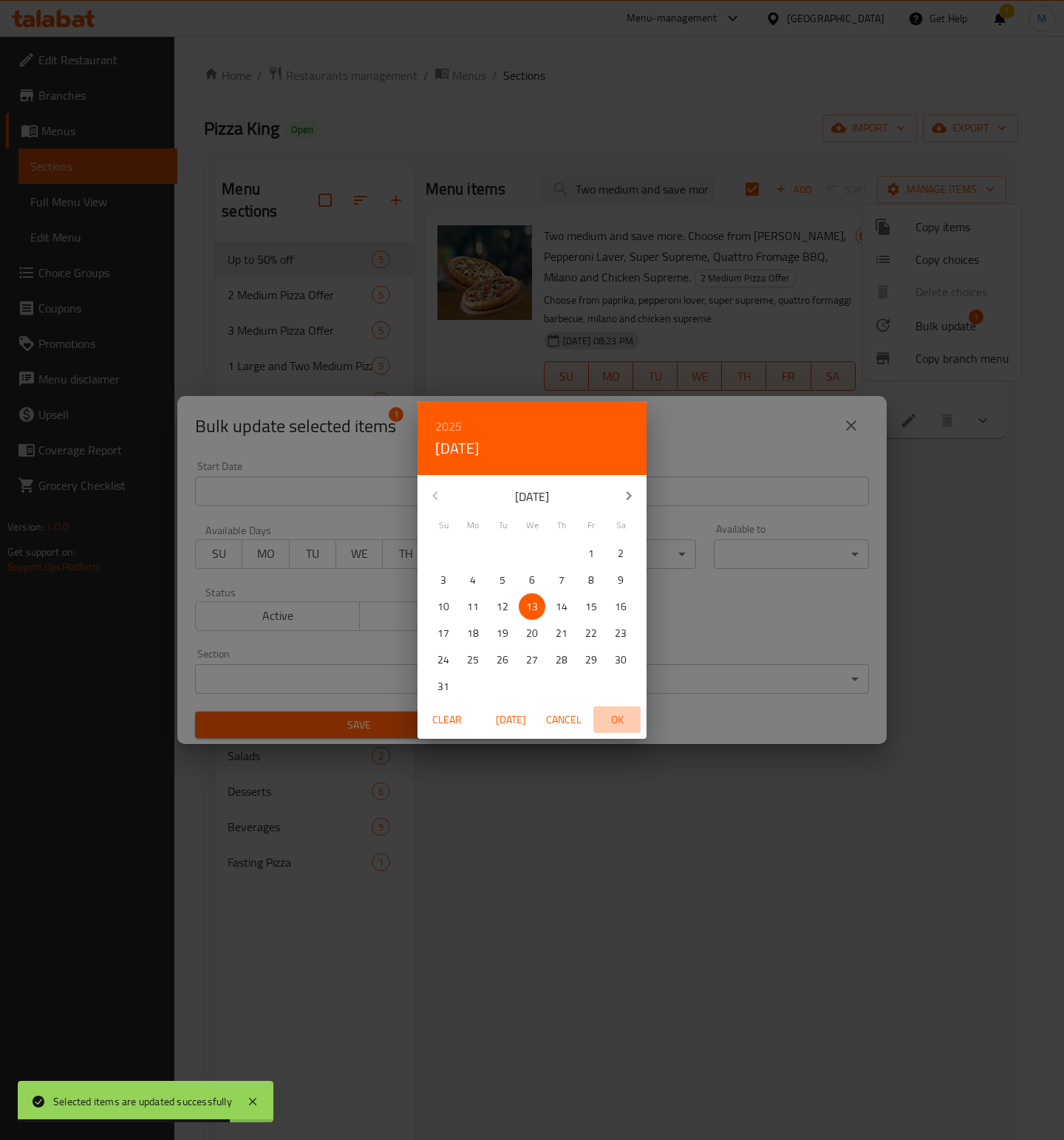
click at [616, 716] on span "OK" at bounding box center [617, 720] width 35 height 18
type input "[DATE]"
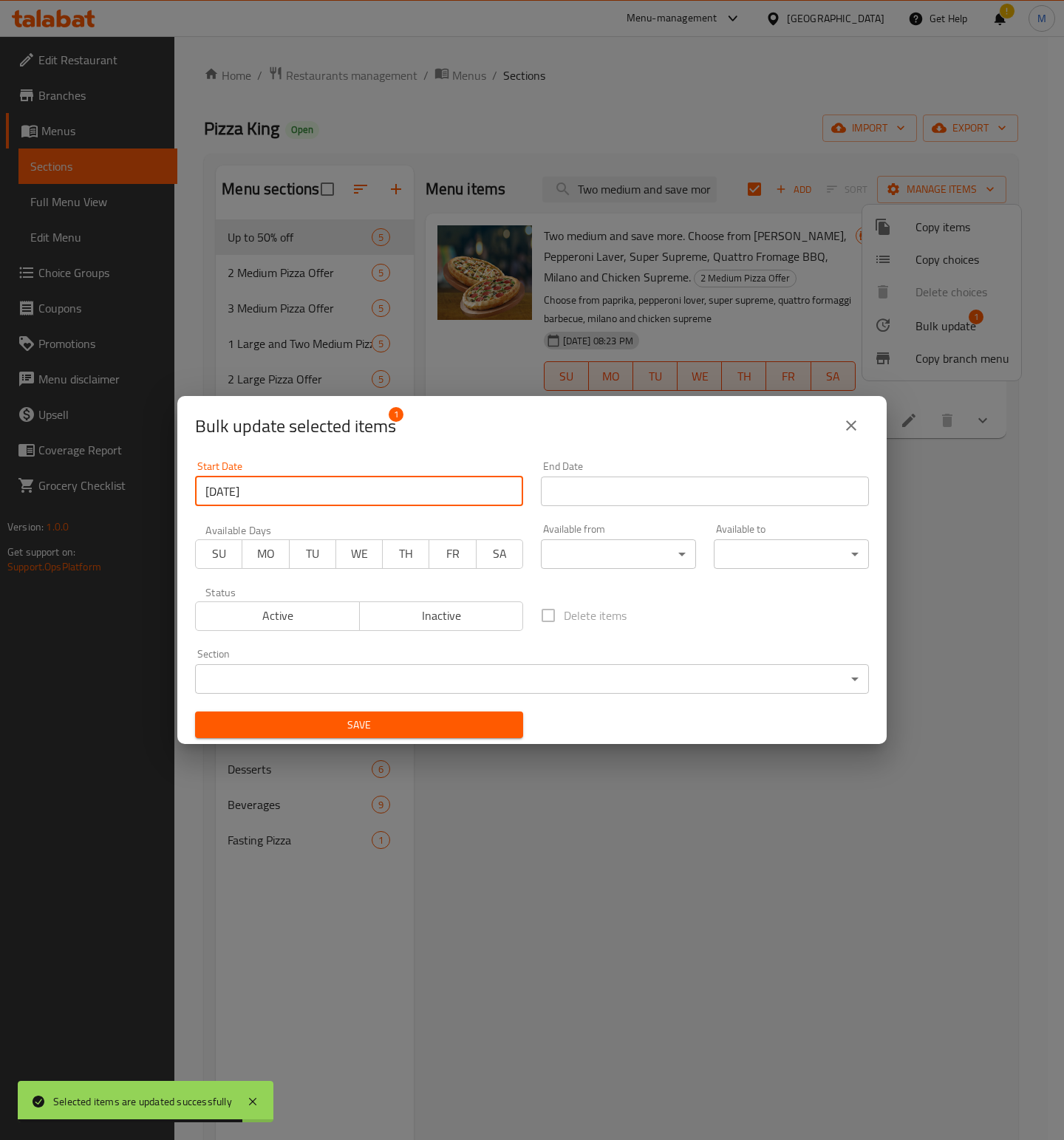
click at [716, 484] on input "Start Date" at bounding box center [705, 491] width 328 height 30
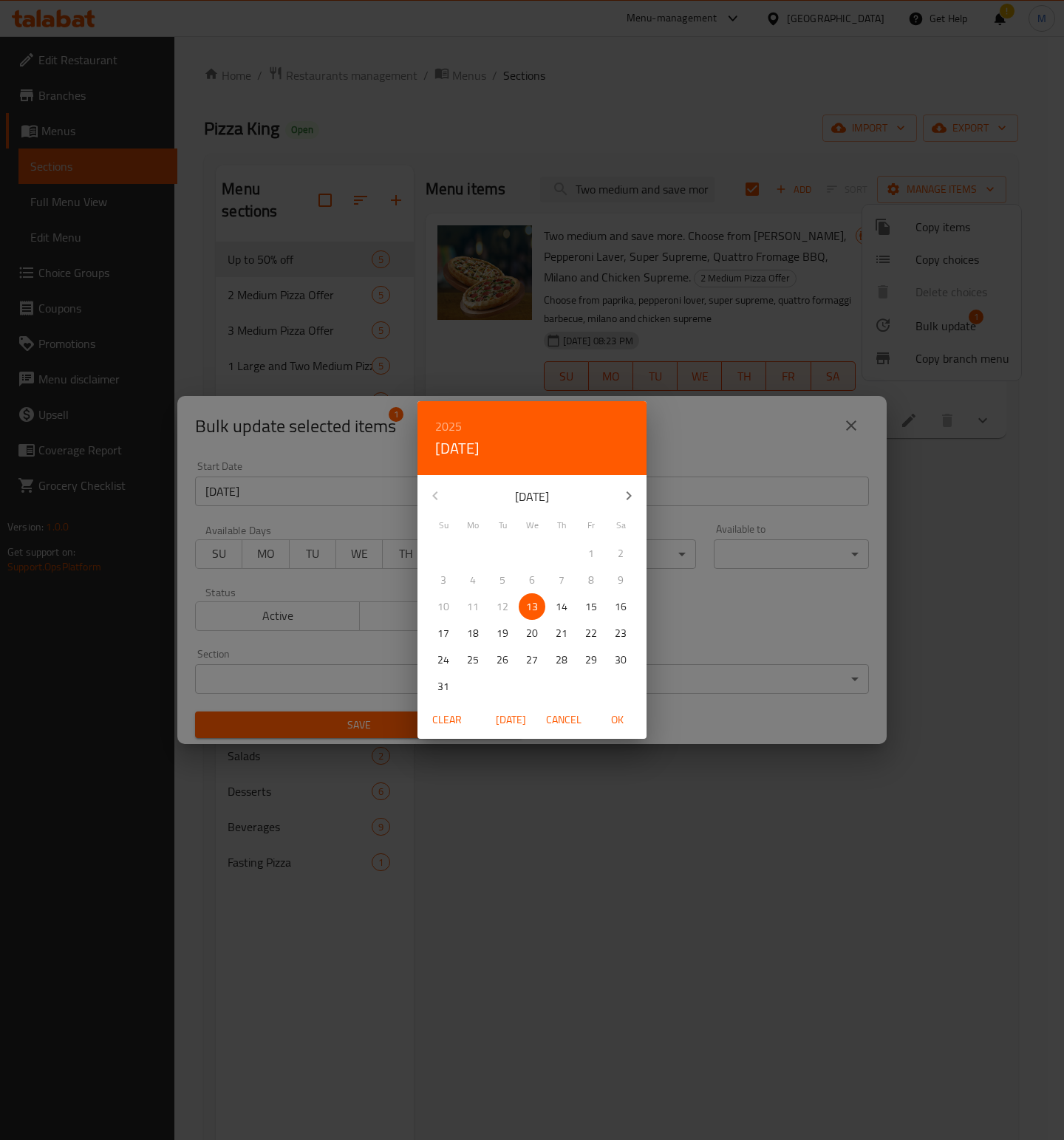
click at [448, 426] on h6 "2025" at bounding box center [448, 426] width 26 height 21
click at [522, 537] on div "2026" at bounding box center [532, 535] width 229 height 30
click at [592, 657] on p "28" at bounding box center [591, 660] width 12 height 18
click at [620, 706] on button "OK" at bounding box center [617, 720] width 47 height 27
type input "[DATE]"
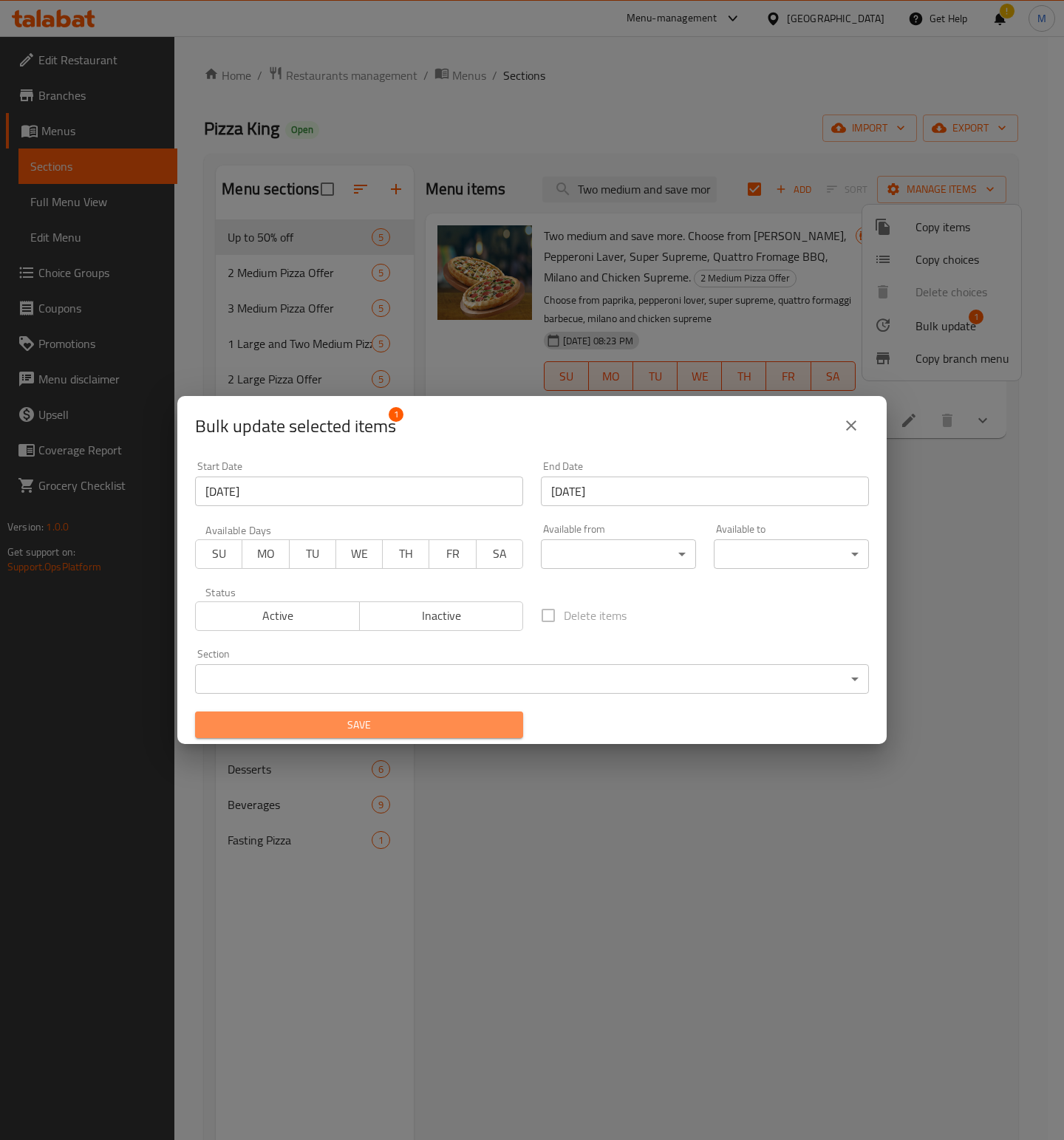
click at [442, 720] on span "Save" at bounding box center [359, 725] width 305 height 18
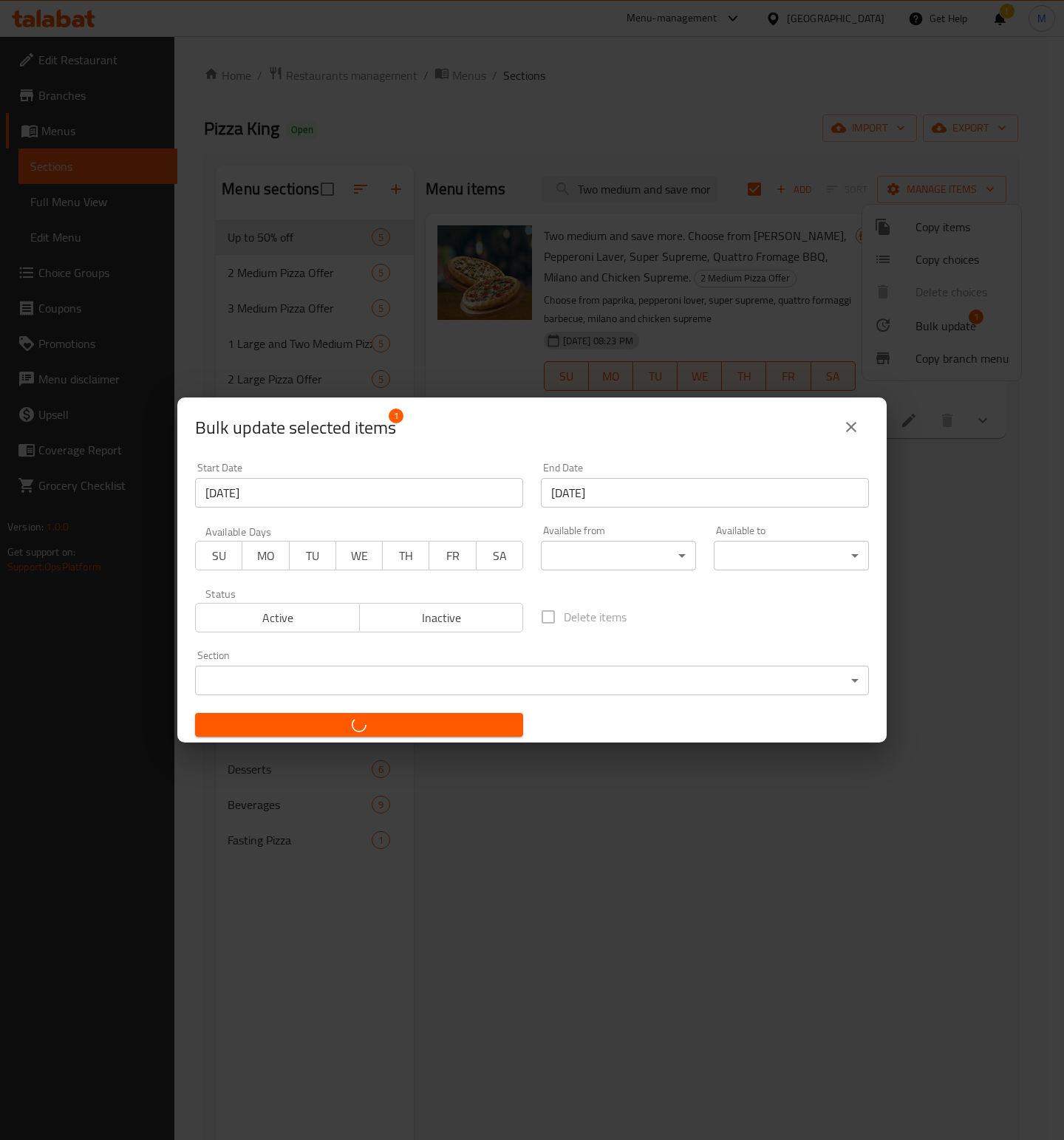
checkbox input "false"
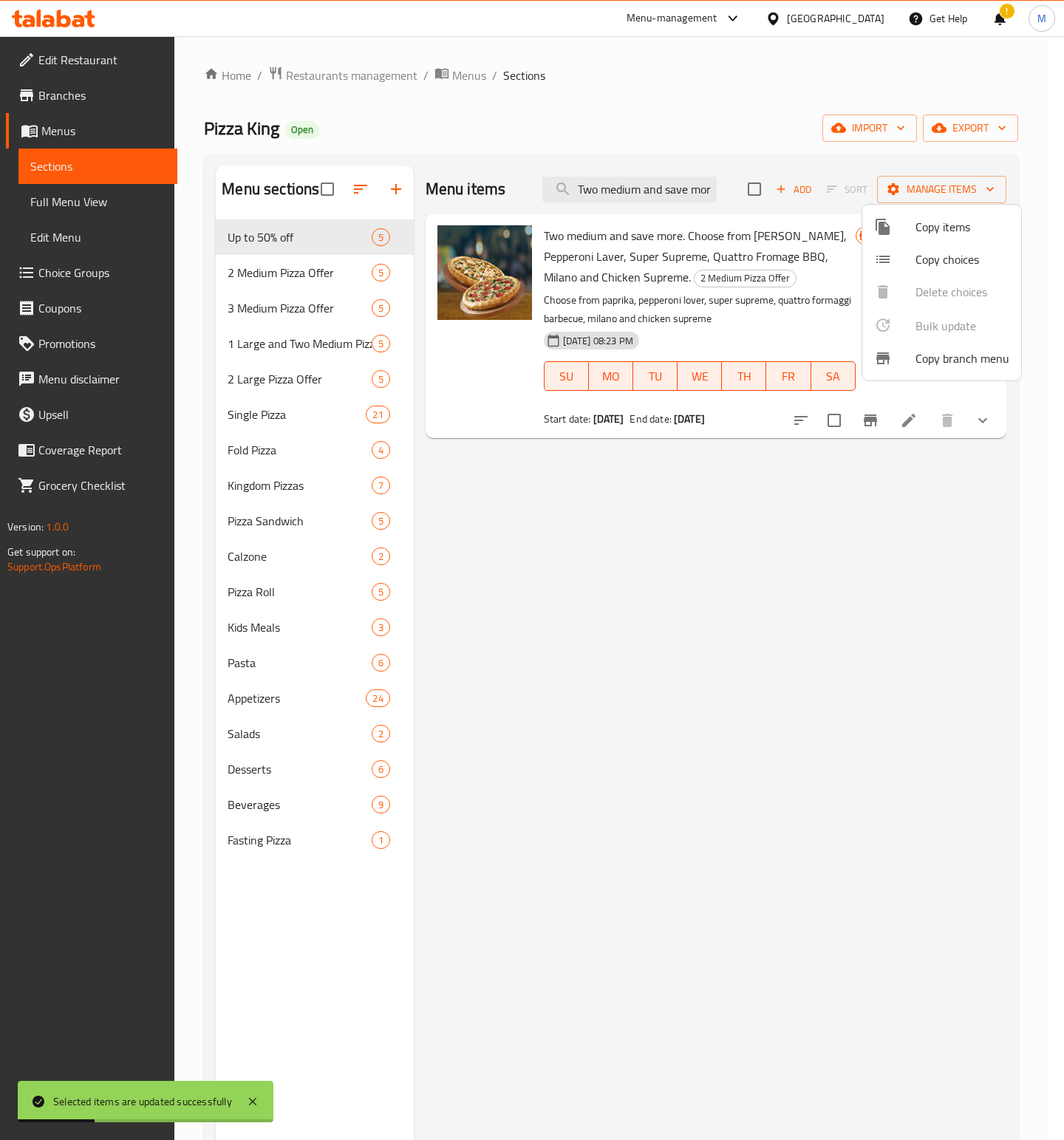
click at [600, 197] on div at bounding box center [532, 570] width 1064 height 1140
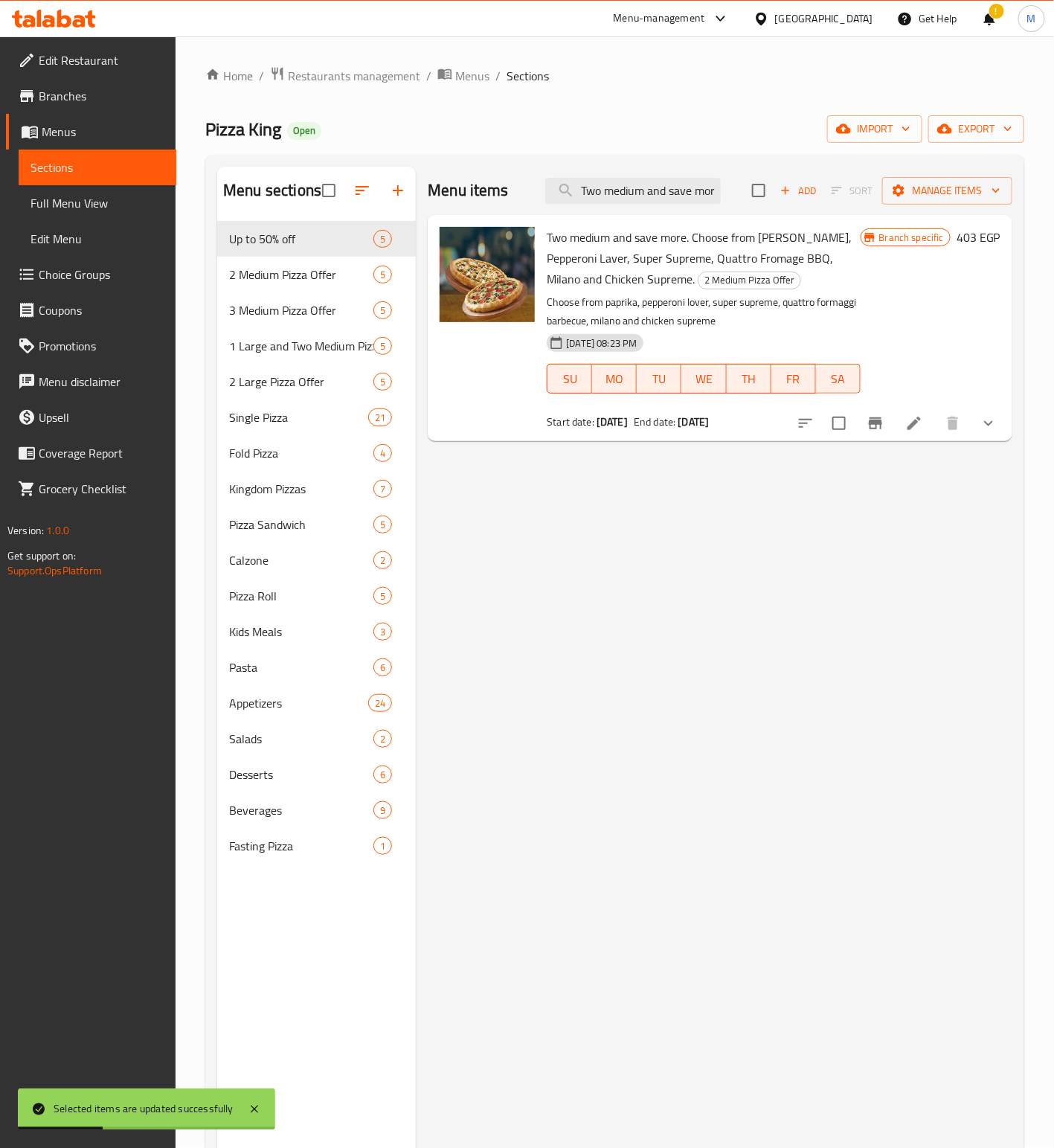
click at [604, 198] on input "Two medium and save more. Choose from [PERSON_NAME], Pepperoni Laver, Super Sup…" at bounding box center [633, 191] width 175 height 26
paste input "One Large And Two Medium , And Save More. Choose From Smoky Zinger, Tuna, Weste…"
type input "One Large And Two Medium , And Save More. Choose From Smoky Zinger, Tuna, Weste…"
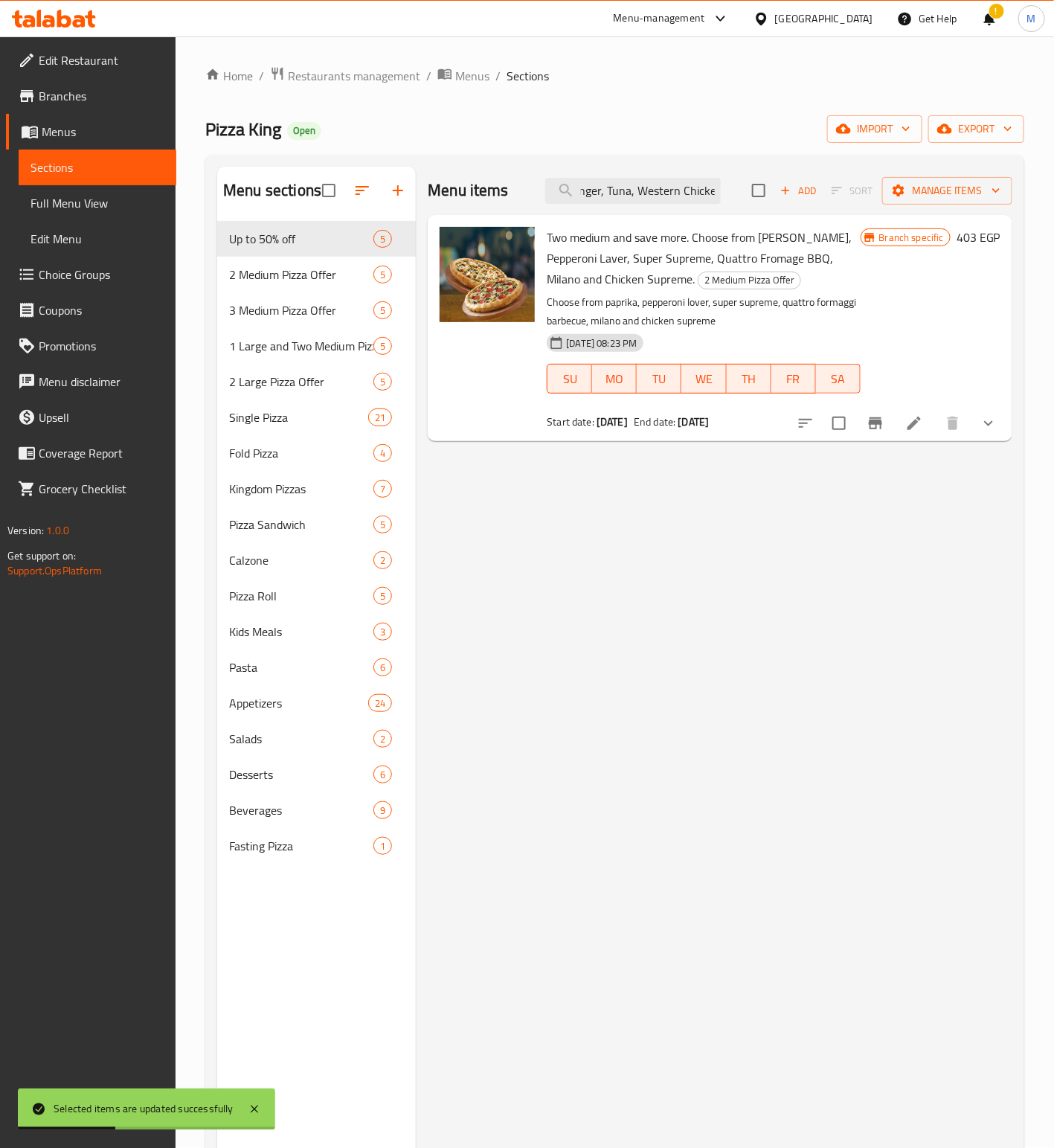
scroll to position [0, 0]
click at [743, 706] on div "Menu items One Large And Two Medium , And Save More. Choose From Smoky Zinger, …" at bounding box center [713, 740] width 596 height 1148
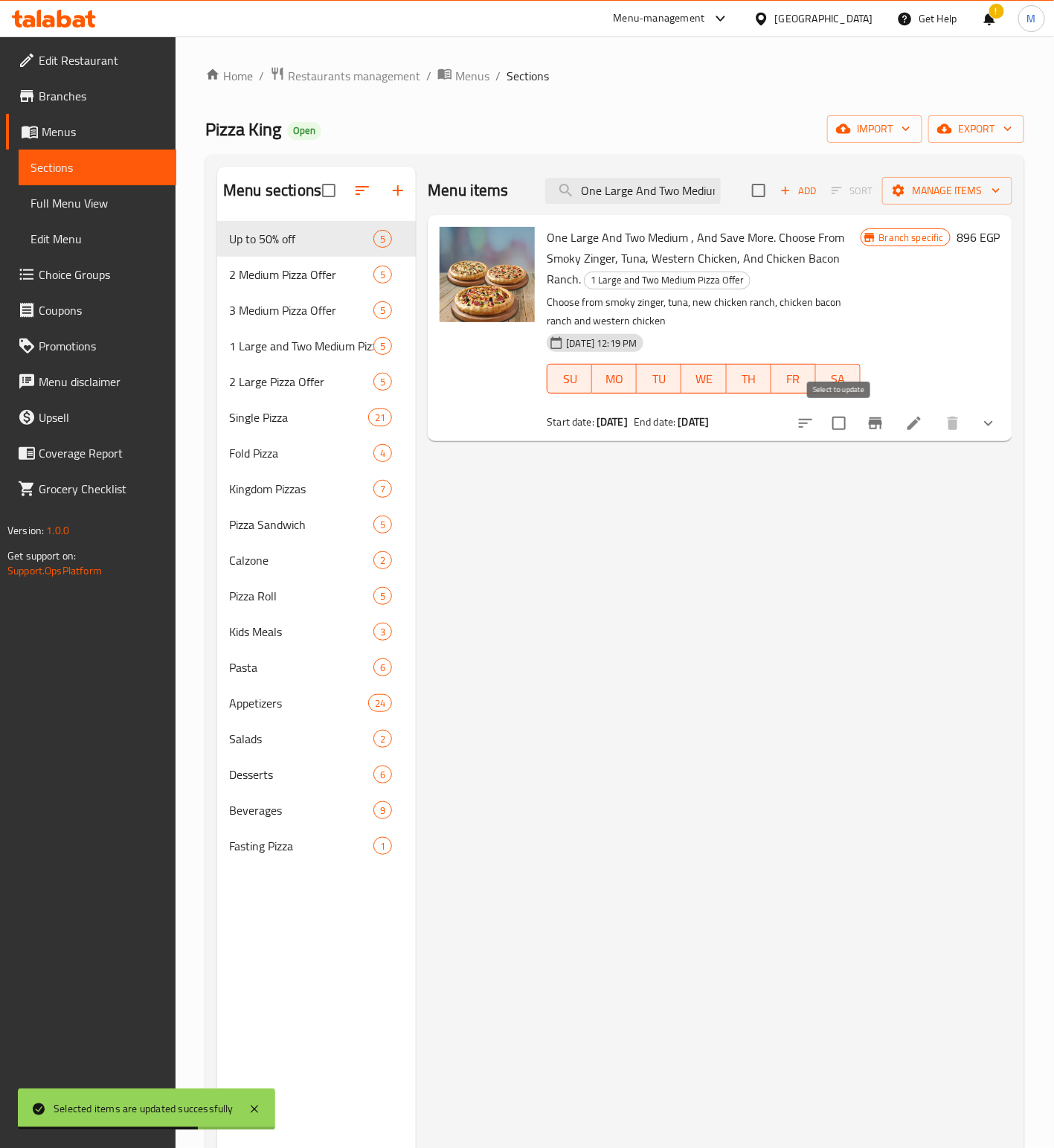
click at [844, 423] on input "checkbox" at bounding box center [839, 423] width 31 height 31
checkbox input "true"
click at [917, 190] on span "Manage items" at bounding box center [947, 191] width 106 height 18
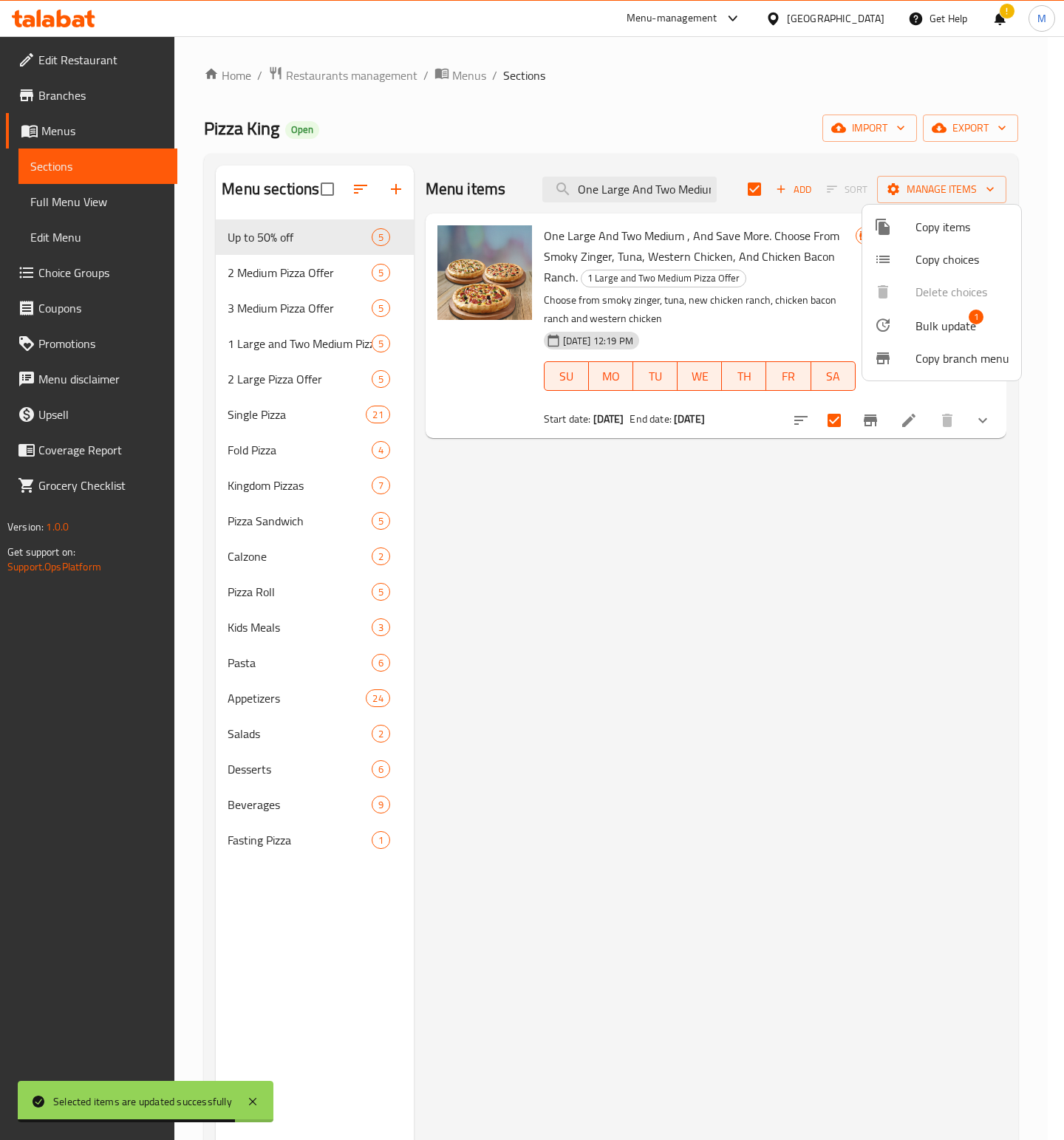
click at [942, 313] on li "Bulk update 1" at bounding box center [942, 325] width 159 height 34
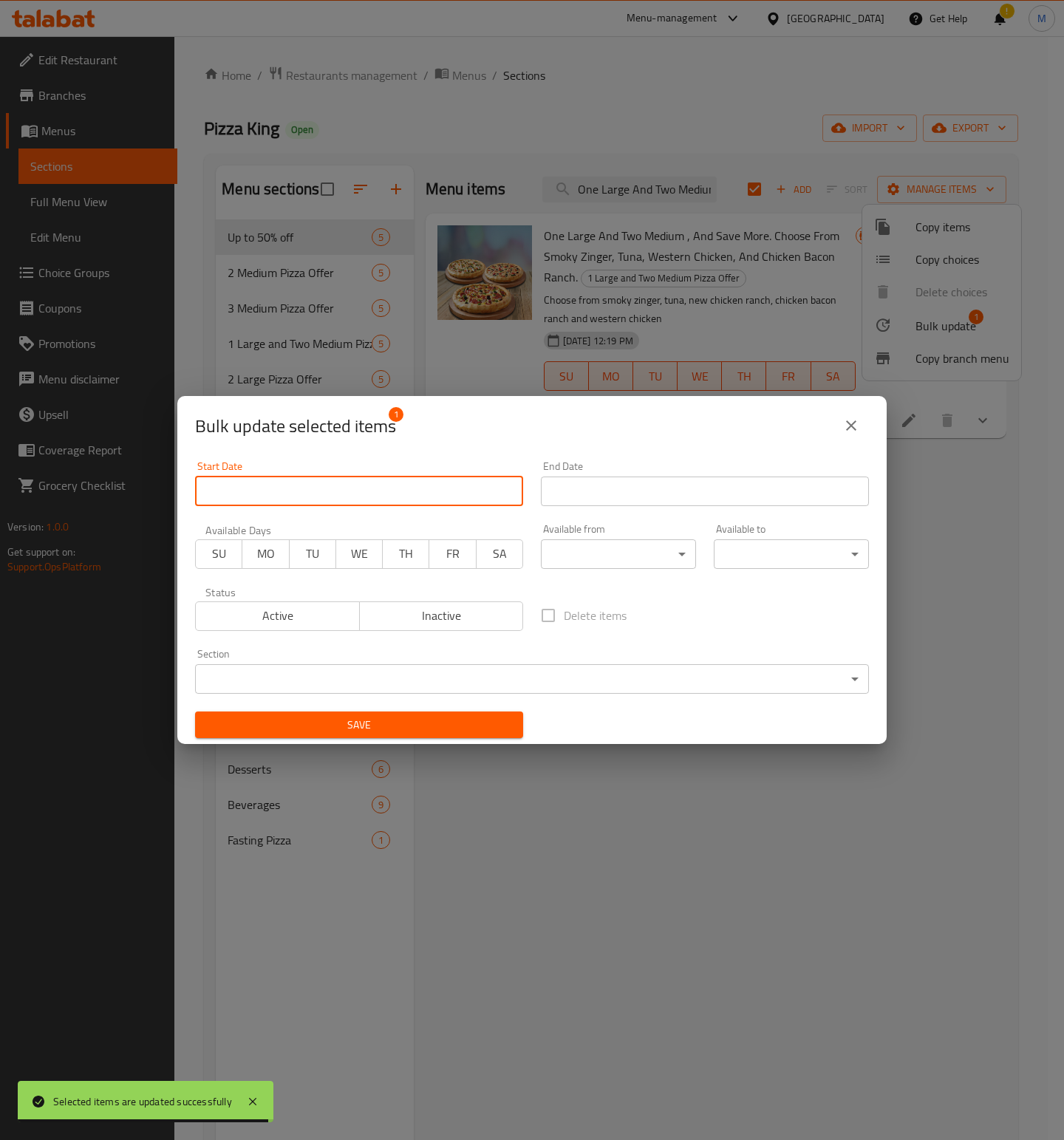
click at [299, 492] on input "Start Date" at bounding box center [359, 491] width 328 height 30
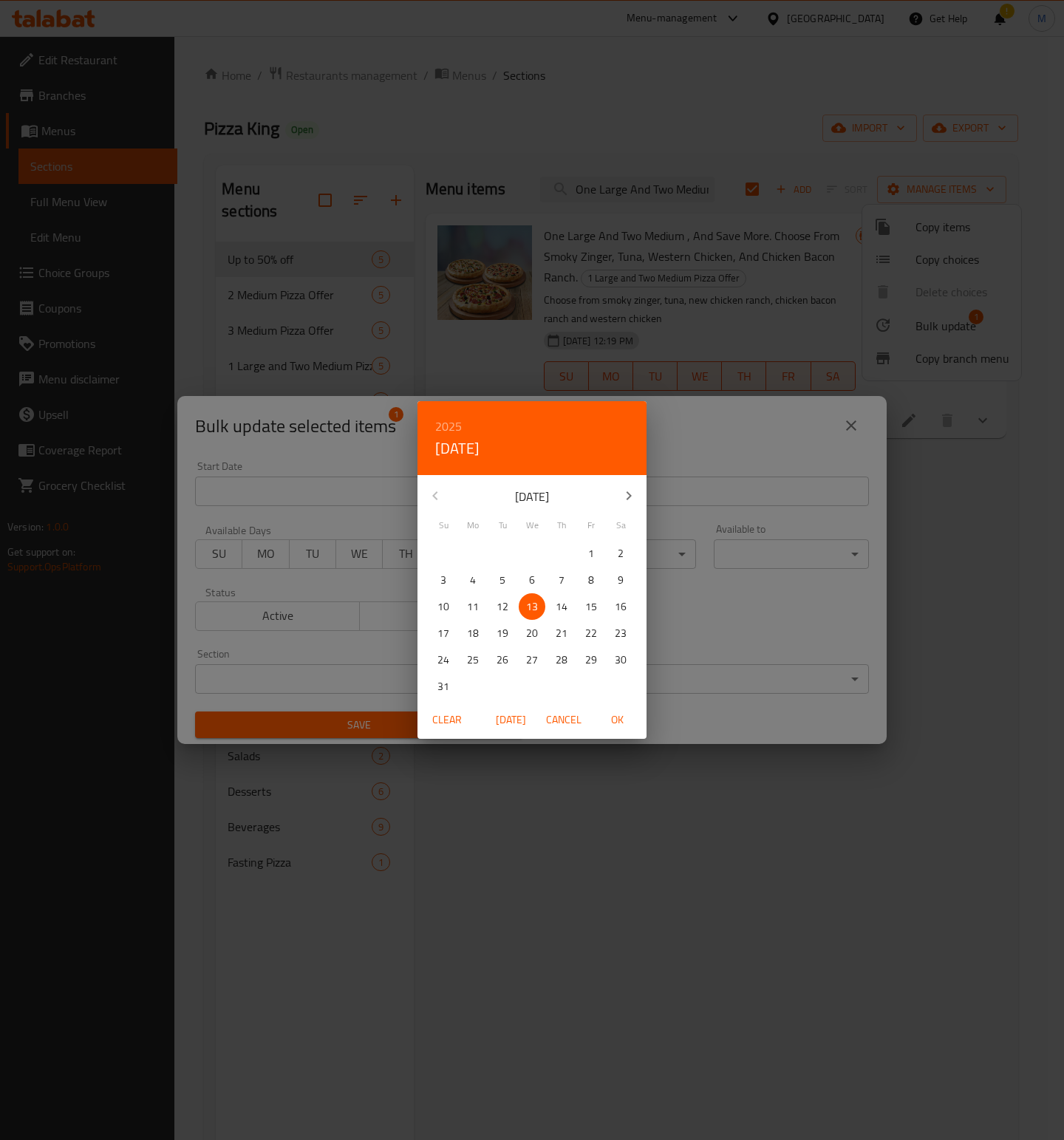
click at [614, 725] on span "OK" at bounding box center [617, 720] width 35 height 18
type input "[DATE]"
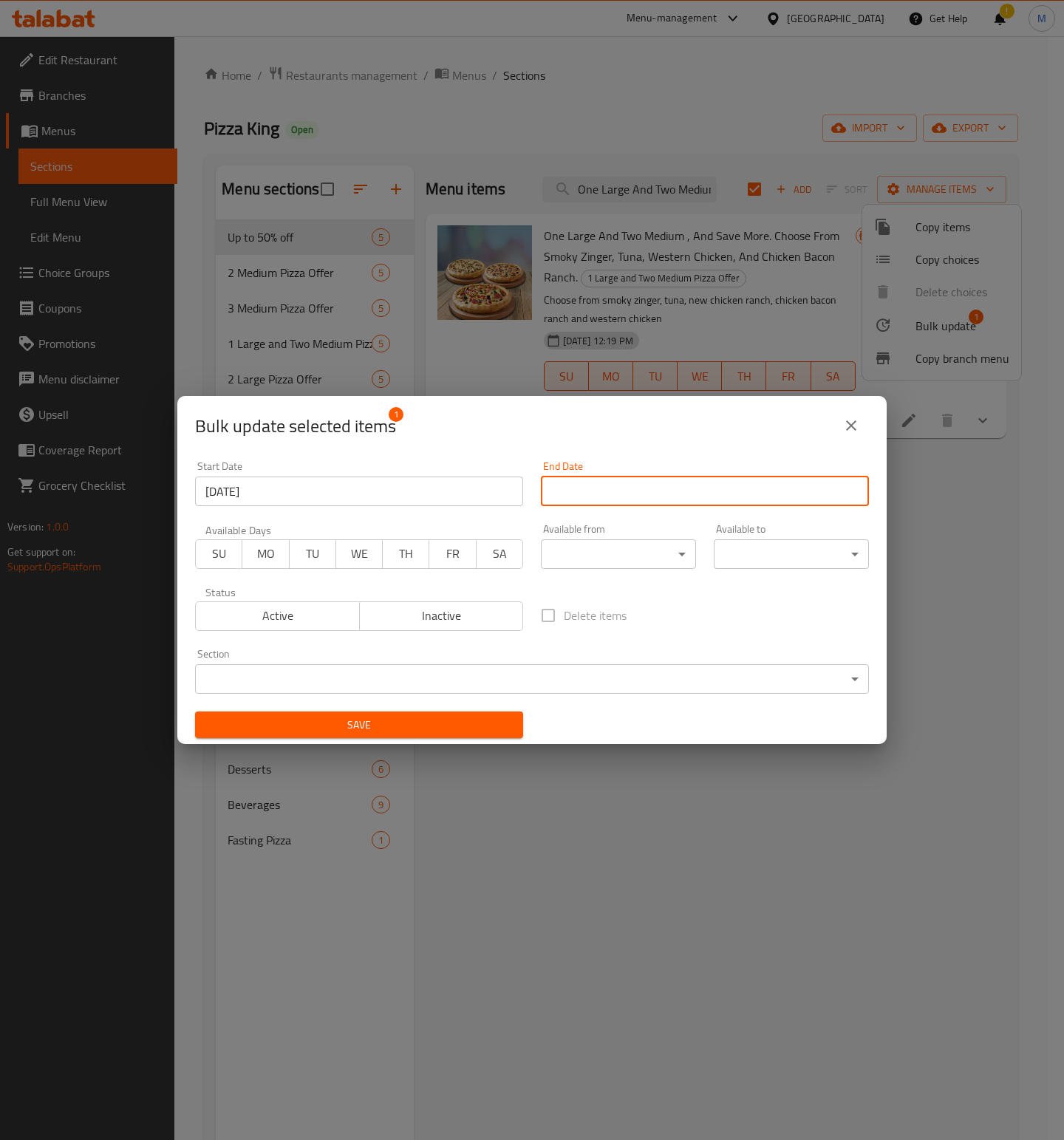
click at [686, 499] on input "Start Date" at bounding box center [705, 491] width 328 height 30
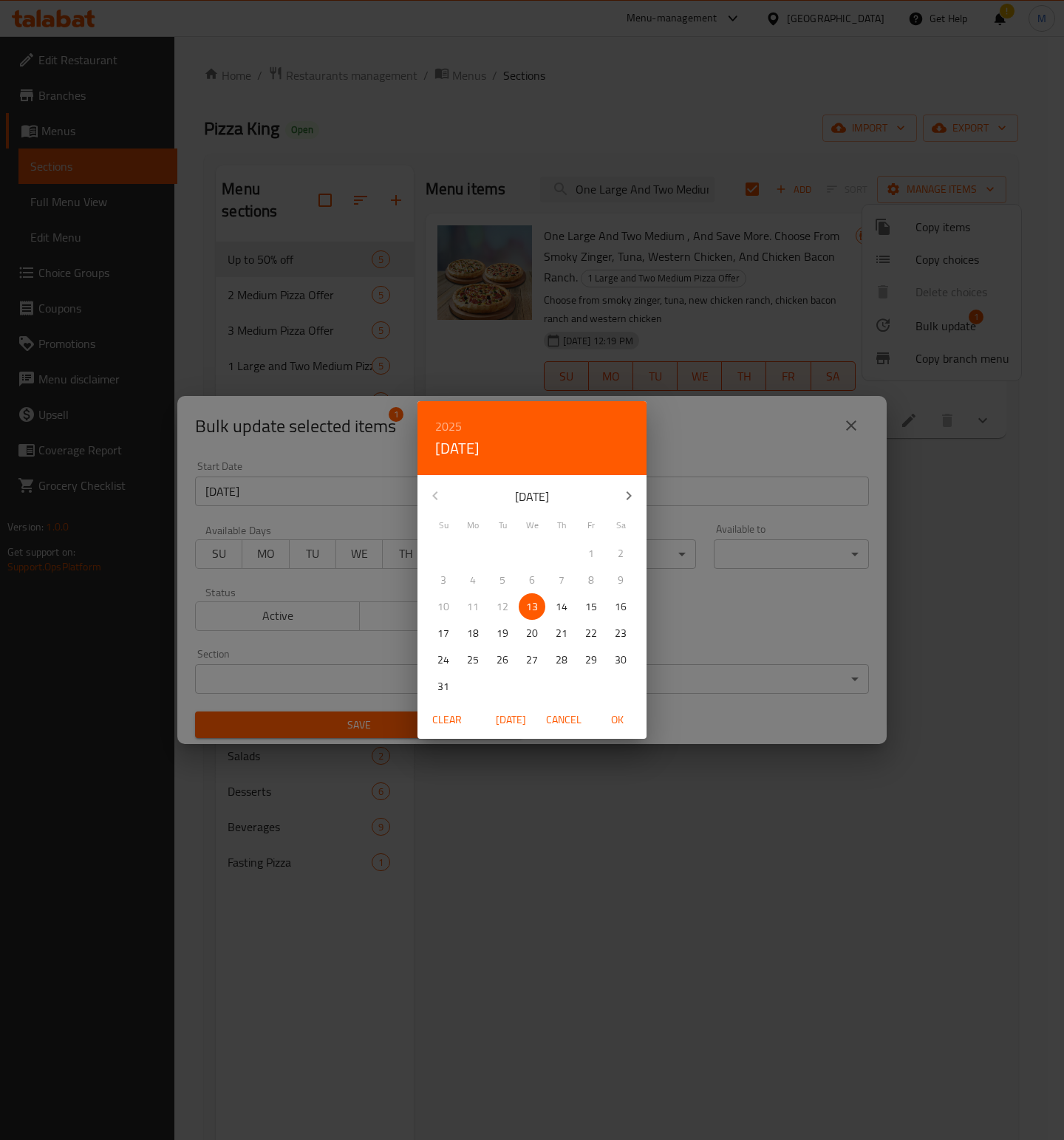
click at [453, 424] on h6 "2025" at bounding box center [448, 426] width 26 height 21
click at [532, 531] on div "2026" at bounding box center [532, 535] width 229 height 30
click at [600, 661] on span "28" at bounding box center [591, 660] width 26 height 18
click at [621, 730] on button "OK" at bounding box center [617, 720] width 47 height 27
type input "[DATE]"
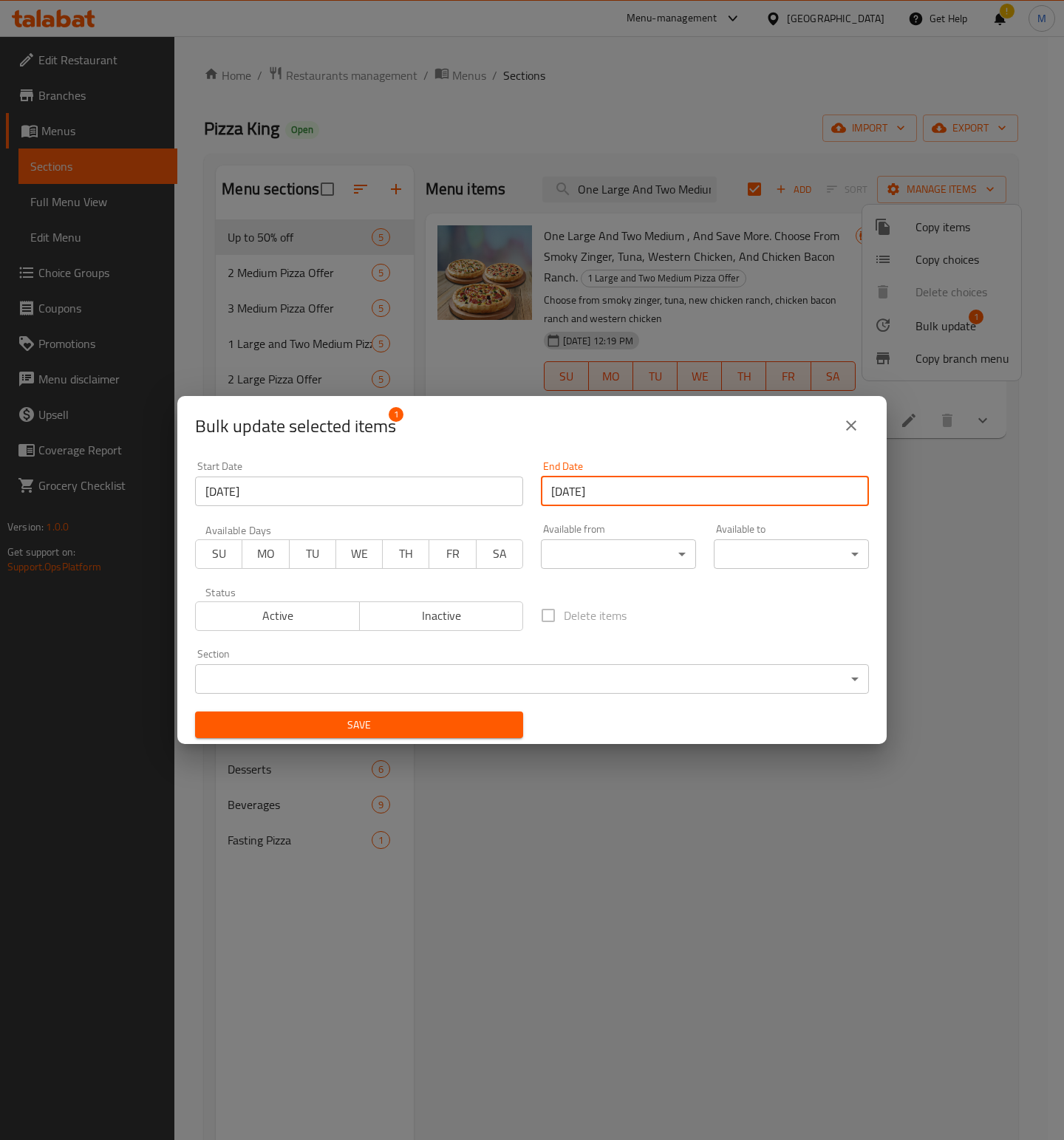
click at [466, 726] on span "Save" at bounding box center [359, 725] width 305 height 18
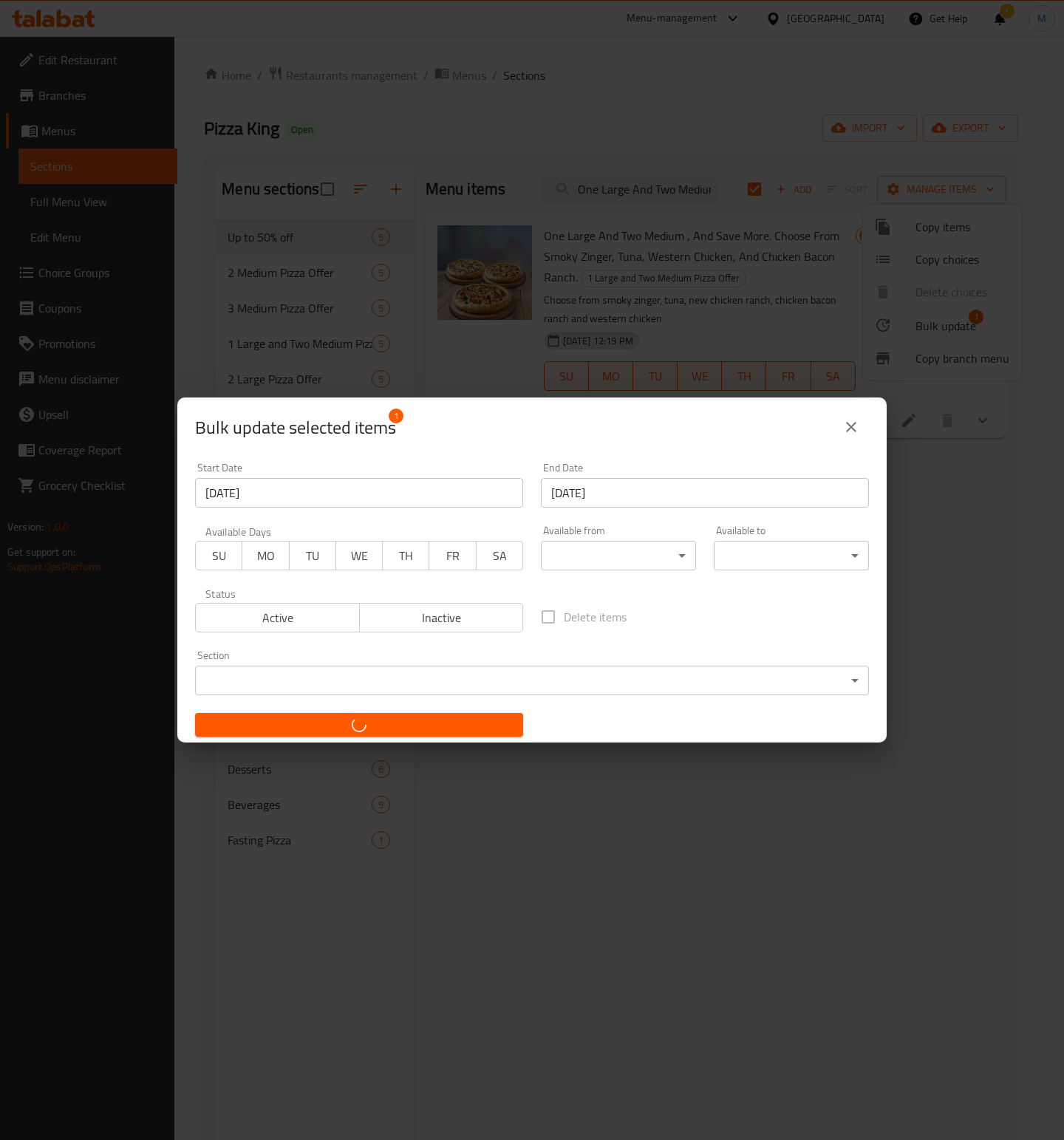
checkbox input "false"
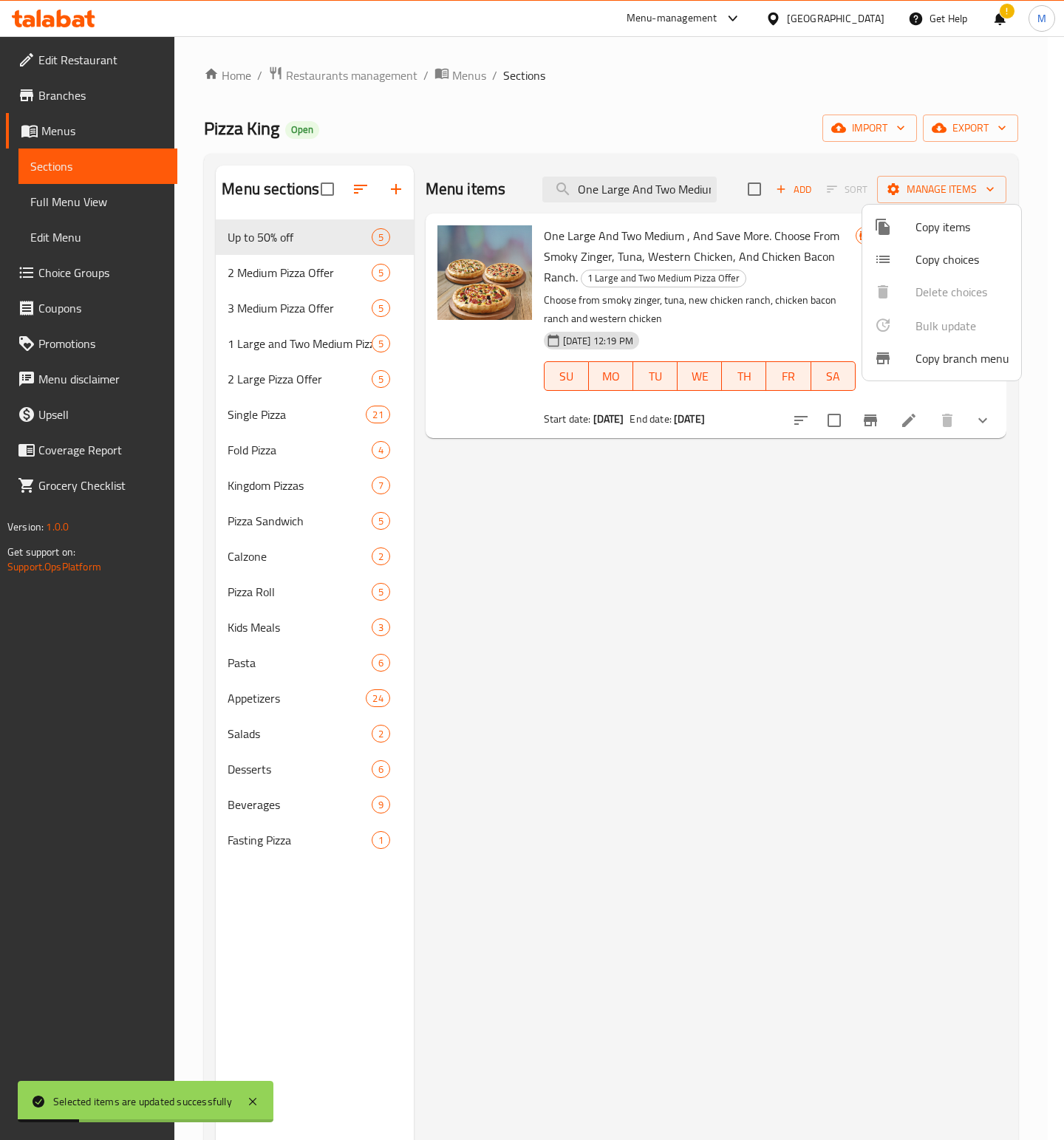
click at [580, 197] on div at bounding box center [532, 570] width 1064 height 1140
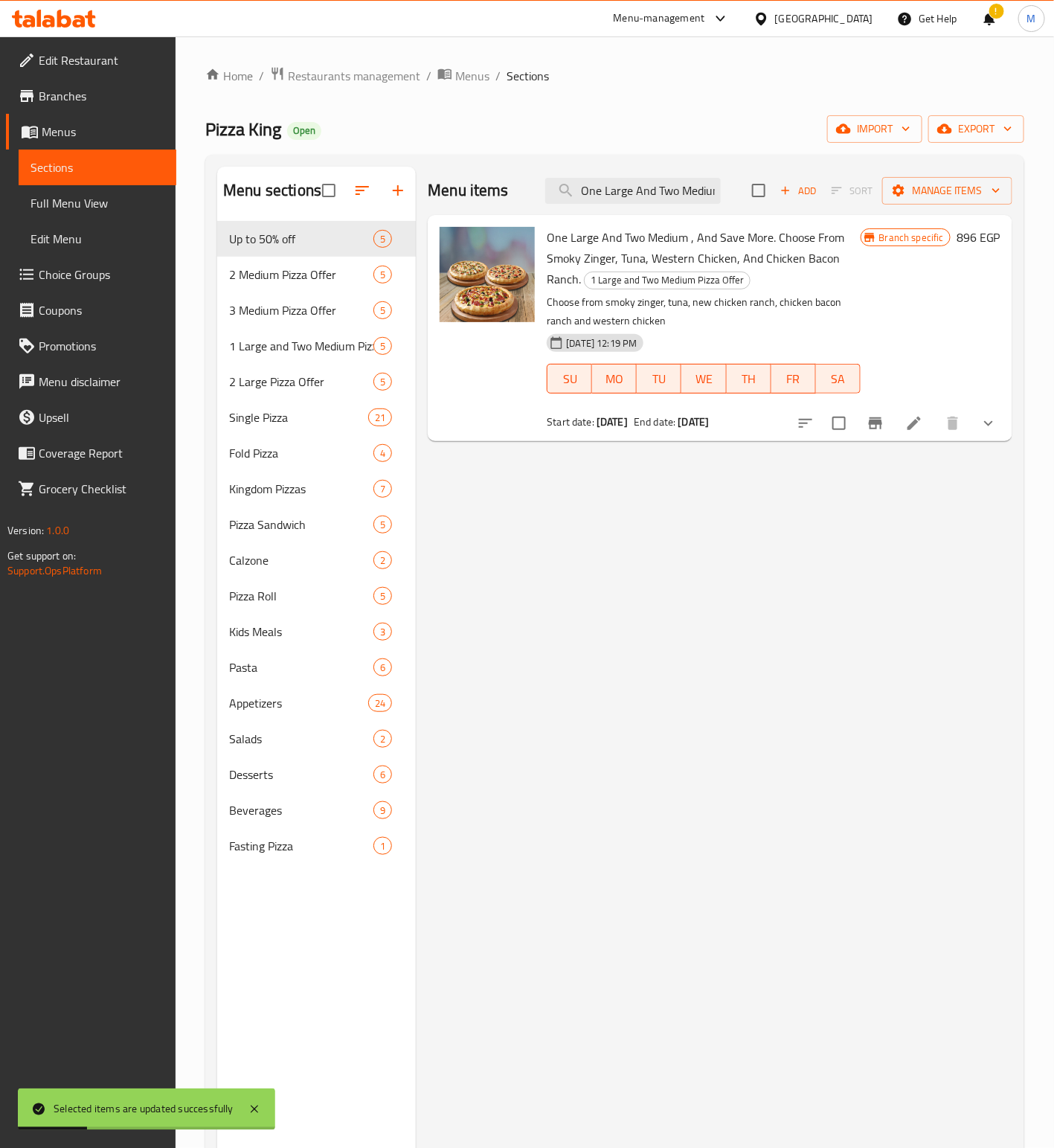
click at [584, 198] on input "One Large And Two Medium , And Save More. Choose From Smoky Zinger, Tuna, Weste…" at bounding box center [633, 191] width 175 height 26
paste input "Fourth Offer Buy 2 Large And Save More"
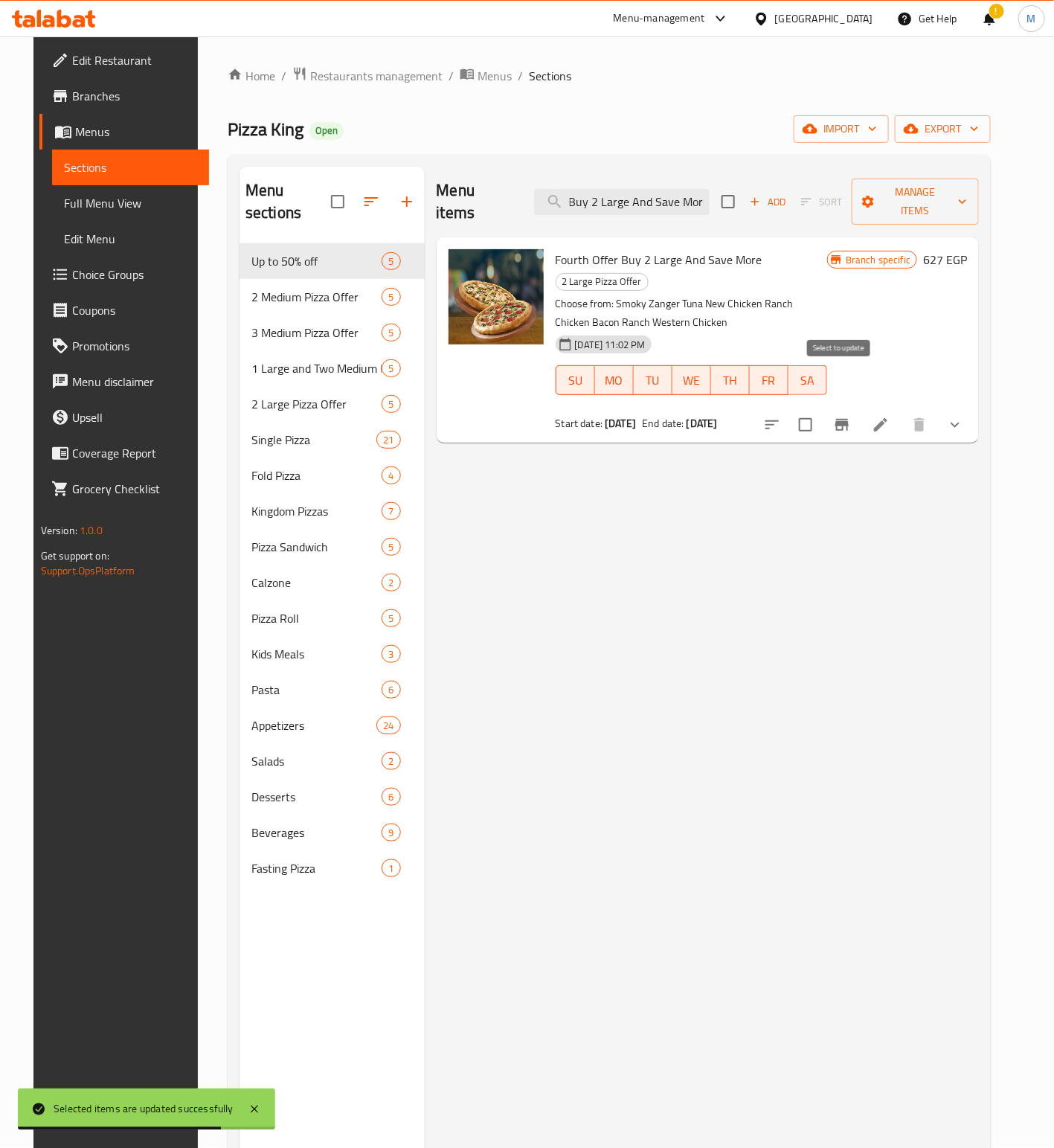
type input "Fourth Offer Buy 2 Large And Save More"
click at [821, 409] on input "checkbox" at bounding box center [806, 425] width 31 height 31
checkbox input "true"
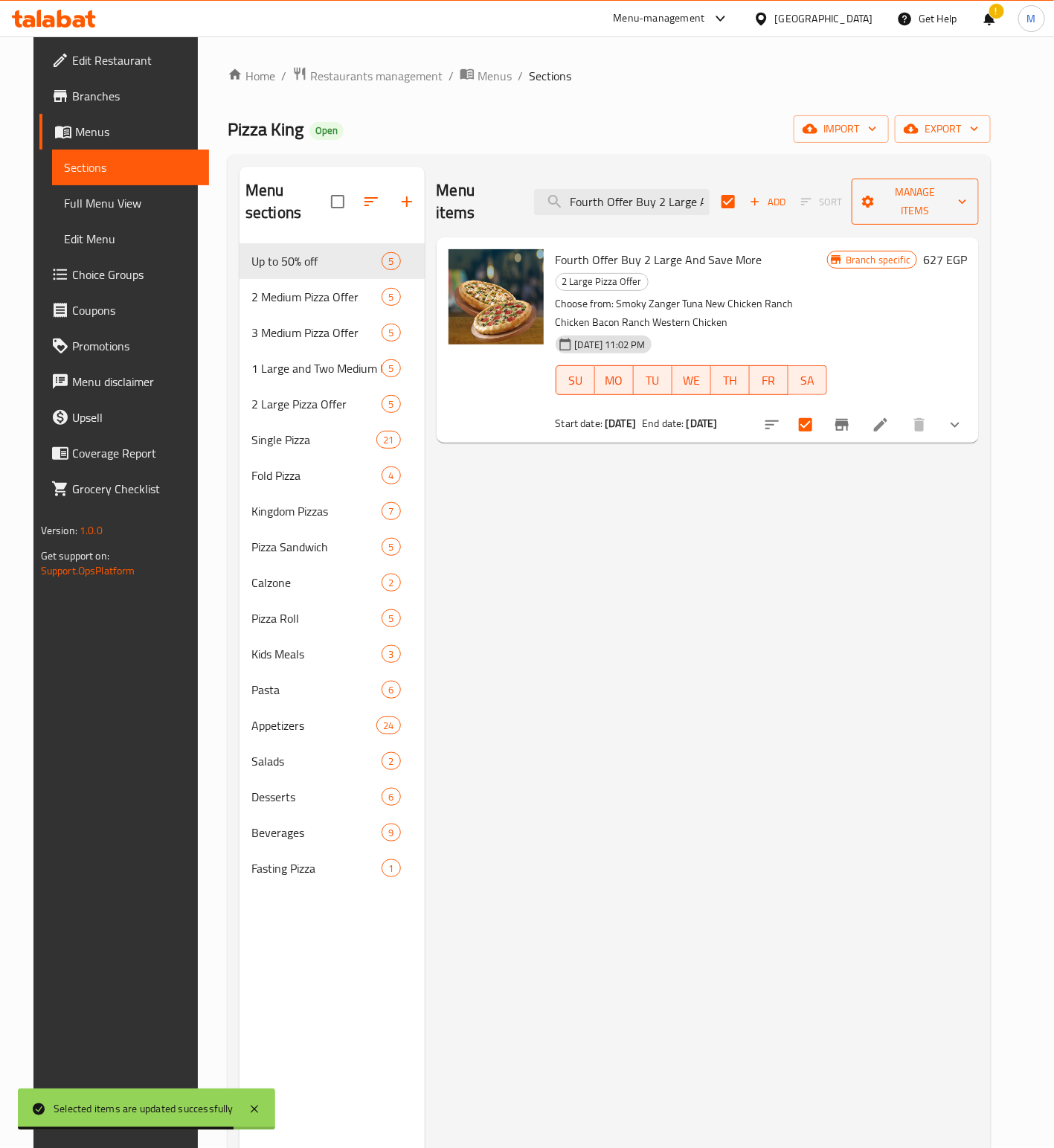
click at [929, 178] on button "Manage items" at bounding box center [915, 201] width 127 height 47
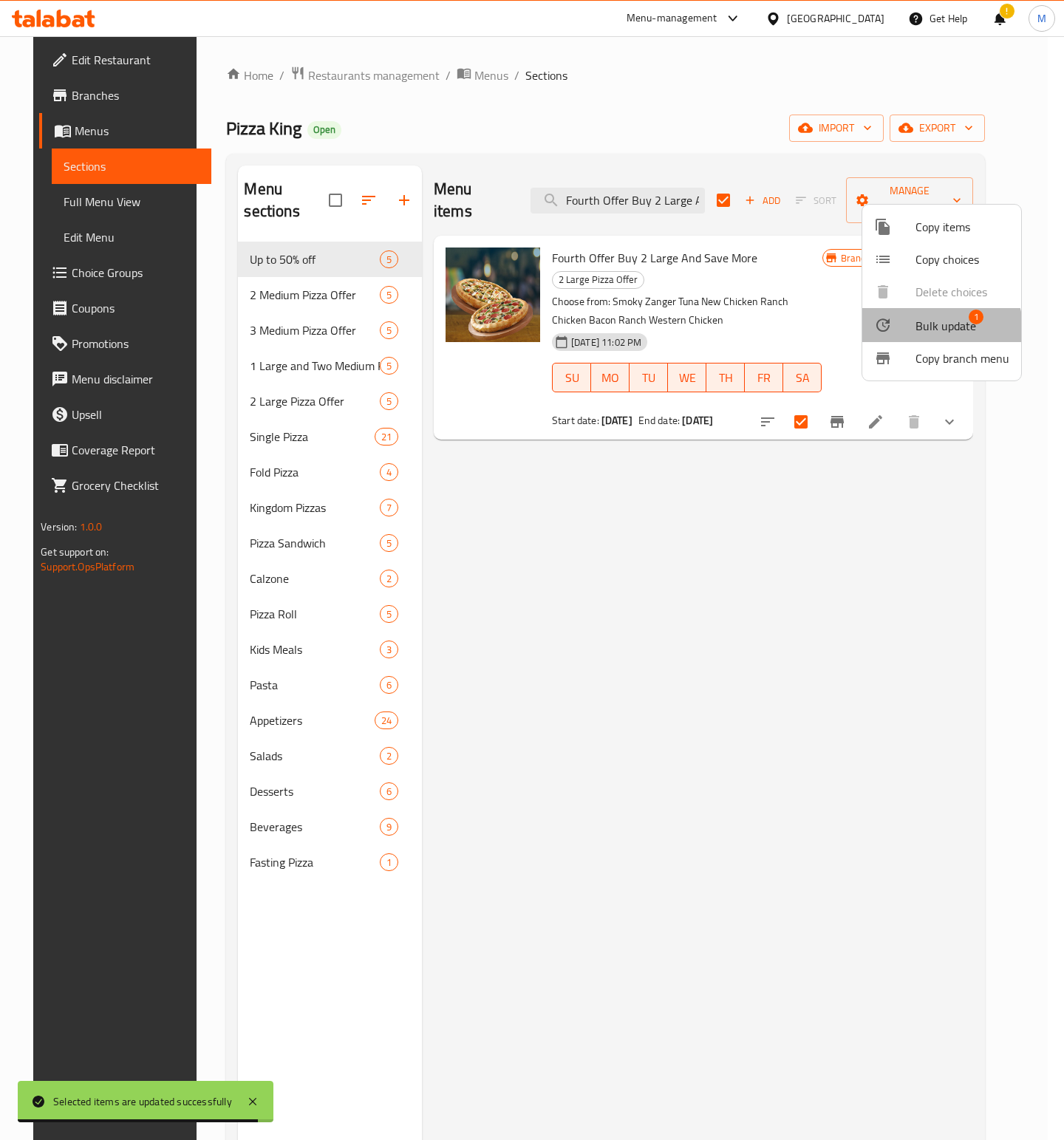
click at [938, 331] on span "Bulk update" at bounding box center [945, 326] width 61 height 18
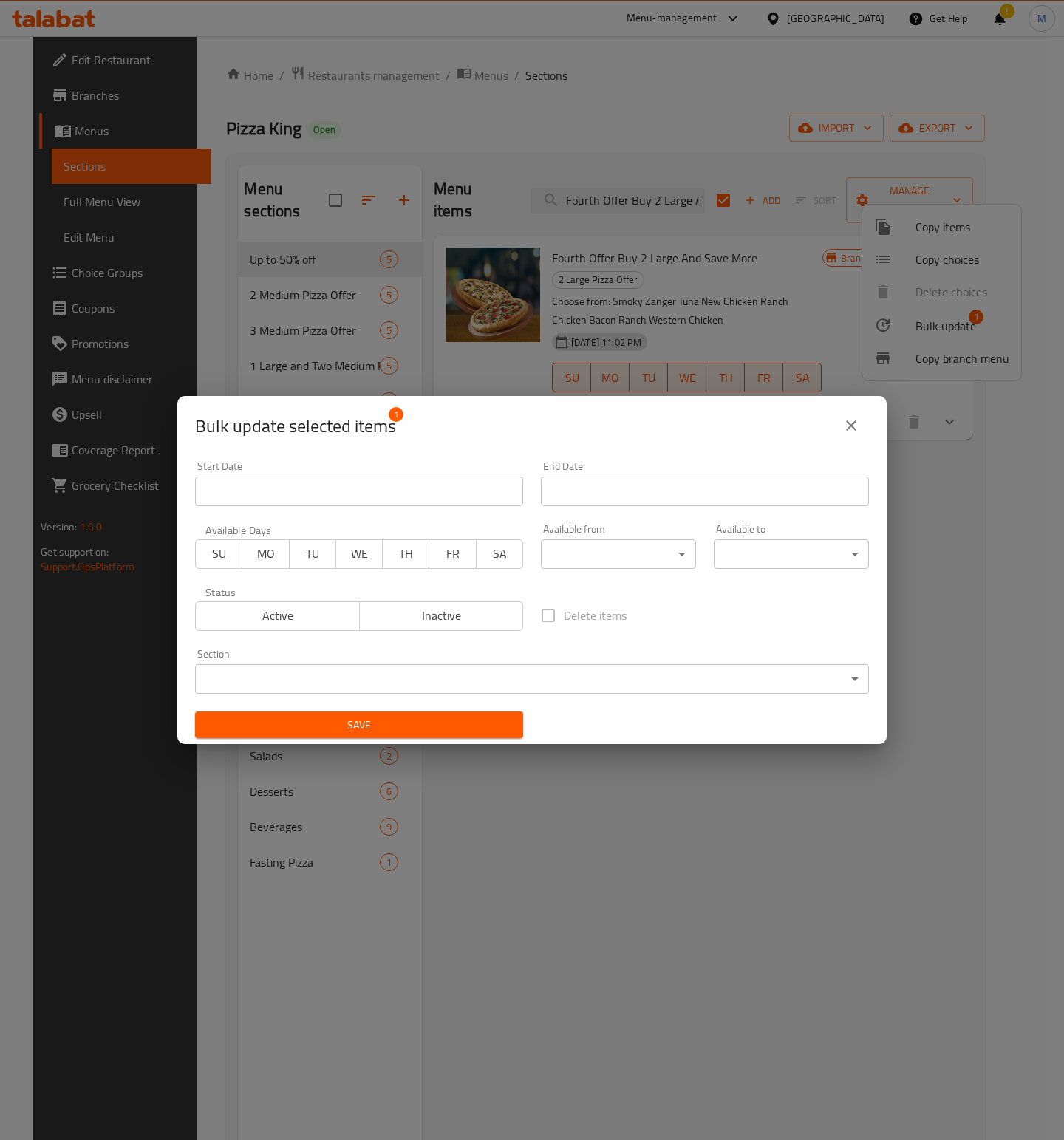
click at [277, 494] on input "Start Date" at bounding box center [359, 491] width 328 height 30
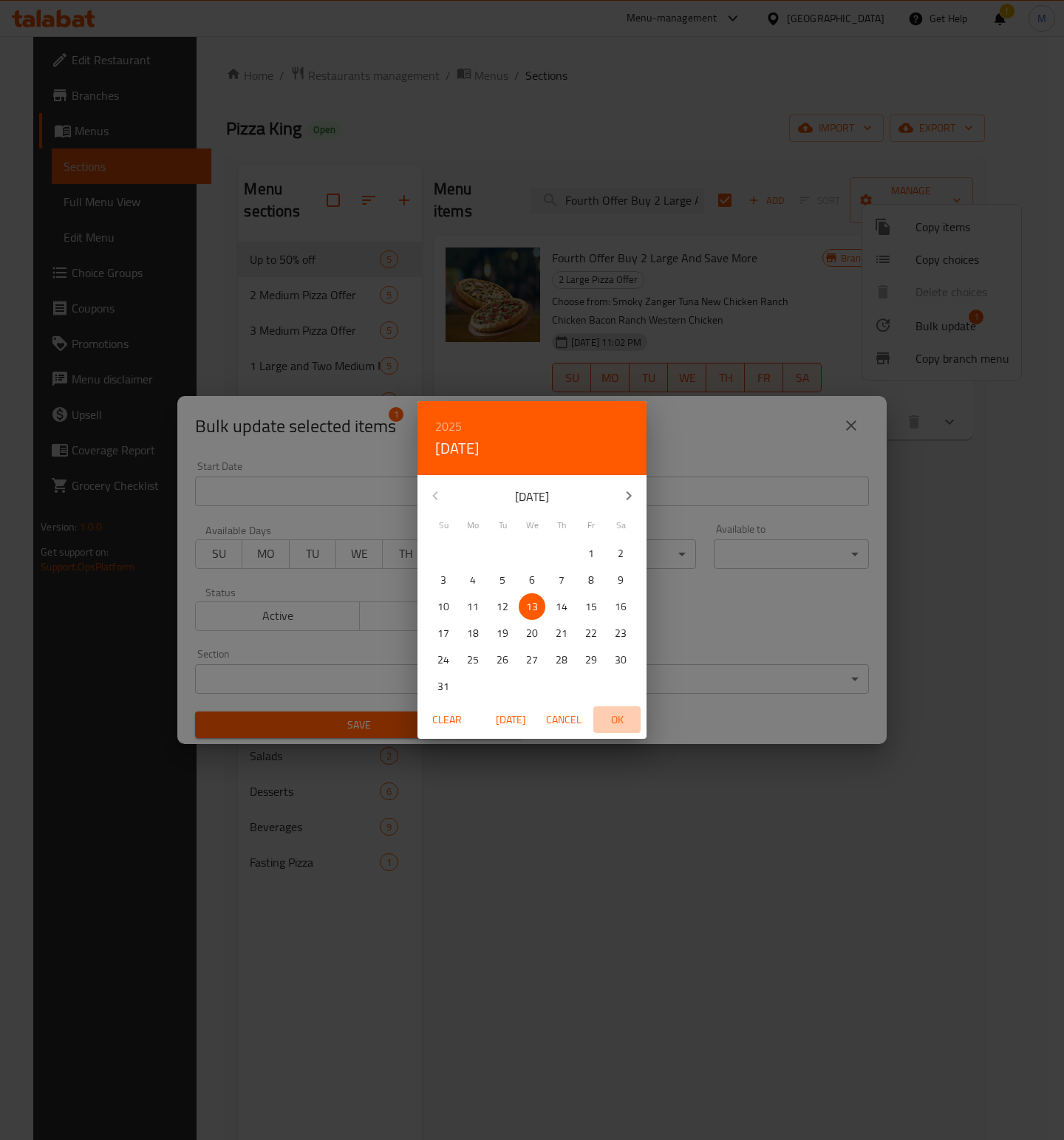
drag, startPoint x: 614, startPoint y: 716, endPoint x: 706, endPoint y: 526, distance: 211.1
click at [615, 716] on span "OK" at bounding box center [617, 720] width 35 height 18
type input "[DATE]"
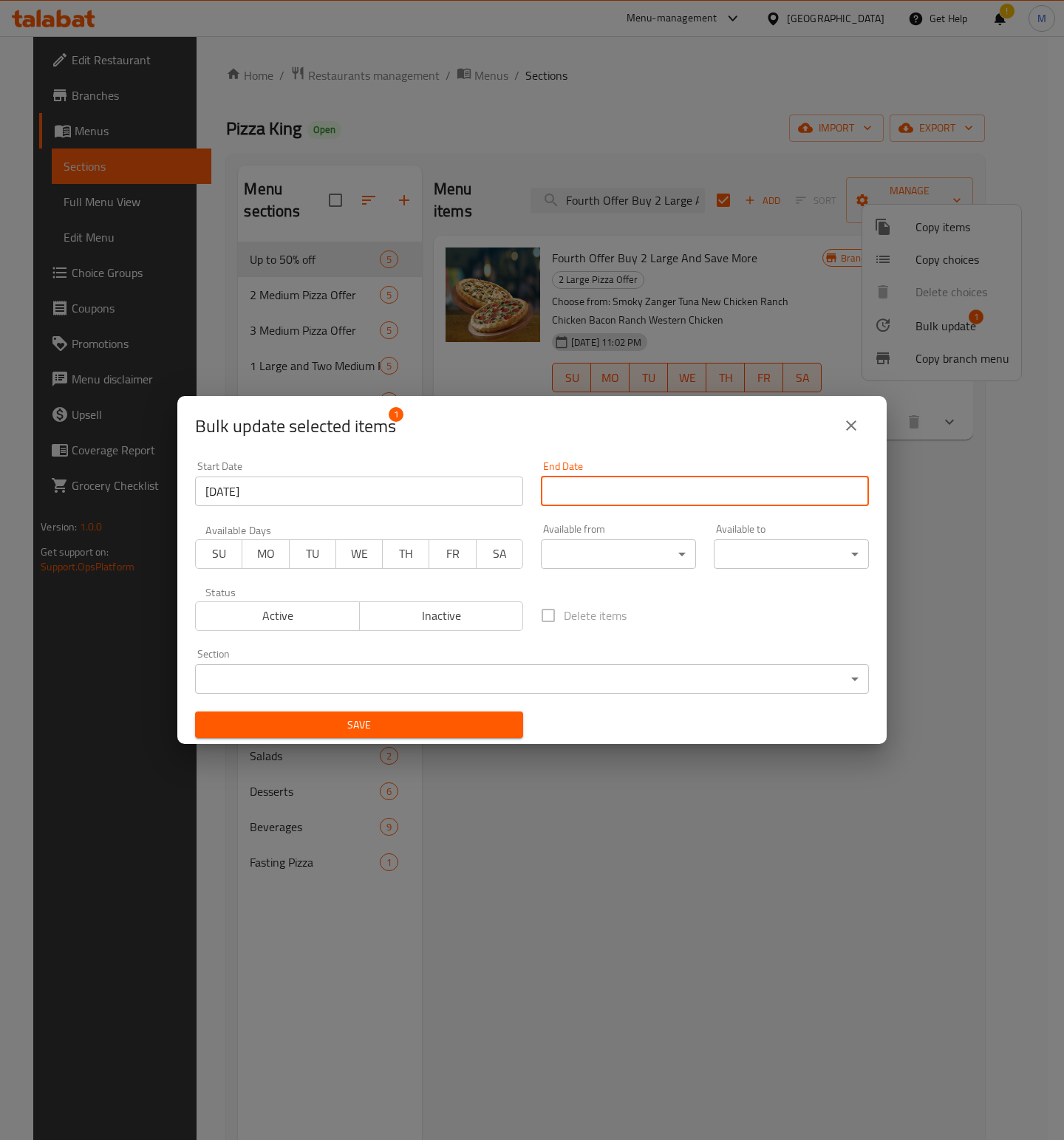
click at [712, 500] on input "Start Date" at bounding box center [705, 491] width 328 height 30
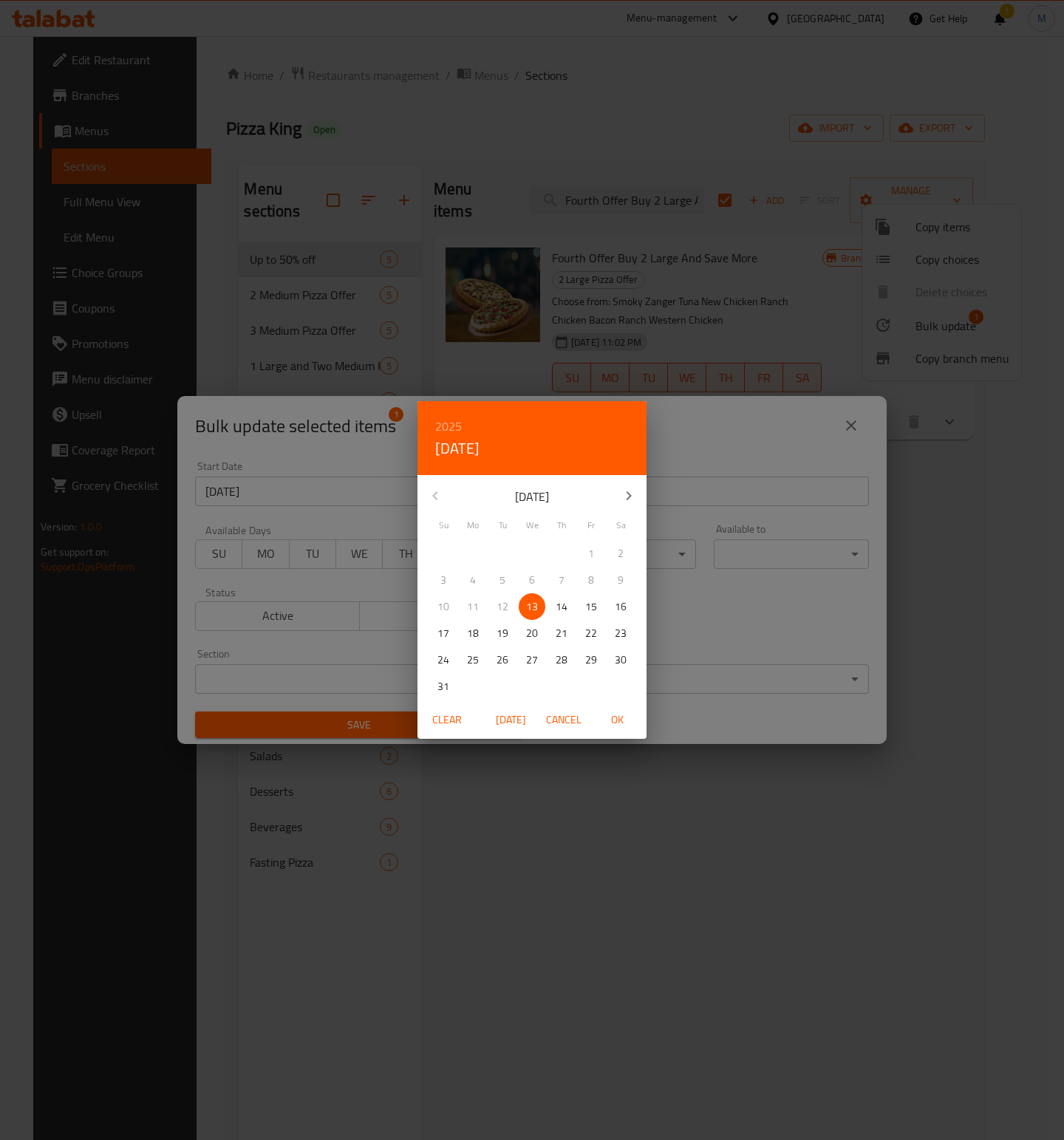
click at [631, 488] on icon "button" at bounding box center [629, 496] width 18 height 18
click at [440, 492] on icon "button" at bounding box center [435, 496] width 18 height 18
click at [441, 425] on h6 "2025" at bounding box center [448, 426] width 26 height 21
click at [532, 534] on div "2026" at bounding box center [532, 535] width 229 height 30
click at [595, 660] on span "28" at bounding box center [591, 660] width 26 height 18
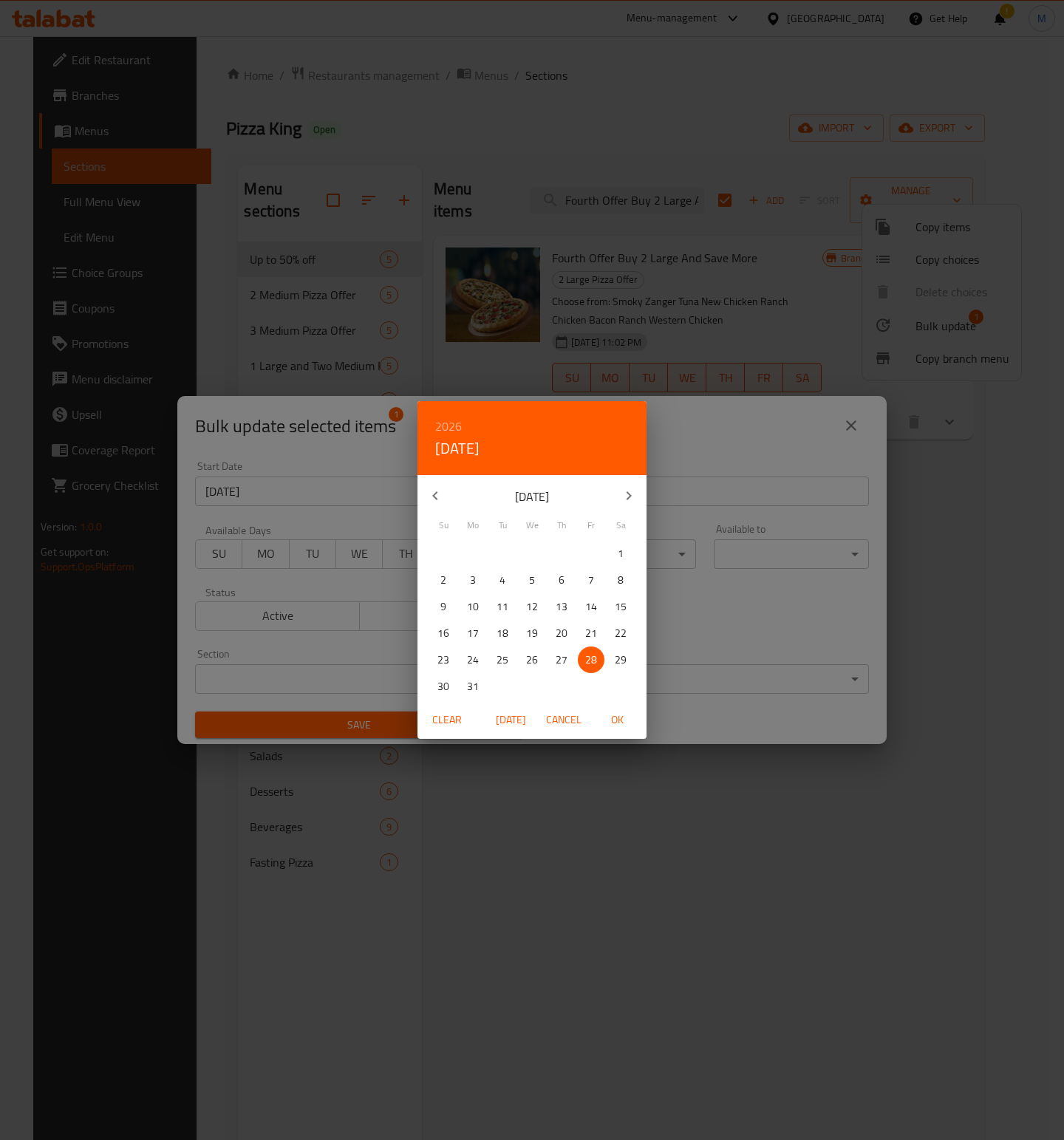
click at [614, 723] on span "OK" at bounding box center [617, 720] width 35 height 18
type input "[DATE]"
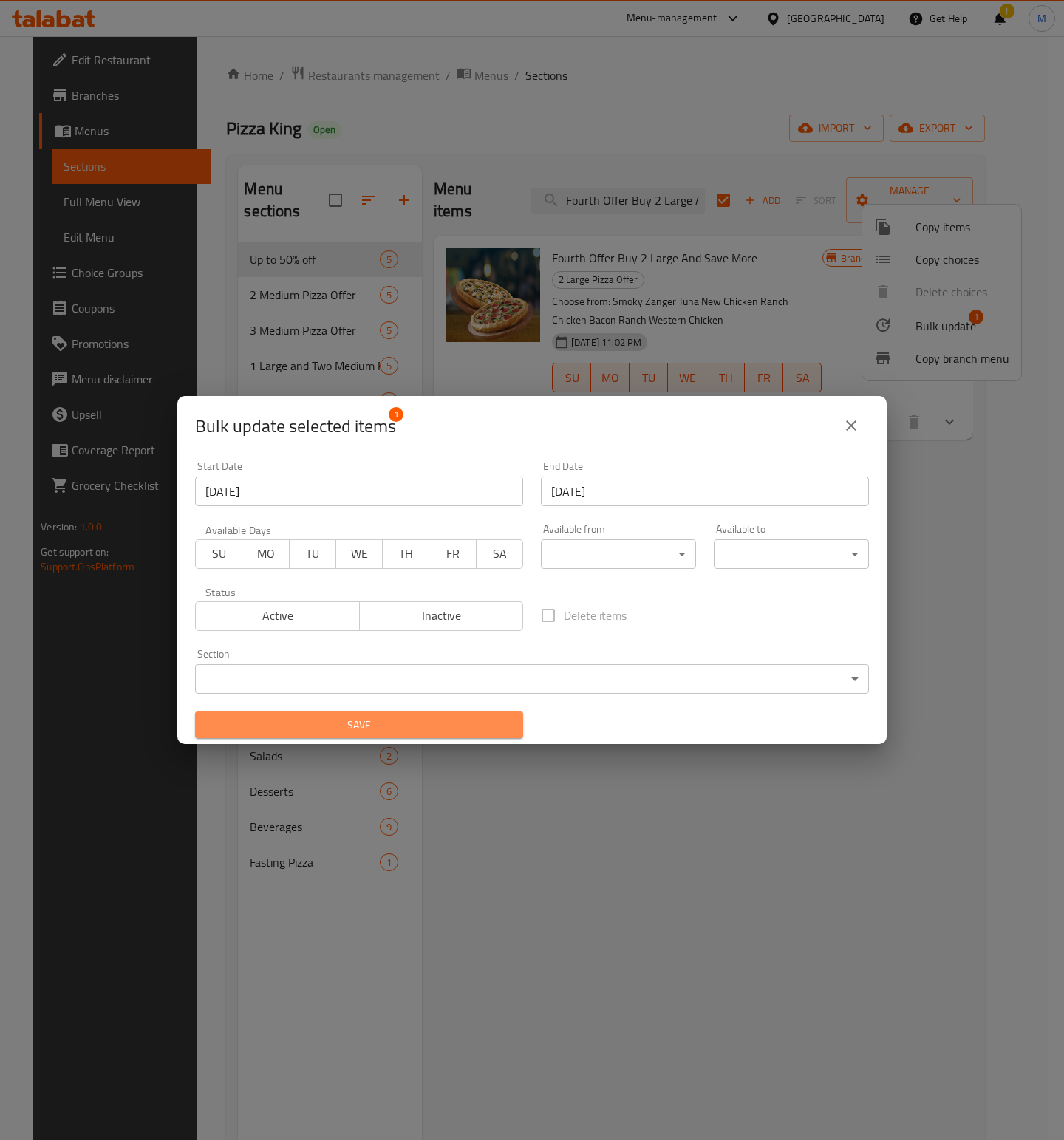
click at [448, 726] on span "Save" at bounding box center [359, 725] width 305 height 18
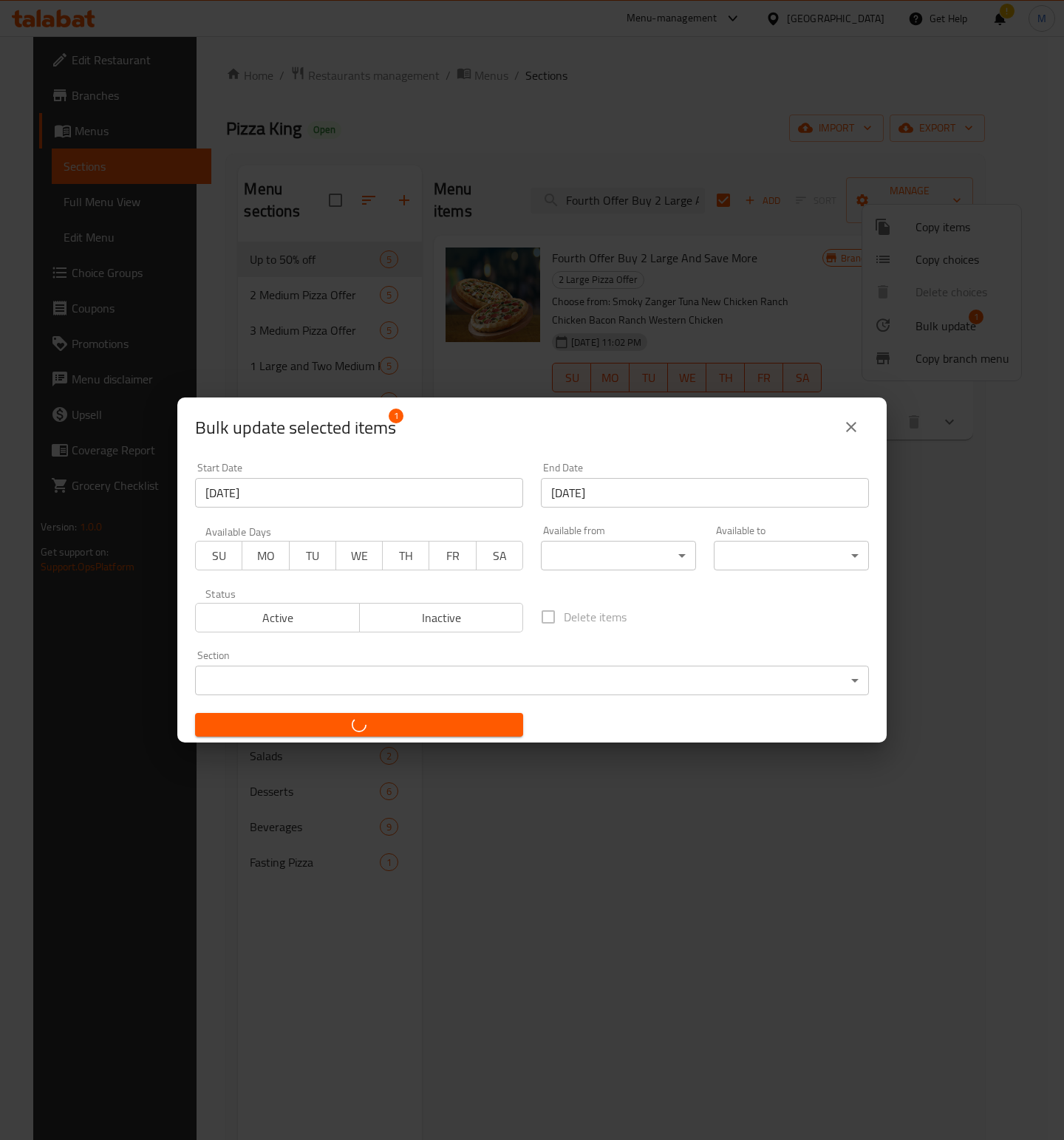
checkbox input "false"
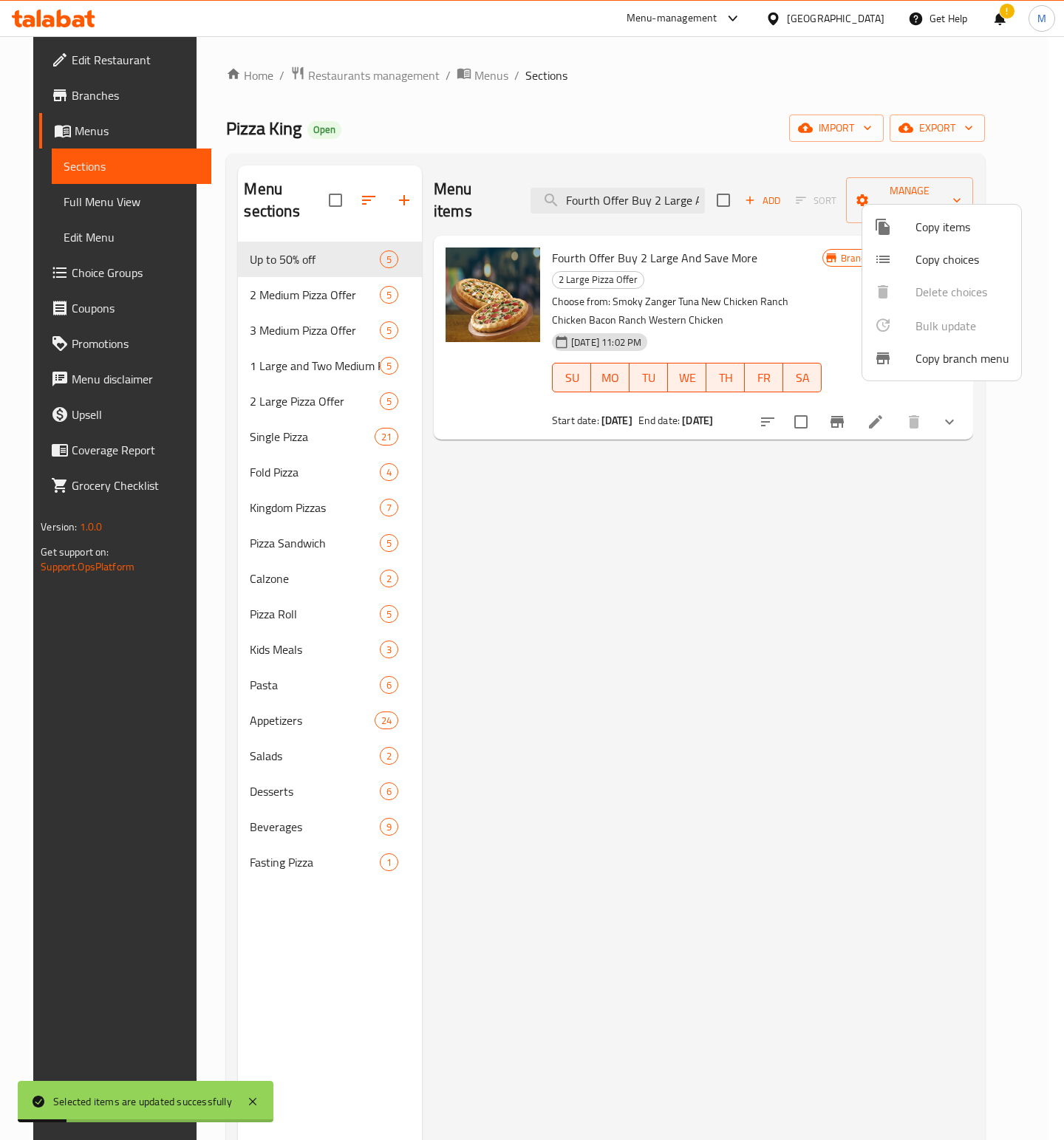
click at [603, 206] on div at bounding box center [532, 570] width 1064 height 1140
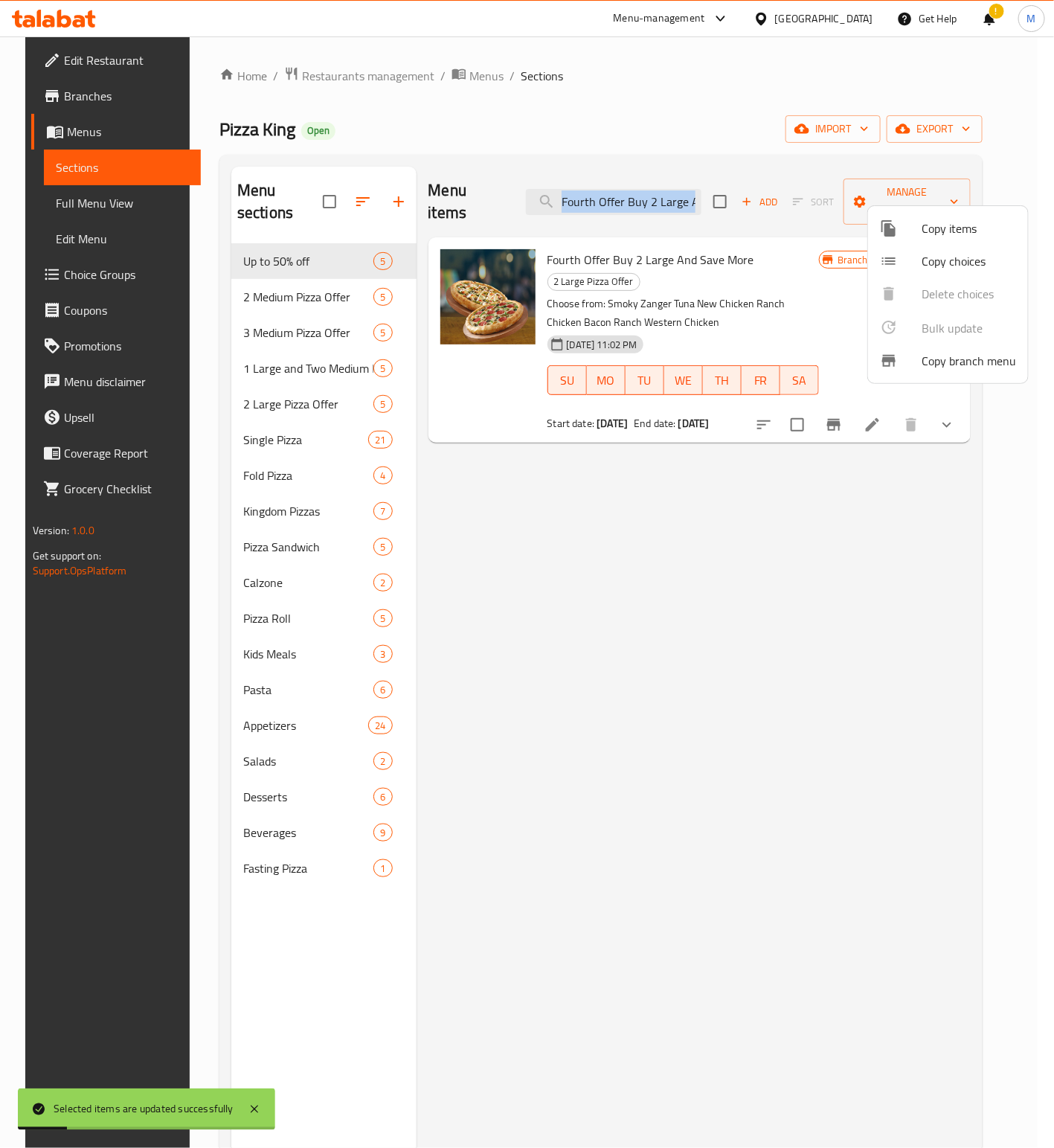
click at [607, 207] on div "Menu items Fourth Offer Buy 2 Large And Save More Add Sort Manage items" at bounding box center [700, 201] width 543 height 70
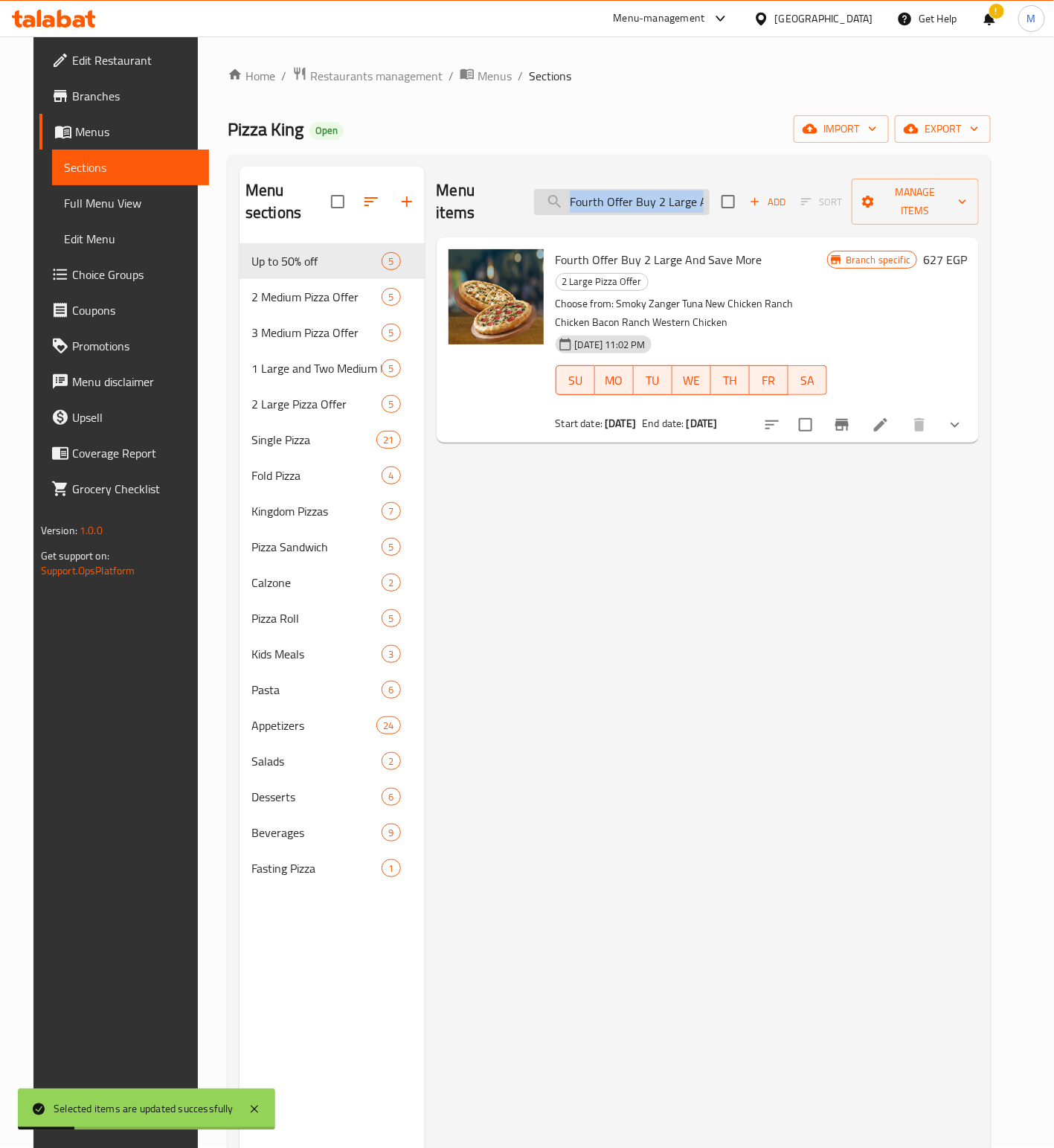
click at [607, 199] on input "Fourth Offer Buy 2 Large And Save More" at bounding box center [622, 202] width 175 height 26
paste input "Three medium and save more. Choose from smoky zinger, tuna, western chicken, an…"
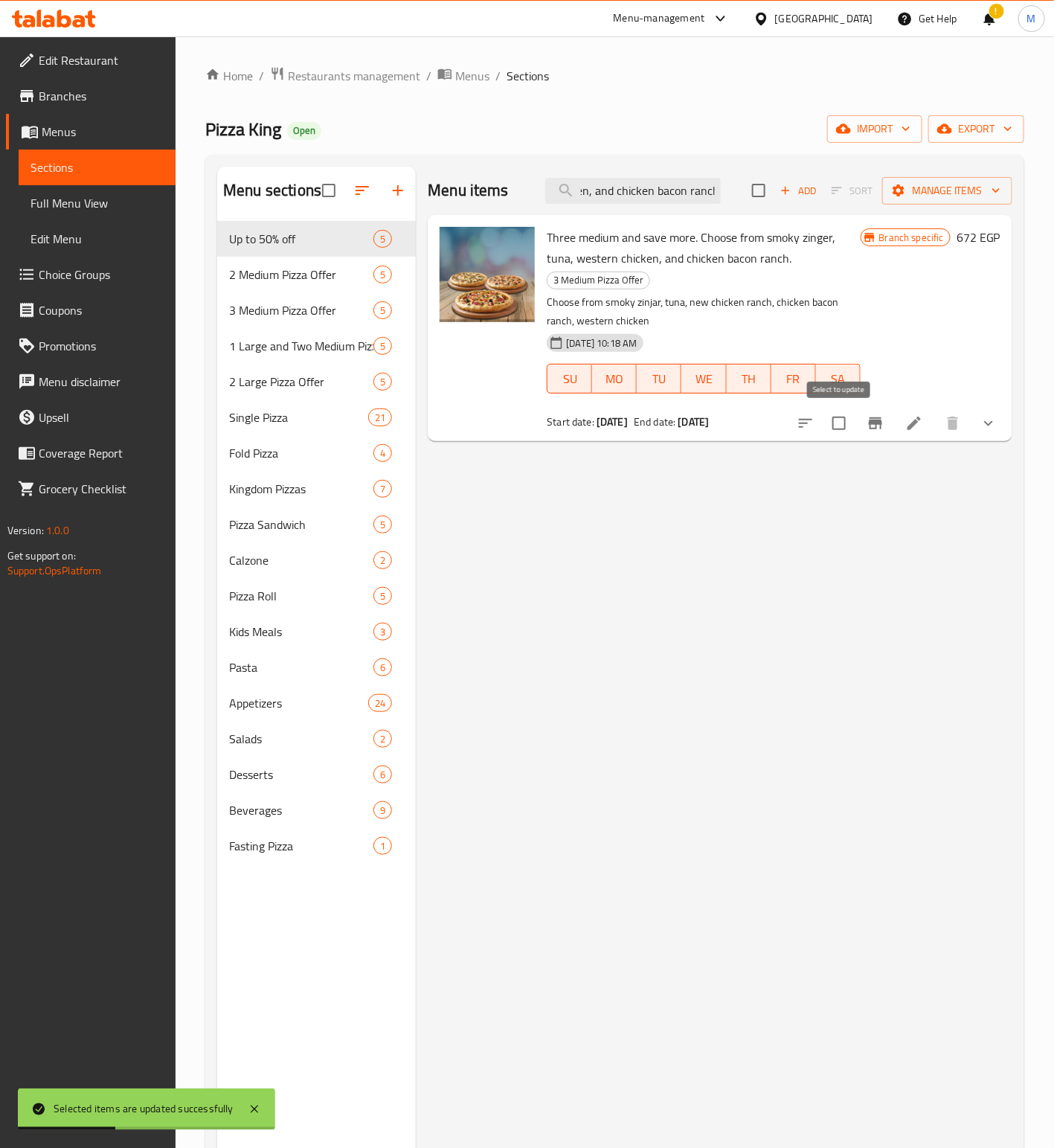
type input "Three medium and save more. Choose from smoky zinger, tuna, western chicken, an…"
drag, startPoint x: 838, startPoint y: 424, endPoint x: 889, endPoint y: 333, distance: 104.3
click at [840, 423] on input "checkbox" at bounding box center [839, 423] width 31 height 31
checkbox input "true"
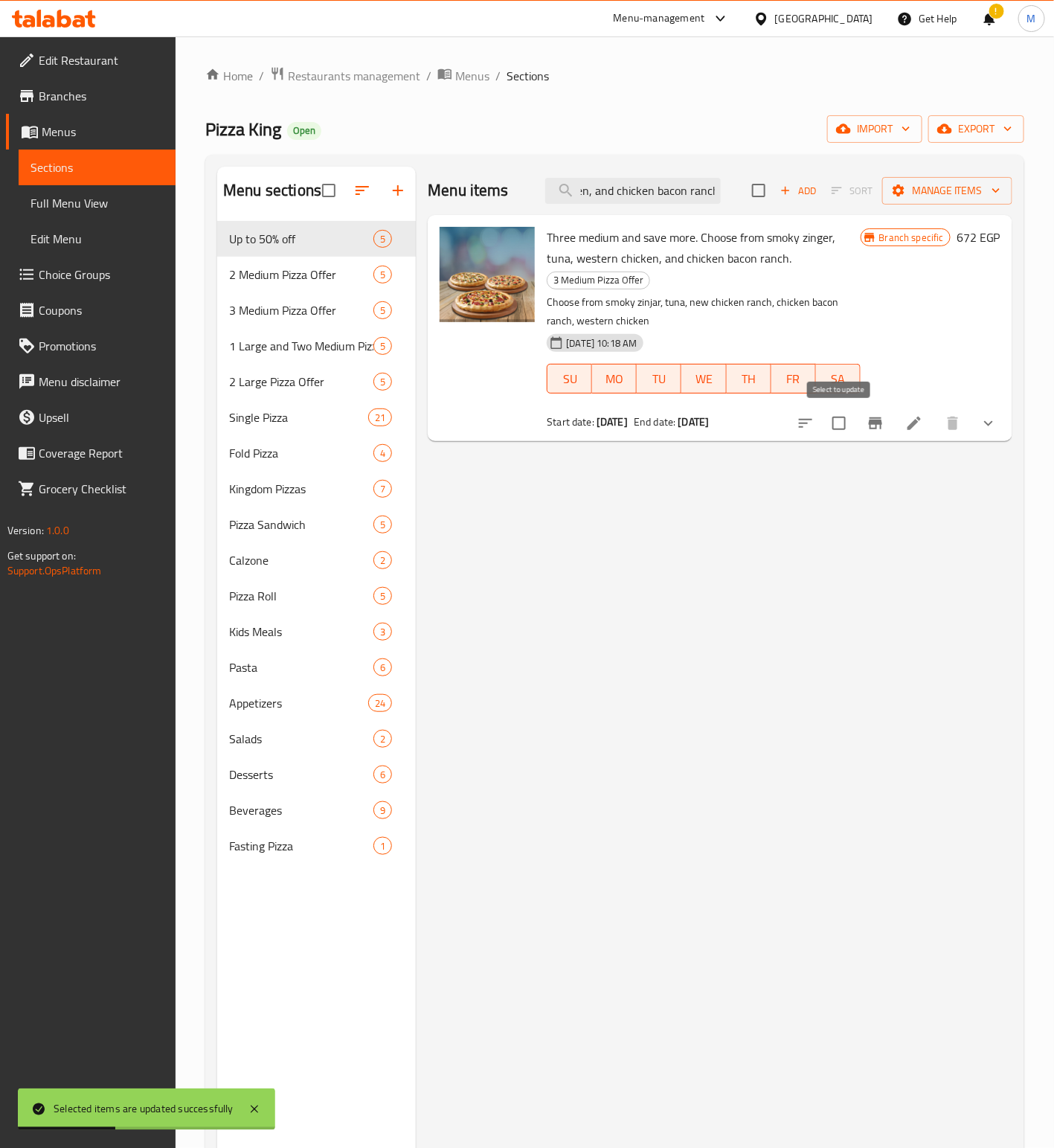
scroll to position [0, 0]
click at [944, 193] on span "Manage items" at bounding box center [947, 191] width 106 height 18
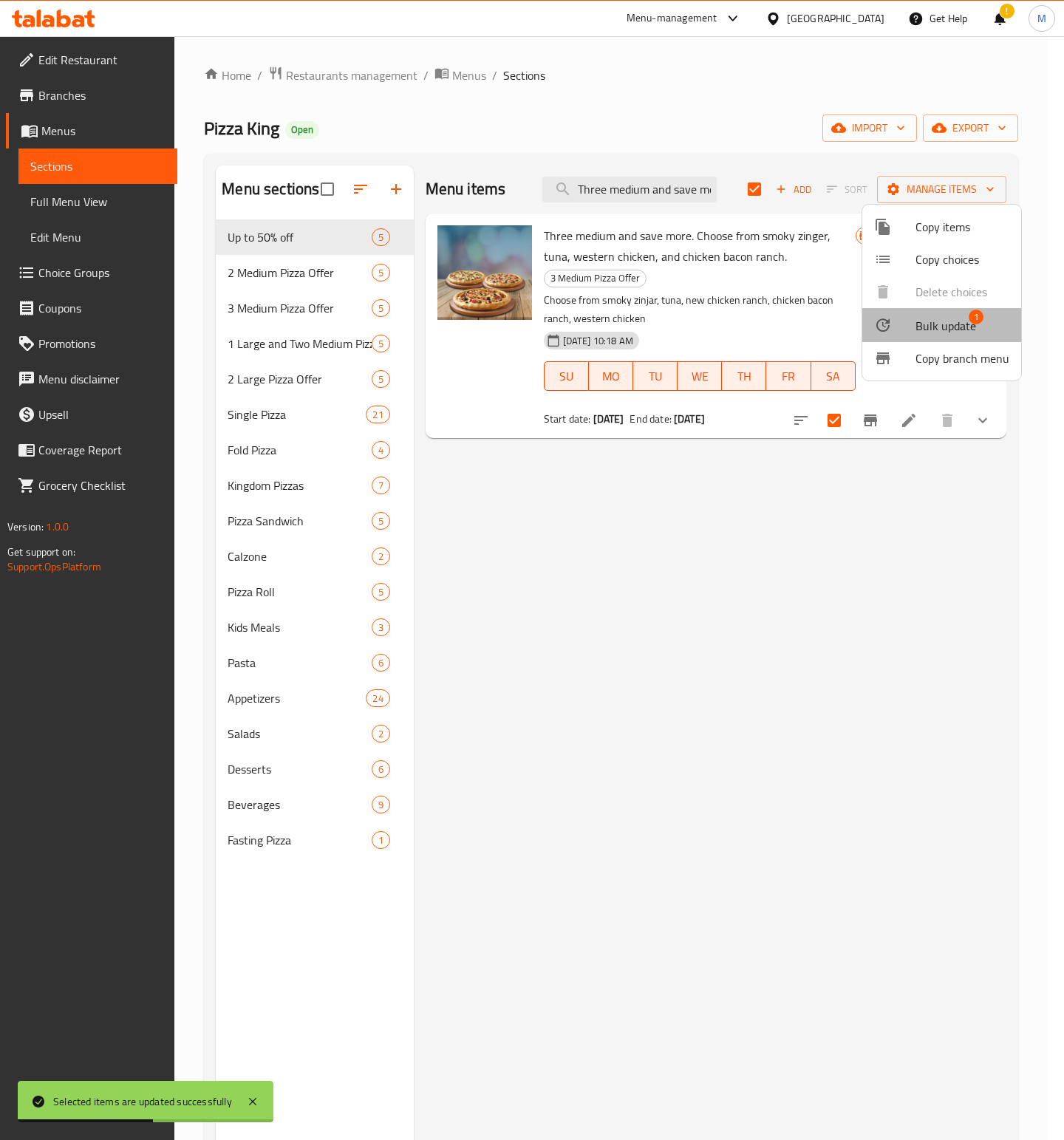
click at [953, 319] on span "Bulk update" at bounding box center [945, 326] width 61 height 18
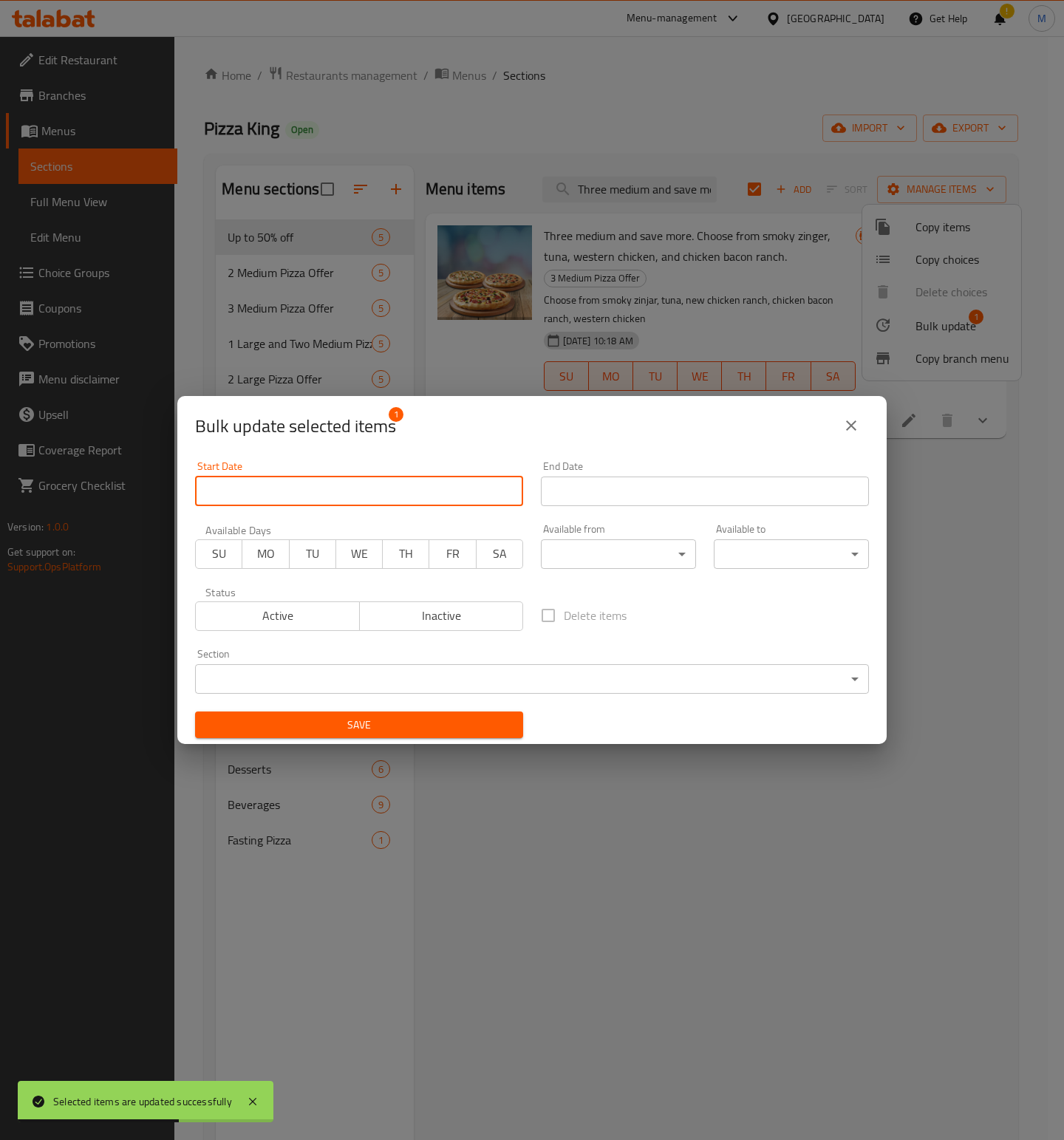
click at [317, 492] on input "Start Date" at bounding box center [359, 491] width 328 height 30
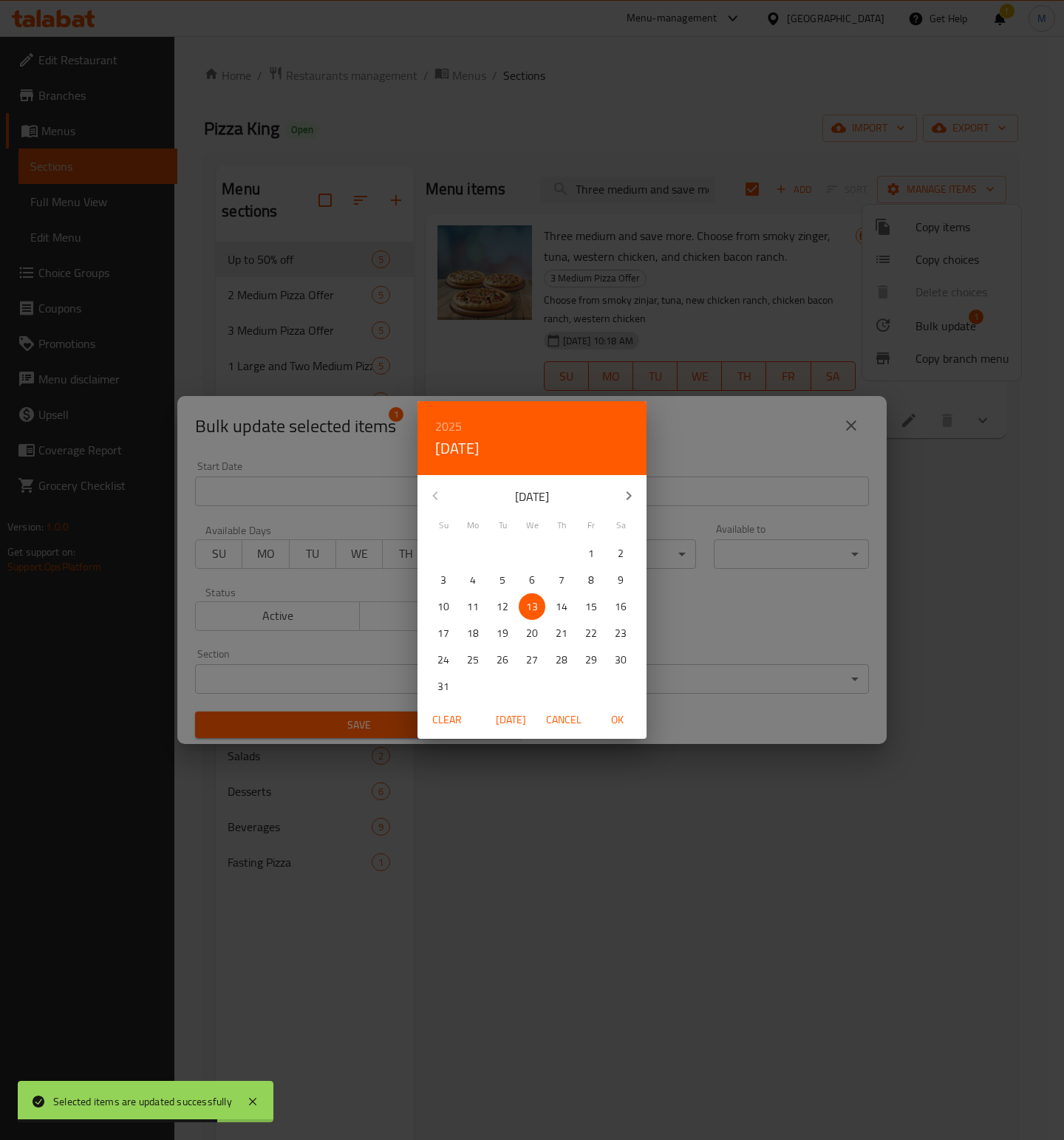
click at [626, 723] on span "OK" at bounding box center [617, 720] width 35 height 18
type input "[DATE]"
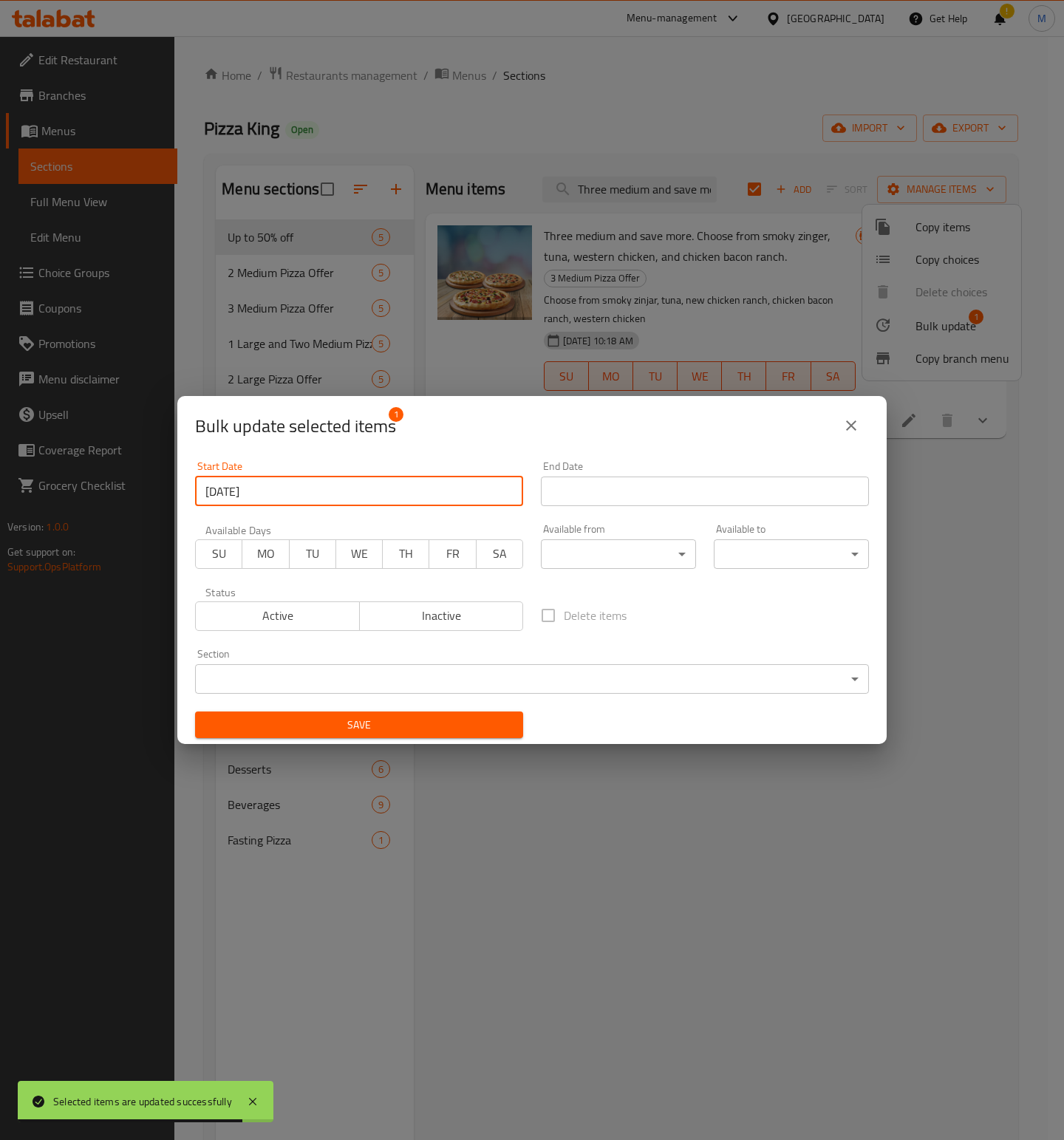
click at [637, 497] on input "Start Date" at bounding box center [705, 491] width 328 height 30
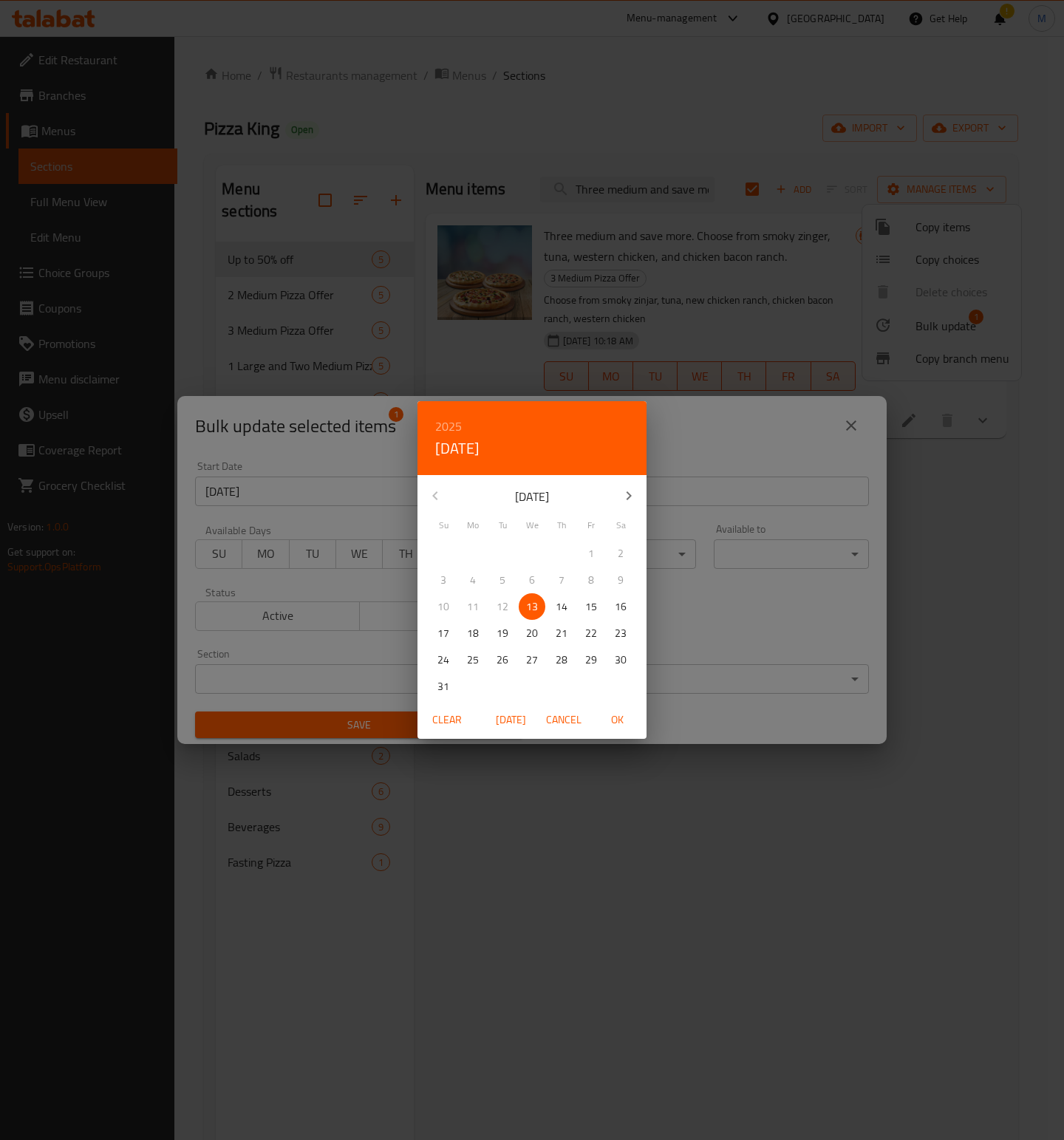
click at [446, 422] on h6 "2025" at bounding box center [448, 426] width 26 height 21
click at [530, 535] on div "2026" at bounding box center [532, 535] width 229 height 30
click at [595, 663] on p "28" at bounding box center [591, 660] width 12 height 18
click at [620, 726] on span "OK" at bounding box center [617, 720] width 35 height 18
type input "[DATE]"
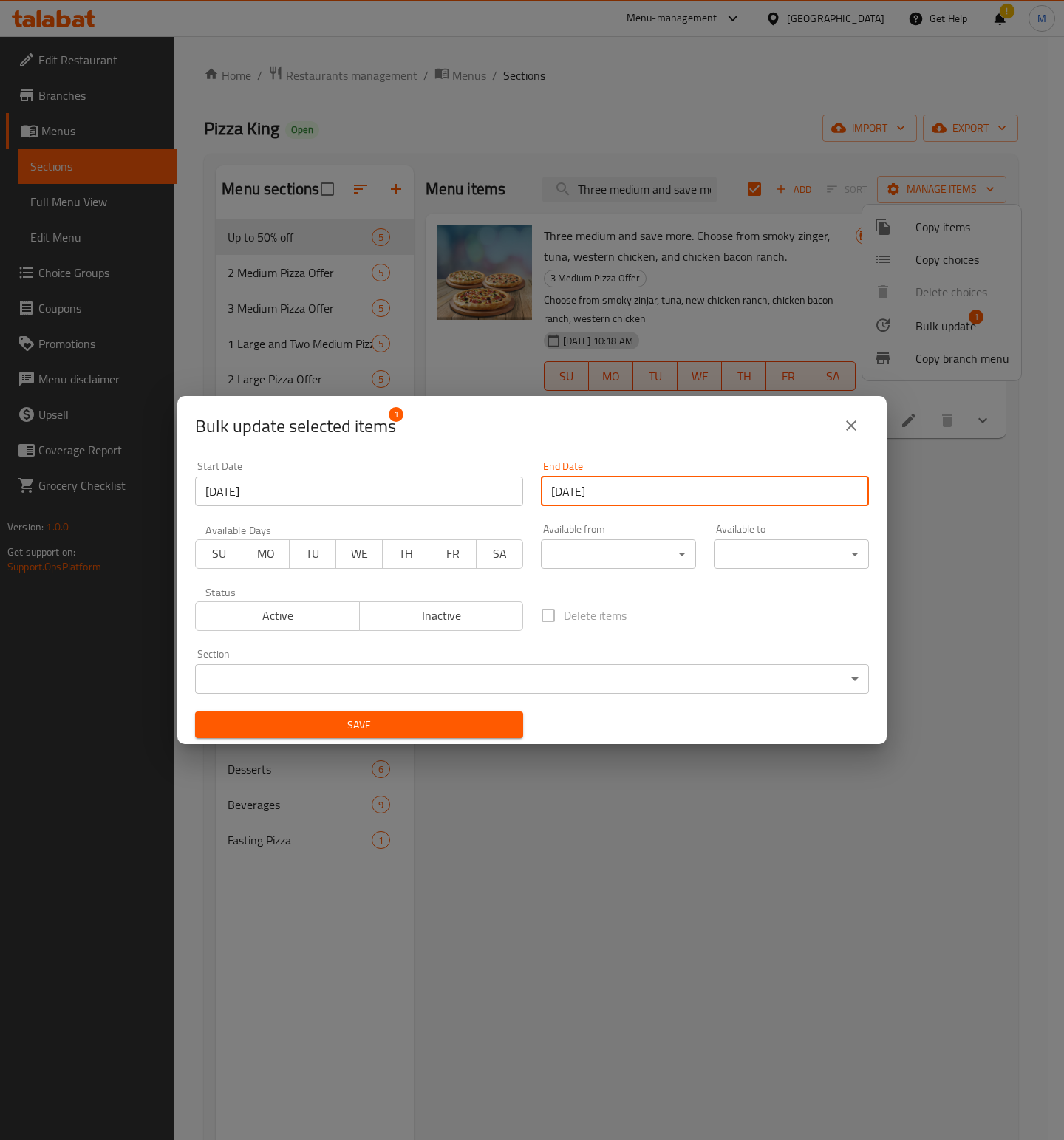
click at [416, 720] on span "Save" at bounding box center [359, 725] width 305 height 18
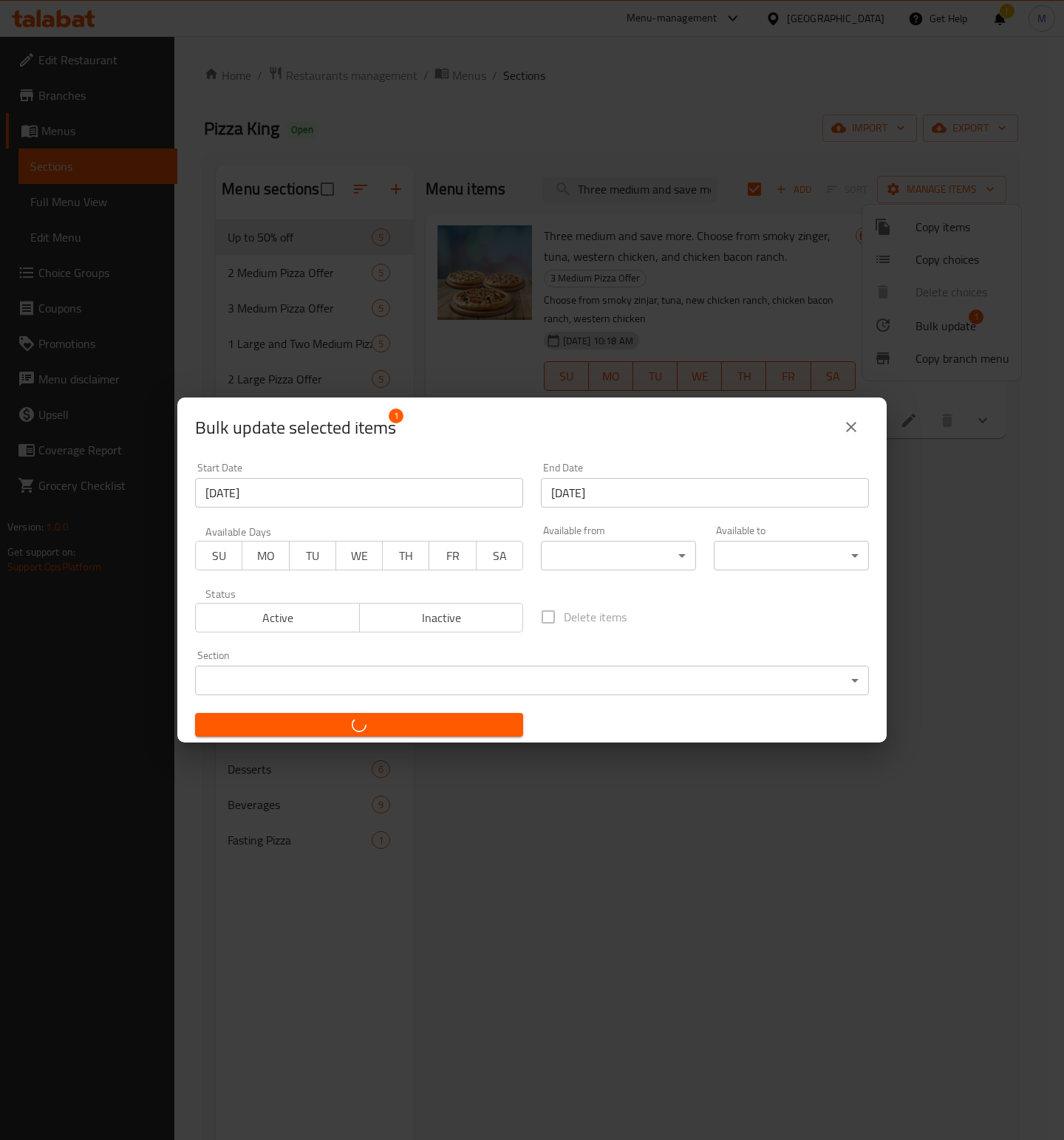
checkbox input "false"
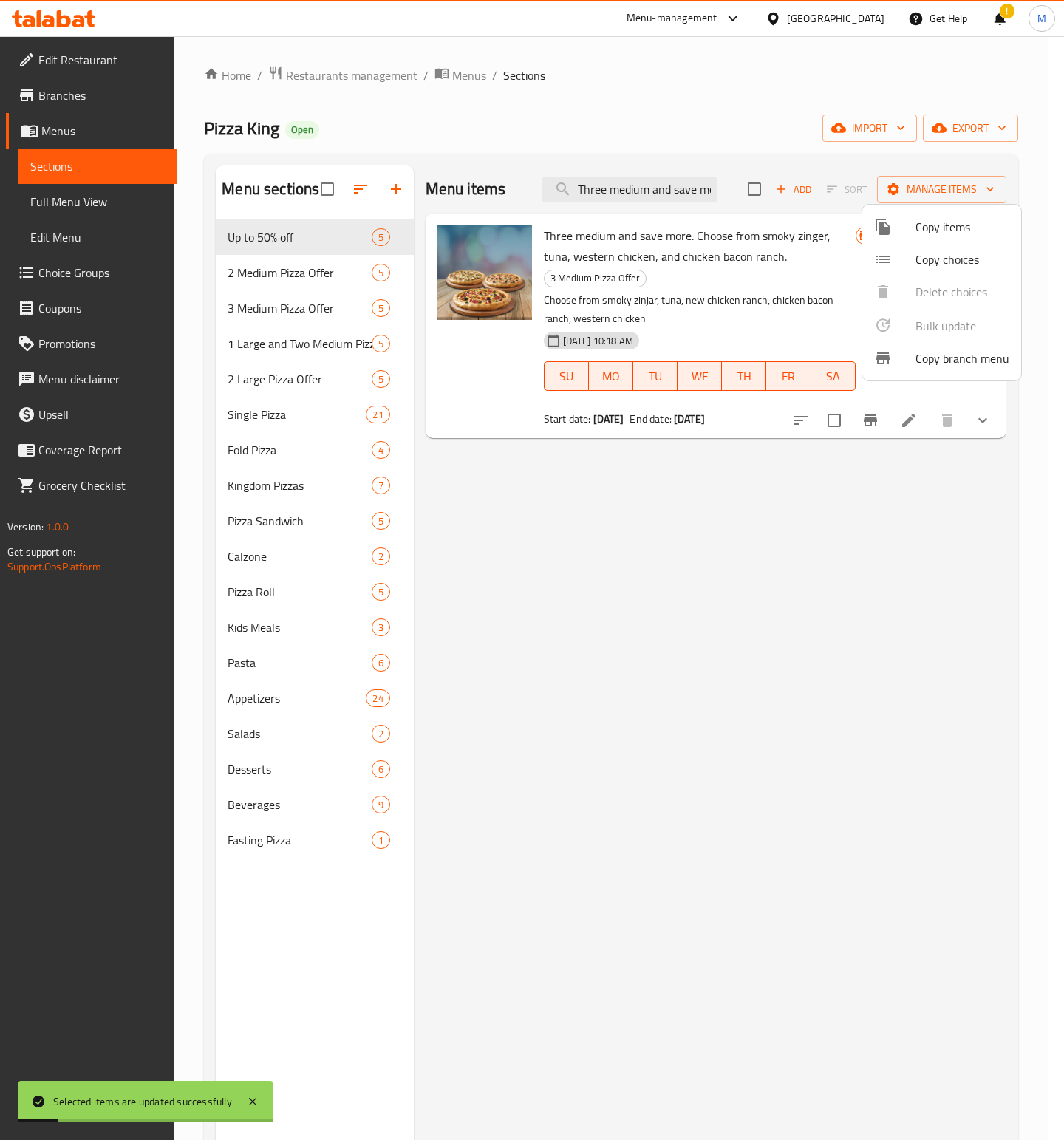
click at [651, 178] on div at bounding box center [532, 570] width 1064 height 1140
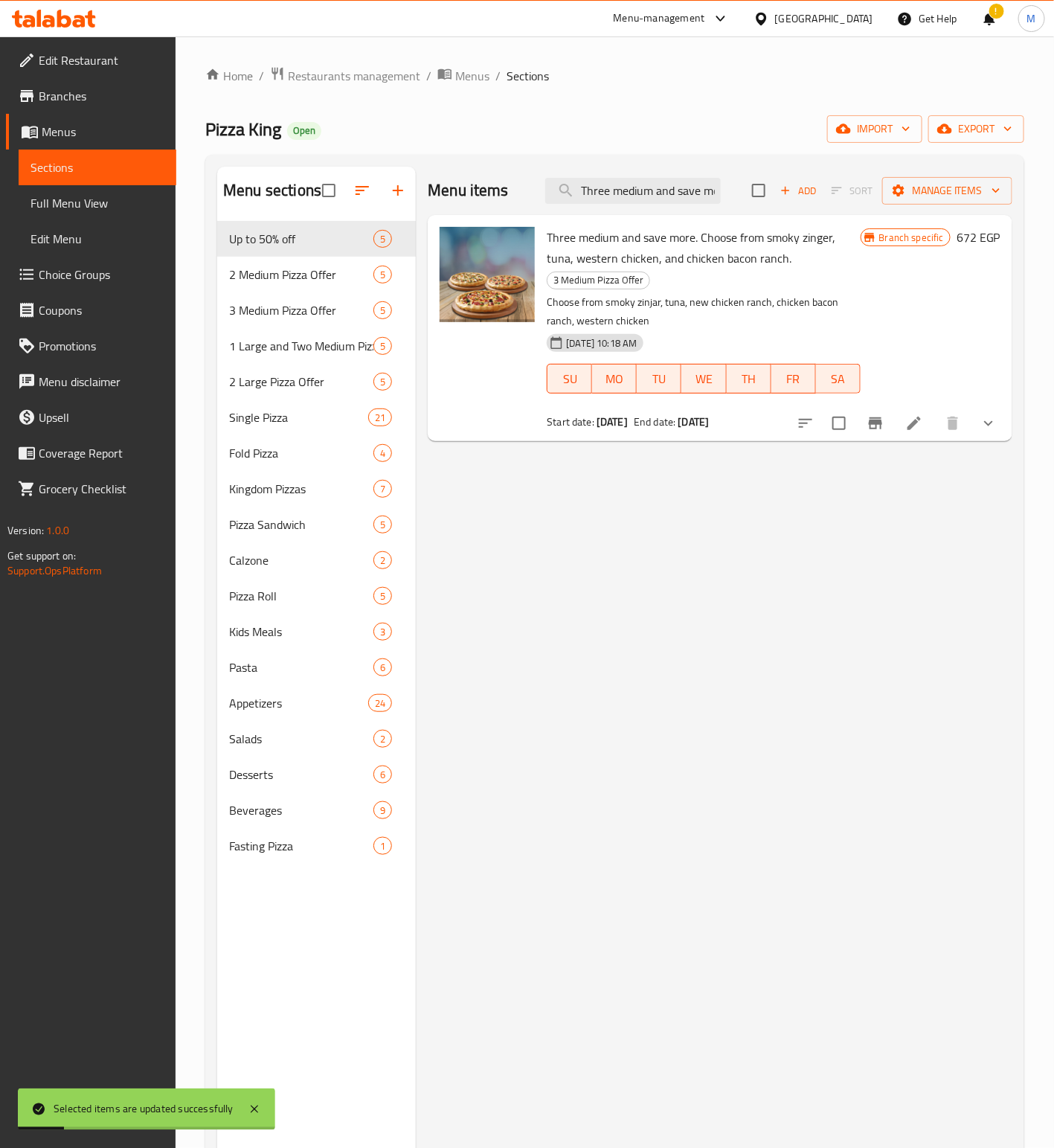
click at [656, 179] on input "Three medium and save more. Choose from smoky zinger, tuna, western chicken, an…" at bounding box center [633, 191] width 175 height 26
click at [656, 188] on input "Three medium and save more. Choose from smoky zinger, tuna, western chicken, an…" at bounding box center [633, 191] width 175 height 26
paste input "wo Medium Pizzas And Save More. Choose From [PERSON_NAME], Tuna, New Chicken Ra…"
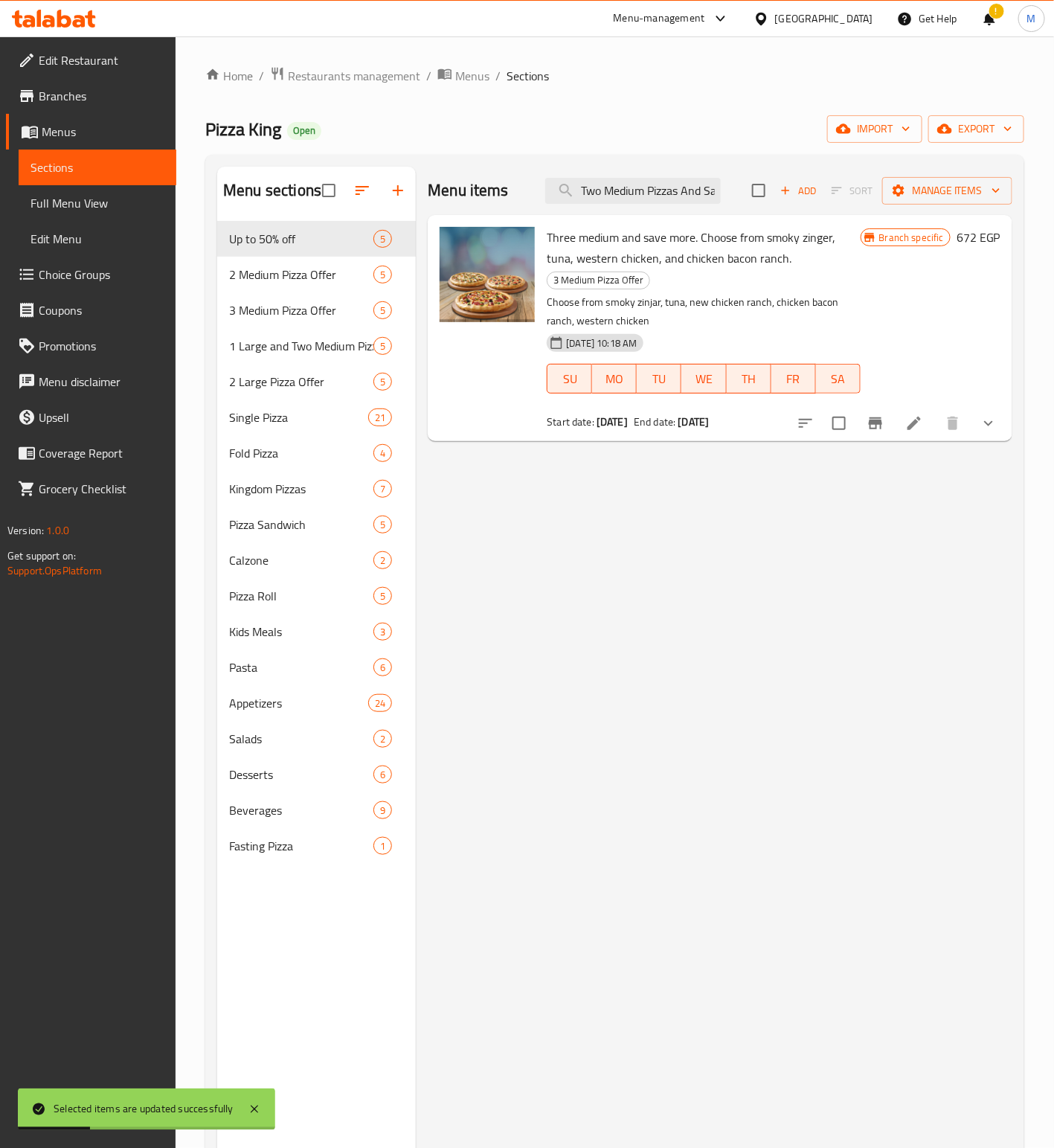
scroll to position [0, 545]
type input "Two Medium Pizzas And Save More. Choose From Zinger Smokey, Tuna, New Chicken R…"
drag, startPoint x: 838, startPoint y: 427, endPoint x: 915, endPoint y: 259, distance: 184.8
click at [839, 424] on input "checkbox" at bounding box center [839, 423] width 31 height 31
checkbox input "true"
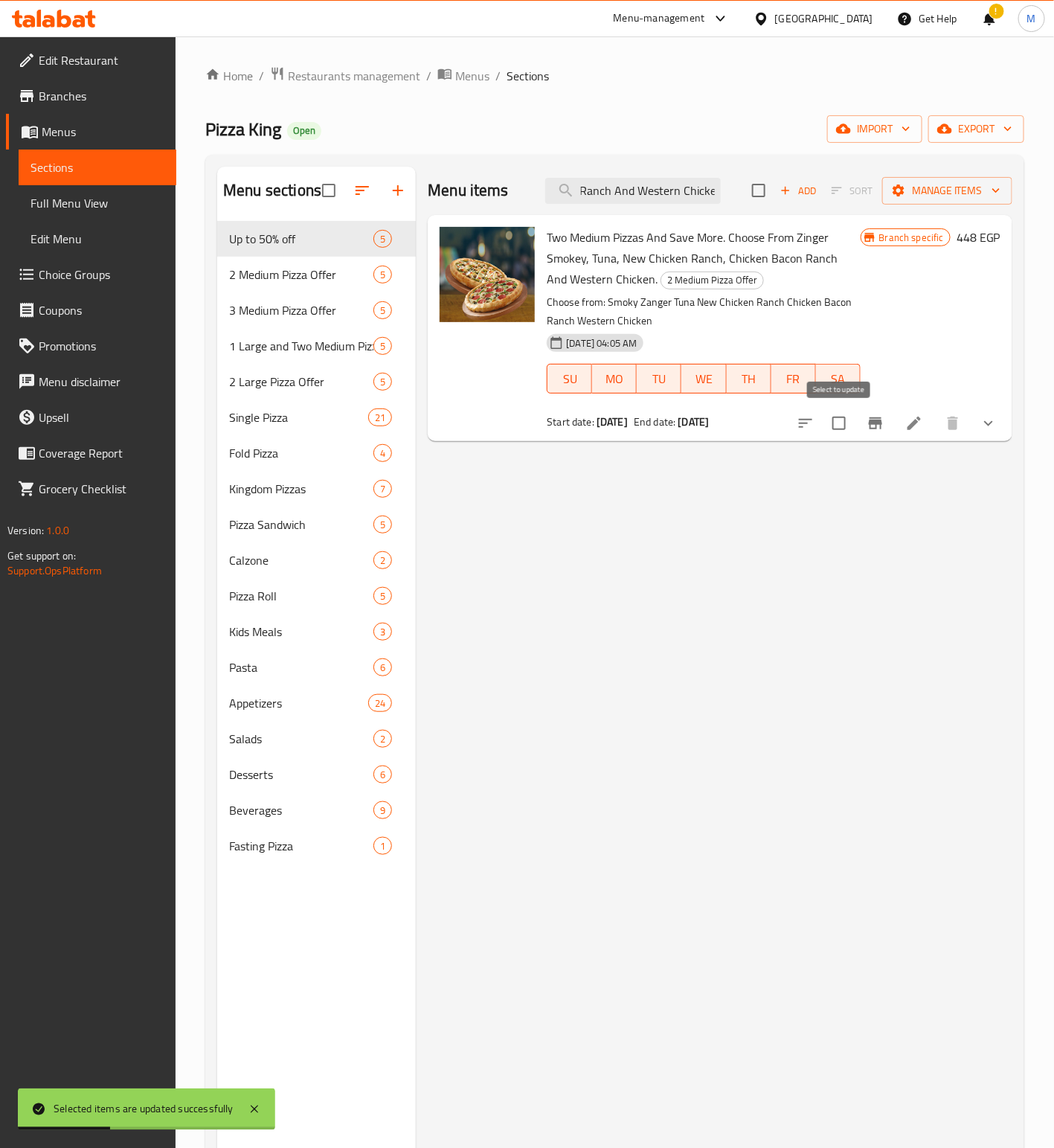
checkbox input "true"
click at [944, 184] on span "Manage items" at bounding box center [947, 191] width 106 height 18
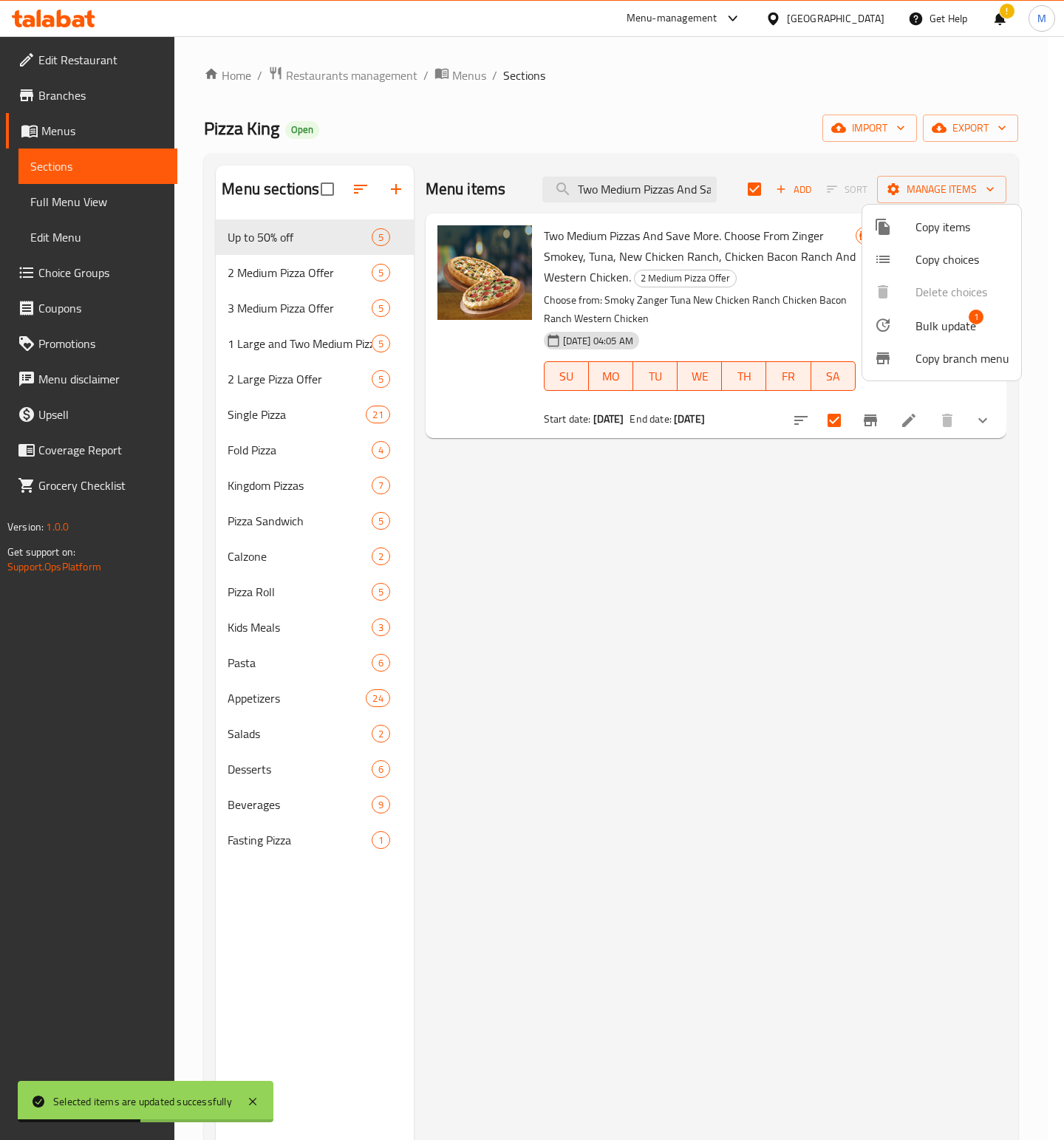
click at [965, 328] on span "Bulk update" at bounding box center [945, 326] width 61 height 18
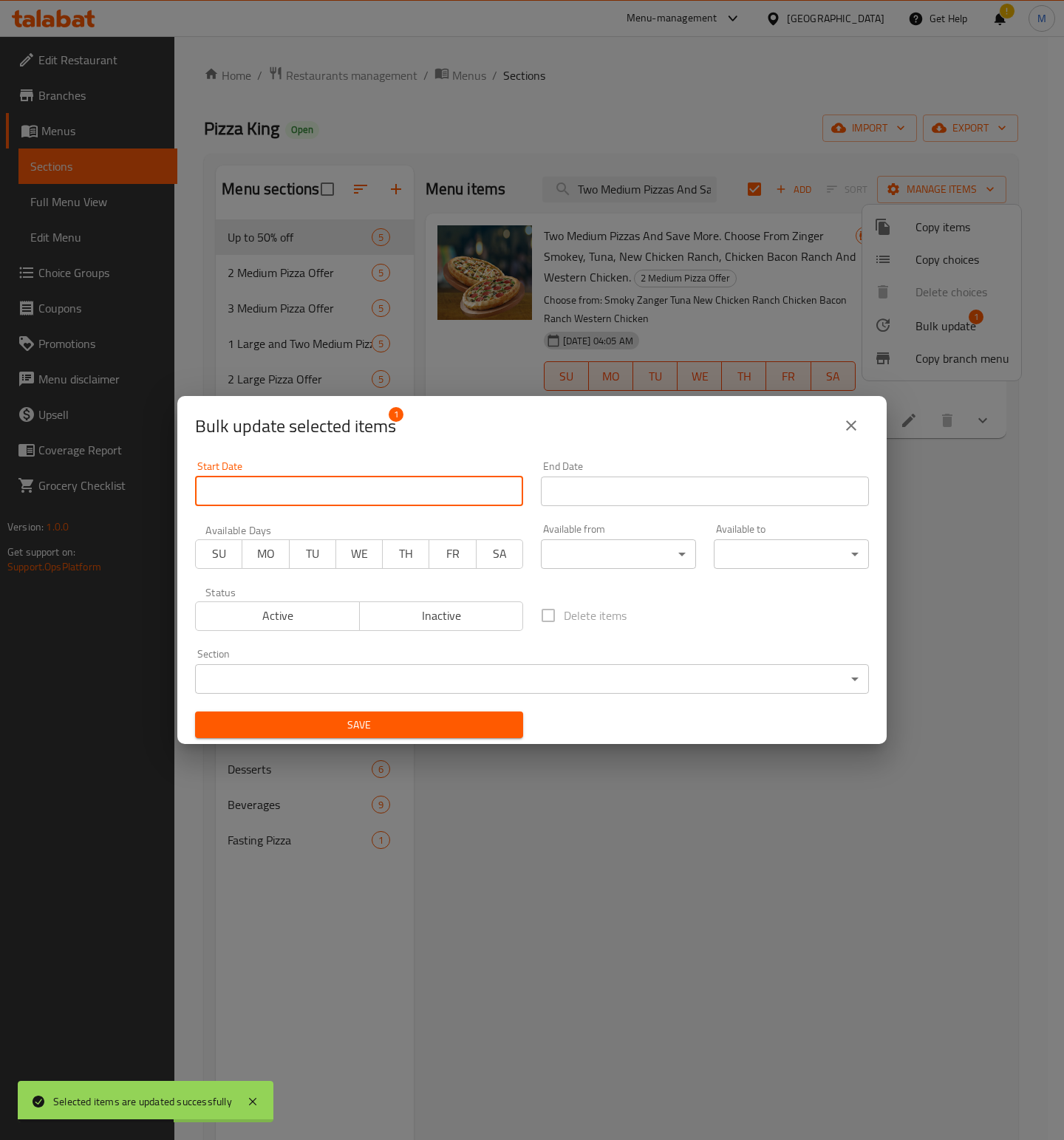
click at [264, 502] on input "Start Date" at bounding box center [359, 491] width 328 height 30
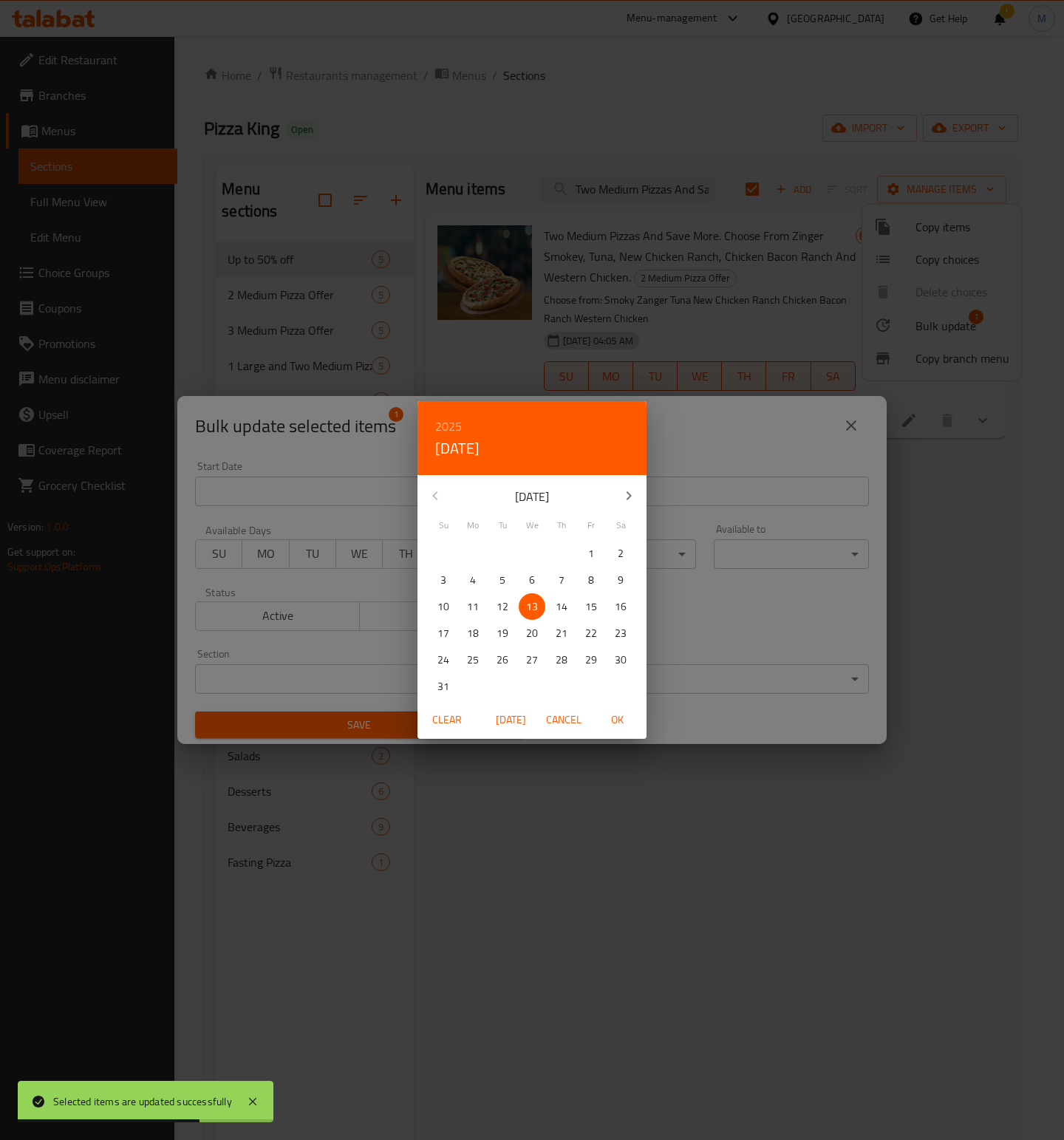
drag, startPoint x: 617, startPoint y: 719, endPoint x: 678, endPoint y: 545, distance: 184.4
click at [617, 718] on span "OK" at bounding box center [617, 720] width 35 height 18
type input "[DATE]"
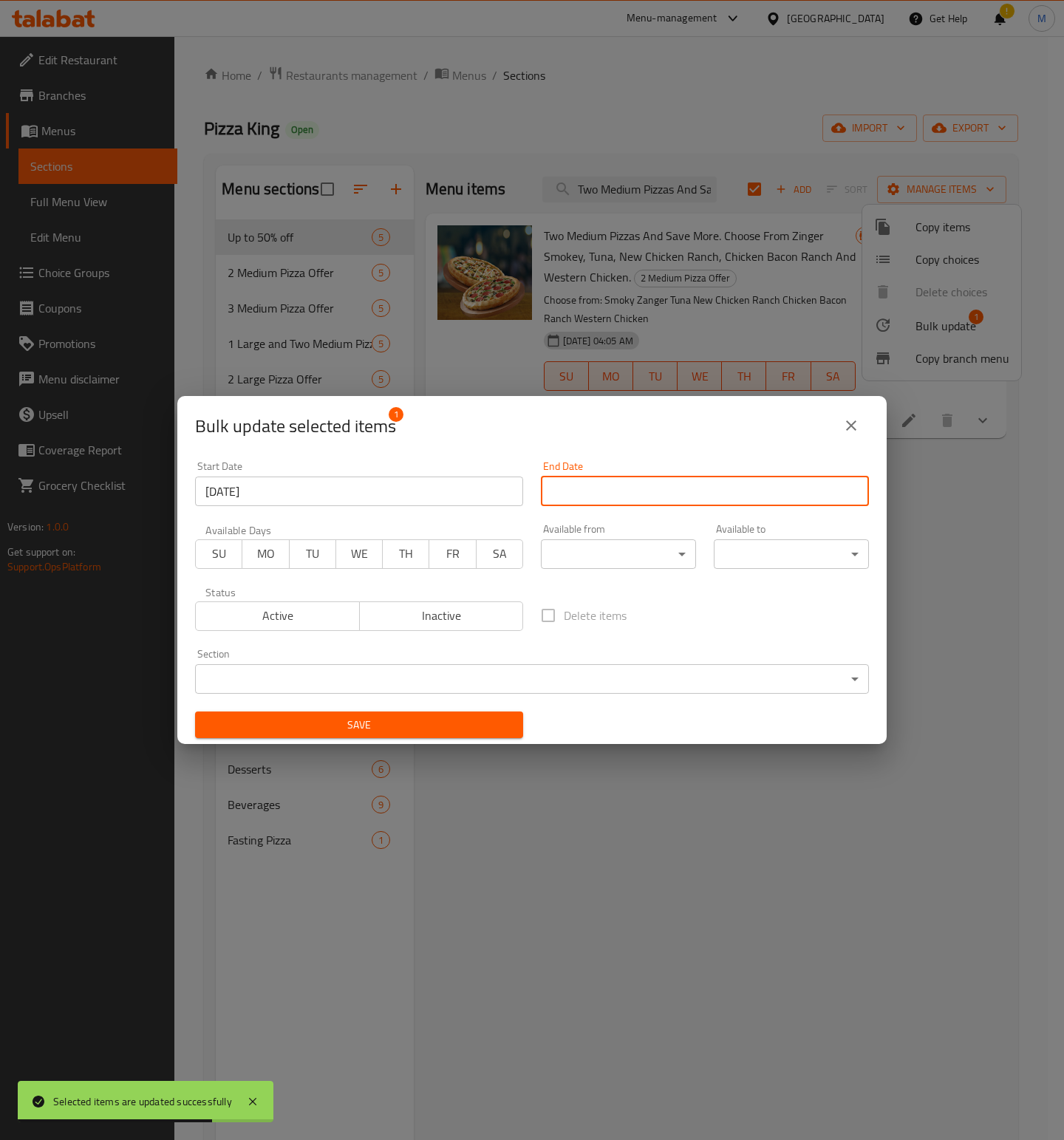
click at [681, 492] on input "Start Date" at bounding box center [705, 491] width 328 height 30
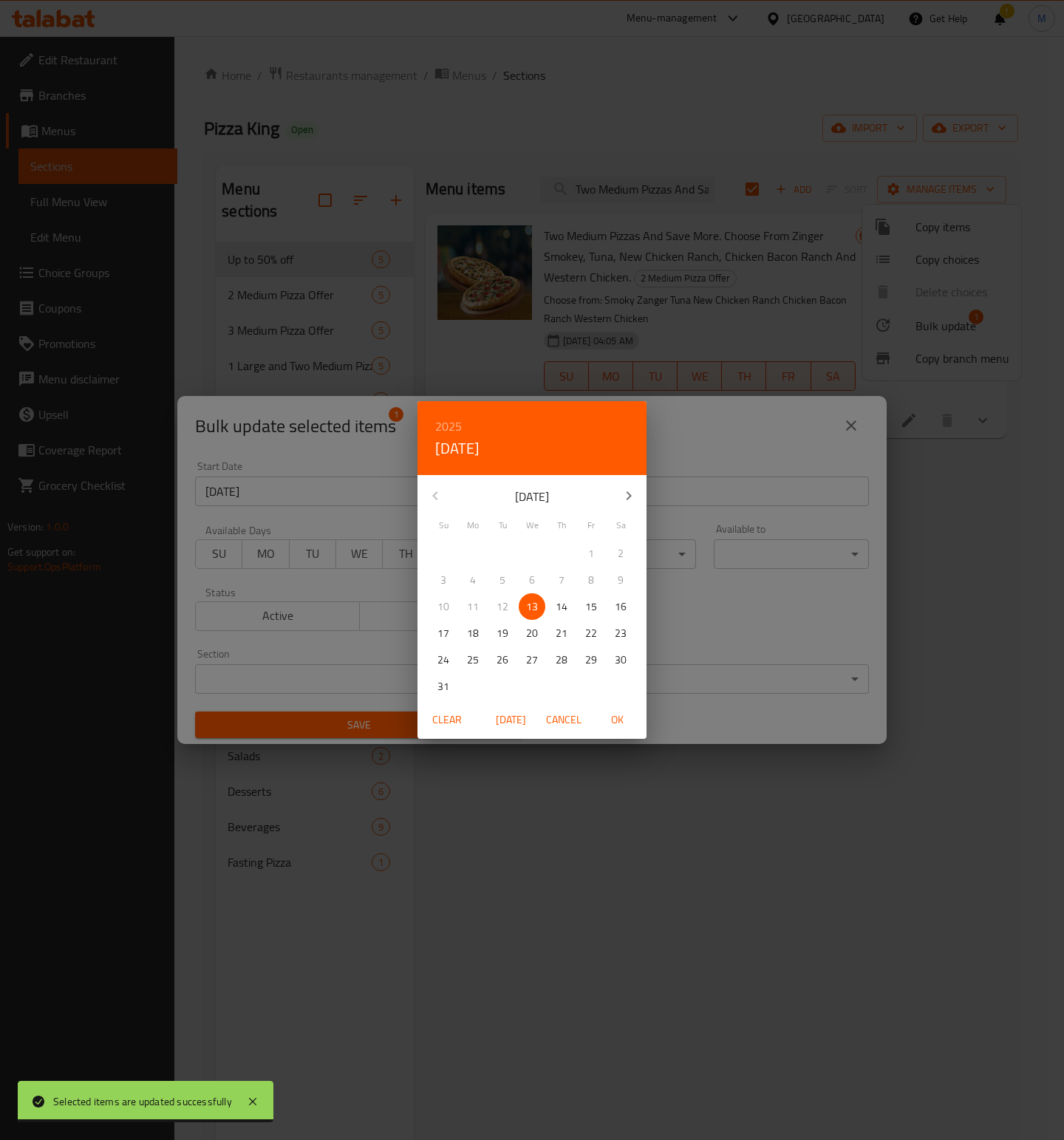
click at [455, 424] on h6 "2025" at bounding box center [448, 426] width 26 height 21
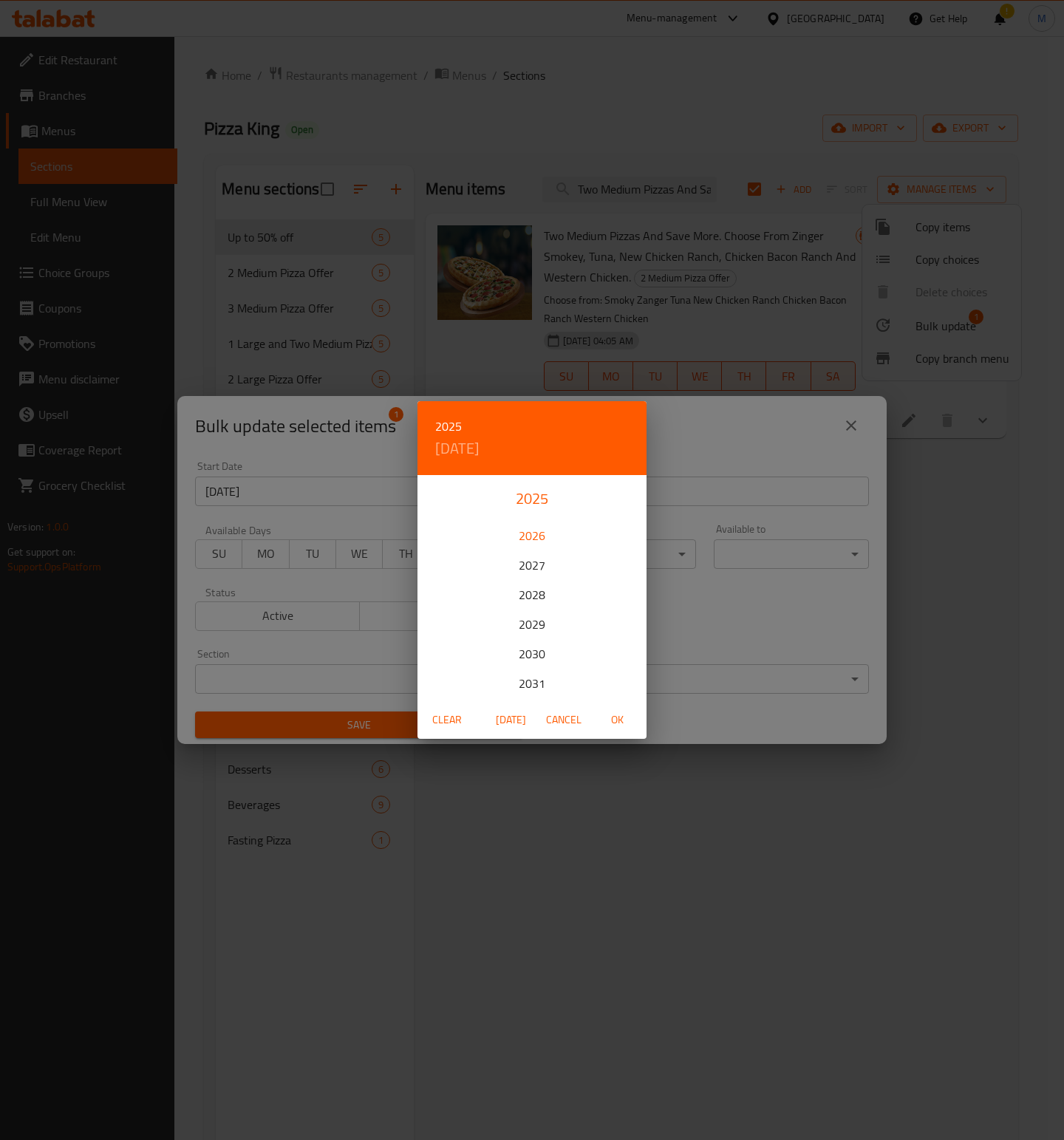
click at [530, 536] on div "2026" at bounding box center [532, 535] width 229 height 30
click at [599, 659] on span "28" at bounding box center [591, 660] width 26 height 18
click at [614, 716] on span "OK" at bounding box center [617, 720] width 35 height 18
type input "[DATE]"
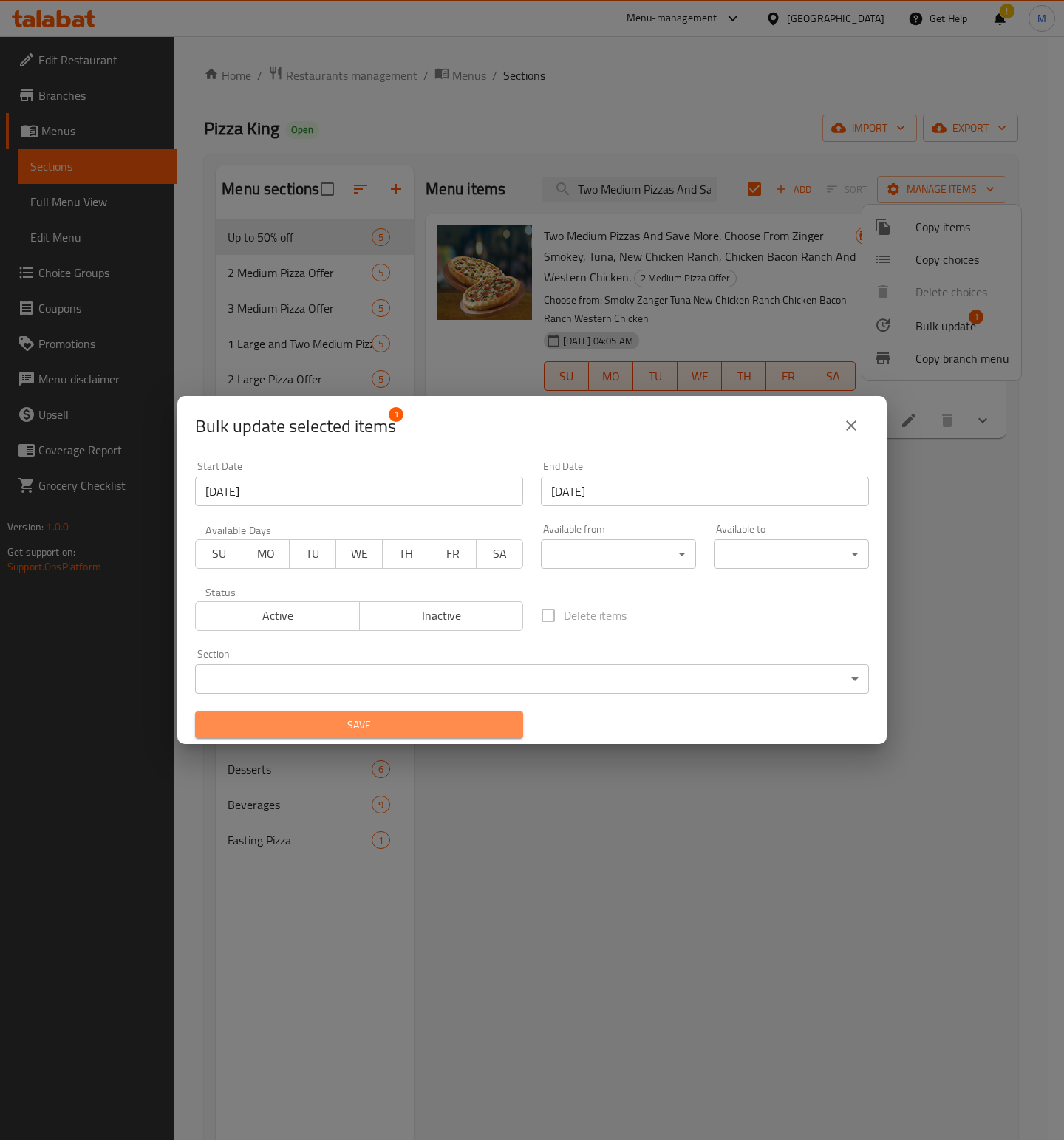
click at [448, 725] on span "Save" at bounding box center [359, 725] width 305 height 18
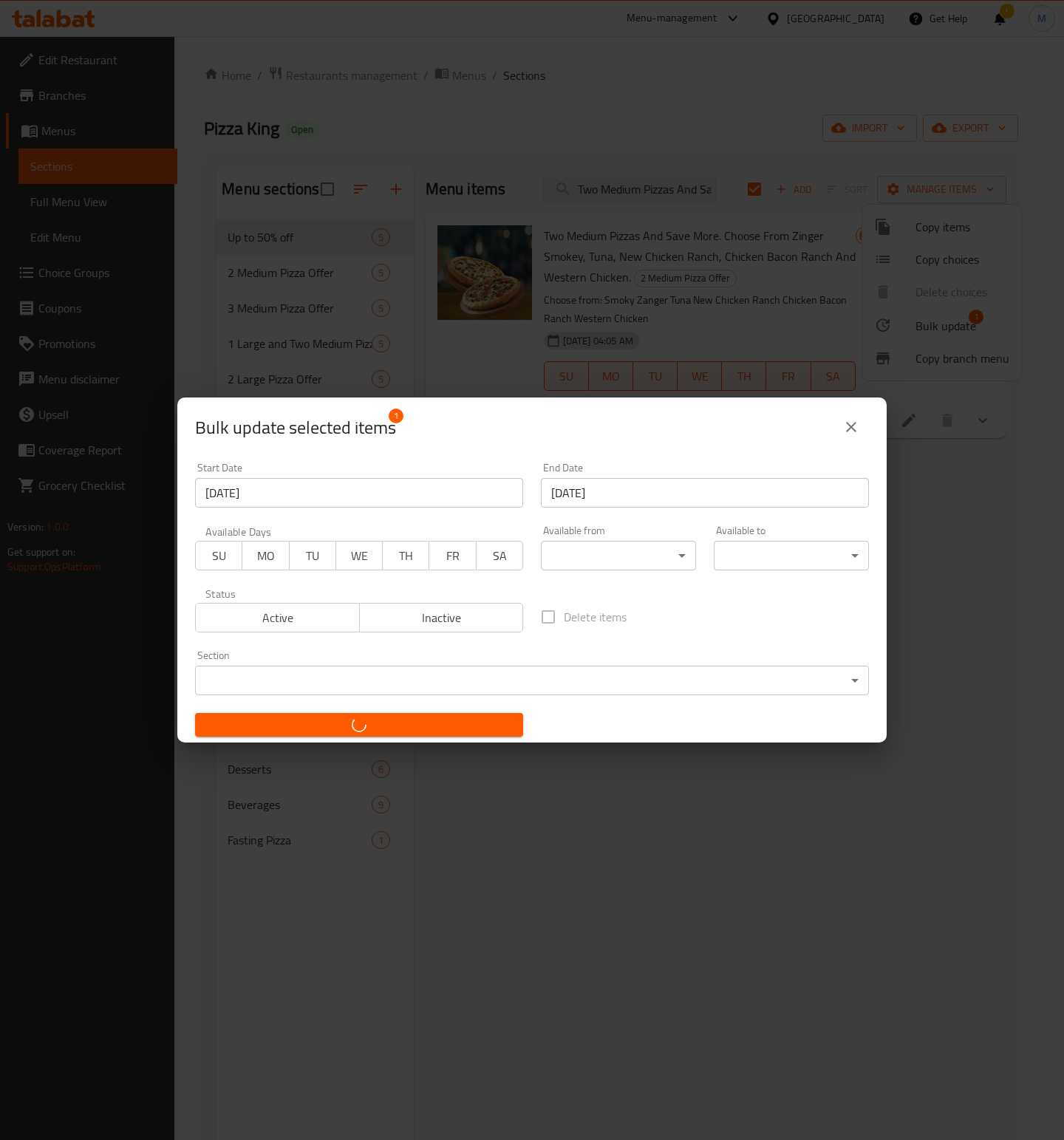
checkbox input "false"
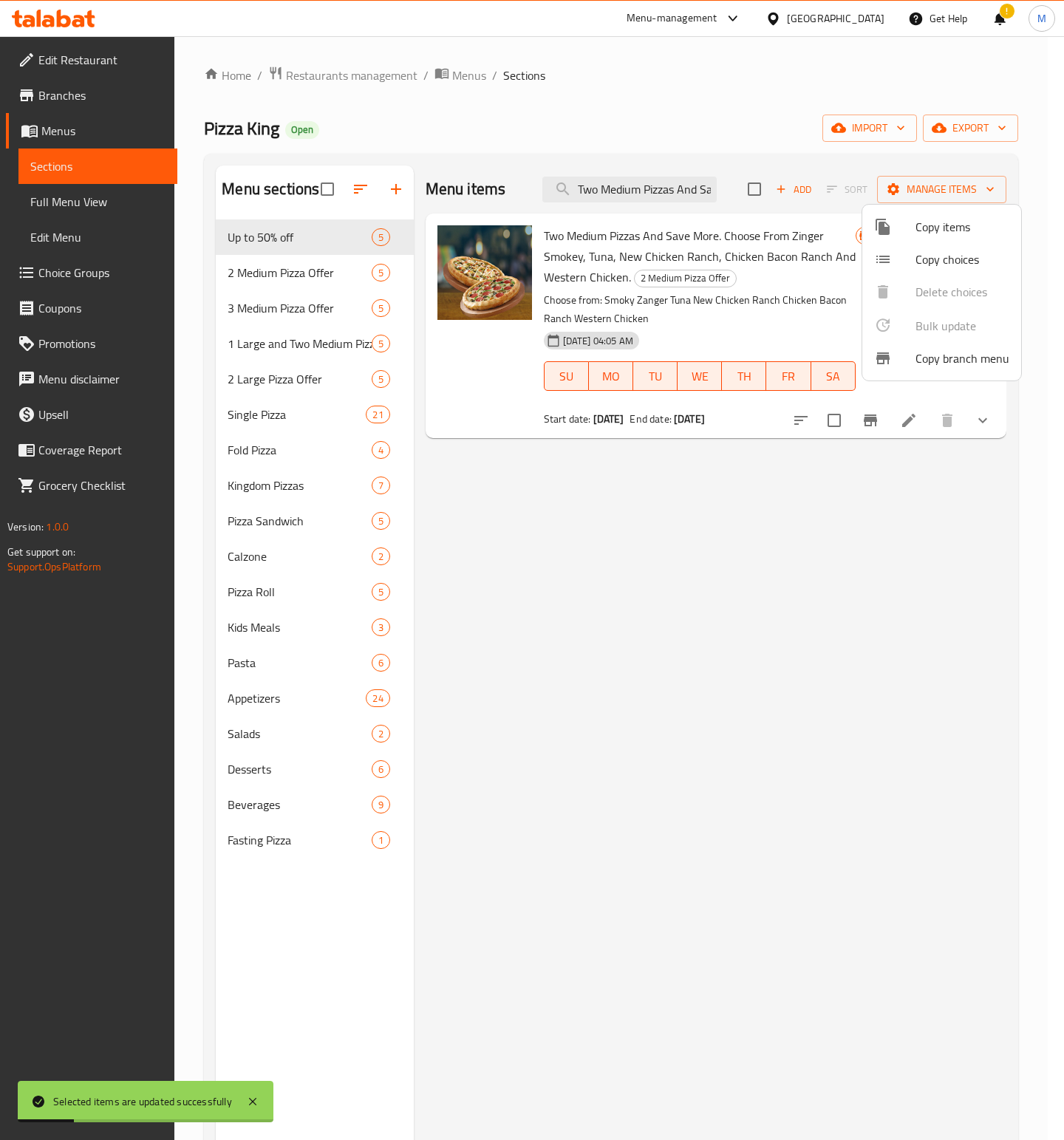
click at [599, 202] on div at bounding box center [532, 570] width 1064 height 1140
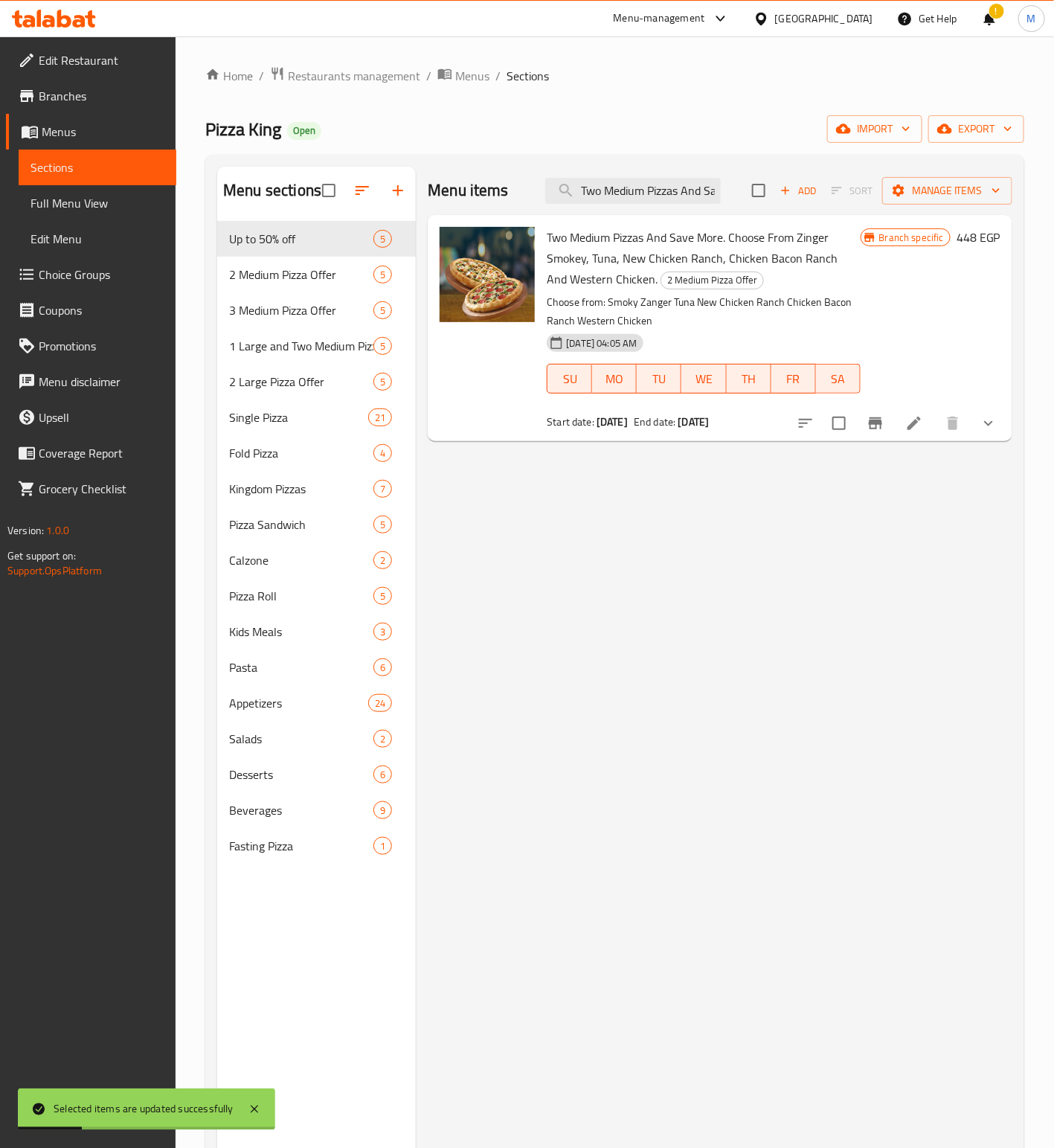
click at [603, 204] on input "Two Medium Pizzas And Save More. Choose From Zinger Smokey, Tuna, New Chicken R…" at bounding box center [633, 191] width 175 height 26
click at [603, 201] on input "Two Medium Pizzas And Save More. Choose From Zinger Smokey, Tuna, New Chicken R…" at bounding box center [633, 191] width 175 height 26
paste input "large pizzas and save more. Choose from Crispy Shrimp Pizza, Shrimp, Seafood, o…"
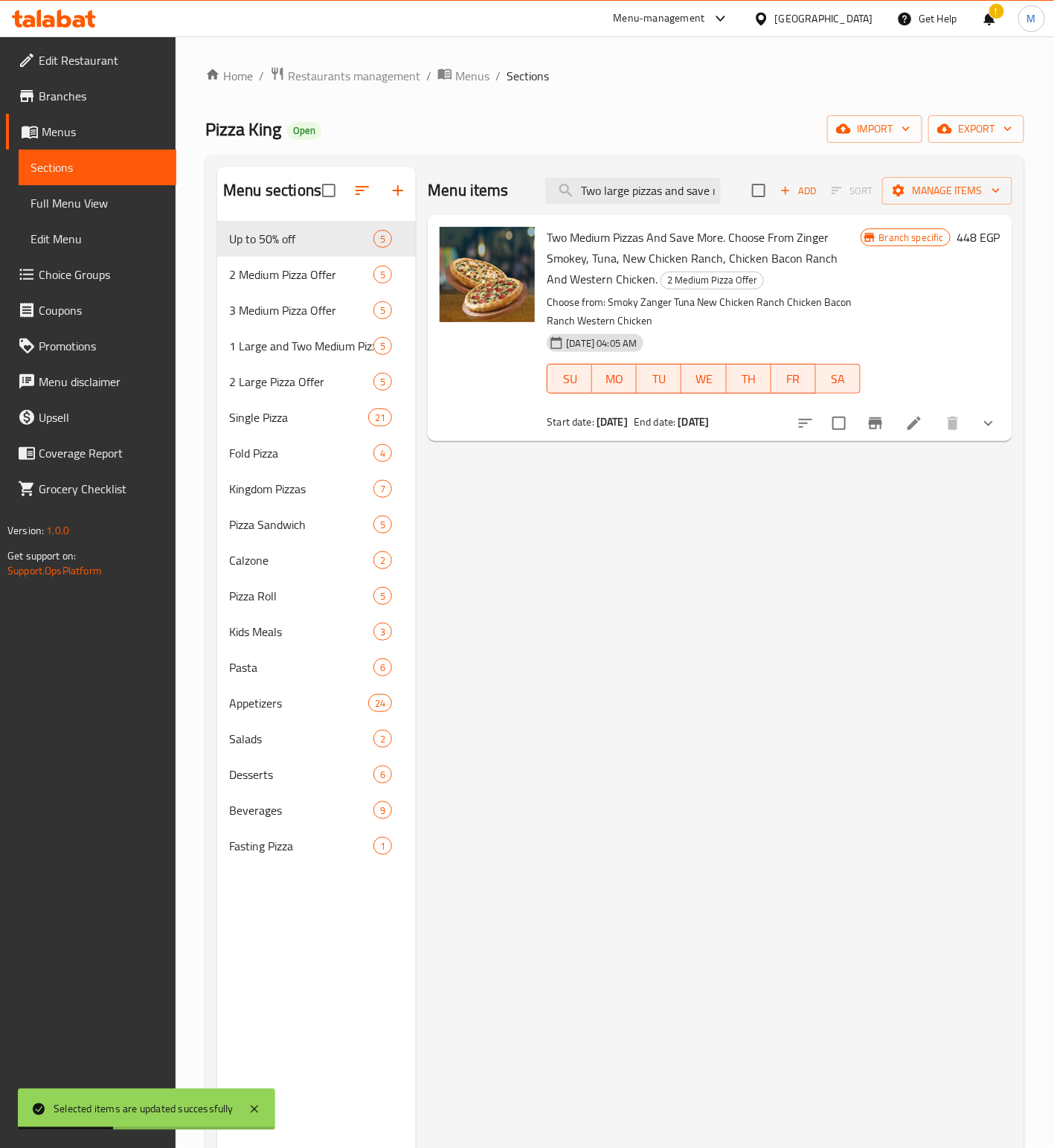
scroll to position [0, 377]
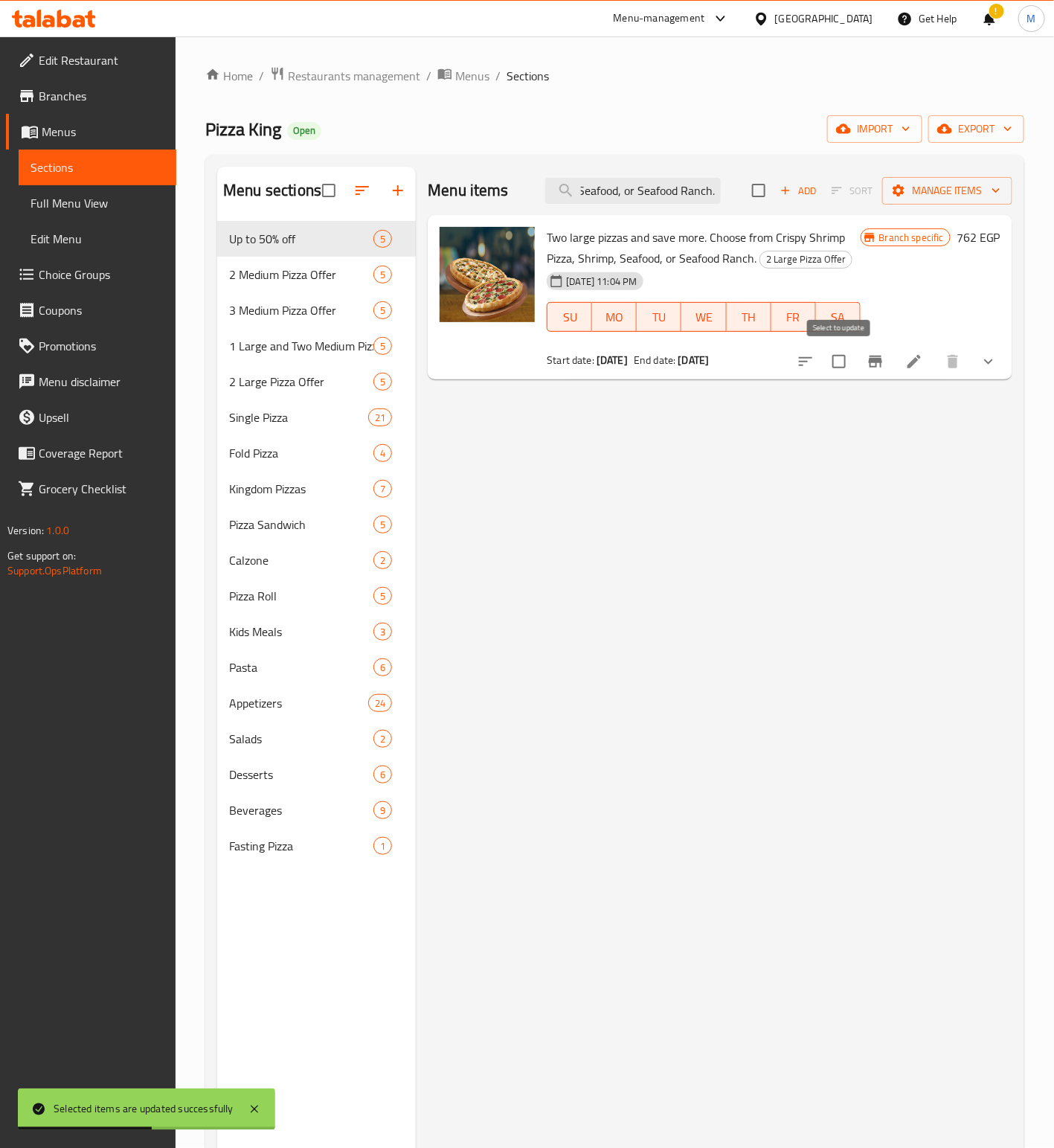
type input "Two large pizzas and save more. Choose from Crispy Shrimp Pizza, Shrimp, Seafoo…"
click at [839, 363] on input "checkbox" at bounding box center [839, 362] width 31 height 31
checkbox input "true"
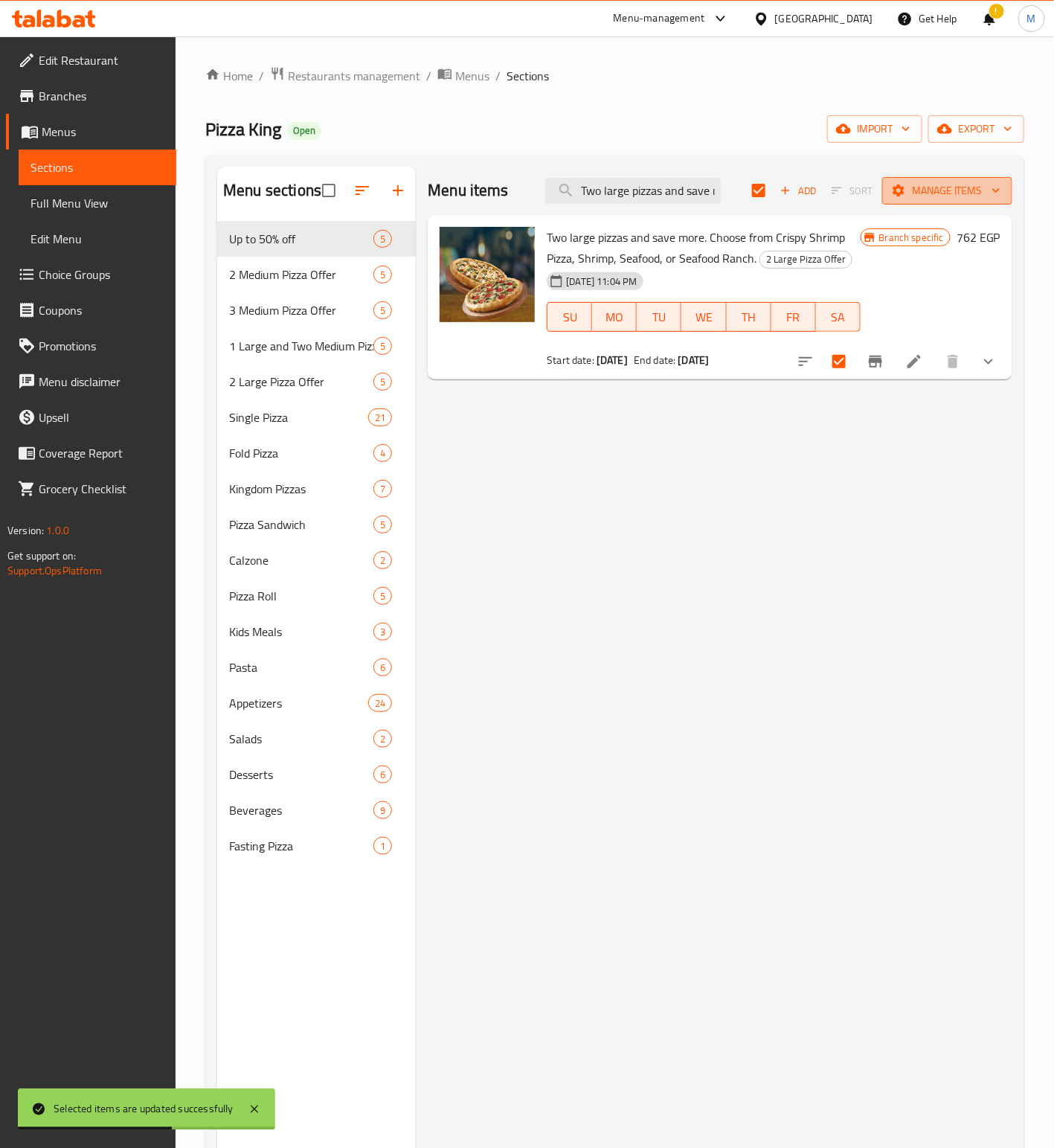
click at [940, 182] on span "Manage items" at bounding box center [947, 191] width 106 height 18
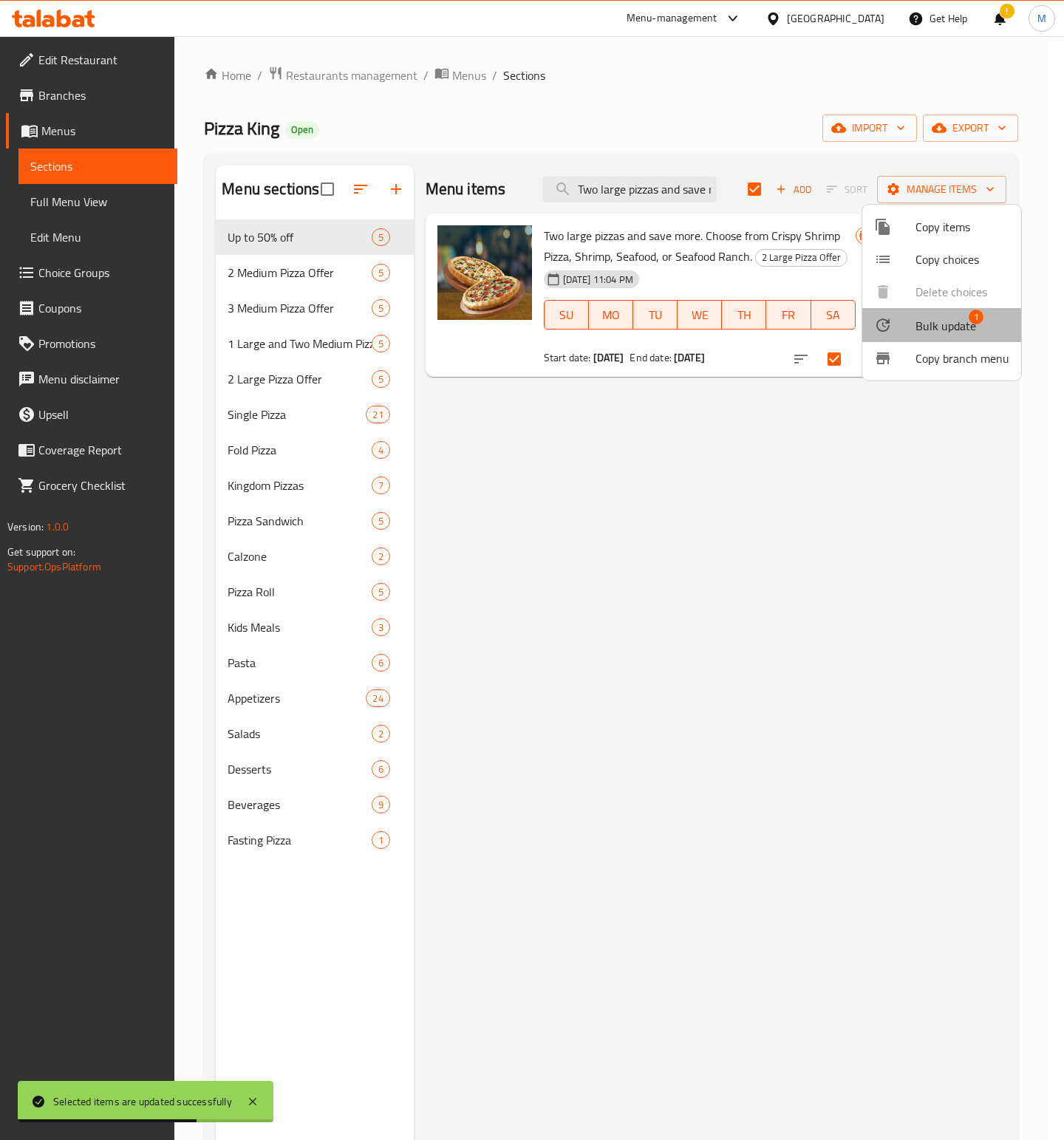
click at [962, 317] on span "Bulk update" at bounding box center [945, 326] width 61 height 18
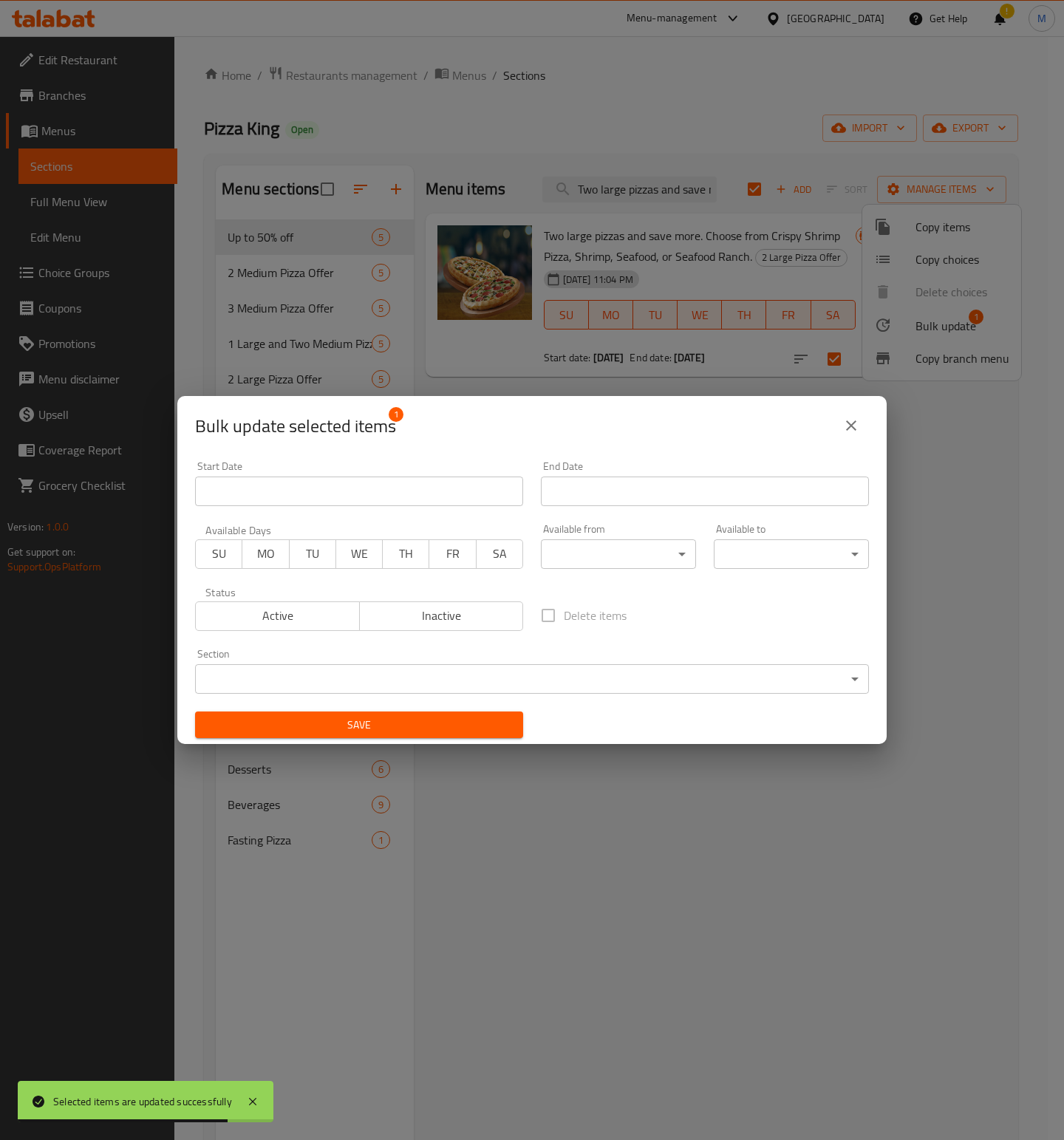
click at [304, 486] on input "Start Date" at bounding box center [359, 491] width 328 height 30
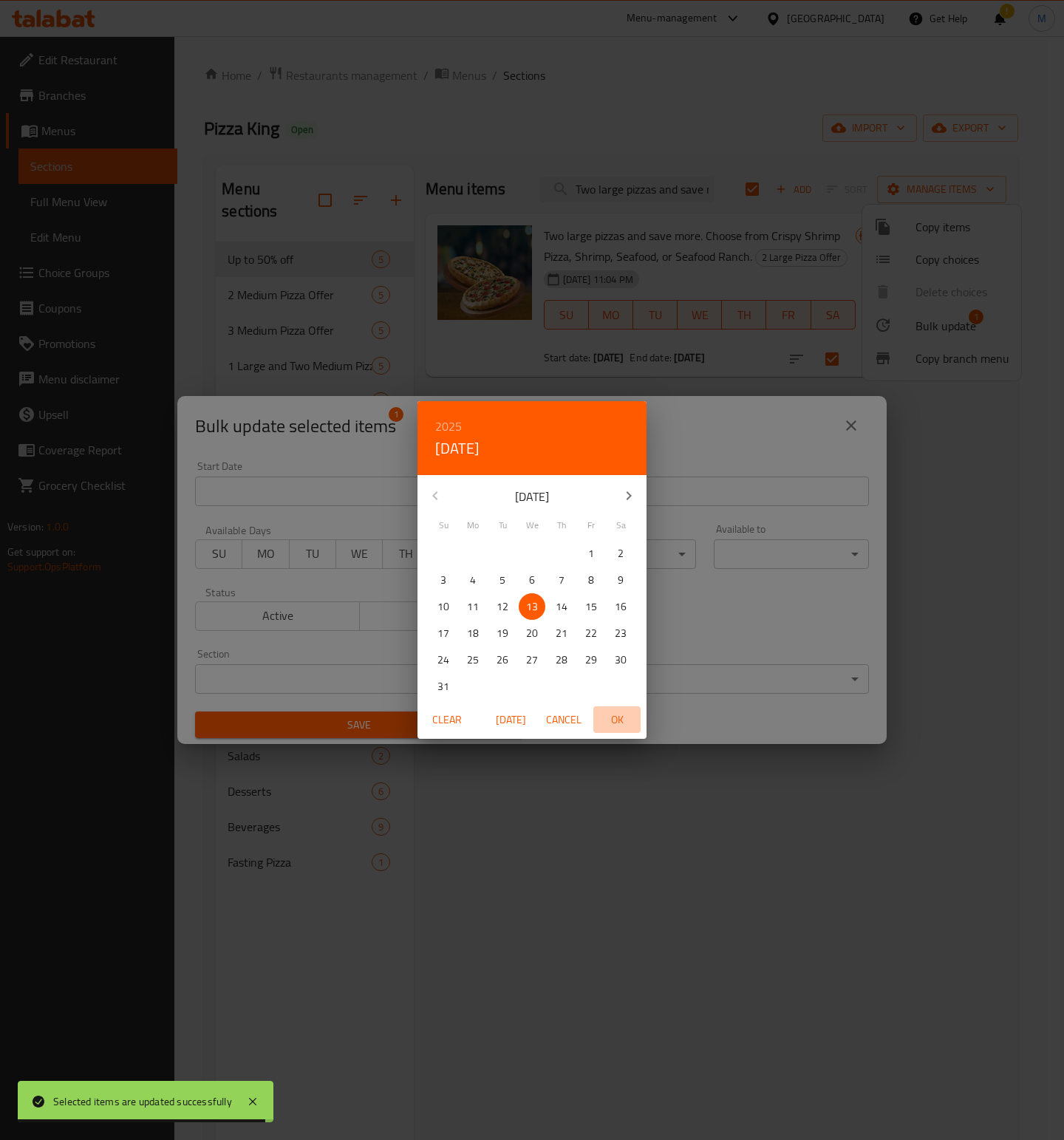
click at [620, 714] on span "OK" at bounding box center [617, 720] width 35 height 18
type input "[DATE]"
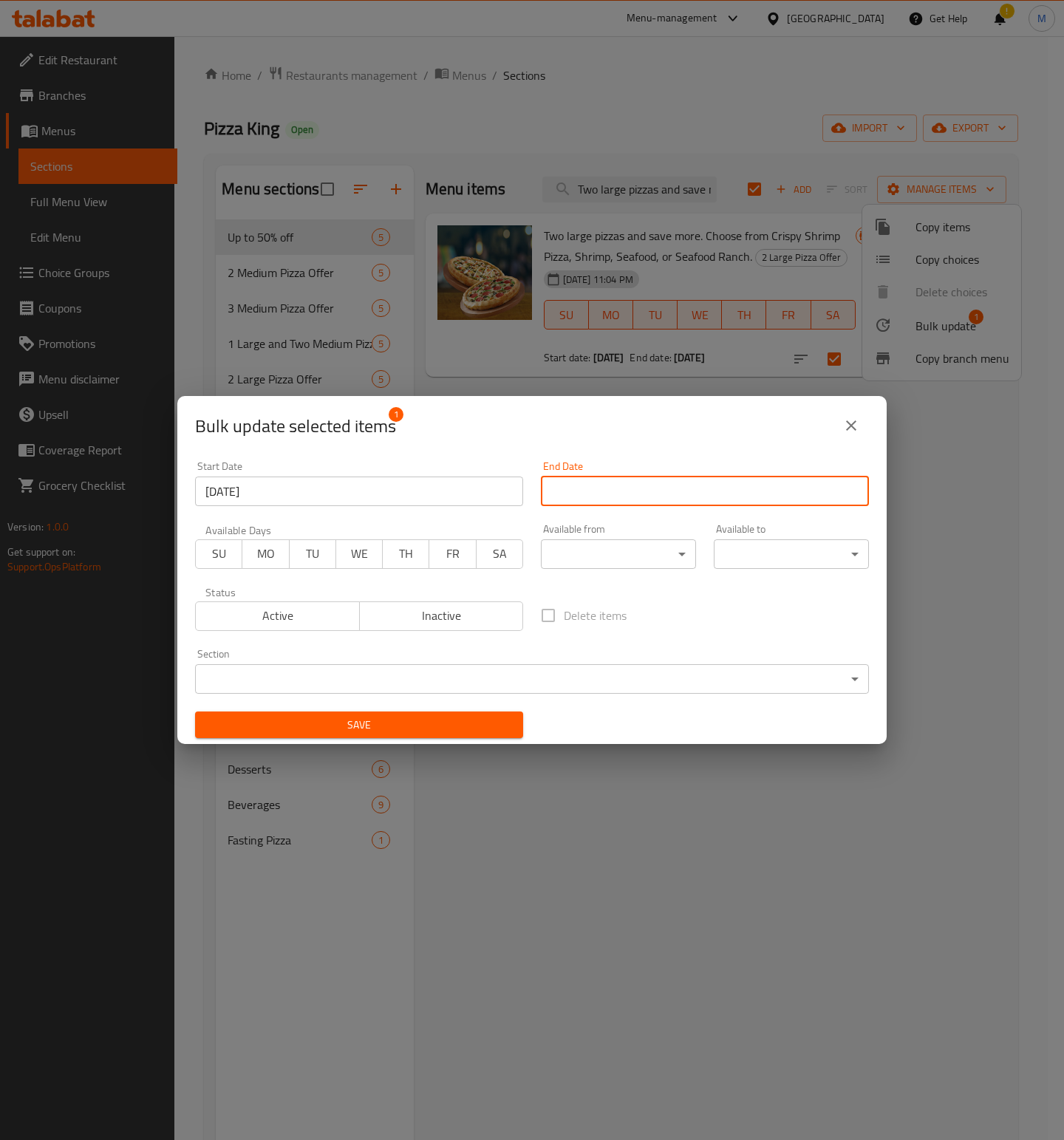
click at [675, 485] on input "Start Date" at bounding box center [705, 491] width 328 height 30
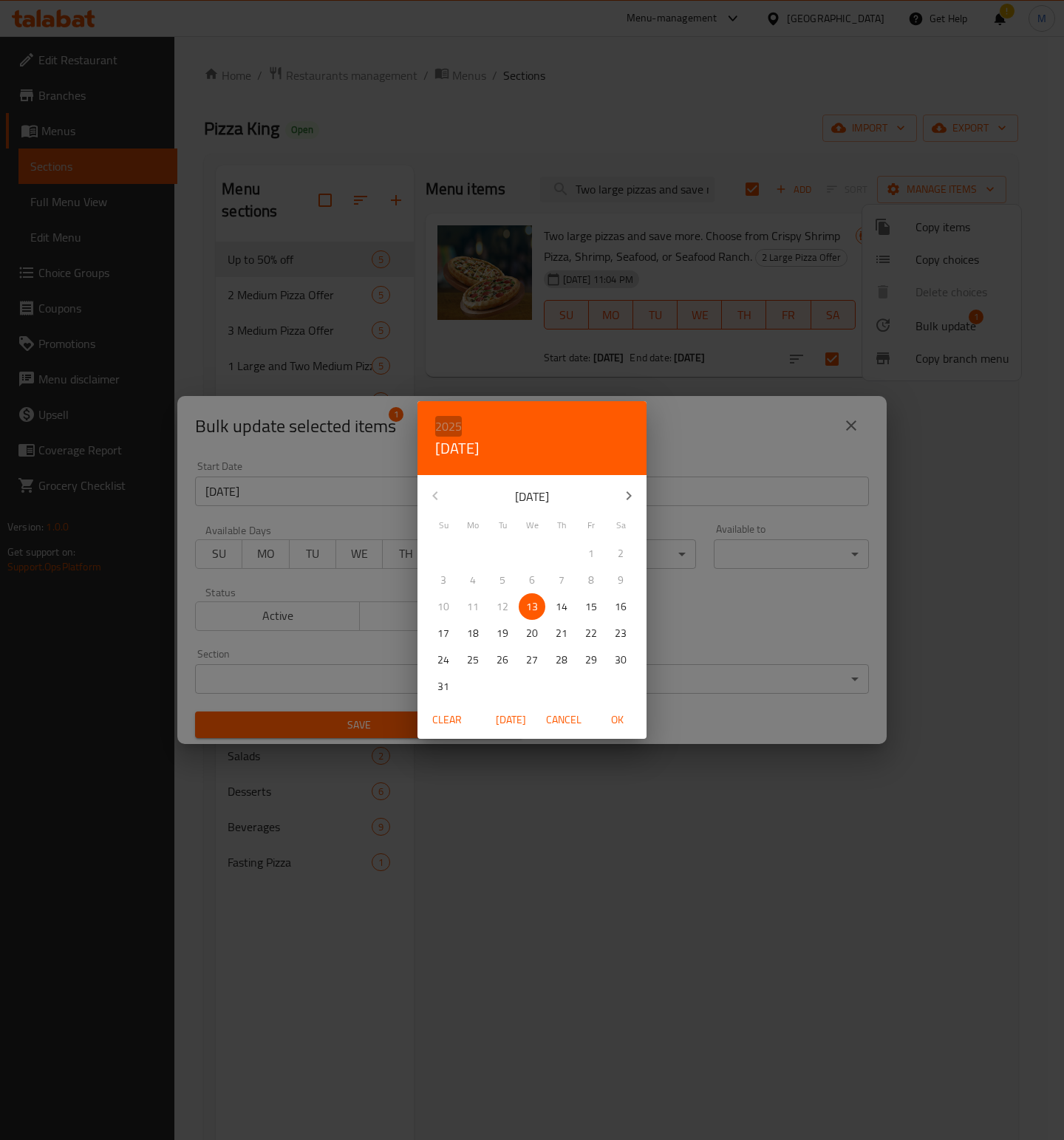
click at [450, 424] on h6 "2025" at bounding box center [448, 426] width 26 height 21
click at [532, 534] on div "2026" at bounding box center [532, 535] width 229 height 30
click at [591, 660] on p "28" at bounding box center [591, 660] width 12 height 18
click at [625, 716] on span "OK" at bounding box center [617, 720] width 35 height 18
type input "[DATE]"
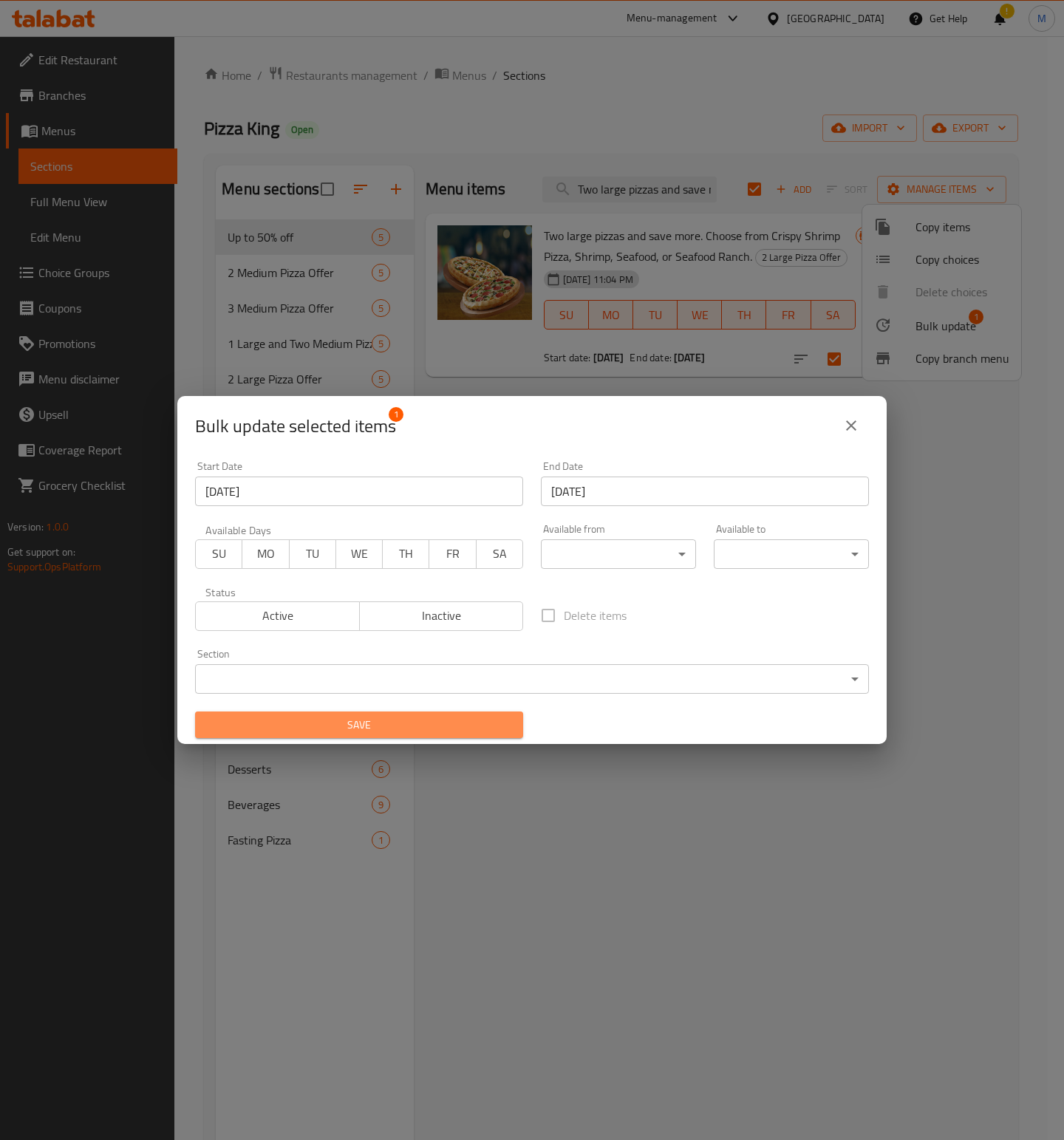
click at [451, 723] on span "Save" at bounding box center [359, 725] width 305 height 18
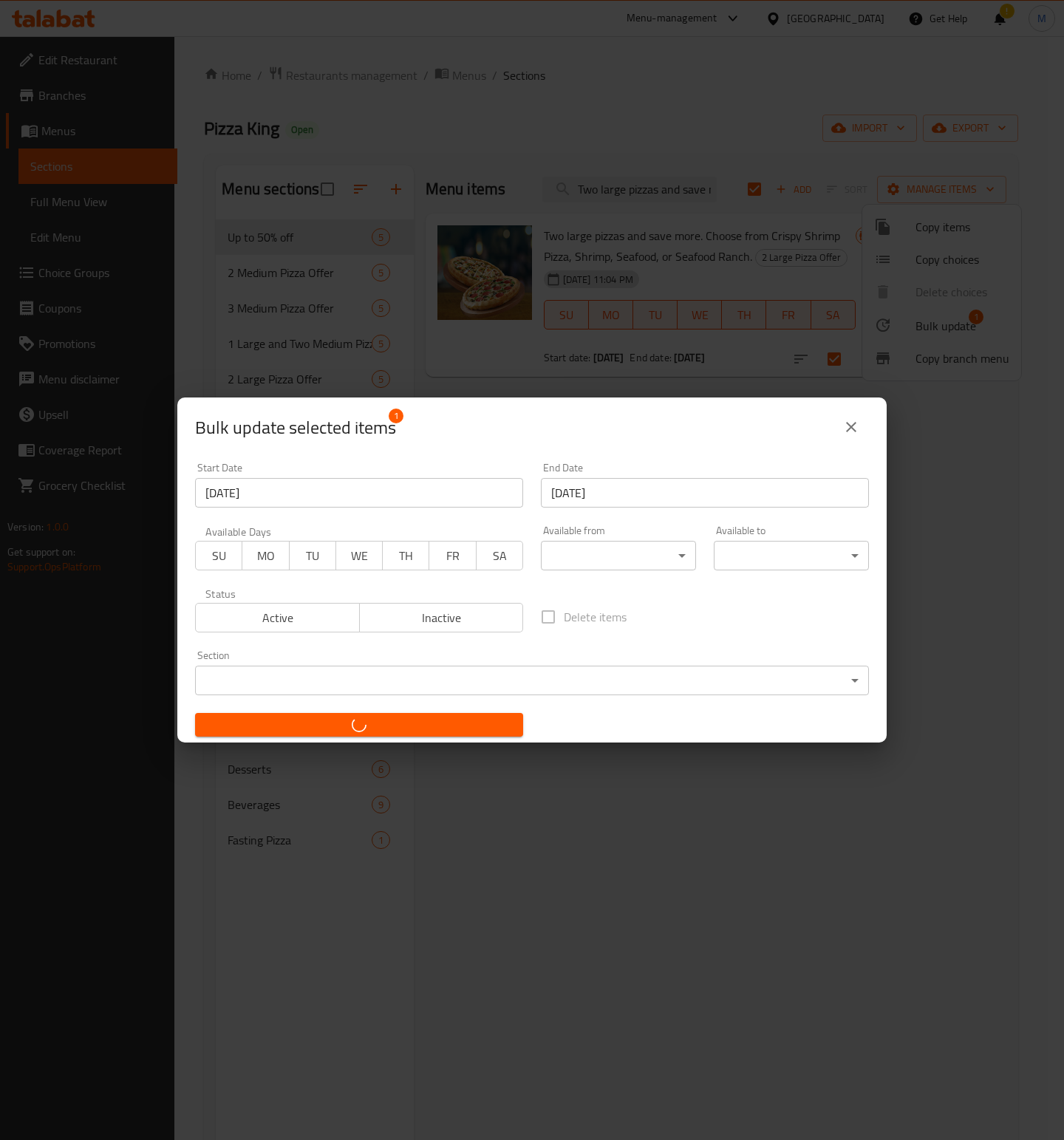
checkbox input "false"
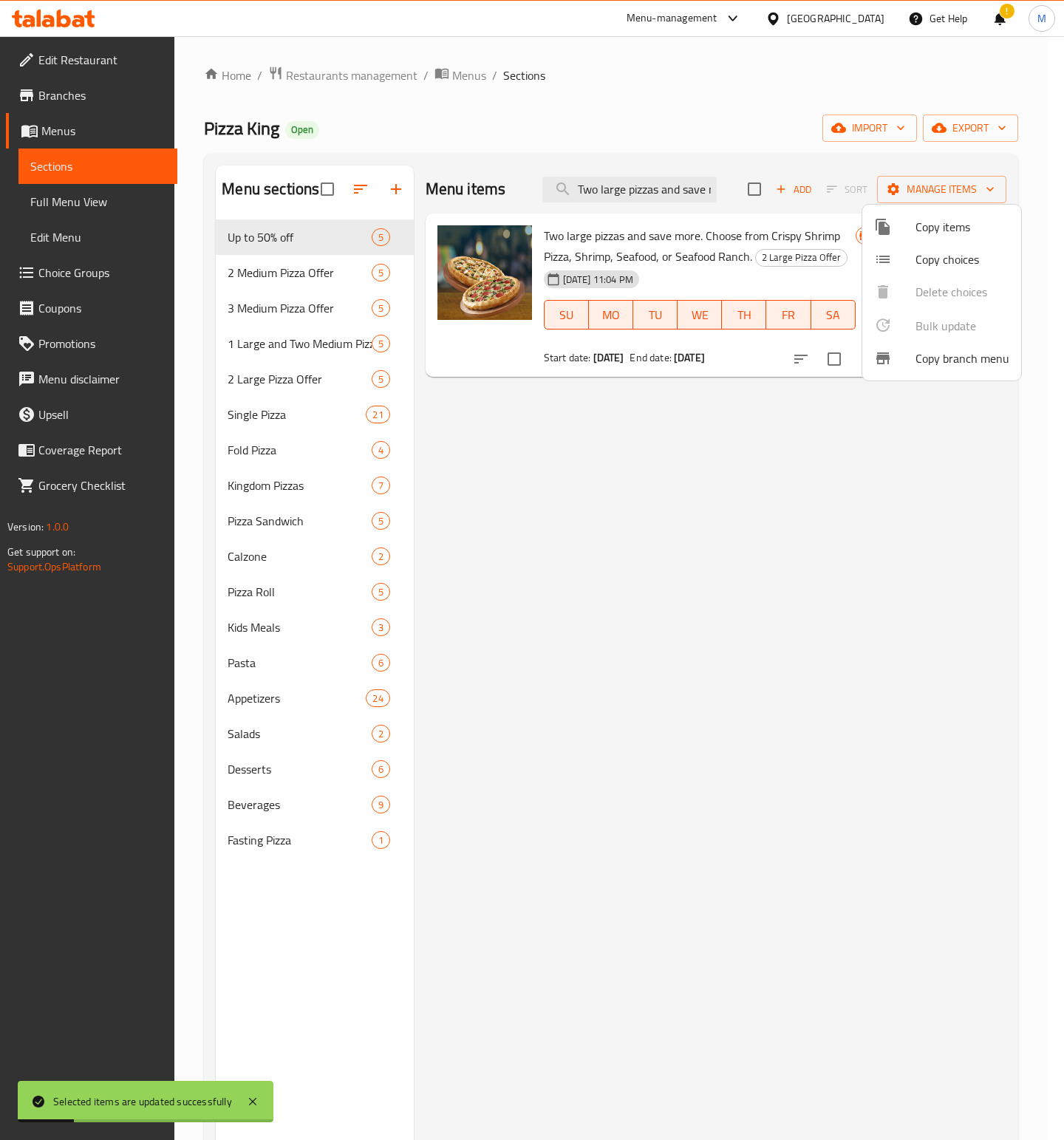
click at [655, 184] on div at bounding box center [532, 570] width 1064 height 1140
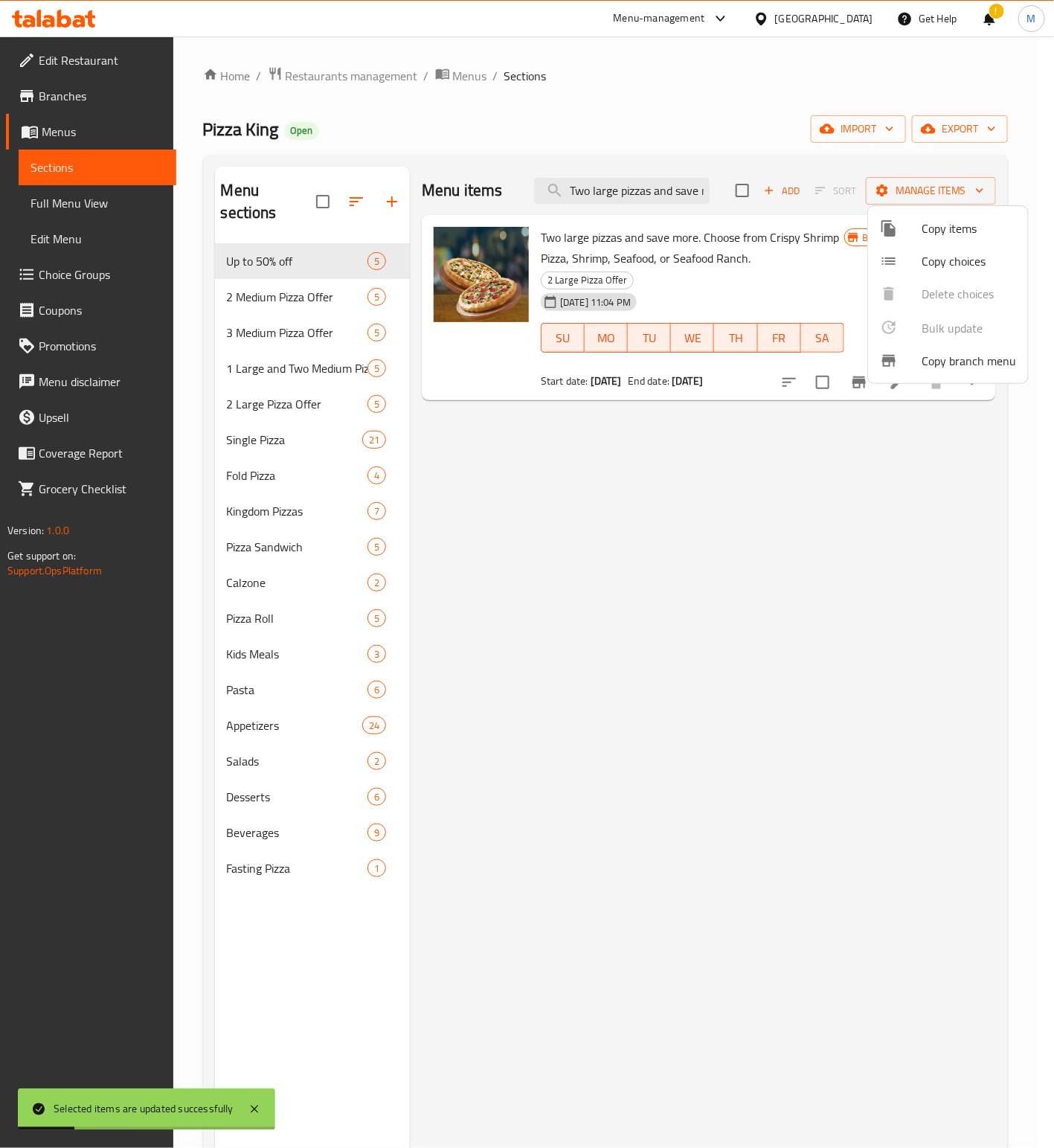
click at [659, 185] on input "Two large pizzas and save more. Choose from Crispy Shrimp Pizza, Shrimp, Seafoo…" at bounding box center [622, 191] width 175 height 26
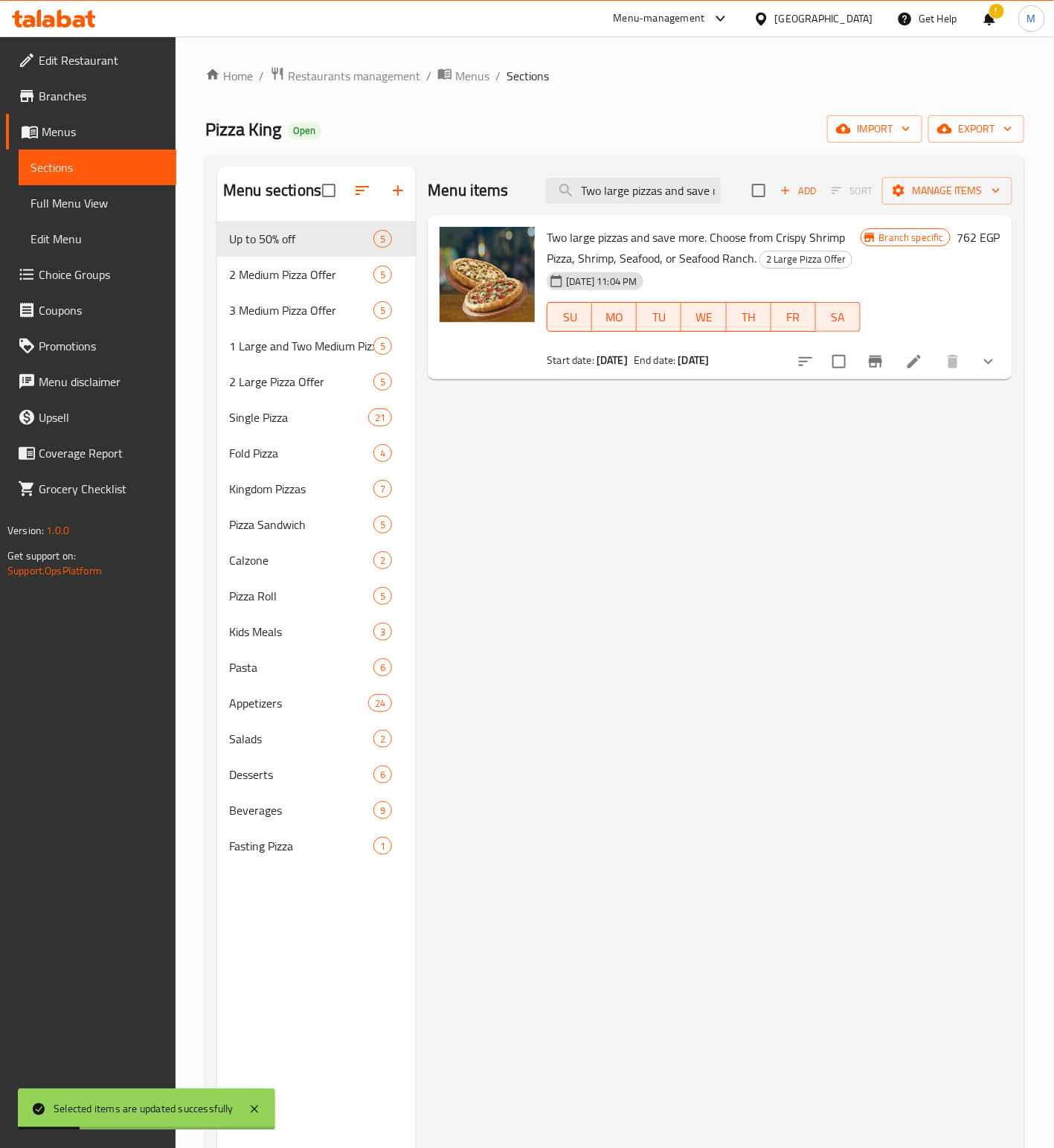
click at [659, 185] on input "Two large pizzas and save more. Choose from Crispy Shrimp Pizza, Shrimp, Seafoo…" at bounding box center [633, 191] width 175 height 26
paste input "medium"
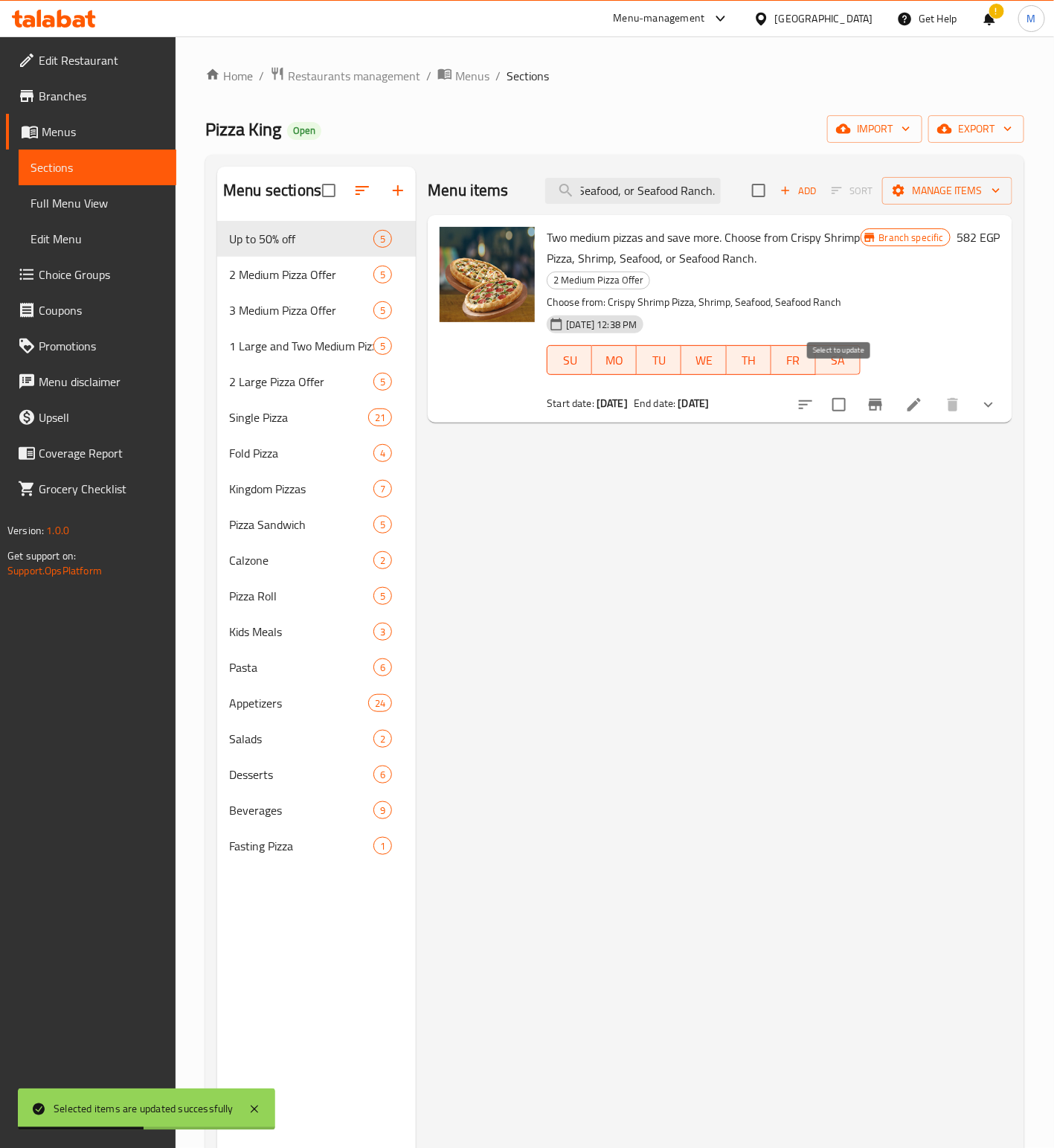
type input "Two medium pizzas and save more. Choose from Crispy Shrimp Pizza, Shrimp, Seafo…"
click at [844, 389] on input "checkbox" at bounding box center [839, 405] width 31 height 31
checkbox input "true"
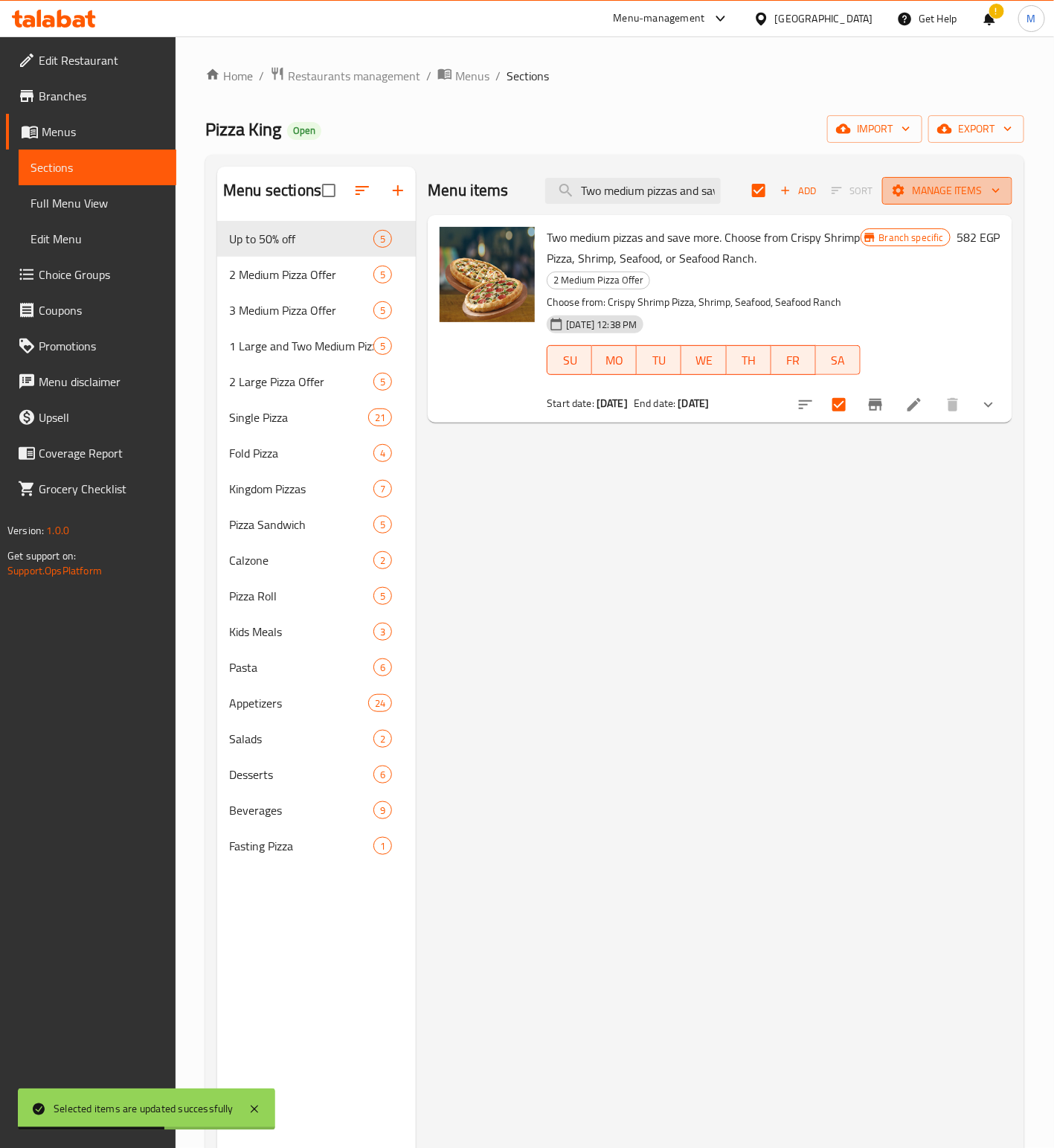
click at [956, 184] on span "Manage items" at bounding box center [947, 191] width 106 height 18
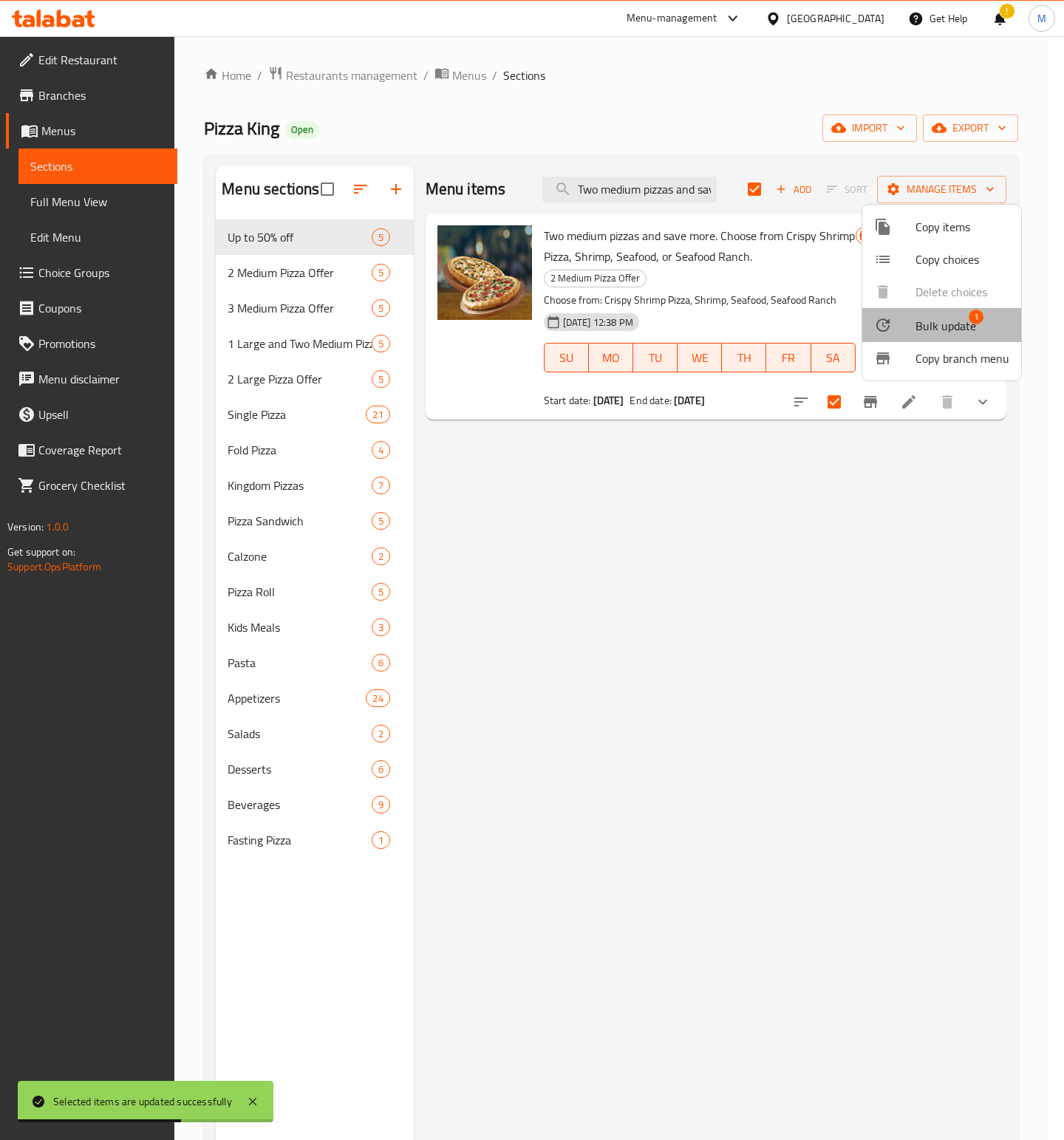
click at [944, 320] on span "Bulk update" at bounding box center [945, 326] width 61 height 18
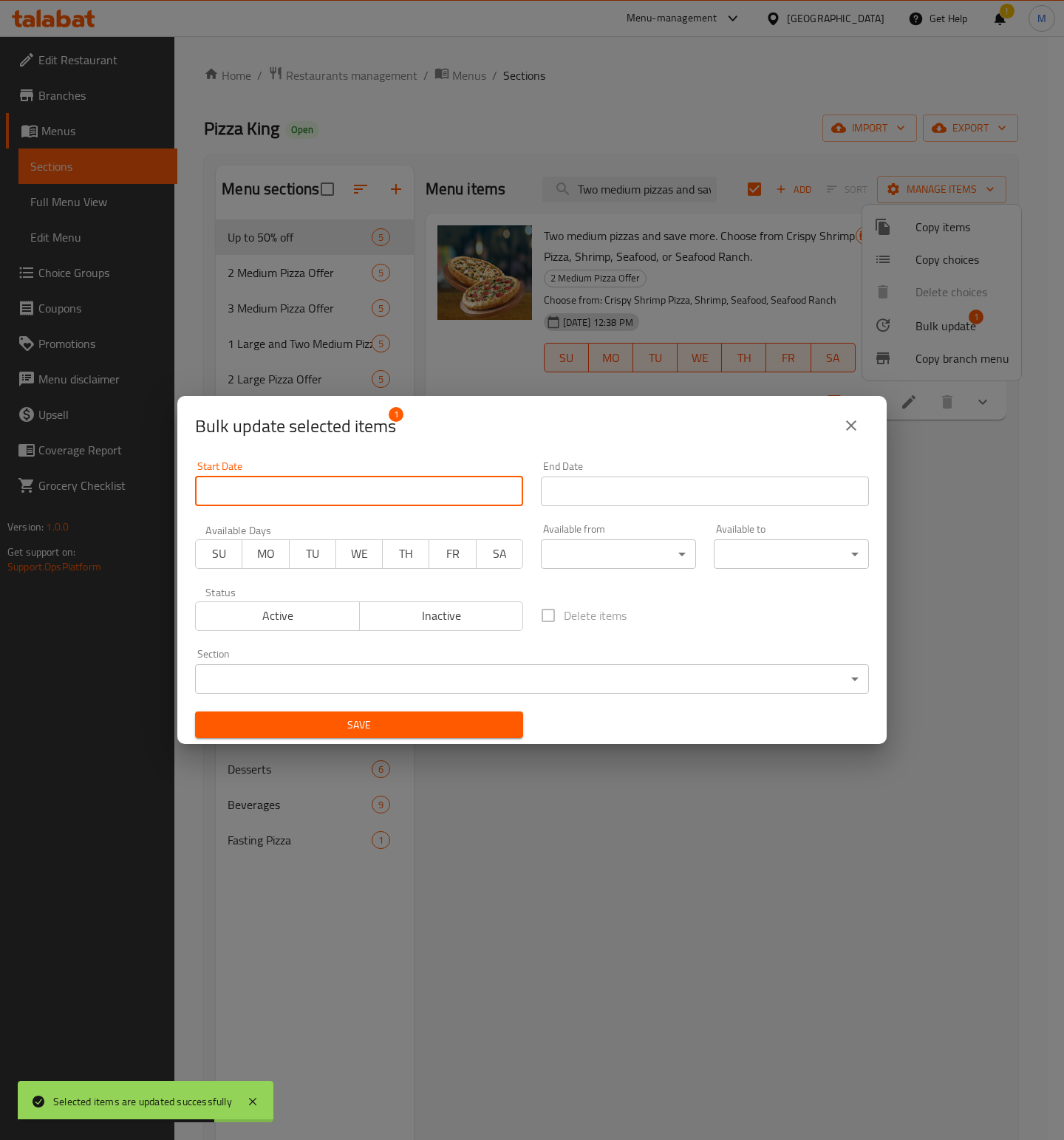
click at [259, 476] on input "Start Date" at bounding box center [359, 491] width 328 height 30
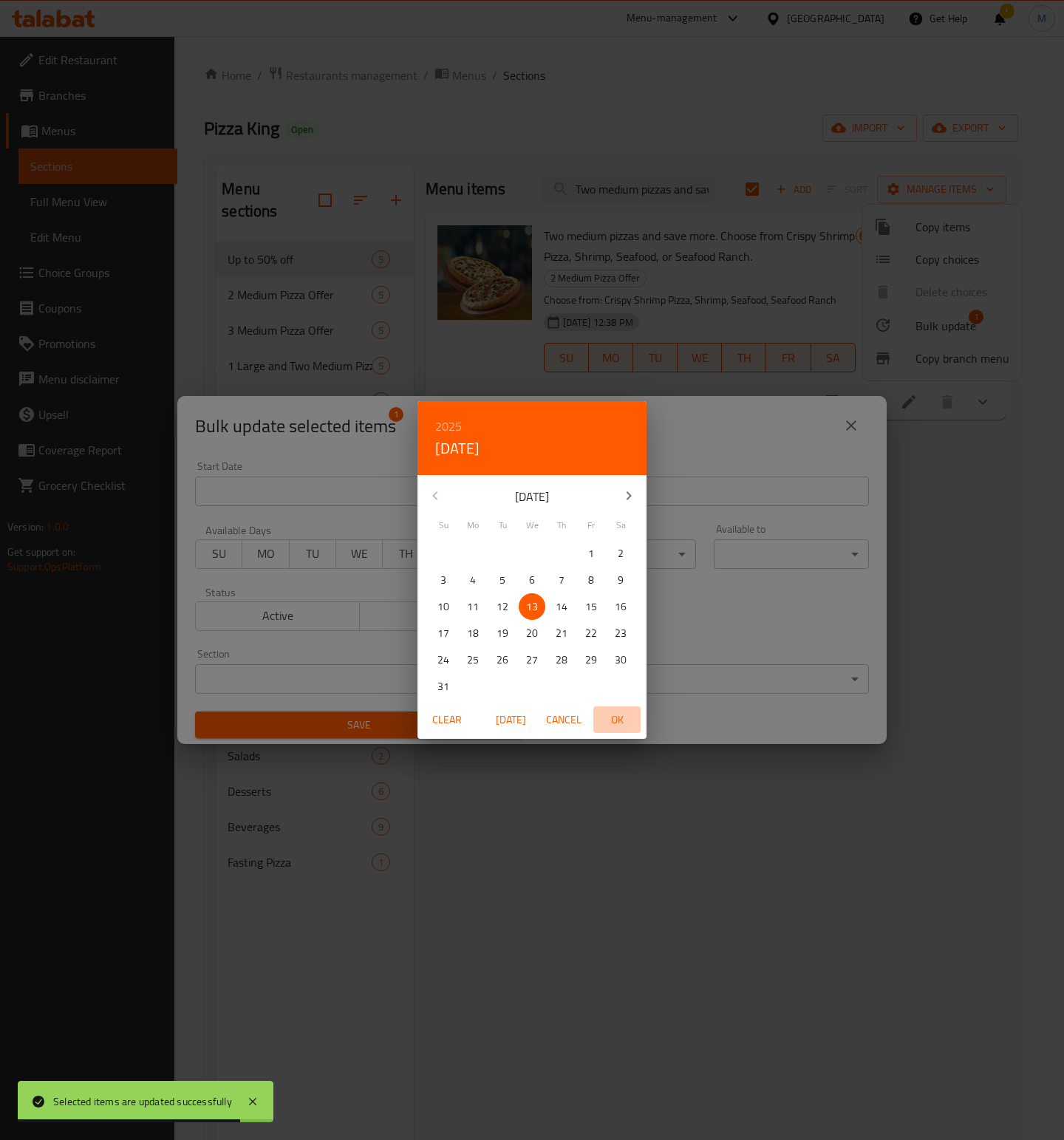
drag, startPoint x: 614, startPoint y: 716, endPoint x: 669, endPoint y: 555, distance: 170.1
click at [615, 715] on span "OK" at bounding box center [617, 720] width 35 height 18
type input "[DATE]"
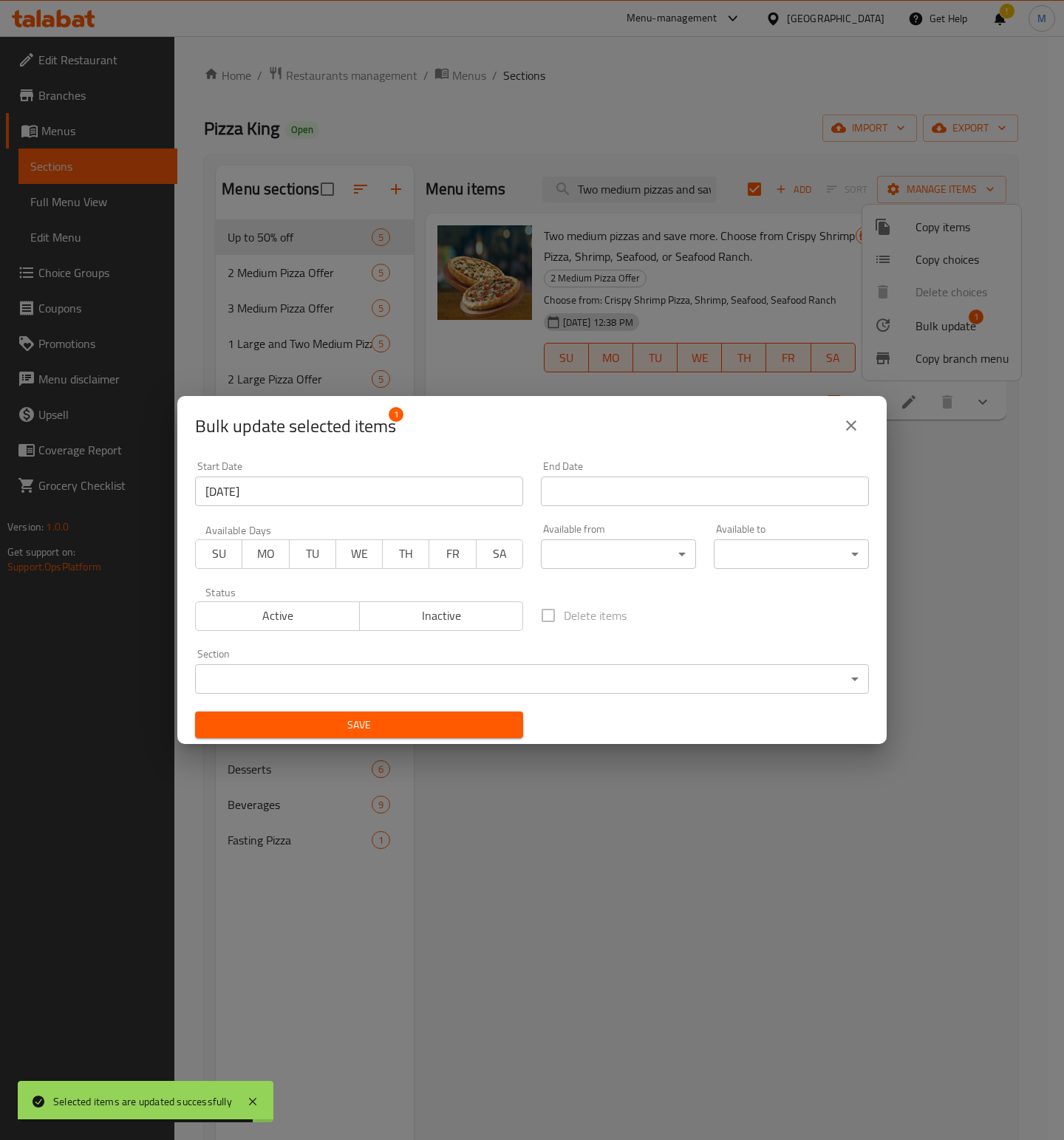
click at [688, 474] on div "End Date End Date" at bounding box center [705, 483] width 328 height 45
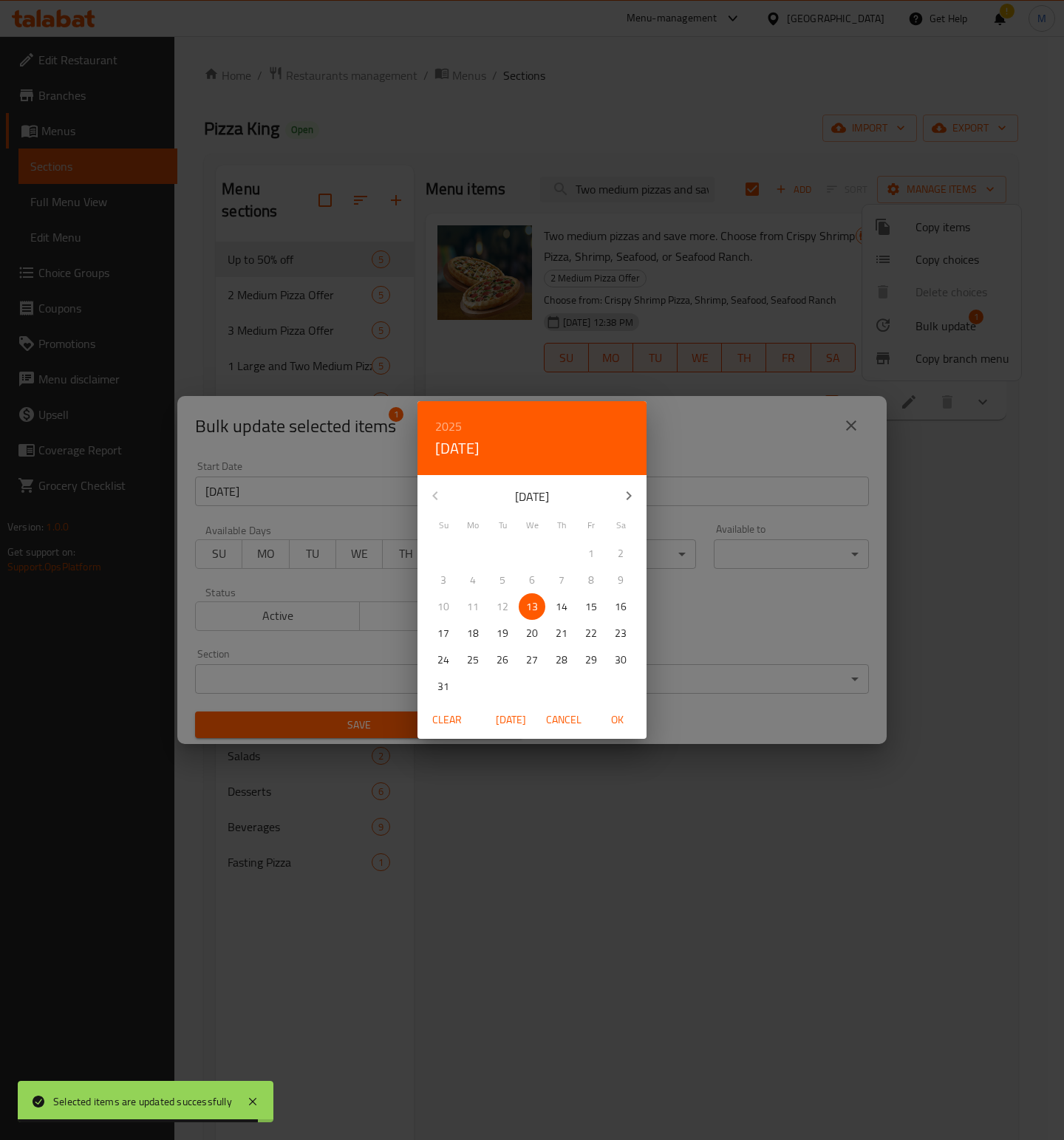
click at [688, 485] on div "2025 Wed, Aug [DATE] Mo Tu We Th Fr Sa 27 28 29 30 31 1 2 3 4 5 6 7 8 9 10 11 1…" at bounding box center [532, 570] width 1064 height 1140
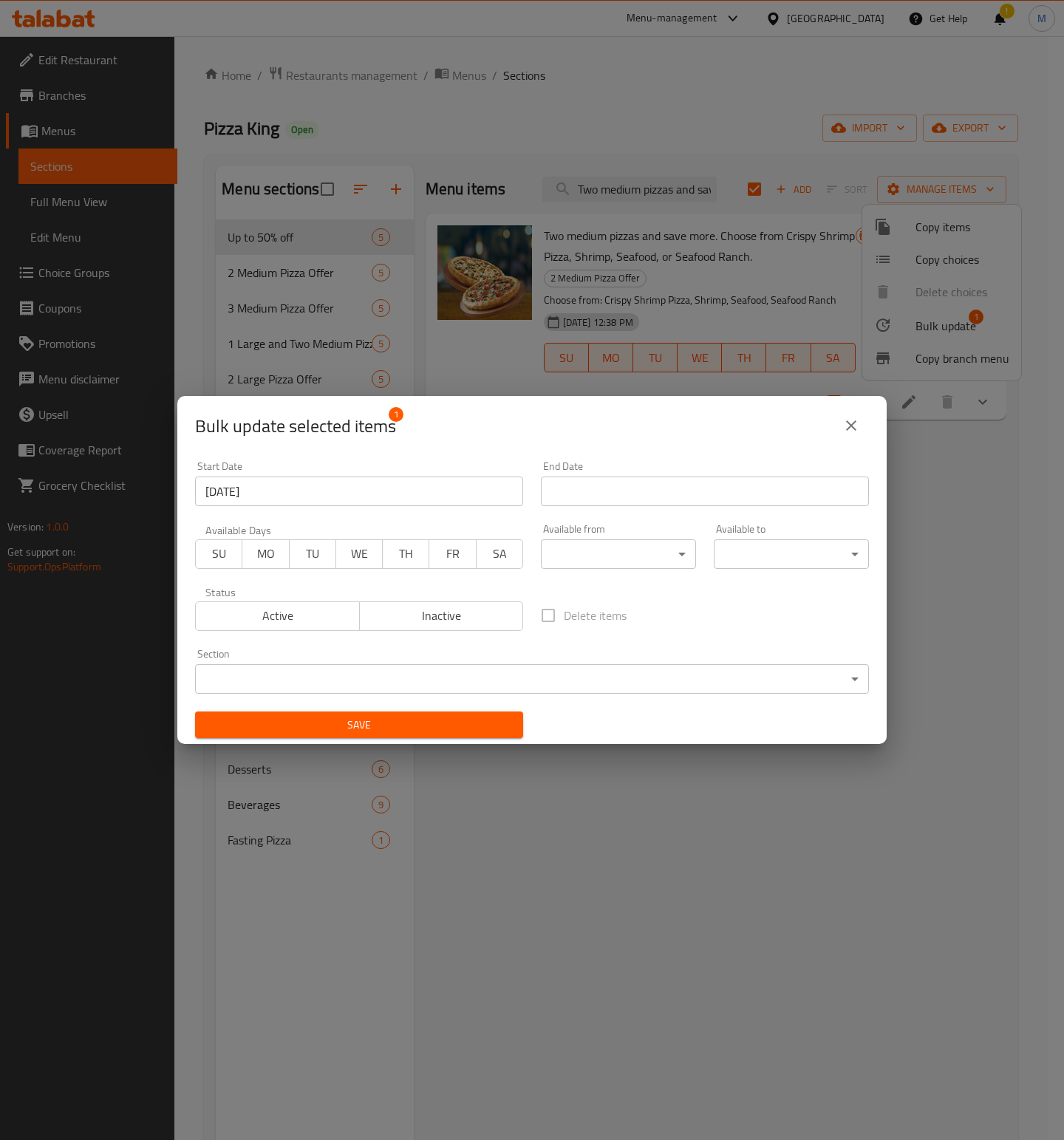
click at [645, 474] on div "End Date End Date" at bounding box center [705, 483] width 328 height 45
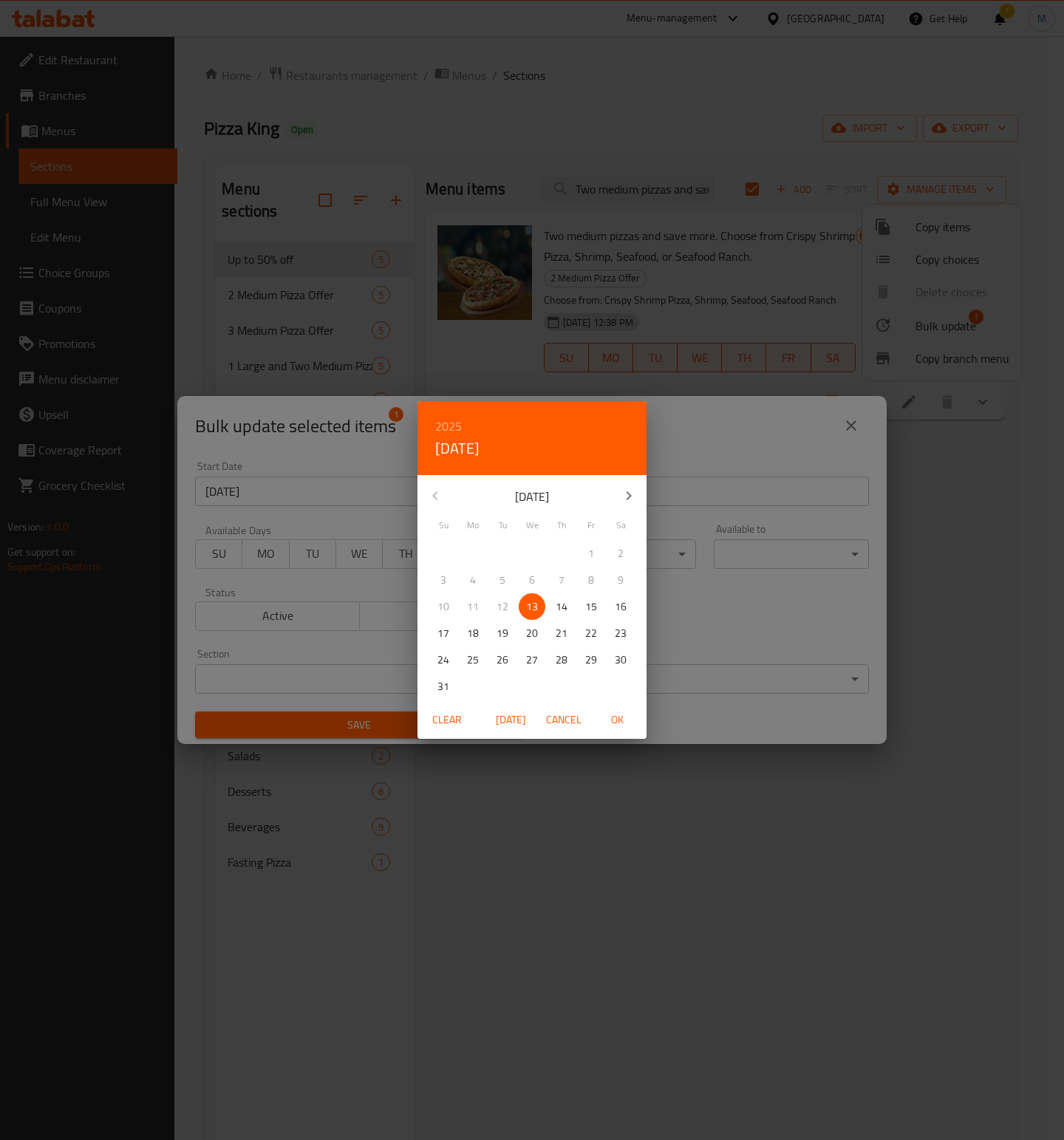
click at [655, 484] on div "2025 Wed, Aug [DATE] Mo Tu We Th Fr Sa 27 28 29 30 31 1 2 3 4 5 6 7 8 9 10 11 1…" at bounding box center [532, 570] width 1064 height 1140
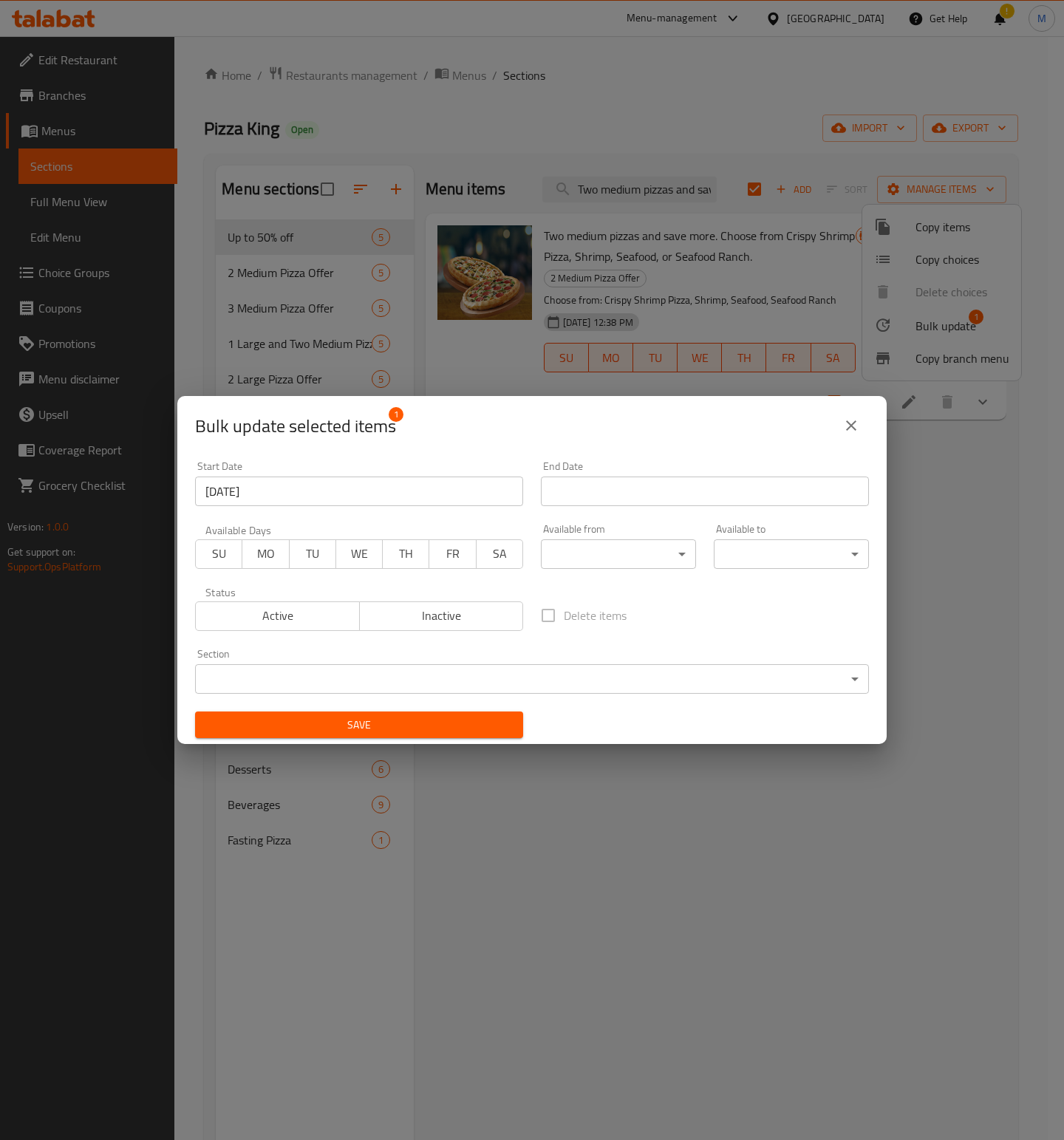
click at [655, 484] on input "Start Date" at bounding box center [705, 491] width 328 height 30
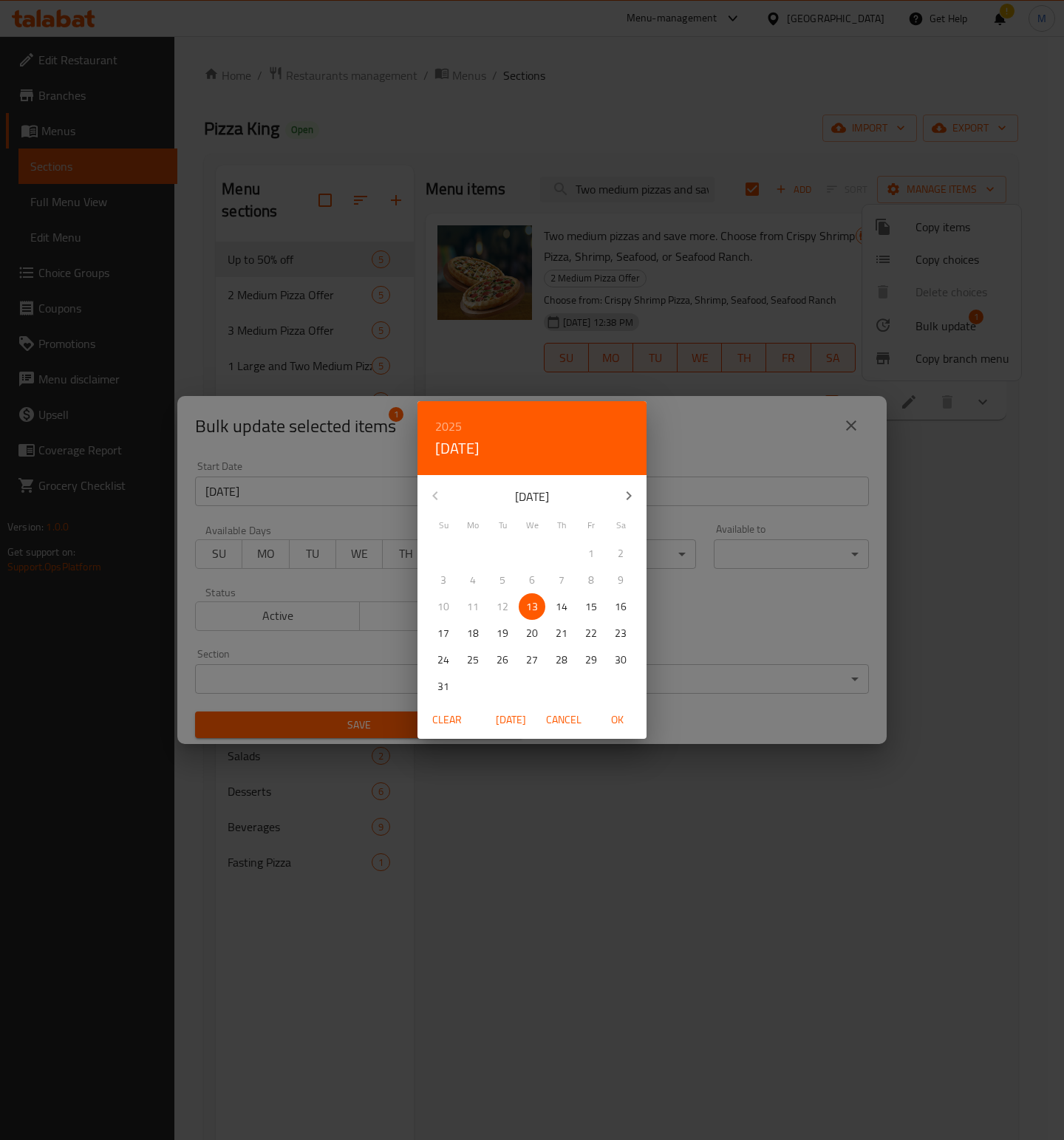
click at [453, 421] on h6 "2025" at bounding box center [448, 426] width 26 height 21
click at [528, 534] on div "2026" at bounding box center [532, 535] width 229 height 30
click at [590, 660] on p "28" at bounding box center [591, 660] width 12 height 18
click at [610, 729] on button "OK" at bounding box center [617, 720] width 47 height 27
type input "[DATE]"
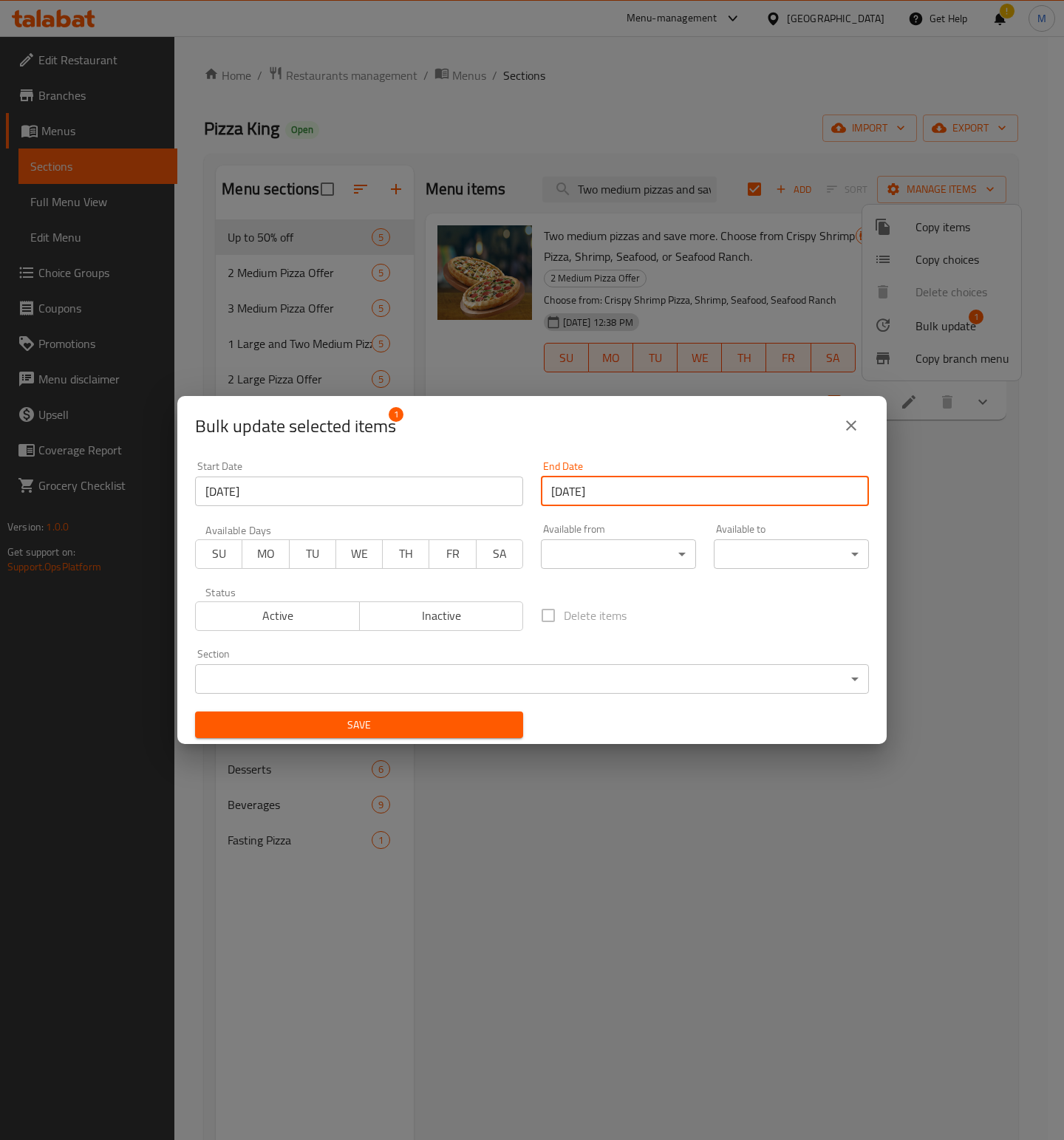
click at [431, 725] on span "Save" at bounding box center [359, 725] width 305 height 18
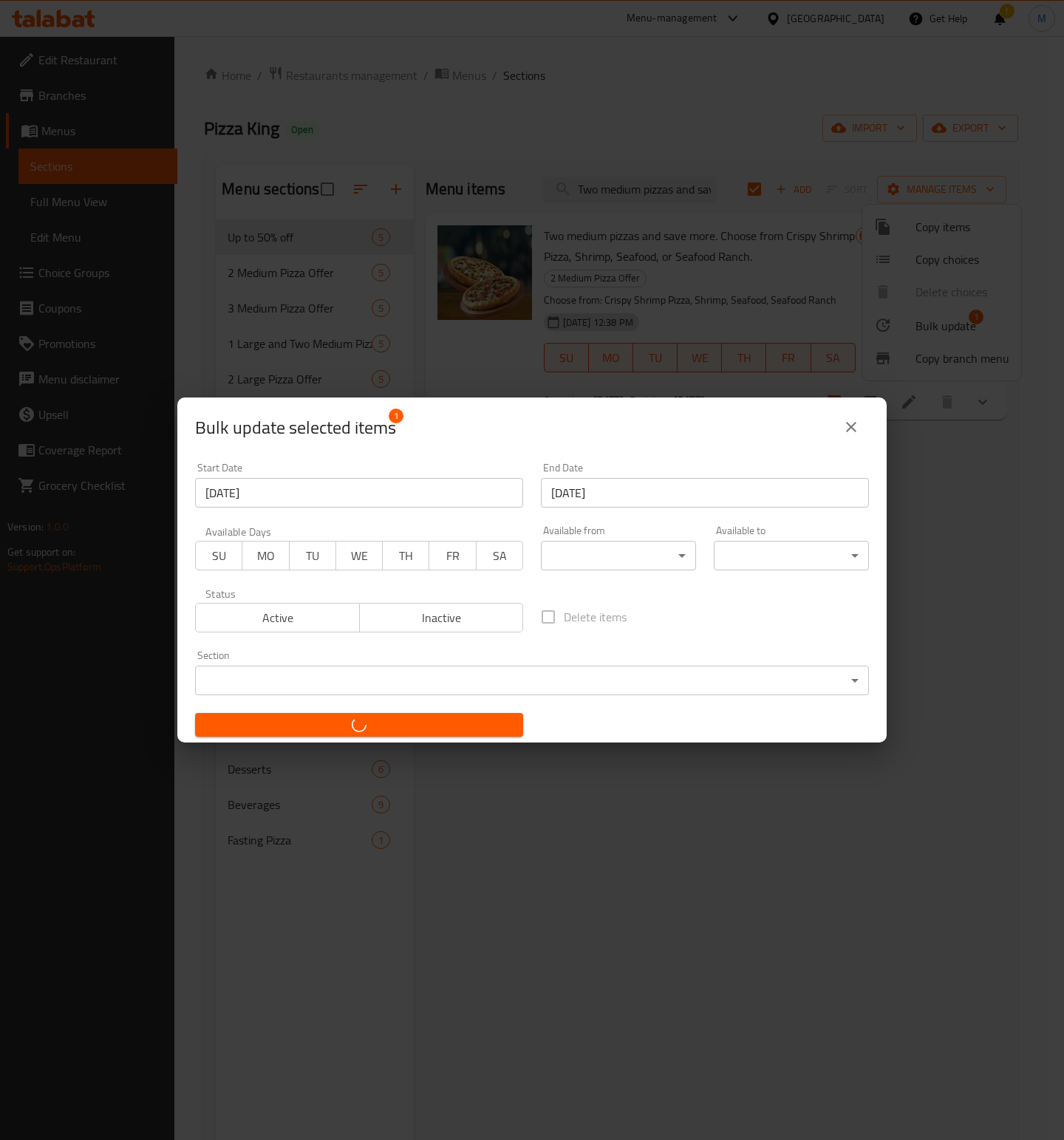
checkbox input "false"
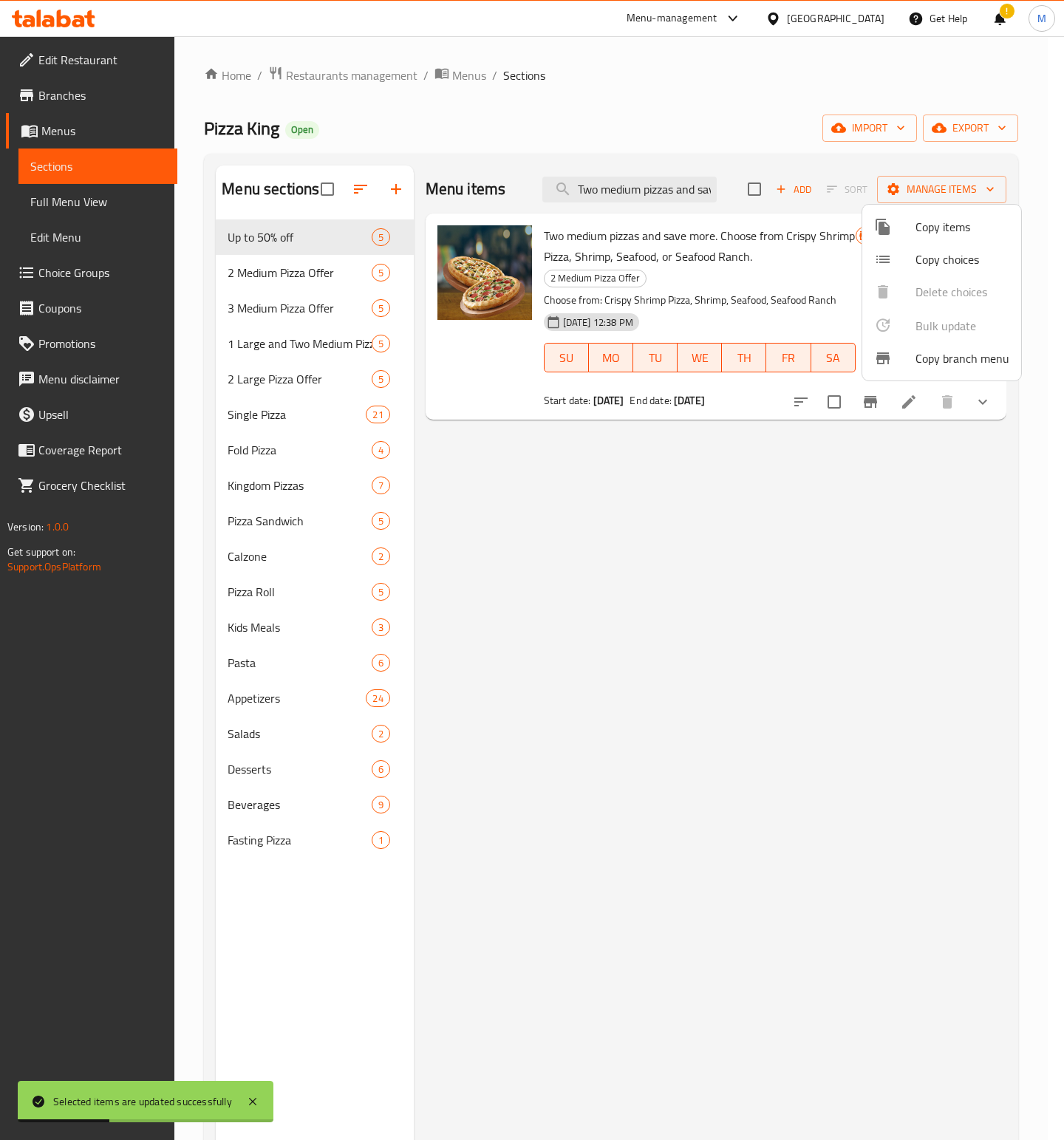
click at [603, 190] on div at bounding box center [532, 570] width 1064 height 1140
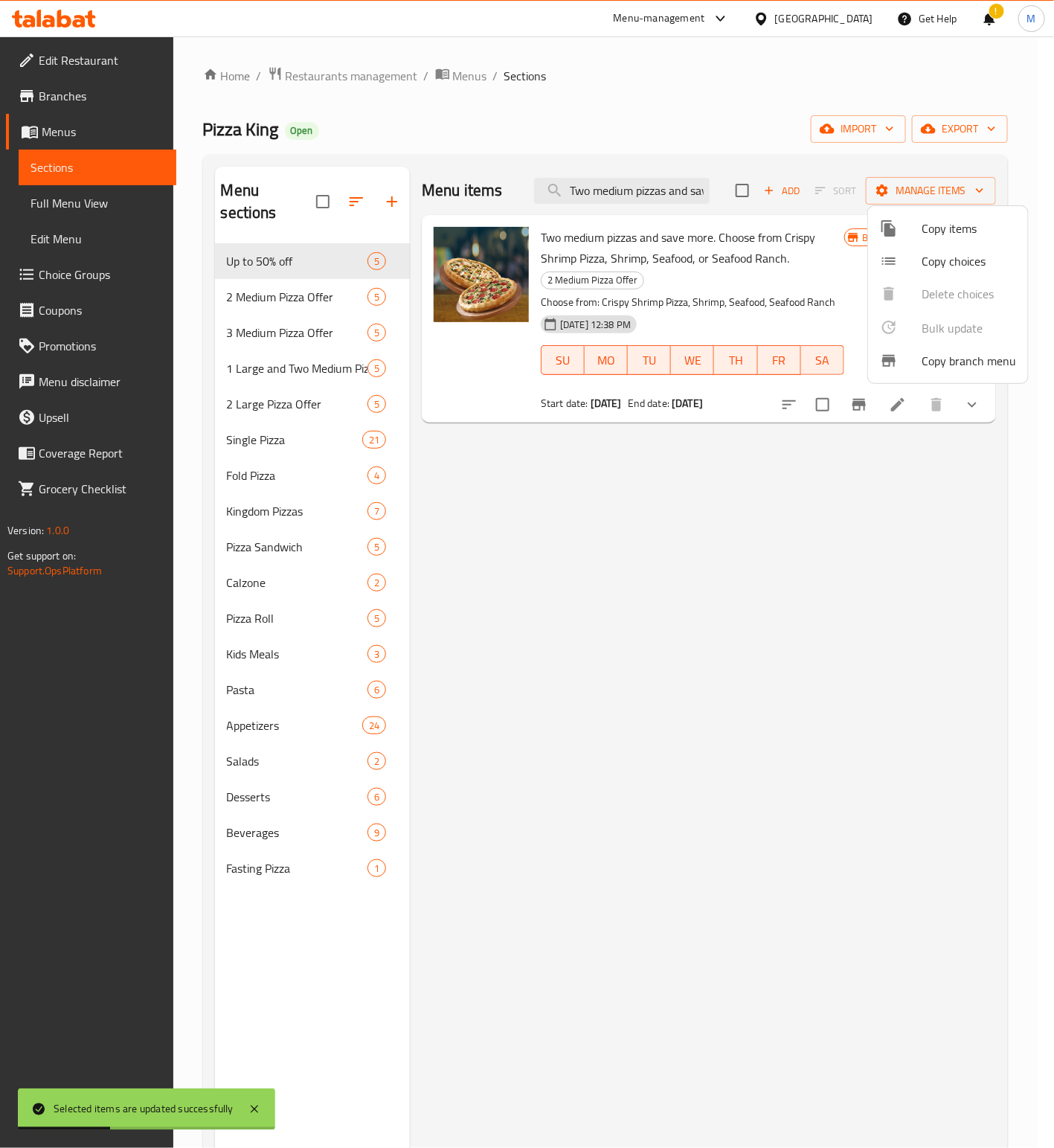
click at [607, 192] on input "Two medium pizzas and save more. Choose from Crispy Shrimp Pizza, Shrimp, Seafo…" at bounding box center [622, 191] width 175 height 26
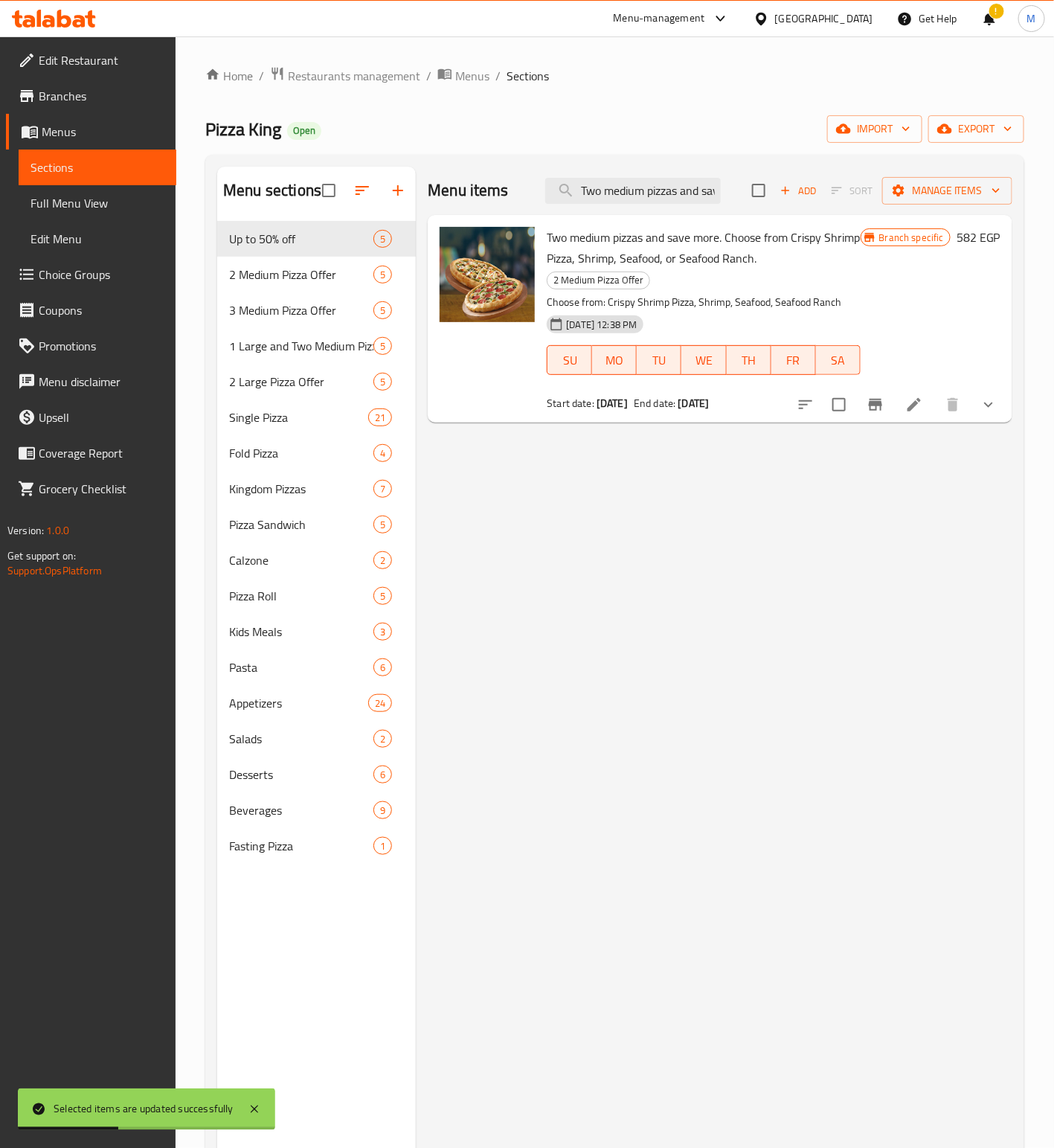
click at [607, 192] on input "Two medium pizzas and save more. Choose from Crispy Shrimp Pizza, Shrimp, Seafo…" at bounding box center [633, 191] width 175 height 26
paste input "hree medium and save more. Choose from Crispy Shrimp Pizza, Shrimp, Seafood, Se…"
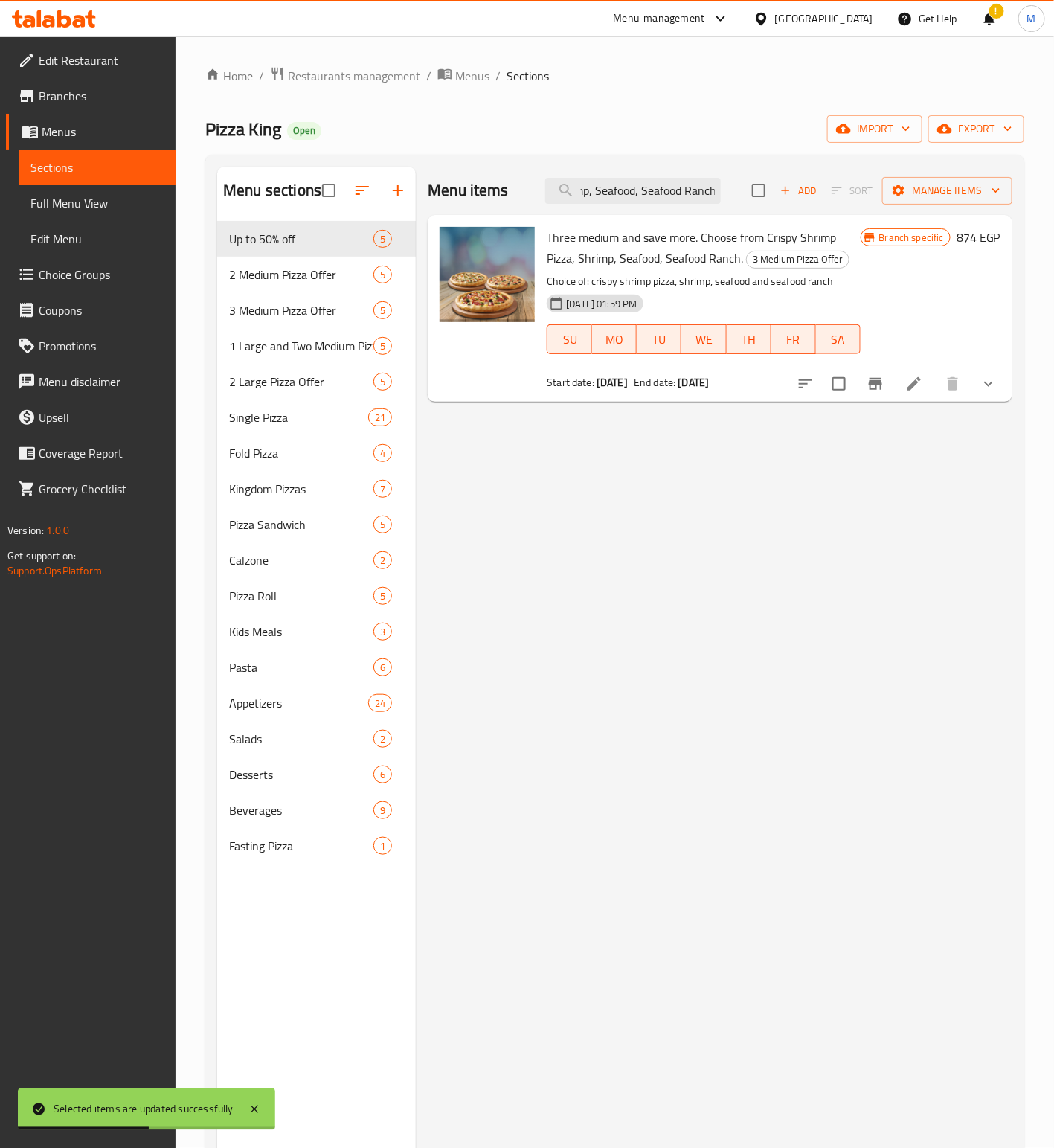
type input "Three medium and save more. Choose from Crispy Shrimp Pizza, Shrimp, Seafood, S…"
click at [851, 386] on input "checkbox" at bounding box center [839, 384] width 31 height 31
checkbox input "true"
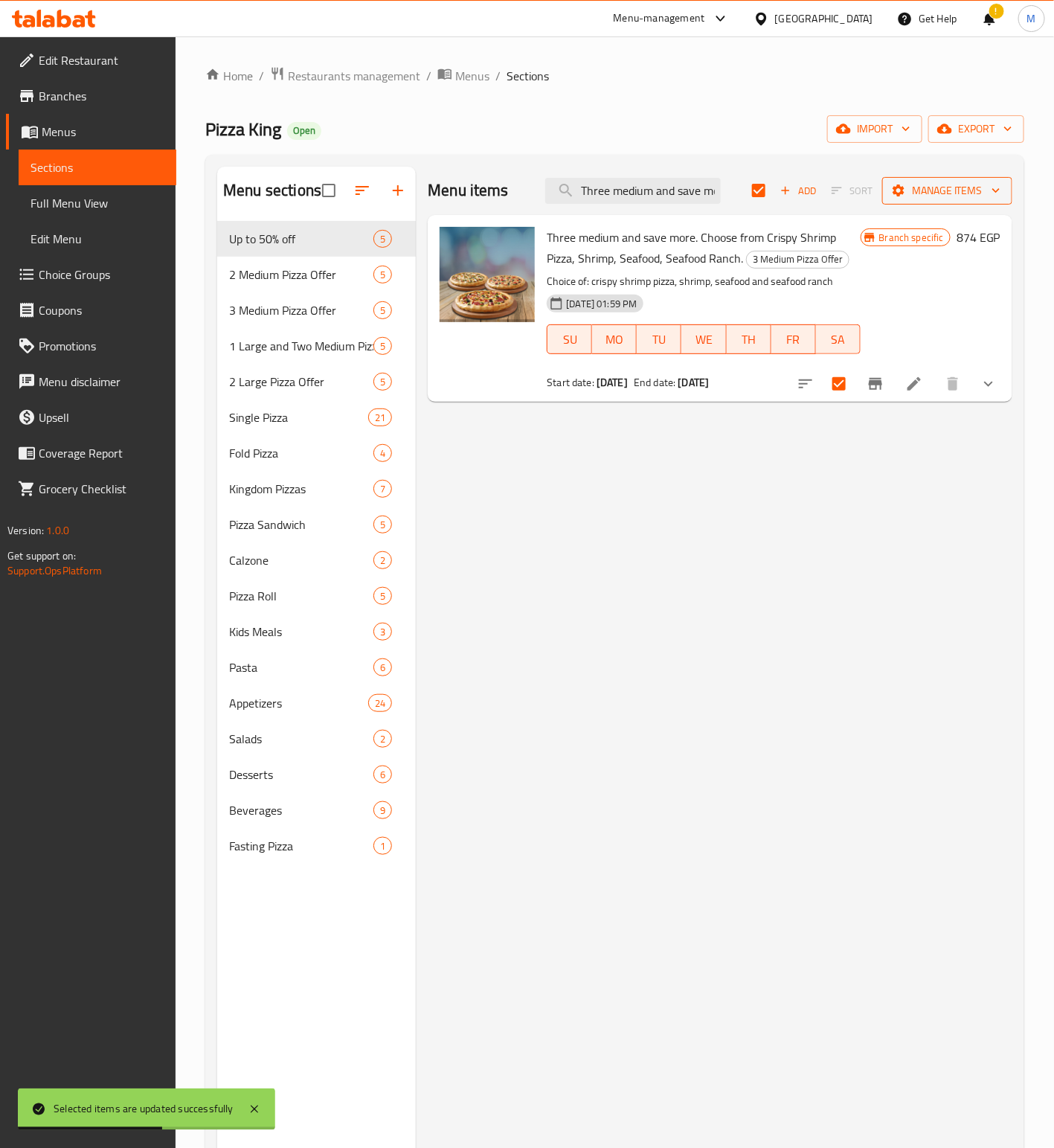
click at [929, 184] on span "Manage items" at bounding box center [947, 191] width 106 height 18
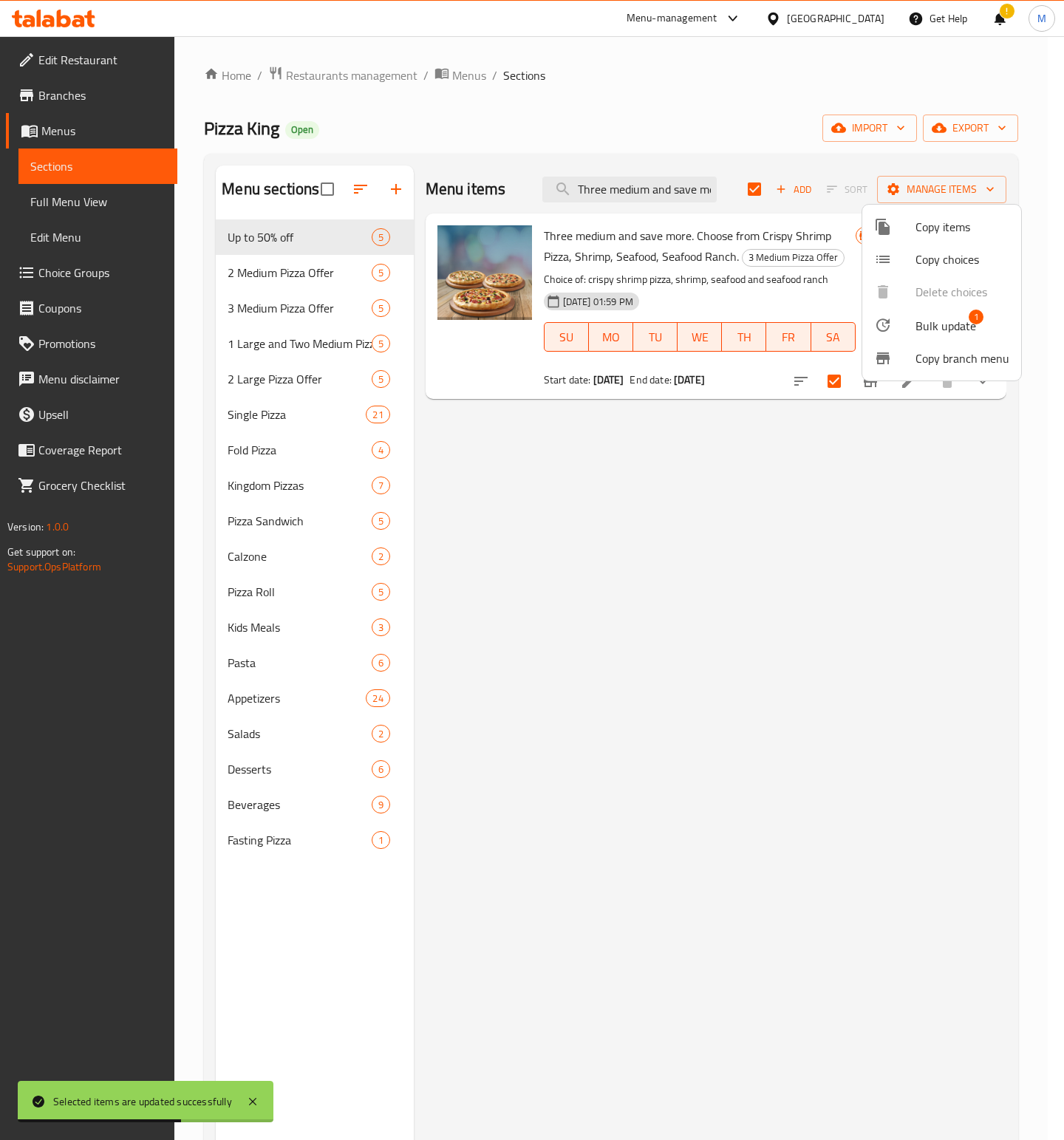
click at [947, 311] on li "Bulk update 1" at bounding box center [942, 325] width 159 height 34
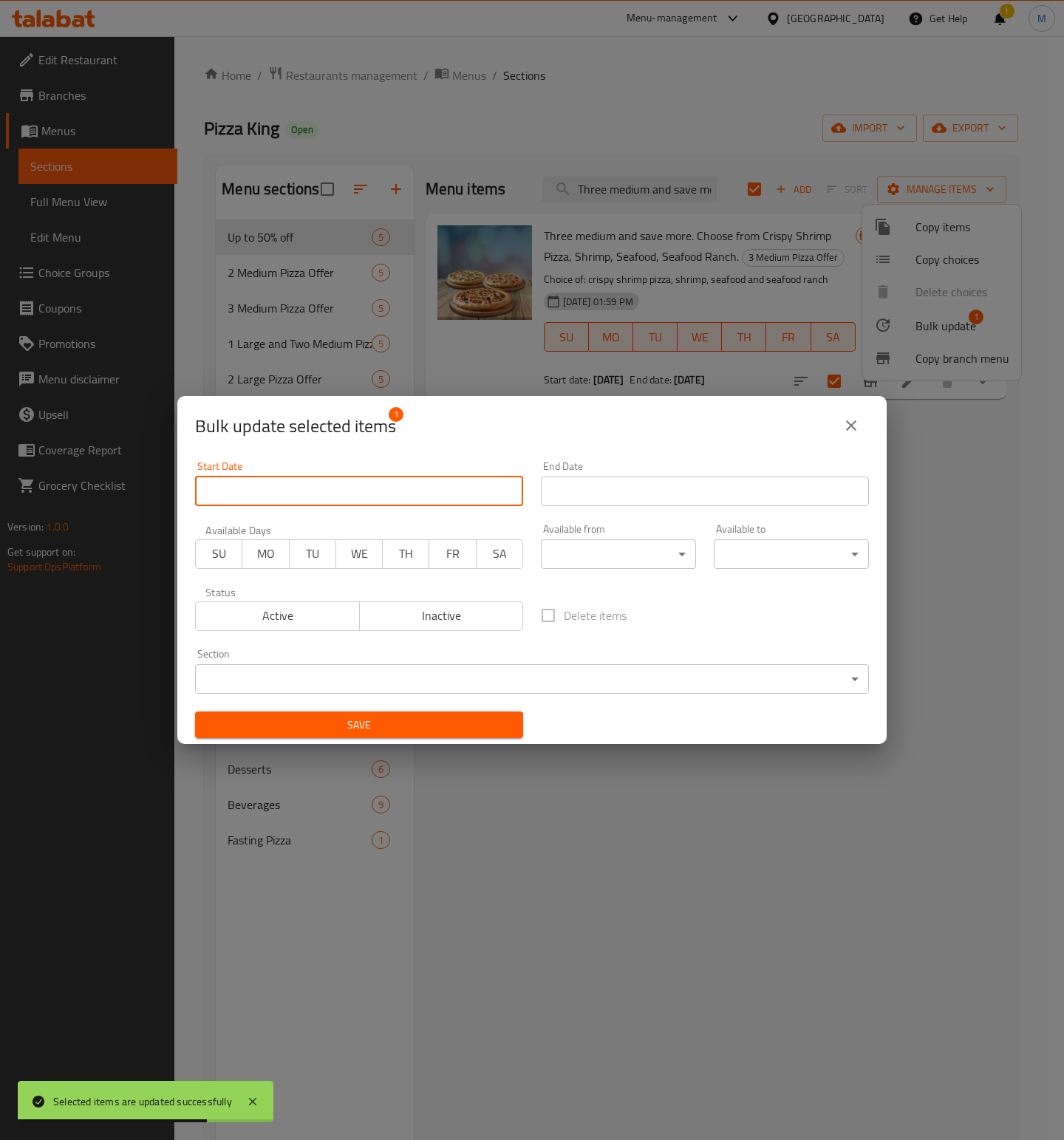
click at [273, 483] on input "Start Date" at bounding box center [359, 491] width 328 height 30
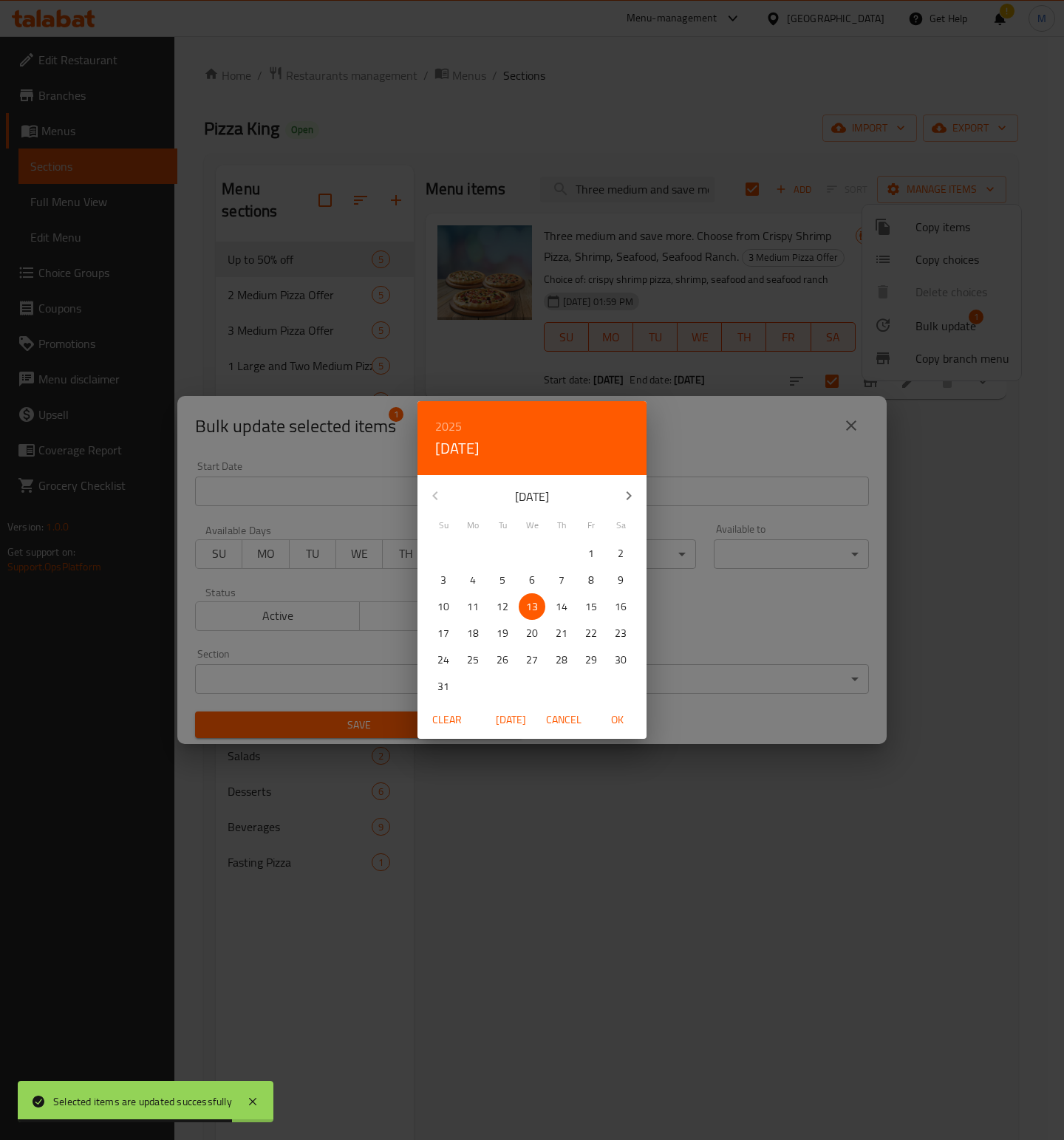
click at [610, 719] on span "OK" at bounding box center [617, 720] width 35 height 18
type input "[DATE]"
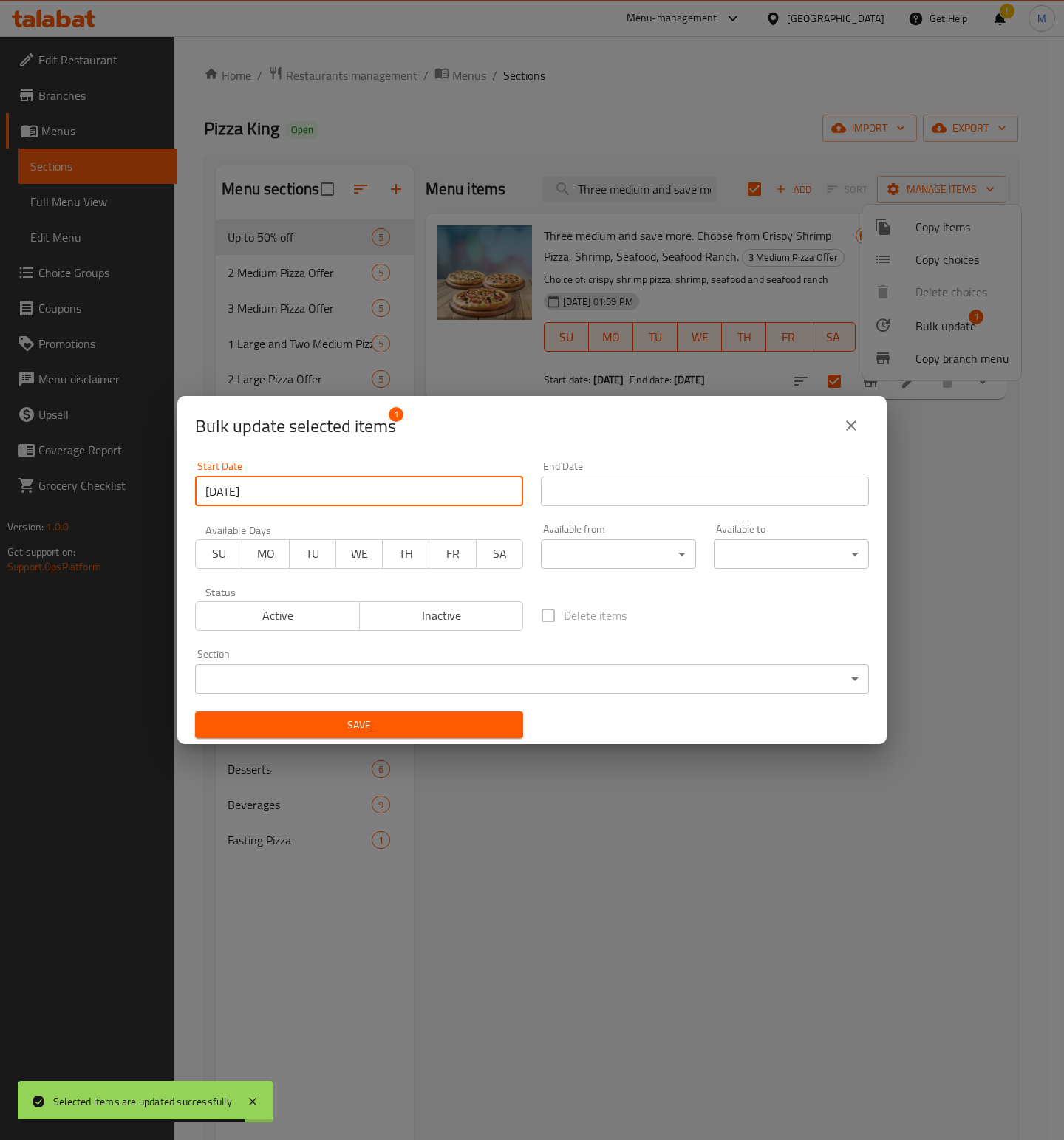
click at [709, 499] on input "Start Date" at bounding box center [705, 491] width 328 height 30
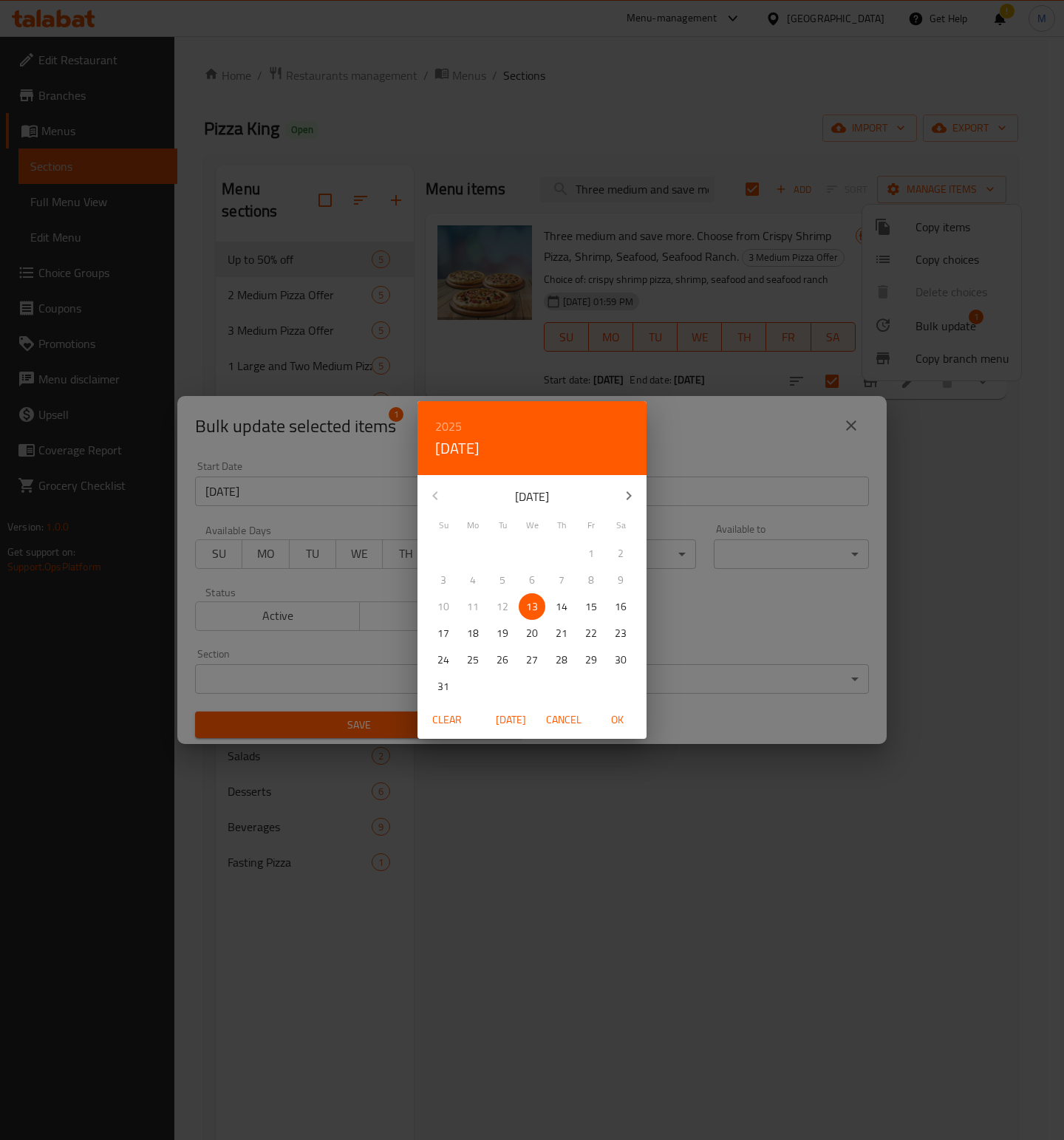
click at [451, 428] on h6 "2025" at bounding box center [448, 426] width 26 height 21
click at [520, 535] on div "2026" at bounding box center [532, 535] width 229 height 30
click at [532, 663] on p "26" at bounding box center [532, 660] width 12 height 18
click at [599, 661] on span "28" at bounding box center [591, 660] width 26 height 18
click at [610, 719] on span "OK" at bounding box center [617, 720] width 35 height 18
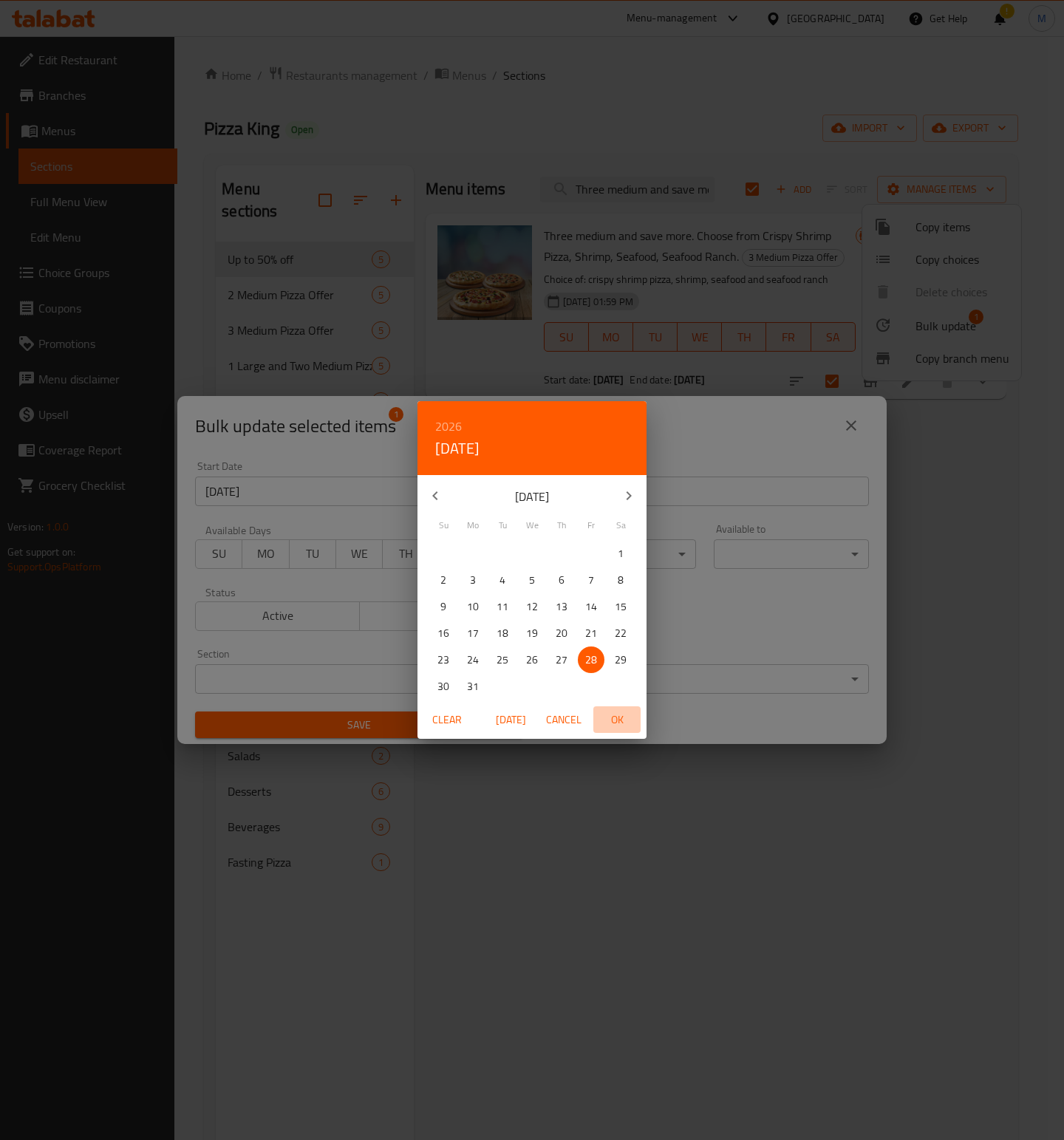
type input "[DATE]"
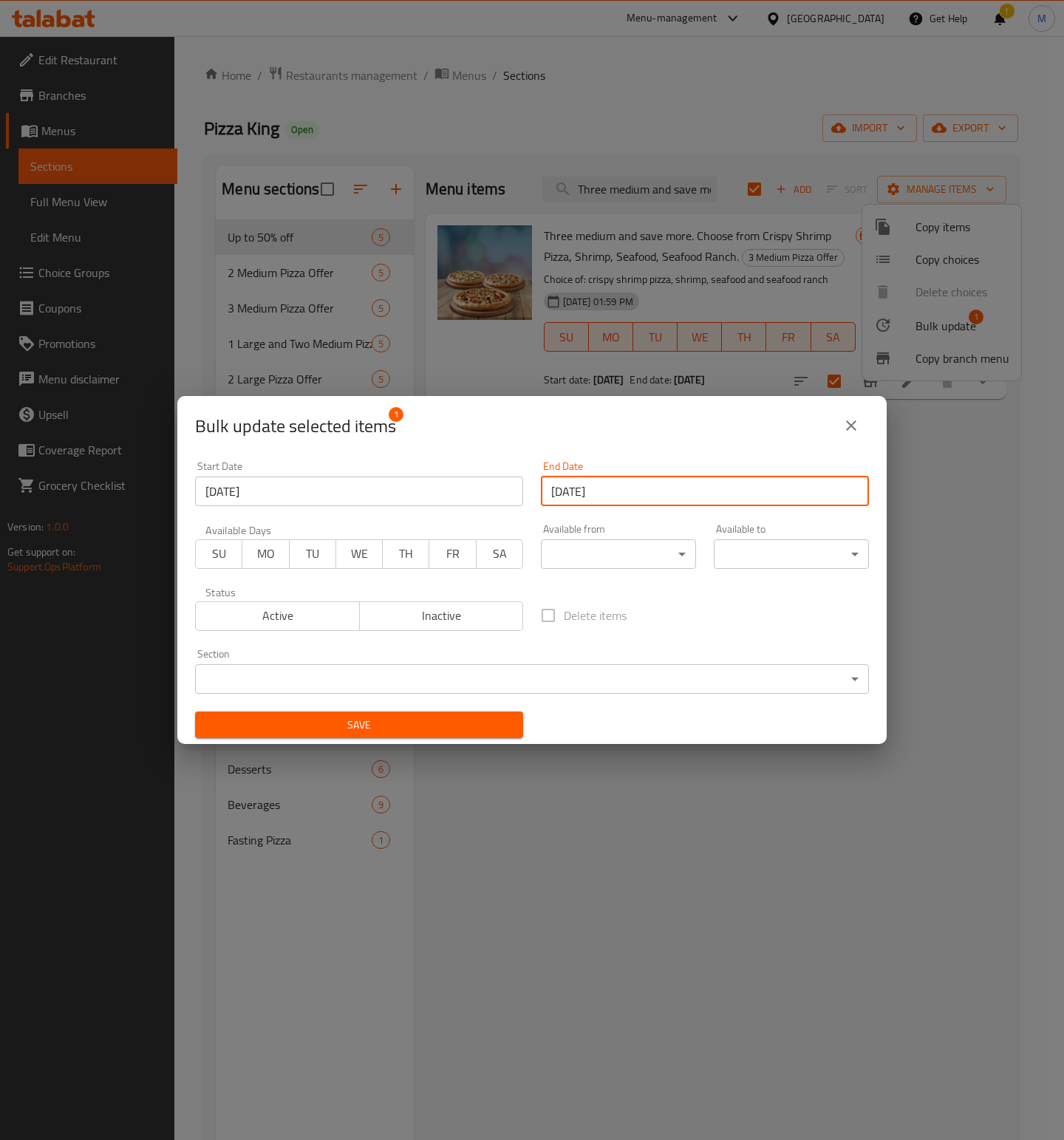
click at [404, 727] on span "Save" at bounding box center [359, 725] width 305 height 18
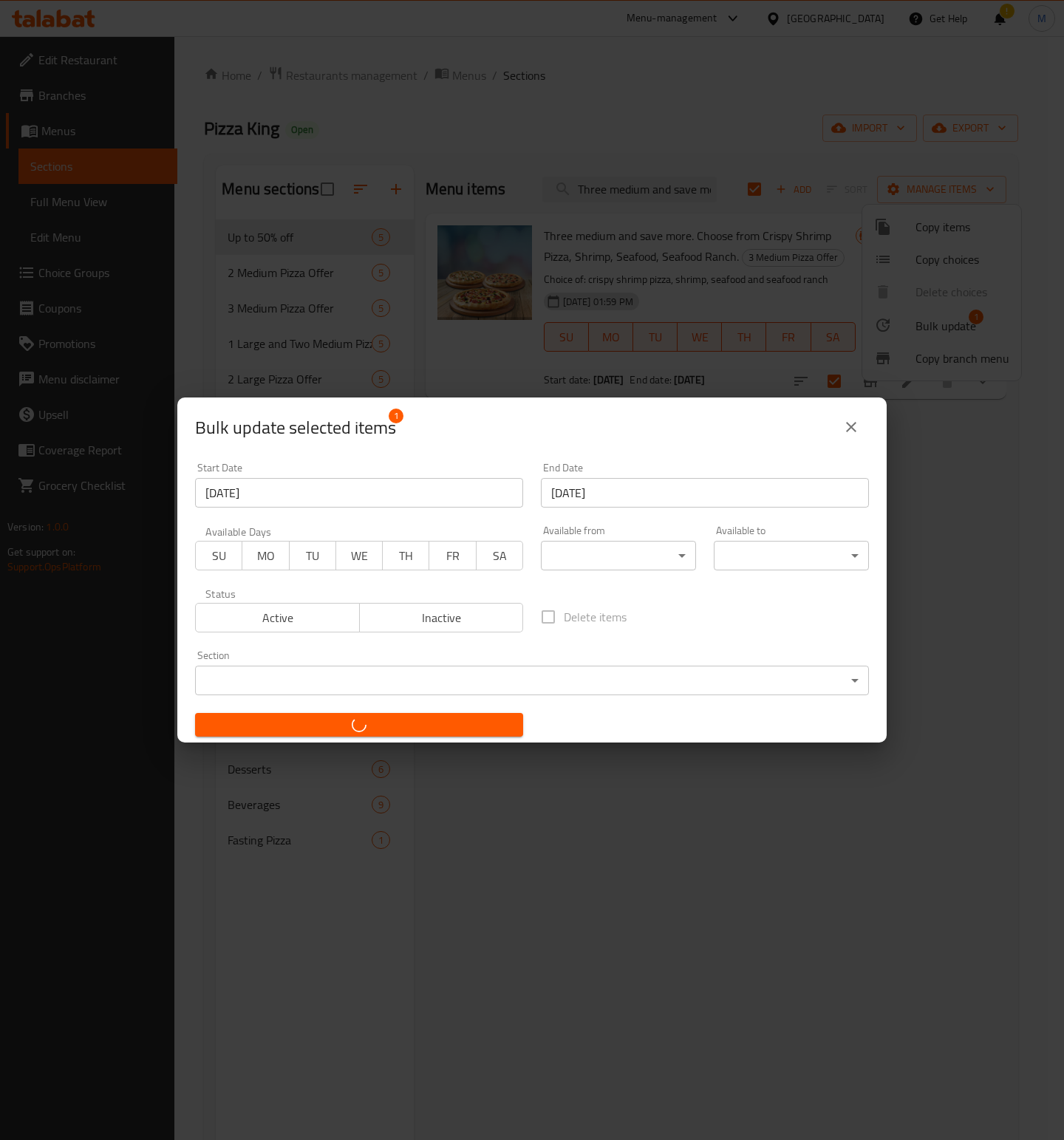
checkbox input "false"
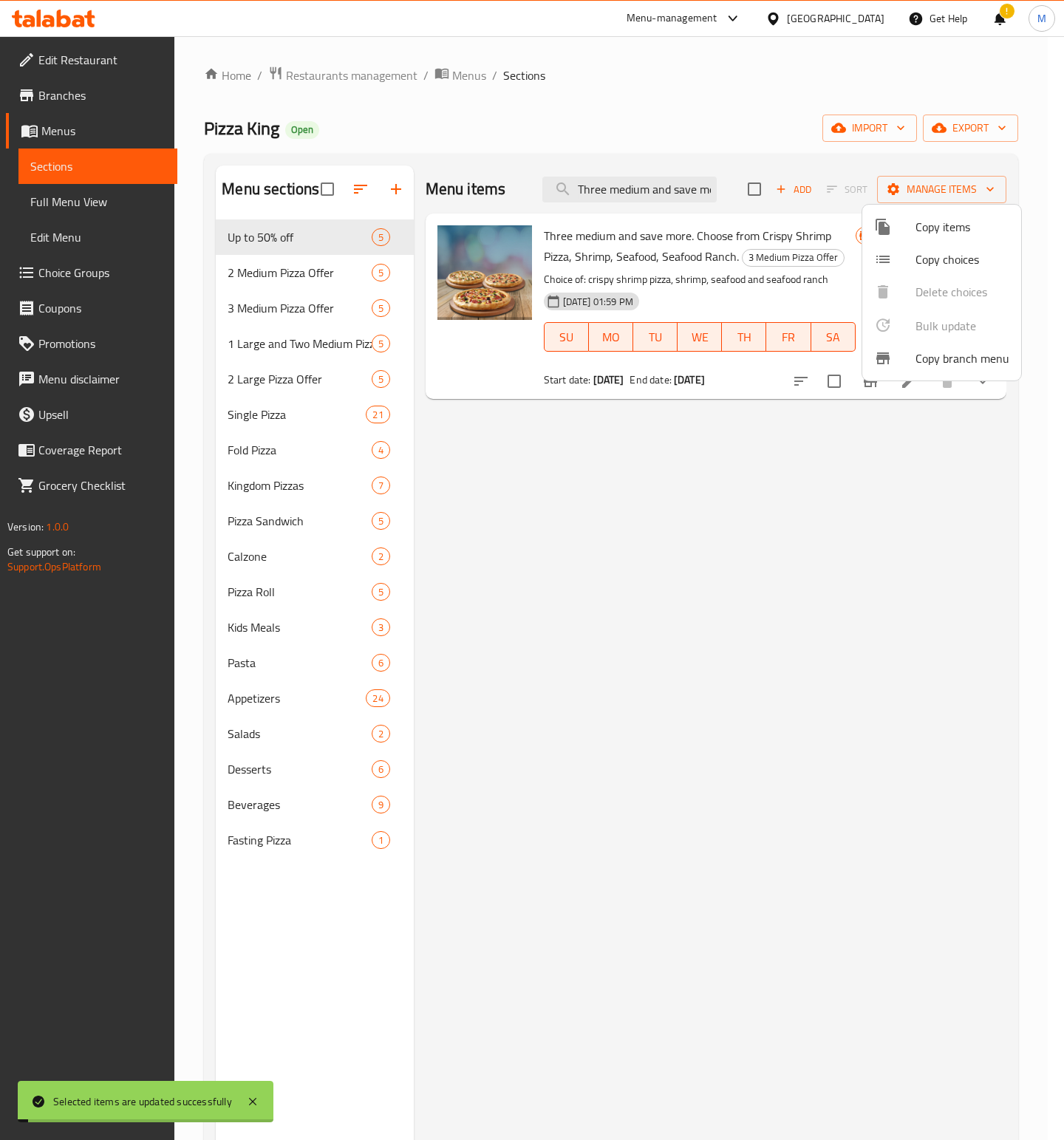
drag, startPoint x: 681, startPoint y: 845, endPoint x: 746, endPoint y: 650, distance: 205.5
click at [692, 814] on div at bounding box center [532, 570] width 1064 height 1140
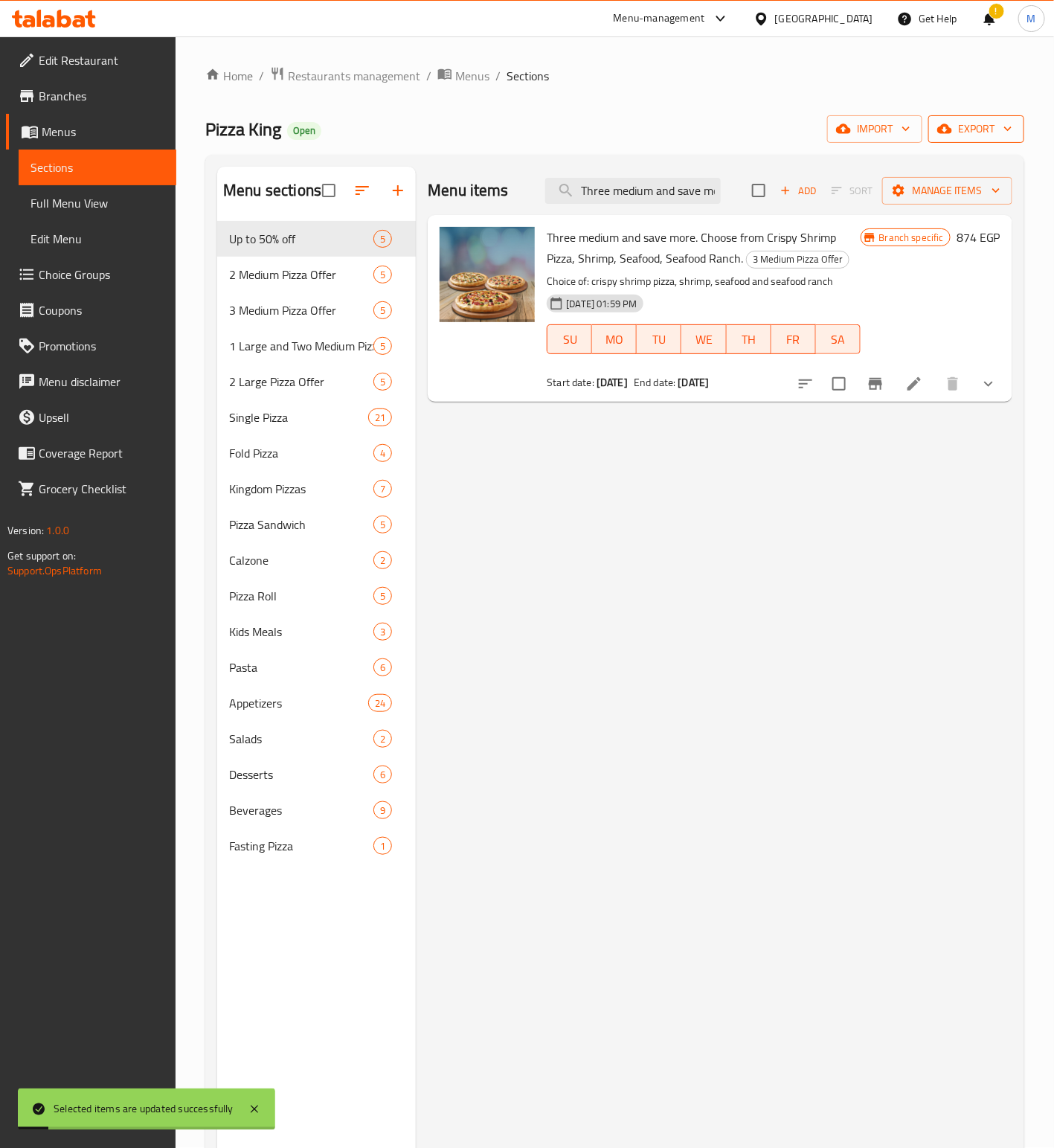
click at [949, 131] on icon "button" at bounding box center [944, 129] width 15 height 10
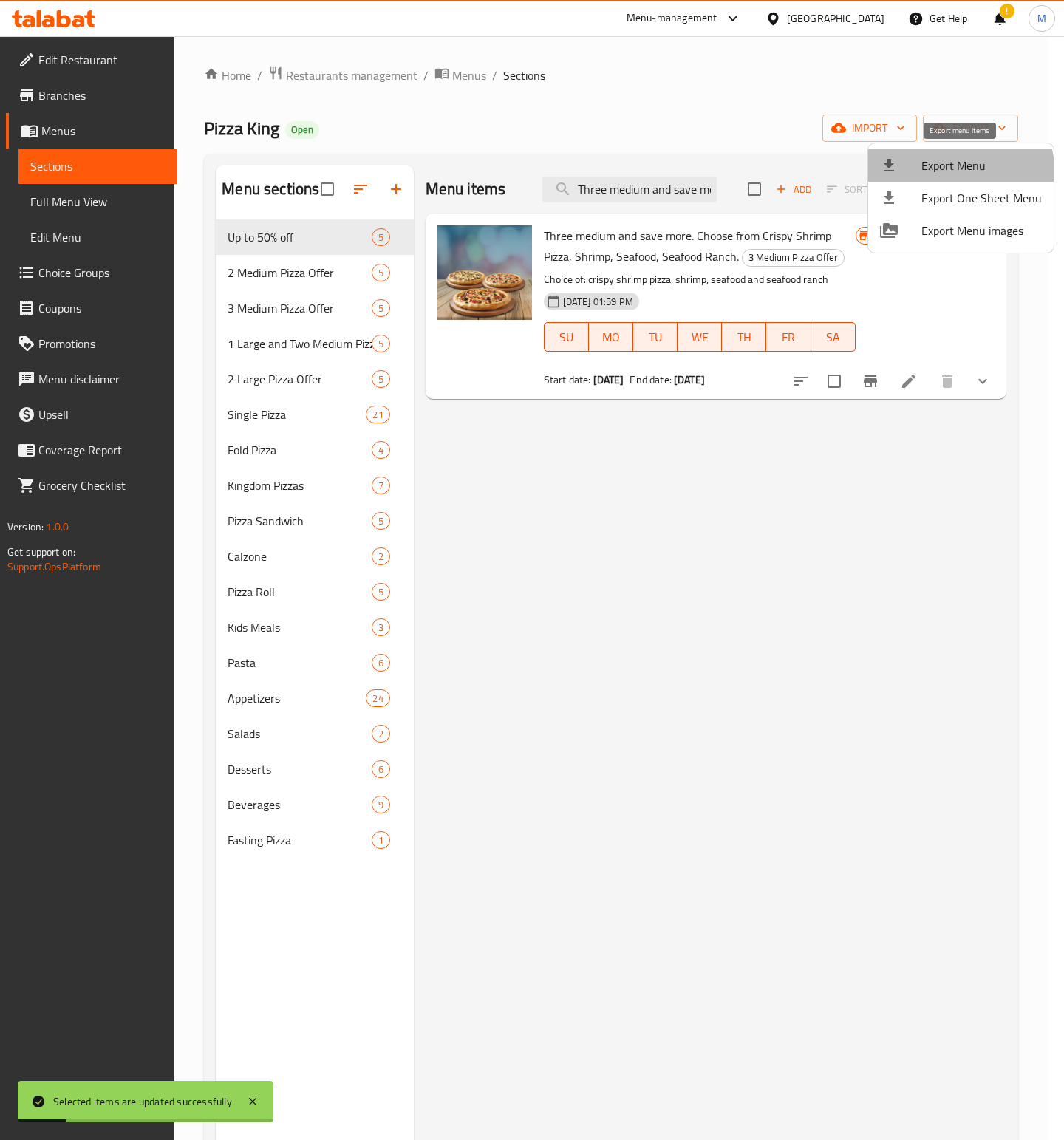
click at [947, 174] on span "Export Menu" at bounding box center [981, 166] width 121 height 18
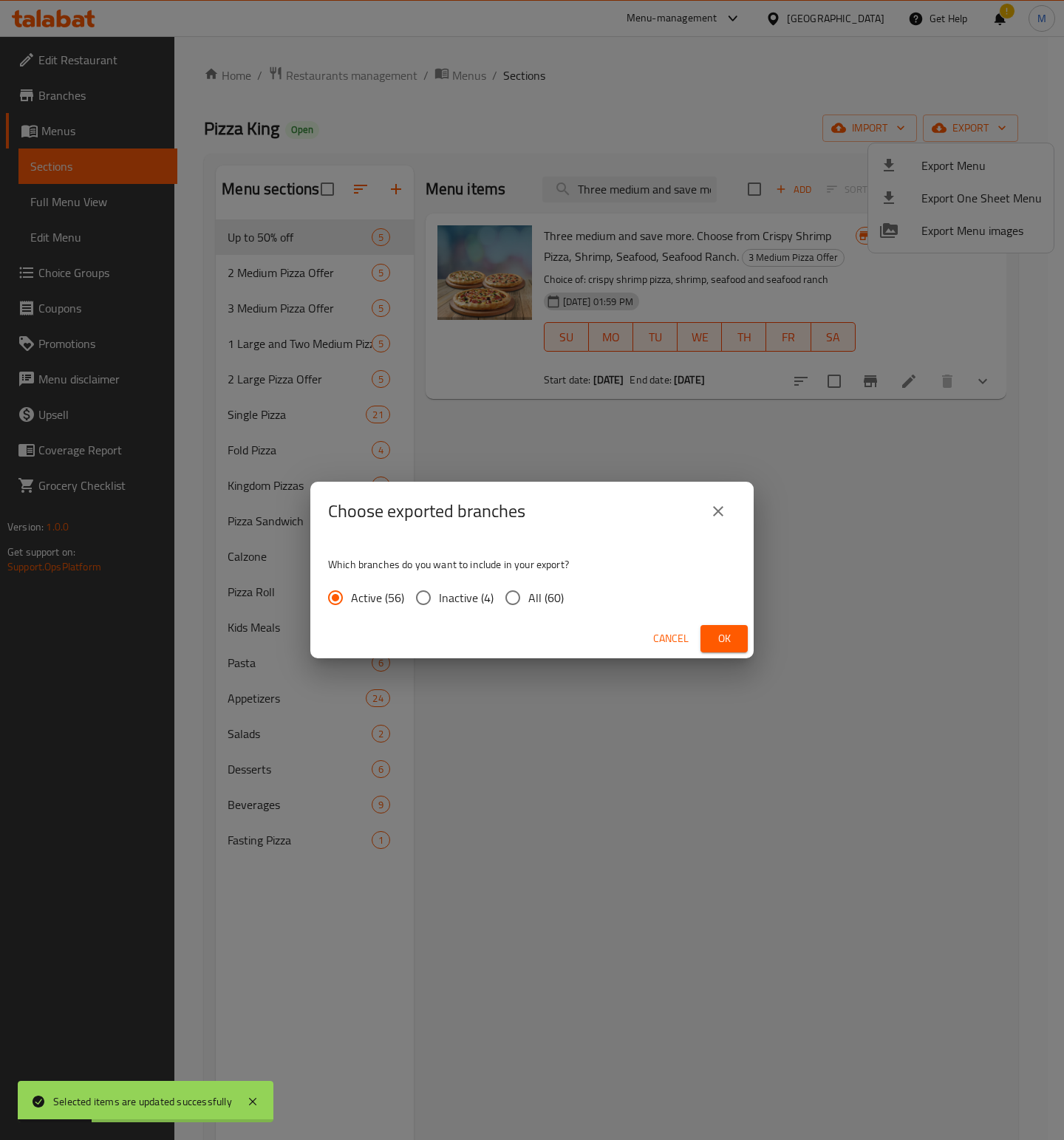
click at [514, 592] on input "All (60)" at bounding box center [512, 598] width 31 height 31
radio input "true"
click at [714, 643] on span "Ok" at bounding box center [724, 638] width 24 height 18
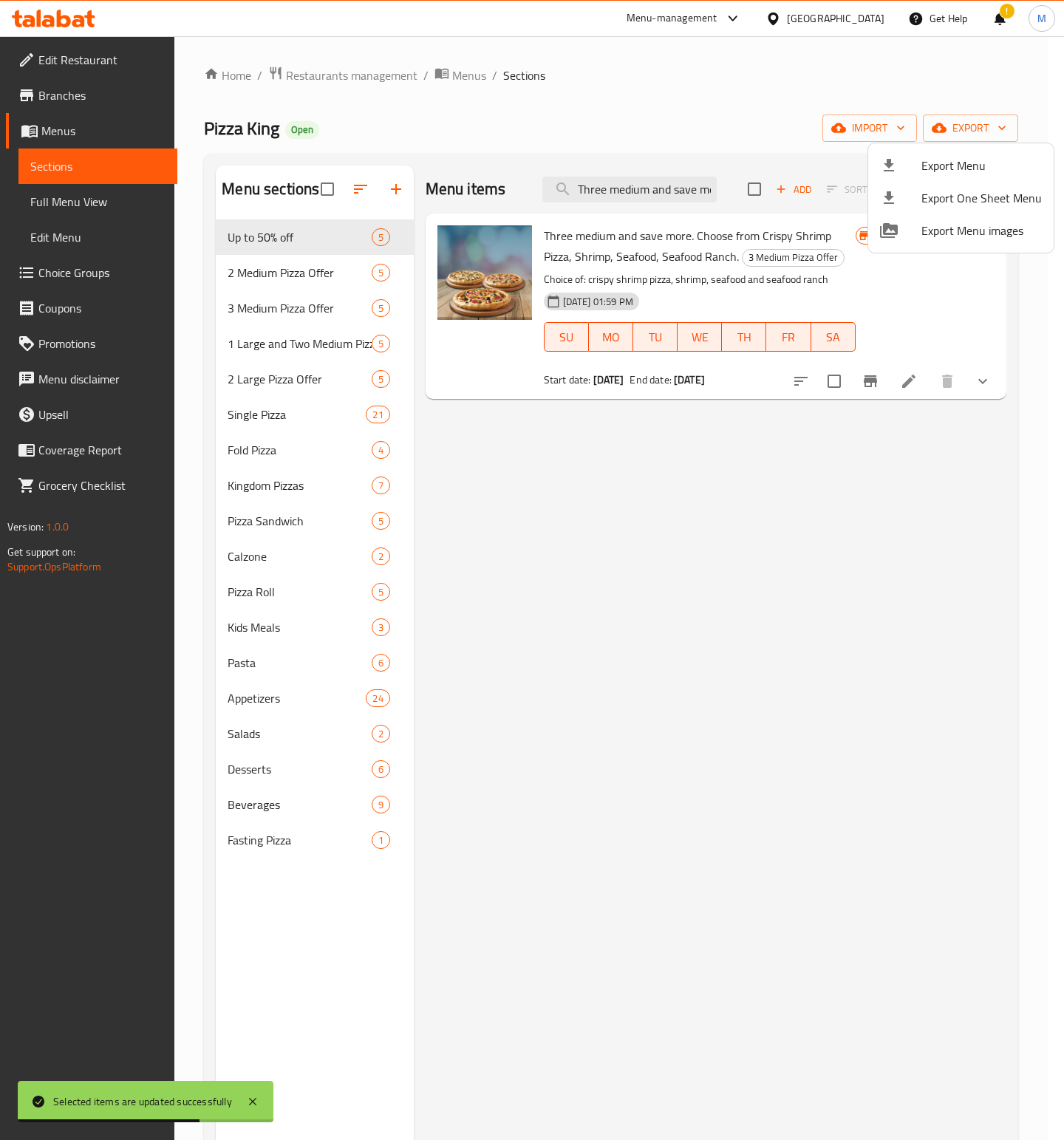
click at [253, 129] on div at bounding box center [532, 570] width 1064 height 1140
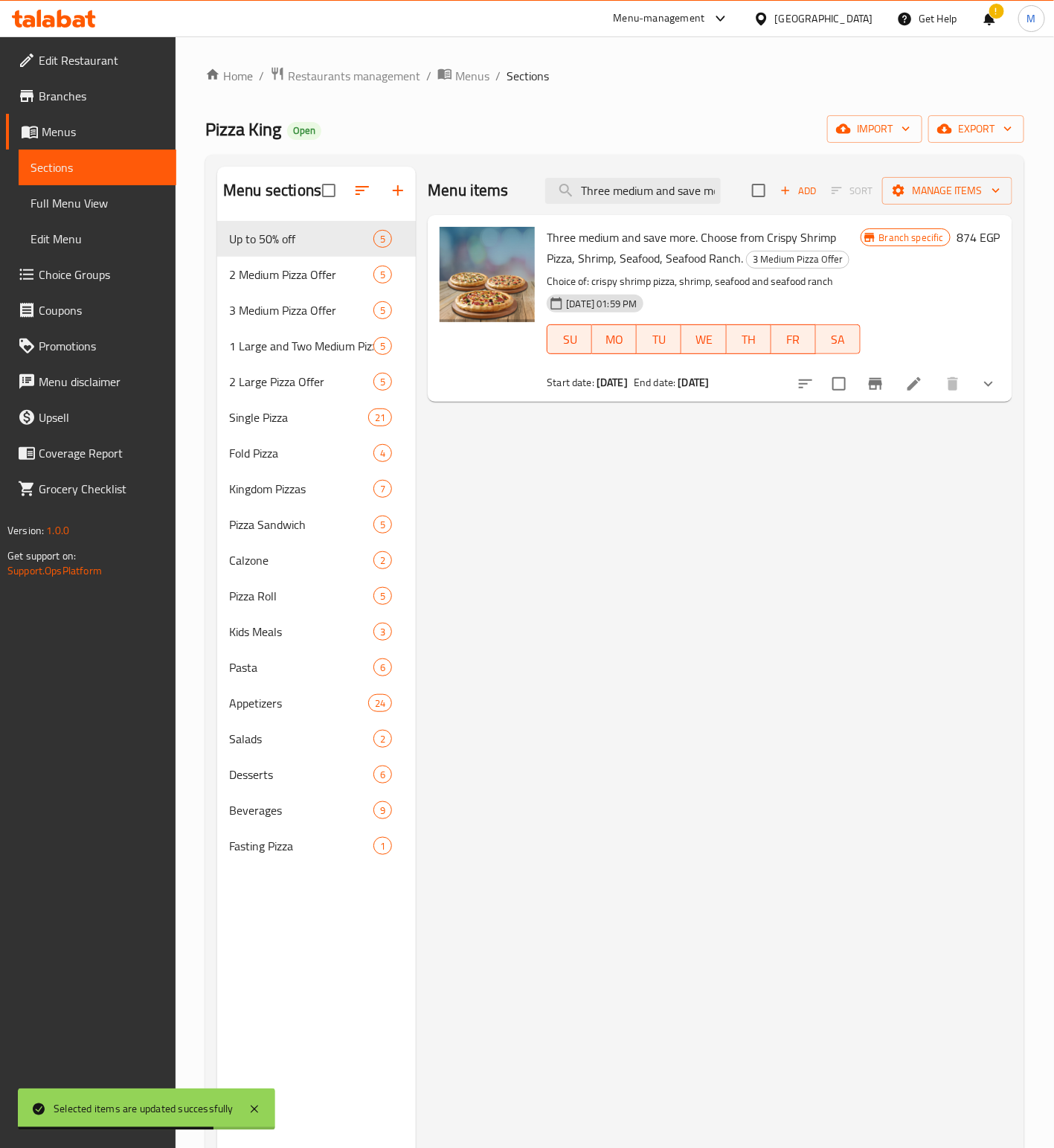
click at [255, 130] on span "Pizza King" at bounding box center [243, 129] width 76 height 34
click at [279, 134] on span "Pizza King" at bounding box center [243, 129] width 76 height 34
drag, startPoint x: 279, startPoint y: 134, endPoint x: 174, endPoint y: 134, distance: 105.0
click at [174, 134] on div "Edit Restaurant Branches Menus Sections Full Menu View Edit Menu Choice Groups …" at bounding box center [527, 696] width 1054 height 1320
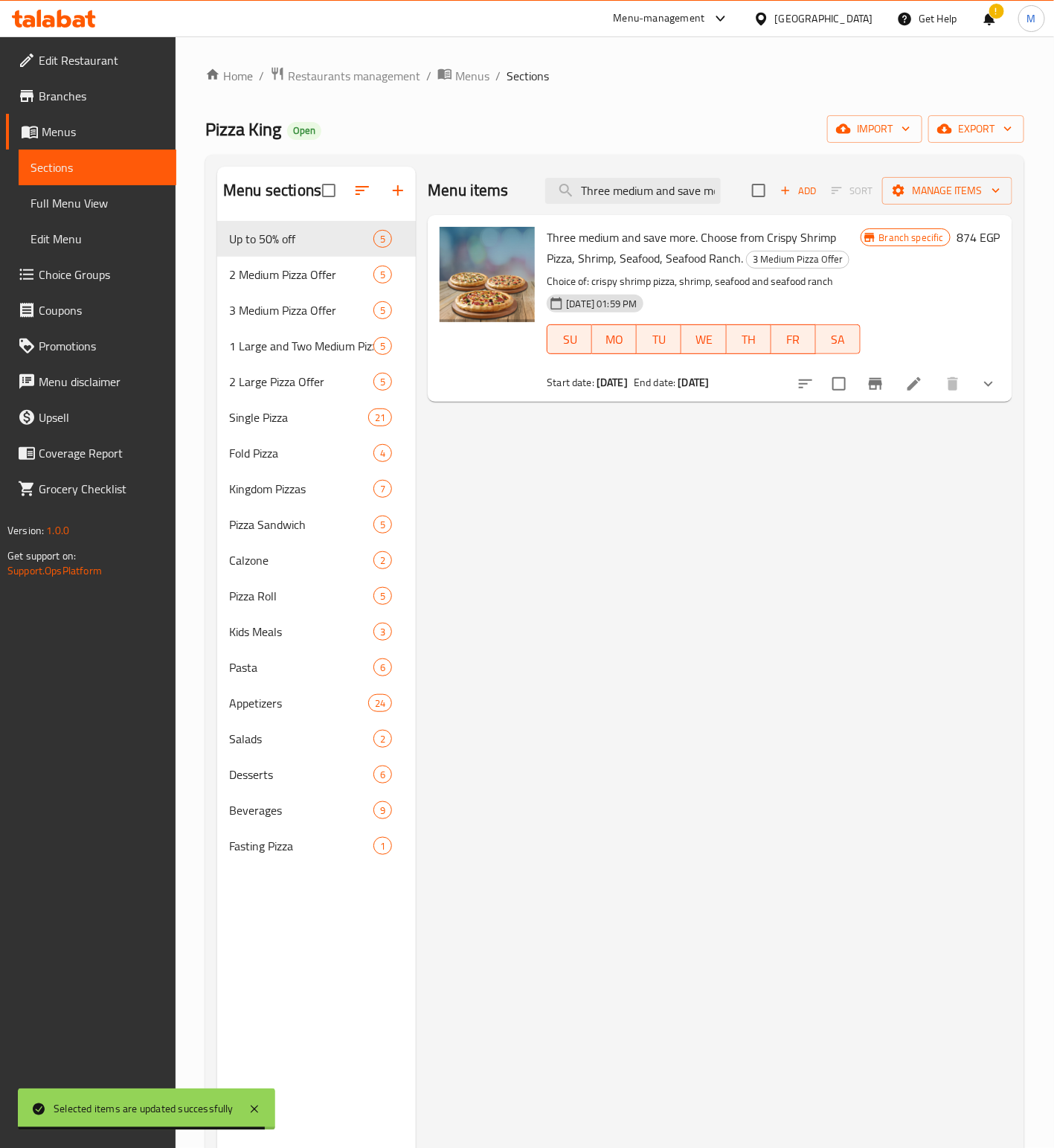
click at [279, 128] on span "Pizza King" at bounding box center [243, 129] width 76 height 34
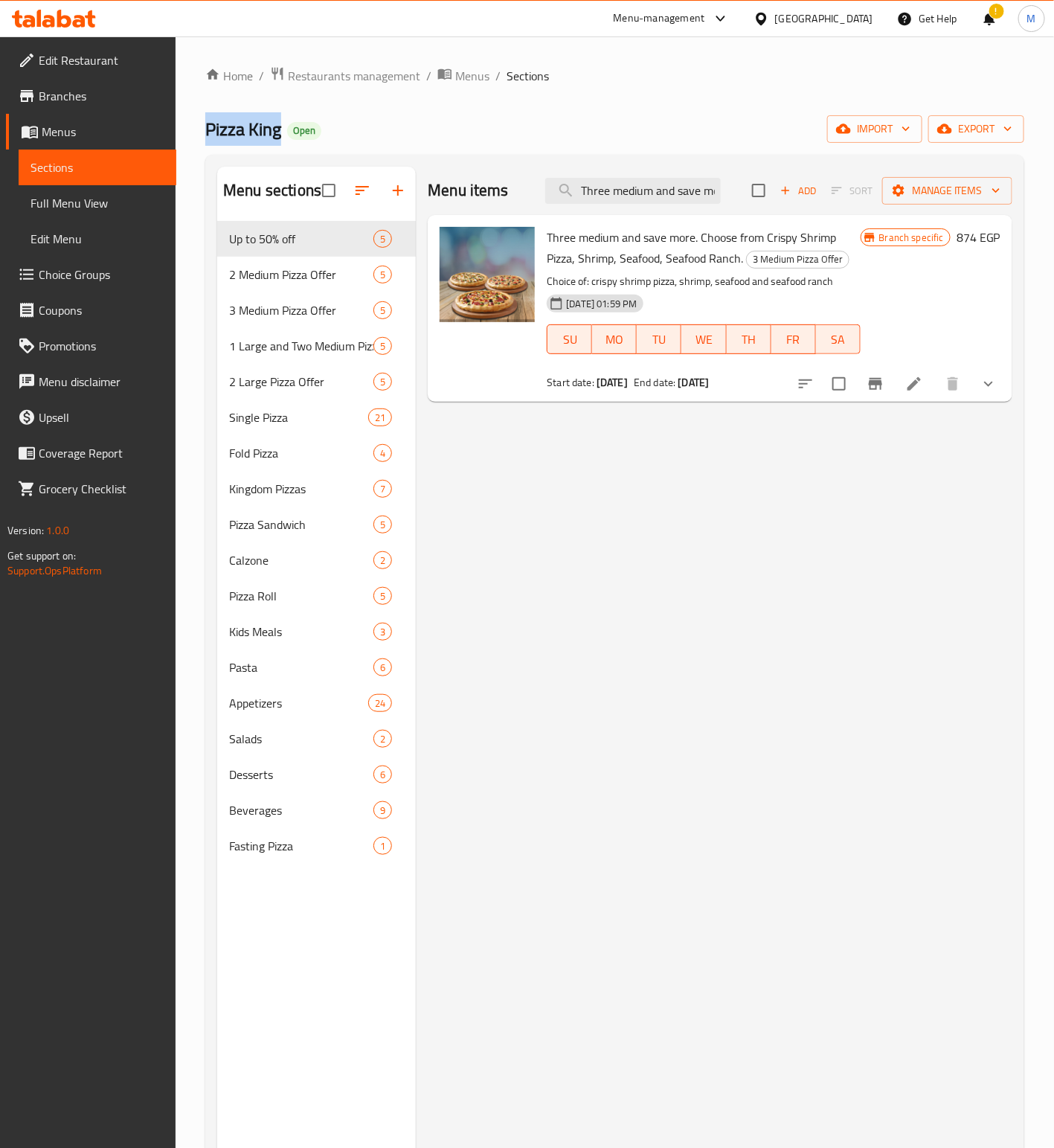
drag, startPoint x: 284, startPoint y: 131, endPoint x: 202, endPoint y: 139, distance: 82.4
click at [202, 139] on div "Home / Restaurants management / Menus / Sections Pizza King Open import export …" at bounding box center [615, 696] width 879 height 1320
copy span "Pizza King"
